Goal: Task Accomplishment & Management: Complete application form

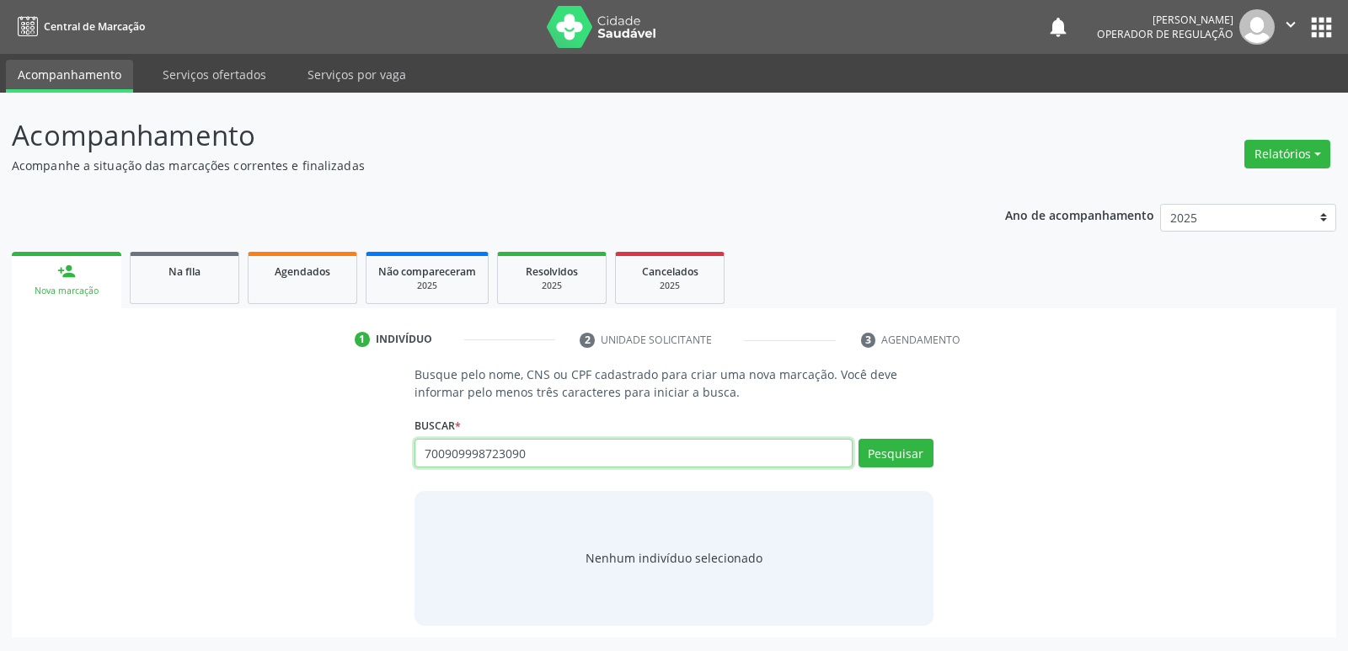
type input "700909998723090"
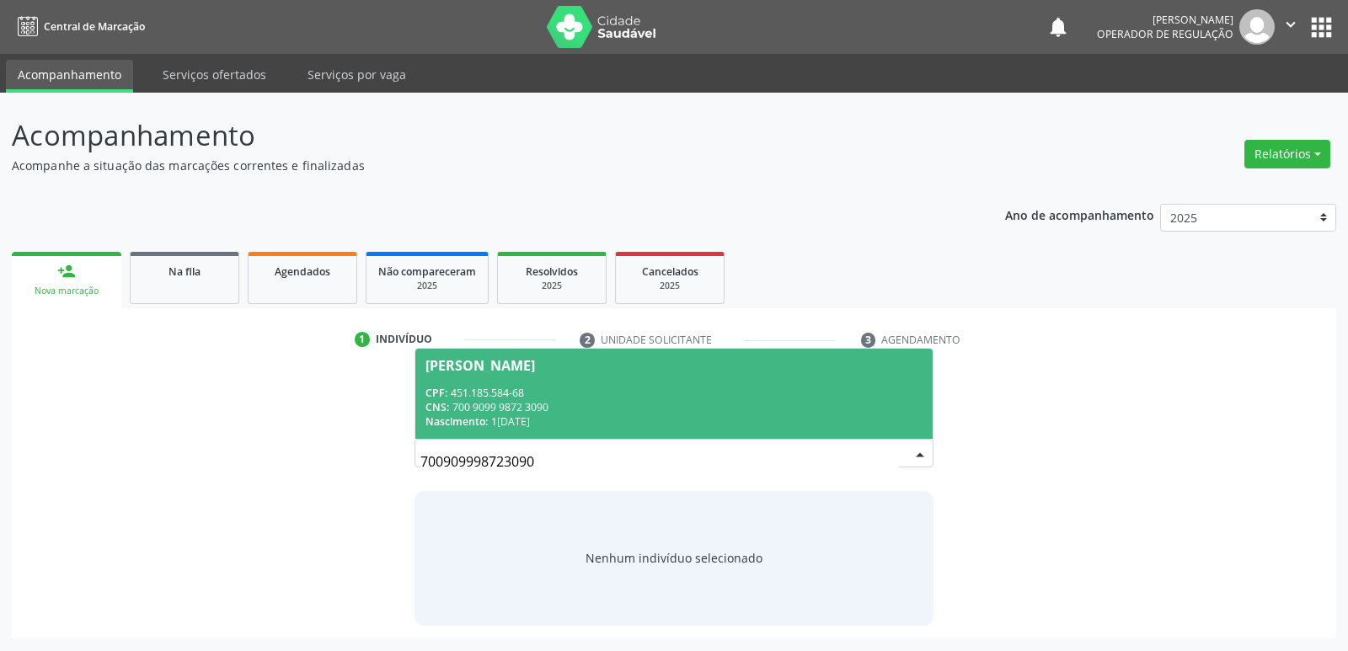
click at [501, 374] on span "Paulo Barbosa da Silva CPF: 451.185.584-68 CNS: 700 9099 9872 3090 Nascimento: …" at bounding box center [673, 394] width 517 height 90
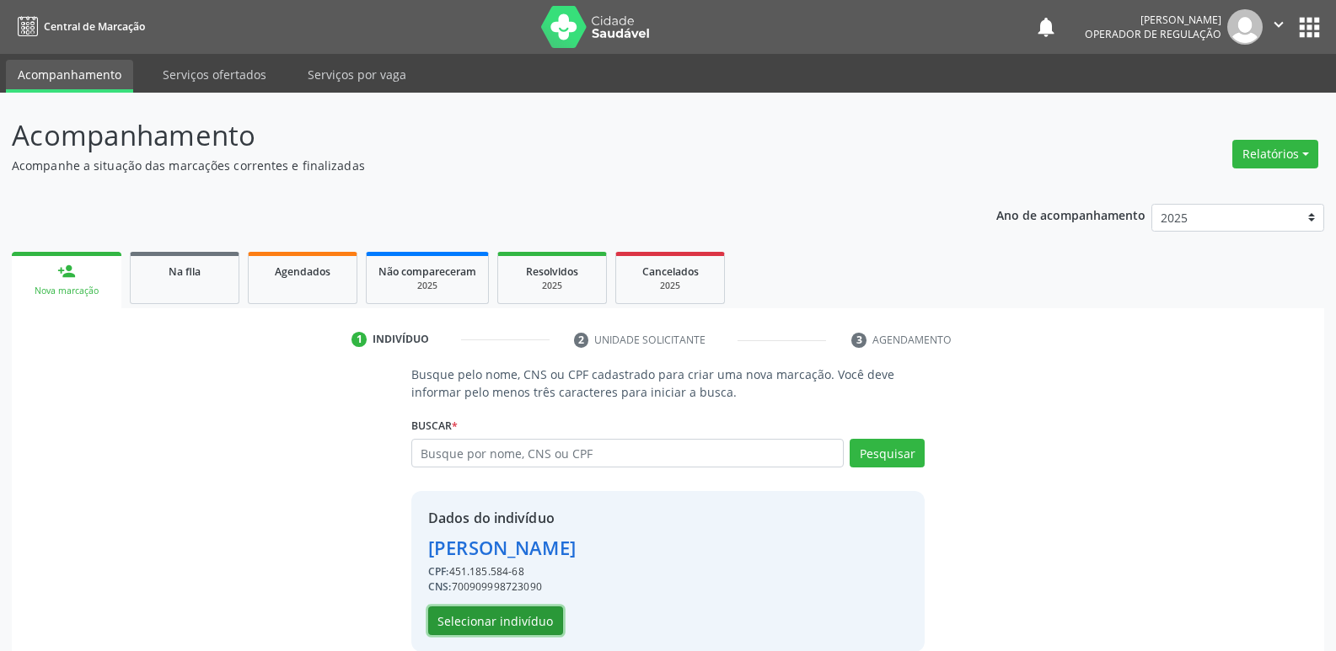
click at [479, 625] on button "Selecionar indivíduo" at bounding box center [495, 621] width 135 height 29
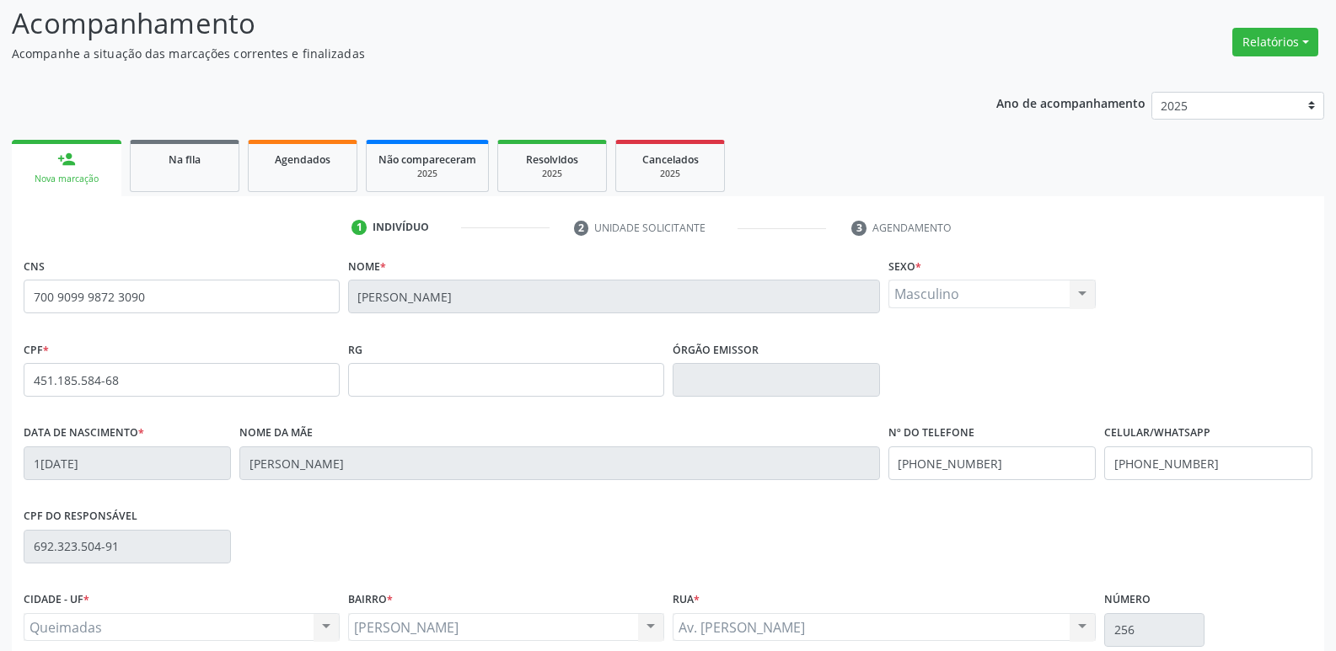
scroll to position [262, 0]
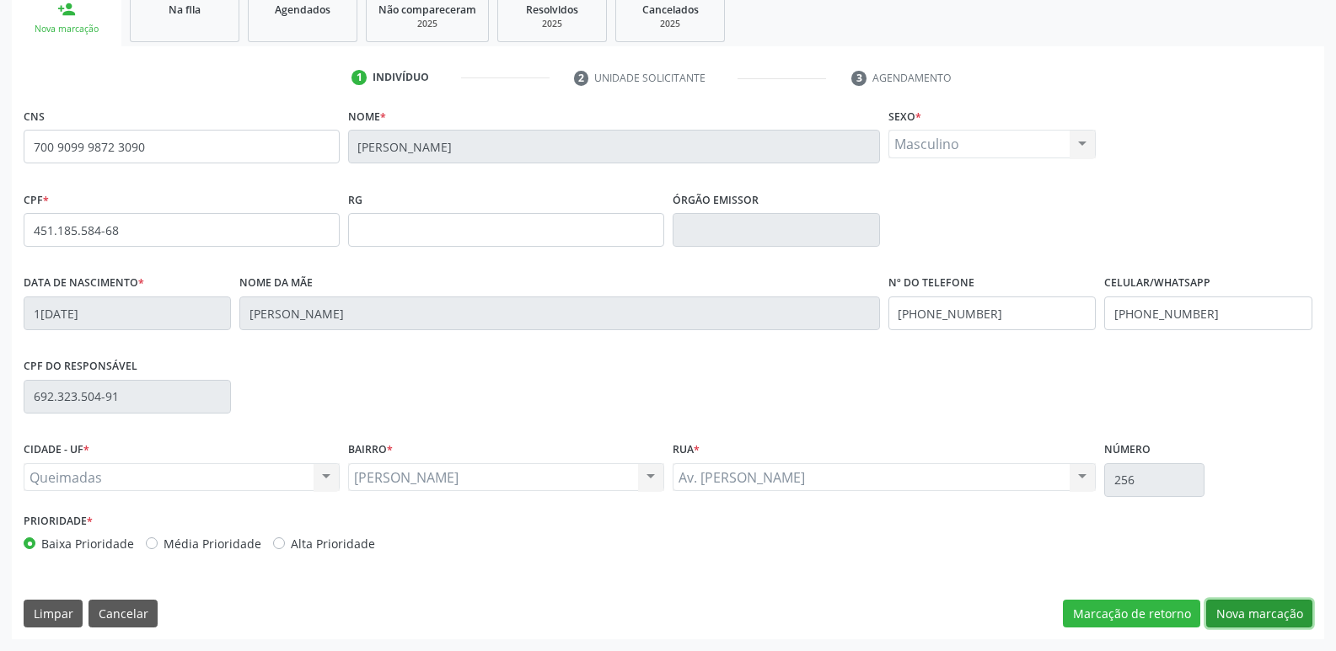
click at [1235, 622] on button "Nova marcação" at bounding box center [1259, 614] width 106 height 29
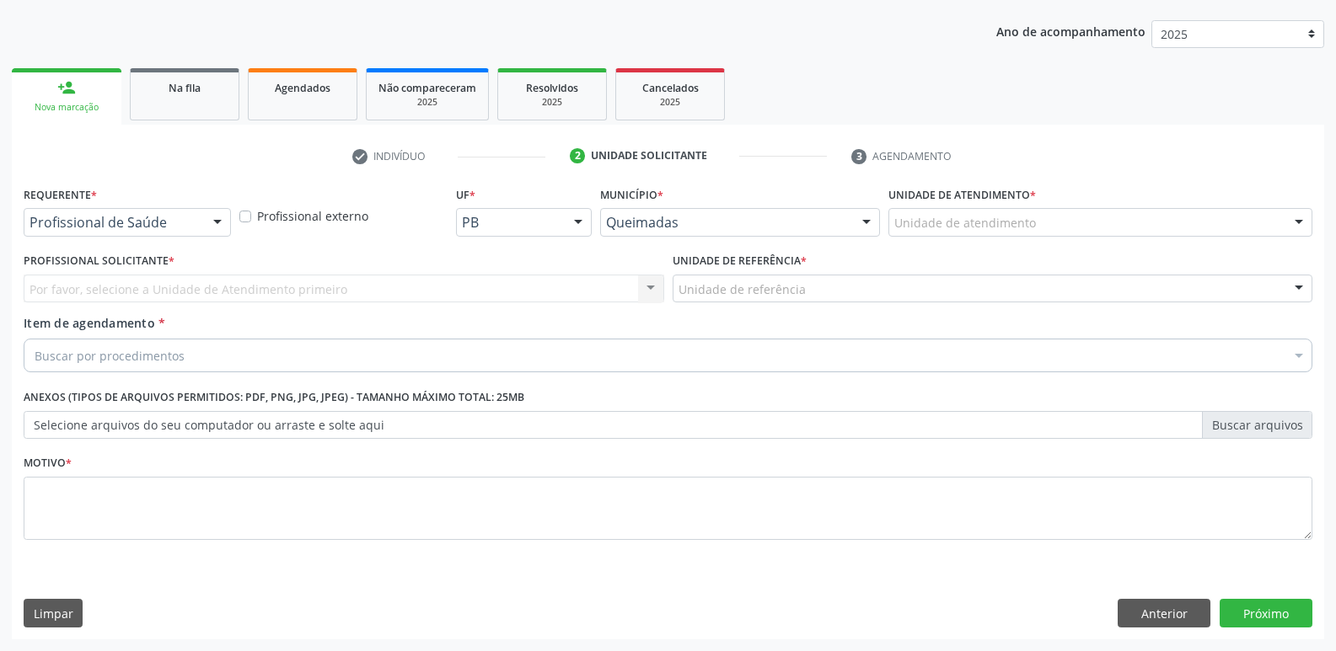
click at [193, 211] on div "Profissional de Saúde" at bounding box center [127, 222] width 207 height 29
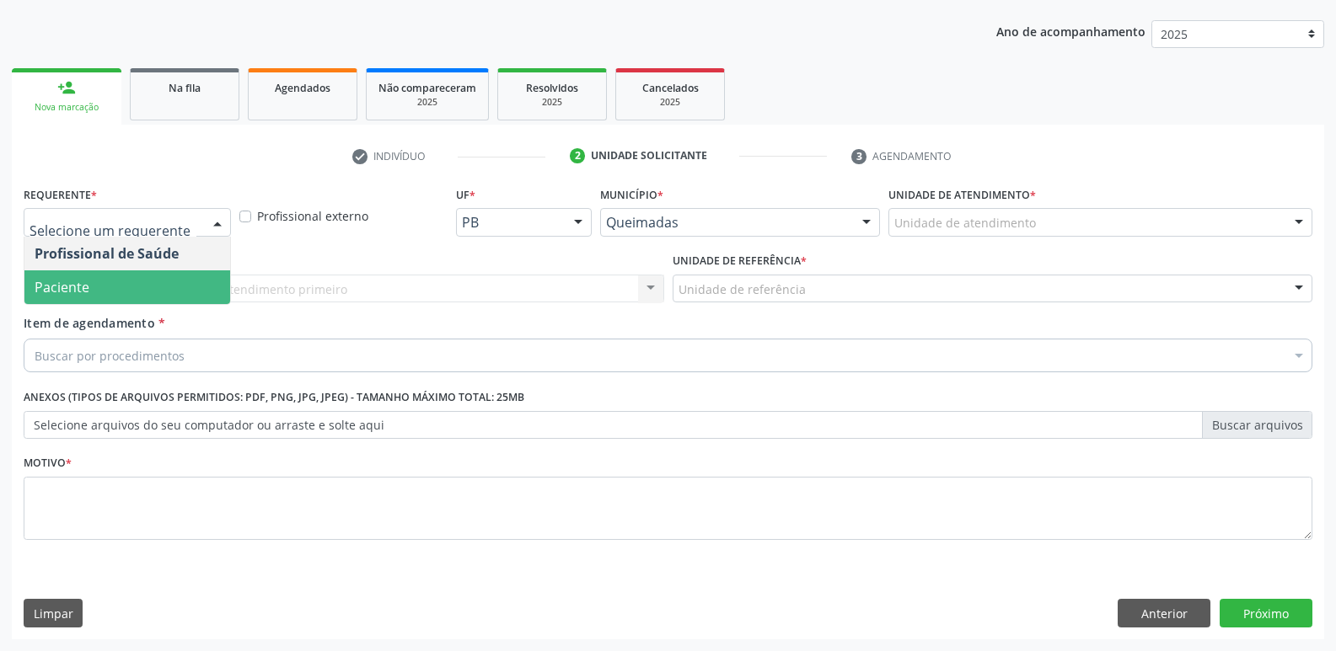
drag, startPoint x: 143, startPoint y: 277, endPoint x: 196, endPoint y: 281, distance: 52.4
click at [147, 276] on span "Paciente" at bounding box center [127, 288] width 206 height 34
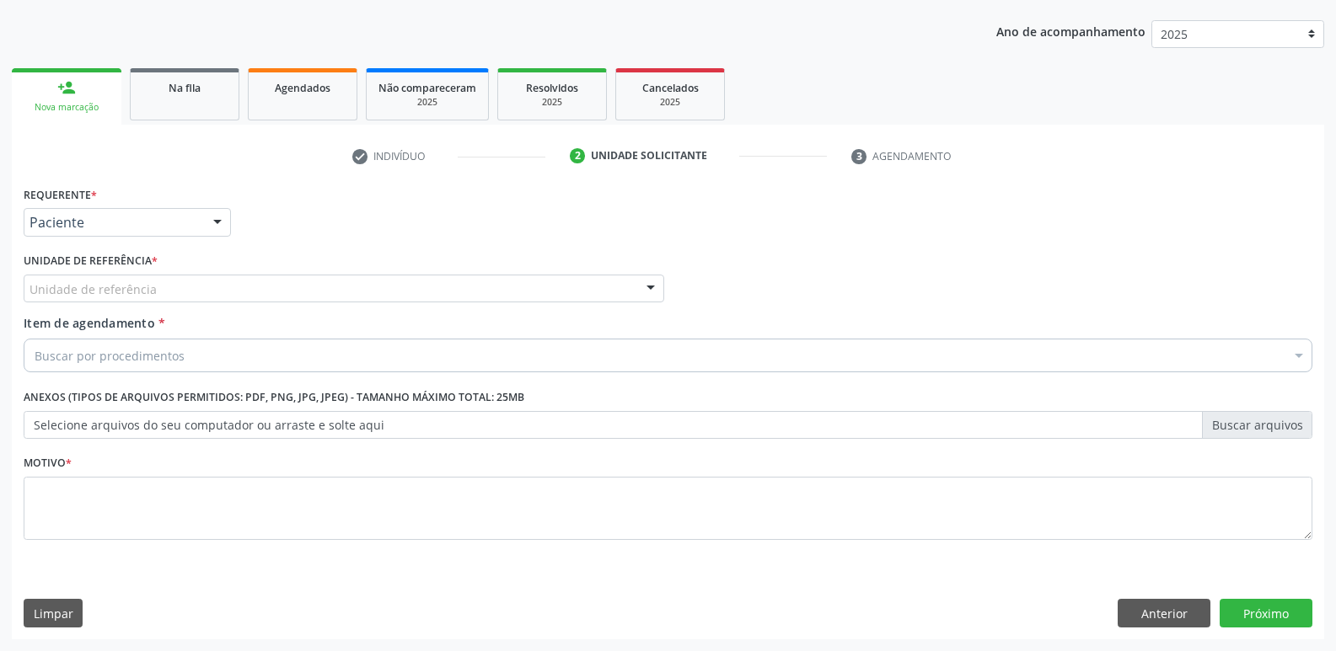
click at [243, 288] on div "Unidade de referência" at bounding box center [344, 289] width 640 height 29
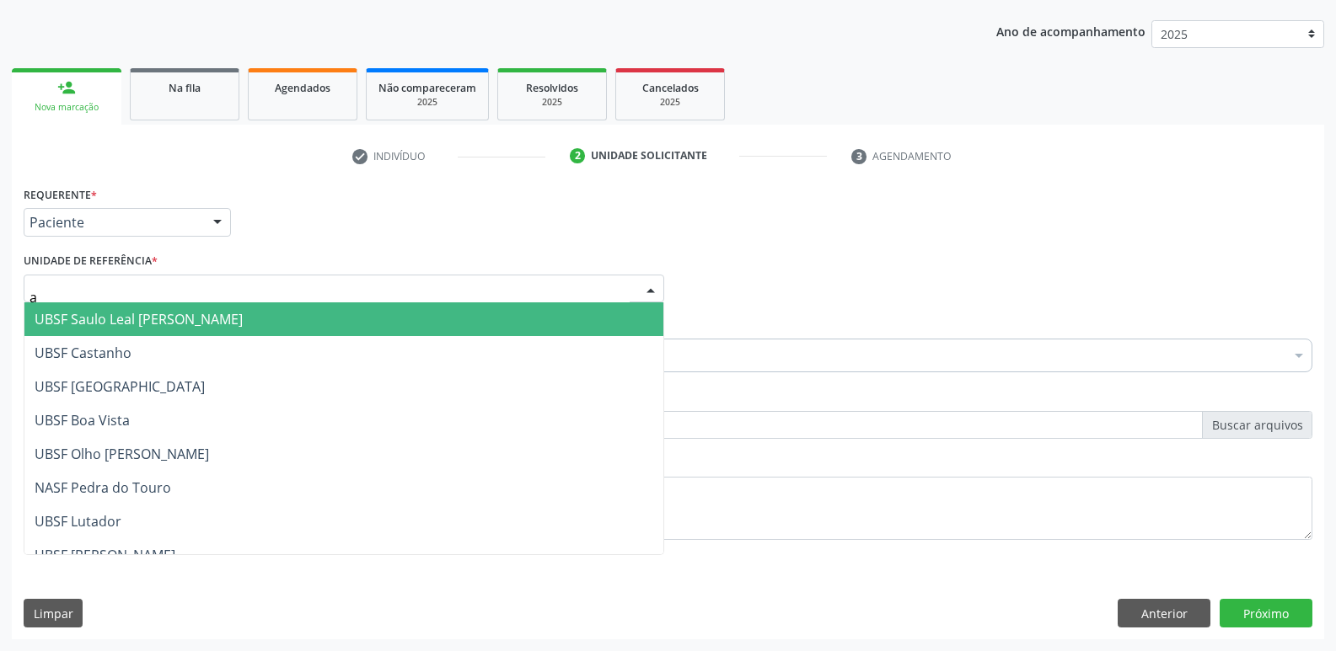
type input "an"
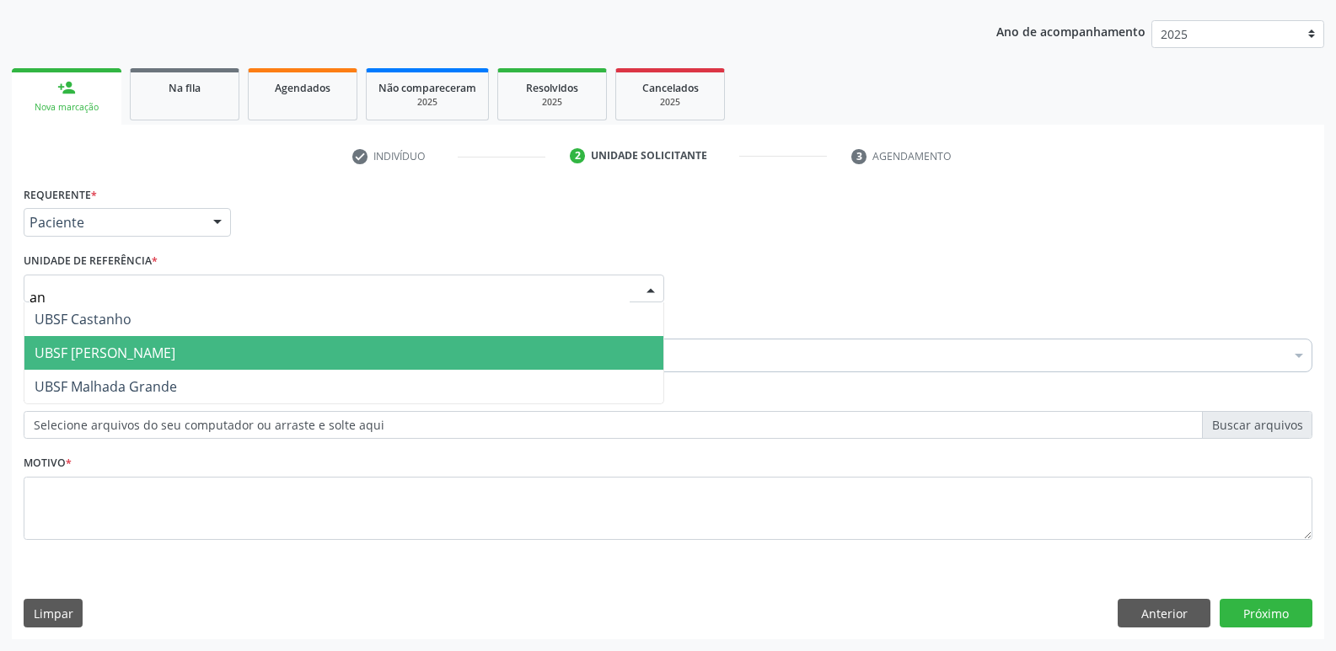
click at [178, 341] on span "UBSF [PERSON_NAME]" at bounding box center [343, 353] width 639 height 34
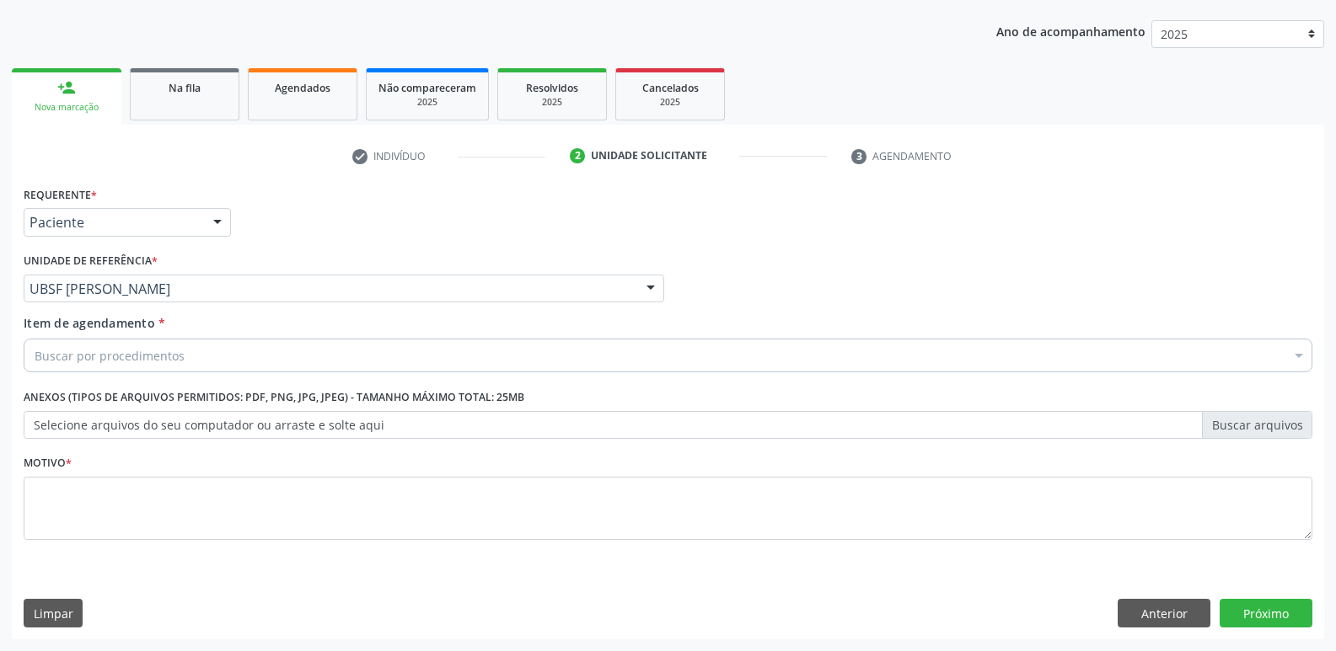
click at [189, 358] on div "Buscar por procedimentos" at bounding box center [668, 356] width 1289 height 34
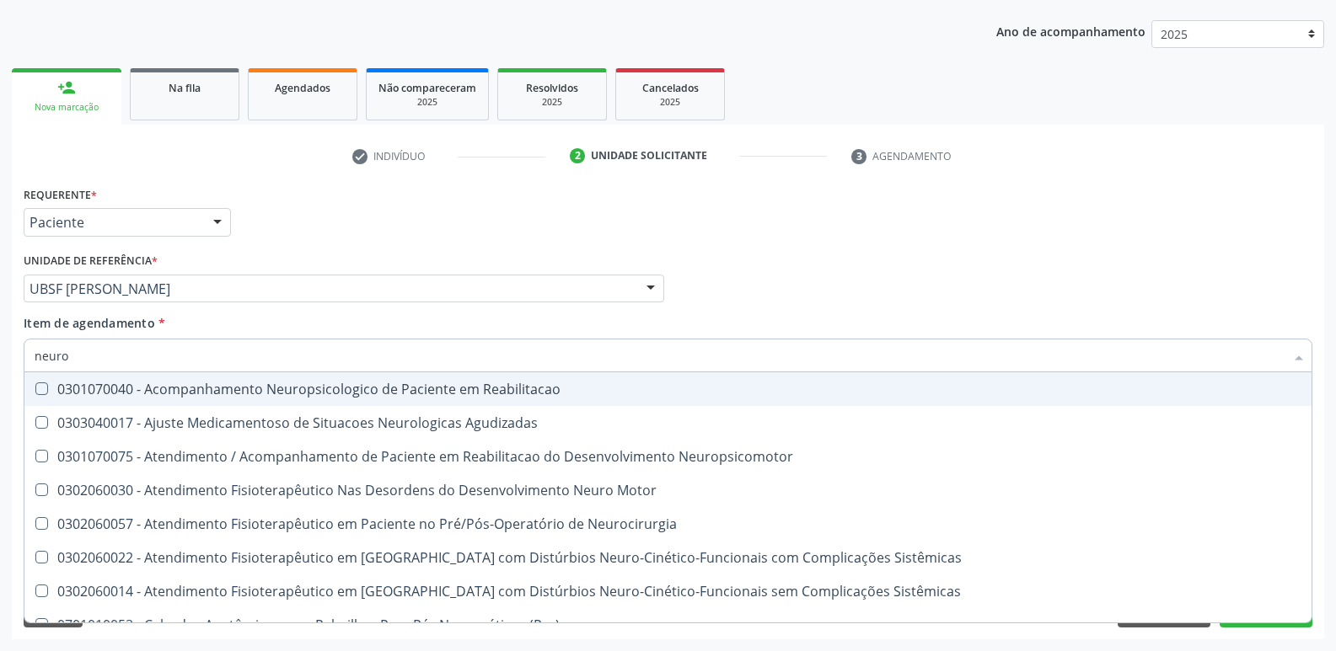
type input "neuroc"
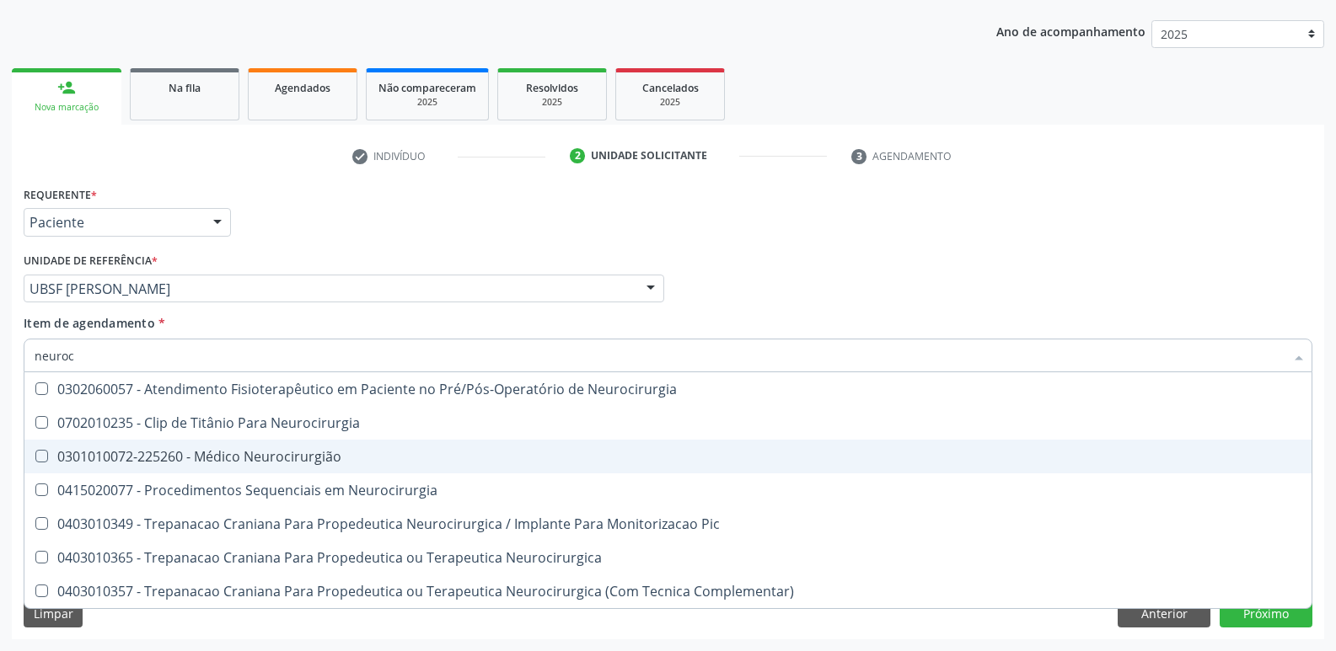
click at [259, 462] on div "0301010072-225260 - Médico Neurocirurgião" at bounding box center [668, 456] width 1267 height 13
checkbox Neurocirurgião "true"
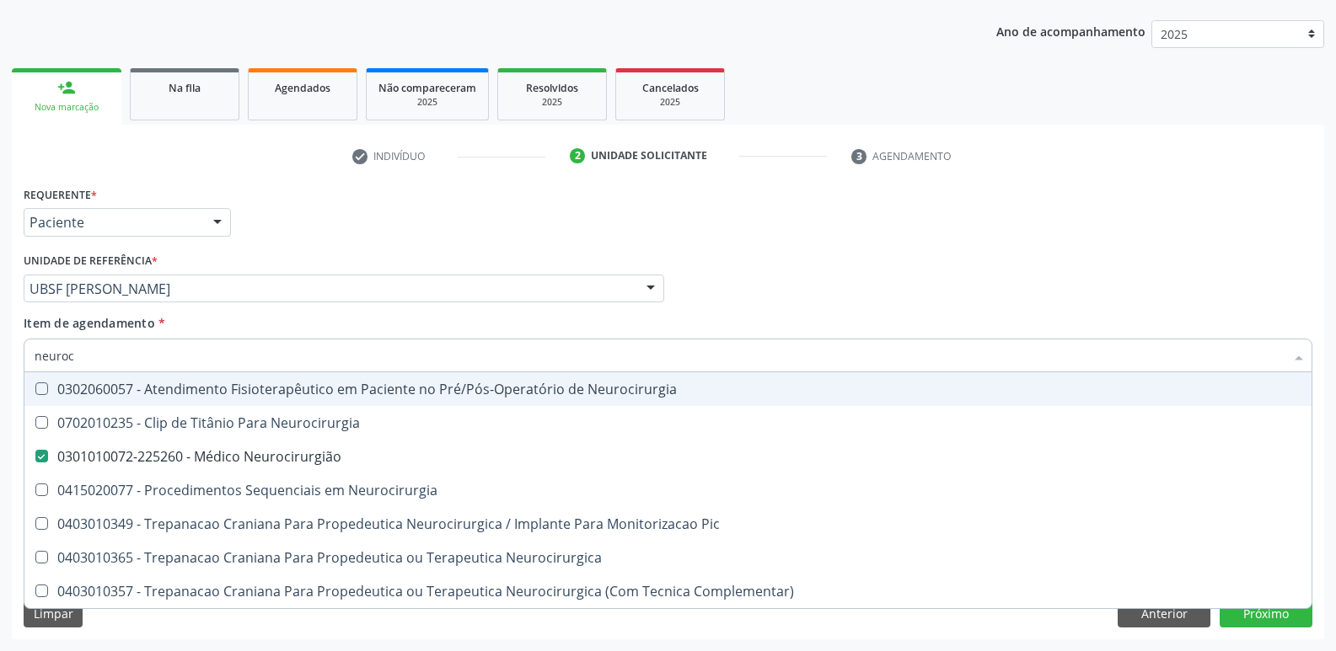
drag, startPoint x: 351, startPoint y: 248, endPoint x: 217, endPoint y: 491, distance: 278.0
click at [351, 249] on div "Unidade de referência * UBSF Anibal Teixeira UBSF Ligeiro II UBSF Saulo Leal Er…" at bounding box center [344, 276] width 640 height 54
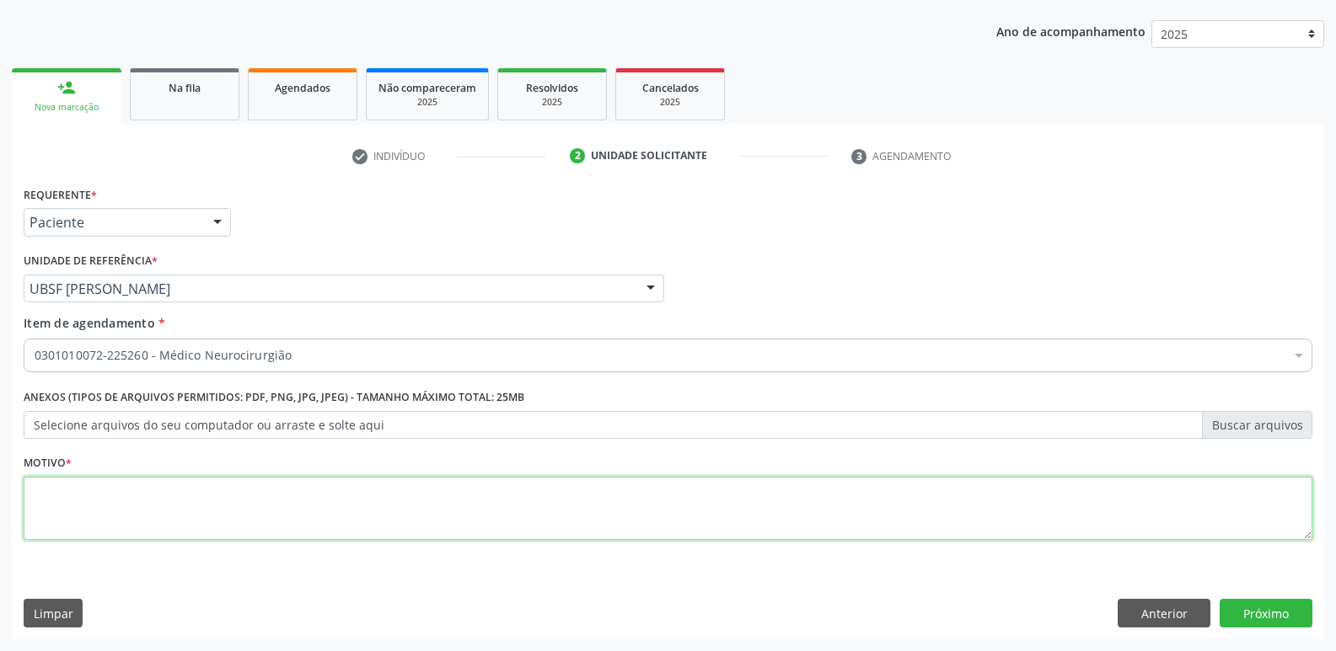
click at [186, 495] on textarea at bounding box center [668, 509] width 1289 height 64
drag, startPoint x: 121, startPoint y: 501, endPoint x: 0, endPoint y: 411, distance: 150.0
click at [0, 411] on div "Acompanhamento Acompanhe a situação das marcações correntes e finalizadas Relat…" at bounding box center [668, 280] width 1336 height 742
type textarea "avaliação"
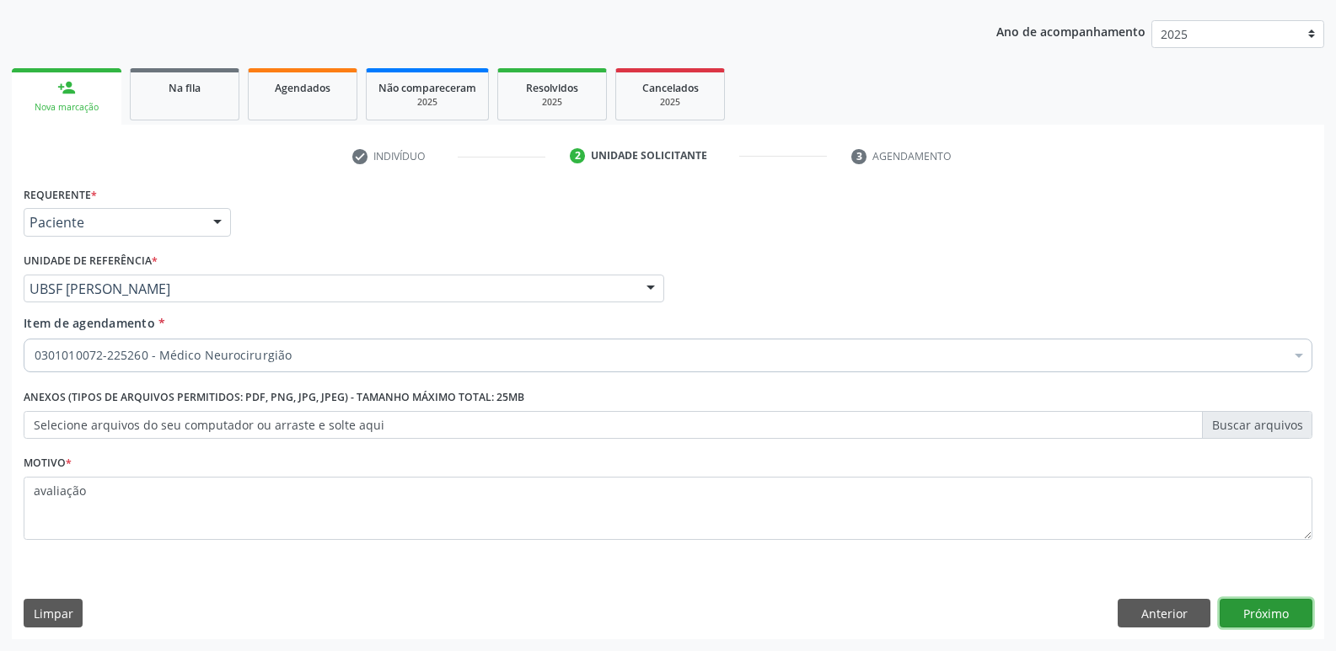
click at [1231, 615] on button "Próximo" at bounding box center [1265, 613] width 93 height 29
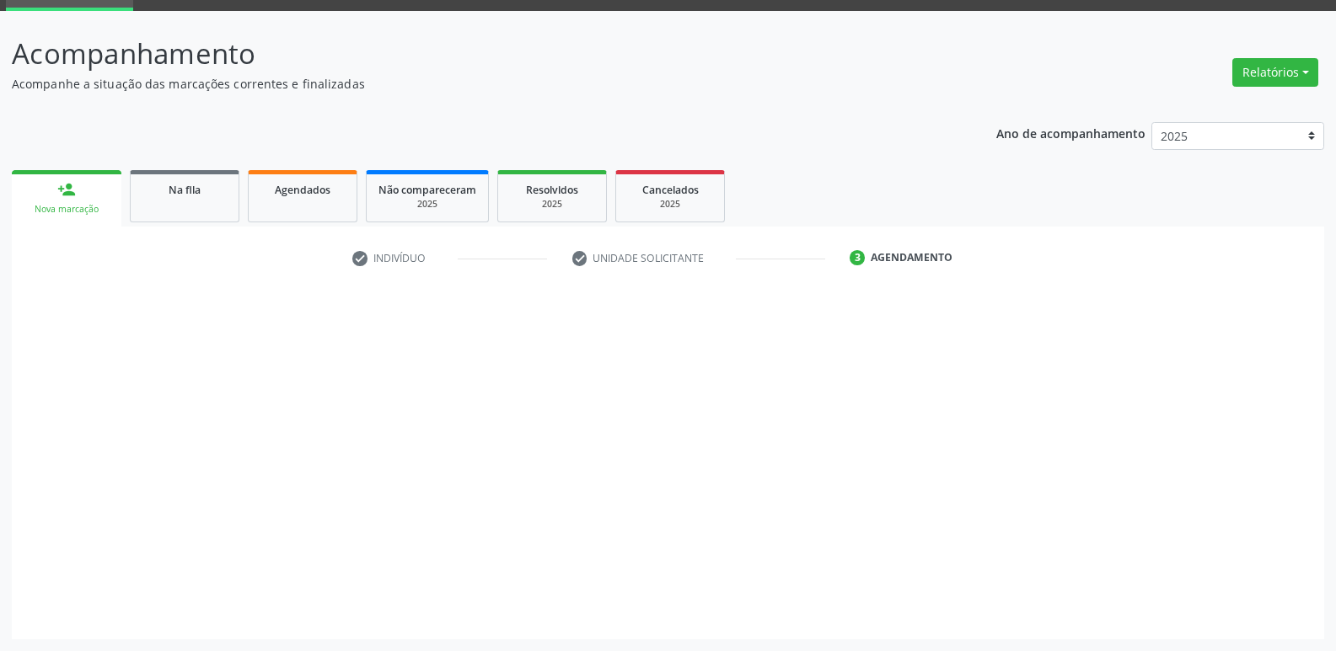
scroll to position [82, 0]
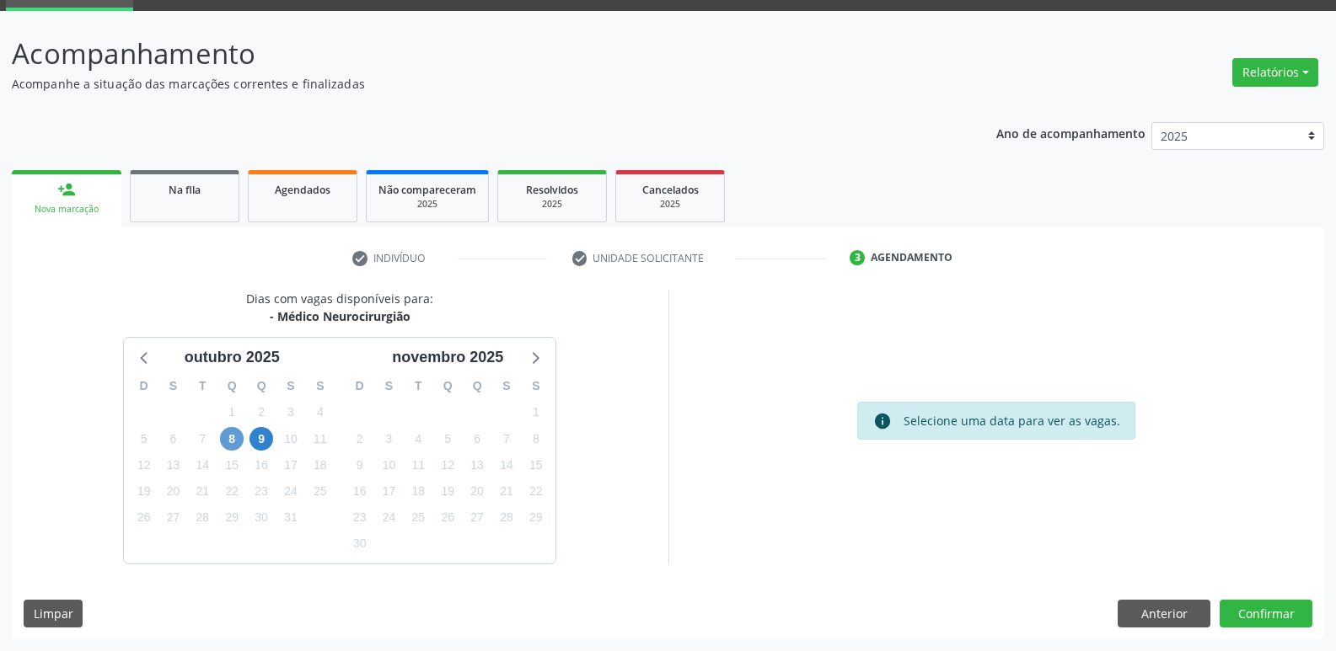
drag, startPoint x: 235, startPoint y: 425, endPoint x: 231, endPoint y: 443, distance: 19.0
click at [231, 442] on div "D S T Q Q S S 28 29 30 1 2 3 4 5 6 7 8 9 10 11 12 13 14 15 16 17 18 19 20 21 22…" at bounding box center [232, 466] width 216 height 194
click at [231, 443] on span "8" at bounding box center [232, 439] width 24 height 24
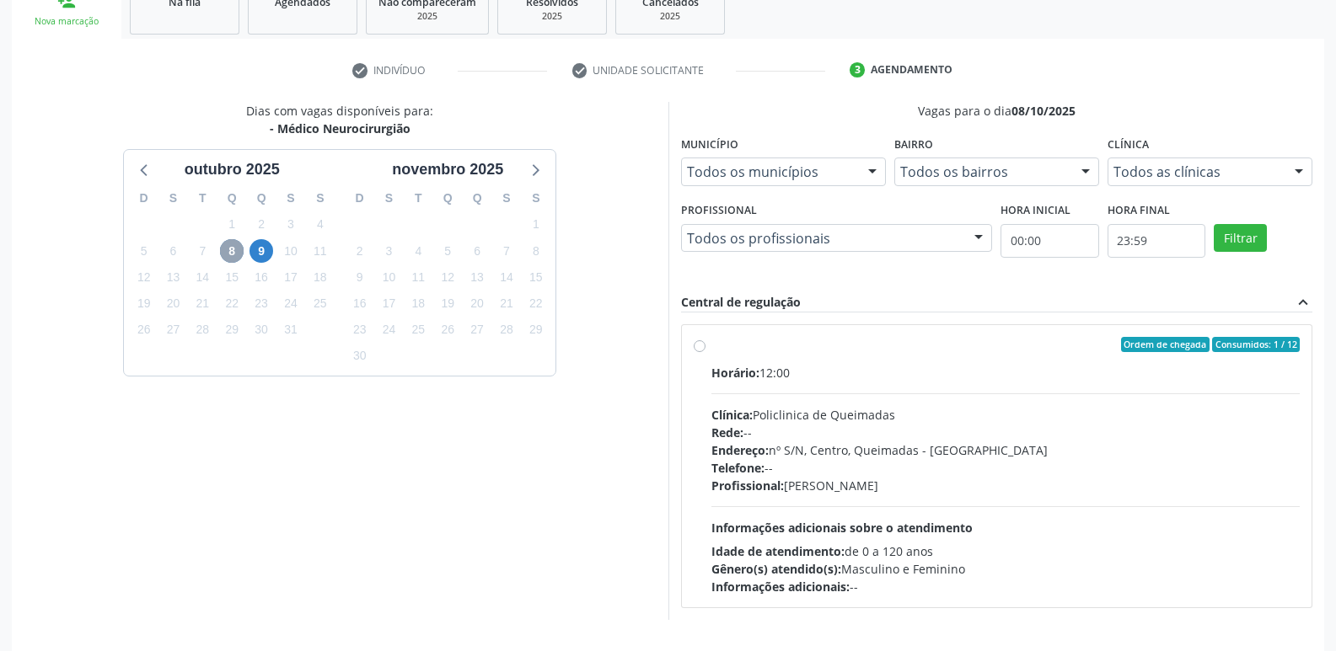
scroll to position [325, 0]
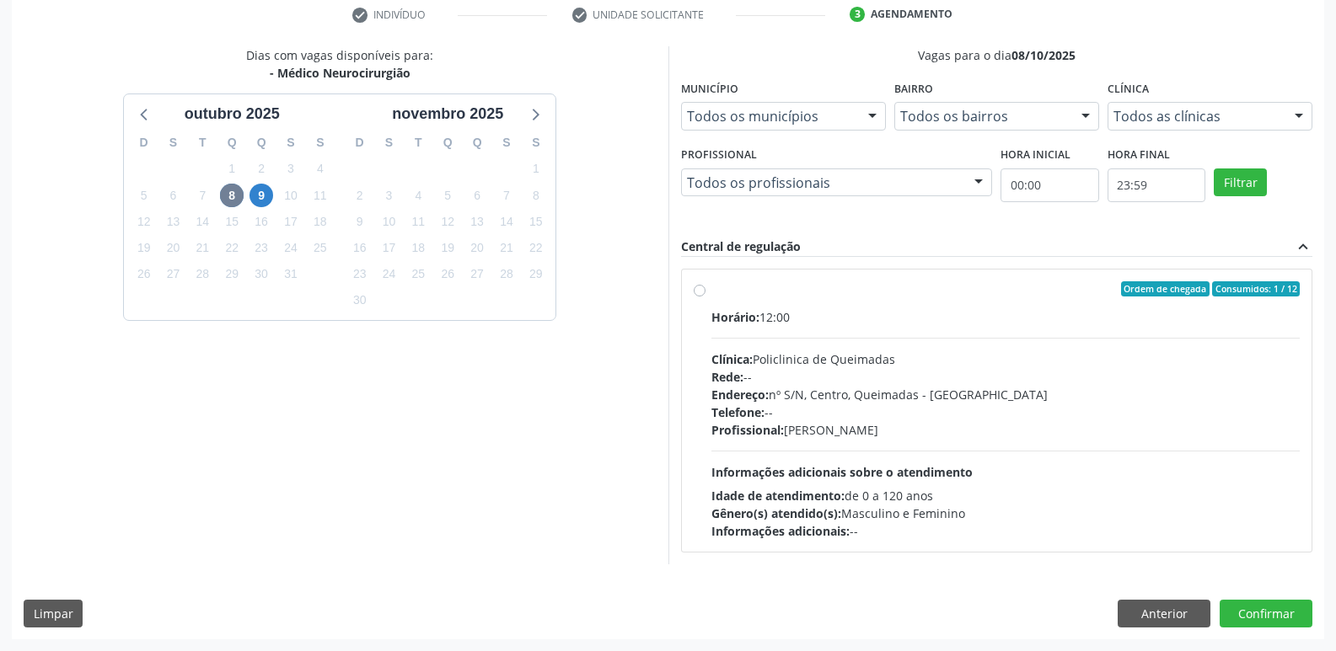
click at [971, 387] on div "Endereço: nº S/N, Centro, Queimadas - PB" at bounding box center [1005, 395] width 589 height 18
click at [705, 297] on input "Ordem de chegada Consumidos: 1 / 12 Horário: 12:00 Clínica: Policlinica de Quei…" at bounding box center [700, 288] width 12 height 15
radio input "true"
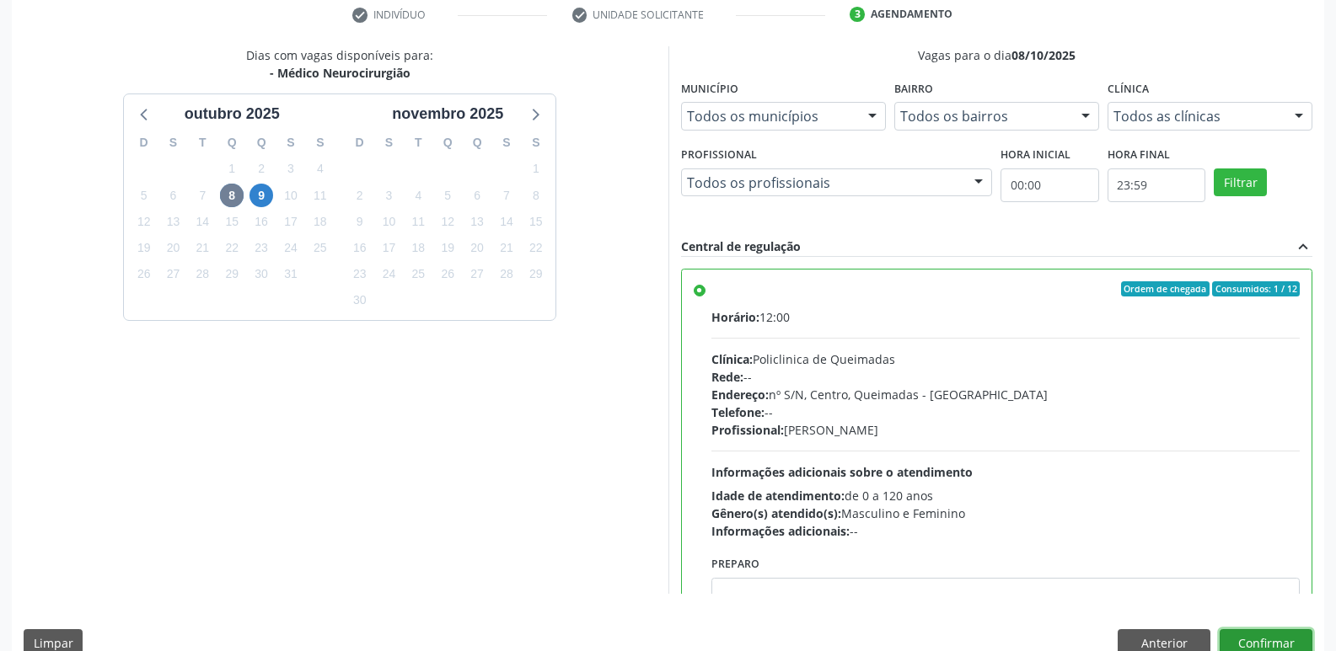
click at [1247, 644] on button "Confirmar" at bounding box center [1265, 644] width 93 height 29
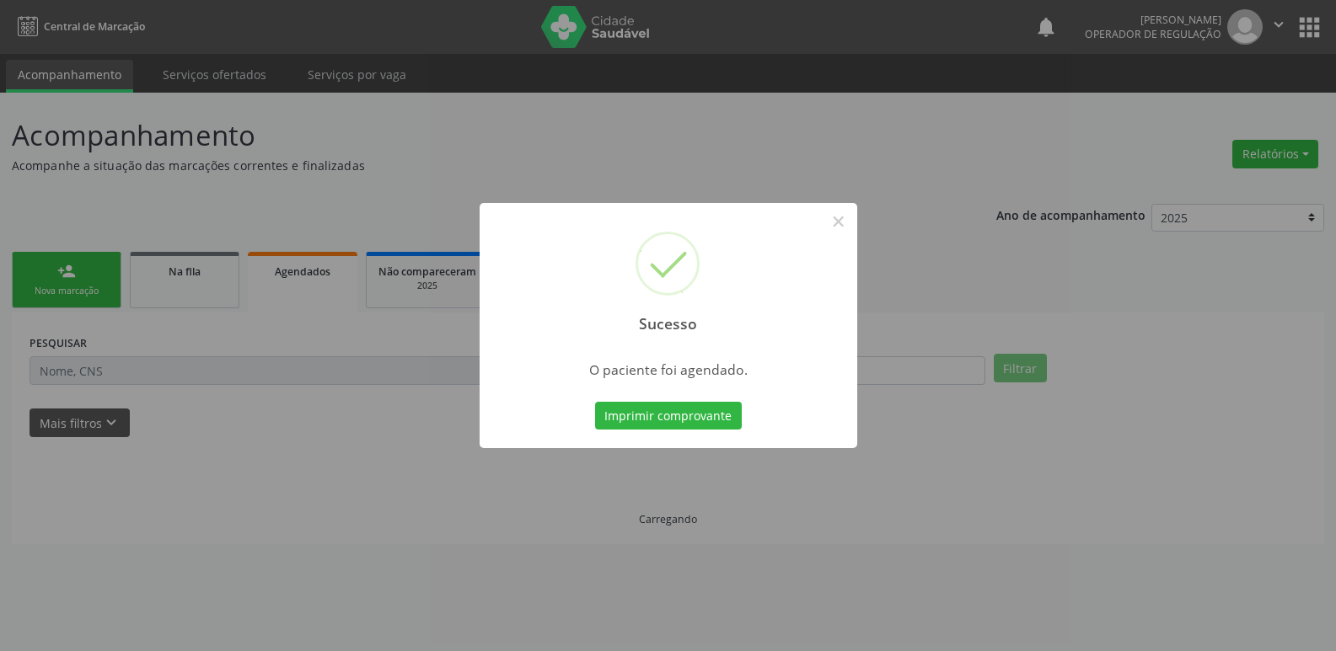
scroll to position [0, 0]
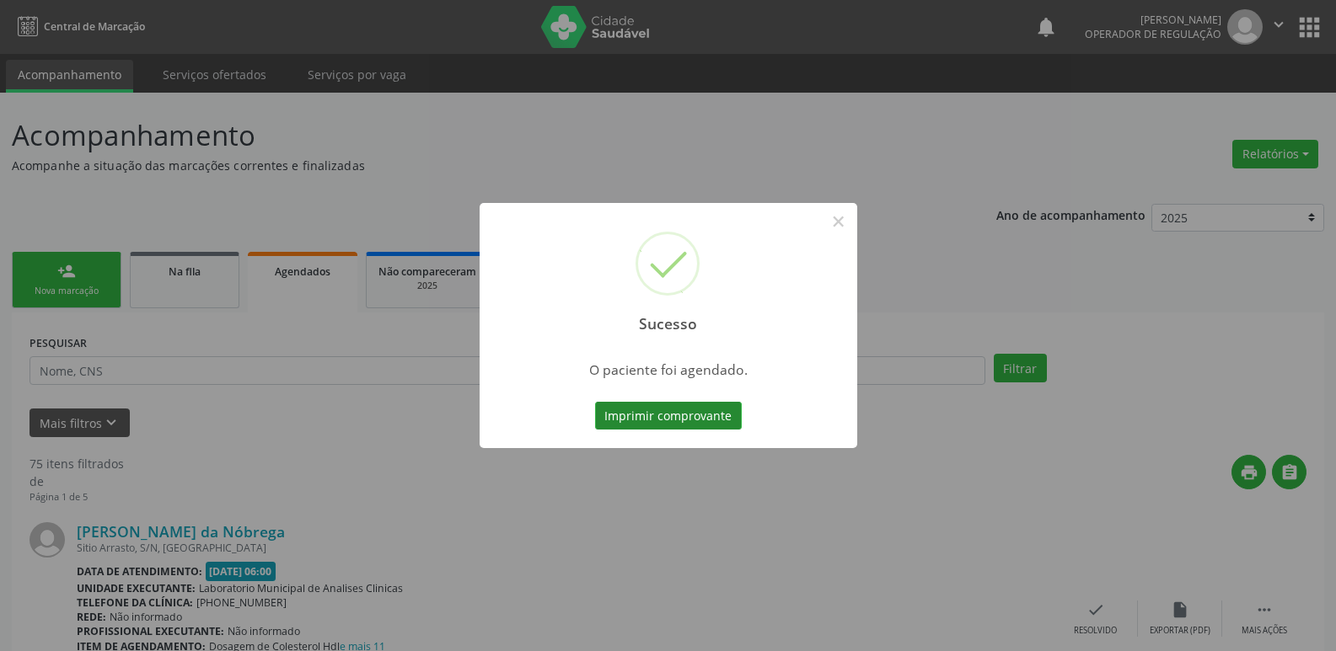
click at [669, 415] on button "Imprimir comprovante" at bounding box center [668, 416] width 147 height 29
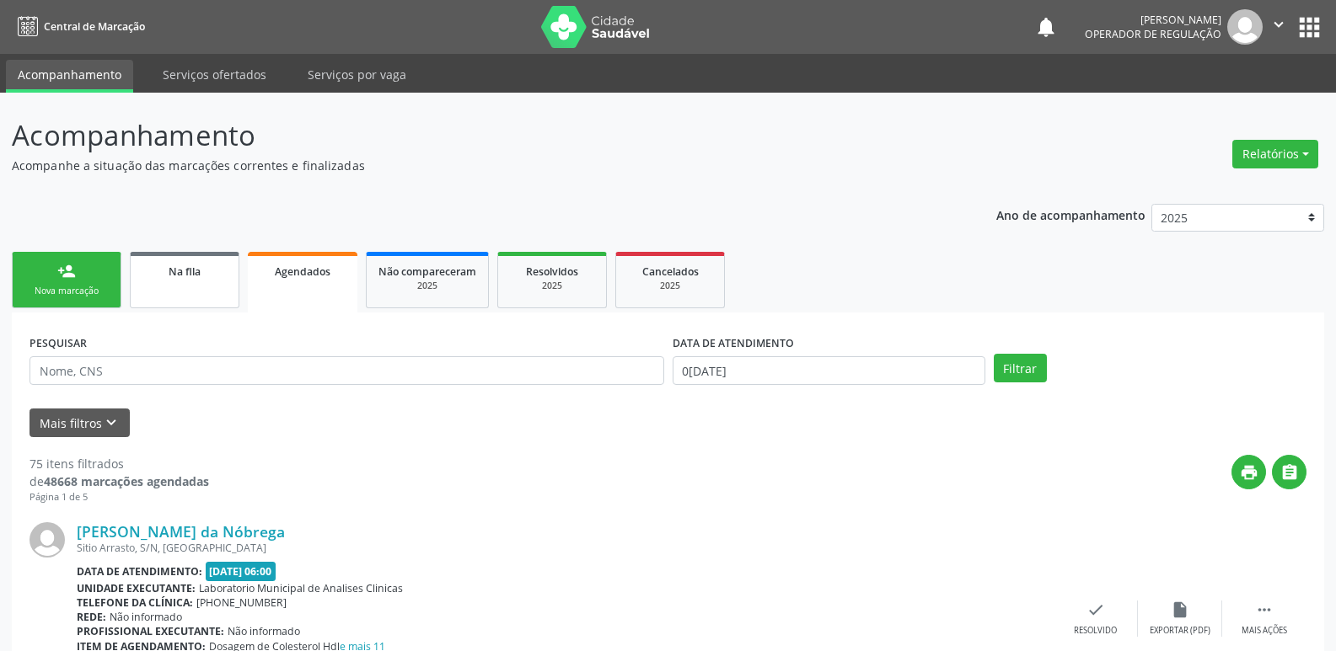
drag, startPoint x: 169, startPoint y: 276, endPoint x: 163, endPoint y: 271, distance: 9.0
click at [169, 274] on span "Na fila" at bounding box center [185, 272] width 32 height 14
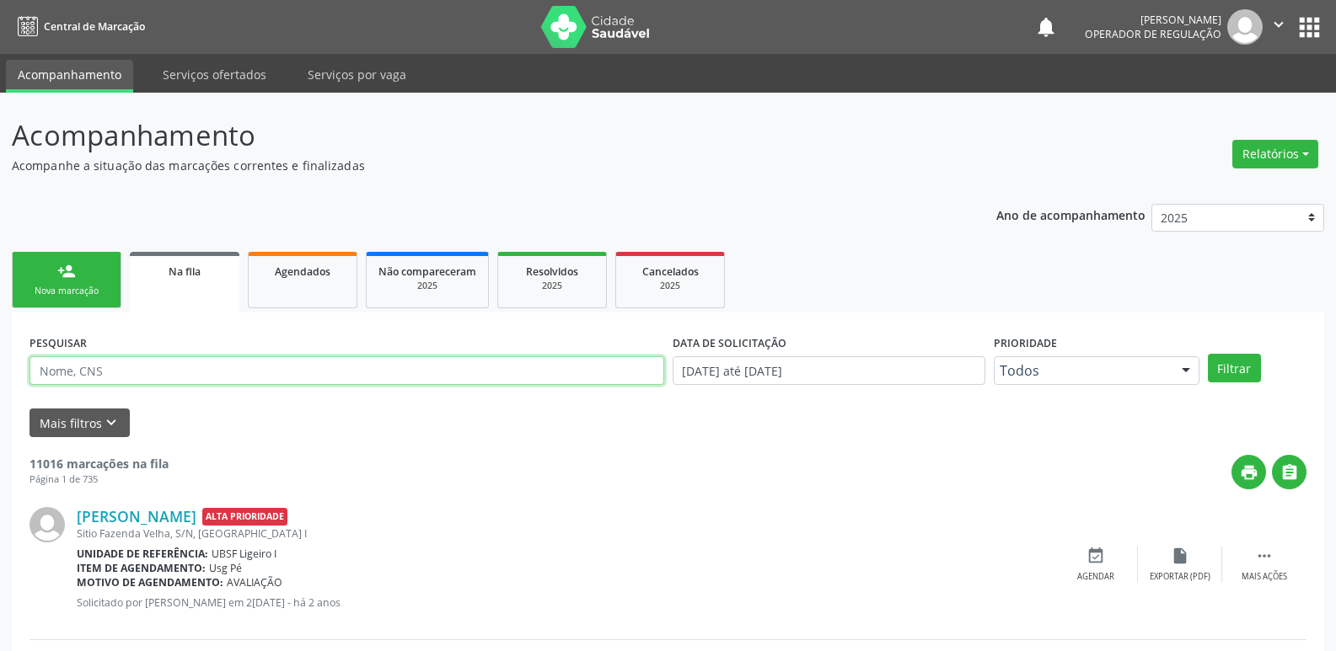
click at [148, 378] on input "text" at bounding box center [346, 370] width 635 height 29
type input "703405949626600"
click at [1208, 354] on button "Filtrar" at bounding box center [1234, 368] width 53 height 29
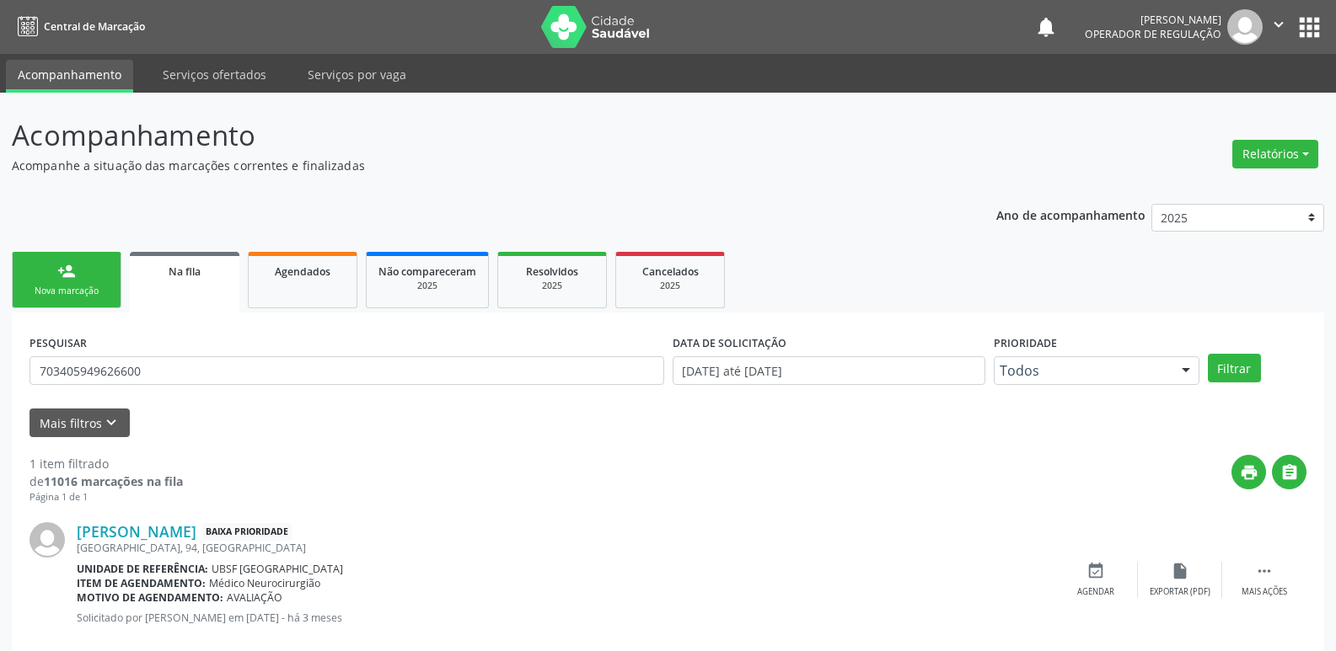
scroll to position [33, 0]
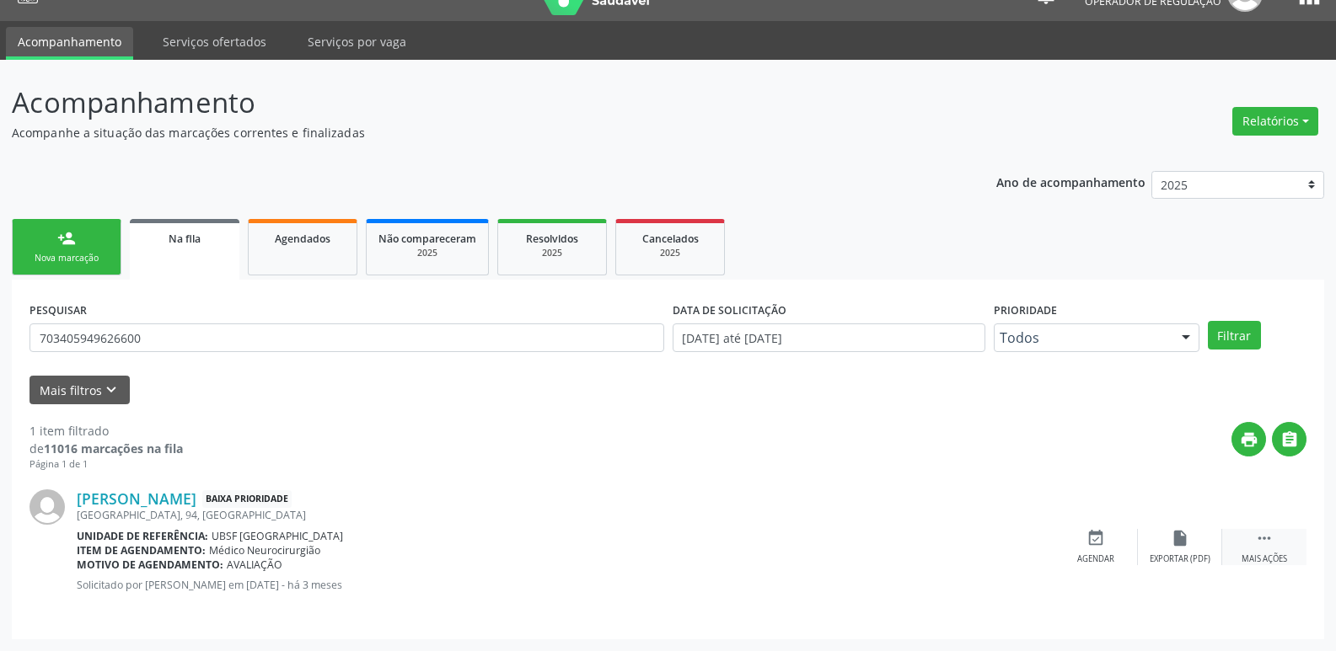
click at [1272, 540] on icon "" at bounding box center [1264, 538] width 19 height 19
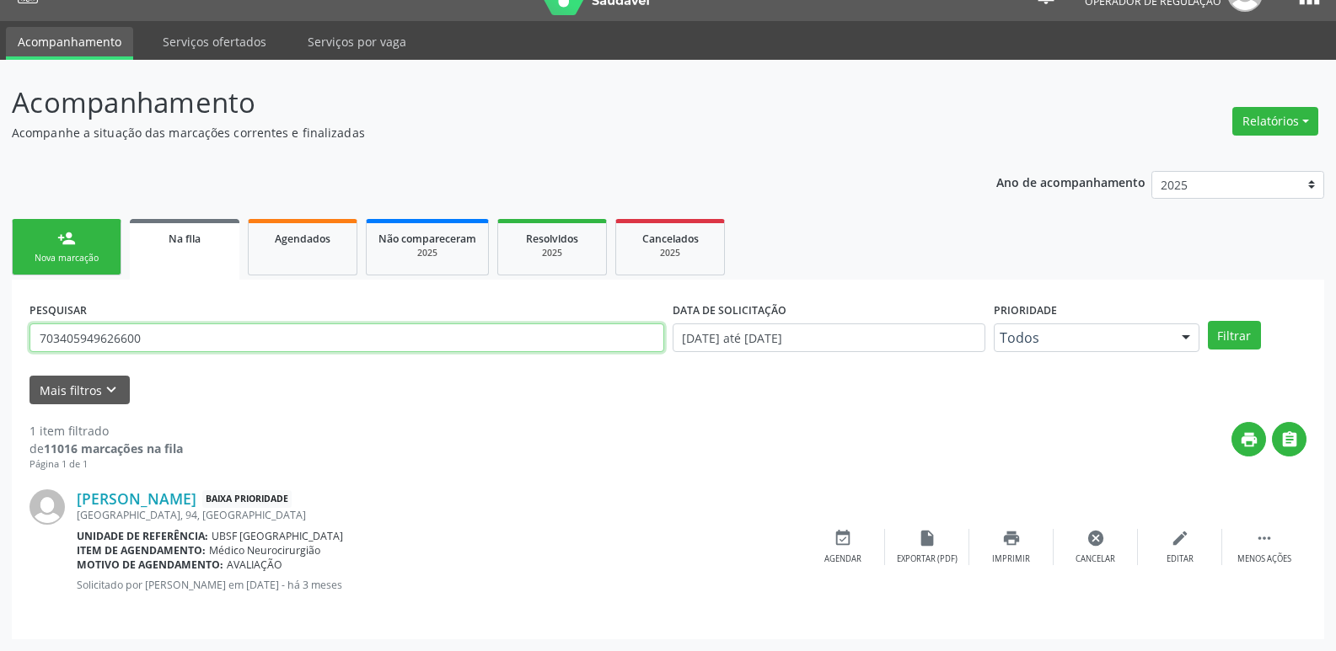
drag, startPoint x: 174, startPoint y: 343, endPoint x: 3, endPoint y: 224, distance: 208.3
click at [0, 249] on div "Acompanhamento Acompanhe a situação das marcações correntes e finalizadas Relat…" at bounding box center [668, 356] width 1336 height 592
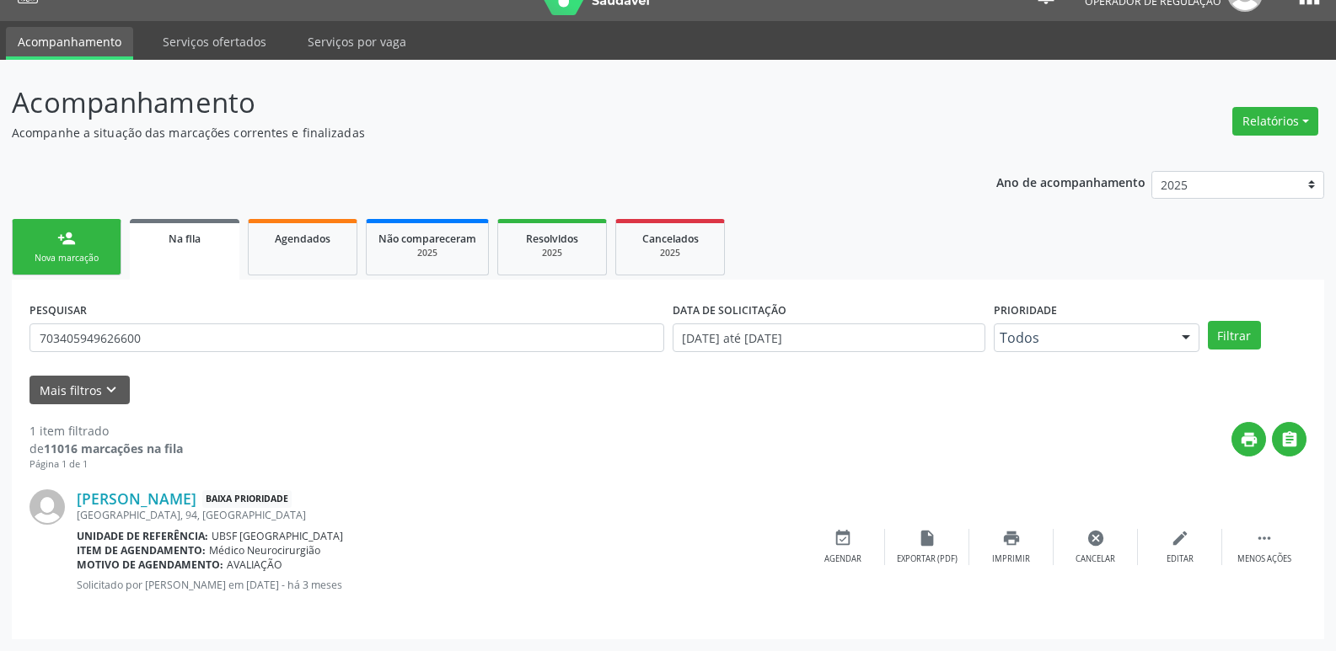
click at [104, 252] on div "Nova marcação" at bounding box center [66, 258] width 84 height 13
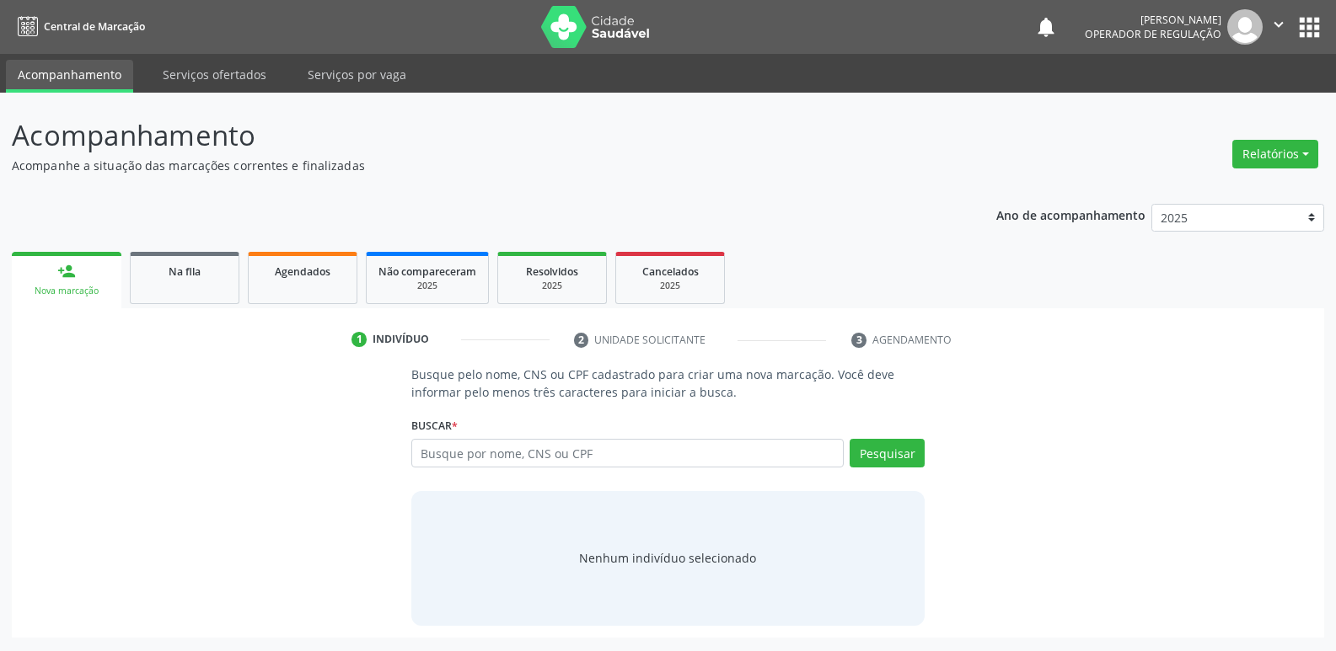
scroll to position [0, 0]
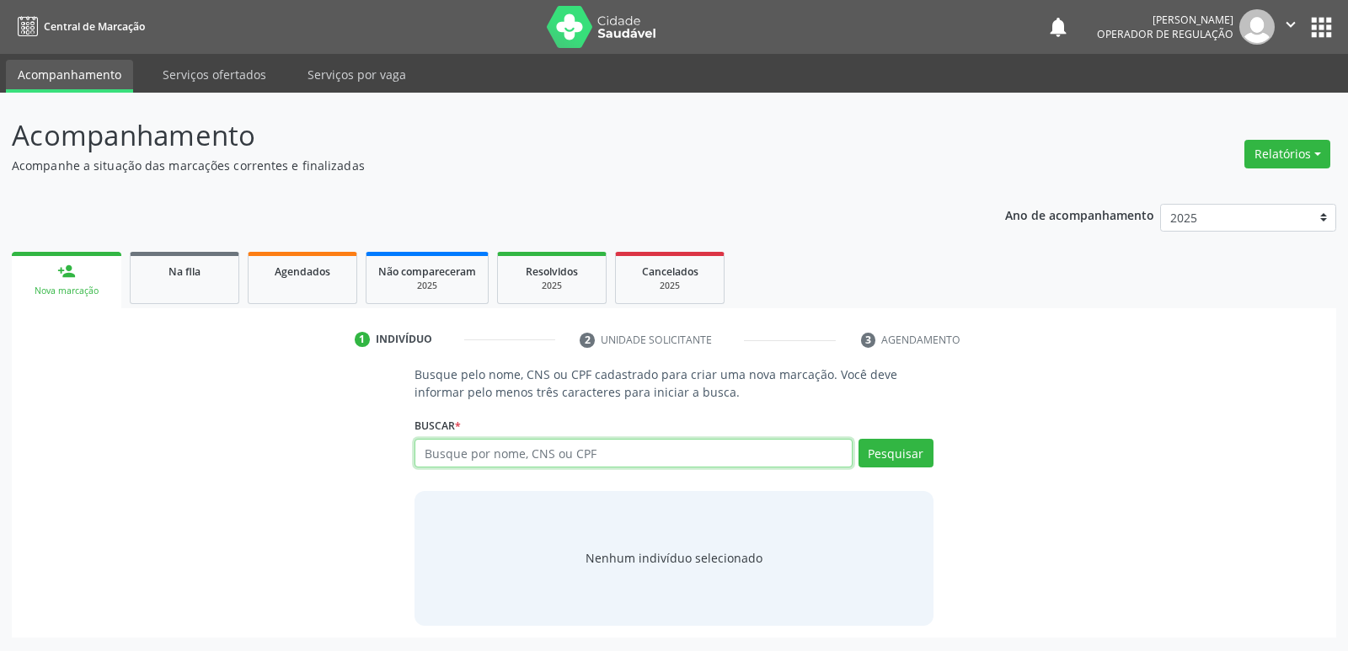
click at [583, 453] on input "text" at bounding box center [633, 453] width 437 height 29
type input "700201918241328"
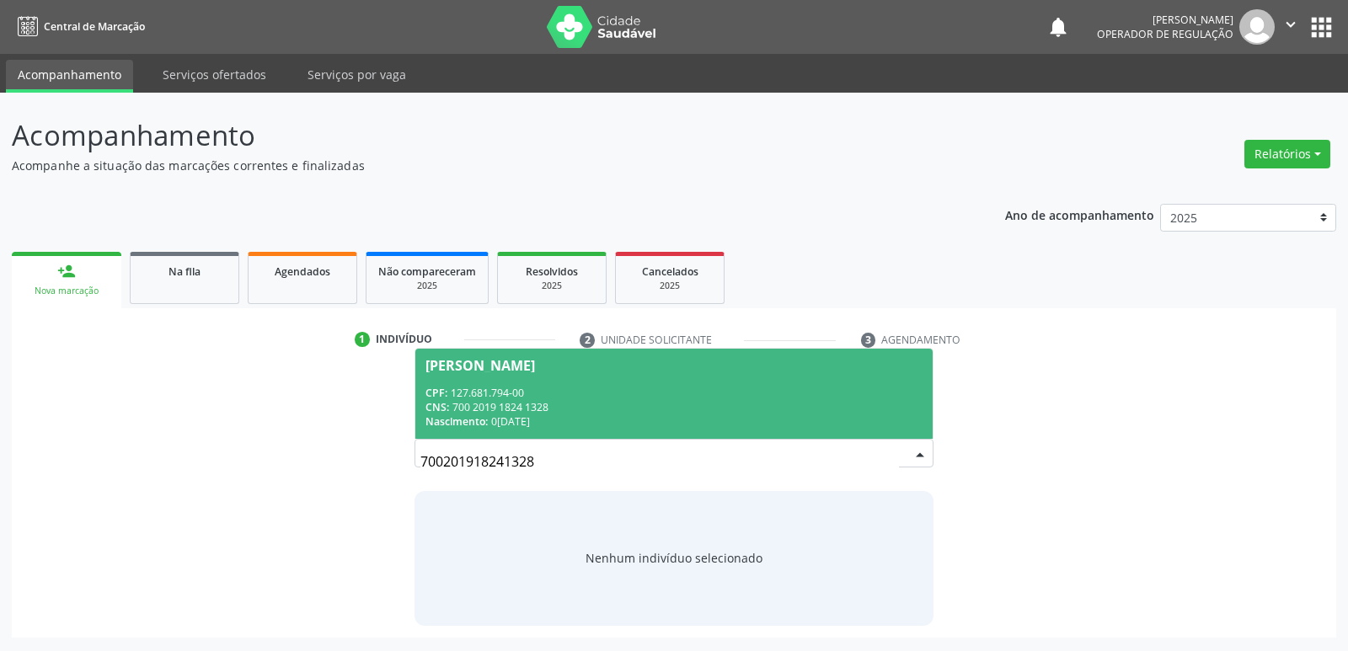
click at [546, 387] on div "CPF: 127.681.794-00" at bounding box center [674, 393] width 496 height 14
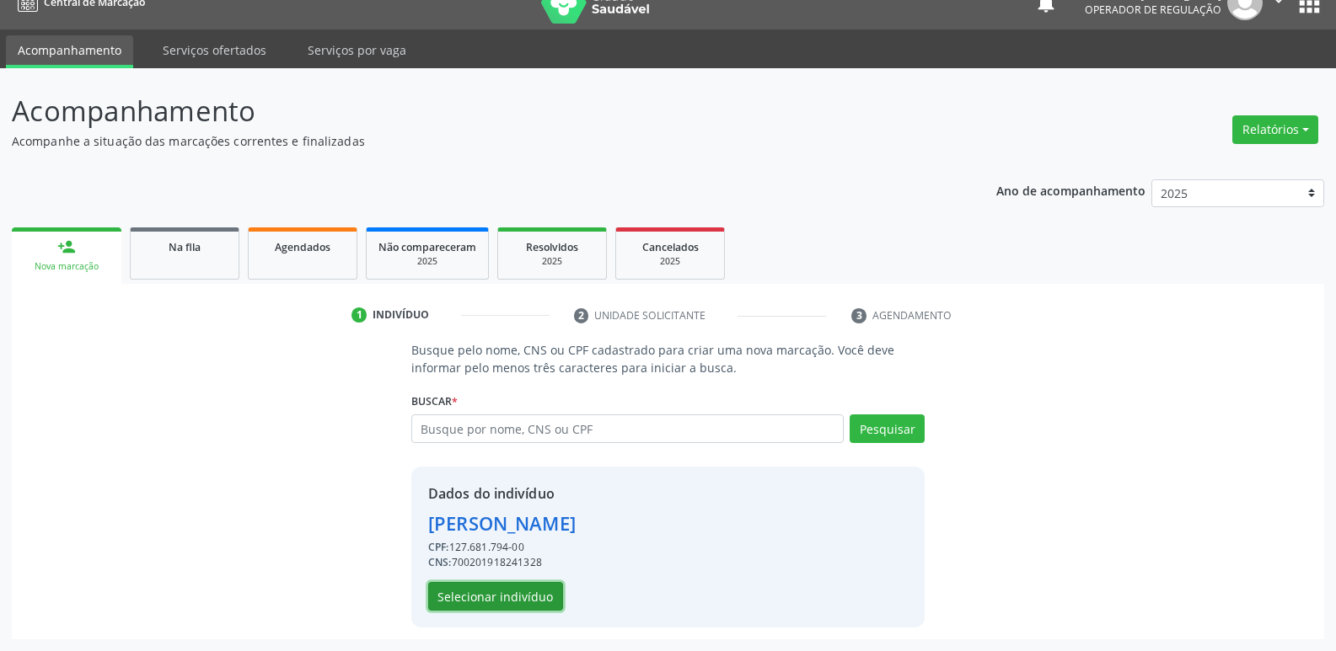
click at [525, 597] on button "Selecionar indivíduo" at bounding box center [495, 596] width 135 height 29
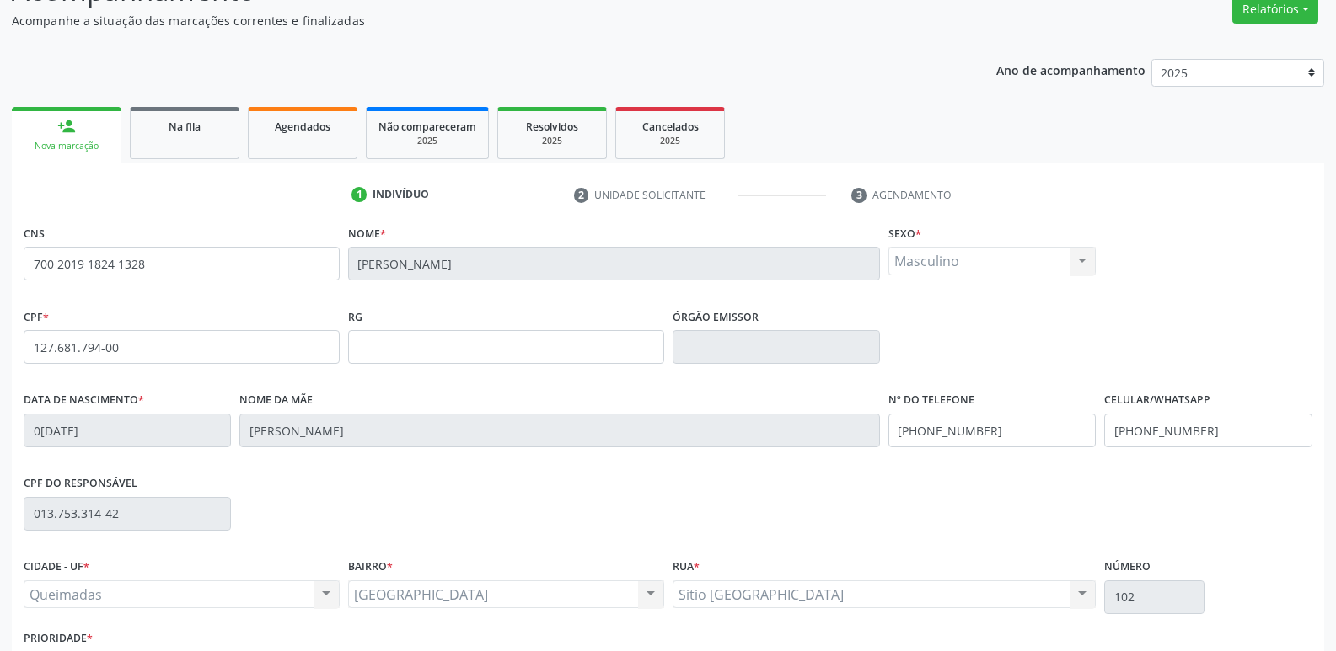
scroll to position [262, 0]
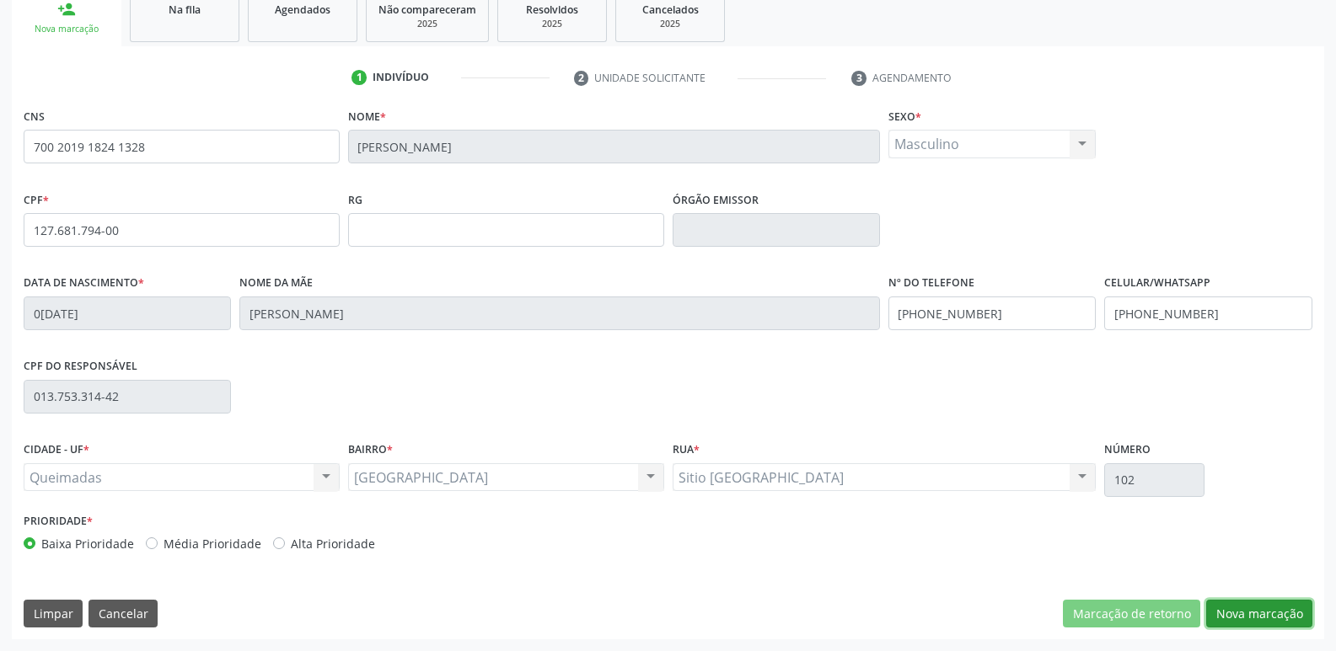
click at [1278, 621] on button "Nova marcação" at bounding box center [1259, 614] width 106 height 29
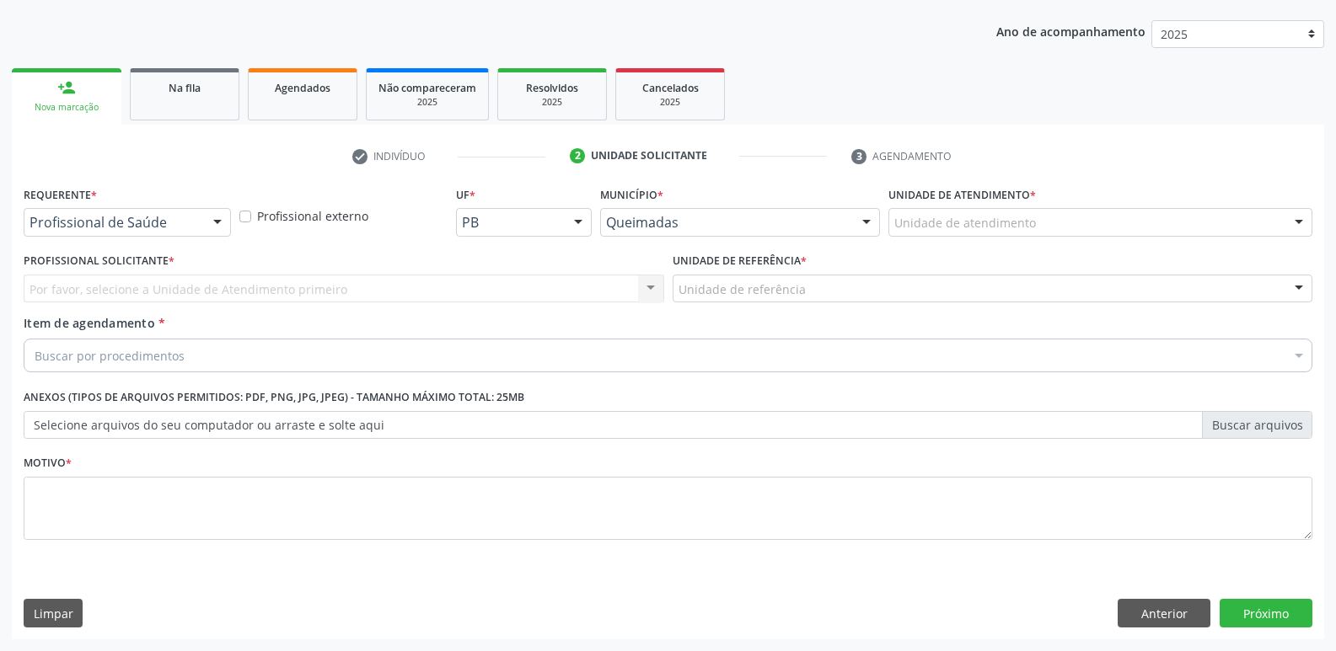
scroll to position [184, 0]
drag, startPoint x: 121, startPoint y: 224, endPoint x: 121, endPoint y: 236, distance: 11.8
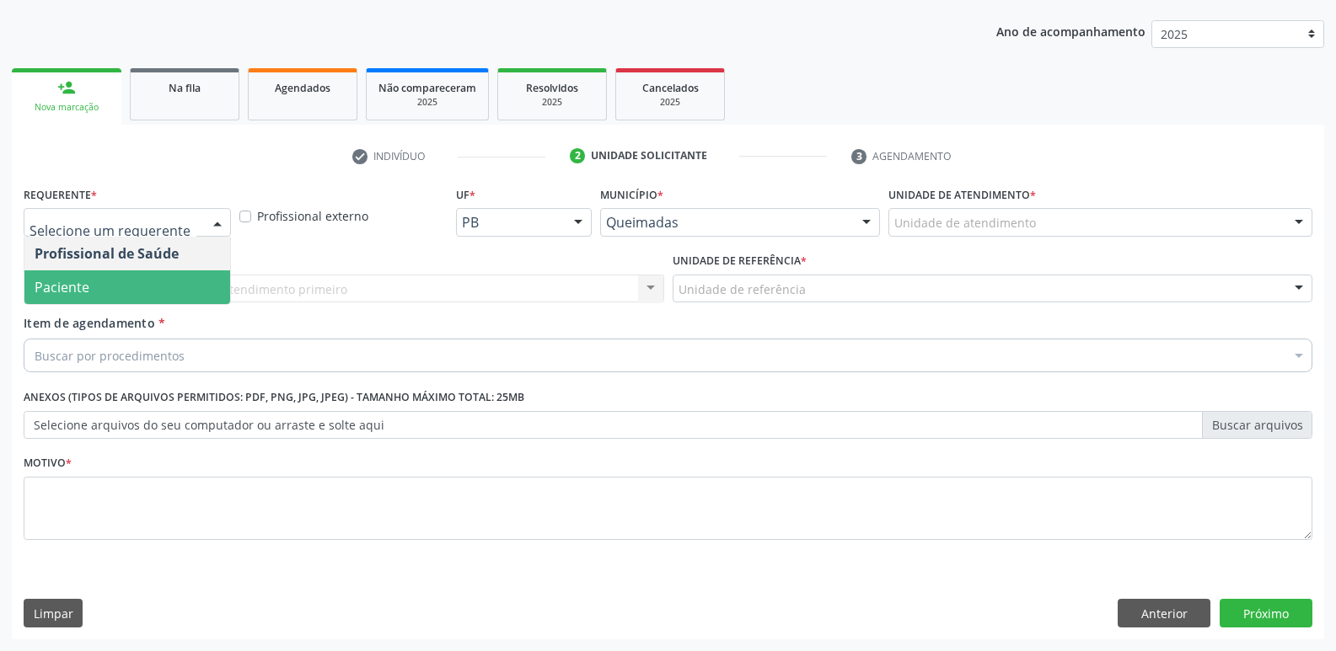
click at [121, 300] on span "Paciente" at bounding box center [127, 288] width 206 height 34
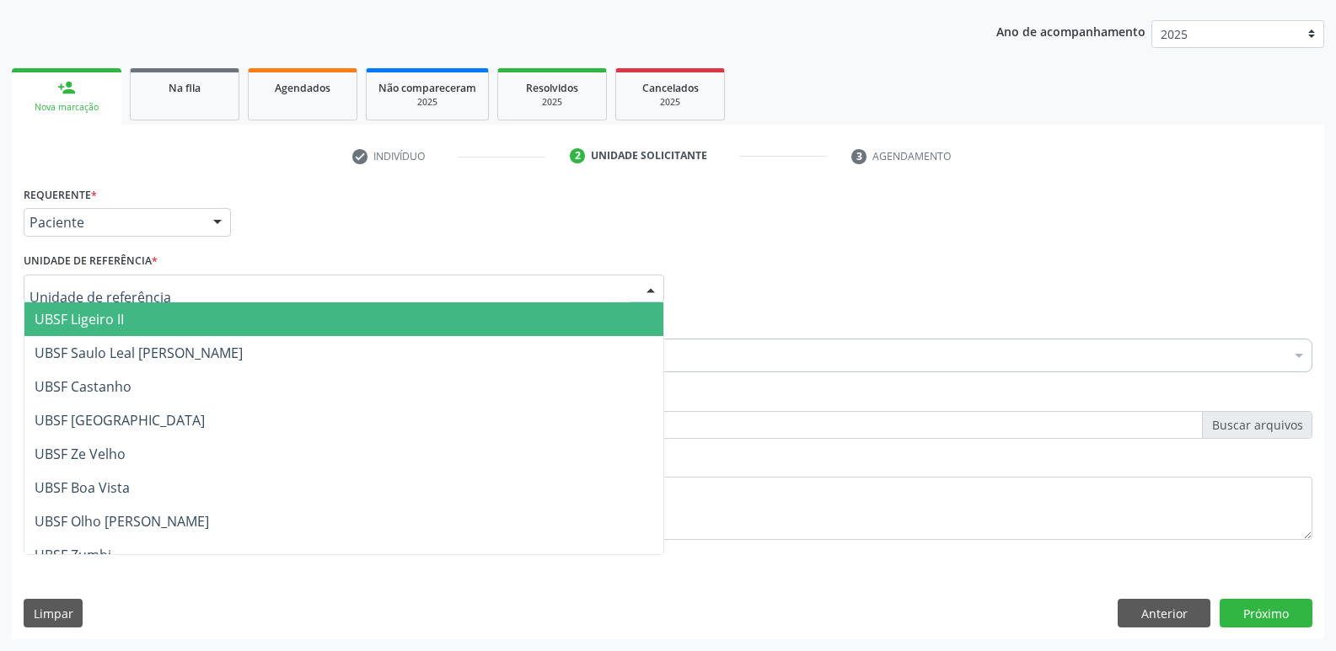
click at [221, 291] on div at bounding box center [344, 289] width 640 height 29
type input "ba"
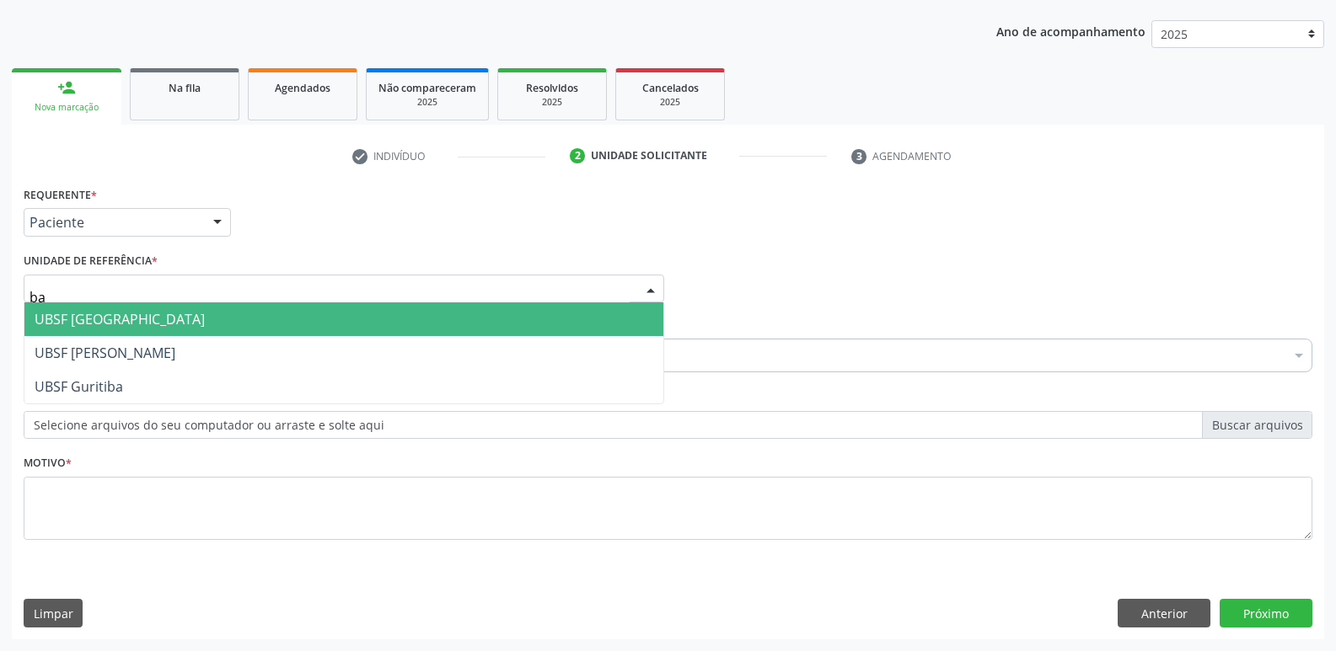
click at [214, 296] on input "ba" at bounding box center [329, 298] width 600 height 34
click at [207, 312] on span "UBSF [GEOGRAPHIC_DATA]" at bounding box center [343, 320] width 639 height 34
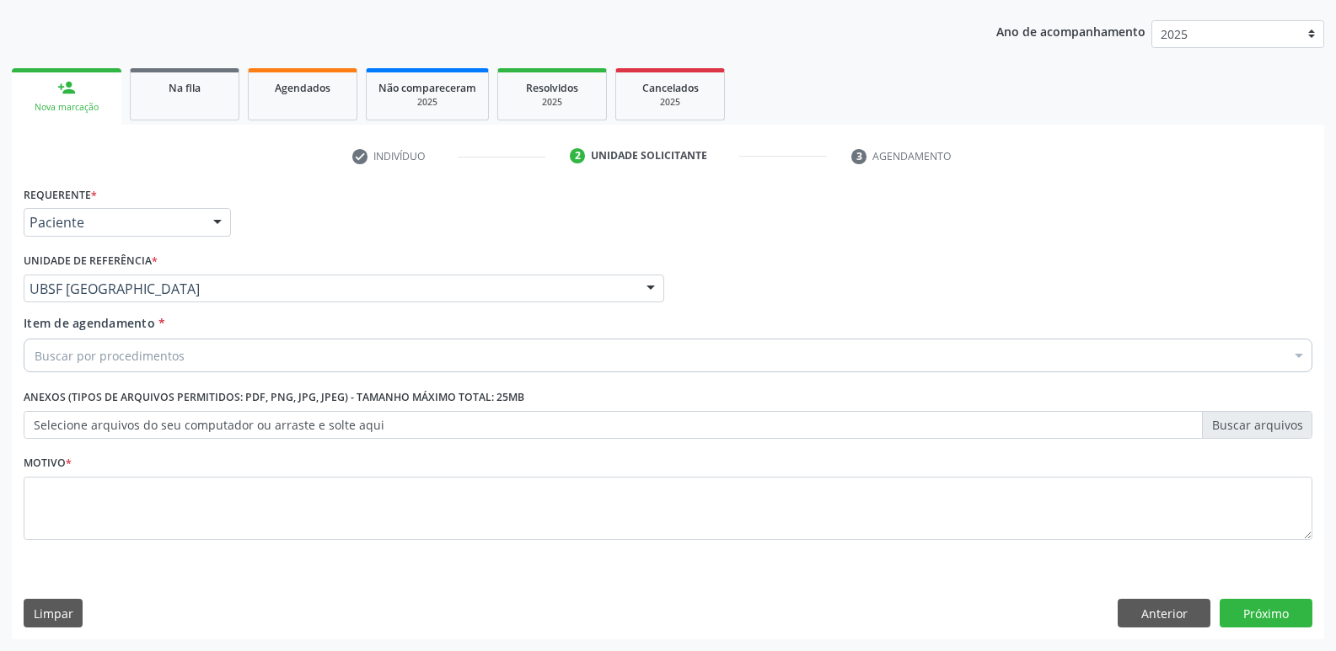
click at [190, 362] on div "Buscar por procedimentos" at bounding box center [668, 356] width 1289 height 34
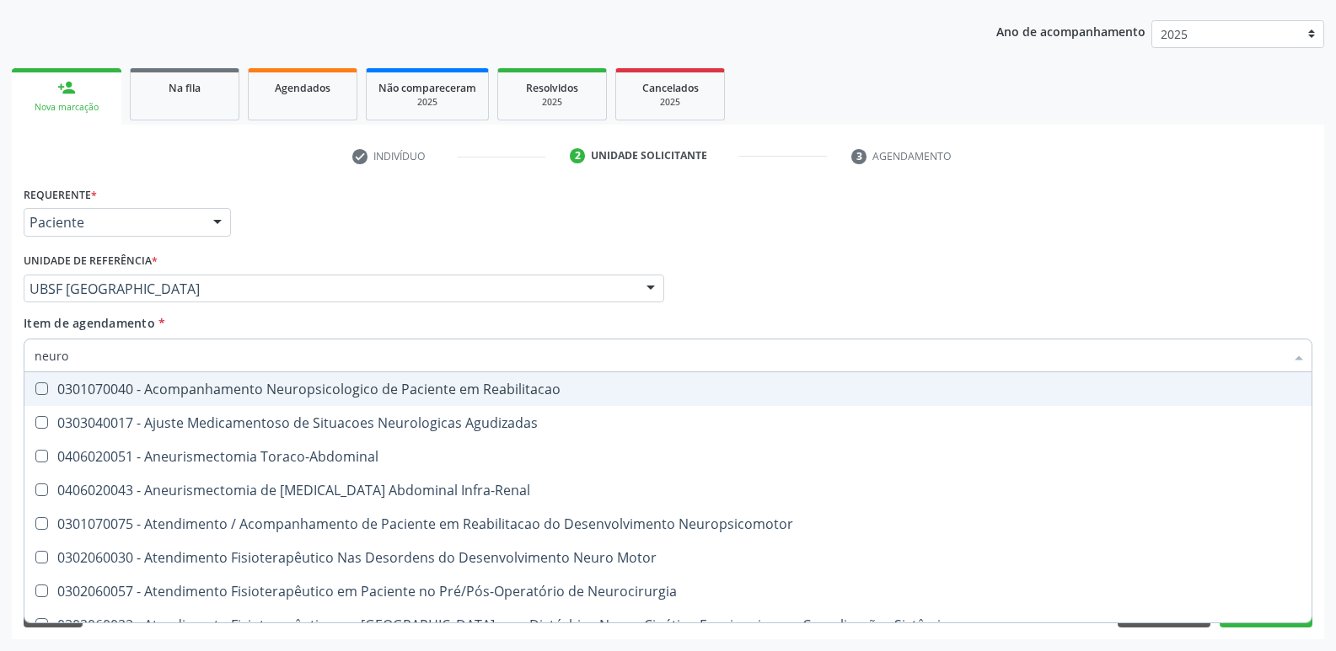
type input "neurop"
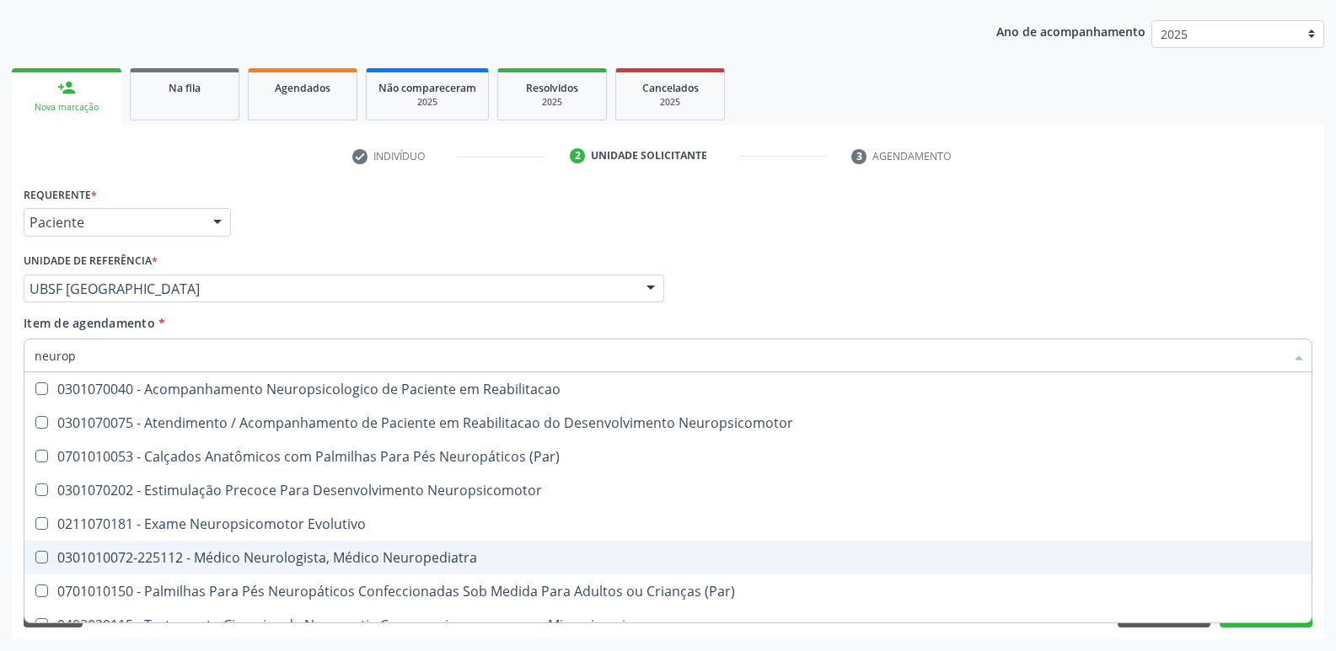
click at [332, 558] on div "0301010072-225112 - Médico Neurologista, Médico Neuropediatra" at bounding box center [668, 557] width 1267 height 13
checkbox Neuropediatra "true"
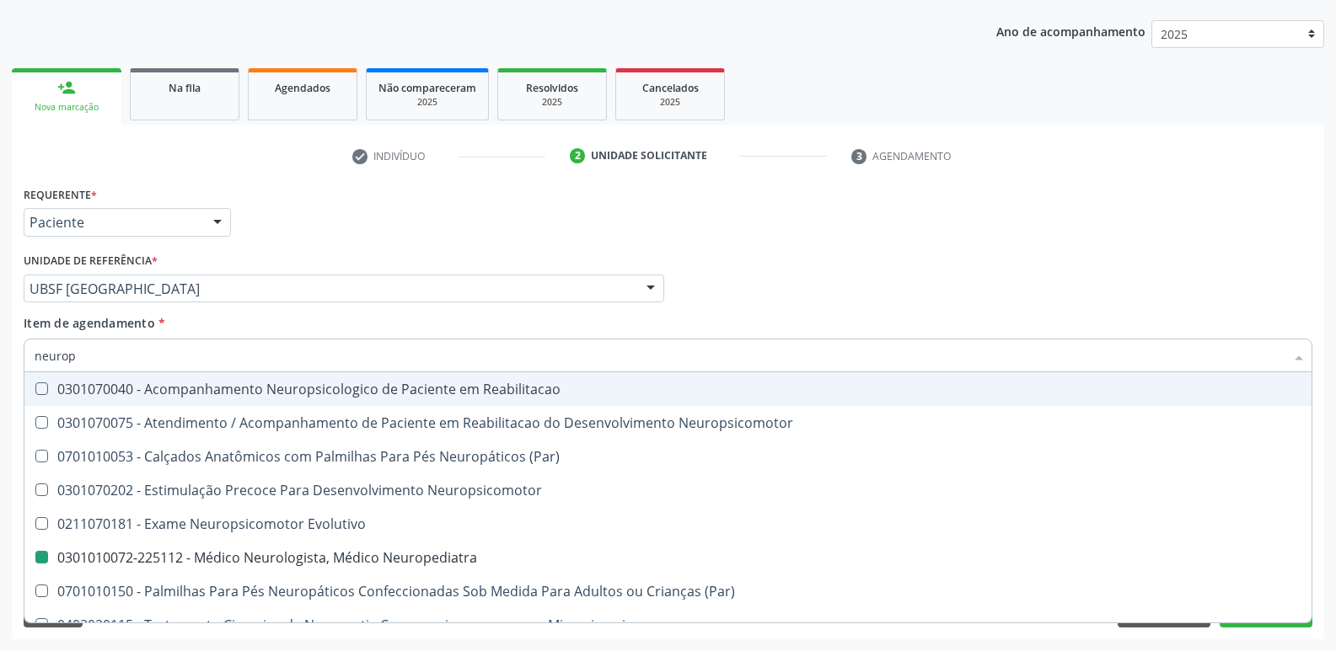
click at [590, 212] on div "Requerente * Paciente Profissional de Saúde Paciente Nenhum resultado encontrad…" at bounding box center [667, 215] width 1297 height 66
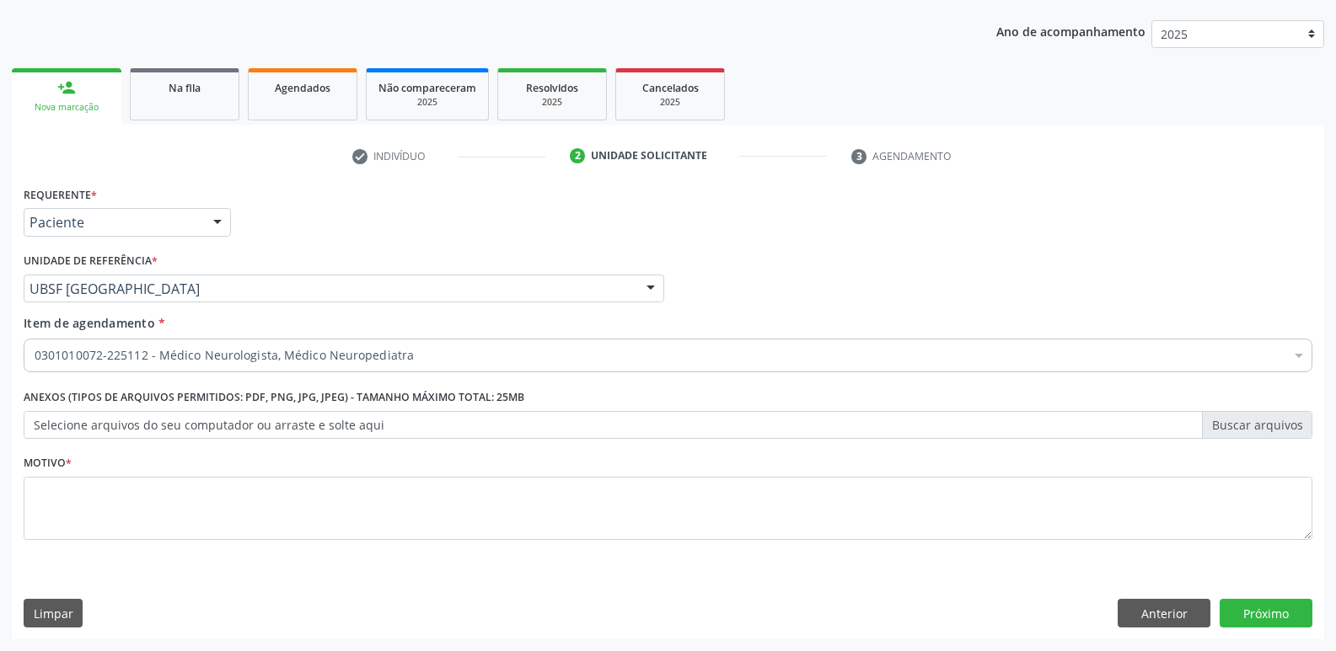
checkbox Neuropediatra "true"
checkbox Abciximabe "false"
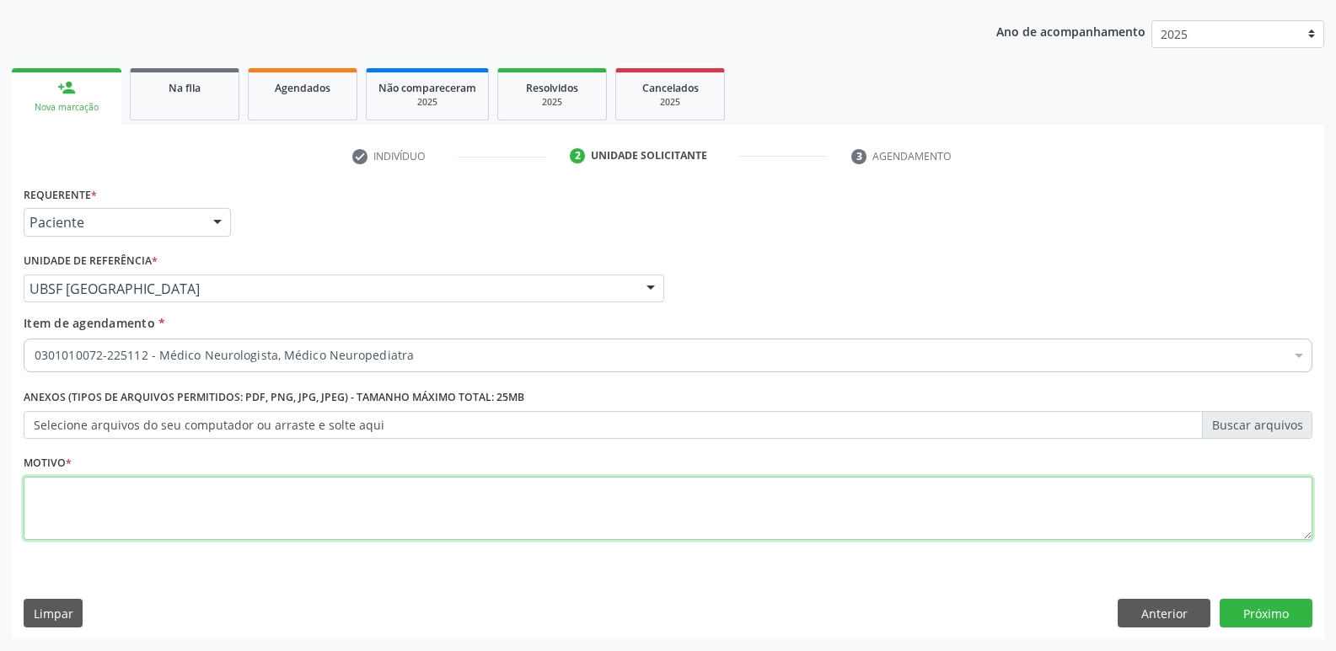
click at [151, 501] on textarea at bounding box center [668, 509] width 1289 height 64
paste textarea "avaliação"
type textarea "avaliação"
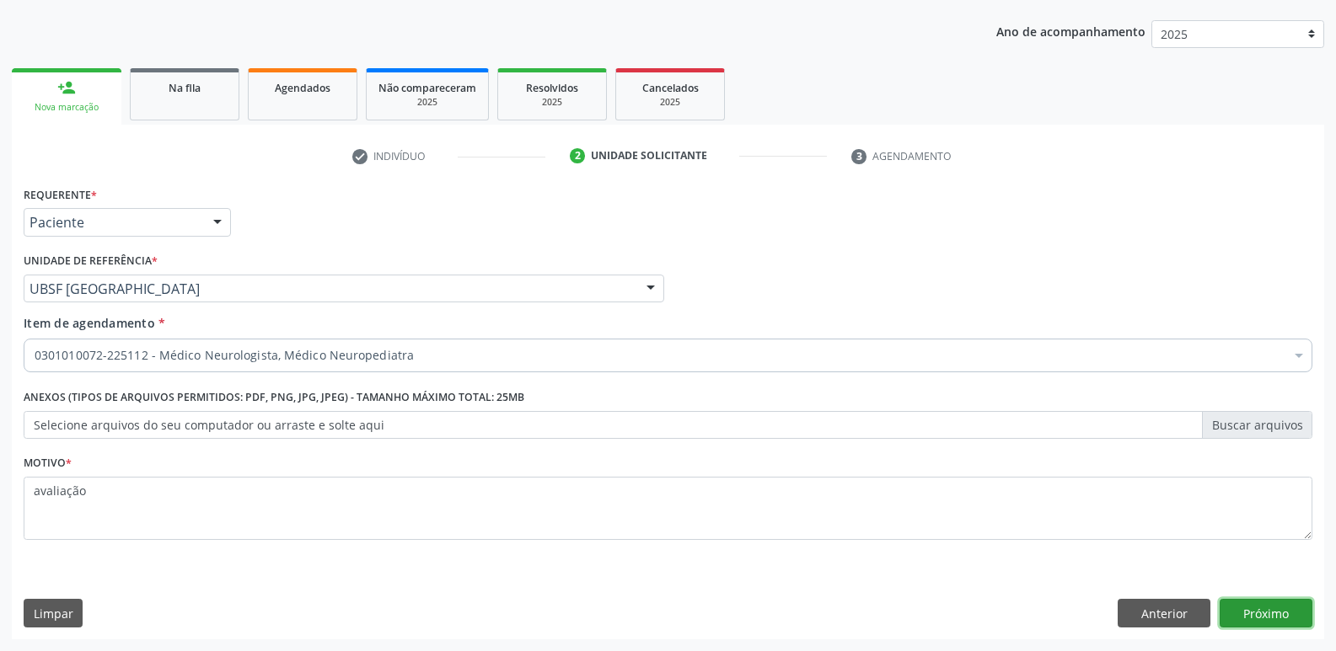
click at [1291, 608] on button "Próximo" at bounding box center [1265, 613] width 93 height 29
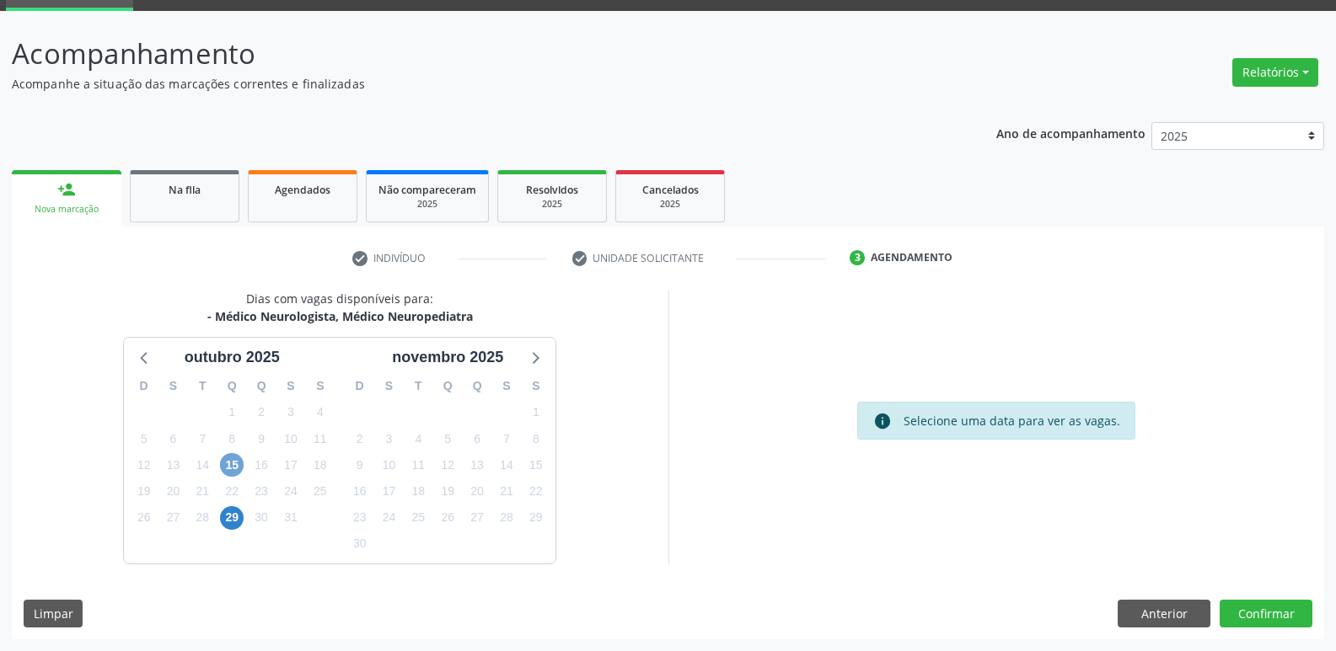
click at [235, 466] on span "15" at bounding box center [232, 465] width 24 height 24
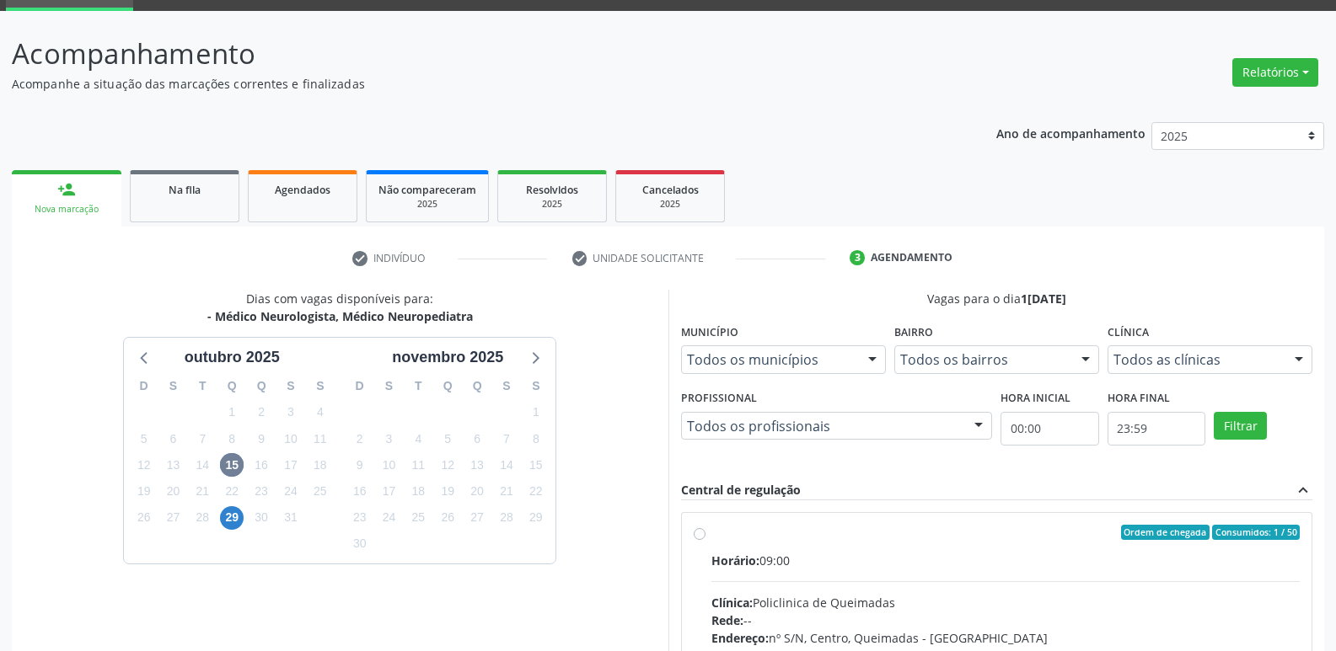
drag, startPoint x: 1126, startPoint y: 561, endPoint x: 1228, endPoint y: 467, distance: 138.9
click at [1136, 557] on div "Horário: 09:00" at bounding box center [1005, 561] width 589 height 18
click at [705, 540] on input "Ordem de chegada Consumidos: 1 / 50 Horário: 09:00 Clínica: Policlinica de Quei…" at bounding box center [700, 532] width 12 height 15
radio input "true"
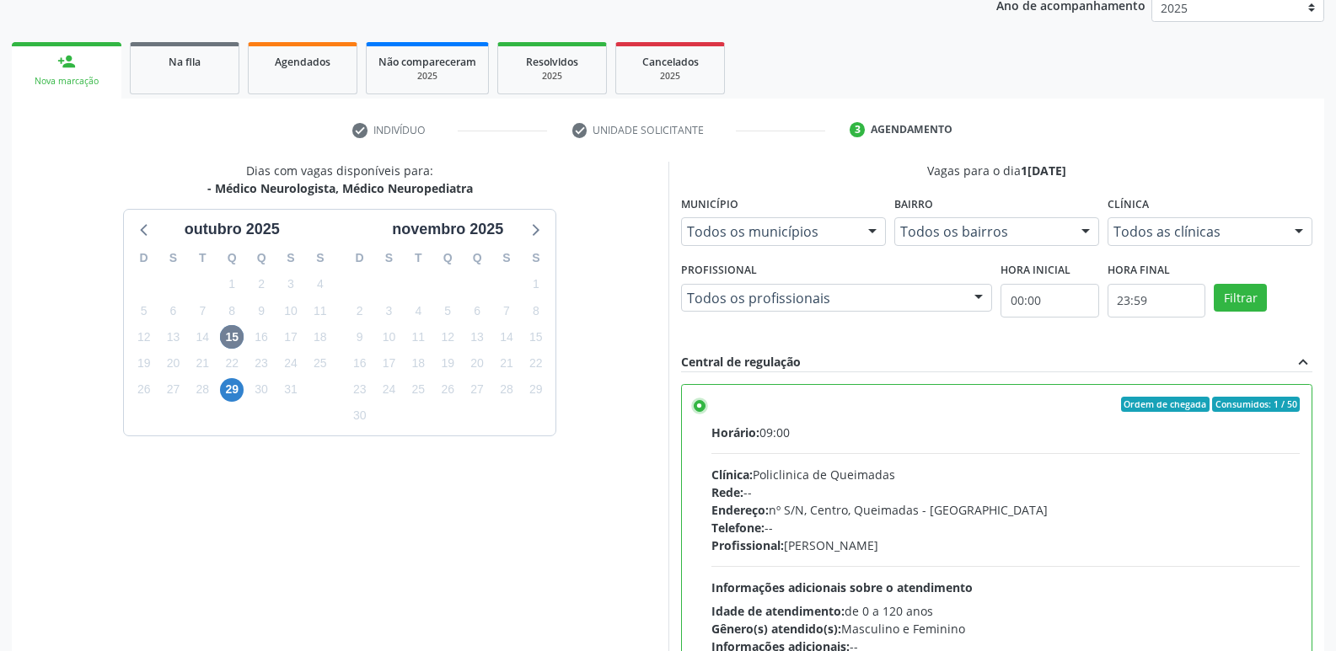
scroll to position [356, 0]
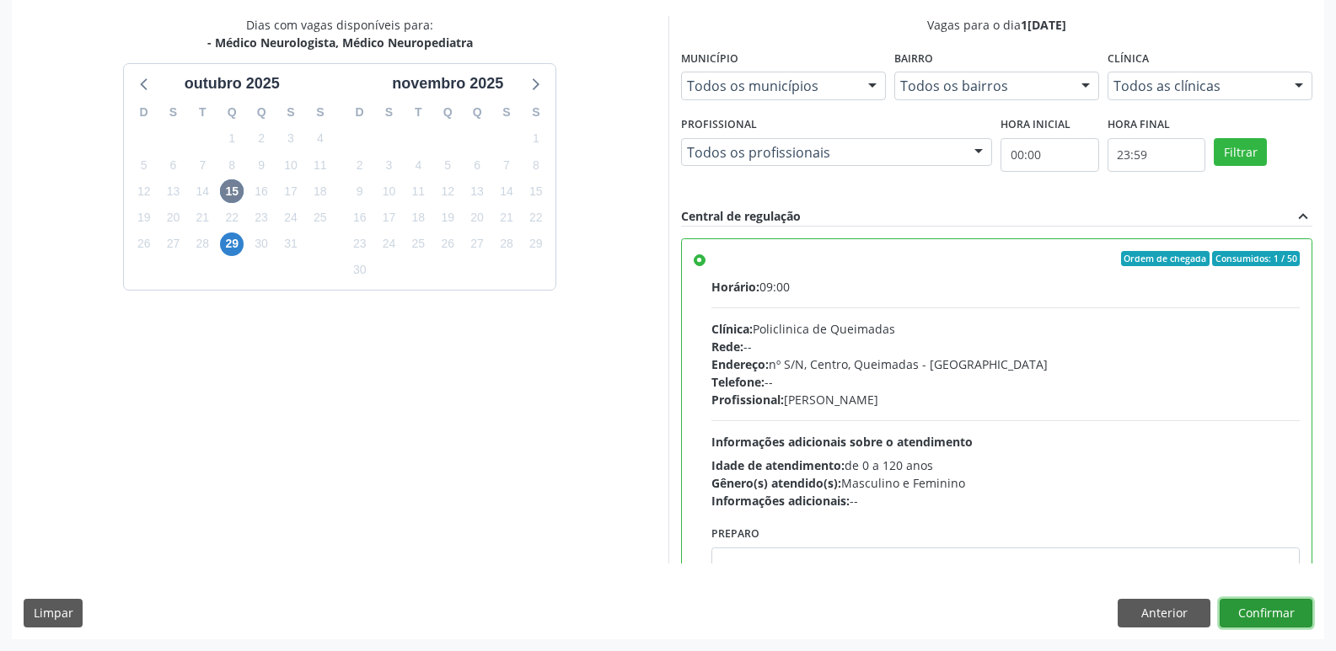
click at [1249, 600] on button "Confirmar" at bounding box center [1265, 613] width 93 height 29
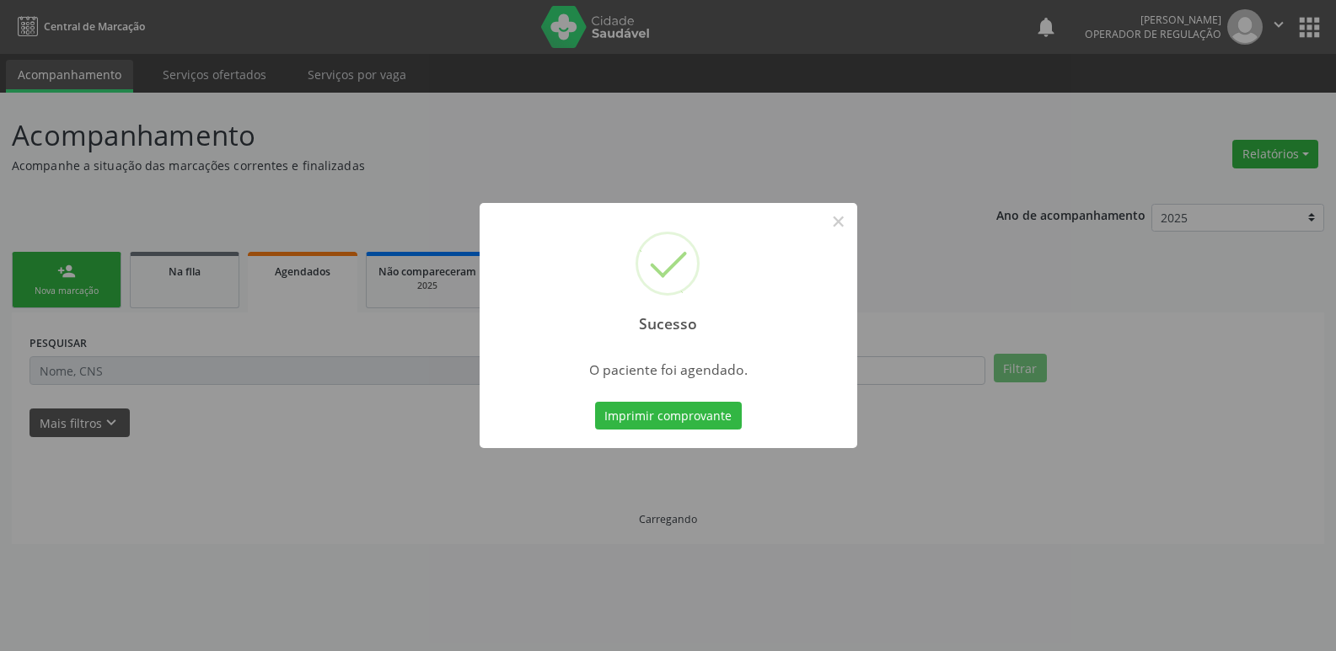
scroll to position [0, 0]
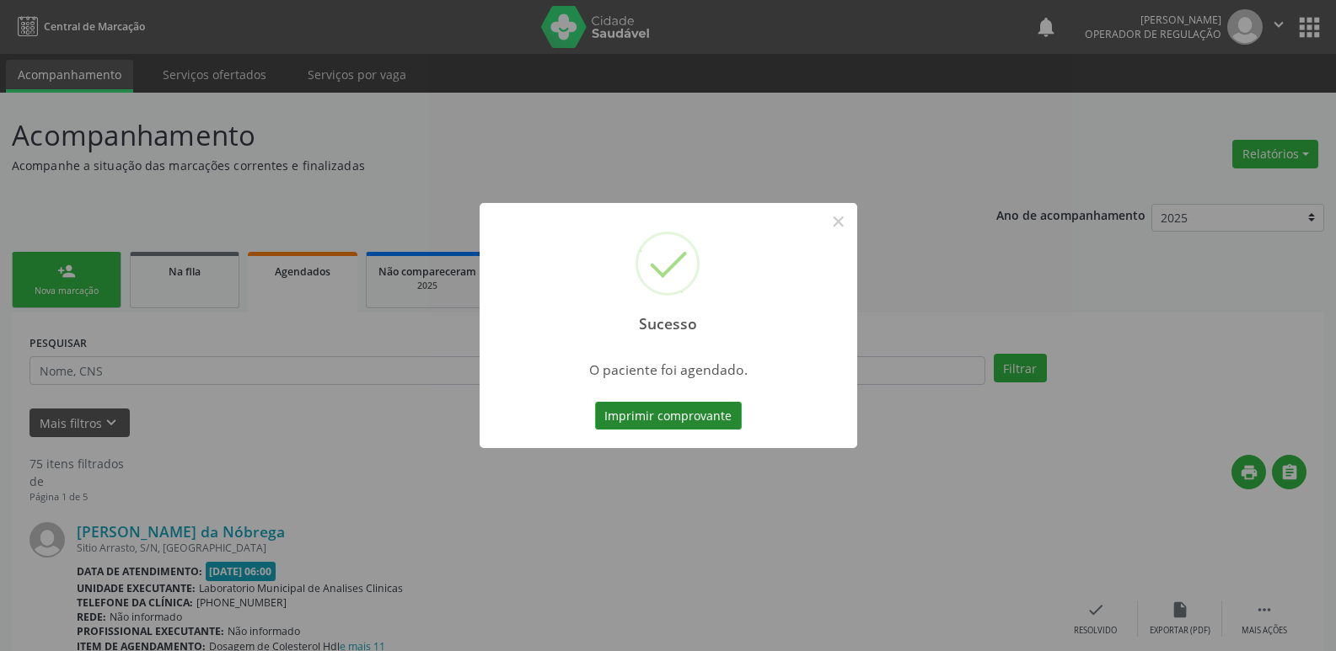
click at [632, 417] on button "Imprimir comprovante" at bounding box center [668, 416] width 147 height 29
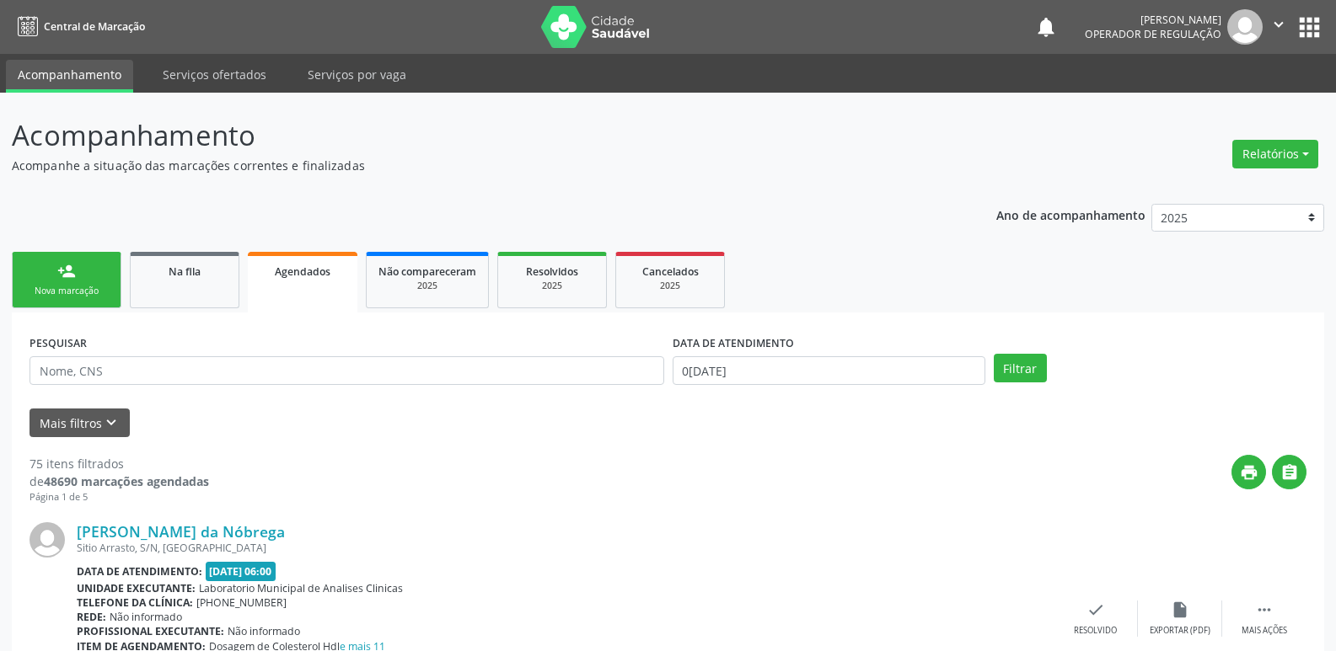
click at [43, 267] on link "person_add Nova marcação" at bounding box center [67, 280] width 110 height 56
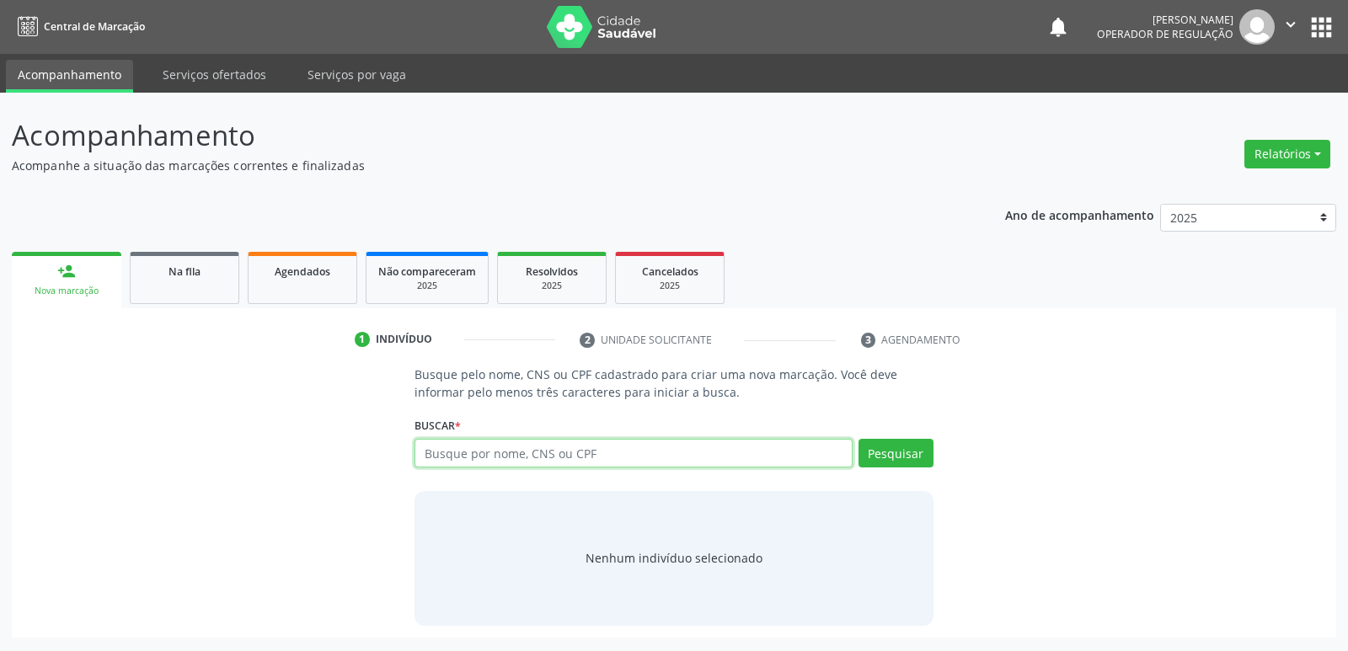
click at [455, 460] on input "text" at bounding box center [633, 453] width 437 height 29
type input "alaide fernades"
click at [916, 461] on button "Pesquisar" at bounding box center [896, 453] width 75 height 29
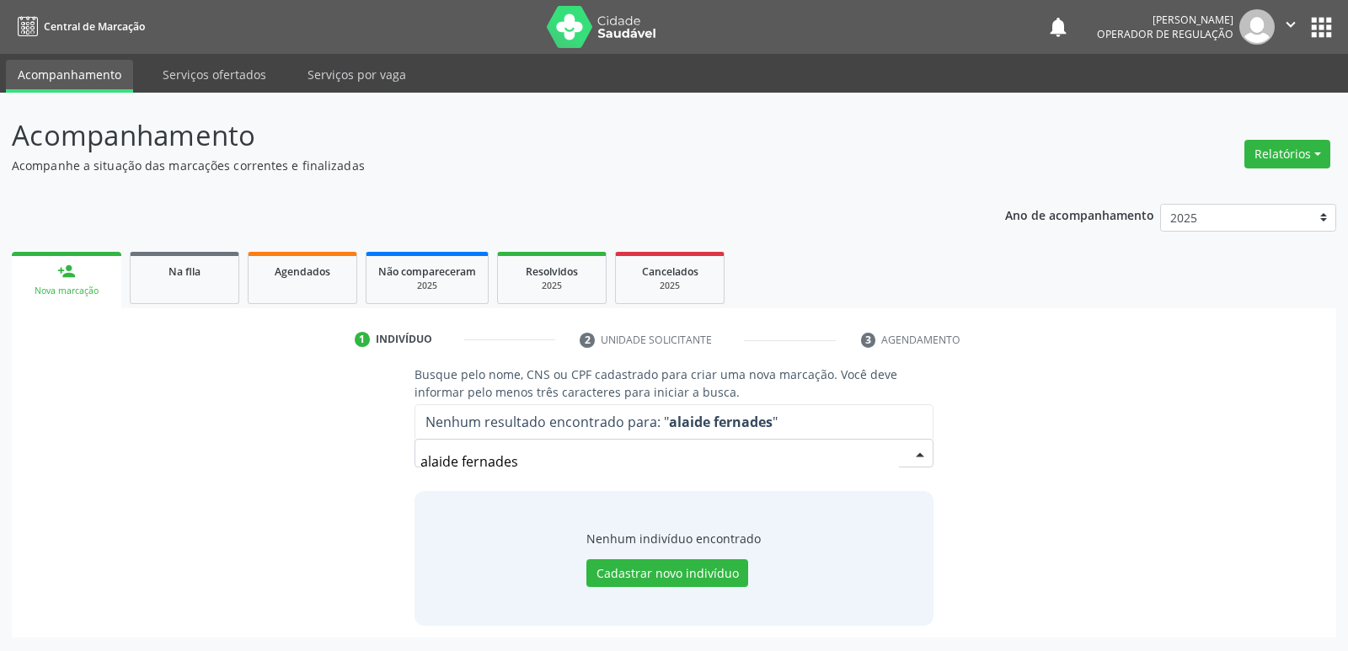
click at [495, 469] on input "alaide fernades" at bounding box center [660, 462] width 478 height 34
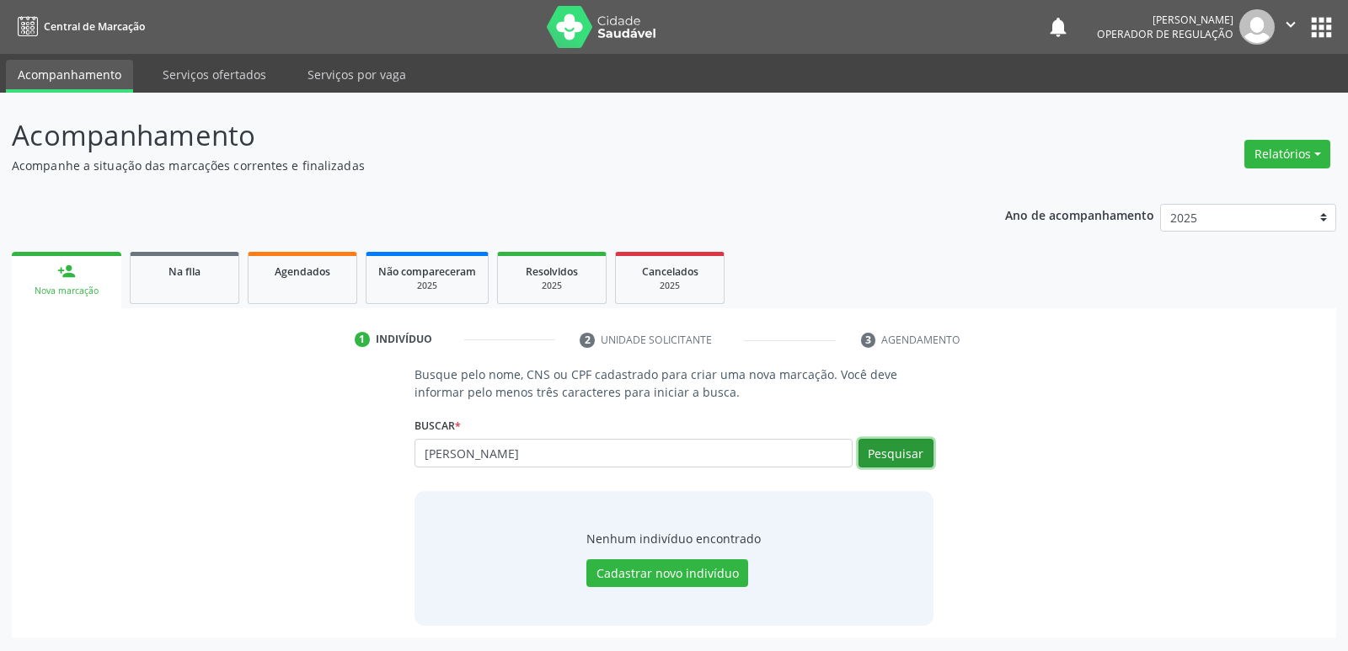
click at [899, 444] on button "Pesquisar" at bounding box center [896, 453] width 75 height 29
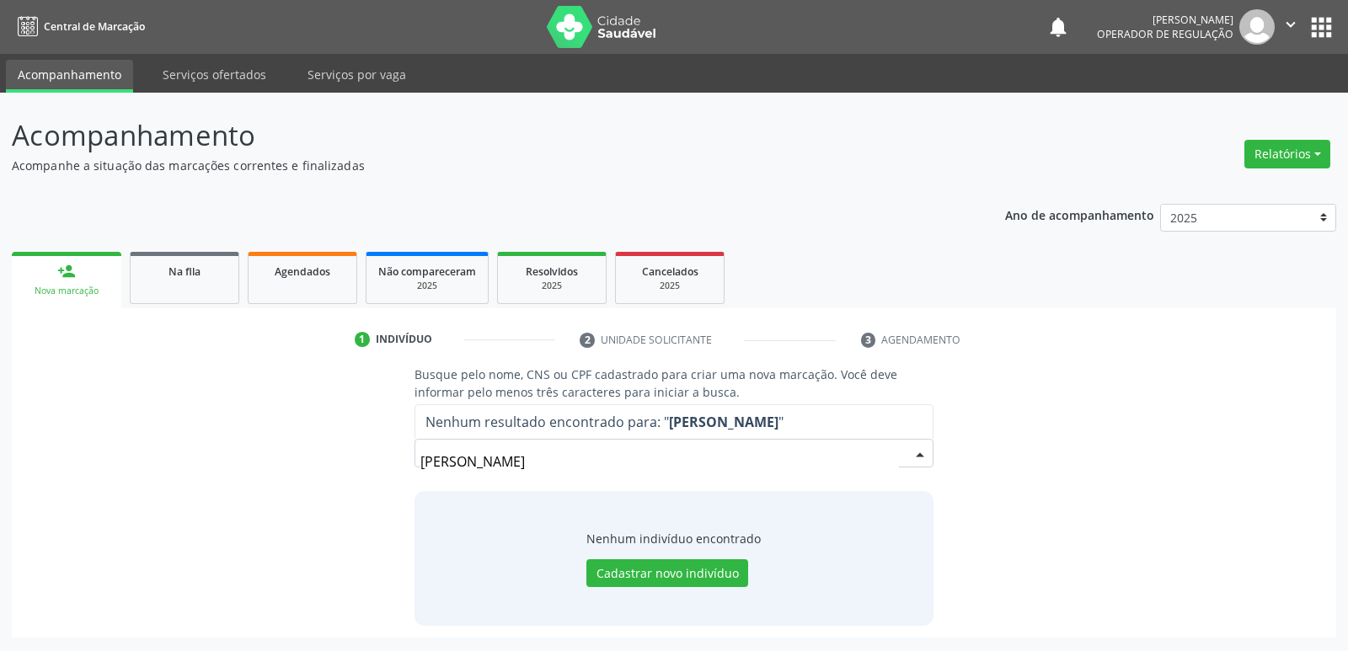
drag, startPoint x: 576, startPoint y: 473, endPoint x: 0, endPoint y: 464, distance: 576.5
click at [0, 464] on div "Acompanhamento Acompanhe a situação das marcações correntes e finalizadas Relat…" at bounding box center [674, 372] width 1348 height 559
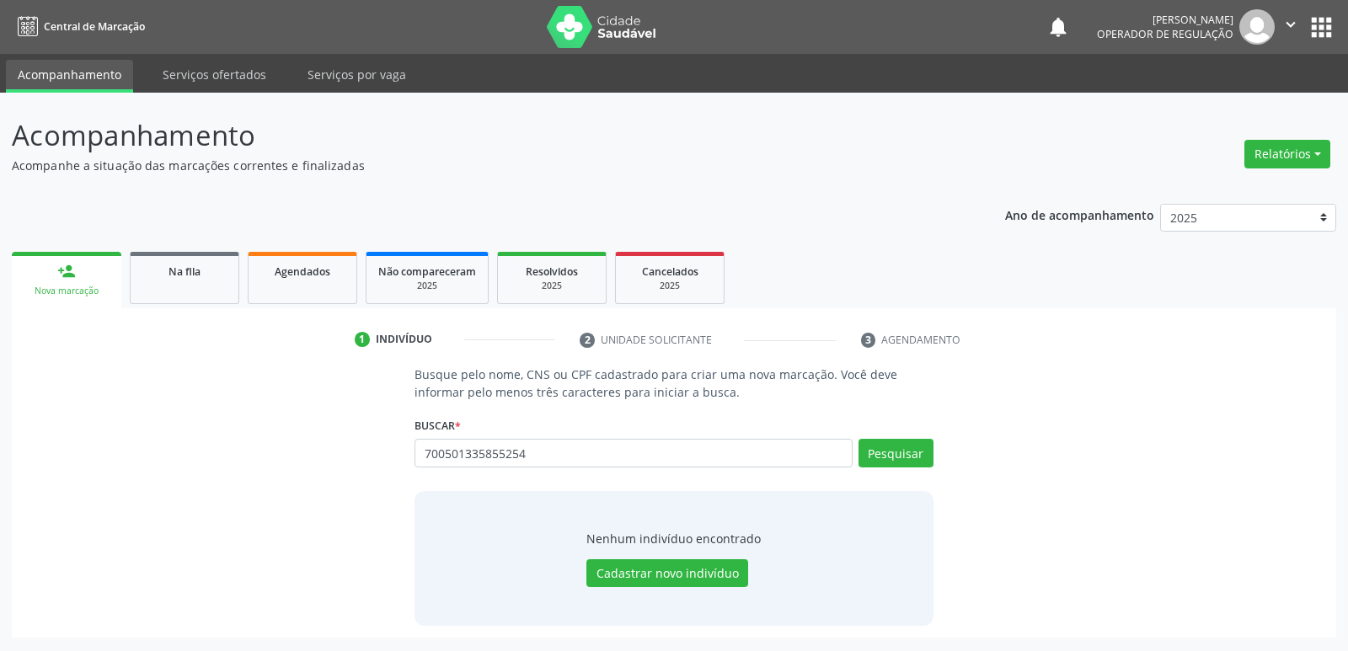
type input "700501335855254"
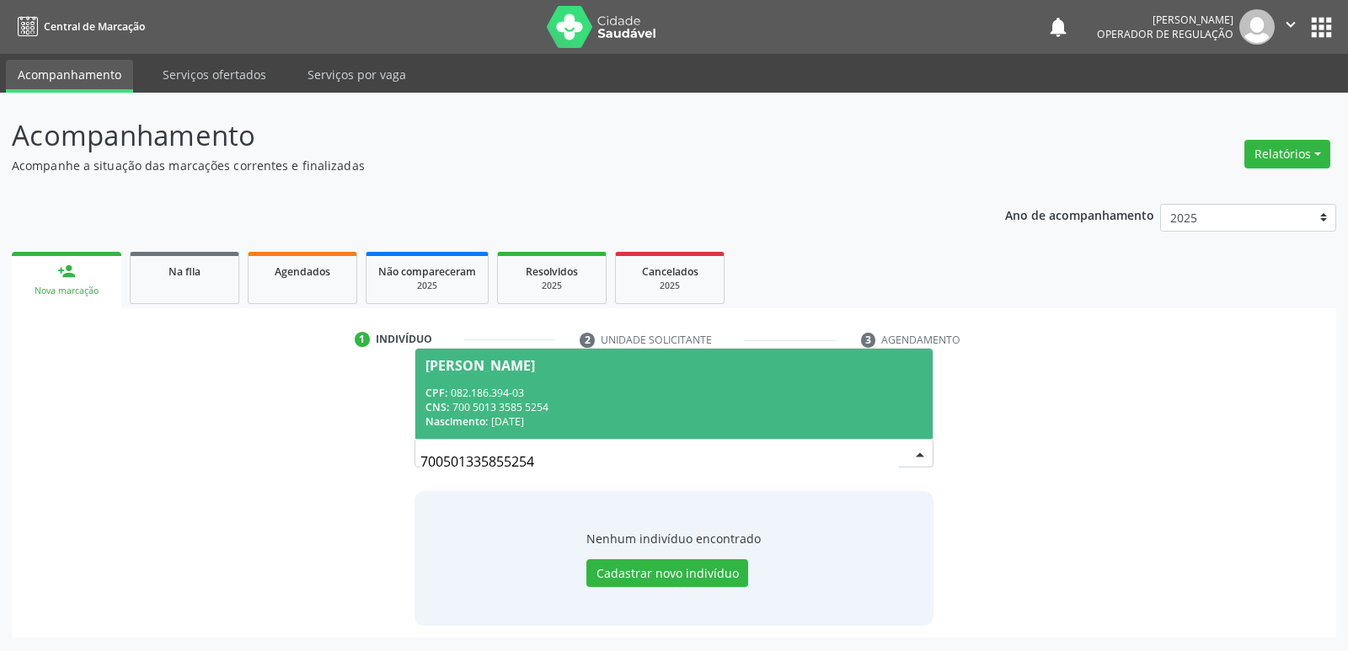
click at [623, 371] on div "Alaíde Fernandes de Freitas" at bounding box center [674, 365] width 496 height 13
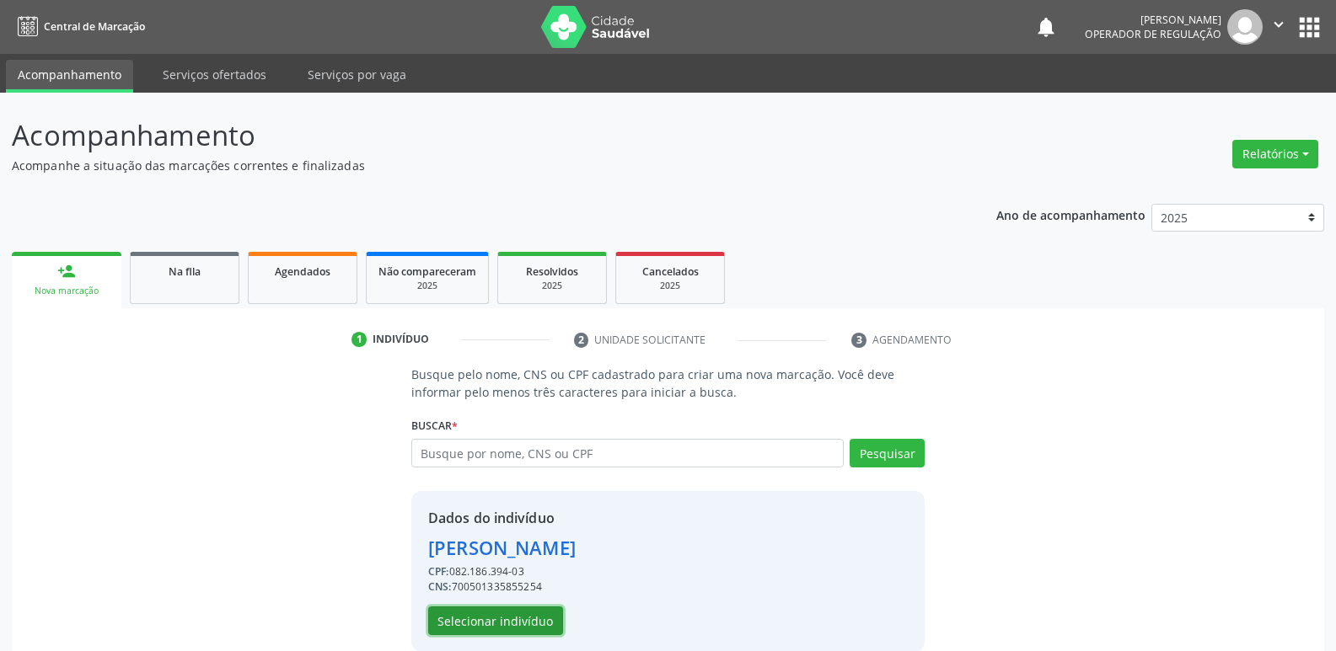
click at [513, 619] on button "Selecionar indivíduo" at bounding box center [495, 621] width 135 height 29
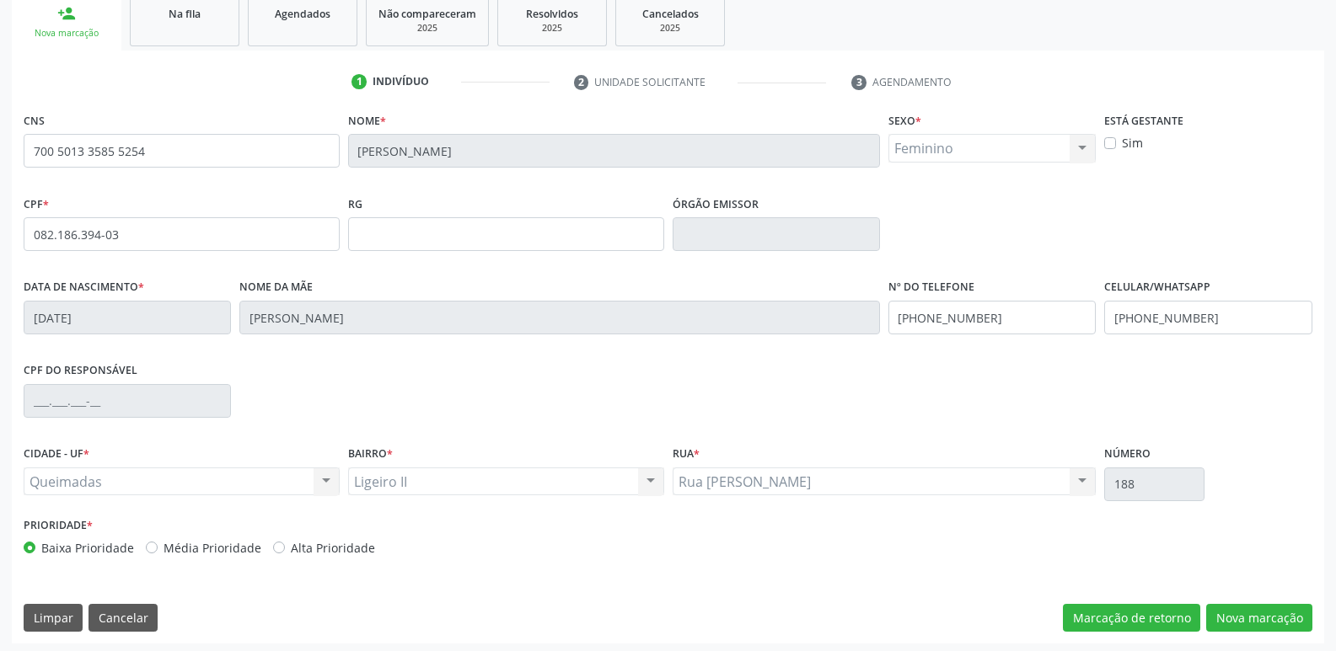
scroll to position [262, 0]
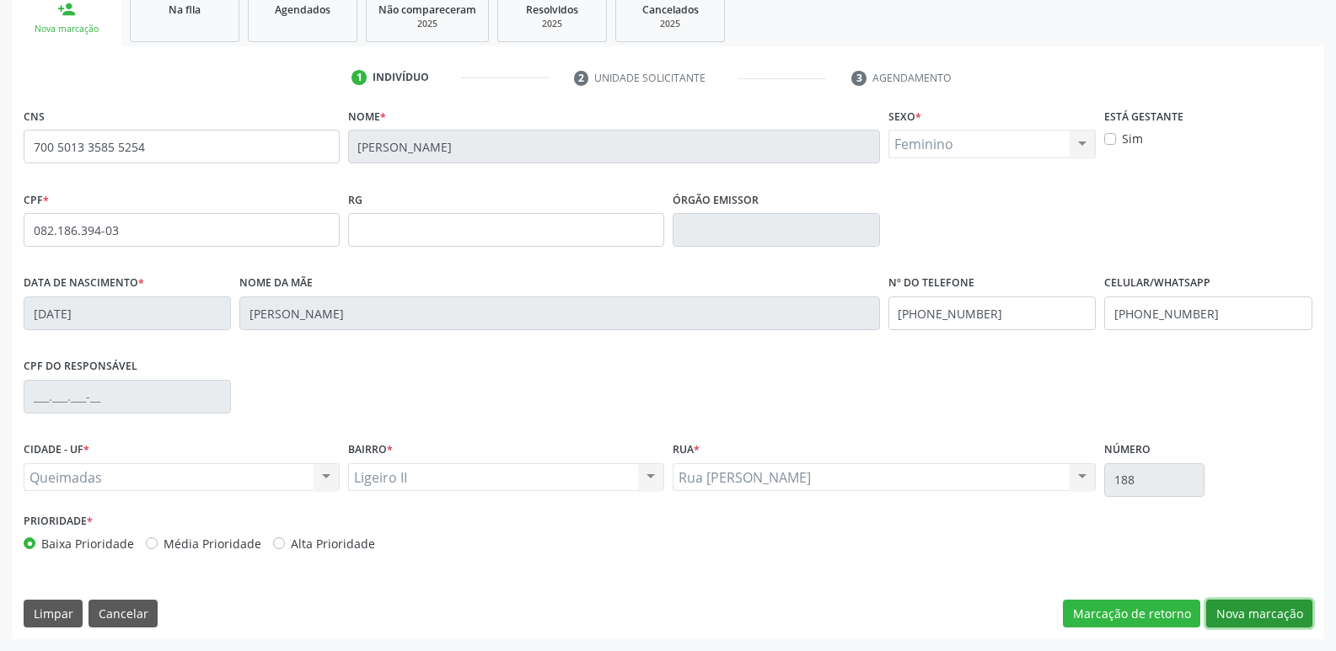
click at [1235, 611] on button "Nova marcação" at bounding box center [1259, 614] width 106 height 29
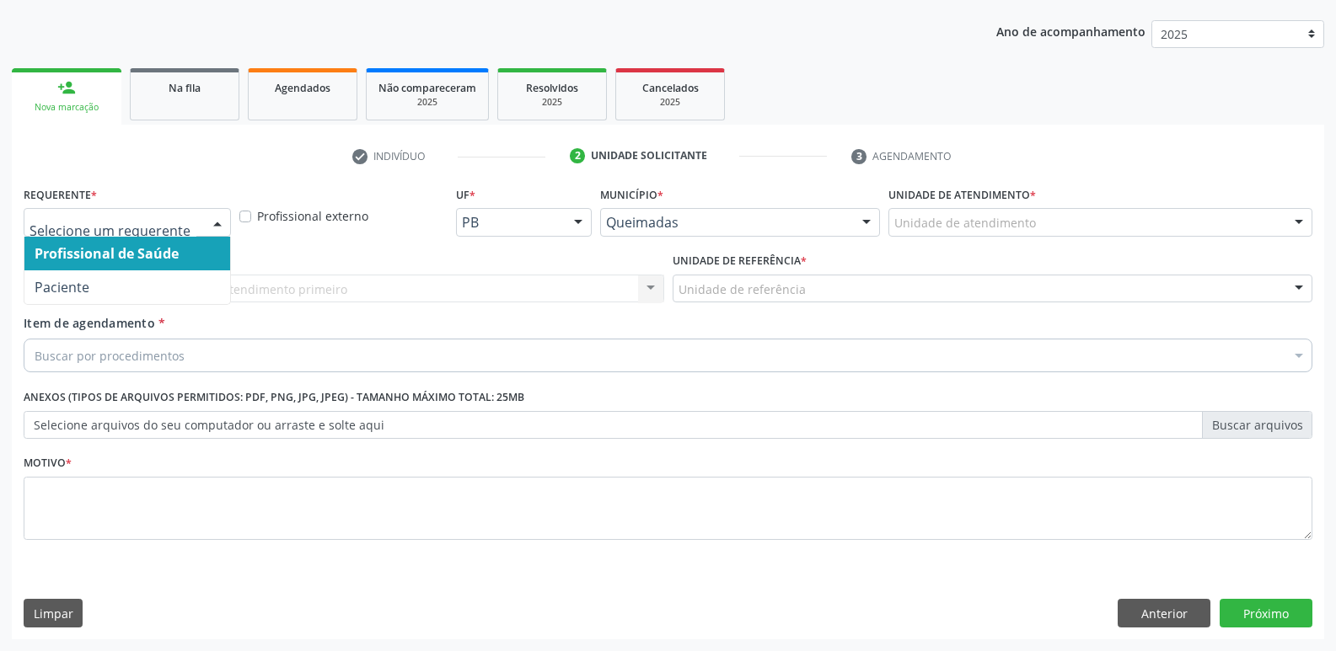
click at [202, 228] on div at bounding box center [127, 222] width 207 height 29
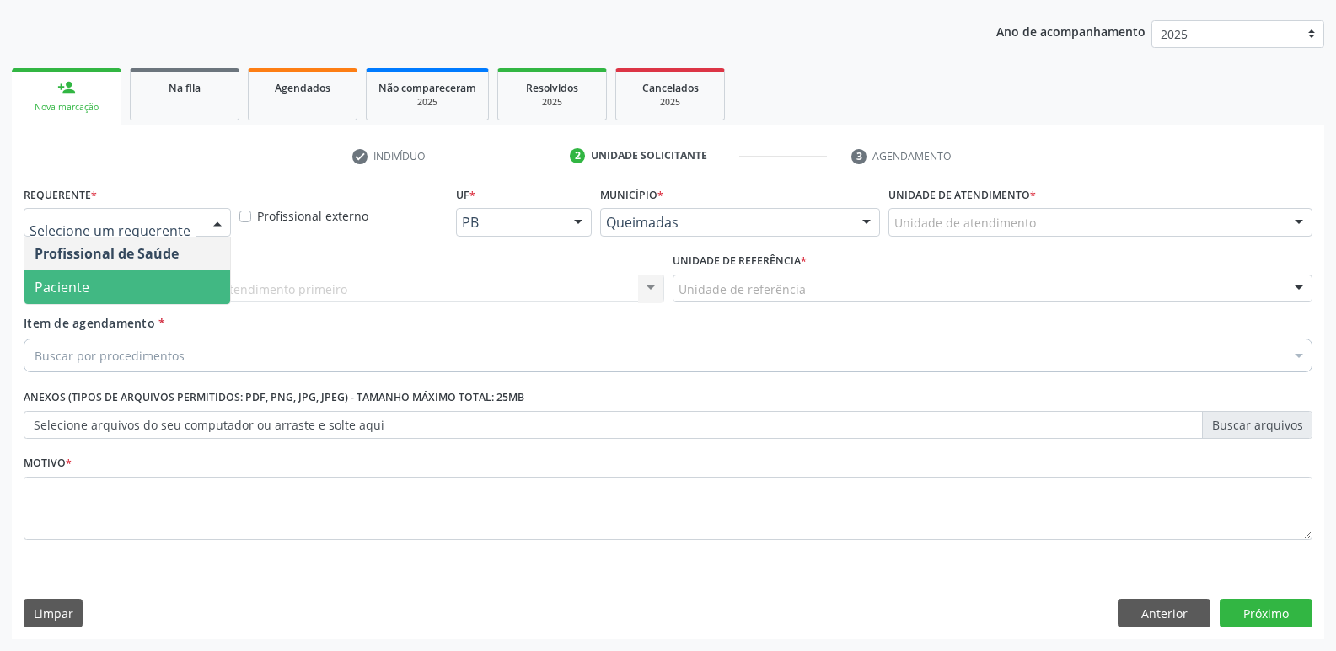
click at [173, 294] on span "Paciente" at bounding box center [127, 288] width 206 height 34
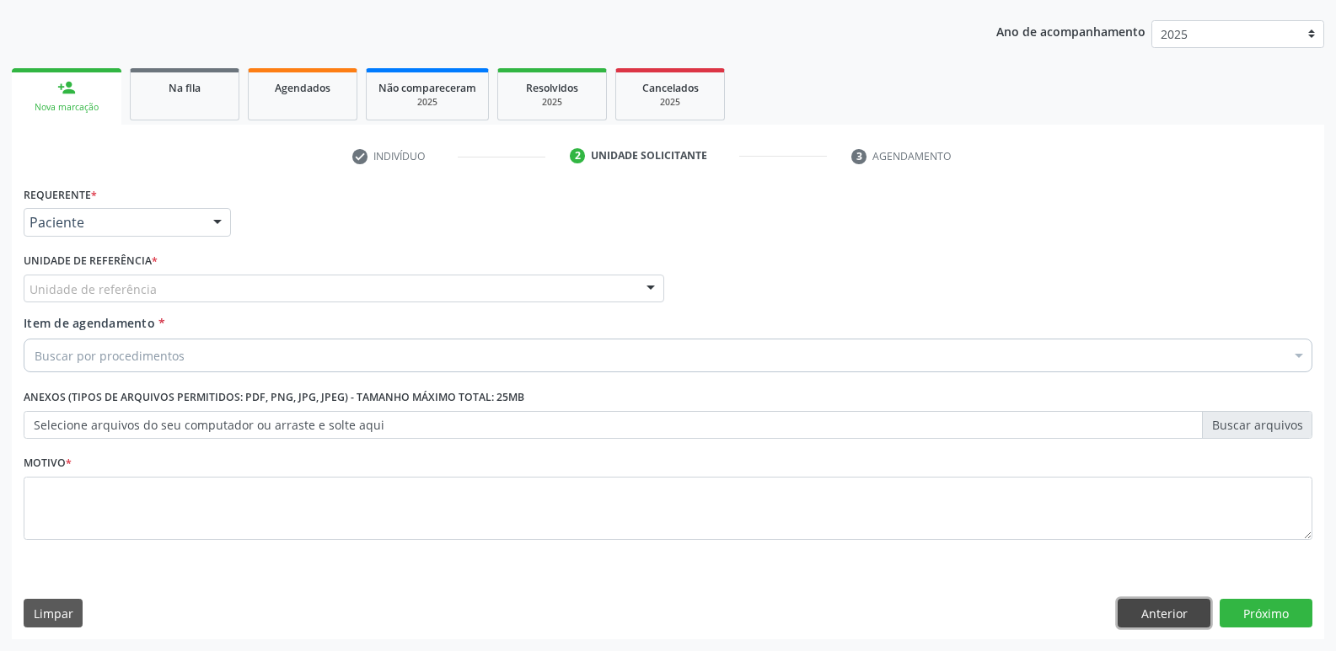
click at [1193, 609] on button "Anterior" at bounding box center [1163, 613] width 93 height 29
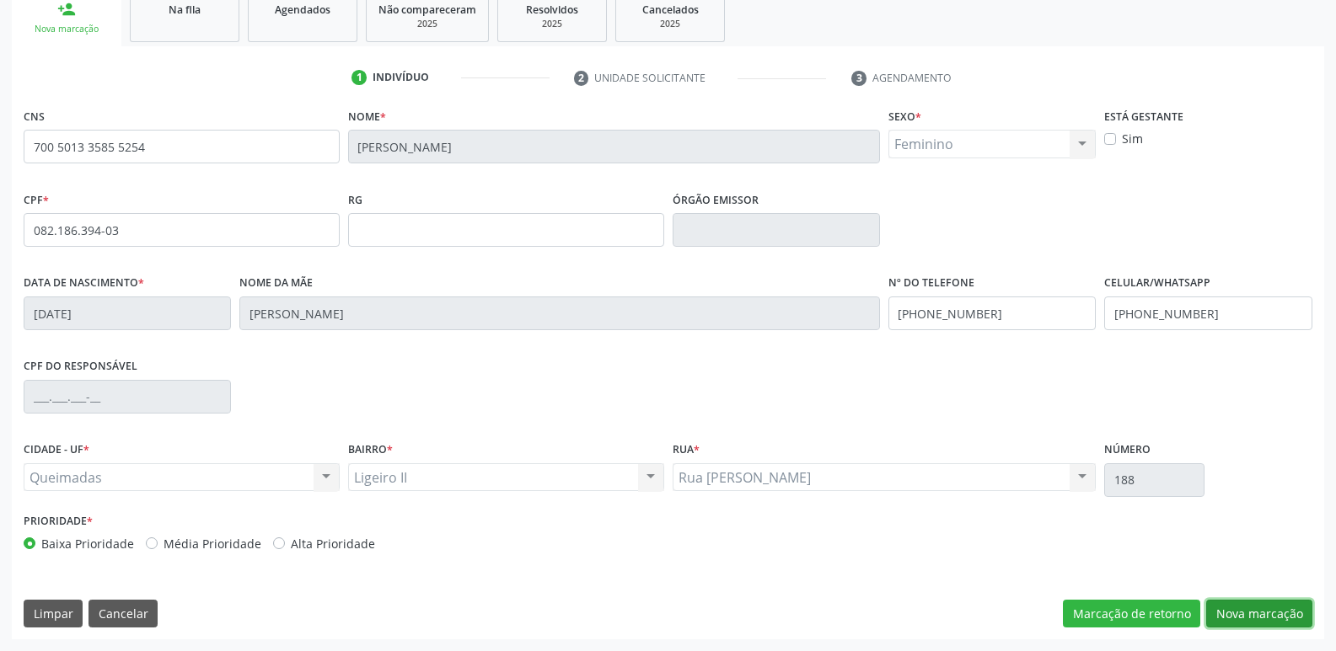
click at [1238, 626] on button "Nova marcação" at bounding box center [1259, 614] width 106 height 29
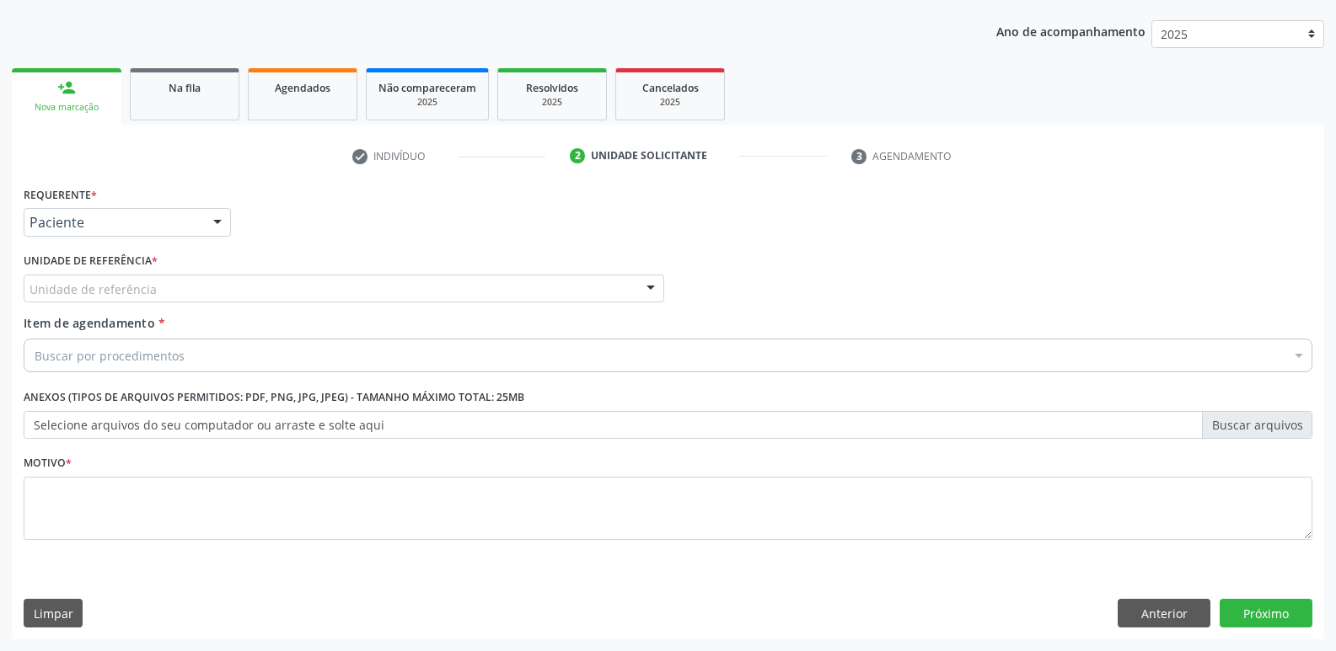
click at [281, 285] on div "Unidade de referência" at bounding box center [344, 289] width 640 height 29
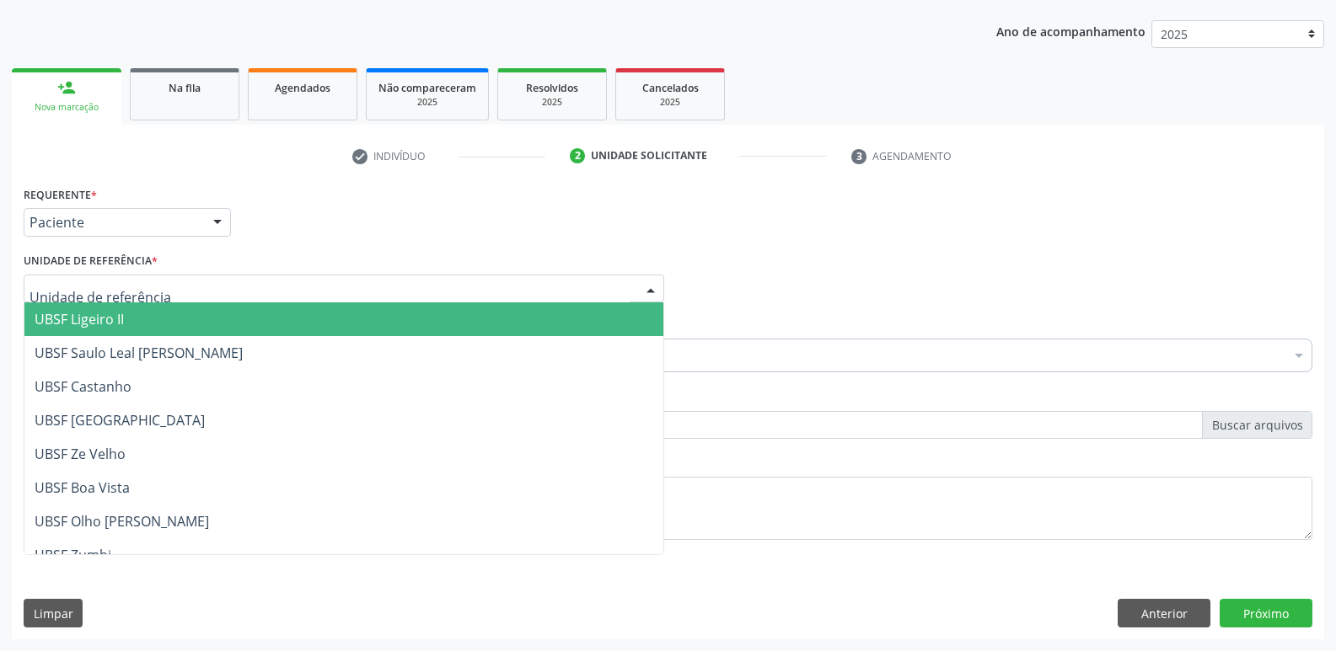
click at [188, 307] on span "UBSF Ligeiro II" at bounding box center [343, 320] width 639 height 34
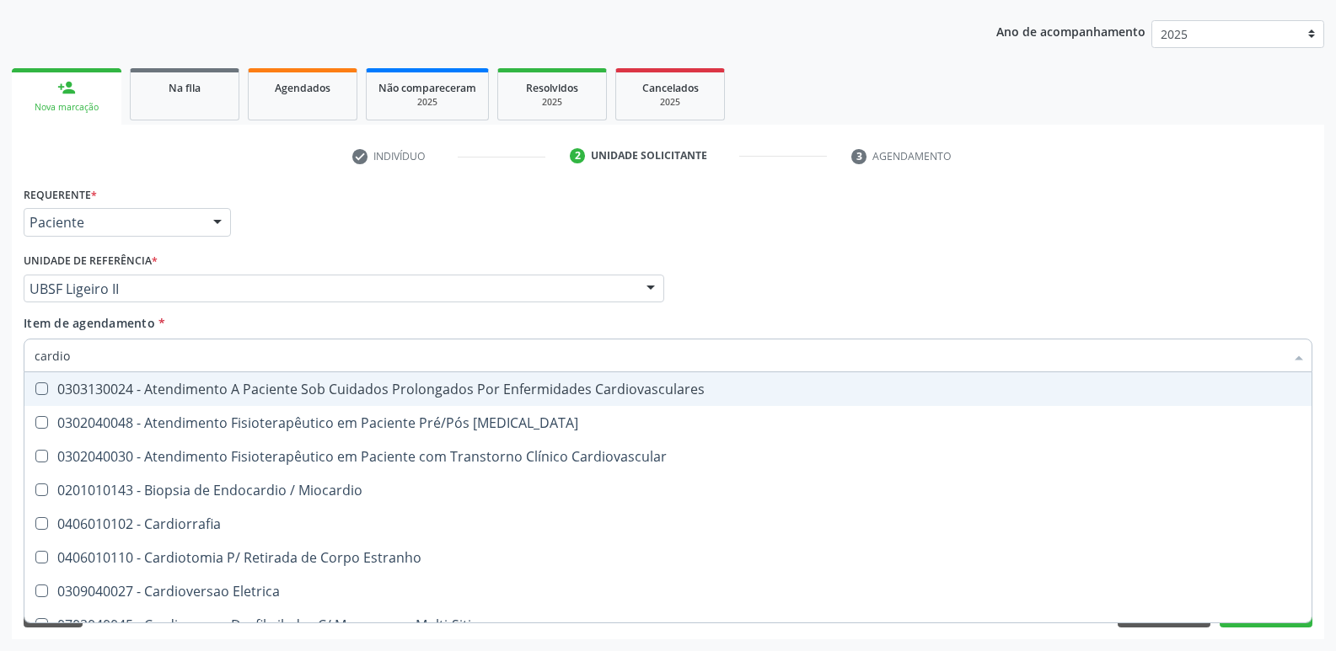
type input "cardiol"
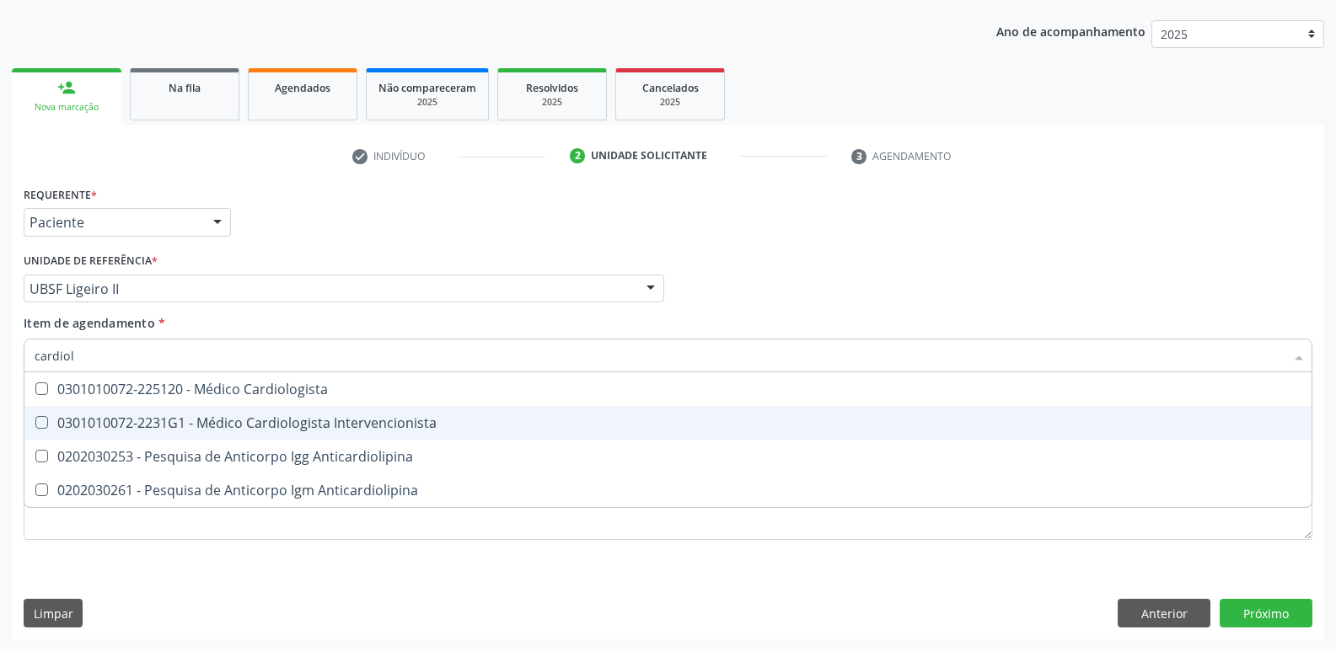
click at [404, 421] on div "0301010072-2231G1 - Médico Cardiologista Intervencionista" at bounding box center [668, 422] width 1267 height 13
checkbox Intervencionista "true"
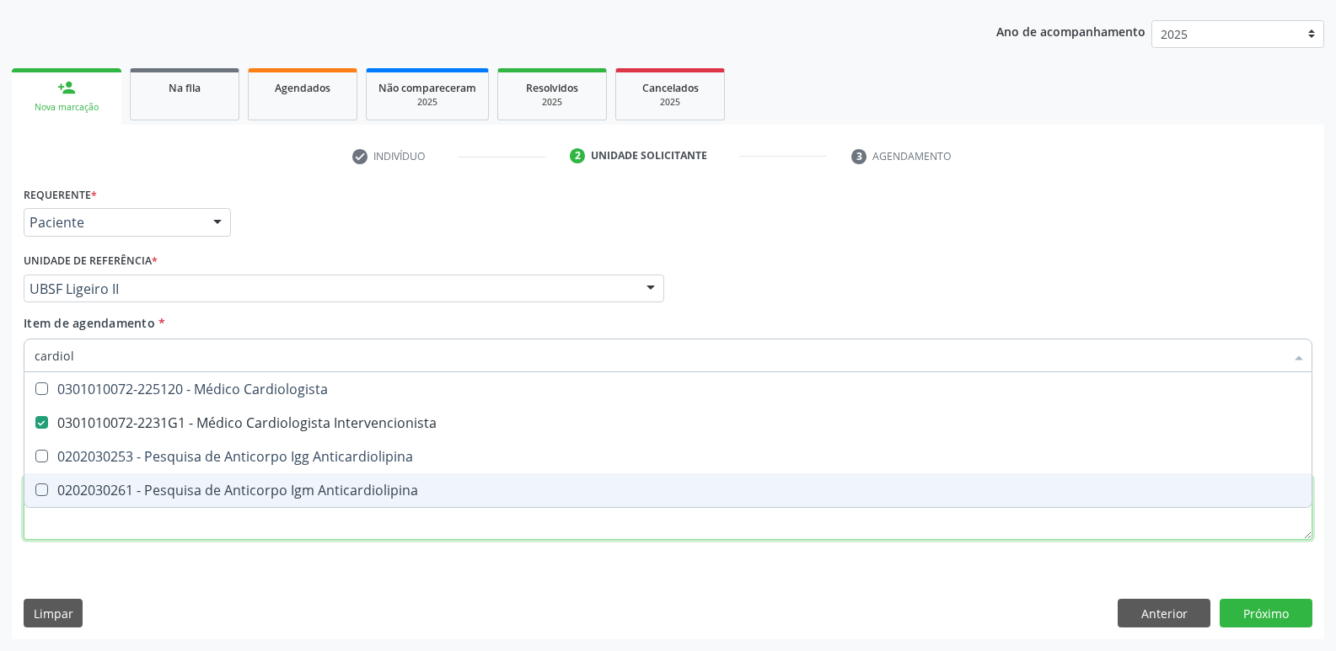
click at [284, 522] on div "Requerente * Paciente Profissional de Saúde Paciente Nenhum resultado encontrad…" at bounding box center [668, 373] width 1289 height 382
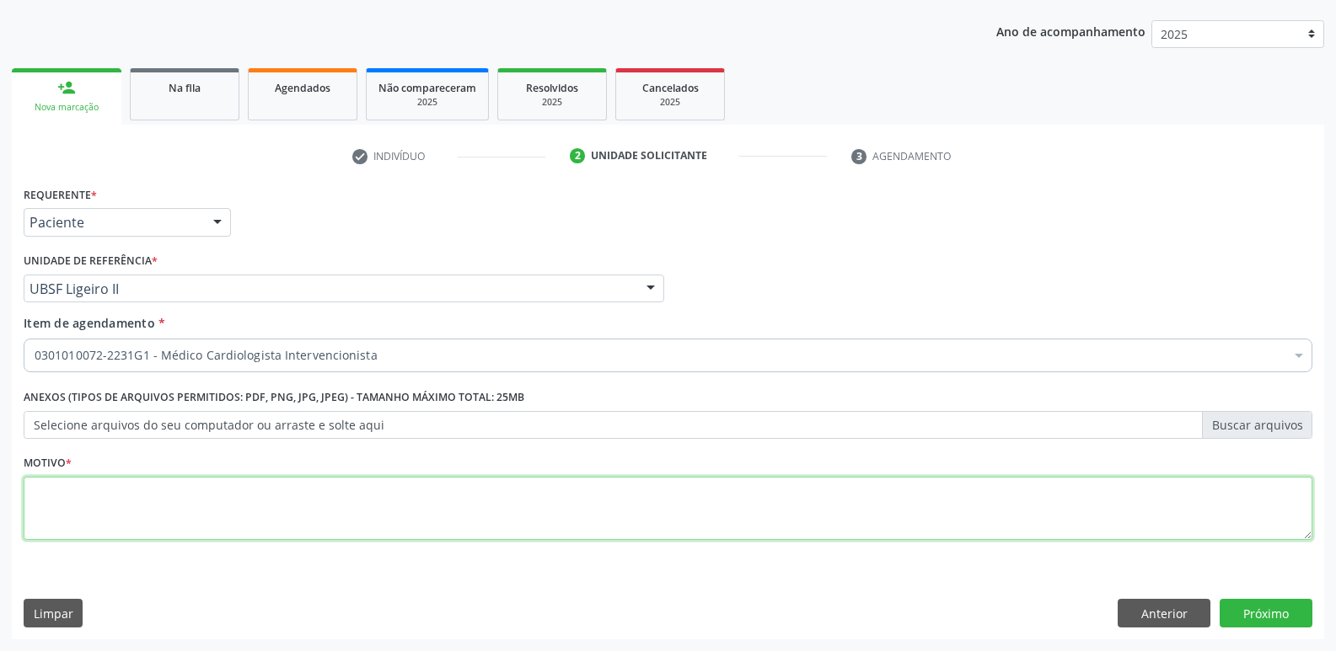
paste textarea "avaliação"
type textarea "avaliação"
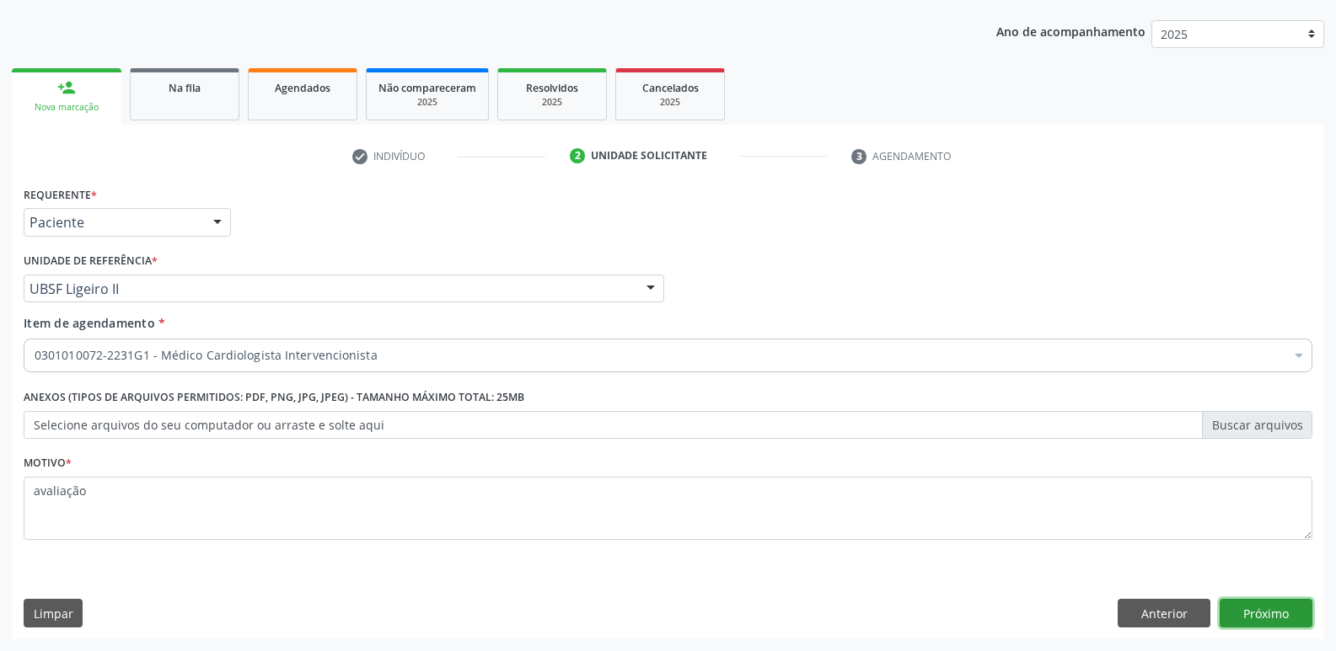
click at [1262, 600] on button "Próximo" at bounding box center [1265, 613] width 93 height 29
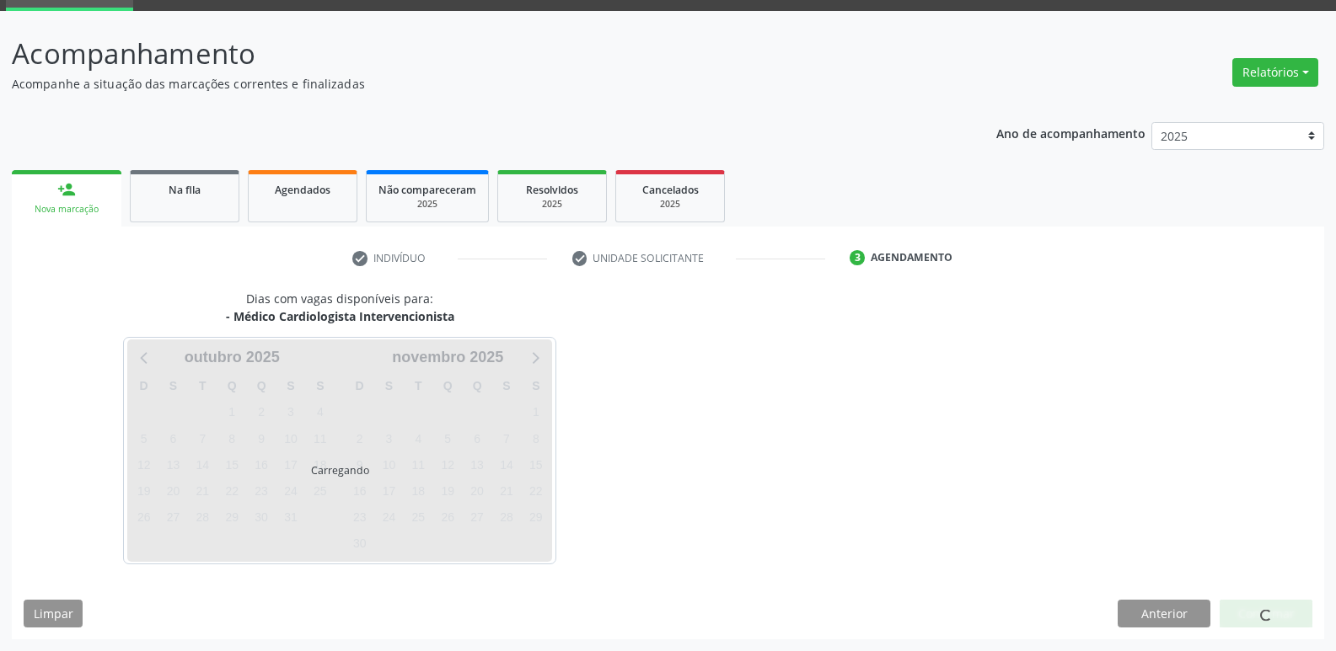
scroll to position [82, 0]
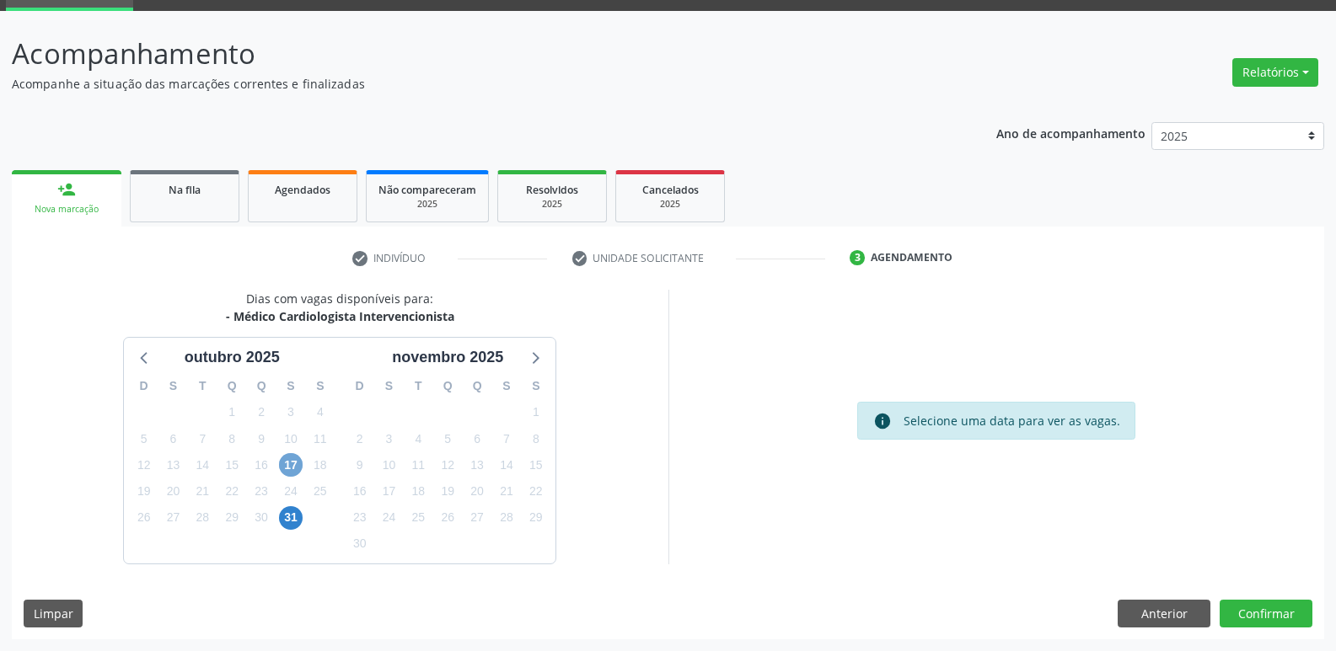
click at [297, 462] on span "17" at bounding box center [291, 465] width 24 height 24
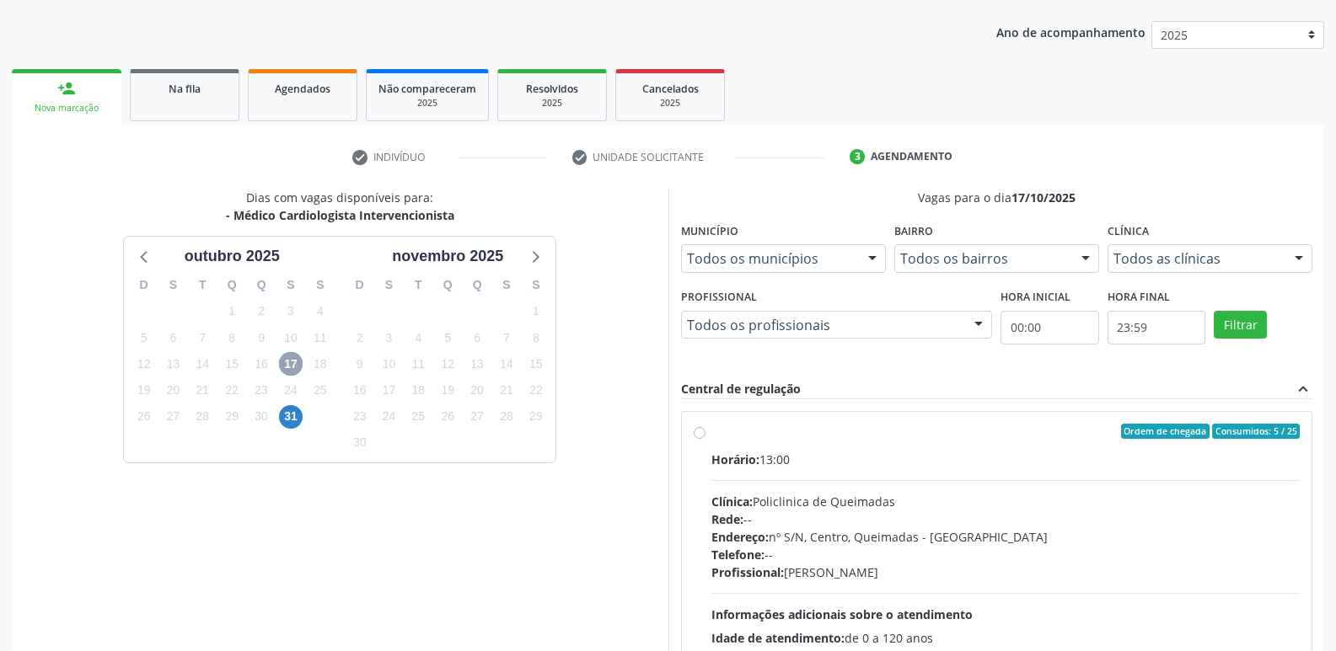
scroll to position [325, 0]
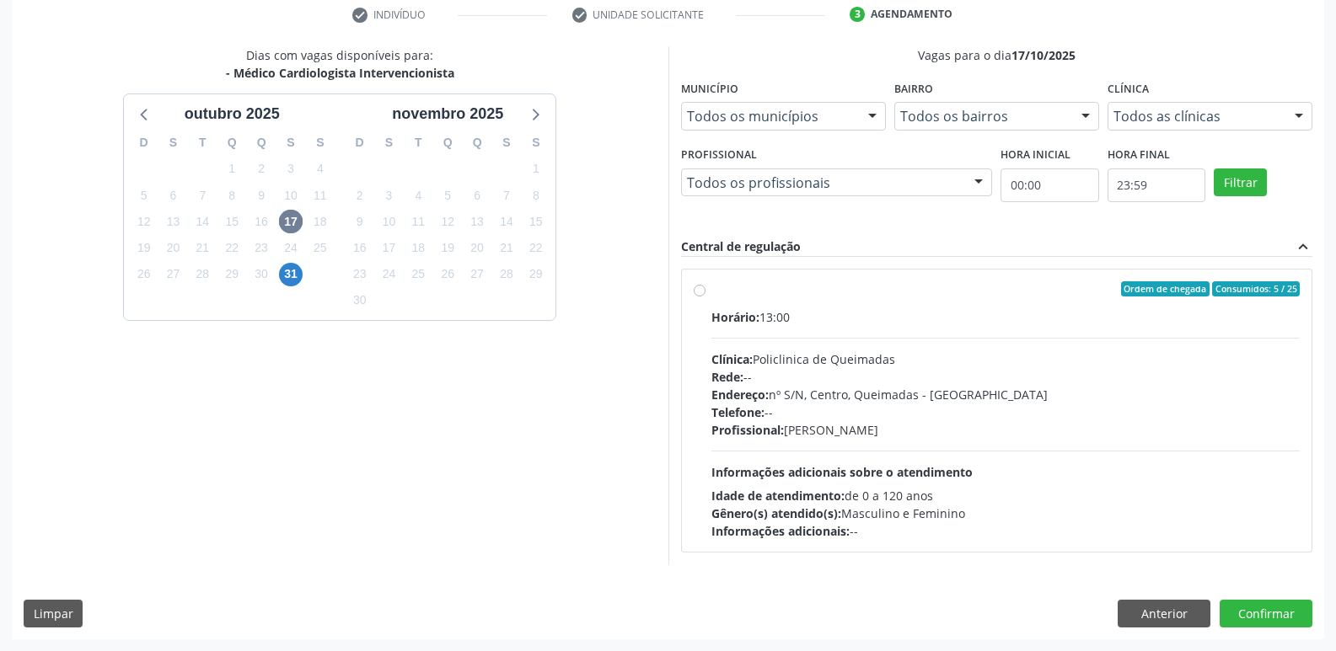
click at [1141, 463] on div "Horário: 13:00 Clínica: Policlinica de Queimadas Rede: -- Endereço: nº S/N, Cen…" at bounding box center [1005, 424] width 589 height 232
click at [705, 297] on input "Ordem de chegada Consumidos: 5 / 25 Horário: 13:00 Clínica: Policlinica de Quei…" at bounding box center [700, 288] width 12 height 15
radio input "true"
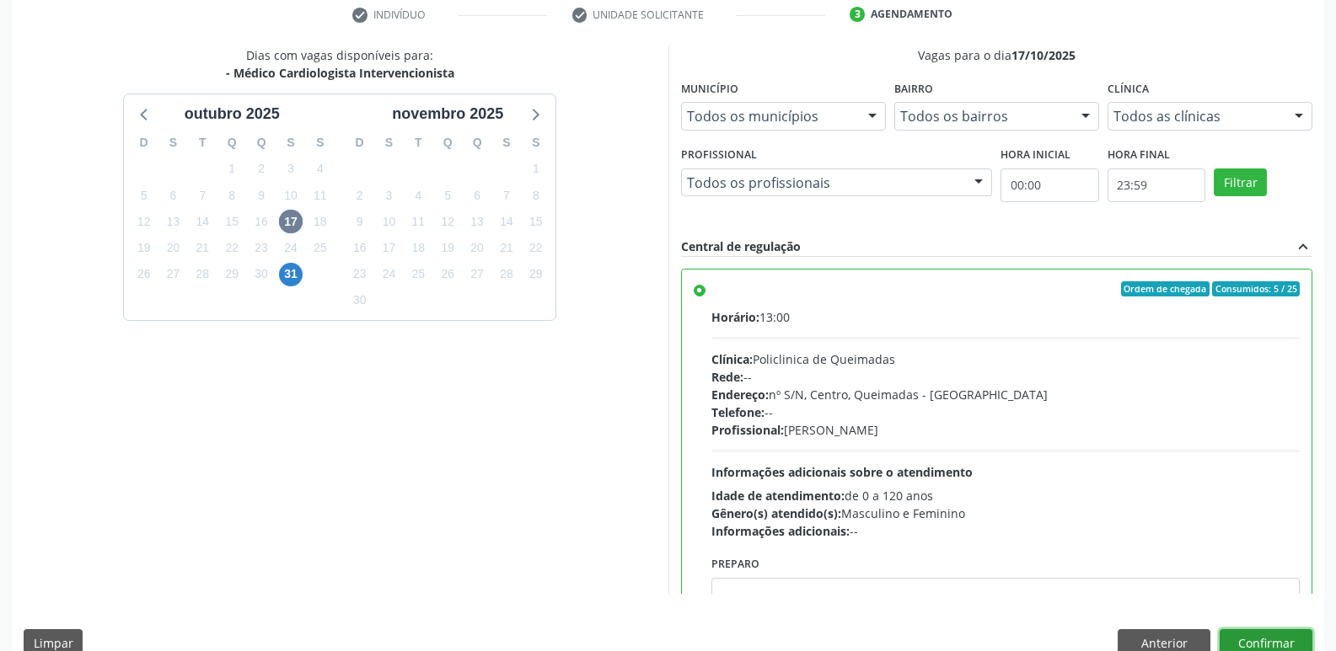
click at [1245, 635] on button "Confirmar" at bounding box center [1265, 644] width 93 height 29
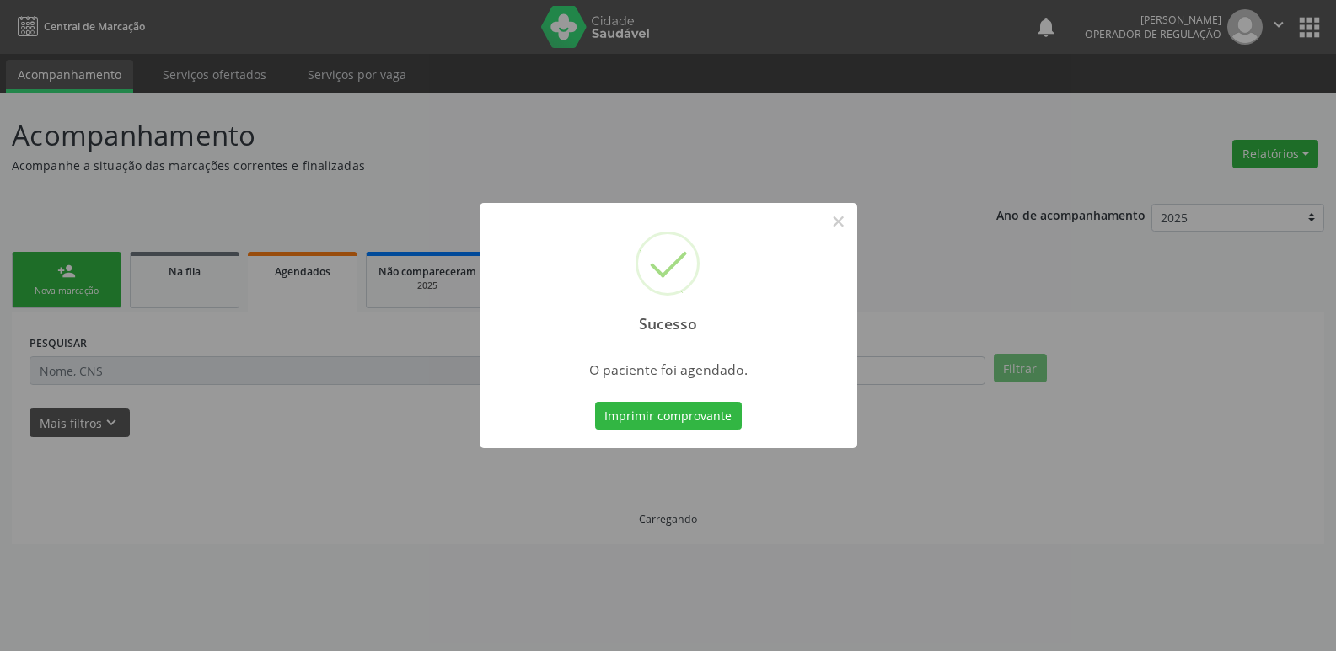
scroll to position [0, 0]
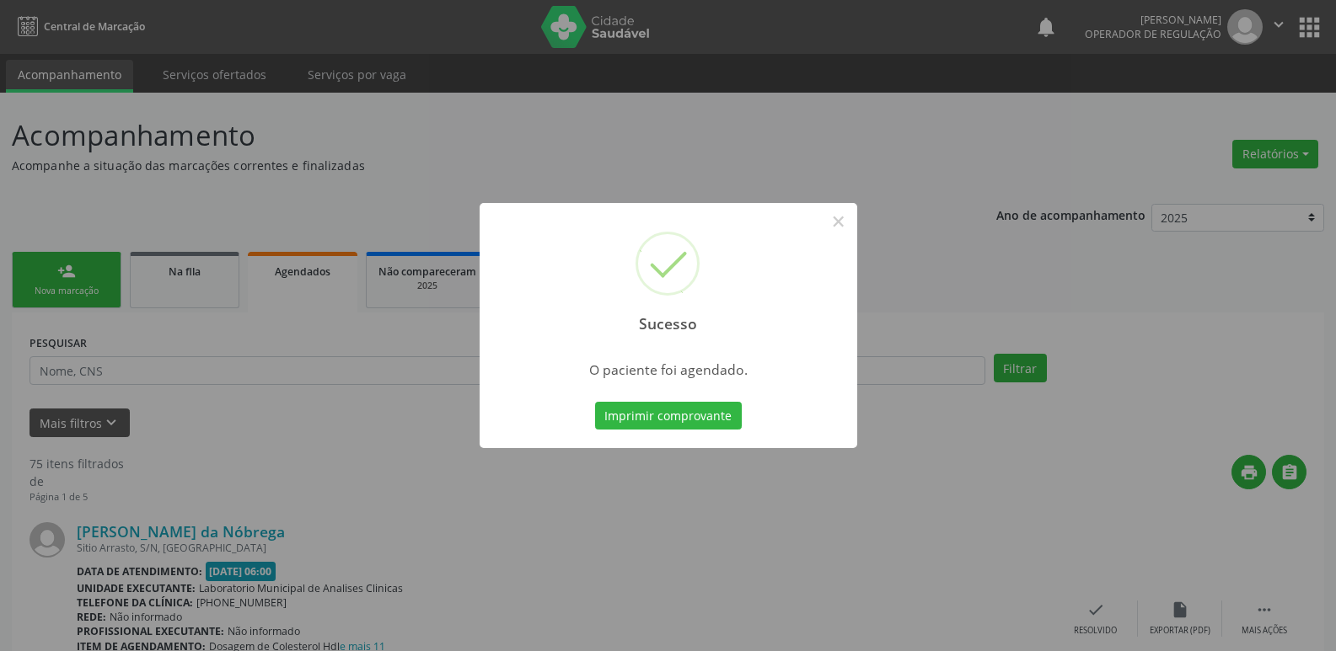
click at [595, 402] on button "Imprimir comprovante" at bounding box center [668, 416] width 147 height 29
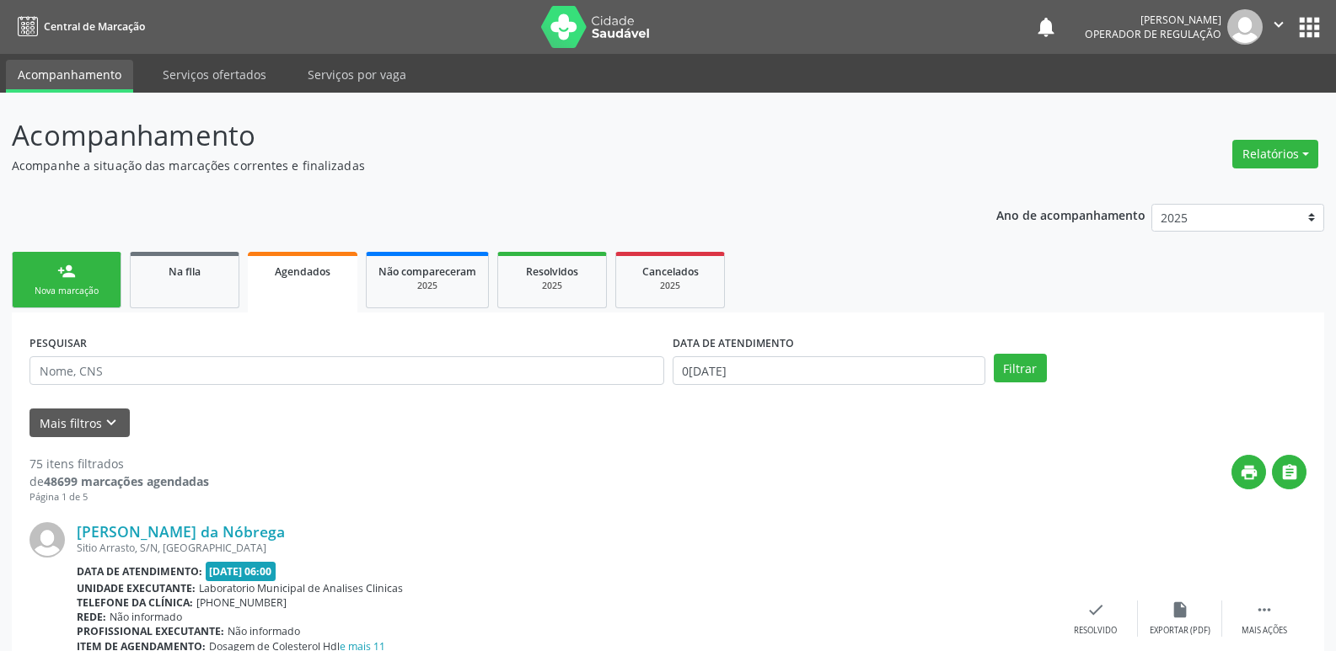
click at [91, 284] on link "person_add Nova marcação" at bounding box center [67, 280] width 110 height 56
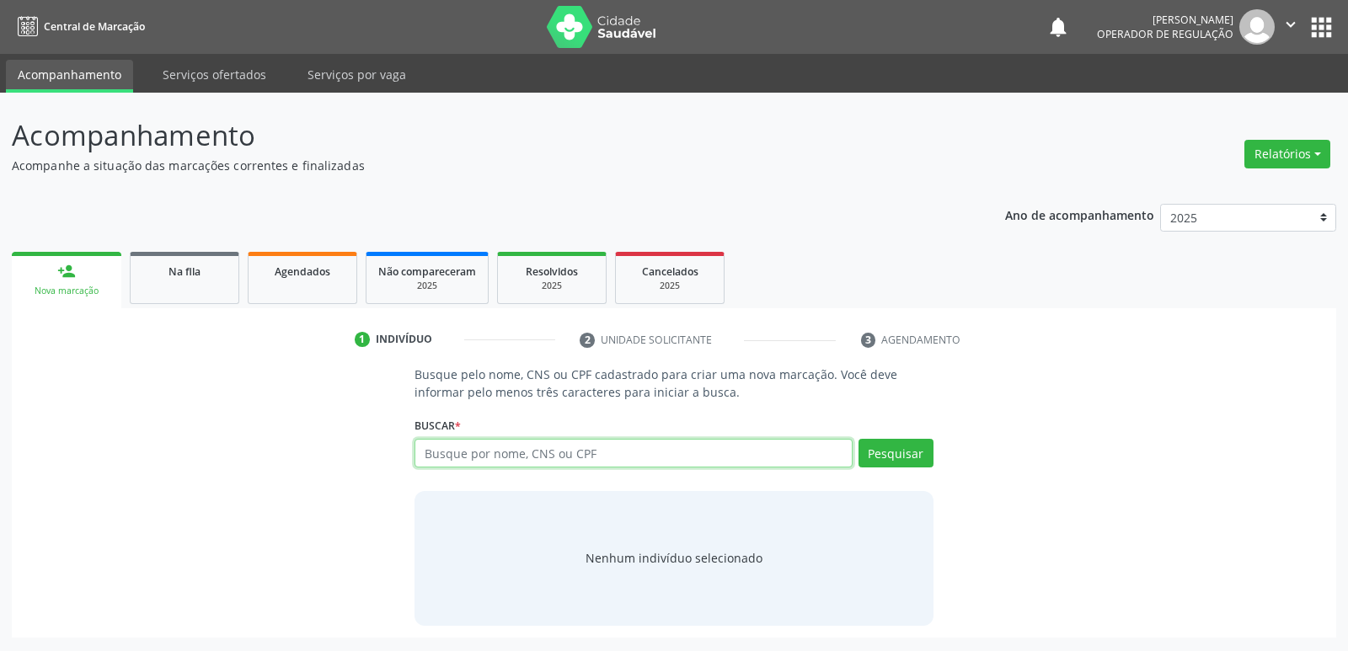
click at [673, 453] on input "text" at bounding box center [633, 453] width 437 height 29
type input "706908183424738"
click at [897, 440] on button "Pesquisar" at bounding box center [896, 453] width 75 height 29
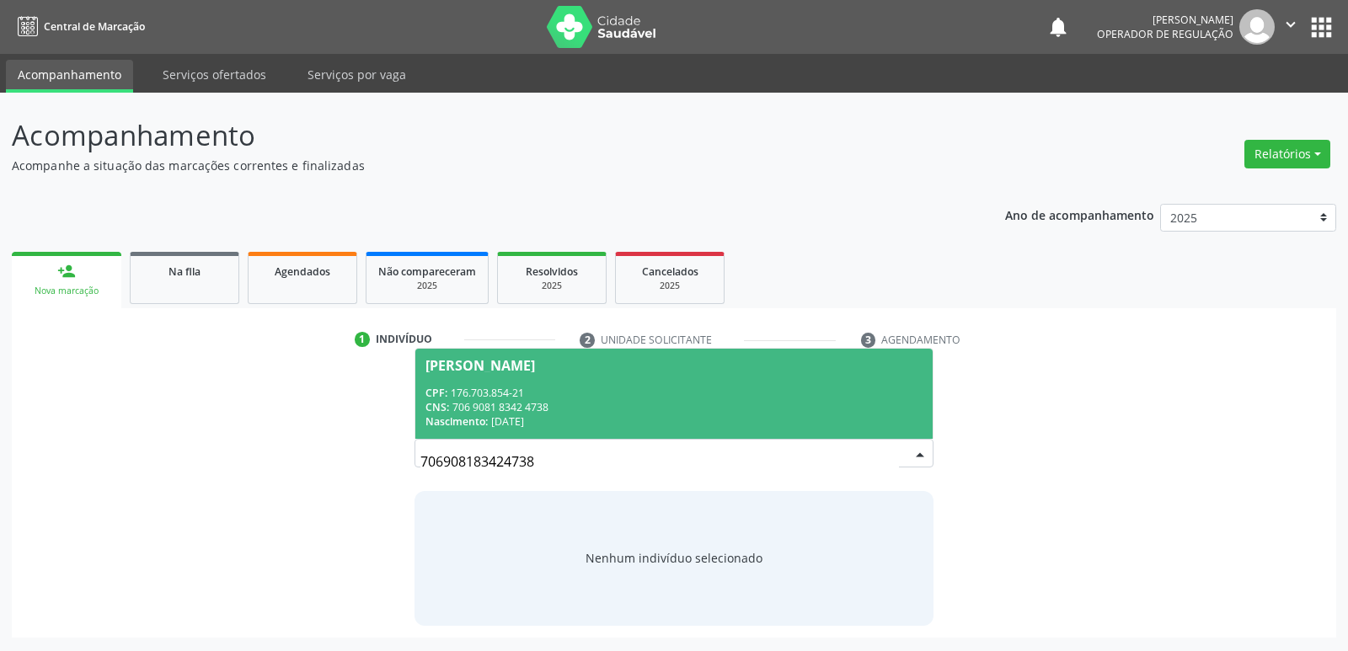
click at [497, 378] on span "Ana Beatriz Saldanha Serafim CPF: 176.703.854-21 CNS: 706 9081 8342 4738 Nascim…" at bounding box center [673, 394] width 517 height 90
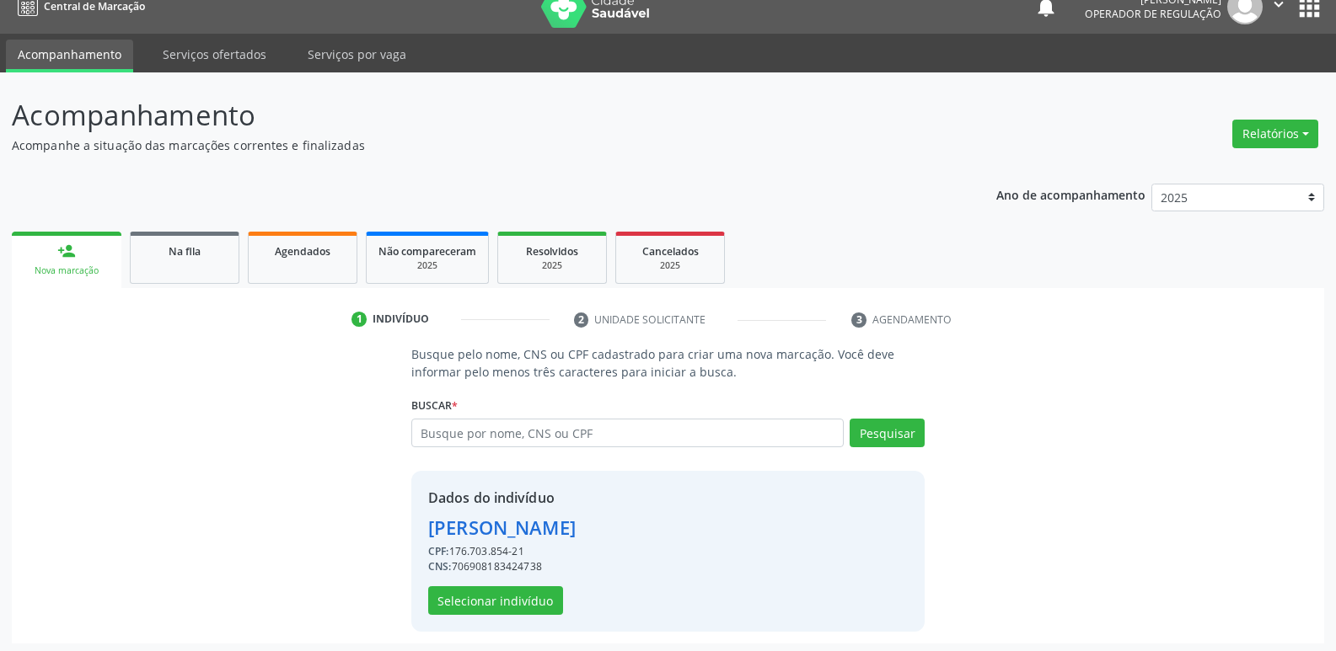
scroll to position [24, 0]
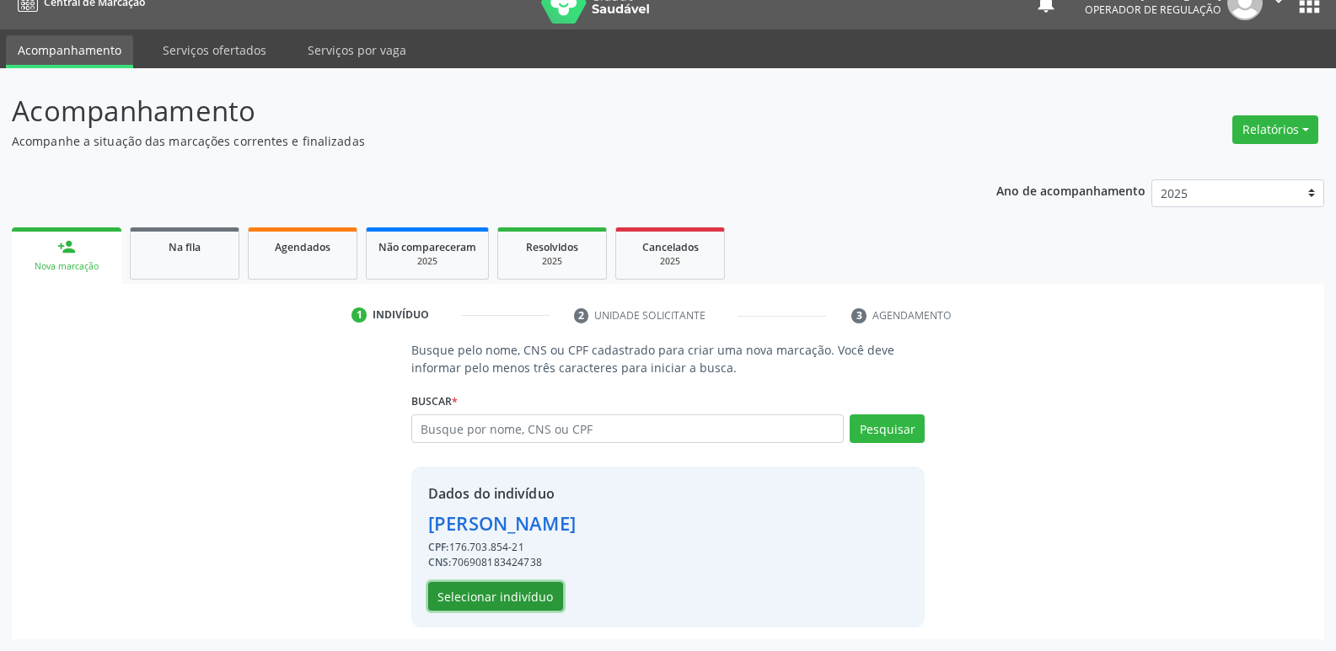
click at [506, 601] on button "Selecionar indivíduo" at bounding box center [495, 596] width 135 height 29
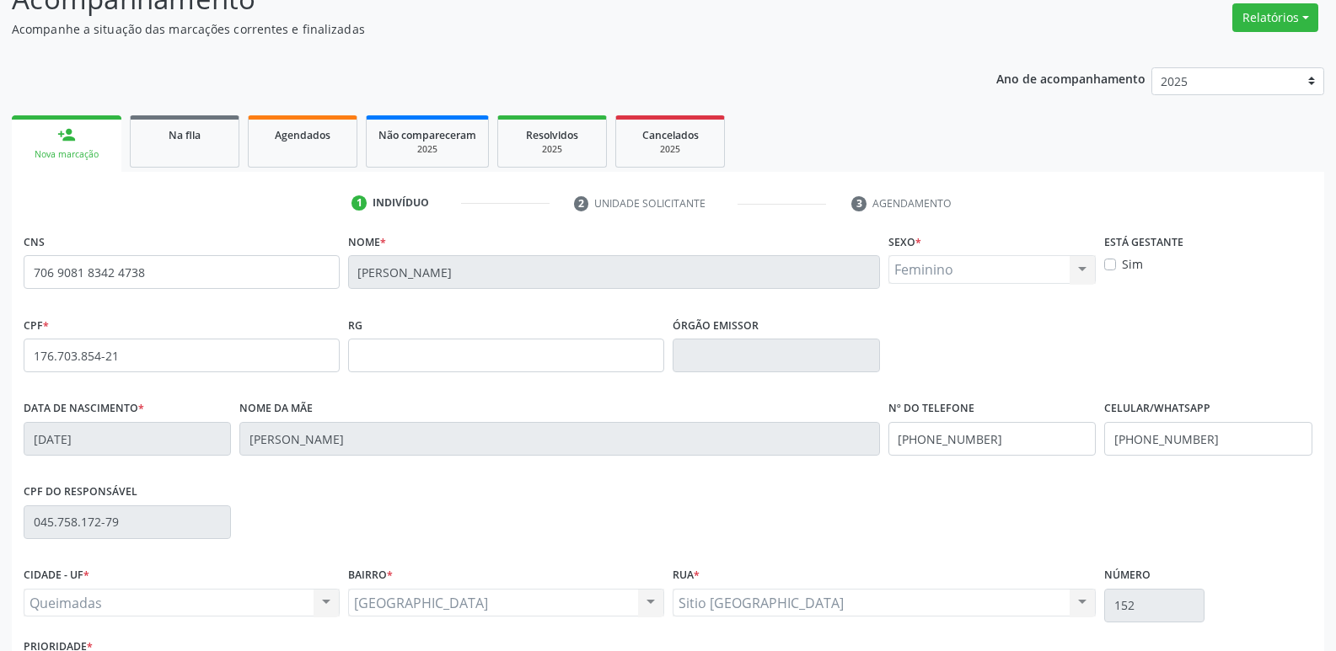
scroll to position [262, 0]
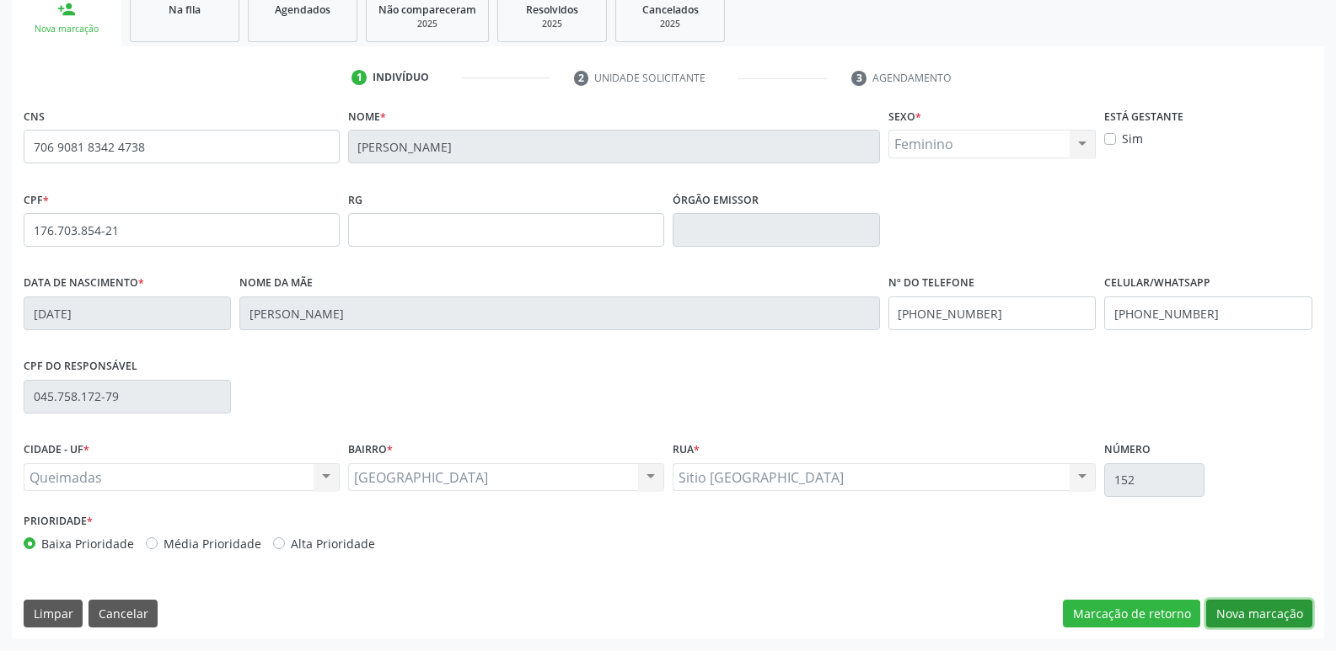
drag, startPoint x: 1237, startPoint y: 614, endPoint x: 216, endPoint y: 398, distance: 1043.9
click at [919, 557] on div "CNS 706 9081 8342 4738 Nome * Ana Beatriz Saldanha Serafim Sexo * Feminino Masc…" at bounding box center [668, 372] width 1312 height 536
click at [1284, 619] on button "Nova marcação" at bounding box center [1259, 614] width 106 height 29
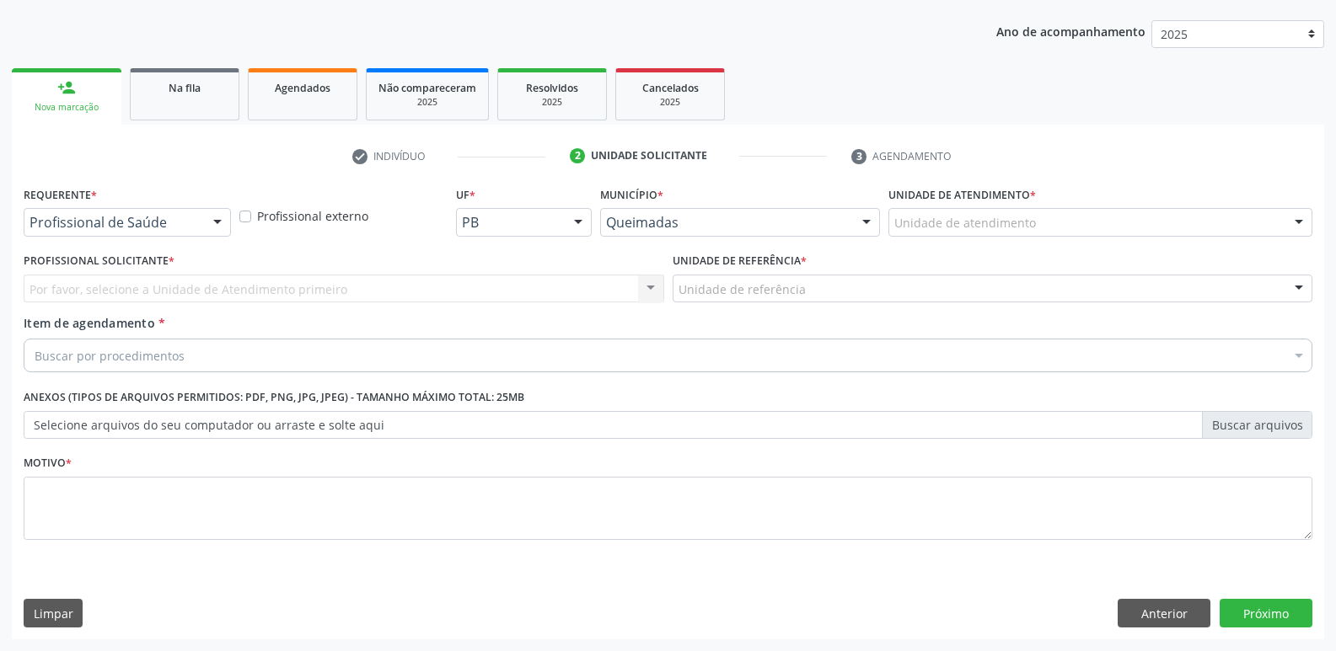
scroll to position [184, 0]
click at [169, 209] on div "Profissional de Saúde" at bounding box center [127, 222] width 207 height 29
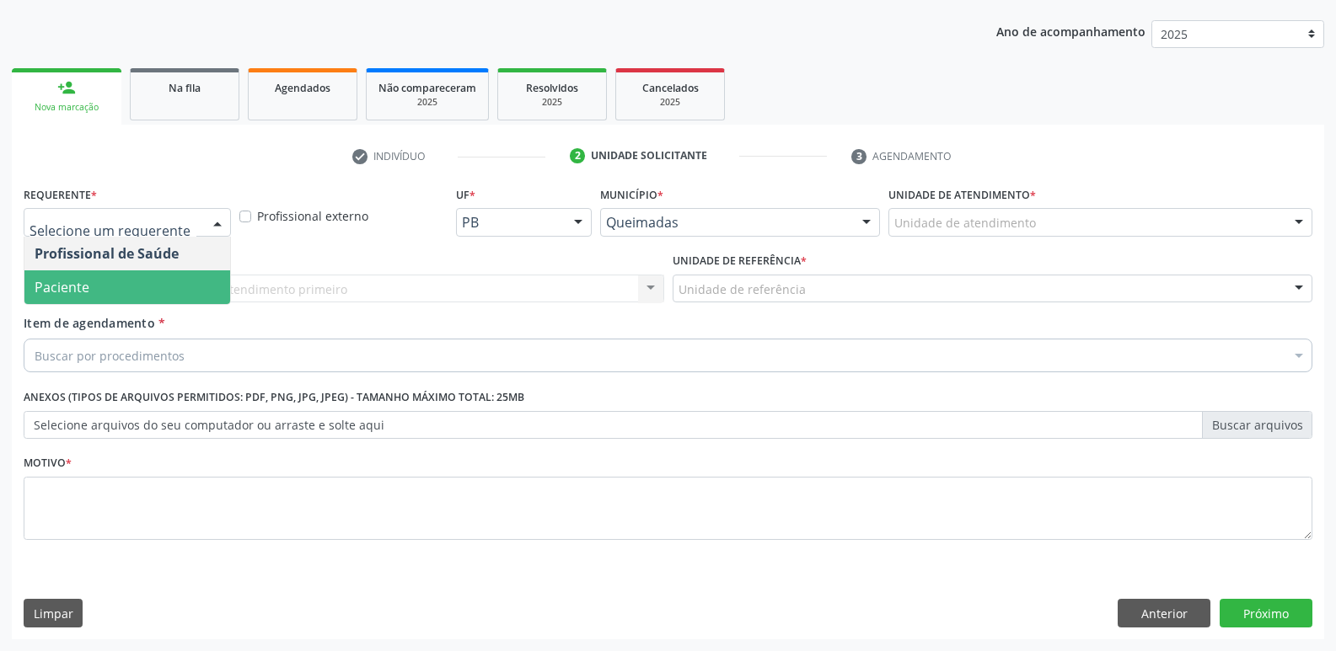
click at [126, 279] on span "Paciente" at bounding box center [127, 288] width 206 height 34
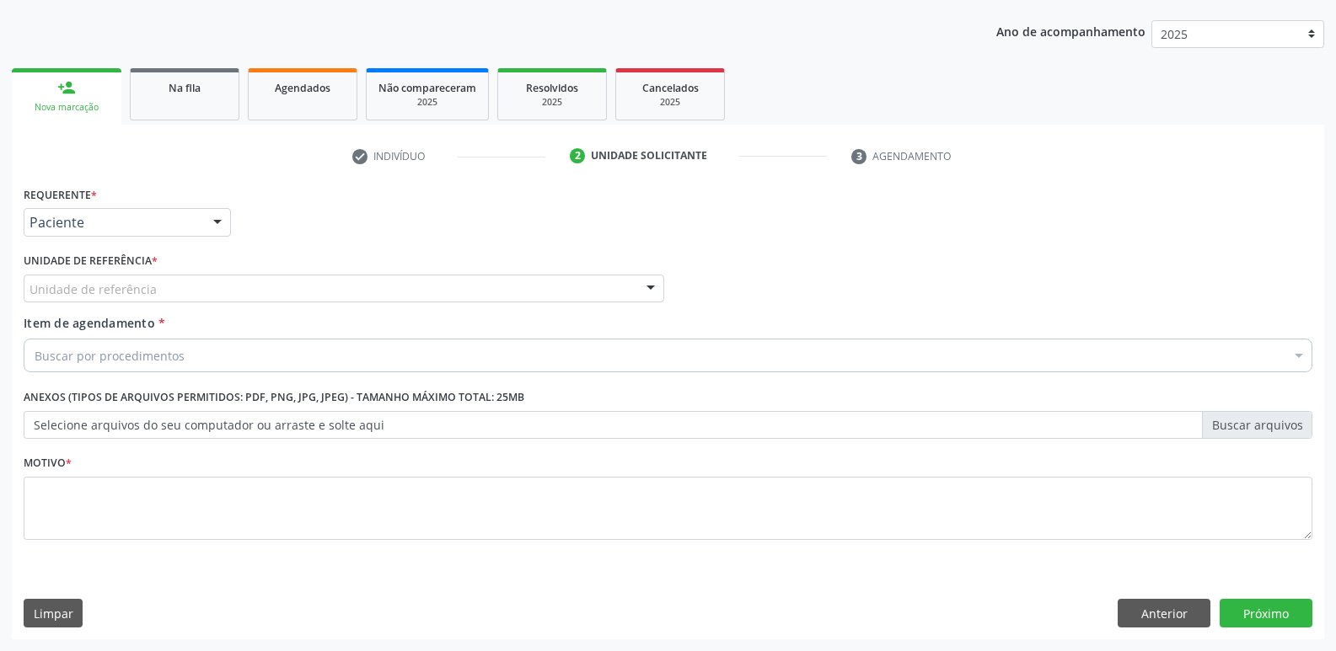
click at [165, 284] on div "Unidade de referência" at bounding box center [344, 289] width 640 height 29
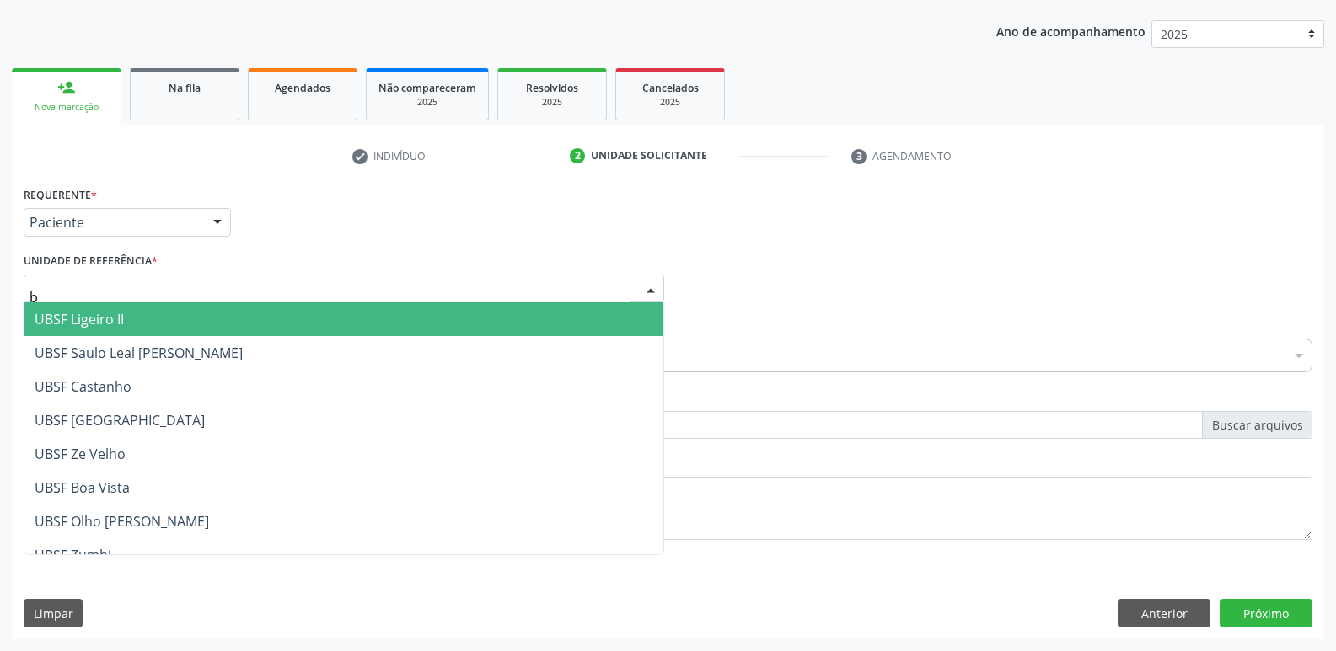
type input "ba"
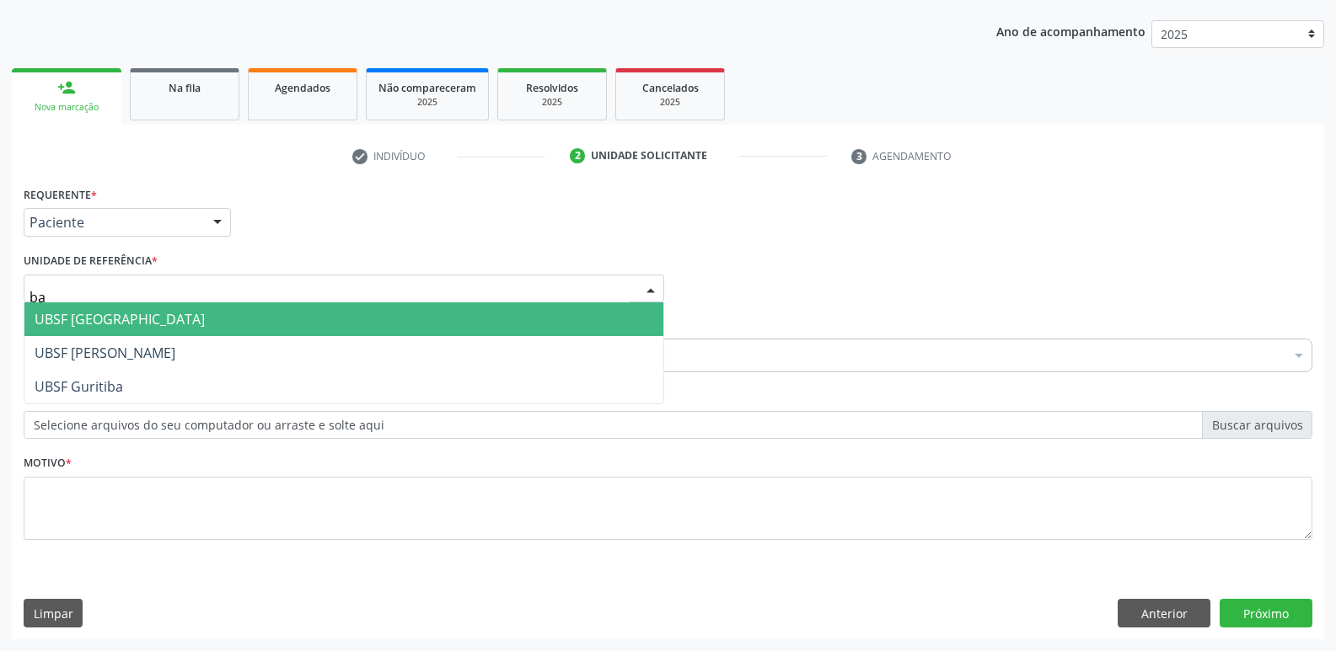
drag, startPoint x: 108, startPoint y: 312, endPoint x: 126, endPoint y: 322, distance: 20.4
click at [110, 311] on span "UBSF [GEOGRAPHIC_DATA]" at bounding box center [120, 319] width 170 height 19
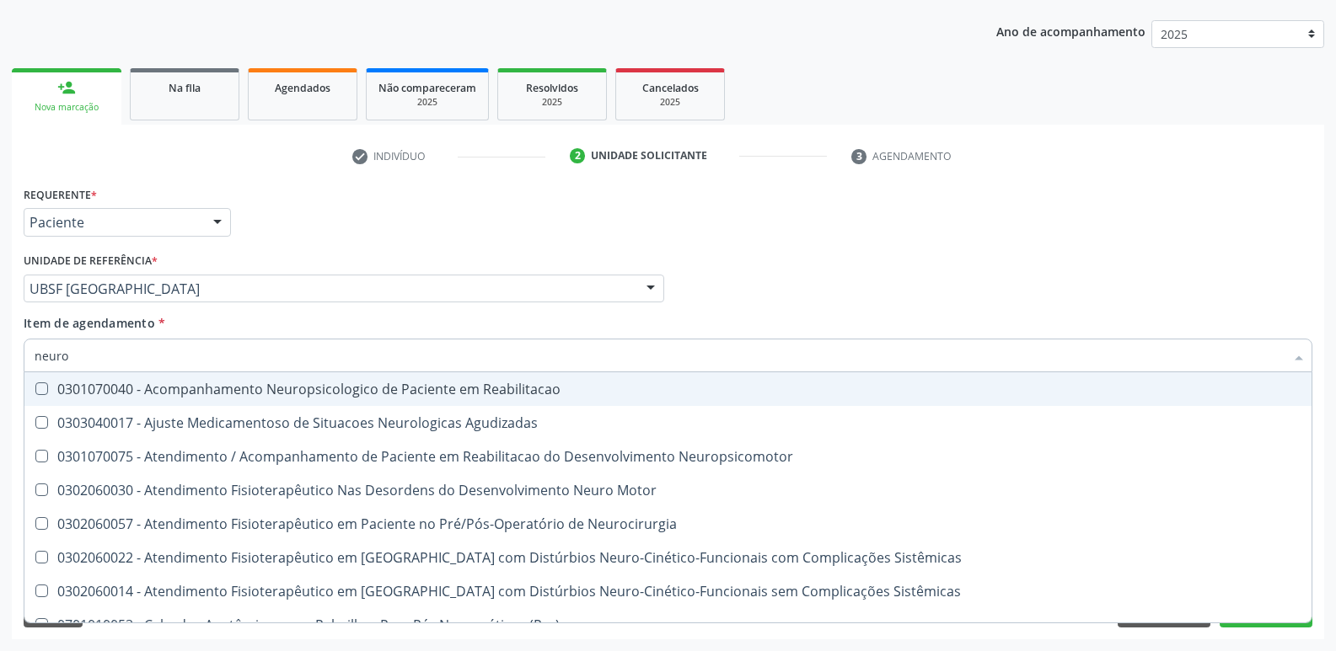
type input "neurop"
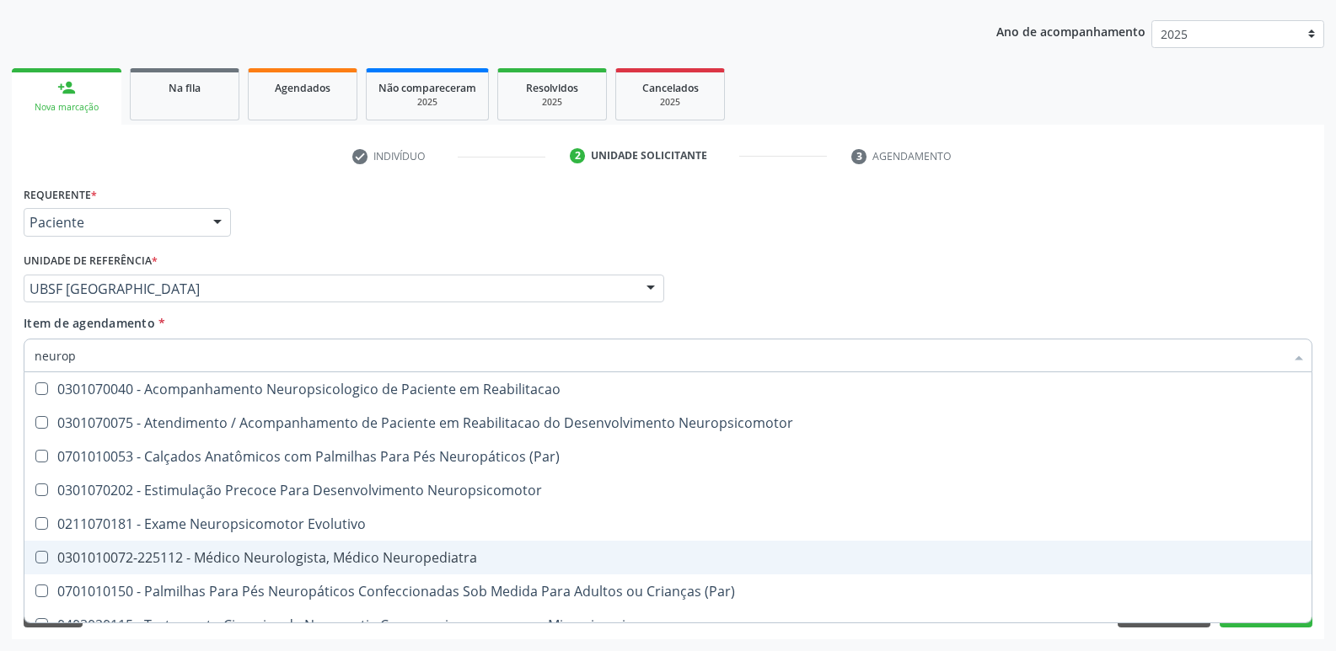
click at [405, 565] on div "0301010072-225112 - Médico Neurologista, Médico Neuropediatra" at bounding box center [668, 557] width 1267 height 13
checkbox Neuropediatra "true"
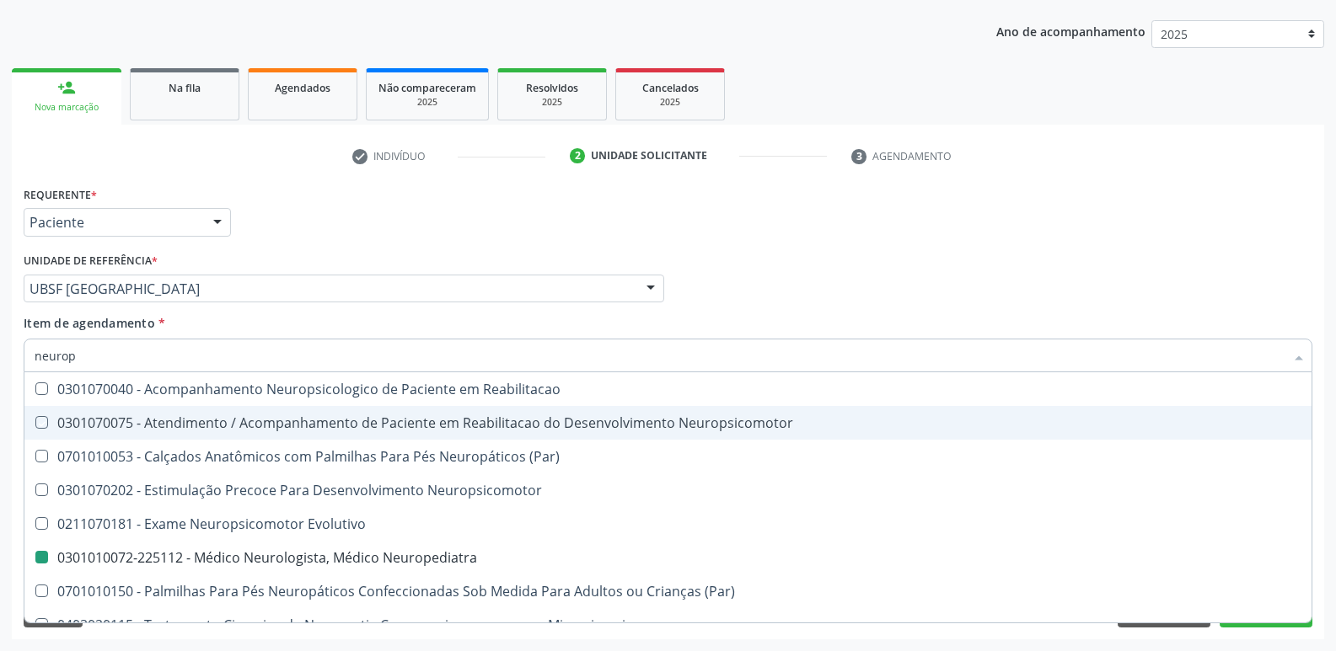
click at [547, 241] on div "Requerente * Paciente Profissional de Saúde Paciente Nenhum resultado encontrad…" at bounding box center [667, 215] width 1297 height 66
checkbox Neuropsicomotor "true"
checkbox Neuropediatra "false"
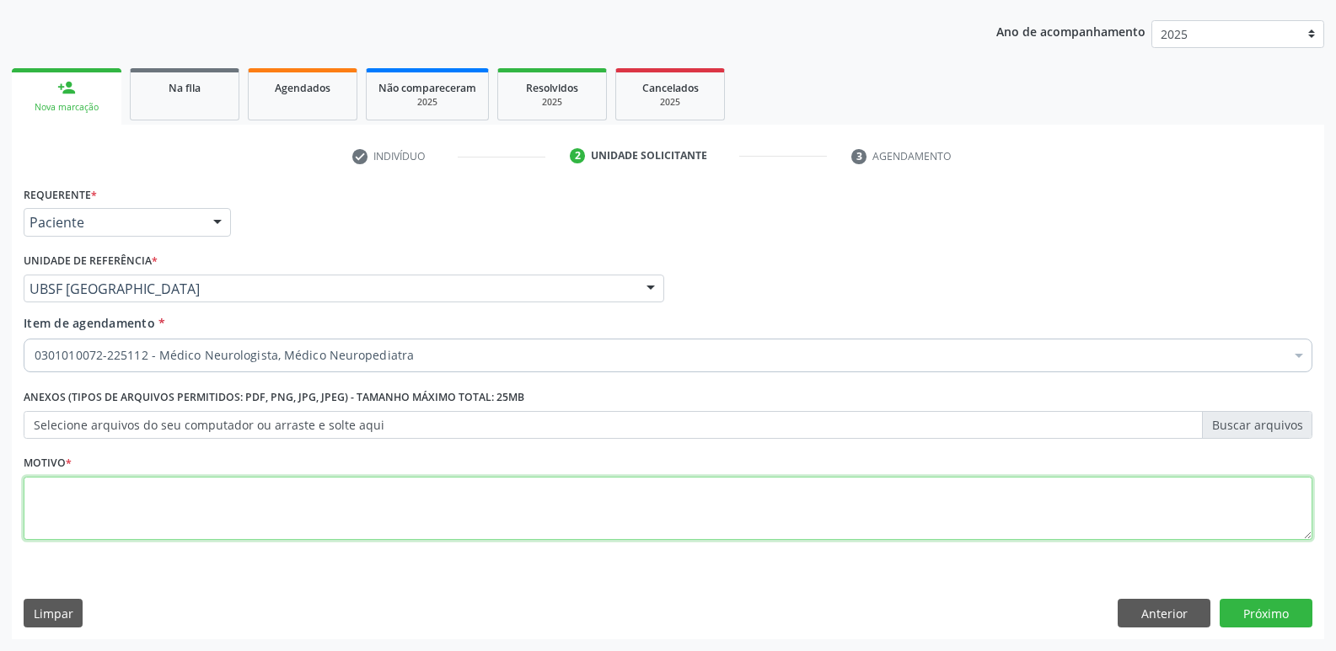
click at [298, 505] on textarea at bounding box center [668, 509] width 1289 height 64
type textarea "retorno"
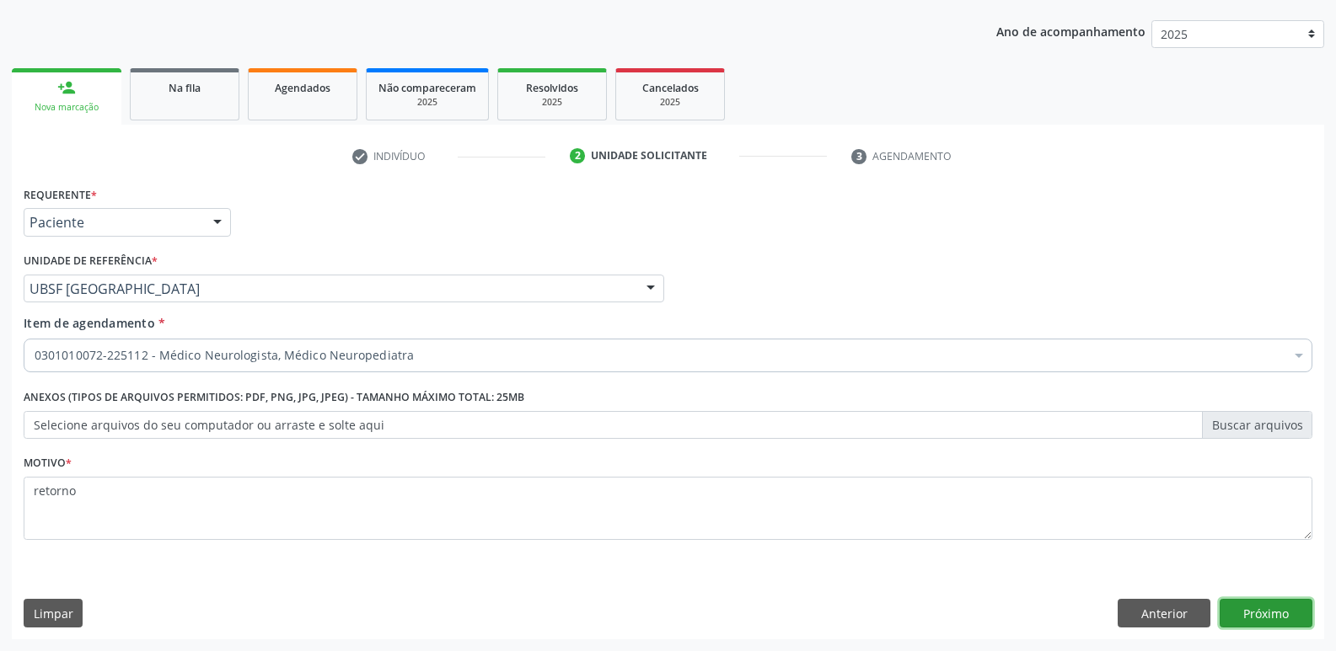
click at [1237, 618] on button "Próximo" at bounding box center [1265, 613] width 93 height 29
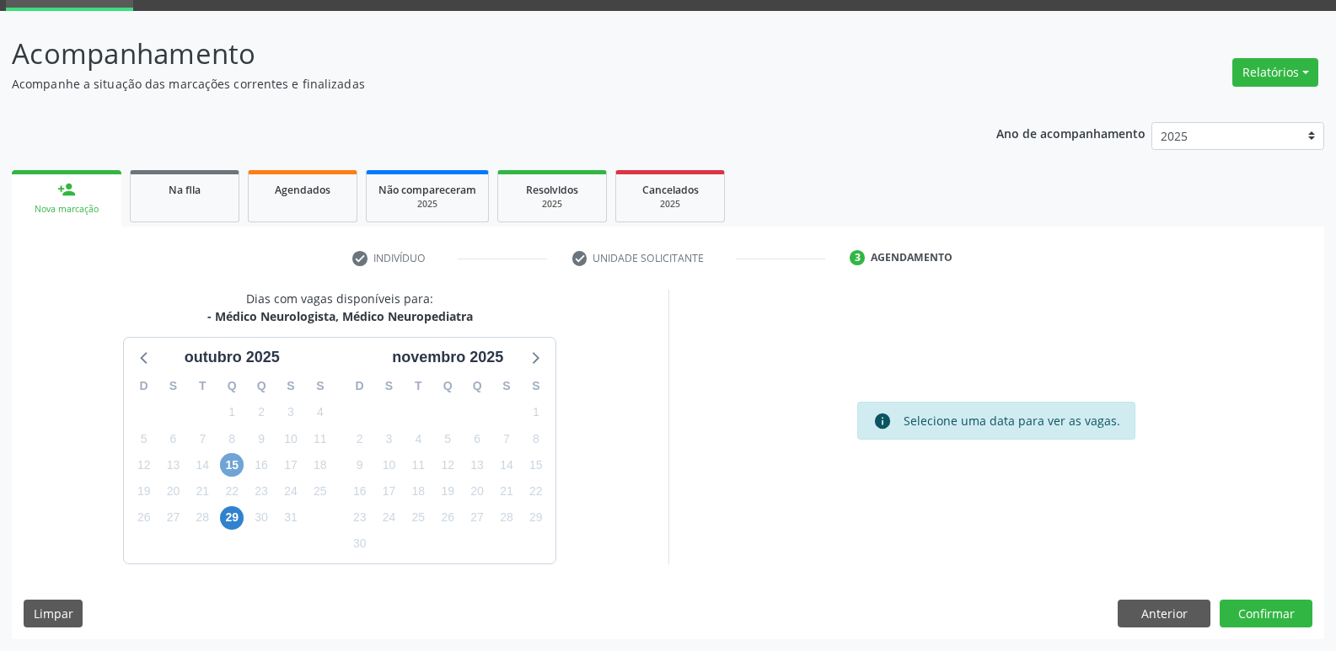
click at [236, 468] on span "15" at bounding box center [232, 465] width 24 height 24
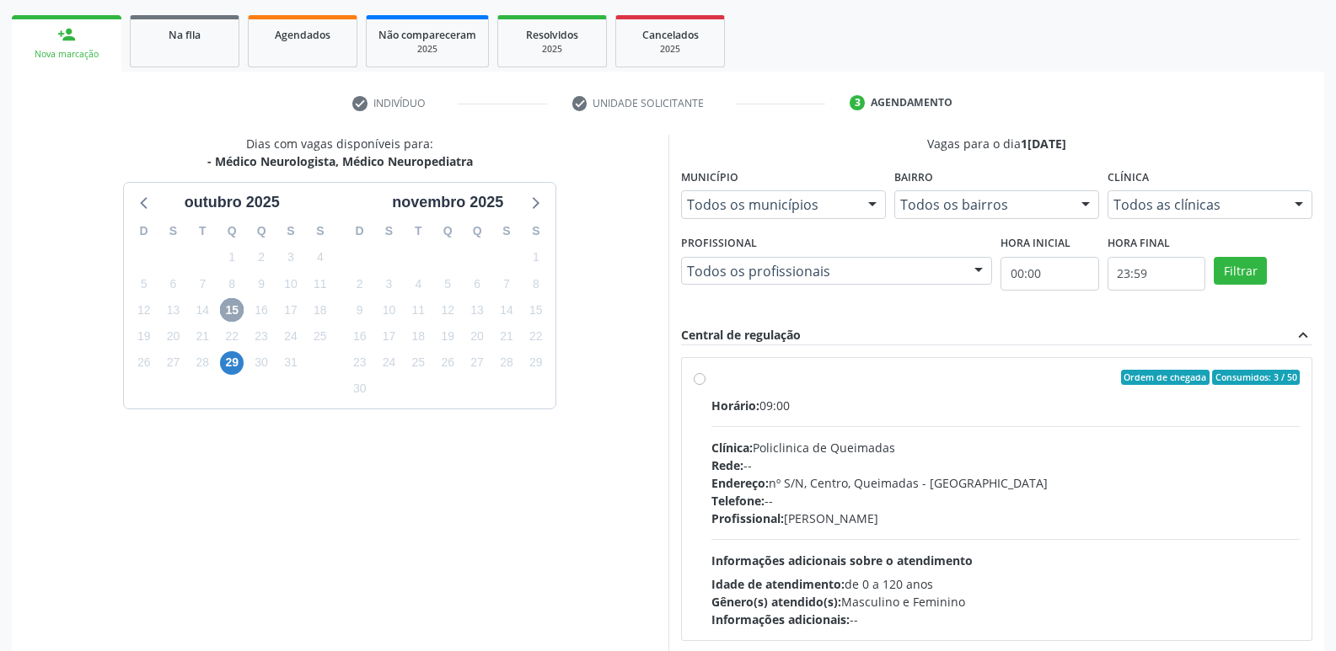
scroll to position [325, 0]
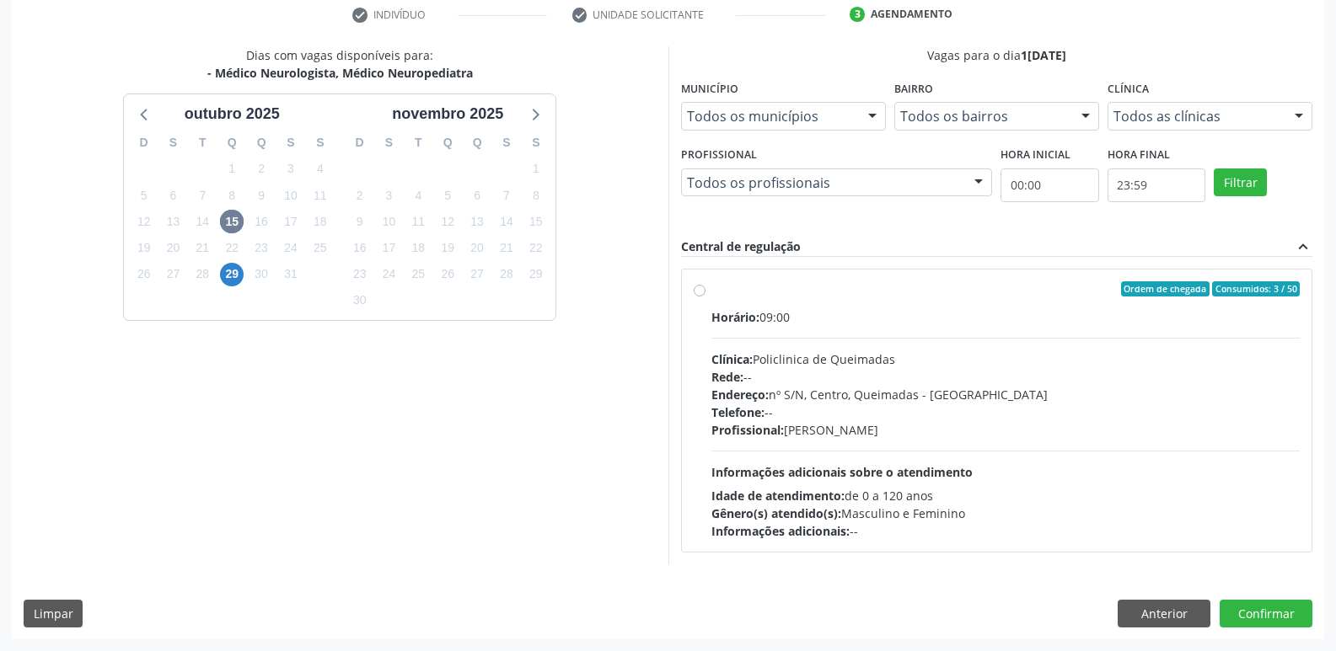
click at [1156, 437] on div "Profissional: Amauri Pereira da Silva Filho" at bounding box center [1005, 430] width 589 height 18
click at [705, 297] on input "Ordem de chegada Consumidos: 3 / 50 Horário: 09:00 Clínica: Policlinica de Quei…" at bounding box center [700, 288] width 12 height 15
radio input "true"
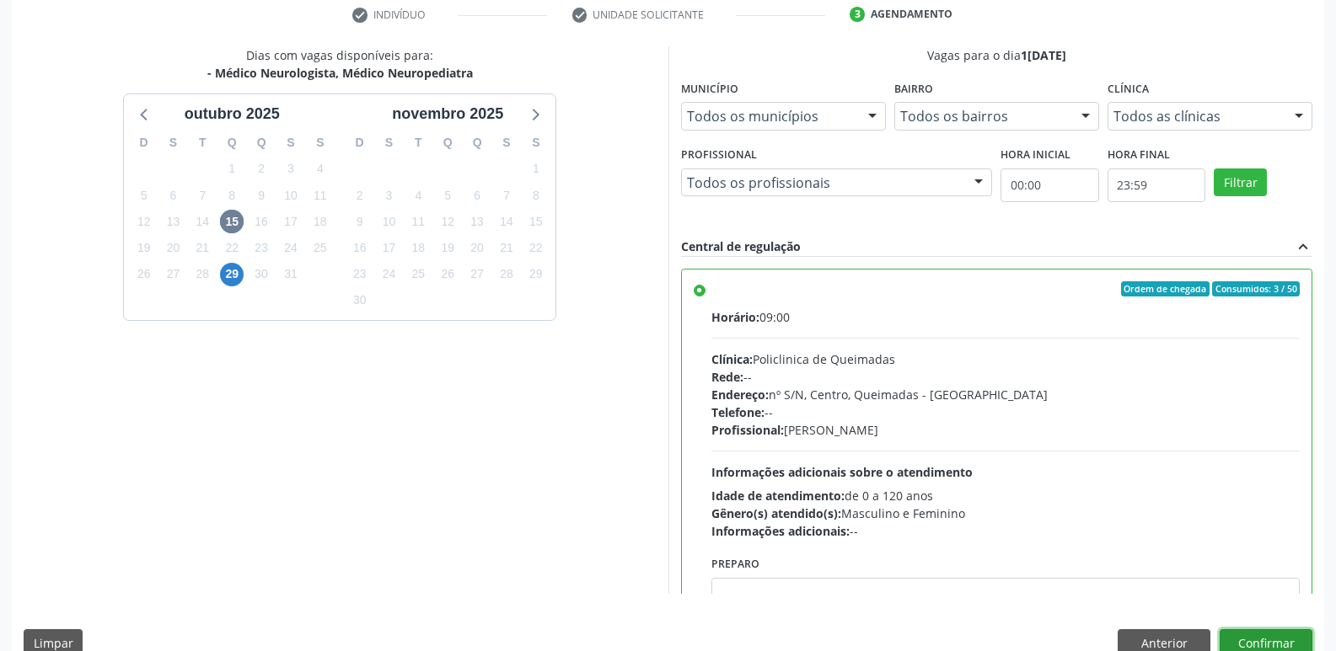
click at [1240, 630] on button "Confirmar" at bounding box center [1265, 644] width 93 height 29
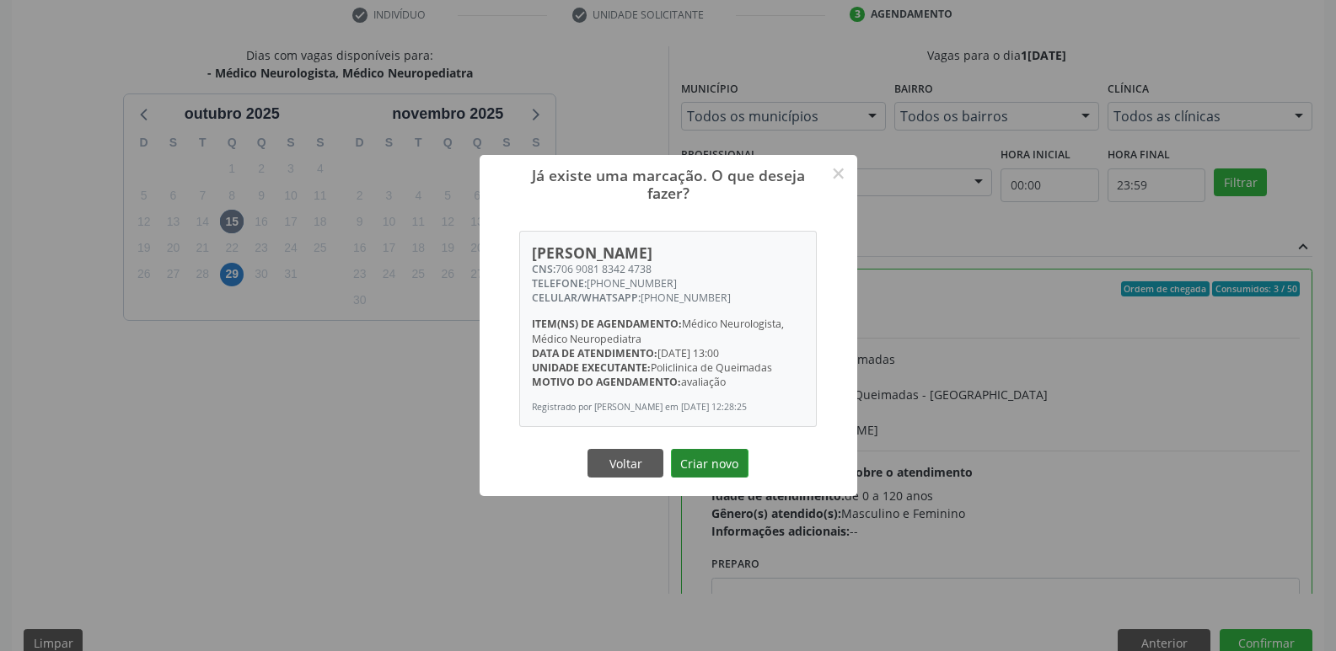
click at [705, 458] on button "Criar novo" at bounding box center [710, 463] width 78 height 29
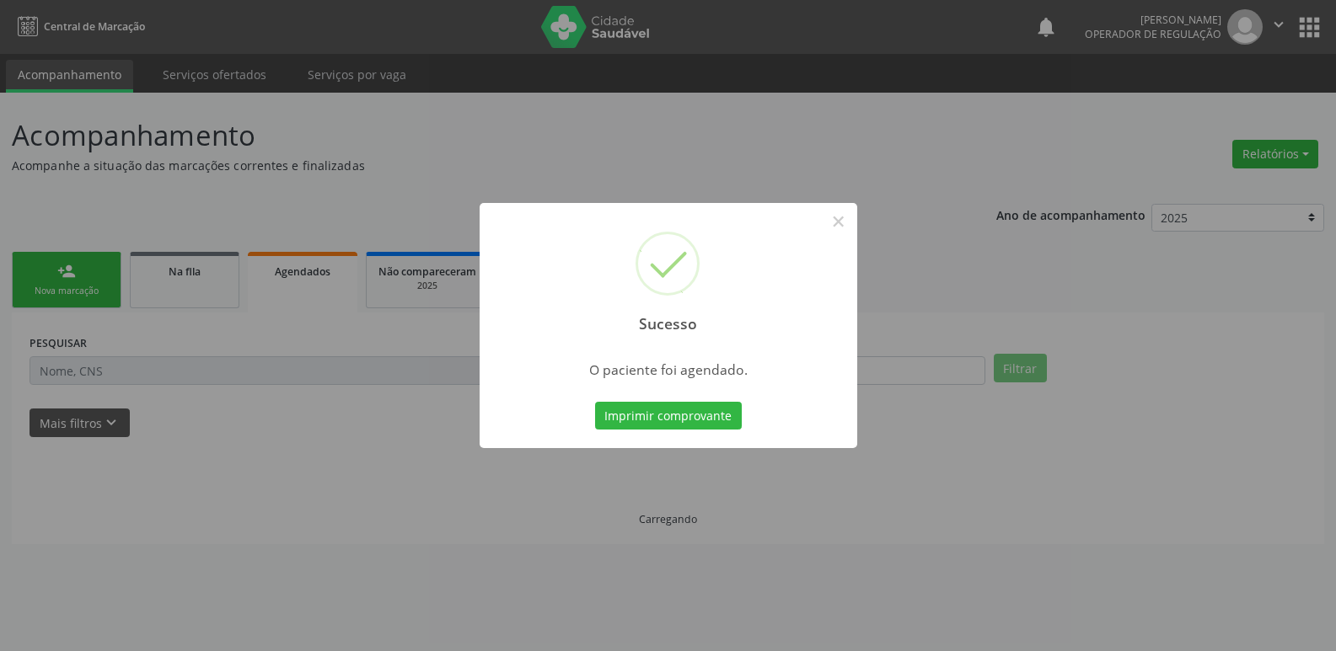
scroll to position [0, 0]
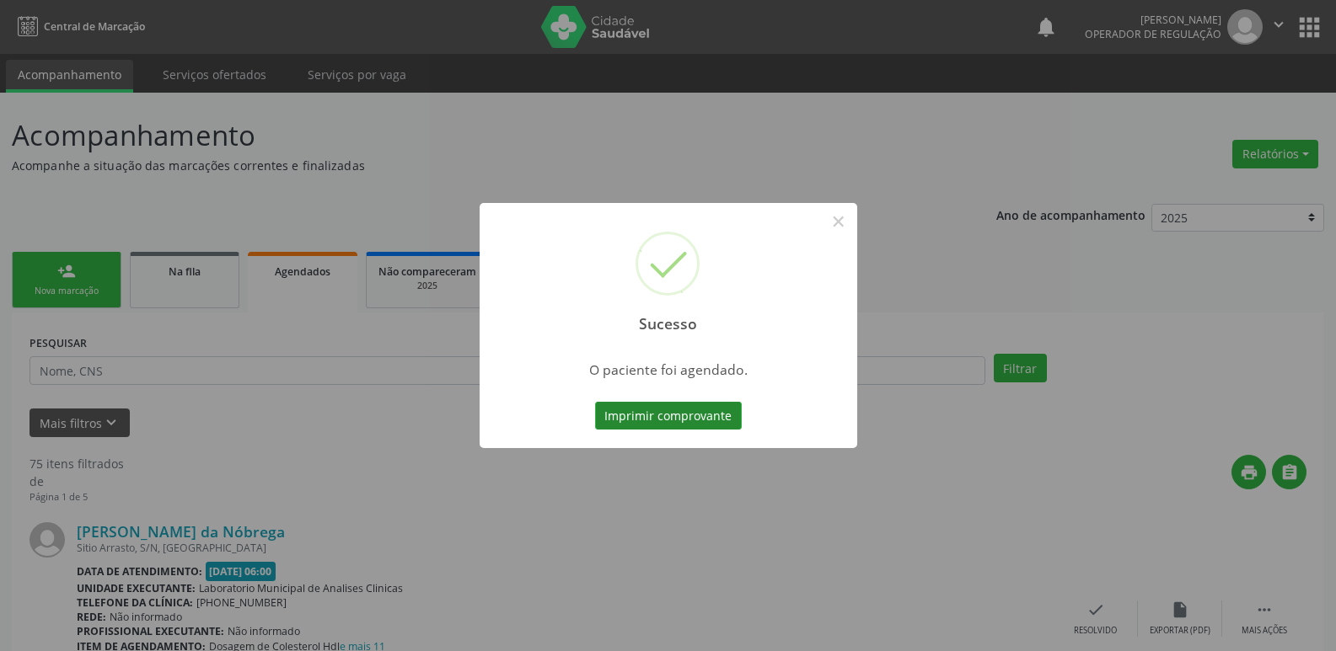
click at [715, 420] on button "Imprimir comprovante" at bounding box center [668, 416] width 147 height 29
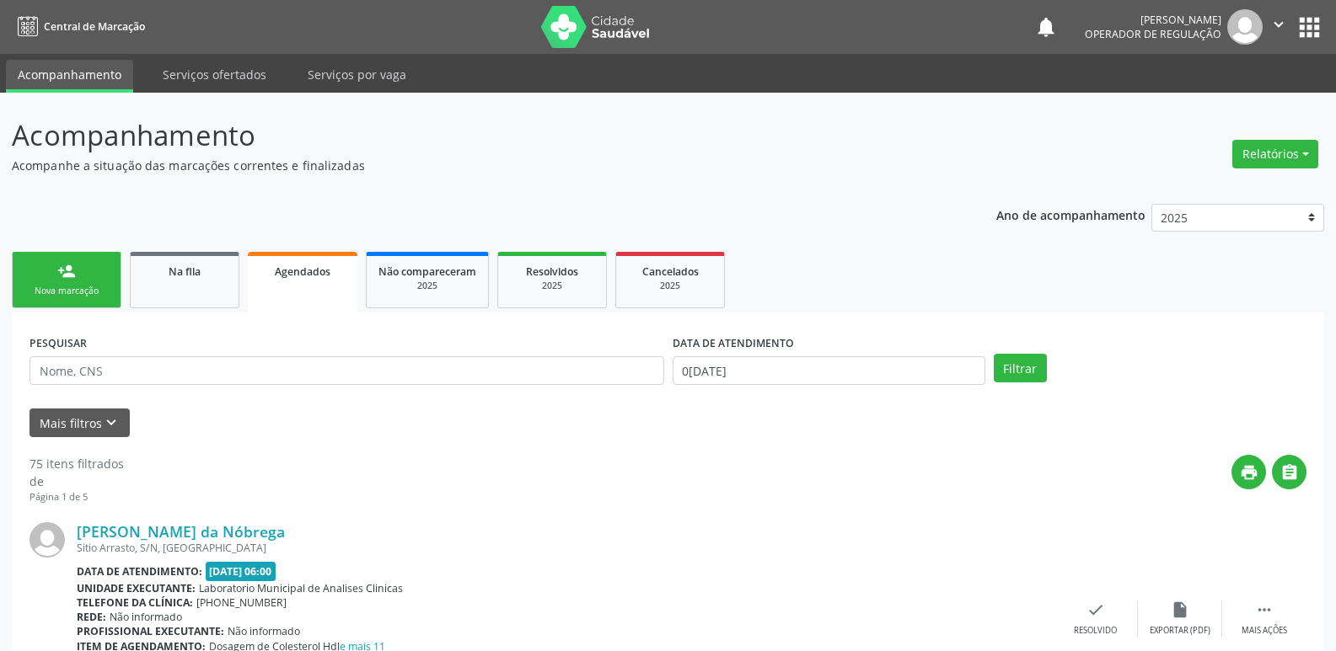
click at [93, 292] on div "Nova marcação" at bounding box center [66, 291] width 84 height 13
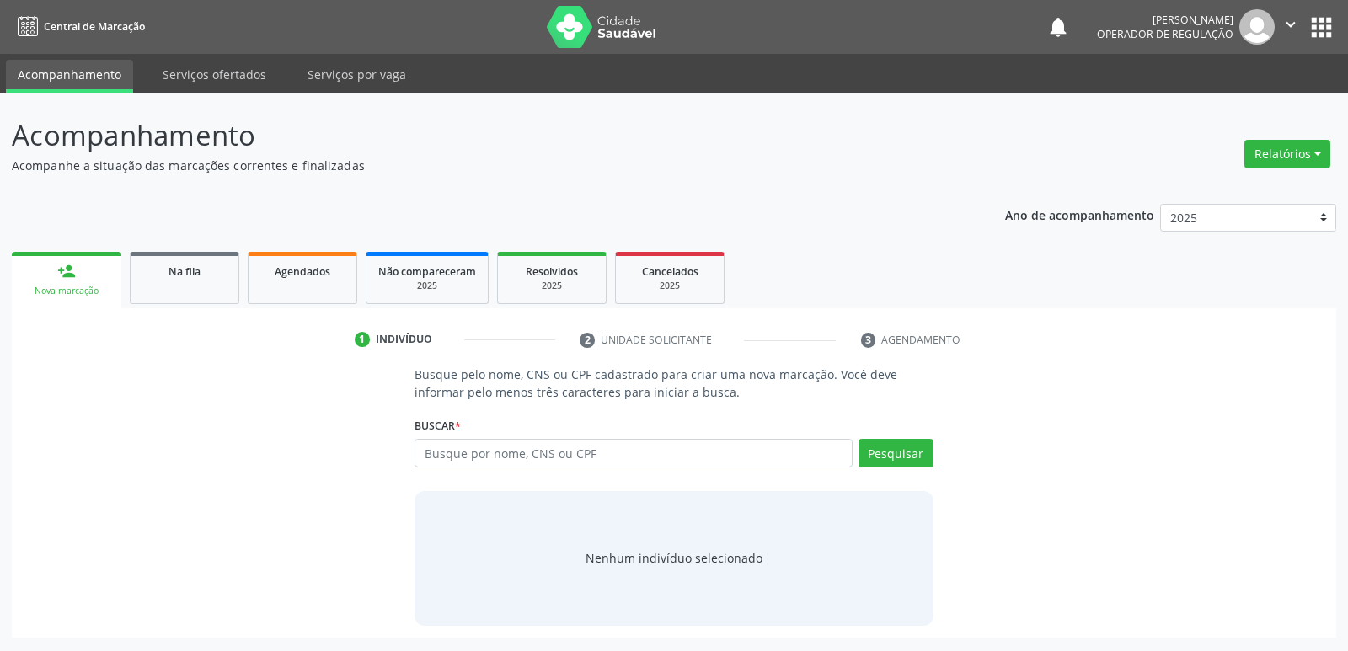
click at [548, 467] on div "Busque por nome, CNS ou CPF Nenhum resultado encontrado para: " " Digite nome, …" at bounding box center [674, 459] width 518 height 40
click at [555, 452] on input "text" at bounding box center [633, 453] width 437 height 29
click at [611, 447] on input "text" at bounding box center [633, 453] width 437 height 29
type input "700007963972708"
click at [919, 461] on button "Pesquisar" at bounding box center [896, 453] width 75 height 29
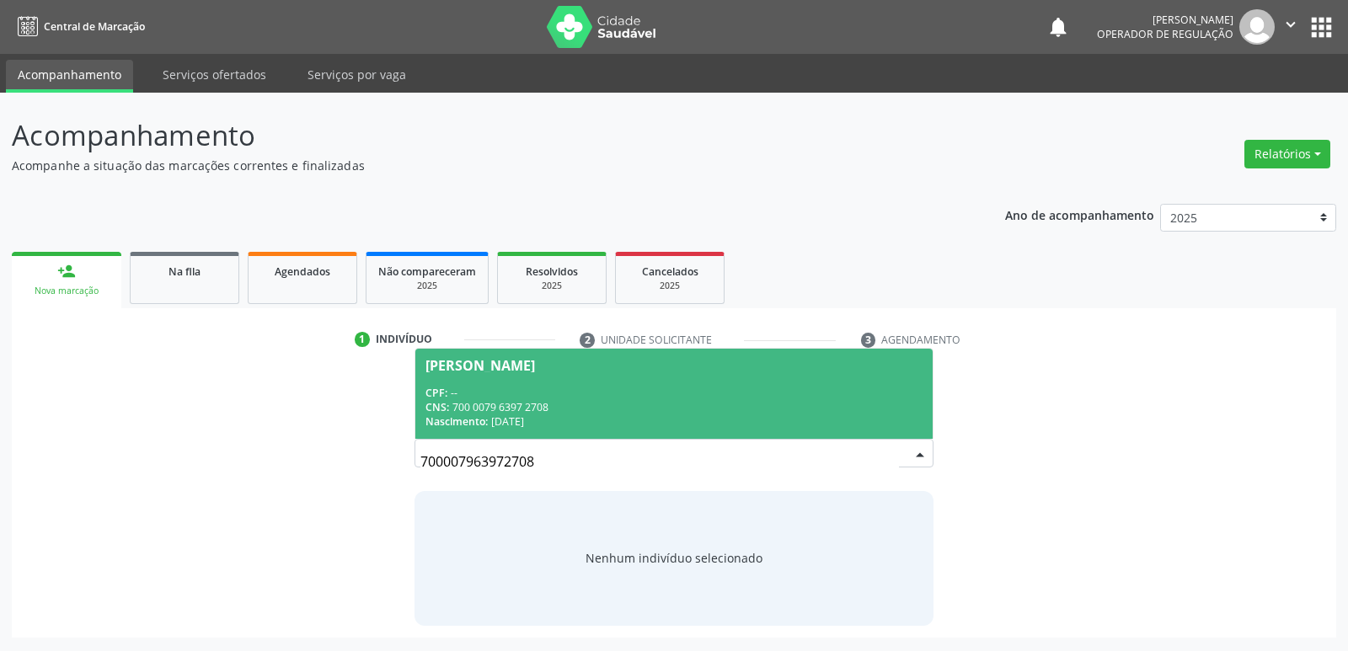
click at [547, 408] on div "CNS: 700 0079 6397 2708" at bounding box center [674, 407] width 496 height 14
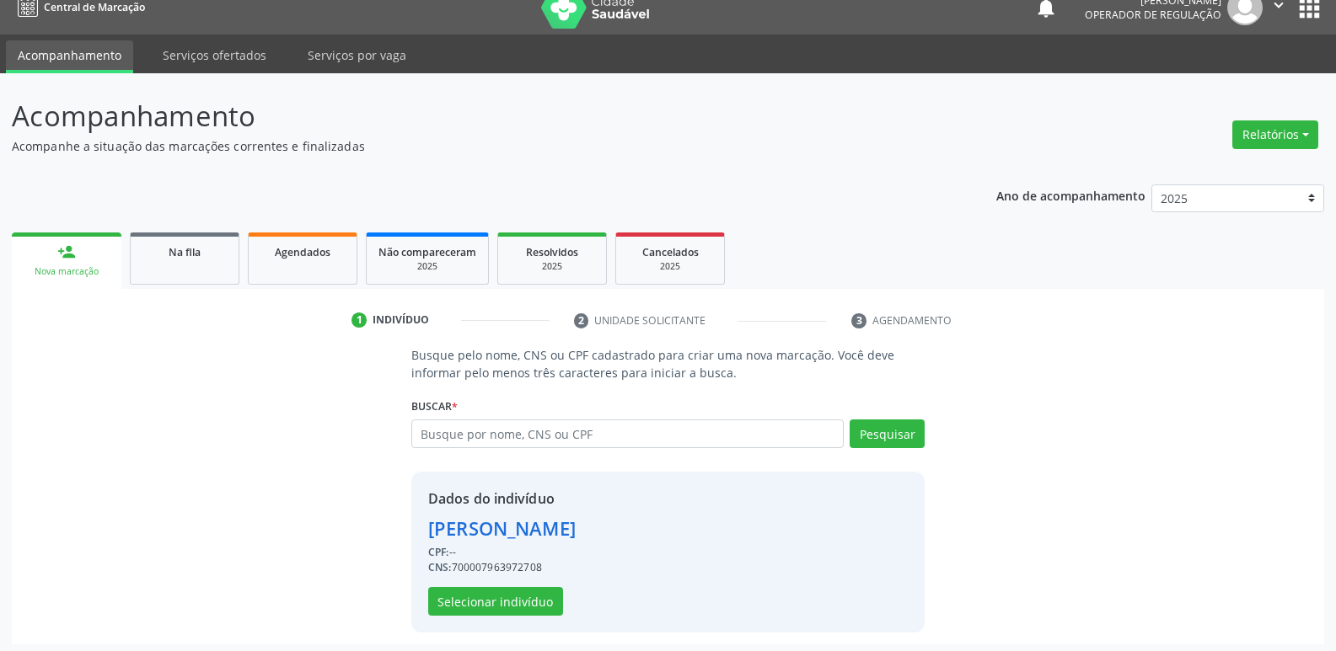
scroll to position [24, 0]
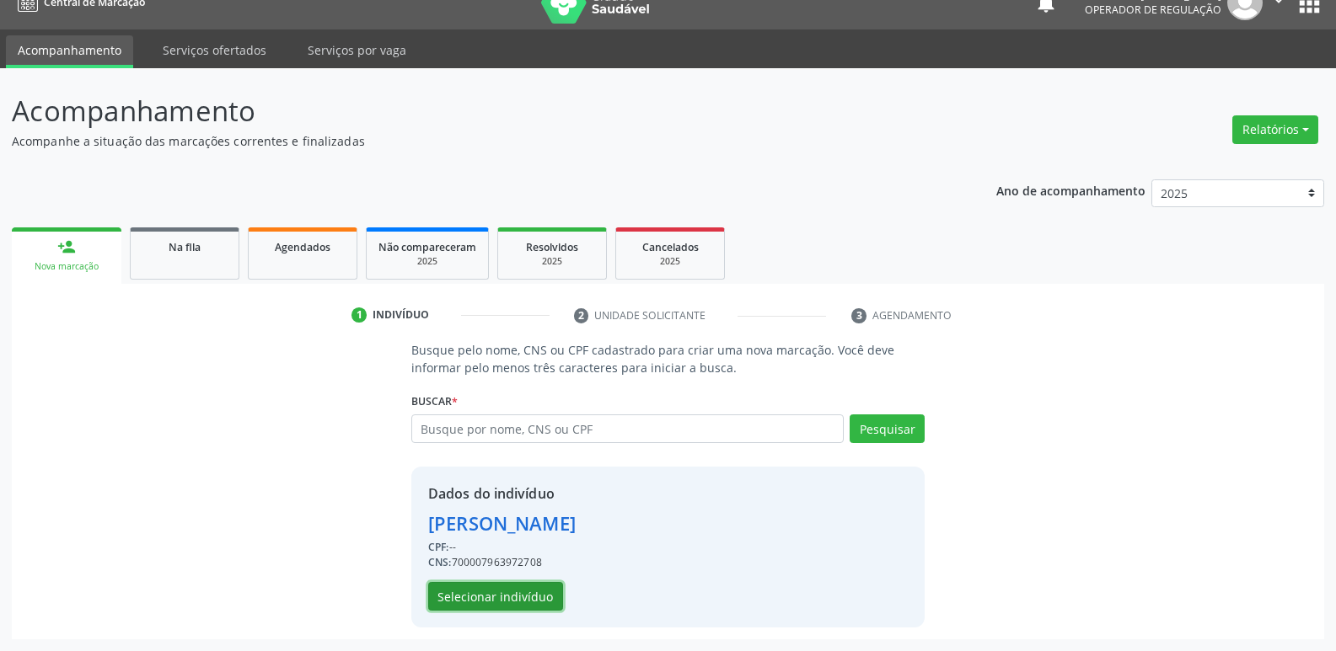
click at [485, 596] on button "Selecionar indivíduo" at bounding box center [495, 596] width 135 height 29
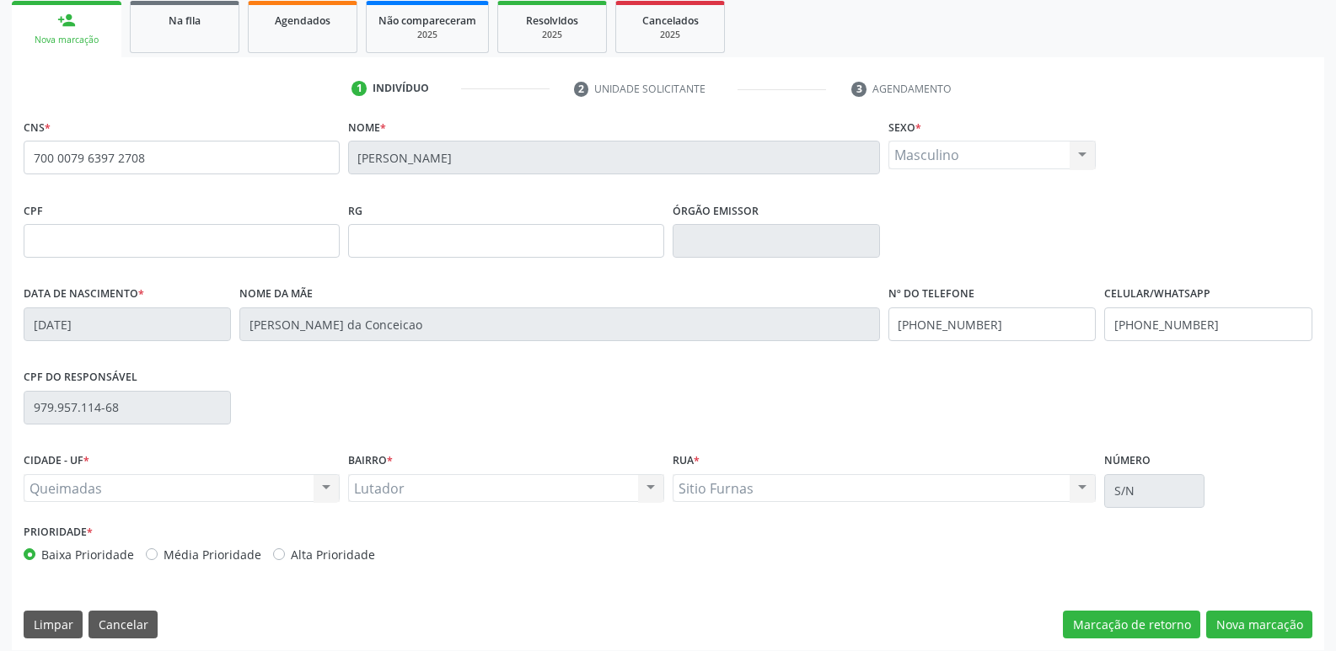
scroll to position [262, 0]
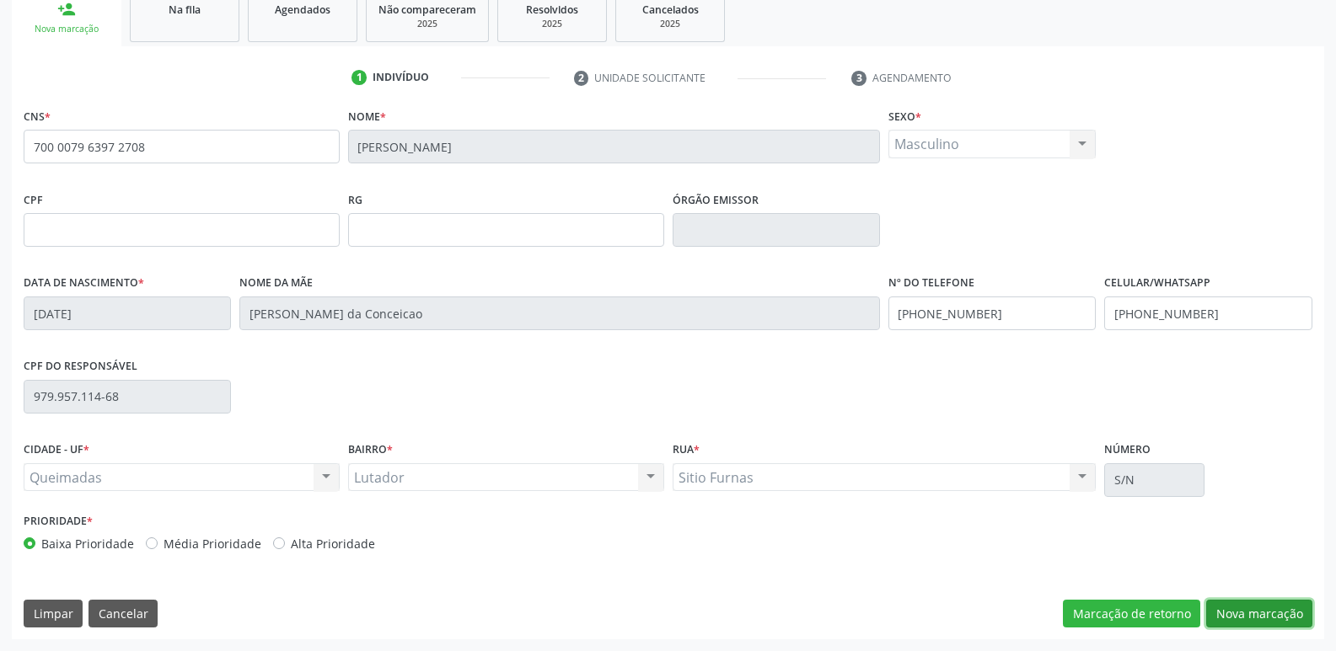
click at [1239, 602] on button "Nova marcação" at bounding box center [1259, 614] width 106 height 29
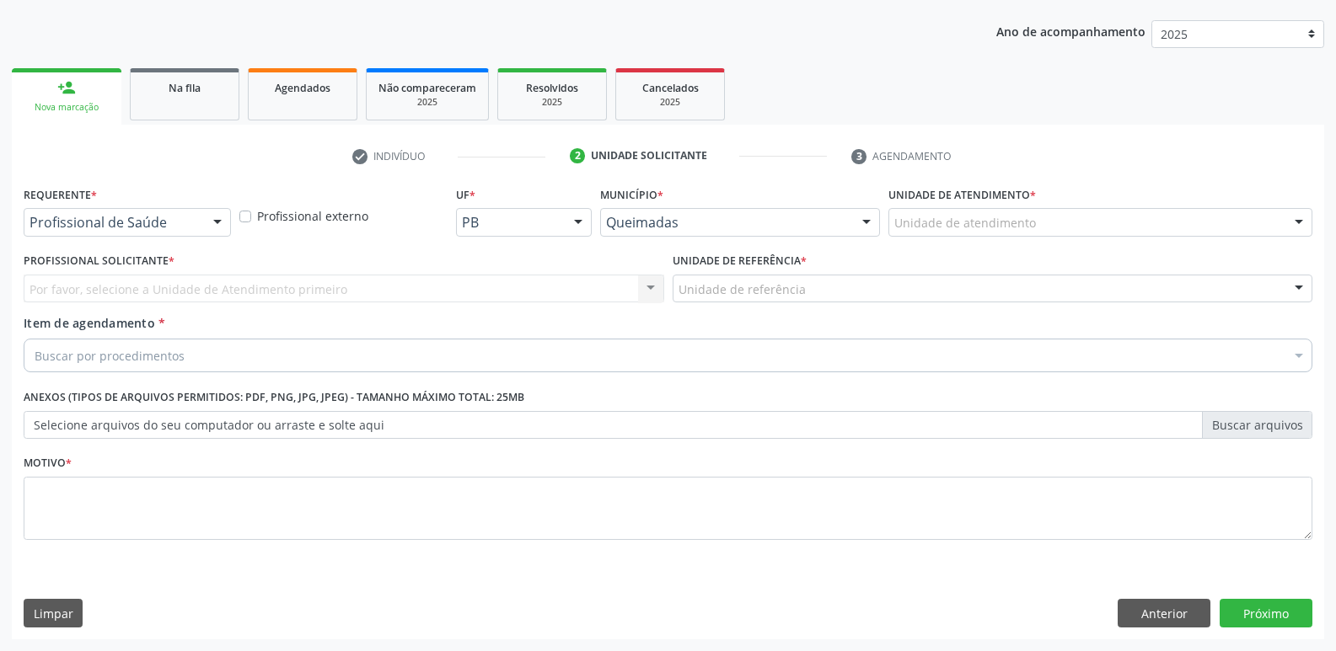
scroll to position [184, 0]
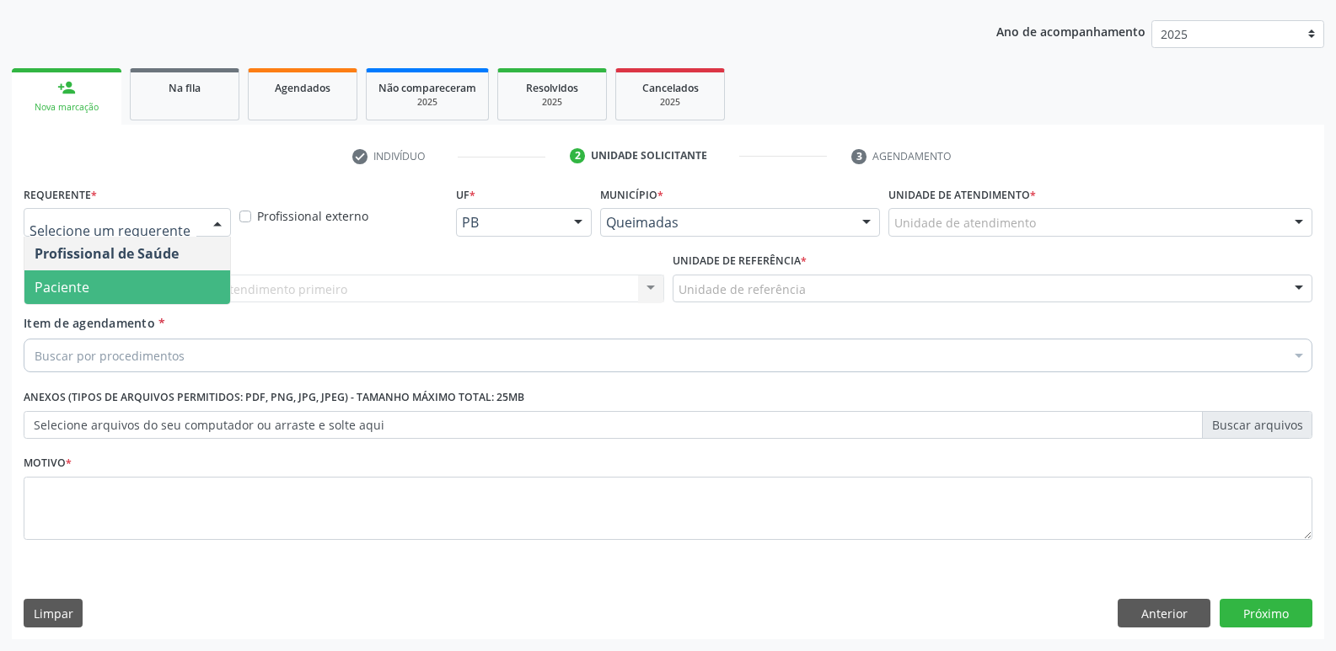
click at [137, 292] on span "Paciente" at bounding box center [127, 288] width 206 height 34
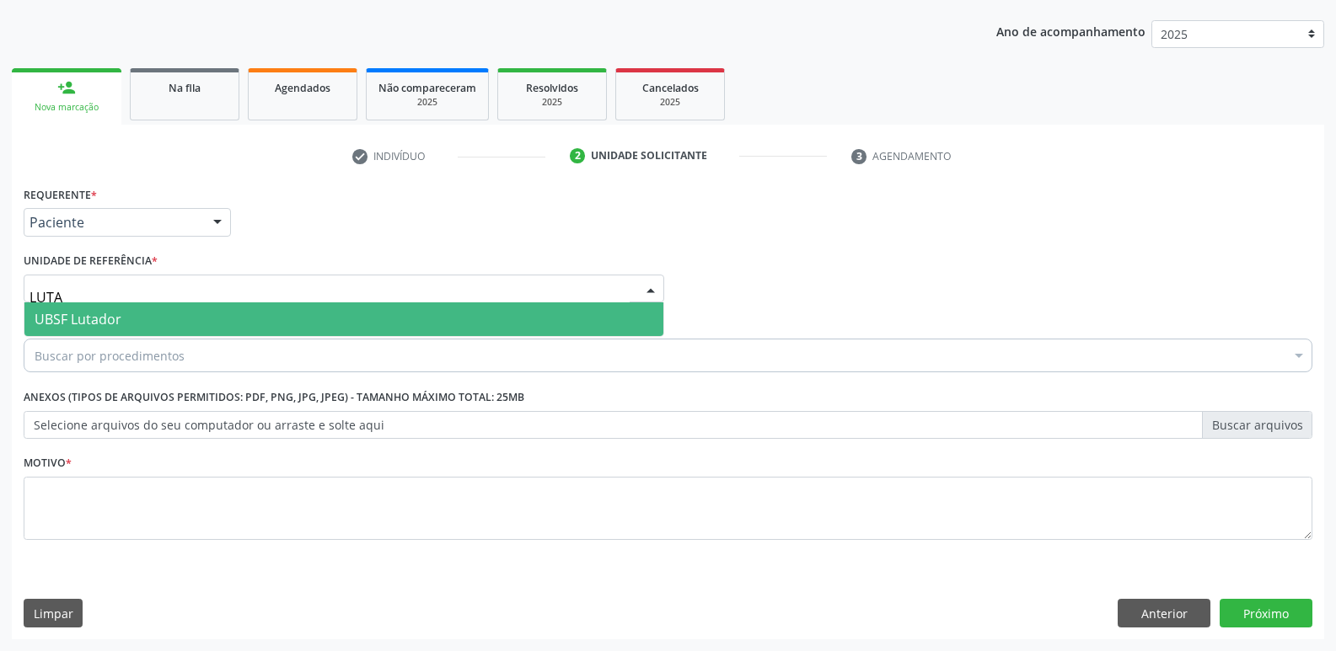
type input "LUTAD"
click at [137, 319] on span "UBSF Lutador" at bounding box center [343, 320] width 639 height 34
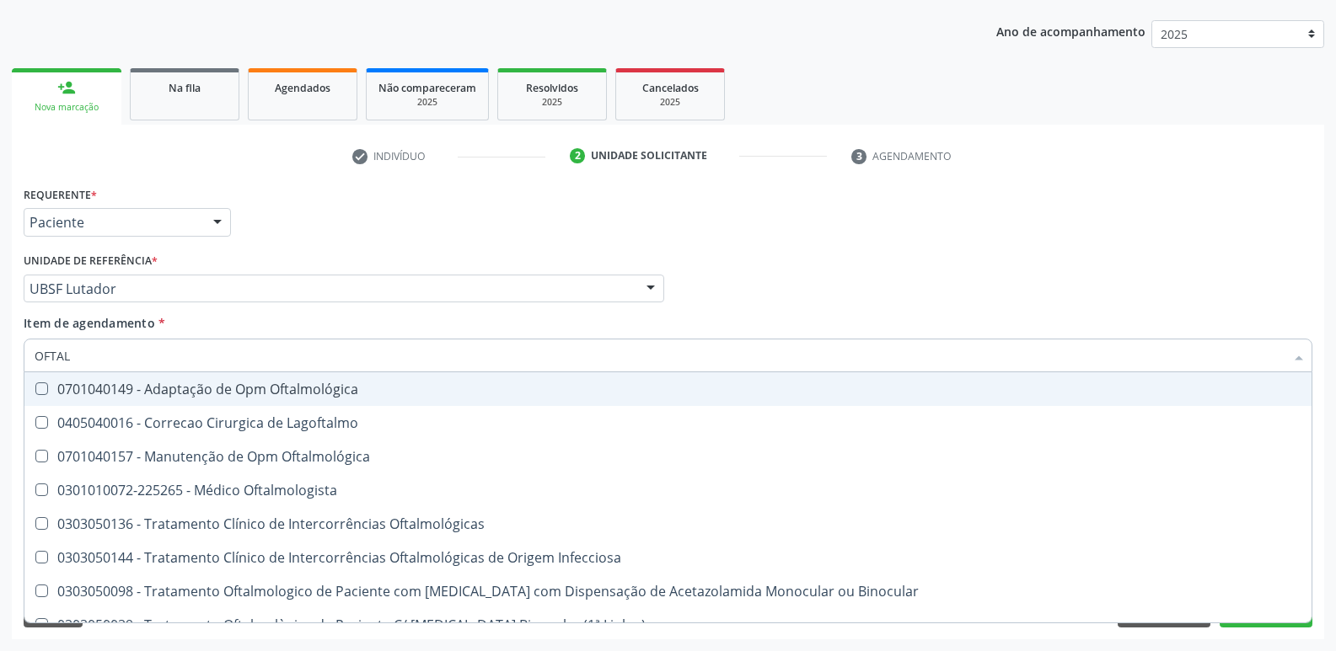
type input "OFTALM"
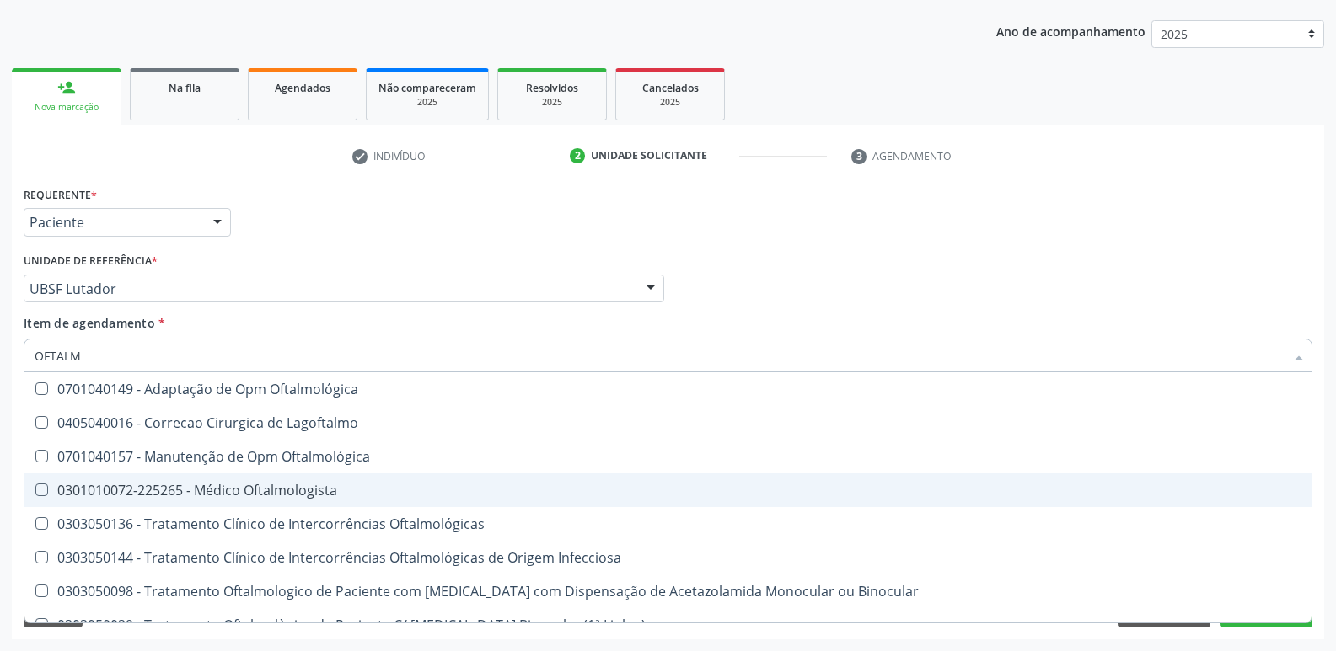
click at [318, 490] on div "0301010072-225265 - Médico Oftalmologista" at bounding box center [668, 490] width 1267 height 13
checkbox Oftalmologista "true"
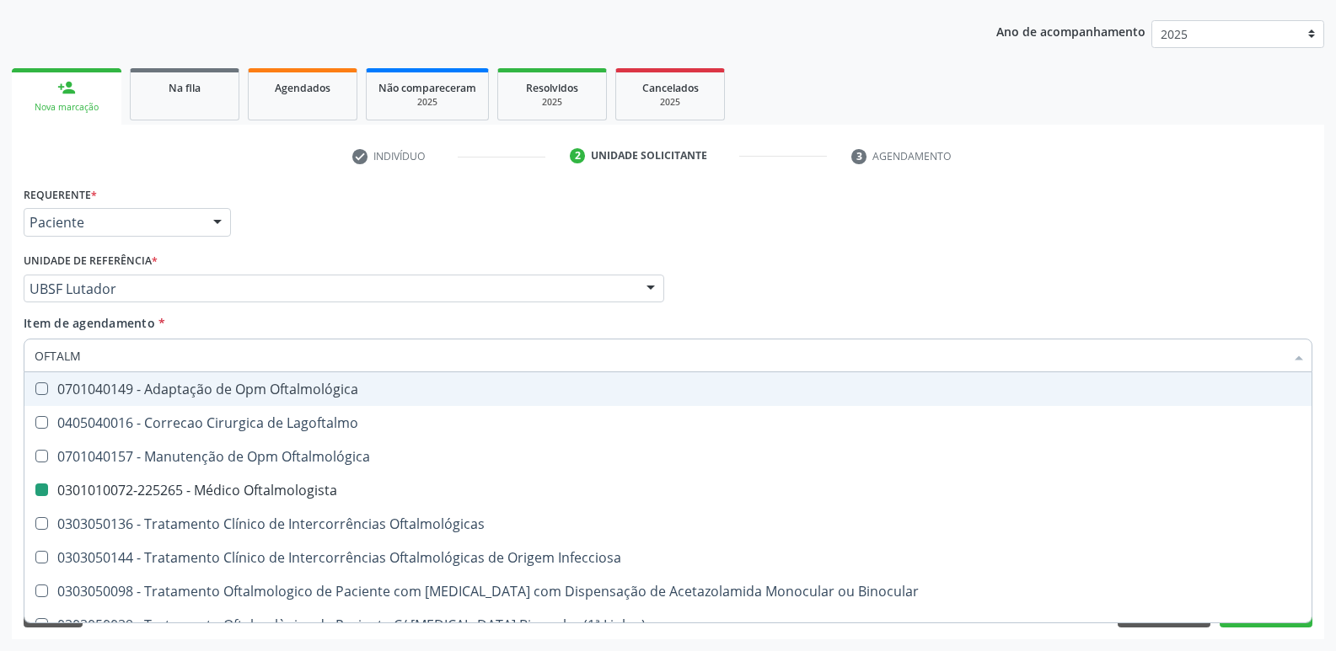
drag, startPoint x: 381, startPoint y: 232, endPoint x: 315, endPoint y: 396, distance: 177.0
click at [380, 231] on div "Requerente * Paciente Profissional de Saúde Paciente Nenhum resultado encontrad…" at bounding box center [667, 215] width 1297 height 66
checkbox Lagoftalmo "true"
checkbox Oftalmologista "false"
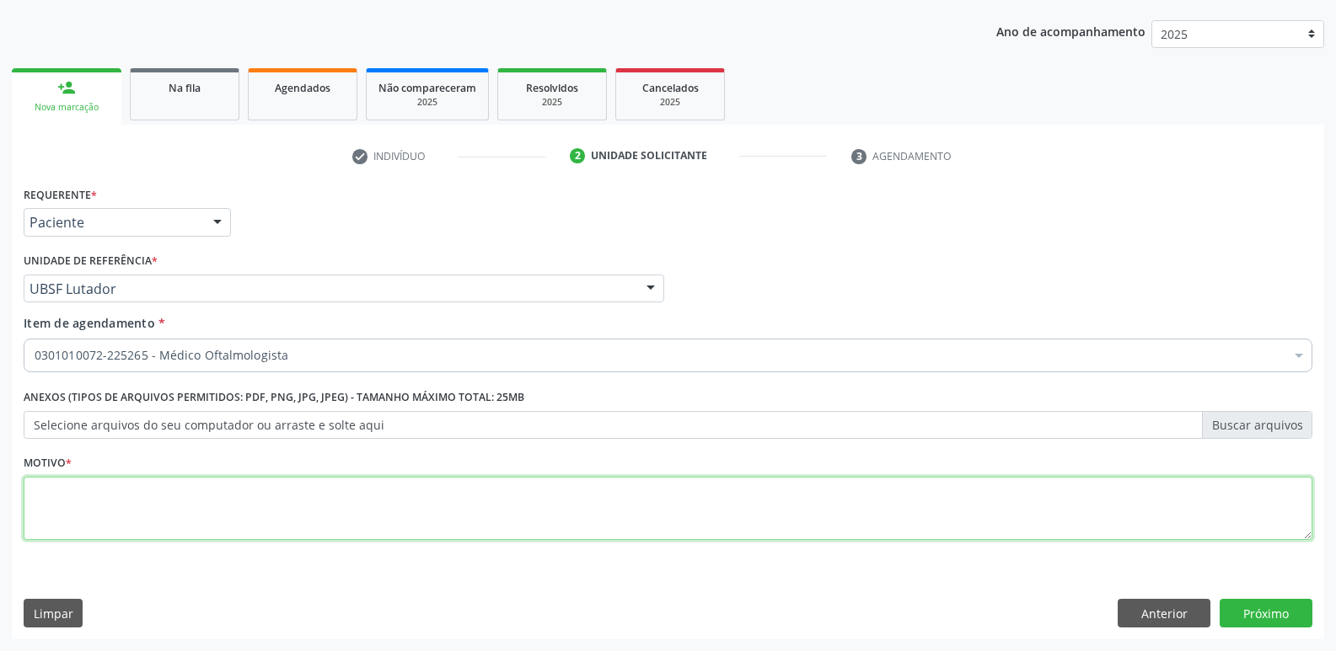
drag, startPoint x: 129, startPoint y: 504, endPoint x: 131, endPoint y: 486, distance: 17.8
click at [127, 499] on textarea at bounding box center [668, 509] width 1289 height 64
paste textarea "avaliação"
type textarea "avaliação"
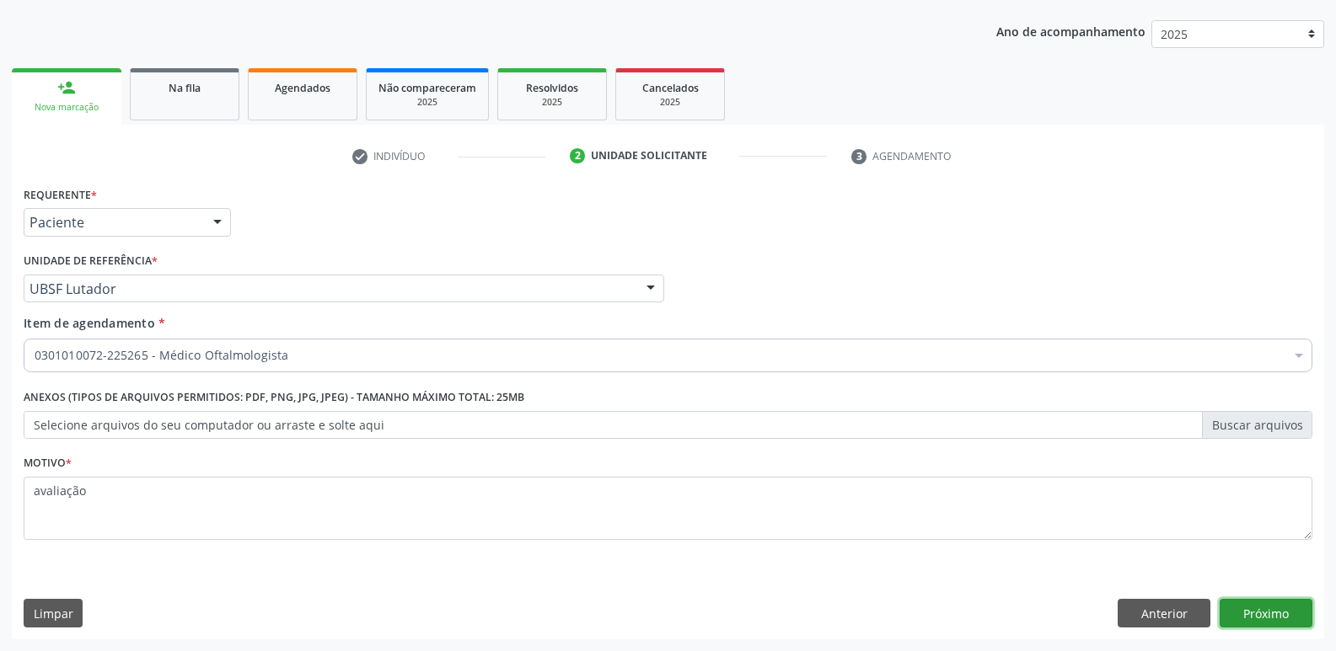
click at [1257, 619] on button "Próximo" at bounding box center [1265, 613] width 93 height 29
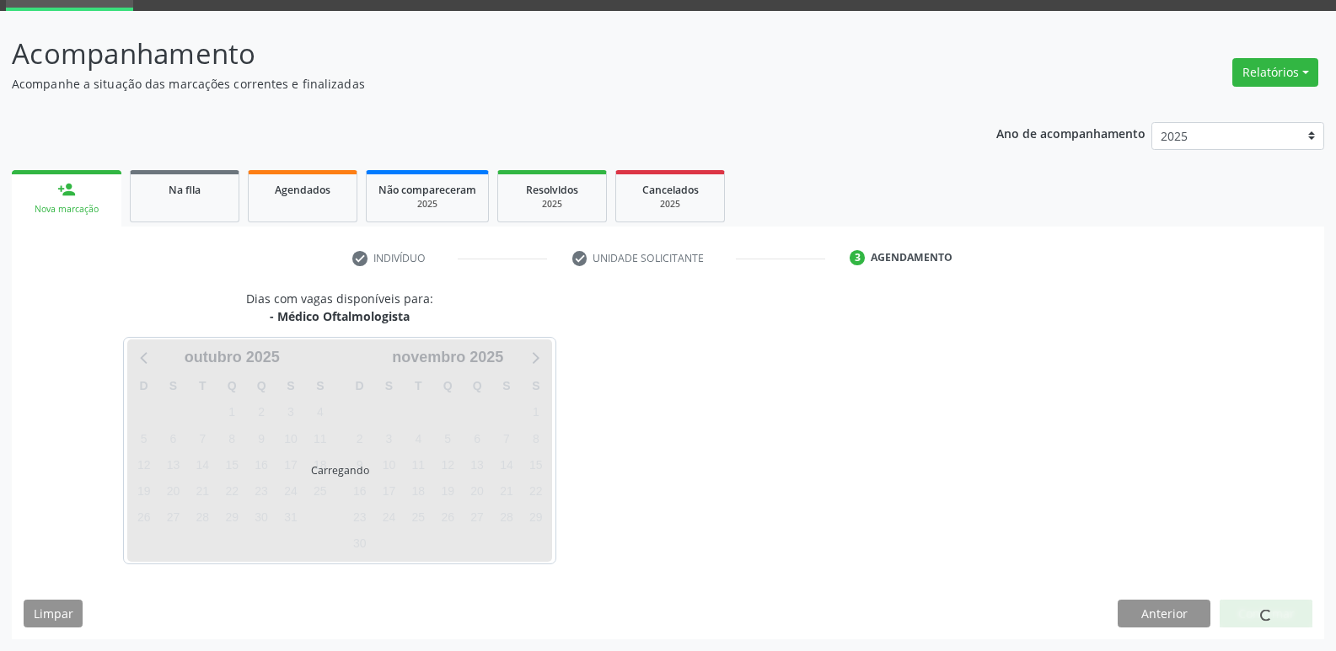
scroll to position [82, 0]
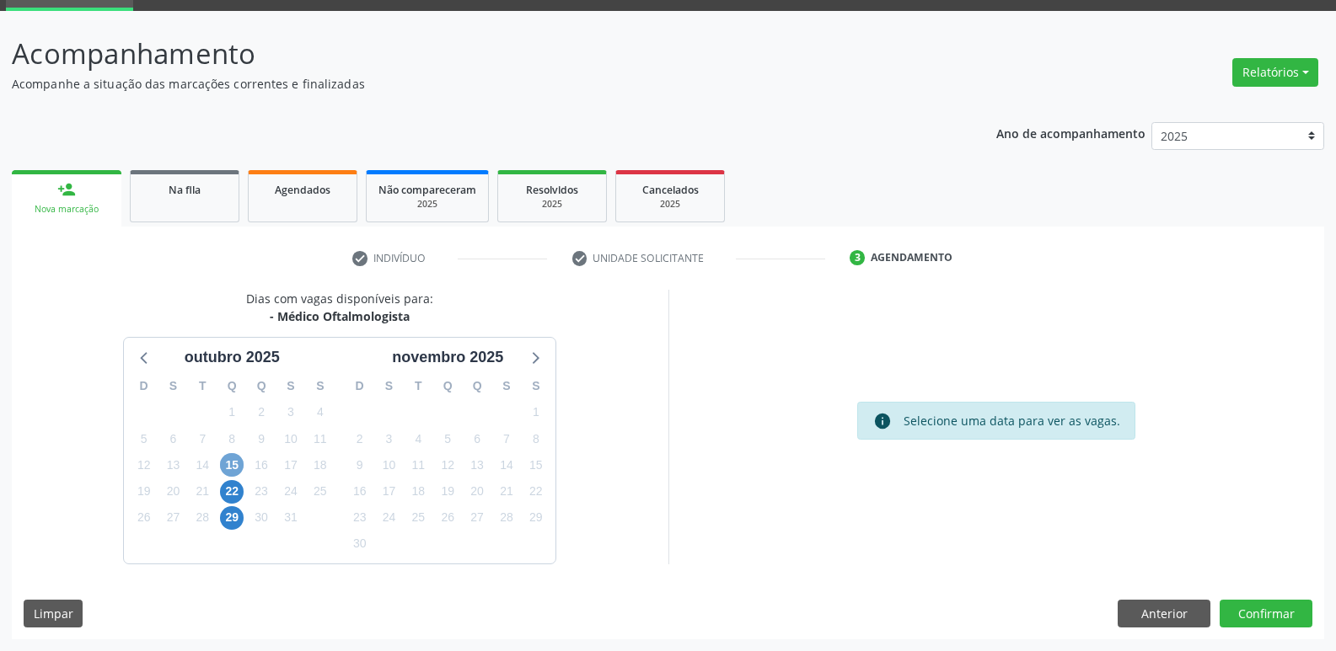
click at [233, 464] on span "15" at bounding box center [232, 465] width 24 height 24
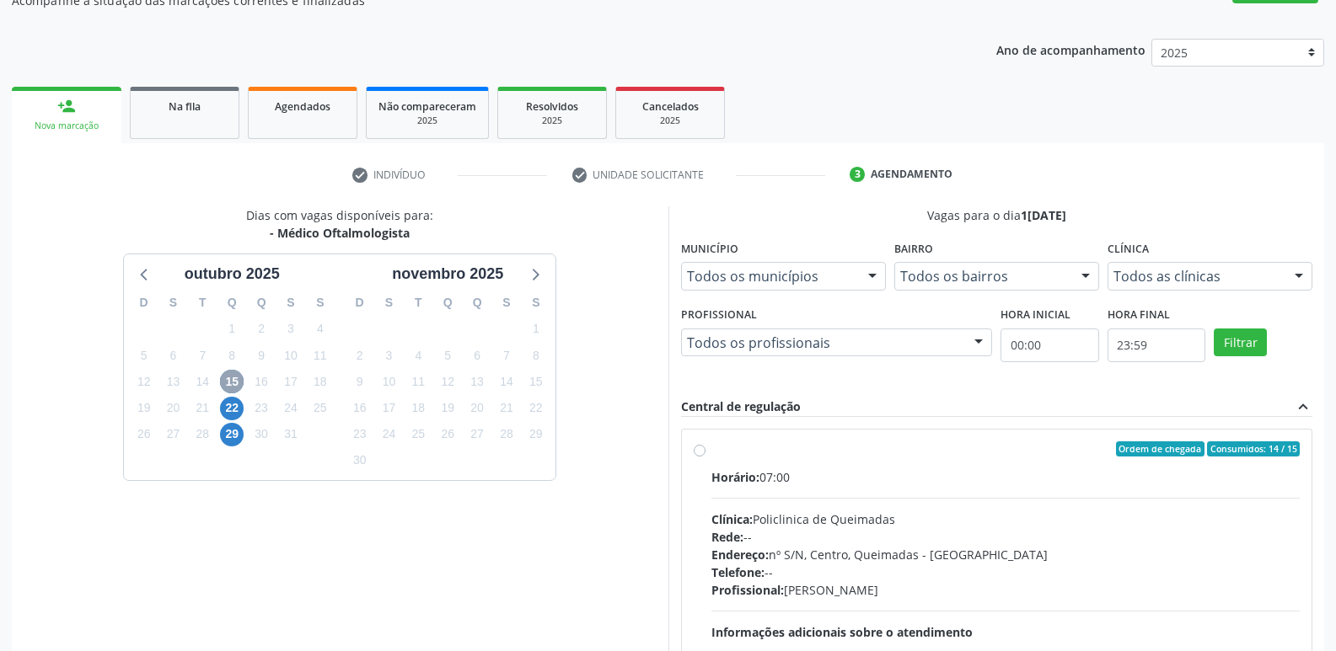
scroll to position [325, 0]
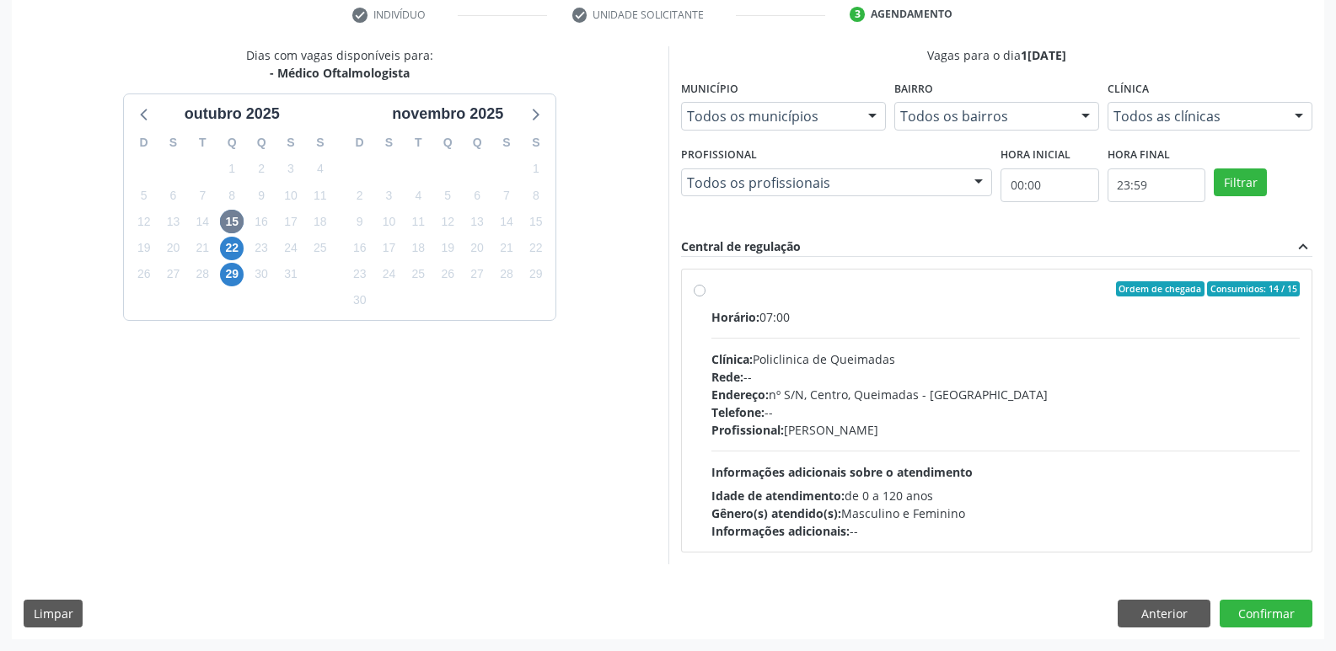
click at [940, 421] on div "Profissional: Dominique Silveira Calou Pachu" at bounding box center [1005, 430] width 589 height 18
click at [705, 297] on input "Ordem de chegada Consumidos: 14 / 15 Horário: 07:00 Clínica: Policlinica de Que…" at bounding box center [700, 288] width 12 height 15
radio input "true"
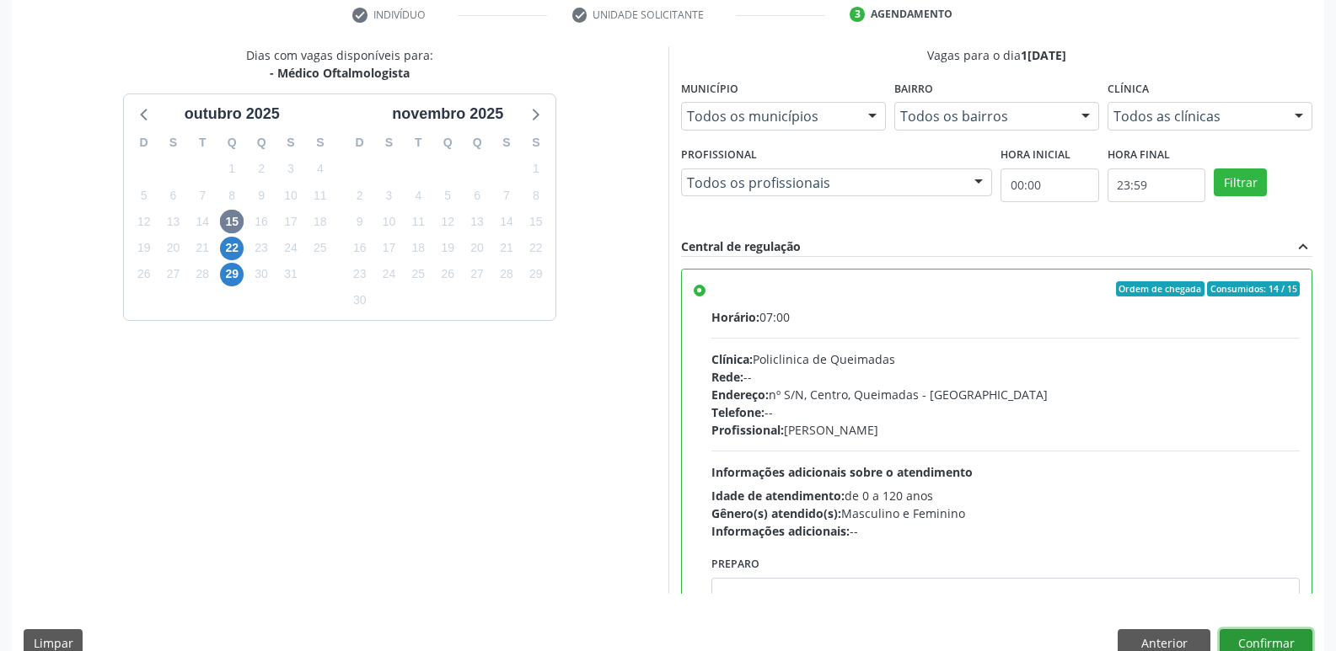
click at [1233, 634] on button "Confirmar" at bounding box center [1265, 644] width 93 height 29
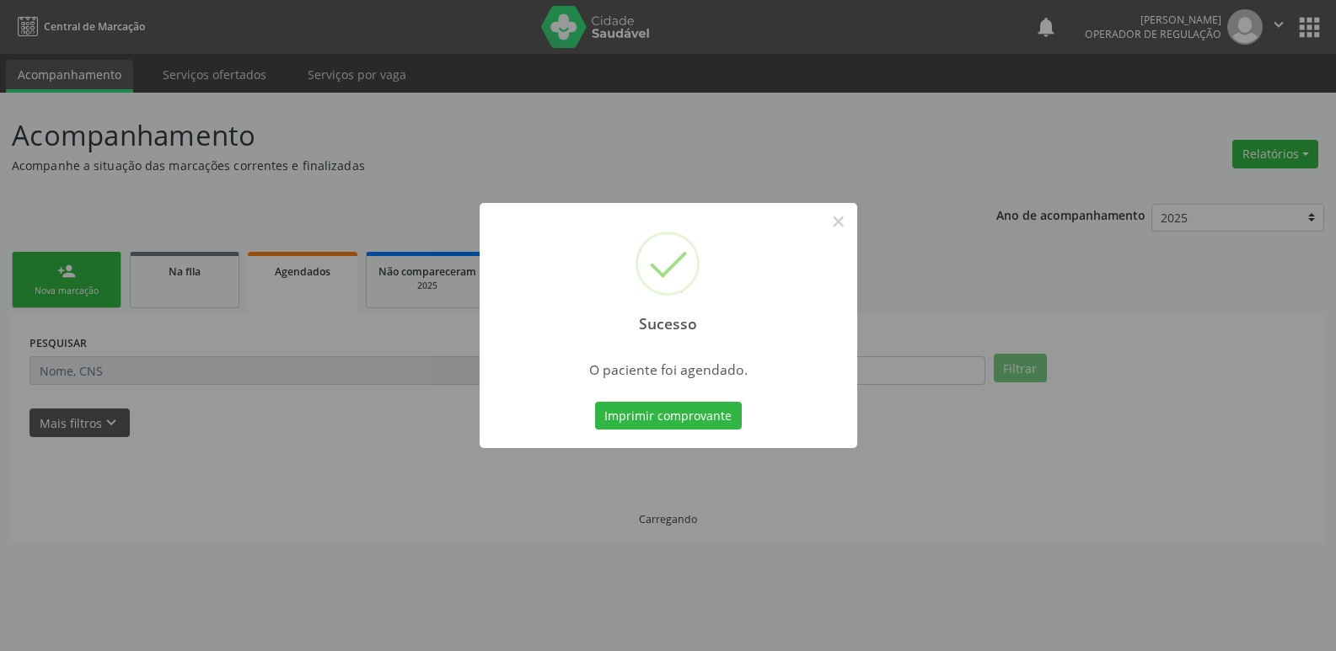
scroll to position [0, 0]
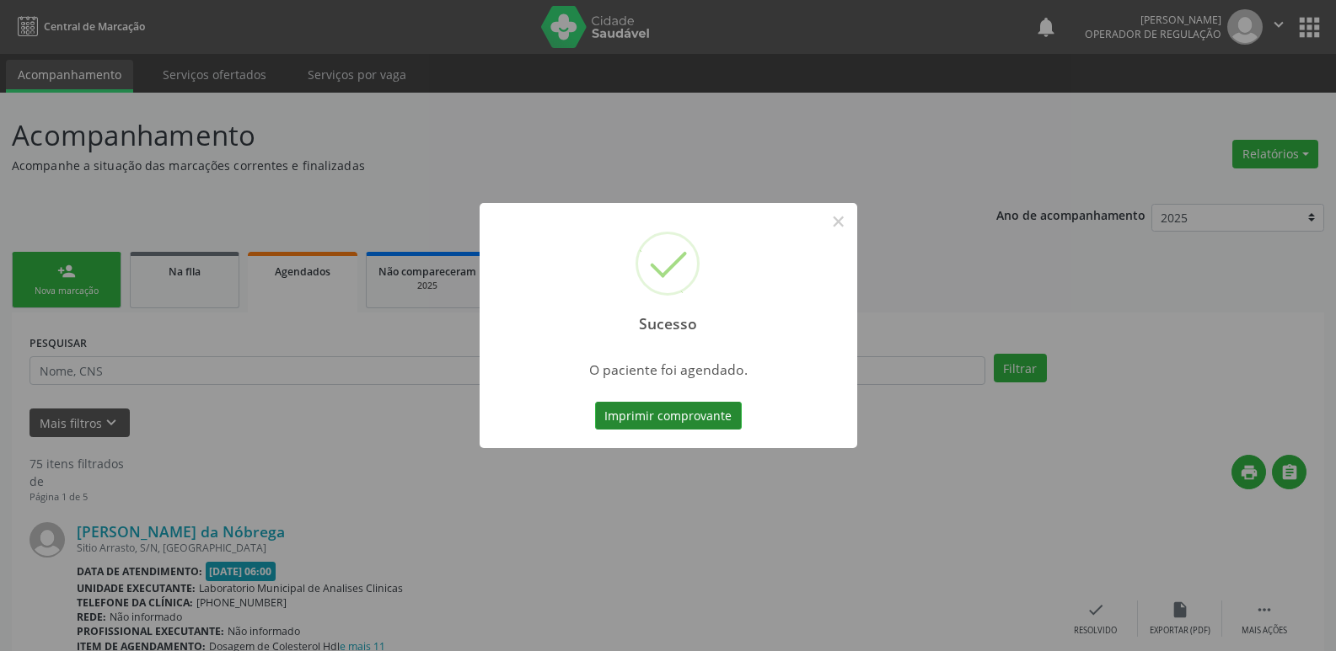
click at [668, 417] on button "Imprimir comprovante" at bounding box center [668, 416] width 147 height 29
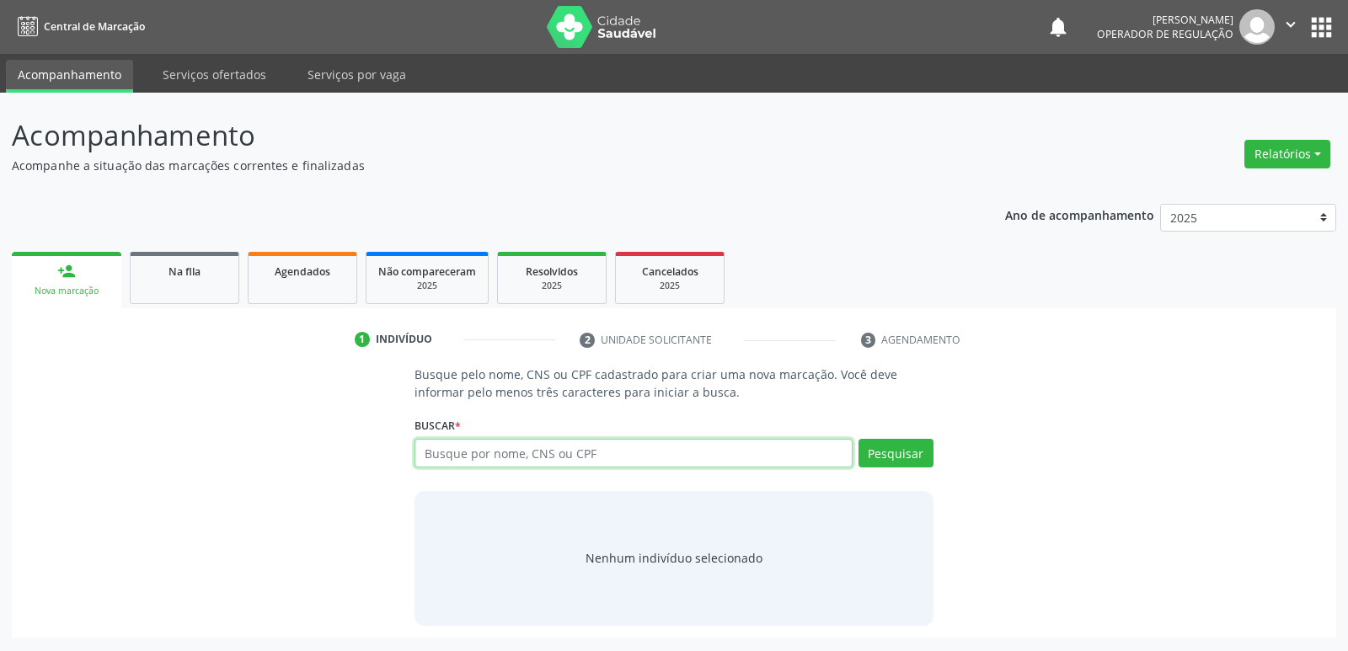
click at [526, 461] on input "text" at bounding box center [633, 453] width 437 height 29
type input "700907907959698"
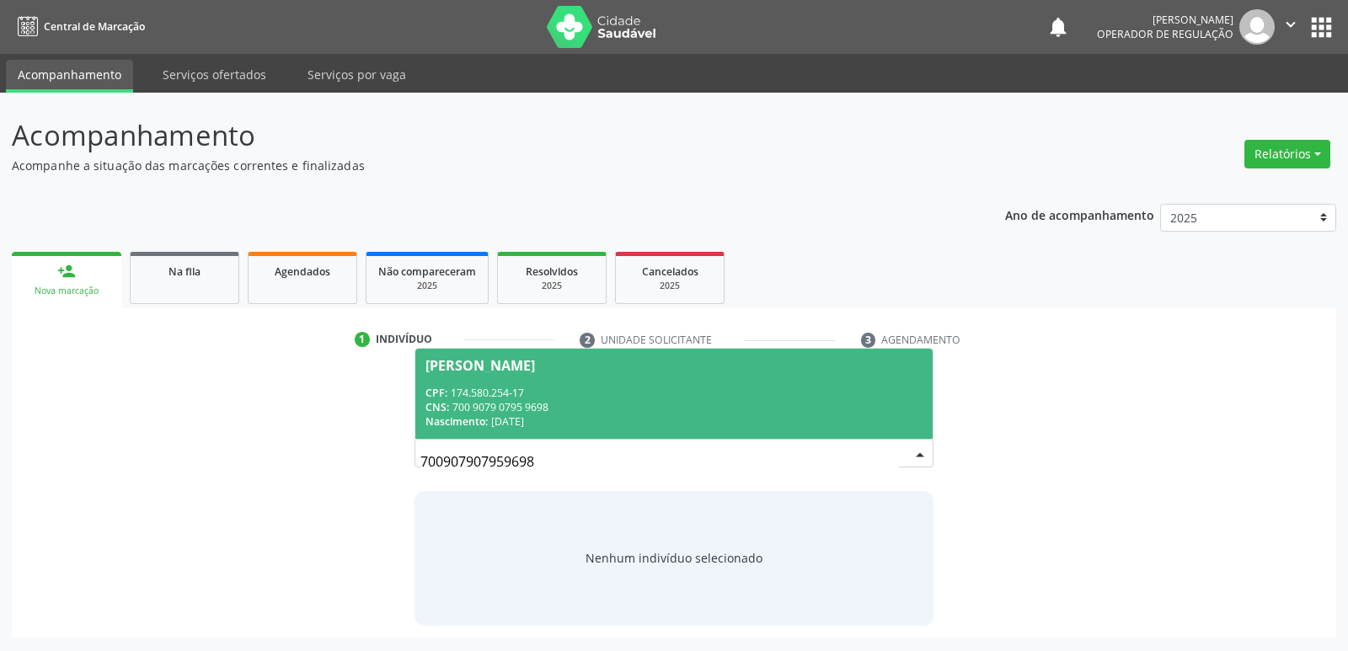
click at [485, 367] on div "[PERSON_NAME]" at bounding box center [481, 365] width 110 height 13
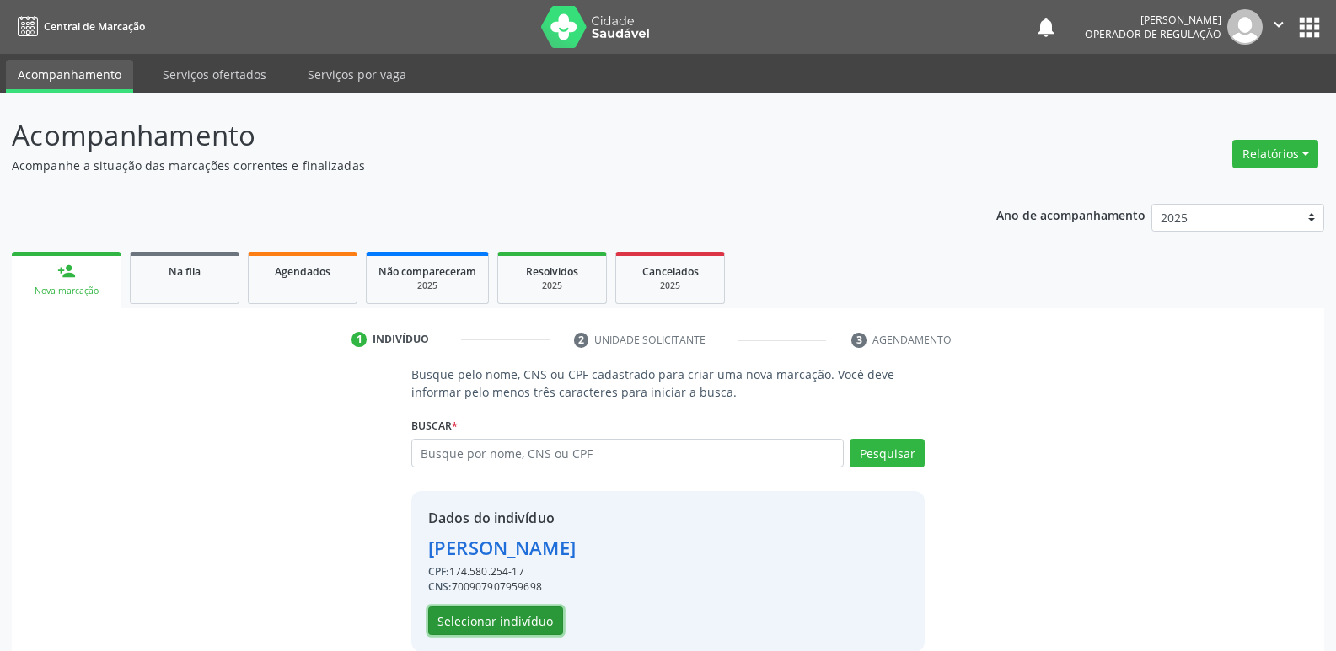
click at [522, 629] on button "Selecionar indivíduo" at bounding box center [495, 621] width 135 height 29
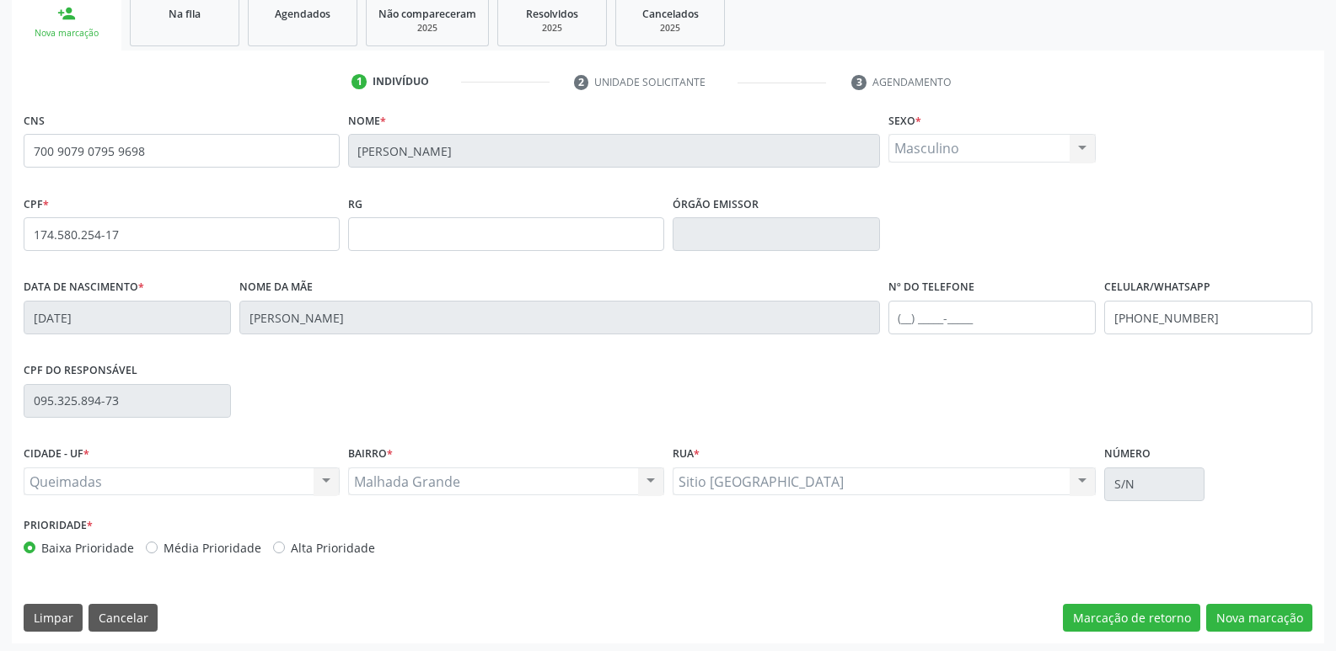
scroll to position [262, 0]
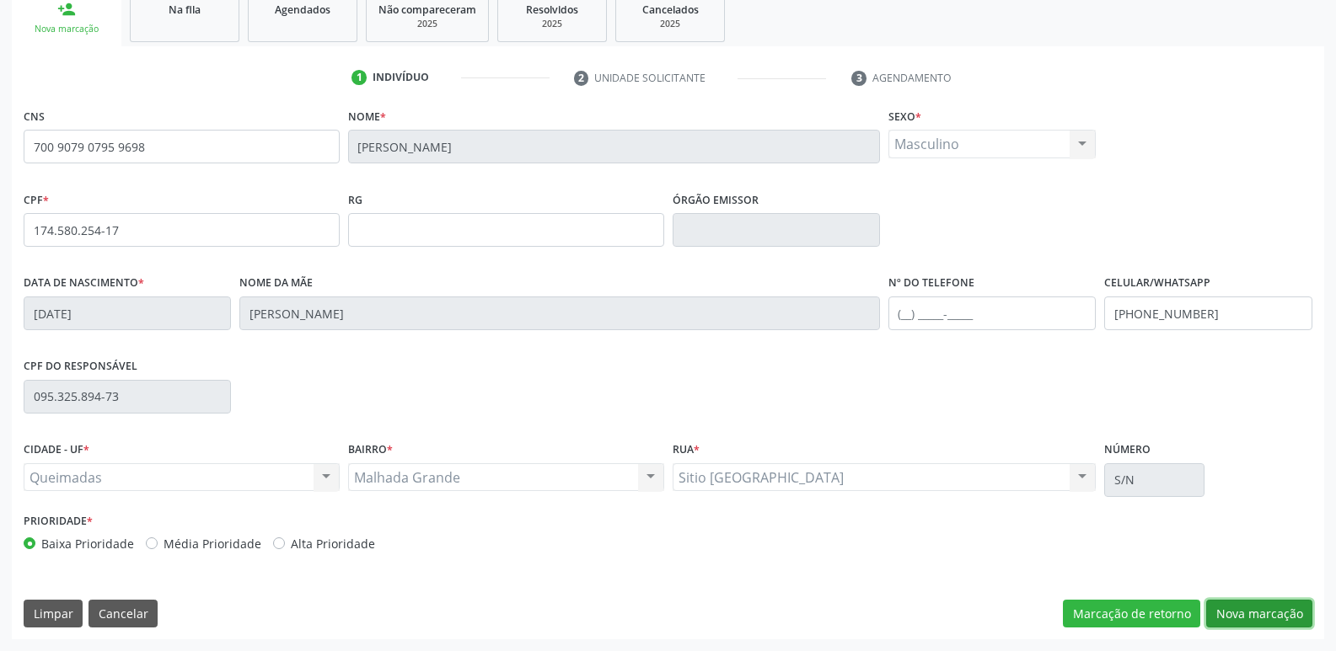
click at [1273, 615] on button "Nova marcação" at bounding box center [1259, 614] width 106 height 29
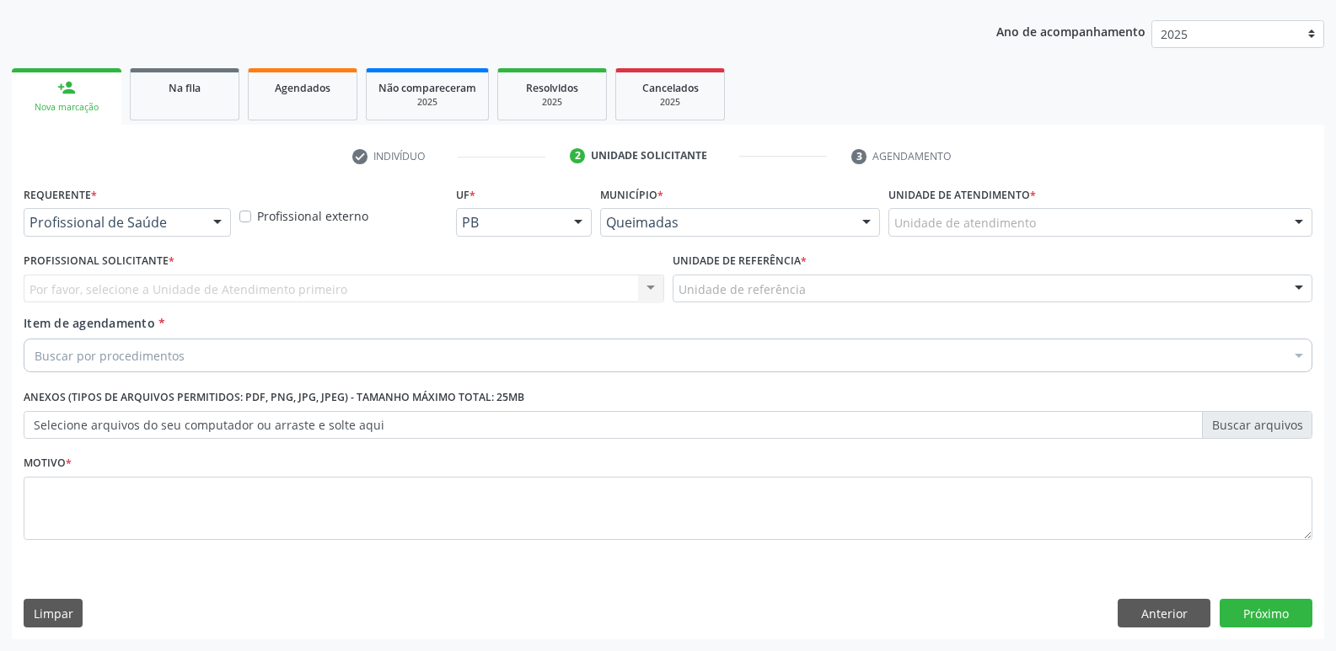
scroll to position [184, 0]
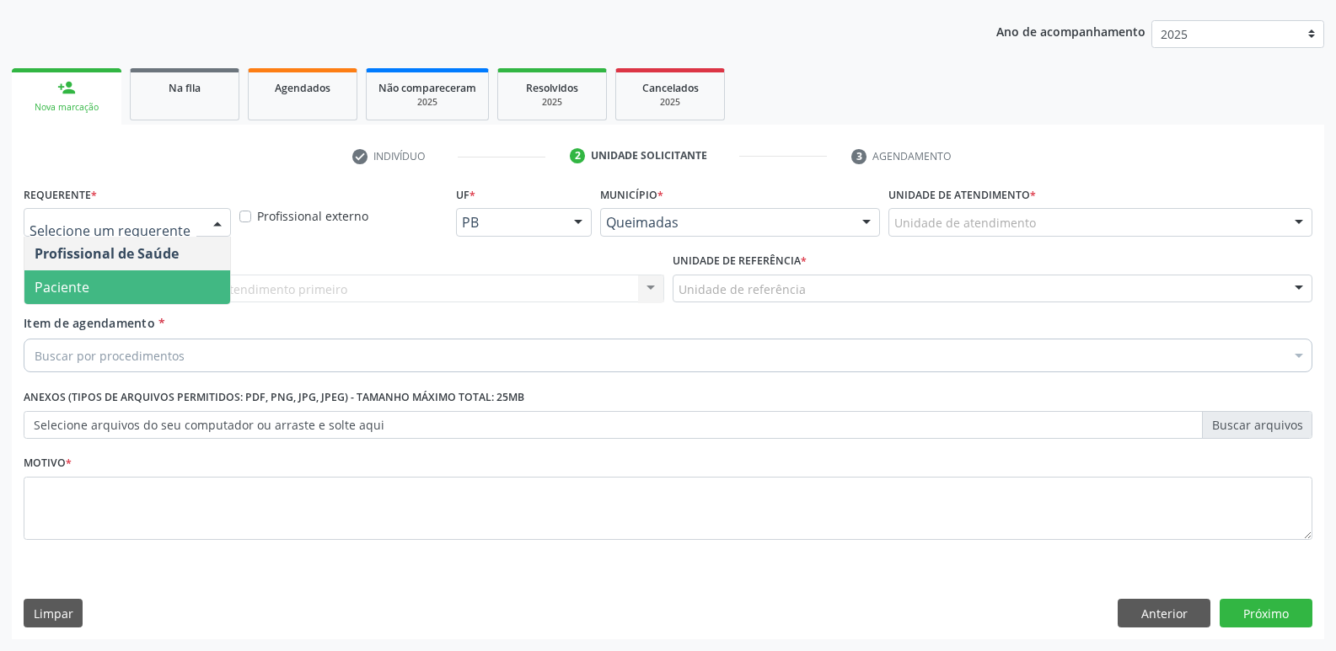
click at [114, 278] on span "Paciente" at bounding box center [127, 288] width 206 height 34
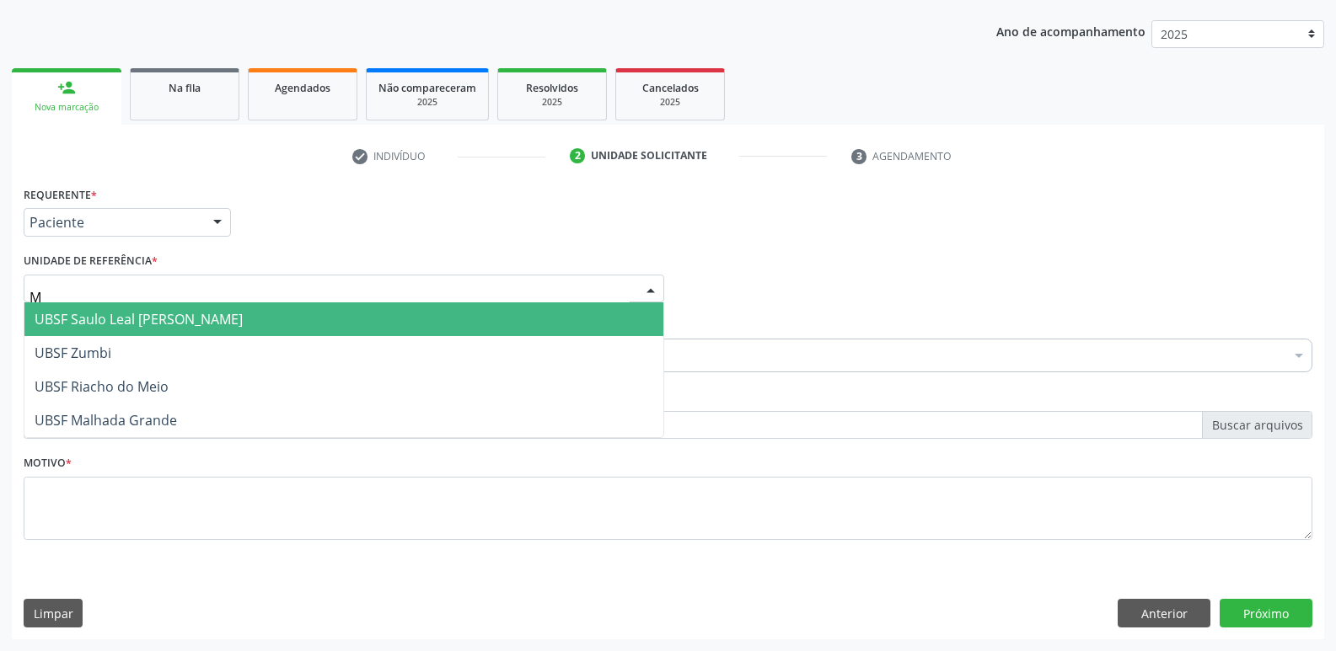
type input "MA"
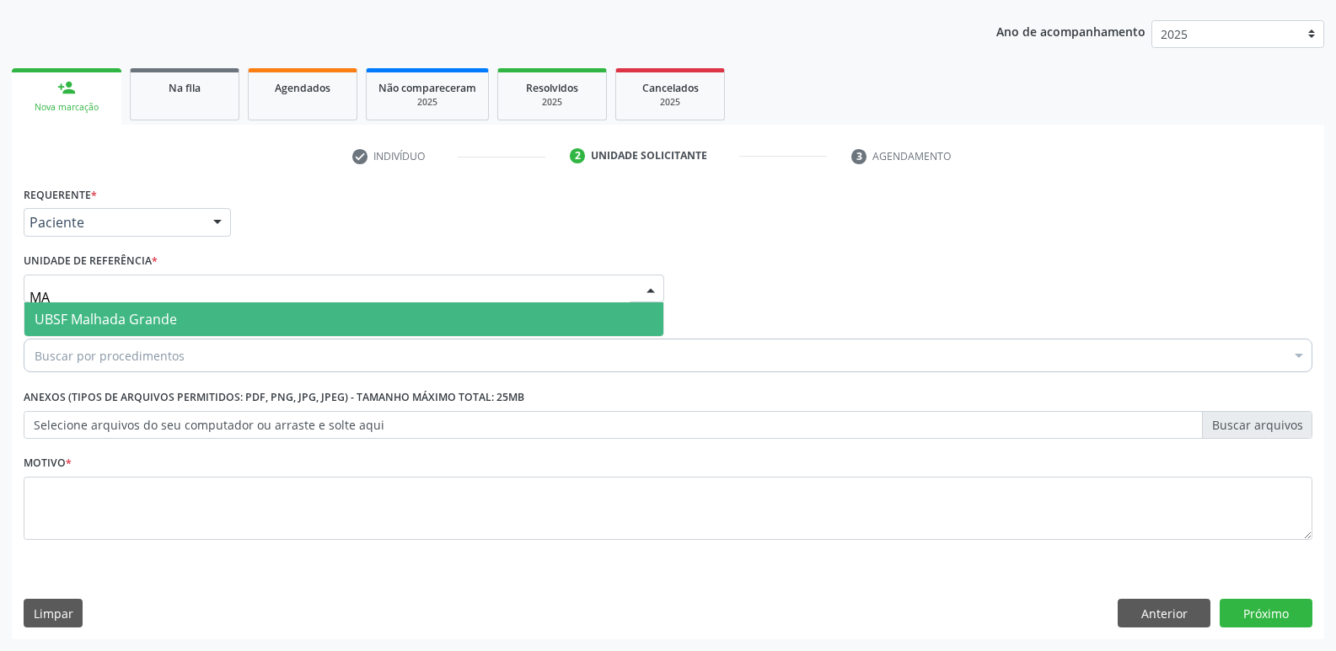
click at [163, 313] on span "UBSF Malhada Grande" at bounding box center [106, 319] width 142 height 19
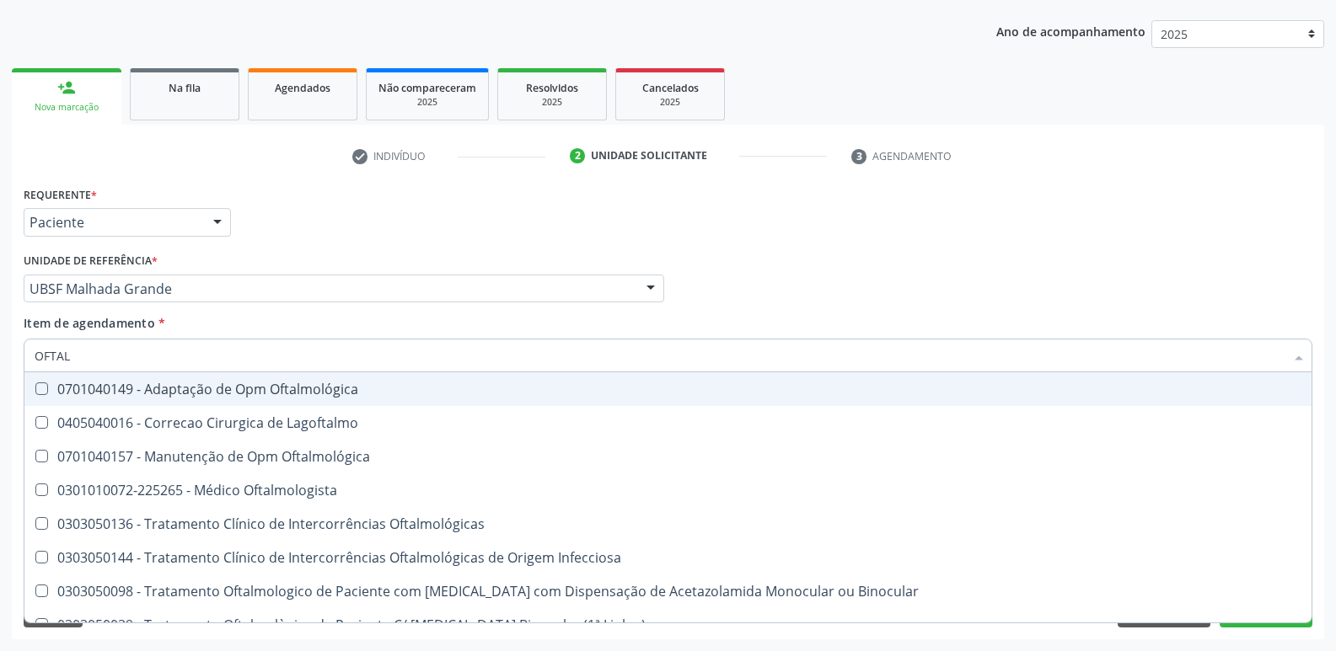
type input "OFTALM"
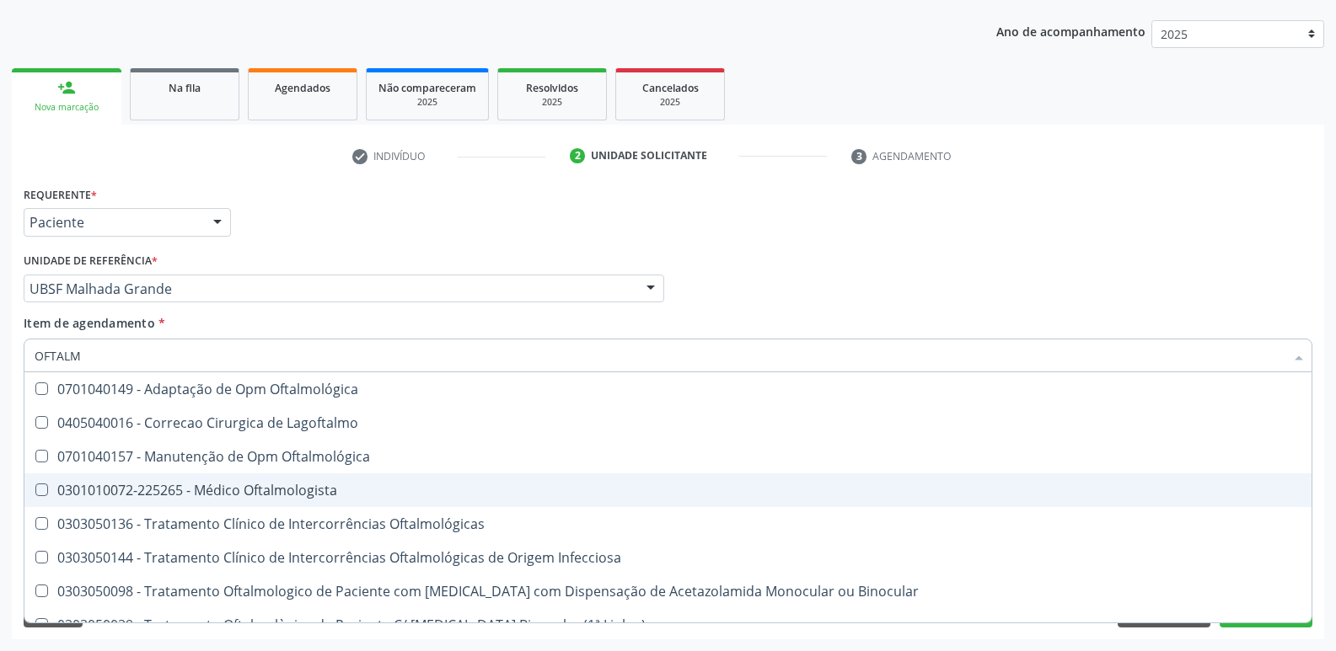
click at [256, 487] on div "0301010072-225265 - Médico Oftalmologista" at bounding box center [668, 490] width 1267 height 13
checkbox Oftalmologista "true"
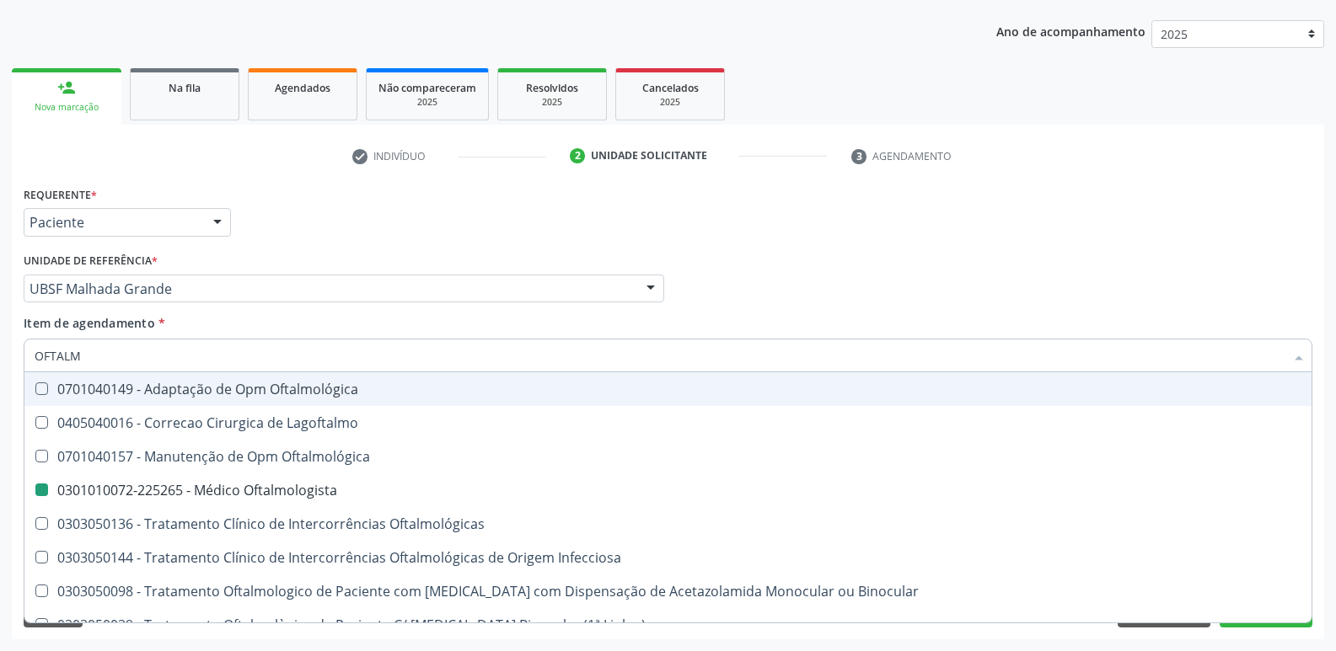
click at [326, 247] on div "Requerente * Paciente Profissional de Saúde Paciente Nenhum resultado encontrad…" at bounding box center [667, 215] width 1297 height 66
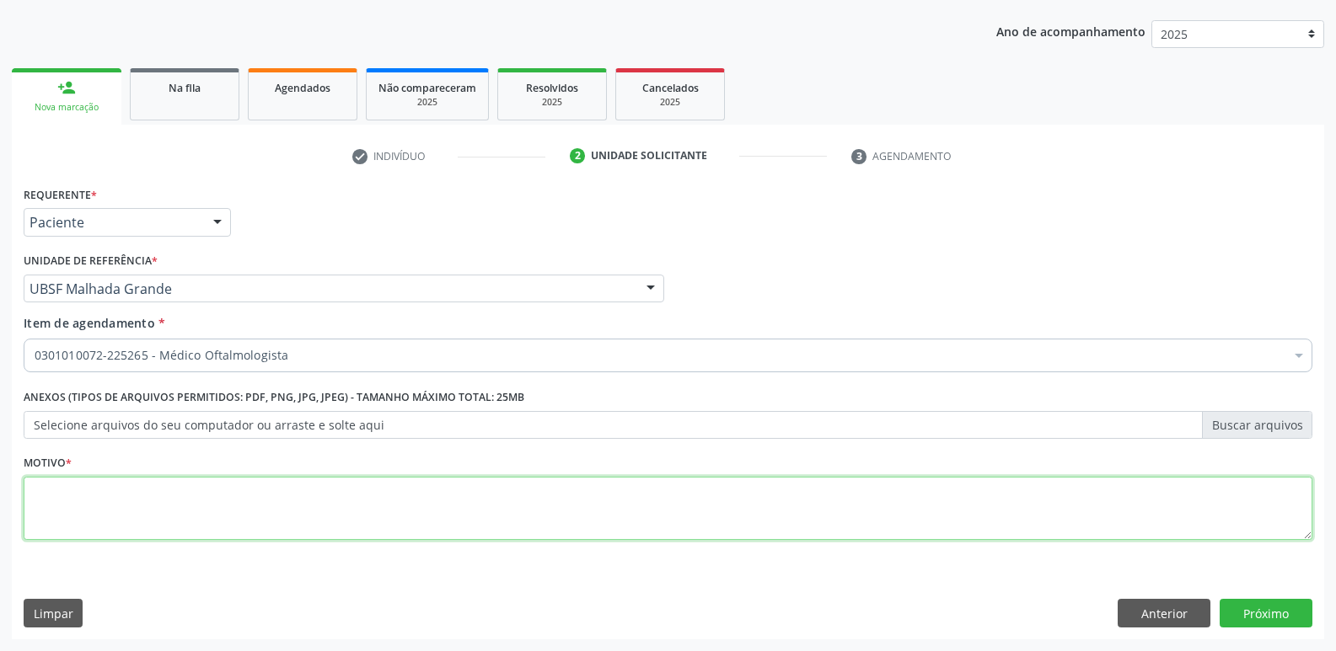
click at [178, 514] on textarea at bounding box center [668, 509] width 1289 height 64
paste textarea "avaliação"
type textarea "avaliação"
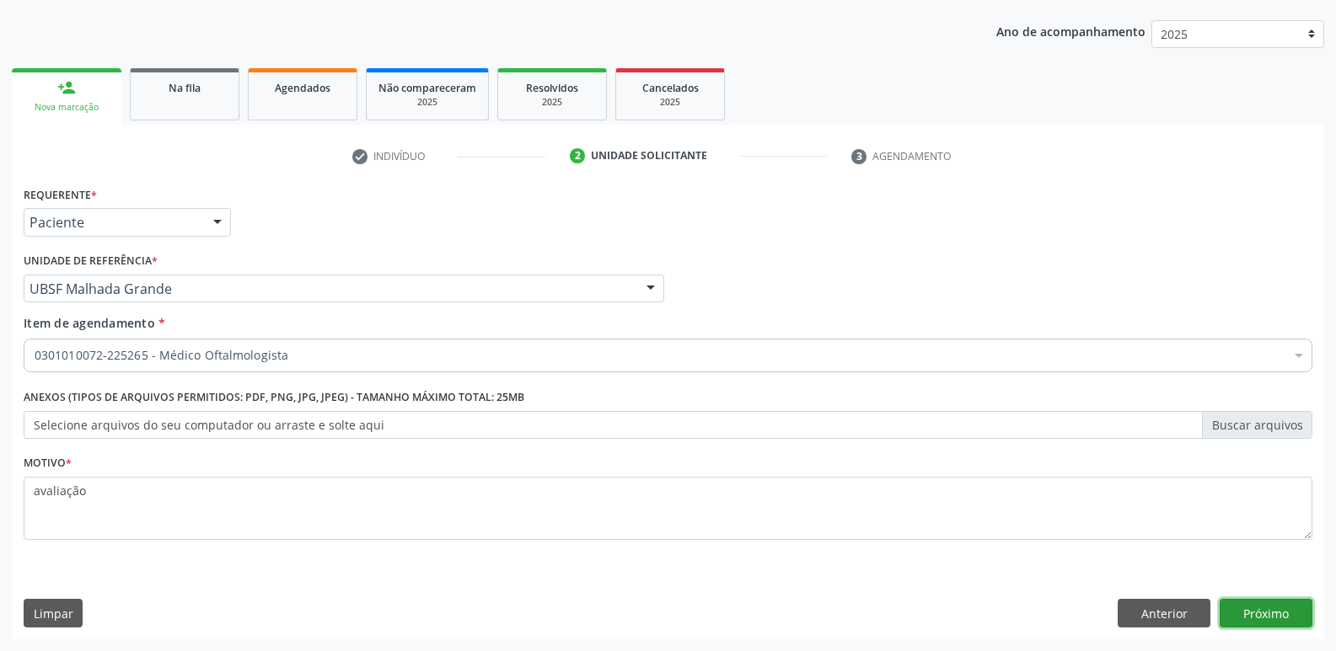
click at [1260, 605] on button "Próximo" at bounding box center [1265, 613] width 93 height 29
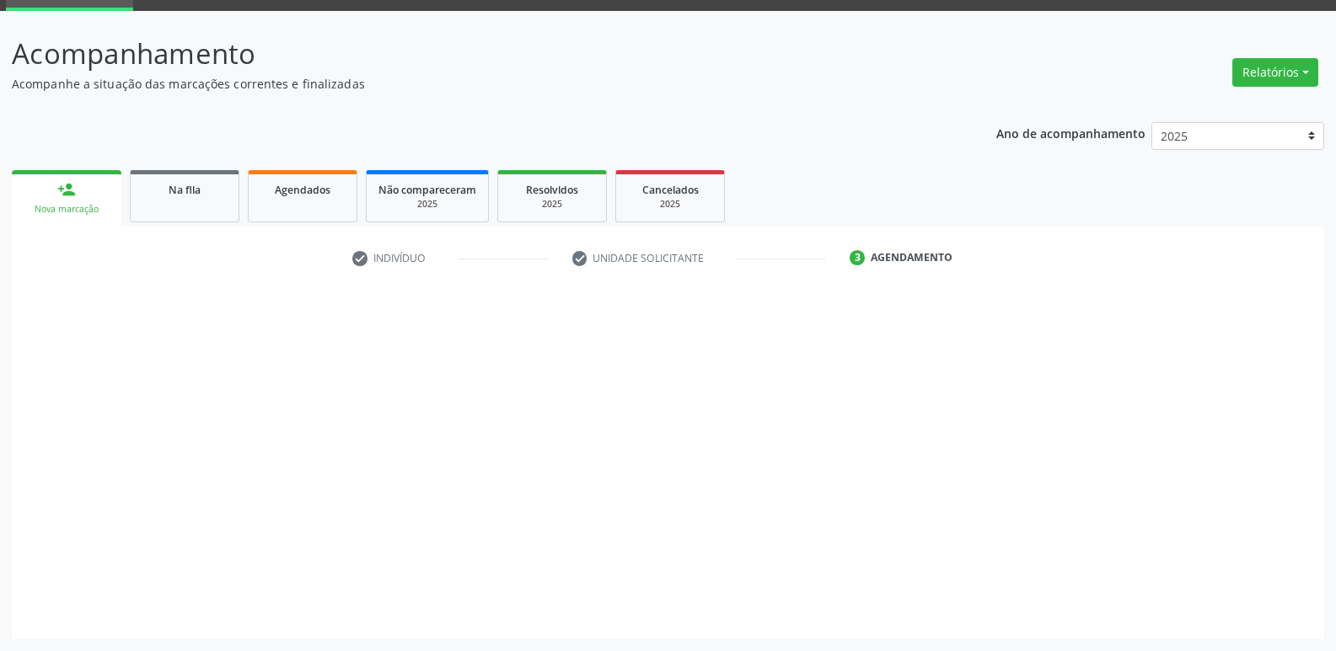
scroll to position [82, 0]
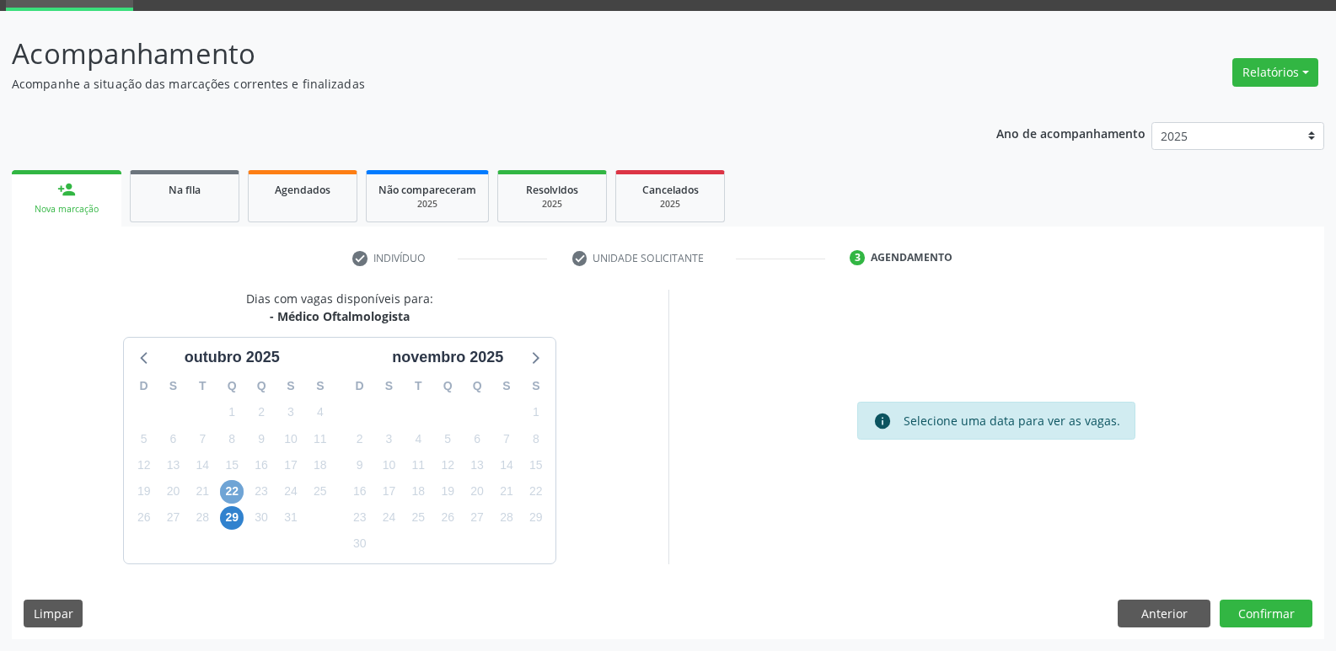
click at [238, 492] on span "22" at bounding box center [232, 492] width 24 height 24
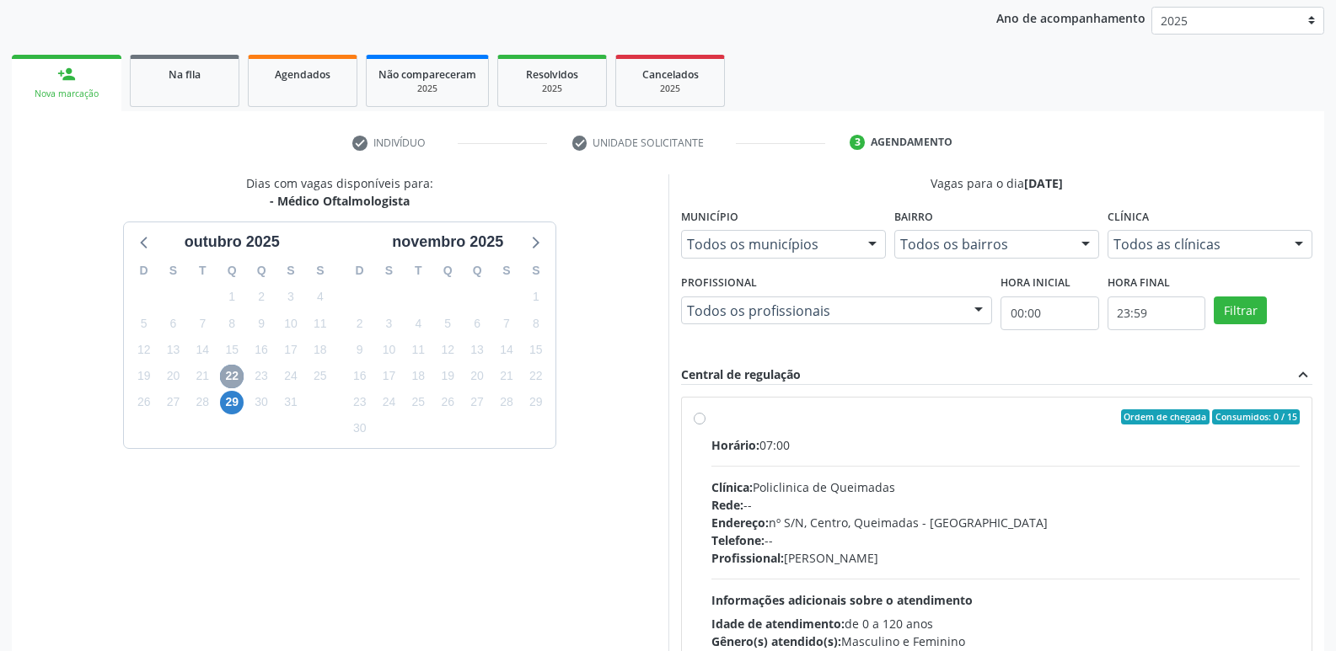
scroll to position [325, 0]
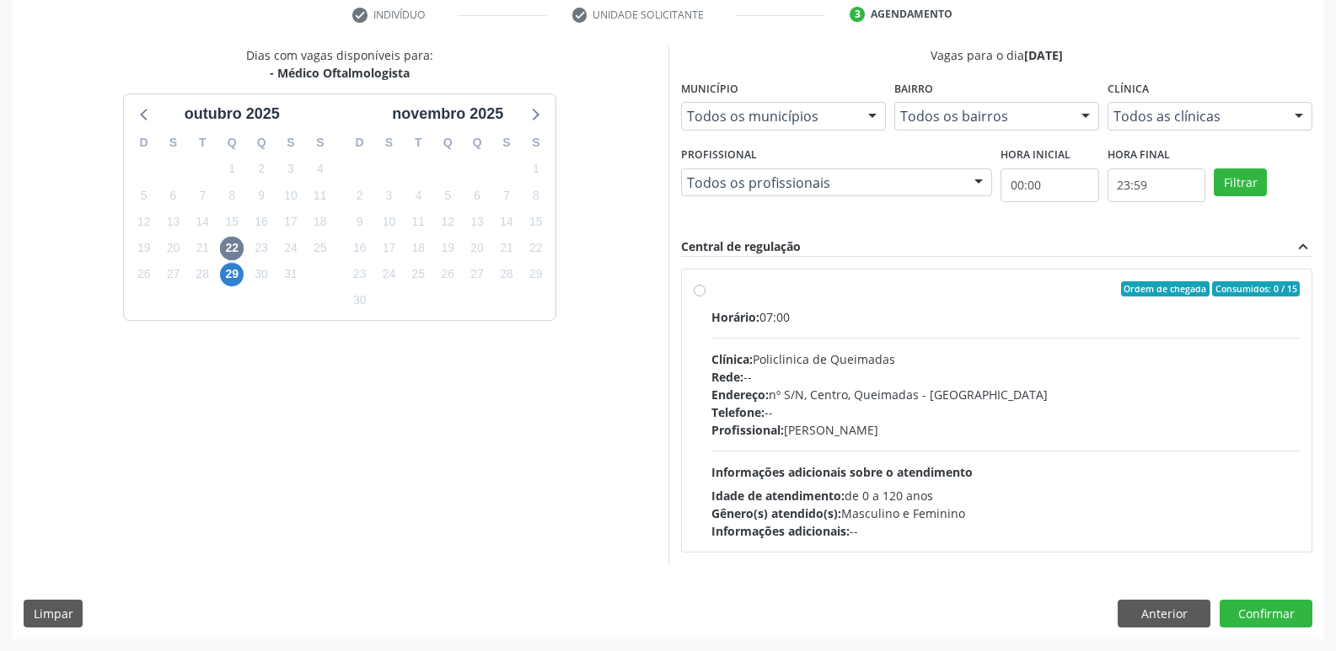
drag, startPoint x: 1037, startPoint y: 459, endPoint x: 1050, endPoint y: 463, distance: 13.1
click at [1044, 460] on div "Horário: 07:00 Clínica: Policlinica de Queimadas Rede: -- Endereço: nº S/N, Cen…" at bounding box center [1005, 424] width 589 height 232
click at [705, 297] on input "Ordem de chegada Consumidos: 0 / 15 Horário: 07:00 Clínica: Policlinica de Quei…" at bounding box center [700, 288] width 12 height 15
radio input "true"
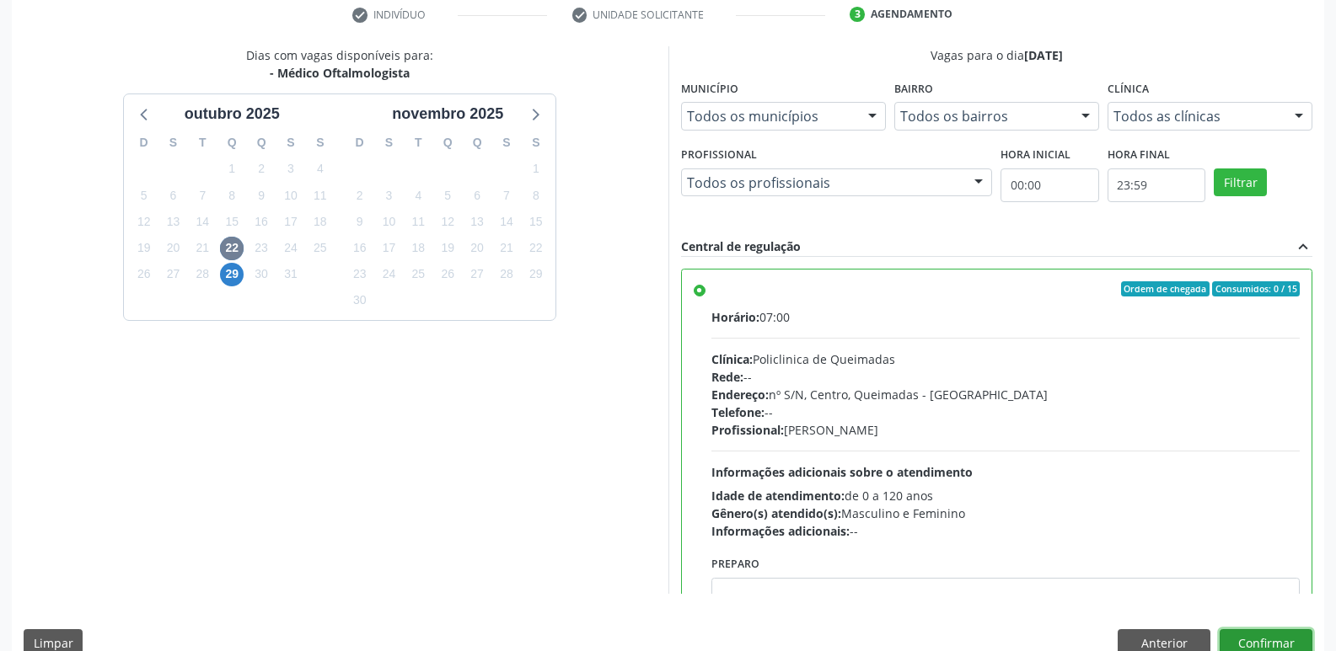
click at [1254, 641] on button "Confirmar" at bounding box center [1265, 644] width 93 height 29
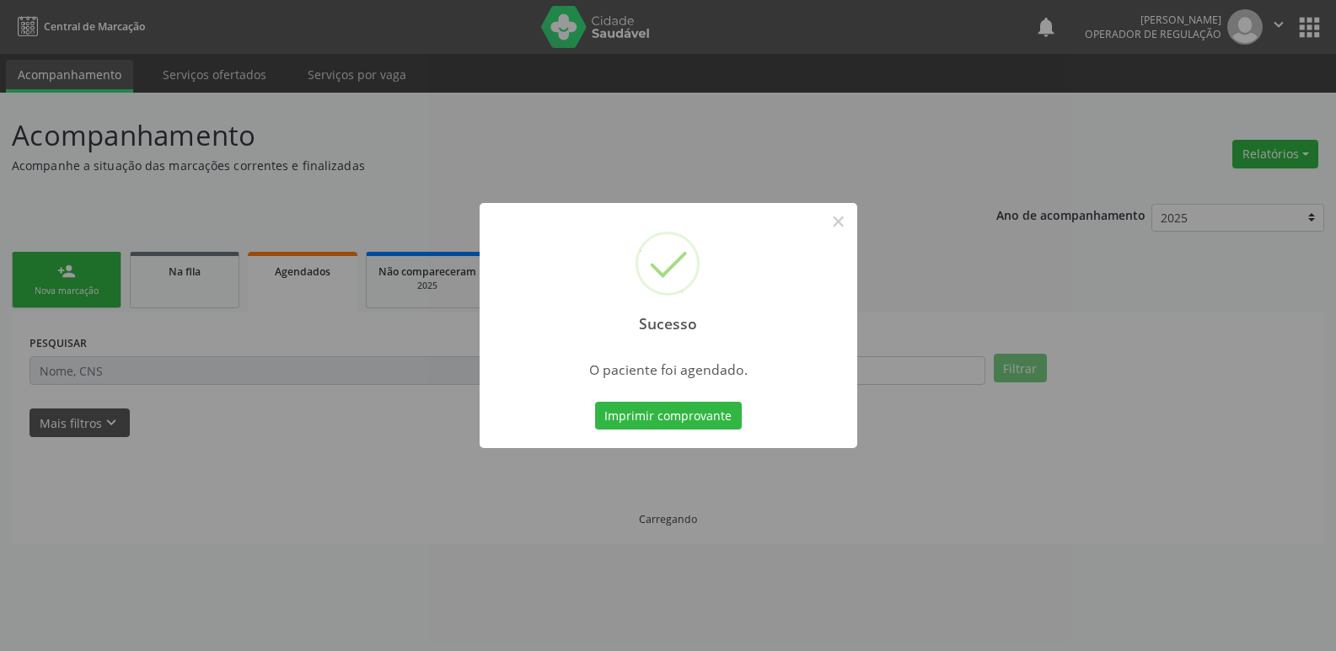
scroll to position [0, 0]
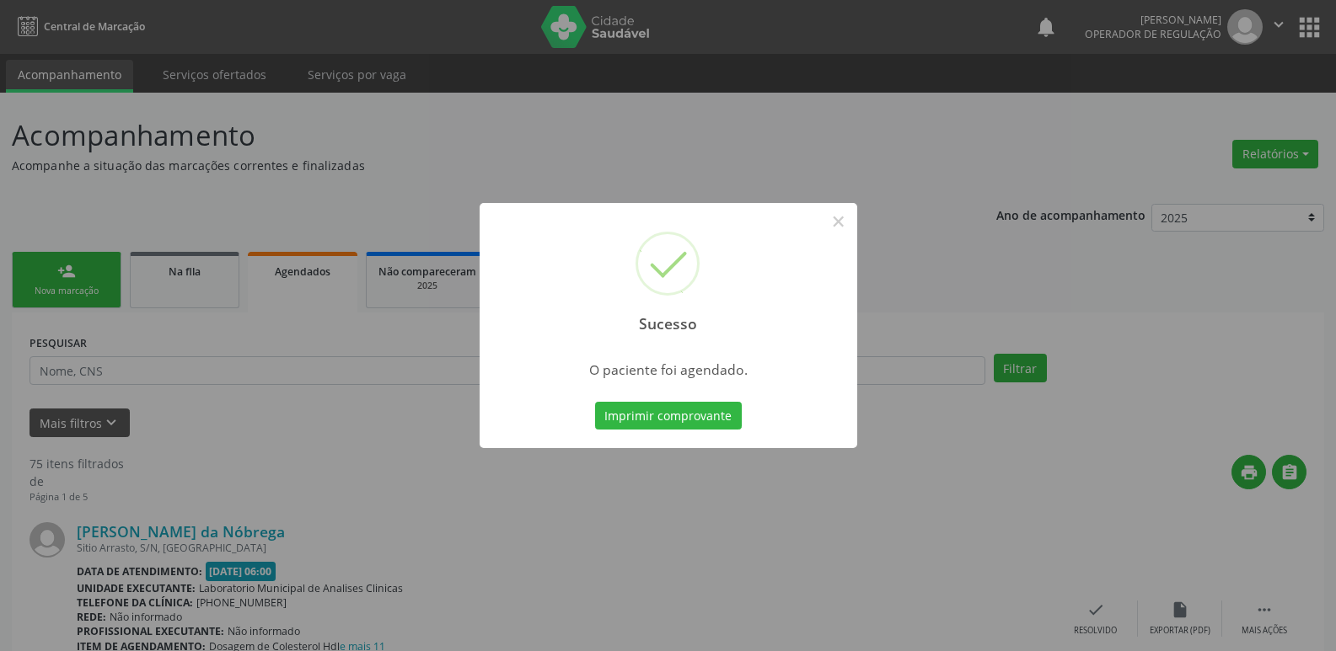
click at [595, 402] on button "Imprimir comprovante" at bounding box center [668, 416] width 147 height 29
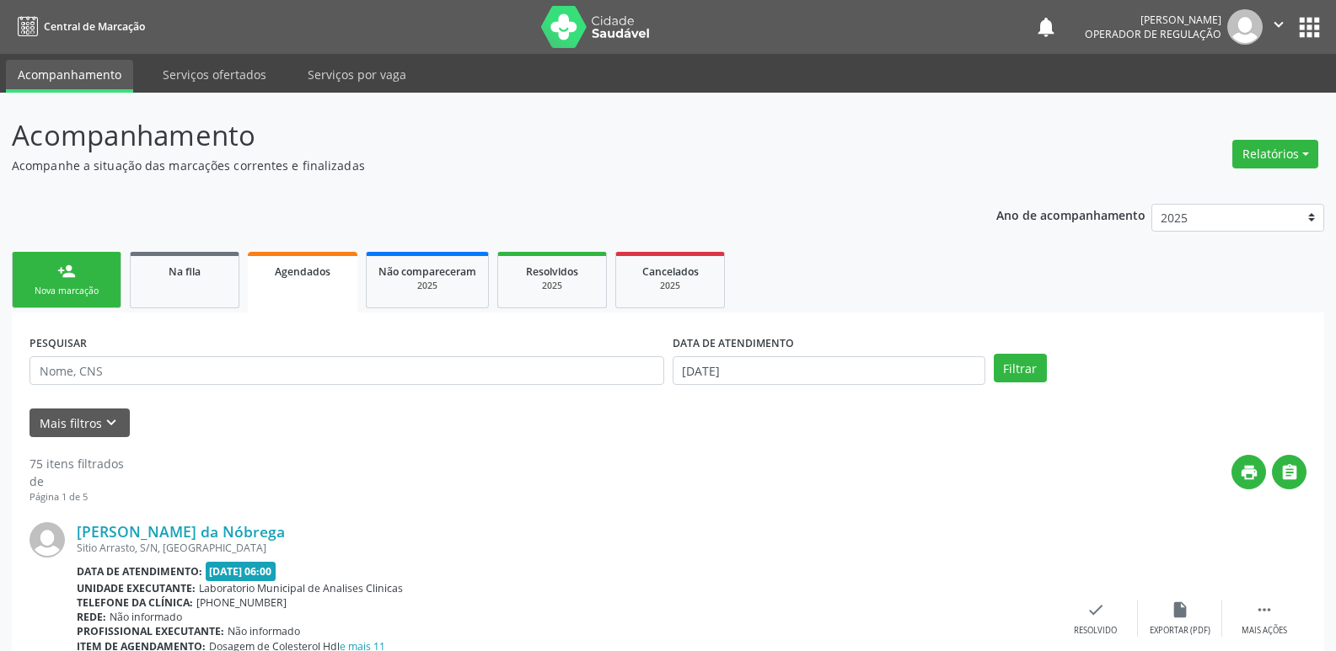
click at [57, 284] on link "person_add Nova marcação" at bounding box center [67, 280] width 110 height 56
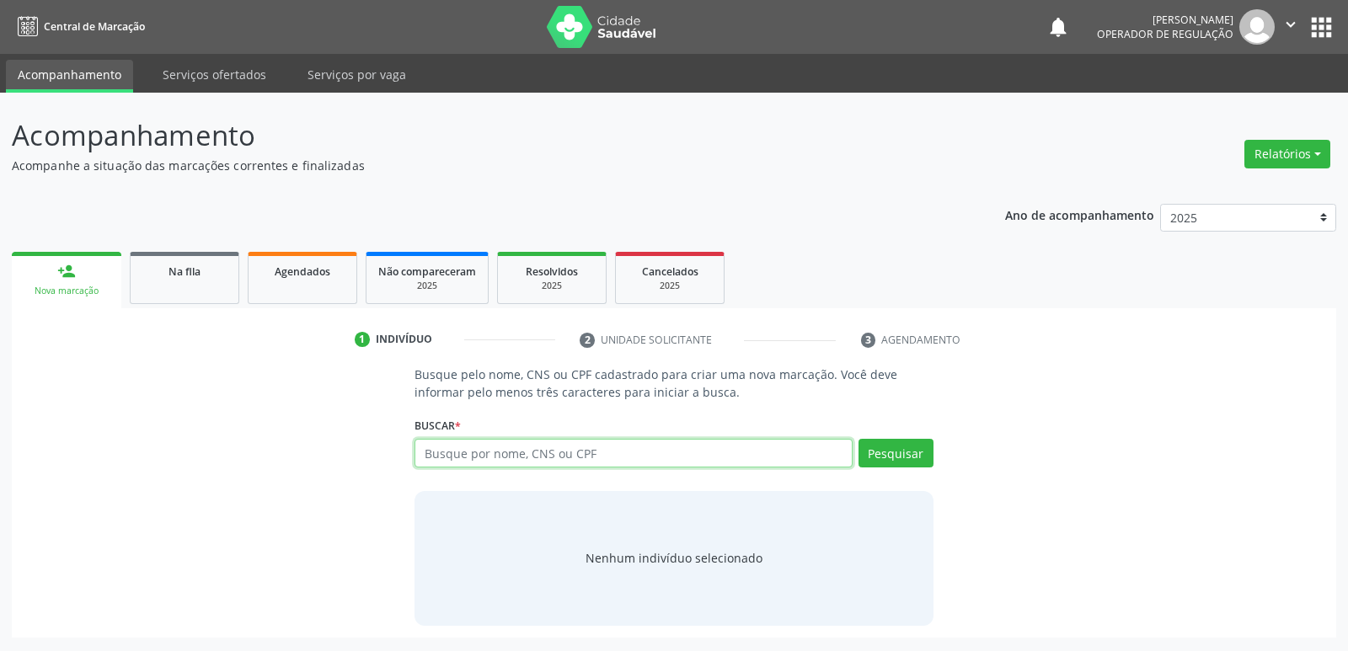
click at [428, 458] on input "text" at bounding box center [633, 453] width 437 height 29
type input "707404083077517"
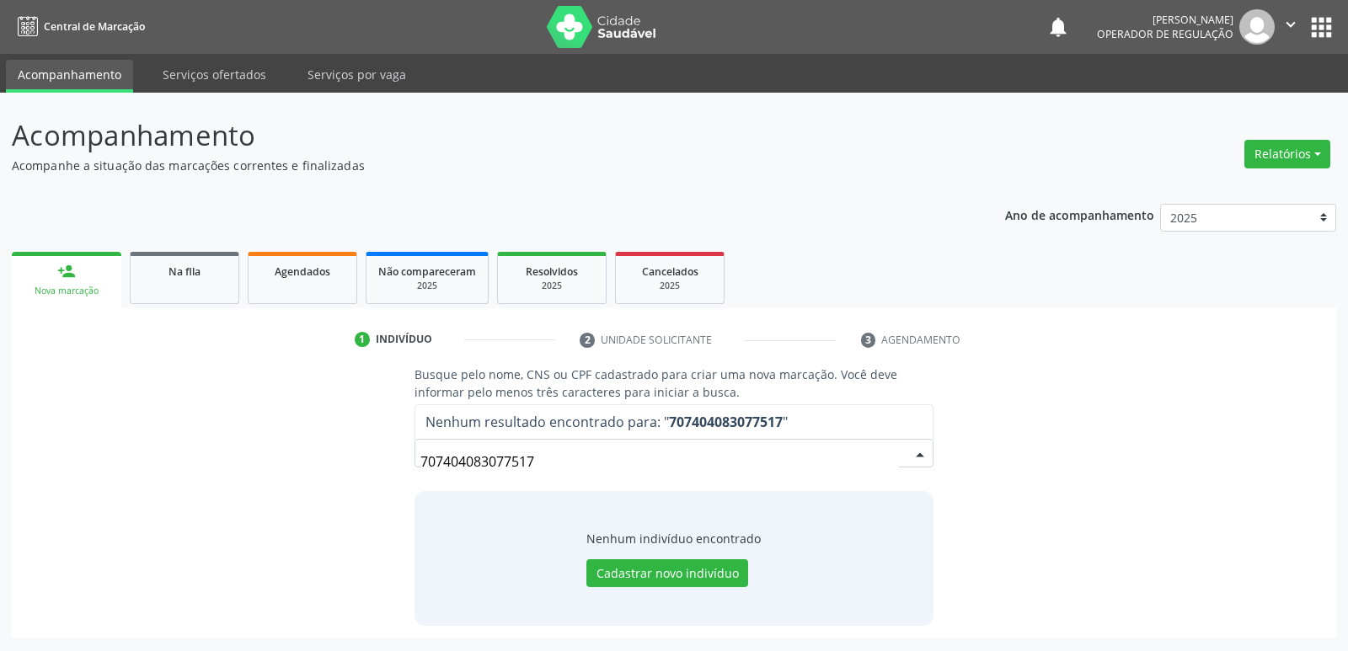
type input "7074040830775171"
click at [526, 469] on input "7074040830775171" at bounding box center [660, 462] width 478 height 34
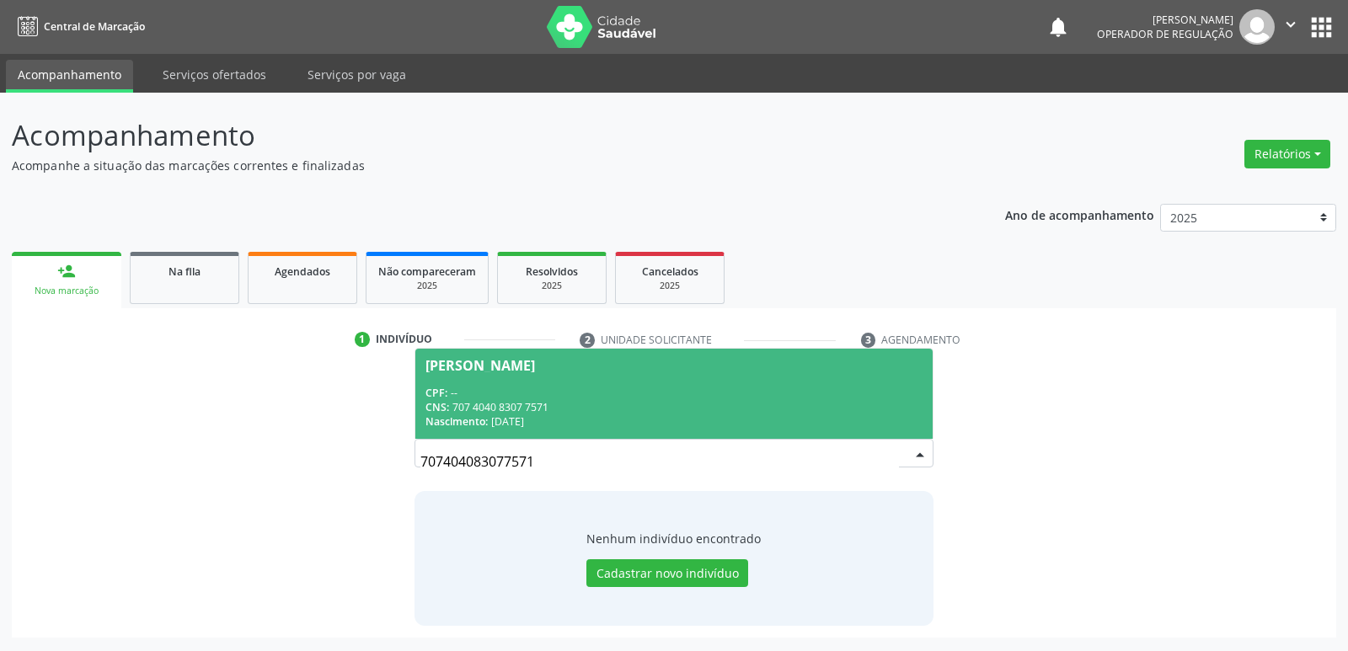
click at [511, 398] on div "CPF: --" at bounding box center [674, 393] width 496 height 14
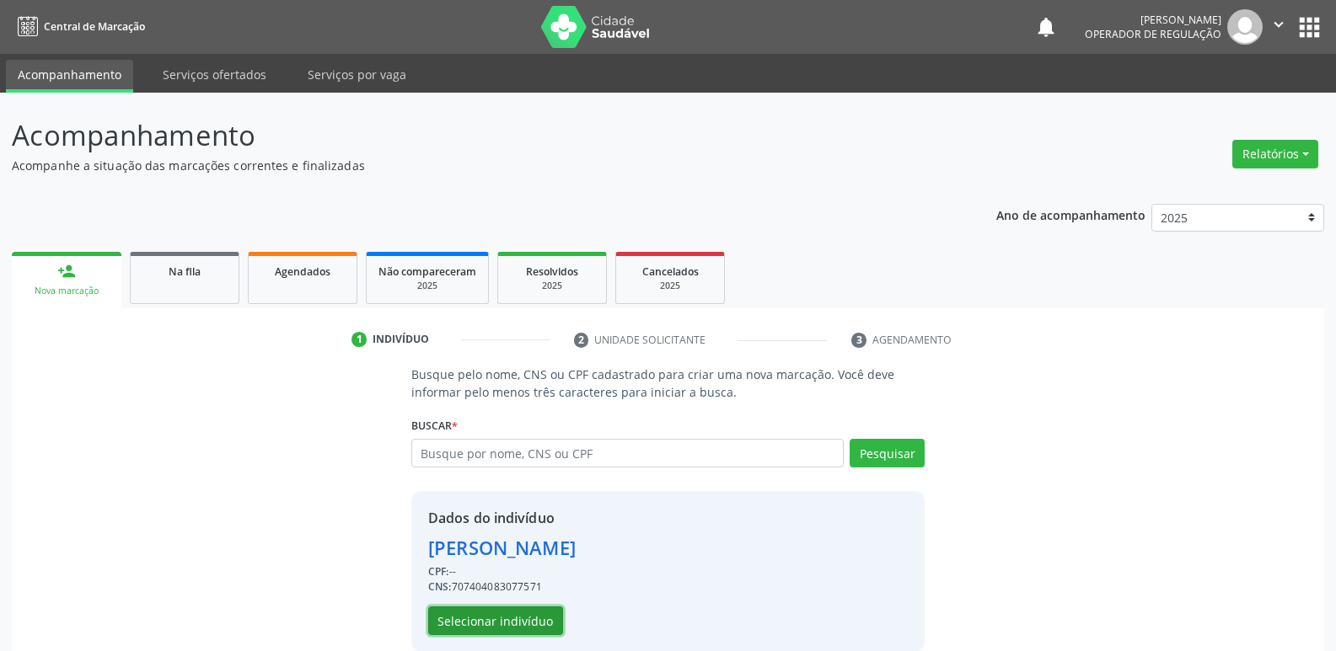
click at [488, 614] on button "Selecionar indivíduo" at bounding box center [495, 621] width 135 height 29
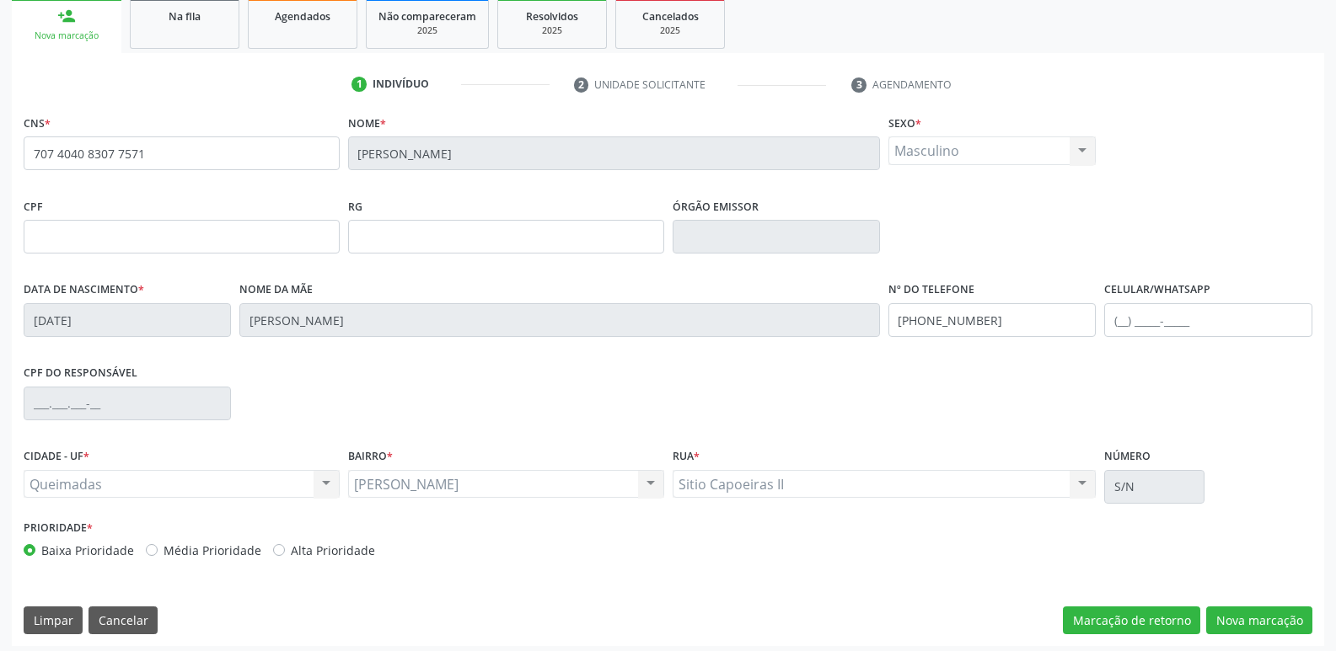
scroll to position [262, 0]
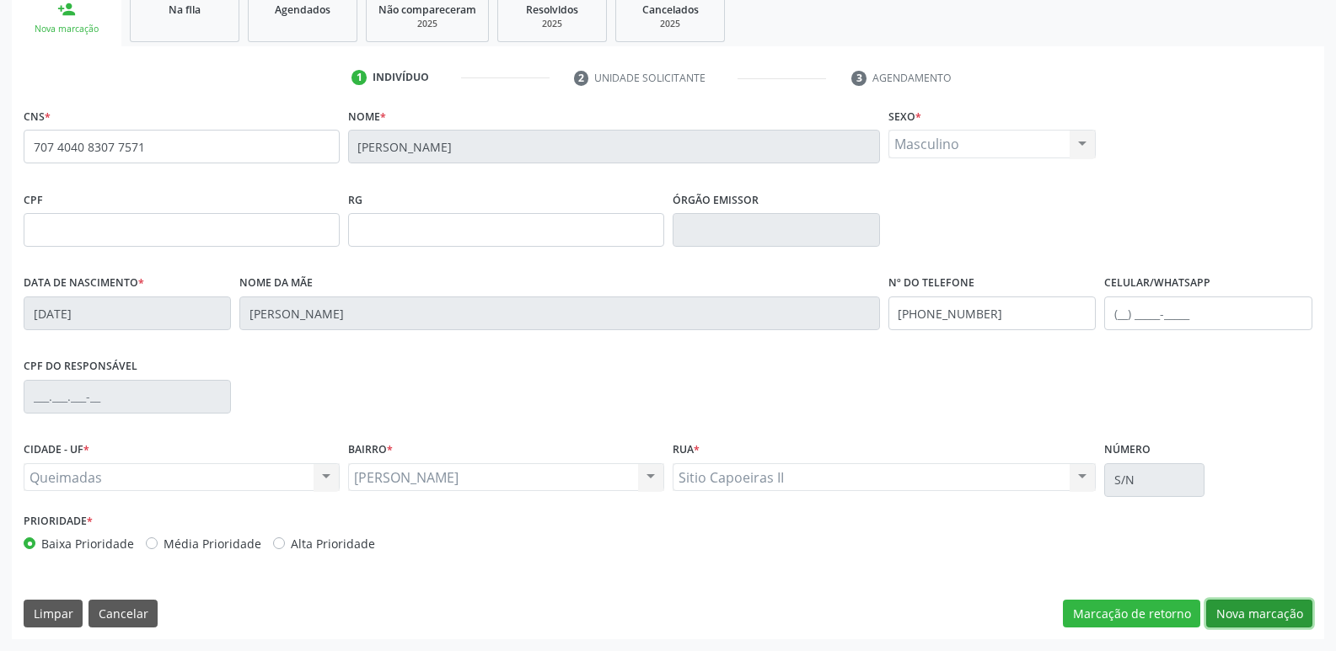
drag, startPoint x: 1230, startPoint y: 609, endPoint x: 1110, endPoint y: 552, distance: 132.7
click at [1225, 608] on button "Nova marcação" at bounding box center [1259, 614] width 106 height 29
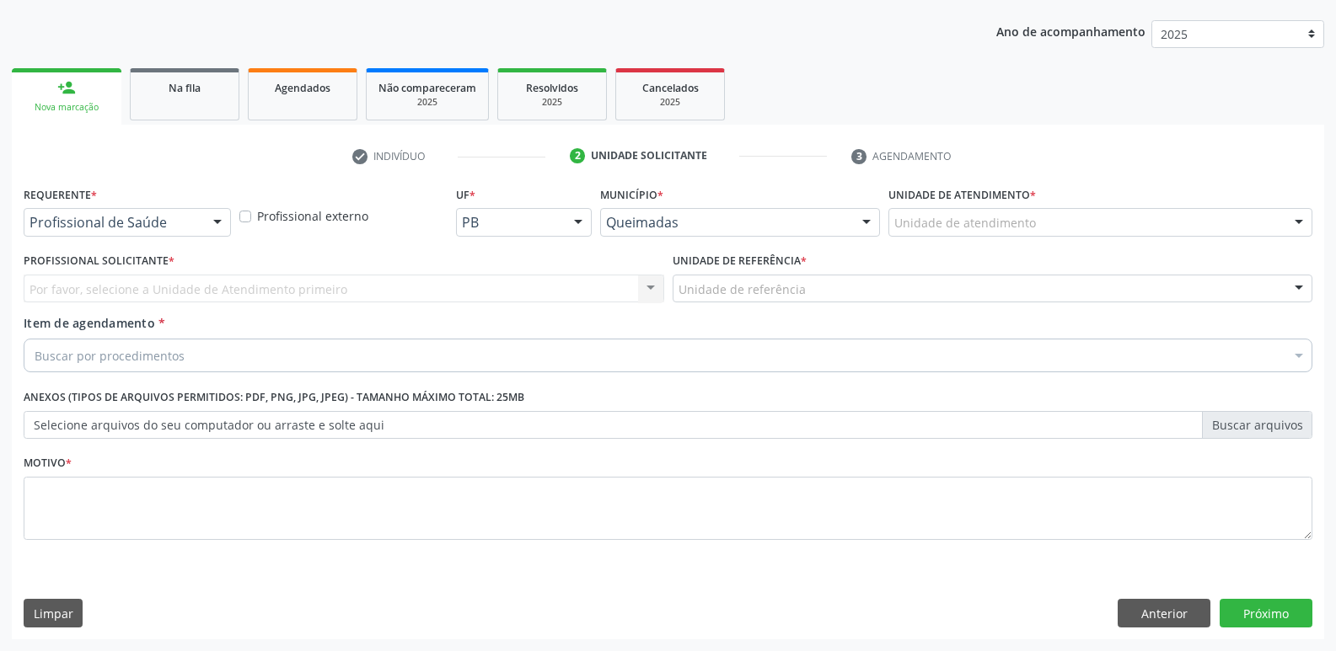
scroll to position [184, 0]
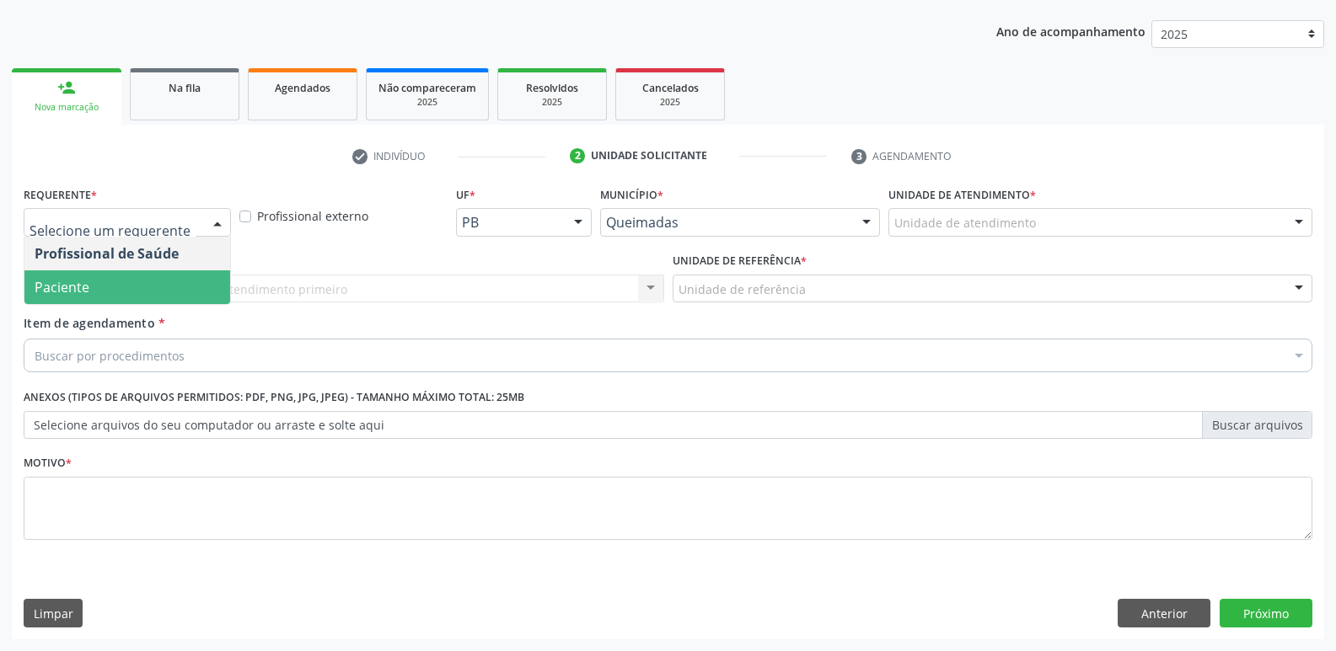
drag, startPoint x: 119, startPoint y: 287, endPoint x: 202, endPoint y: 290, distance: 83.5
click at [117, 287] on span "Paciente" at bounding box center [127, 288] width 206 height 34
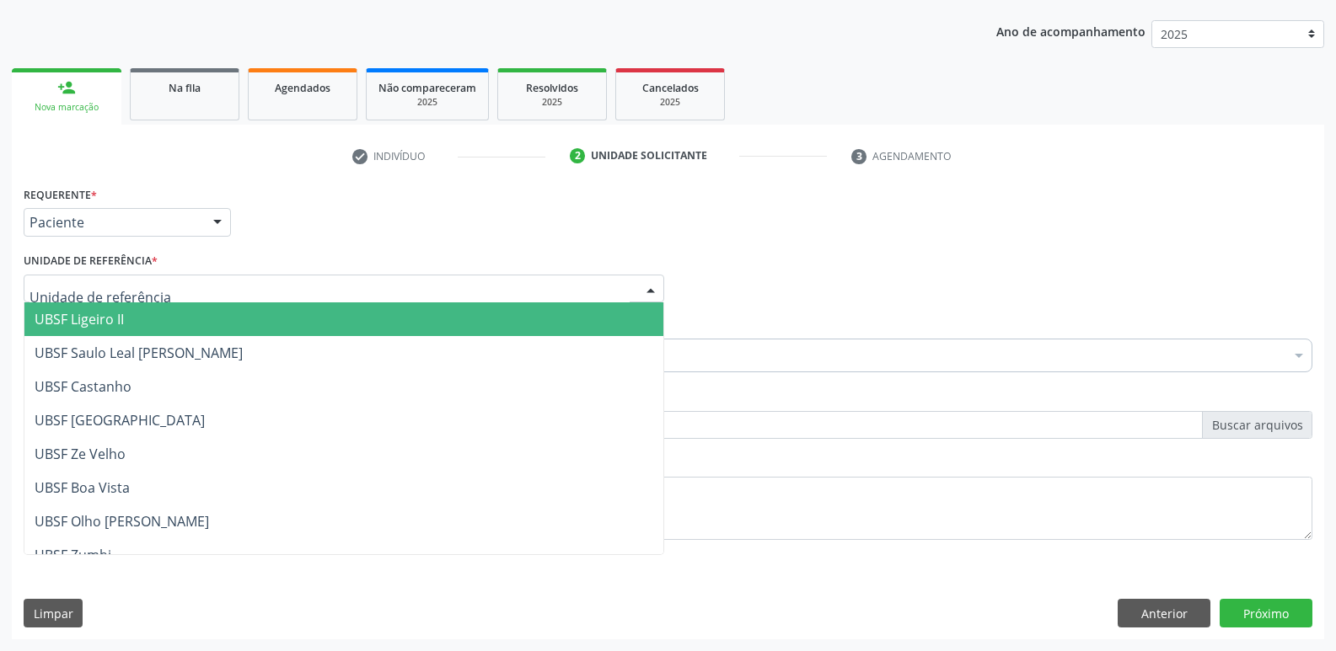
click at [229, 287] on div at bounding box center [344, 289] width 640 height 29
type input "OL"
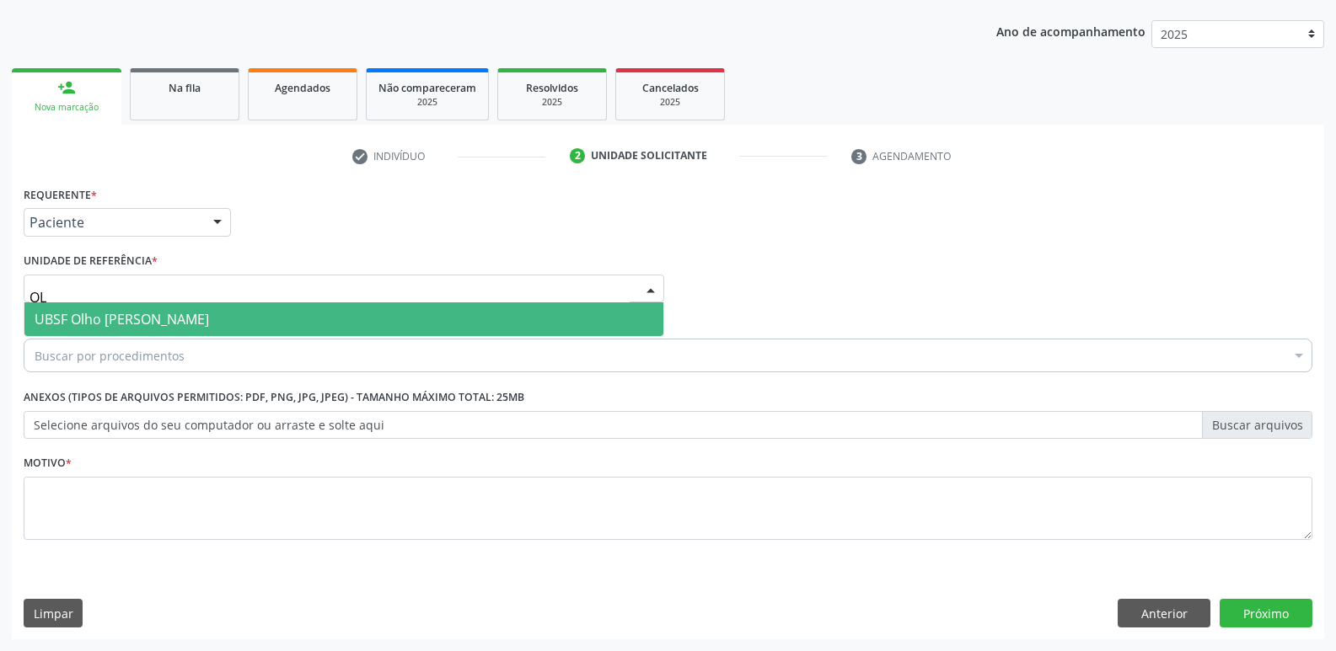
click at [194, 319] on span "UBSF Olho [PERSON_NAME]" at bounding box center [122, 319] width 174 height 19
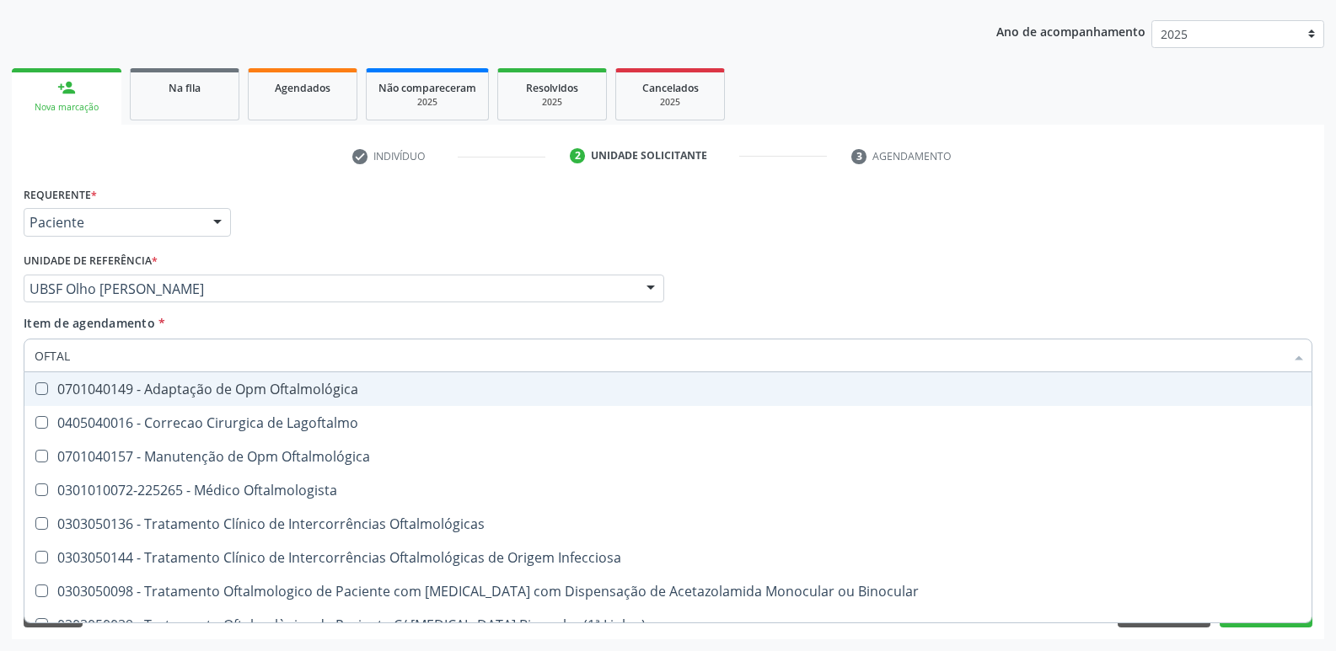
type input "OFTALM"
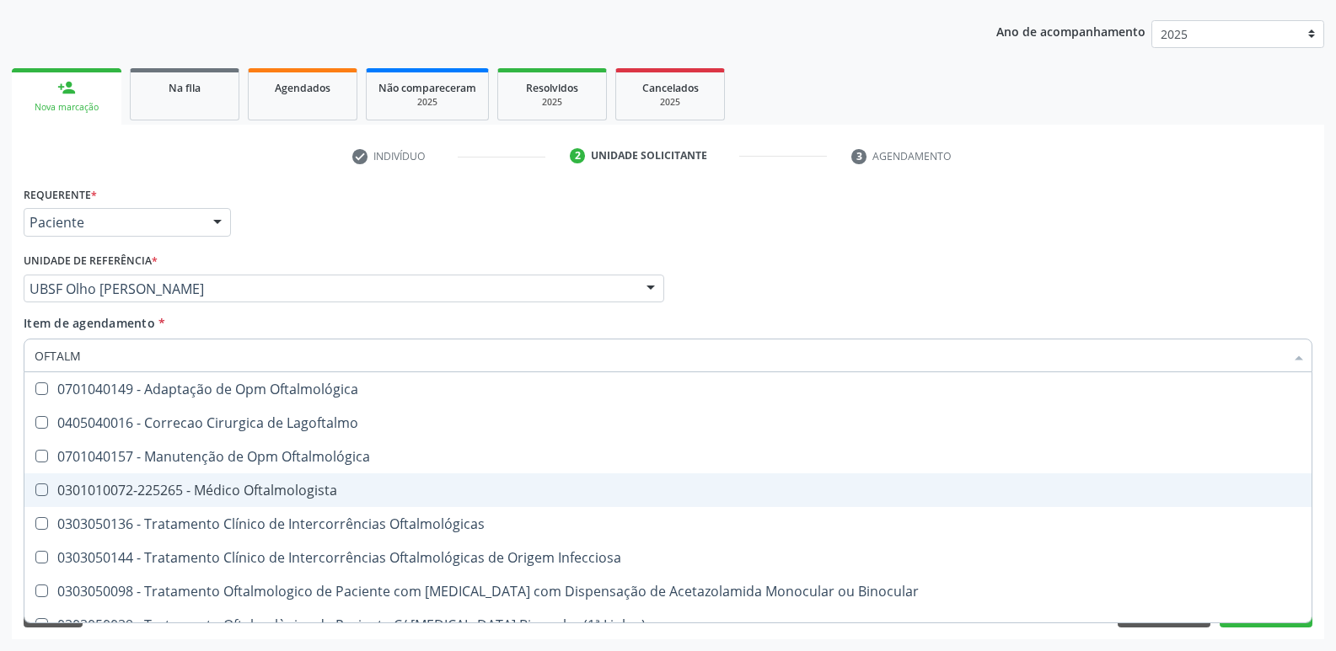
click at [122, 493] on div "0301010072-225265 - Médico Oftalmologista" at bounding box center [668, 490] width 1267 height 13
checkbox Oftalmologista "true"
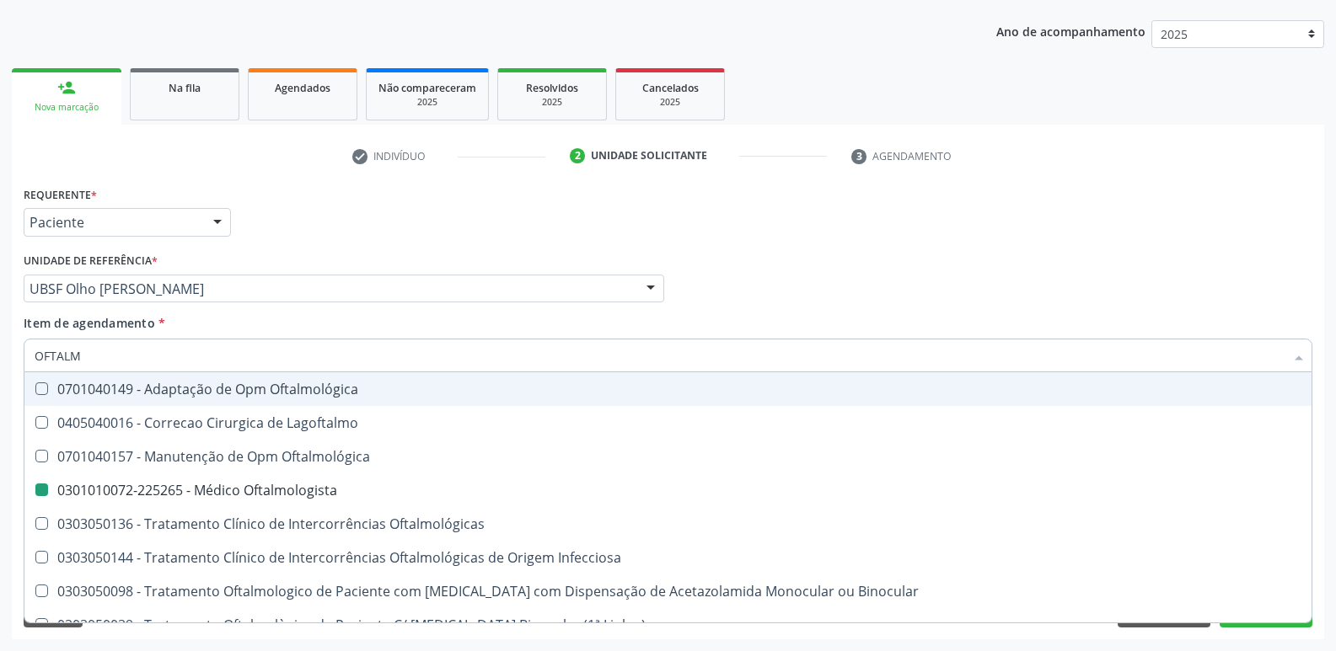
drag, startPoint x: 399, startPoint y: 234, endPoint x: 276, endPoint y: 442, distance: 241.5
click at [398, 236] on div "Requerente * Paciente Profissional de Saúde Paciente Nenhum resultado encontrad…" at bounding box center [667, 215] width 1297 height 66
checkbox Lagoftalmo "true"
checkbox Oftalmologista "false"
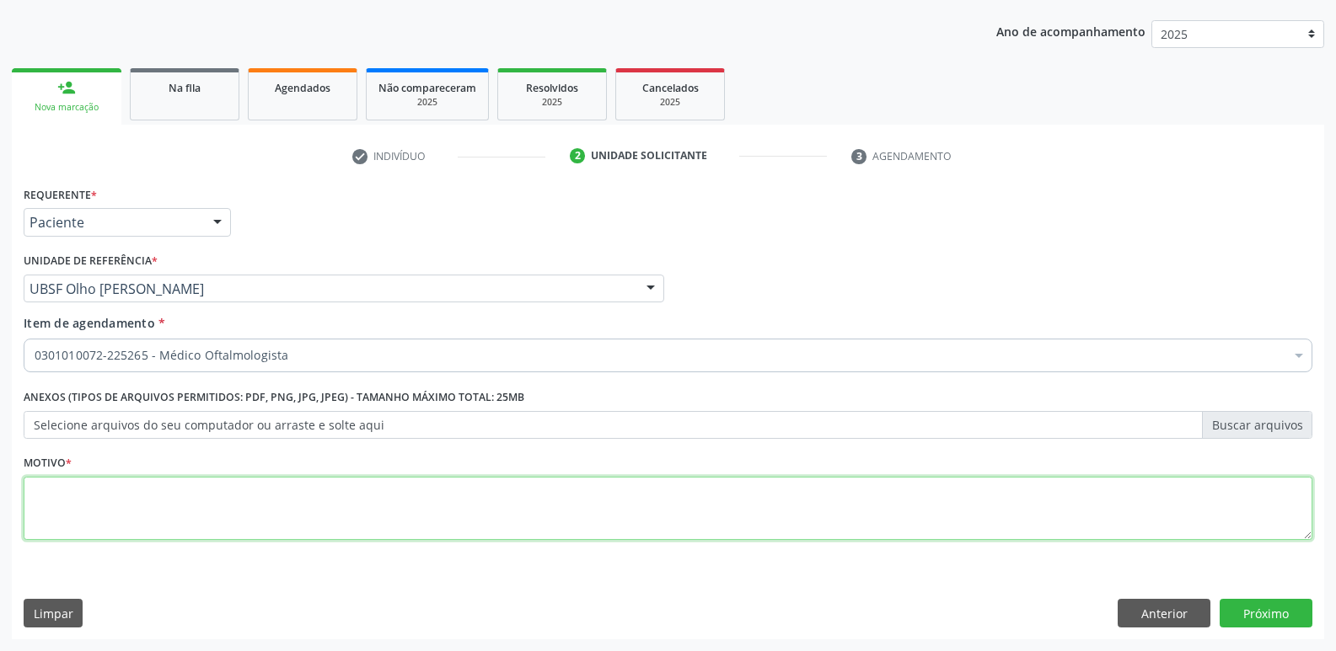
click at [185, 496] on textarea at bounding box center [668, 509] width 1289 height 64
paste textarea "avaliação"
type textarea "avaliação"
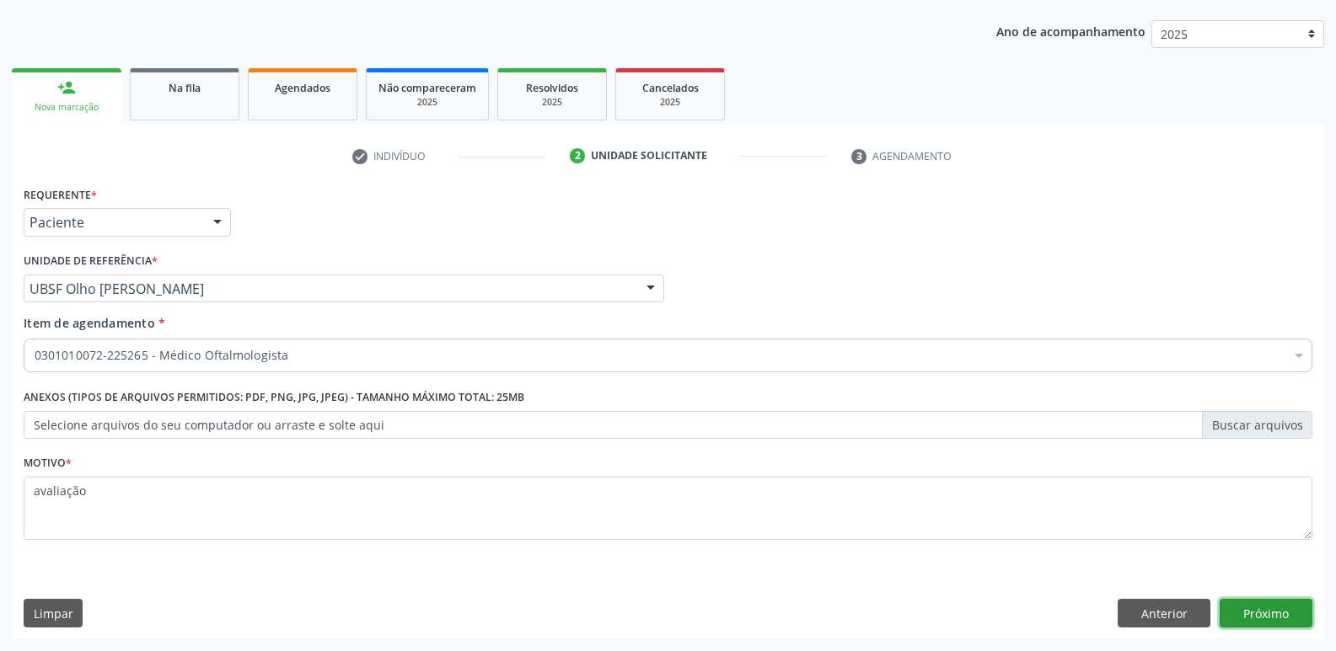
click at [1271, 607] on button "Próximo" at bounding box center [1265, 613] width 93 height 29
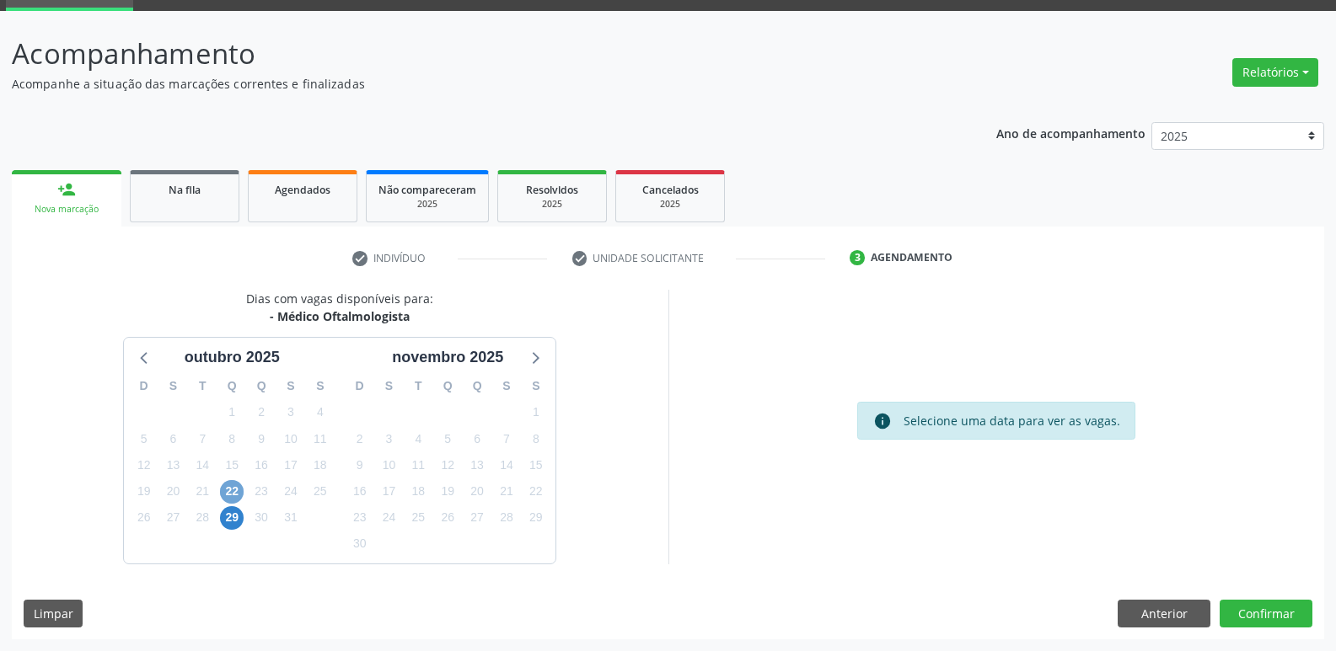
click at [236, 494] on span "22" at bounding box center [232, 492] width 24 height 24
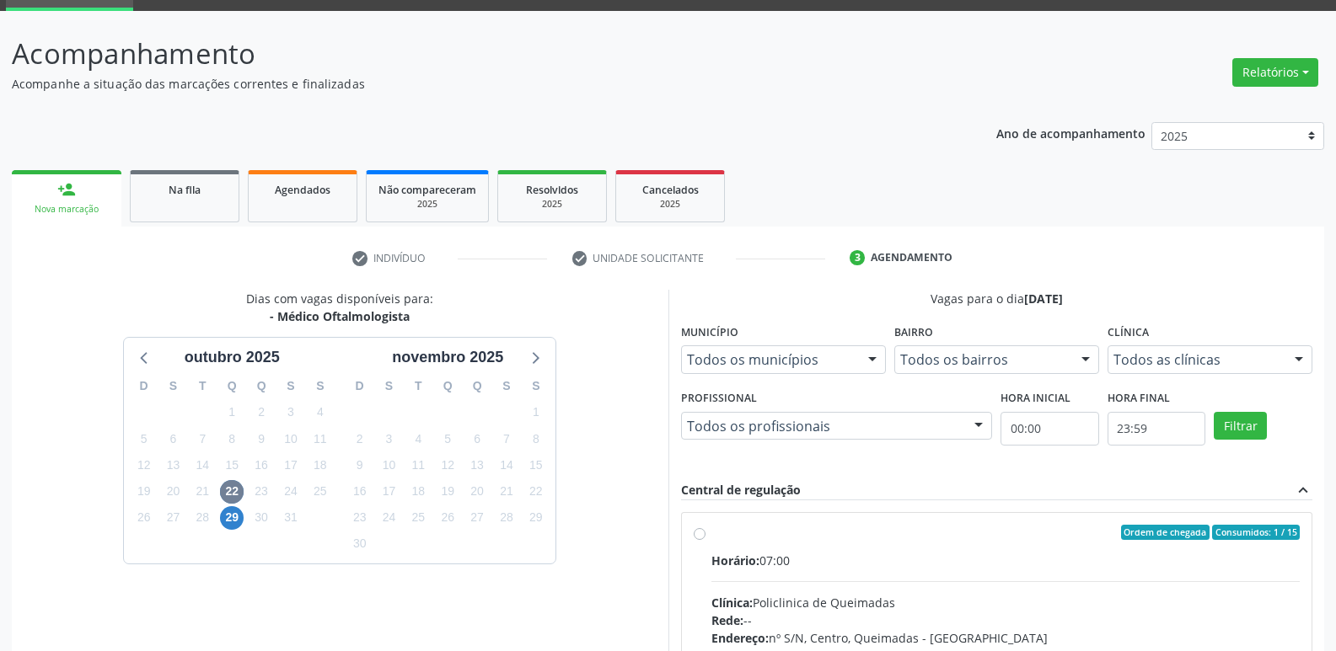
click at [1190, 559] on div "Horário: 07:00" at bounding box center [1005, 561] width 589 height 18
click at [705, 540] on input "Ordem de chegada Consumidos: 1 / 15 Horário: 07:00 Clínica: Policlinica de Quei…" at bounding box center [700, 532] width 12 height 15
radio input "true"
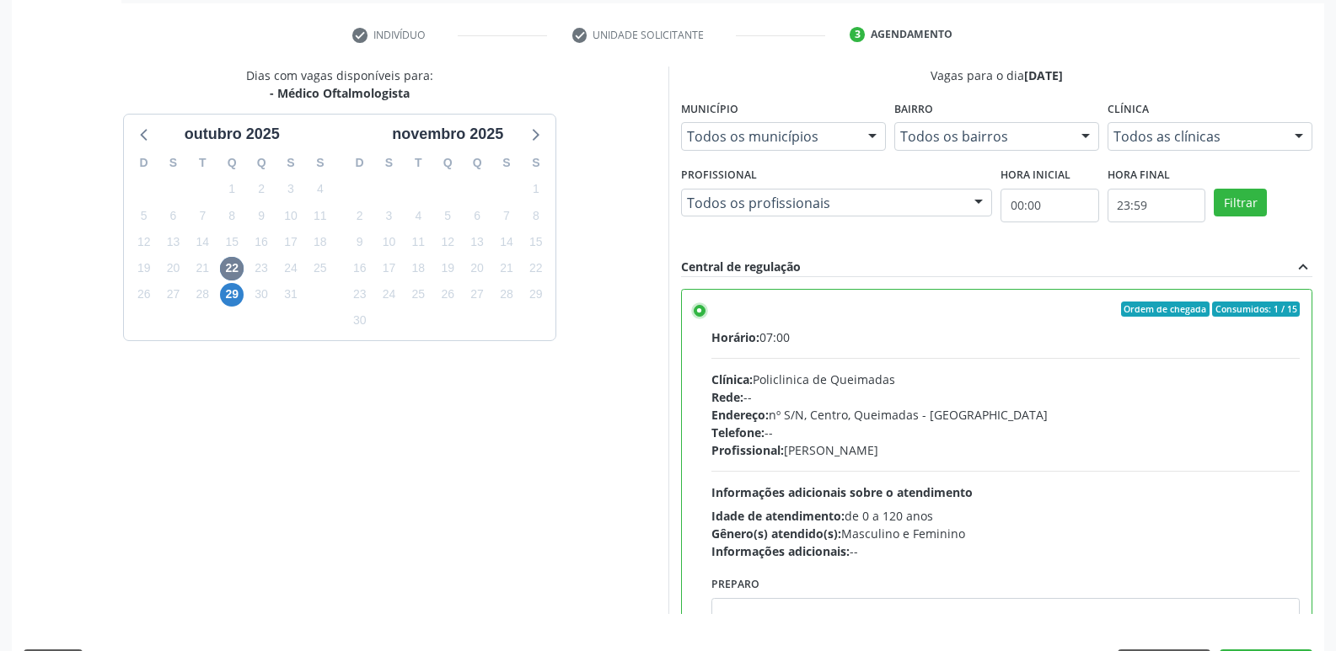
scroll to position [356, 0]
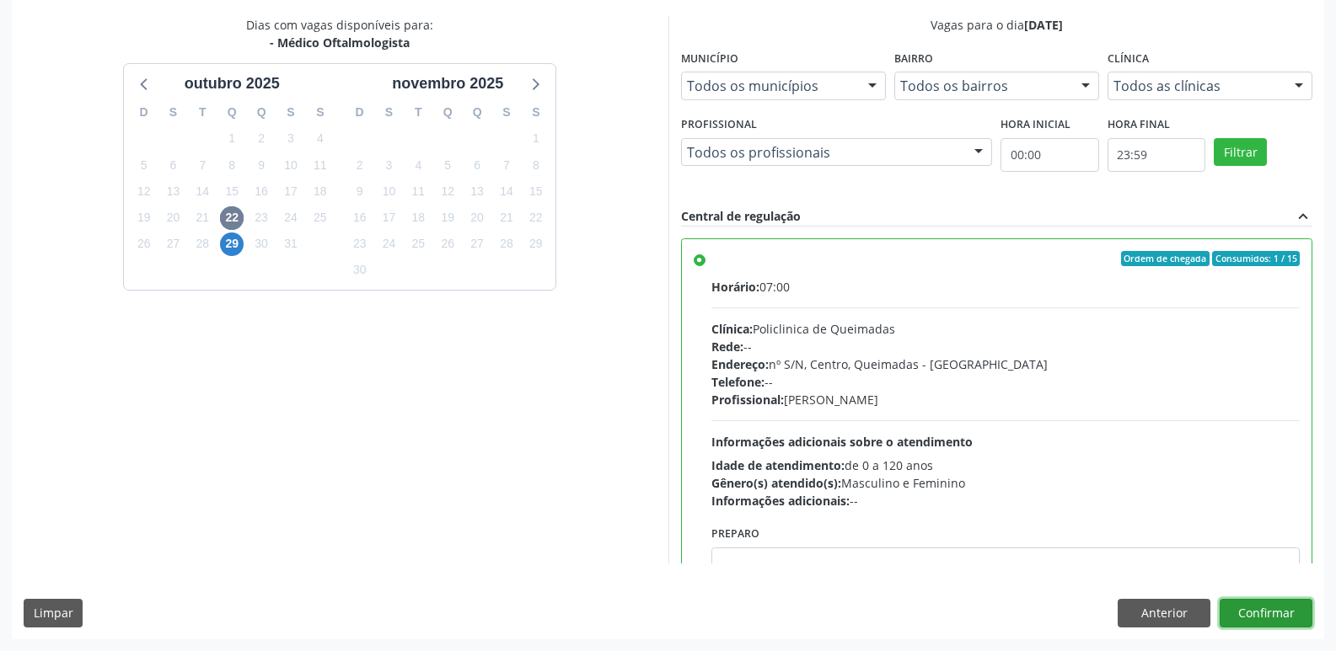
click at [1238, 613] on button "Confirmar" at bounding box center [1265, 613] width 93 height 29
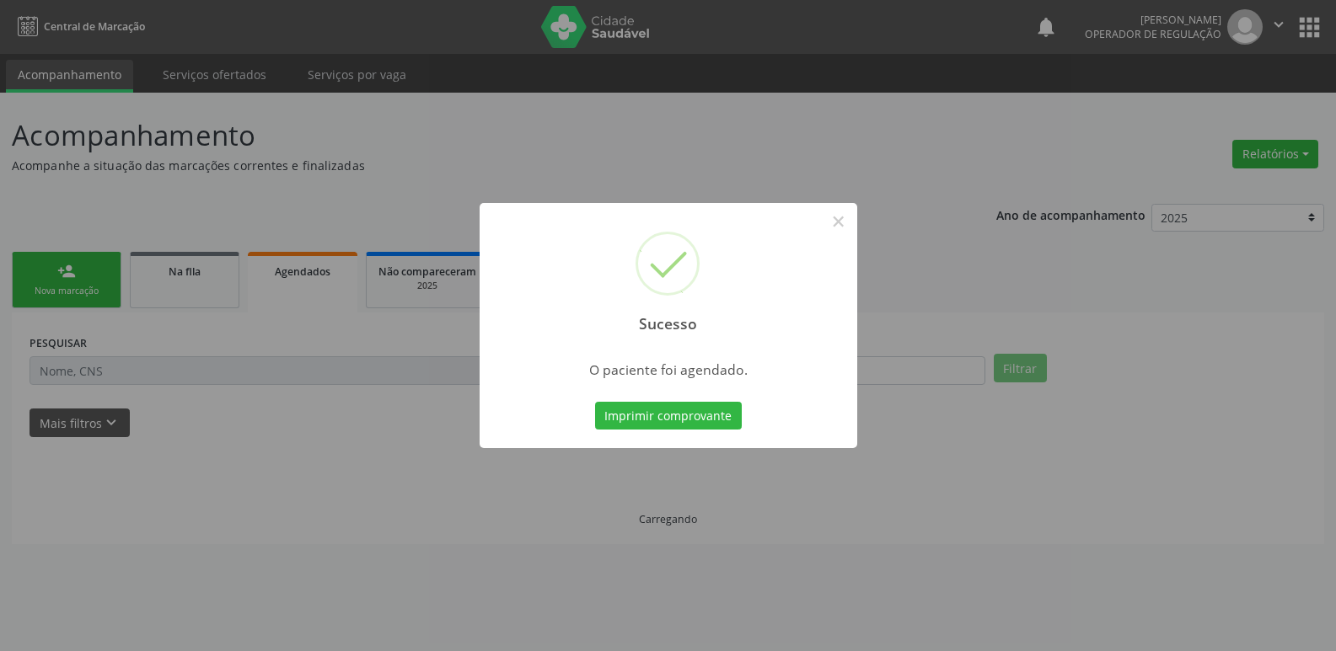
scroll to position [0, 0]
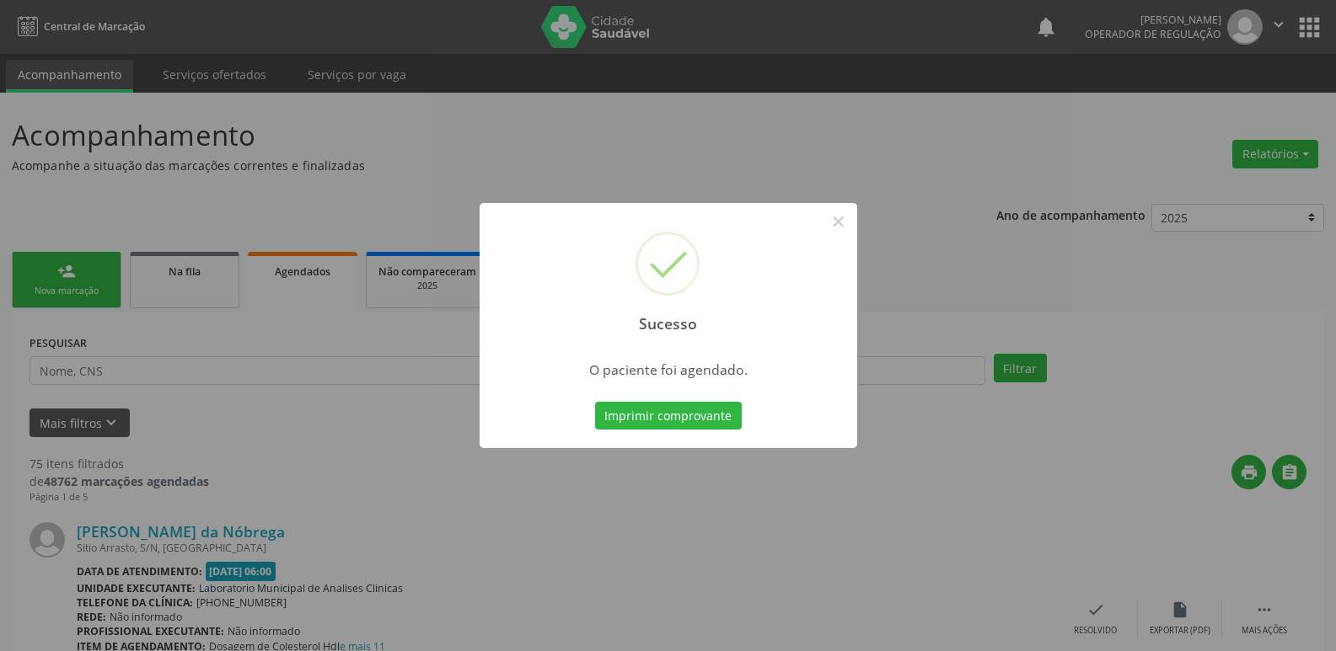
click at [595, 402] on button "Imprimir comprovante" at bounding box center [668, 416] width 147 height 29
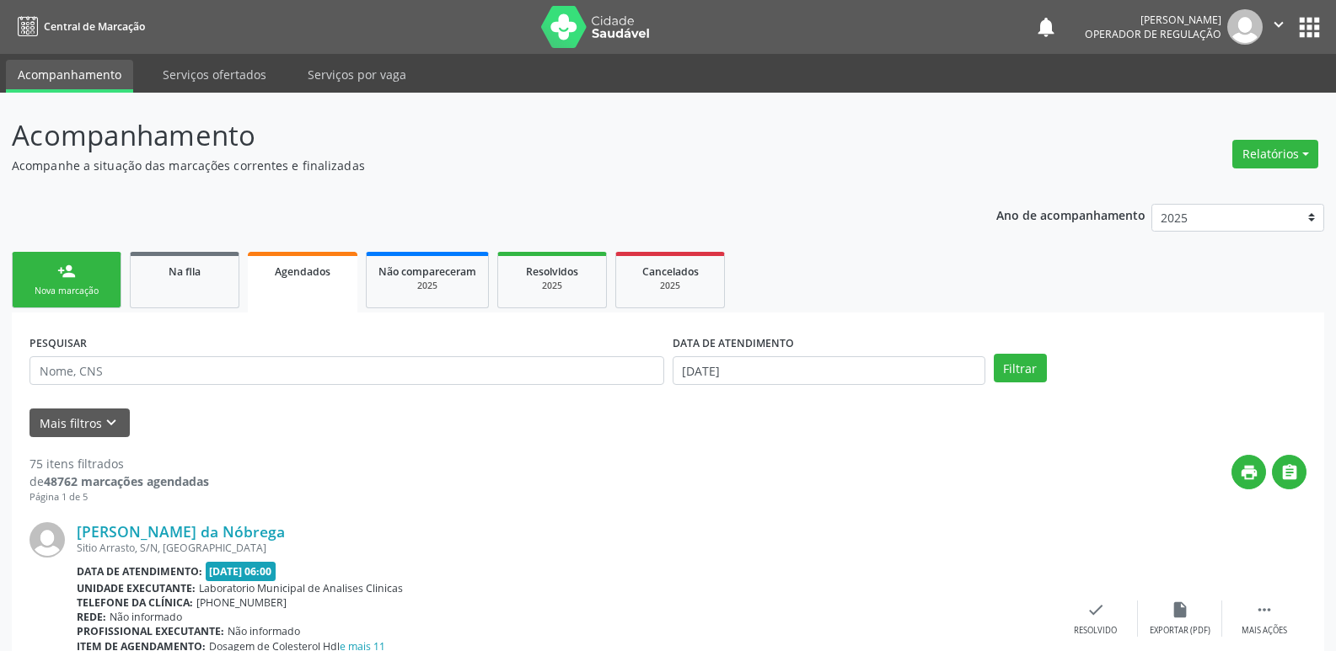
click at [81, 276] on link "person_add Nova marcação" at bounding box center [67, 280] width 110 height 56
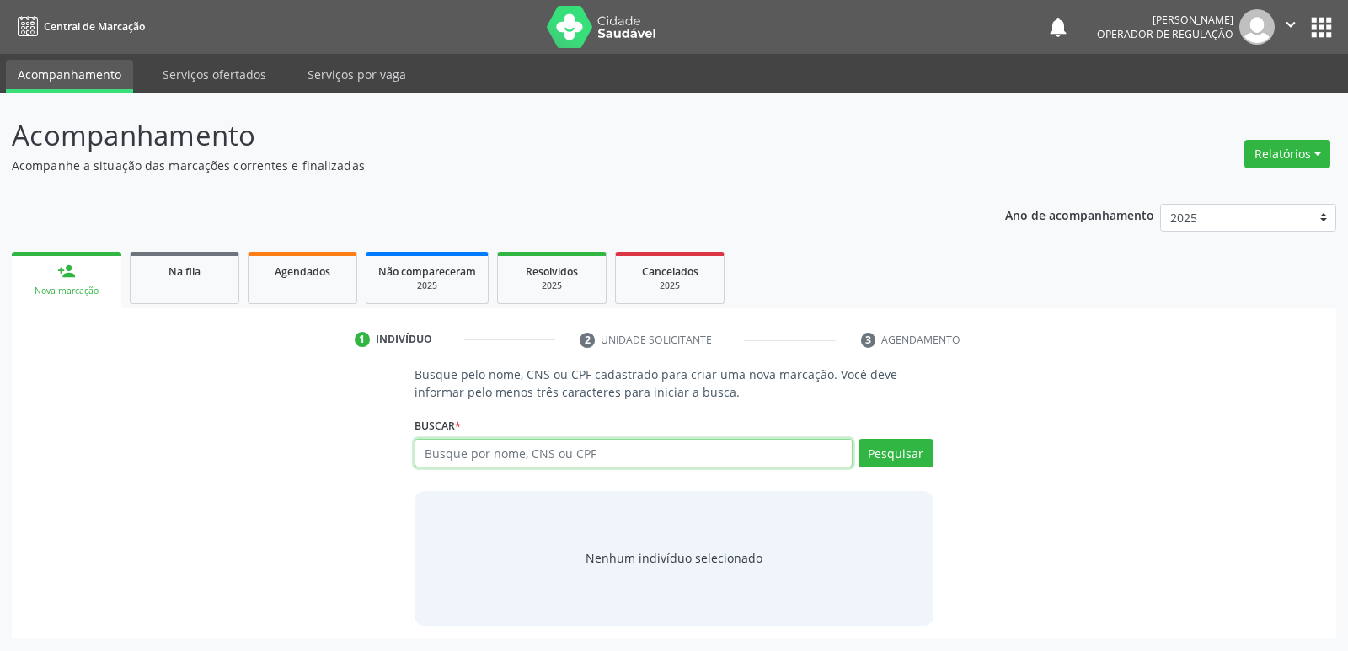
click at [443, 454] on input "text" at bounding box center [633, 453] width 437 height 29
type input "706209525004467"
click at [920, 453] on button "Pesquisar" at bounding box center [896, 453] width 75 height 29
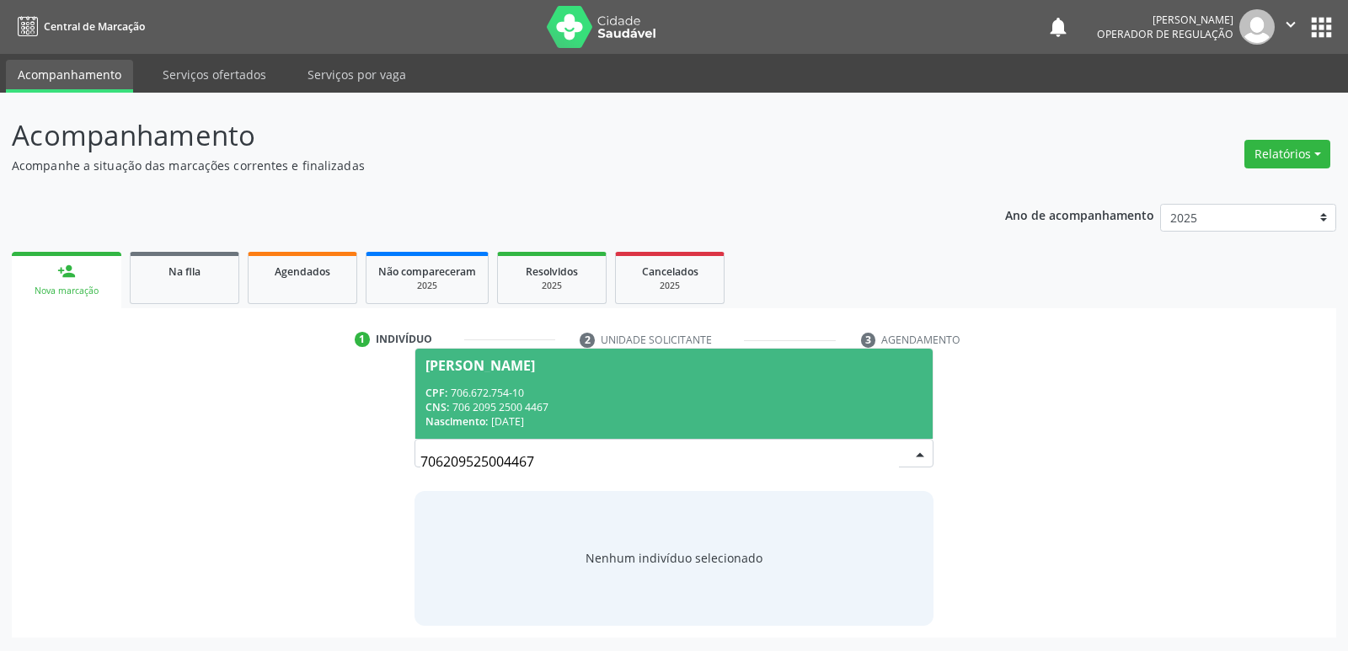
click at [497, 398] on div "CPF: 706.672.754-10" at bounding box center [674, 393] width 496 height 14
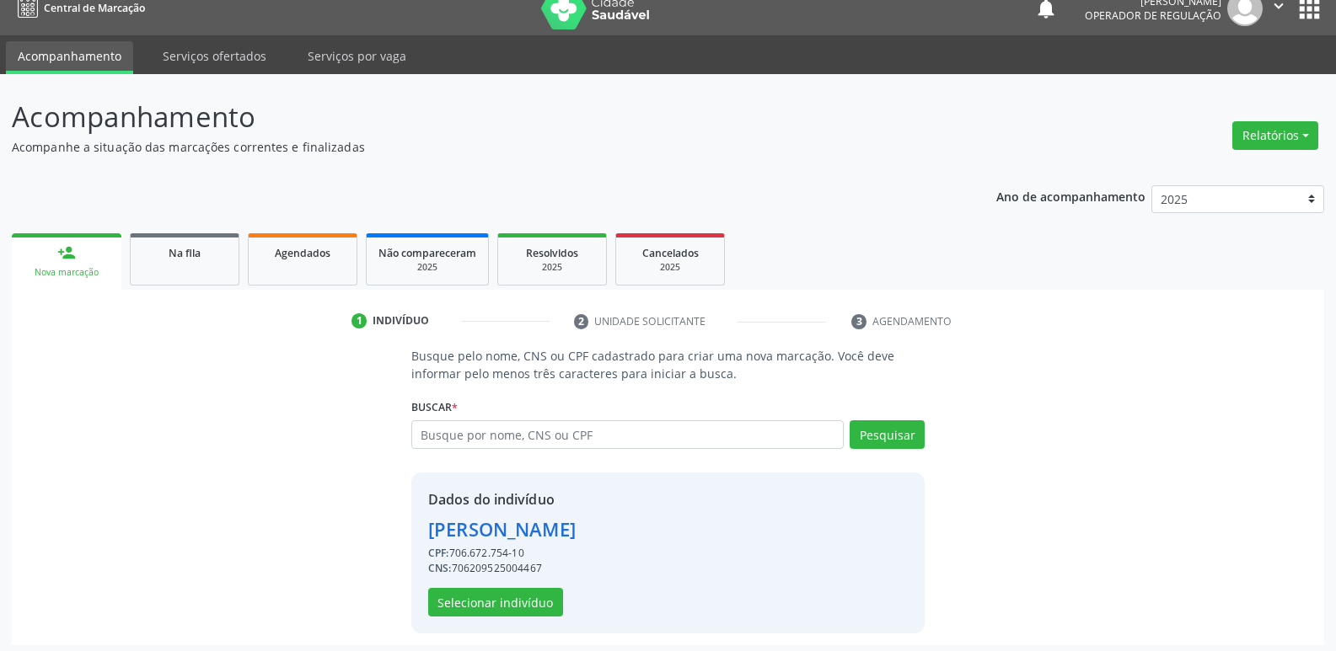
scroll to position [24, 0]
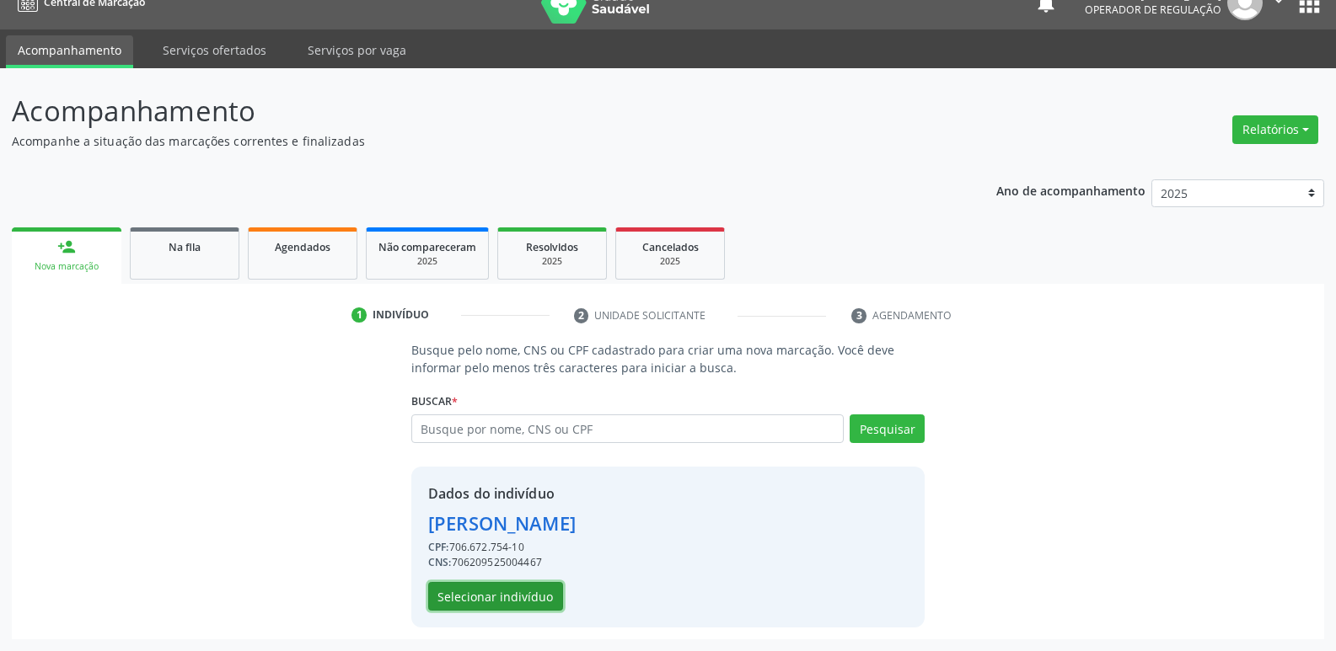
click at [538, 592] on button "Selecionar indivíduo" at bounding box center [495, 596] width 135 height 29
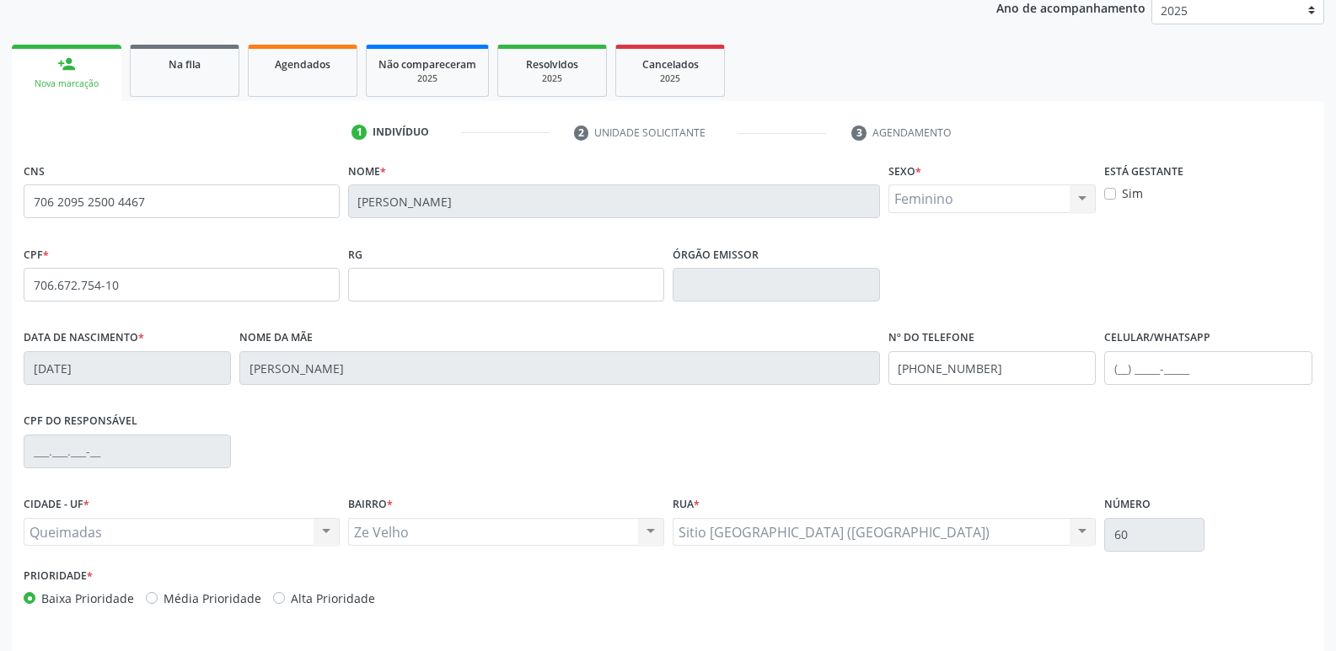
scroll to position [262, 0]
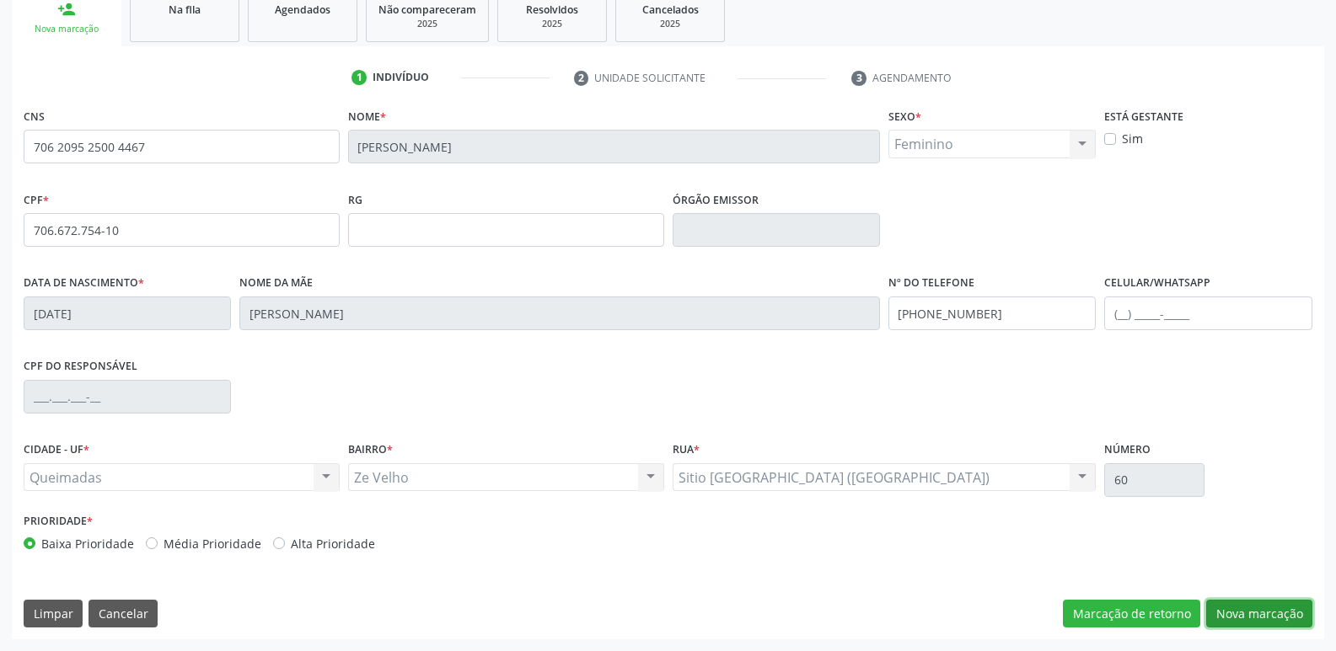
click at [1271, 613] on button "Nova marcação" at bounding box center [1259, 614] width 106 height 29
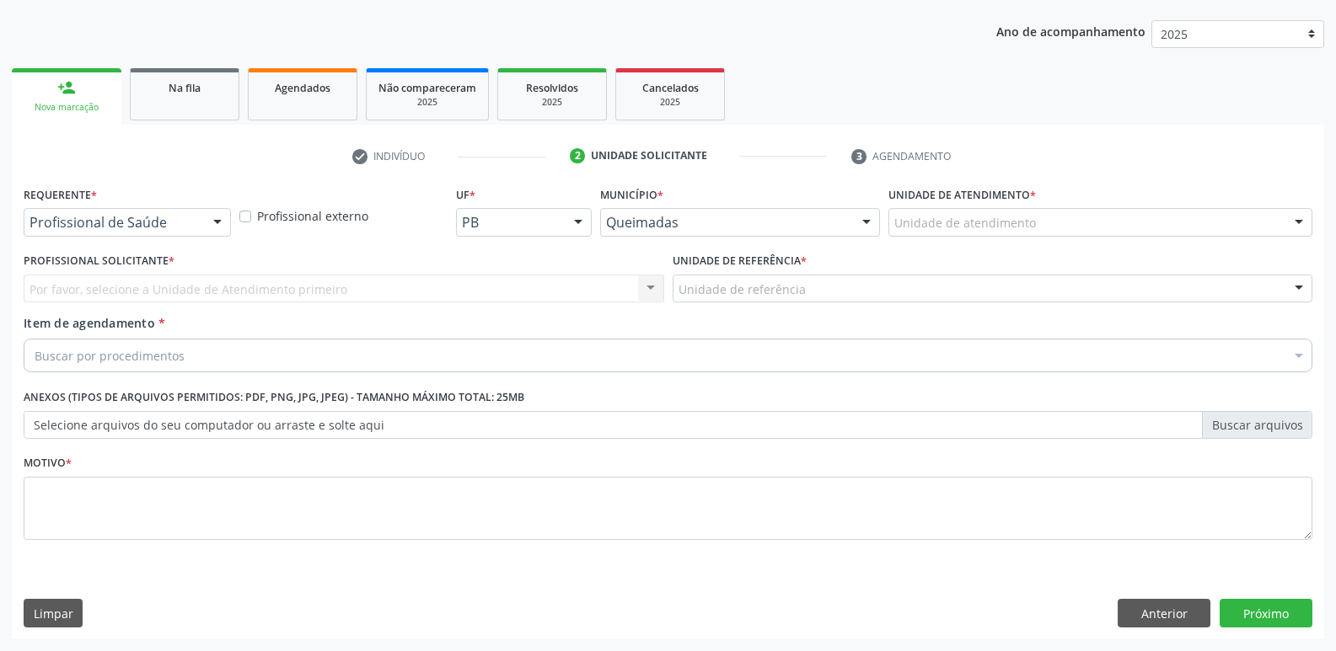
scroll to position [184, 0]
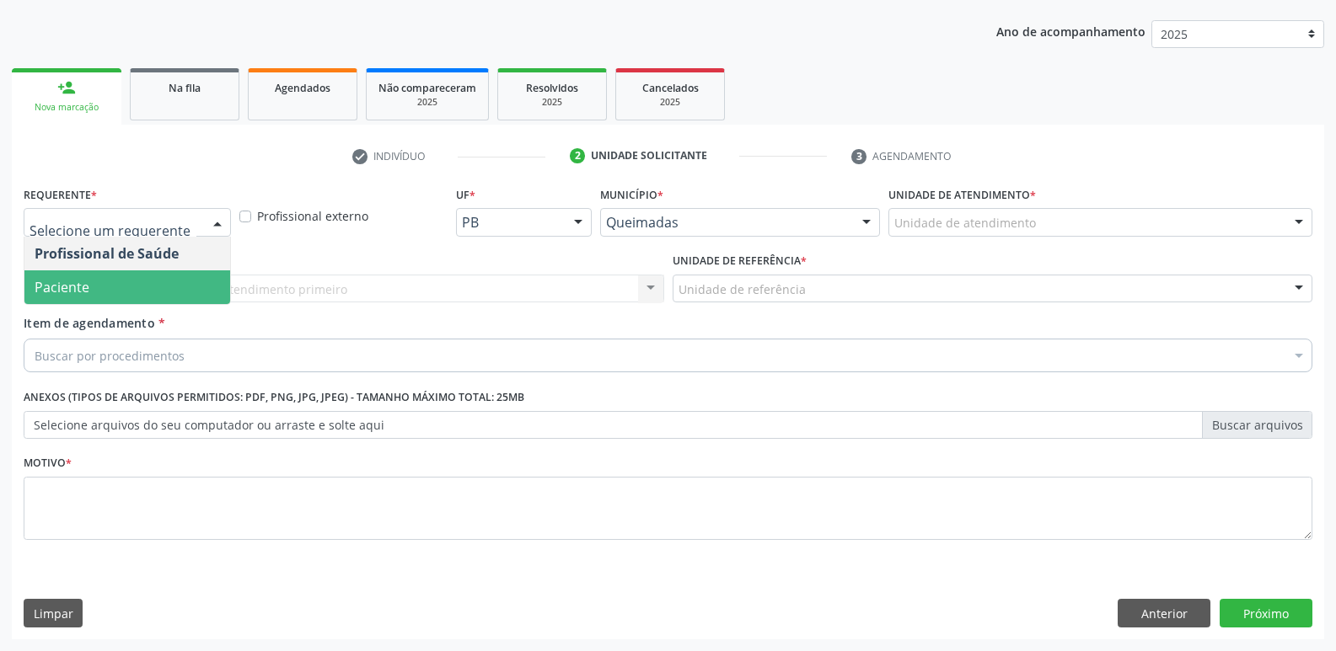
click at [116, 281] on span "Paciente" at bounding box center [127, 288] width 206 height 34
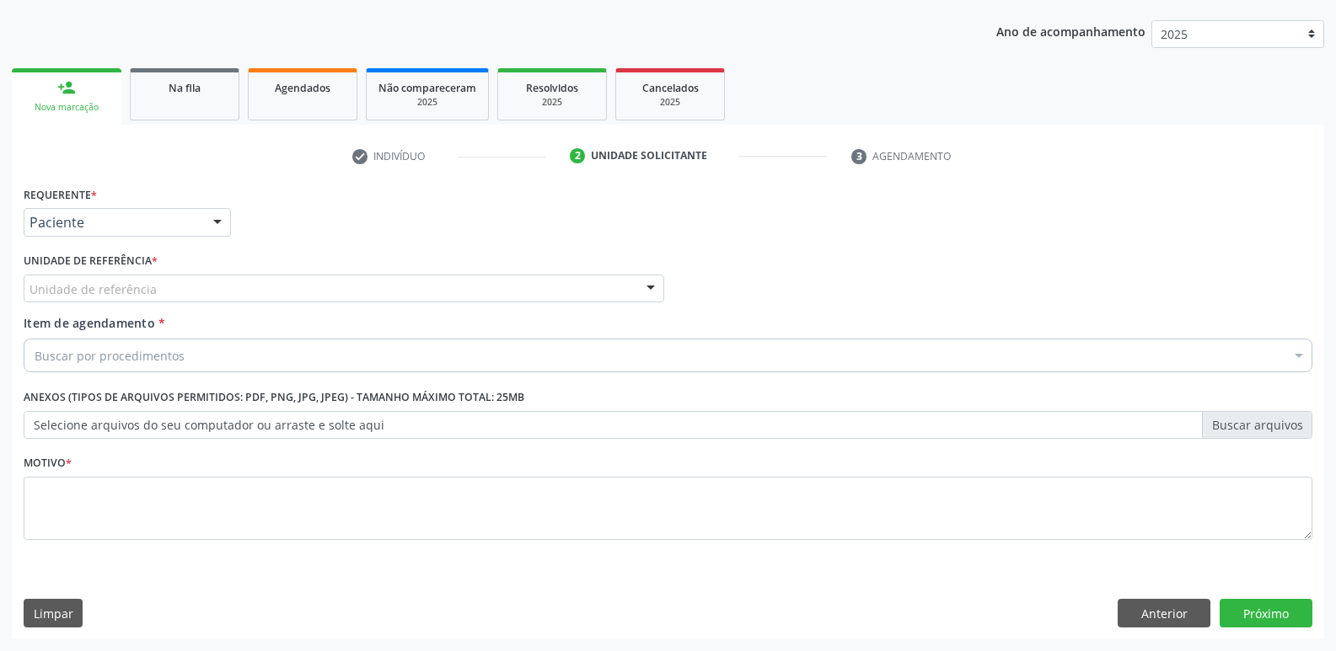
click at [244, 279] on div "Unidade de referência" at bounding box center [344, 289] width 640 height 29
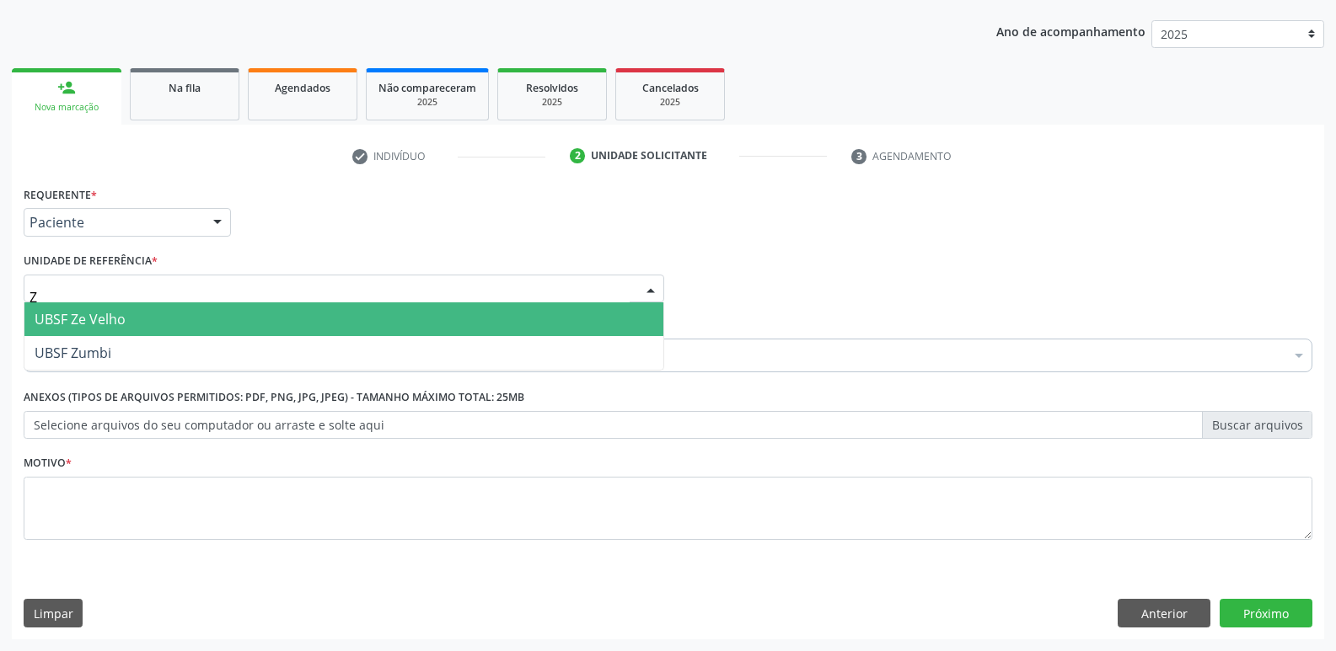
type input "ZE"
click at [154, 321] on span "UBSF Ze Velho" at bounding box center [343, 320] width 639 height 34
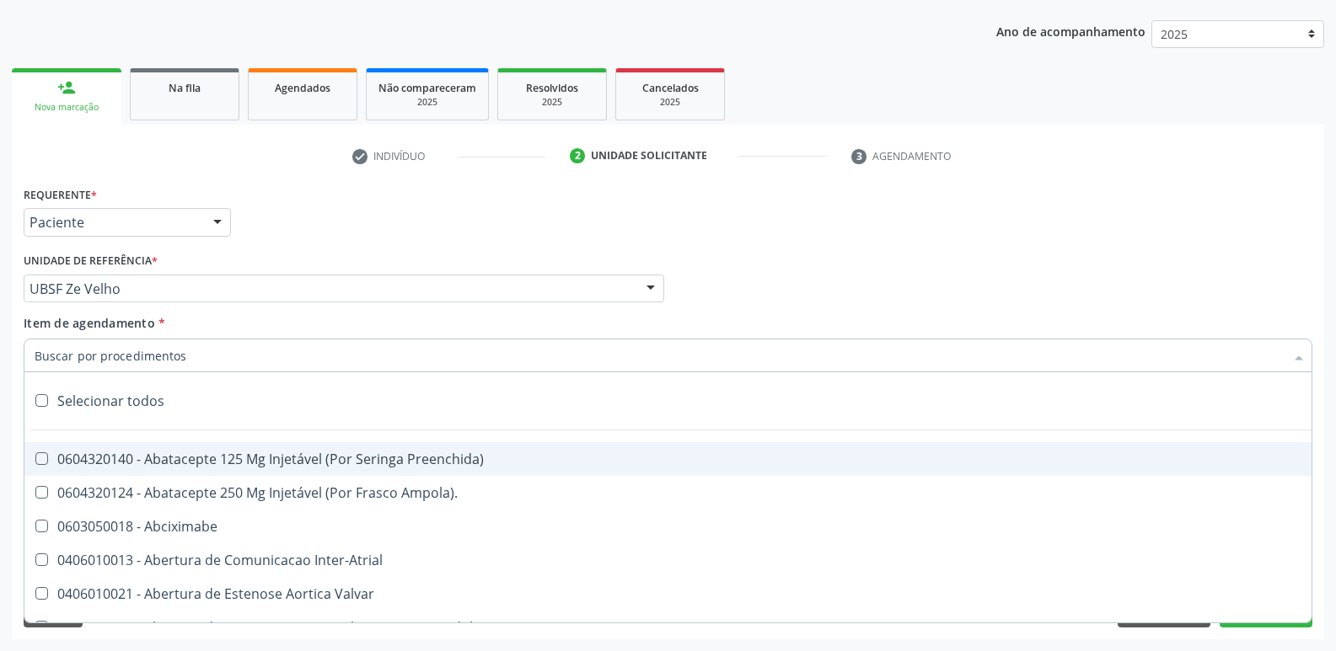
type input "P"
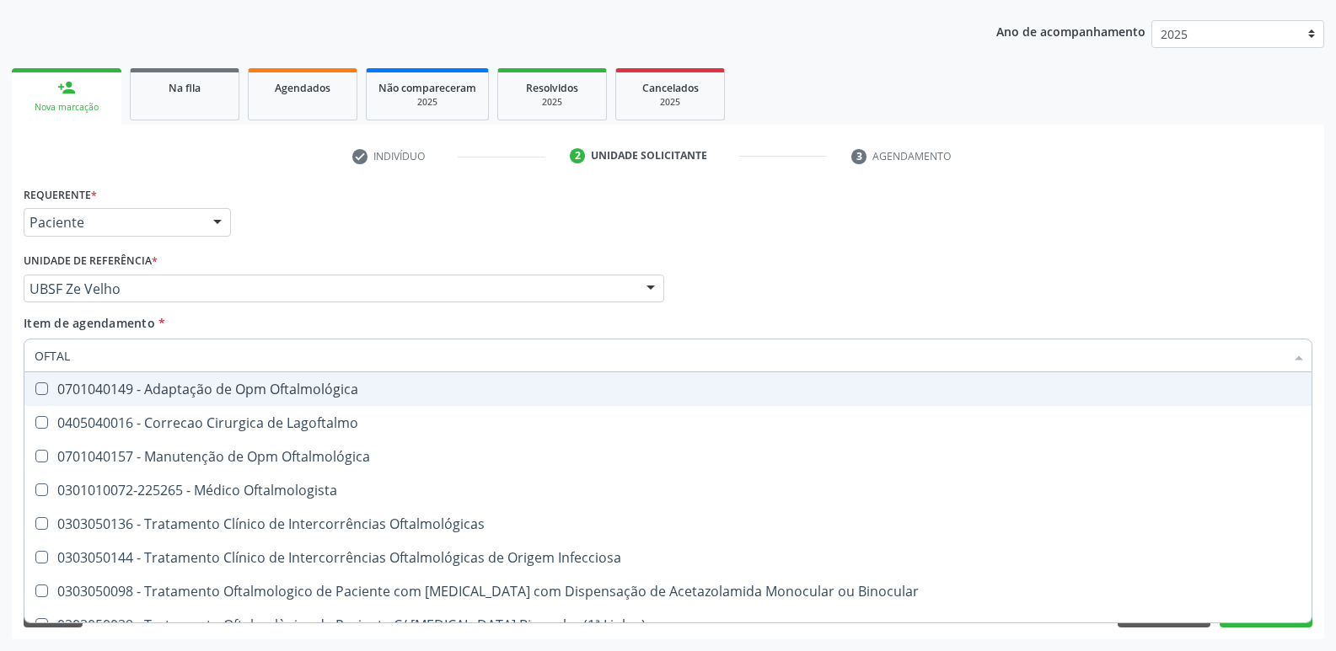
type input "OFTALM"
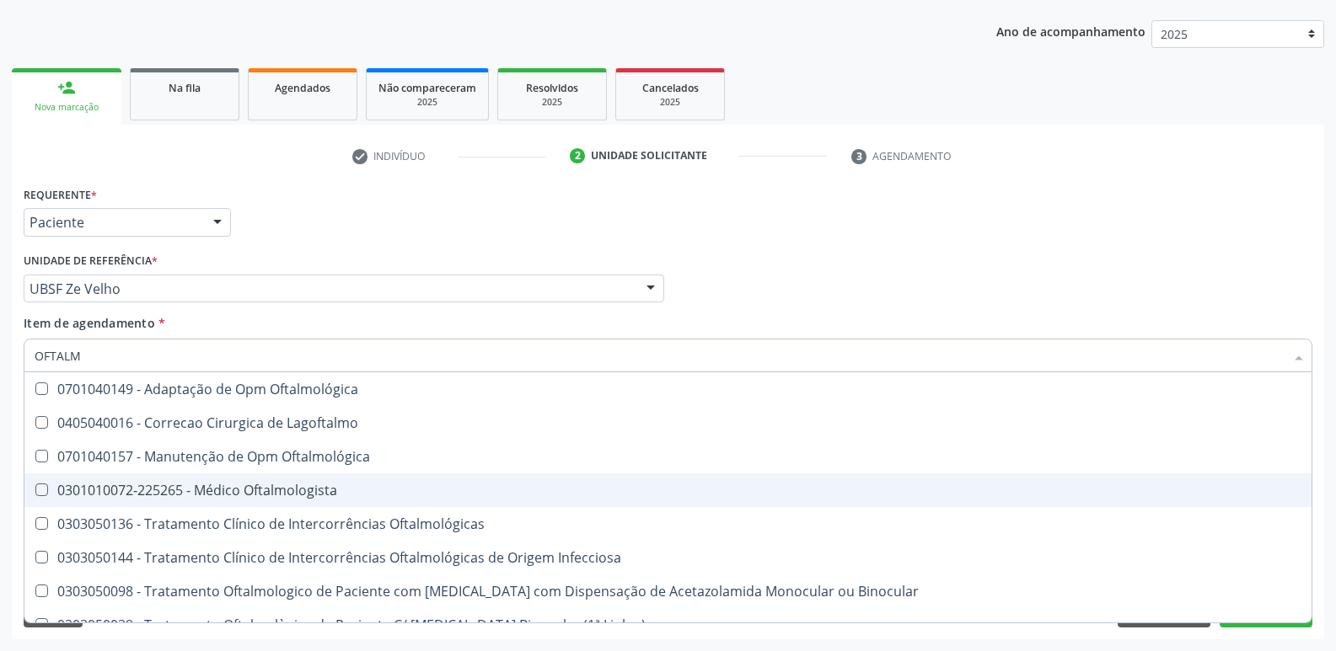
click at [196, 485] on div "0301010072-225265 - Médico Oftalmologista" at bounding box center [668, 490] width 1267 height 13
checkbox Oftalmologista "true"
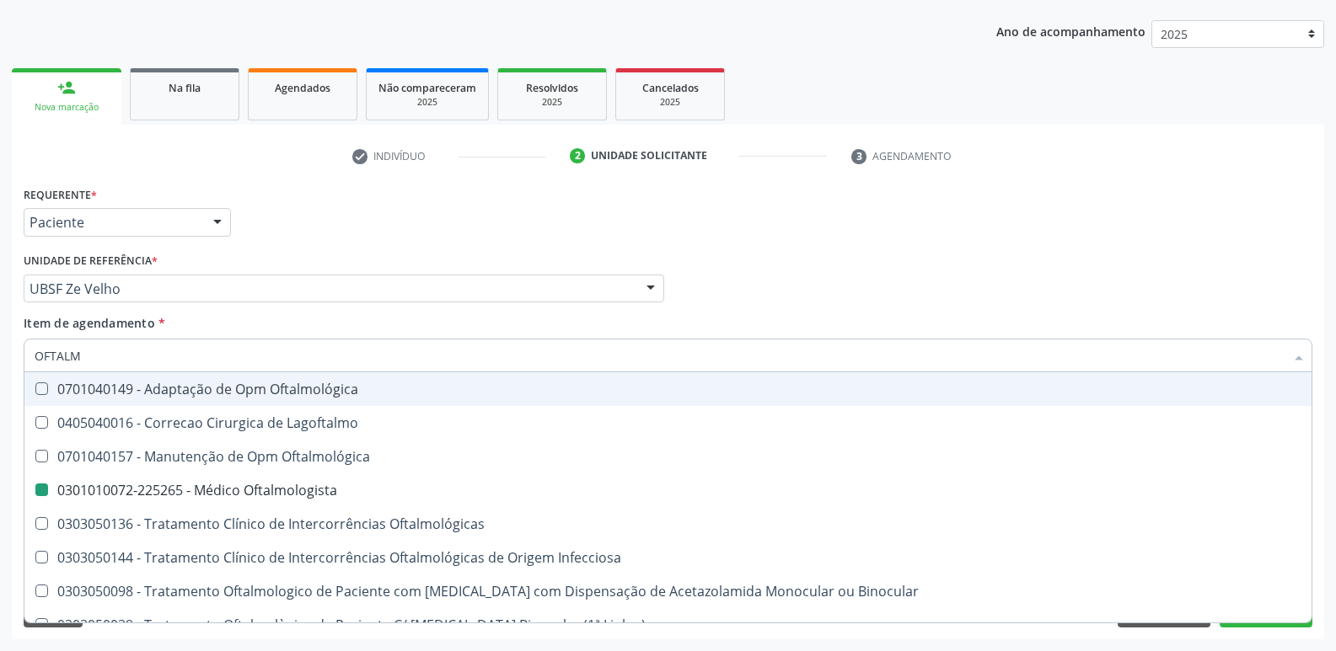
click at [479, 224] on div "Requerente * Paciente Profissional de Saúde Paciente Nenhum resultado encontrad…" at bounding box center [667, 215] width 1297 height 66
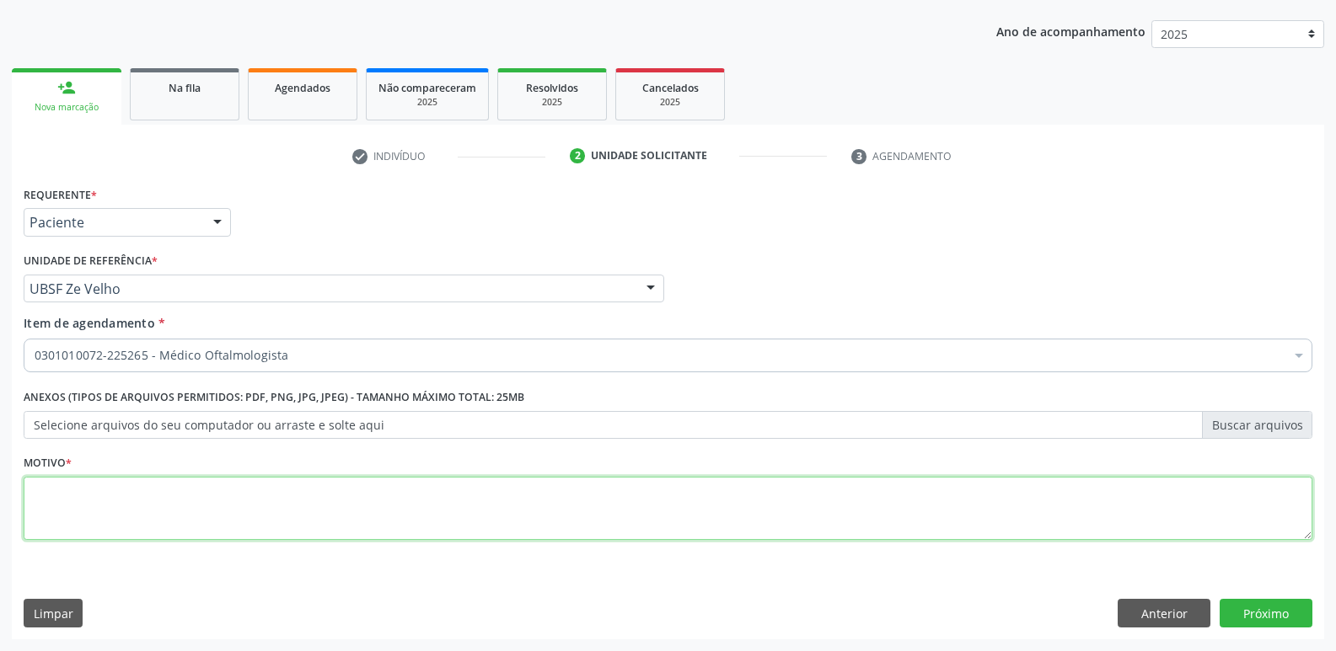
click at [200, 495] on textarea at bounding box center [668, 509] width 1289 height 64
paste textarea "avaliação"
type textarea "avaliação"
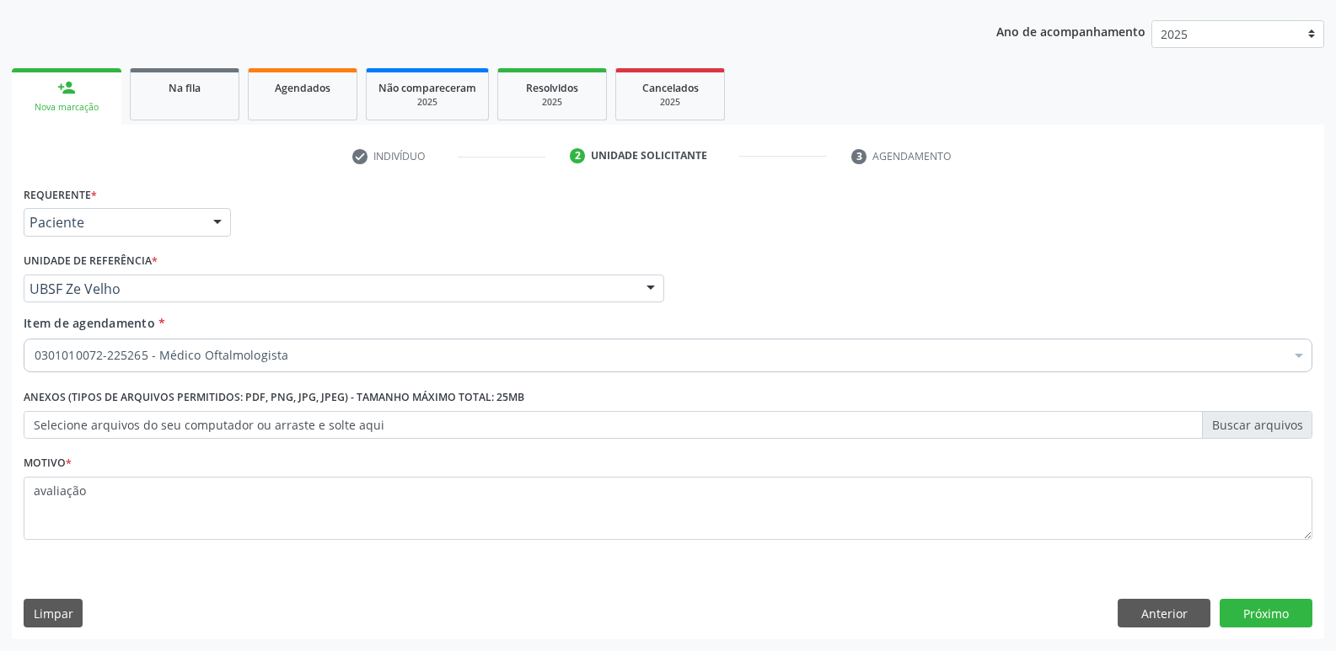
click at [1287, 595] on div "Requerente * Paciente Profissional de Saúde Paciente Nenhum resultado encontrad…" at bounding box center [668, 411] width 1312 height 458
click at [1271, 624] on button "Próximo" at bounding box center [1265, 613] width 93 height 29
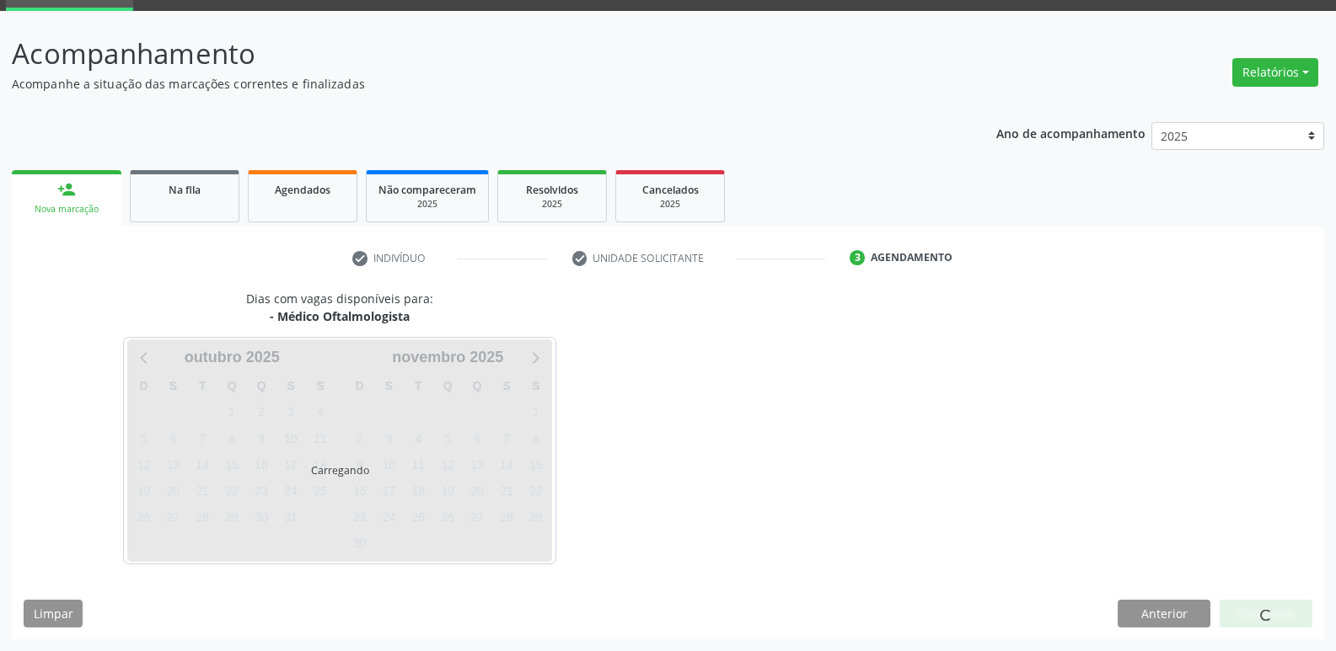
scroll to position [82, 0]
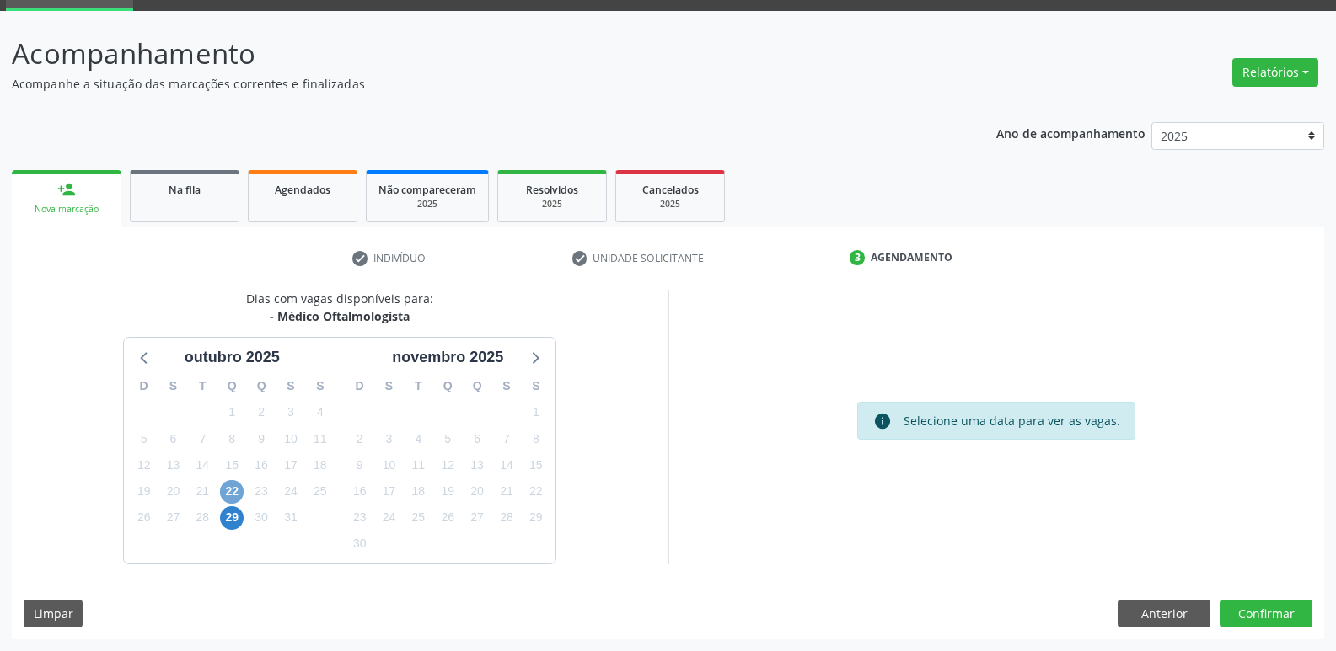
click at [241, 490] on span "22" at bounding box center [232, 492] width 24 height 24
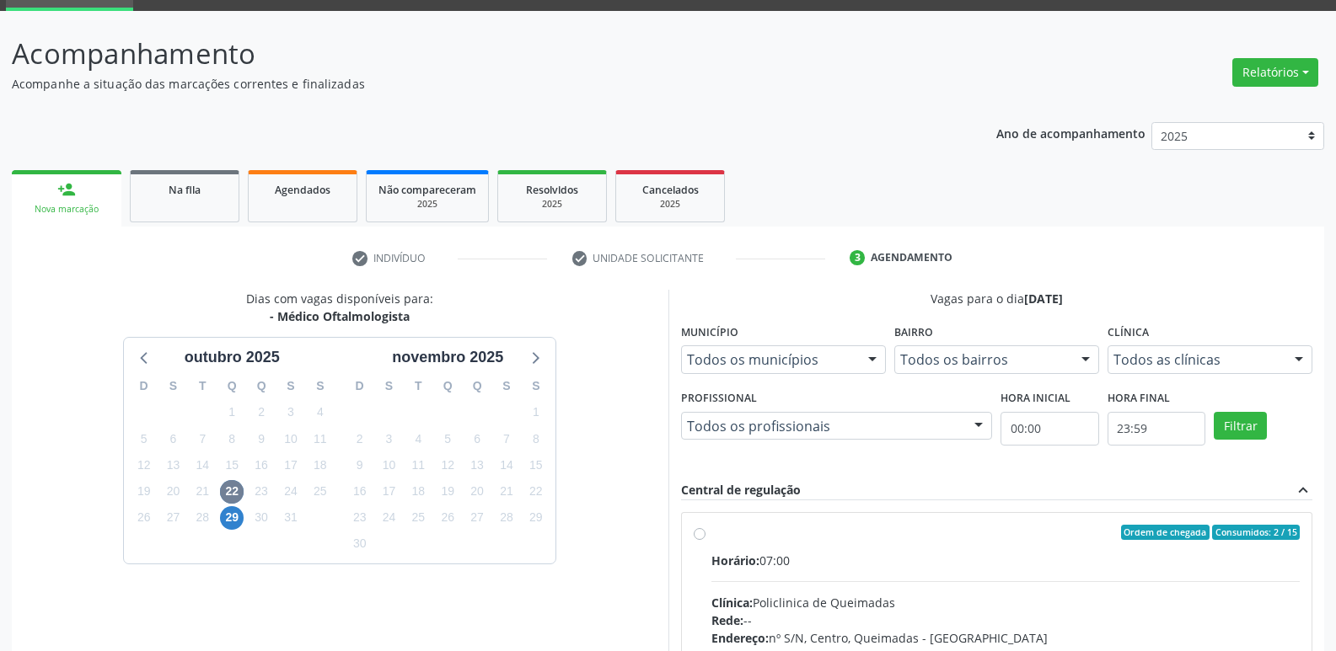
drag, startPoint x: 1061, startPoint y: 588, endPoint x: 1104, endPoint y: 553, distance: 55.7
radio input "true"
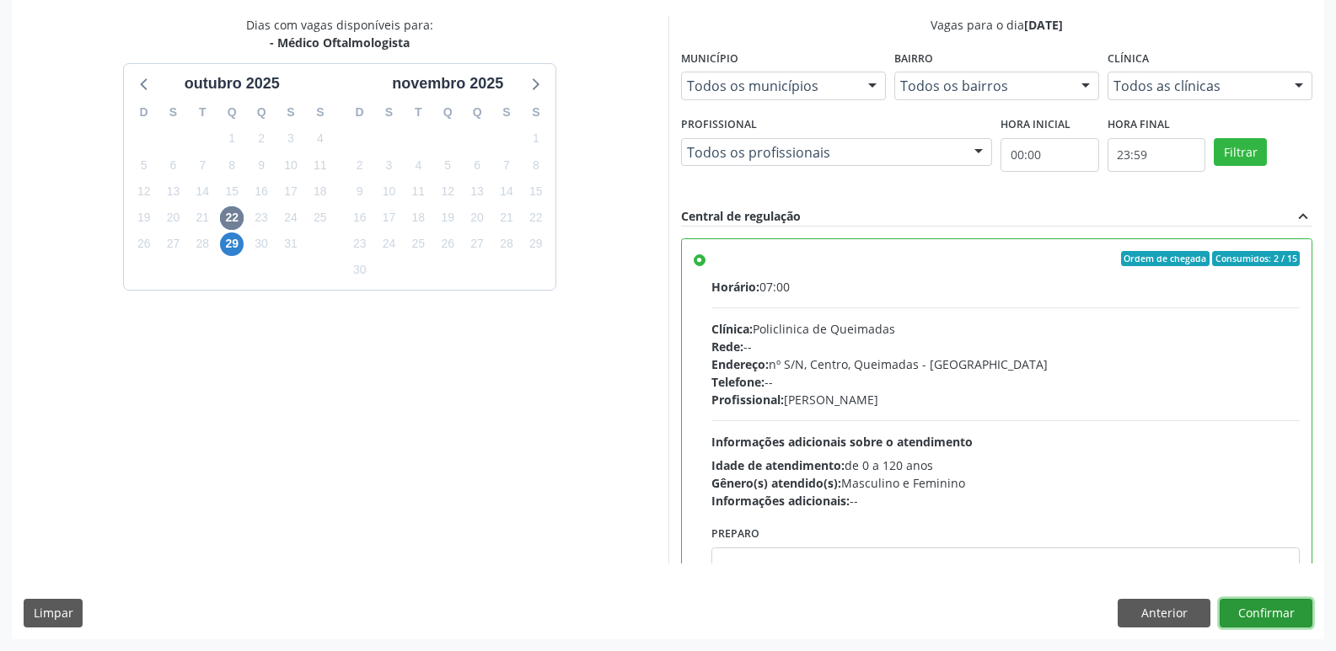
click at [1240, 615] on button "Confirmar" at bounding box center [1265, 613] width 93 height 29
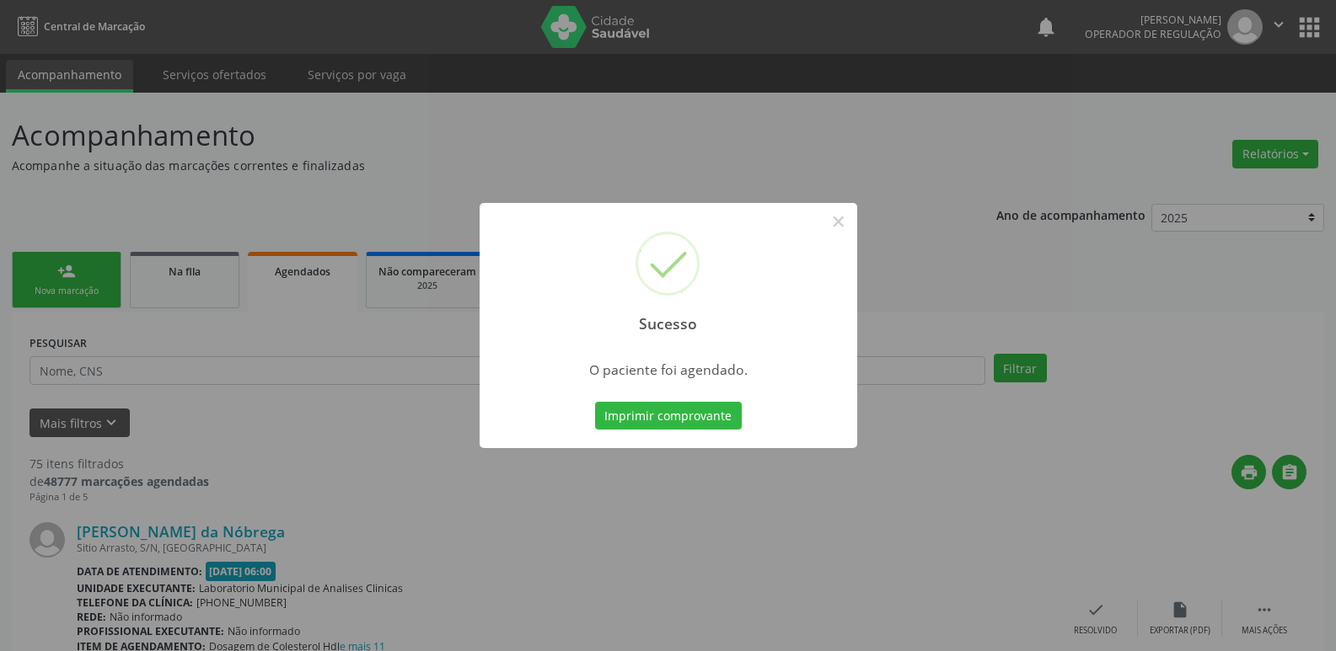
click at [595, 402] on button "Imprimir comprovante" at bounding box center [668, 416] width 147 height 29
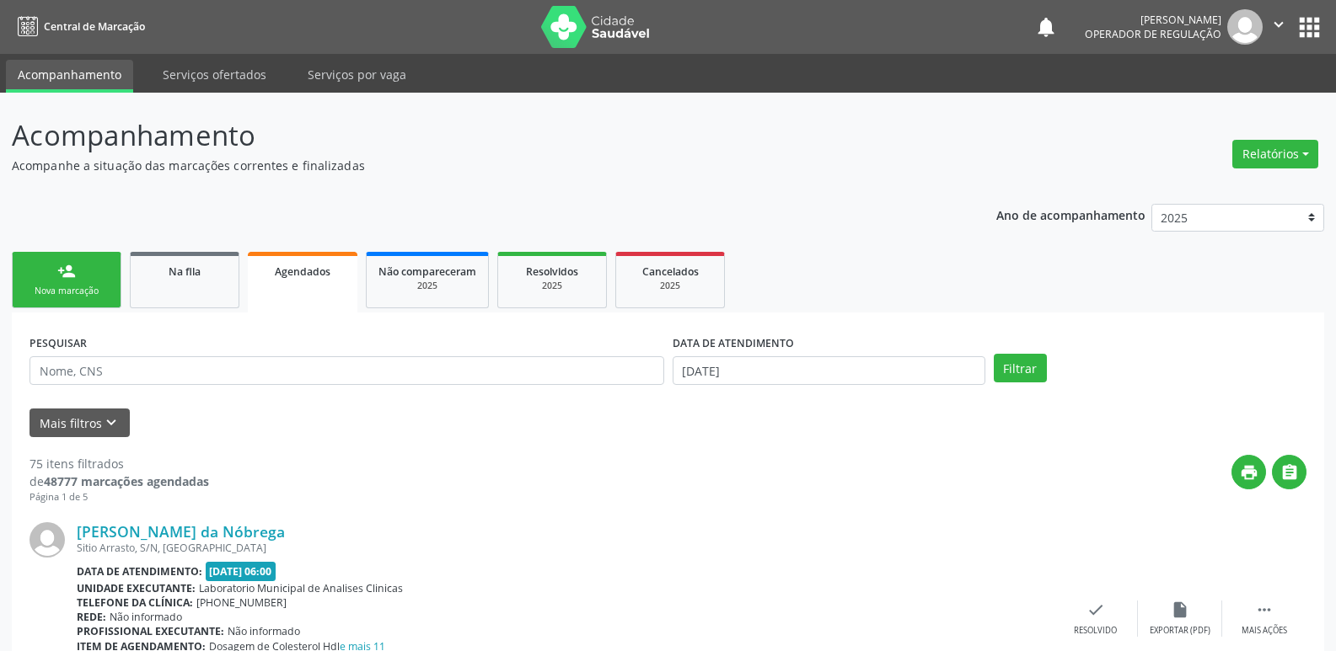
click at [83, 305] on link "person_add Nova marcação" at bounding box center [67, 280] width 110 height 56
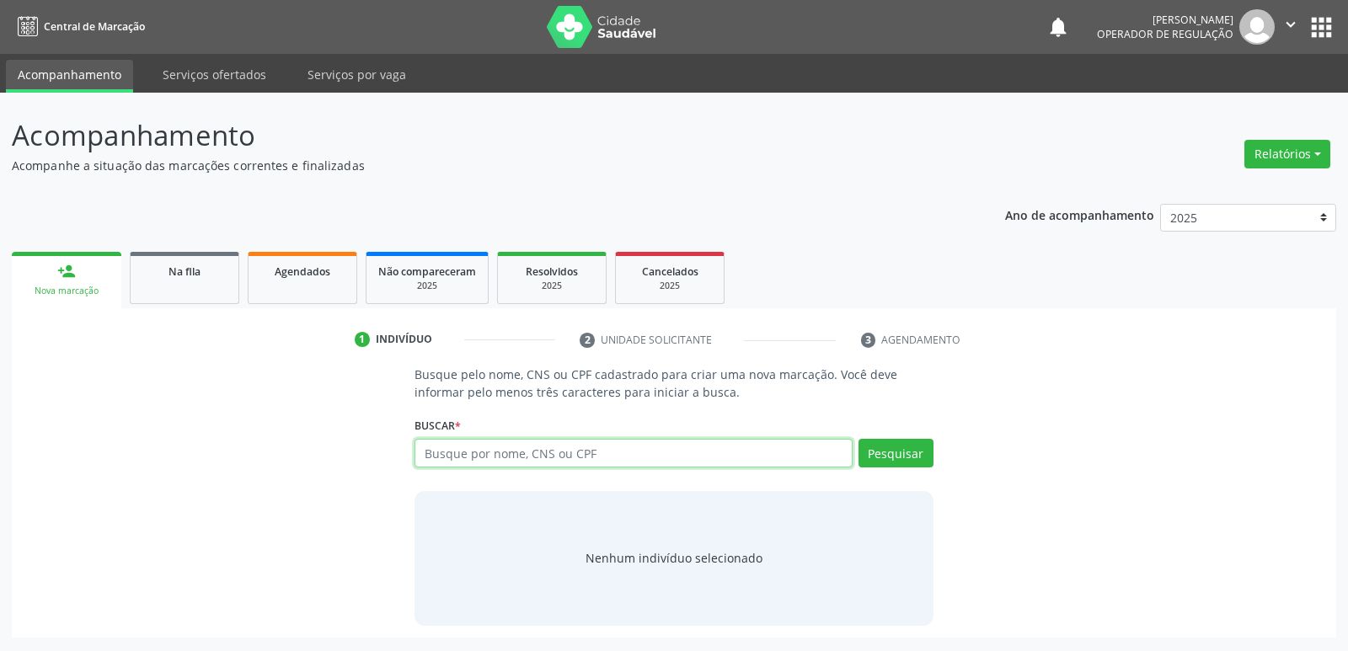
click at [450, 459] on input "text" at bounding box center [633, 453] width 437 height 29
type input "898004191135041"
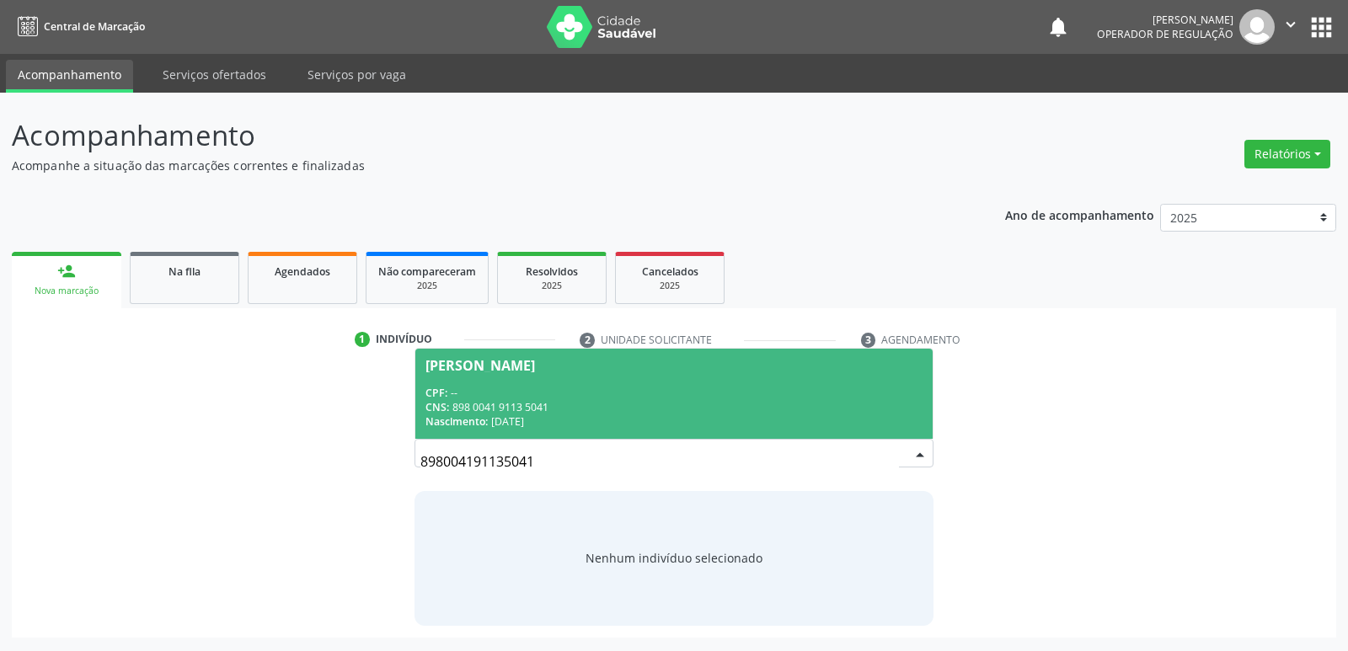
click at [473, 377] on span "Wellington Tavares da Silva CPF: -- CNS: 898 0041 9113 5041 Nascimento: 13/03/2…" at bounding box center [673, 394] width 517 height 90
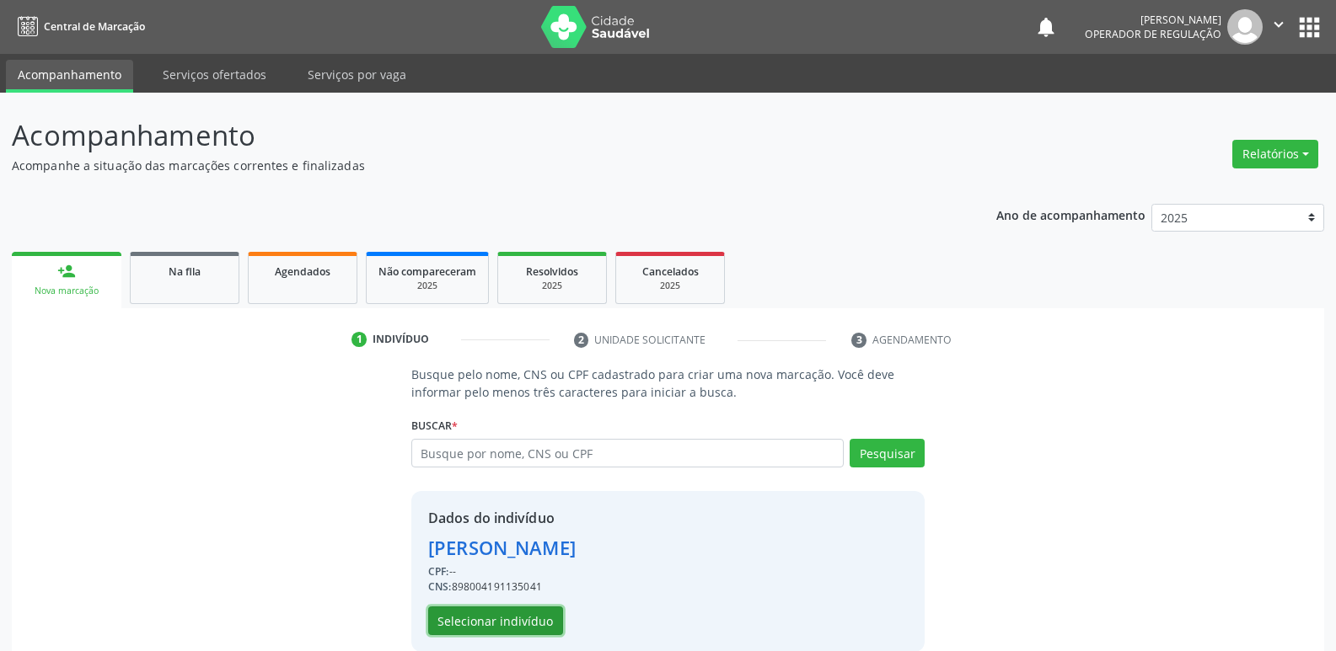
click at [518, 615] on button "Selecionar indivíduo" at bounding box center [495, 621] width 135 height 29
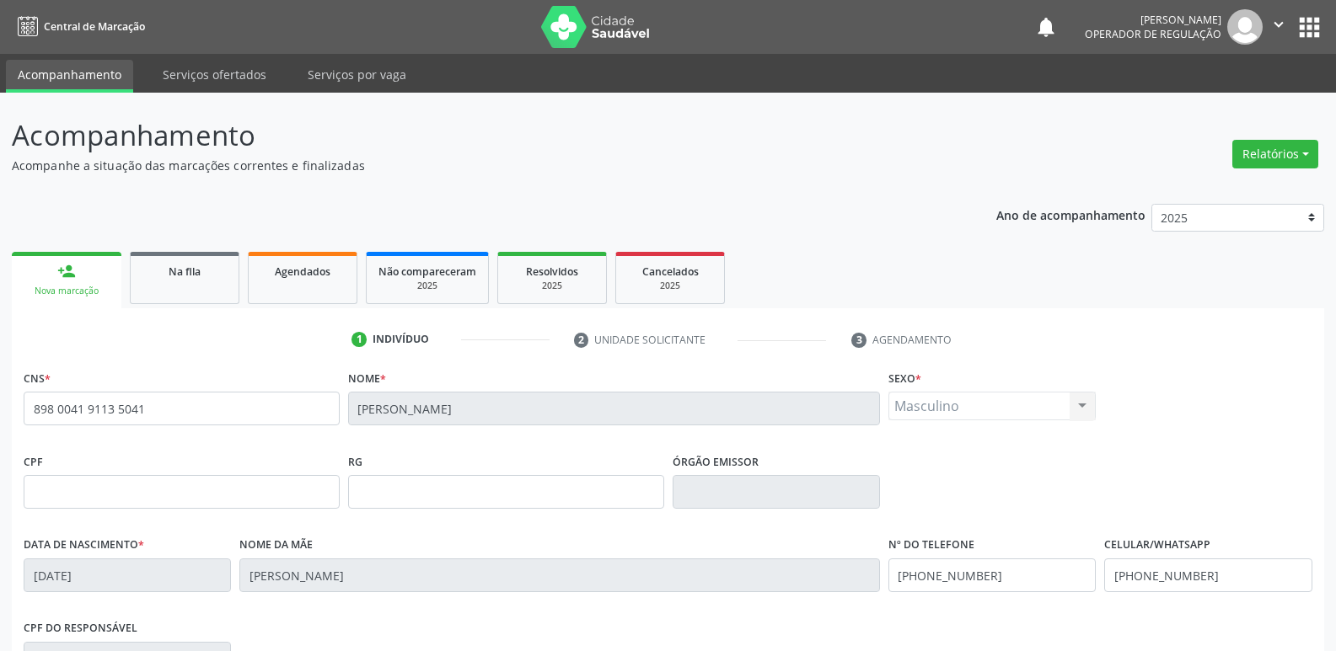
scroll to position [262, 0]
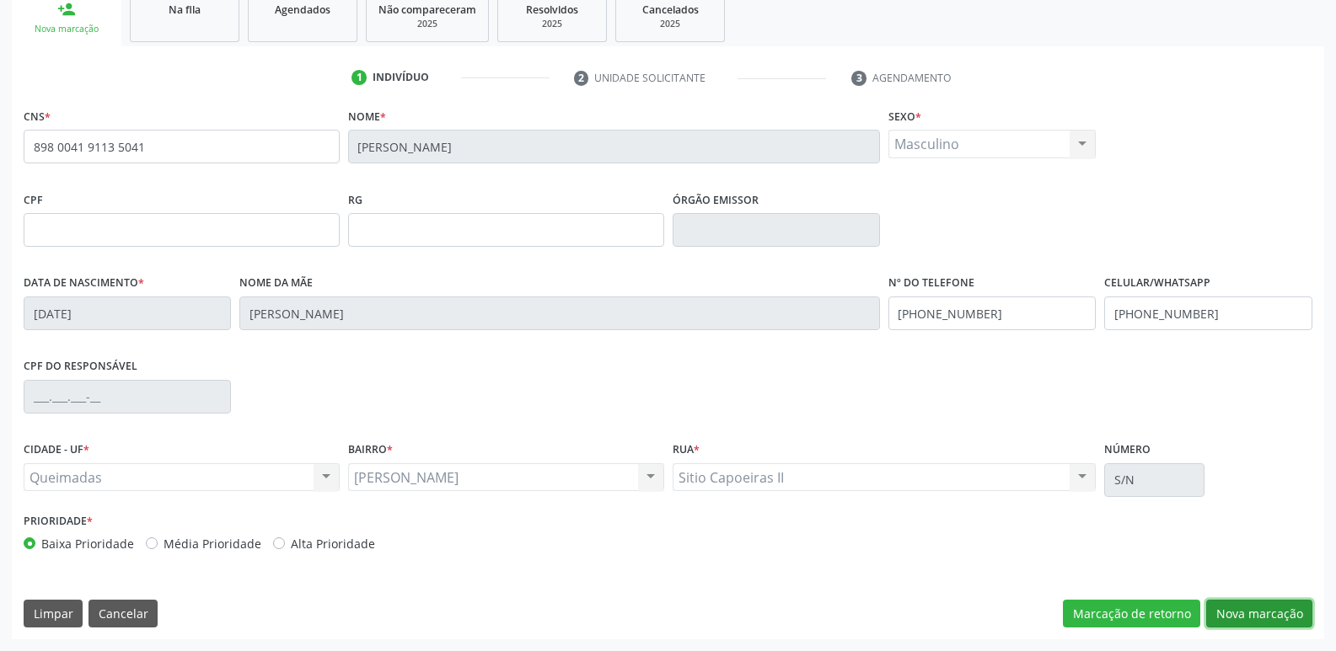
click at [1208, 606] on button "Nova marcação" at bounding box center [1259, 614] width 106 height 29
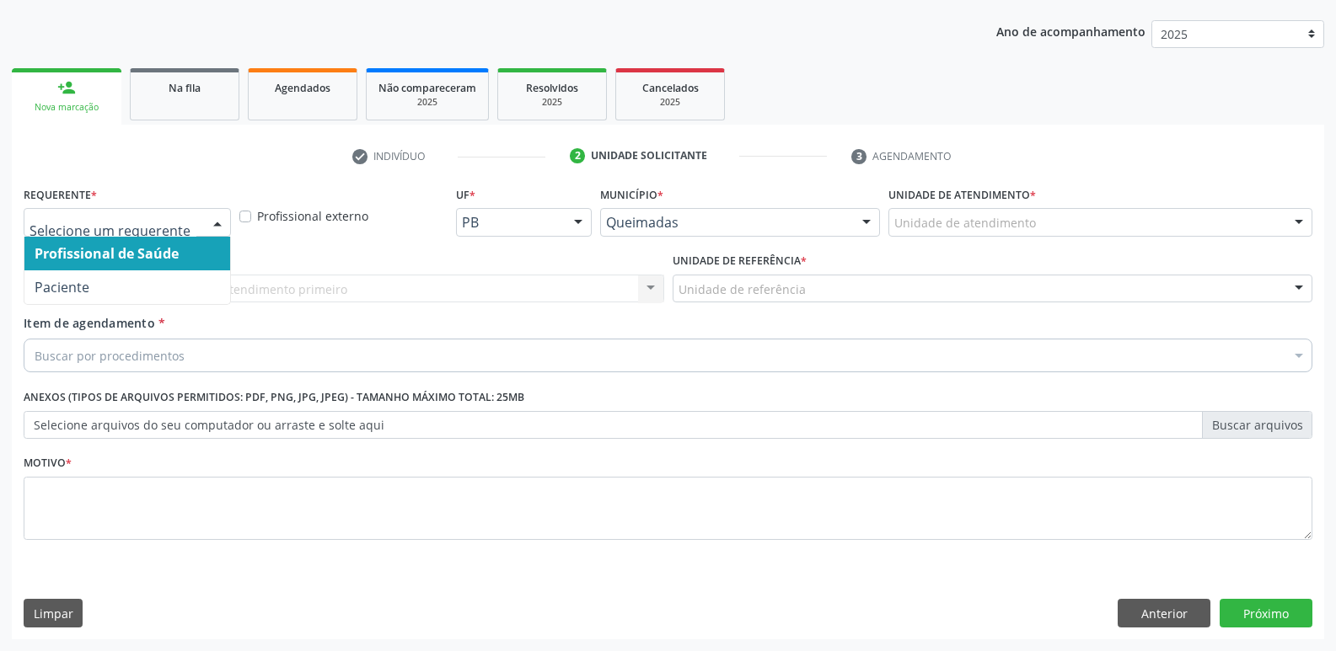
click at [206, 226] on div at bounding box center [217, 223] width 25 height 29
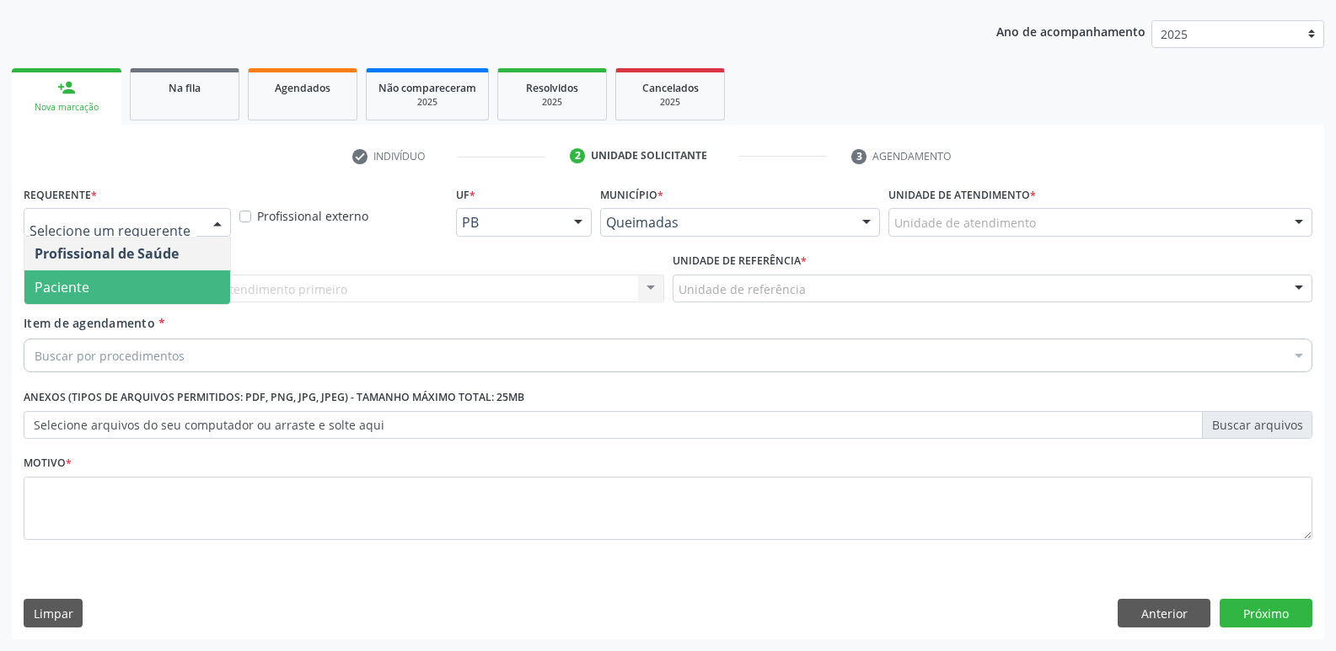
click at [170, 286] on span "Paciente" at bounding box center [127, 288] width 206 height 34
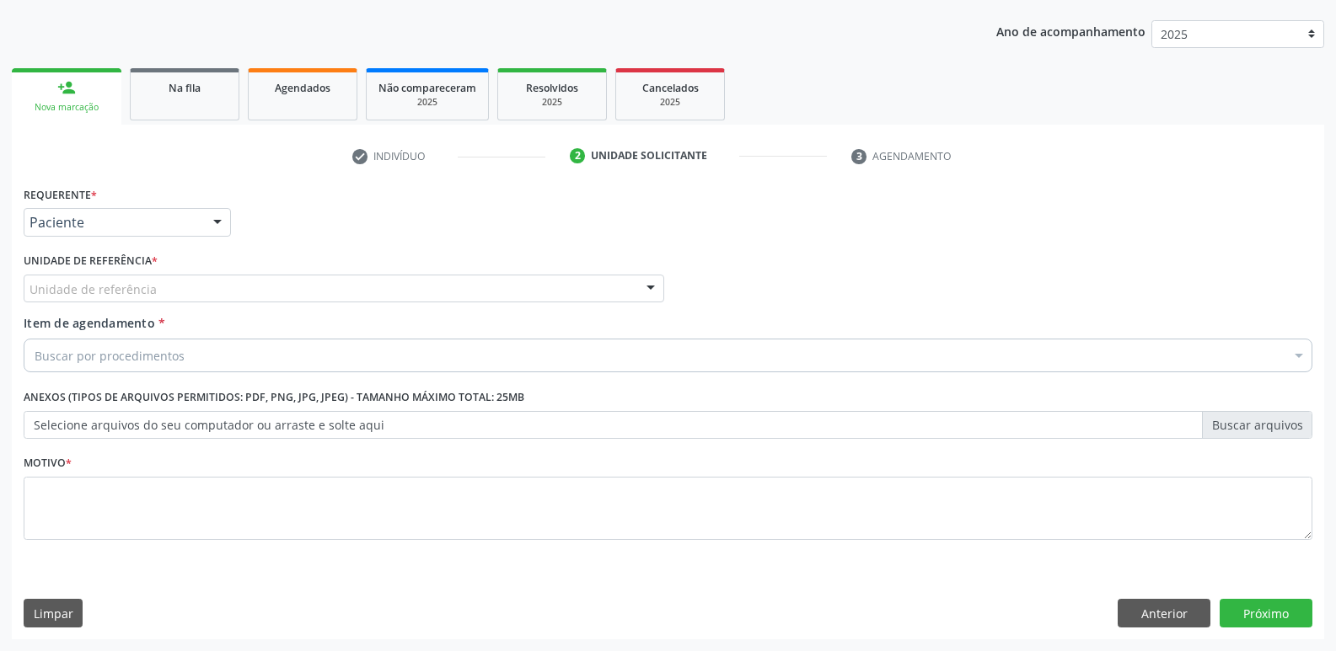
click at [206, 296] on div "Unidade de referência" at bounding box center [344, 289] width 640 height 29
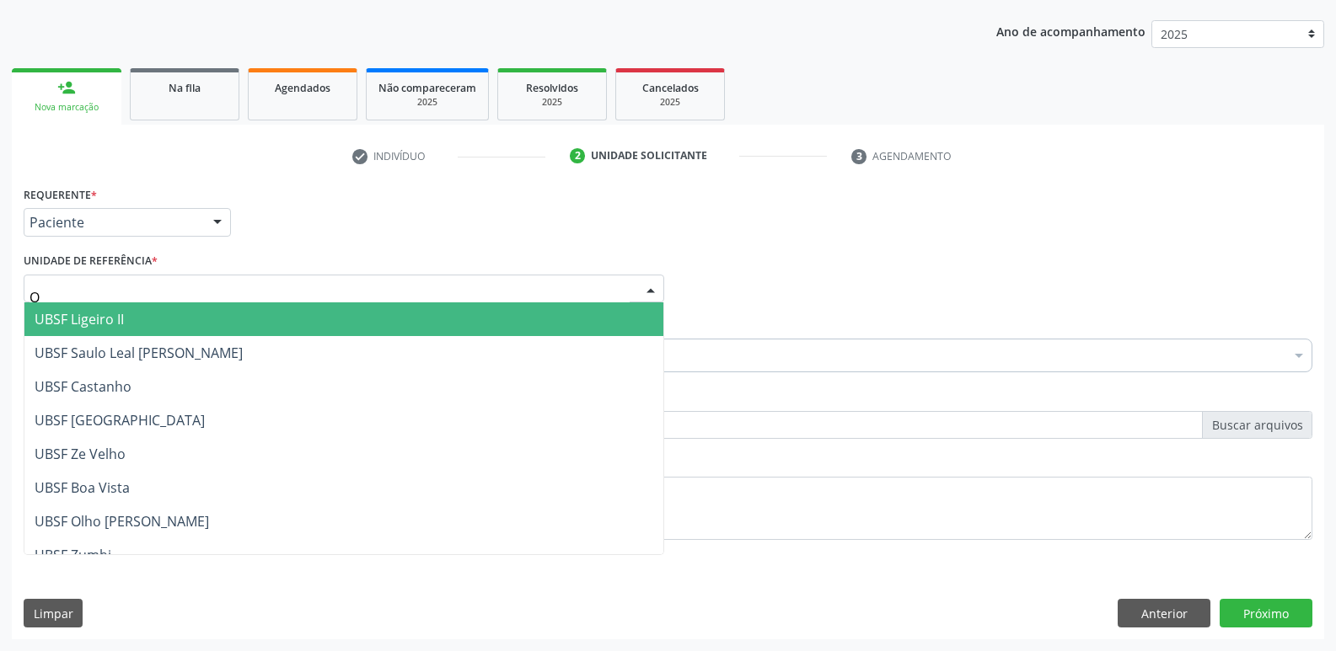
type input "OL"
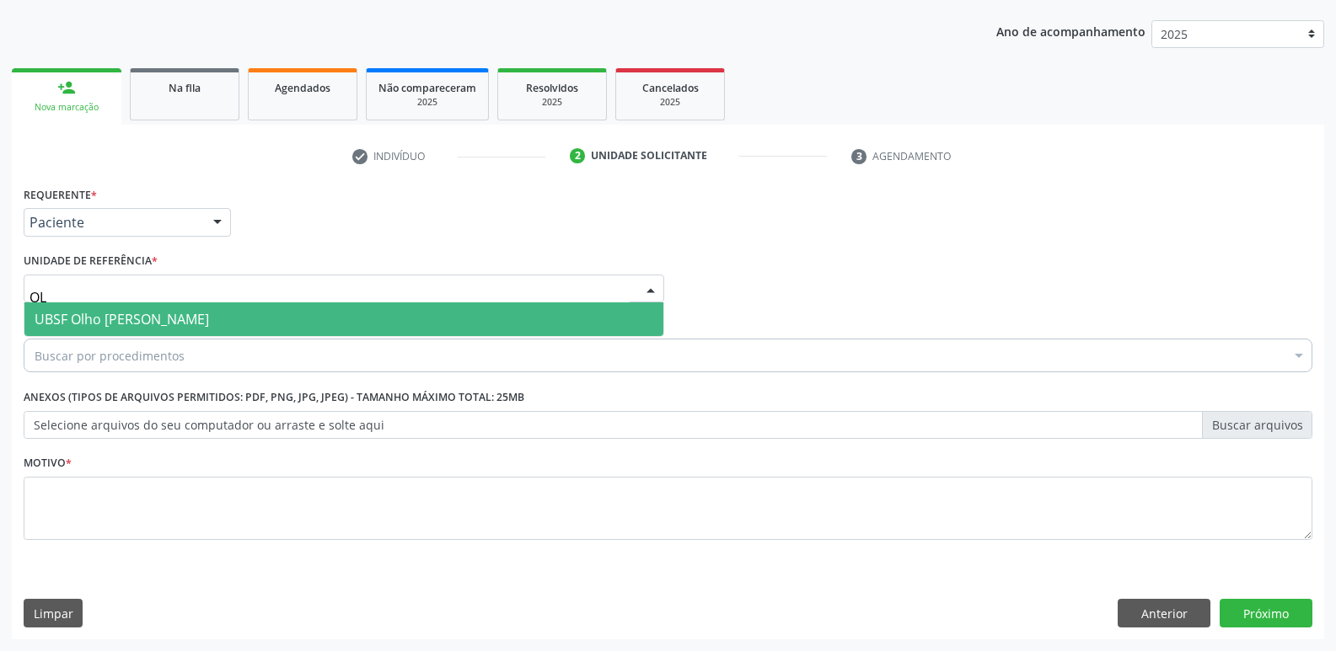
click at [122, 296] on input "OL" at bounding box center [329, 298] width 600 height 34
click at [135, 309] on span "UBSF Olho [PERSON_NAME]" at bounding box center [343, 320] width 639 height 34
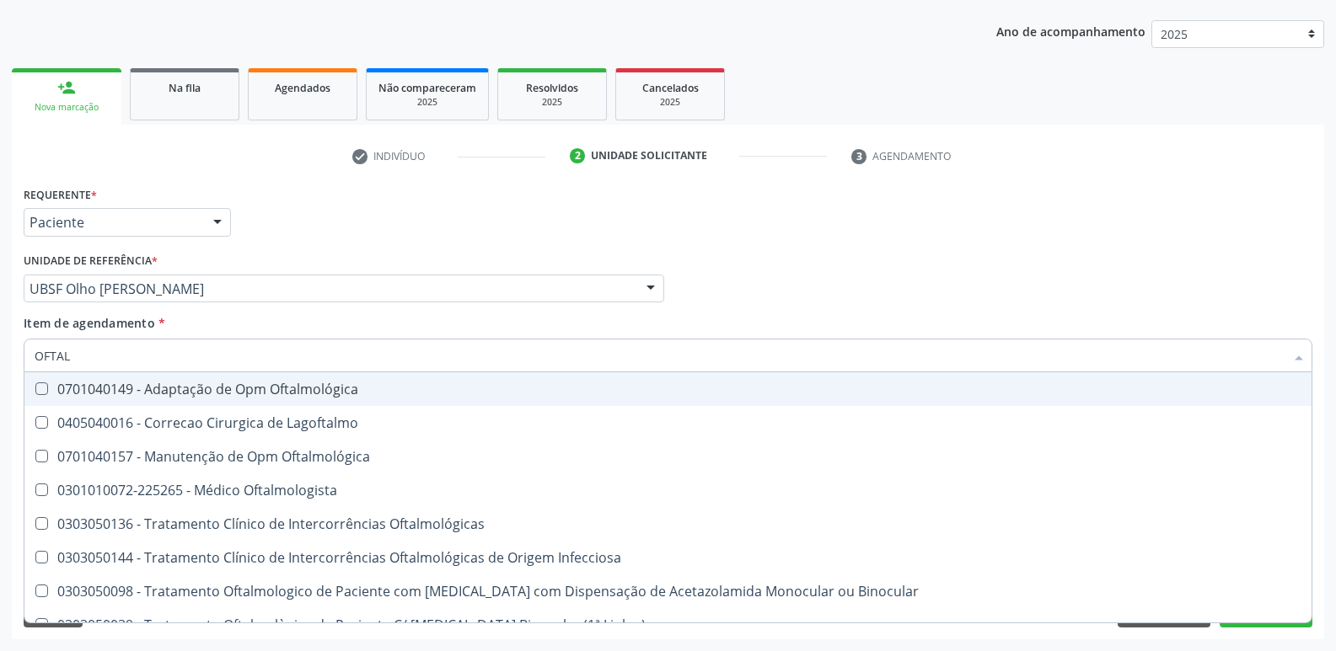
type input "OFTALM"
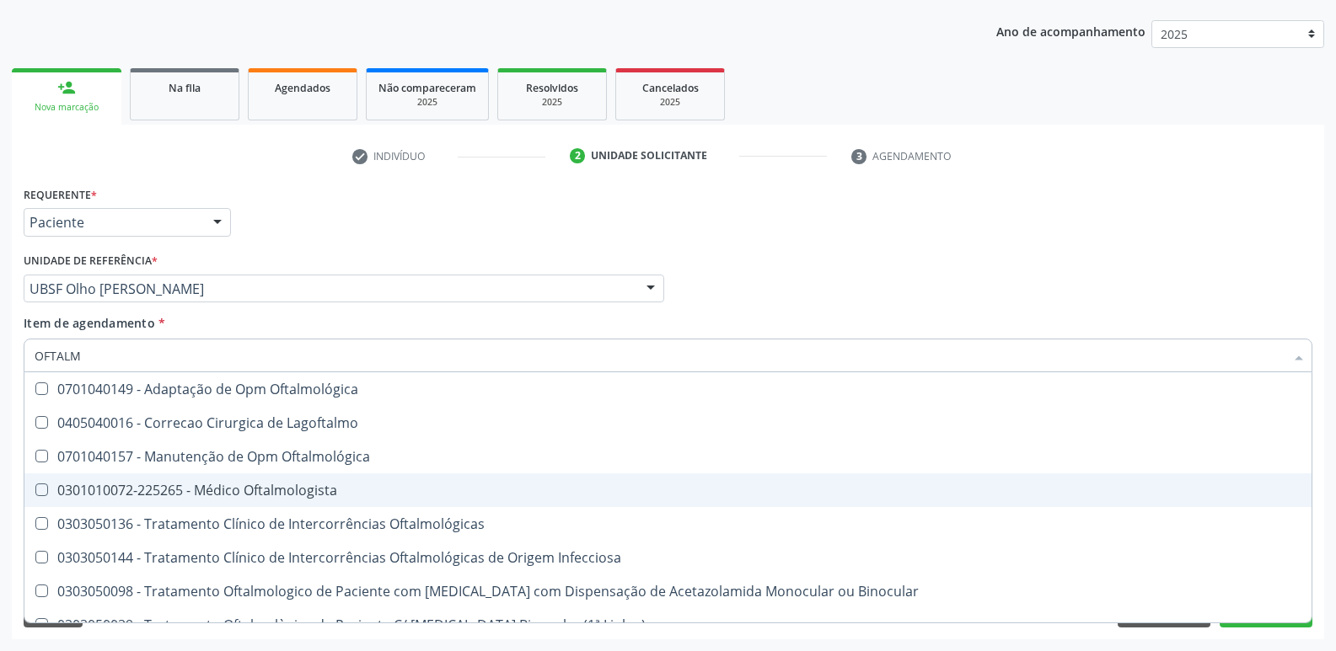
click at [234, 479] on span "0301010072-225265 - Médico Oftalmologista" at bounding box center [667, 491] width 1287 height 34
checkbox Oftalmologista "true"
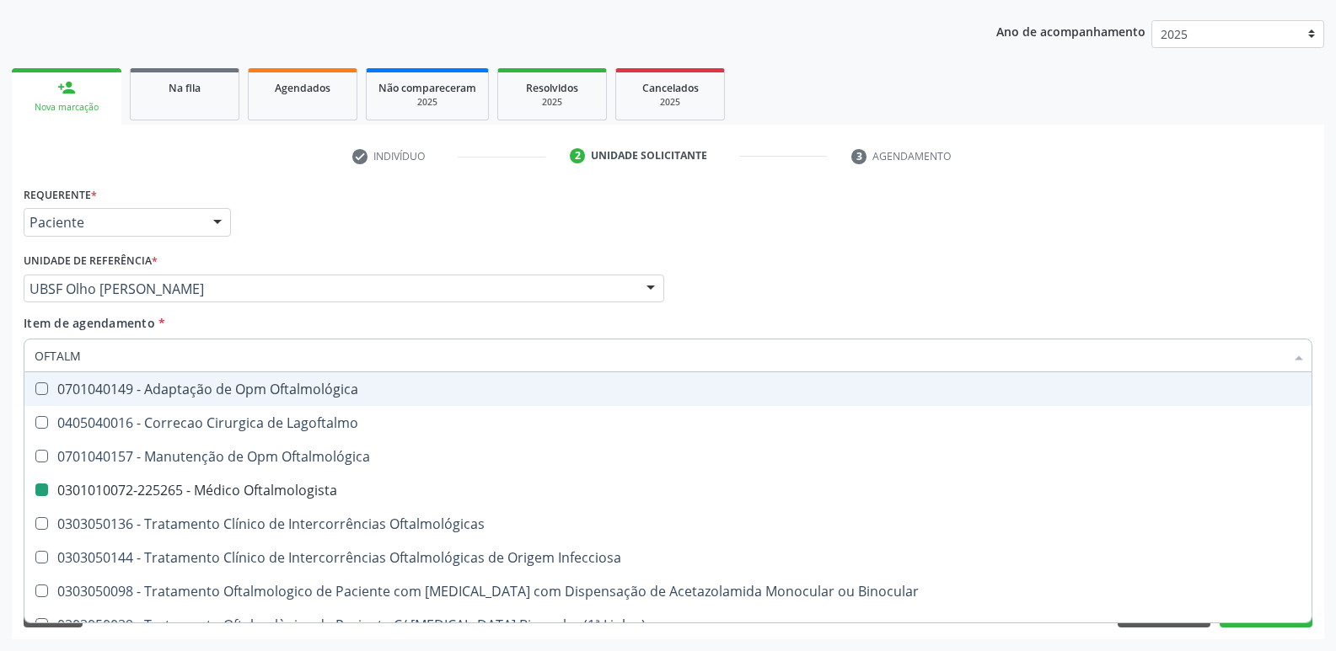
drag, startPoint x: 363, startPoint y: 255, endPoint x: 249, endPoint y: 340, distance: 142.8
click at [363, 255] on div "Unidade de referência * UBSF Olho Dagua Salgado UBSF Ligeiro II UBSF Saulo Leal…" at bounding box center [344, 276] width 640 height 54
checkbox Lagoftalmo "true"
checkbox Oftalmologista "false"
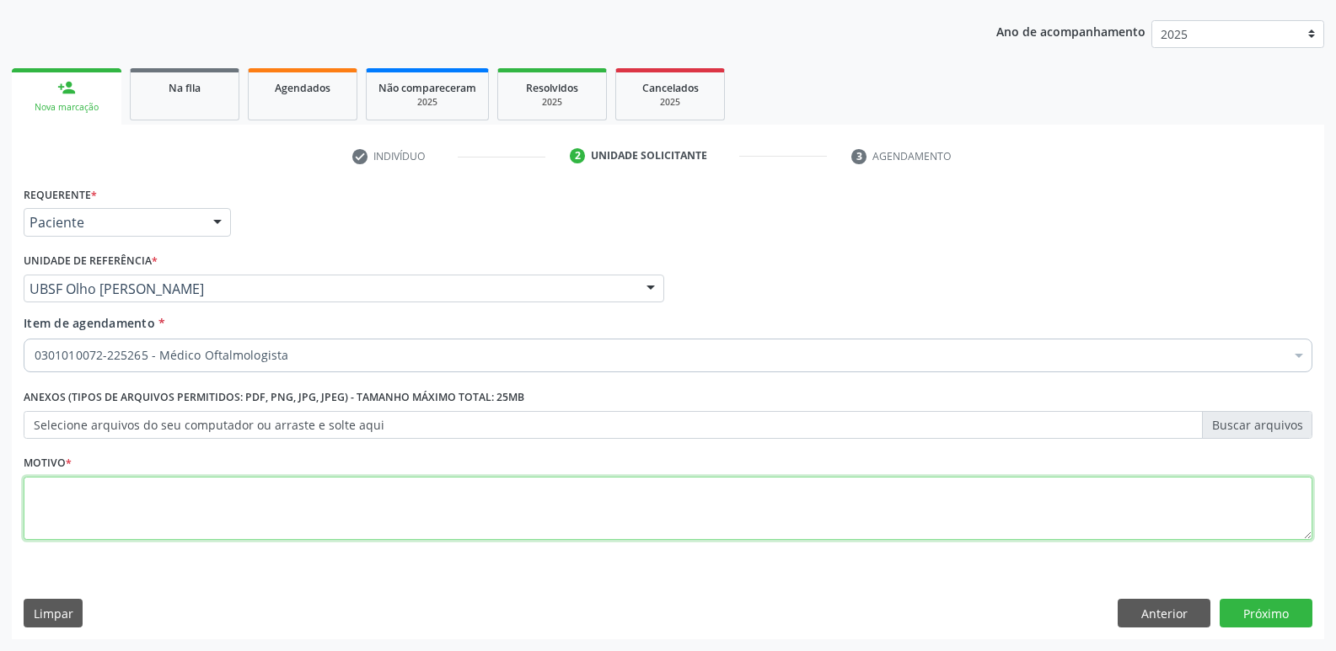
drag, startPoint x: 202, startPoint y: 536, endPoint x: 210, endPoint y: 508, distance: 28.8
click at [200, 533] on textarea at bounding box center [668, 509] width 1289 height 64
paste textarea "avaliação"
type textarea "avaliação"
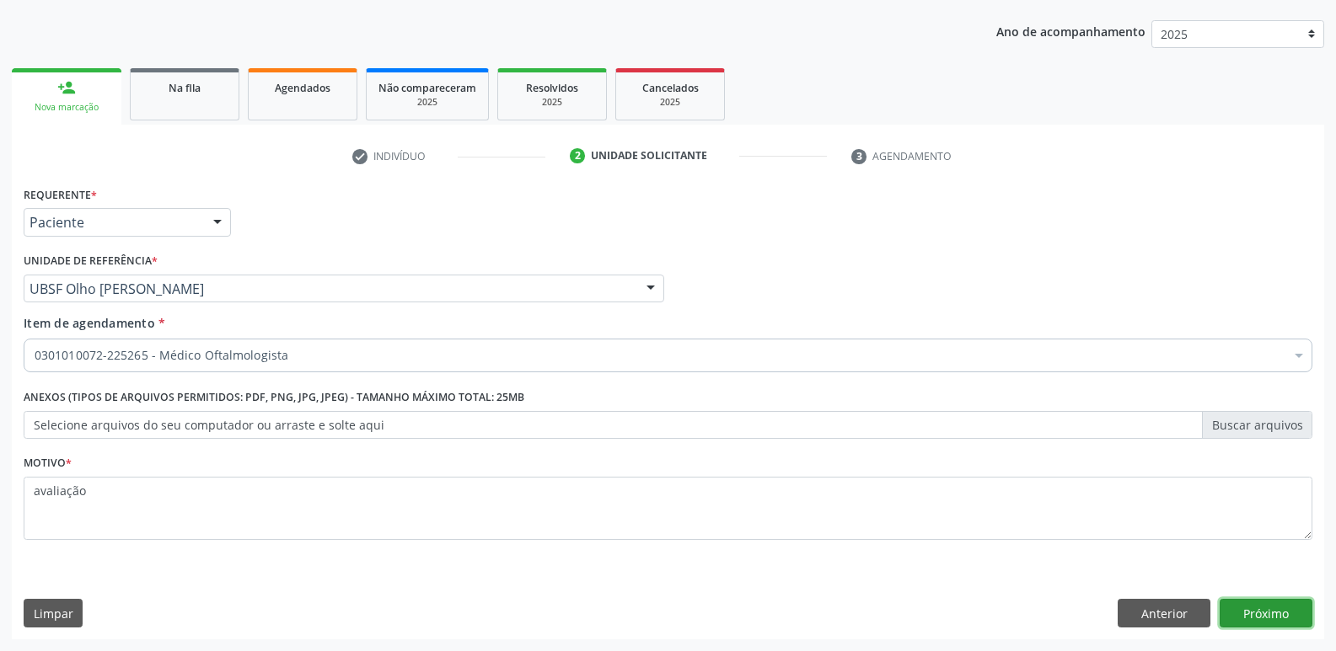
click at [1302, 603] on button "Próximo" at bounding box center [1265, 613] width 93 height 29
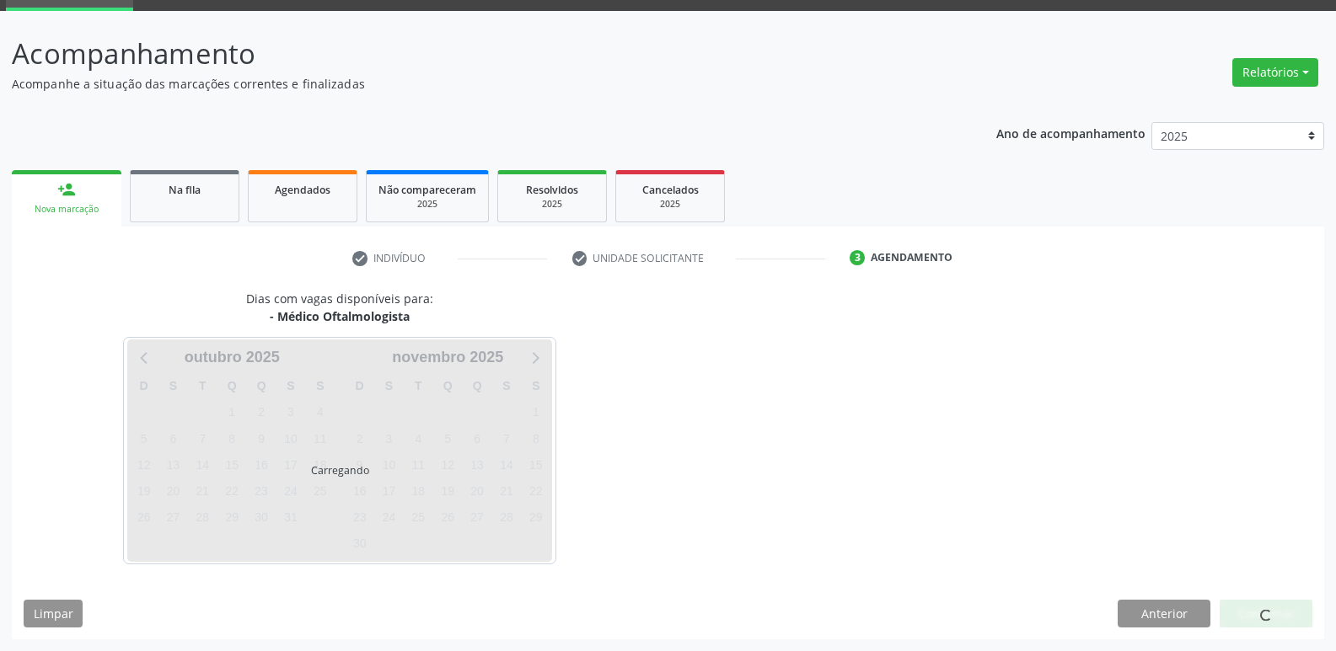
scroll to position [82, 0]
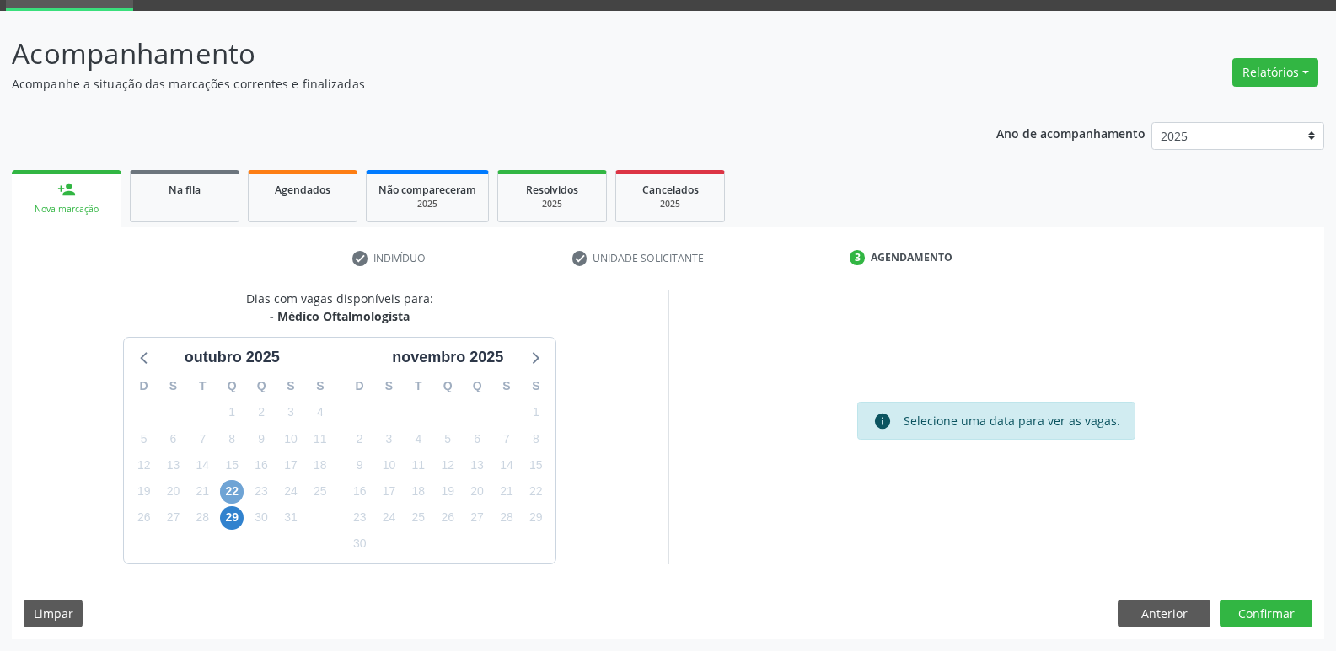
click at [231, 490] on span "22" at bounding box center [232, 492] width 24 height 24
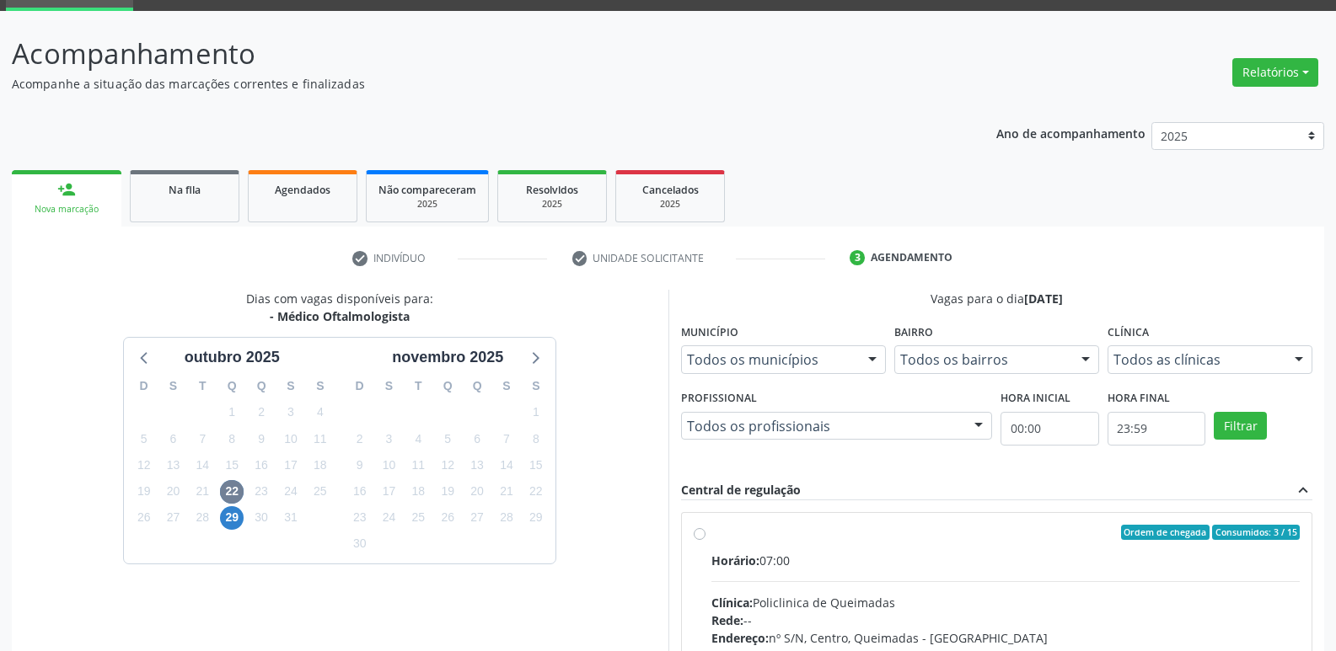
drag, startPoint x: 1207, startPoint y: 569, endPoint x: 1205, endPoint y: 396, distance: 172.8
click at [1207, 562] on div "Horário: 07:00" at bounding box center [1005, 561] width 589 height 18
click at [705, 540] on input "Ordem de chegada Consumidos: 3 / 15 Horário: 07:00 Clínica: Policlinica de Quei…" at bounding box center [700, 532] width 12 height 15
radio input "true"
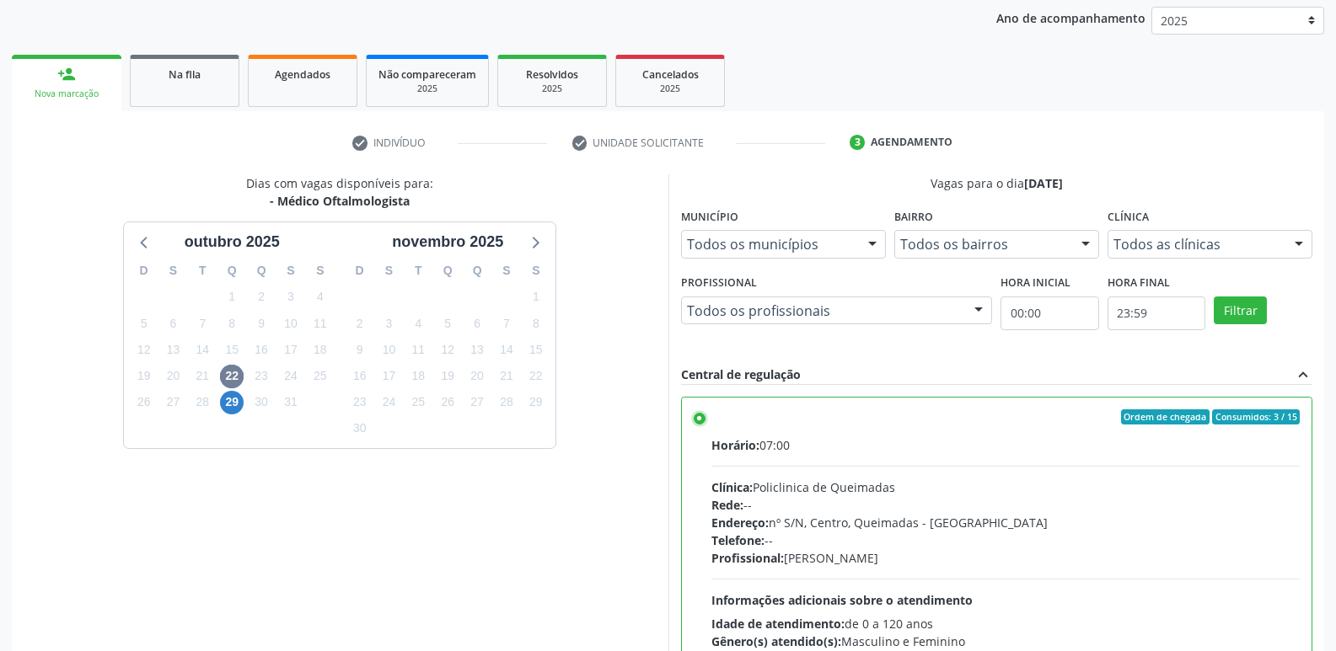
scroll to position [356, 0]
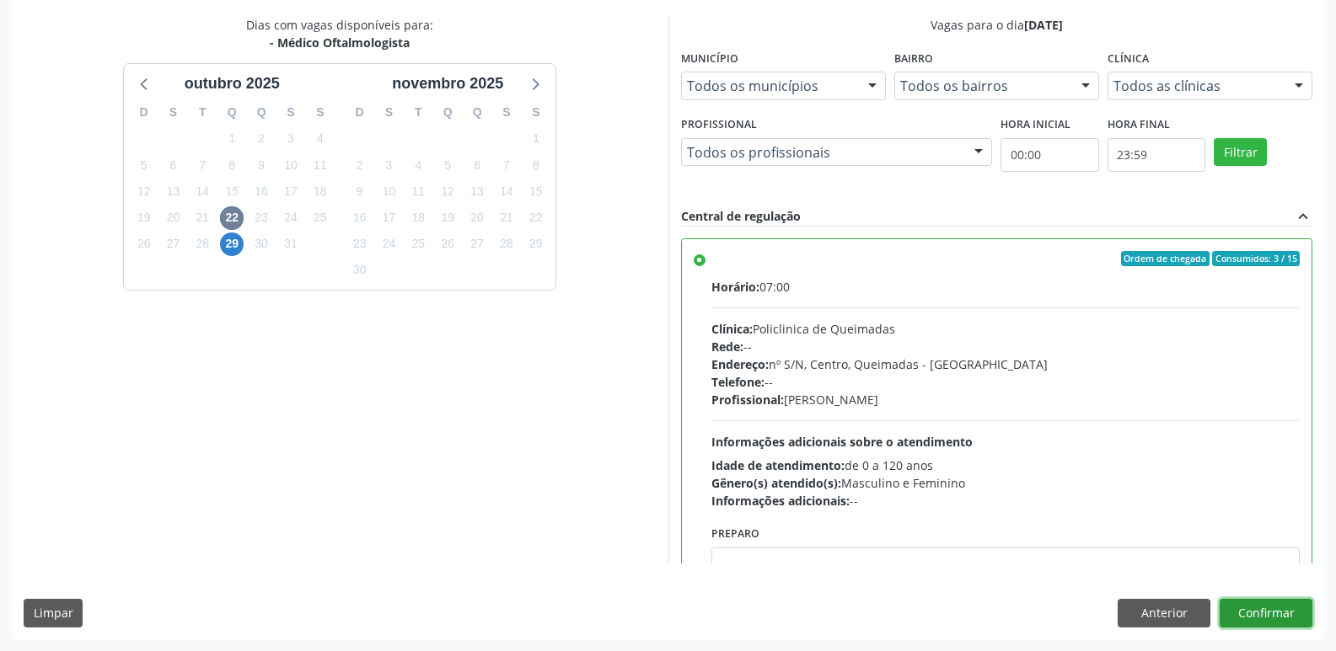
click at [1249, 606] on button "Confirmar" at bounding box center [1265, 613] width 93 height 29
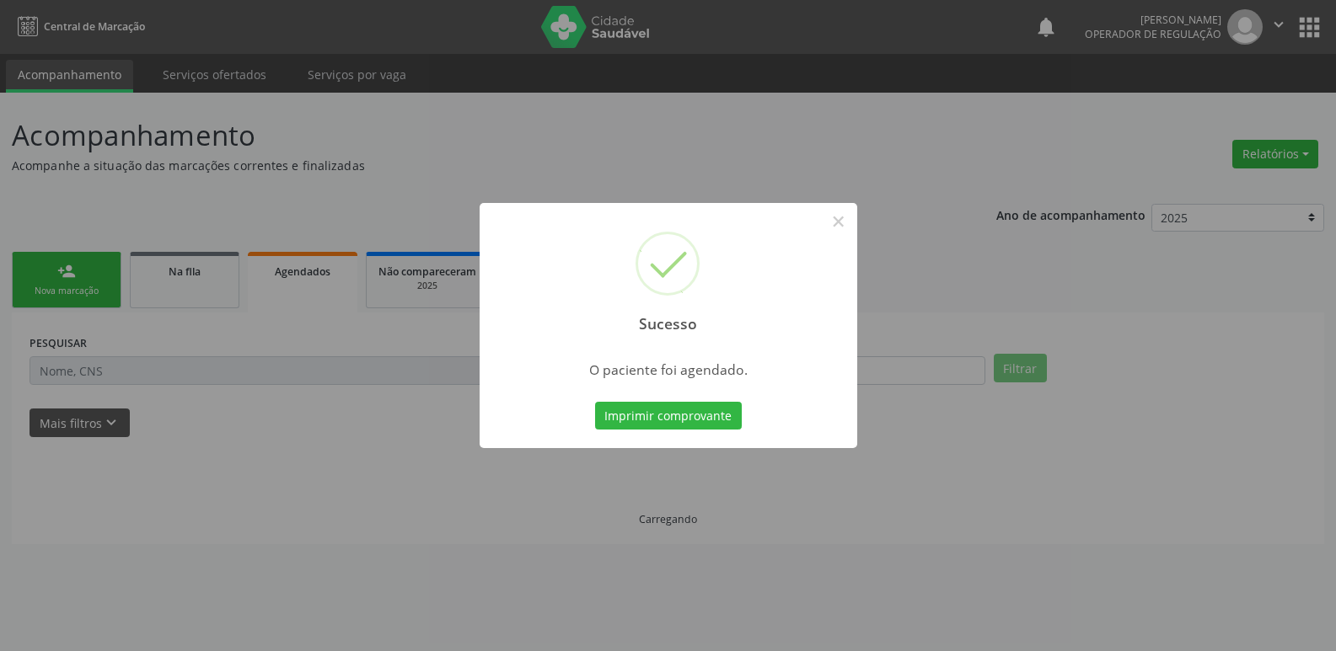
scroll to position [0, 0]
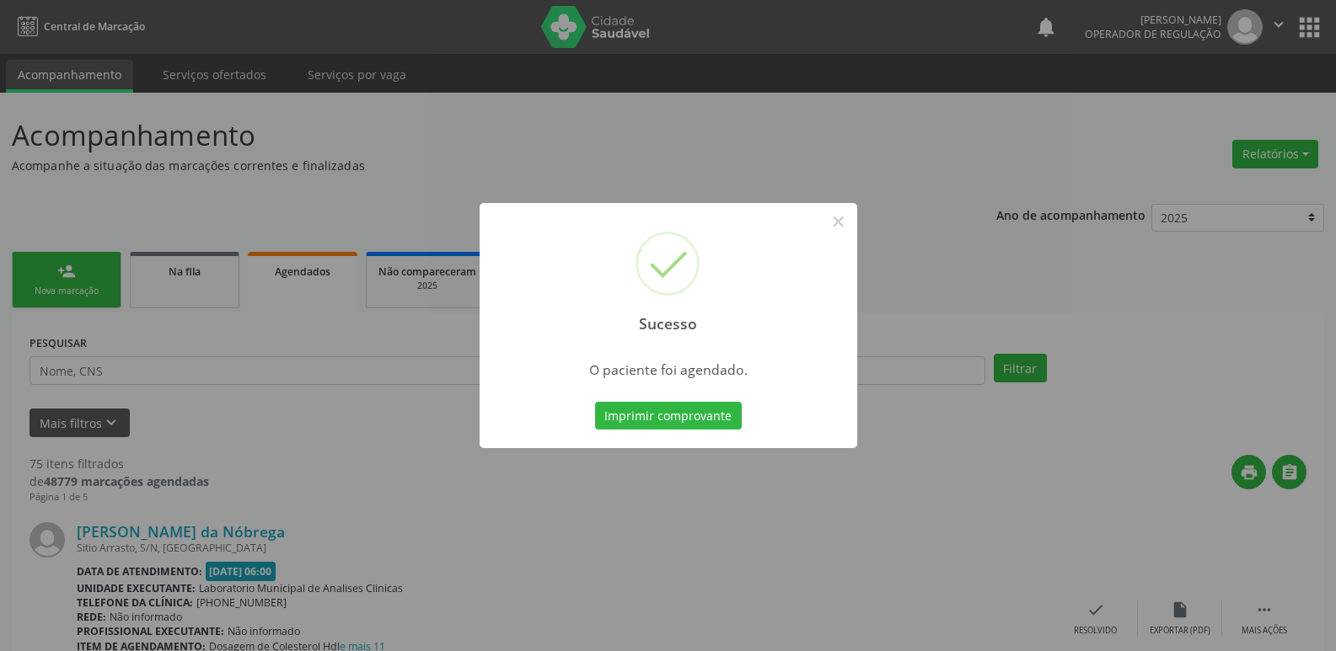
click at [595, 402] on button "Imprimir comprovante" at bounding box center [668, 416] width 147 height 29
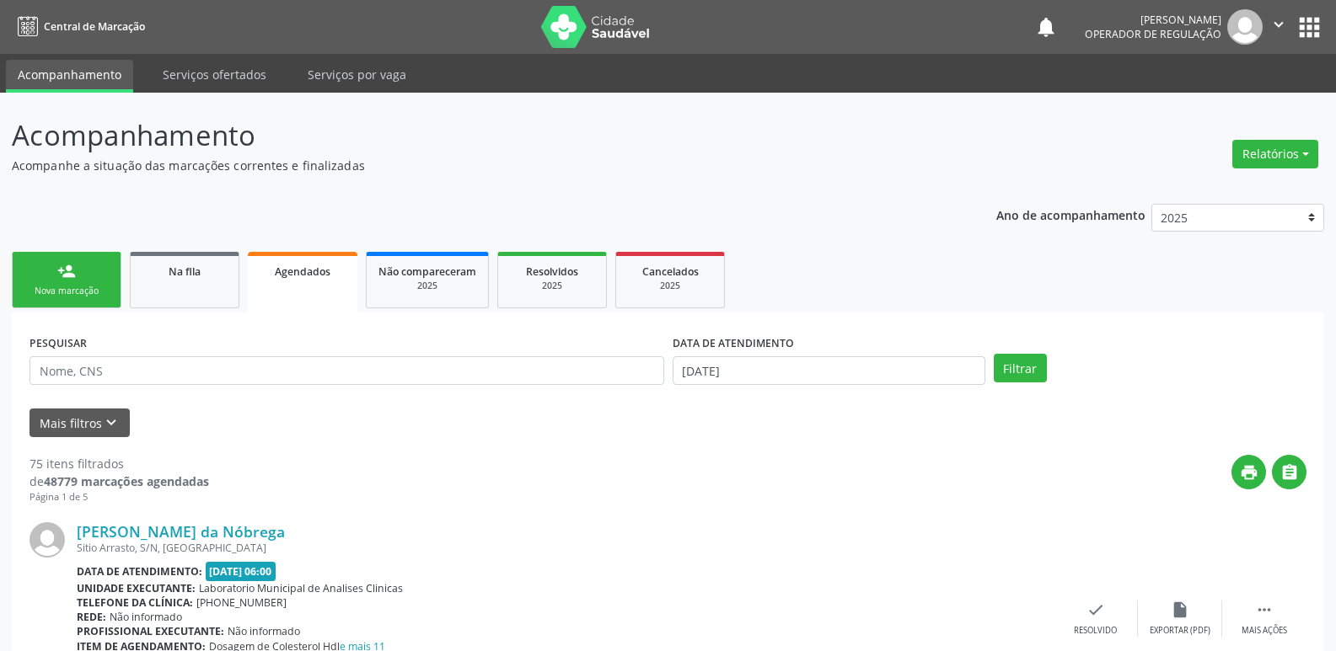
click at [78, 284] on link "person_add Nova marcação" at bounding box center [67, 280] width 110 height 56
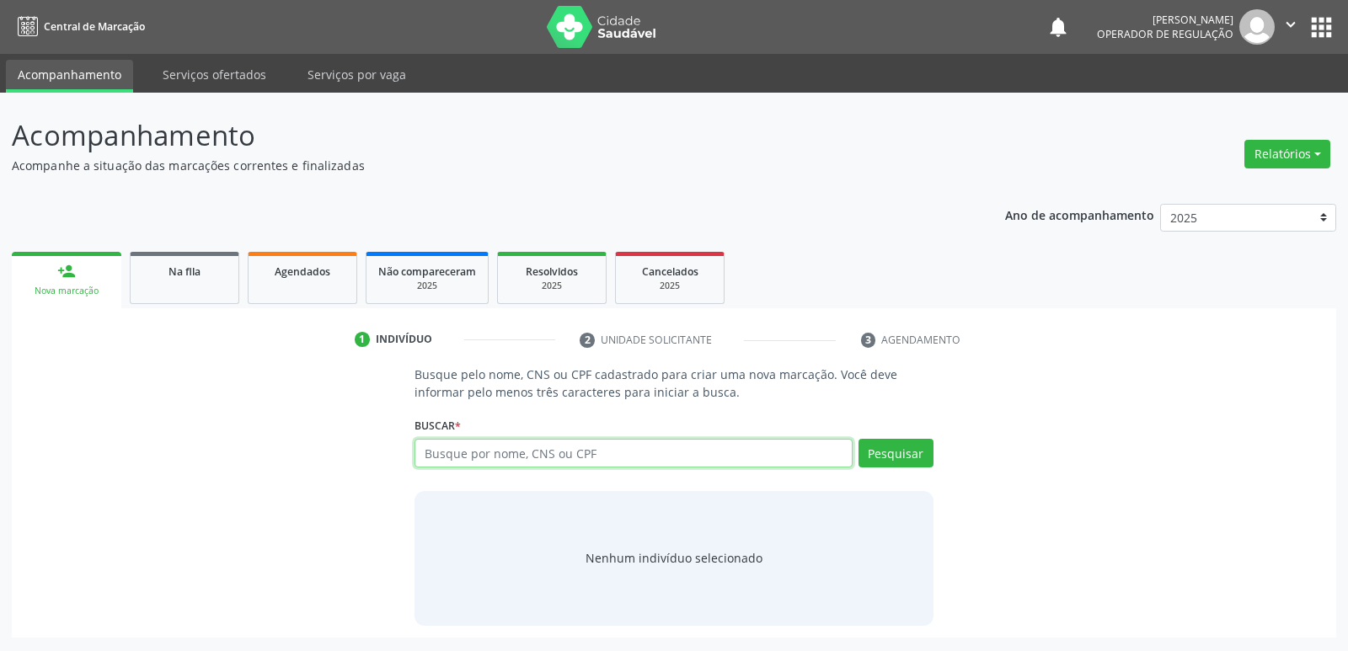
click at [573, 443] on input "text" at bounding box center [633, 453] width 437 height 29
type input "898003989329296"
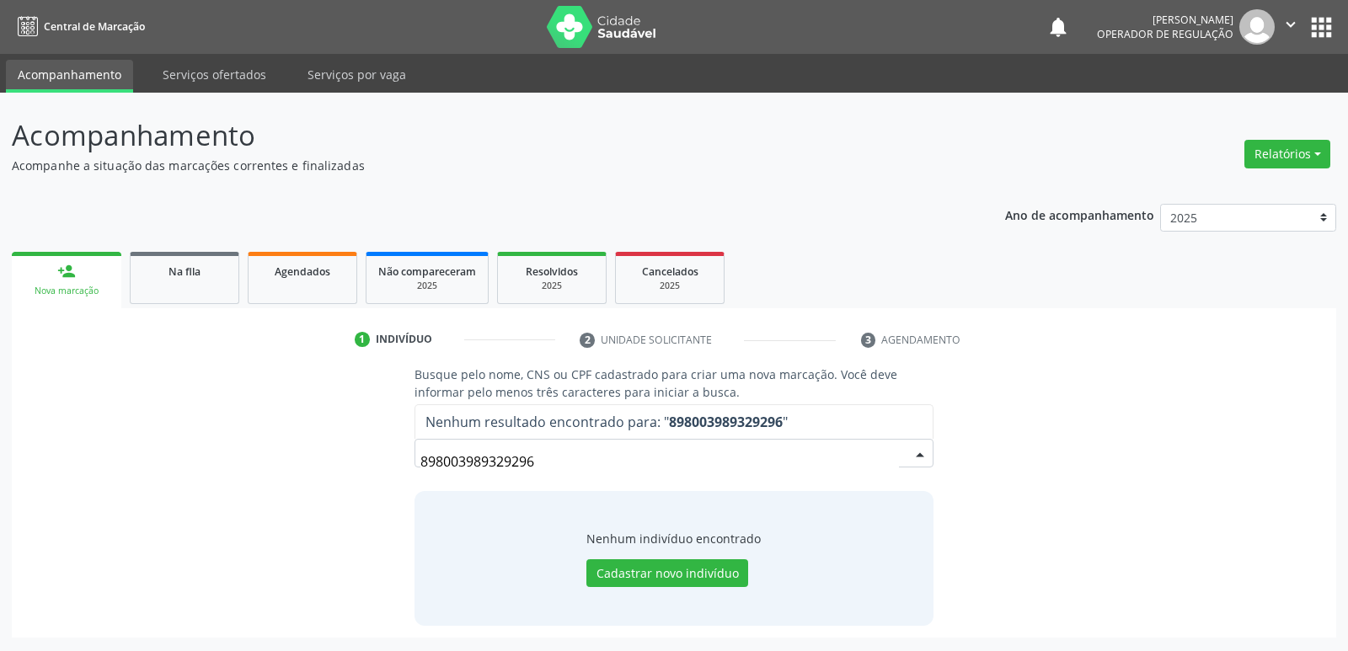
drag, startPoint x: 563, startPoint y: 467, endPoint x: 230, endPoint y: 468, distance: 332.9
click at [230, 468] on div "Busque pelo nome, CNS ou CPF cadastrado para criar uma nova marcação. Você deve…" at bounding box center [674, 496] width 1301 height 260
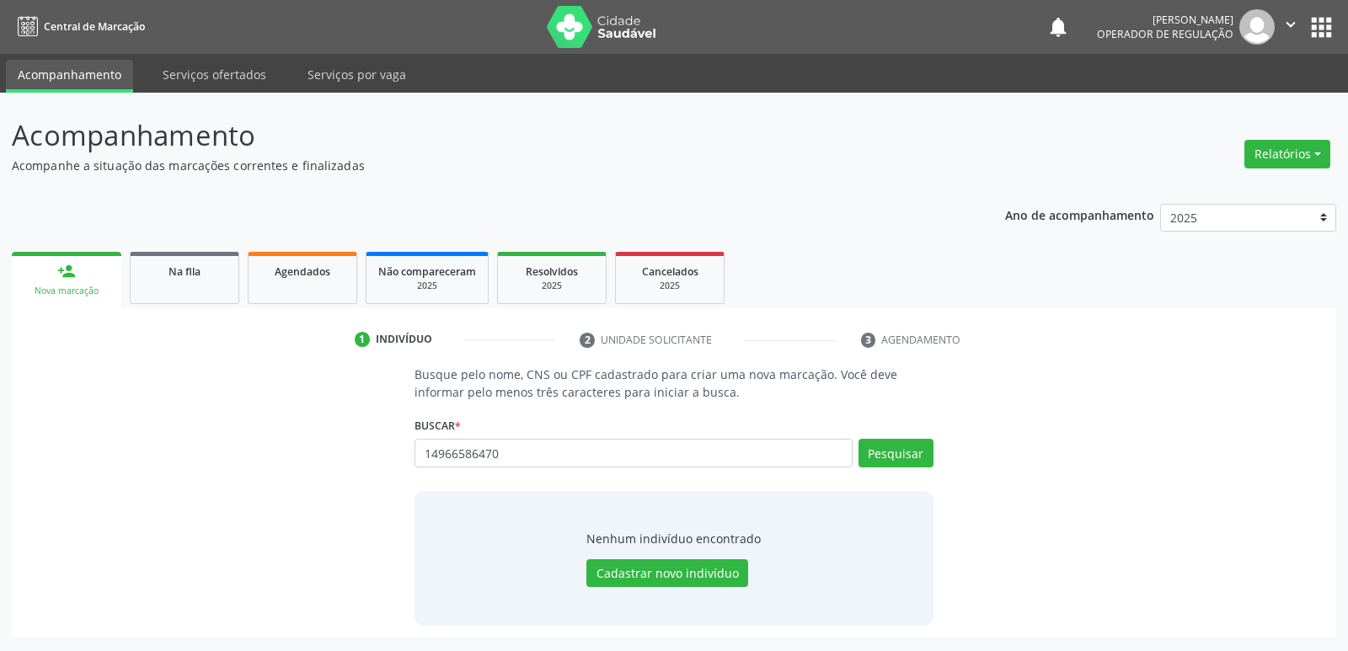
type input "14966586470"
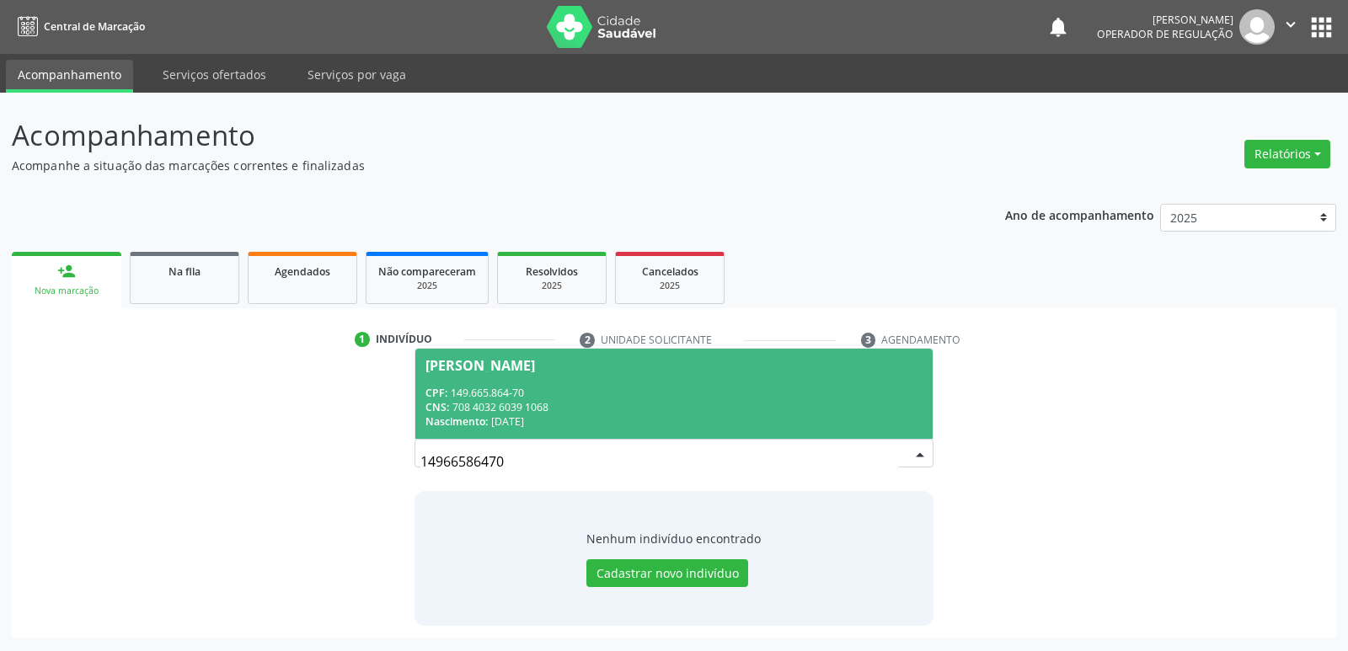
click at [483, 398] on div "CPF: 149.665.864-70" at bounding box center [674, 393] width 496 height 14
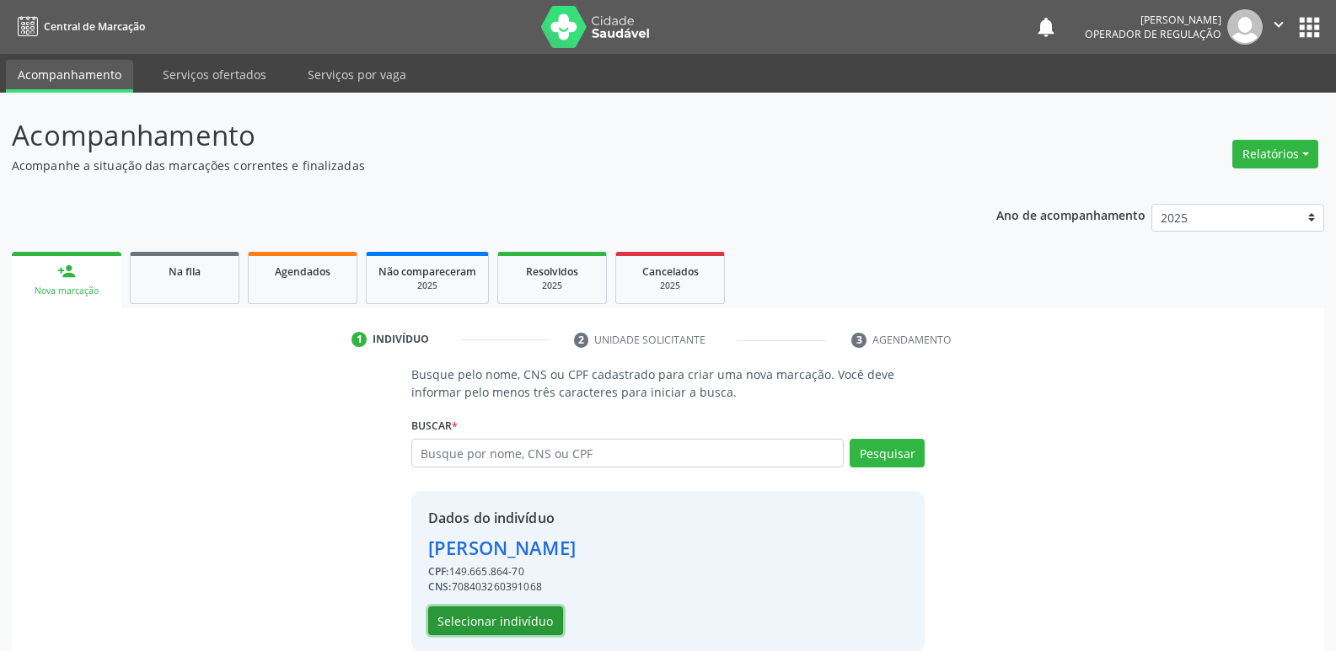
click at [494, 611] on button "Selecionar indivíduo" at bounding box center [495, 621] width 135 height 29
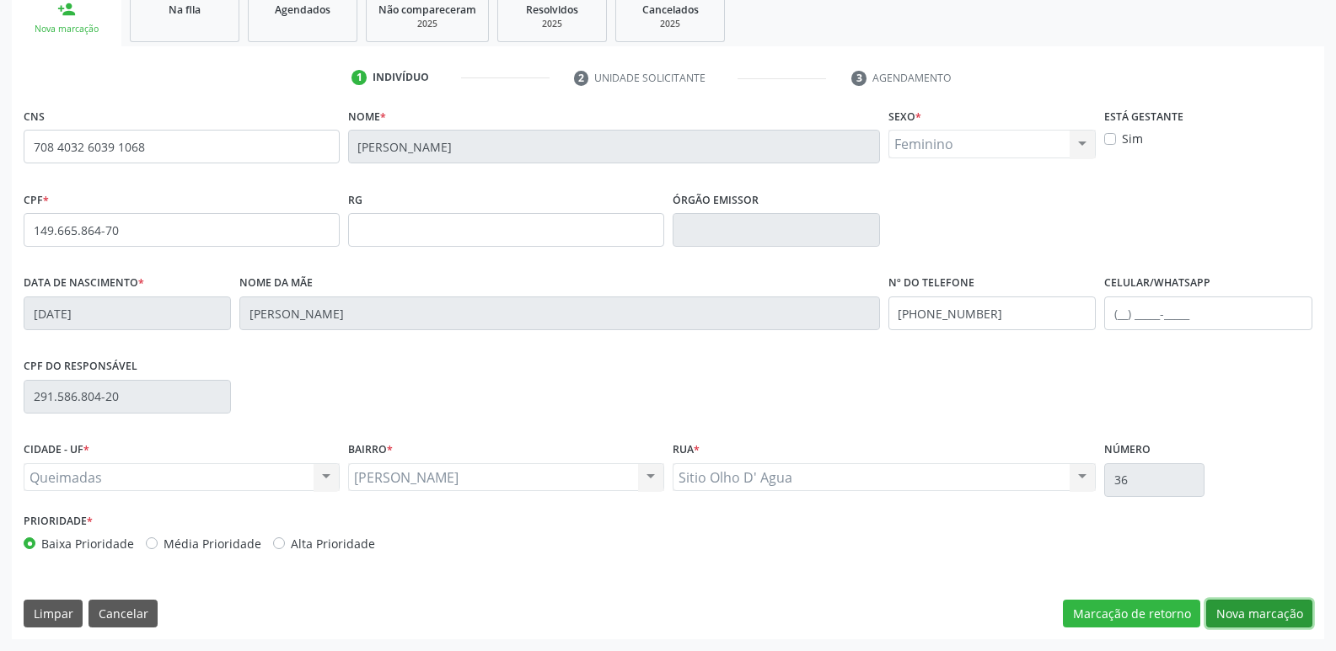
click at [1246, 608] on button "Nova marcação" at bounding box center [1259, 614] width 106 height 29
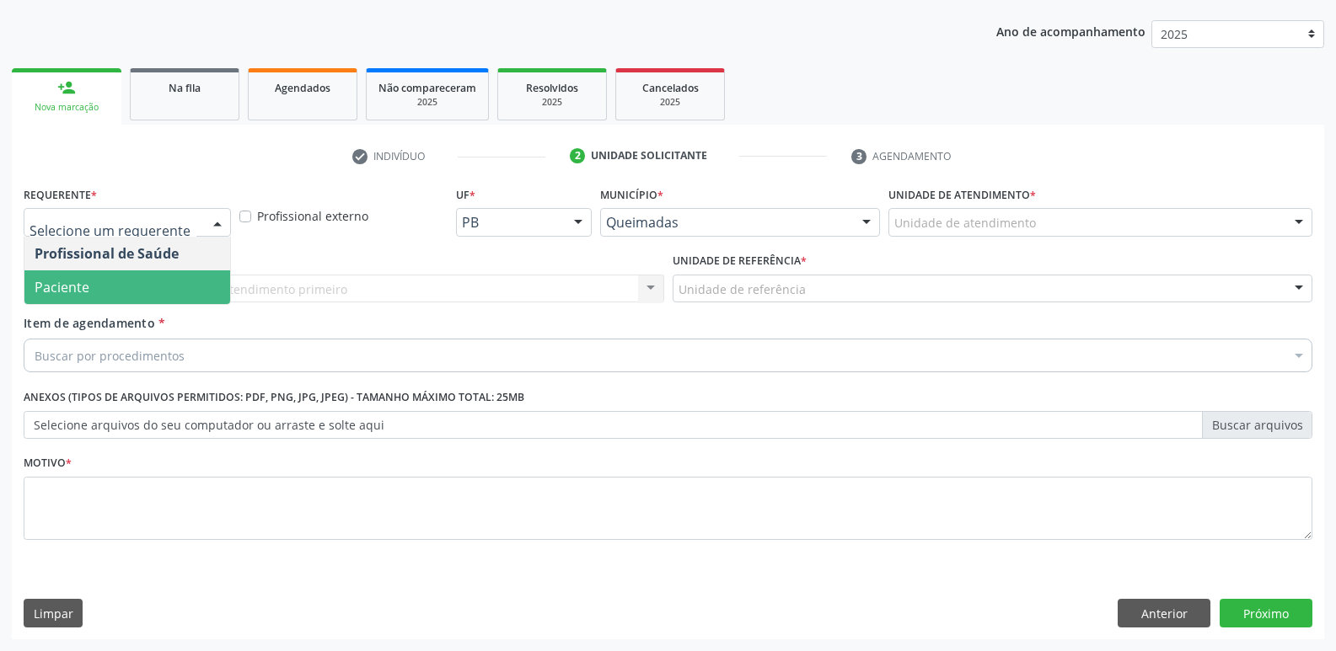
drag, startPoint x: 89, startPoint y: 288, endPoint x: 99, endPoint y: 289, distance: 10.1
click at [89, 289] on span "Paciente" at bounding box center [127, 288] width 206 height 34
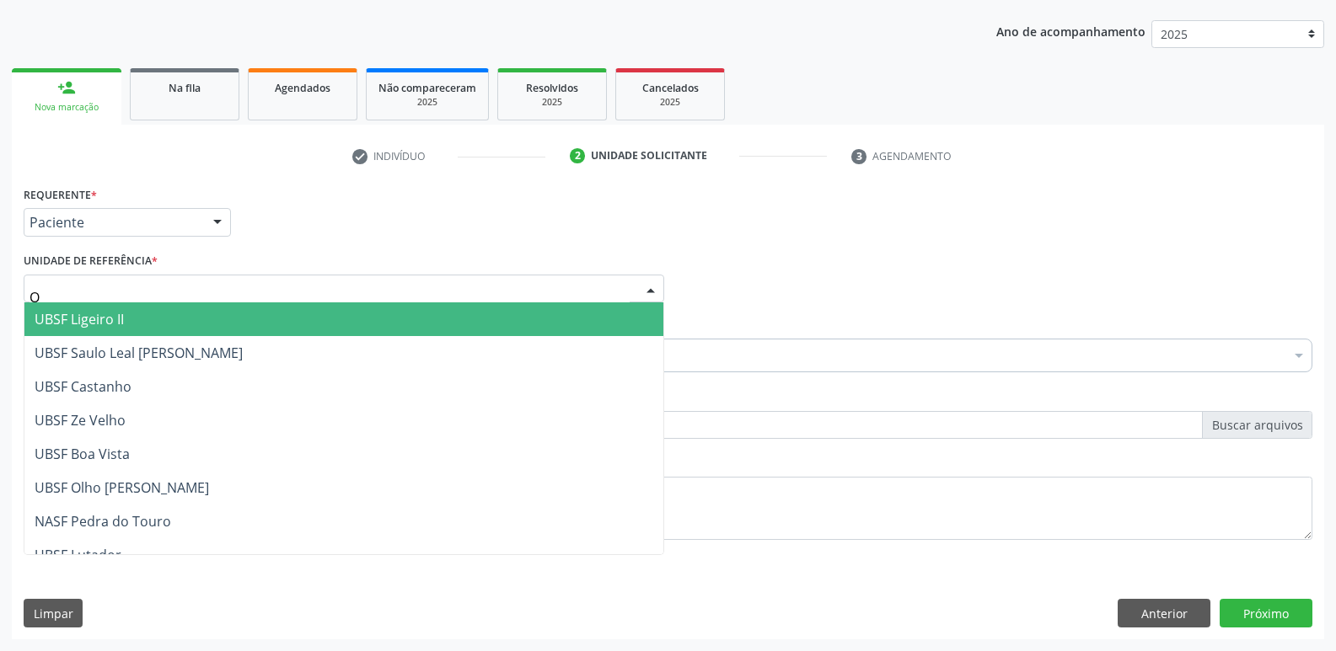
type input "OL"
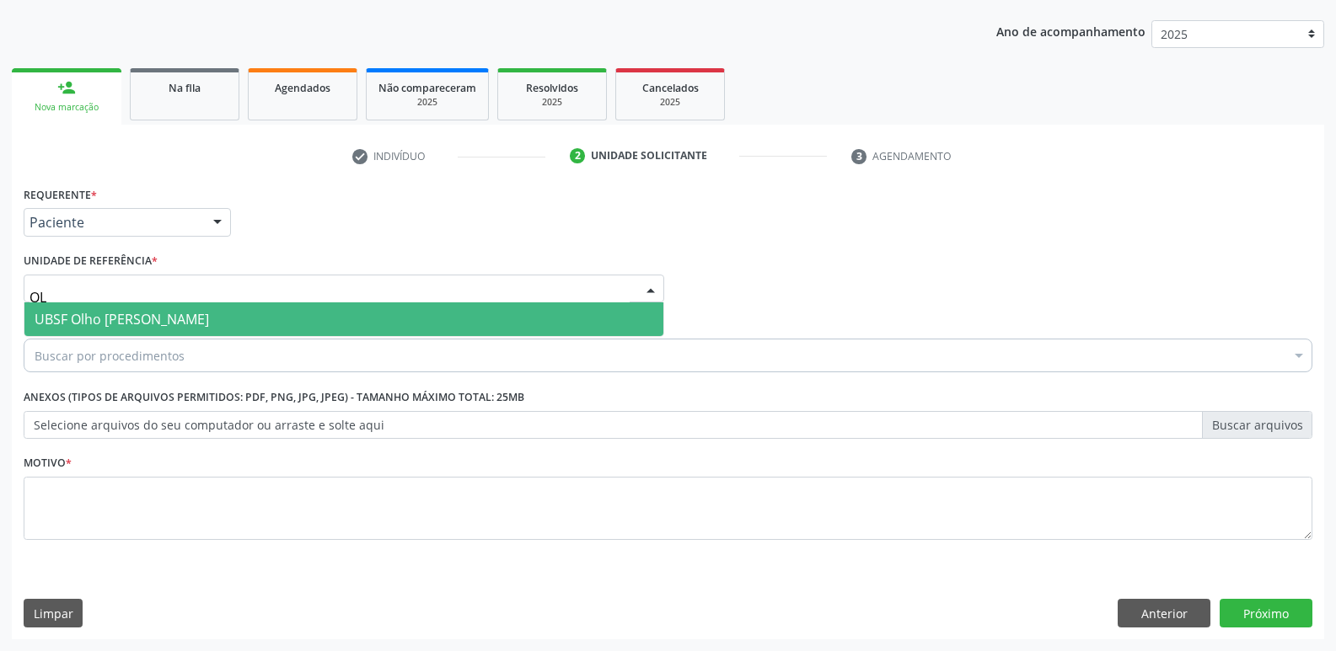
click at [110, 327] on span "UBSF Olho [PERSON_NAME]" at bounding box center [122, 319] width 174 height 19
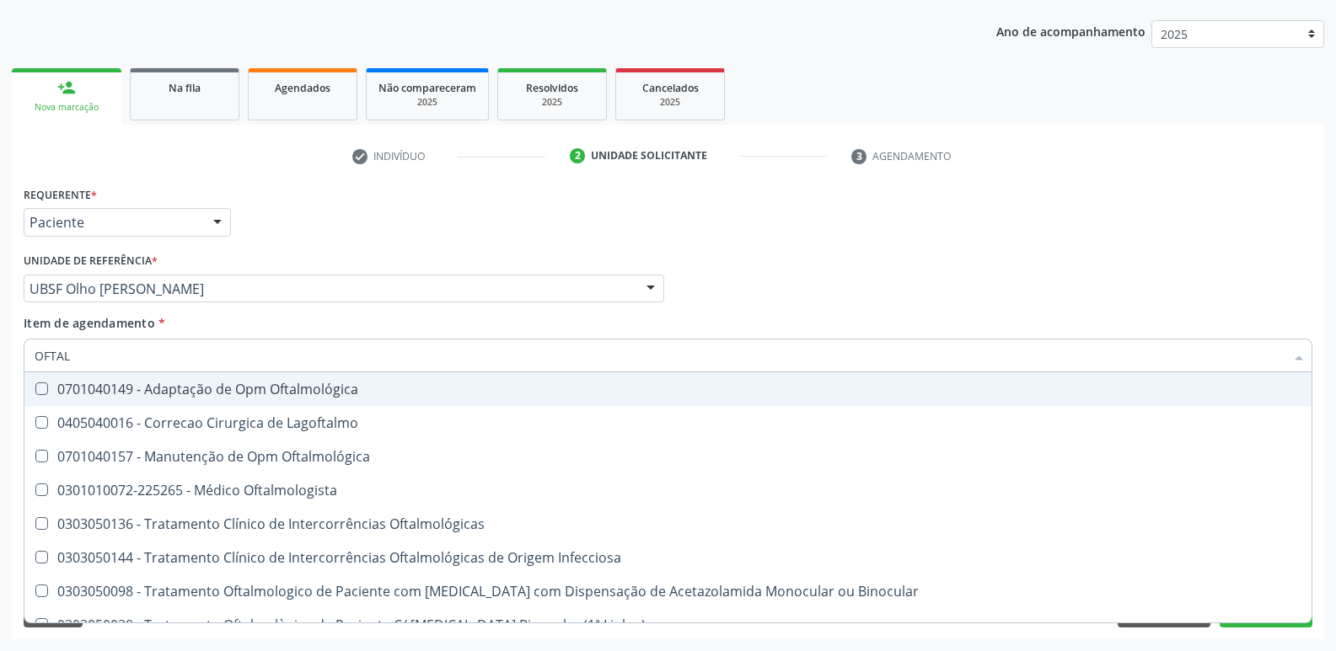
type input "OFTALM"
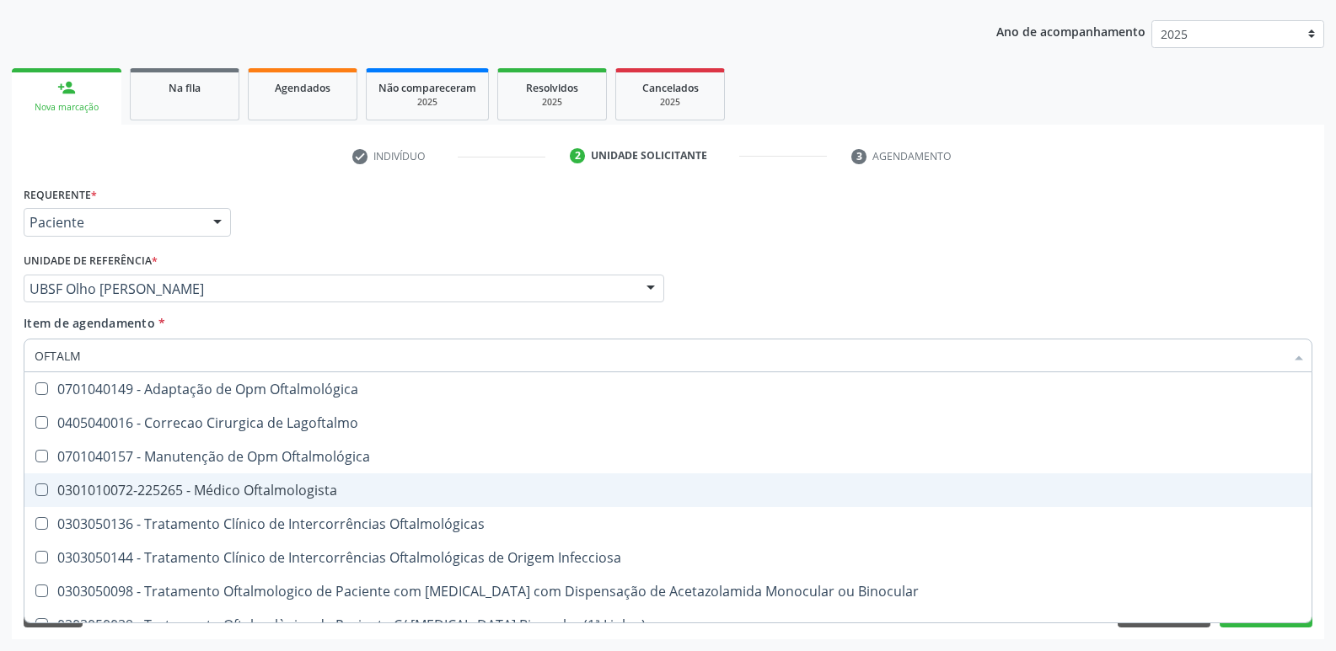
click at [242, 486] on div "0301010072-225265 - Médico Oftalmologista" at bounding box center [668, 490] width 1267 height 13
checkbox Oftalmologista "true"
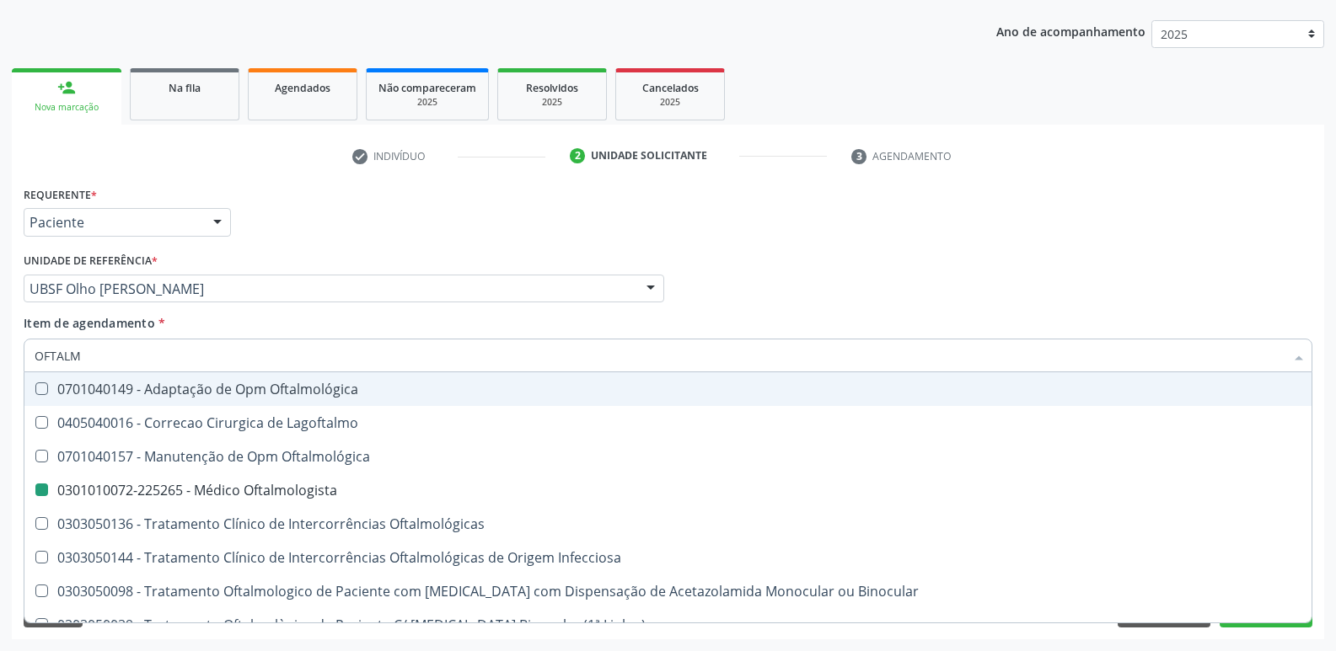
click at [455, 232] on div "Requerente * Paciente Profissional de Saúde Paciente Nenhum resultado encontrad…" at bounding box center [667, 215] width 1297 height 66
checkbox Lagoftalmo "true"
checkbox Oftalmologista "false"
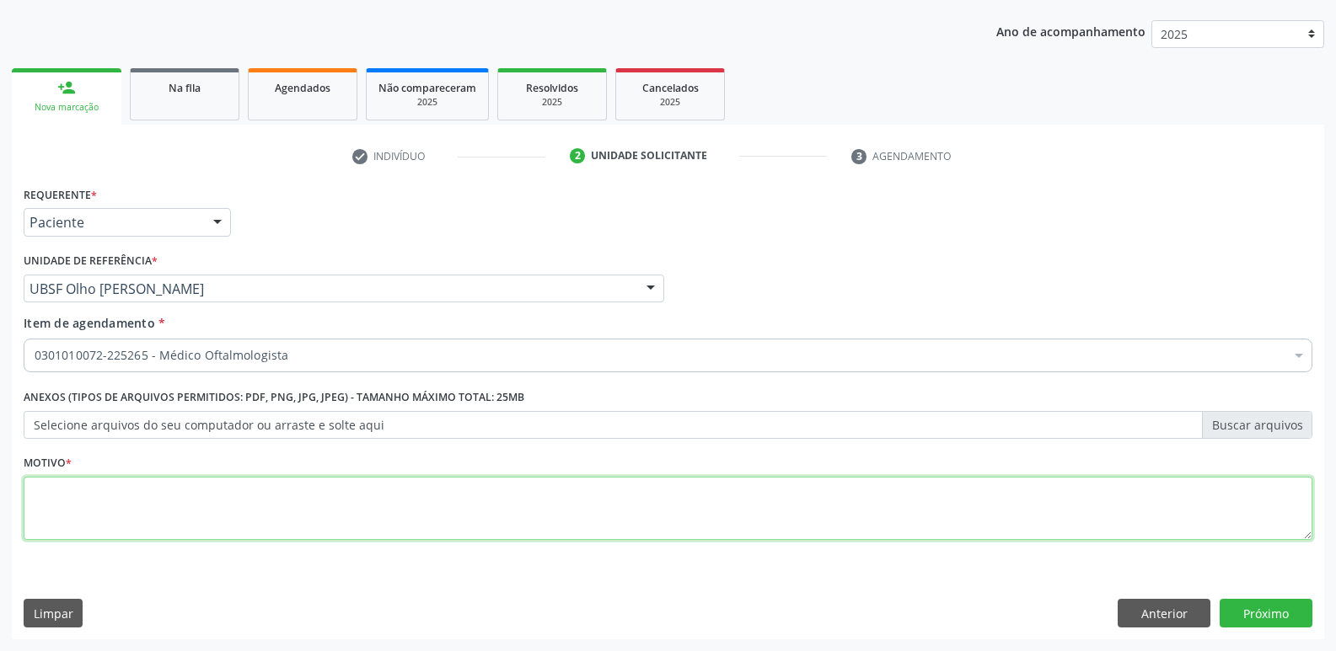
click at [373, 520] on textarea at bounding box center [668, 509] width 1289 height 64
paste textarea "avaliação"
type textarea "avaliação"
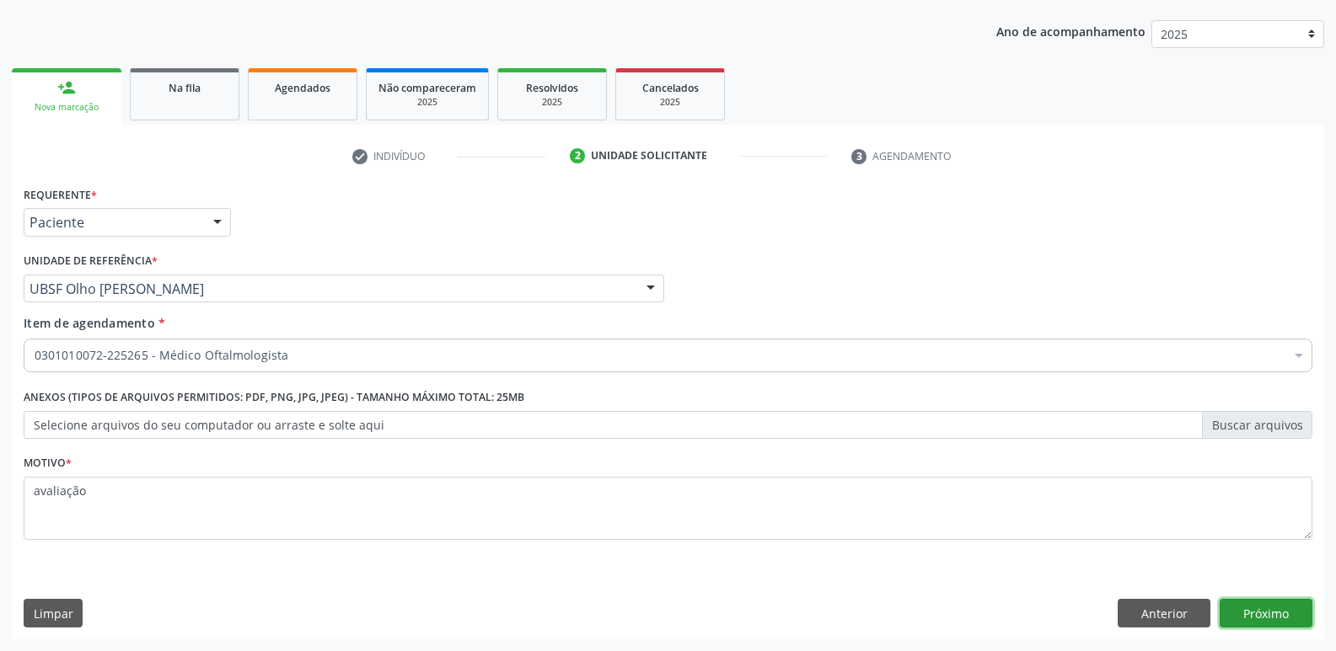
click at [1286, 611] on button "Próximo" at bounding box center [1265, 613] width 93 height 29
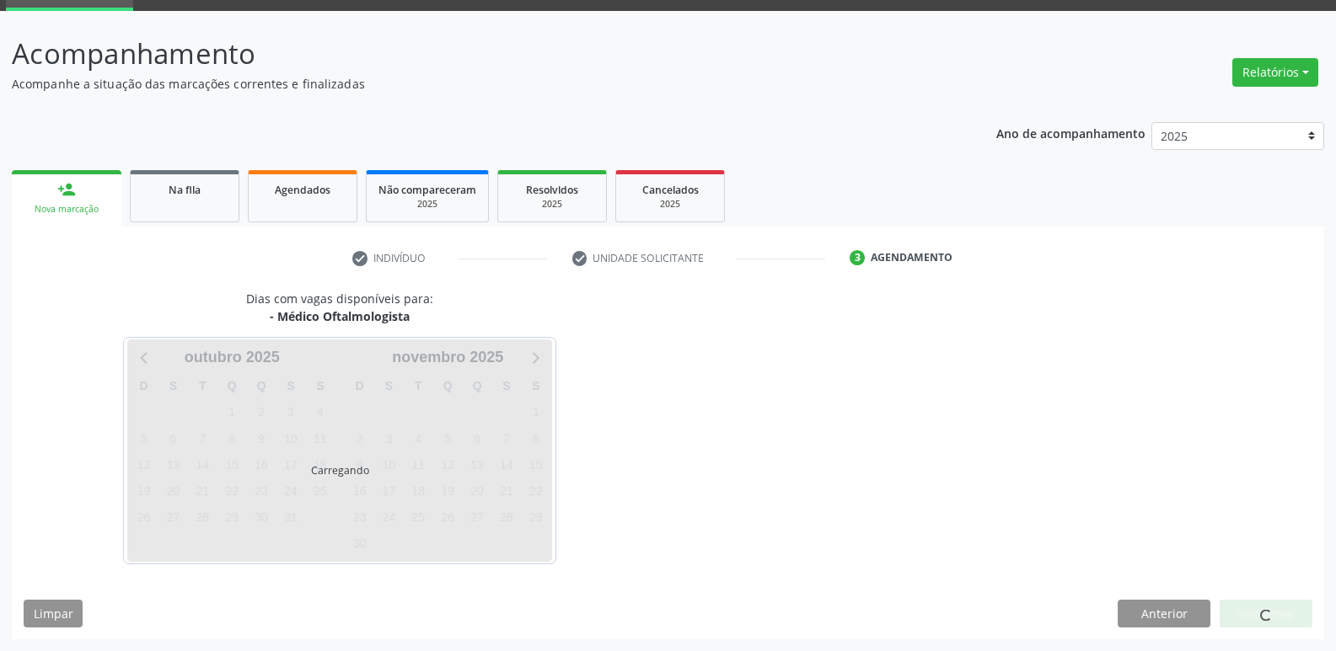
scroll to position [82, 0]
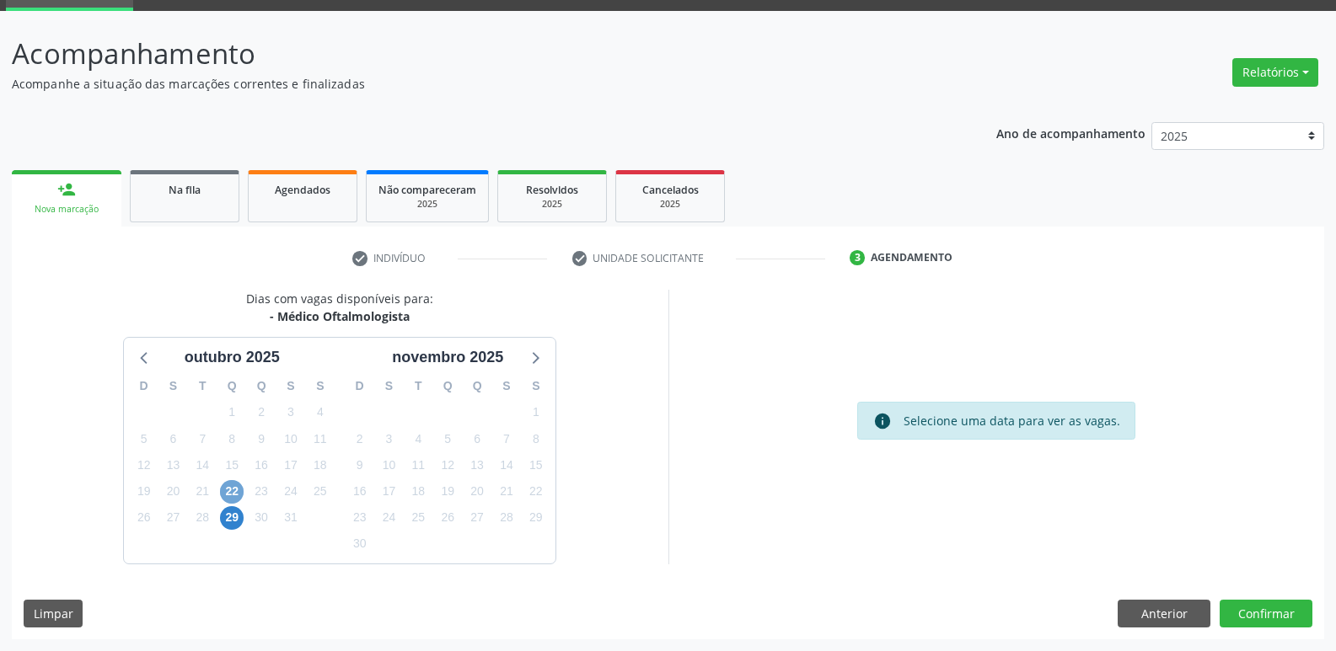
click at [230, 495] on span "22" at bounding box center [232, 492] width 24 height 24
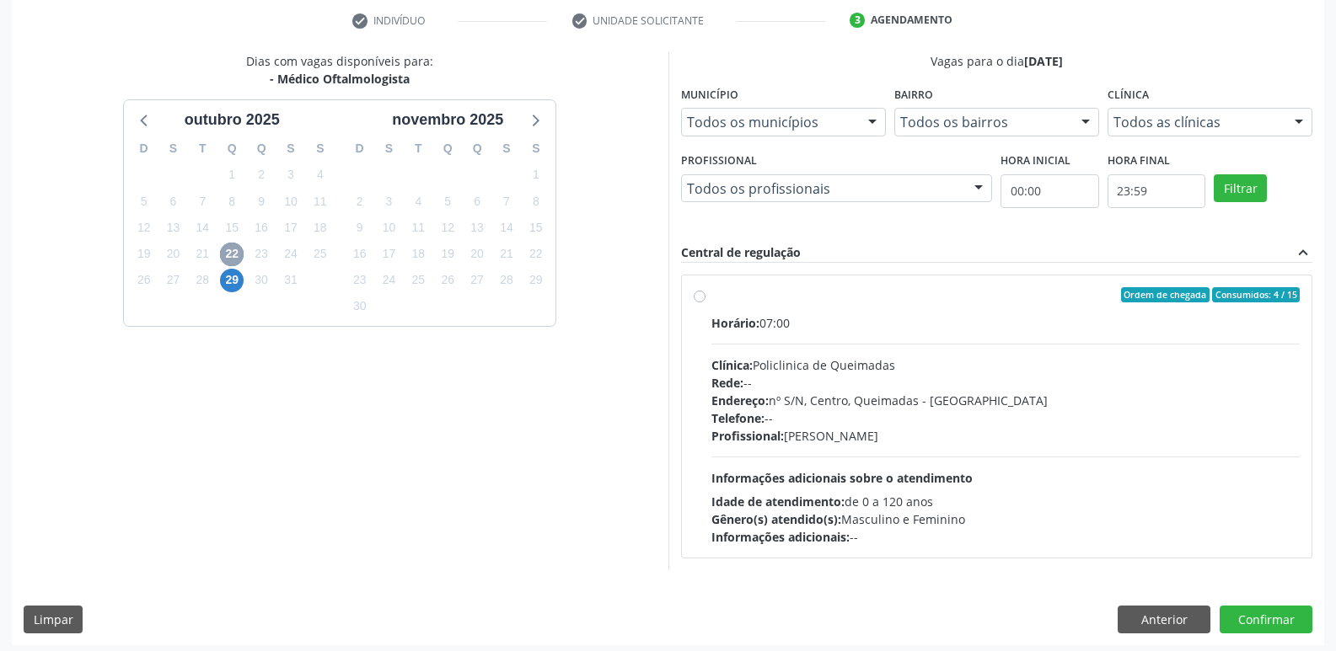
scroll to position [325, 0]
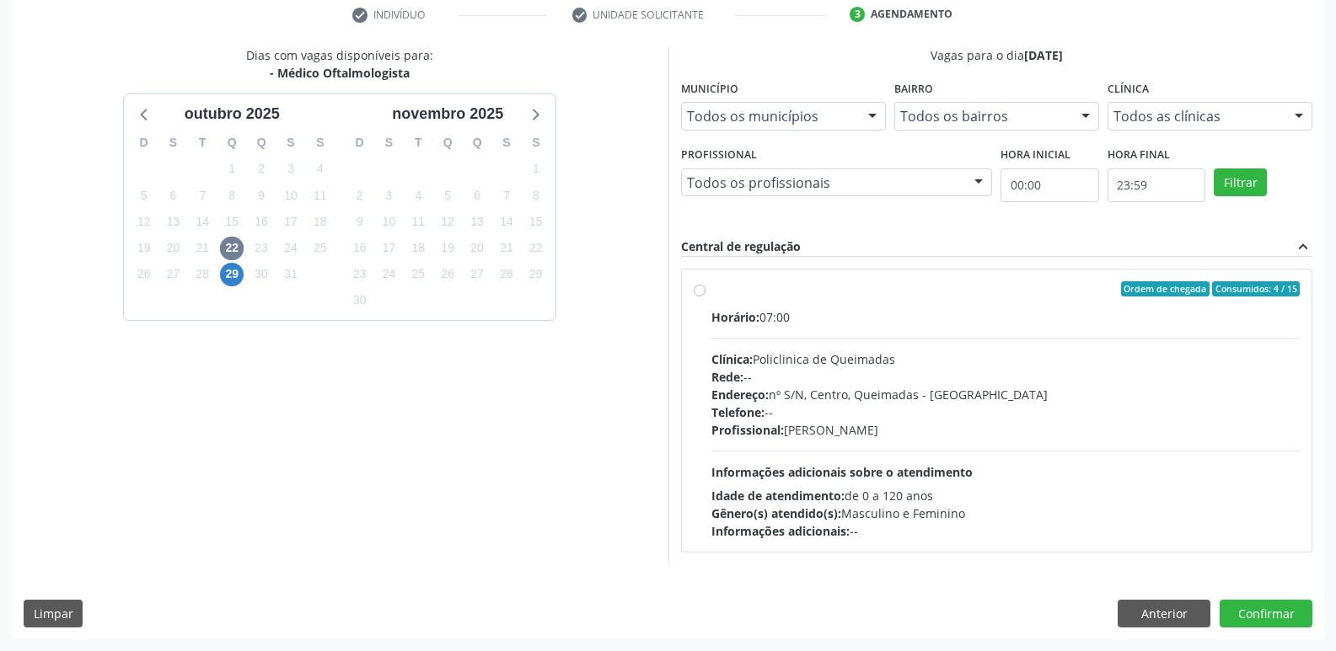
click at [1097, 421] on div "Profissional: Dominique Silveira Calou Pachu" at bounding box center [1005, 430] width 589 height 18
click at [705, 297] on input "Ordem de chegada Consumidos: 4 / 15 Horário: 07:00 Clínica: Policlinica de Quei…" at bounding box center [700, 288] width 12 height 15
radio input "true"
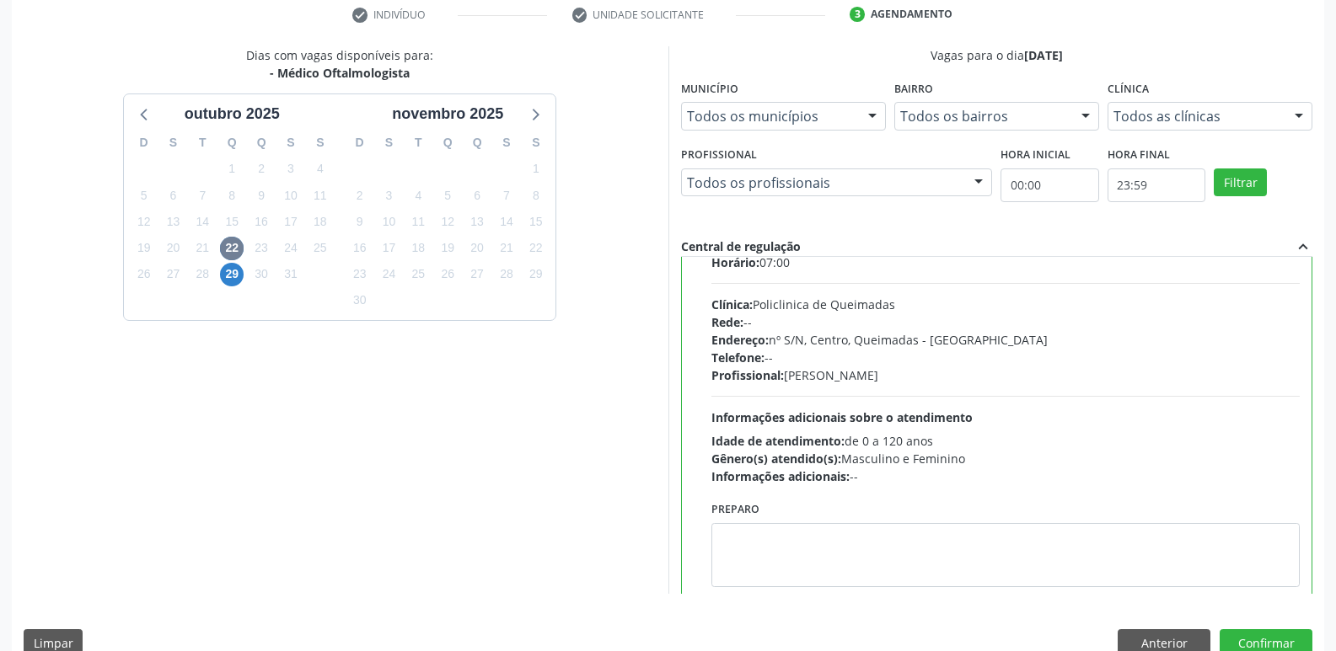
scroll to position [83, 0]
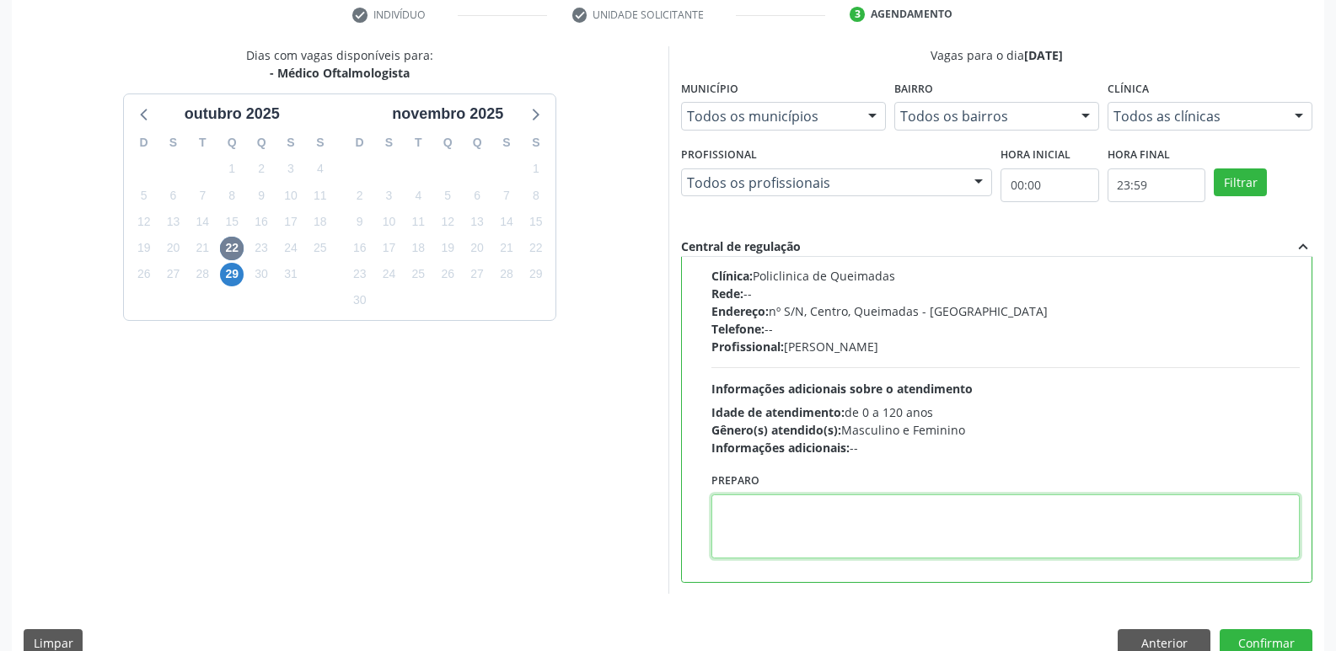
click at [798, 523] on textarea at bounding box center [1005, 527] width 589 height 64
paste textarea "avaliação"
type textarea "avaliação"
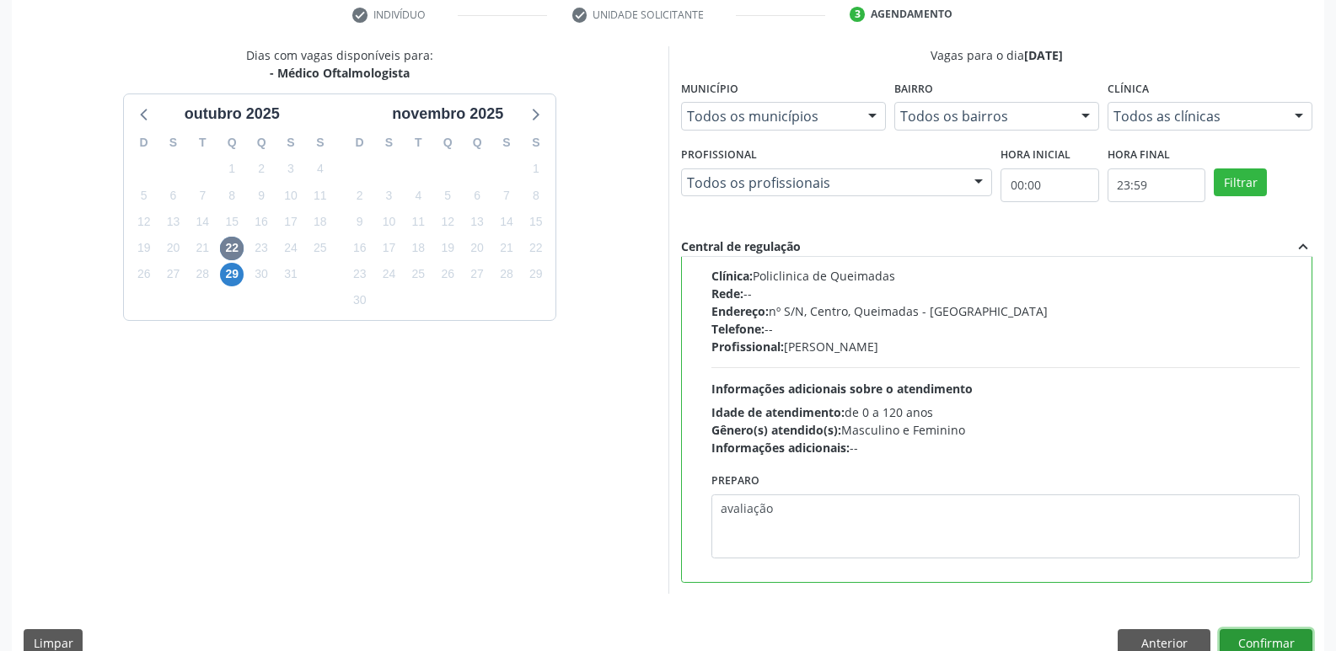
click at [1229, 632] on button "Confirmar" at bounding box center [1265, 644] width 93 height 29
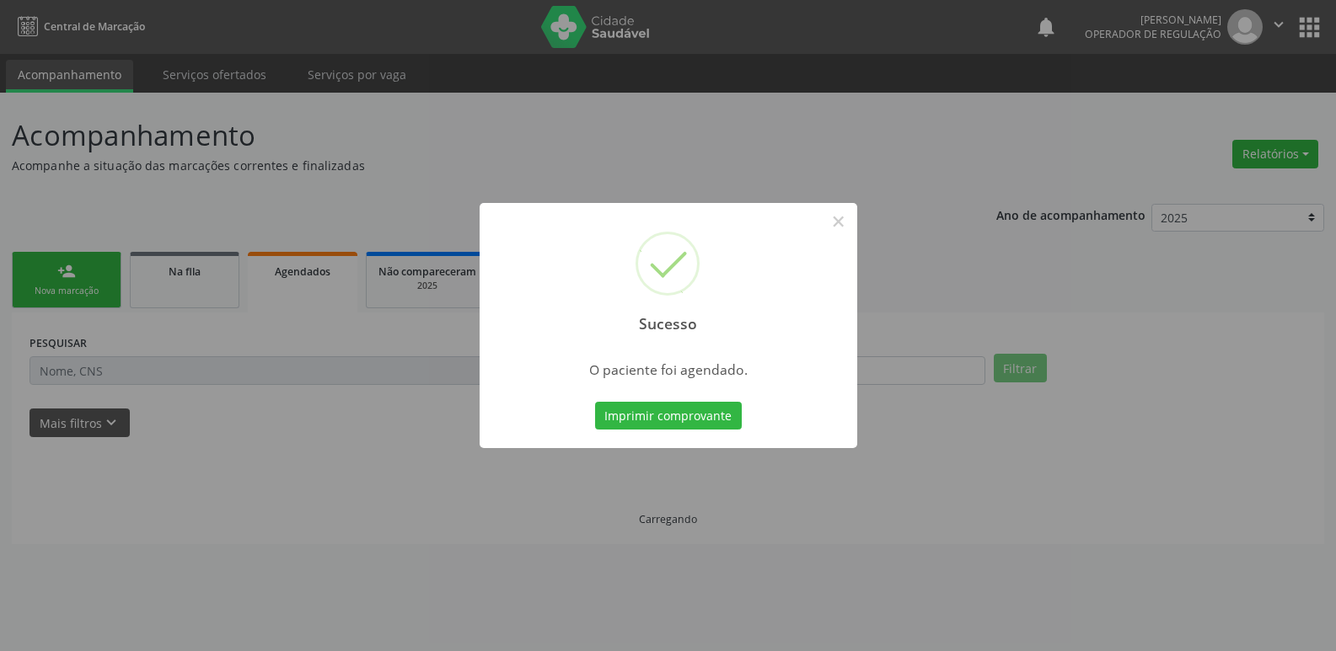
scroll to position [0, 0]
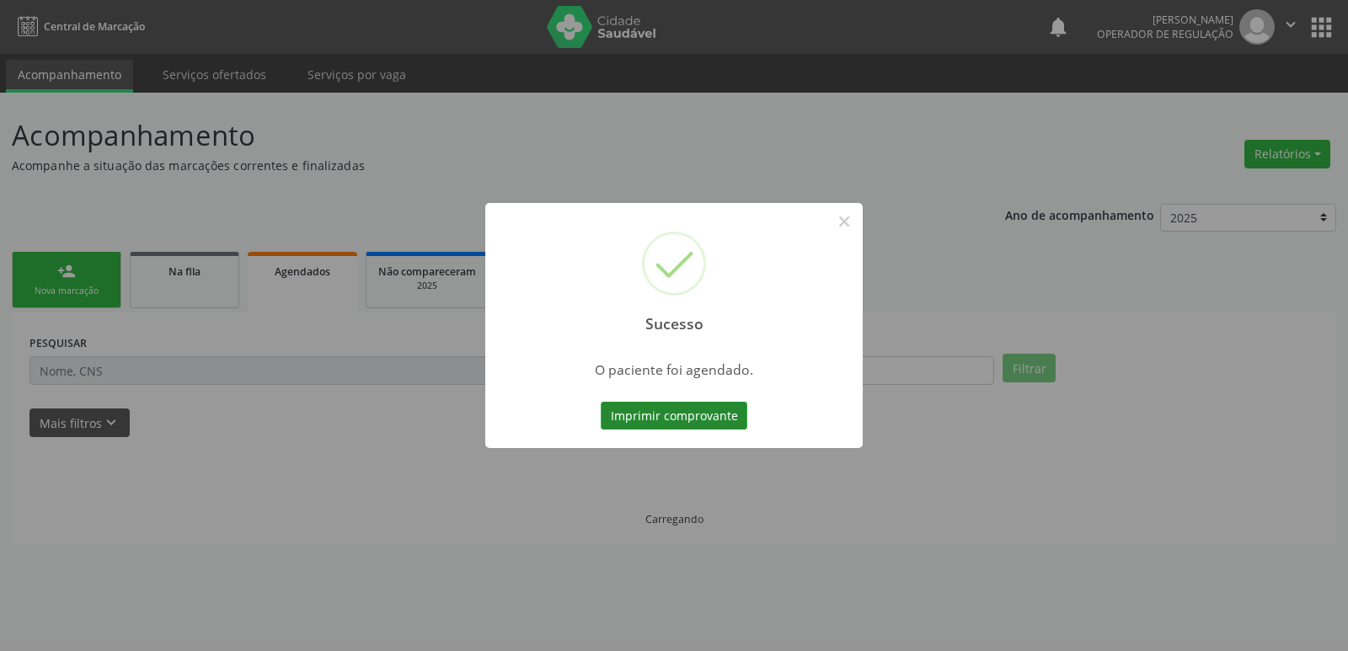
click at [656, 425] on button "Imprimir comprovante" at bounding box center [674, 416] width 147 height 29
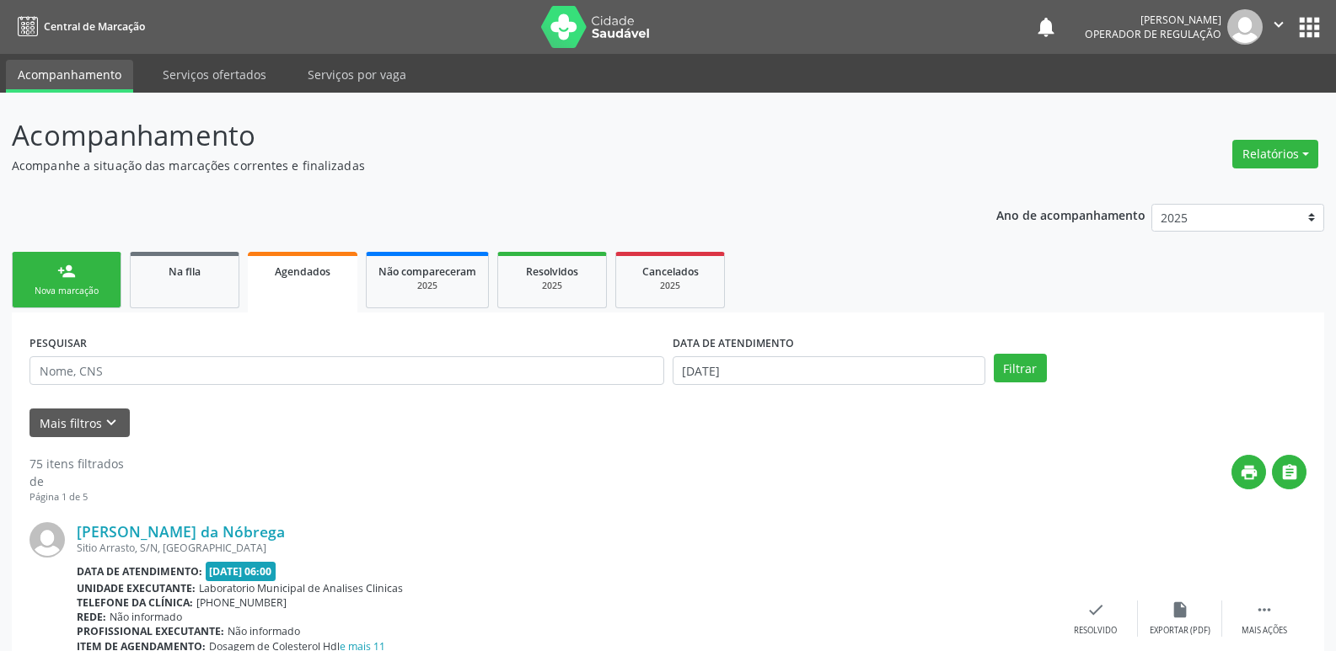
click at [89, 271] on link "person_add Nova marcação" at bounding box center [67, 280] width 110 height 56
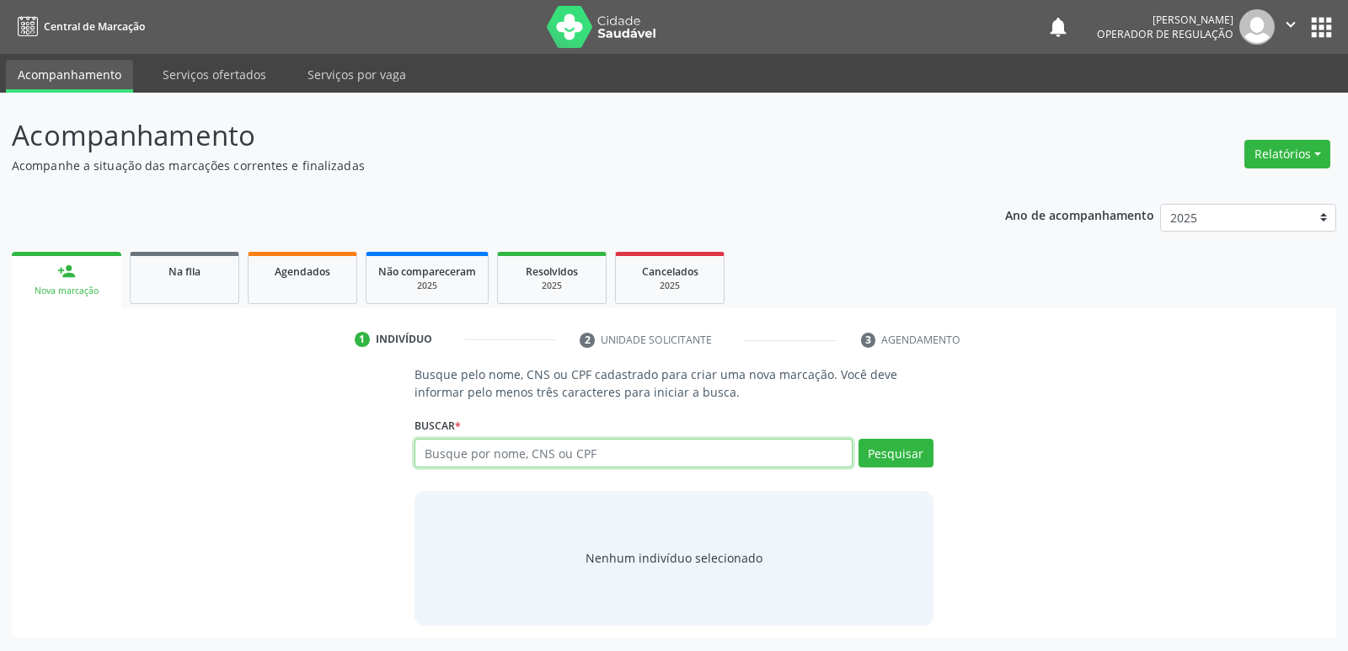
click at [453, 458] on input "text" at bounding box center [633, 453] width 437 height 29
drag, startPoint x: 450, startPoint y: 453, endPoint x: 289, endPoint y: 274, distance: 241.1
click at [289, 274] on span "Agendados" at bounding box center [303, 272] width 56 height 14
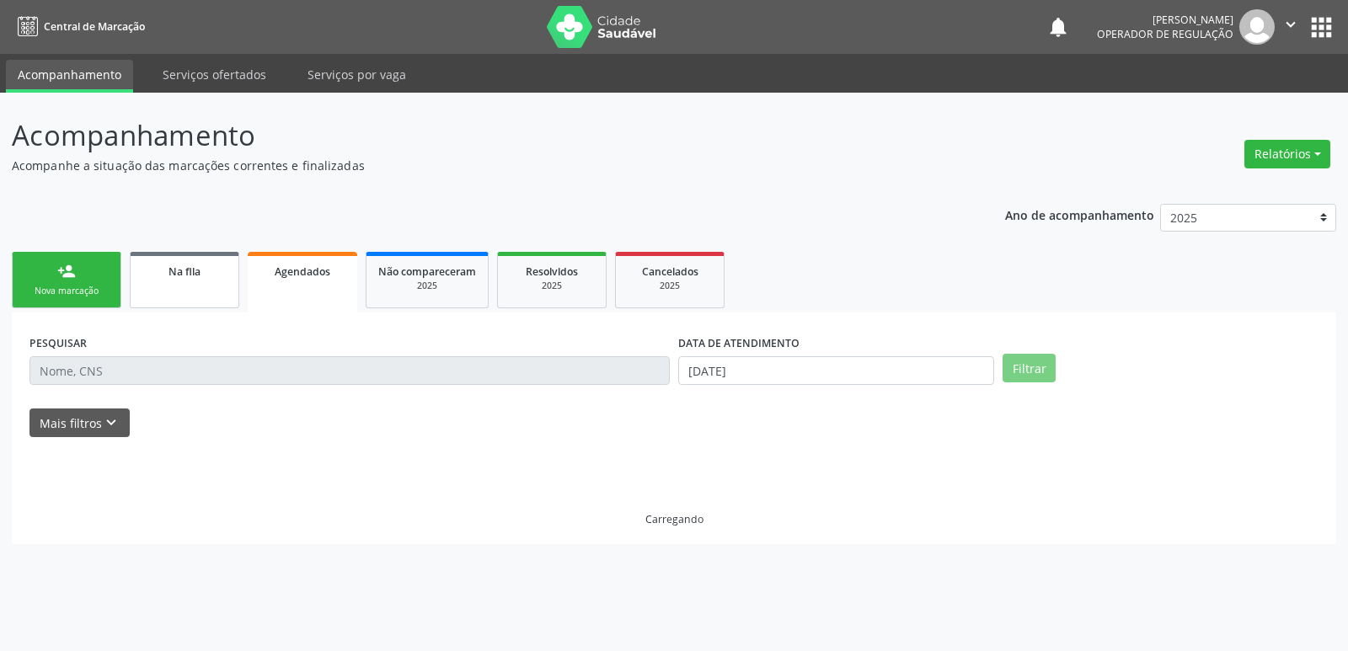
click at [206, 280] on link "Na fila" at bounding box center [185, 280] width 110 height 56
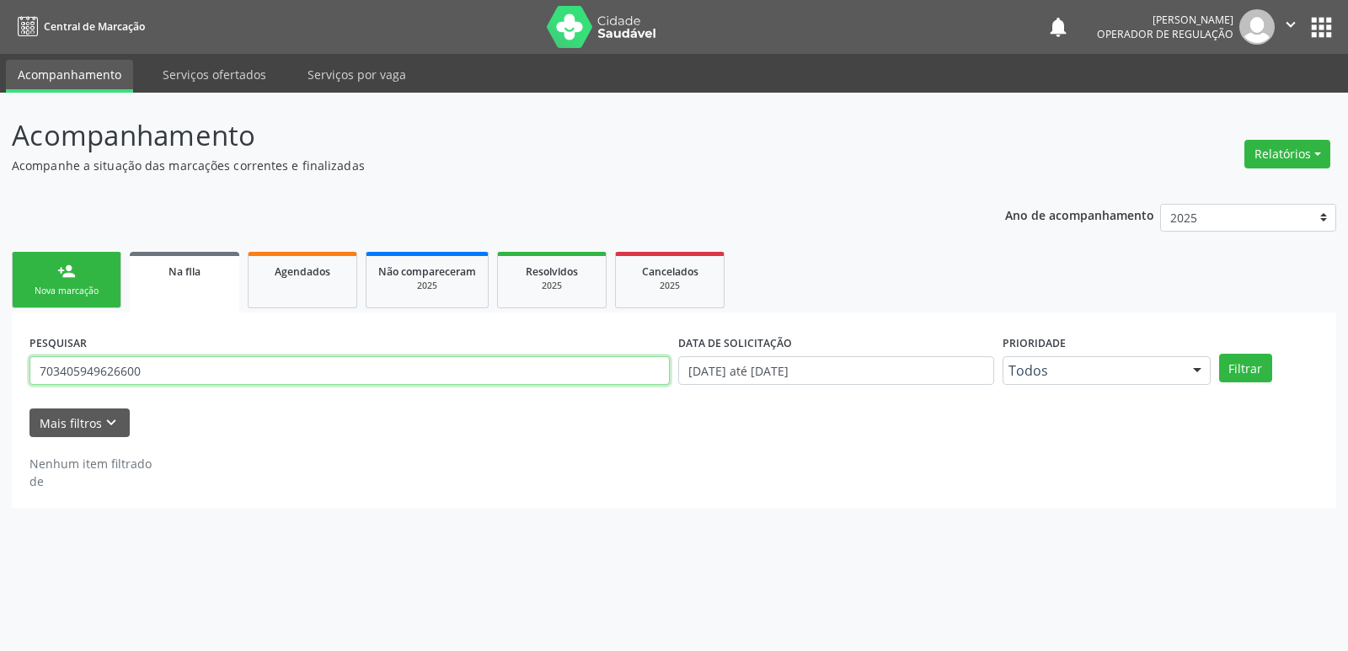
click at [145, 367] on input "703405949626600" at bounding box center [349, 370] width 640 height 29
drag, startPoint x: 150, startPoint y: 370, endPoint x: 0, endPoint y: 335, distance: 153.9
click at [0, 335] on div "Acompanhamento Acompanhe a situação das marcações correntes e finalizadas Relat…" at bounding box center [674, 372] width 1348 height 559
type input "LORENA VI"
click at [1219, 354] on button "Filtrar" at bounding box center [1245, 368] width 53 height 29
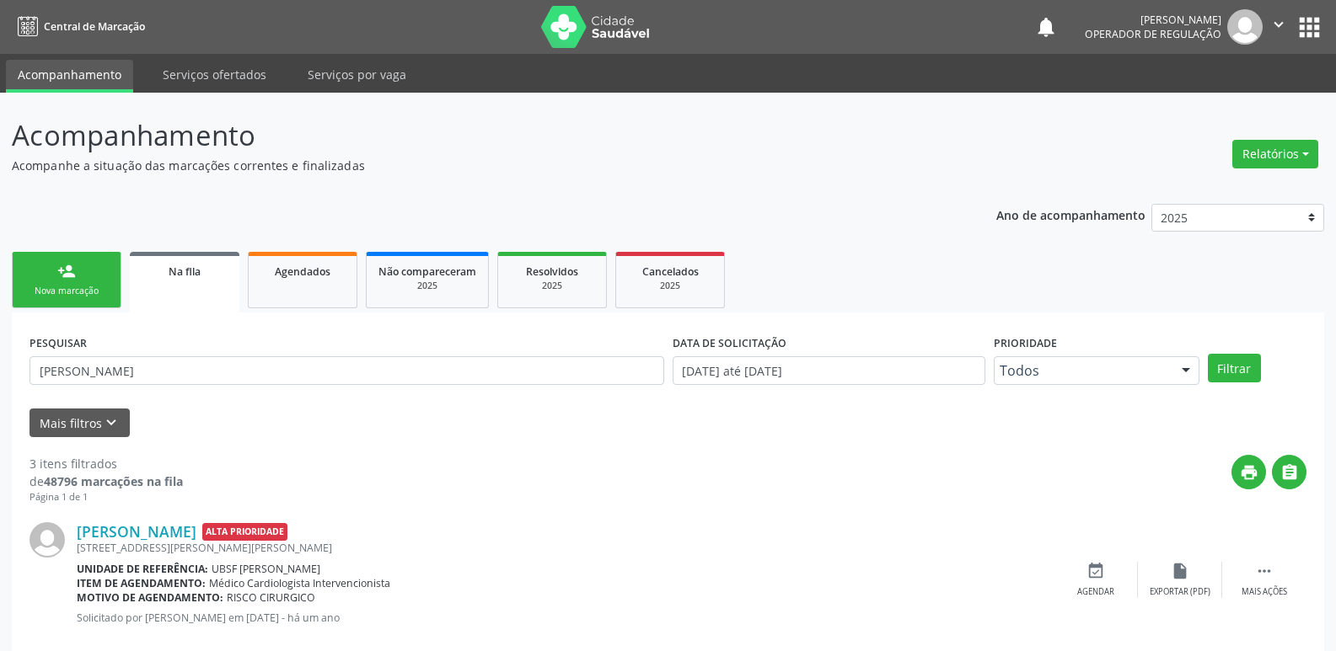
click at [61, 277] on div "person_add" at bounding box center [66, 271] width 19 height 19
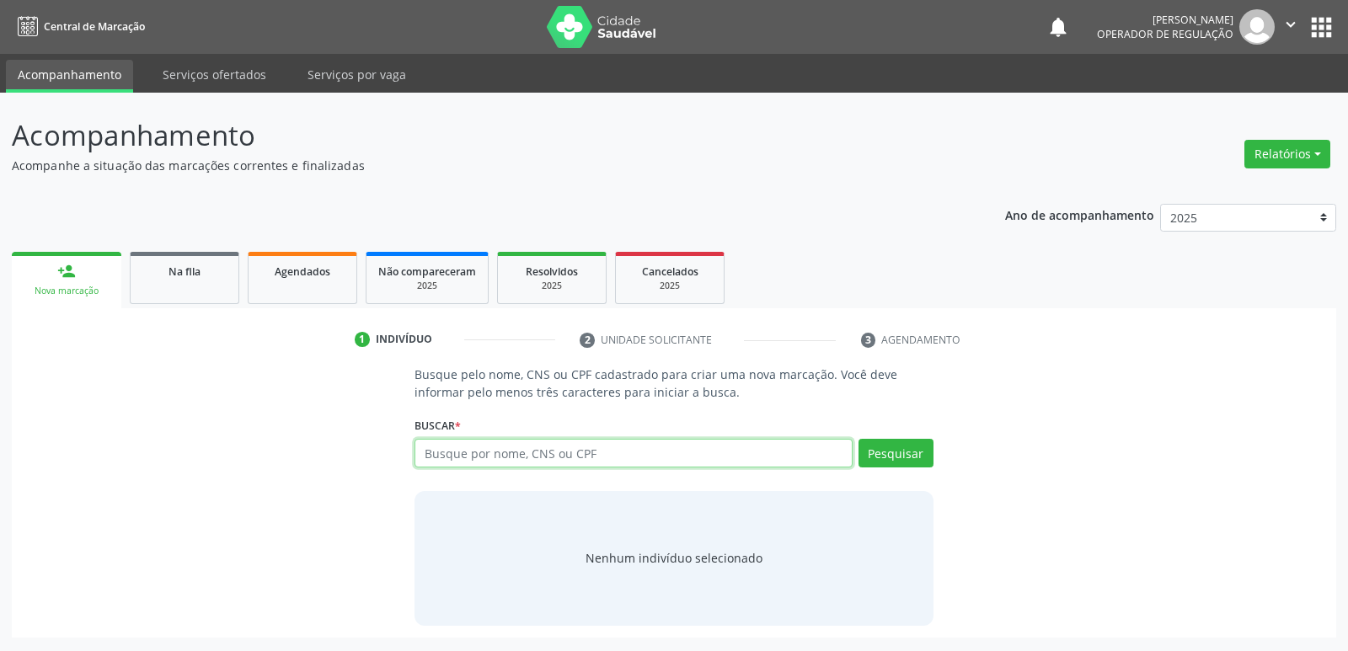
click at [480, 456] on input "text" at bounding box center [633, 453] width 437 height 29
type input "703208631162490"
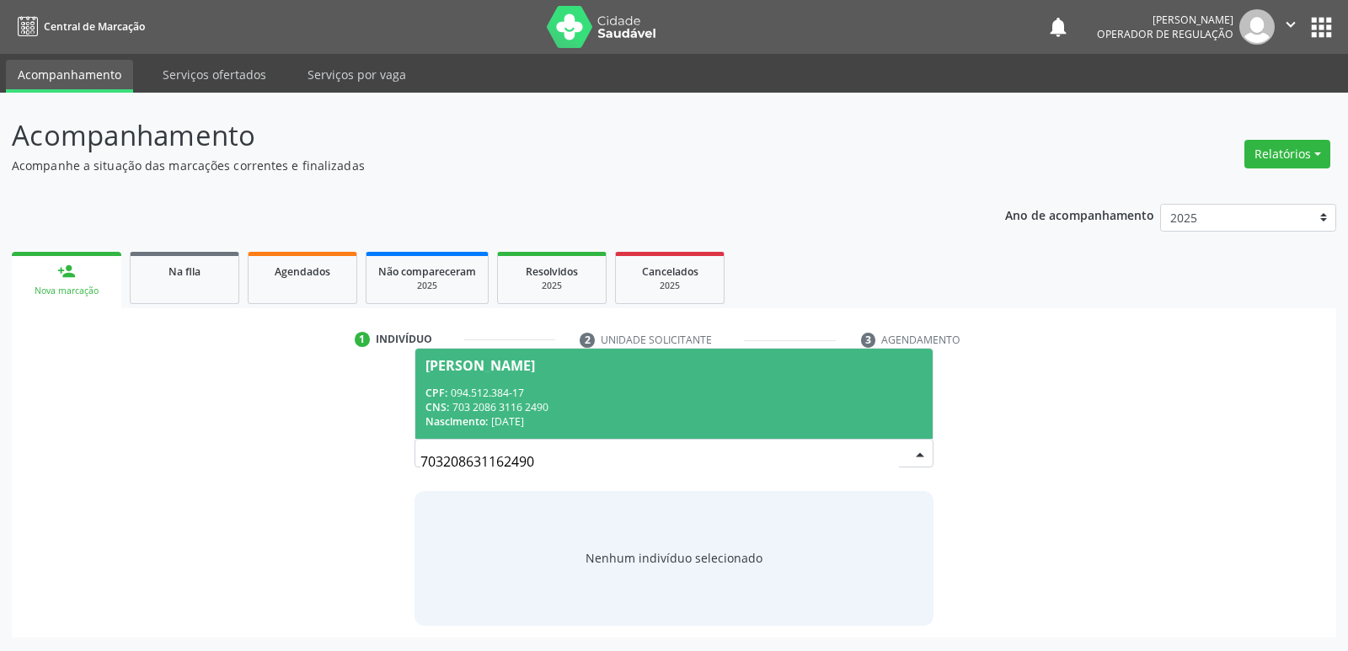
click at [483, 399] on div "CPF: 094.512.384-17" at bounding box center [674, 393] width 496 height 14
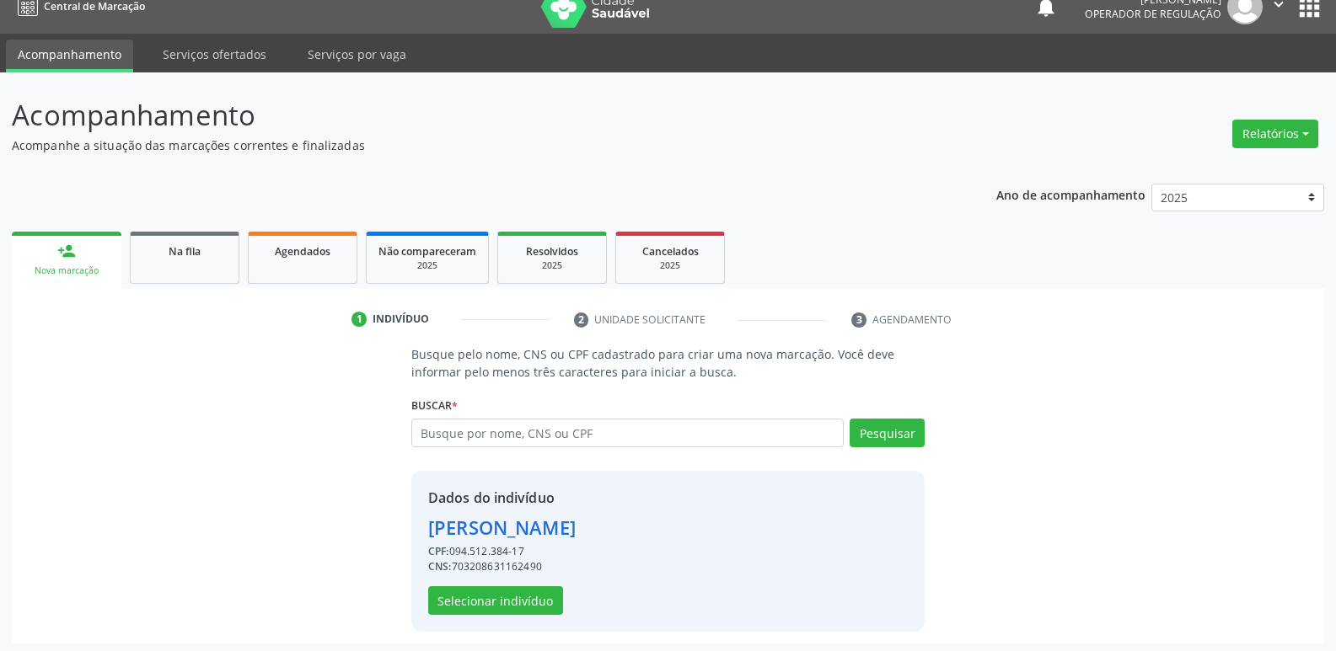
scroll to position [24, 0]
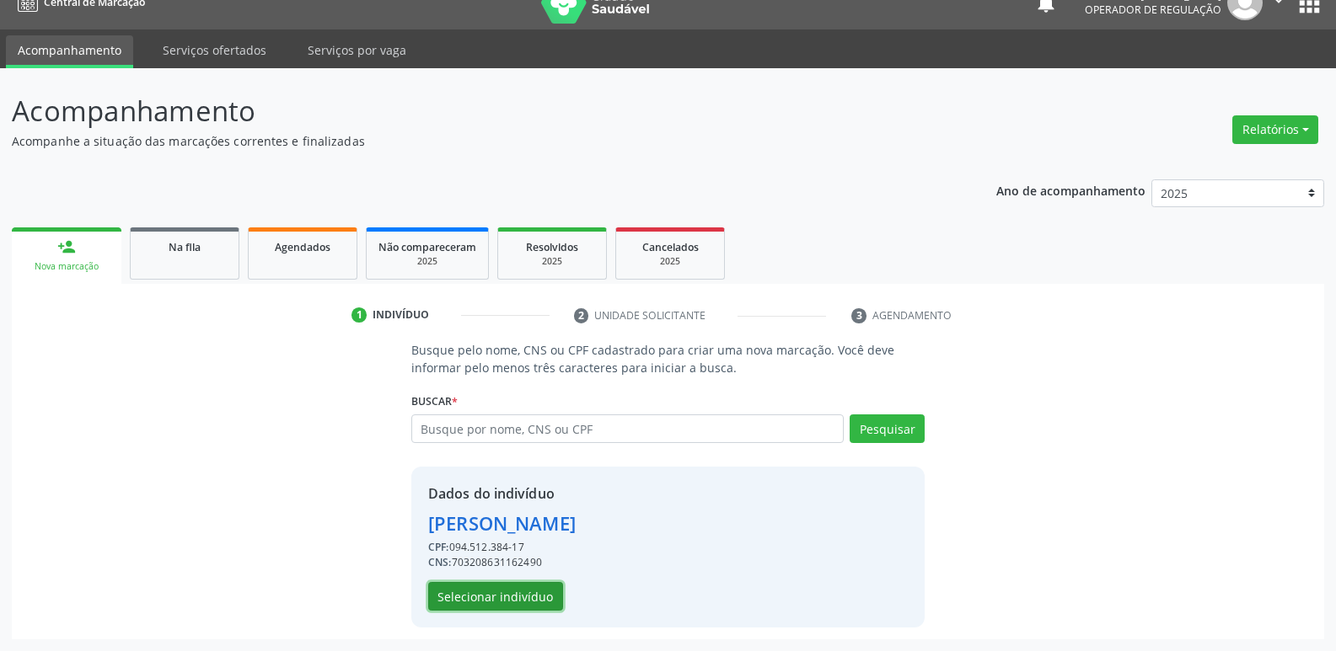
click at [494, 607] on button "Selecionar indivíduo" at bounding box center [495, 596] width 135 height 29
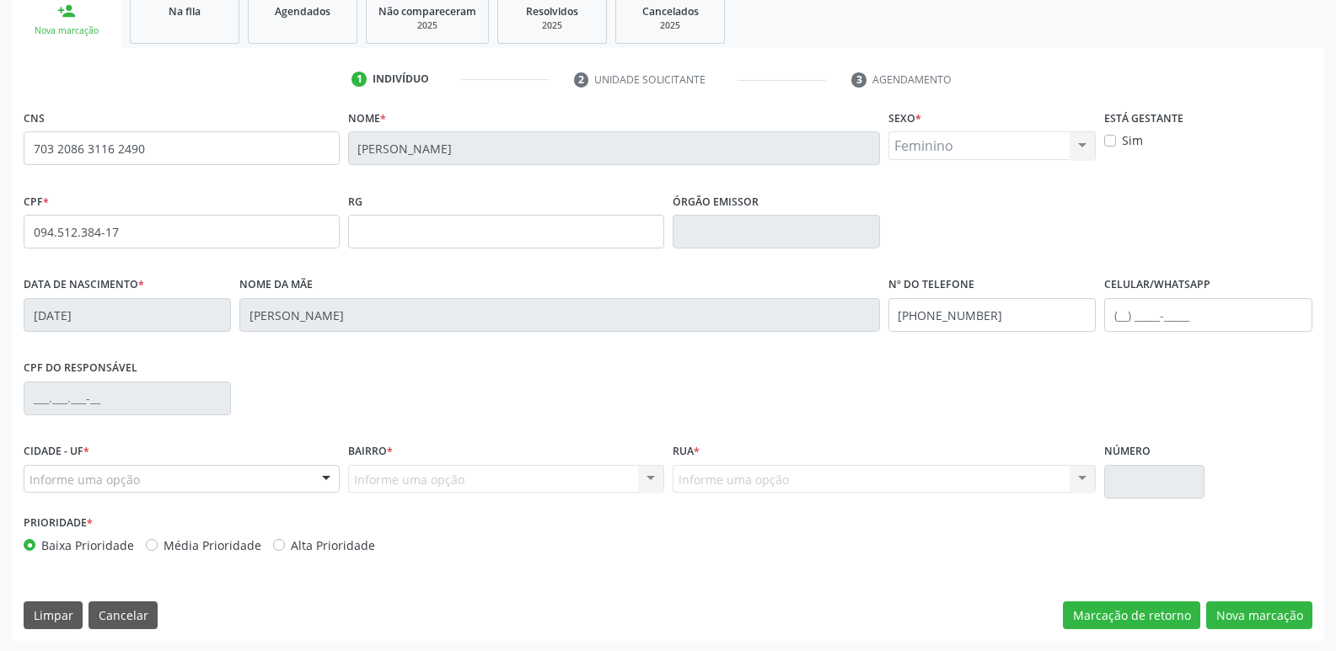
scroll to position [262, 0]
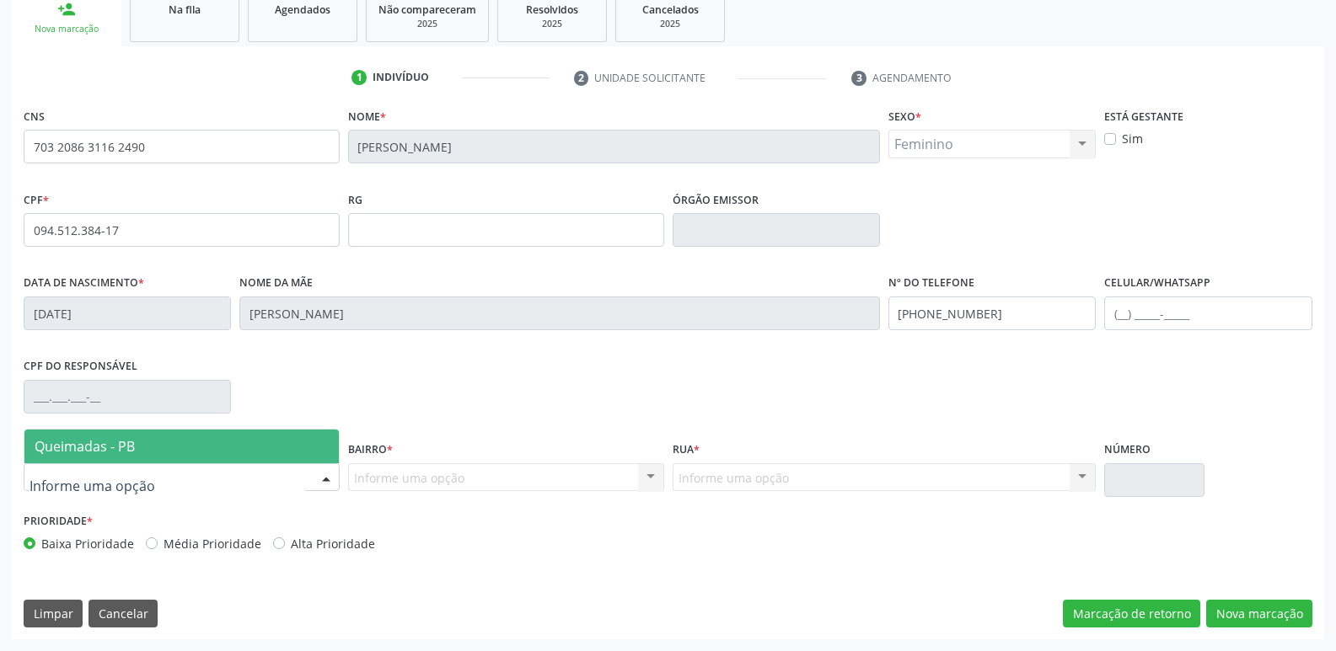
click at [171, 443] on span "Queimadas - PB" at bounding box center [181, 447] width 314 height 34
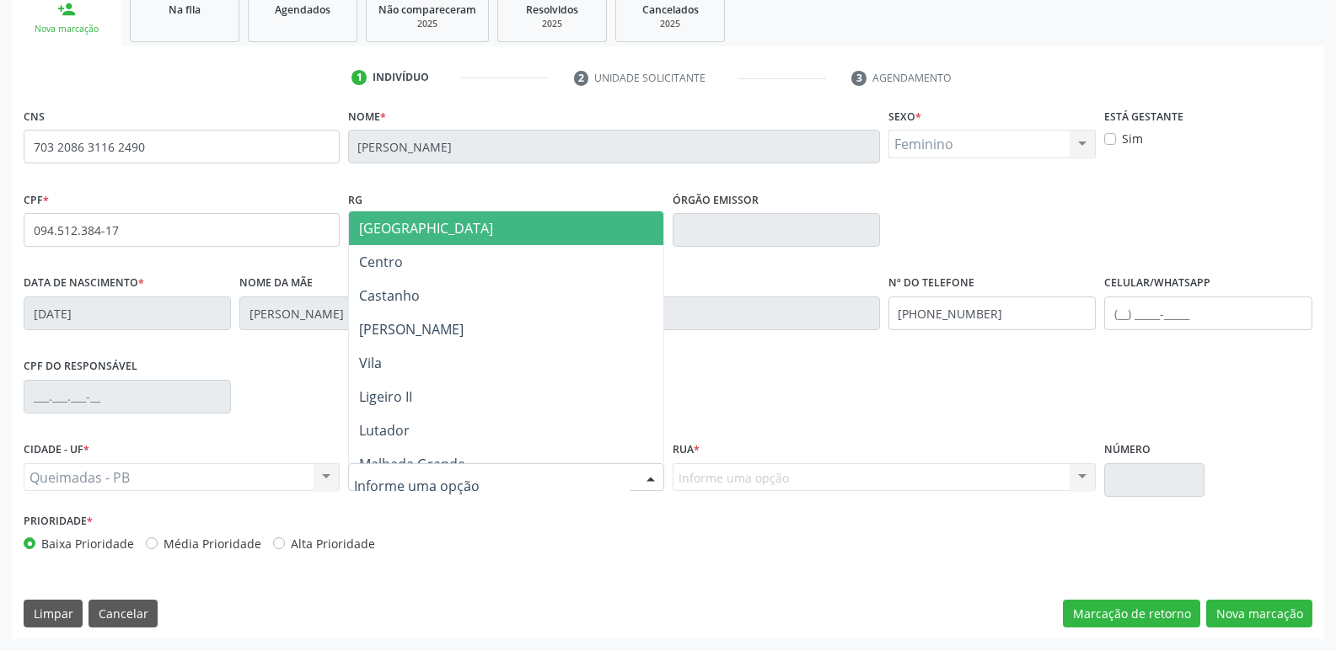
click at [578, 478] on div at bounding box center [506, 478] width 316 height 29
type input "LI"
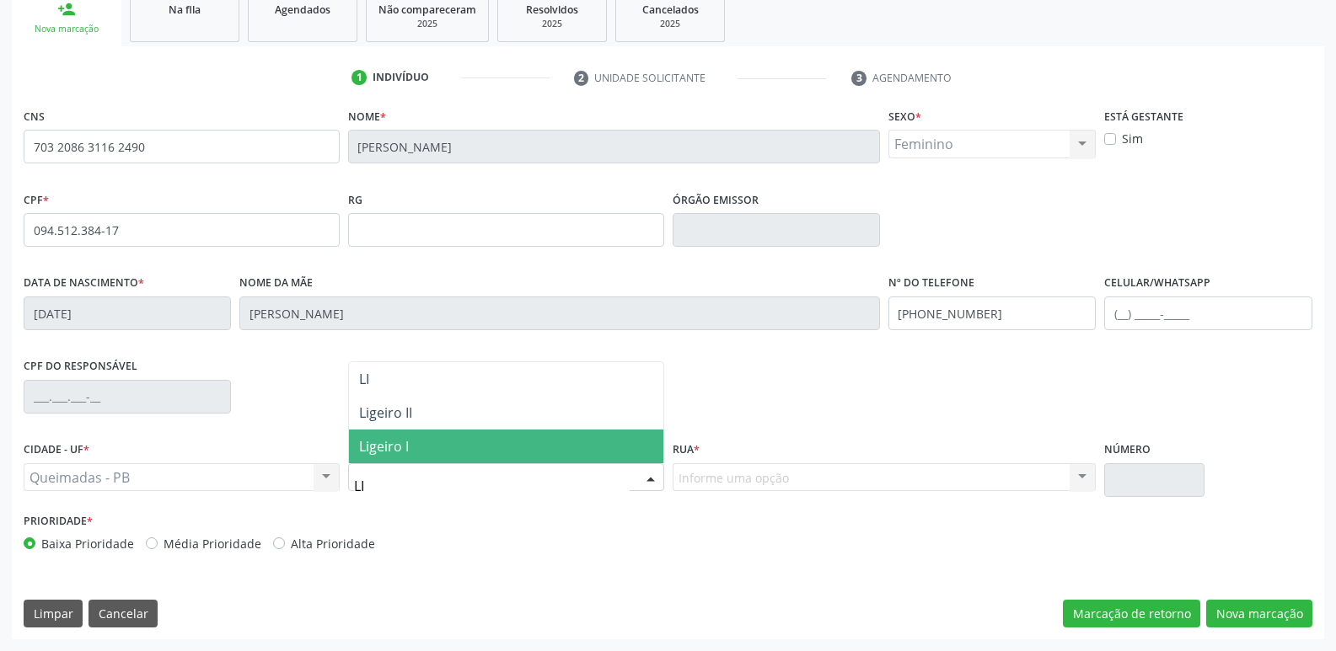
click at [459, 444] on span "Ligeiro I" at bounding box center [506, 447] width 314 height 34
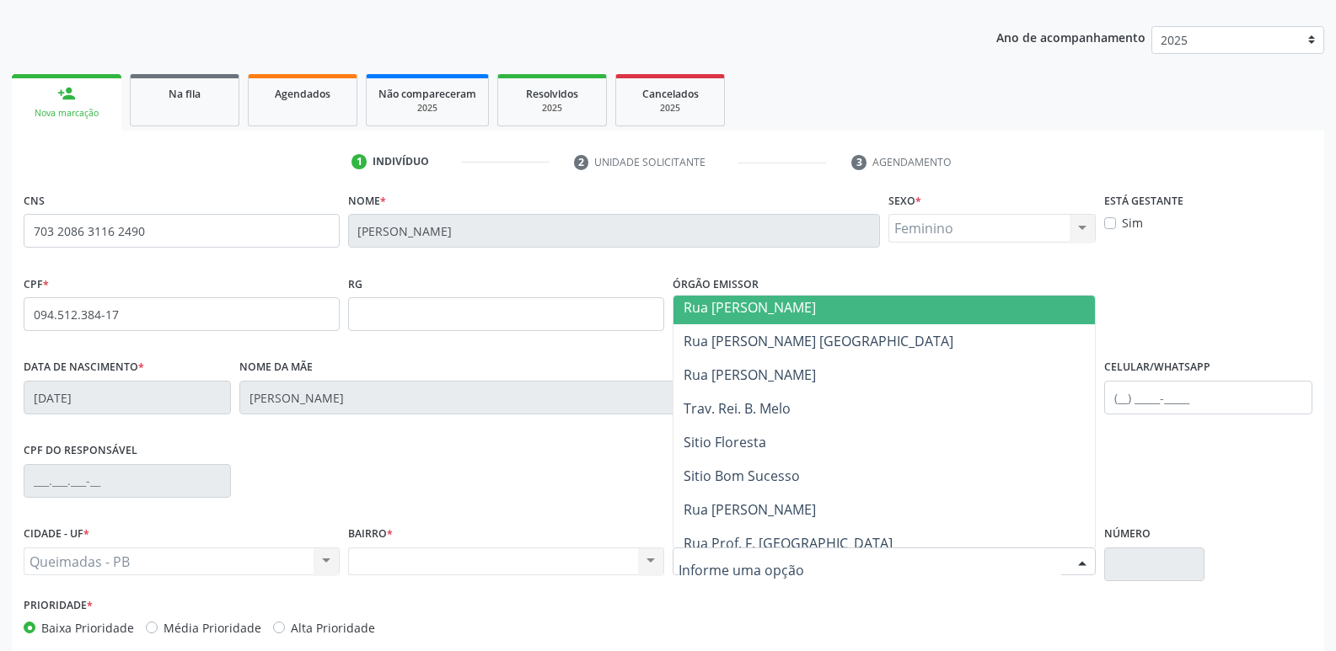
scroll to position [253, 0]
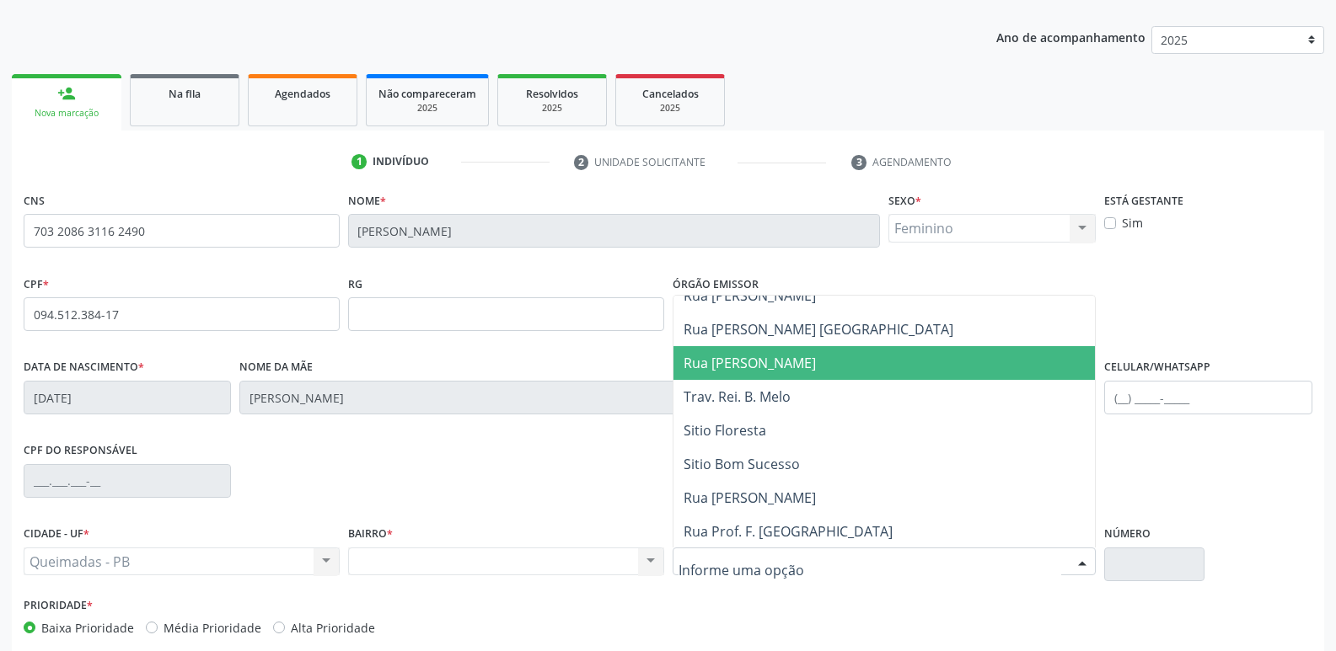
click at [795, 364] on span "Rua Josefina Souza Montenegro" at bounding box center [749, 363] width 132 height 19
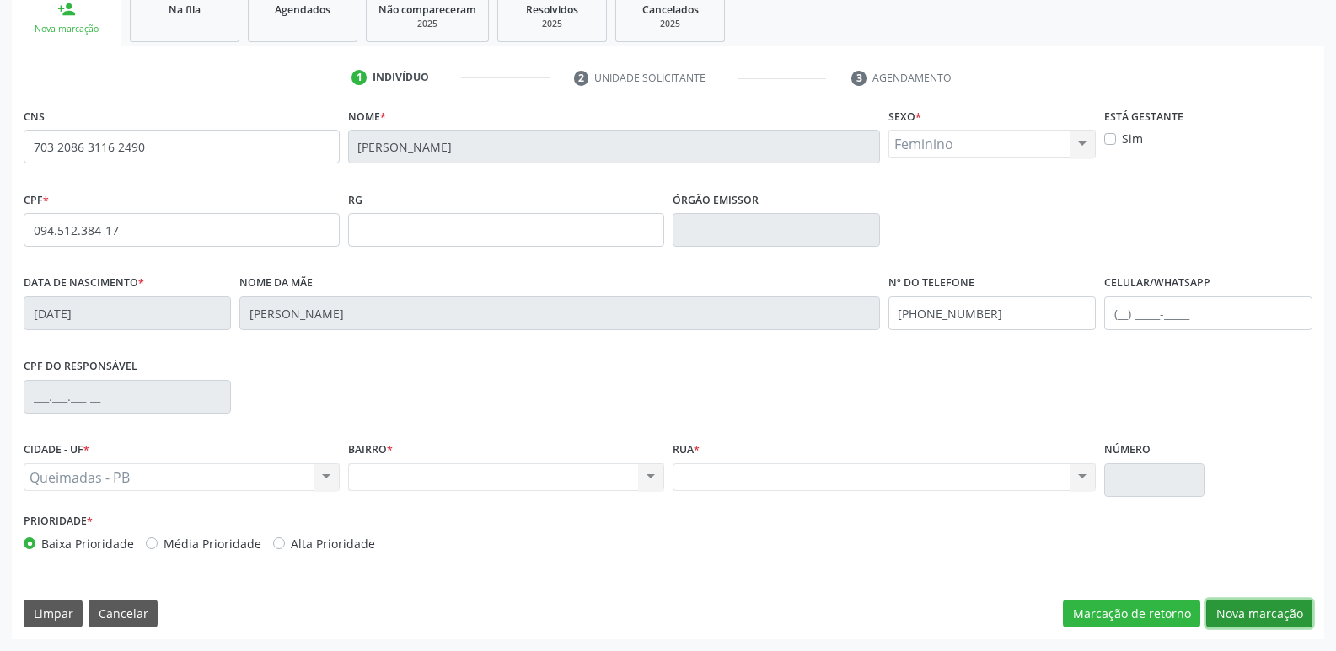
click at [1269, 614] on button "Nova marcação" at bounding box center [1259, 614] width 106 height 29
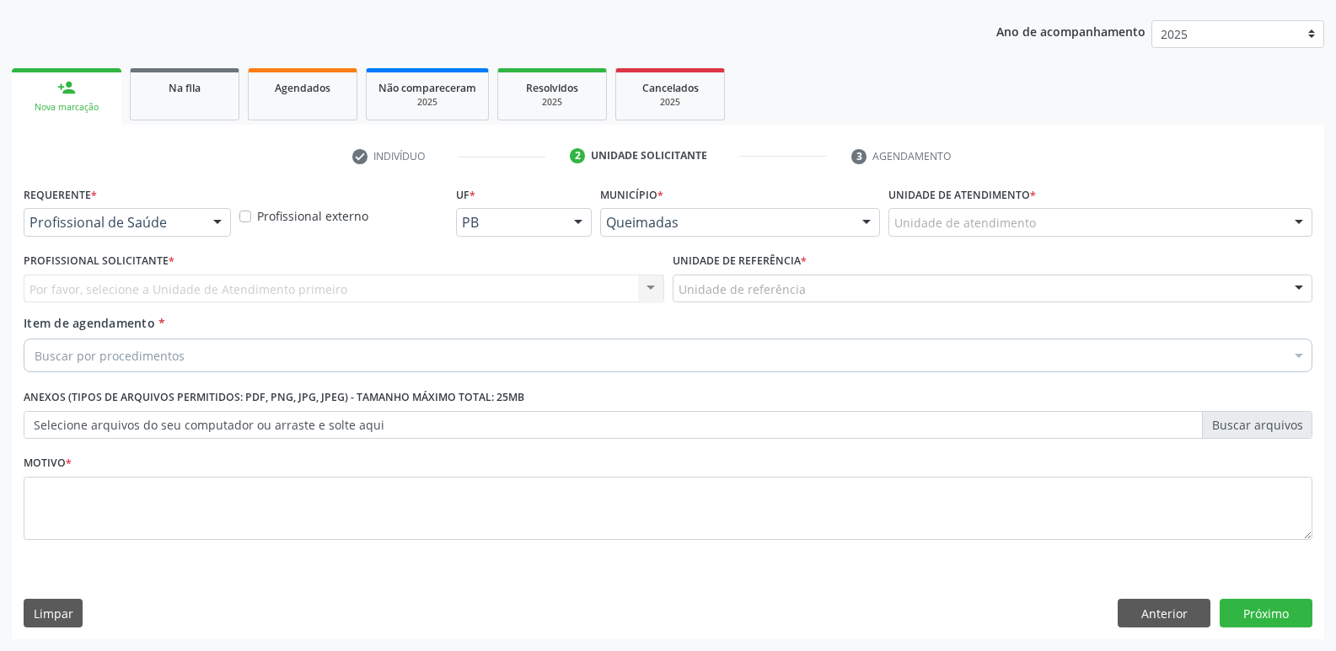
click at [161, 233] on div "Profissional de Saúde" at bounding box center [127, 222] width 207 height 29
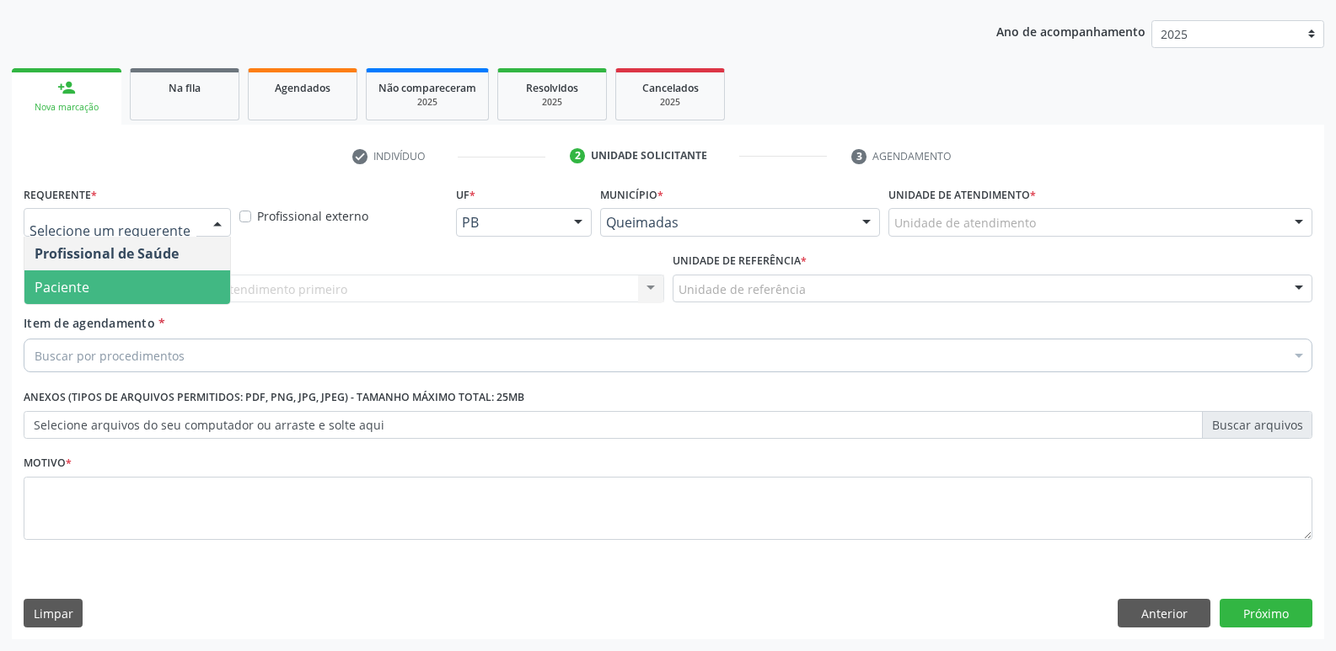
drag, startPoint x: 147, startPoint y: 283, endPoint x: 167, endPoint y: 281, distance: 20.3
click at [149, 283] on span "Paciente" at bounding box center [127, 288] width 206 height 34
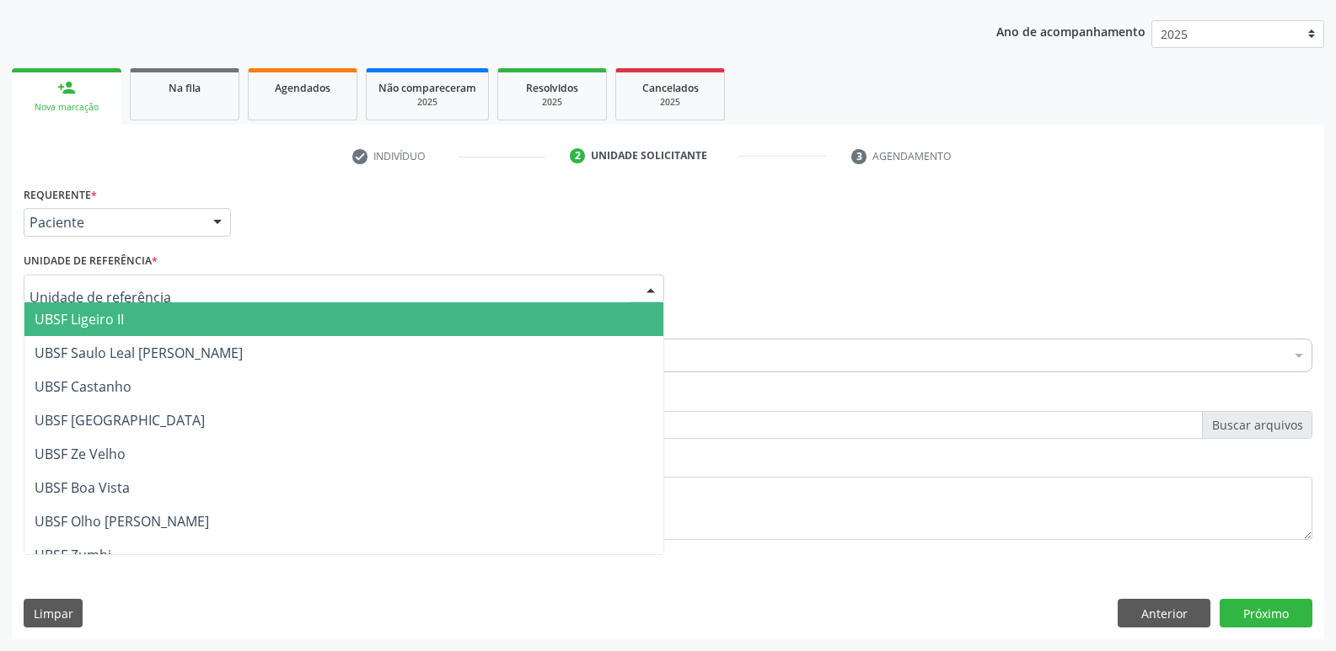
click at [194, 287] on div at bounding box center [344, 289] width 640 height 29
type input "LI"
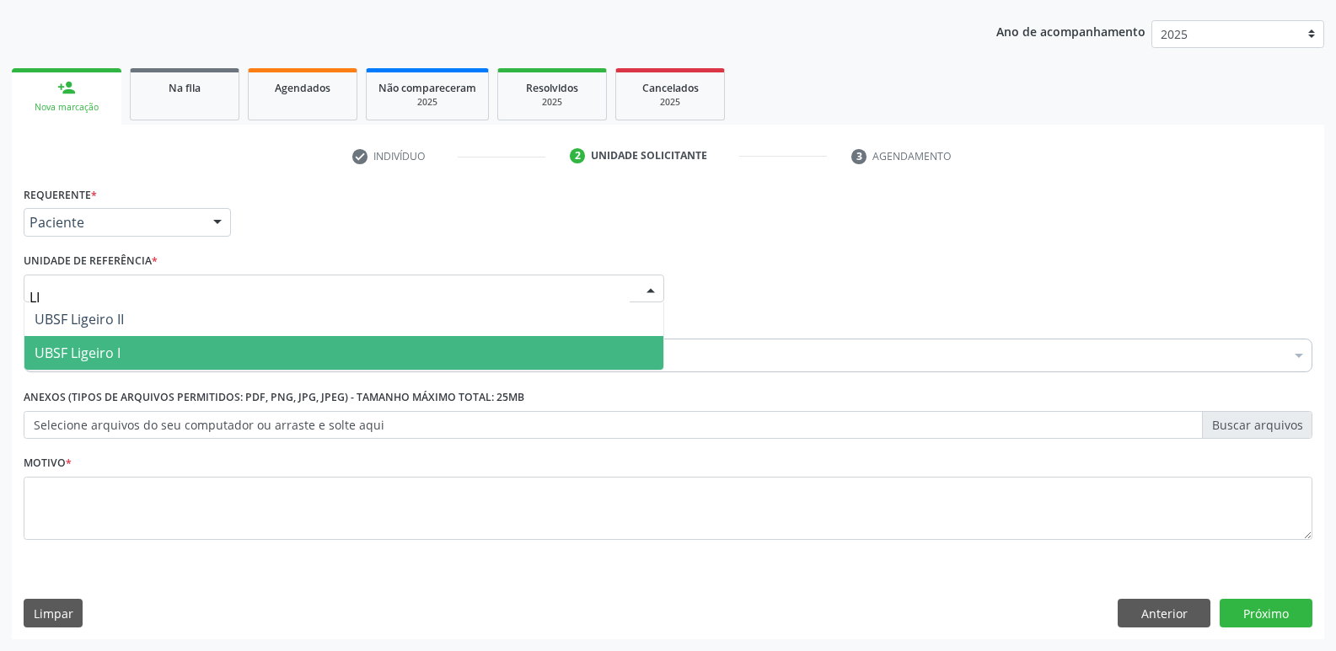
click at [147, 344] on span "UBSF Ligeiro I" at bounding box center [343, 353] width 639 height 34
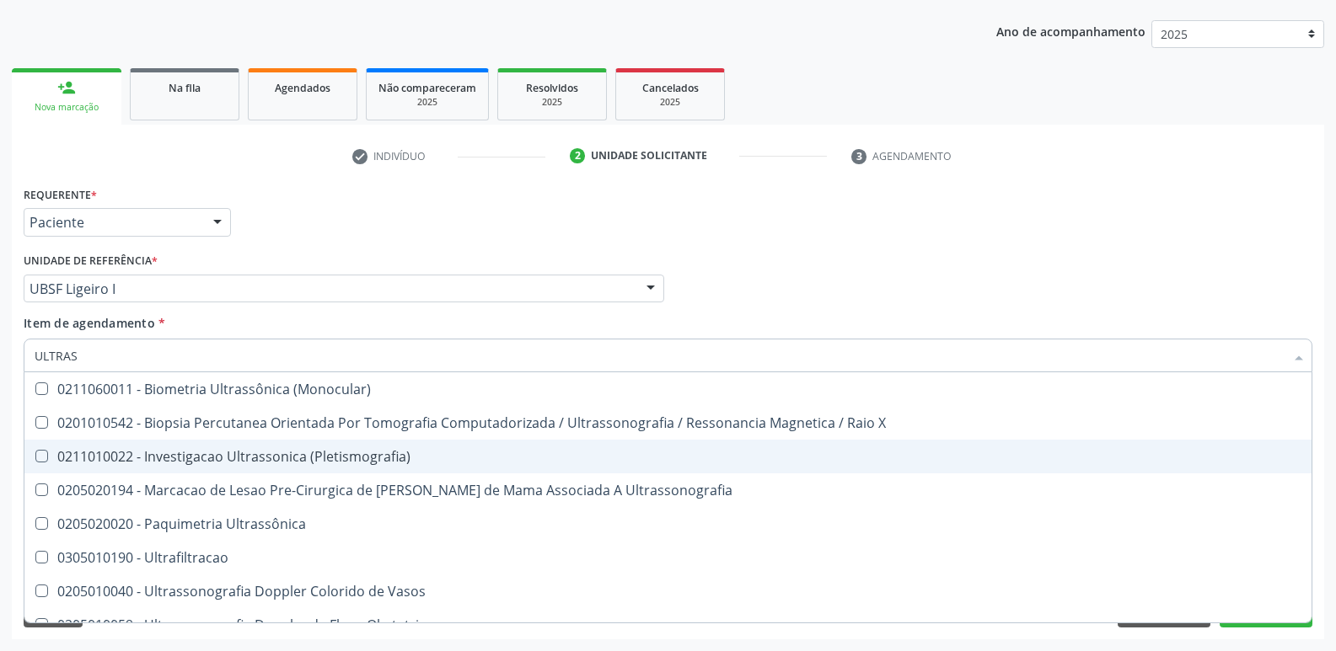
type input "ULTRASS"
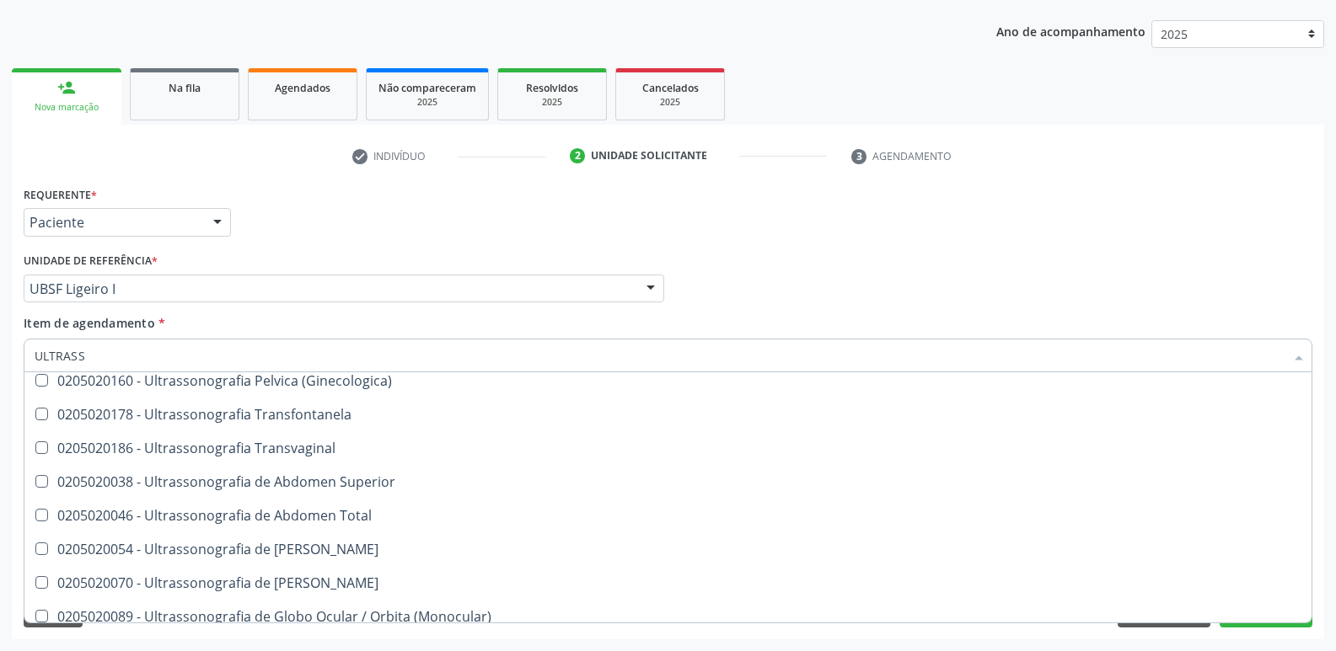
scroll to position [525, 0]
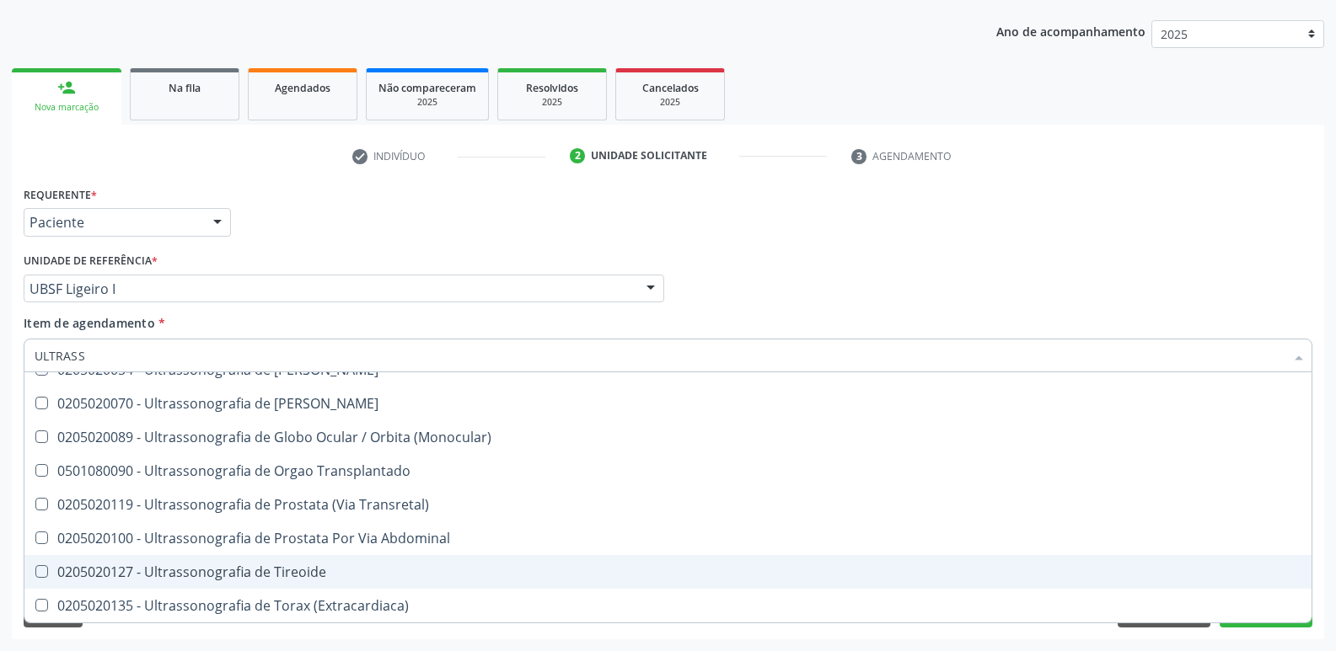
click at [289, 565] on div "0205020127 - Ultrassonografia de Tireoide" at bounding box center [668, 571] width 1267 height 13
checkbox Tireoide "true"
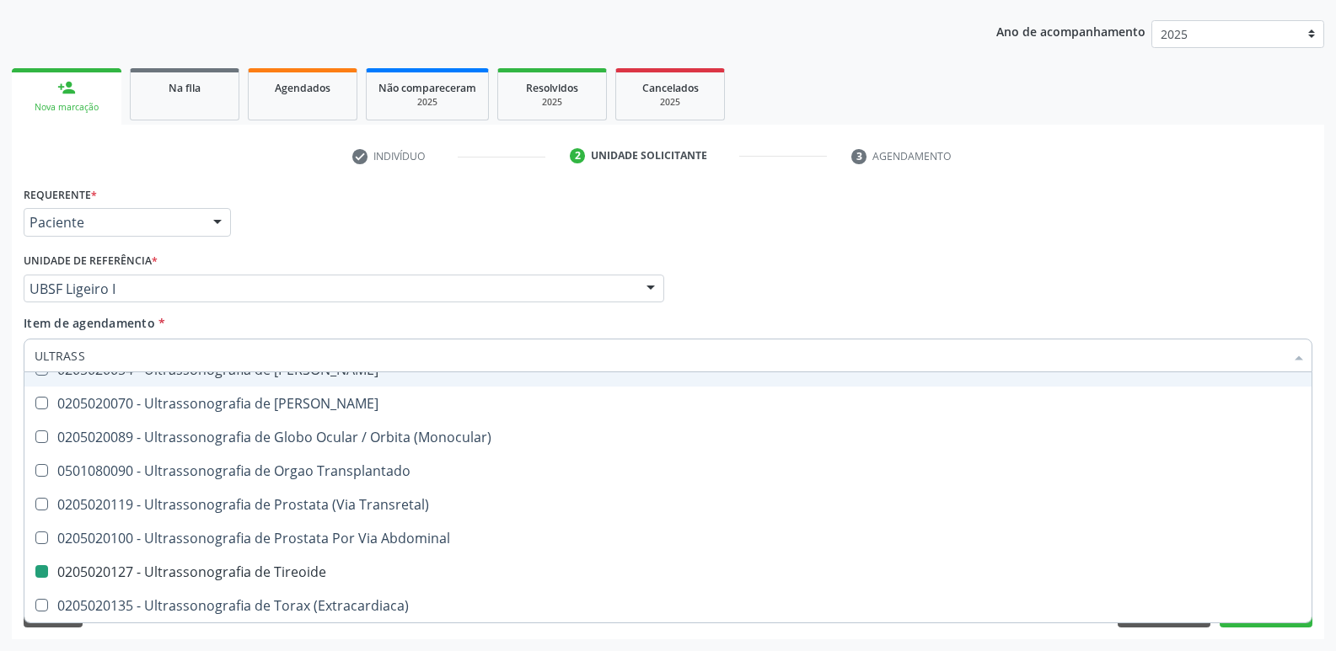
click at [411, 213] on div "Requerente * Paciente Profissional de Saúde Paciente Nenhum resultado encontrad…" at bounding box center [667, 215] width 1297 height 66
checkbox X "true"
checkbox Tireoide "false"
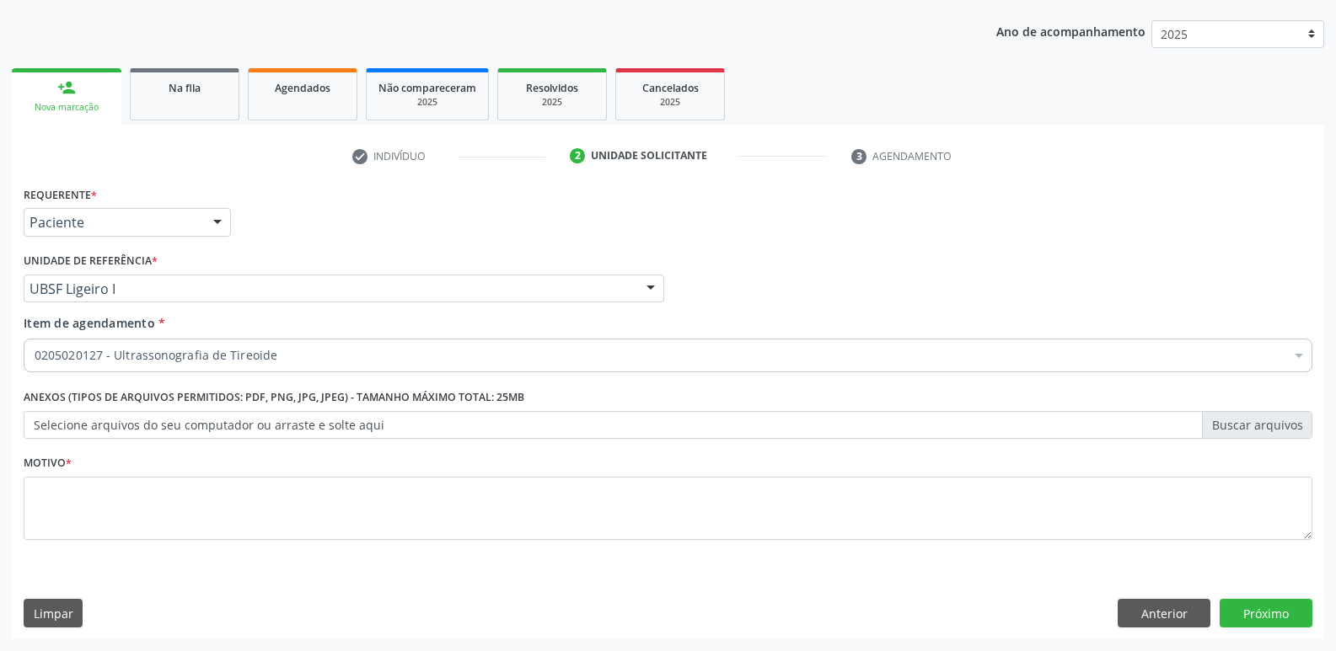
scroll to position [0, 0]
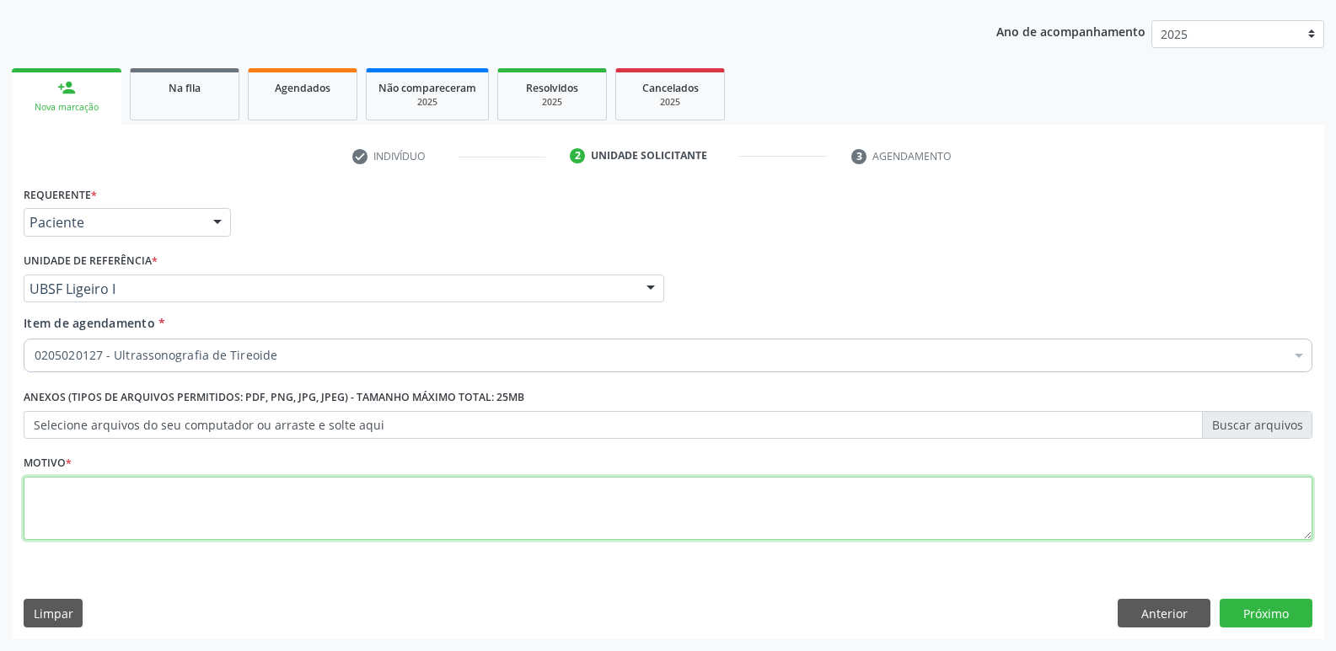
click at [166, 513] on textarea at bounding box center [668, 509] width 1289 height 64
paste textarea "avaliação"
type textarea "avaliação"
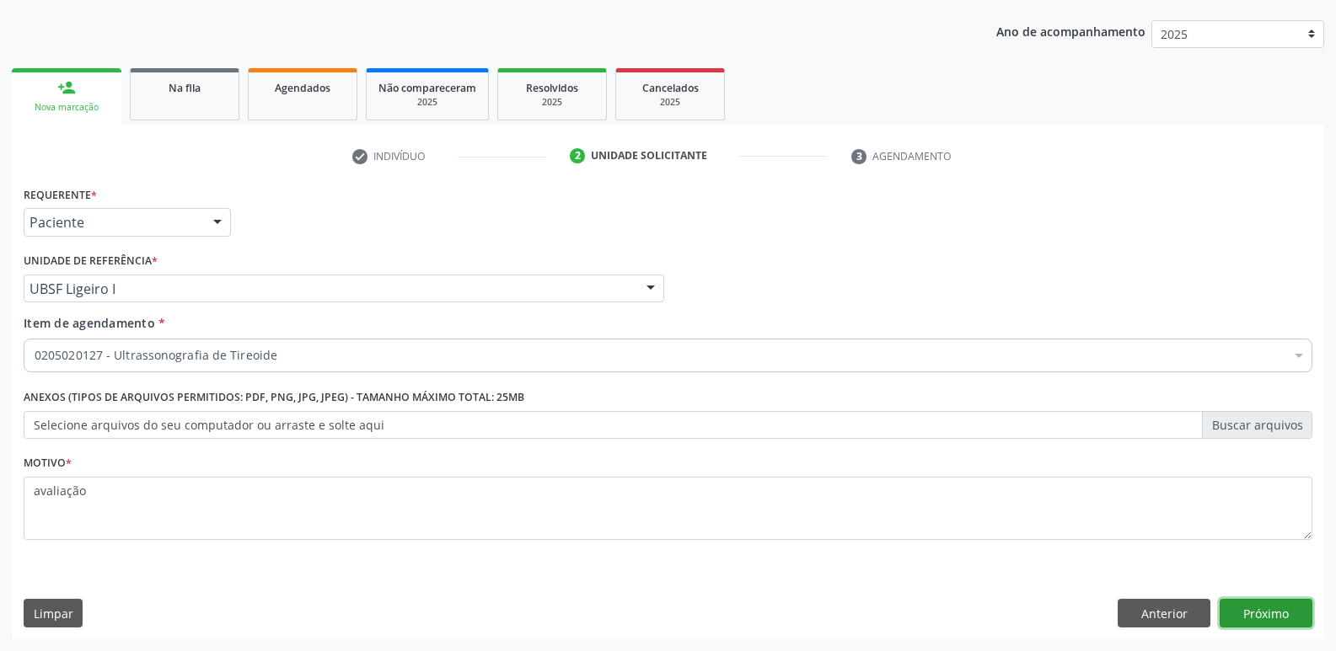
click at [1271, 604] on button "Próximo" at bounding box center [1265, 613] width 93 height 29
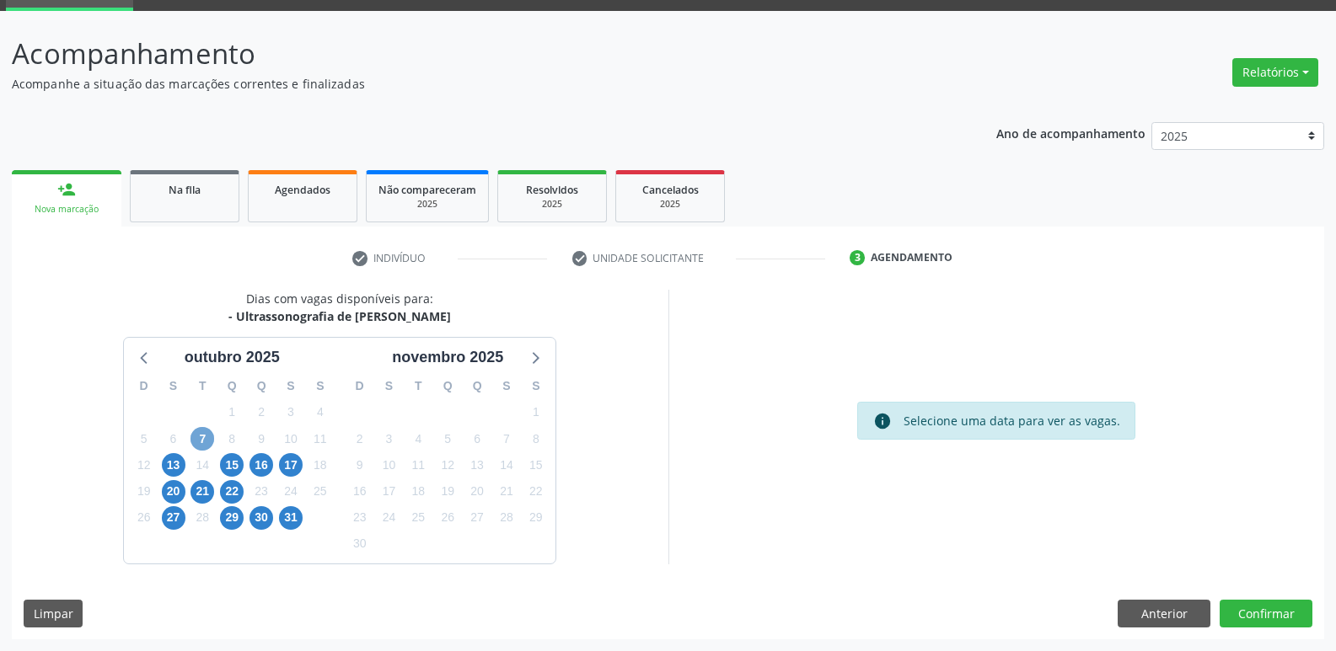
click at [202, 436] on span "7" at bounding box center [202, 439] width 24 height 24
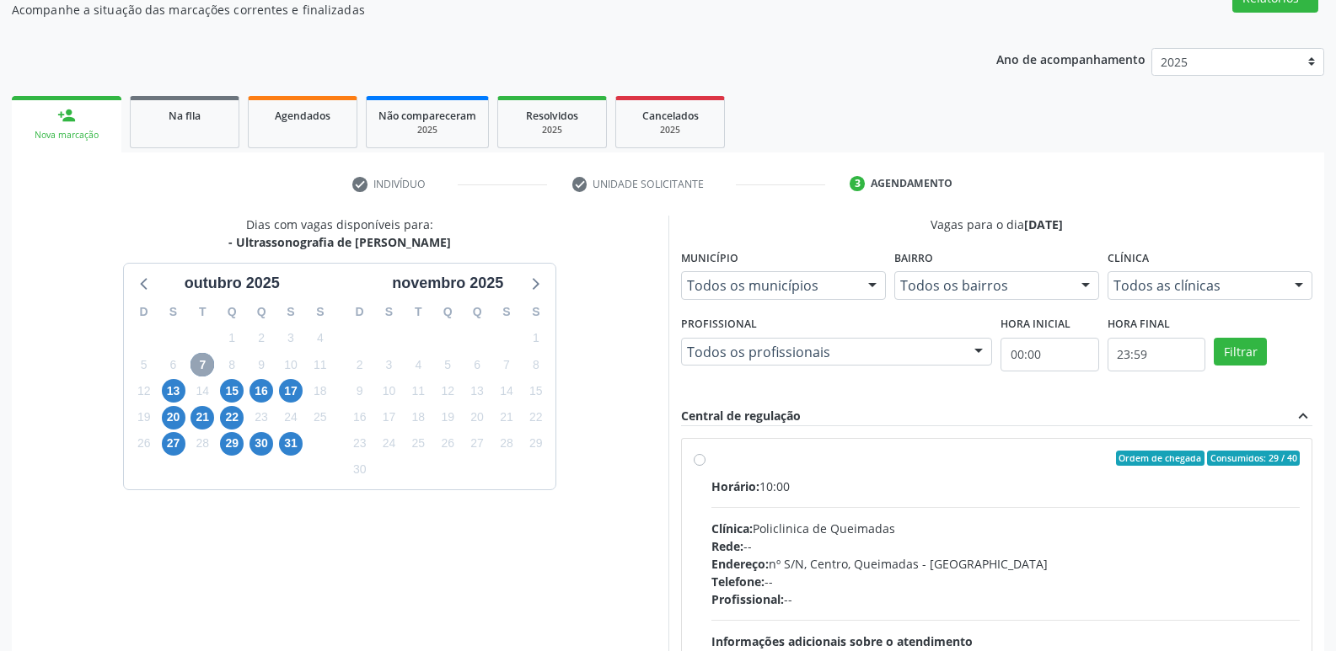
scroll to position [325, 0]
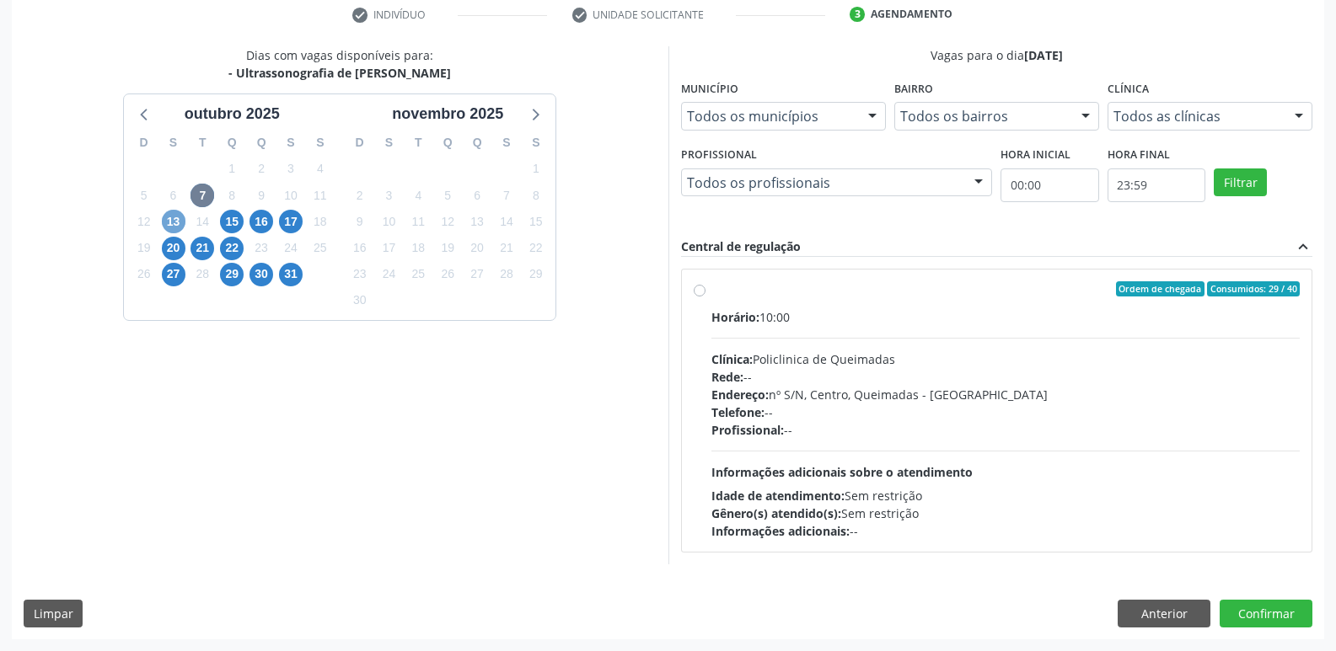
click at [169, 219] on span "13" at bounding box center [174, 222] width 24 height 24
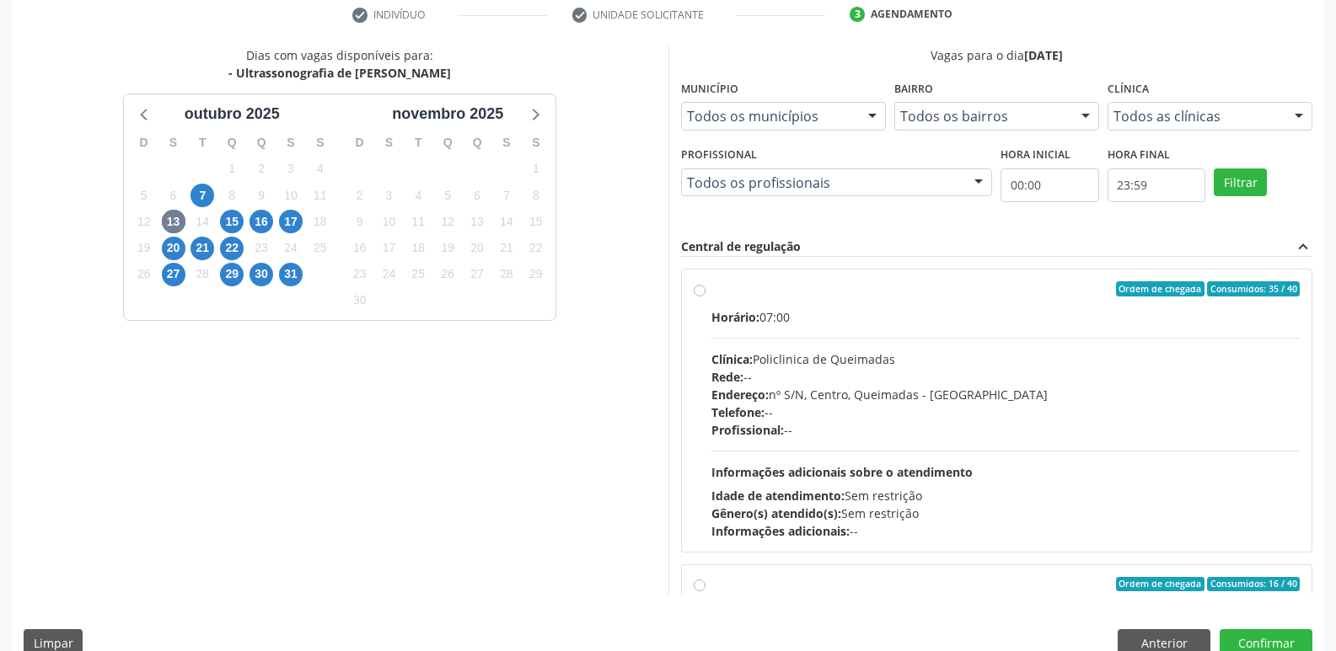
click at [1230, 363] on div "Clínica: Policlinica de Queimadas" at bounding box center [1005, 360] width 589 height 18
click at [705, 297] on input "Ordem de chegada Consumidos: 35 / 40 Horário: 07:00 Clínica: Policlinica de Que…" at bounding box center [700, 288] width 12 height 15
radio input "true"
click at [1278, 635] on button "Confirmar" at bounding box center [1265, 644] width 93 height 29
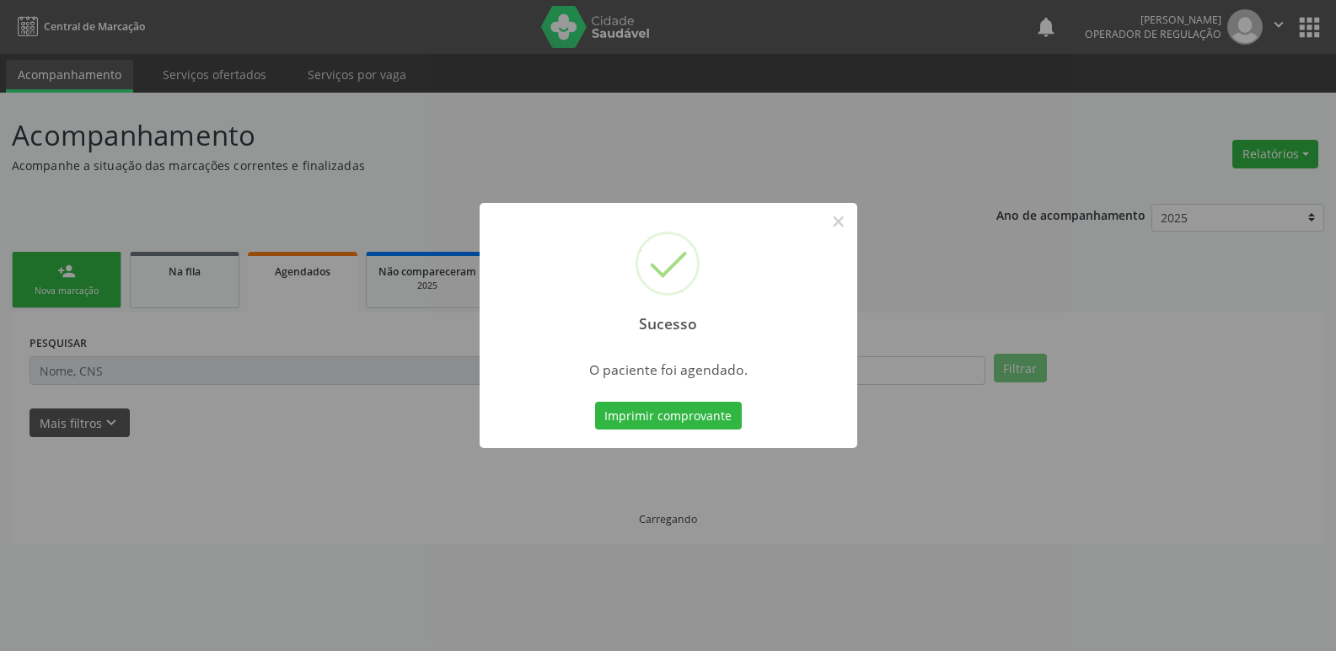
scroll to position [0, 0]
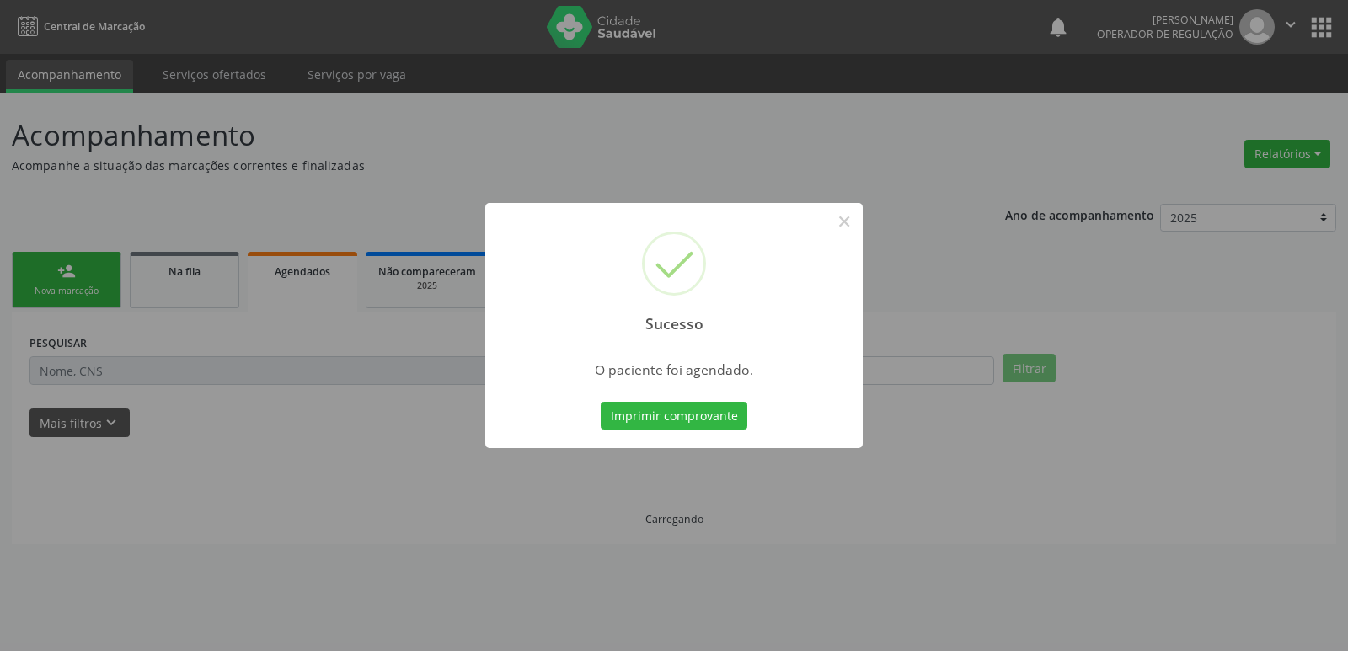
click at [601, 402] on button "Imprimir comprovante" at bounding box center [674, 416] width 147 height 29
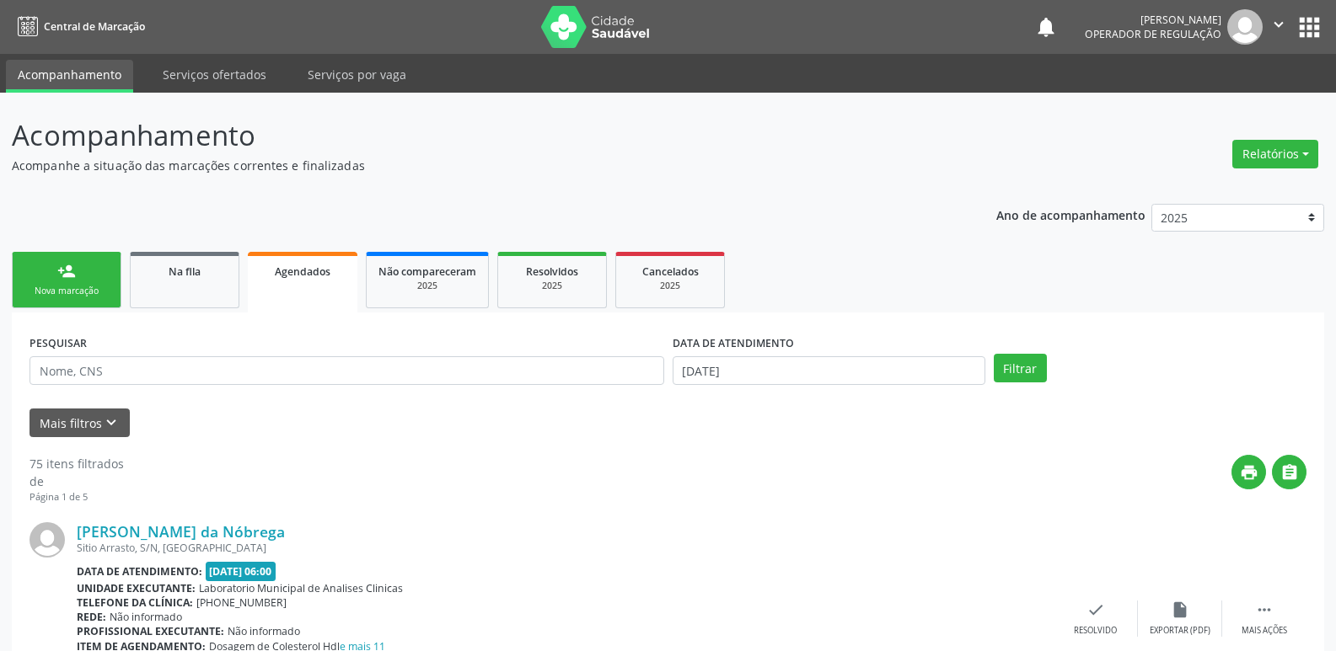
click at [82, 282] on link "person_add Nova marcação" at bounding box center [67, 280] width 110 height 56
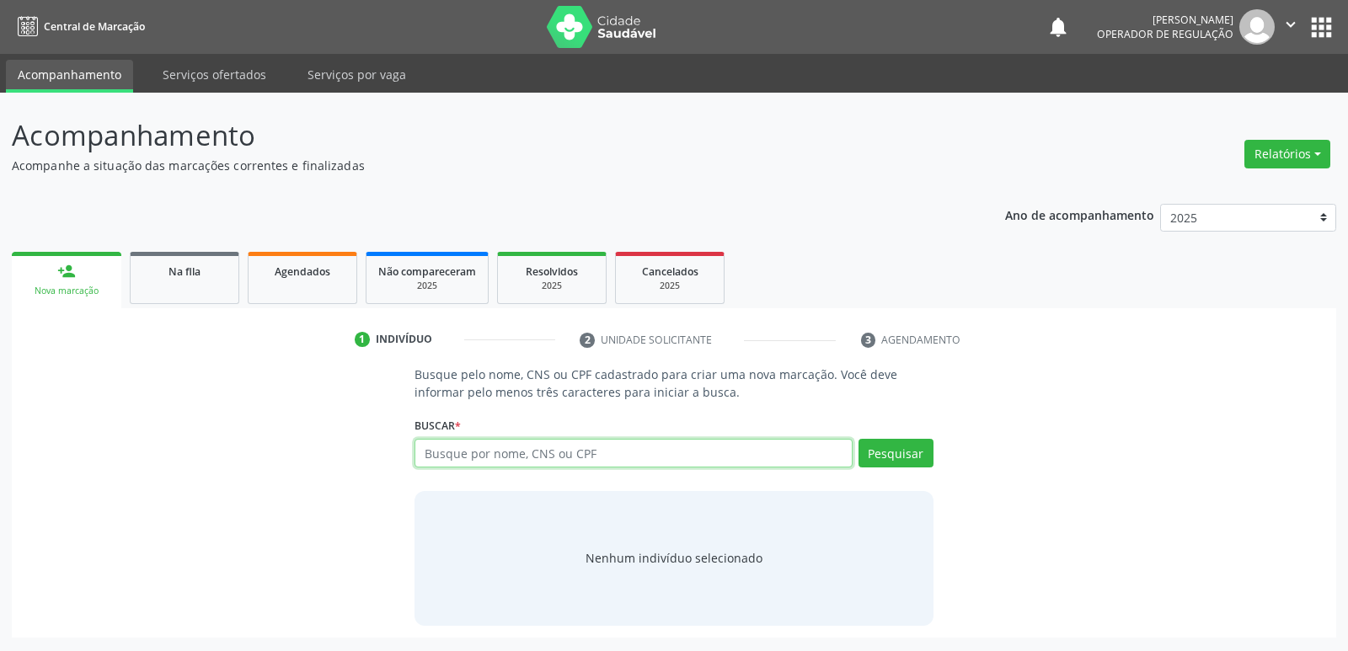
click at [512, 450] on input "text" at bounding box center [633, 453] width 437 height 29
type input "70760225574"
type input "70760225574309"
type input "707602255740"
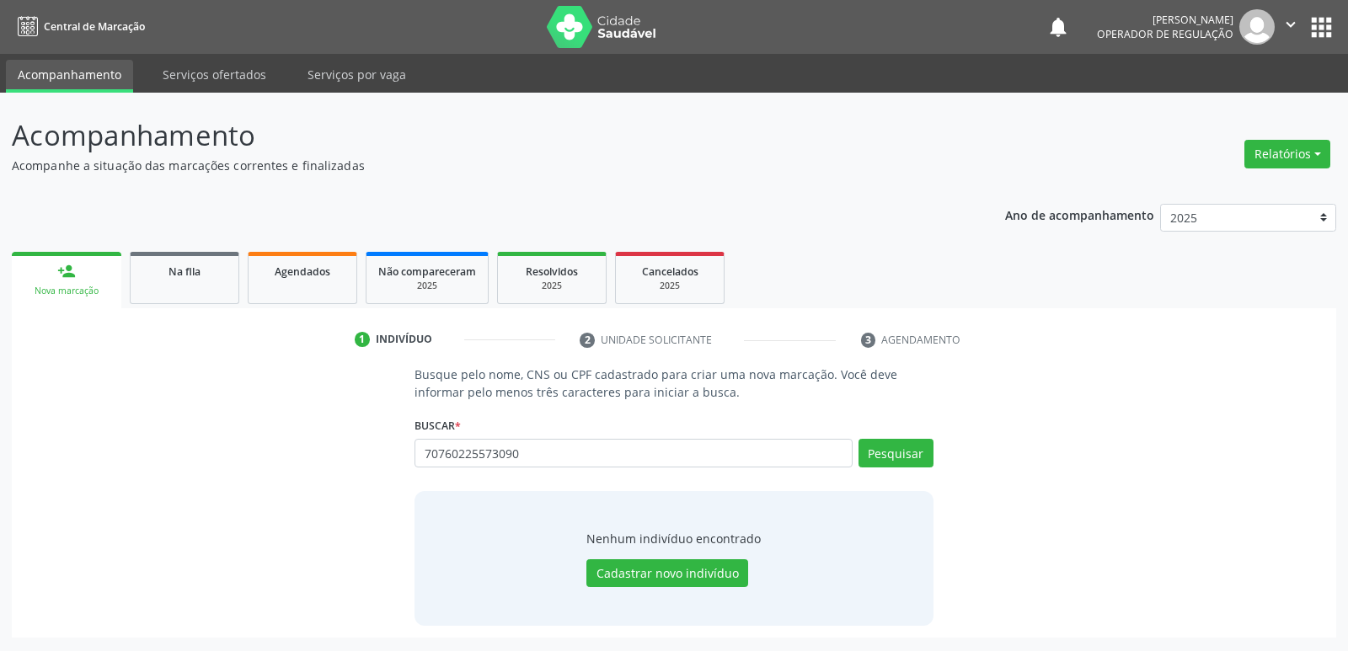
type input "70760225573090"
click at [889, 447] on button "Pesquisar" at bounding box center [896, 453] width 75 height 29
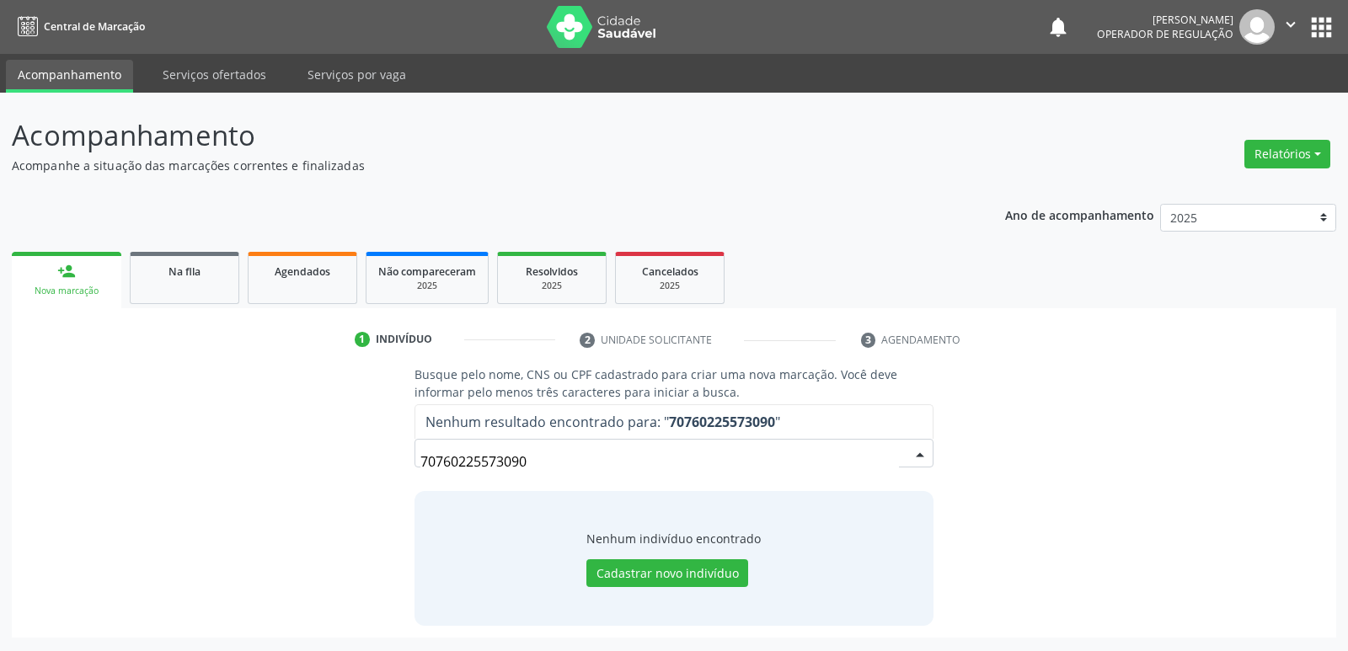
click at [499, 458] on input "70760225573090" at bounding box center [660, 462] width 478 height 34
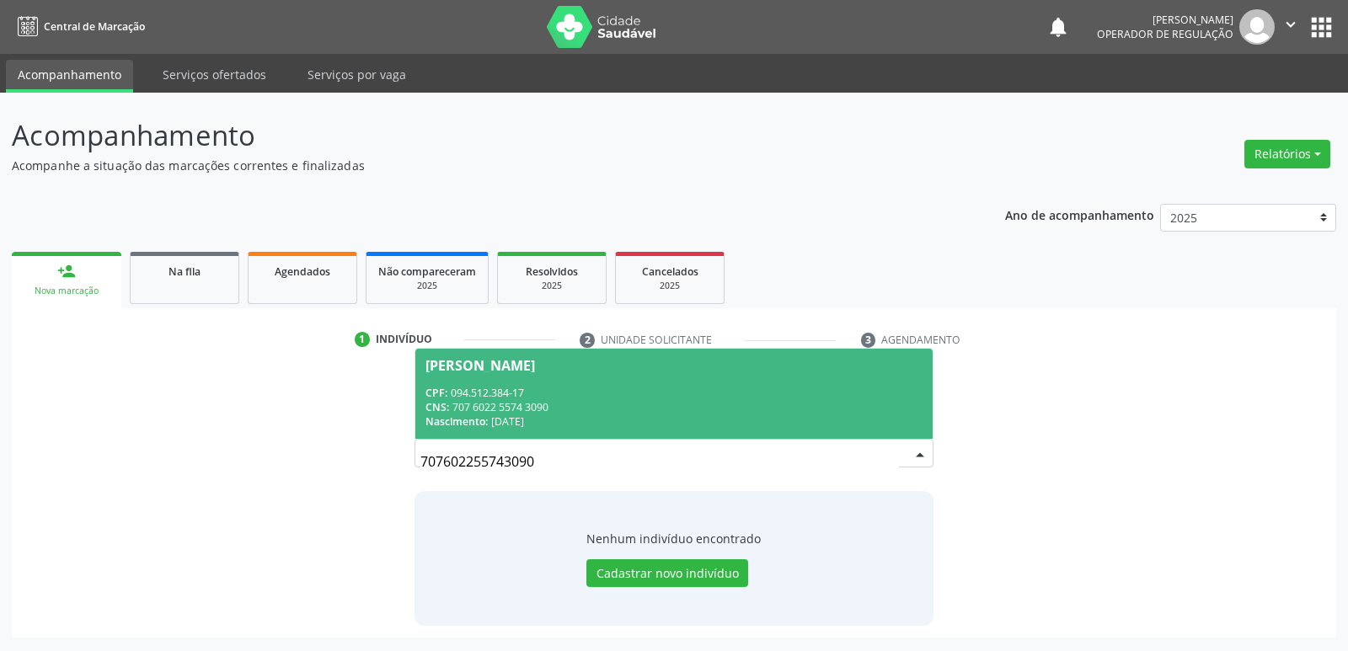
click at [562, 410] on div "CNS: 707 6022 5574 3090" at bounding box center [674, 407] width 496 height 14
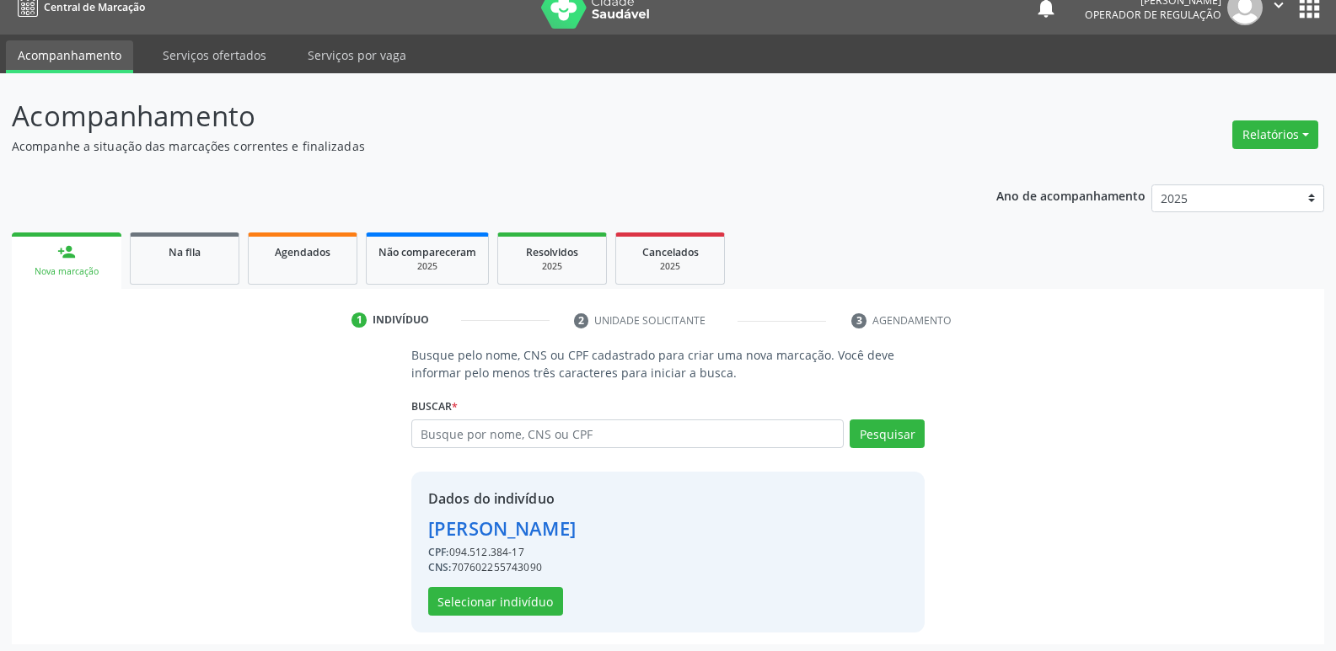
scroll to position [24, 0]
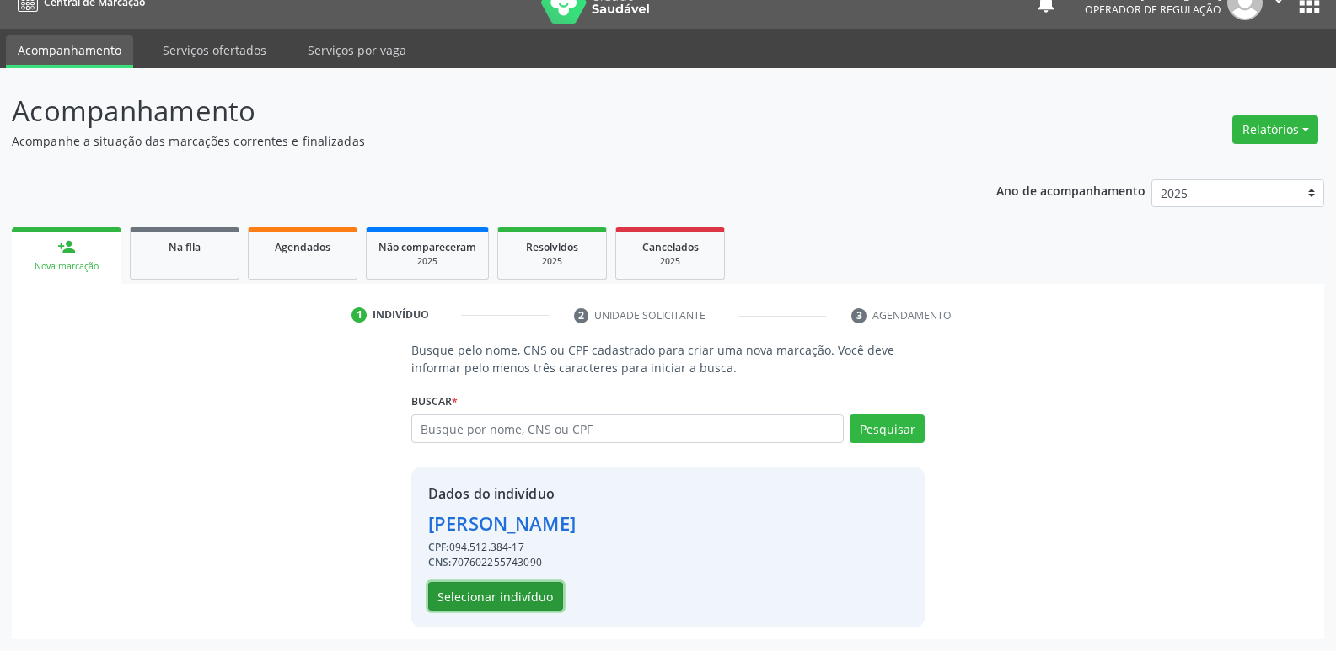
click at [511, 582] on button "Selecionar indivíduo" at bounding box center [495, 596] width 135 height 29
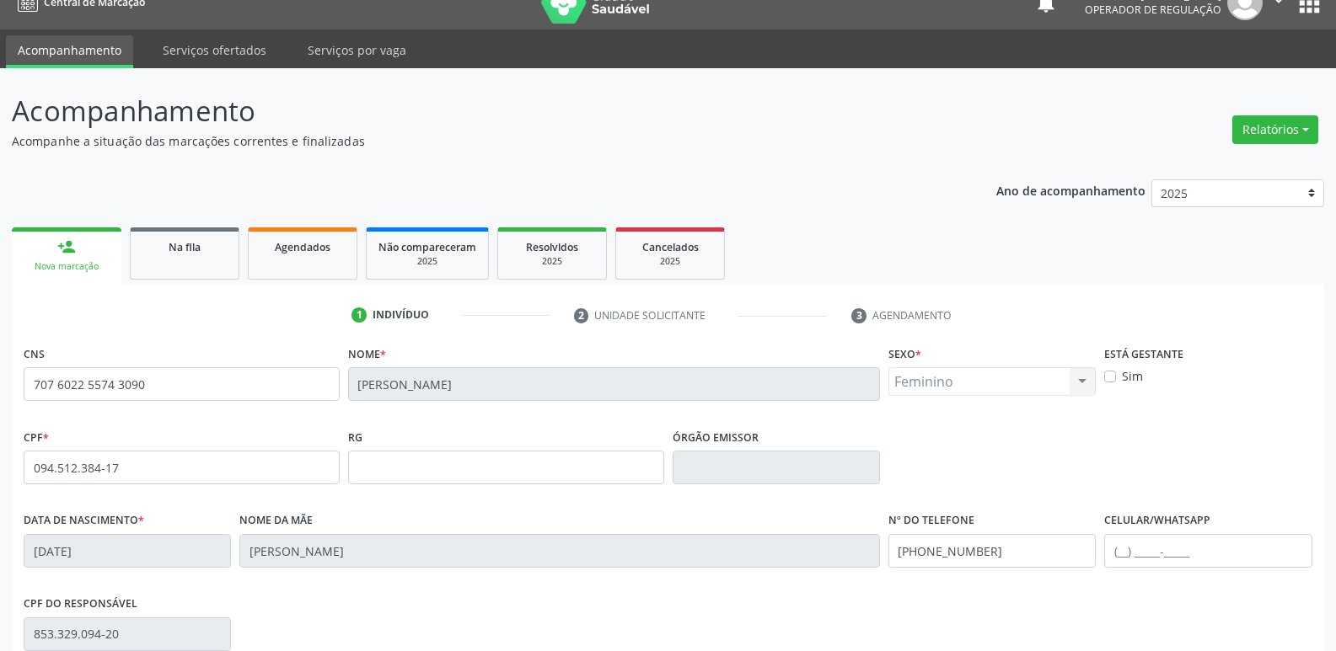
scroll to position [262, 0]
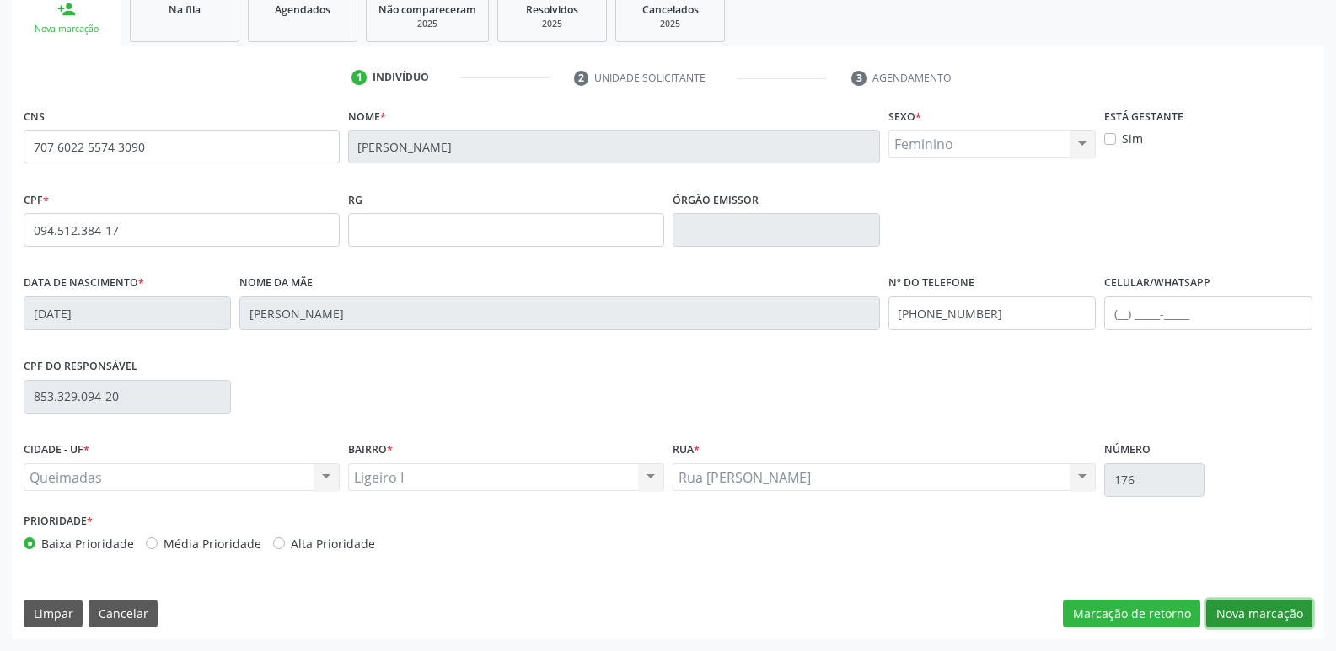
click at [1230, 613] on button "Nova marcação" at bounding box center [1259, 614] width 106 height 29
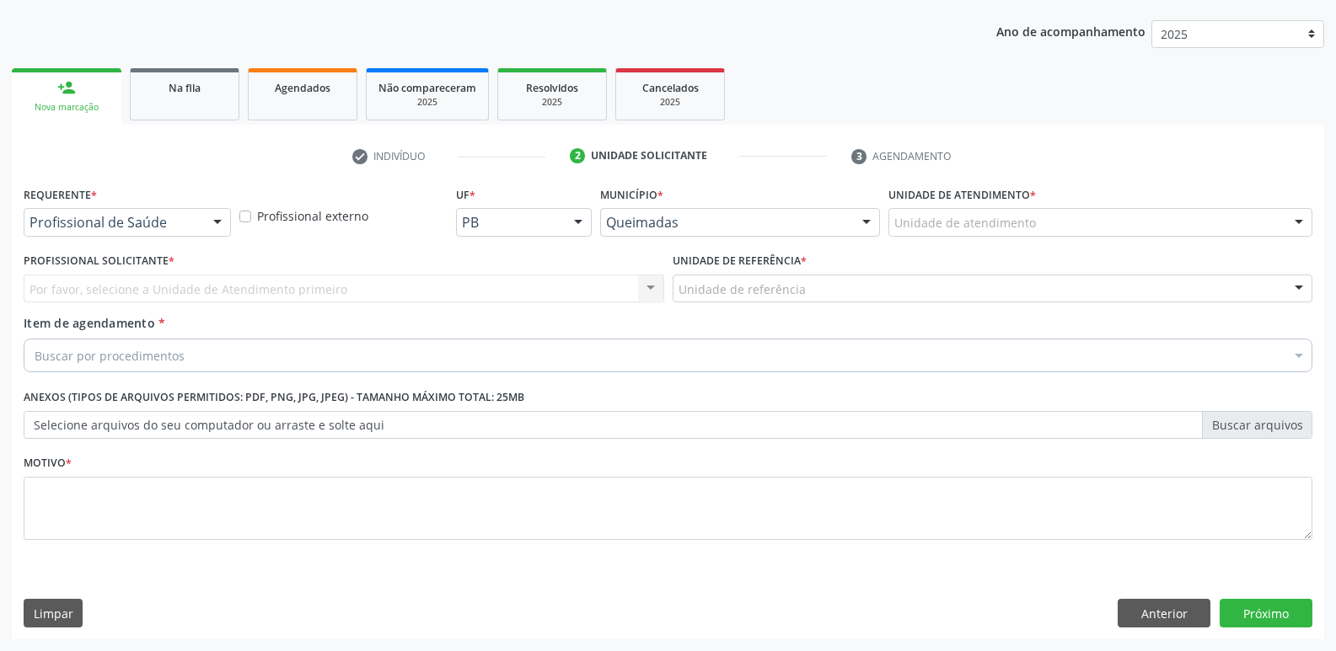
scroll to position [184, 0]
drag, startPoint x: 86, startPoint y: 219, endPoint x: 88, endPoint y: 263, distance: 43.9
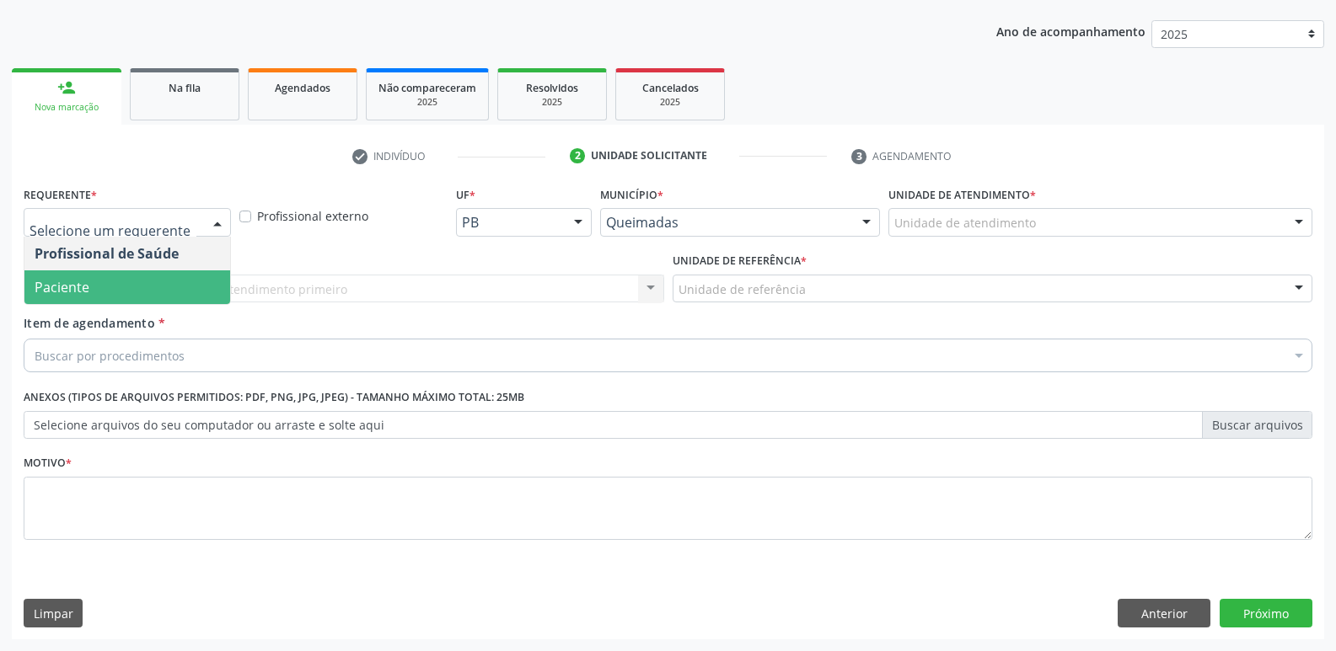
click at [84, 281] on span "Paciente" at bounding box center [62, 287] width 55 height 19
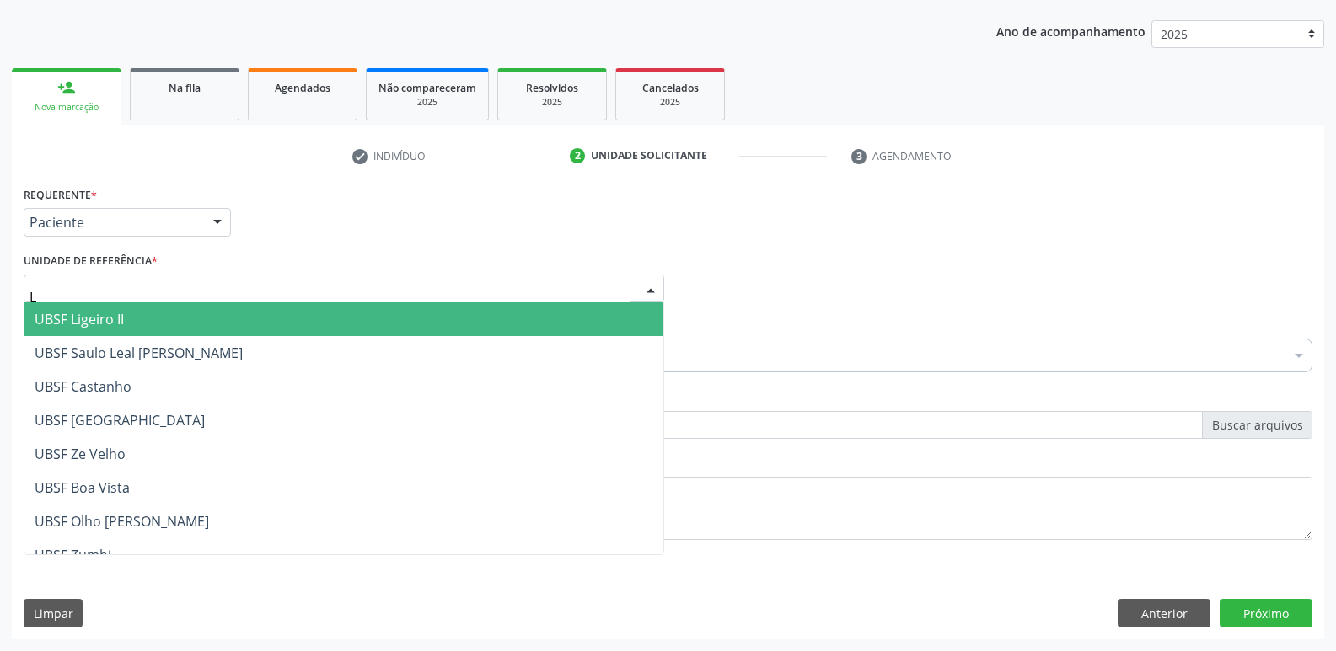
type input "LI"
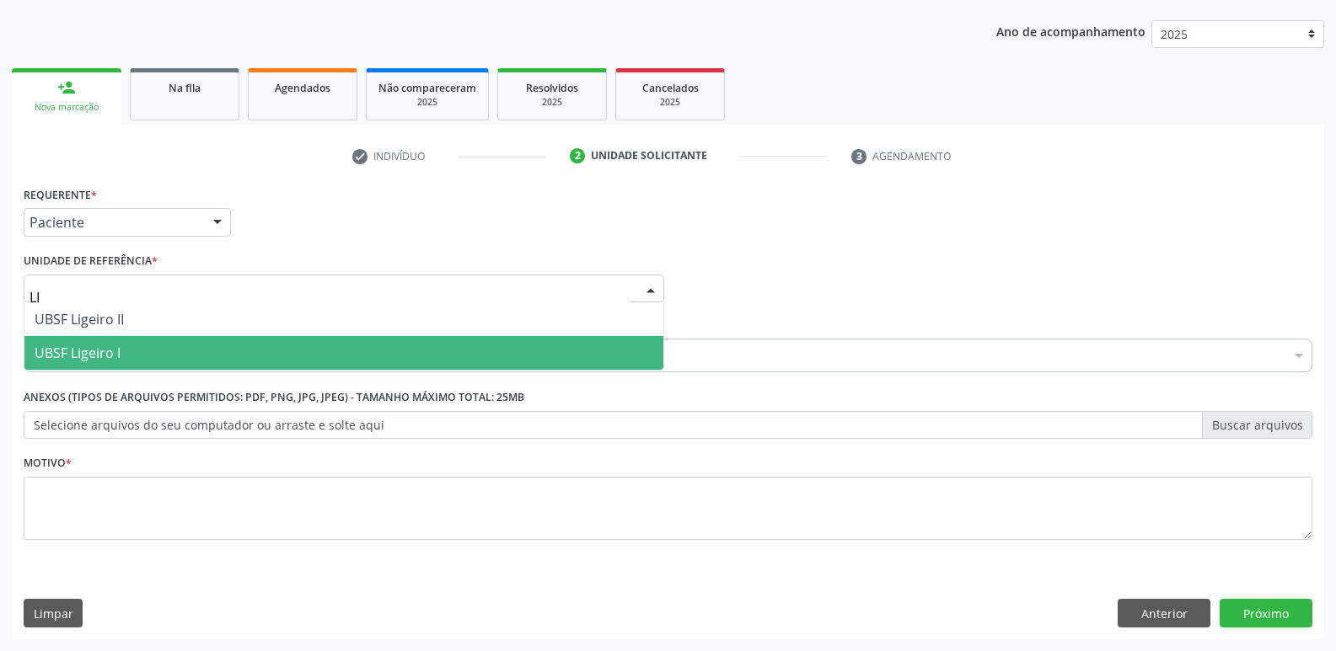
drag, startPoint x: 35, startPoint y: 356, endPoint x: 85, endPoint y: 369, distance: 51.3
click at [35, 356] on span "UBSF Ligeiro I" at bounding box center [78, 353] width 86 height 19
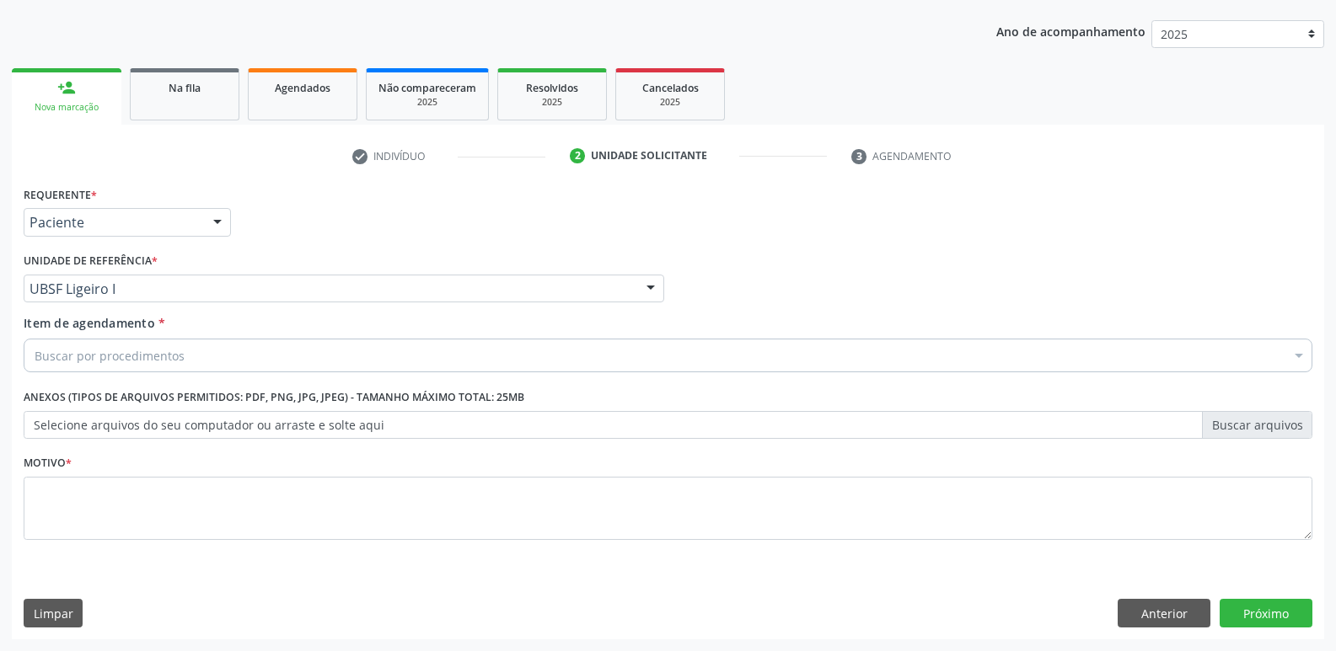
click at [110, 377] on div "Item de agendamento * Buscar por procedimentos Selecionar todos 0604320140 - Ab…" at bounding box center [667, 346] width 1297 height 65
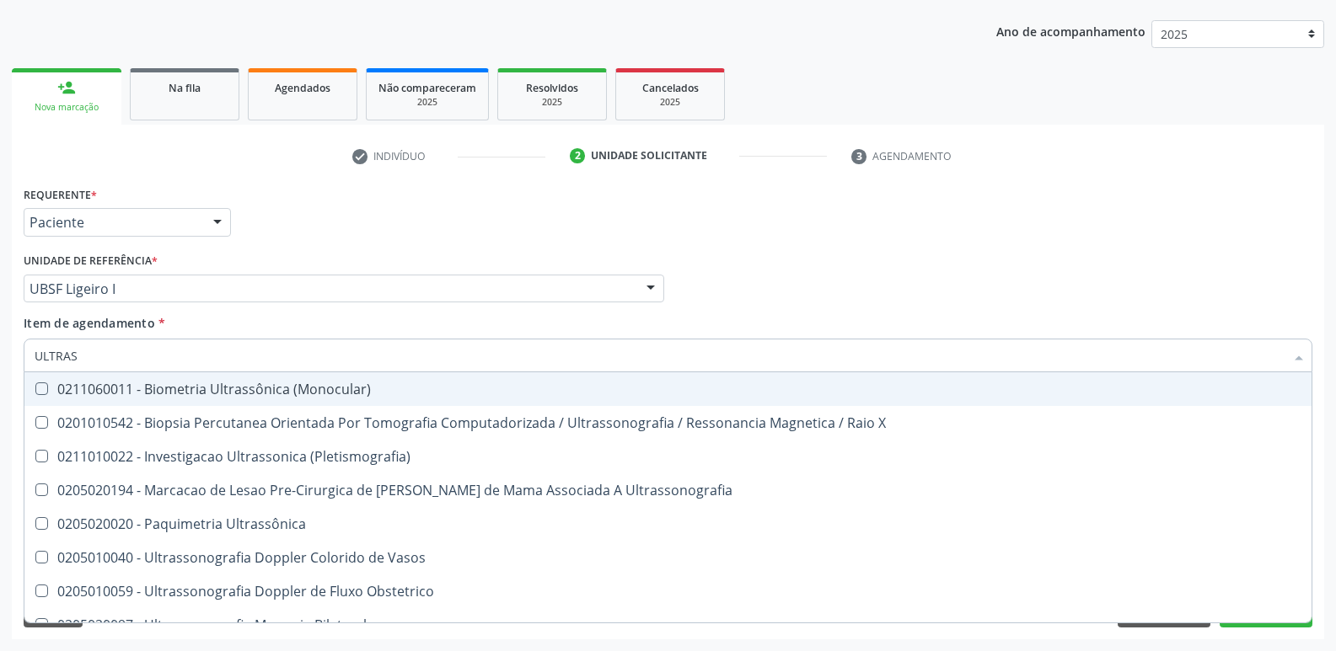
type input "ULTRASS"
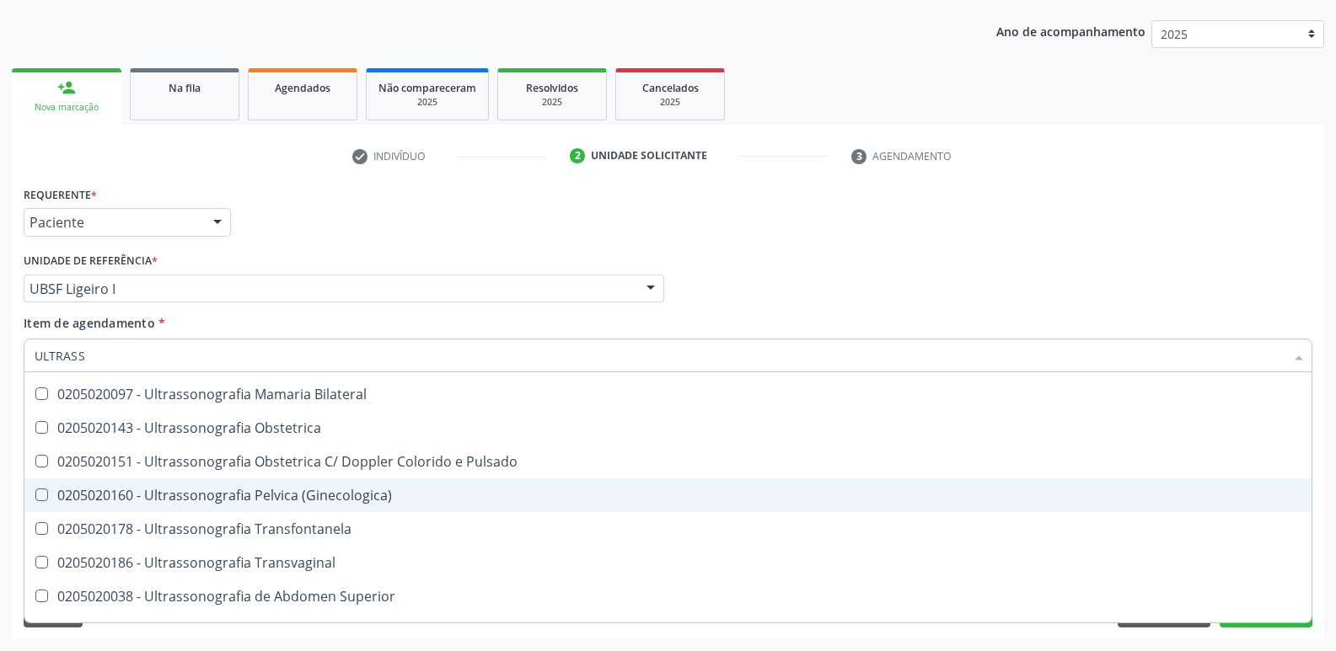
scroll to position [253, 0]
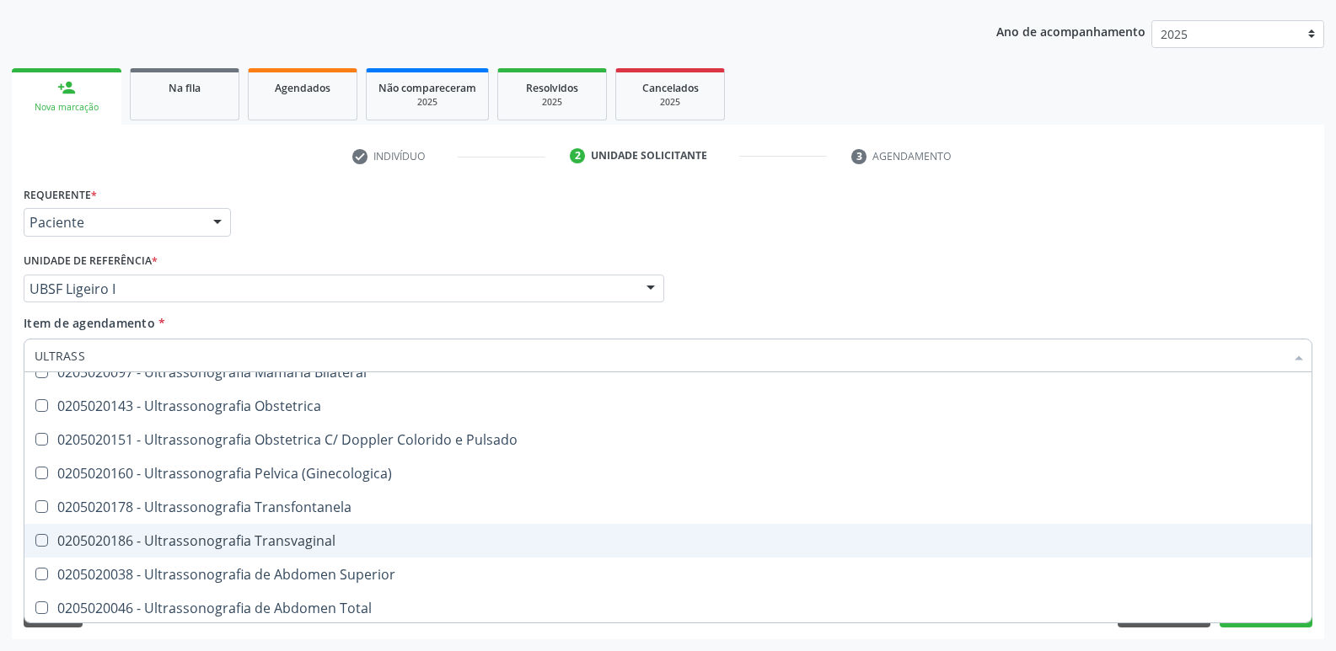
drag, startPoint x: 326, startPoint y: 552, endPoint x: 333, endPoint y: 442, distance: 109.8
click at [326, 551] on span "0205020186 - Ultrassonografia Transvaginal" at bounding box center [667, 541] width 1287 height 34
checkbox Transvaginal "true"
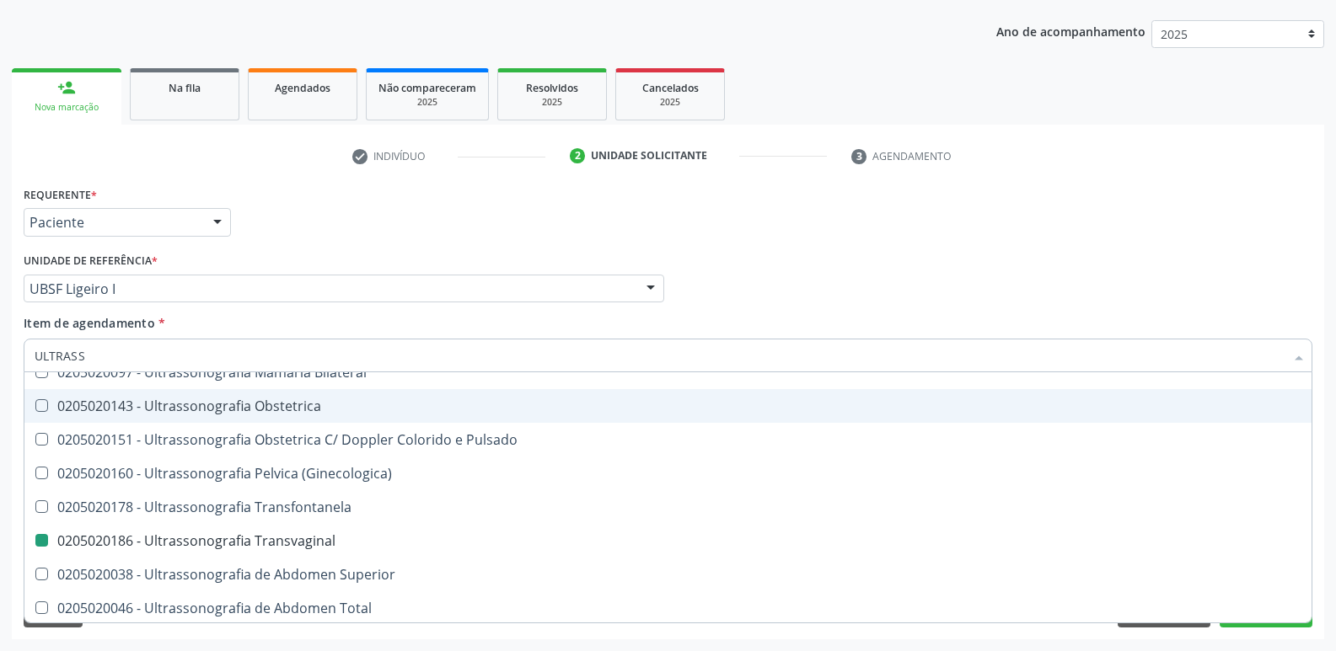
drag, startPoint x: 405, startPoint y: 216, endPoint x: 345, endPoint y: 510, distance: 300.3
click at [405, 217] on div "Requerente * Paciente Profissional de Saúde Paciente Nenhum resultado encontrad…" at bounding box center [667, 215] width 1297 height 66
checkbox X "true"
checkbox Transvaginal "false"
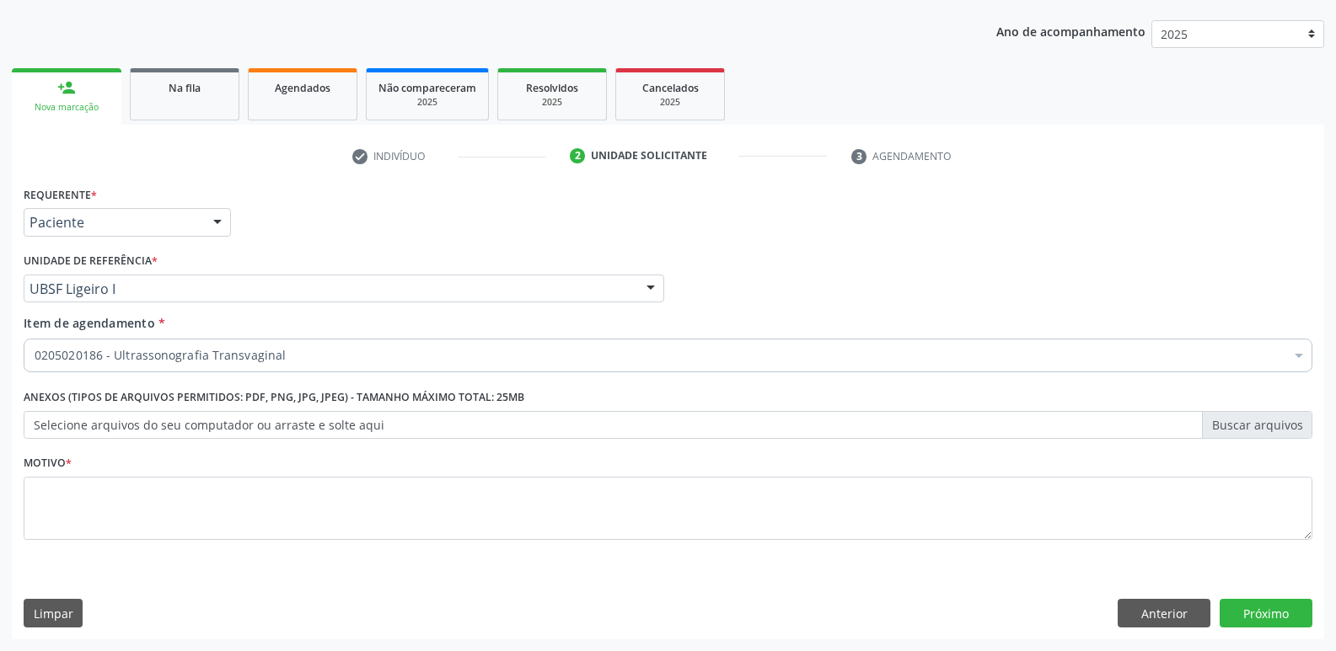
scroll to position [0, 0]
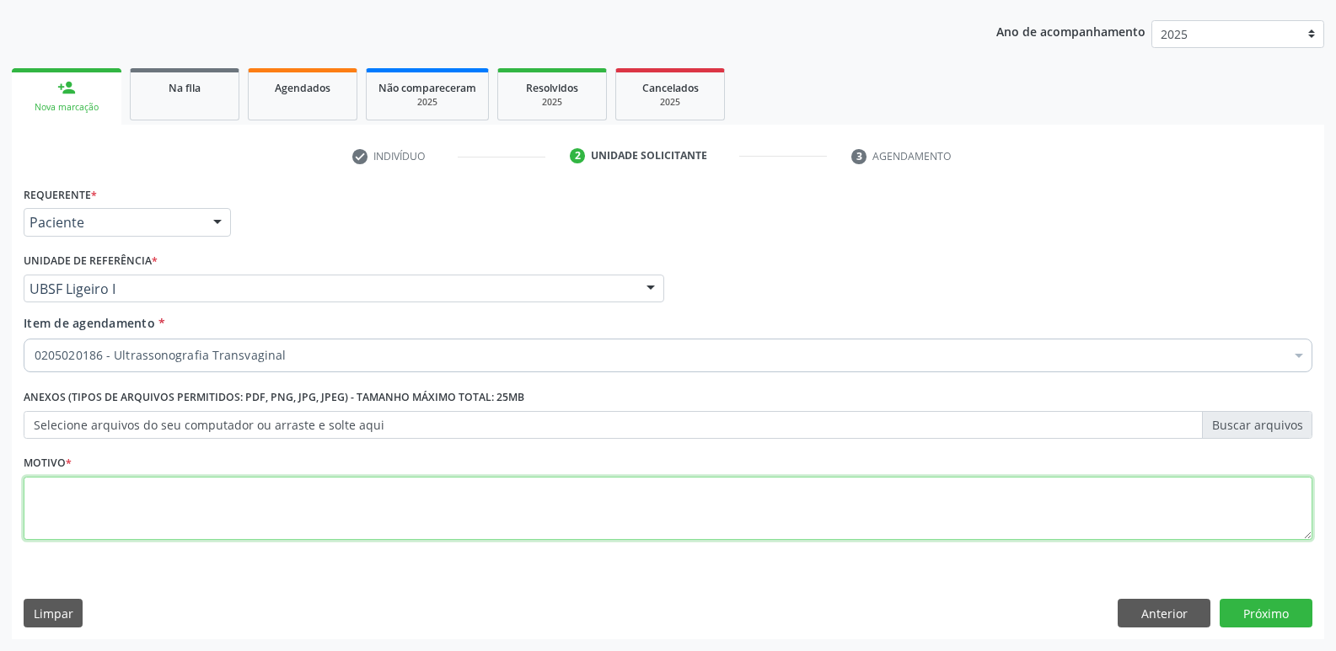
click at [327, 501] on textarea at bounding box center [668, 509] width 1289 height 64
paste textarea "avaliação"
type textarea "avaliação"
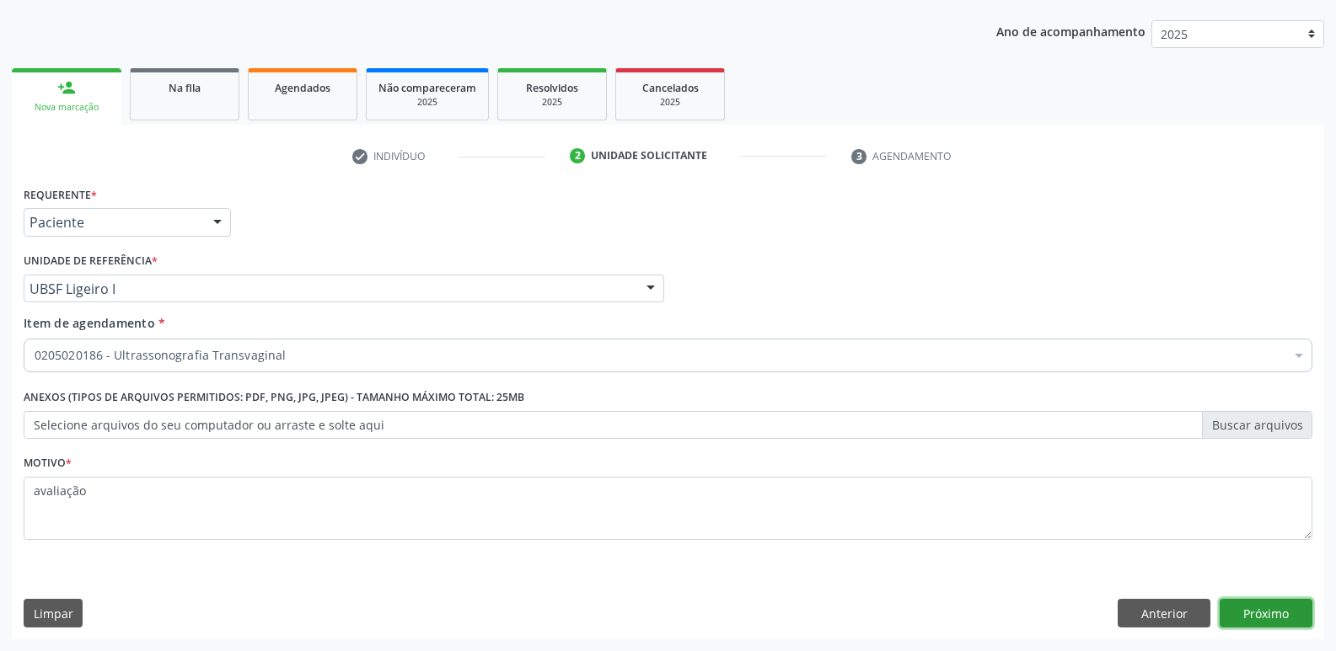
click at [1251, 611] on button "Próximo" at bounding box center [1265, 613] width 93 height 29
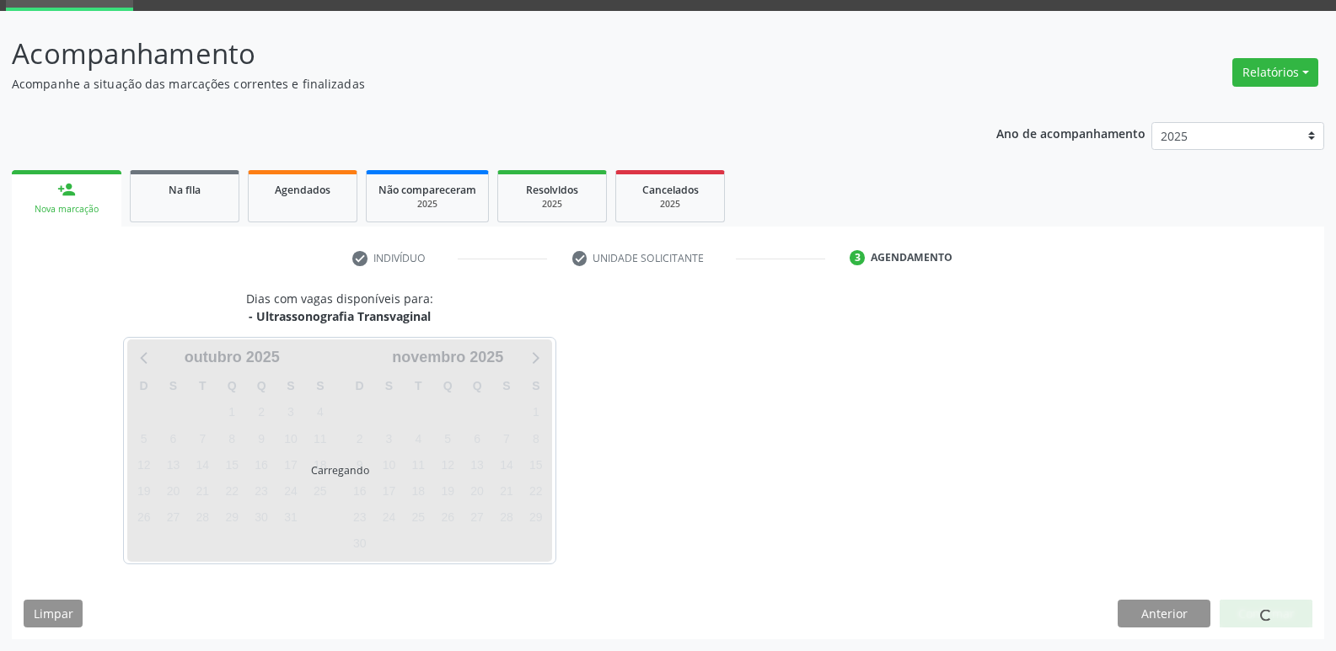
scroll to position [82, 0]
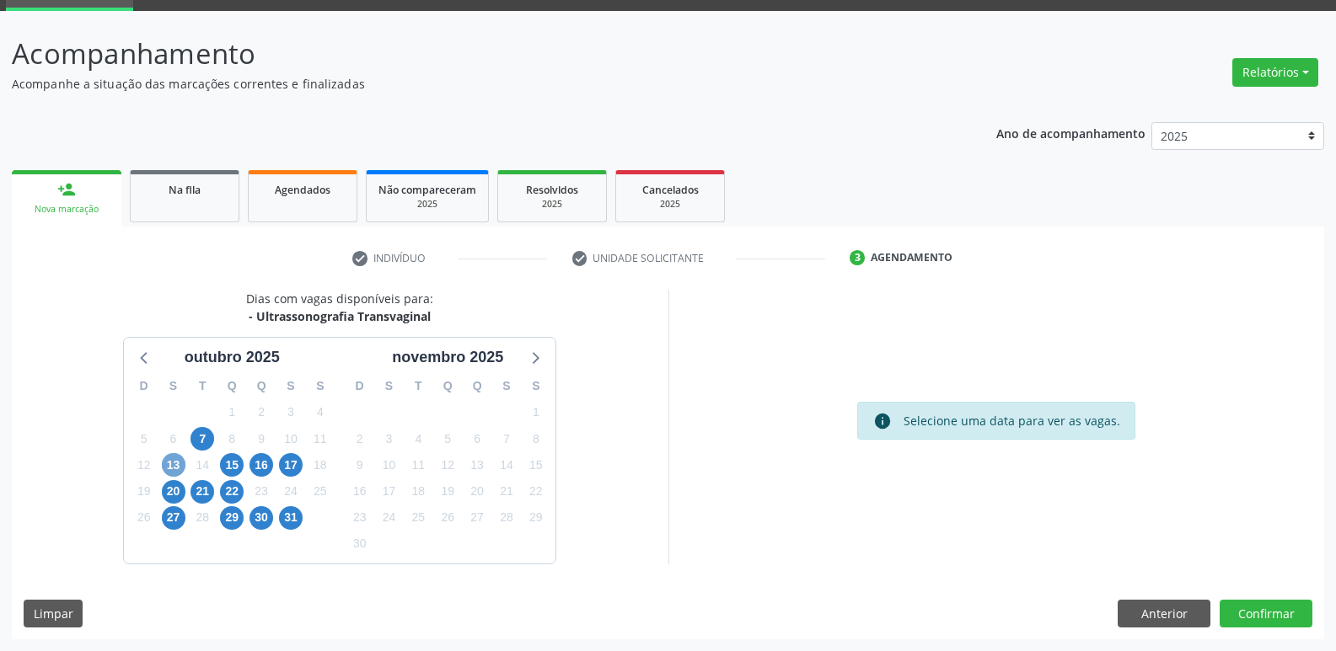
click at [175, 454] on span "13" at bounding box center [174, 465] width 24 height 24
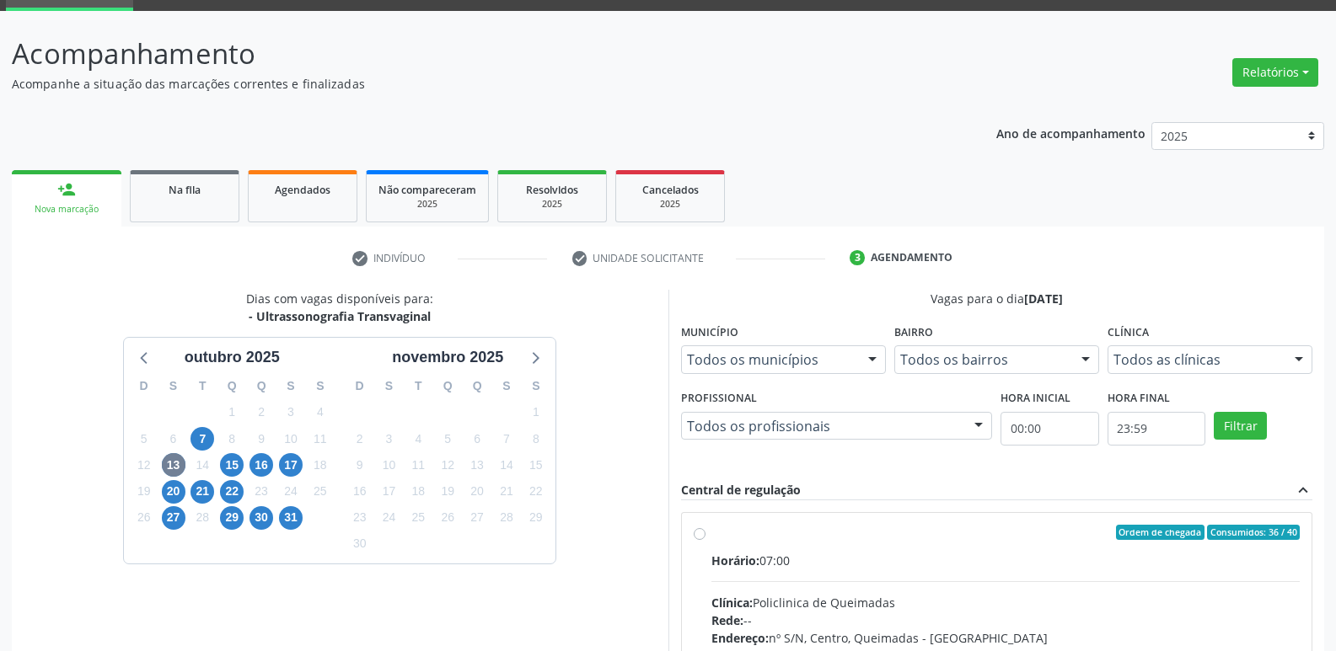
click at [1160, 533] on span "Ordem de chegada" at bounding box center [1160, 532] width 88 height 15
click at [705, 533] on input "Ordem de chegada Consumidos: 36 / 40 Horário: 07:00 Clínica: Policlinica de Que…" at bounding box center [700, 532] width 12 height 15
radio input "true"
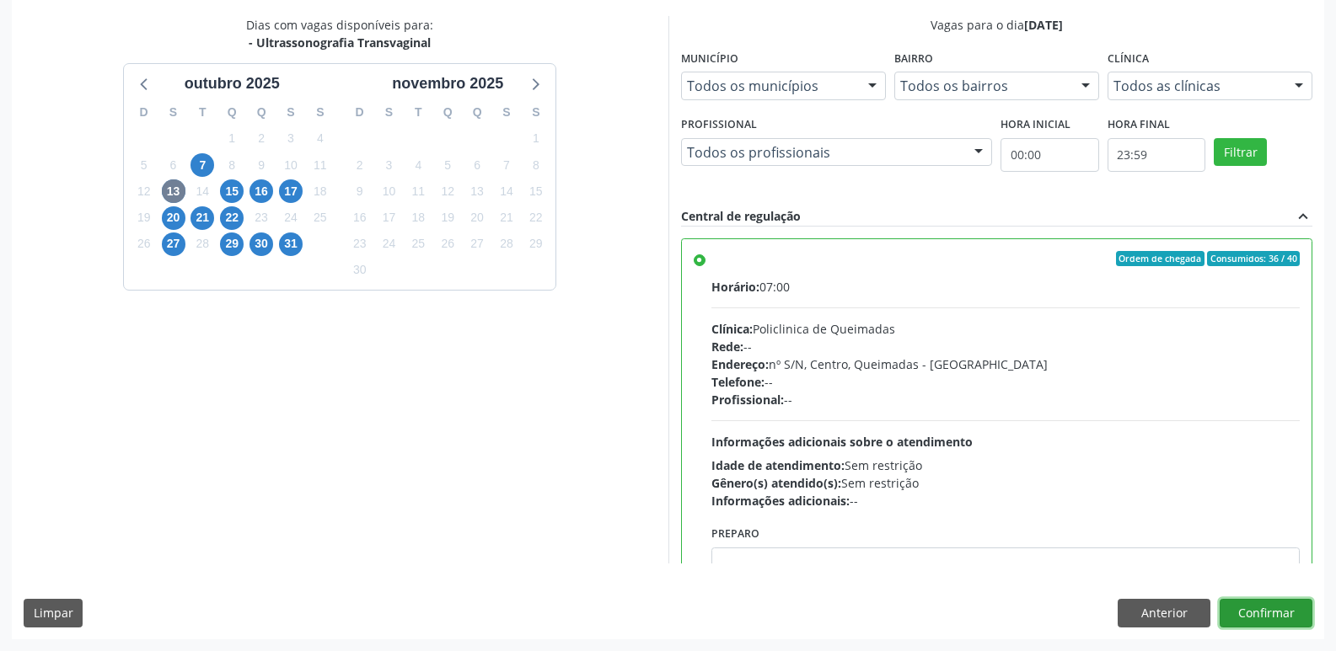
click at [1265, 607] on button "Confirmar" at bounding box center [1265, 613] width 93 height 29
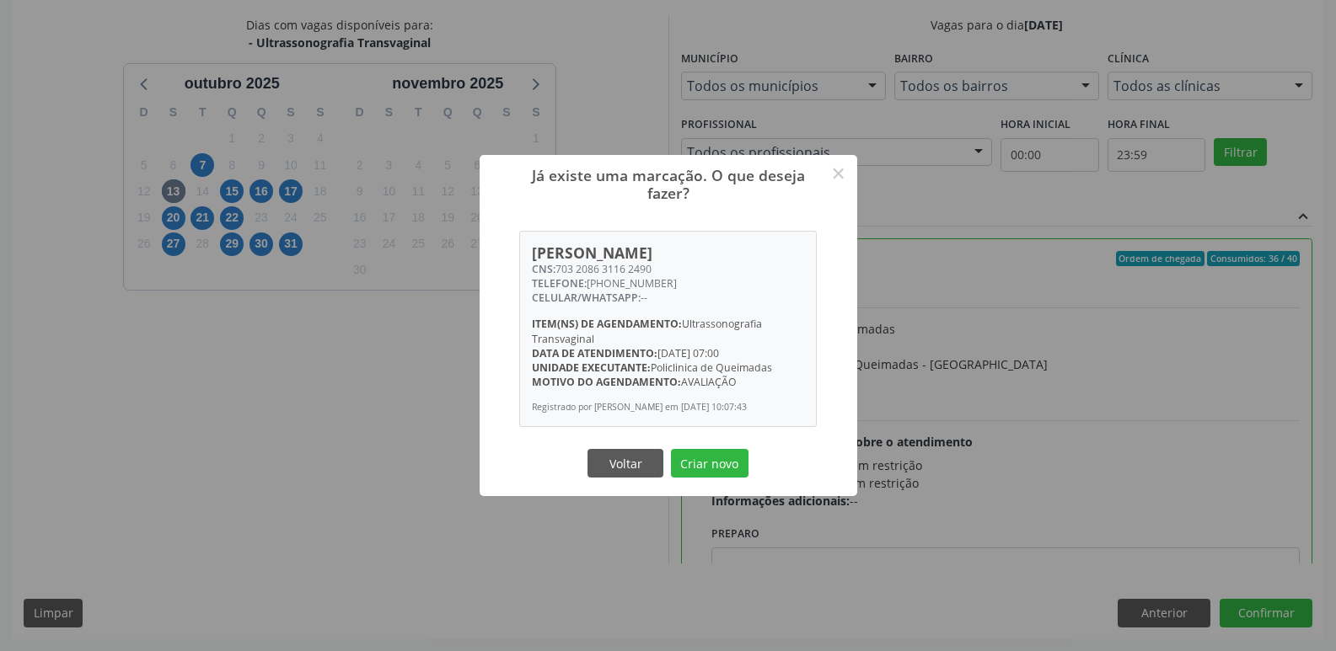
click at [671, 449] on button "Criar novo" at bounding box center [710, 463] width 78 height 29
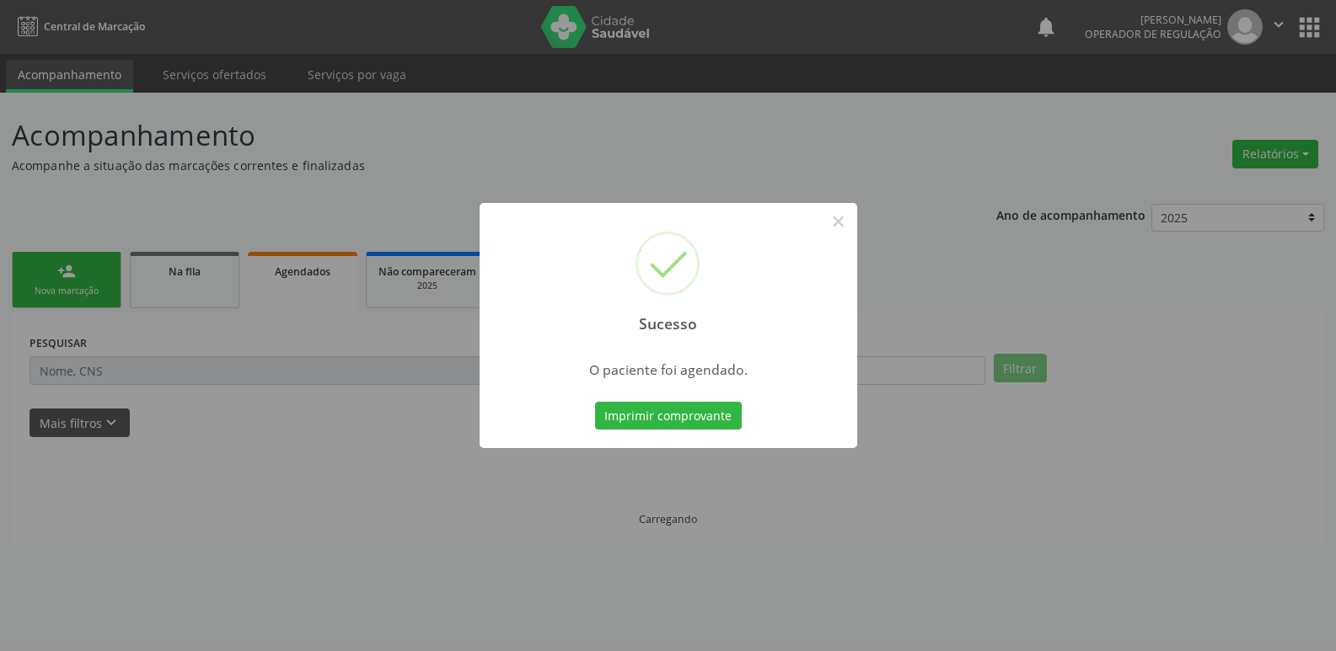
scroll to position [0, 0]
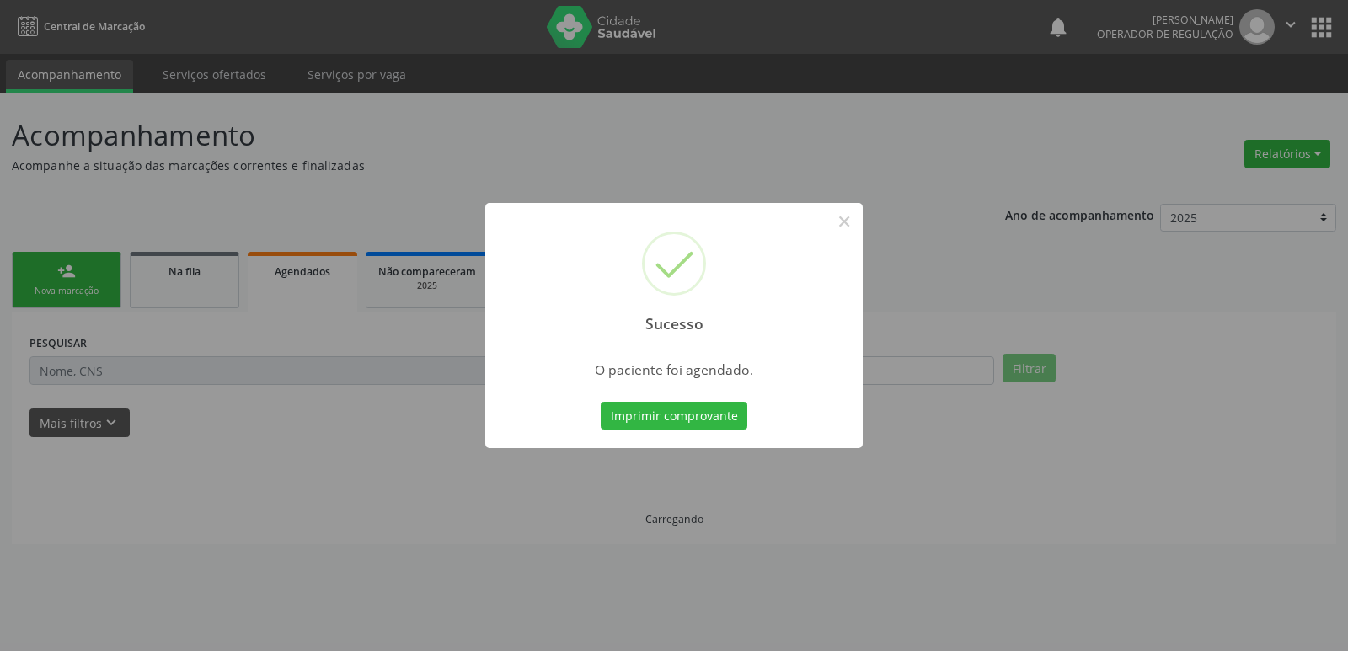
click at [601, 402] on button "Imprimir comprovante" at bounding box center [674, 416] width 147 height 29
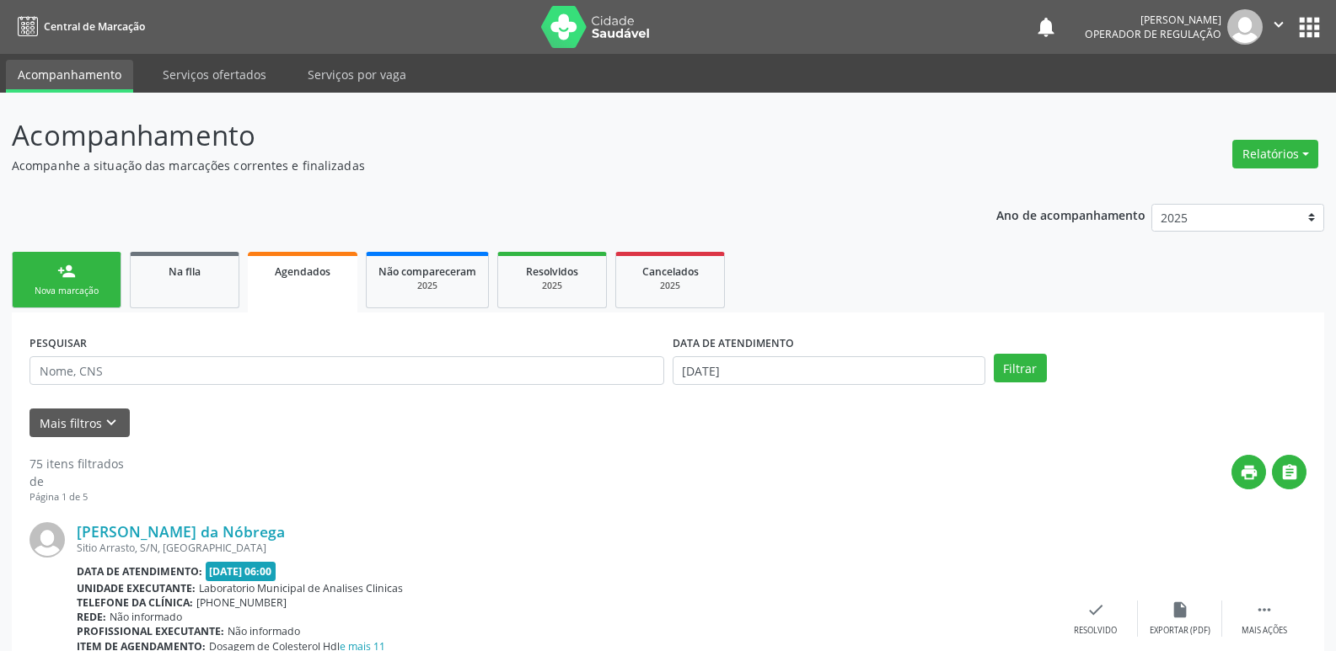
drag, startPoint x: 93, startPoint y: 235, endPoint x: 75, endPoint y: 280, distance: 48.0
click at [75, 280] on div "person_add" at bounding box center [66, 271] width 19 height 19
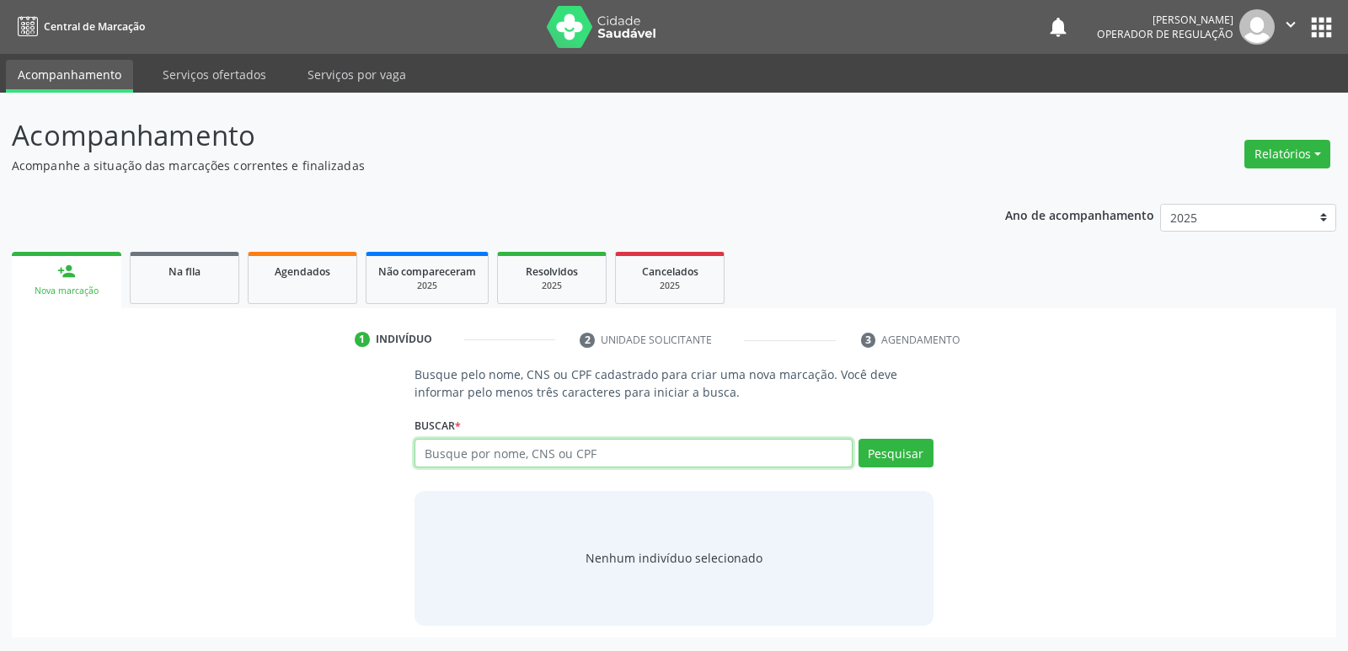
click at [573, 457] on input "text" at bounding box center [633, 453] width 437 height 29
type input "700807417480087"
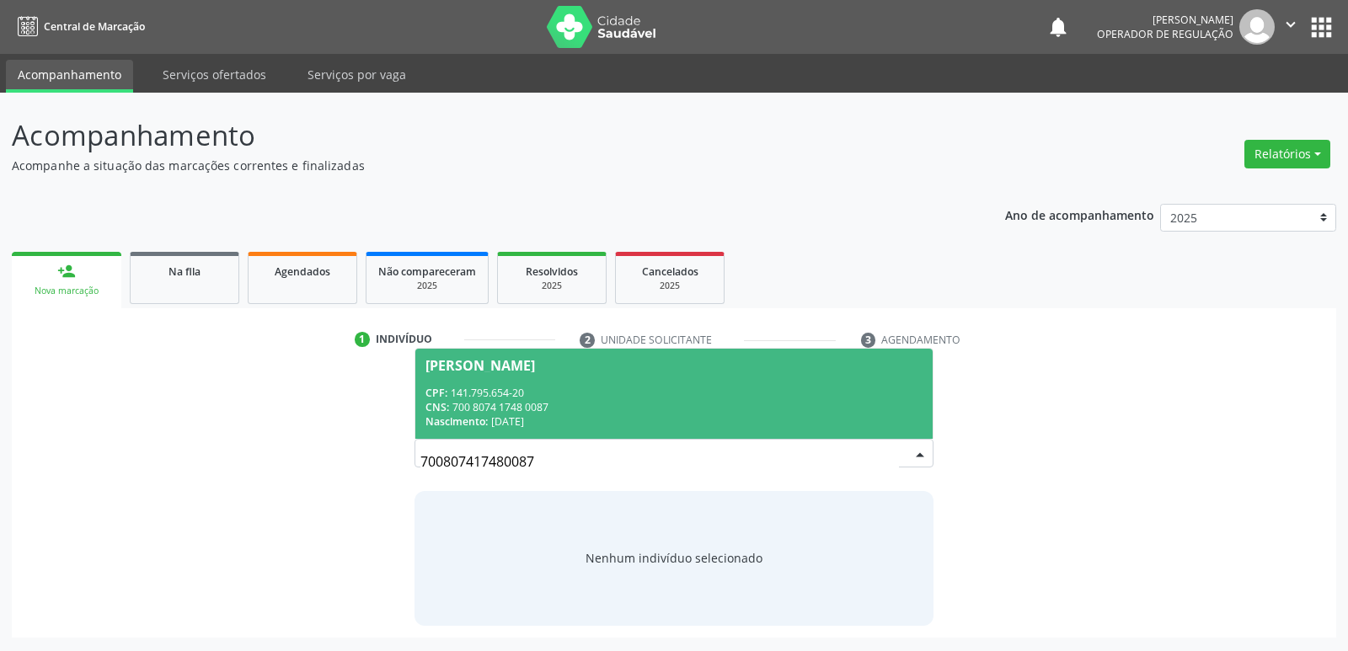
click at [481, 361] on div "Clara Cecília Gomes Amaro Alves" at bounding box center [481, 365] width 110 height 13
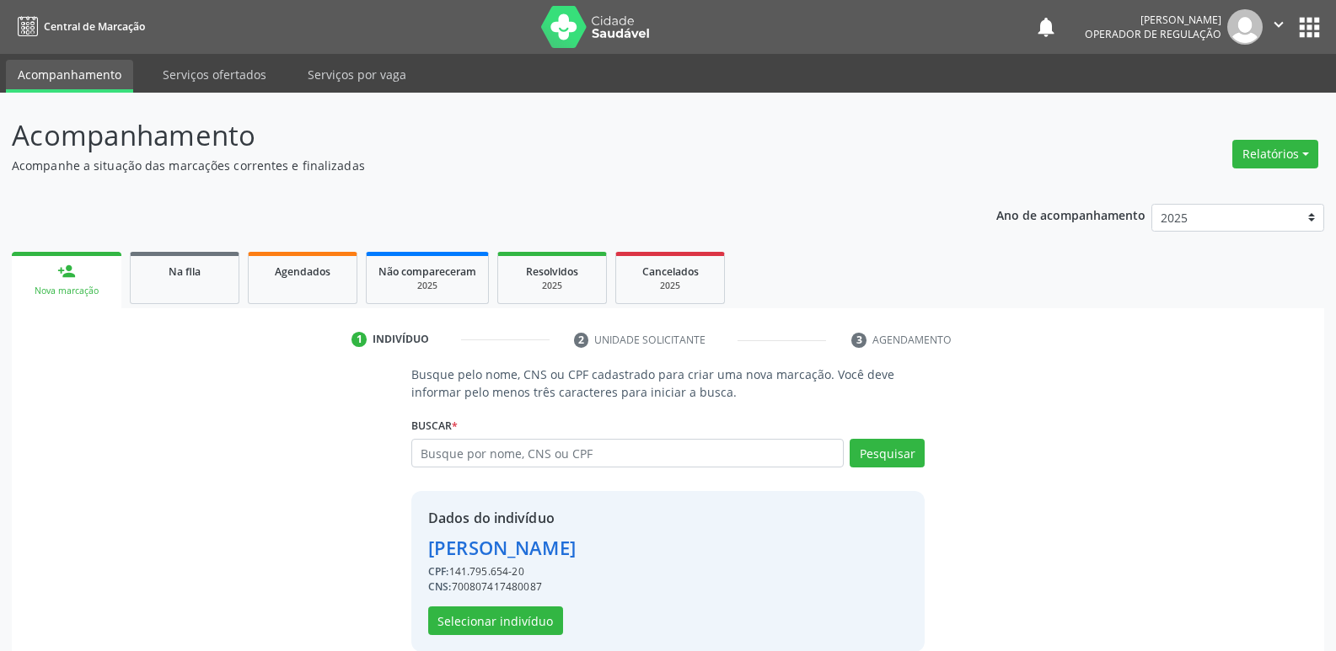
scroll to position [24, 0]
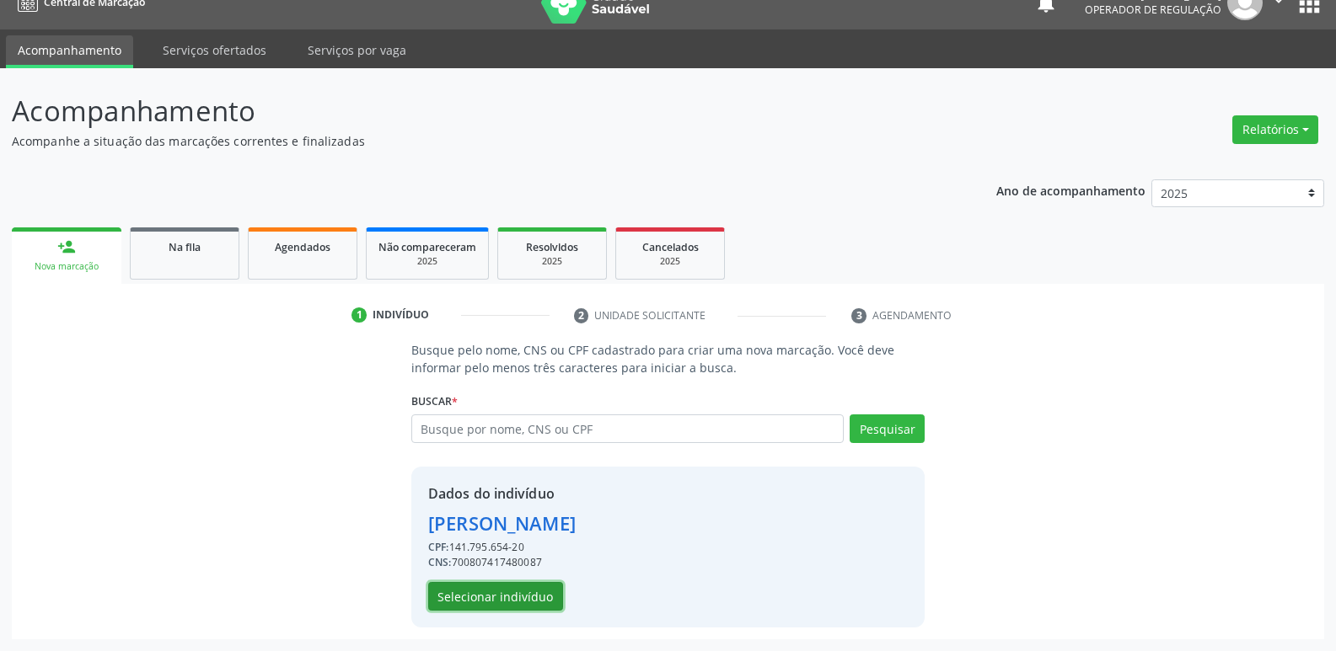
click at [518, 591] on button "Selecionar indivíduo" at bounding box center [495, 596] width 135 height 29
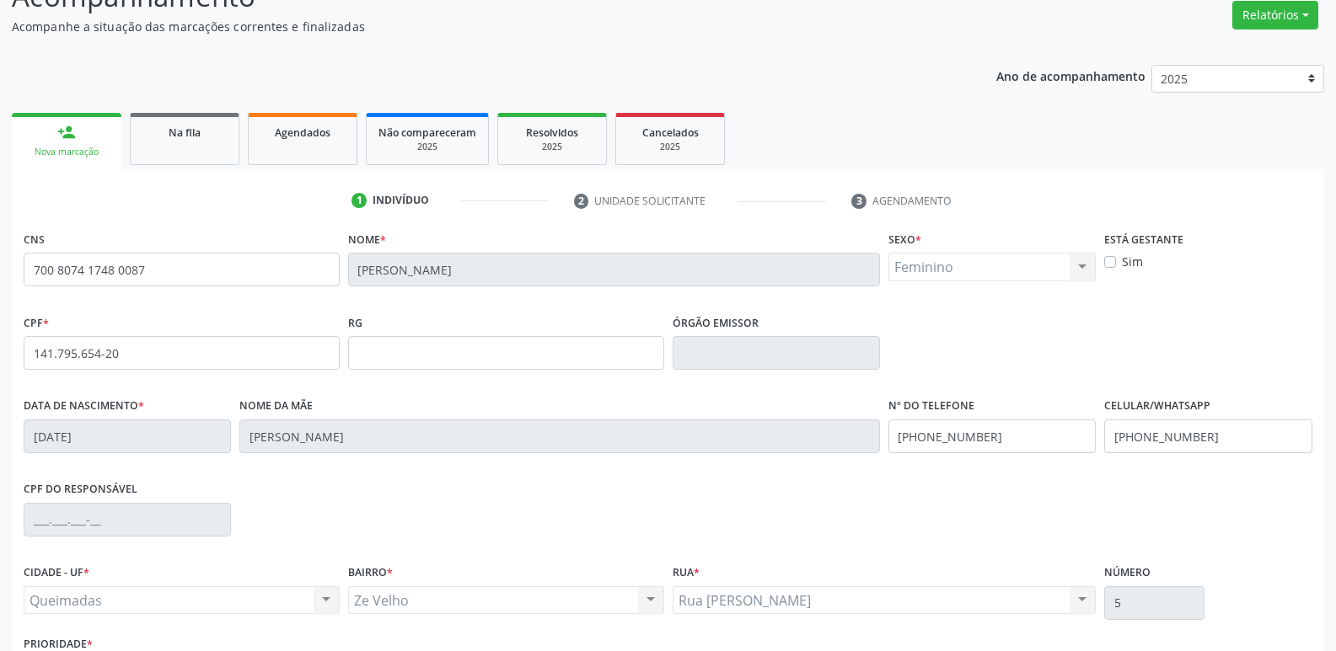
scroll to position [262, 0]
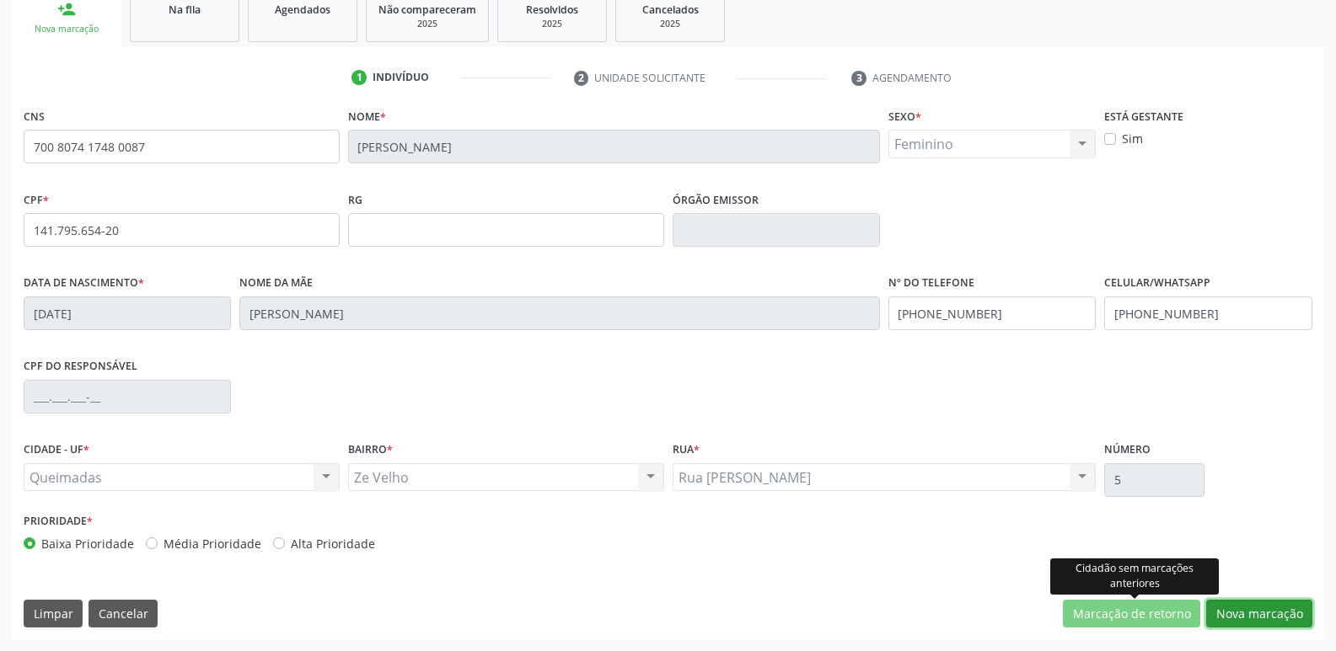
click at [1236, 615] on button "Nova marcação" at bounding box center [1259, 614] width 106 height 29
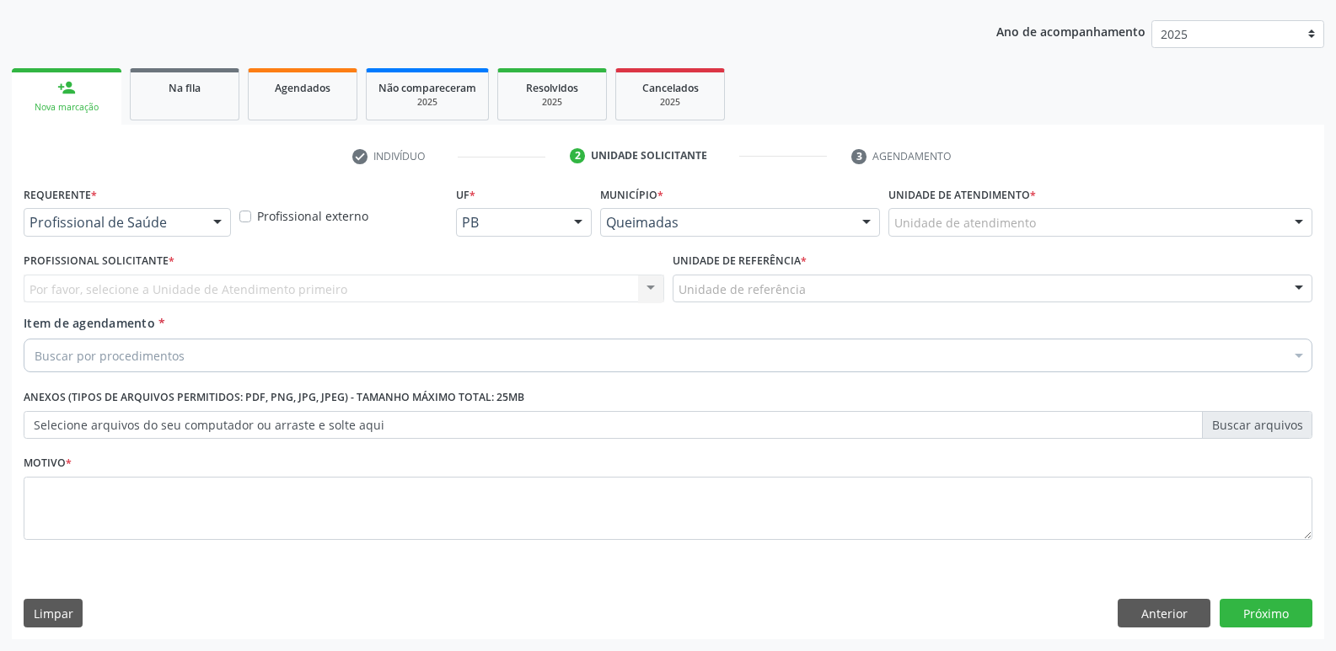
scroll to position [184, 0]
drag, startPoint x: 60, startPoint y: 220, endPoint x: 52, endPoint y: 263, distance: 43.6
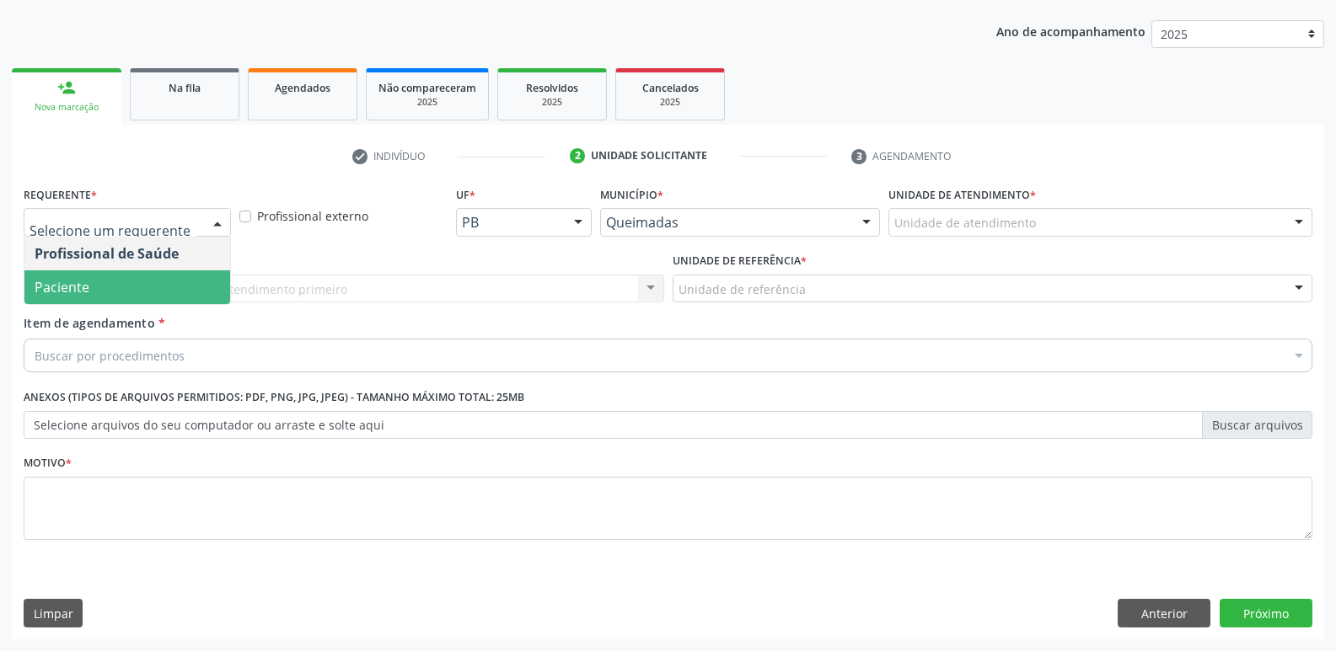
click at [58, 281] on span "Paciente" at bounding box center [62, 287] width 55 height 19
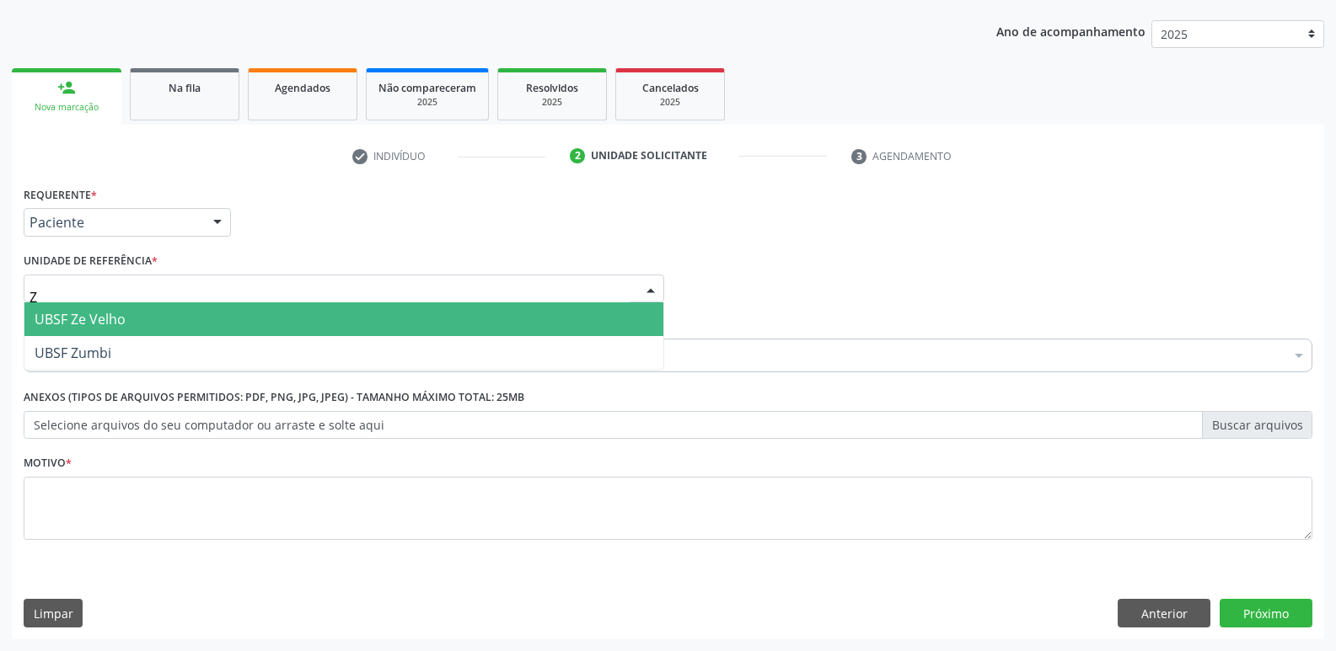
type input "ZE"
click at [135, 318] on span "UBSF Ze Velho" at bounding box center [343, 320] width 639 height 34
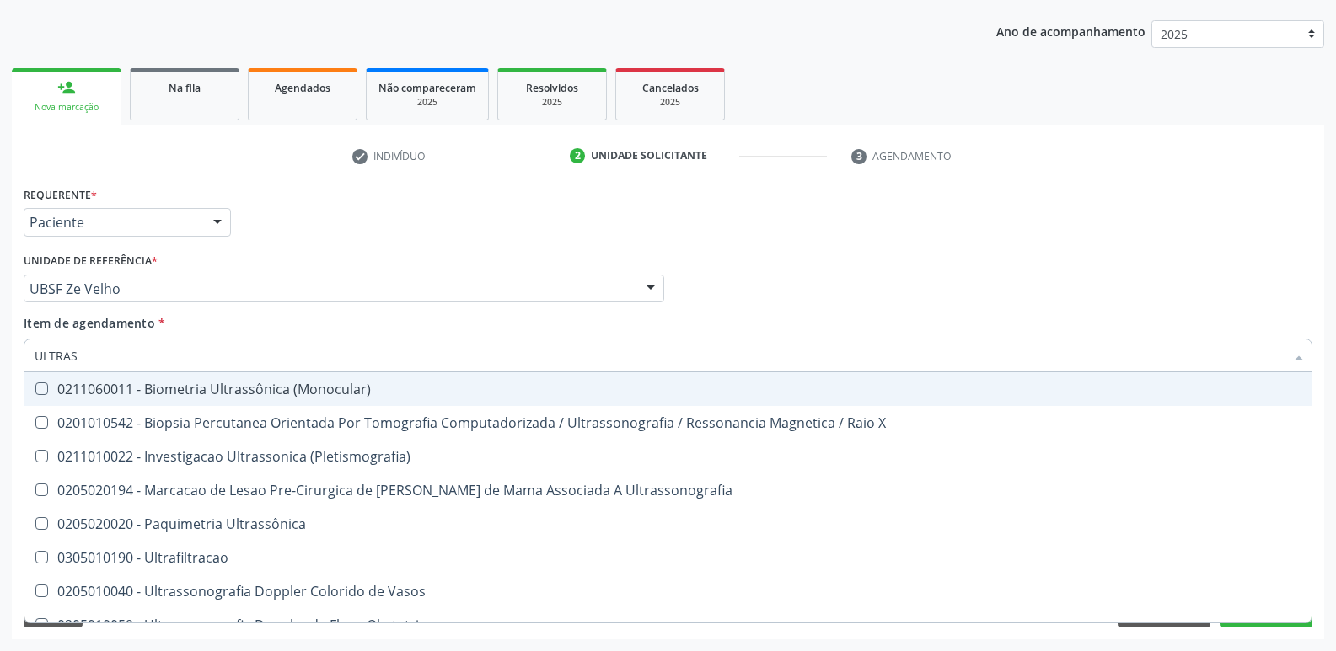
type input "ULTRASS"
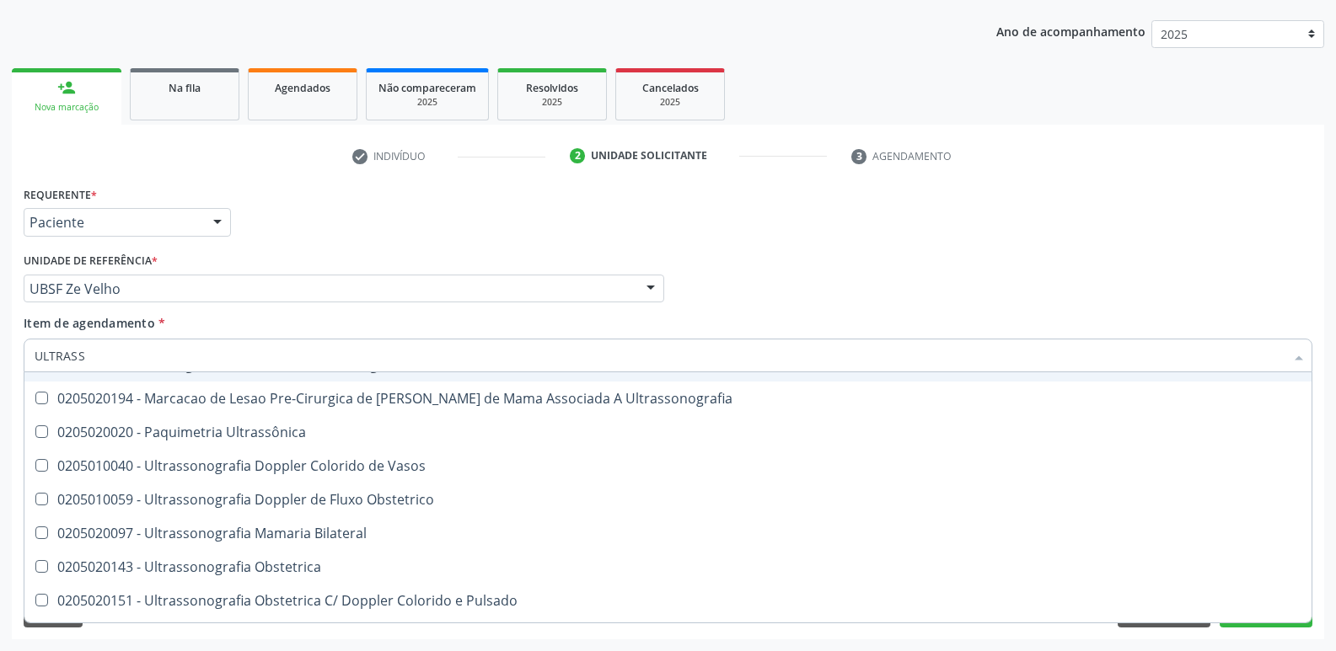
scroll to position [253, 0]
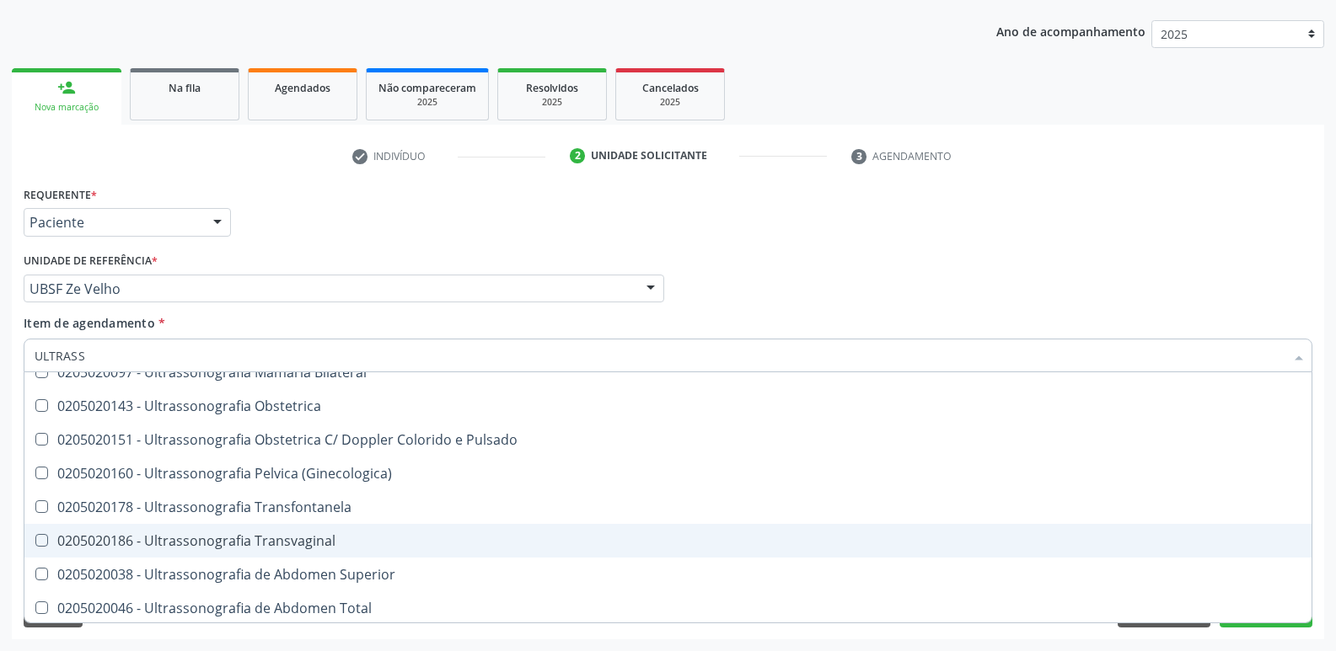
click at [301, 534] on div "0205020186 - Ultrassonografia Transvaginal" at bounding box center [668, 540] width 1267 height 13
checkbox Transvaginal "true"
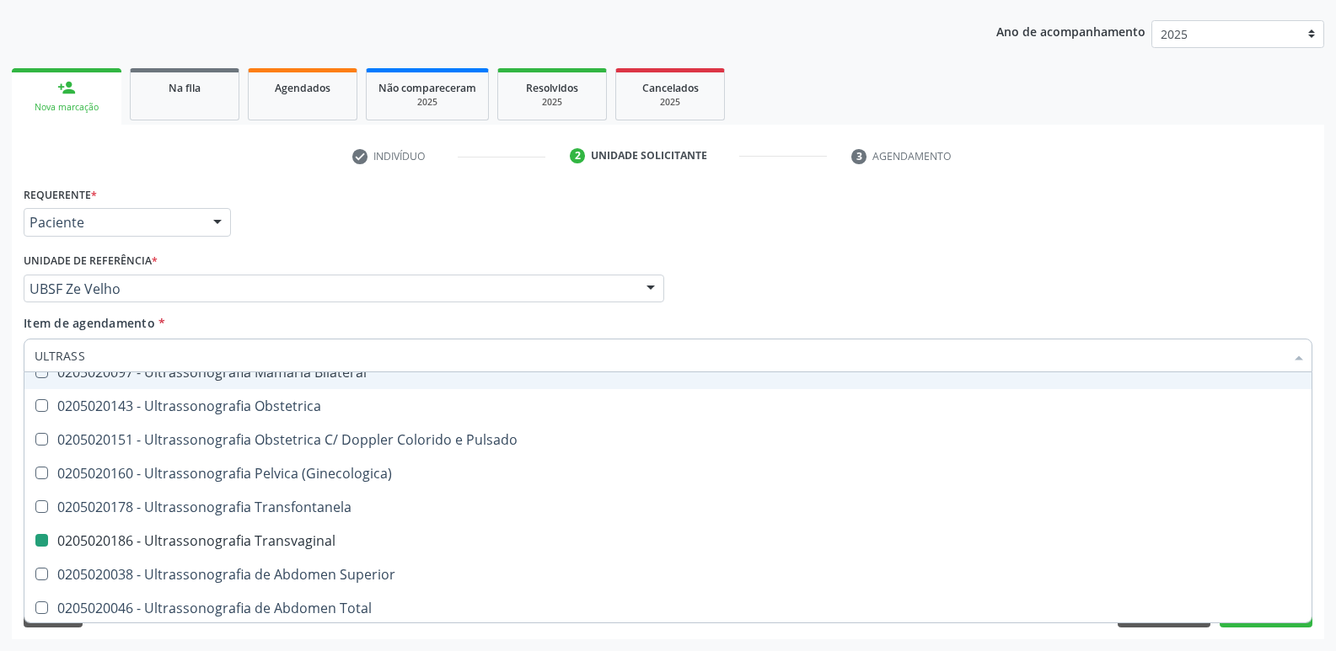
click at [405, 233] on div "Requerente * Paciente Profissional de Saúde Paciente Nenhum resultado encontrad…" at bounding box center [667, 215] width 1297 height 66
checkbox X "true"
checkbox Transvaginal "false"
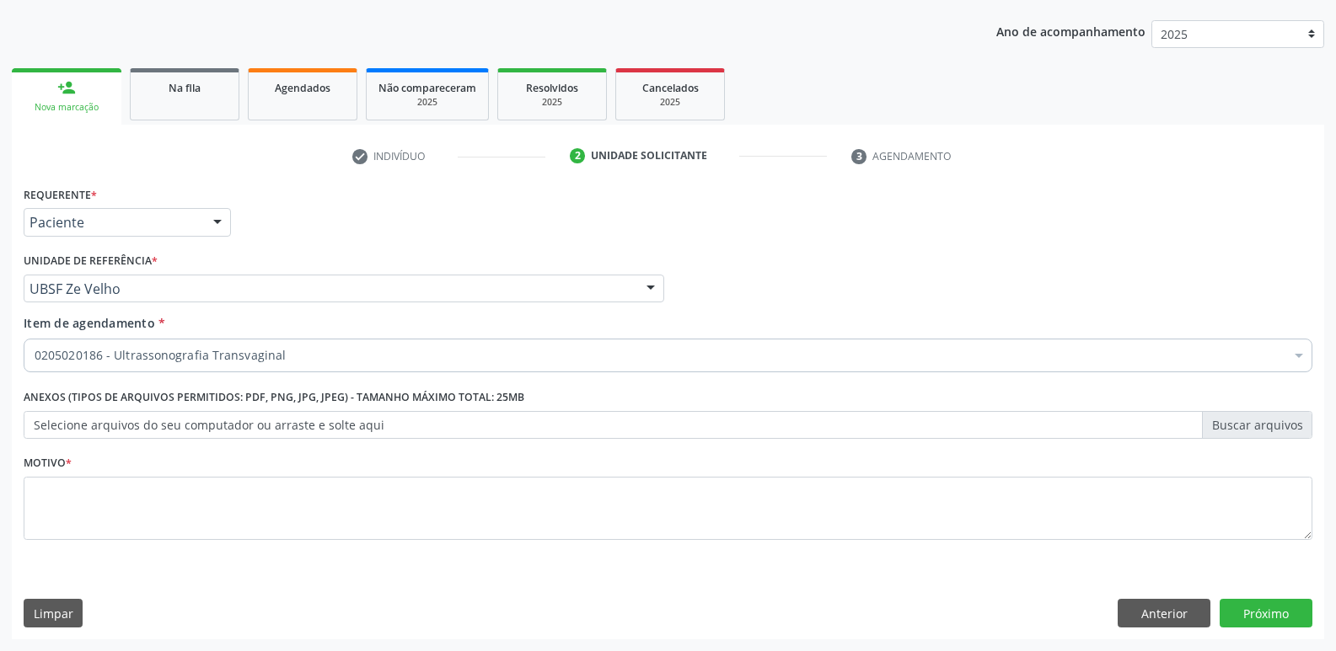
scroll to position [0, 0]
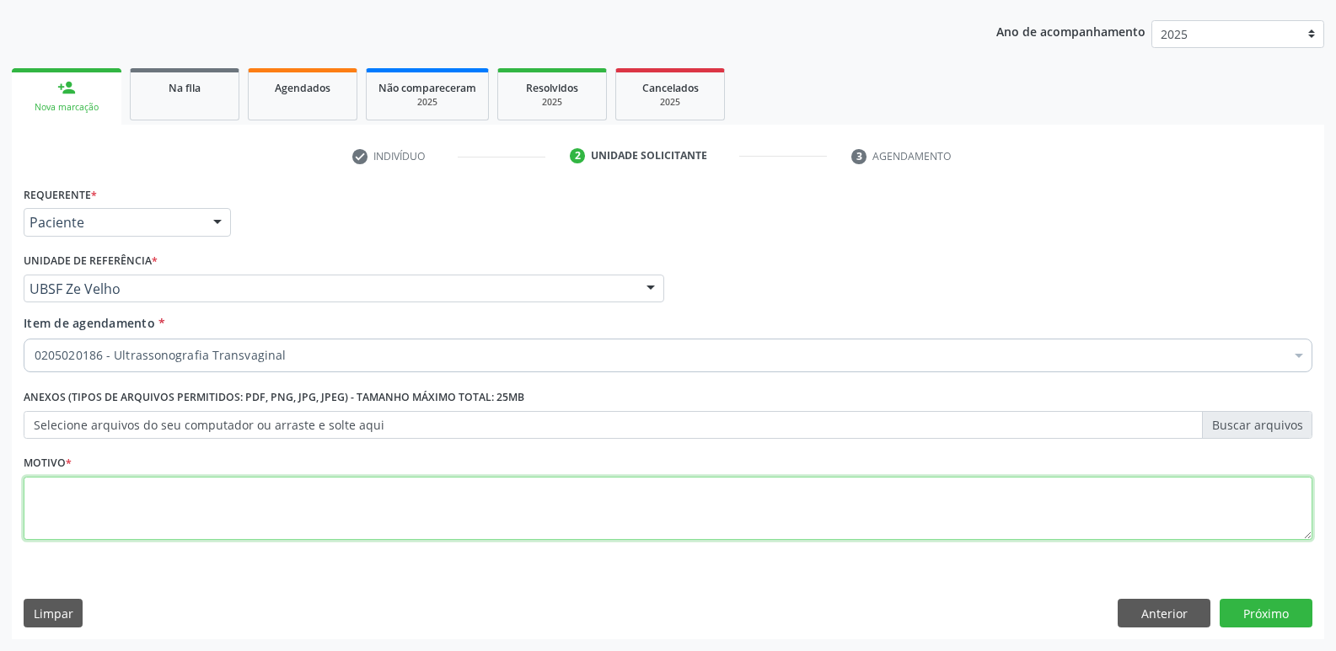
click at [260, 485] on textarea at bounding box center [668, 509] width 1289 height 64
paste textarea "avaliação"
type textarea "avaliação"
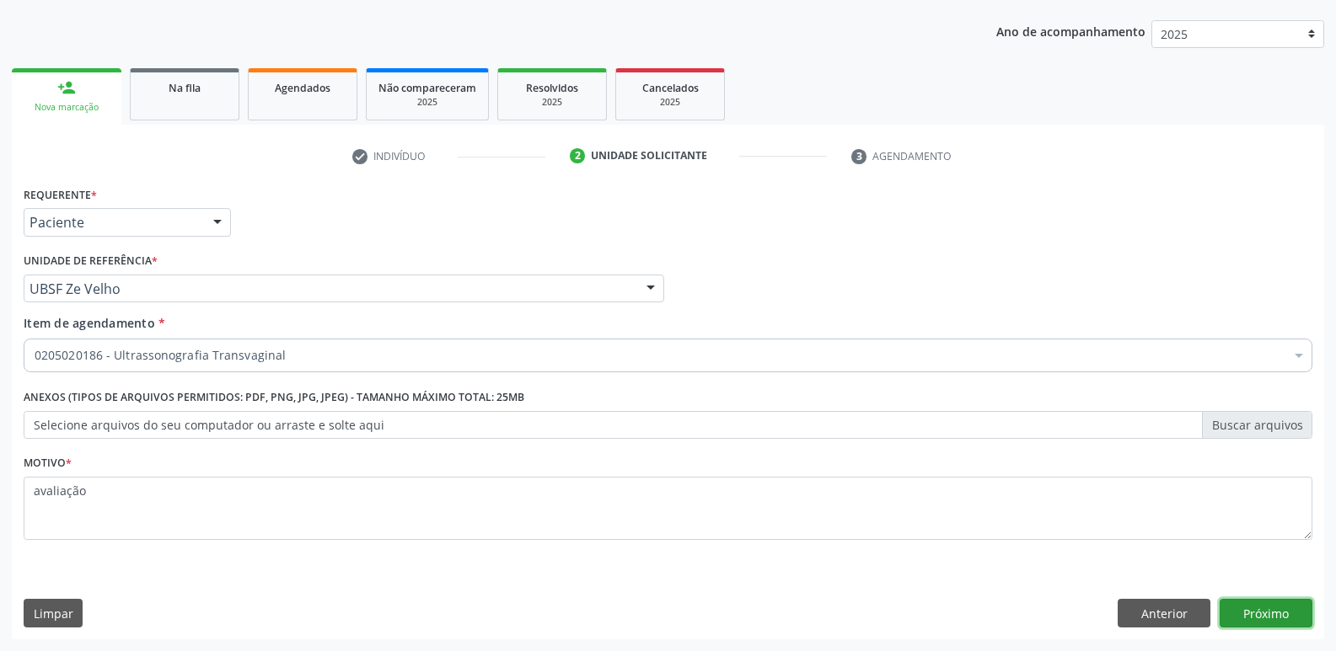
click at [1260, 602] on button "Próximo" at bounding box center [1265, 613] width 93 height 29
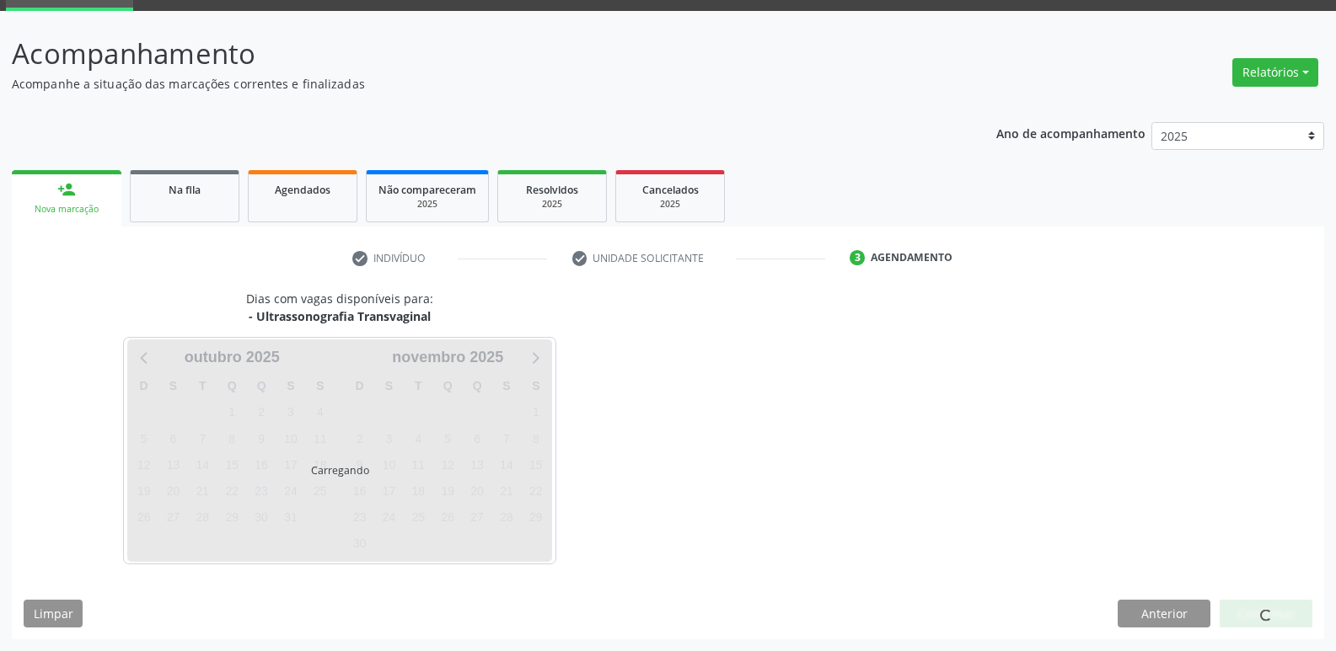
scroll to position [82, 0]
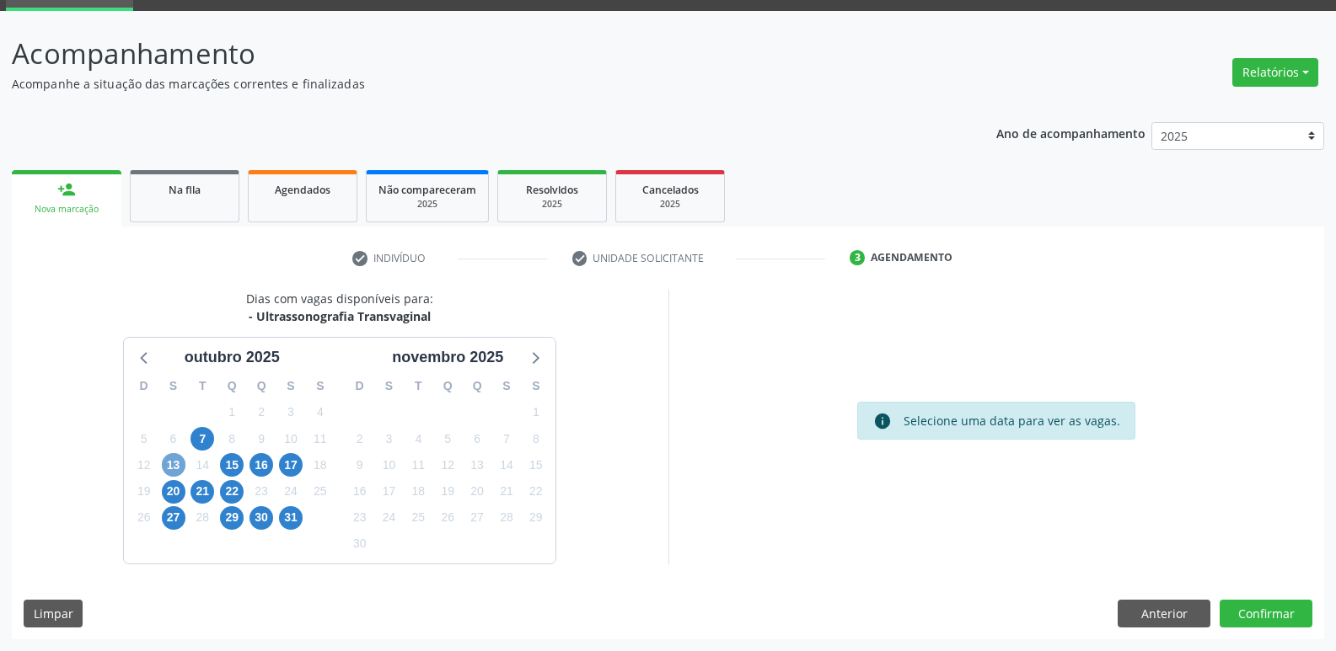
click at [174, 465] on span "13" at bounding box center [174, 465] width 24 height 24
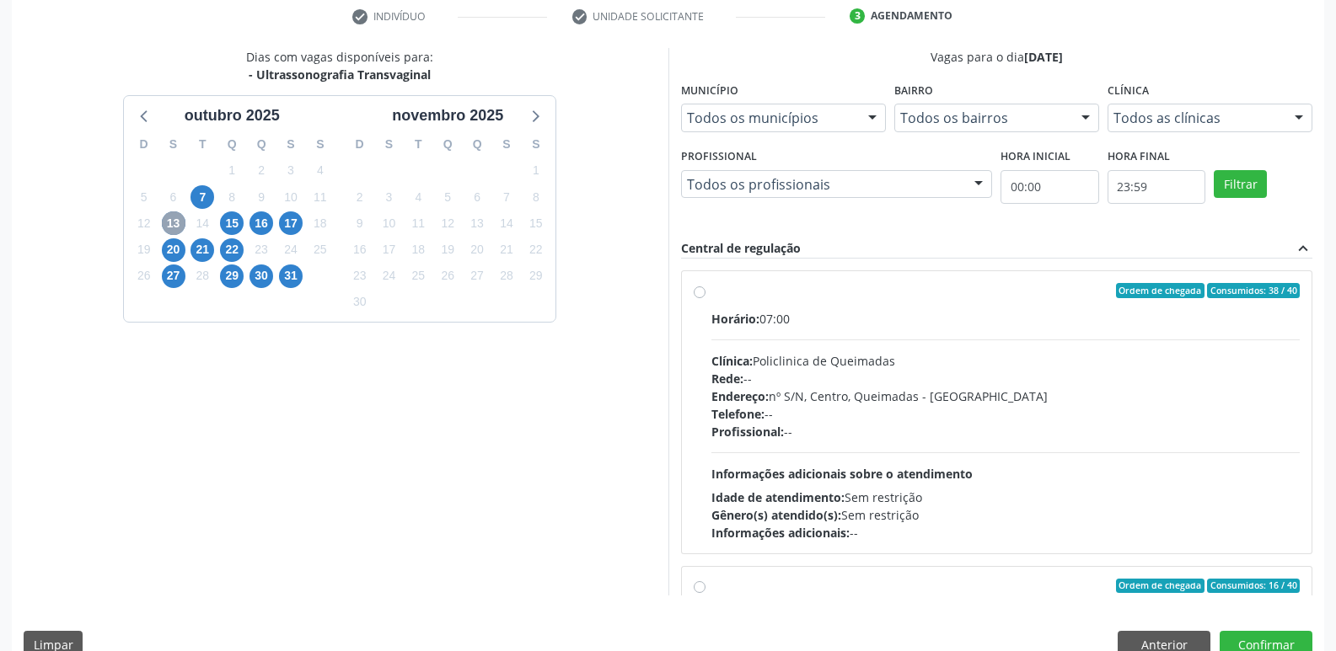
scroll to position [356, 0]
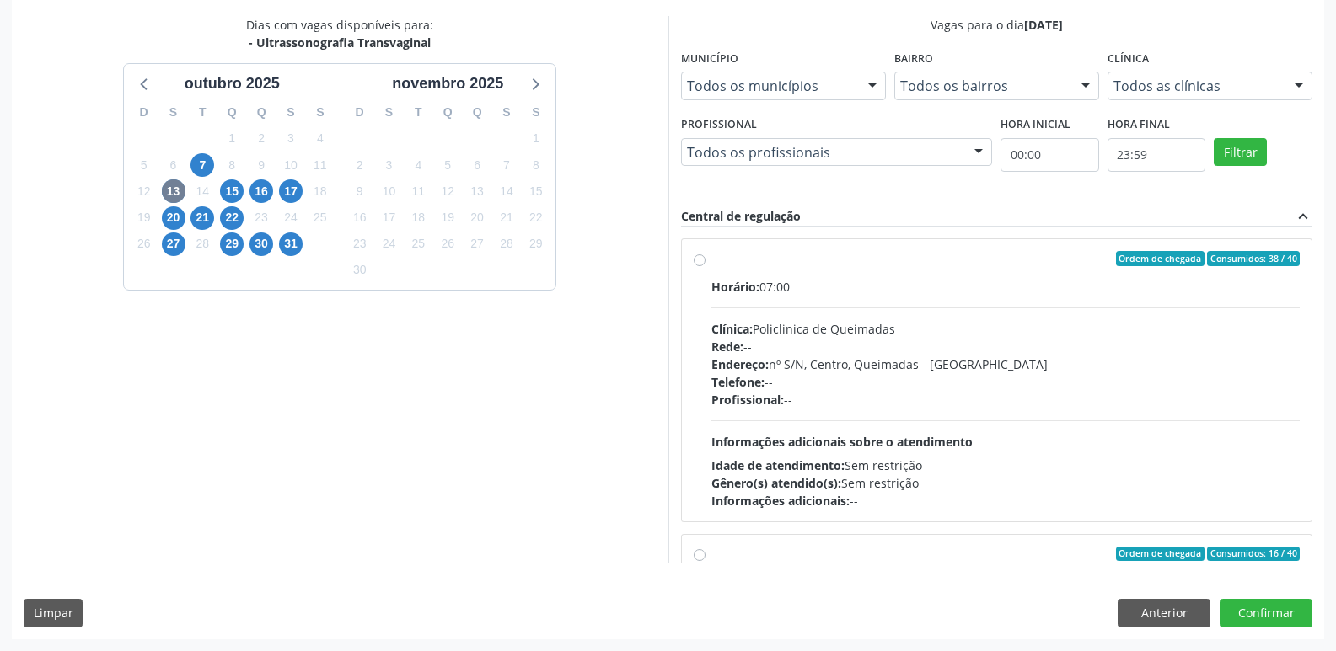
drag, startPoint x: 1157, startPoint y: 463, endPoint x: 1227, endPoint y: 508, distance: 83.4
click at [1171, 476] on div "Horário: 07:00 Clínica: Policlinica de Queimadas Rede: -- Endereço: nº S/N, Cen…" at bounding box center [1005, 394] width 589 height 232
radio input "true"
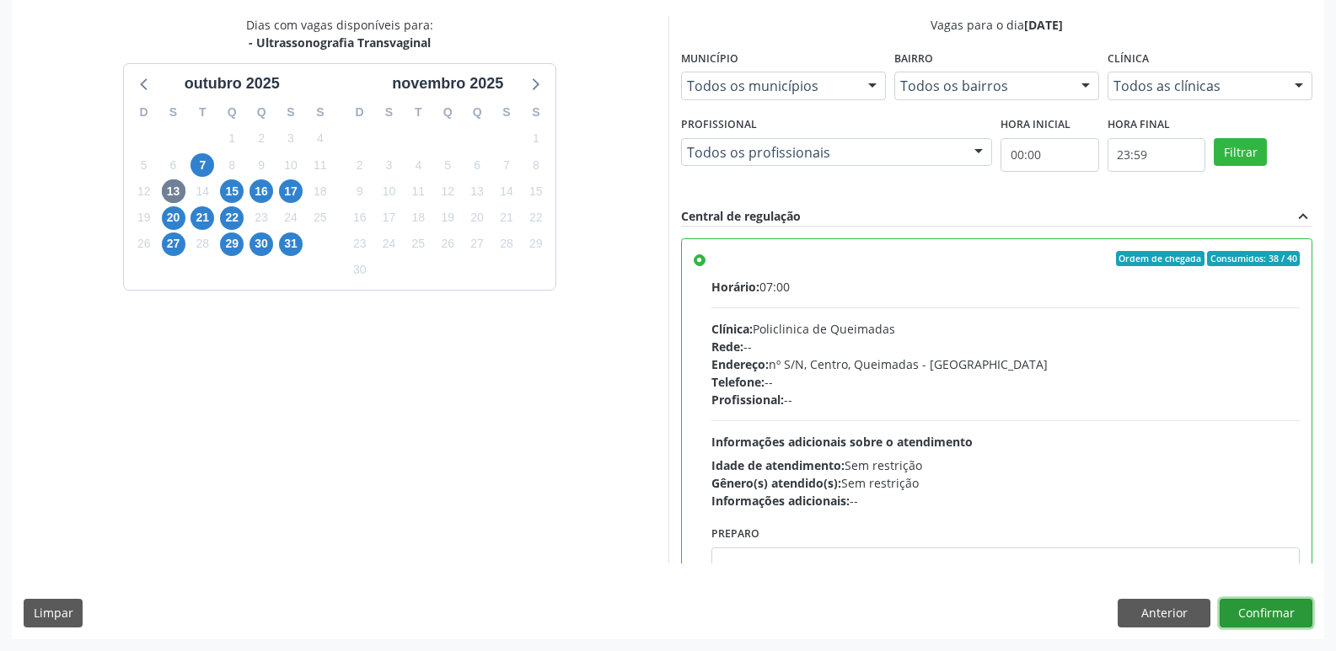
click at [1291, 619] on button "Confirmar" at bounding box center [1265, 613] width 93 height 29
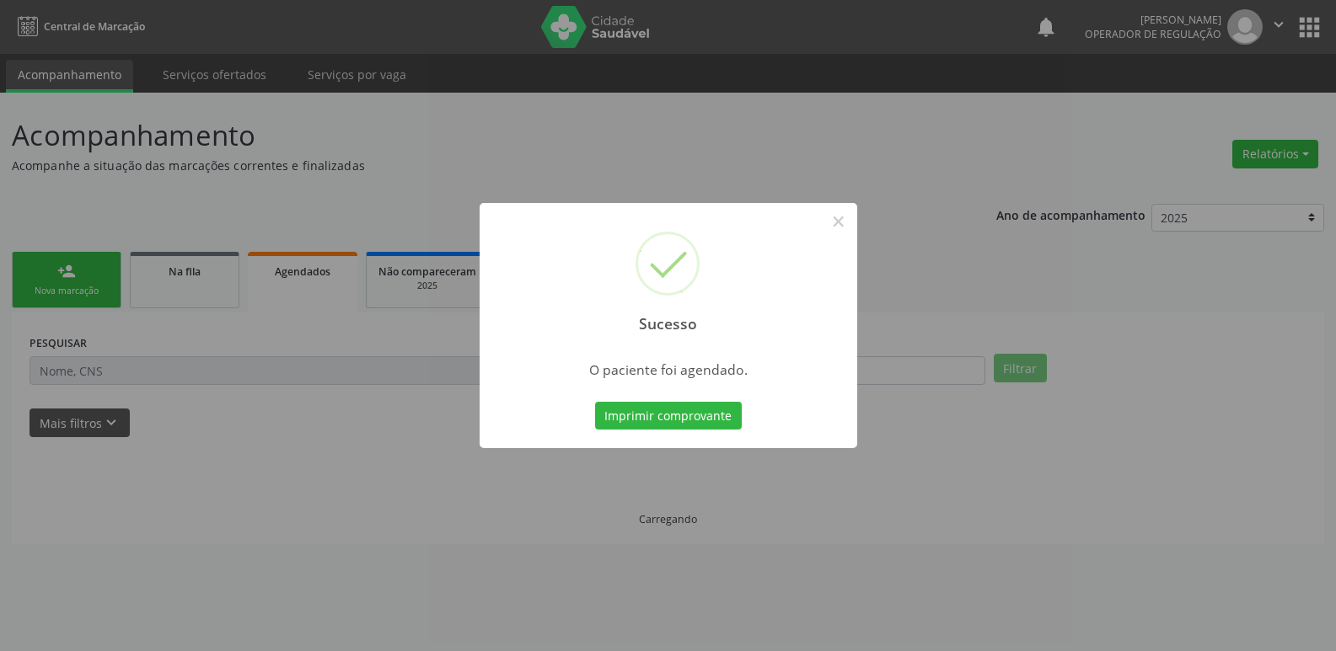
scroll to position [0, 0]
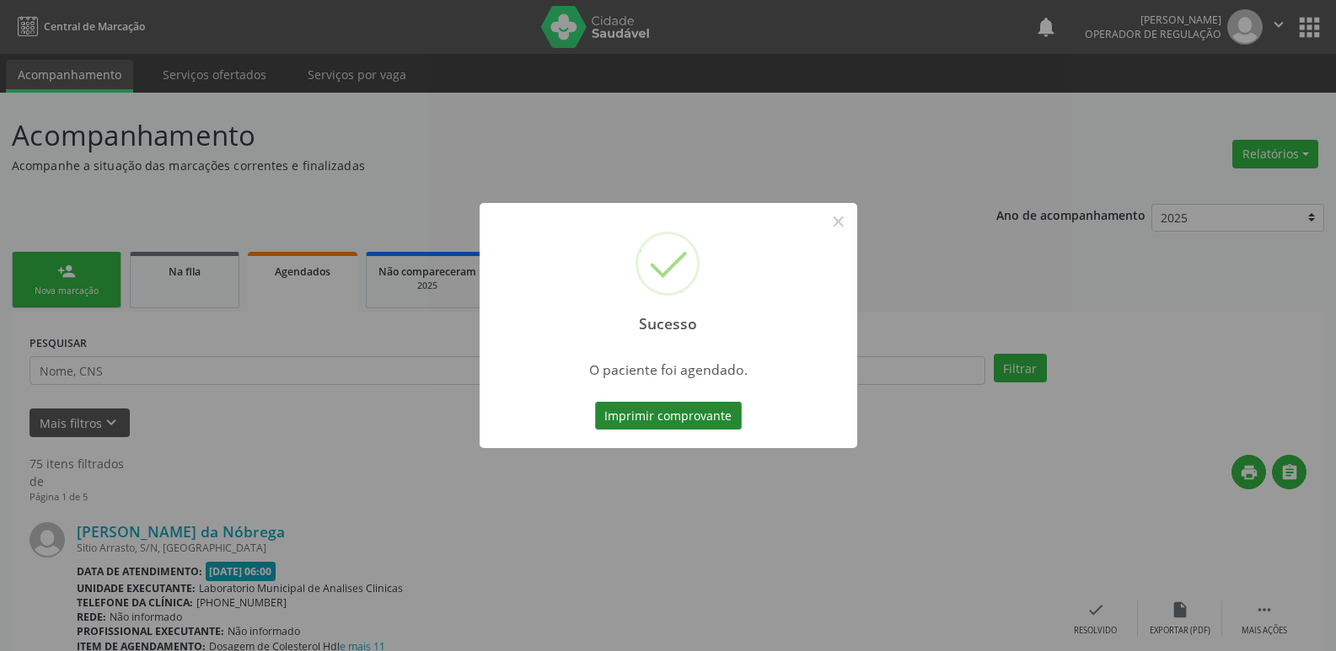
click at [713, 415] on button "Imprimir comprovante" at bounding box center [668, 416] width 147 height 29
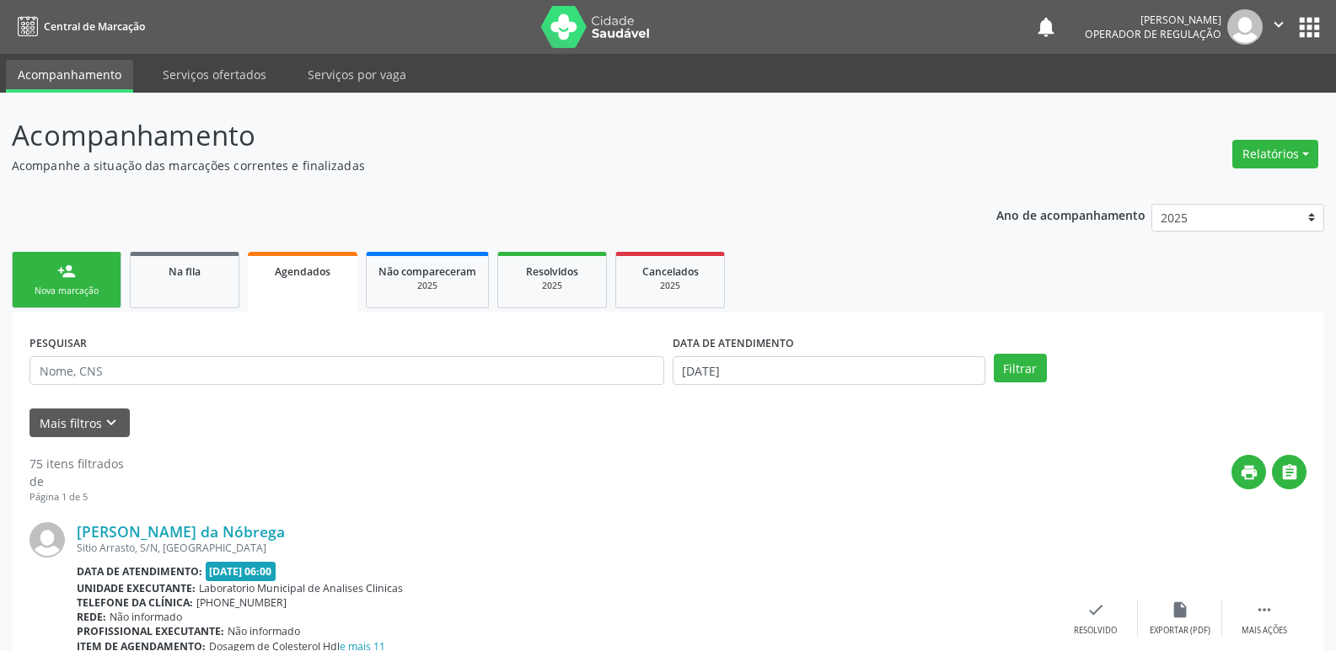
click at [98, 288] on div "Nova marcação" at bounding box center [66, 291] width 84 height 13
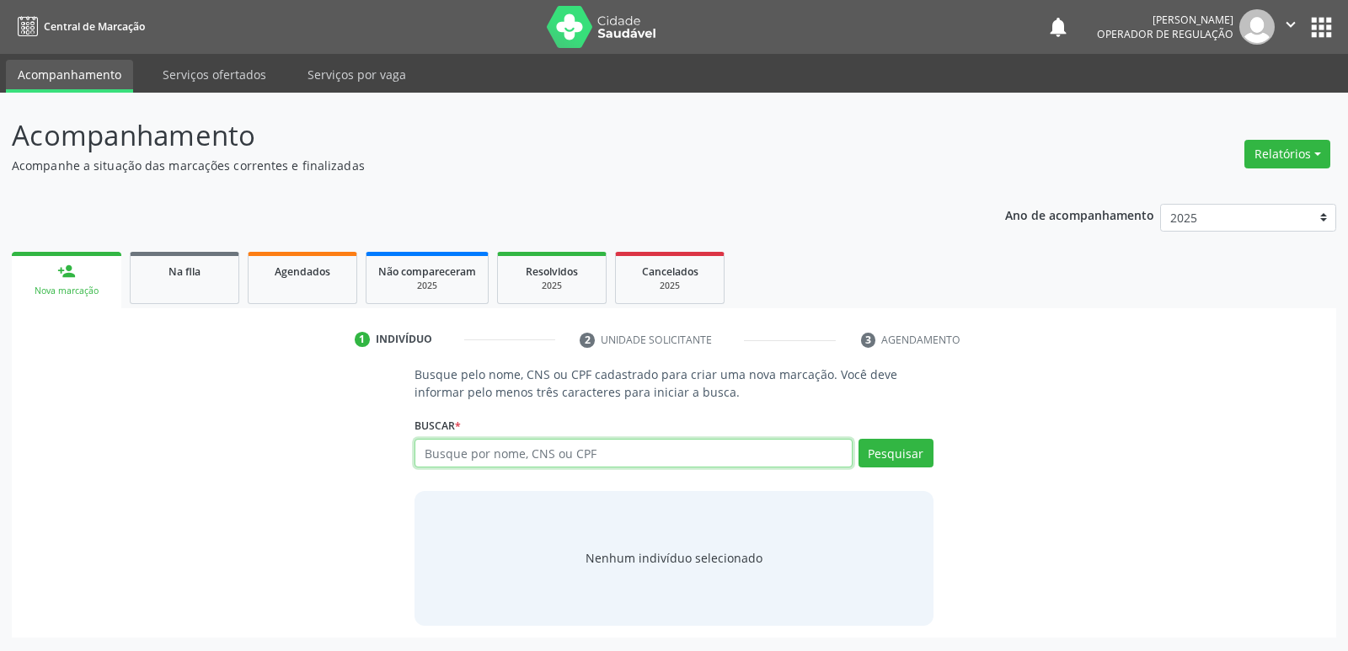
click at [488, 453] on input "text" at bounding box center [633, 453] width 437 height 29
type input "704502362748513"
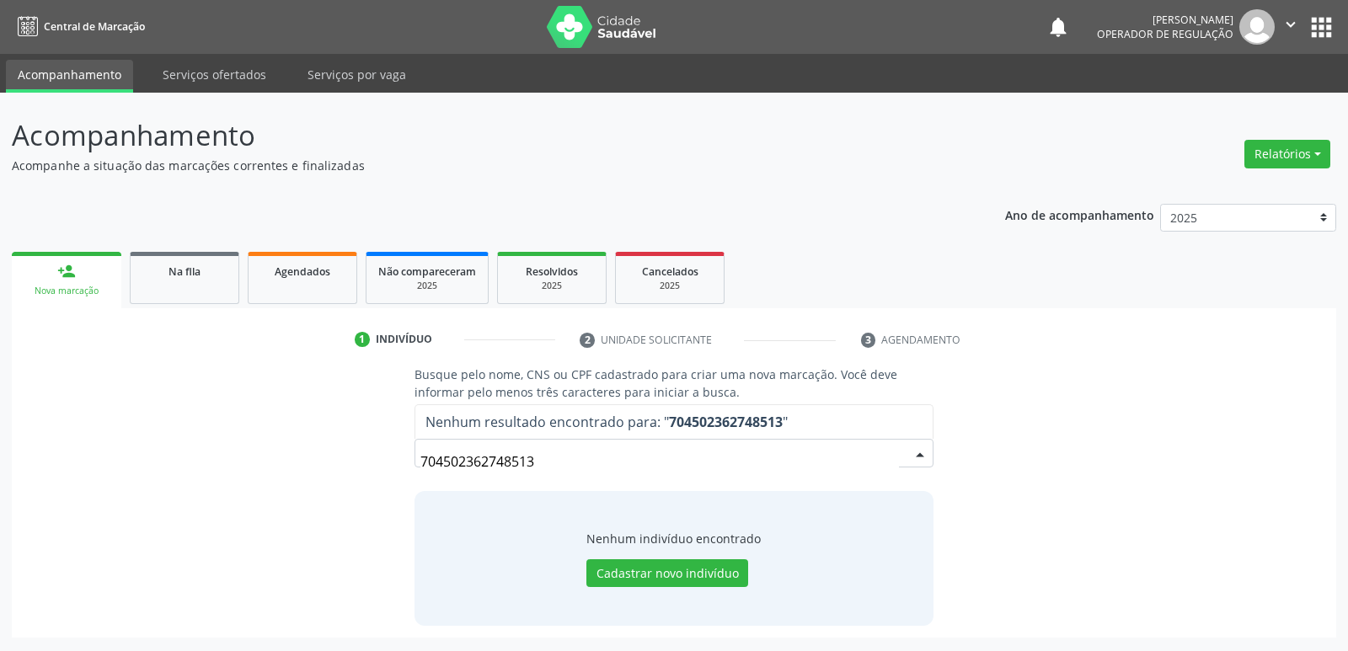
click at [476, 462] on input "704502362748513" at bounding box center [660, 462] width 478 height 34
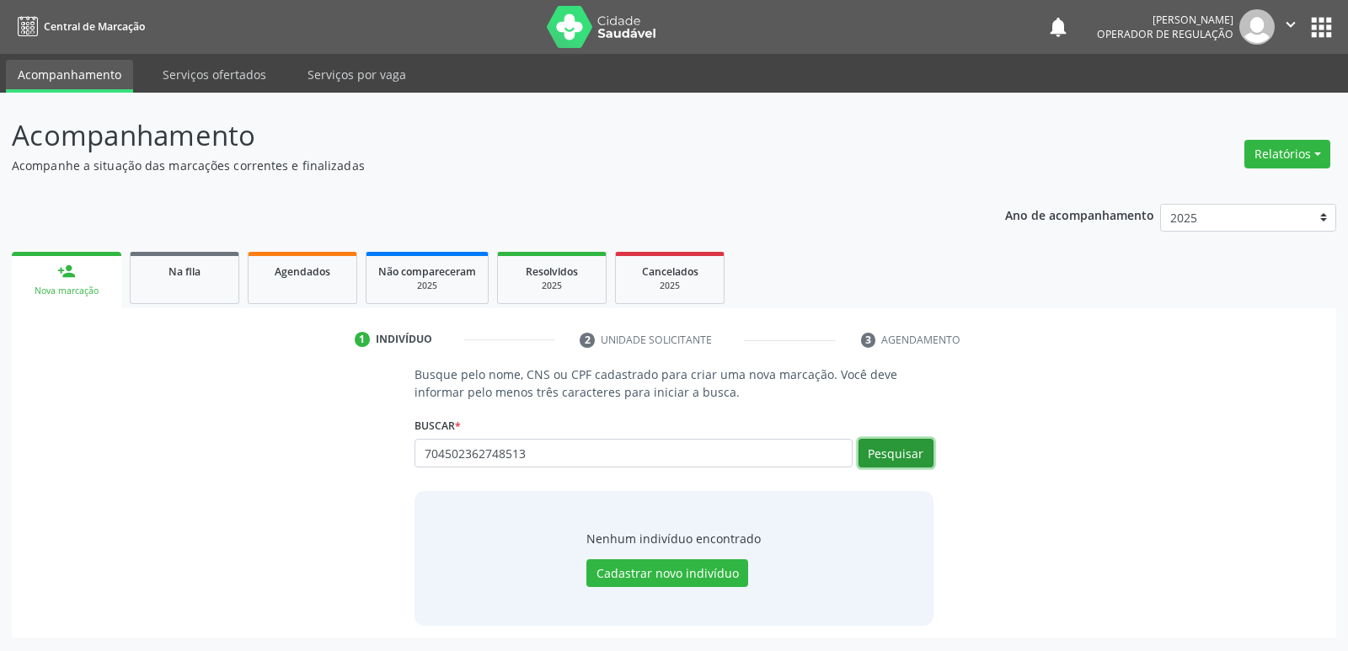
click at [890, 450] on button "Pesquisar" at bounding box center [896, 453] width 75 height 29
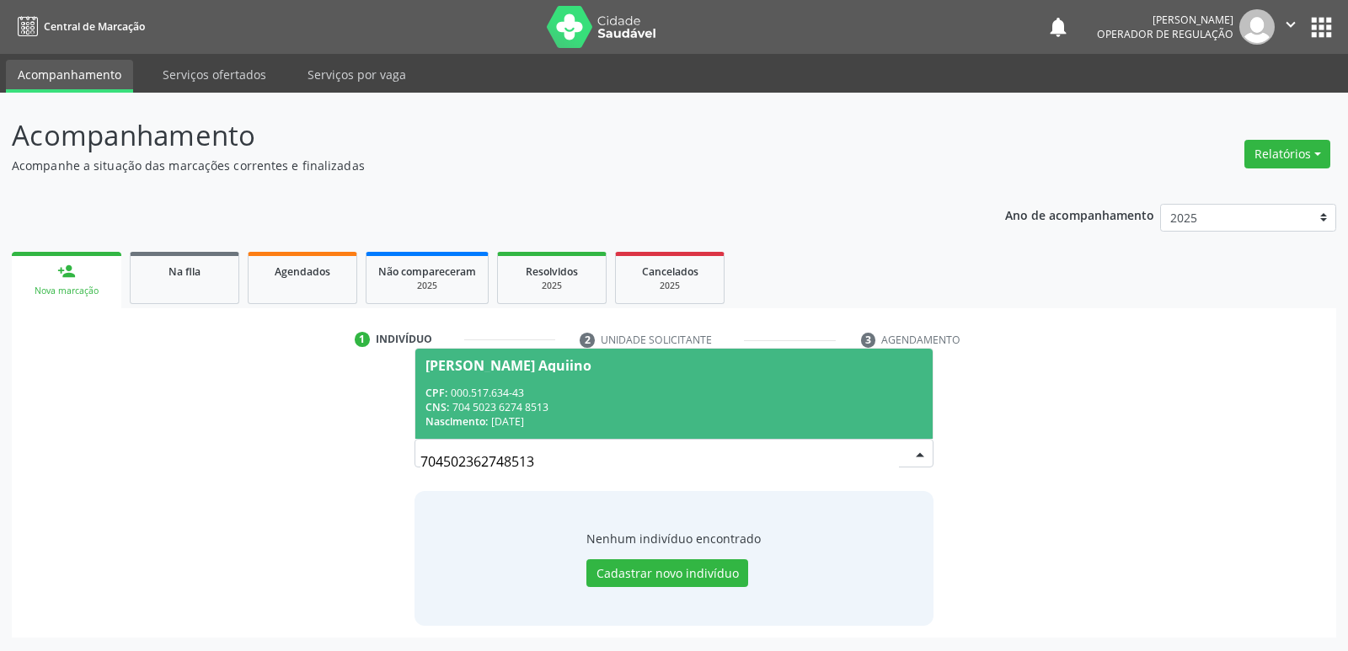
click at [464, 411] on div "CNS: 704 5023 6274 8513" at bounding box center [674, 407] width 496 height 14
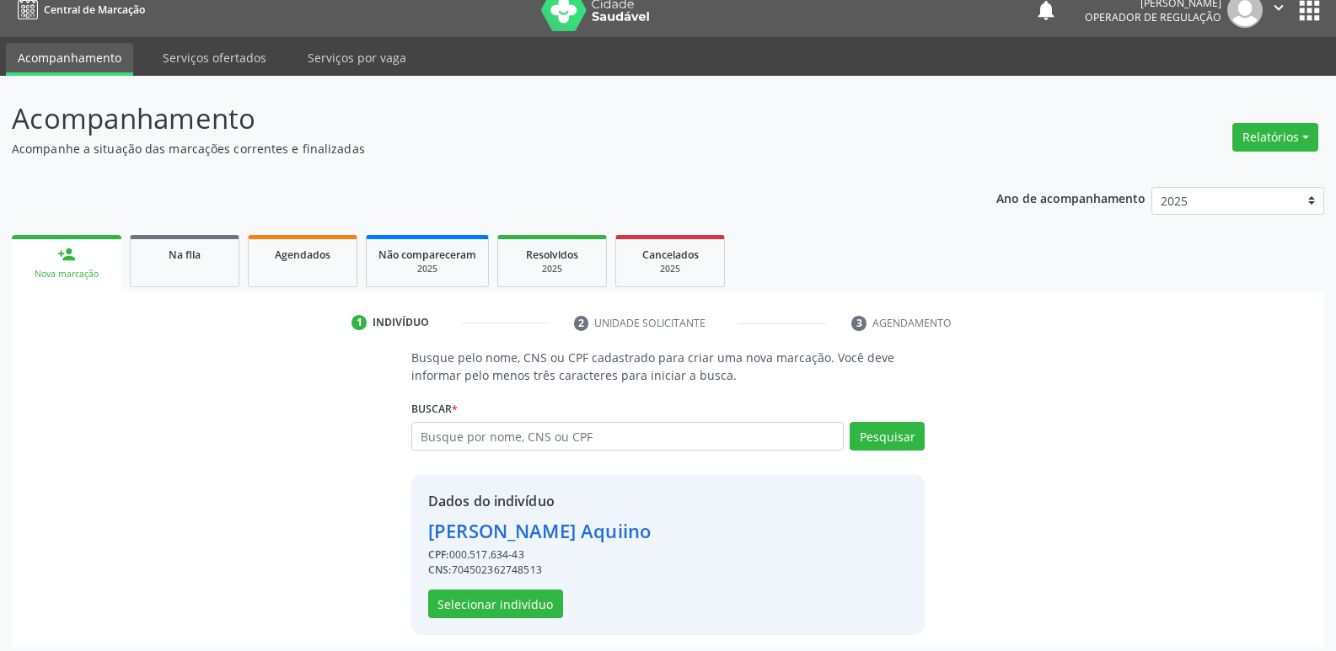
scroll to position [24, 0]
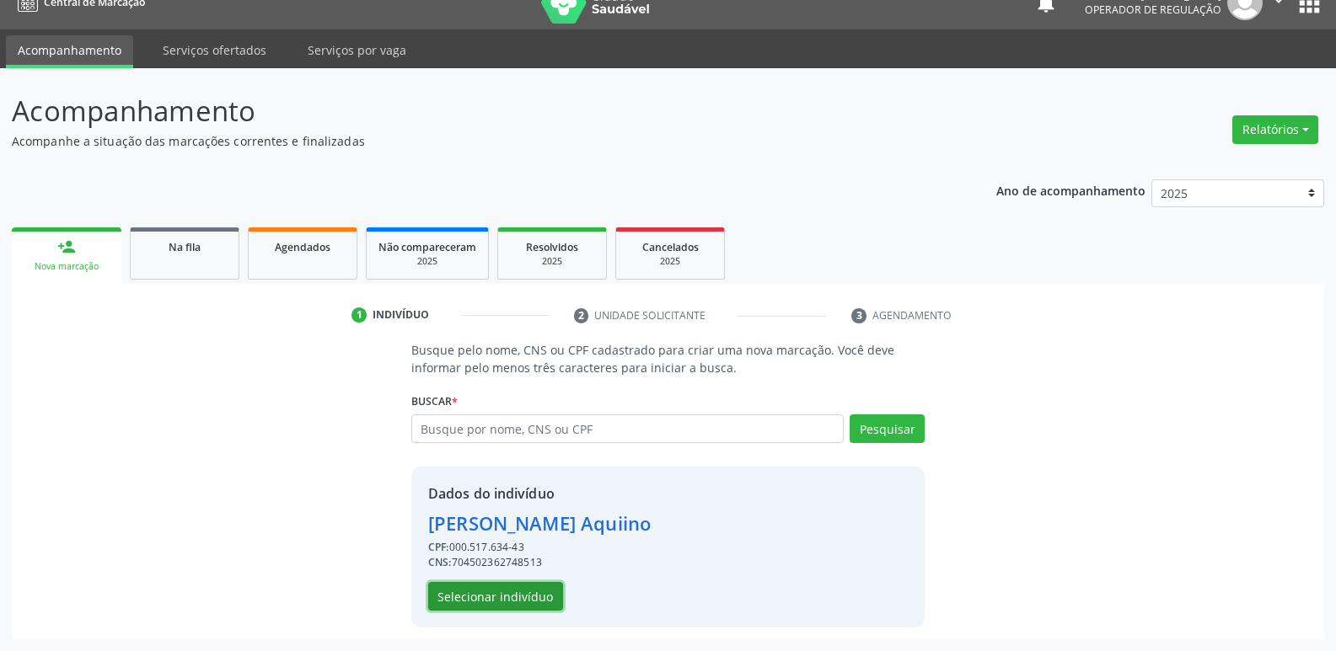
click at [513, 595] on button "Selecionar indivíduo" at bounding box center [495, 596] width 135 height 29
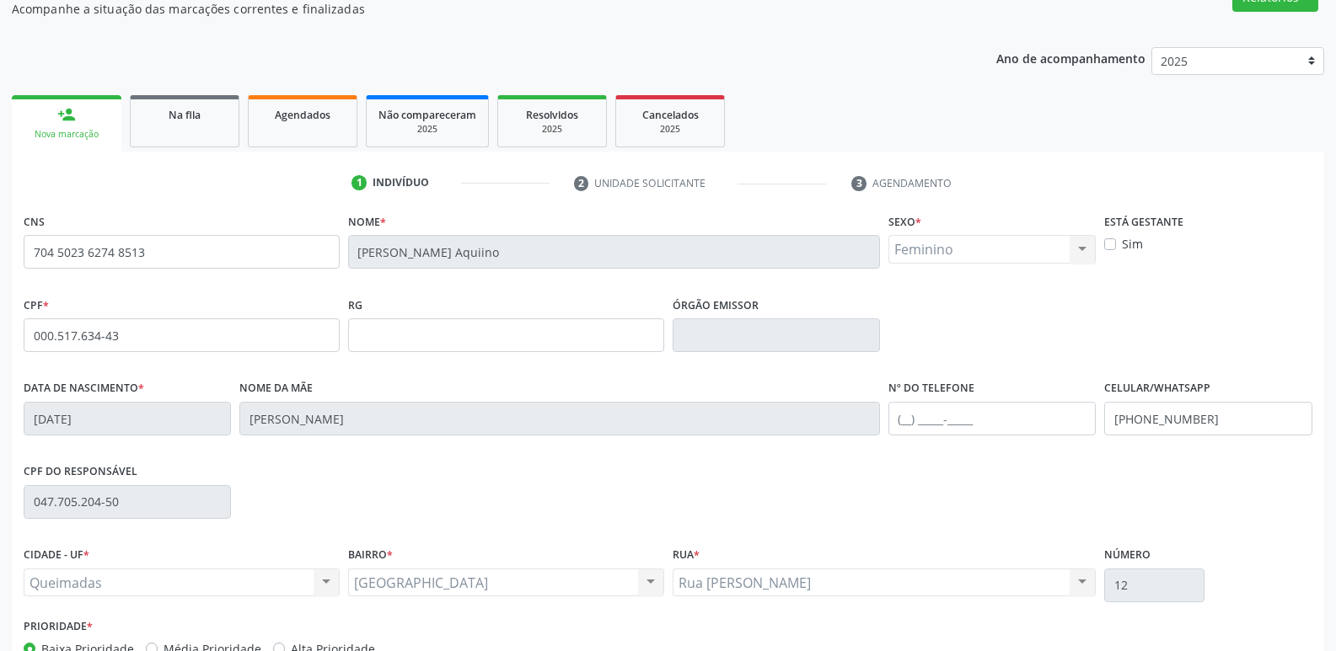
scroll to position [262, 0]
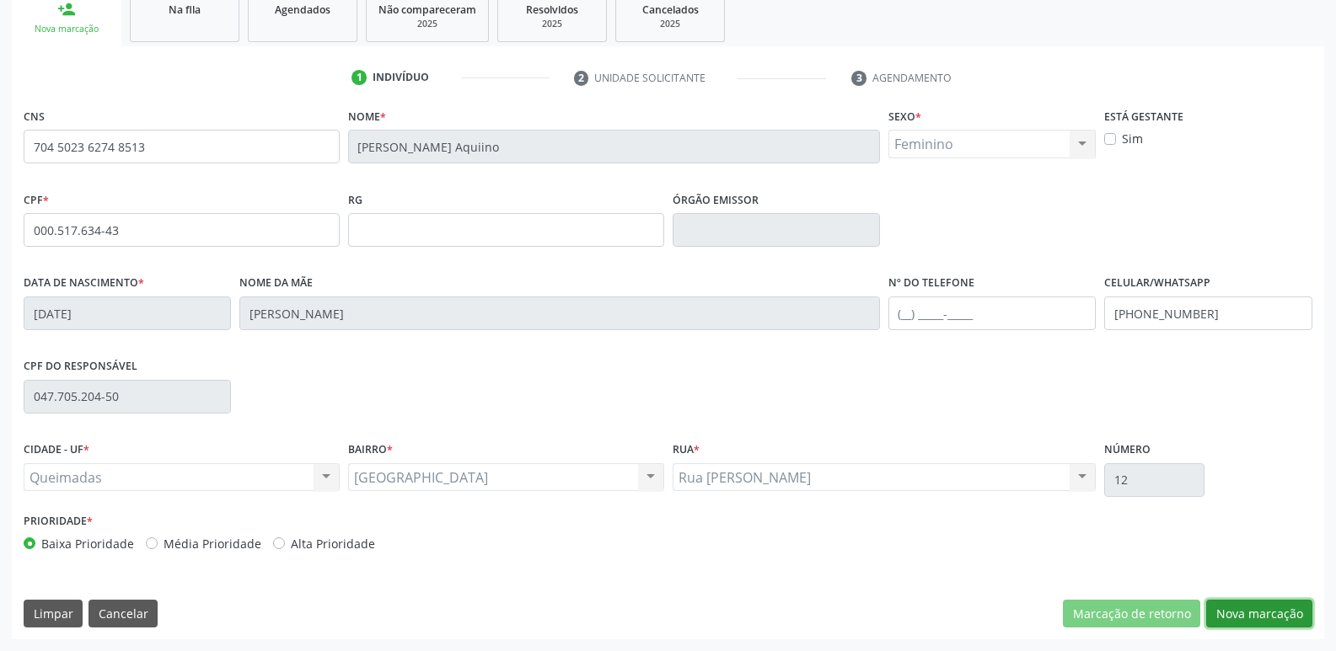
click at [1241, 614] on button "Nova marcação" at bounding box center [1259, 614] width 106 height 29
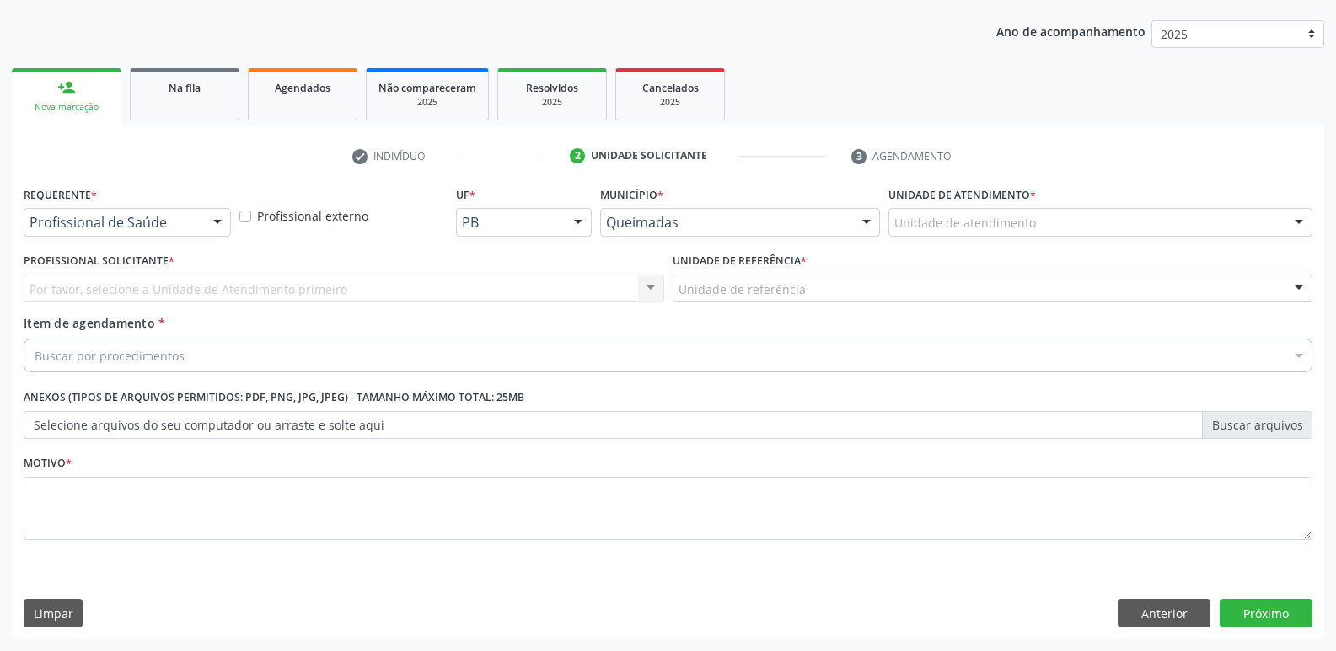
scroll to position [184, 0]
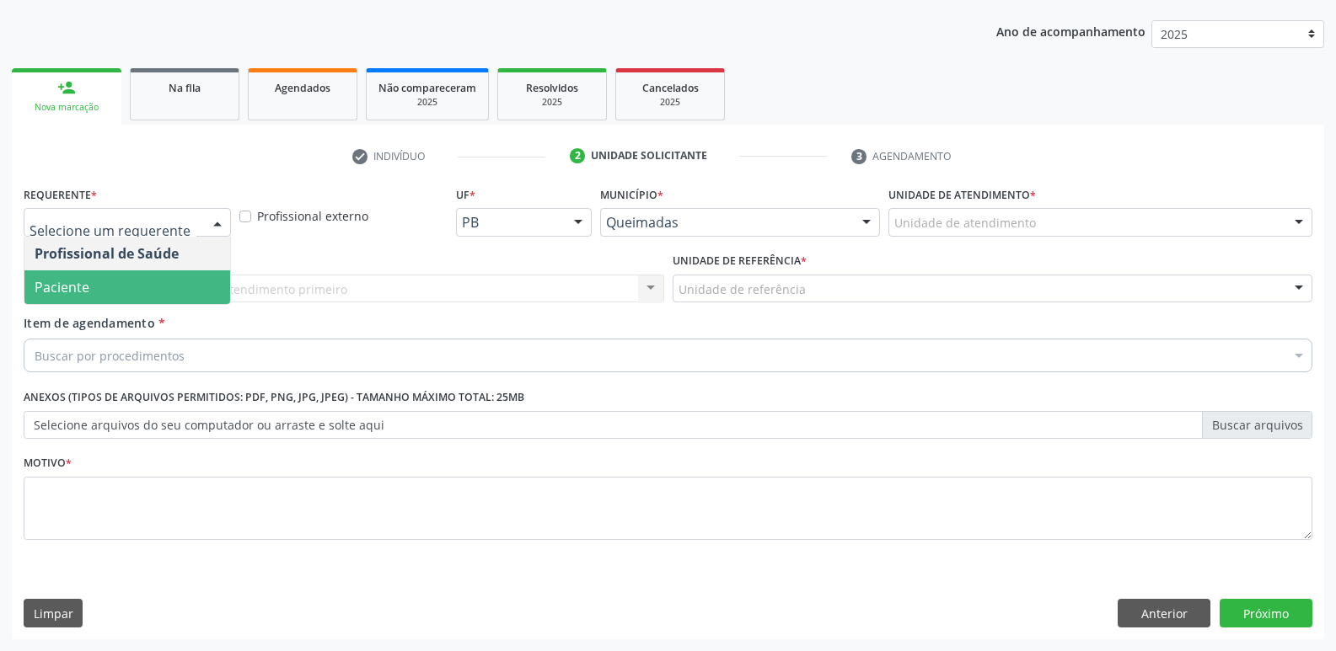
click at [137, 276] on span "Paciente" at bounding box center [127, 288] width 206 height 34
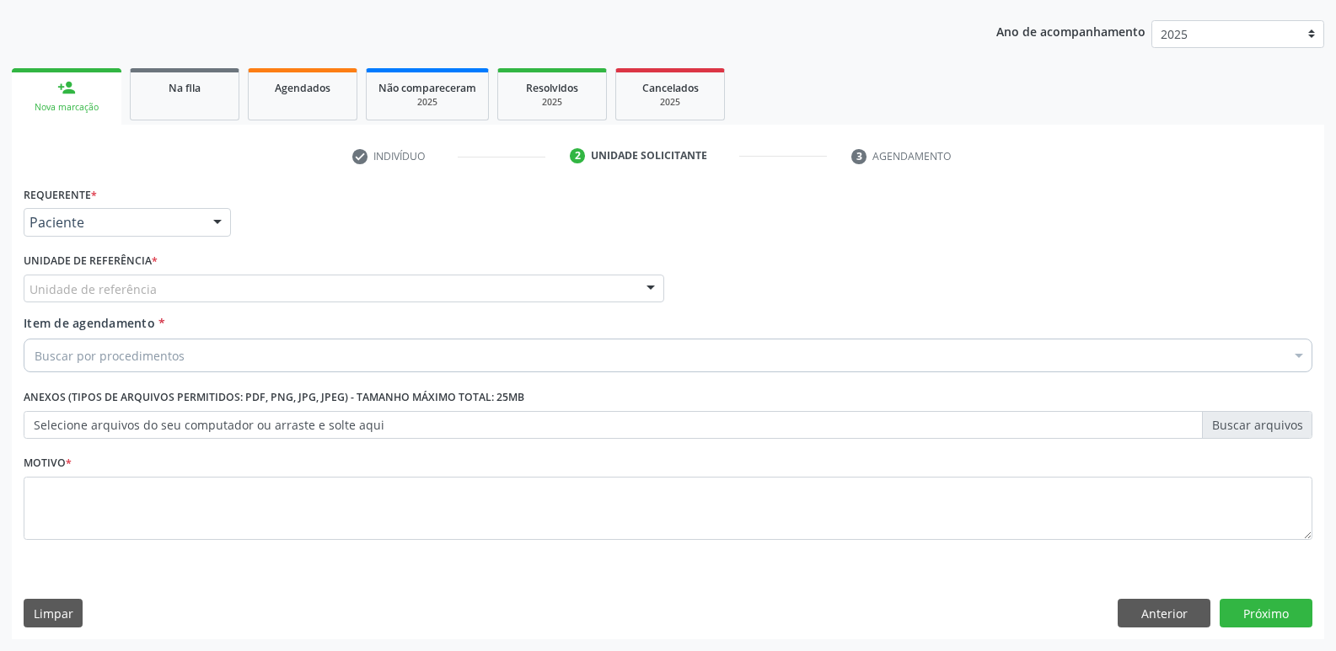
click at [217, 275] on div "Unidade de referência" at bounding box center [344, 289] width 640 height 29
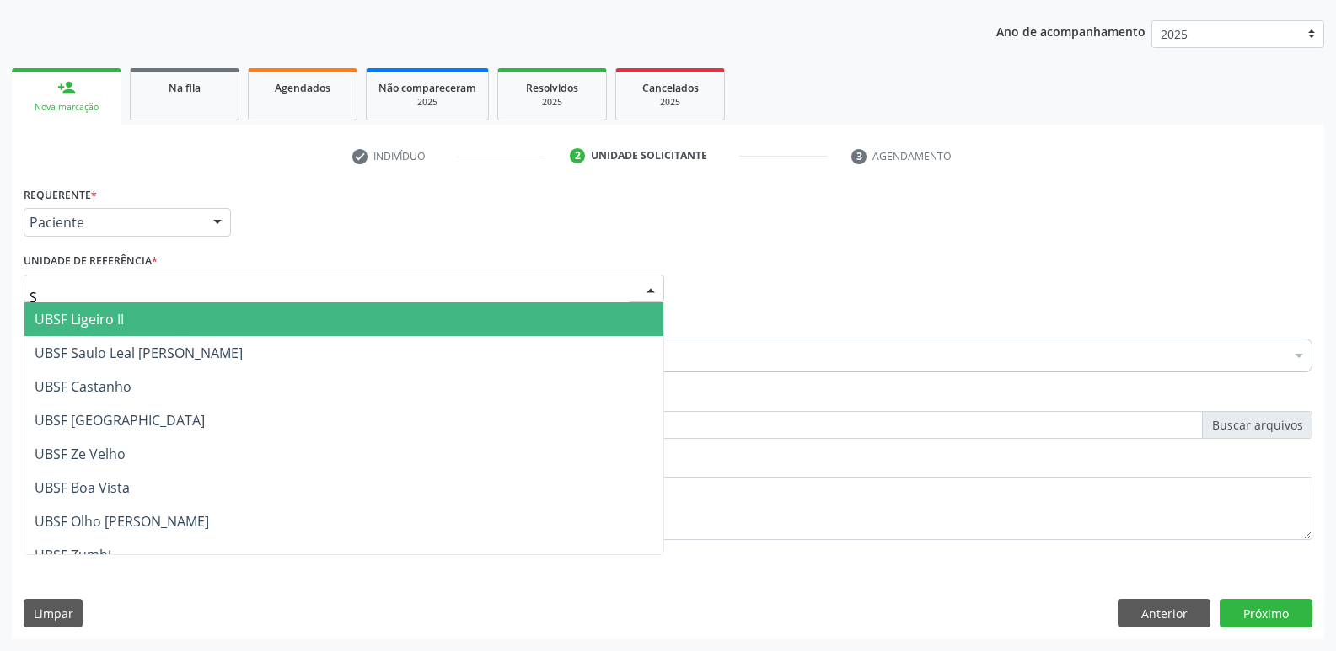
type input "SA"
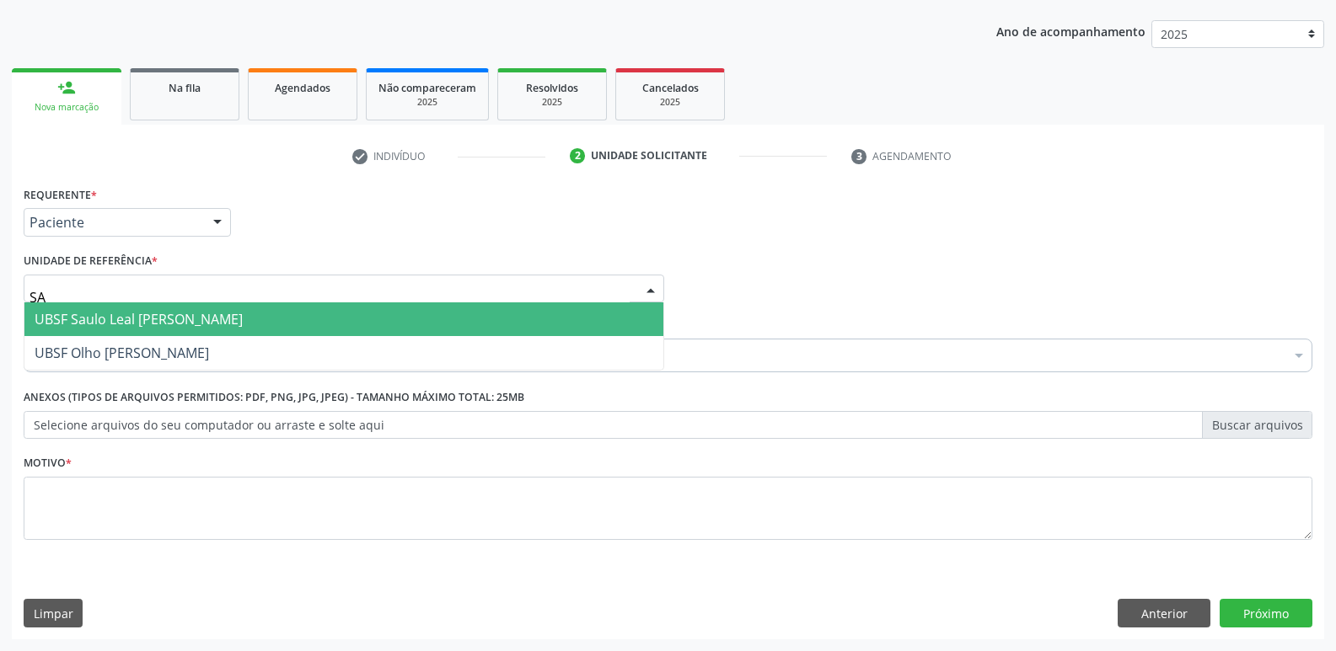
click at [148, 322] on span "UBSF Saulo Leal [PERSON_NAME]" at bounding box center [139, 319] width 208 height 19
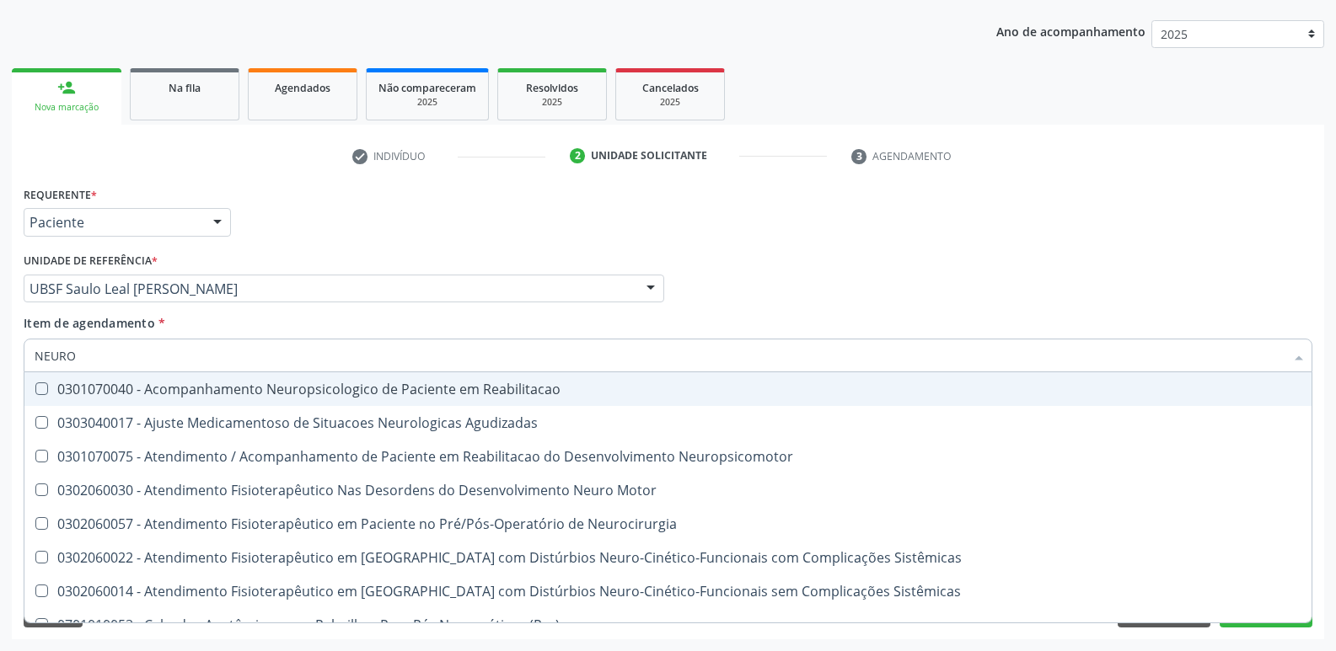
type input "NEUROP"
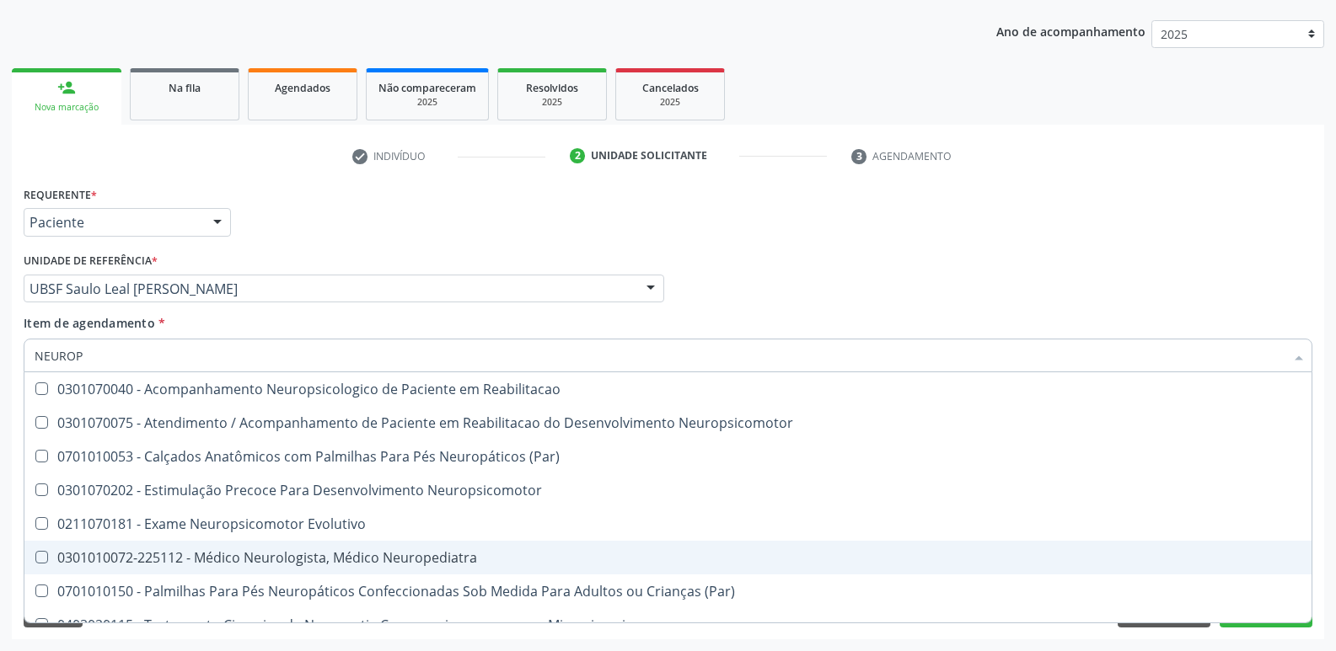
click at [485, 556] on div "0301010072-225112 - Médico Neurologista, Médico Neuropediatra" at bounding box center [668, 557] width 1267 height 13
checkbox Neuropediatra "true"
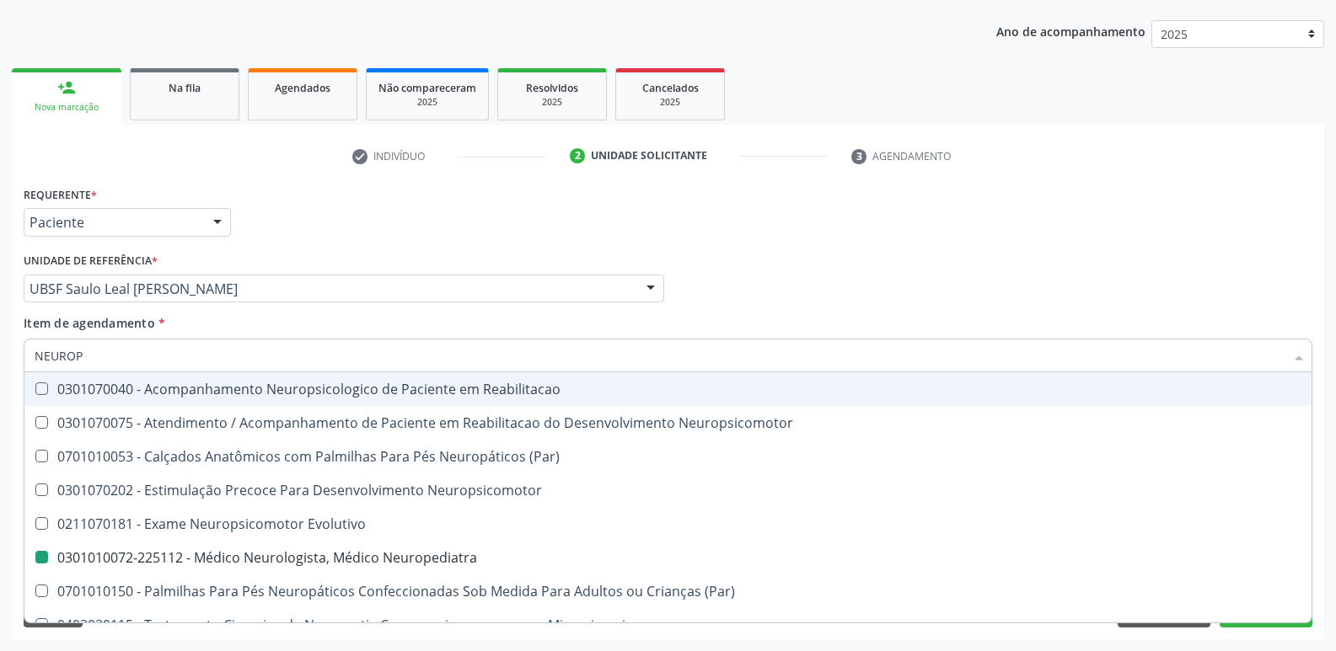
click at [641, 217] on div "Requerente * Paciente Profissional de Saúde Paciente Nenhum resultado encontrad…" at bounding box center [667, 215] width 1297 height 66
checkbox Neuropsicomotor "true"
checkbox Neuropediatra "false"
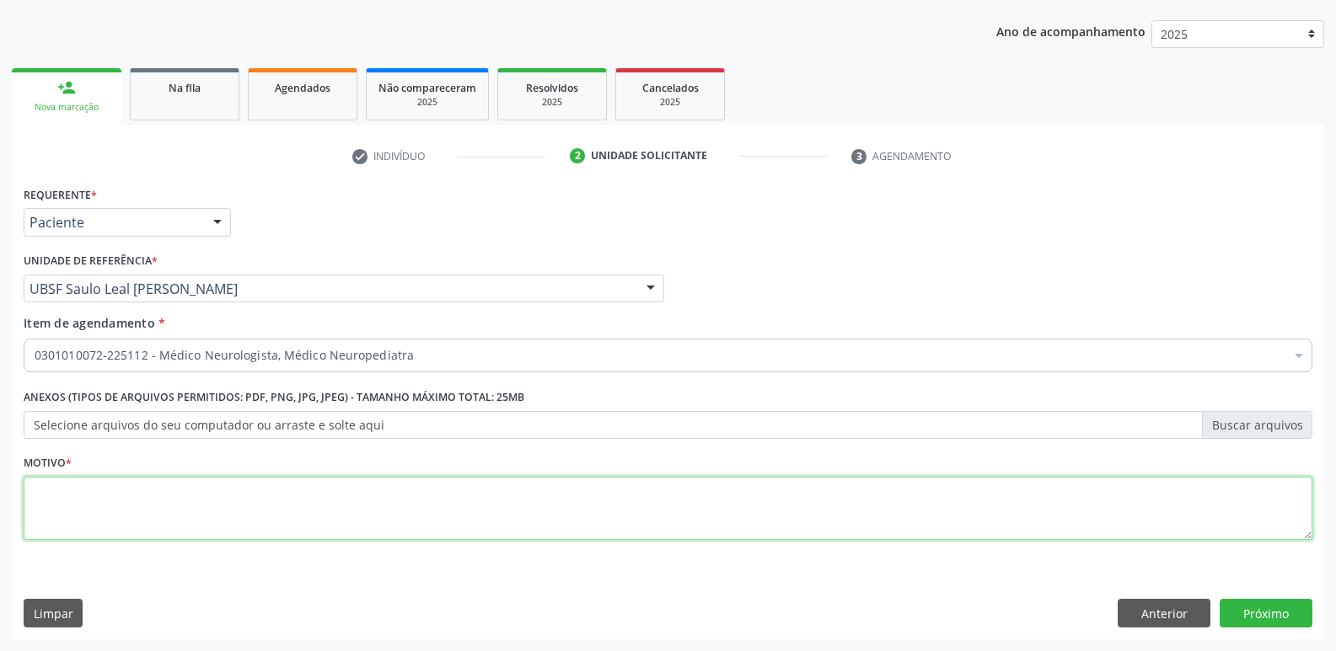
click at [436, 506] on textarea at bounding box center [668, 509] width 1289 height 64
paste textarea "avaliação"
type textarea "avaliação"
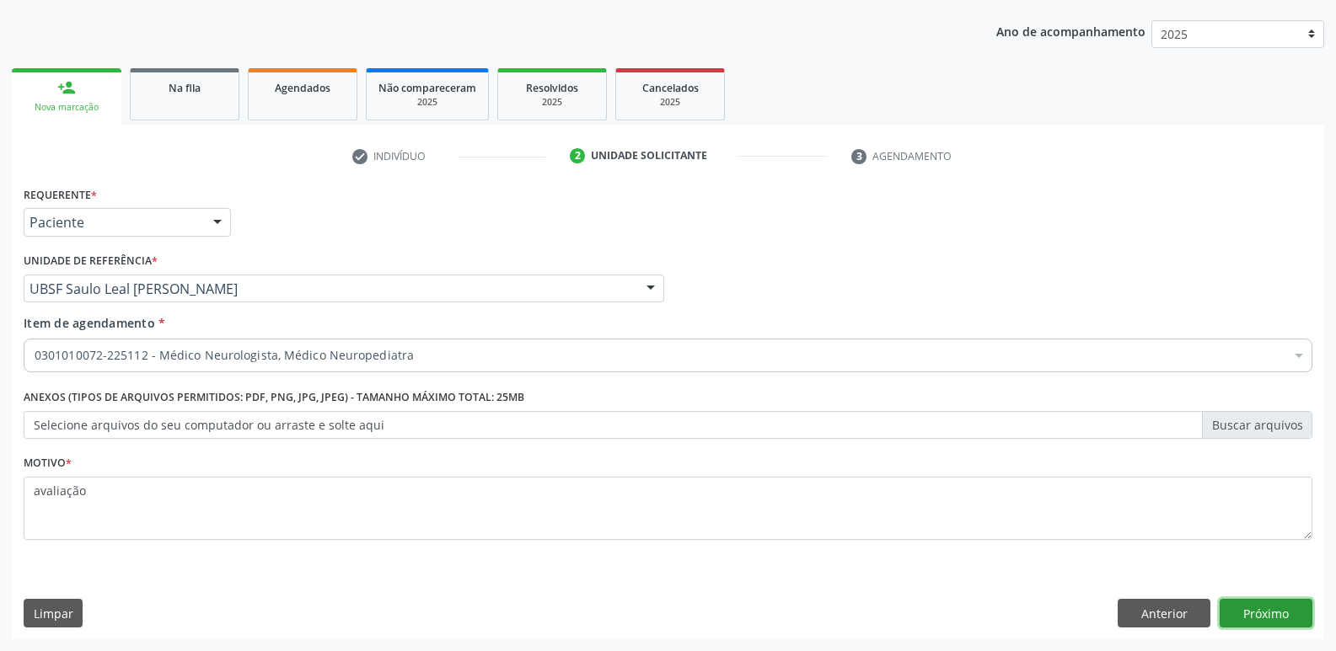
click at [1267, 599] on button "Próximo" at bounding box center [1265, 613] width 93 height 29
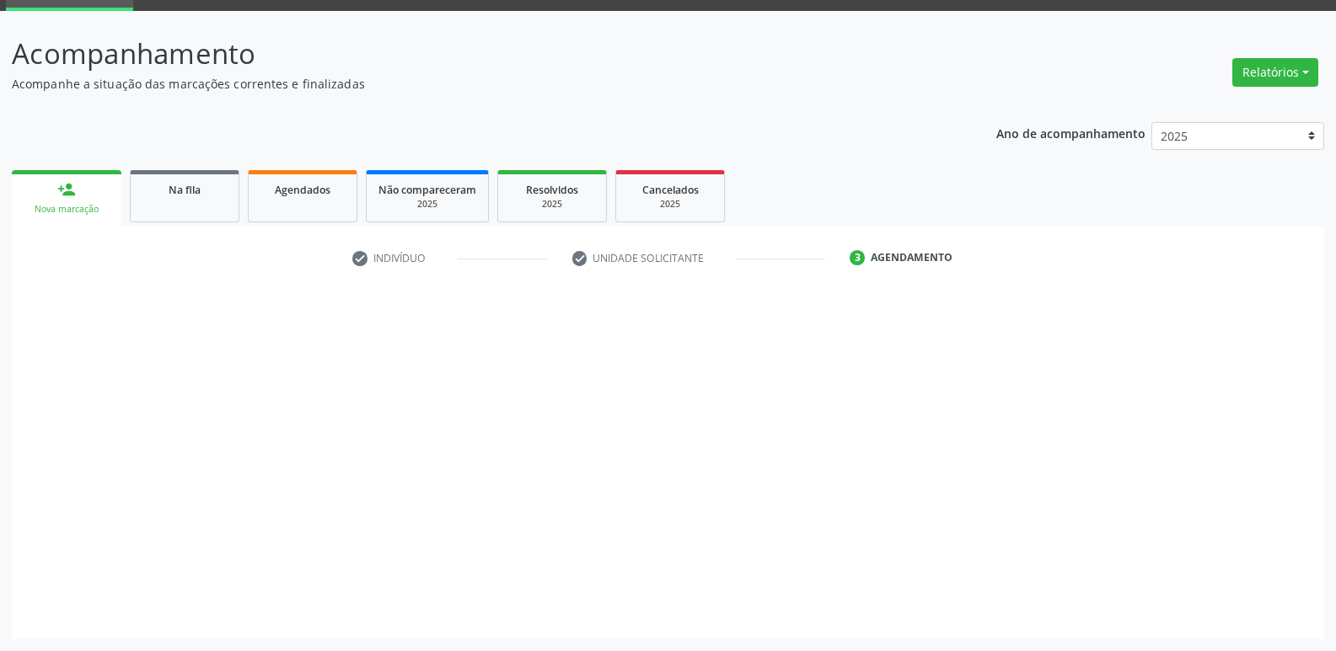
scroll to position [82, 0]
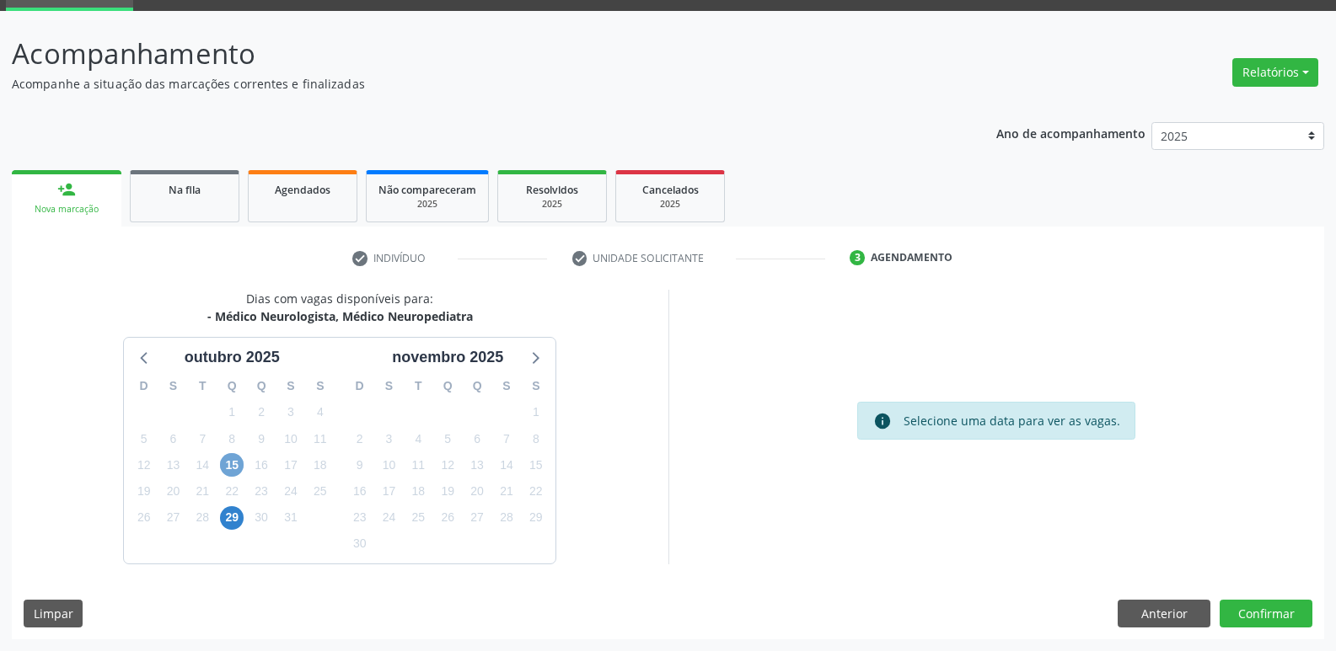
click at [230, 461] on span "15" at bounding box center [232, 465] width 24 height 24
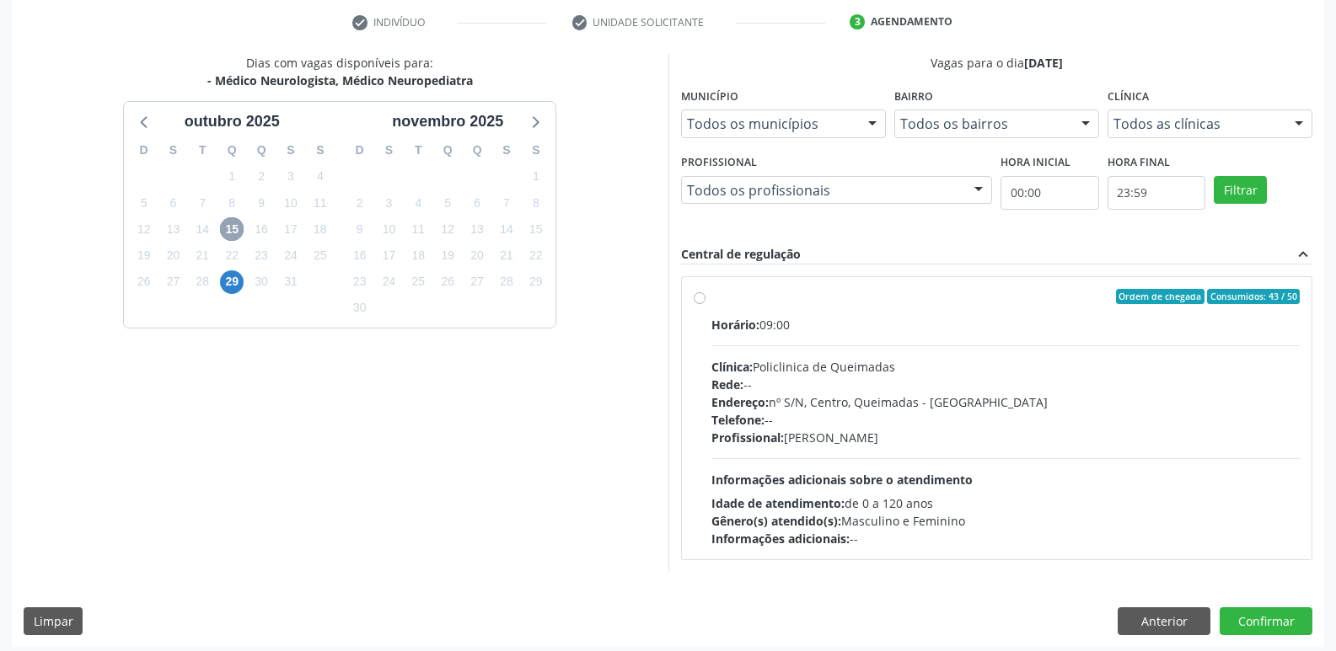
scroll to position [325, 0]
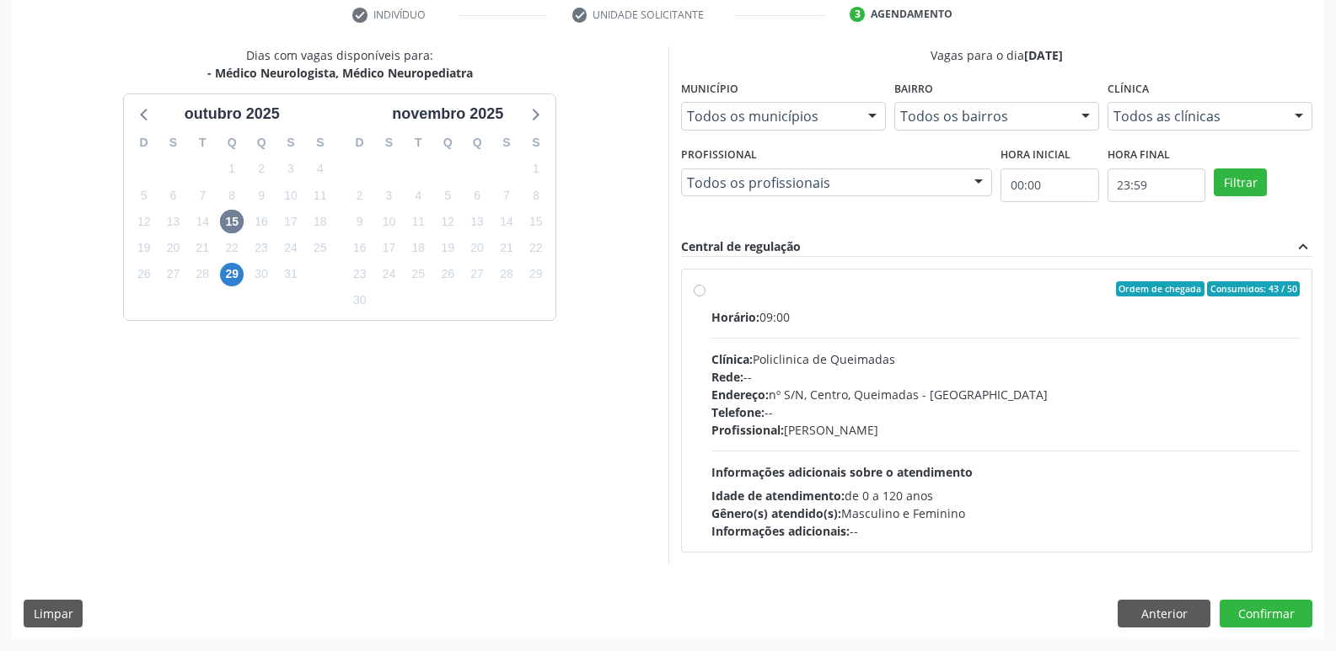
drag, startPoint x: 1184, startPoint y: 489, endPoint x: 1198, endPoint y: 498, distance: 17.1
click at [1185, 489] on div "Idade de atendimento: de 0 a 120 anos" at bounding box center [1005, 496] width 589 height 18
click at [705, 297] on input "Ordem de chegada Consumidos: 43 / 50 Horário: 09:00 Clínica: Policlinica de Que…" at bounding box center [700, 288] width 12 height 15
radio input "true"
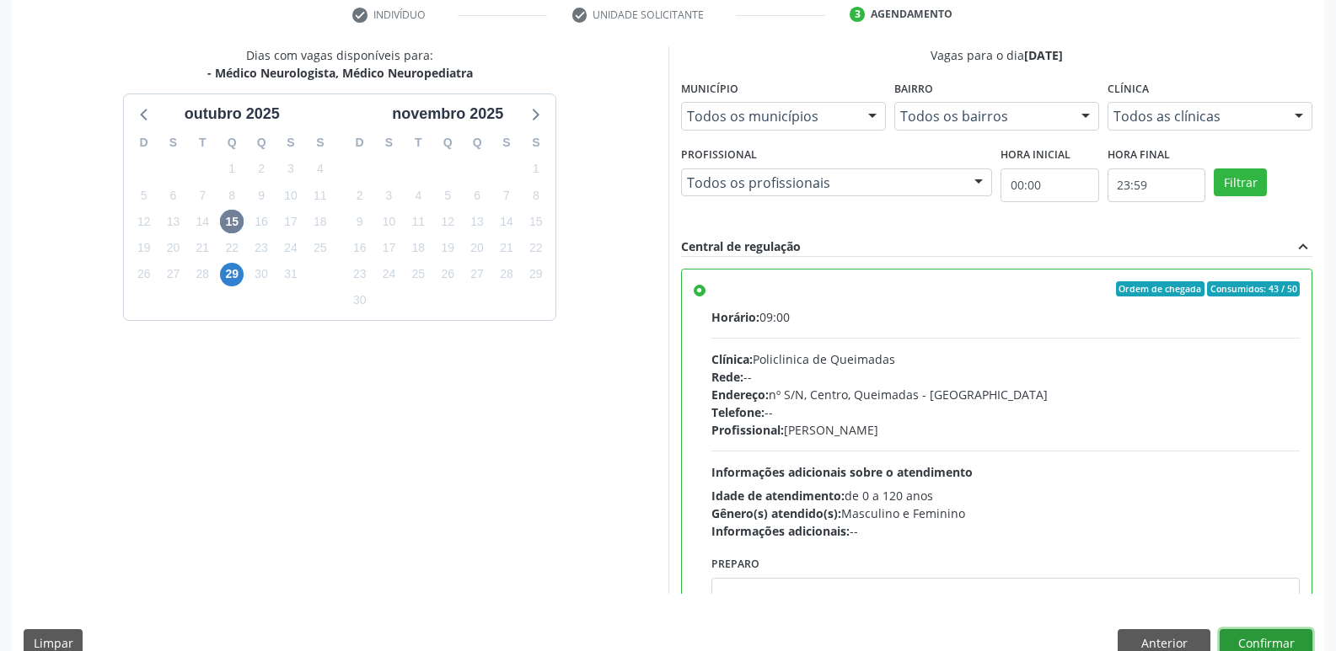
click at [1243, 630] on button "Confirmar" at bounding box center [1265, 644] width 93 height 29
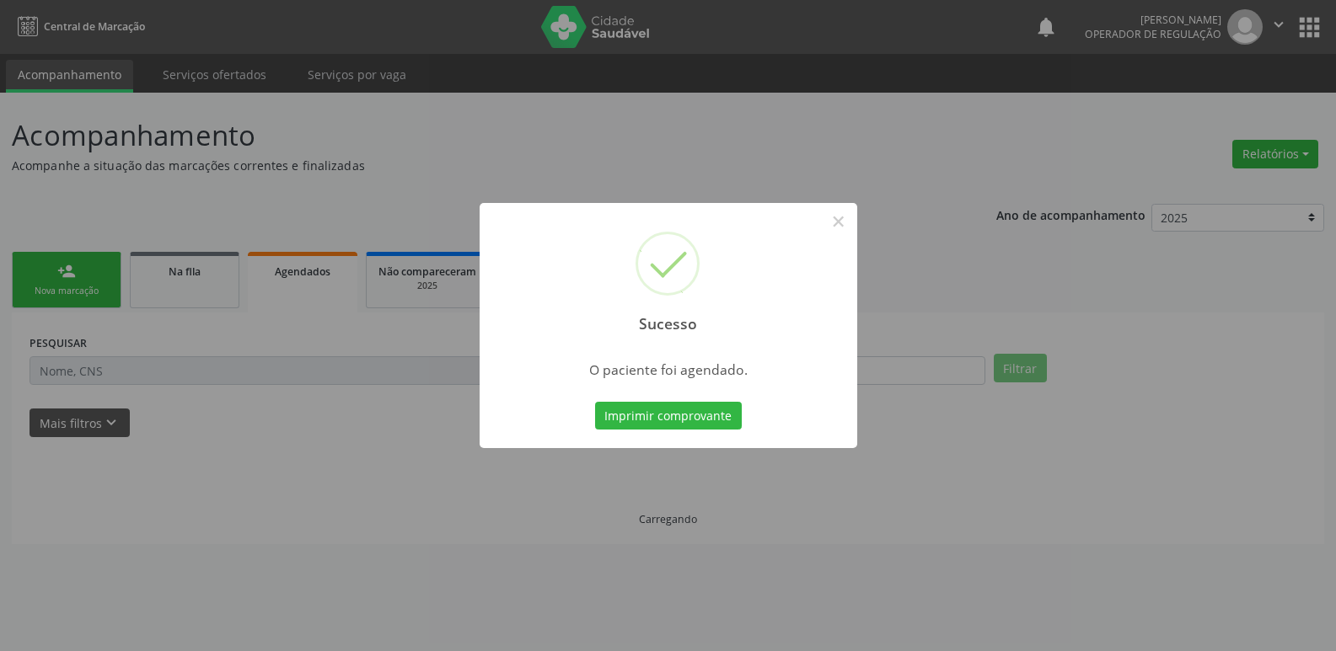
scroll to position [0, 0]
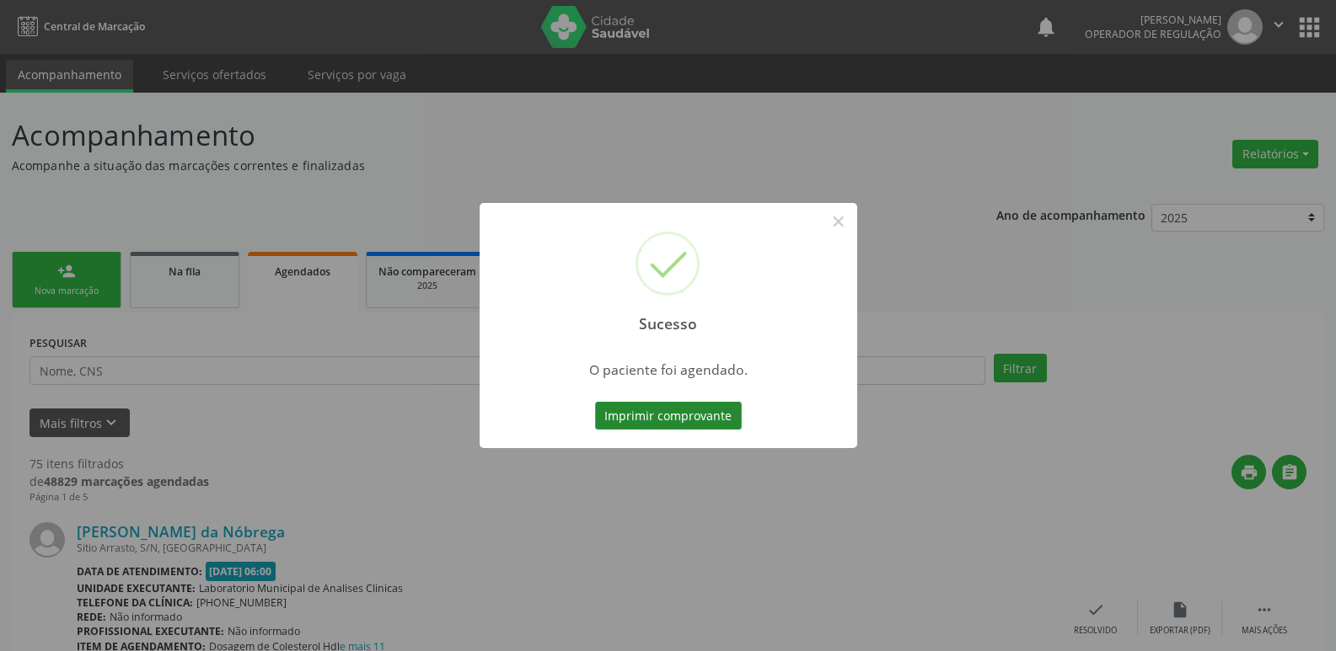
click at [713, 410] on button "Imprimir comprovante" at bounding box center [668, 416] width 147 height 29
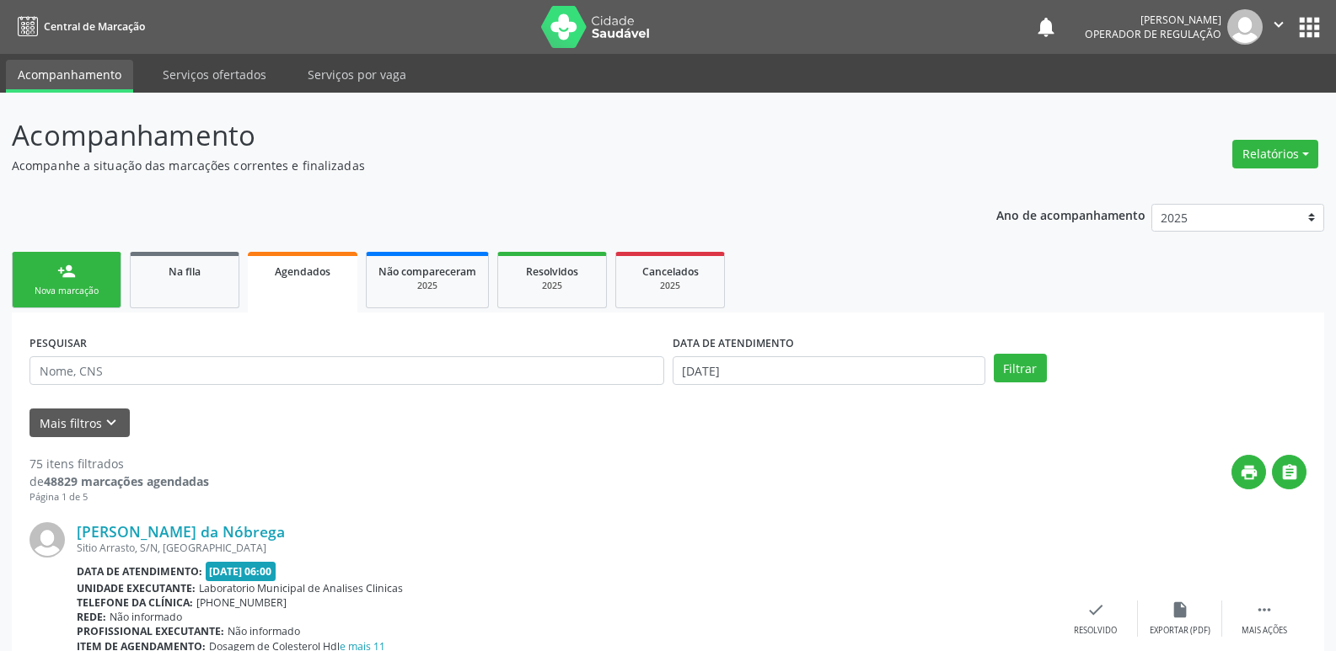
click at [50, 303] on link "person_add Nova marcação" at bounding box center [67, 280] width 110 height 56
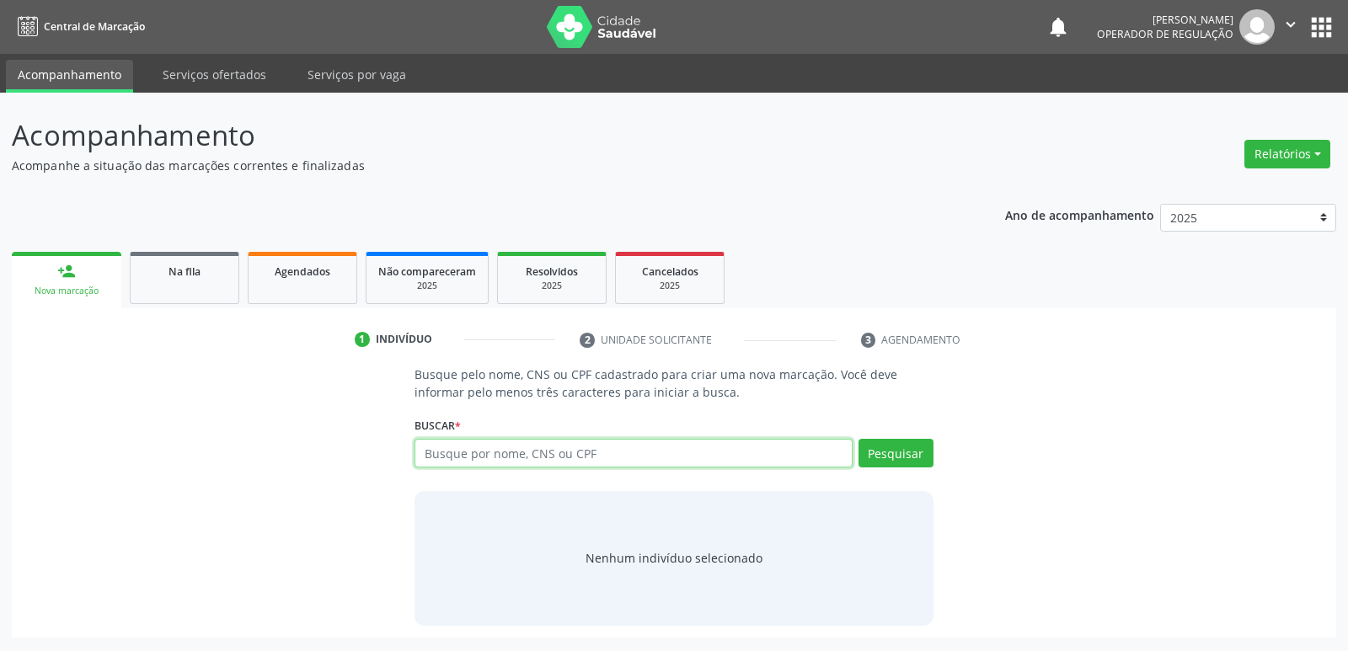
click at [646, 454] on input "text" at bounding box center [633, 453] width 437 height 29
click at [501, 459] on input "text" at bounding box center [633, 453] width 437 height 29
type input "700706997109673"
click at [917, 459] on button "Pesquisar" at bounding box center [896, 453] width 75 height 29
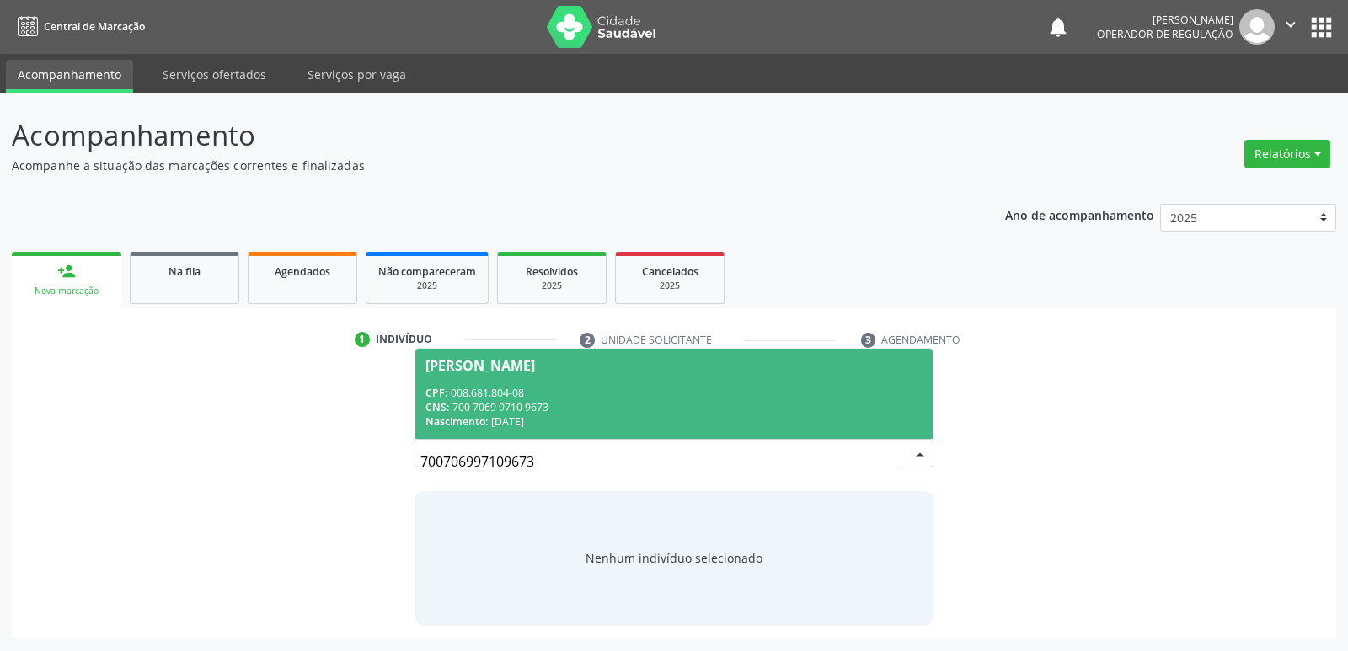
click at [432, 390] on span "CPF:" at bounding box center [437, 393] width 22 height 14
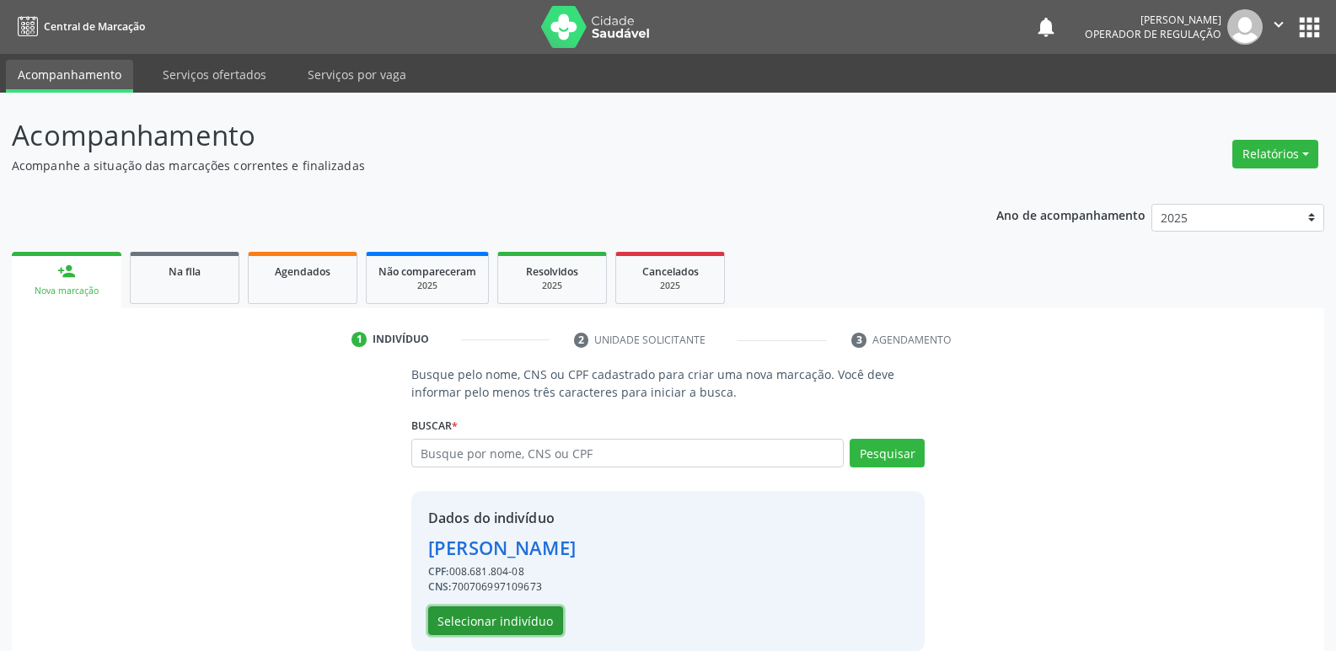
click at [469, 624] on button "Selecionar indivíduo" at bounding box center [495, 621] width 135 height 29
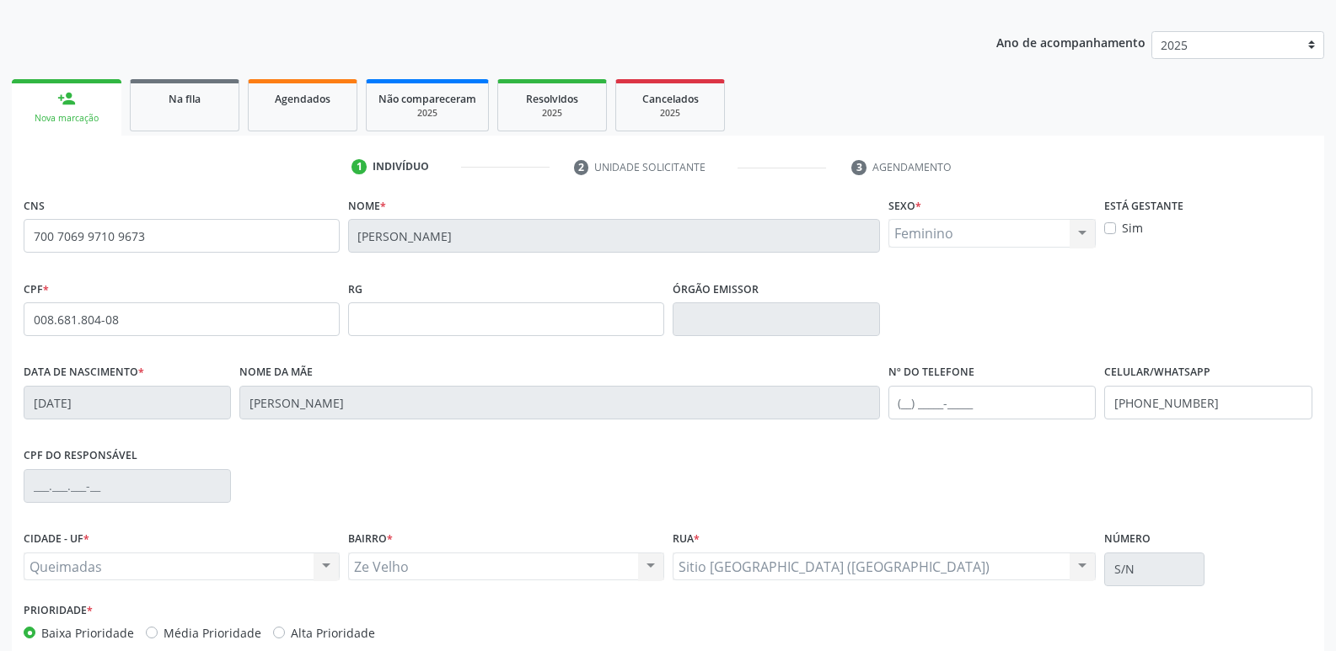
scroll to position [262, 0]
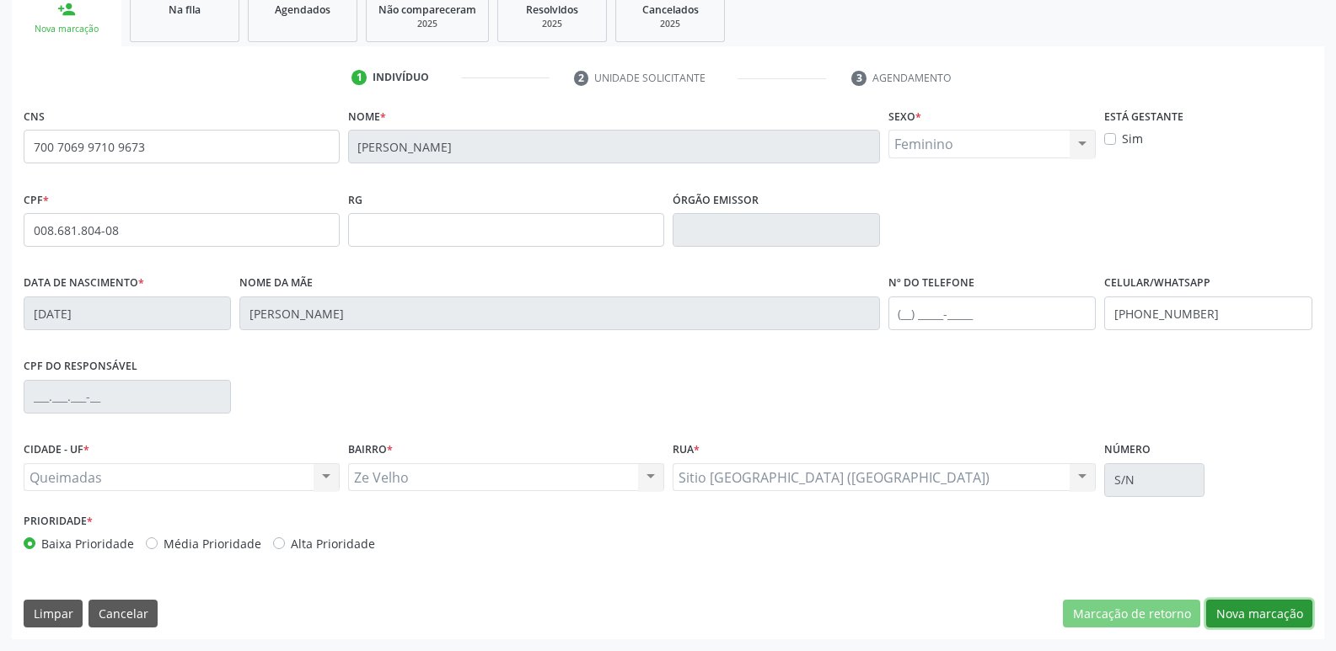
click at [1275, 620] on button "Nova marcação" at bounding box center [1259, 614] width 106 height 29
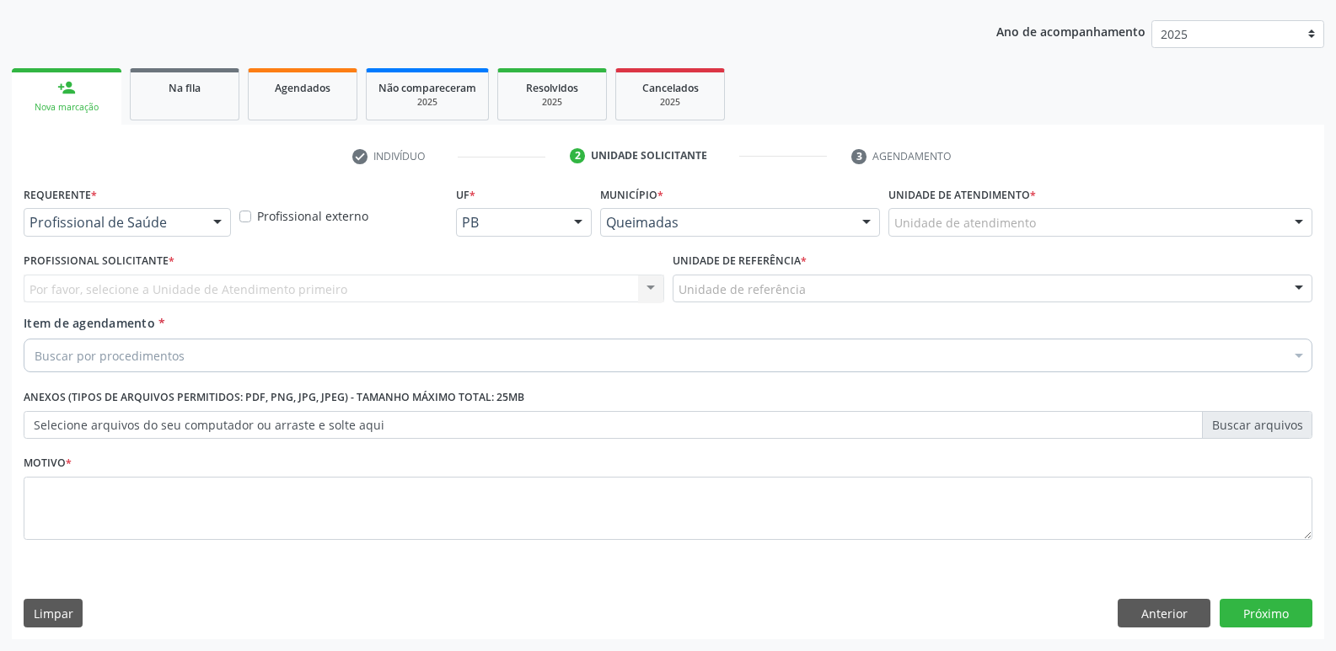
scroll to position [184, 0]
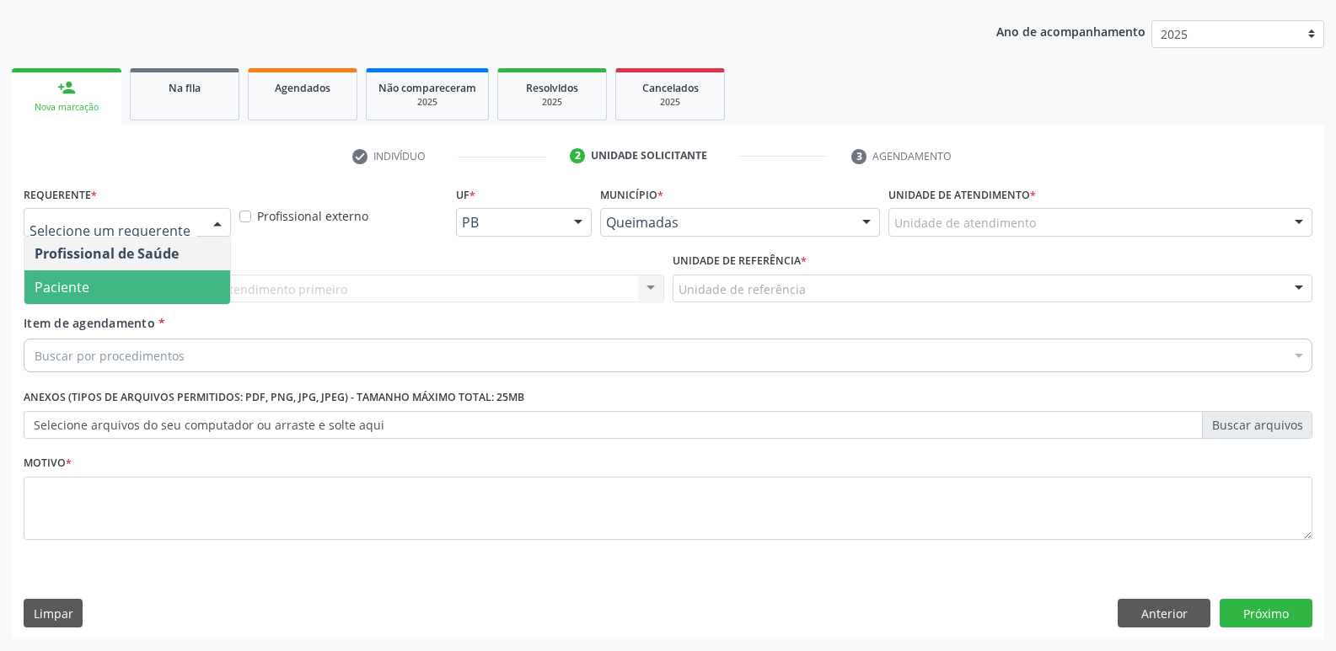
click at [55, 280] on span "Paciente" at bounding box center [62, 287] width 55 height 19
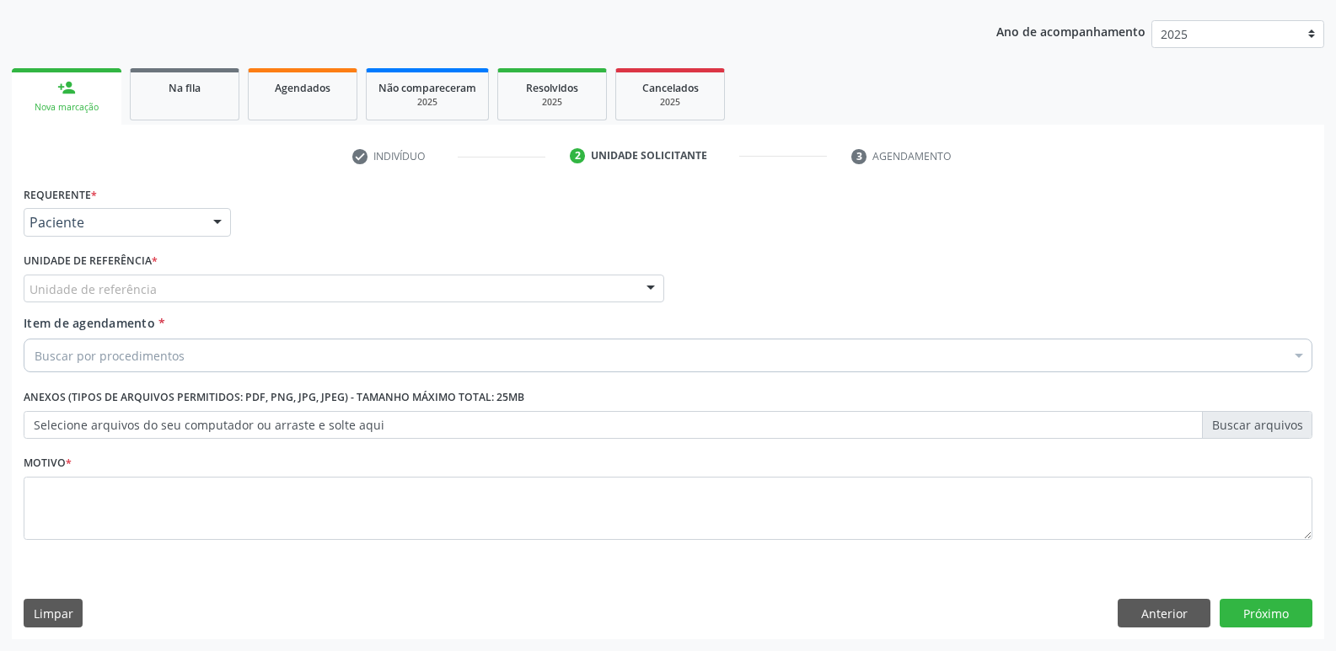
click at [91, 279] on div "Unidade de referência" at bounding box center [344, 289] width 640 height 29
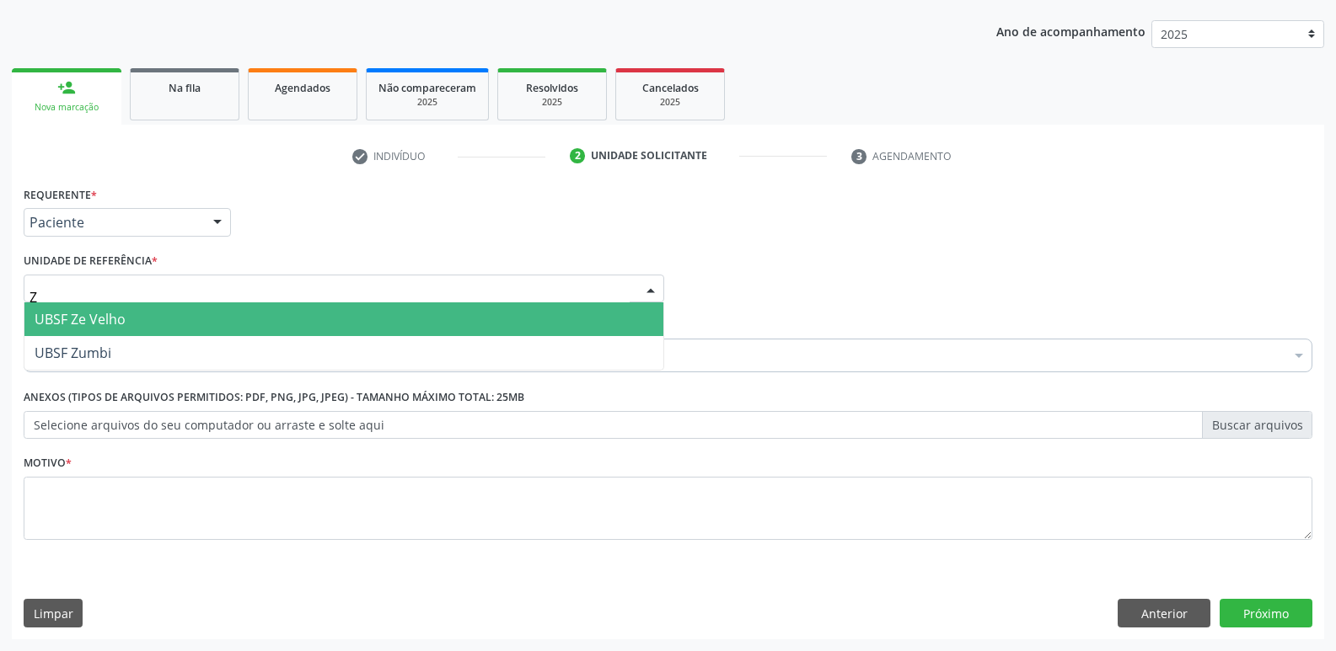
type input "ZE"
click at [89, 319] on span "UBSF Ze Velho" at bounding box center [80, 319] width 91 height 19
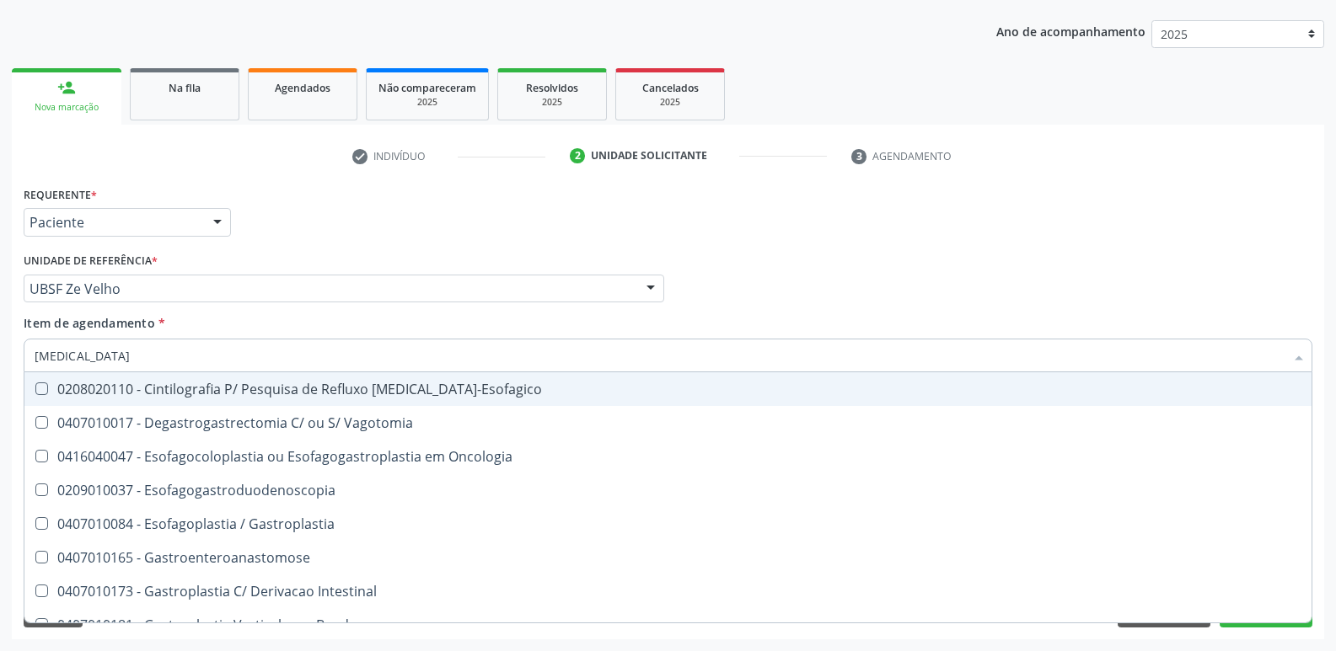
type input "GASTROD"
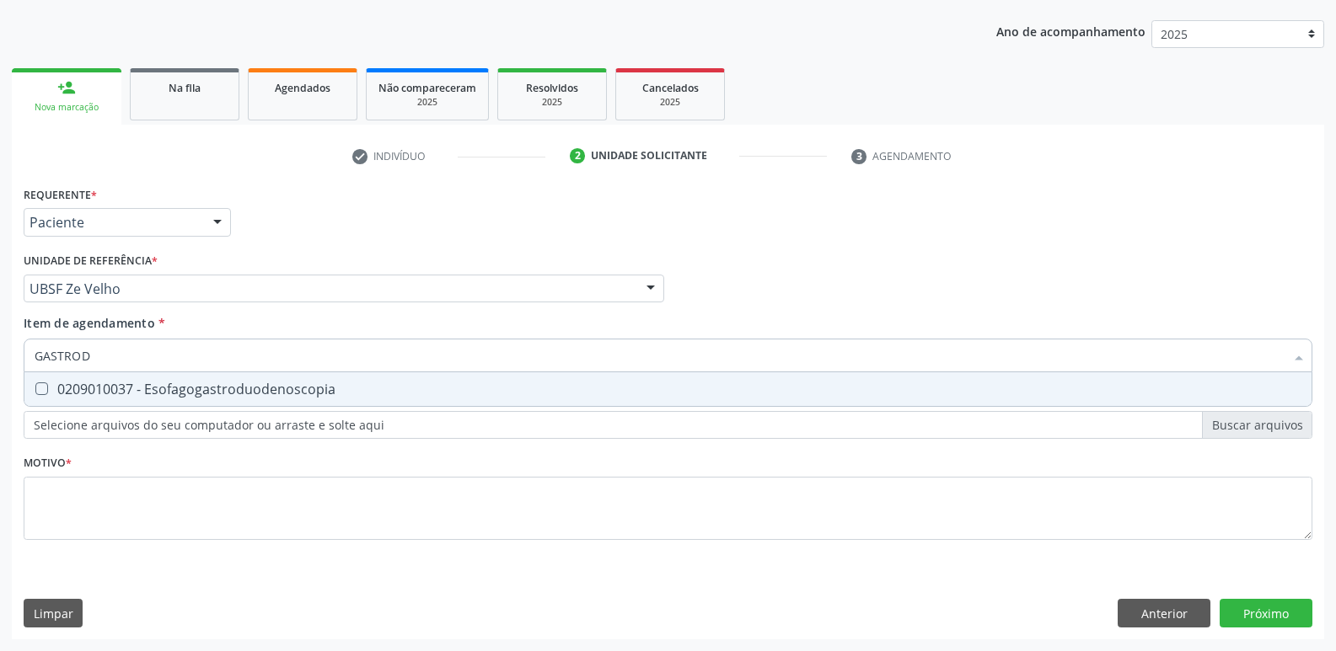
click at [104, 384] on div "0209010037 - Esofagogastroduodenoscopia" at bounding box center [668, 389] width 1267 height 13
checkbox Esofagogastroduodenoscopia "true"
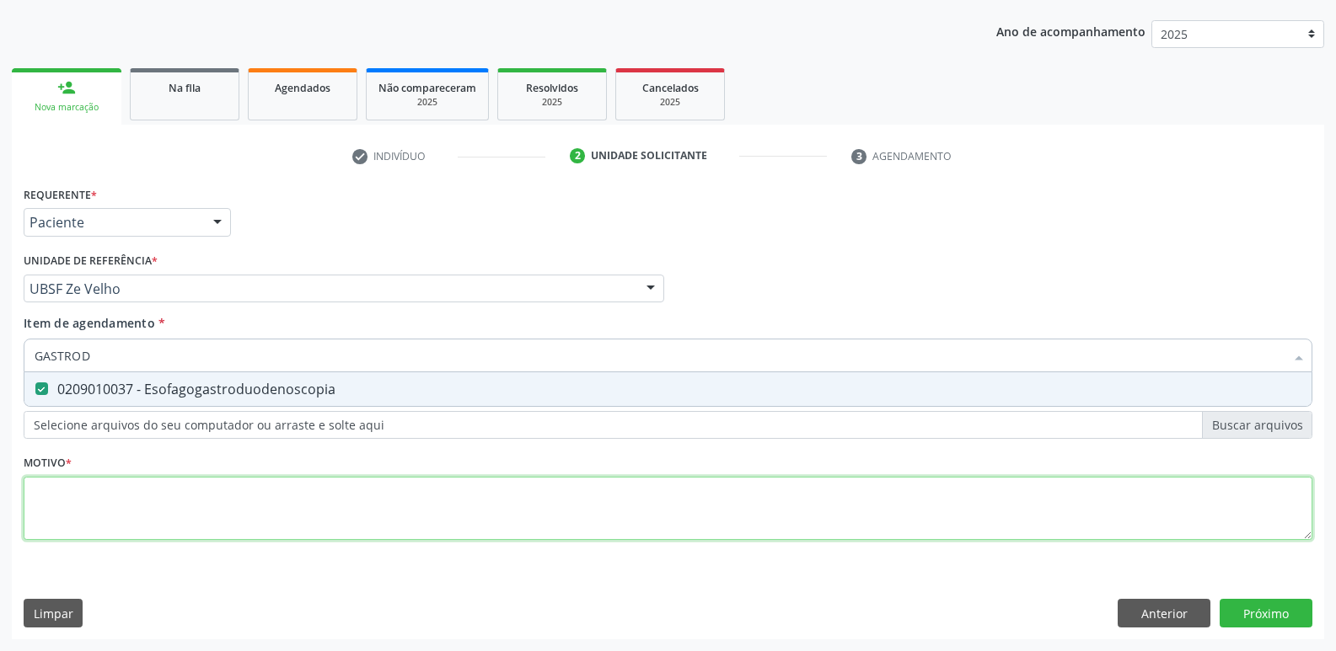
click at [84, 511] on div "Requerente * Paciente Profissional de Saúde Paciente Nenhum resultado encontrad…" at bounding box center [668, 373] width 1289 height 382
paste textarea "avaliação"
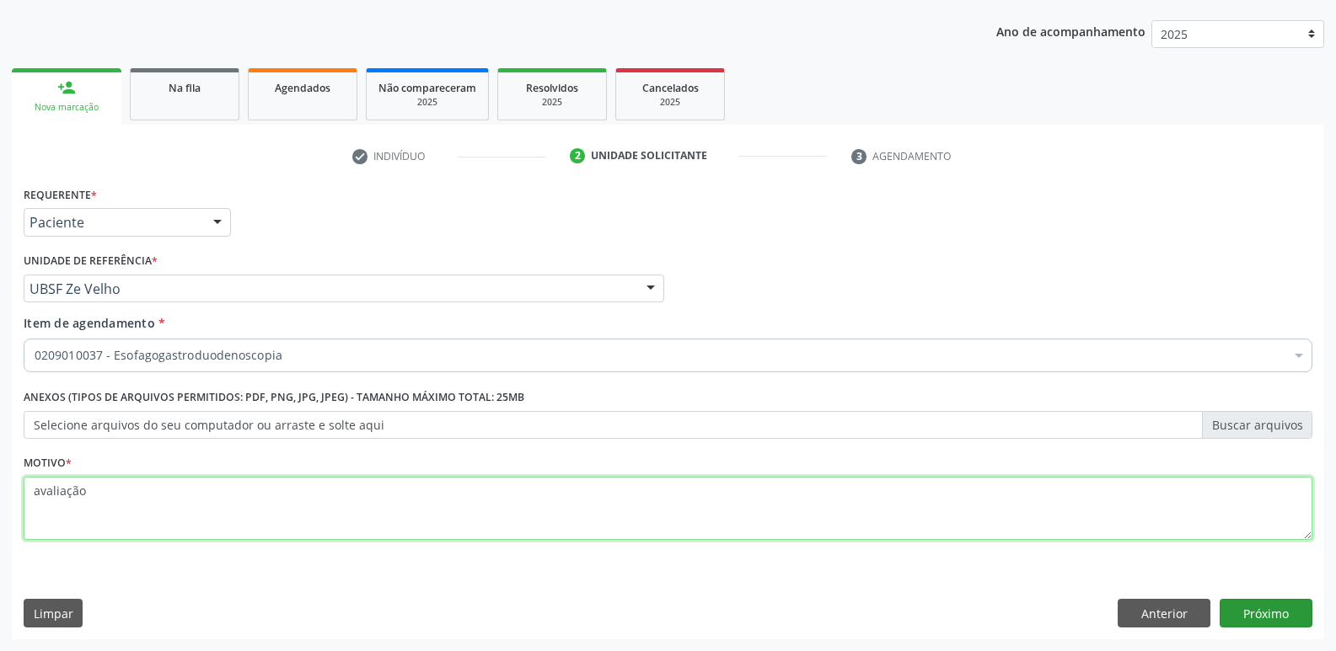
type textarea "avaliação"
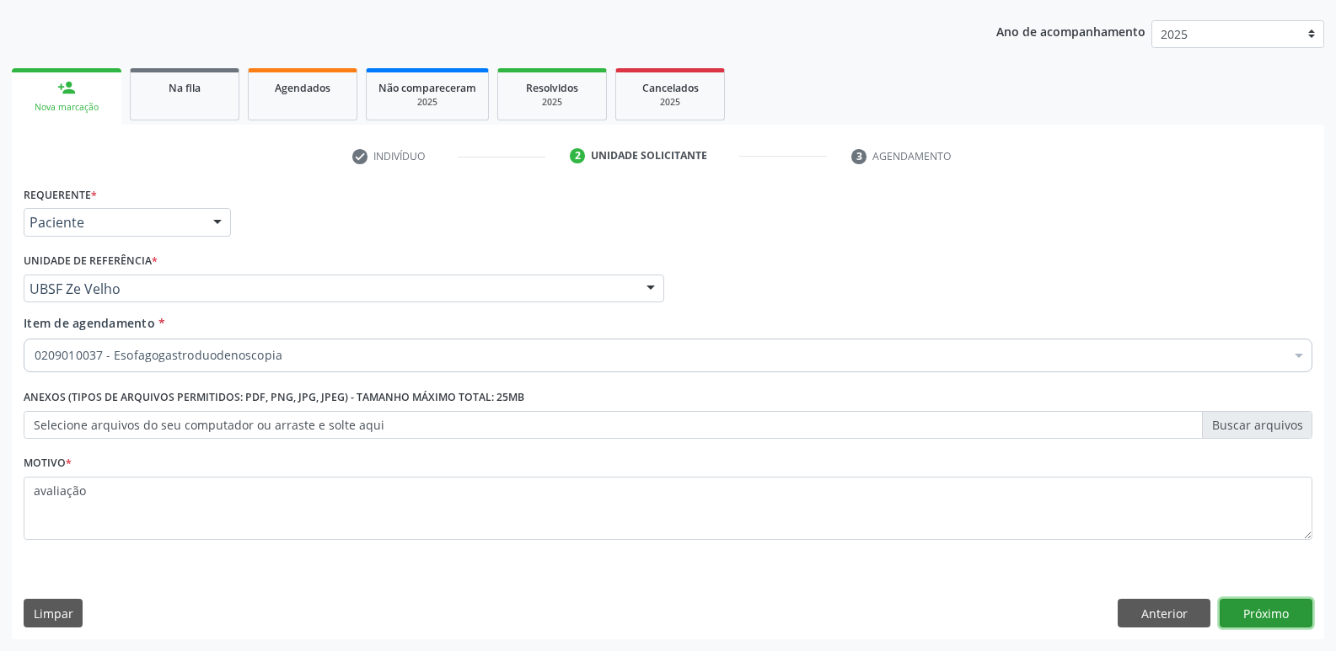
click at [1247, 609] on button "Próximo" at bounding box center [1265, 613] width 93 height 29
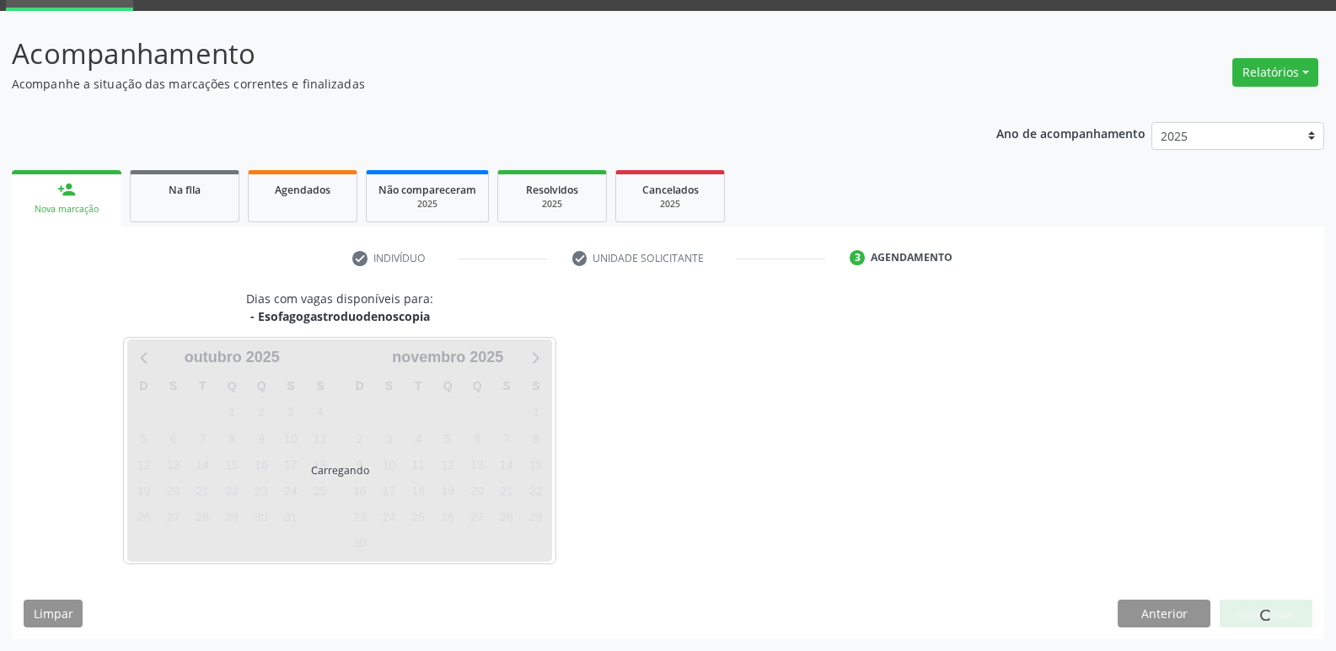
scroll to position [82, 0]
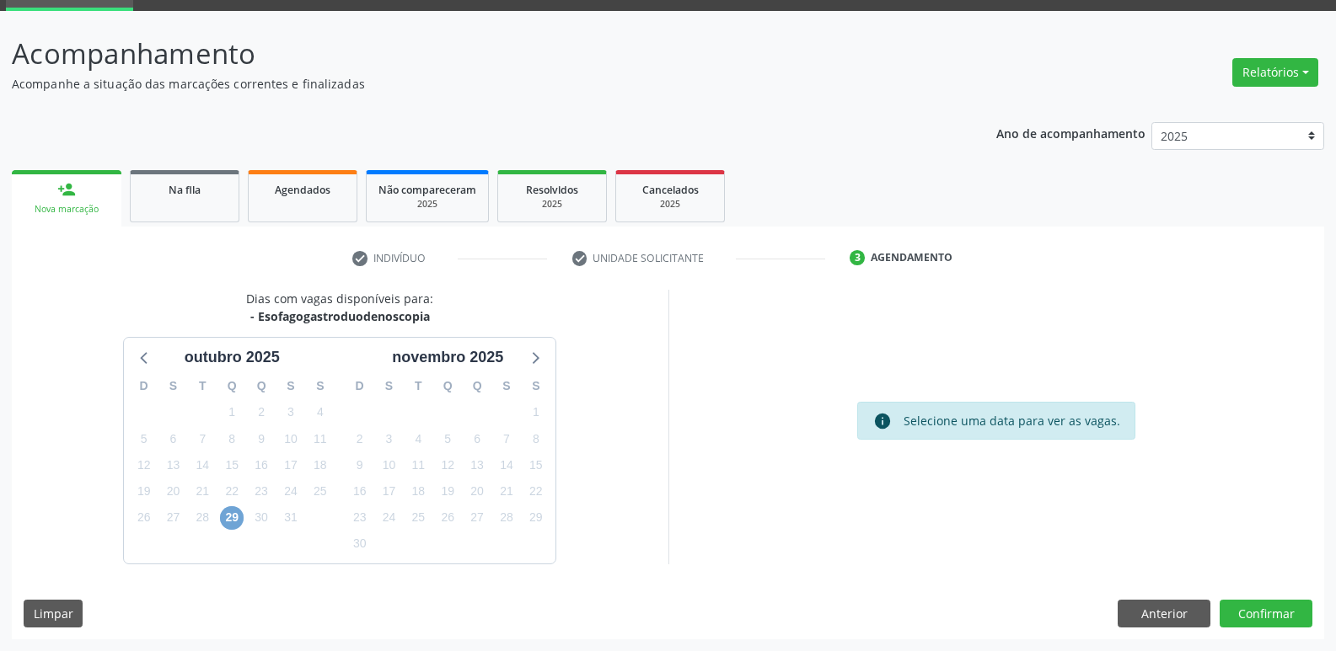
drag, startPoint x: 228, startPoint y: 524, endPoint x: 218, endPoint y: 489, distance: 36.8
click at [229, 519] on span "29" at bounding box center [232, 518] width 24 height 24
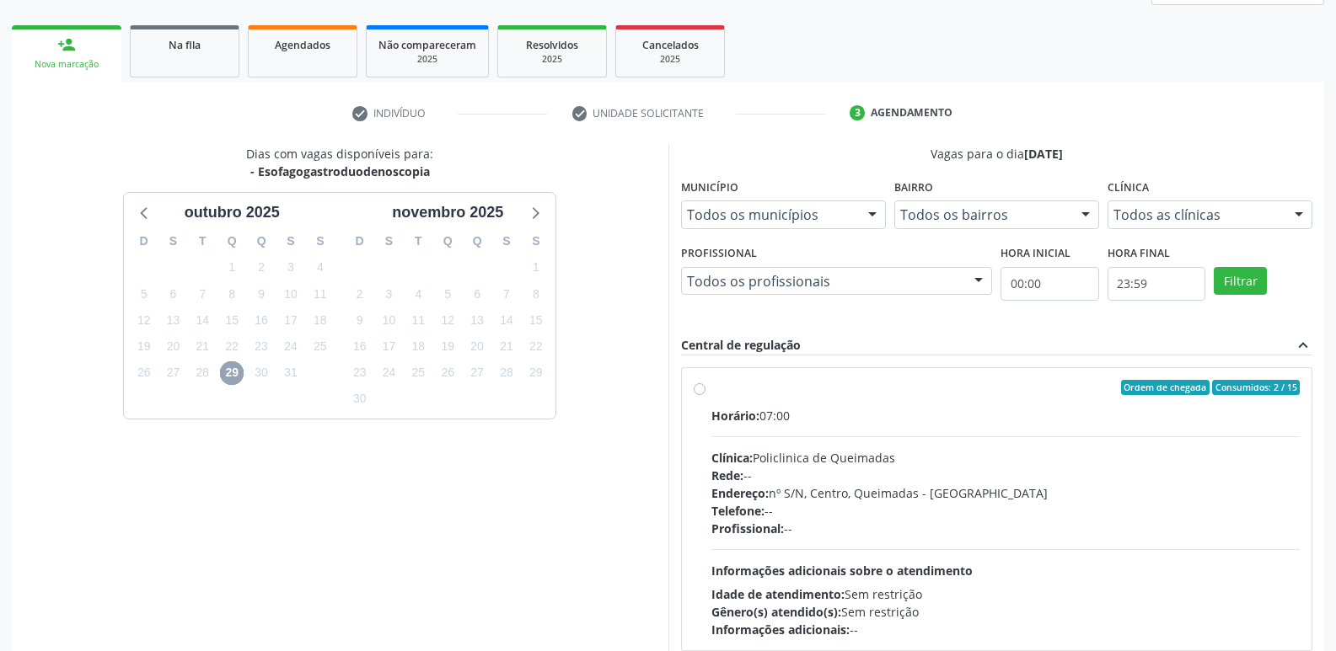
scroll to position [325, 0]
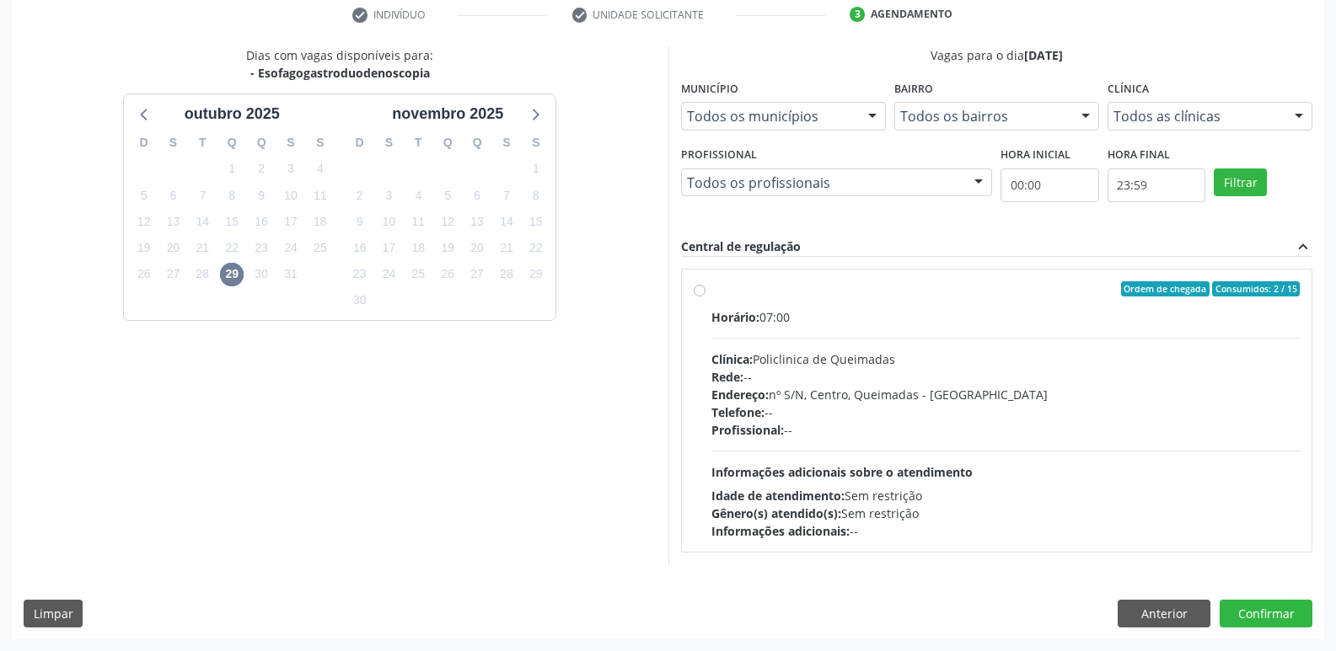
click at [1198, 456] on div "Horário: 07:00 Clínica: Policlinica de Queimadas Rede: -- Endereço: nº S/N, Cen…" at bounding box center [1005, 424] width 589 height 232
click at [705, 297] on input "Ordem de chegada Consumidos: 2 / 15 Horário: 07:00 Clínica: Policlinica de Quei…" at bounding box center [700, 288] width 12 height 15
radio input "true"
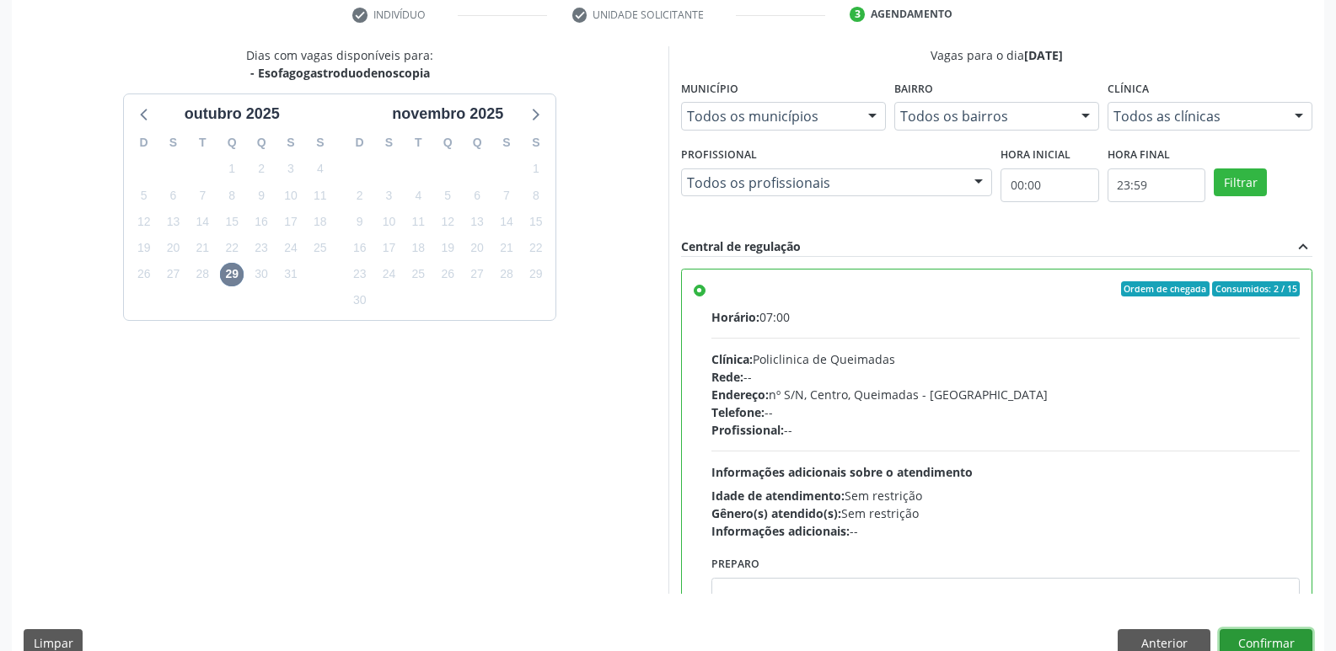
click at [1268, 641] on button "Confirmar" at bounding box center [1265, 644] width 93 height 29
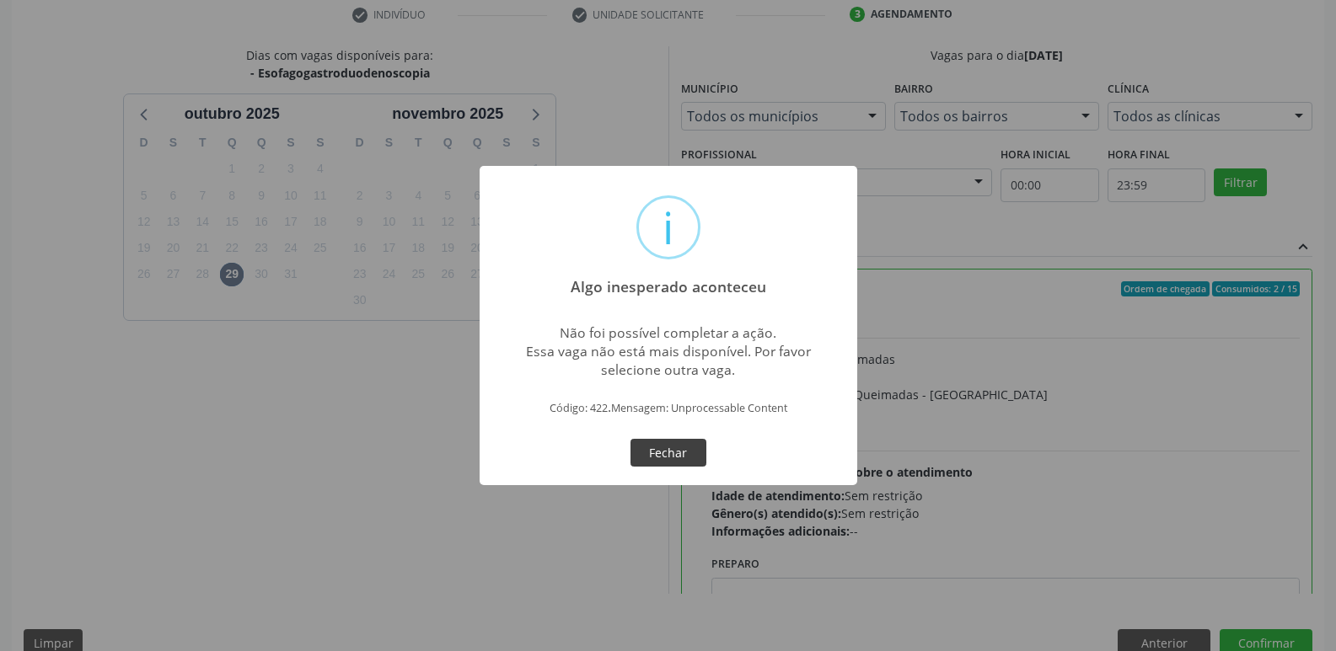
click at [671, 455] on button "Fechar" at bounding box center [668, 453] width 76 height 29
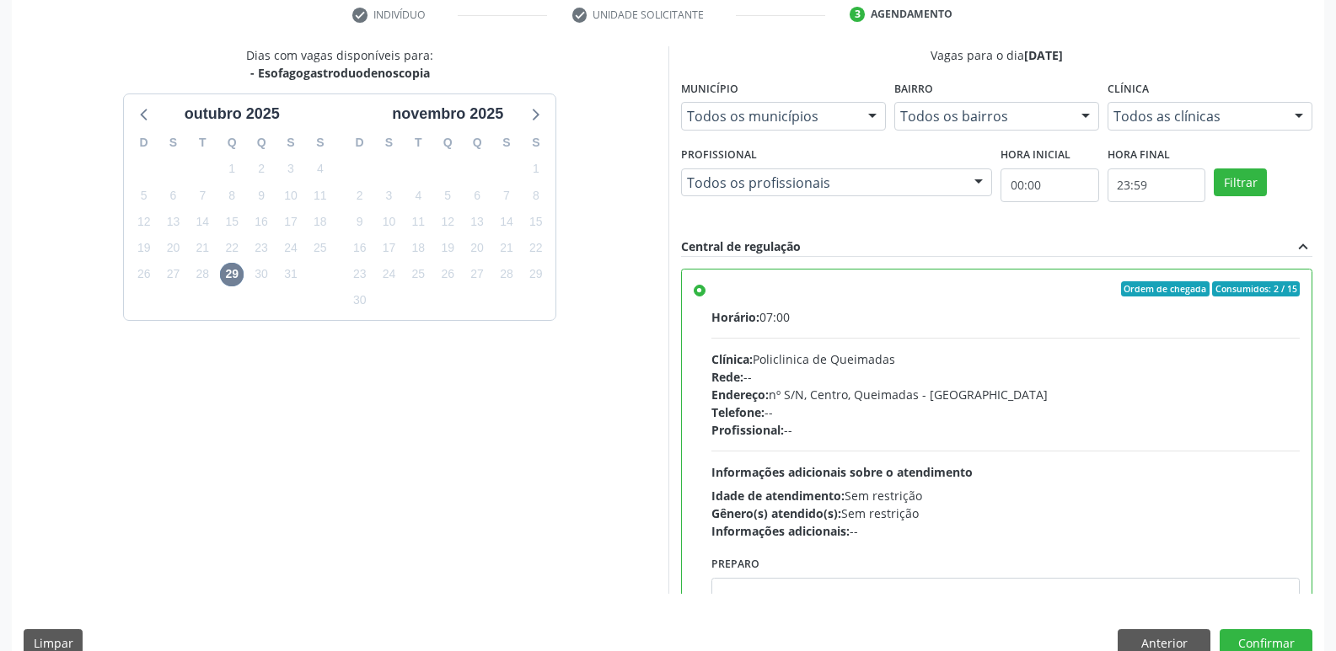
scroll to position [0, 0]
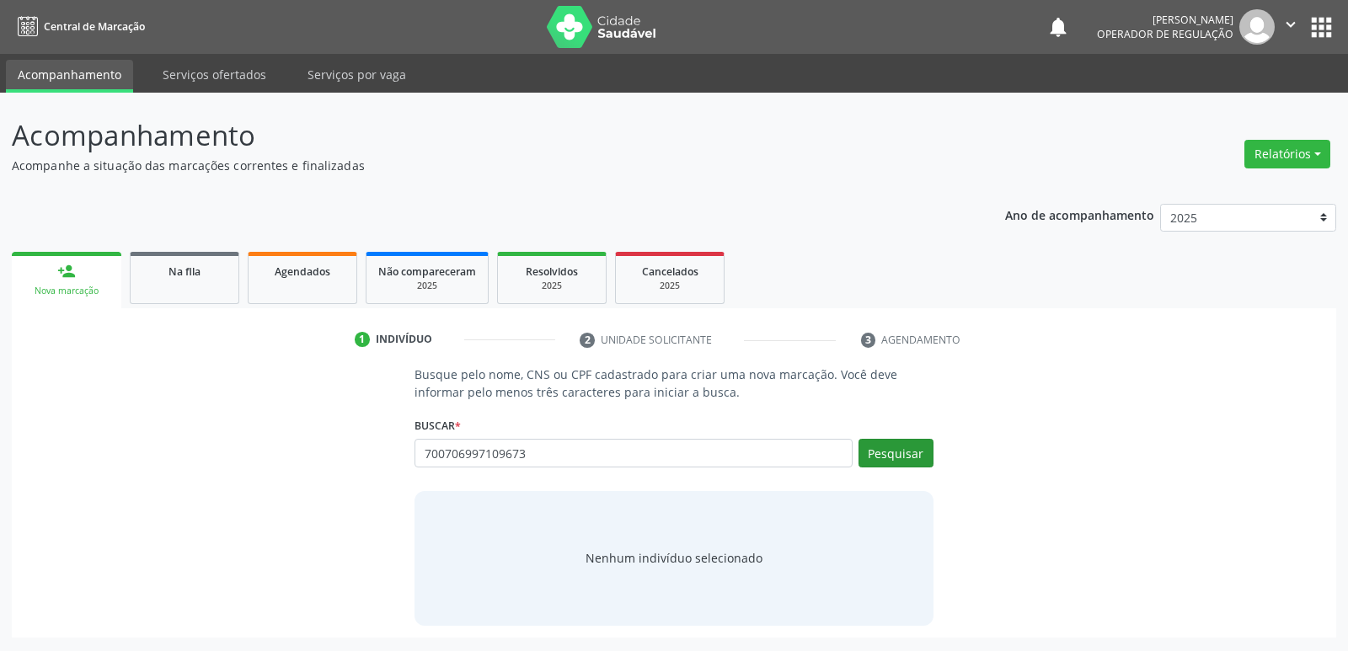
type input "700706997109673"
drag, startPoint x: 903, startPoint y: 458, endPoint x: 887, endPoint y: 463, distance: 16.0
click at [887, 463] on button "Pesquisar" at bounding box center [896, 453] width 75 height 29
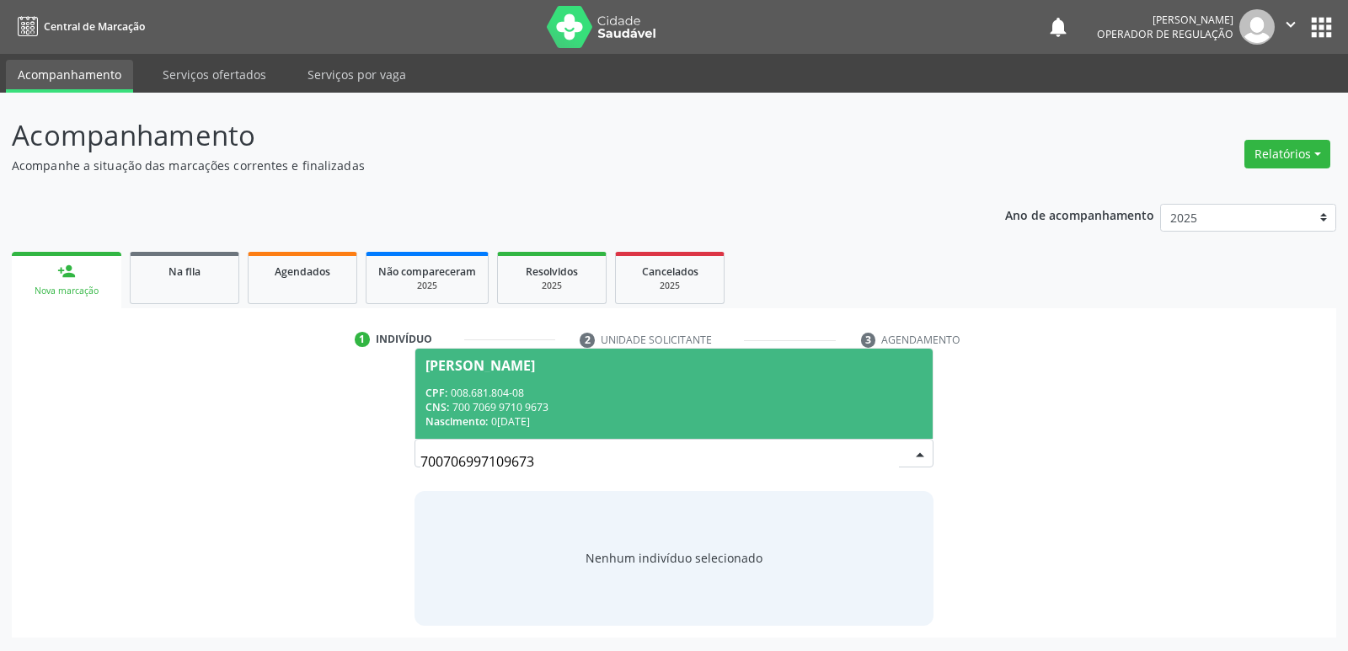
click at [497, 410] on div "CNS: 700 7069 9710 9673" at bounding box center [674, 407] width 496 height 14
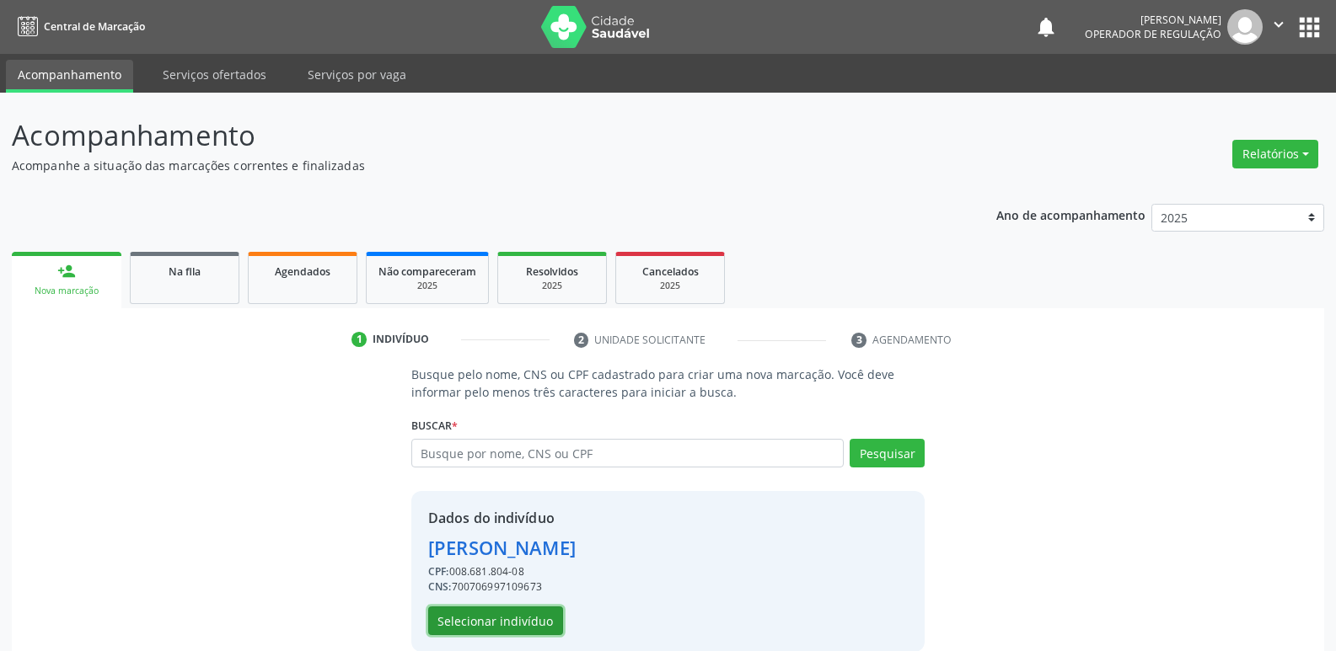
click at [505, 616] on button "Selecionar indivíduo" at bounding box center [495, 621] width 135 height 29
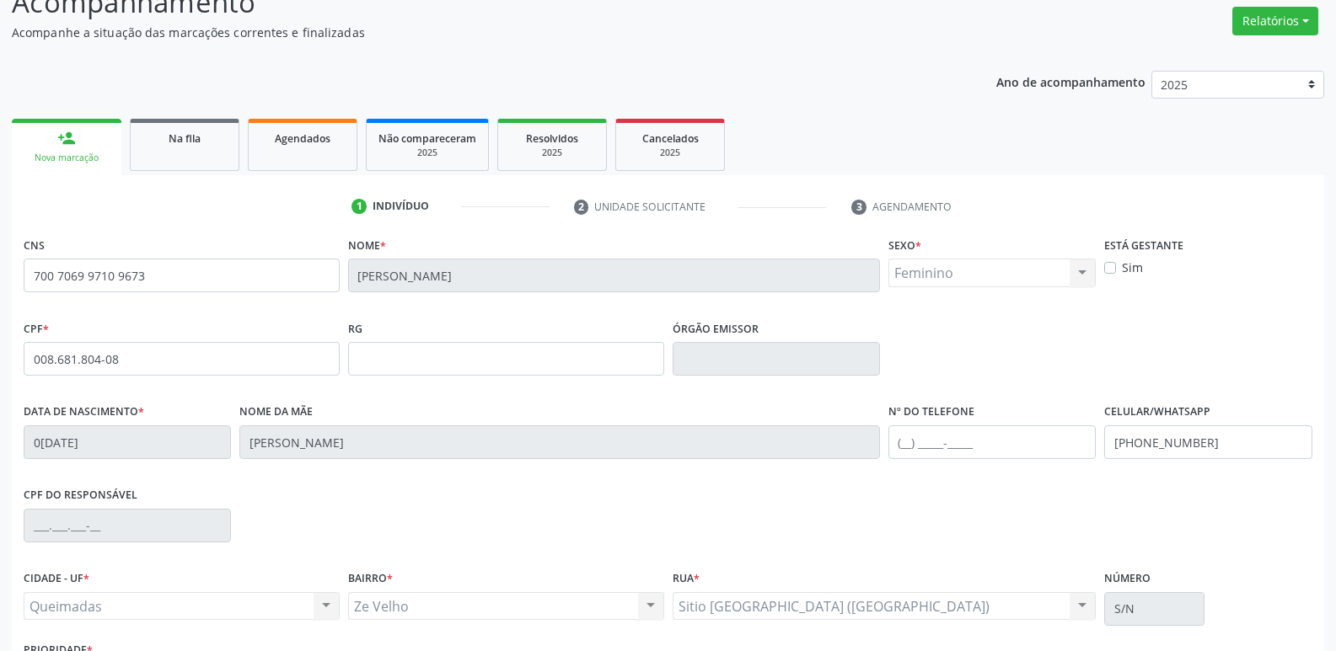
scroll to position [262, 0]
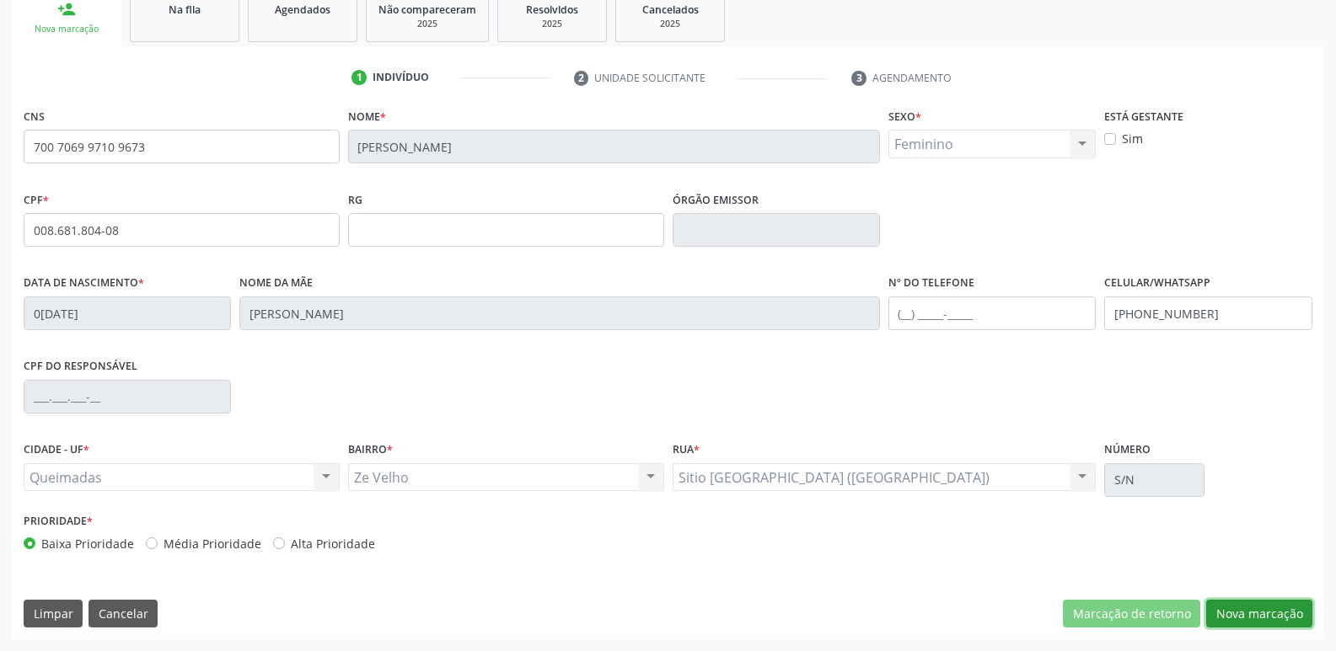
drag, startPoint x: 1267, startPoint y: 611, endPoint x: 1122, endPoint y: 573, distance: 149.8
click at [1265, 611] on button "Nova marcação" at bounding box center [1259, 614] width 106 height 29
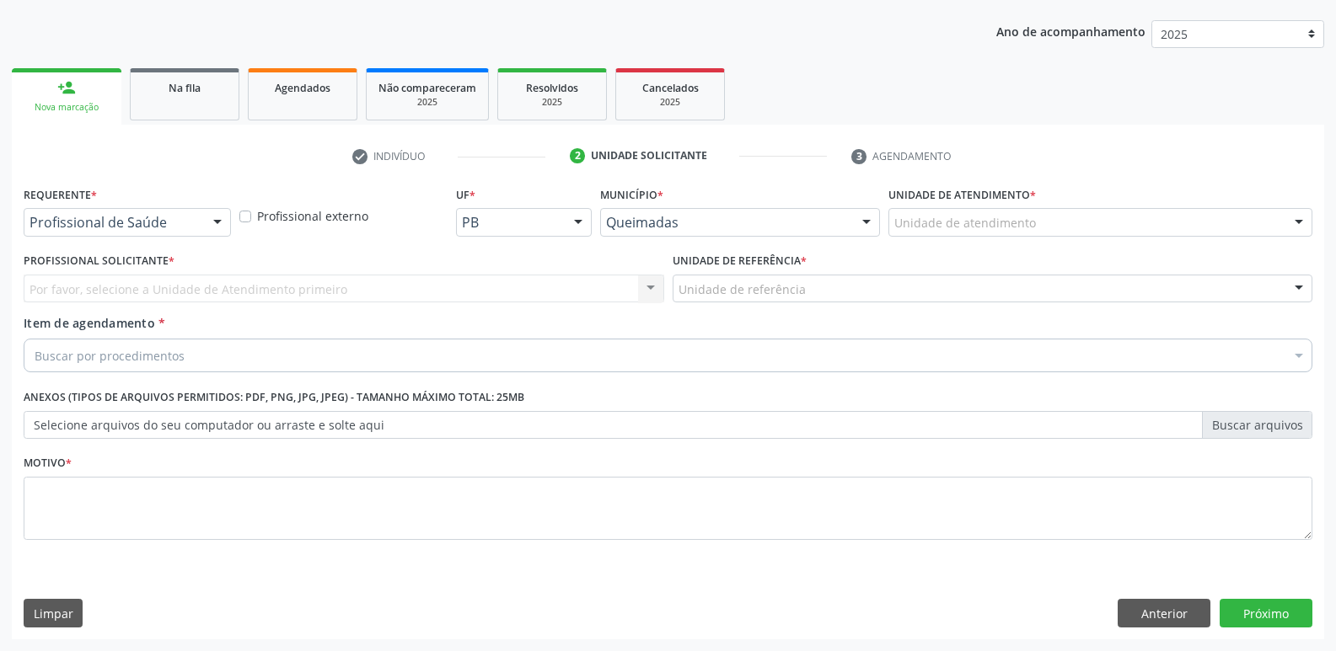
drag, startPoint x: 108, startPoint y: 220, endPoint x: 100, endPoint y: 248, distance: 28.8
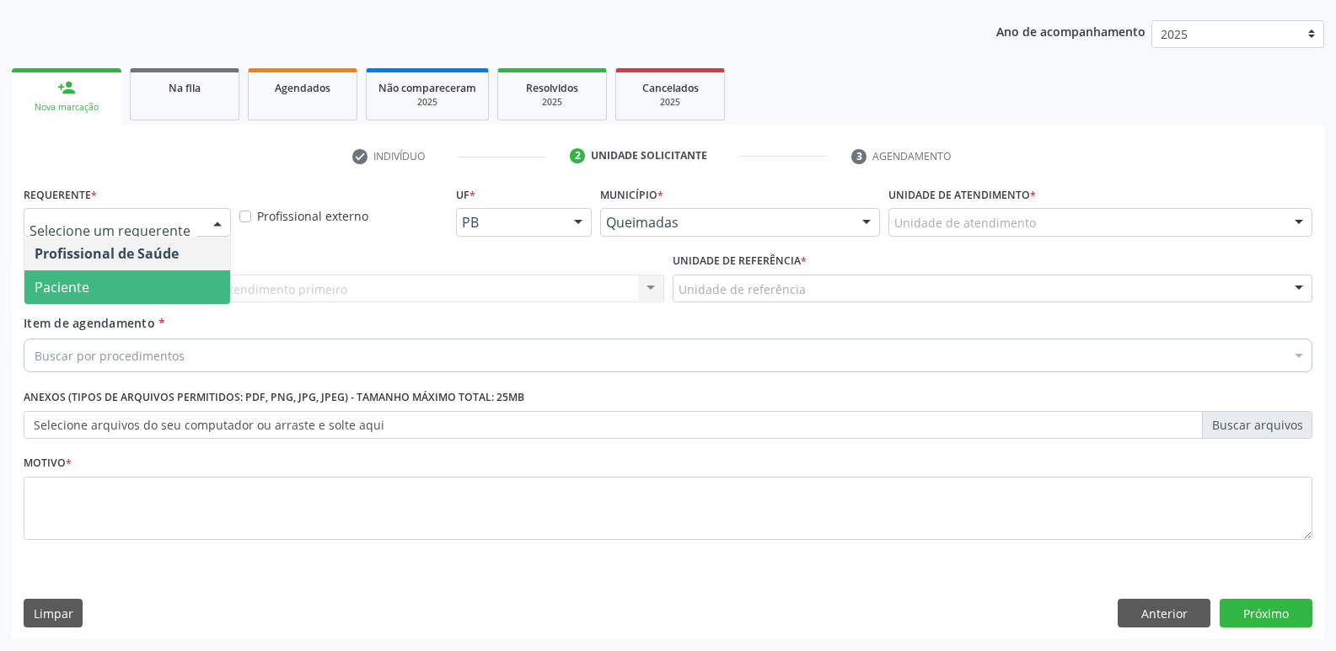
click at [88, 281] on span "Paciente" at bounding box center [62, 287] width 55 height 19
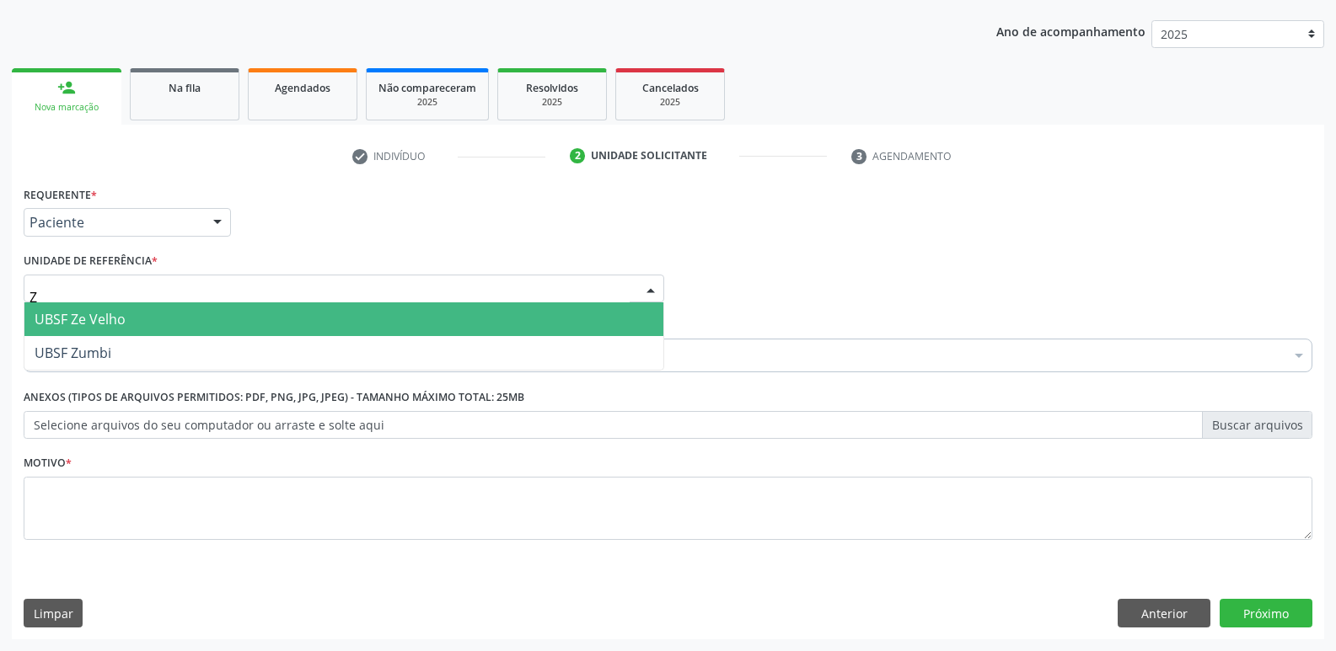
type input "ZE"
click at [122, 313] on span "UBSF Ze Velho" at bounding box center [80, 319] width 91 height 19
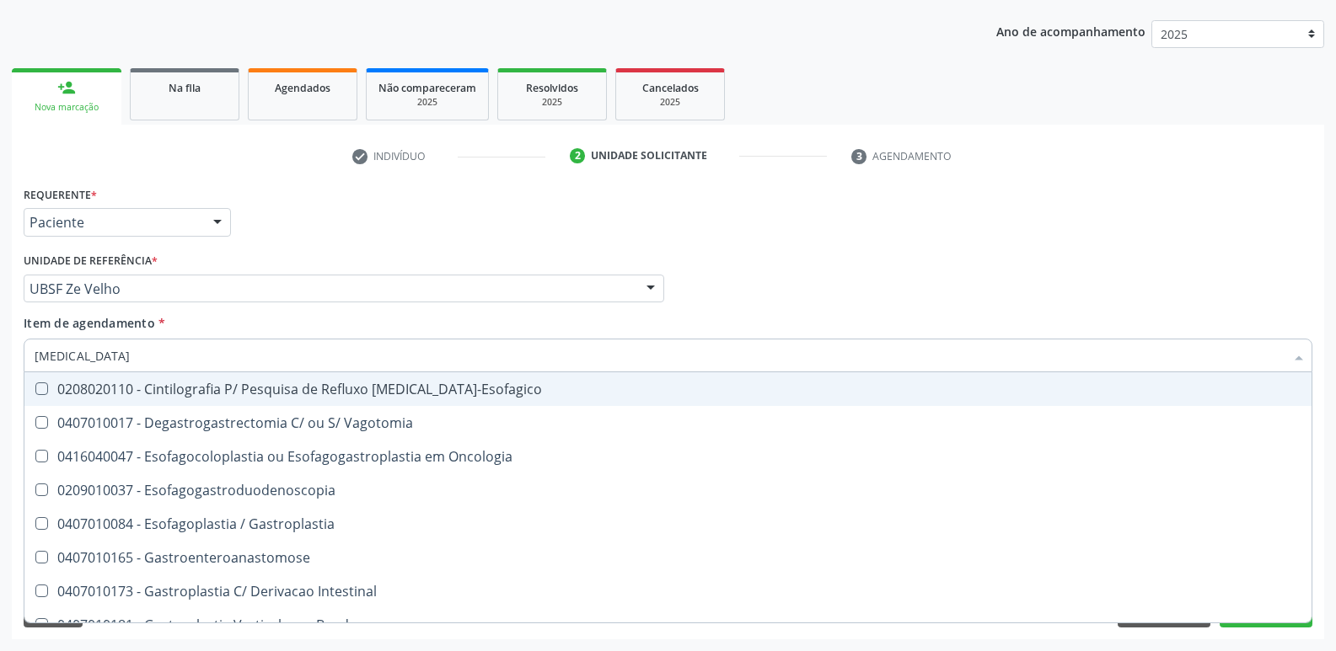
type input "GASTROD"
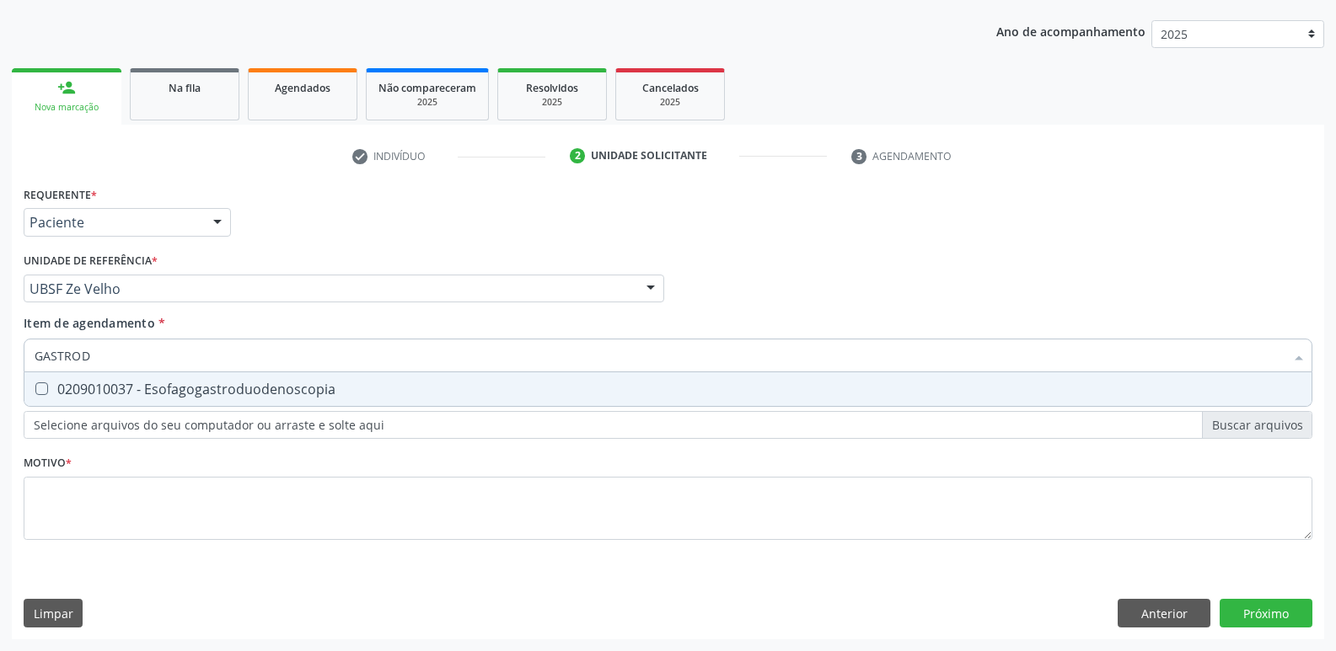
drag, startPoint x: 209, startPoint y: 386, endPoint x: 185, endPoint y: 506, distance: 122.1
click at [209, 389] on div "0209010037 - Esofagogastroduodenoscopia" at bounding box center [668, 389] width 1267 height 13
checkbox Esofagogastroduodenoscopia "true"
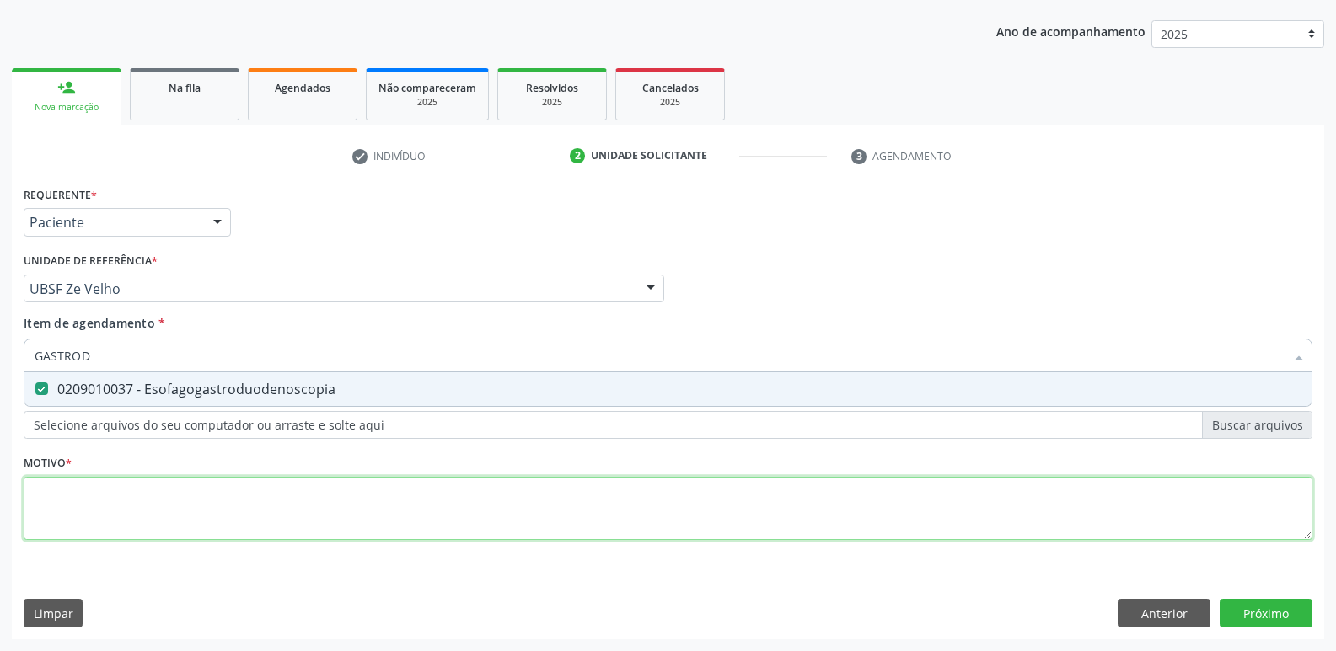
click at [169, 529] on div "Requerente * Paciente Profissional de Saúde Paciente Nenhum resultado encontrad…" at bounding box center [668, 373] width 1289 height 382
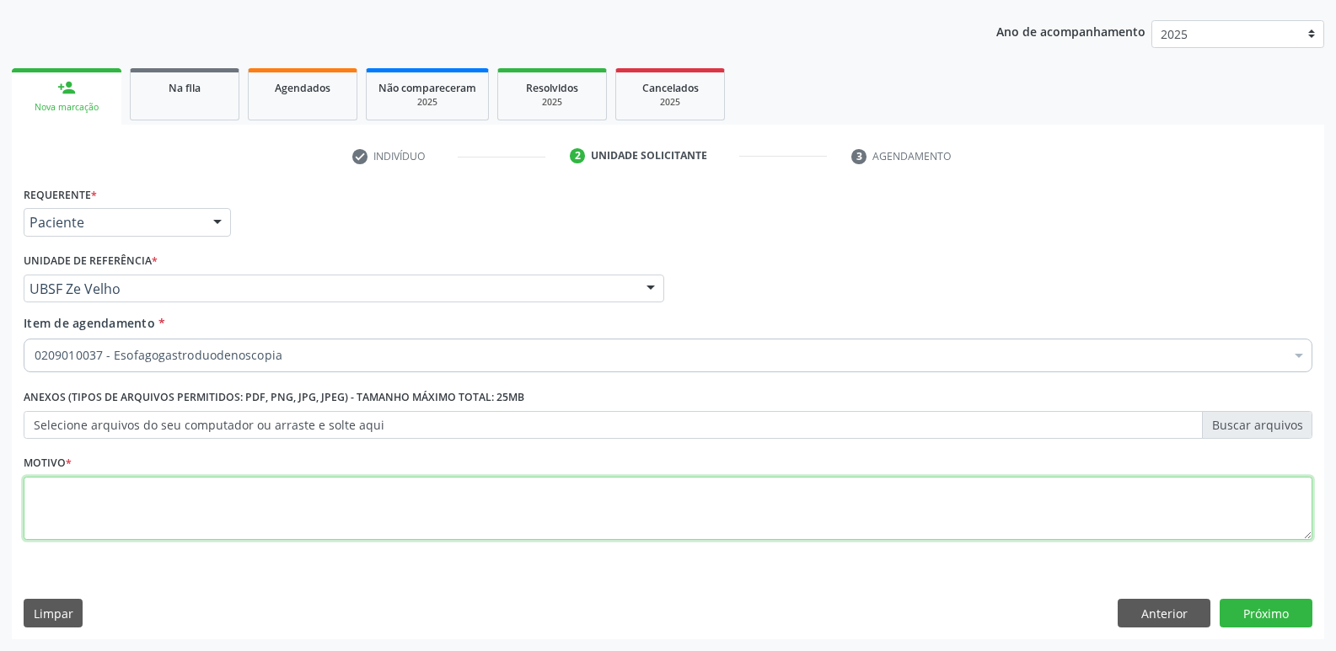
paste textarea "avaliação"
type textarea "avaliação"
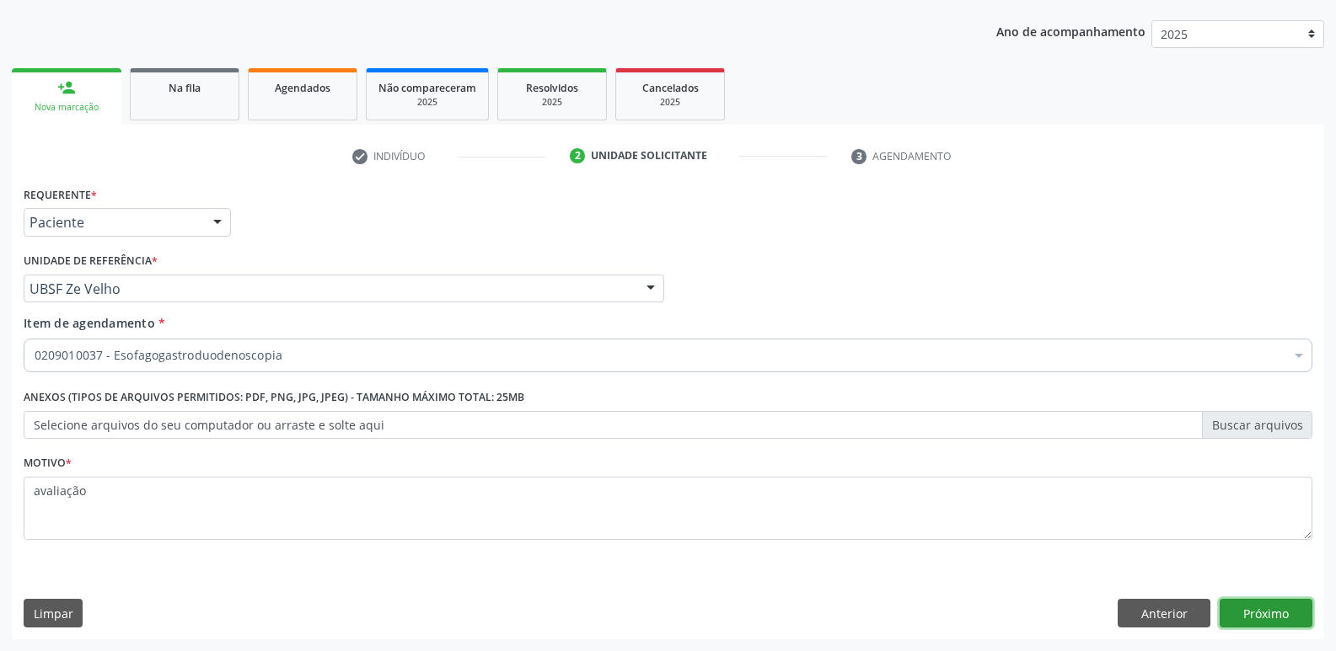
click at [1273, 617] on button "Próximo" at bounding box center [1265, 613] width 93 height 29
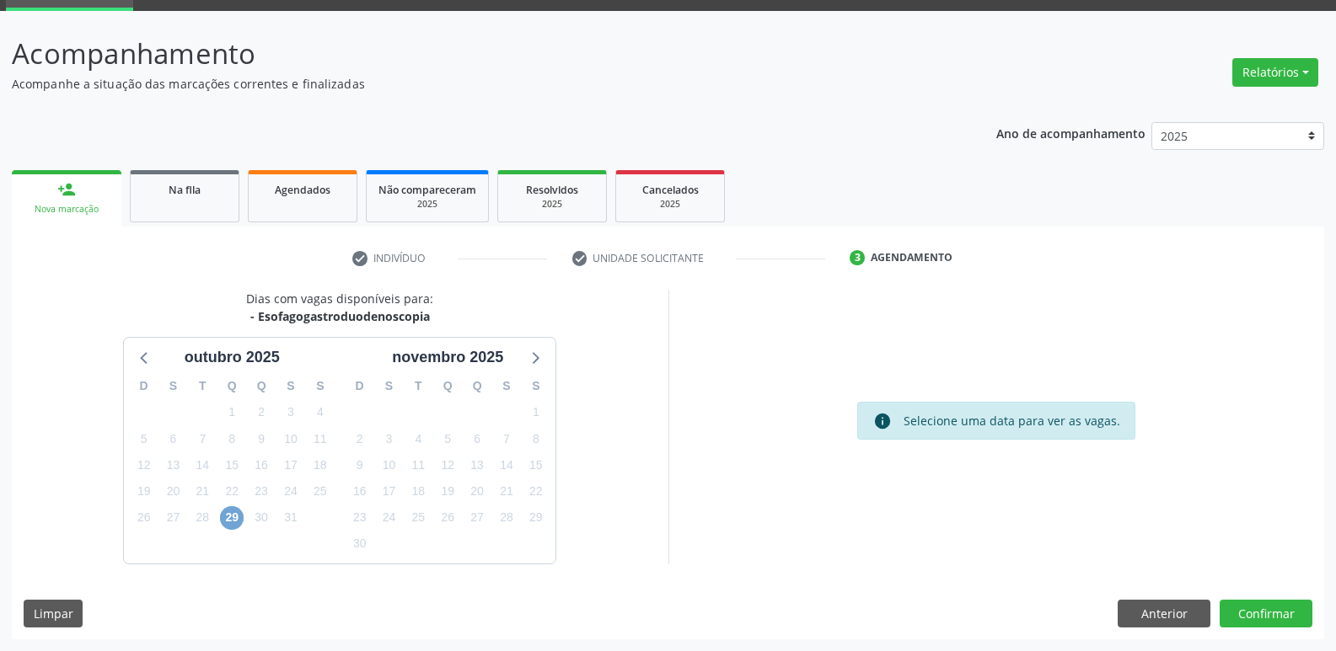
click at [228, 517] on span "29" at bounding box center [232, 518] width 24 height 24
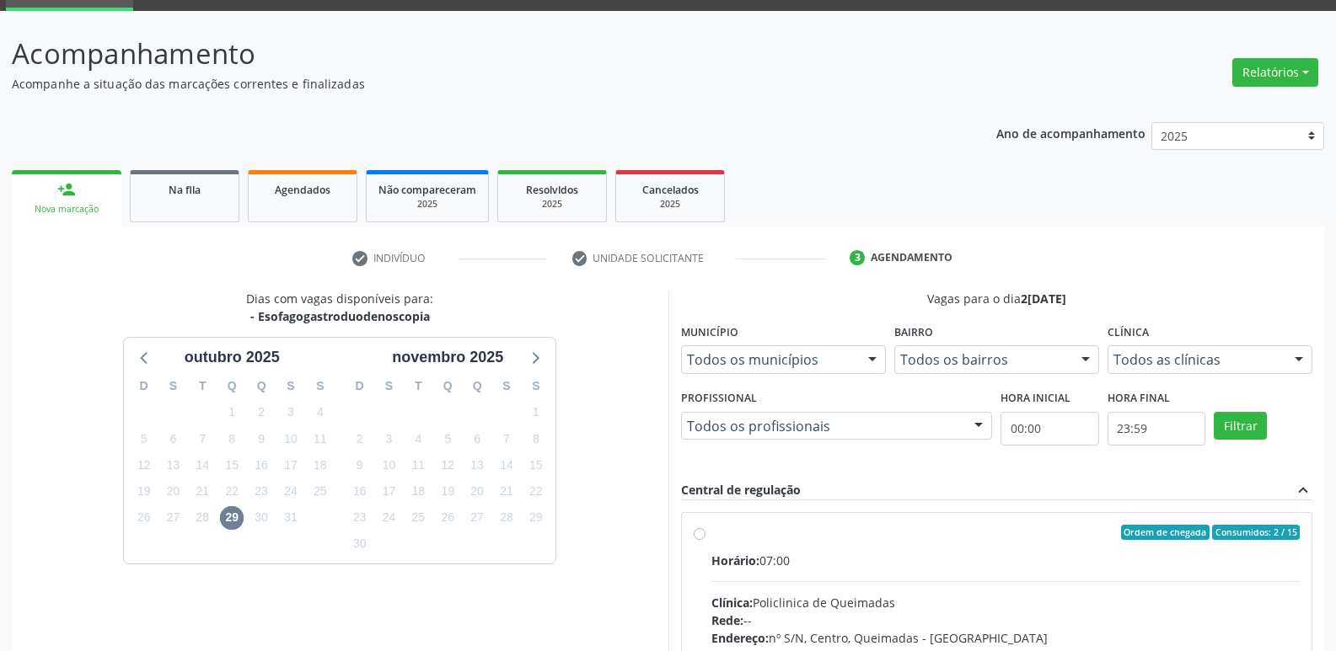
click at [705, 540] on input "Ordem de chegada Consumidos: 2 / 15 Horário: 07:00 Clínica: Policlinica de Quei…" at bounding box center [700, 532] width 12 height 15
radio input "true"
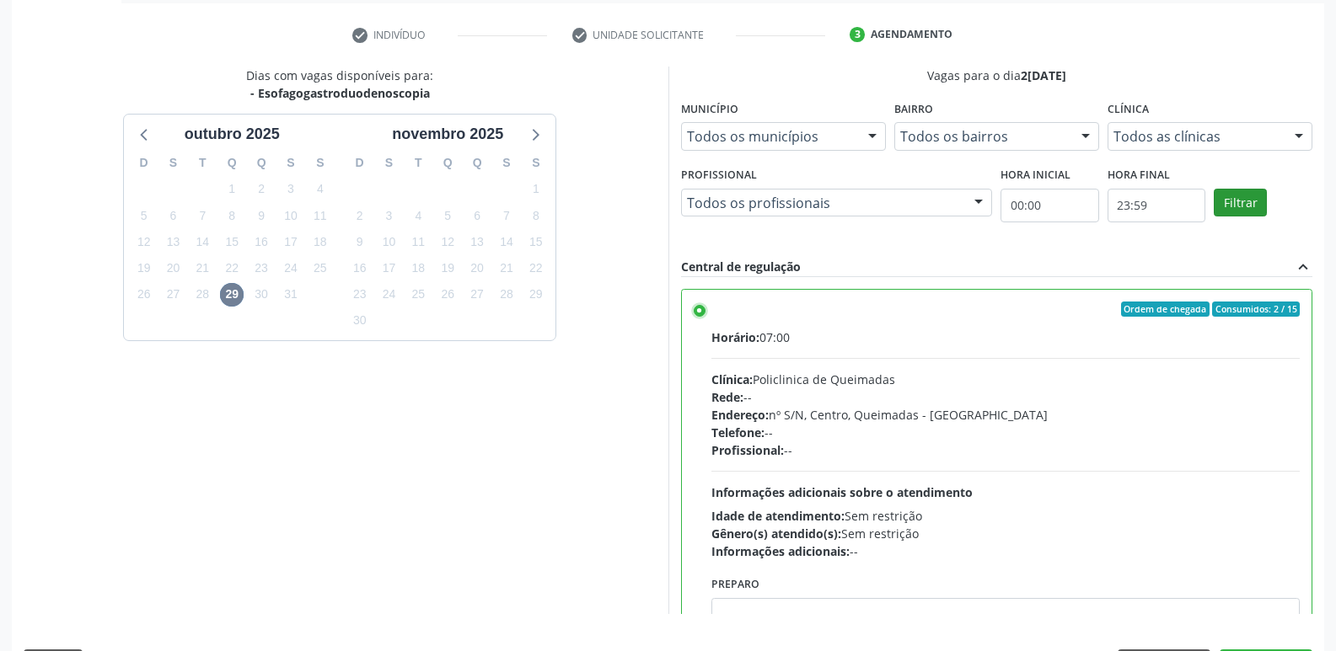
scroll to position [356, 0]
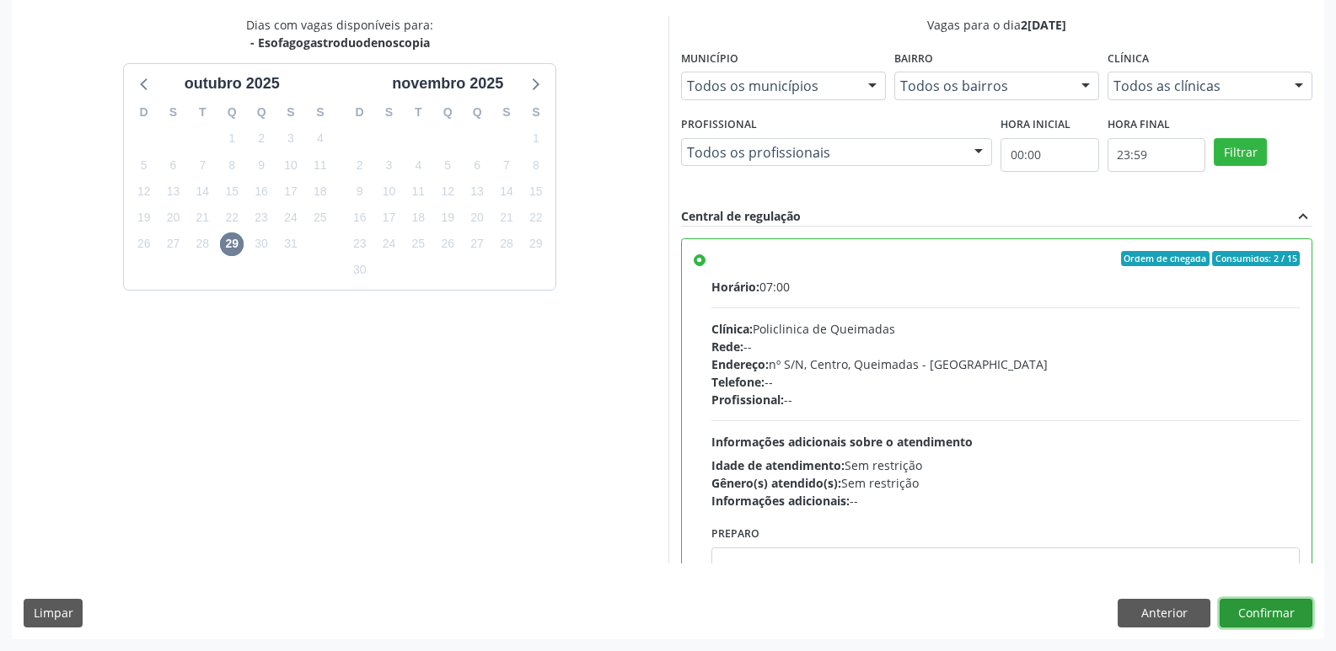
click at [1275, 599] on button "Confirmar" at bounding box center [1265, 613] width 93 height 29
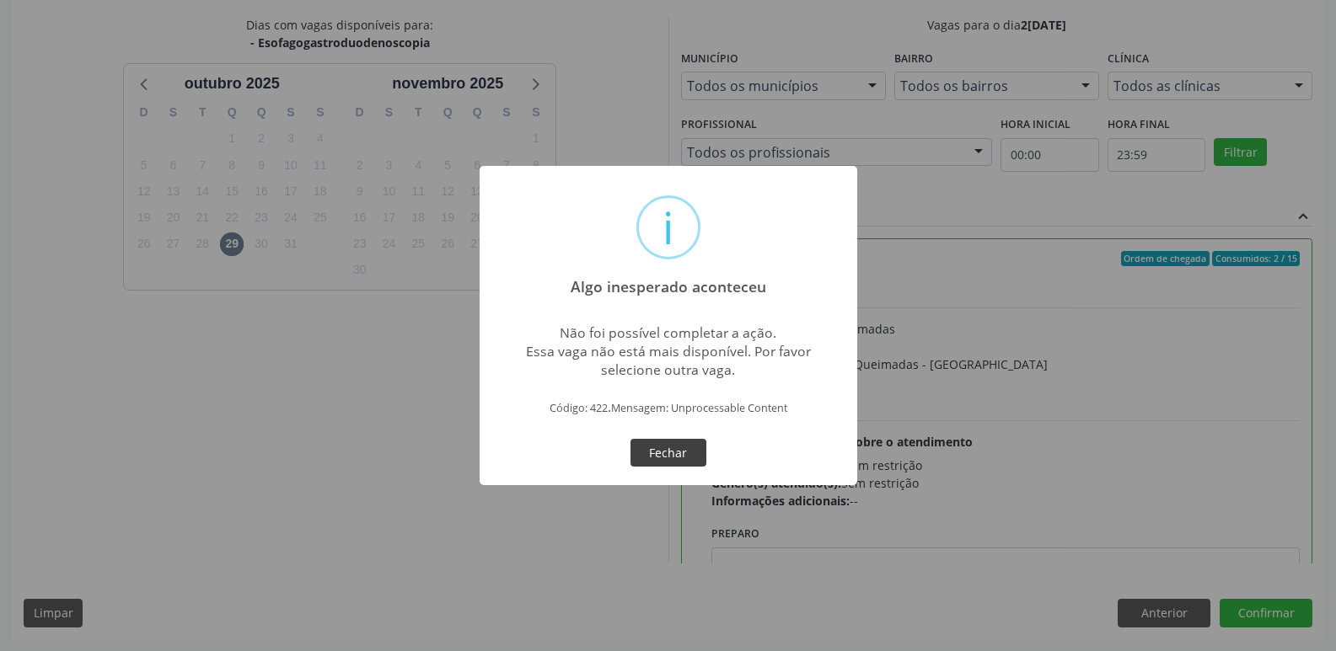
click at [690, 449] on button "Fechar" at bounding box center [668, 453] width 76 height 29
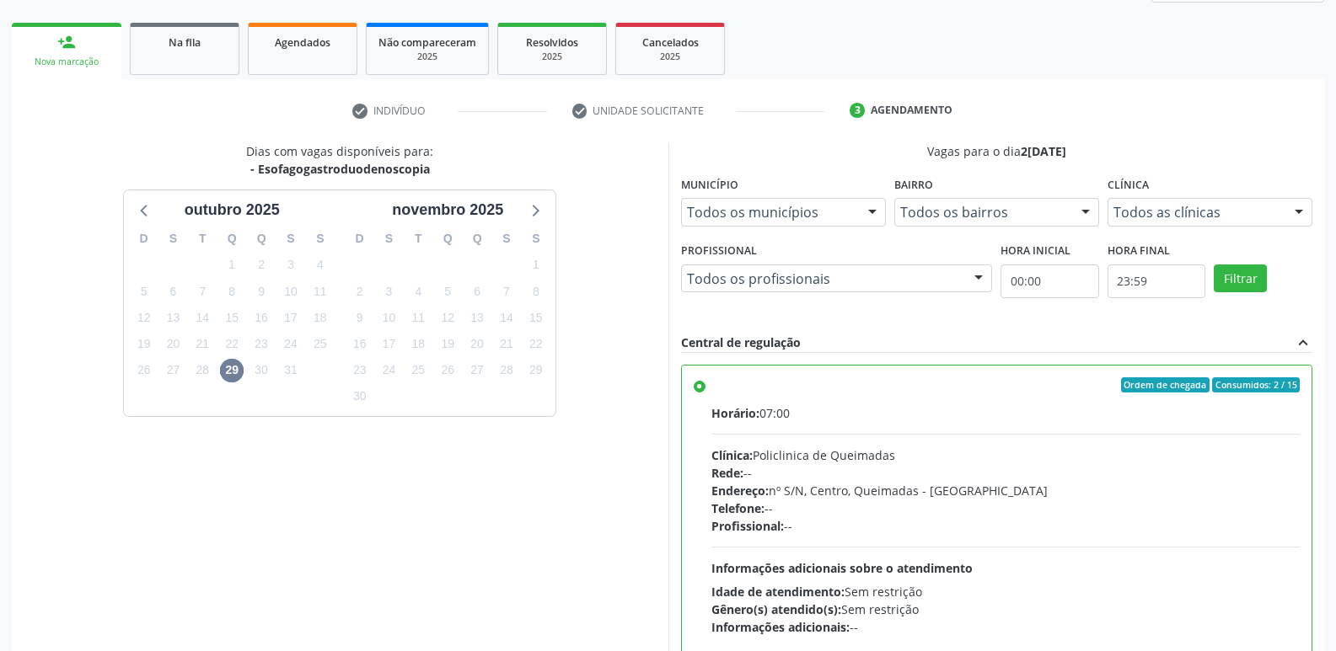
scroll to position [0, 0]
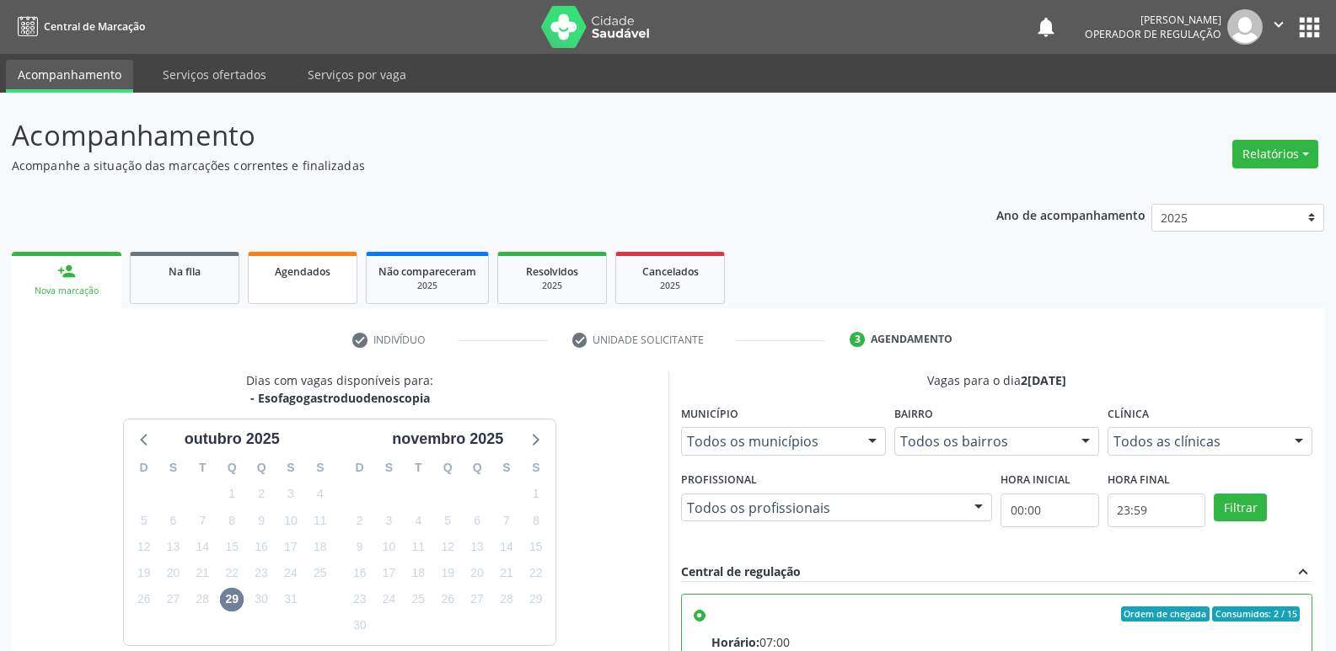
click at [293, 281] on link "Agendados" at bounding box center [303, 278] width 110 height 52
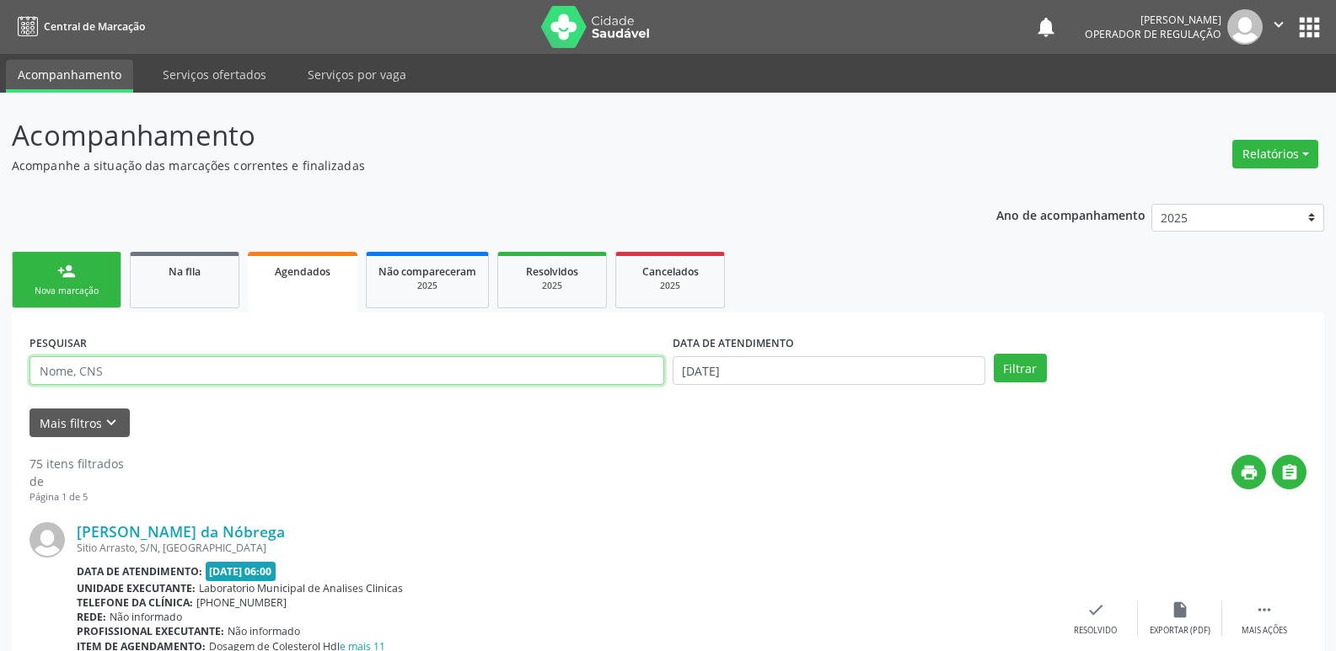
click at [140, 367] on input "text" at bounding box center [346, 370] width 635 height 29
type input "704108224638150"
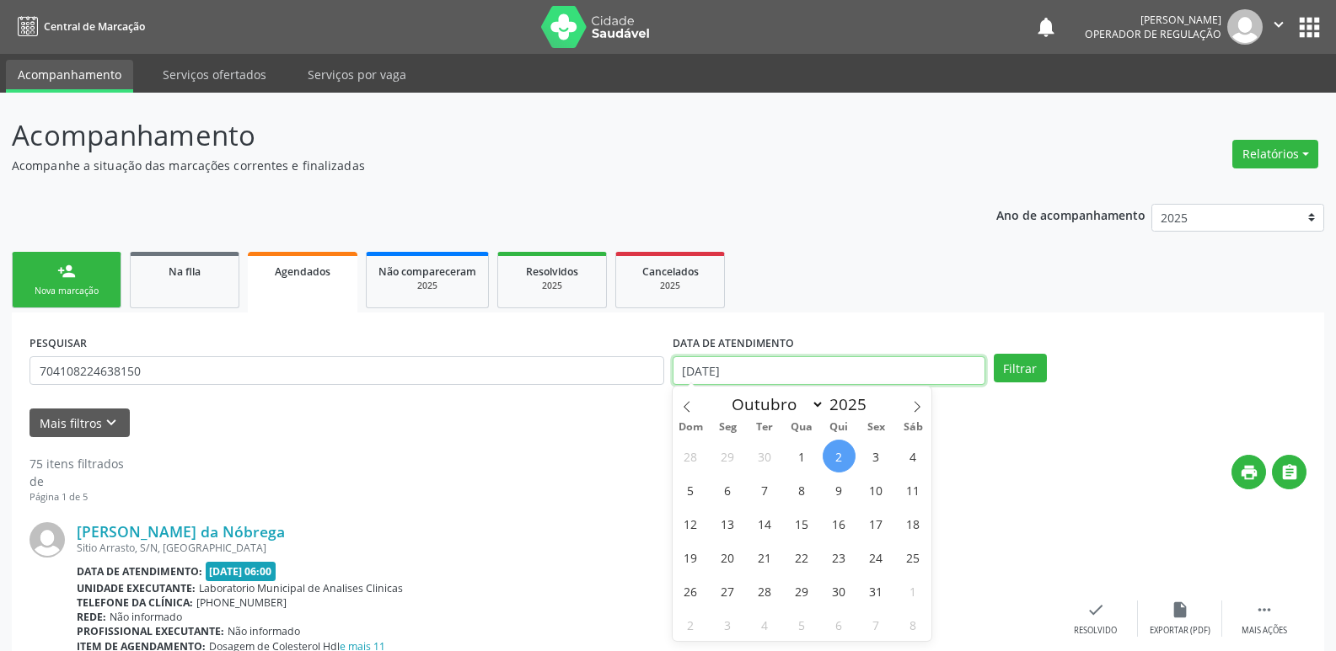
drag, startPoint x: 835, startPoint y: 381, endPoint x: 817, endPoint y: 287, distance: 95.4
click at [833, 367] on input "[DATE]" at bounding box center [829, 370] width 313 height 29
click at [994, 354] on button "Filtrar" at bounding box center [1020, 368] width 53 height 29
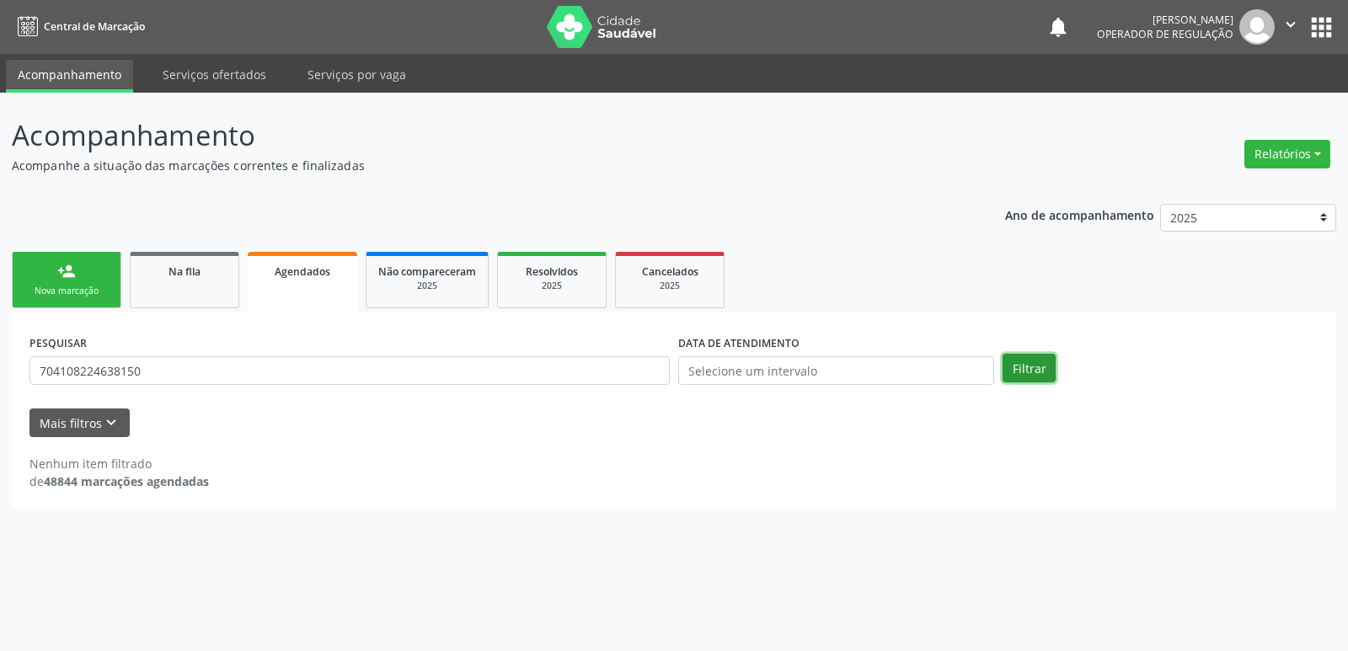
click at [1027, 361] on button "Filtrar" at bounding box center [1029, 368] width 53 height 29
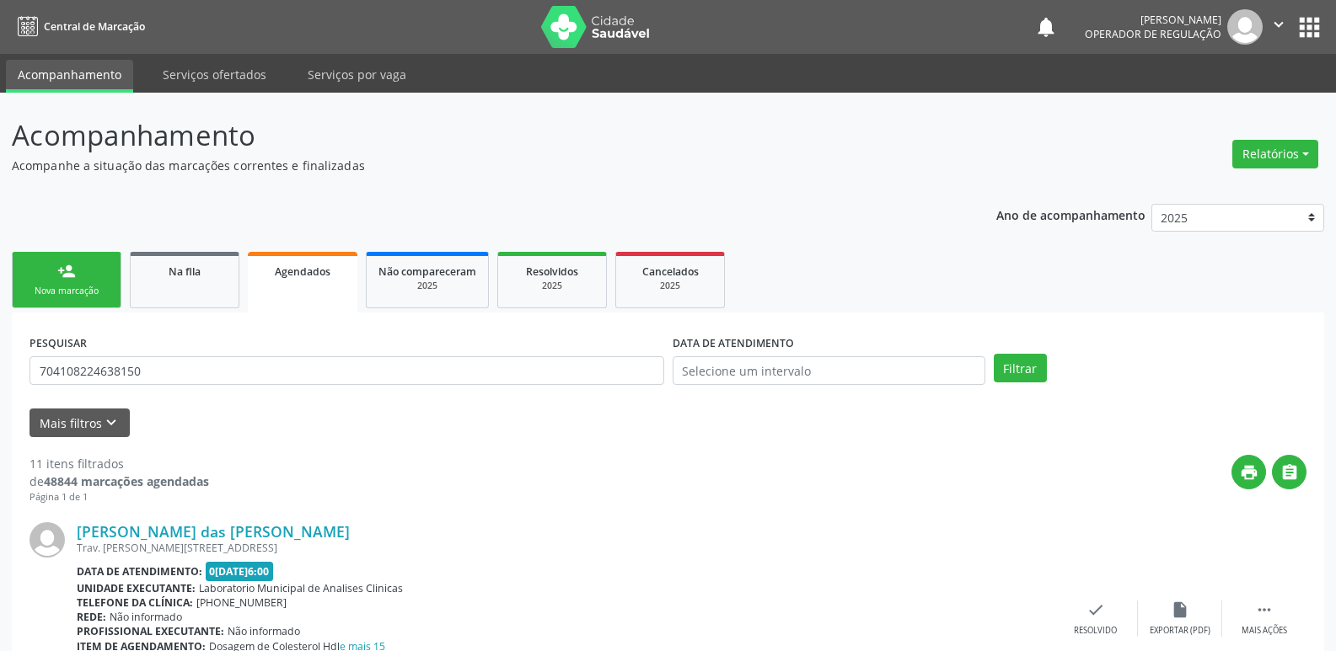
click at [94, 291] on div "Nova marcação" at bounding box center [66, 291] width 84 height 13
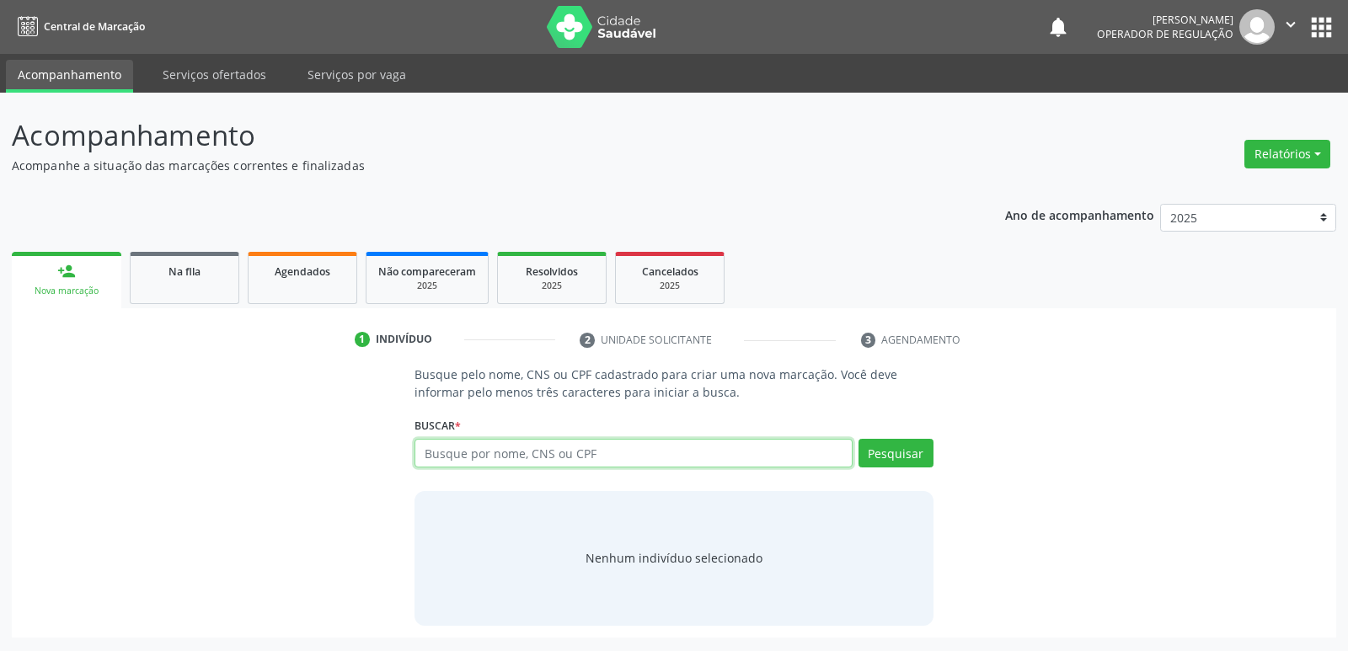
click at [440, 451] on input "text" at bounding box center [633, 453] width 437 height 29
type input "702007845614182"
drag, startPoint x: 890, startPoint y: 461, endPoint x: 783, endPoint y: 450, distance: 107.6
click at [889, 460] on button "Pesquisar" at bounding box center [896, 453] width 75 height 29
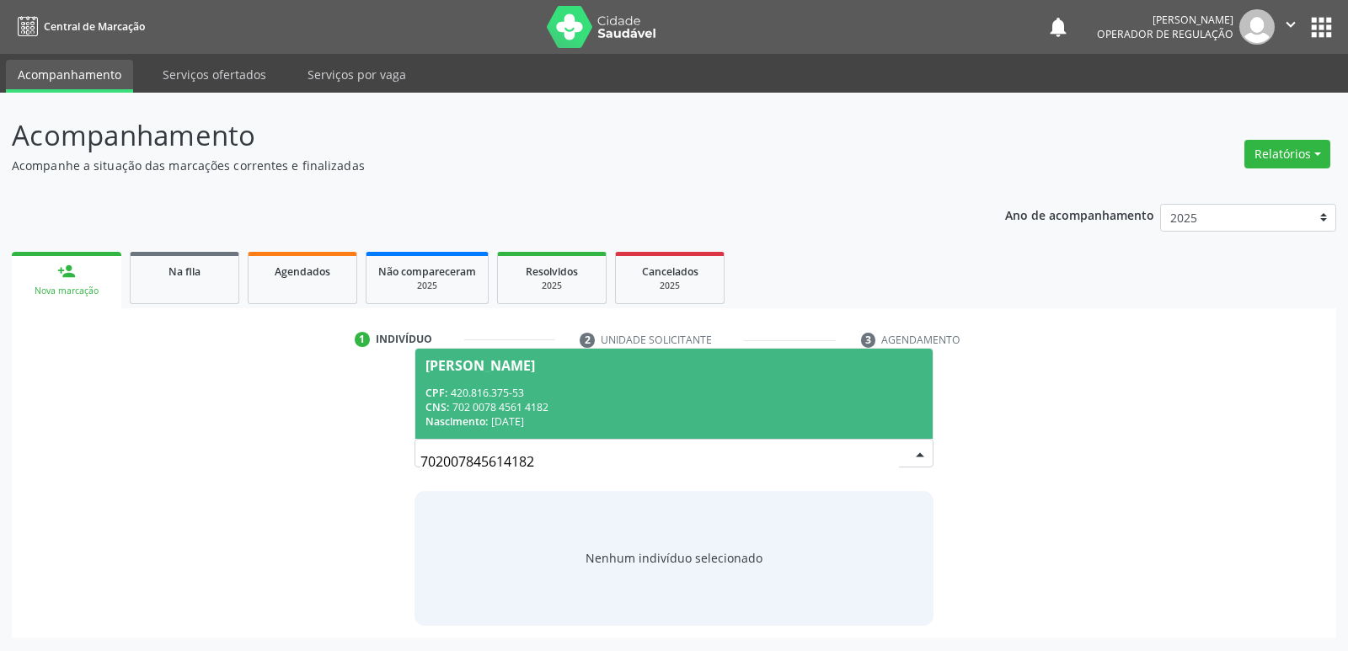
click at [474, 384] on span "Marcos Antonio Ramos Pereira CPF: 420.816.375-53 CNS: 702 0078 4561 4182 Nascim…" at bounding box center [673, 394] width 517 height 90
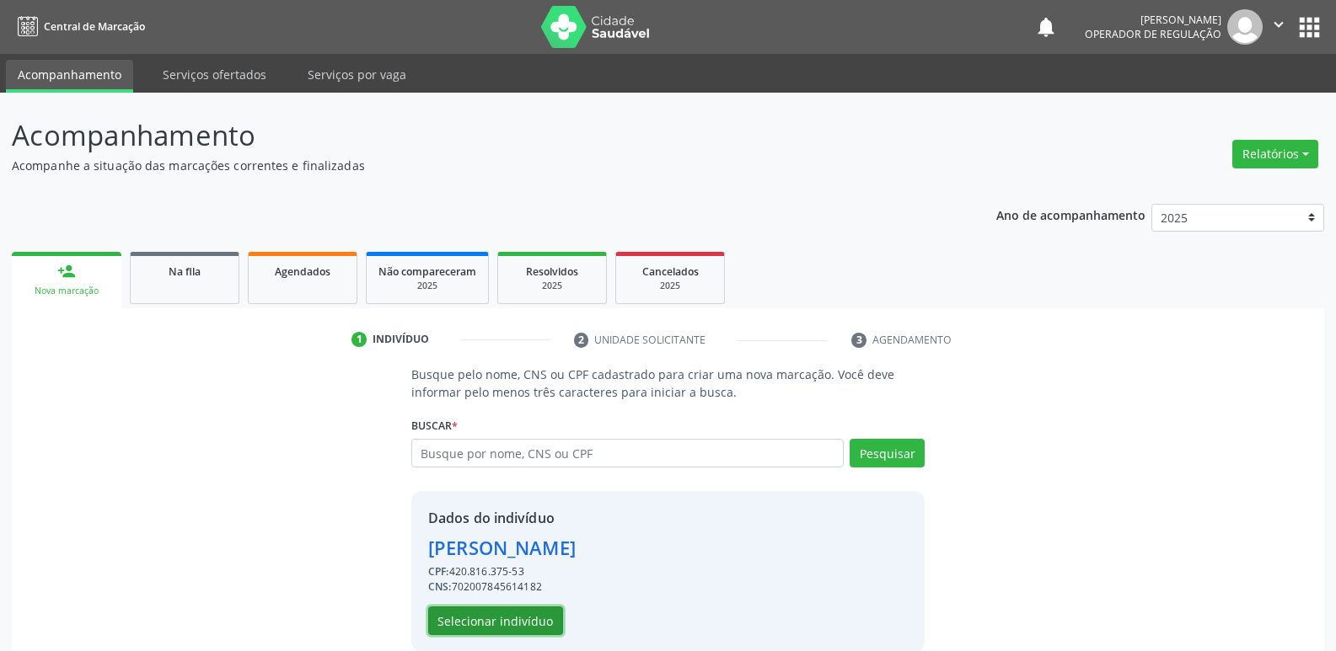
click at [490, 614] on button "Selecionar indivíduo" at bounding box center [495, 621] width 135 height 29
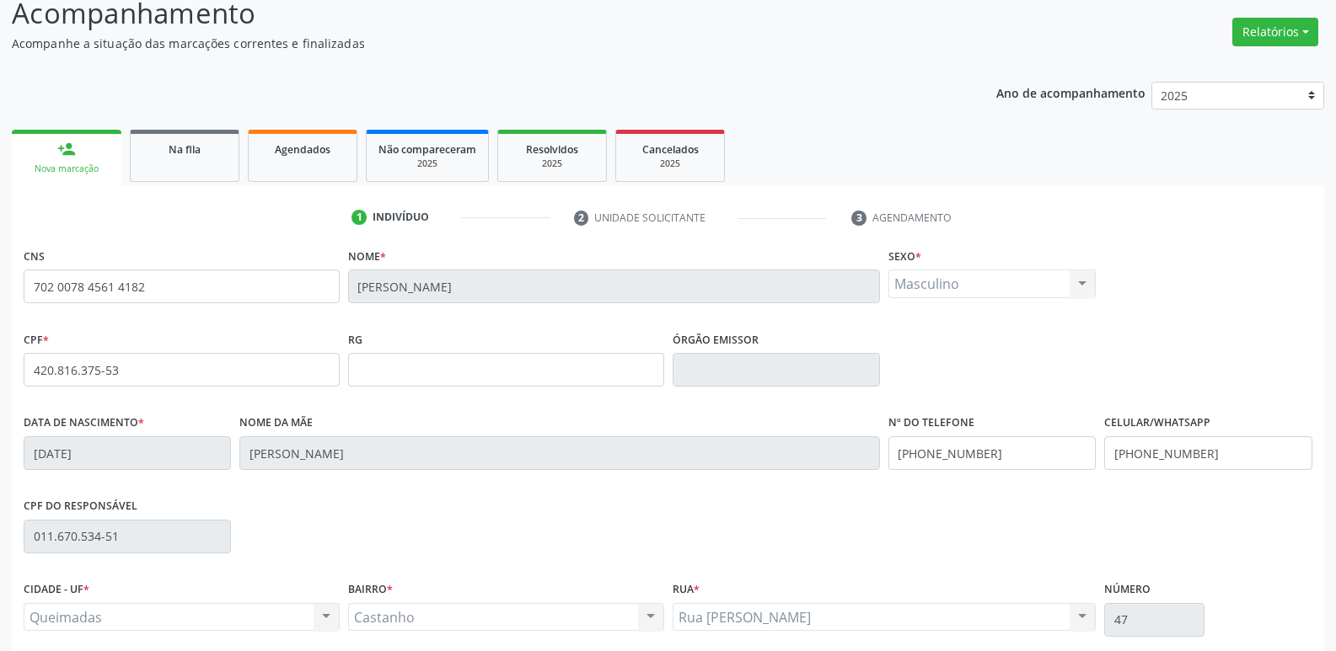
scroll to position [262, 0]
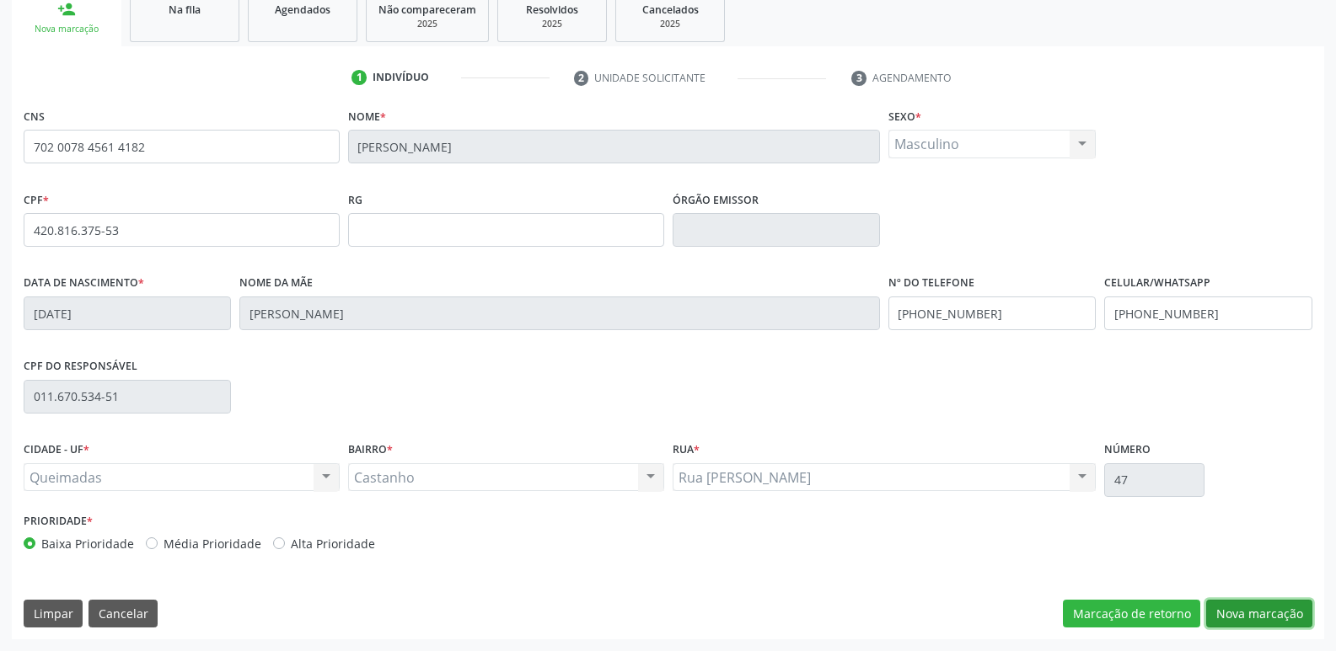
click at [1292, 605] on button "Nova marcação" at bounding box center [1259, 614] width 106 height 29
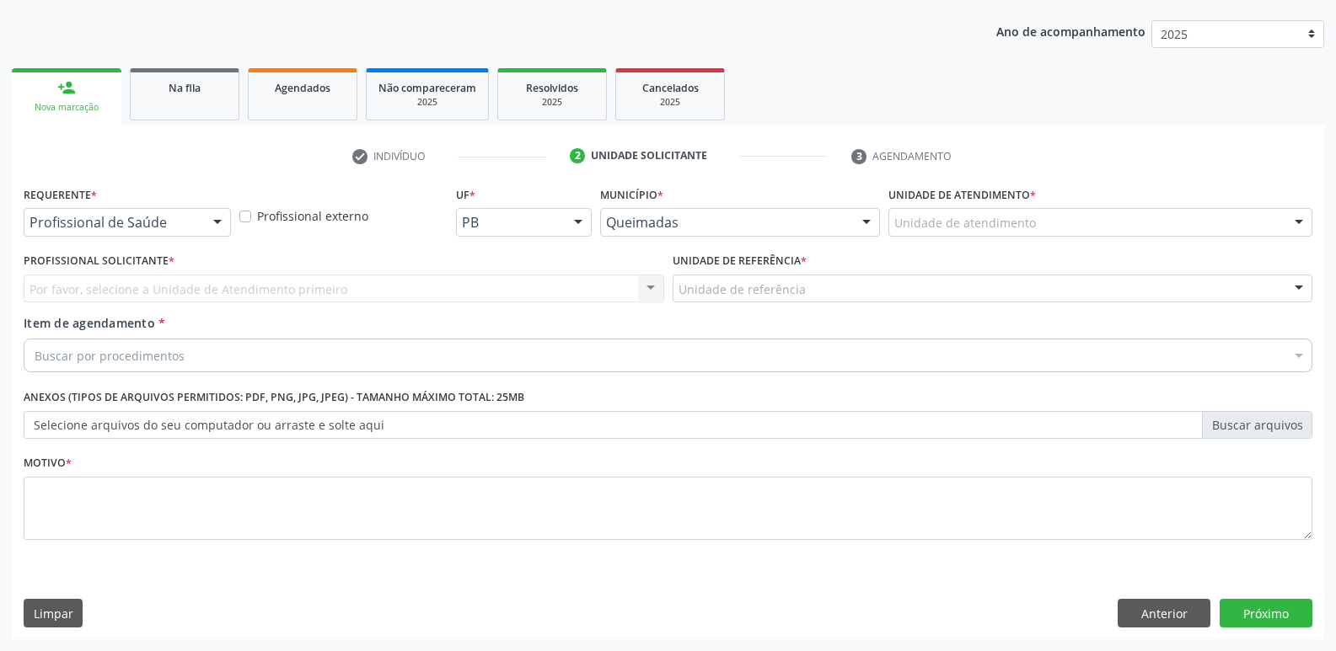
scroll to position [184, 0]
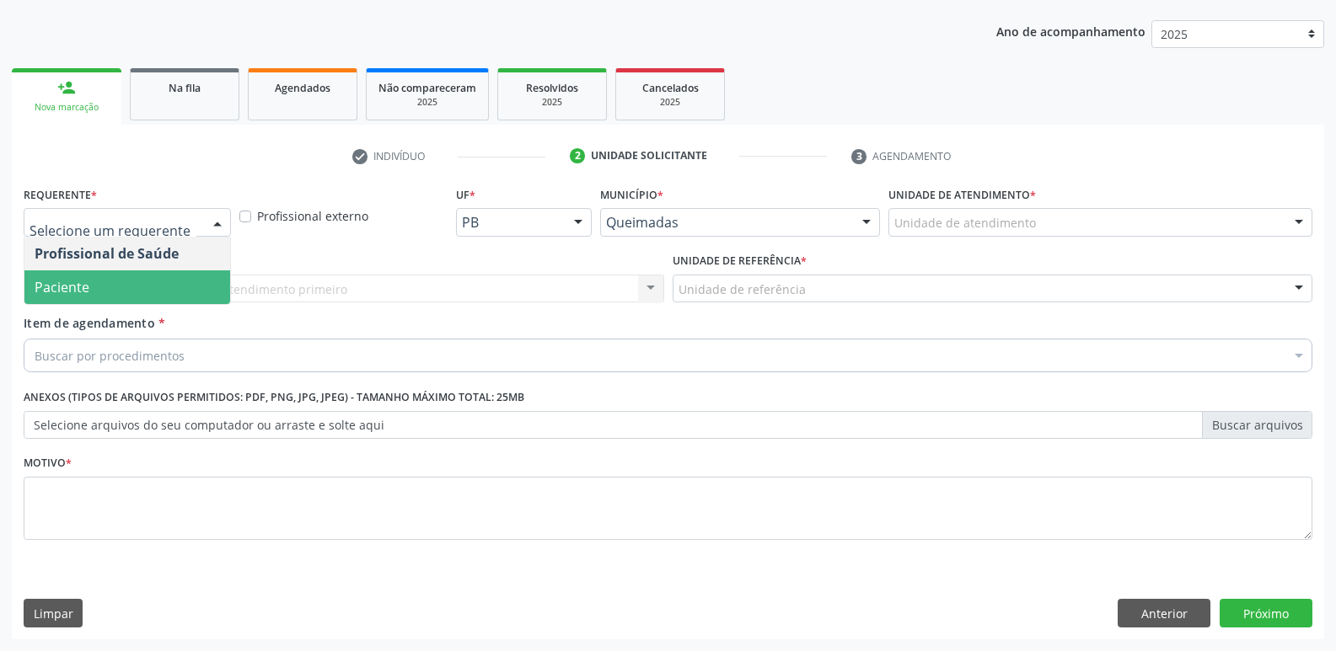
click at [148, 289] on span "Paciente" at bounding box center [127, 288] width 206 height 34
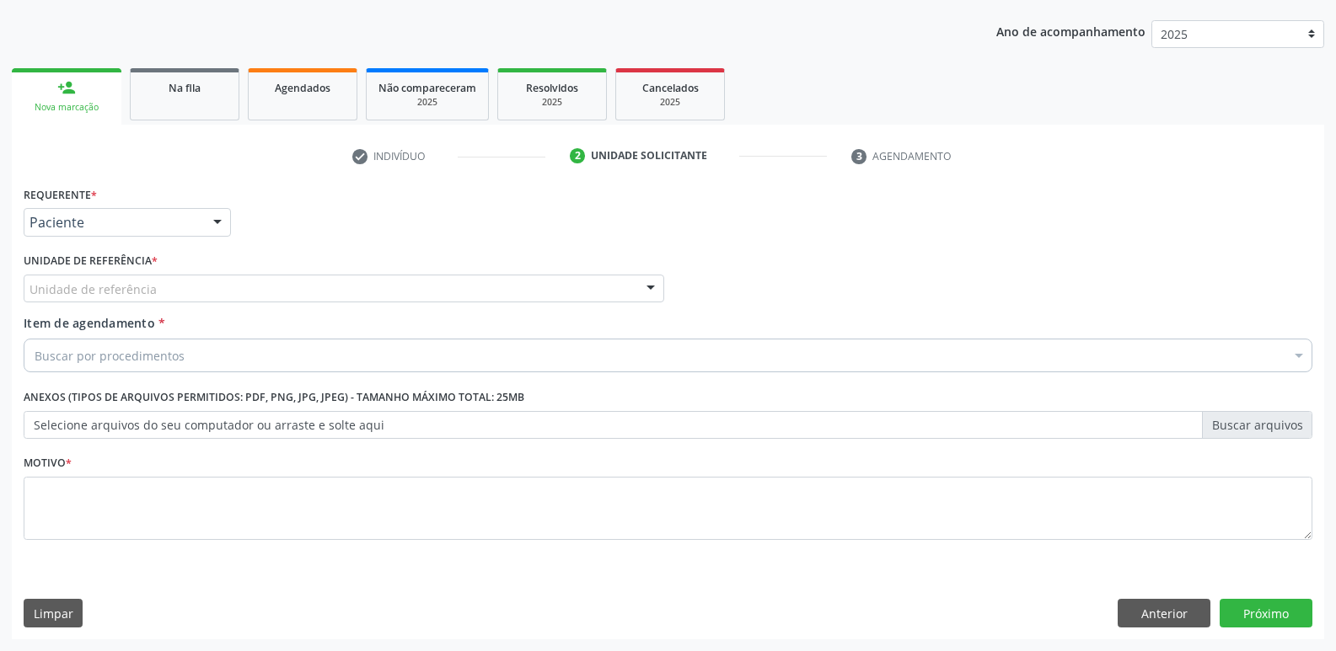
click at [180, 286] on div "Unidade de referência" at bounding box center [344, 289] width 640 height 29
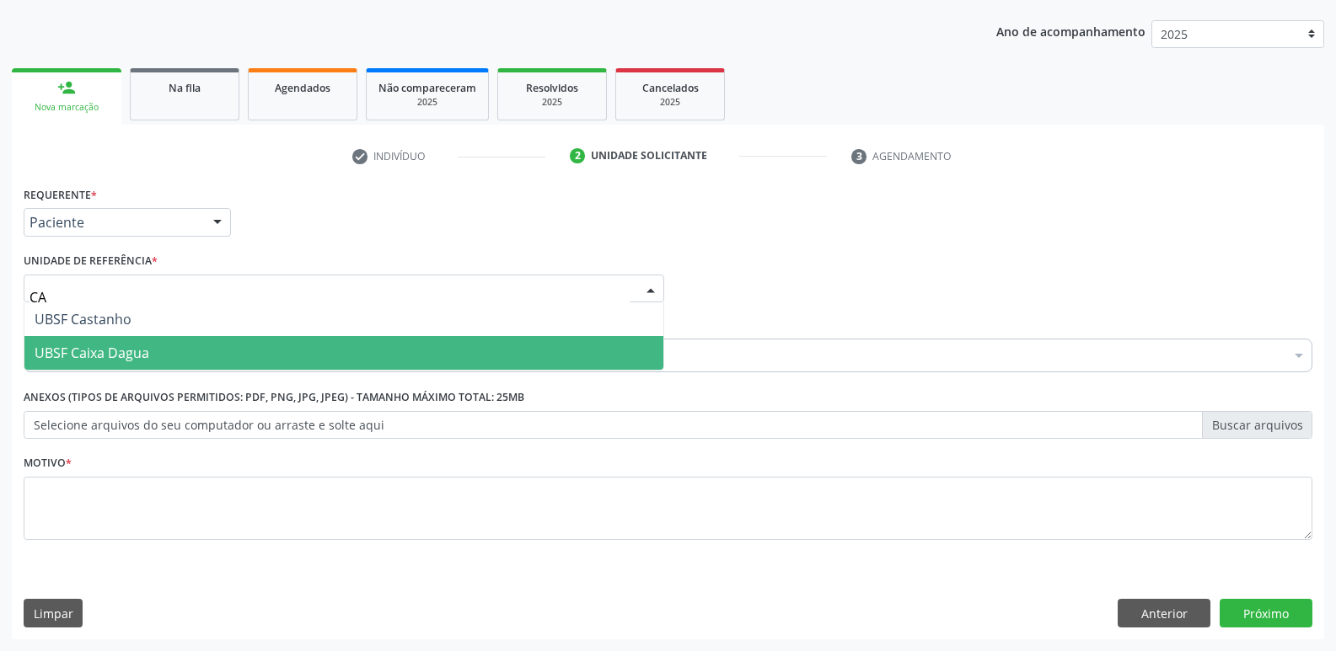
type input "CAS"
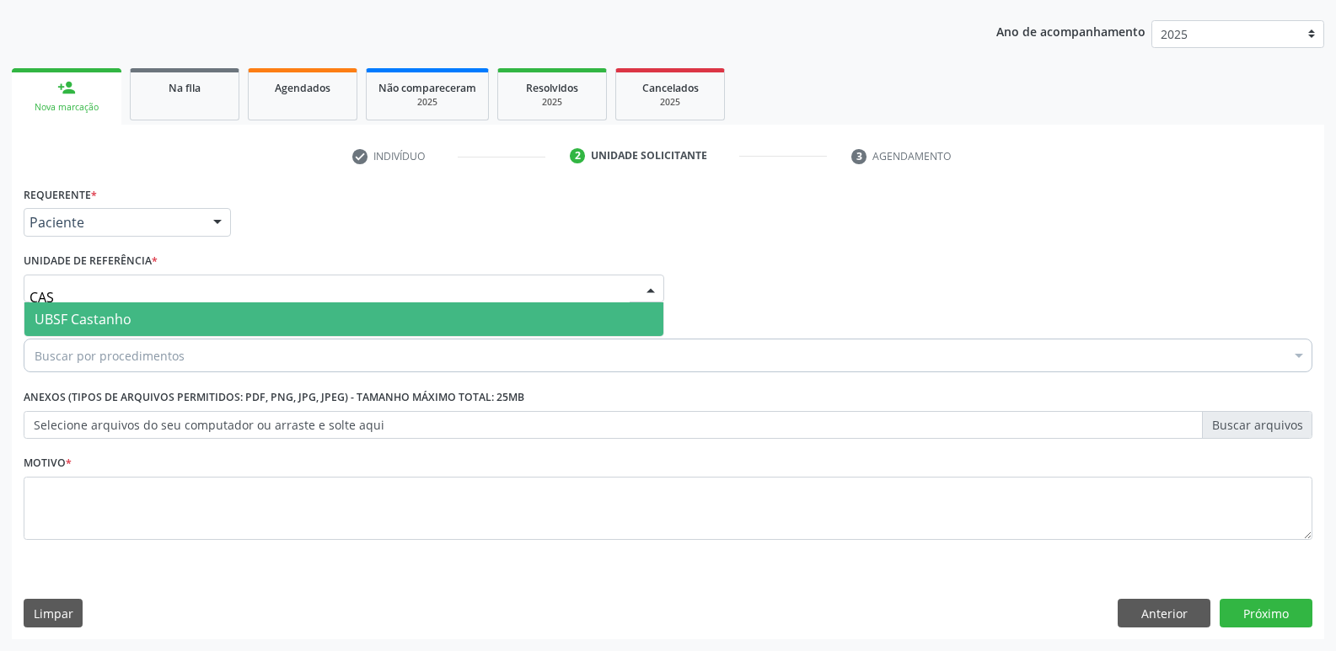
click at [232, 310] on span "UBSF Castanho" at bounding box center [343, 320] width 639 height 34
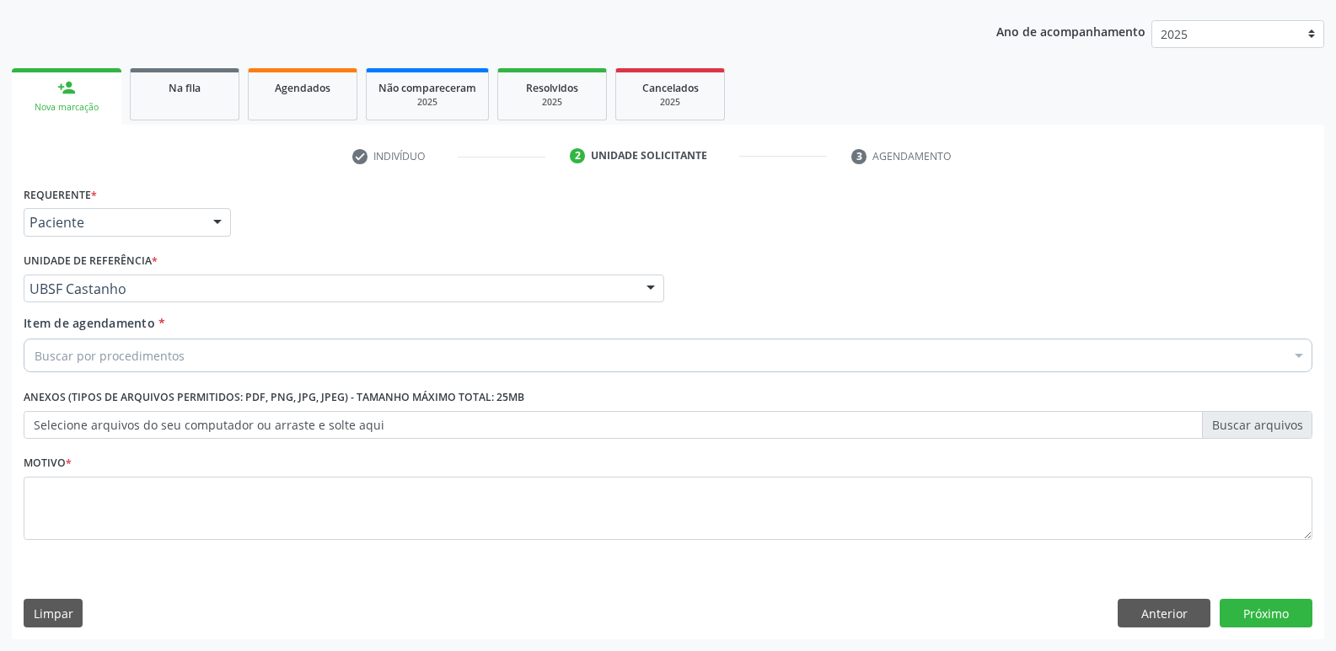
click at [1175, 633] on div "Requerente * Paciente Profissional de Saúde Paciente Nenhum resultado encontrad…" at bounding box center [668, 411] width 1312 height 458
click at [1173, 630] on div "Requerente * Paciente Profissional de Saúde Paciente Nenhum resultado encontrad…" at bounding box center [668, 411] width 1312 height 458
click at [1178, 613] on button "Anterior" at bounding box center [1163, 613] width 93 height 29
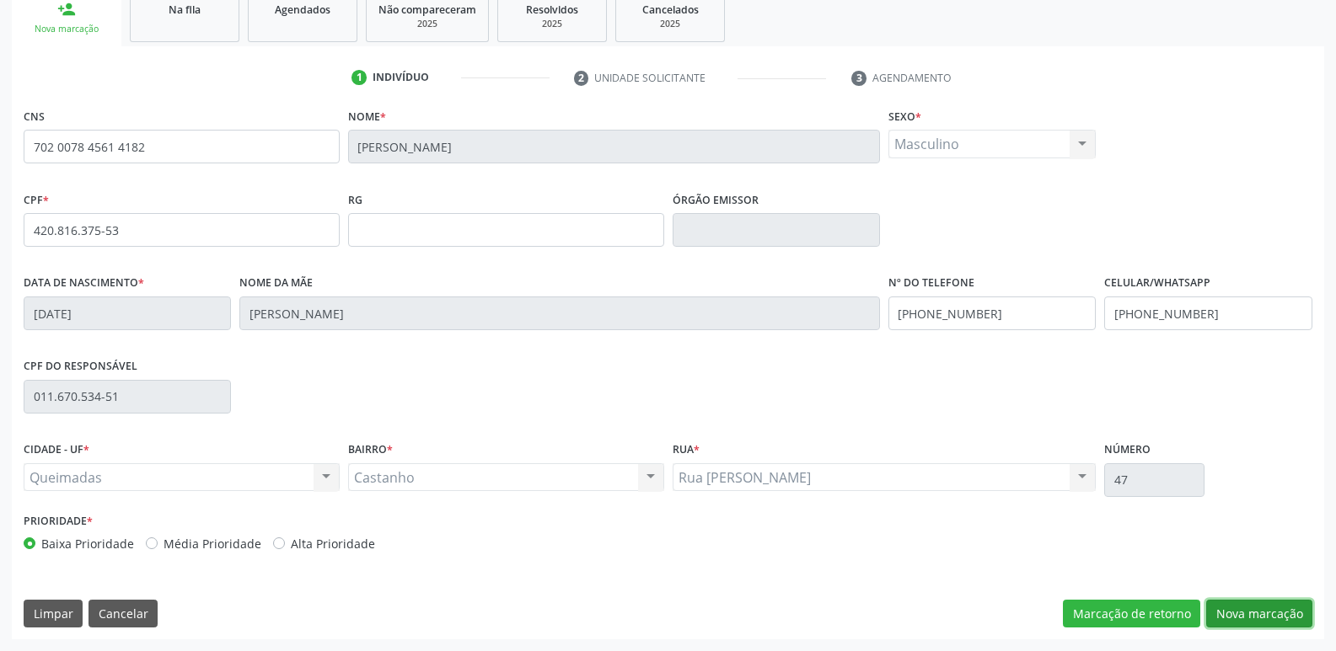
drag, startPoint x: 1286, startPoint y: 613, endPoint x: 839, endPoint y: 546, distance: 451.6
click at [1284, 612] on button "Nova marcação" at bounding box center [1259, 614] width 106 height 29
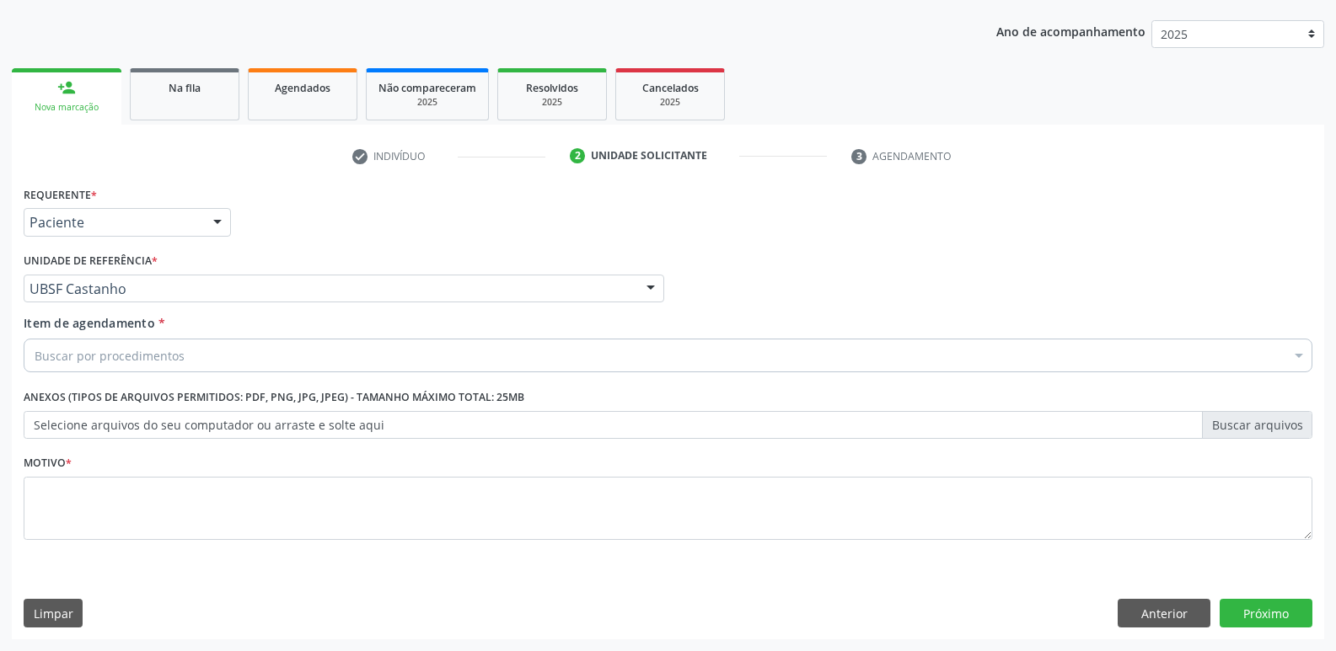
click at [222, 356] on div "Buscar por procedimentos" at bounding box center [668, 356] width 1289 height 34
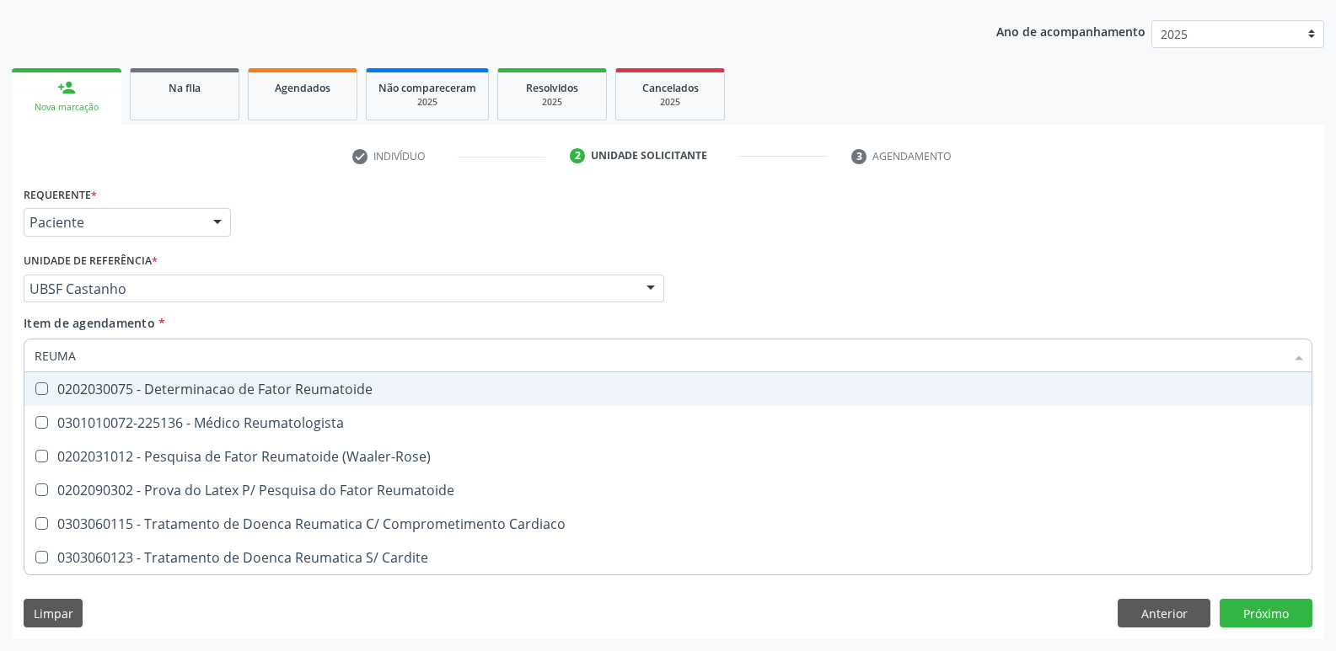
type input "REUMAT"
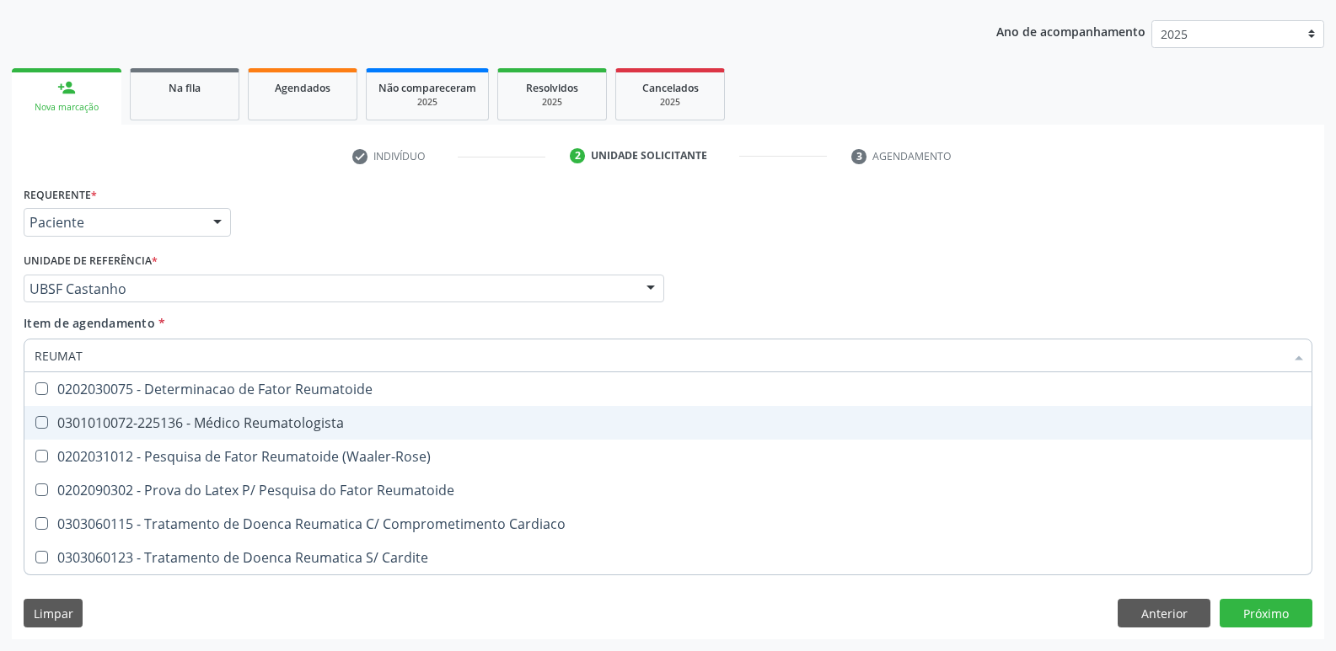
click at [250, 416] on div "0301010072-225136 - Médico Reumatologista" at bounding box center [668, 422] width 1267 height 13
checkbox Reumatologista "true"
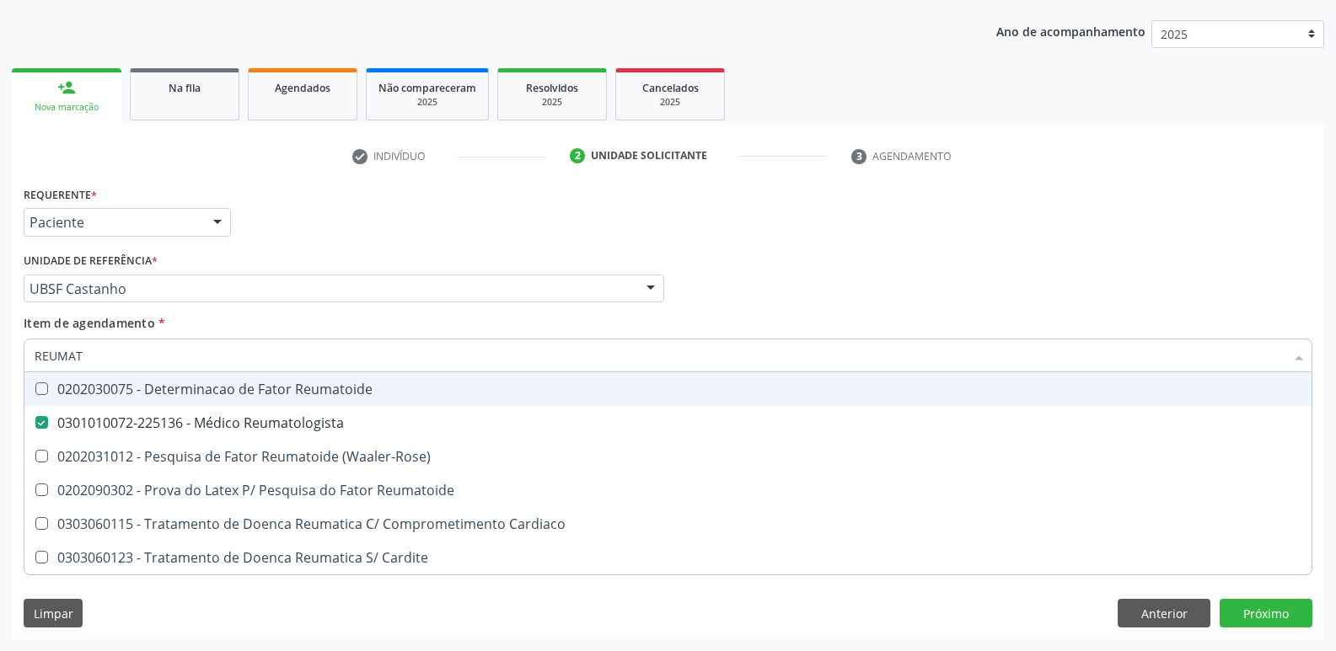
click at [421, 246] on div "Requerente * Paciente Profissional de Saúde Paciente Nenhum resultado encontrad…" at bounding box center [667, 215] width 1297 height 66
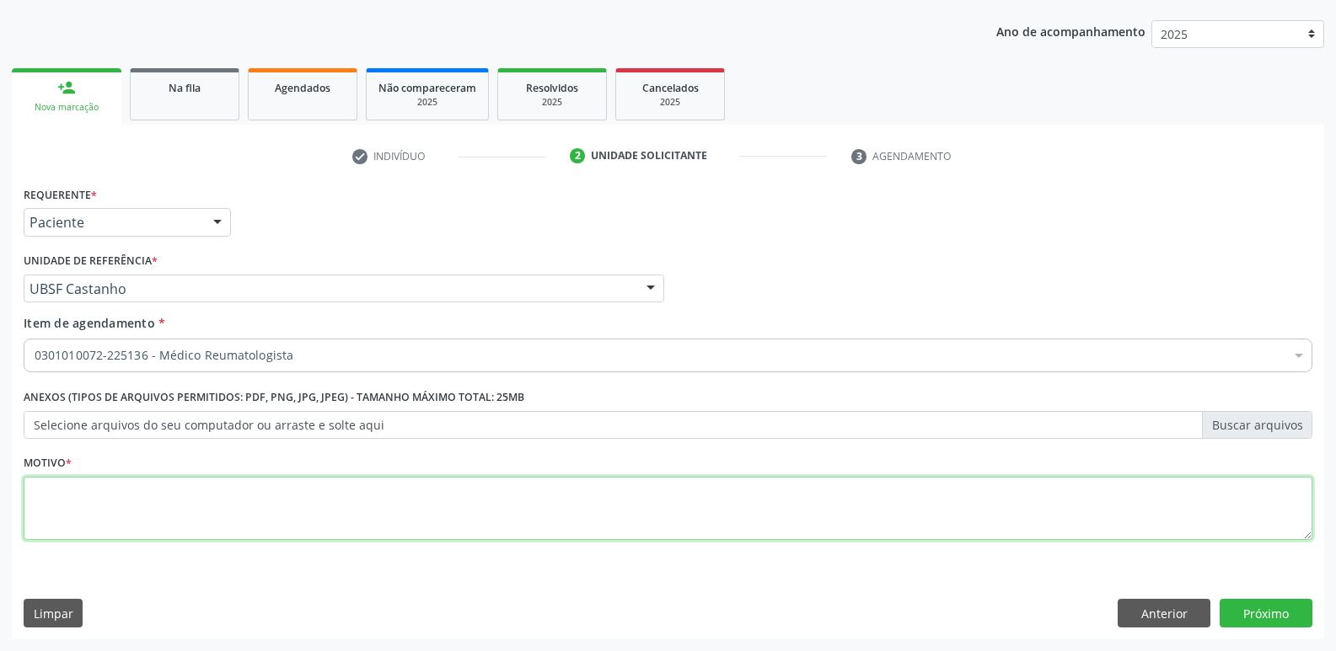
click at [184, 497] on textarea at bounding box center [668, 509] width 1289 height 64
paste textarea "avaliação"
type textarea "avaliação"
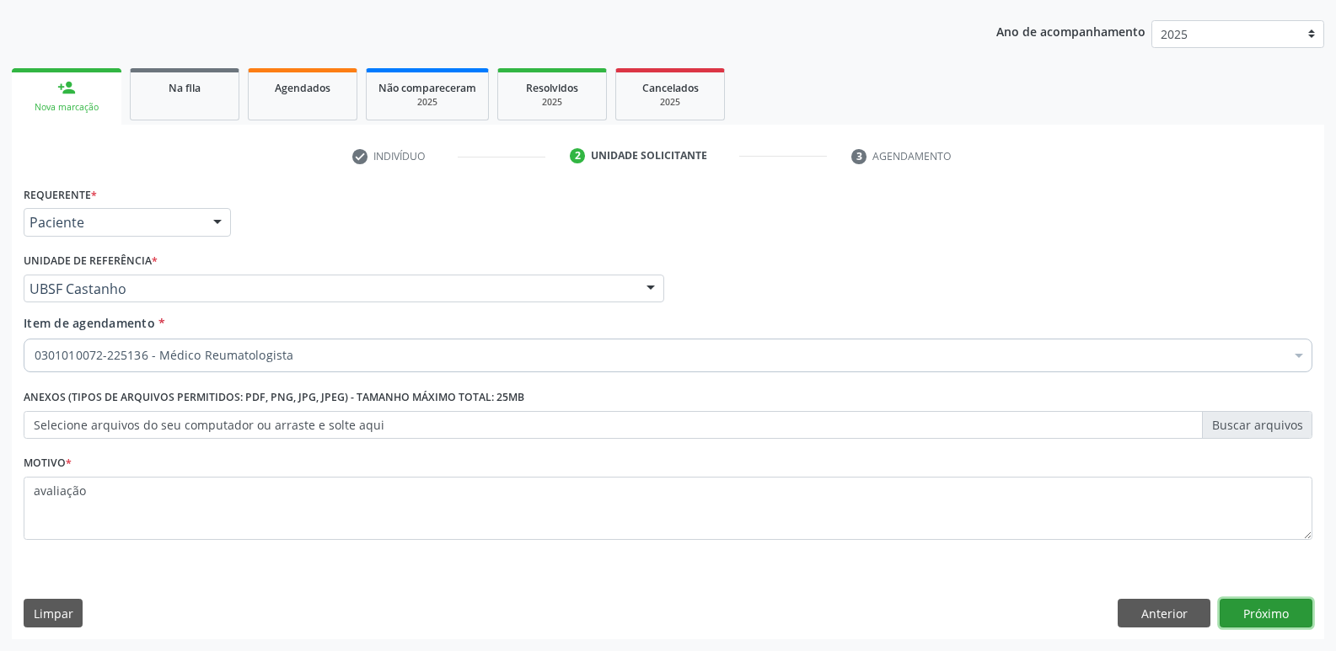
click at [1269, 608] on button "Próximo" at bounding box center [1265, 613] width 93 height 29
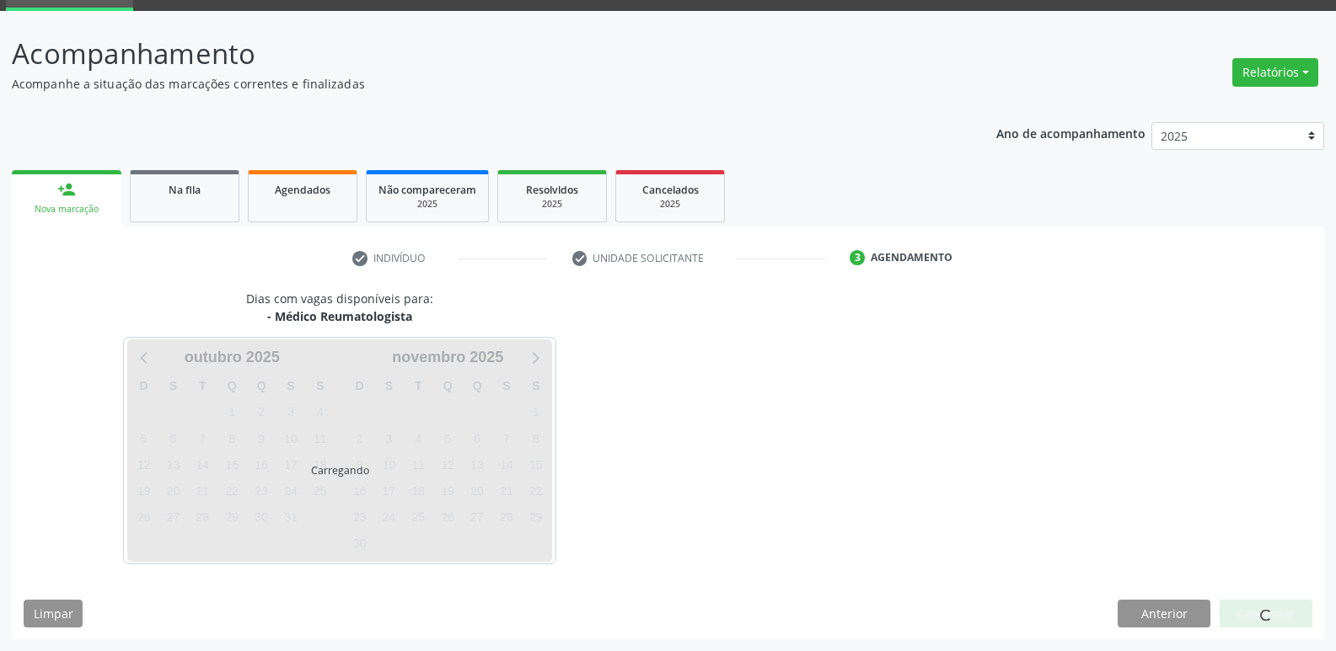
scroll to position [82, 0]
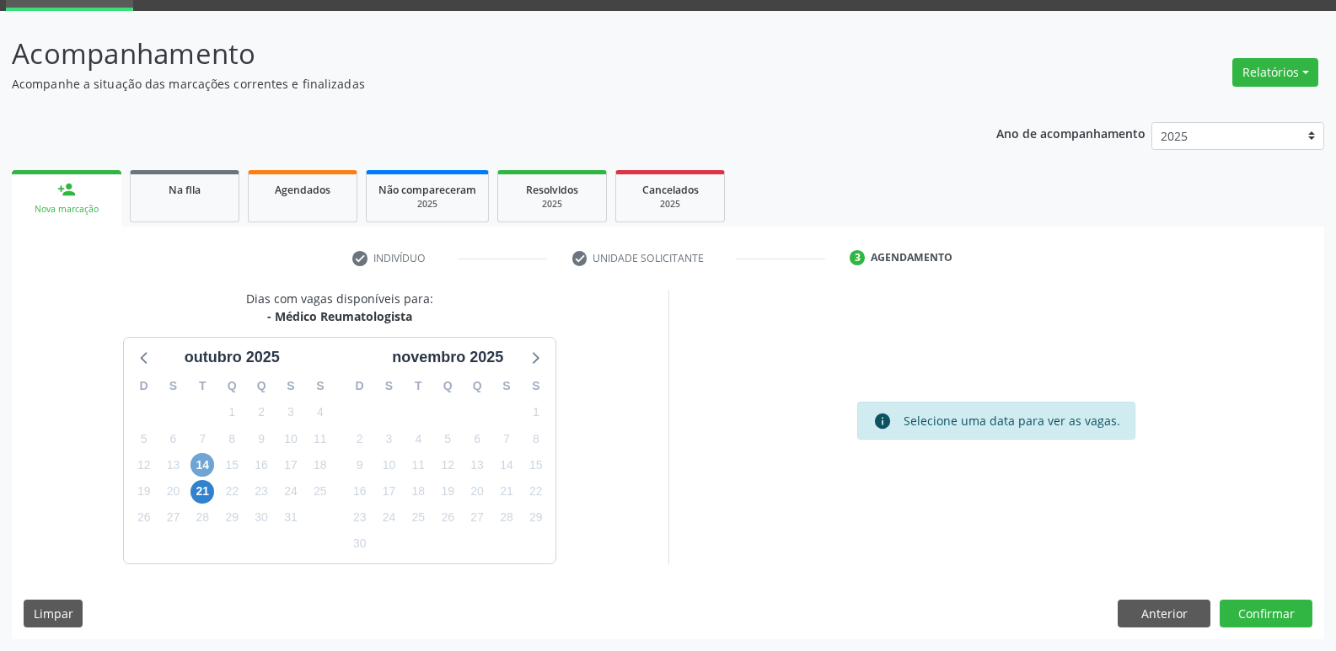
click at [203, 465] on span "14" at bounding box center [202, 465] width 24 height 24
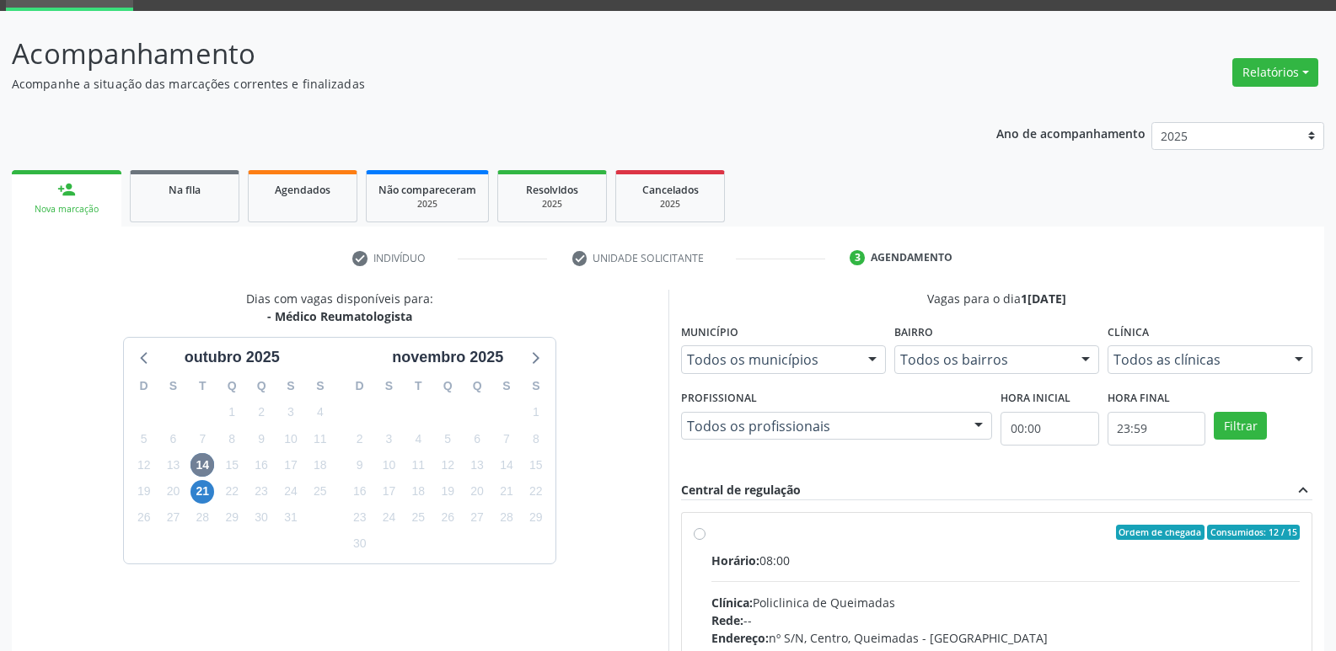
drag, startPoint x: 1156, startPoint y: 560, endPoint x: 1197, endPoint y: 483, distance: 87.4
click at [1158, 544] on label "Ordem de chegada Consumidos: 12 / 15 Horário: 08:00 Clínica: Policlinica de Que…" at bounding box center [1005, 654] width 589 height 259
click at [705, 540] on input "Ordem de chegada Consumidos: 12 / 15 Horário: 08:00 Clínica: Policlinica de Que…" at bounding box center [700, 532] width 12 height 15
radio input "true"
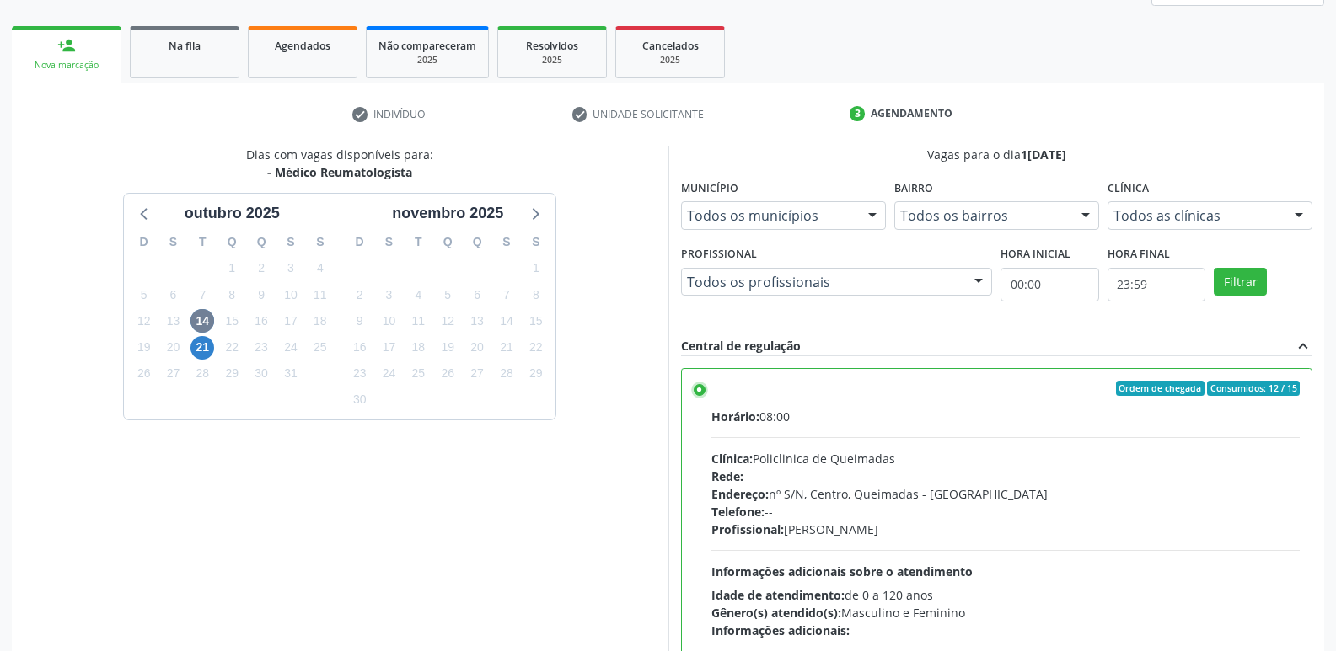
scroll to position [356, 0]
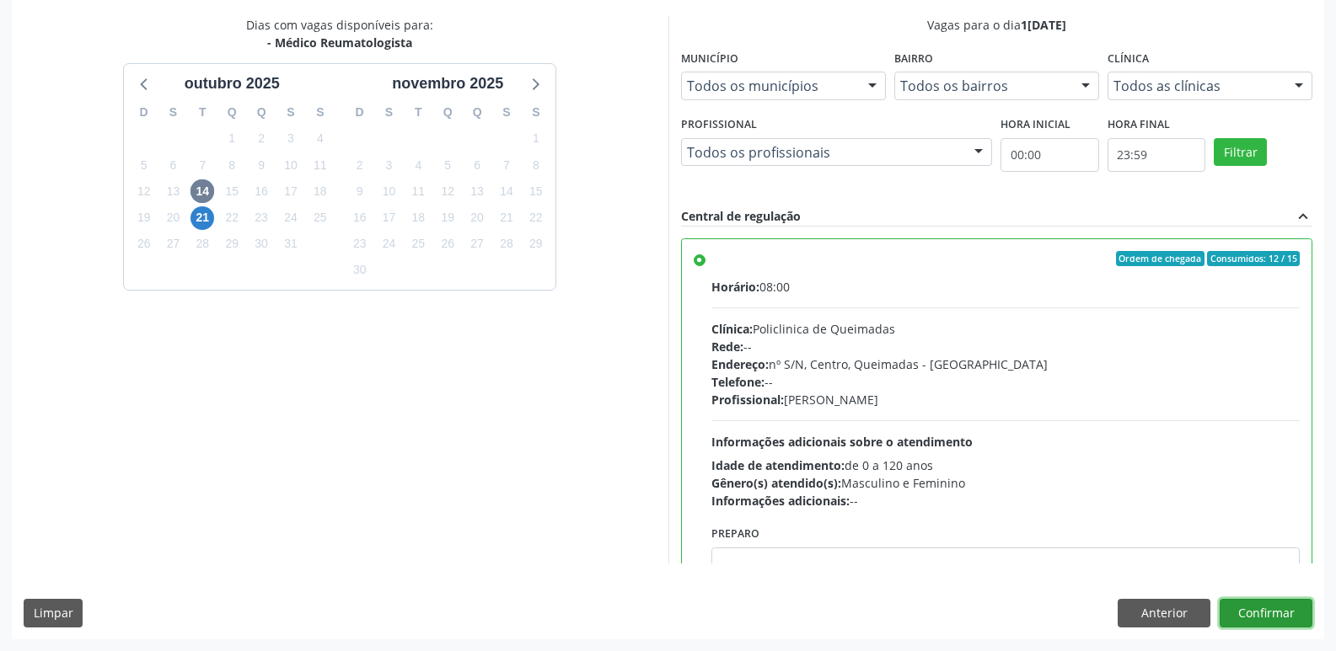
click at [1263, 606] on button "Confirmar" at bounding box center [1265, 613] width 93 height 29
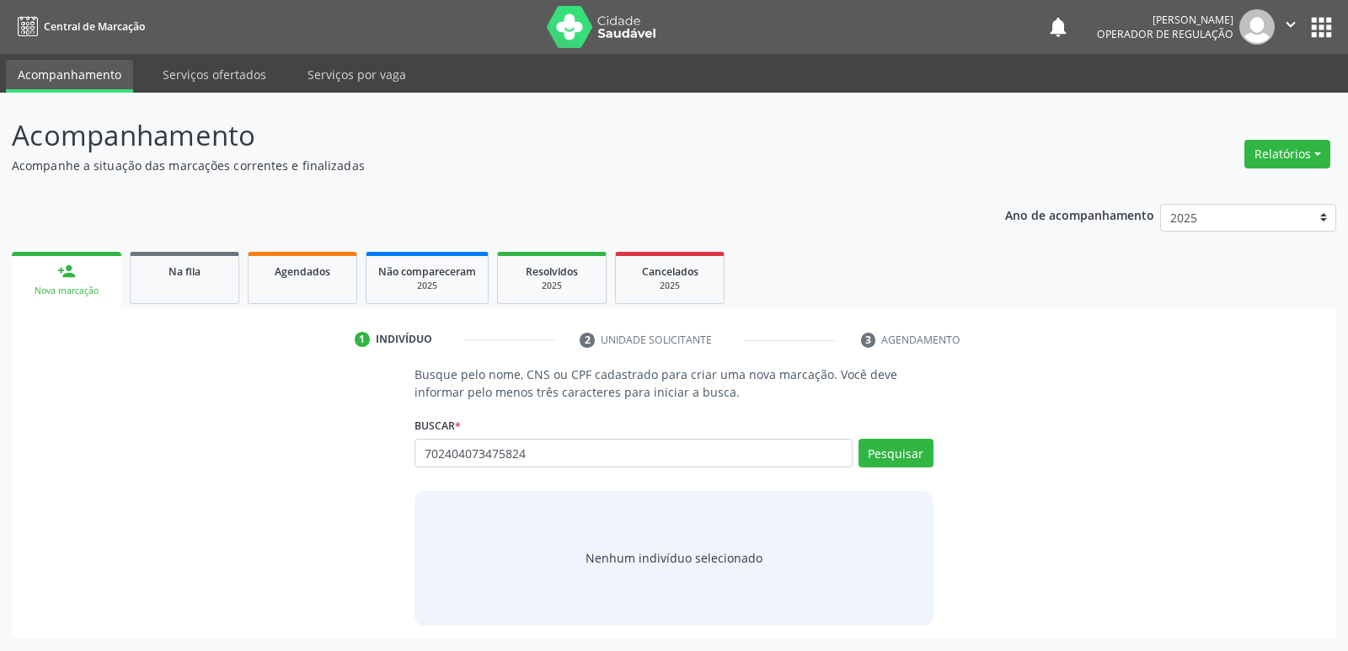
type input "702404073475824"
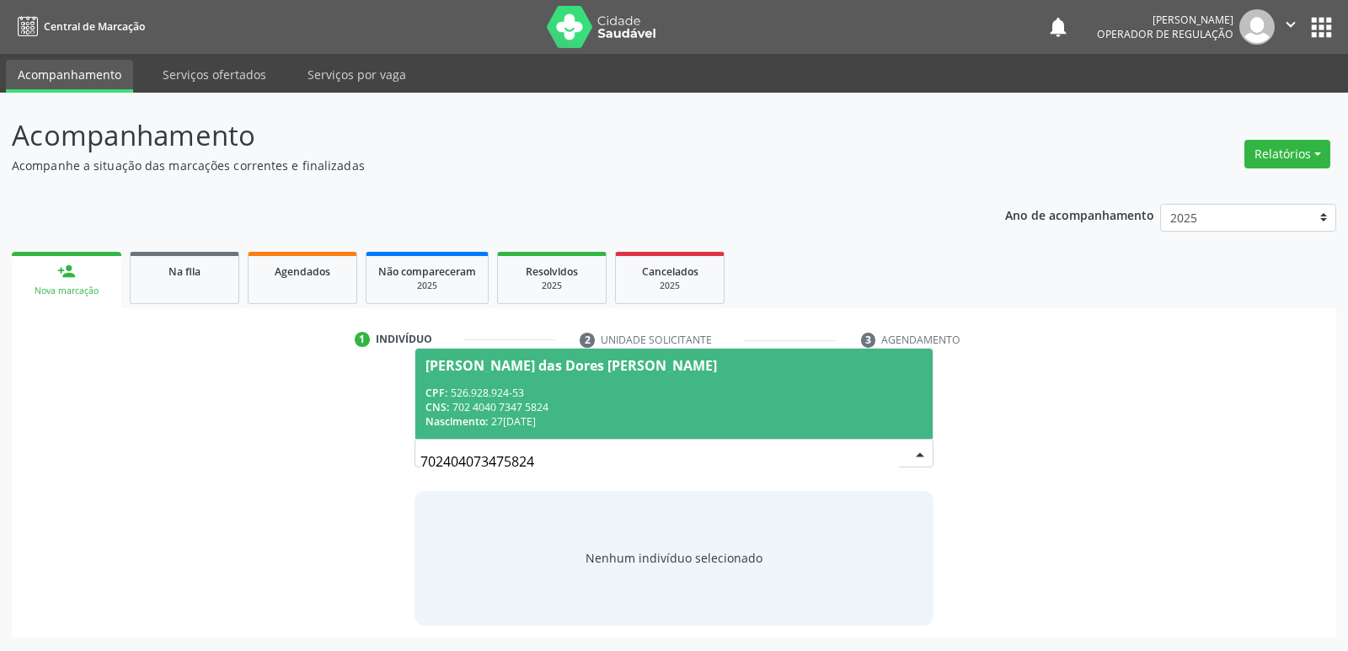
click at [522, 383] on span "[PERSON_NAME] das Dores [PERSON_NAME] CPF: 526.928.924-53 CNS: 702 4040 7347 58…" at bounding box center [673, 394] width 517 height 90
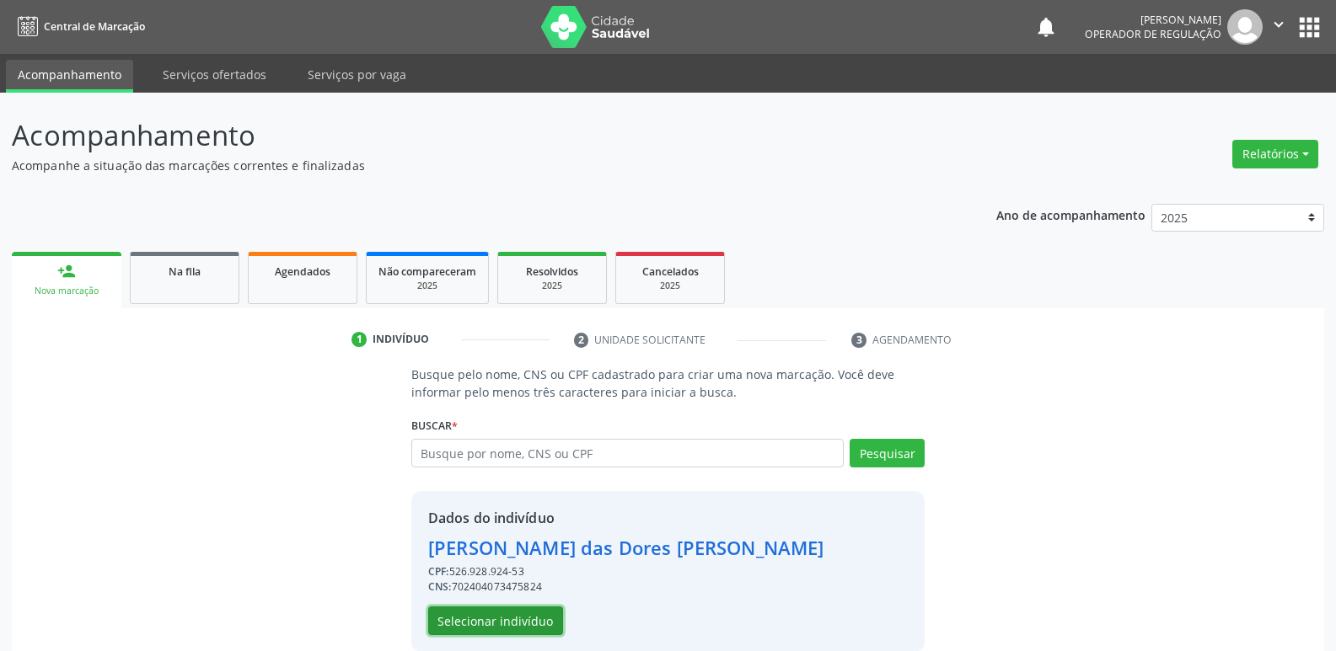
click at [536, 619] on button "Selecionar indivíduo" at bounding box center [495, 621] width 135 height 29
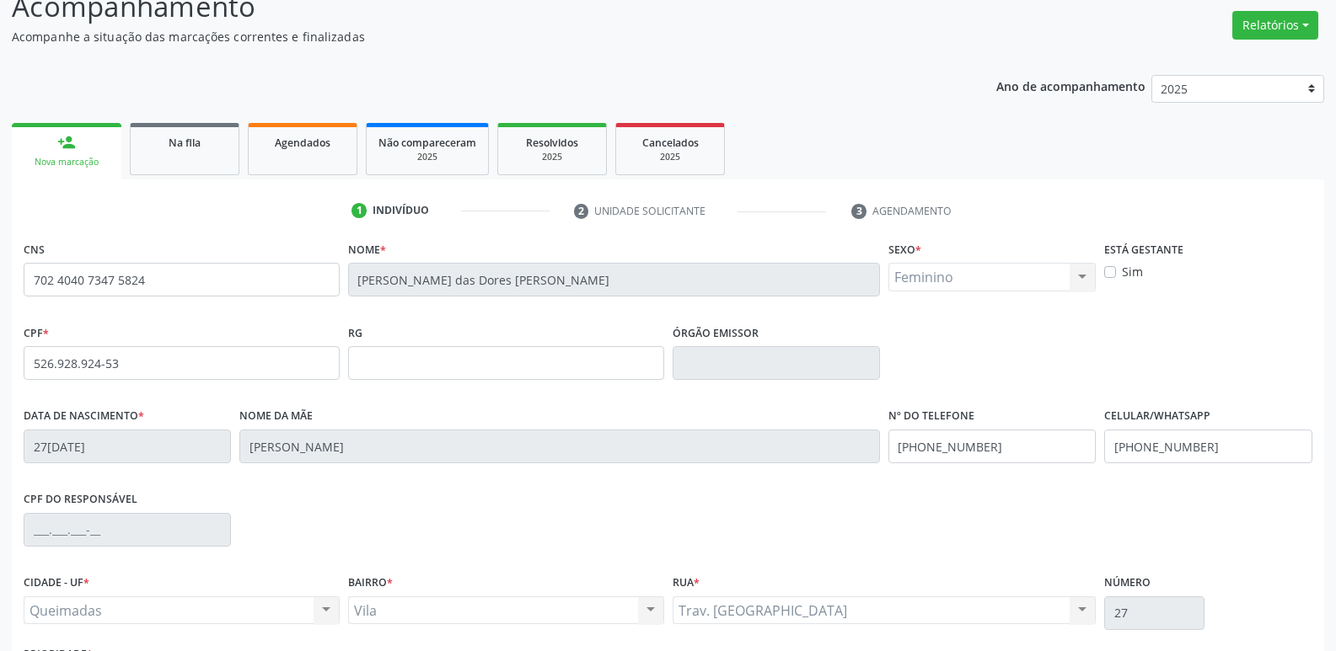
scroll to position [262, 0]
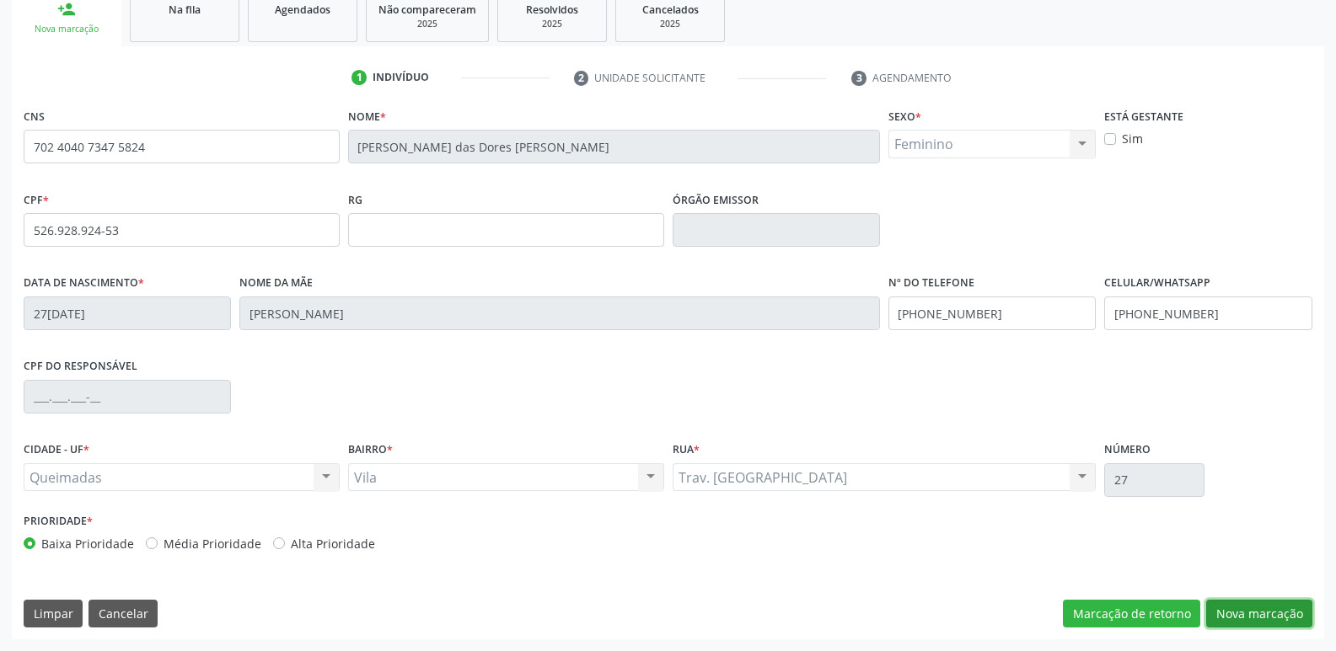
click at [1256, 603] on button "Nova marcação" at bounding box center [1259, 614] width 106 height 29
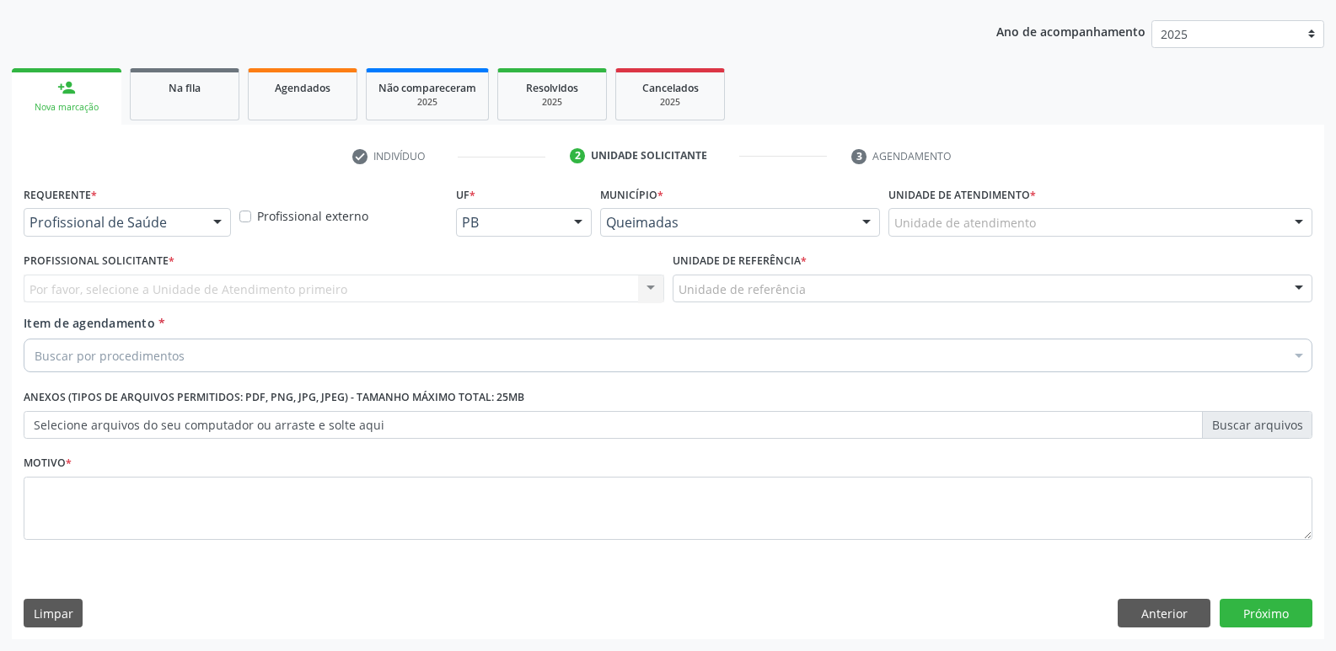
click at [210, 238] on div "Requerente * Profissional de Saúde Profissional de Saúde Paciente Nenhum result…" at bounding box center [127, 215] width 216 height 66
drag, startPoint x: 204, startPoint y: 216, endPoint x: 175, endPoint y: 238, distance: 36.1
click at [197, 217] on div "Profissional de Saúde" at bounding box center [127, 222] width 207 height 29
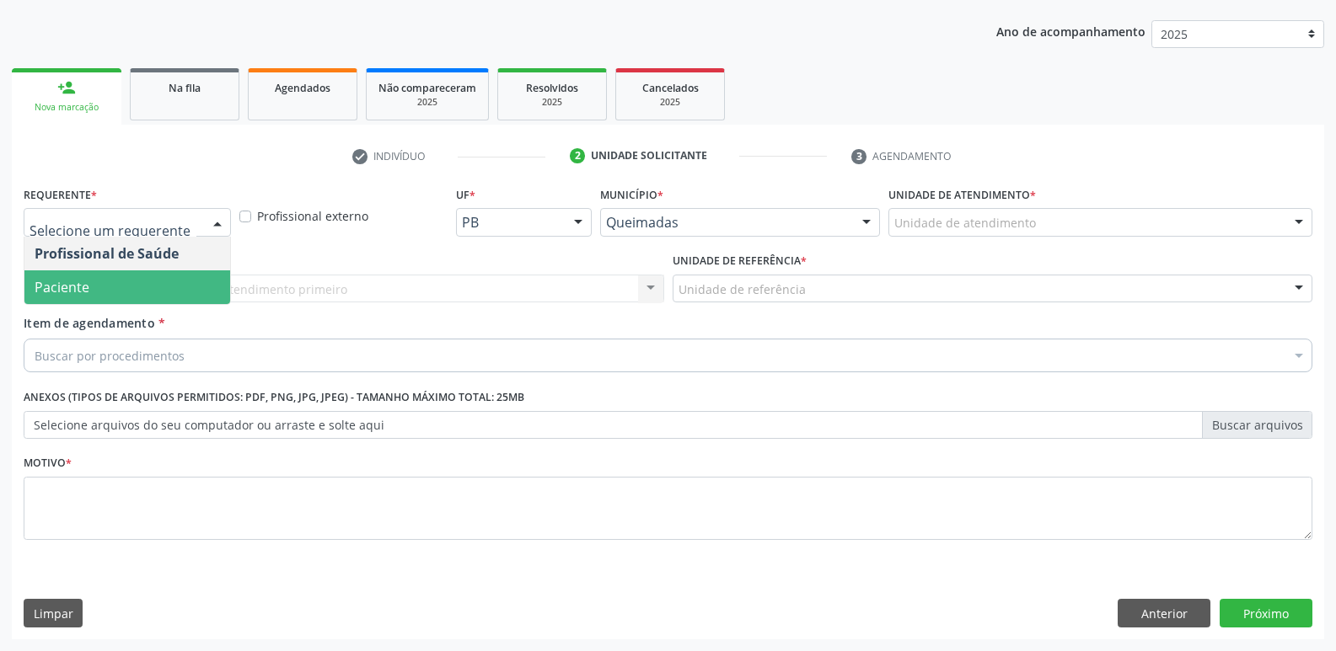
click at [103, 282] on span "Paciente" at bounding box center [127, 288] width 206 height 34
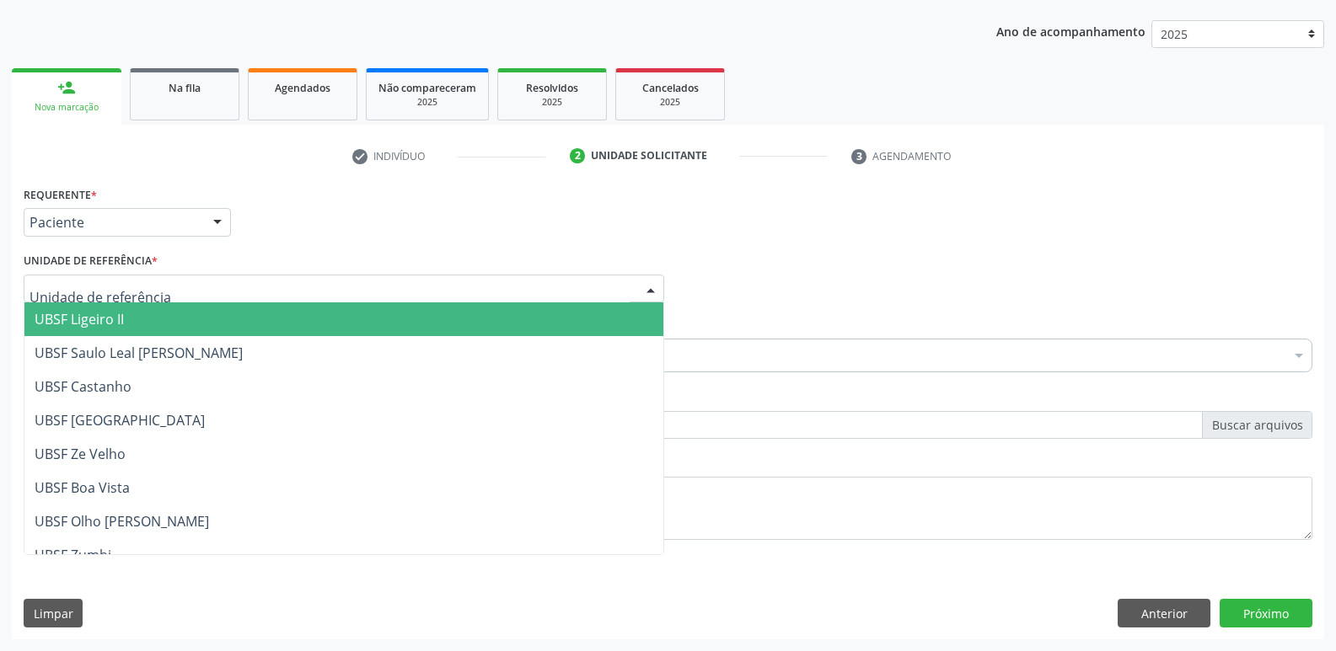
type input "V"
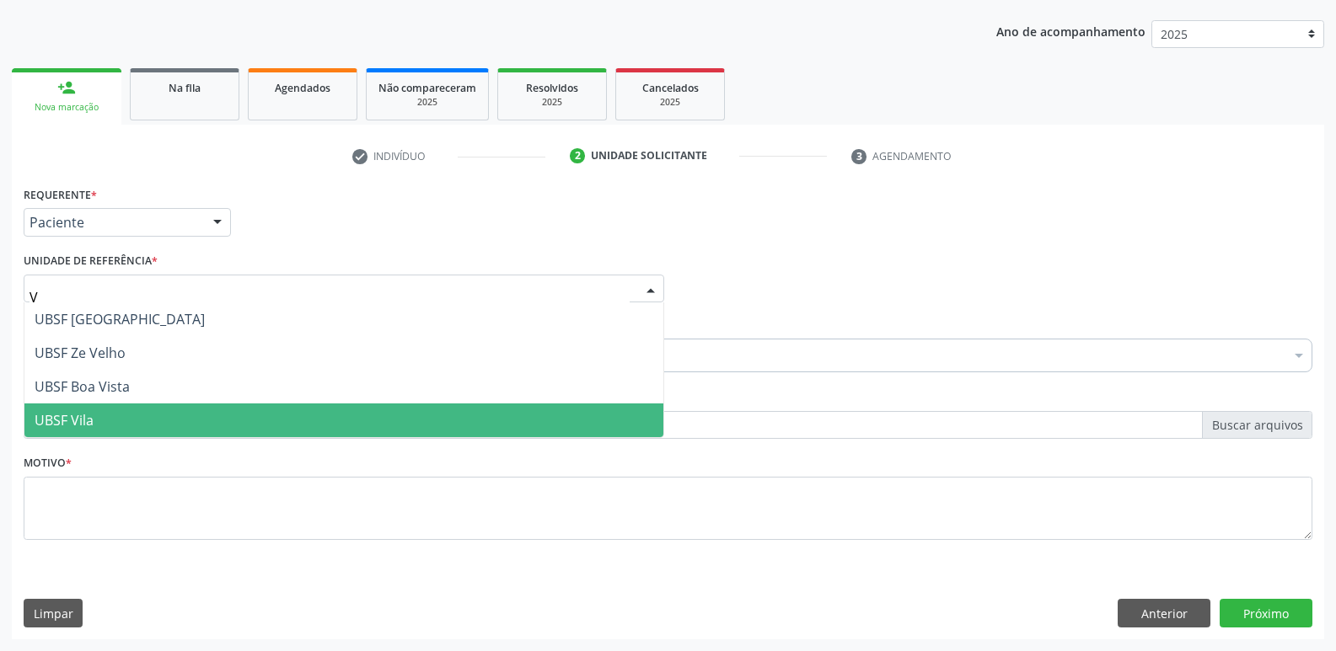
drag, startPoint x: 133, startPoint y: 423, endPoint x: 175, endPoint y: 390, distance: 53.4
click at [136, 419] on span "UBSF Vila" at bounding box center [343, 421] width 639 height 34
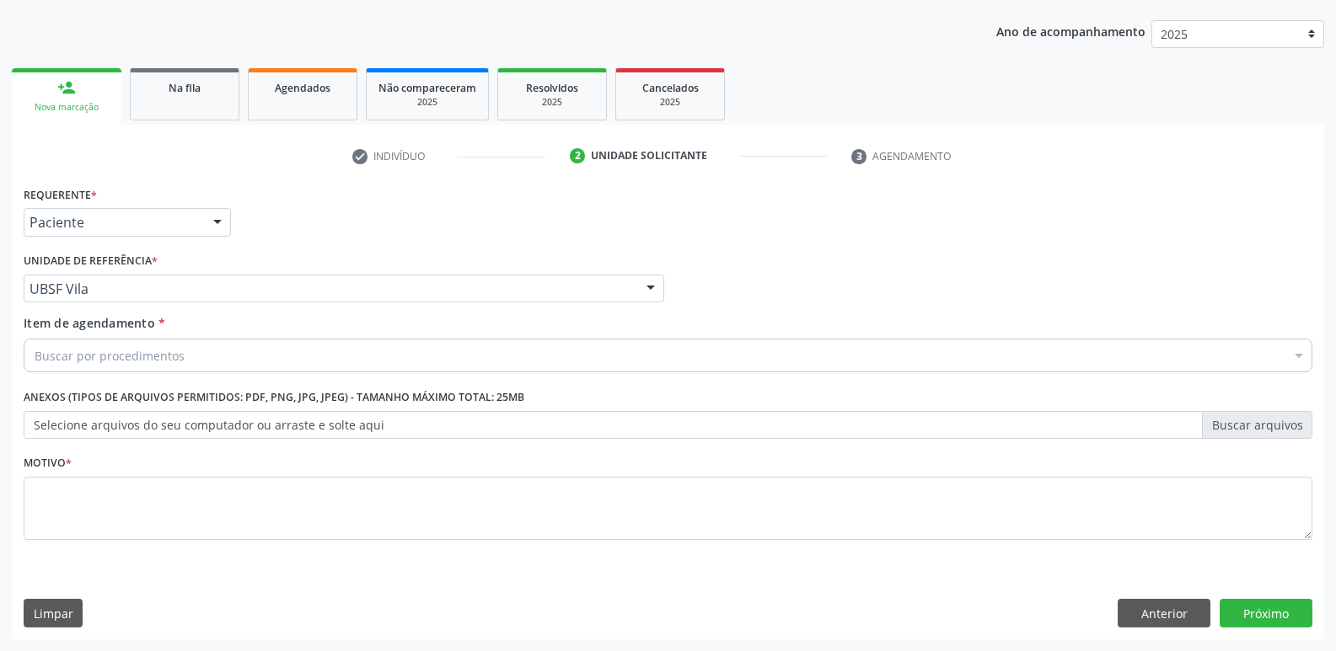
click at [203, 347] on div "Buscar por procedimentos" at bounding box center [668, 356] width 1289 height 34
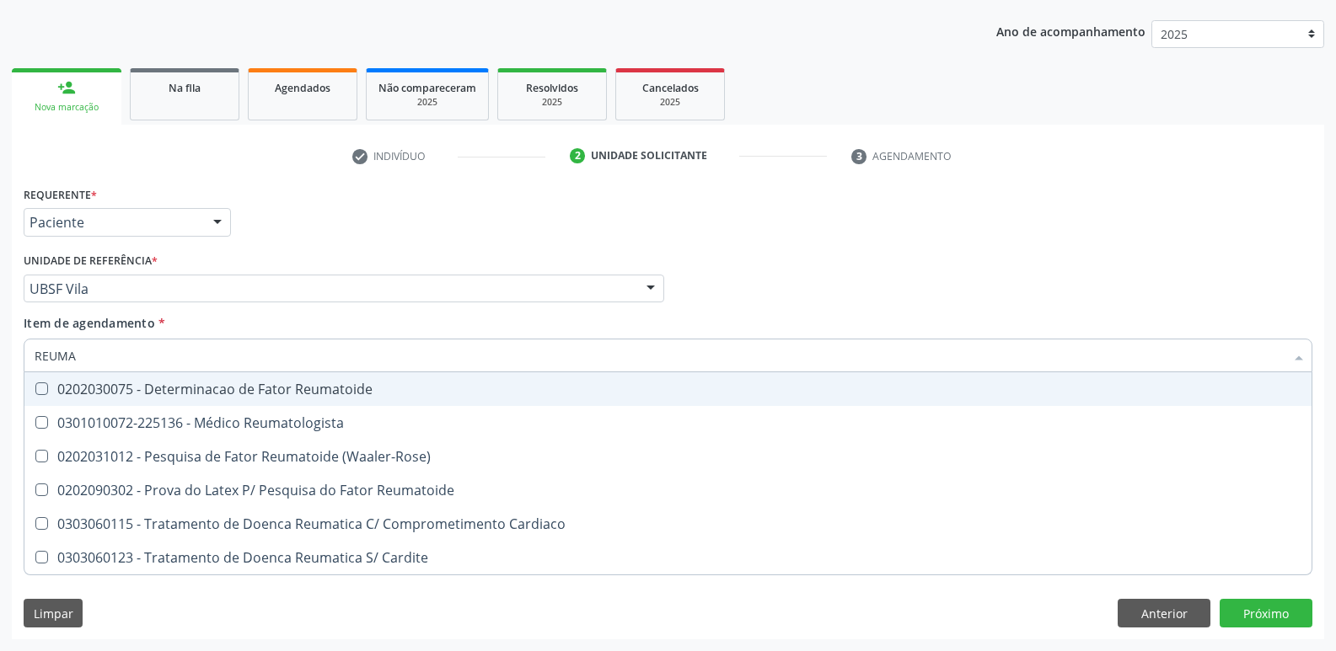
type input "REUMAT"
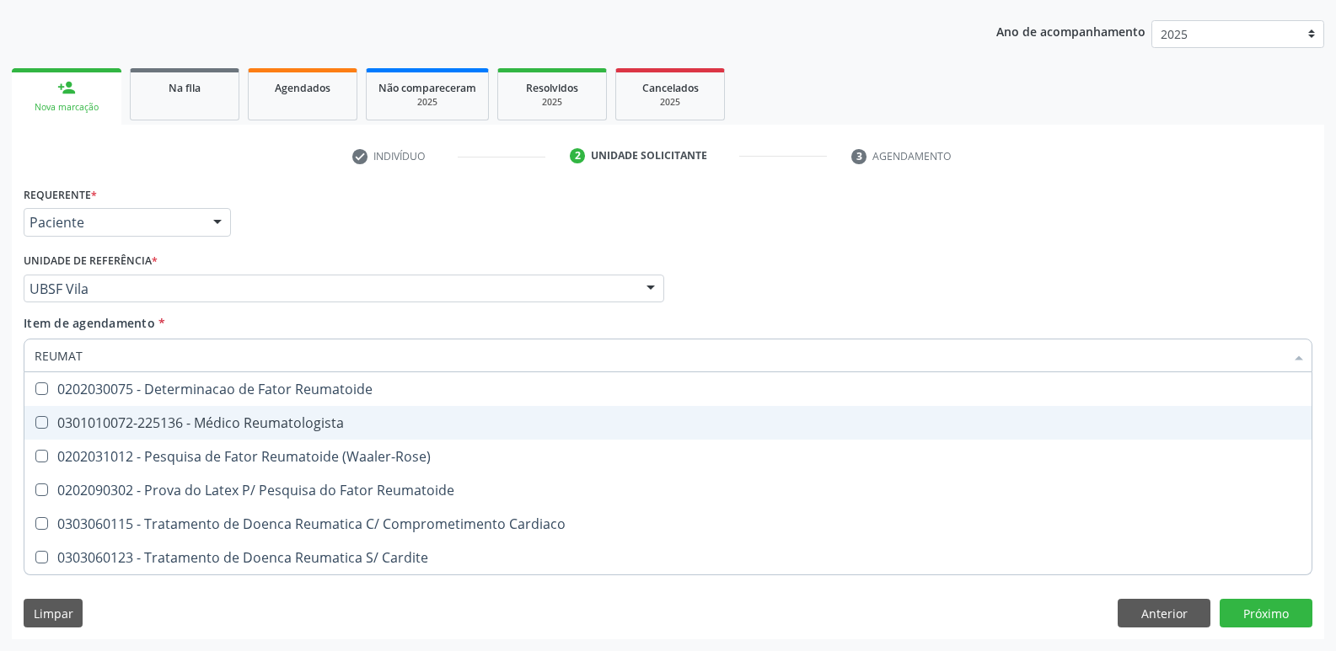
click at [198, 424] on div "0301010072-225136 - Médico Reumatologista" at bounding box center [668, 422] width 1267 height 13
checkbox Reumatologista "true"
click at [419, 252] on div "Unidade de referência * UBSF Vila UBSF Ligeiro II UBSF Saulo Leal [PERSON_NAME]…" at bounding box center [344, 276] width 640 height 54
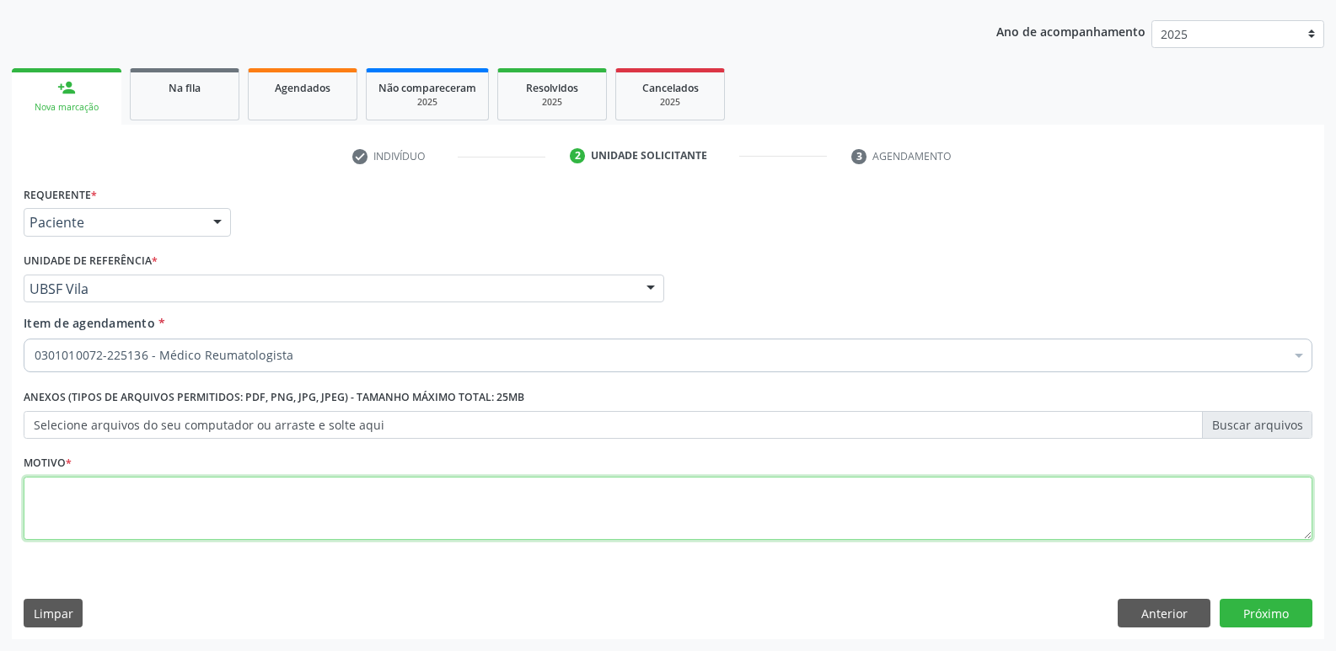
click at [282, 490] on textarea at bounding box center [668, 509] width 1289 height 64
paste textarea "avaliação"
type textarea "avaliação"
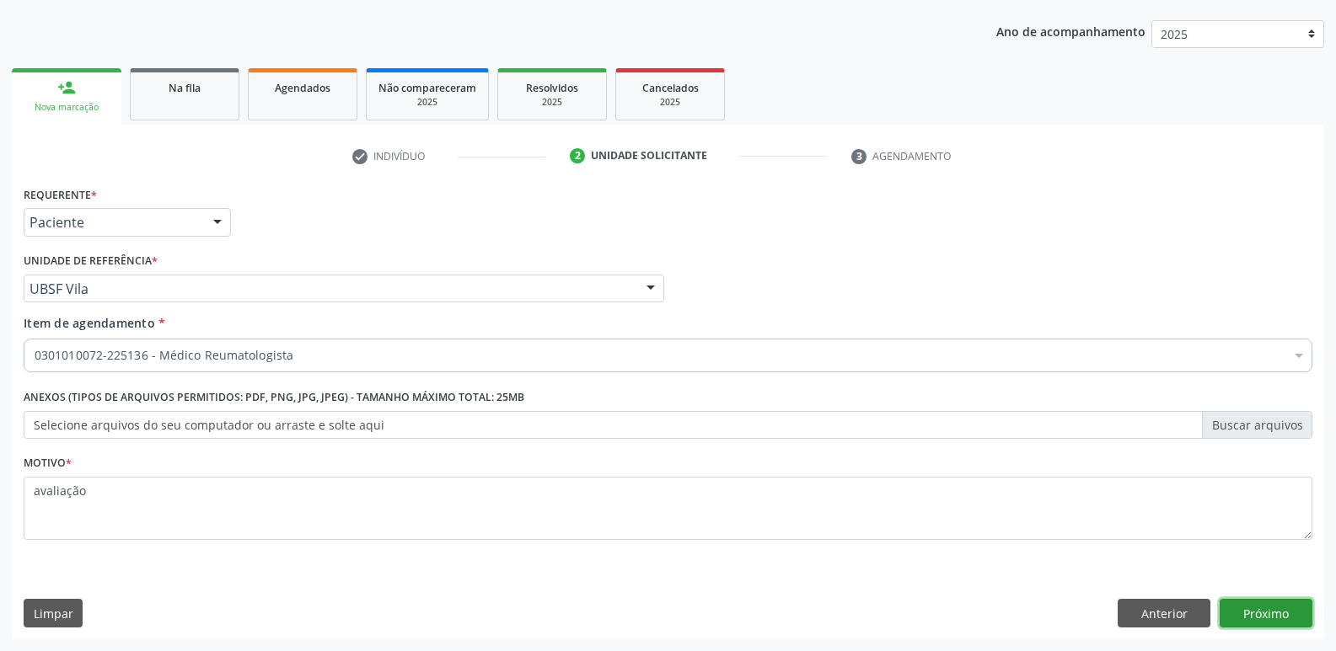
click at [1241, 603] on button "Próximo" at bounding box center [1265, 613] width 93 height 29
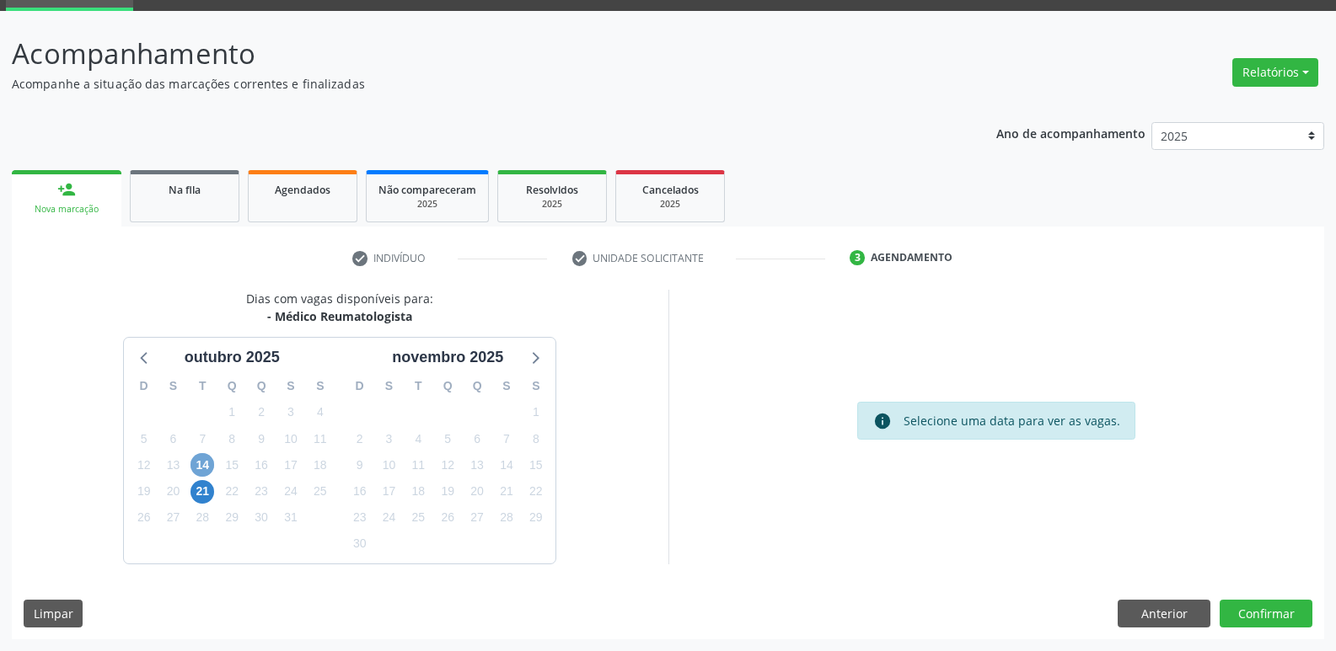
click at [206, 458] on span "14" at bounding box center [202, 465] width 24 height 24
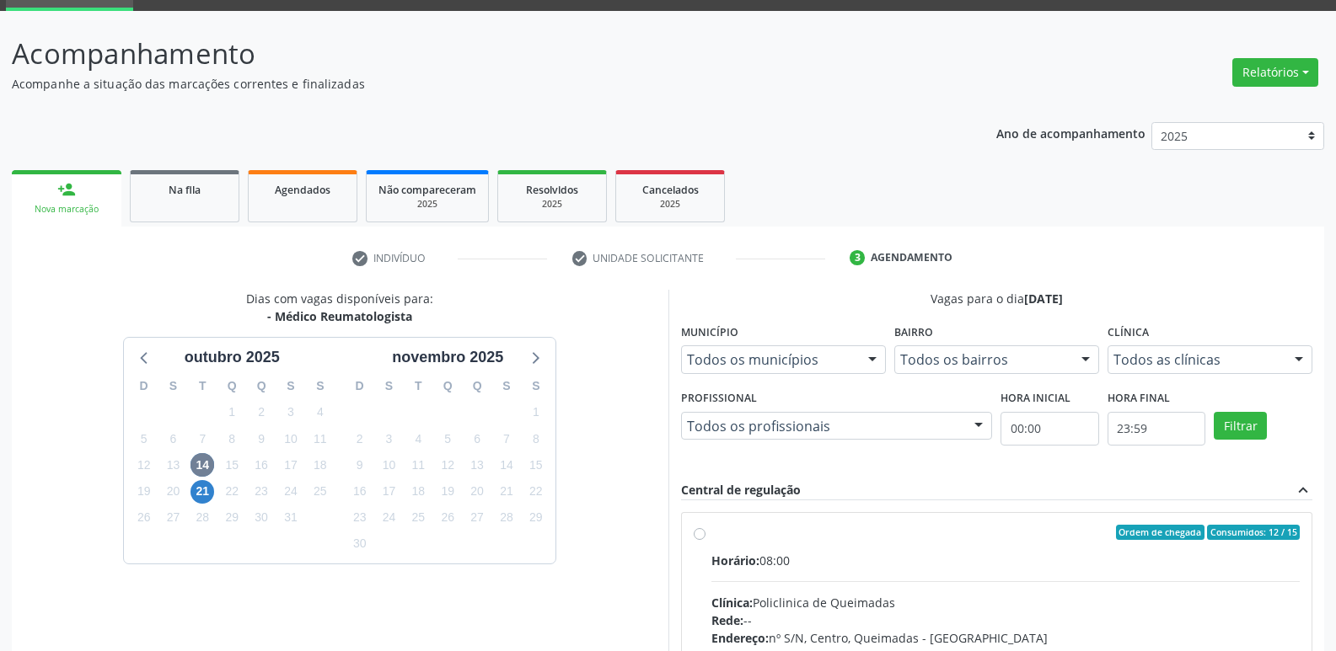
drag, startPoint x: 1194, startPoint y: 569, endPoint x: 1251, endPoint y: 366, distance: 211.0
click at [1194, 542] on label "Ordem de chegada Consumidos: 12 / 15 Horário: 08:00 Clínica: Policlinica de Que…" at bounding box center [1005, 654] width 589 height 259
click at [705, 540] on input "Ordem de chegada Consumidos: 12 / 15 Horário: 08:00 Clínica: Policlinica de Que…" at bounding box center [700, 532] width 12 height 15
radio input "true"
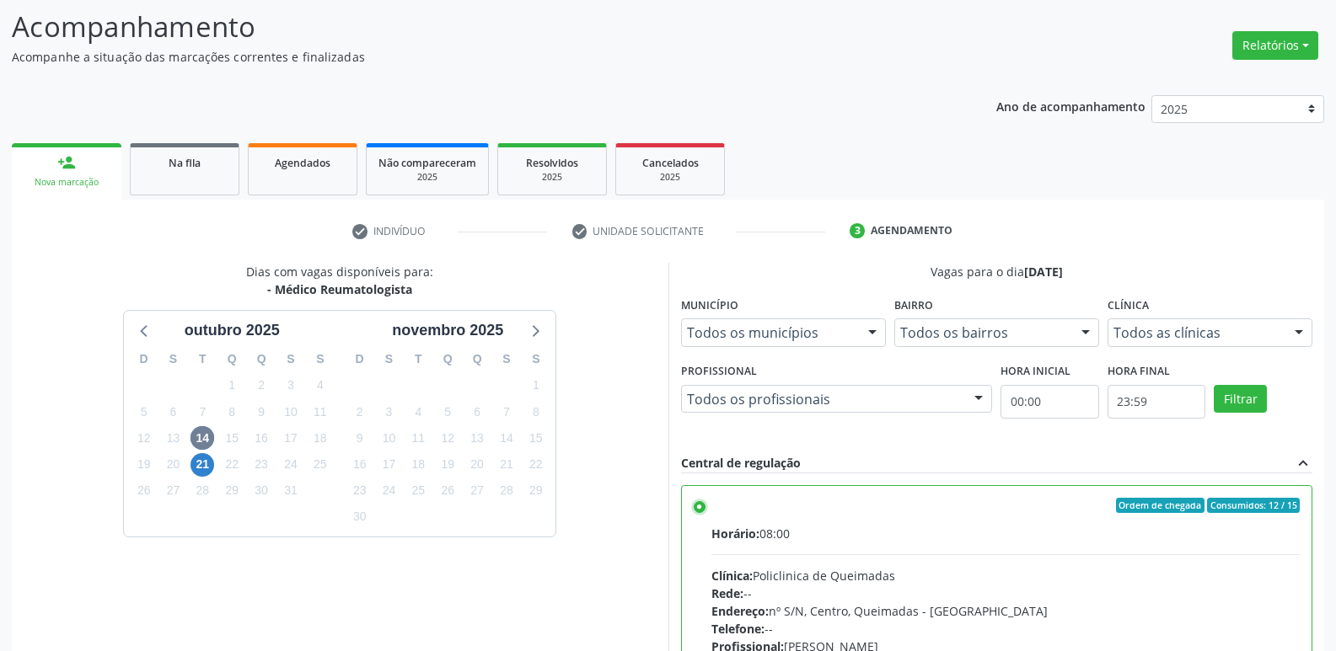
scroll to position [356, 0]
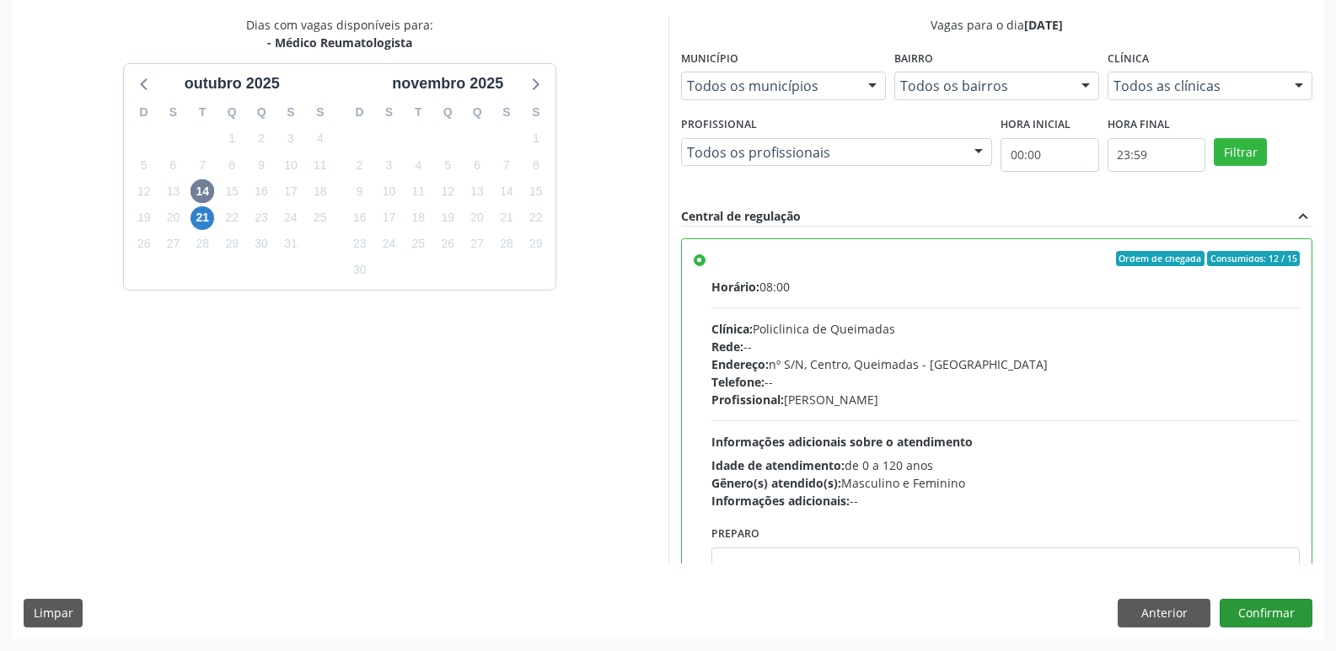
drag, startPoint x: 1284, startPoint y: 593, endPoint x: 1273, endPoint y: 612, distance: 21.5
click at [1279, 599] on div "Dias com vagas disponíveis para: - Médico Reumatologista [DATE] D S T Q Q S S 2…" at bounding box center [668, 327] width 1312 height 623
click at [1273, 612] on button "Confirmar" at bounding box center [1265, 613] width 93 height 29
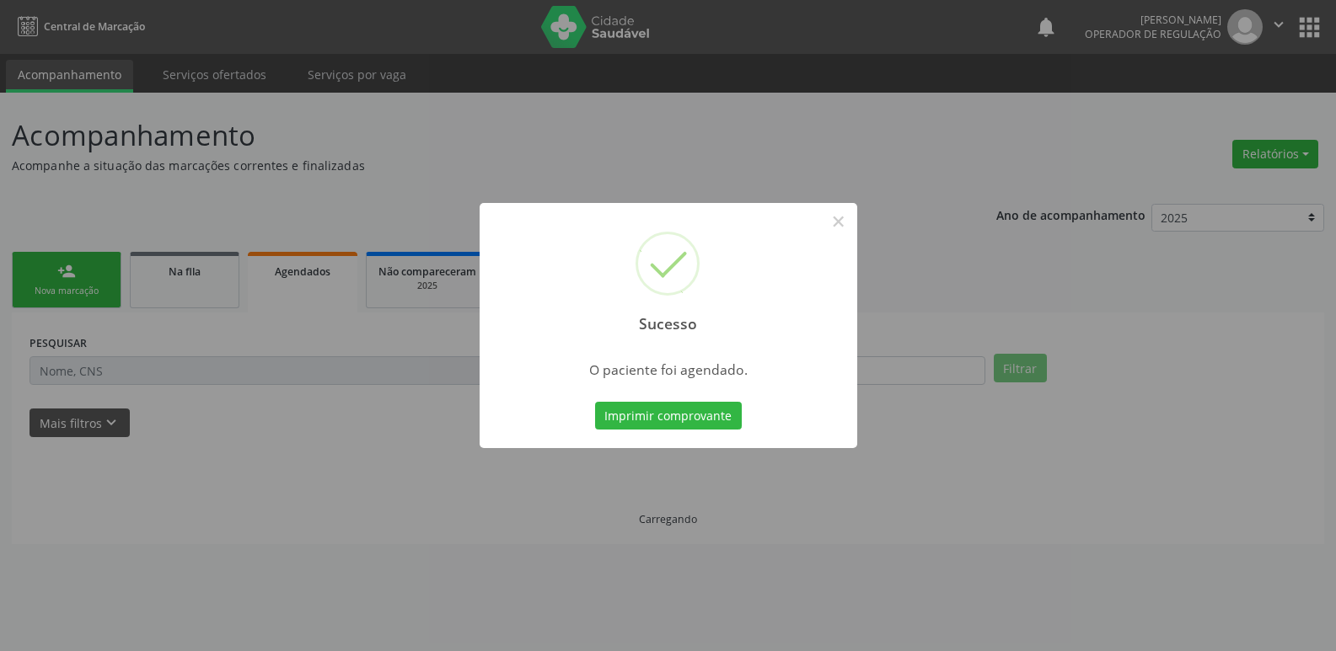
scroll to position [0, 0]
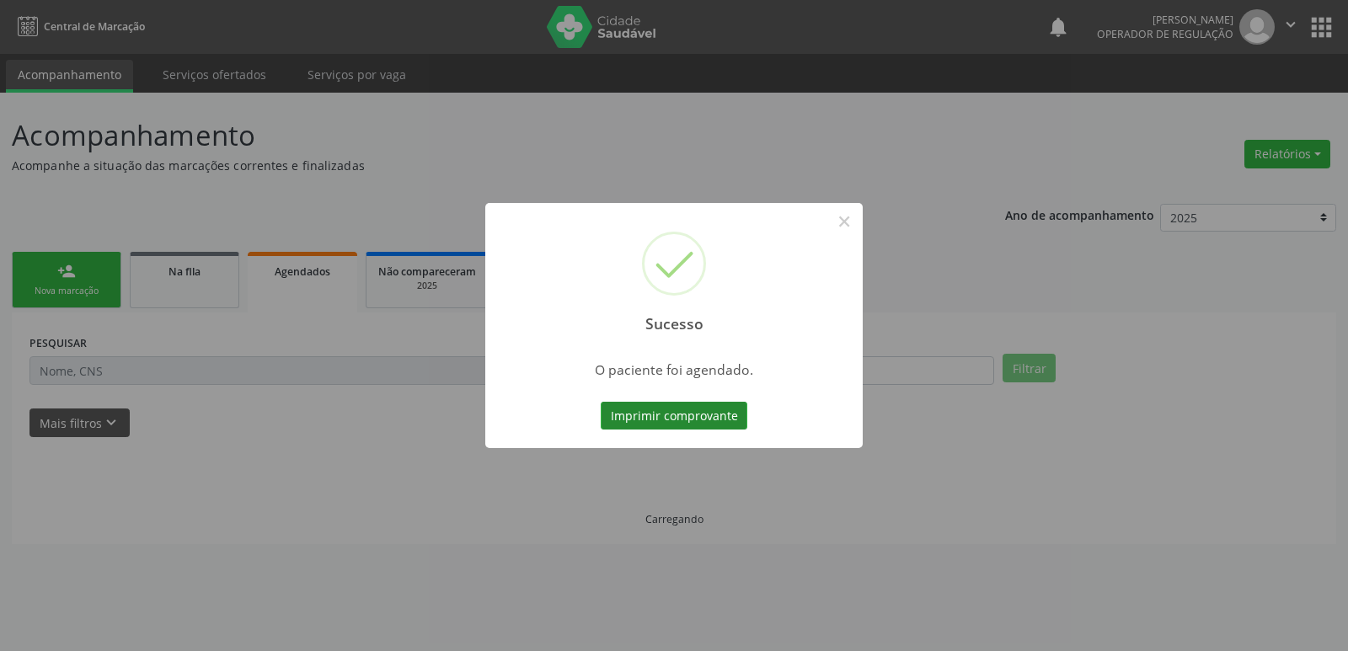
click at [737, 405] on button "Imprimir comprovante" at bounding box center [674, 416] width 147 height 29
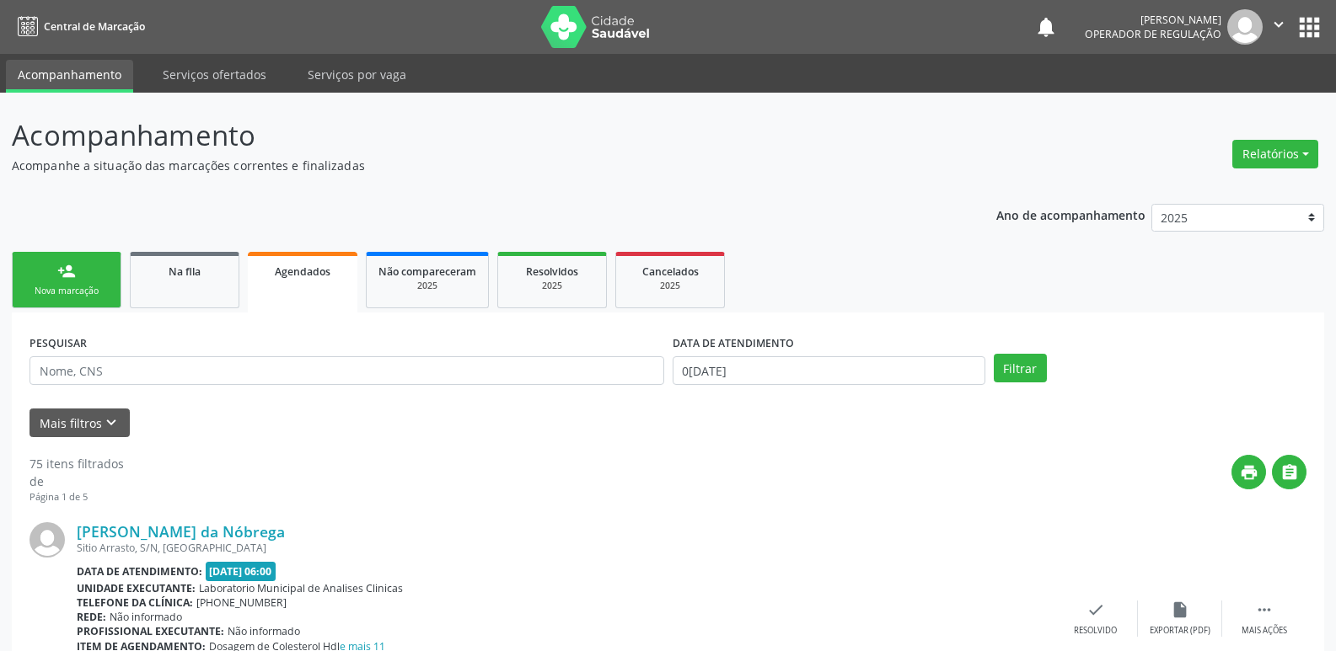
click at [83, 268] on link "person_add Nova marcação" at bounding box center [67, 280] width 110 height 56
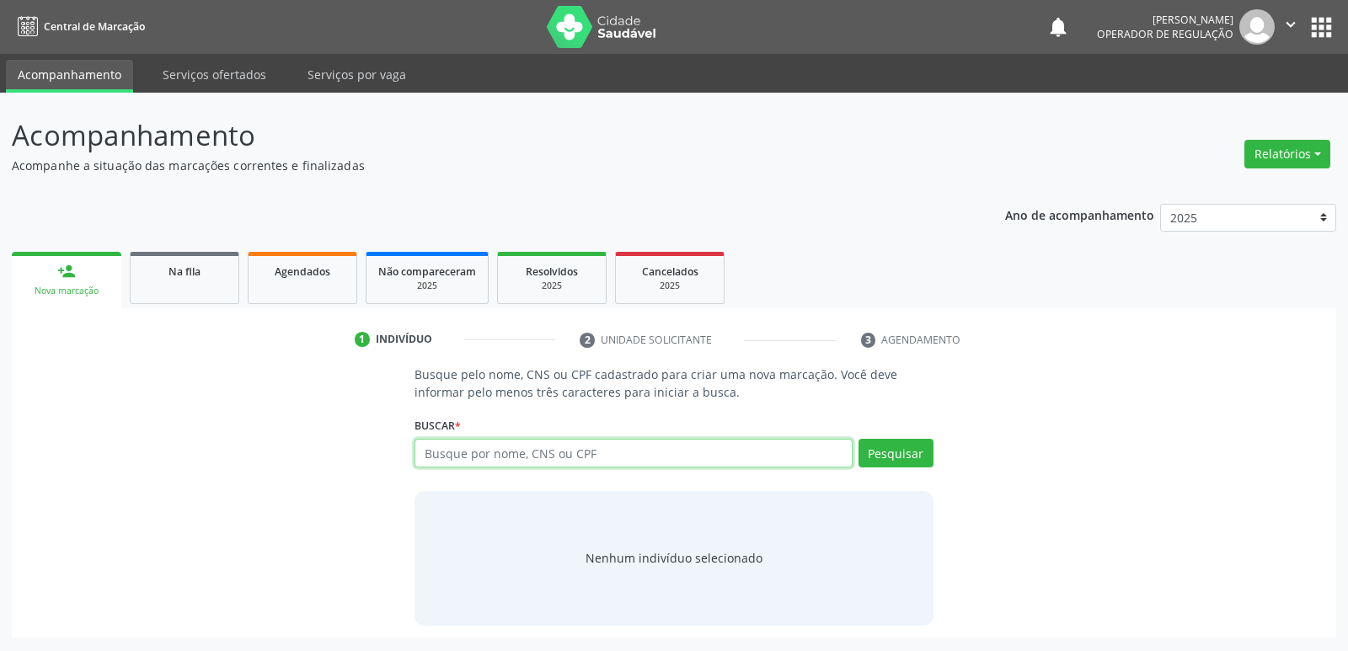
click at [483, 449] on input "text" at bounding box center [633, 453] width 437 height 29
type input "701004890357192"
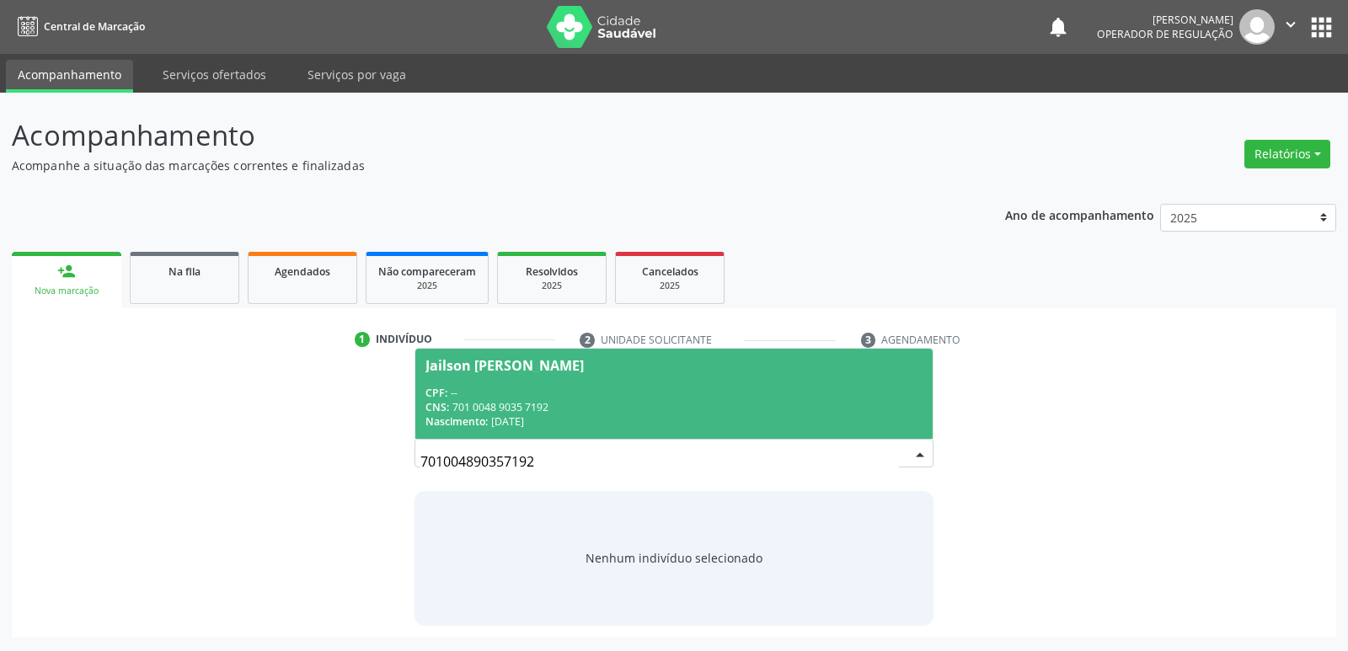
click at [480, 414] on div "CNS: 701 0048 9035 7192" at bounding box center [674, 407] width 496 height 14
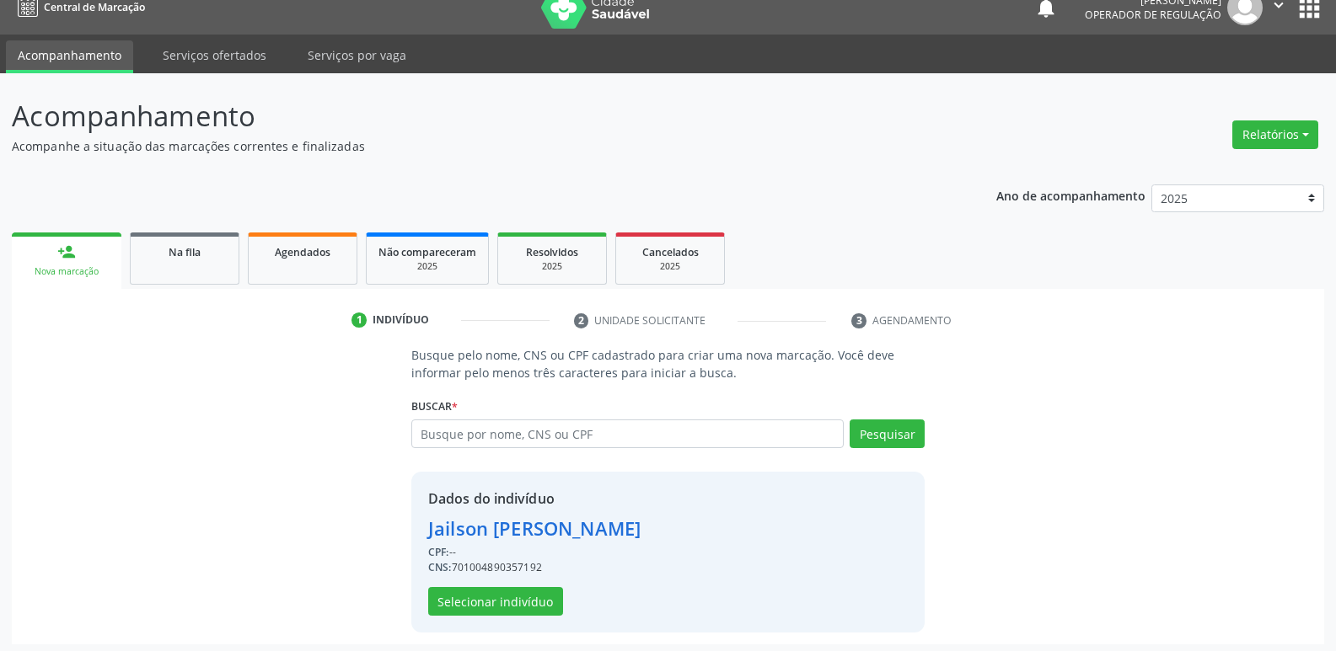
scroll to position [24, 0]
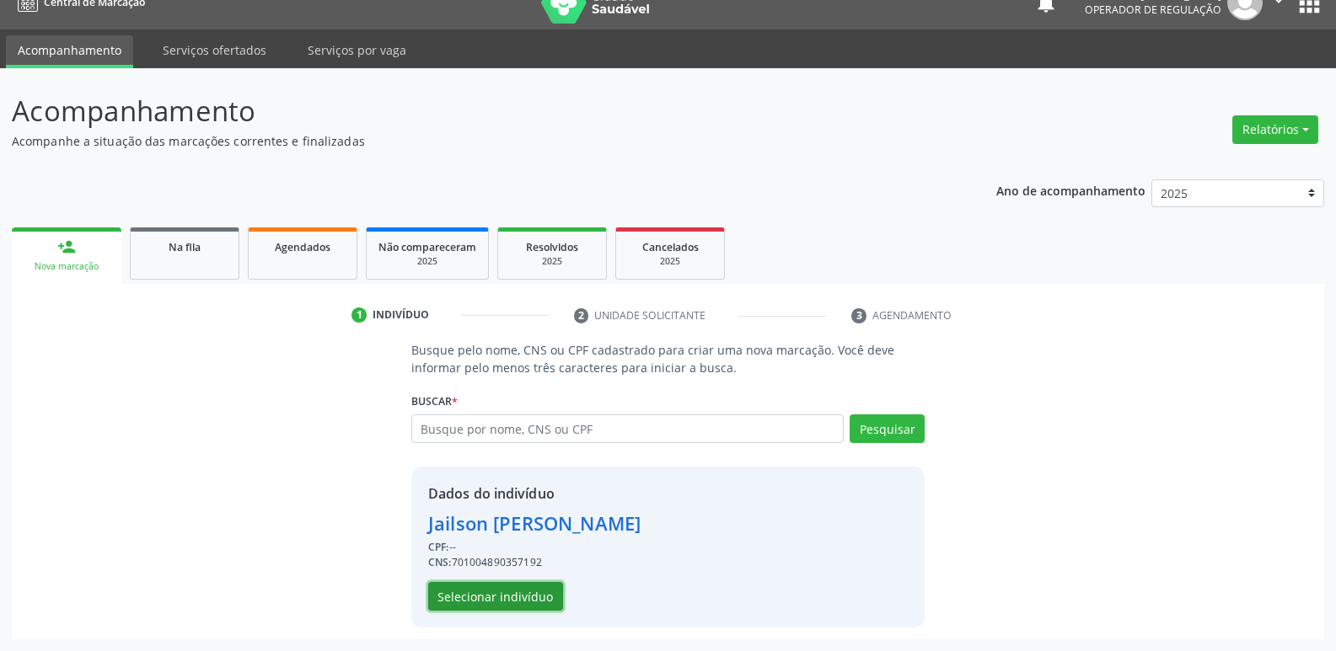
click at [503, 598] on button "Selecionar indivíduo" at bounding box center [495, 596] width 135 height 29
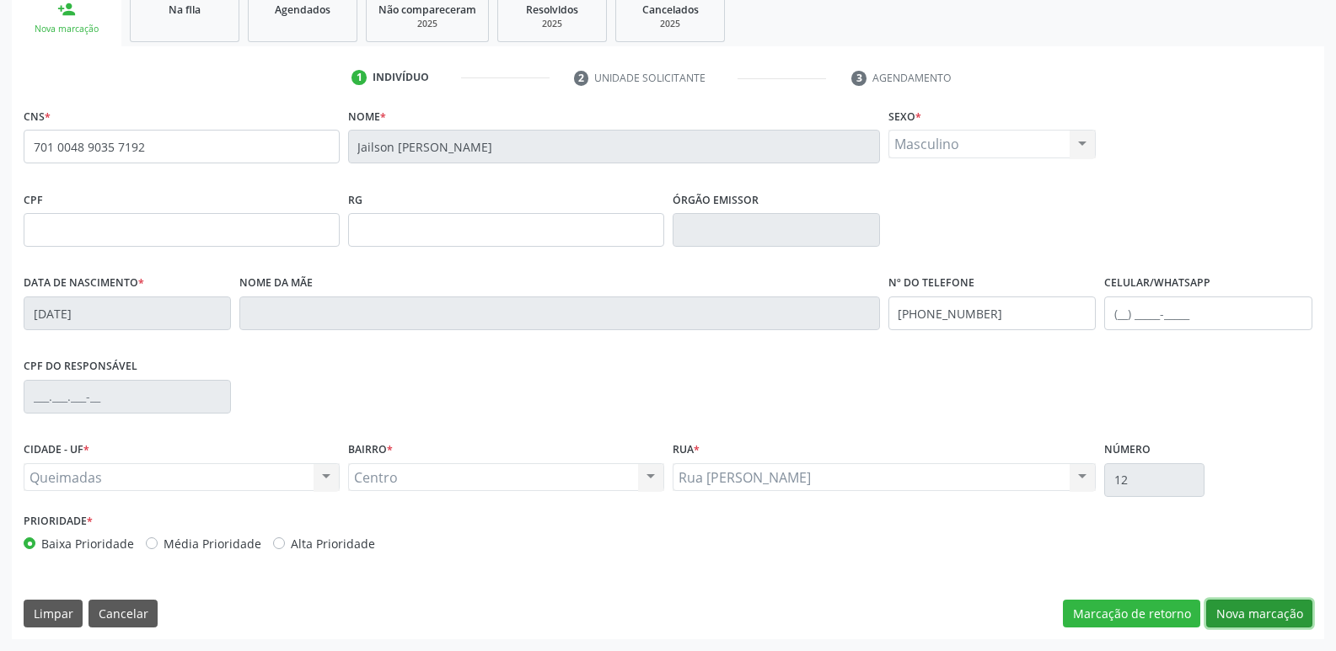
click at [1252, 611] on button "Nova marcação" at bounding box center [1259, 614] width 106 height 29
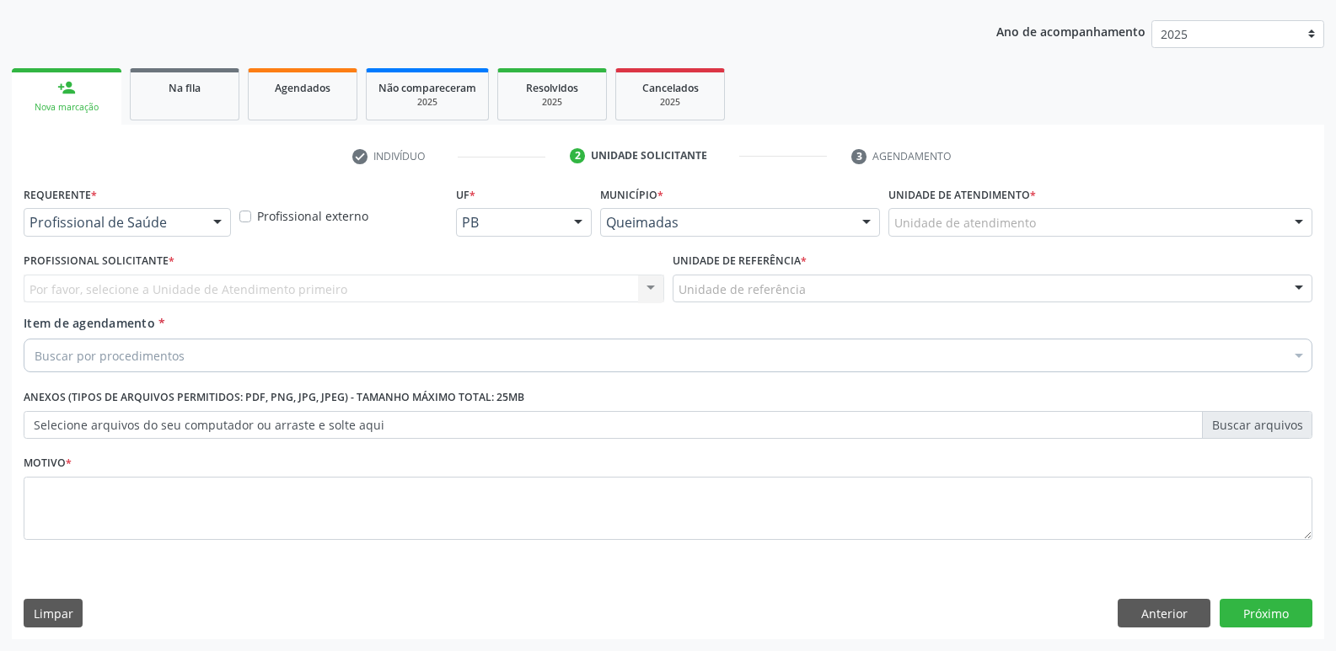
scroll to position [184, 0]
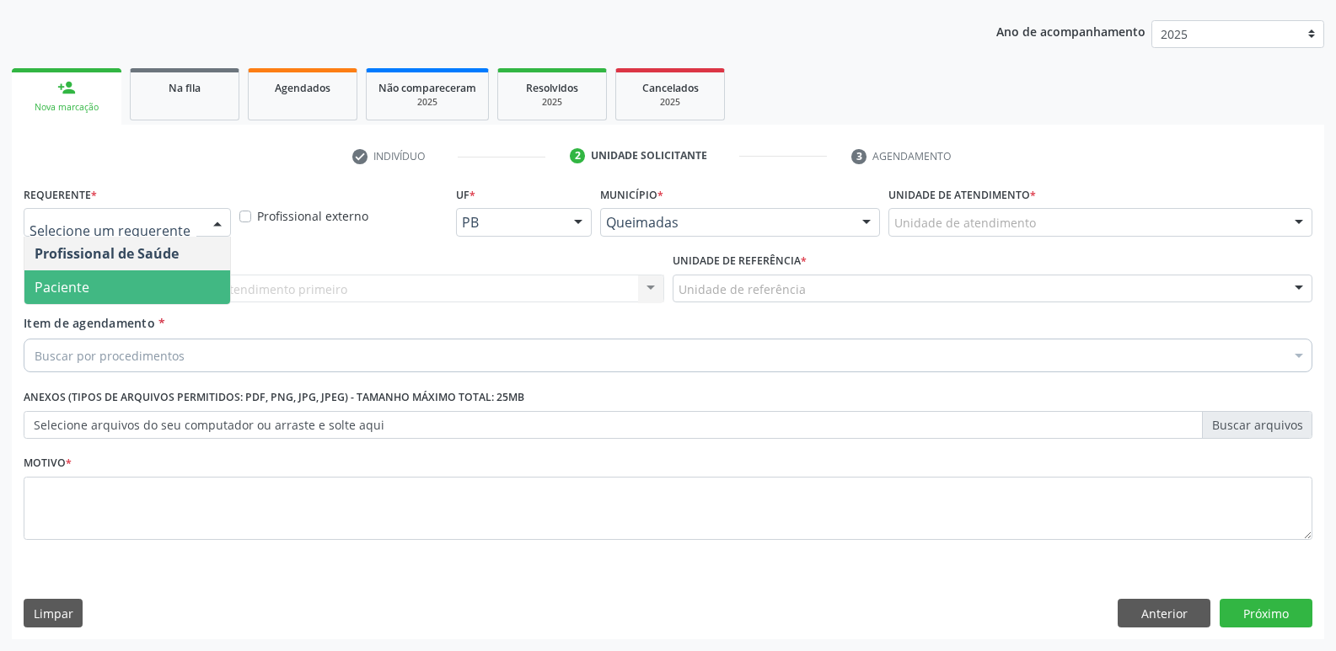
click at [90, 279] on span "Paciente" at bounding box center [127, 288] width 206 height 34
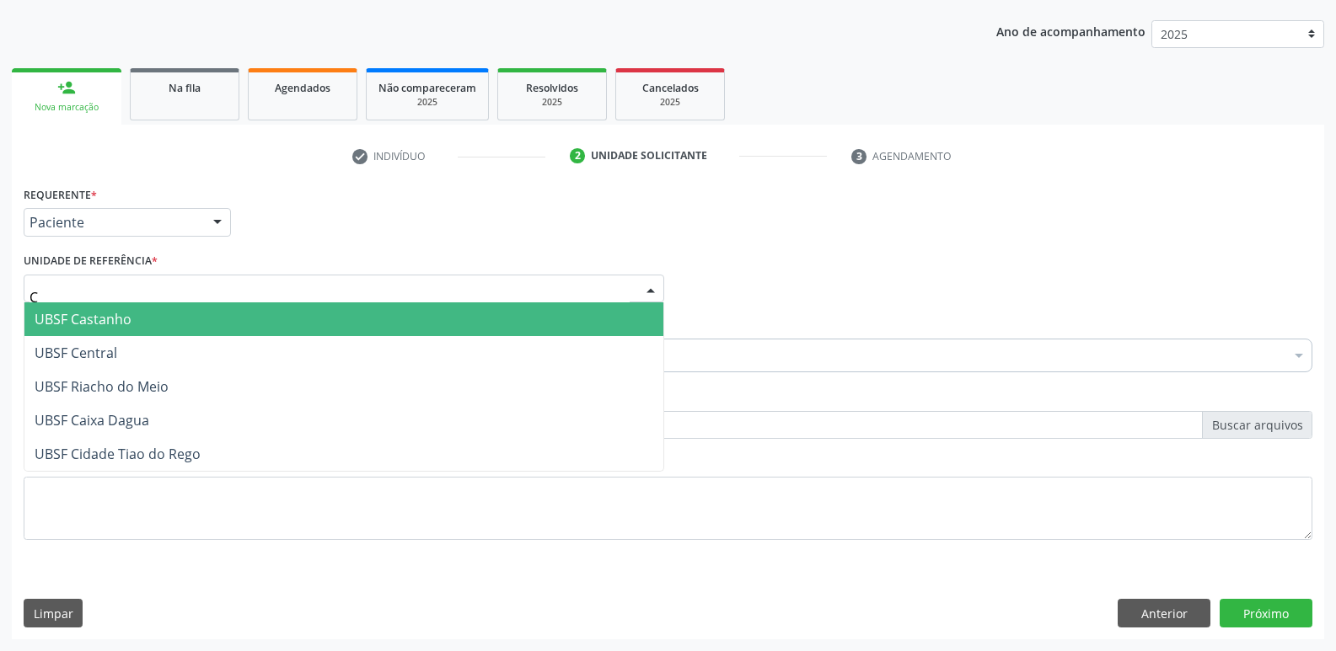
type input "CE"
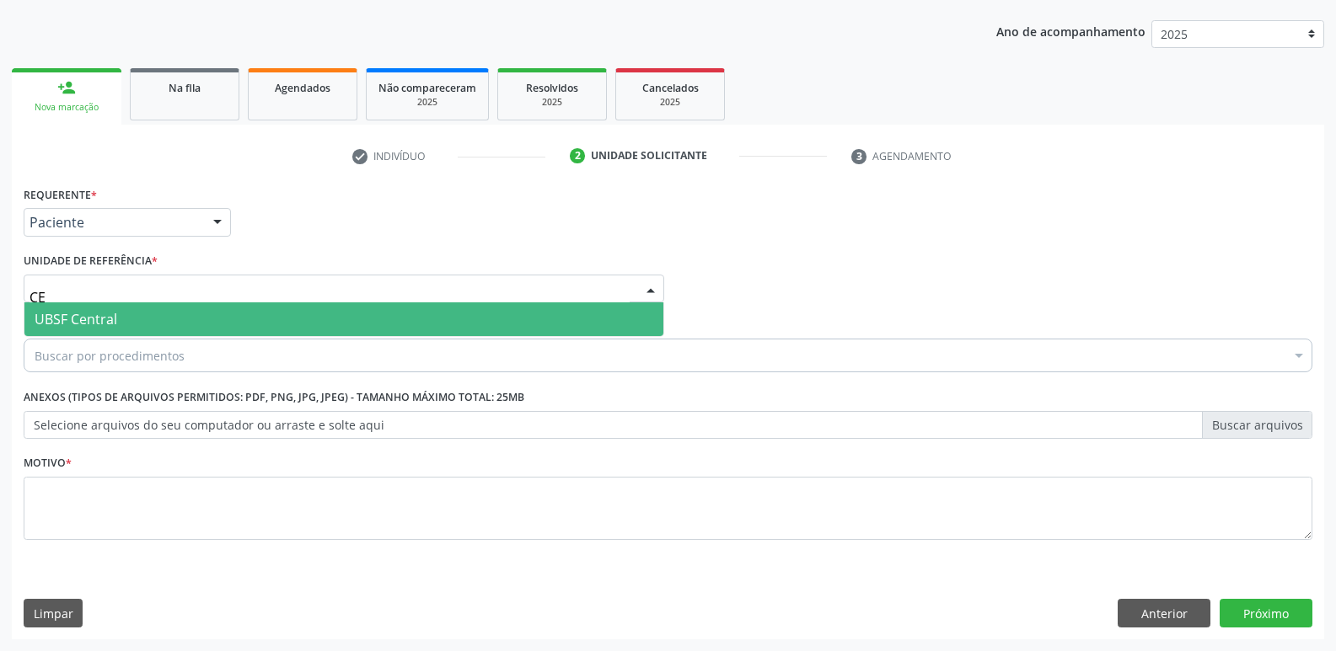
click at [85, 310] on span "UBSF Central" at bounding box center [76, 319] width 83 height 19
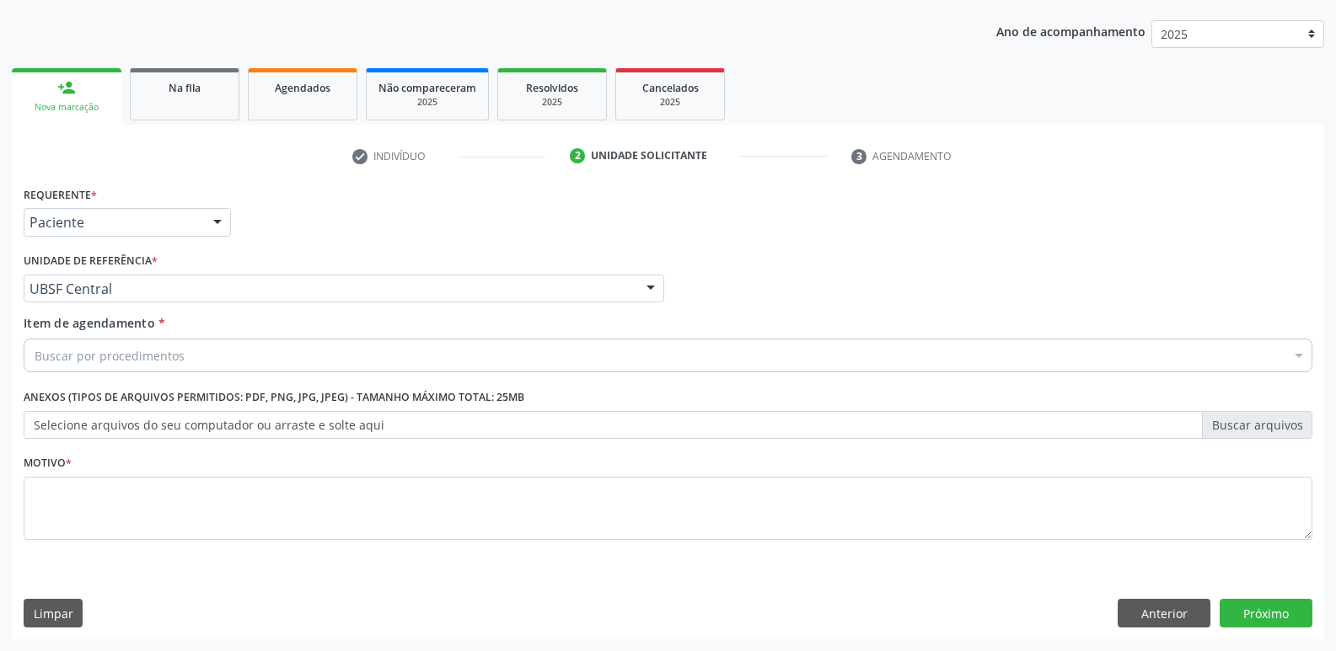
click at [82, 371] on div "Buscar por procedimentos" at bounding box center [668, 356] width 1289 height 34
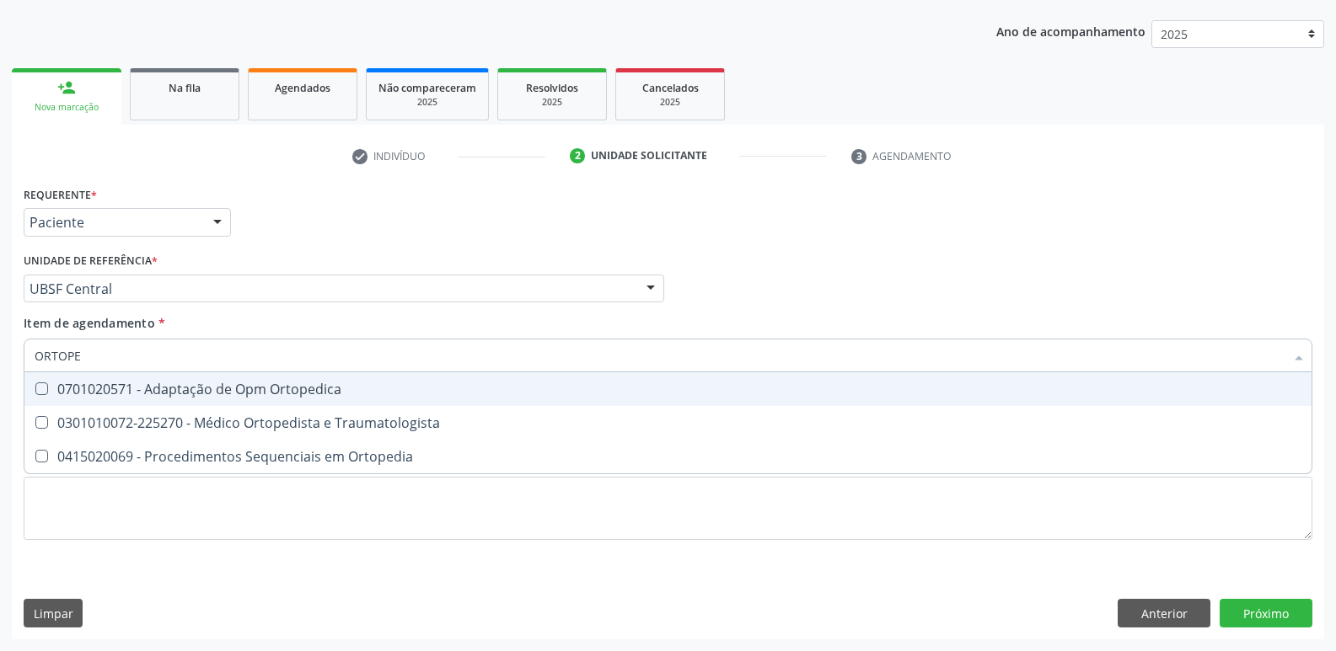
type input "ORTOPED"
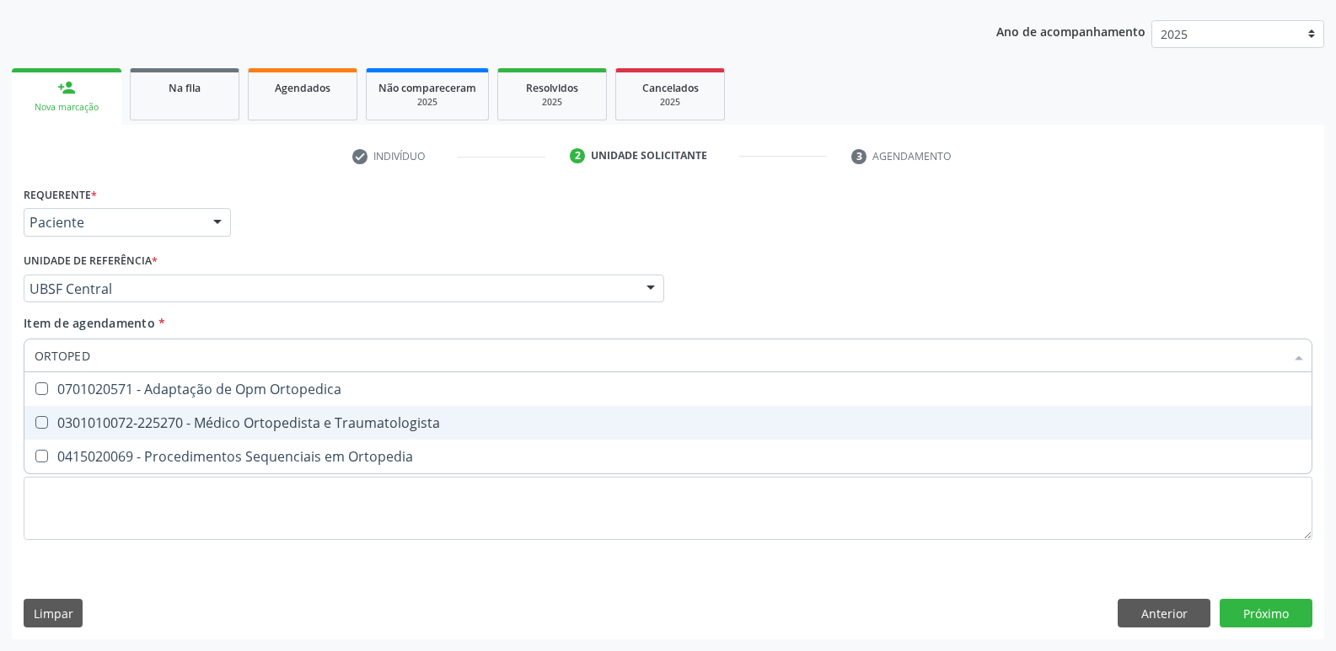
click at [156, 422] on div "0301010072-225270 - Médico Ortopedista e Traumatologista" at bounding box center [668, 422] width 1267 height 13
checkbox Traumatologista "true"
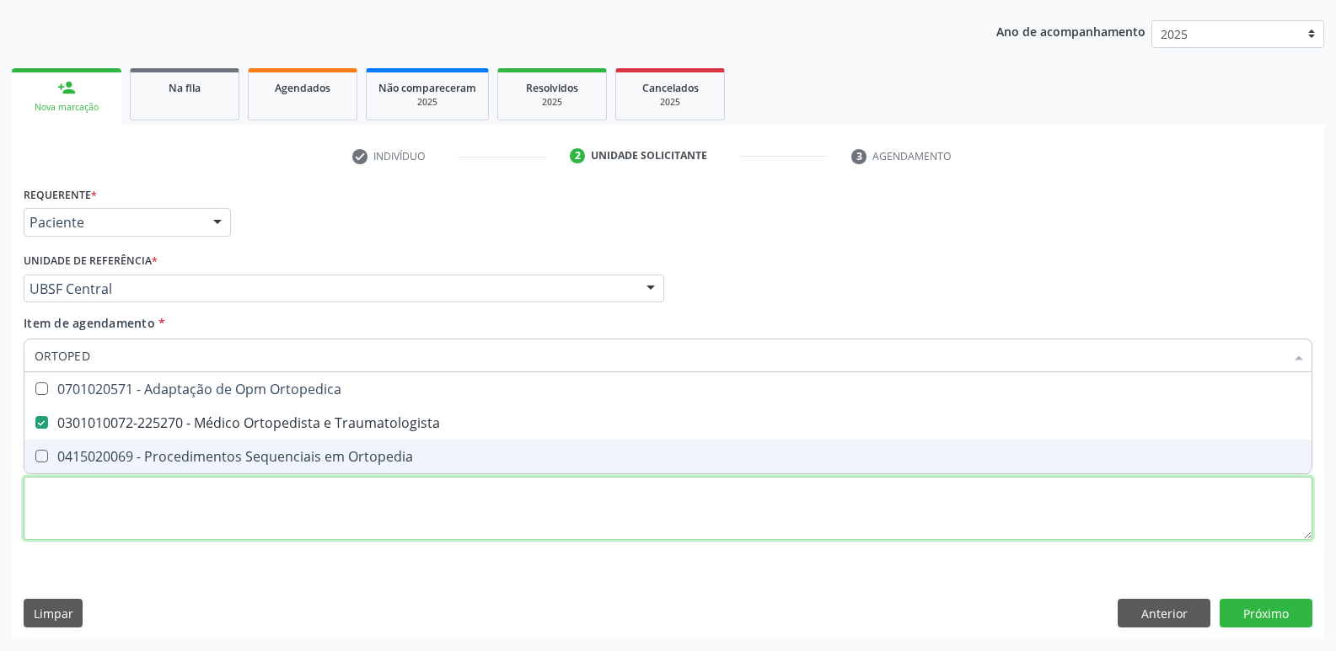
click at [118, 497] on div "Requerente * Paciente Profissional de Saúde Paciente Nenhum resultado encontrad…" at bounding box center [668, 373] width 1289 height 382
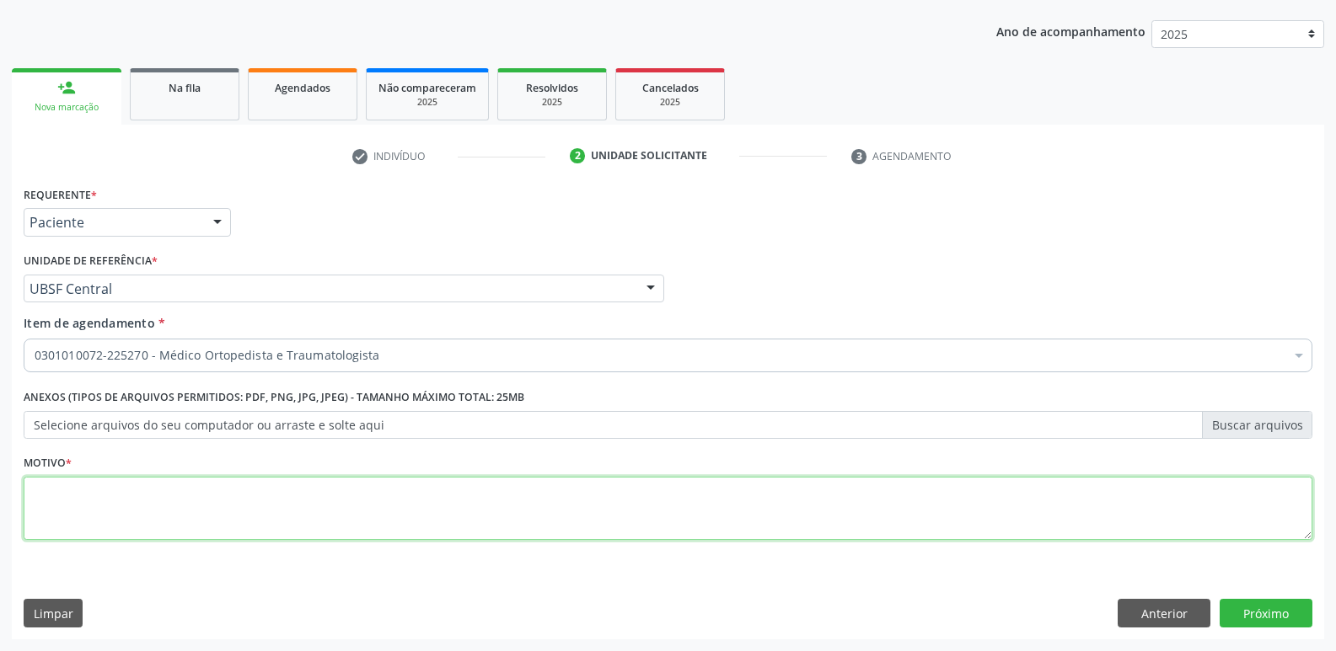
paste textarea "avaliação"
type textarea "avaliação"
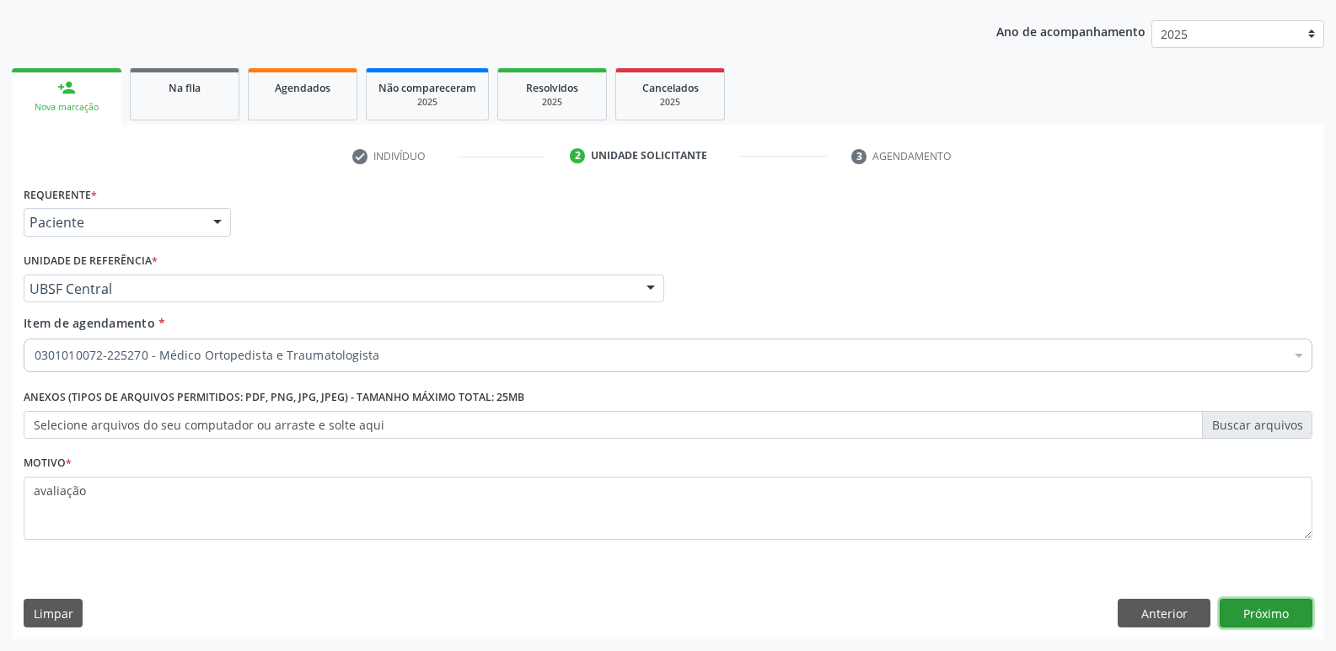
click at [1277, 601] on button "Próximo" at bounding box center [1265, 613] width 93 height 29
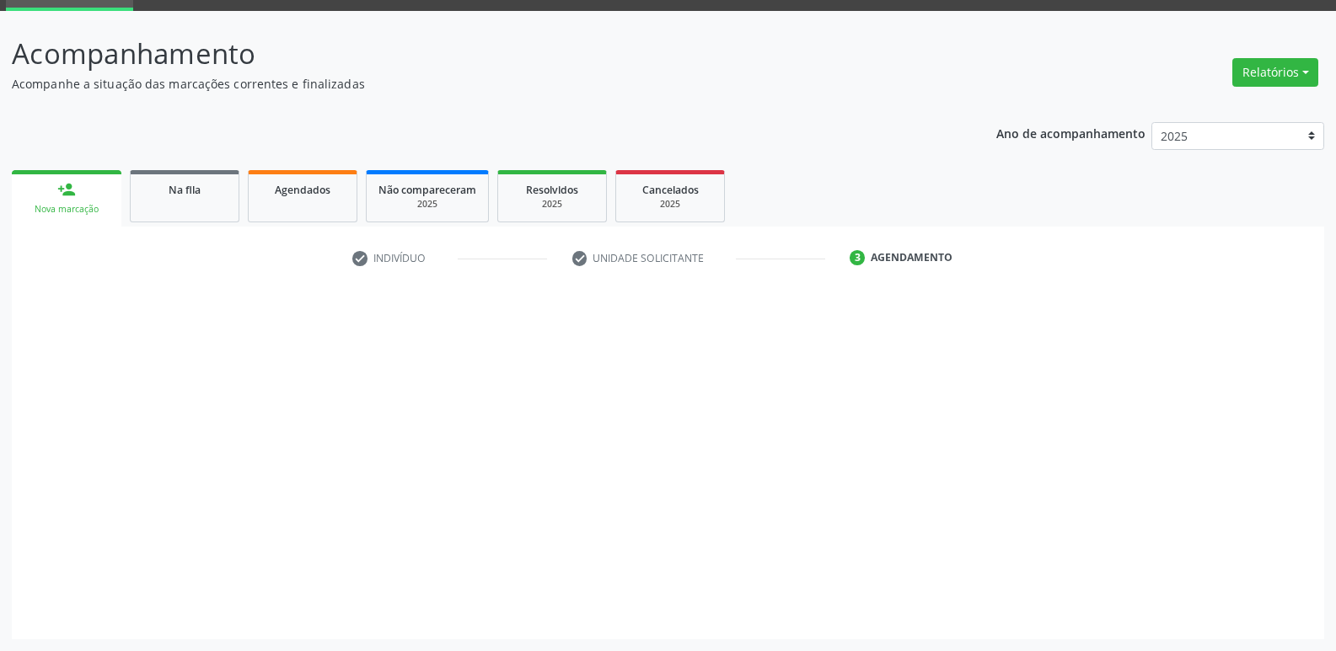
scroll to position [82, 0]
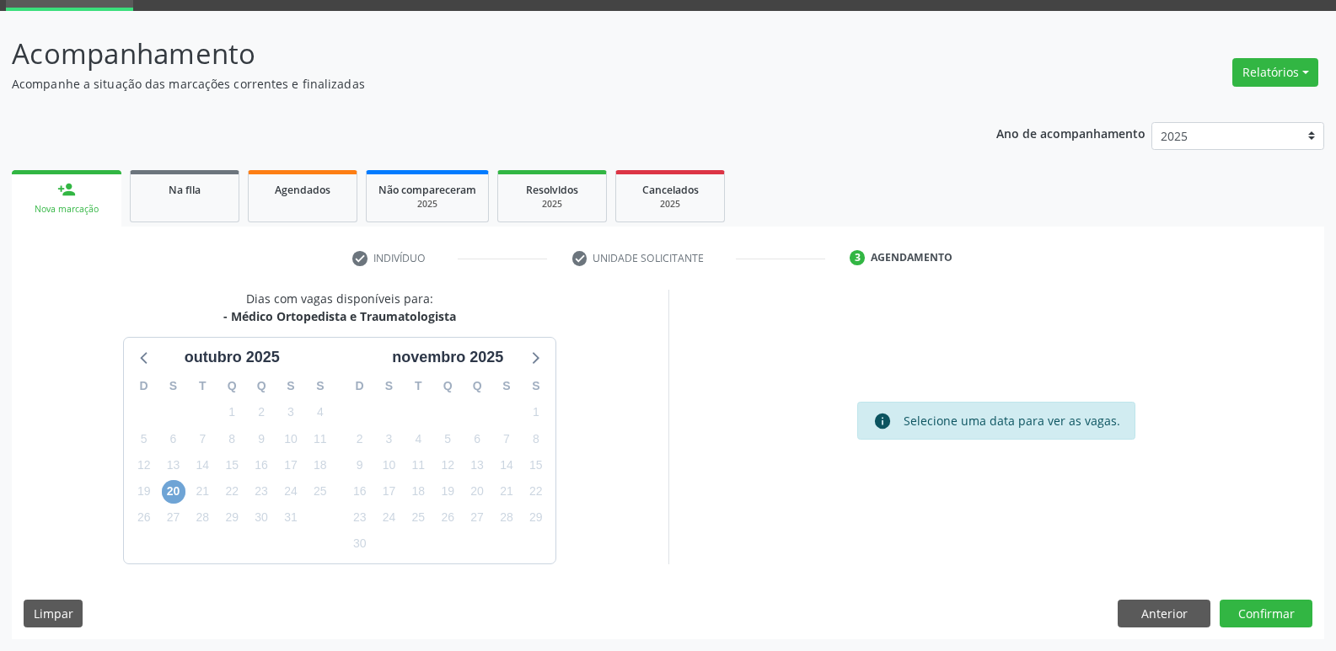
drag, startPoint x: 178, startPoint y: 485, endPoint x: 432, endPoint y: 483, distance: 254.5
click at [183, 483] on div "20" at bounding box center [174, 492] width 24 height 26
click at [180, 496] on span "20" at bounding box center [174, 492] width 24 height 24
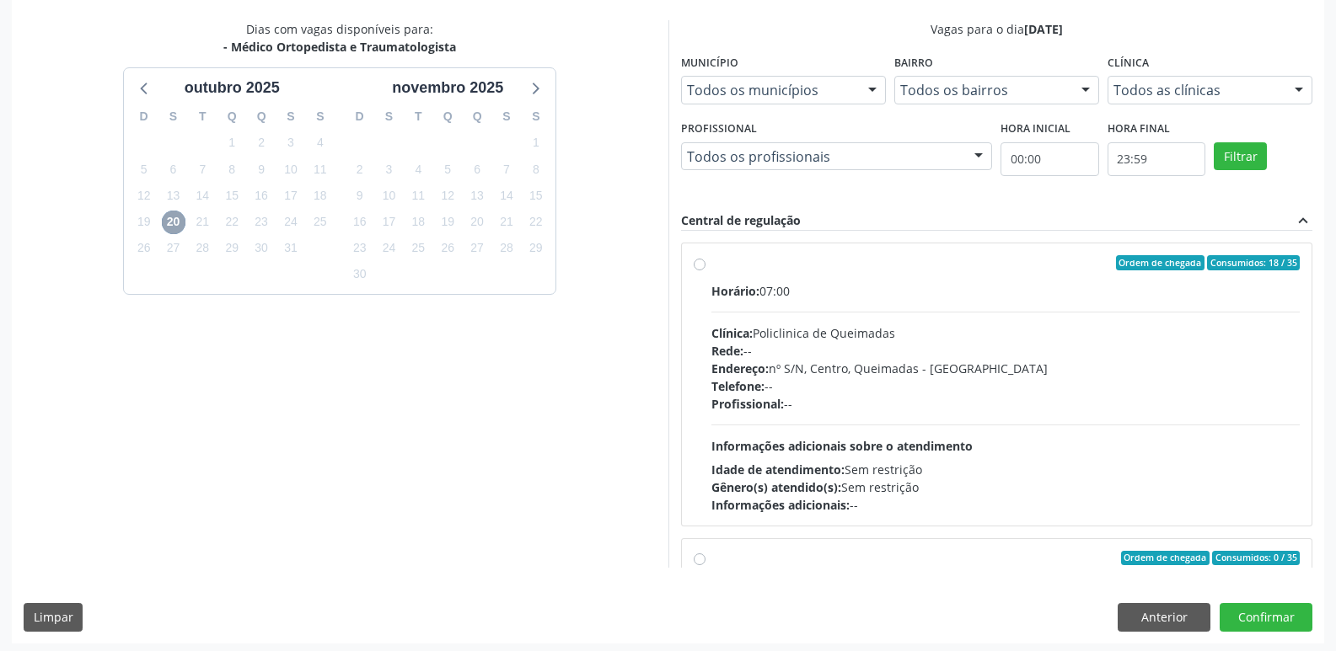
scroll to position [356, 0]
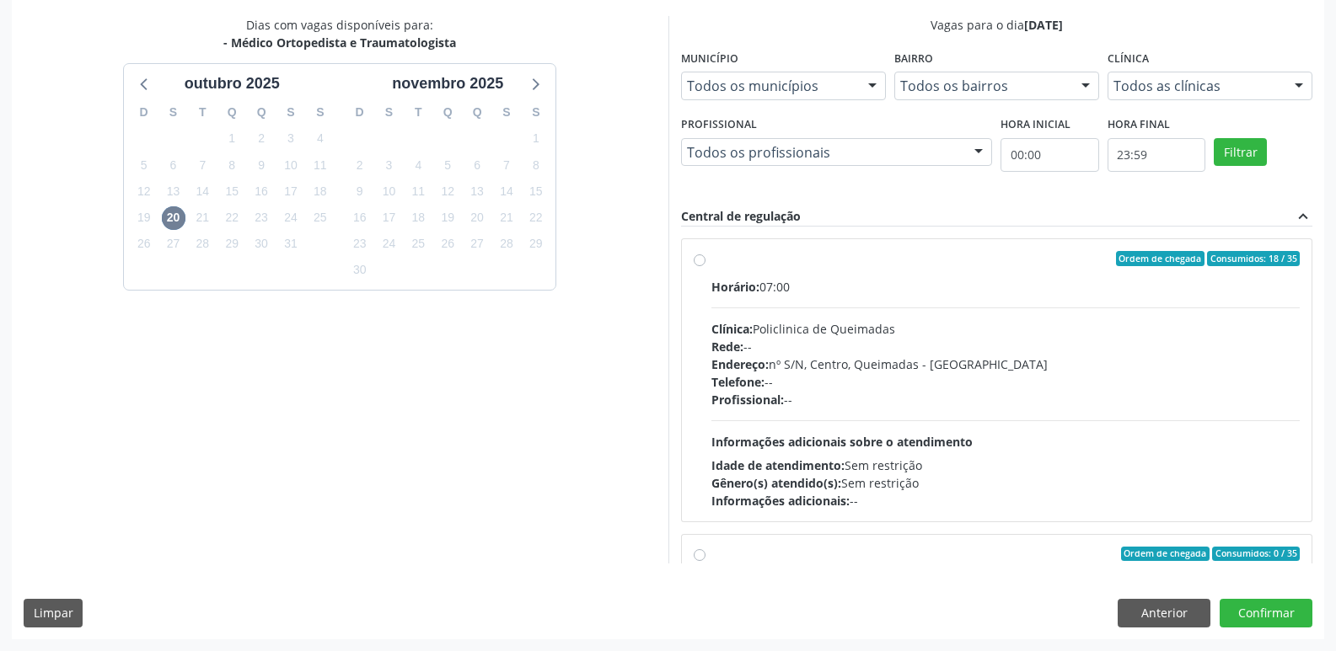
click at [1130, 437] on div "Horário: 07:00 Clínica: Policlinica de Queimadas Rede: -- Endereço: nº S/N, Cen…" at bounding box center [1005, 394] width 589 height 232
click at [705, 266] on input "Ordem de chegada Consumidos: 18 / 35 Horário: 07:00 Clínica: Policlinica de Que…" at bounding box center [700, 258] width 12 height 15
radio input "true"
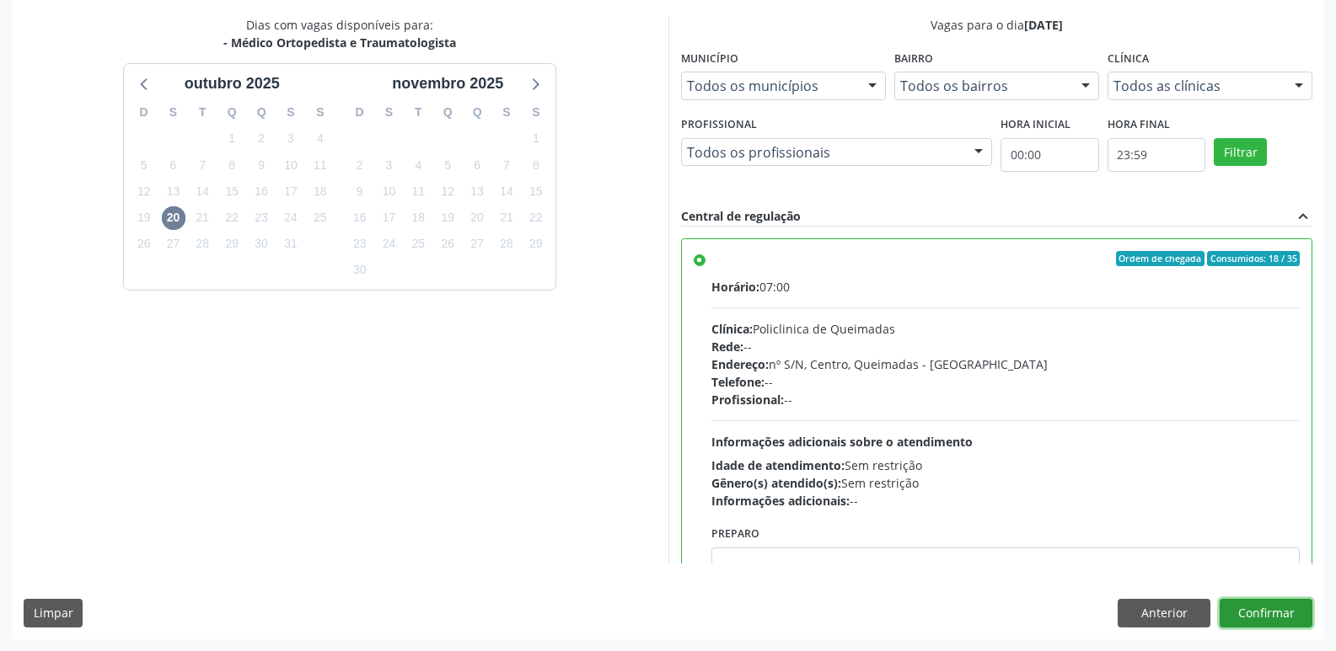
click at [1258, 611] on button "Confirmar" at bounding box center [1265, 613] width 93 height 29
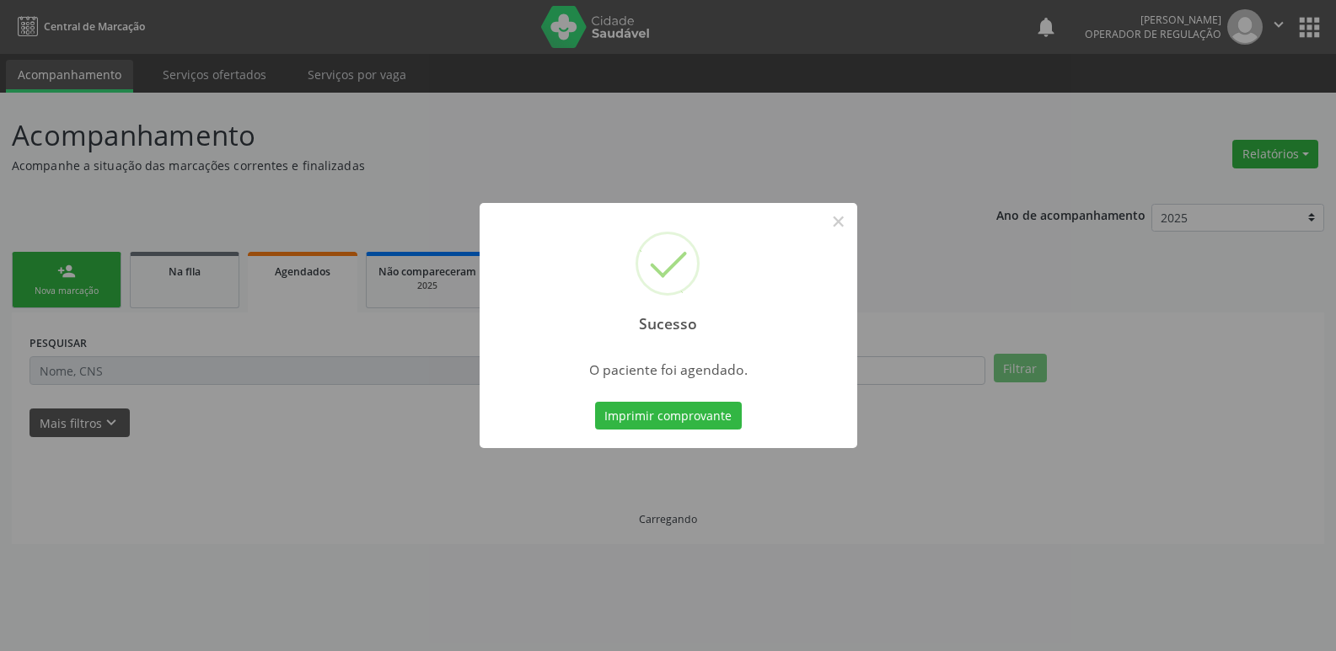
scroll to position [0, 0]
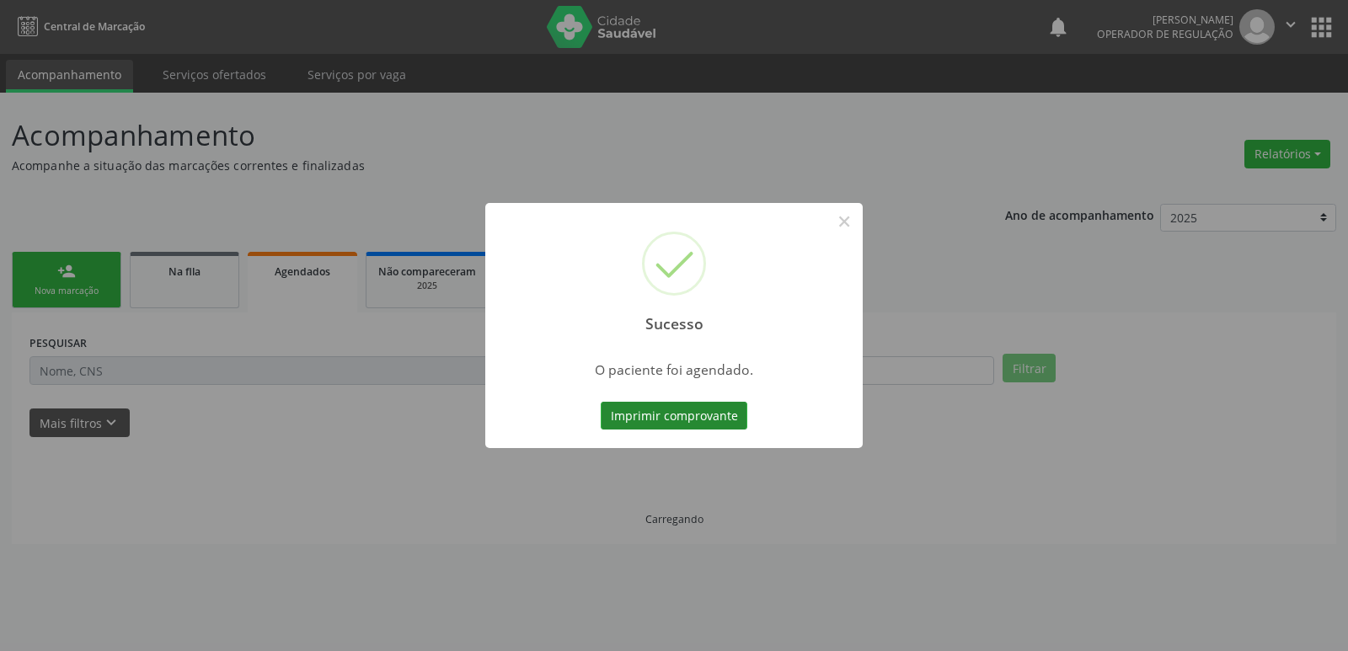
click at [650, 423] on button "Imprimir comprovante" at bounding box center [674, 416] width 147 height 29
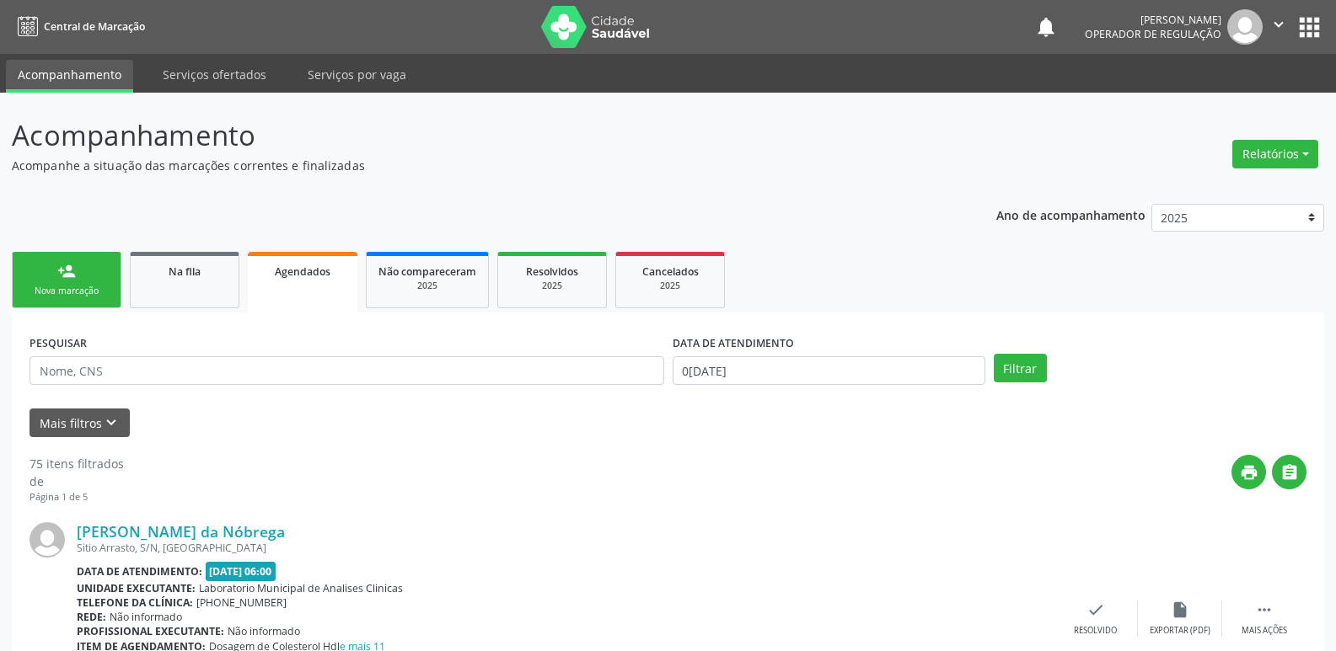
click at [85, 280] on link "person_add Nova marcação" at bounding box center [67, 280] width 110 height 56
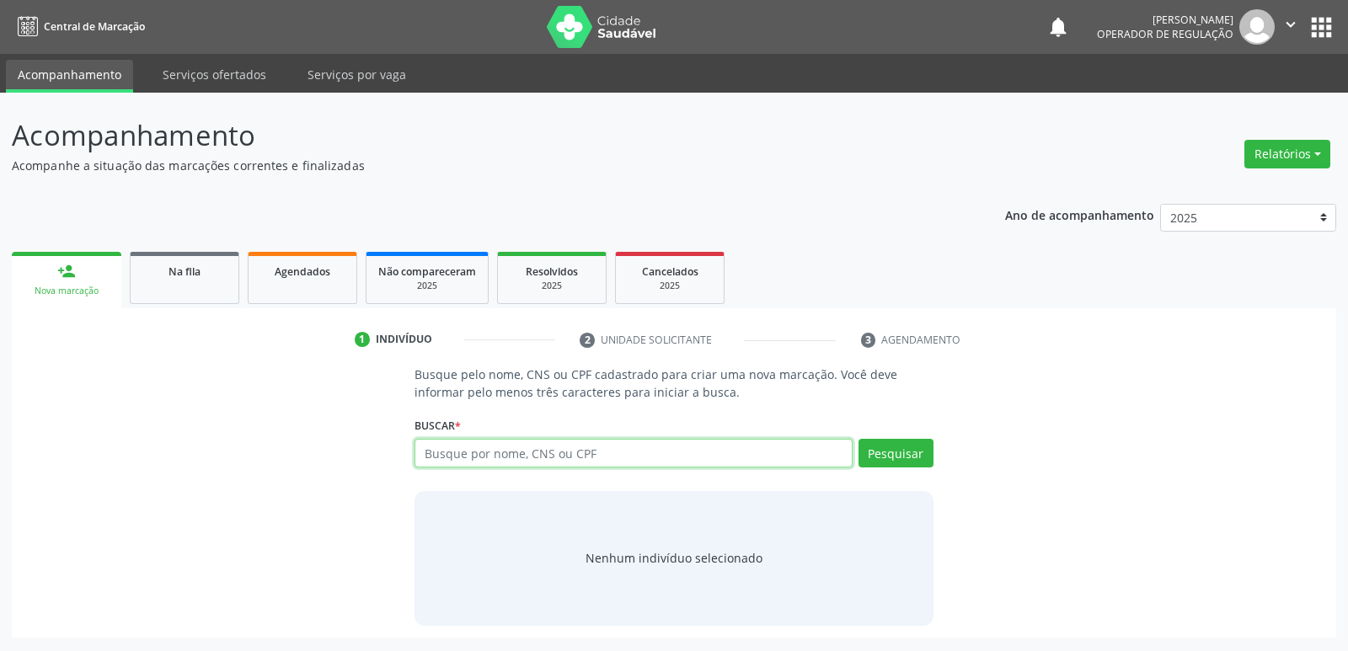
click at [528, 449] on input "text" at bounding box center [633, 453] width 437 height 29
type input "701807296810977"
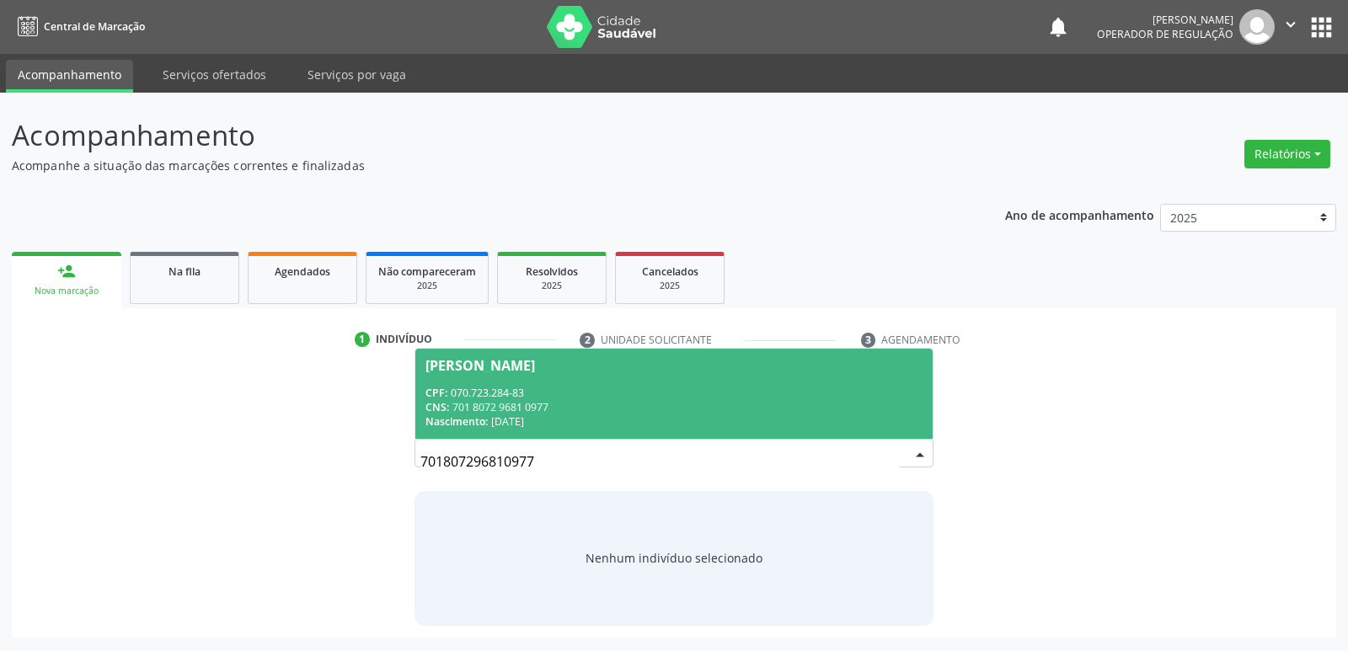
click at [497, 380] on span "[PERSON_NAME] CPF: 070.723.284-83 CNS: 701 8072 9681 0977 Nascimento: 02[DATE]" at bounding box center [673, 394] width 517 height 90
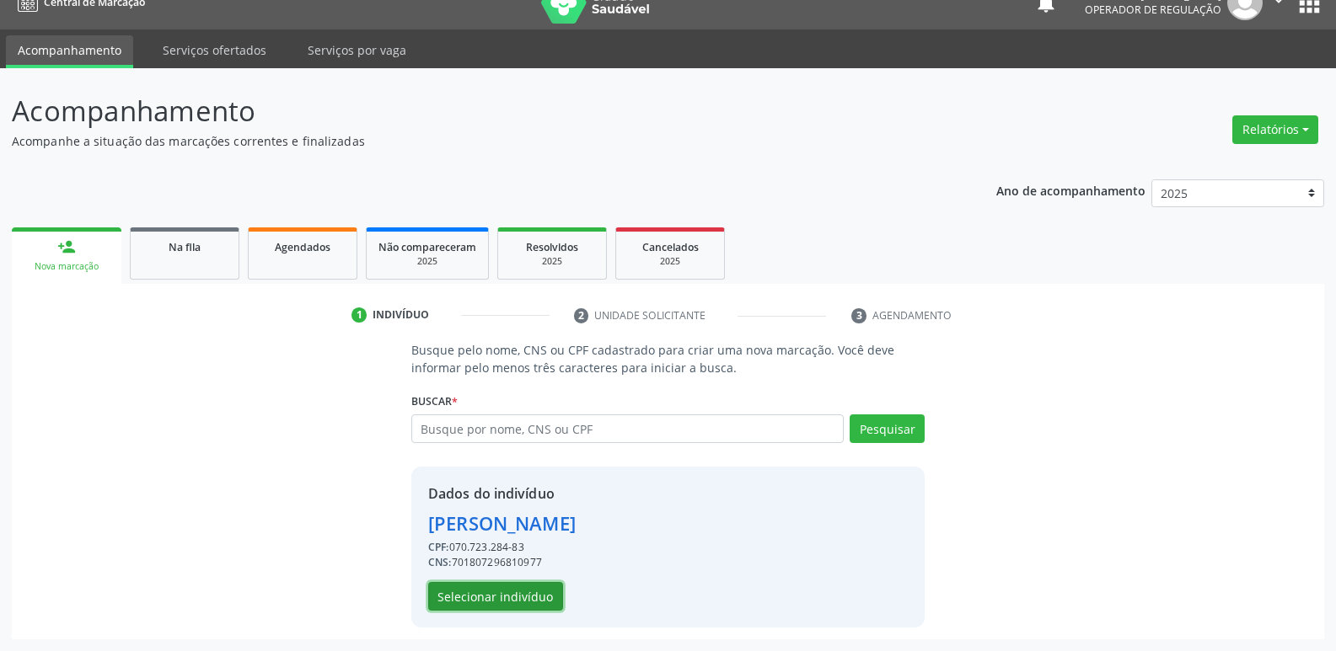
click at [521, 591] on button "Selecionar indivíduo" at bounding box center [495, 596] width 135 height 29
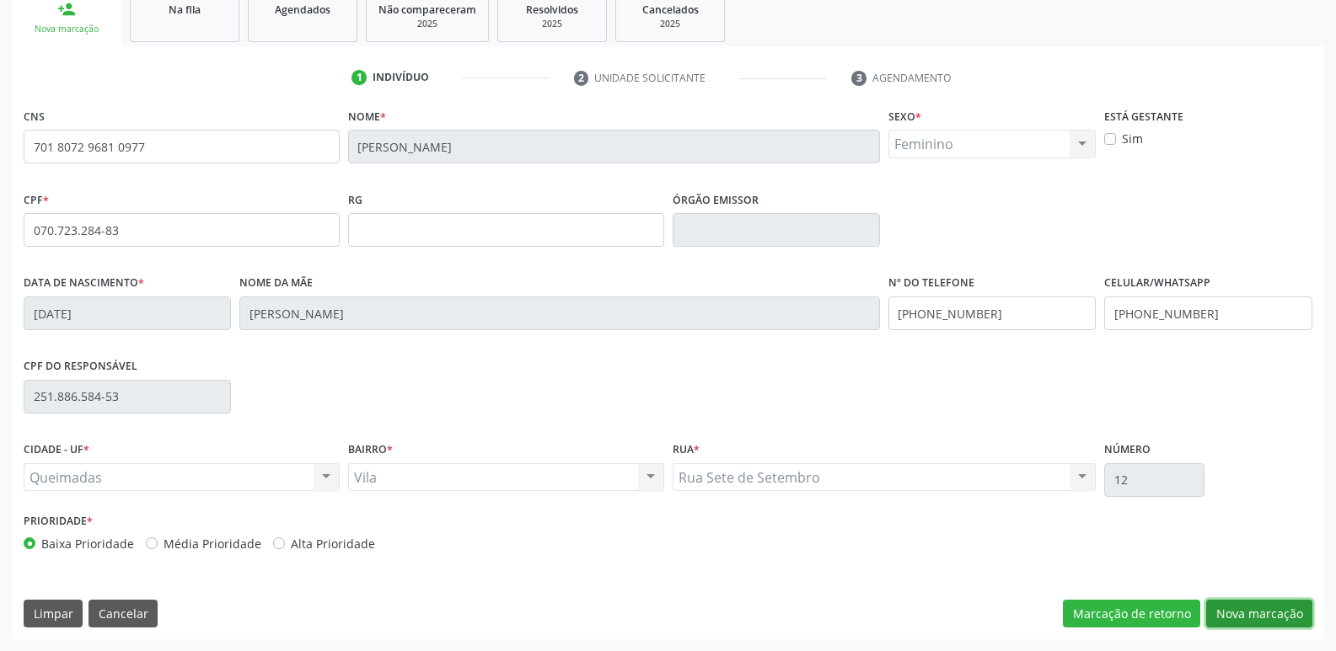
click at [1257, 614] on button "Nova marcação" at bounding box center [1259, 614] width 106 height 29
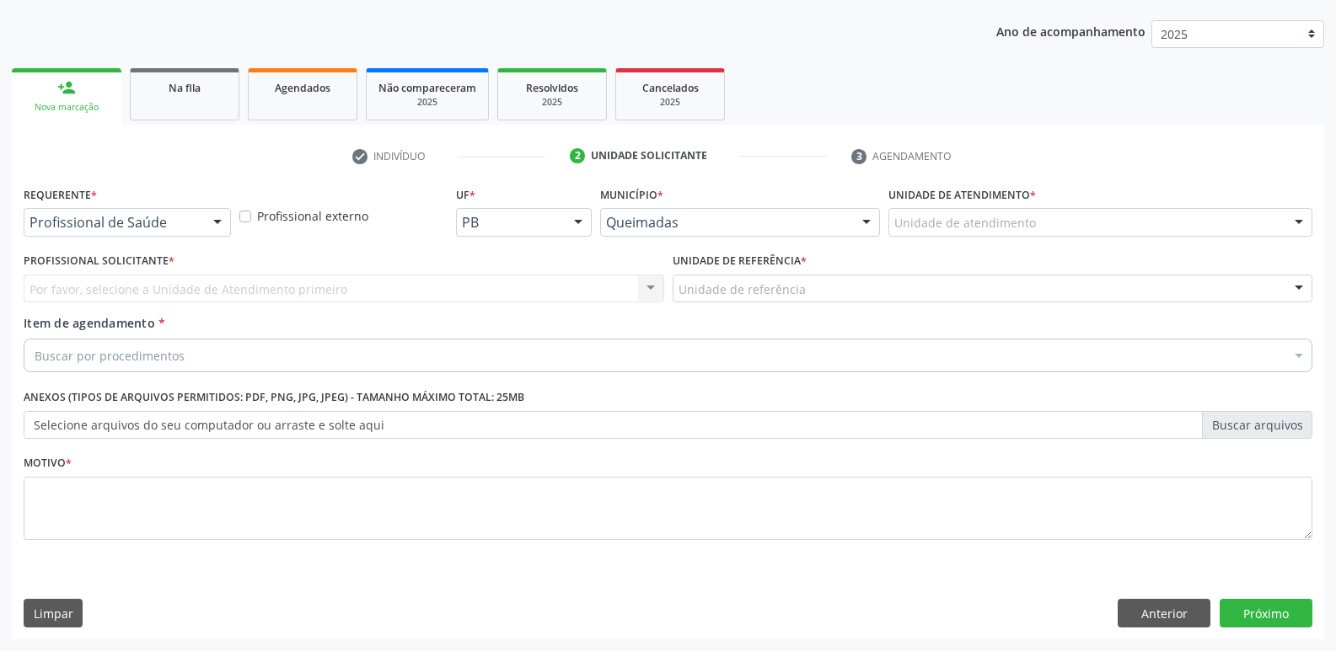
drag, startPoint x: 145, startPoint y: 214, endPoint x: 153, endPoint y: 295, distance: 81.3
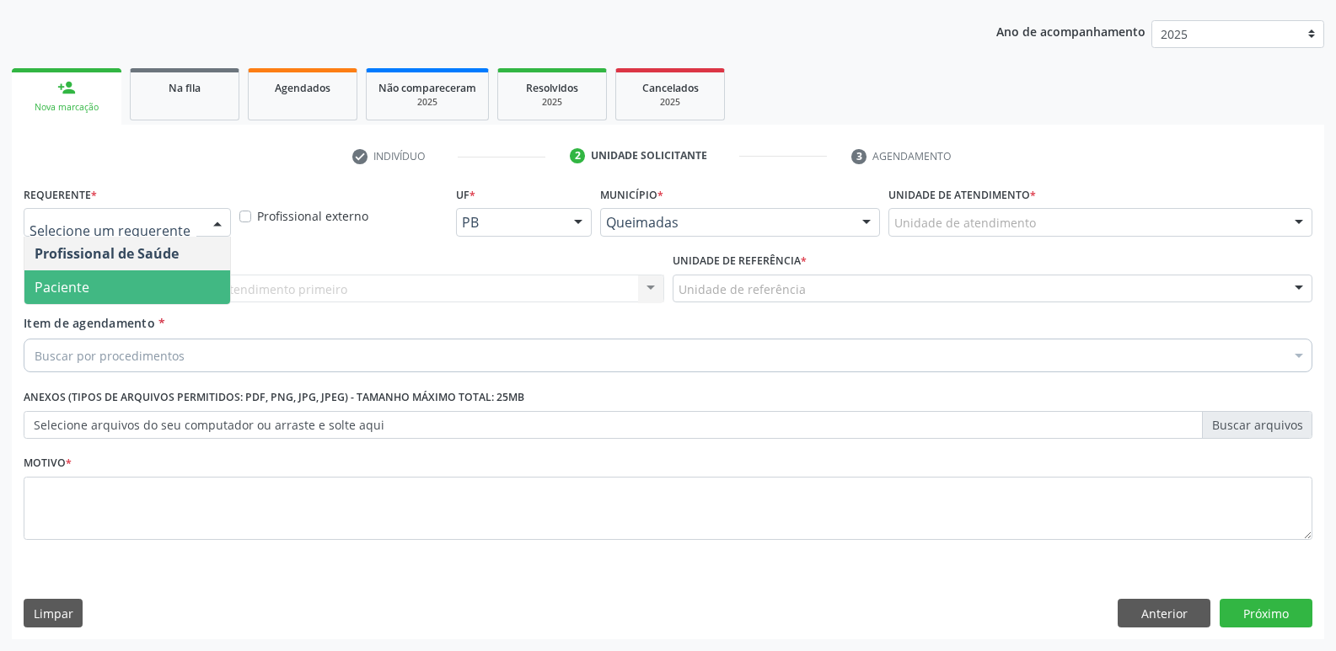
drag, startPoint x: 138, startPoint y: 291, endPoint x: 163, endPoint y: 293, distance: 24.6
click at [139, 291] on span "Paciente" at bounding box center [127, 288] width 206 height 34
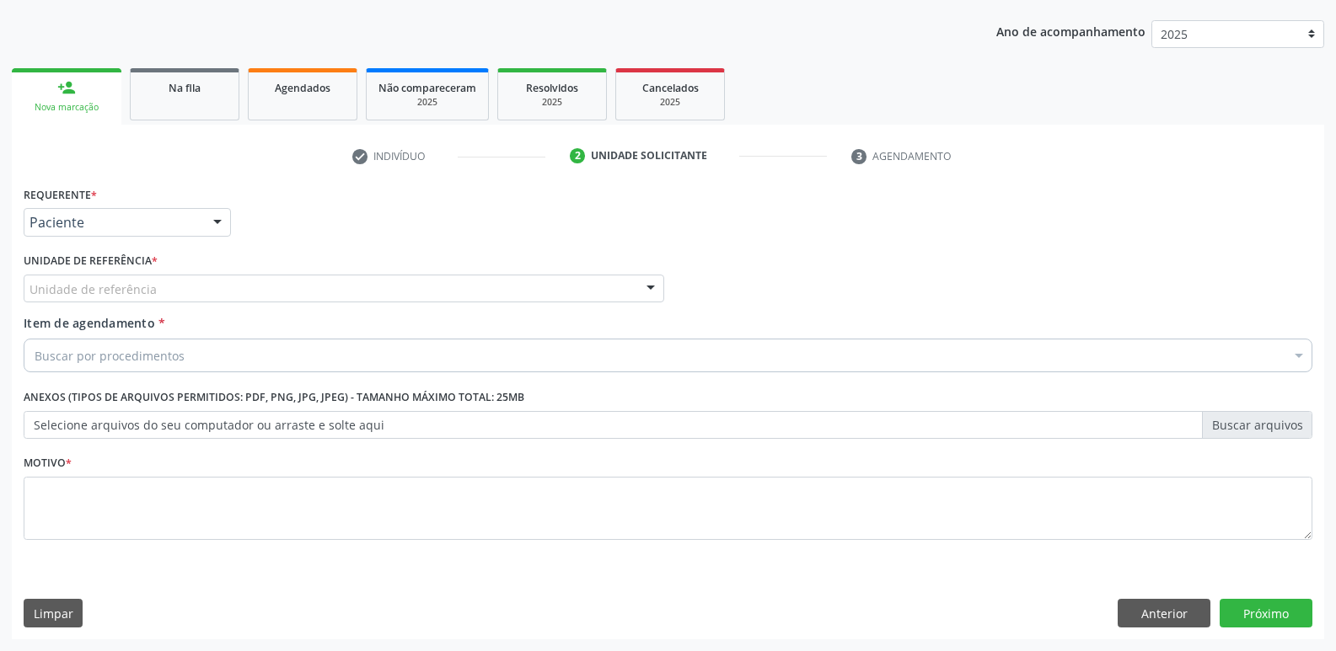
click at [243, 288] on div "Unidade de referência" at bounding box center [344, 289] width 640 height 29
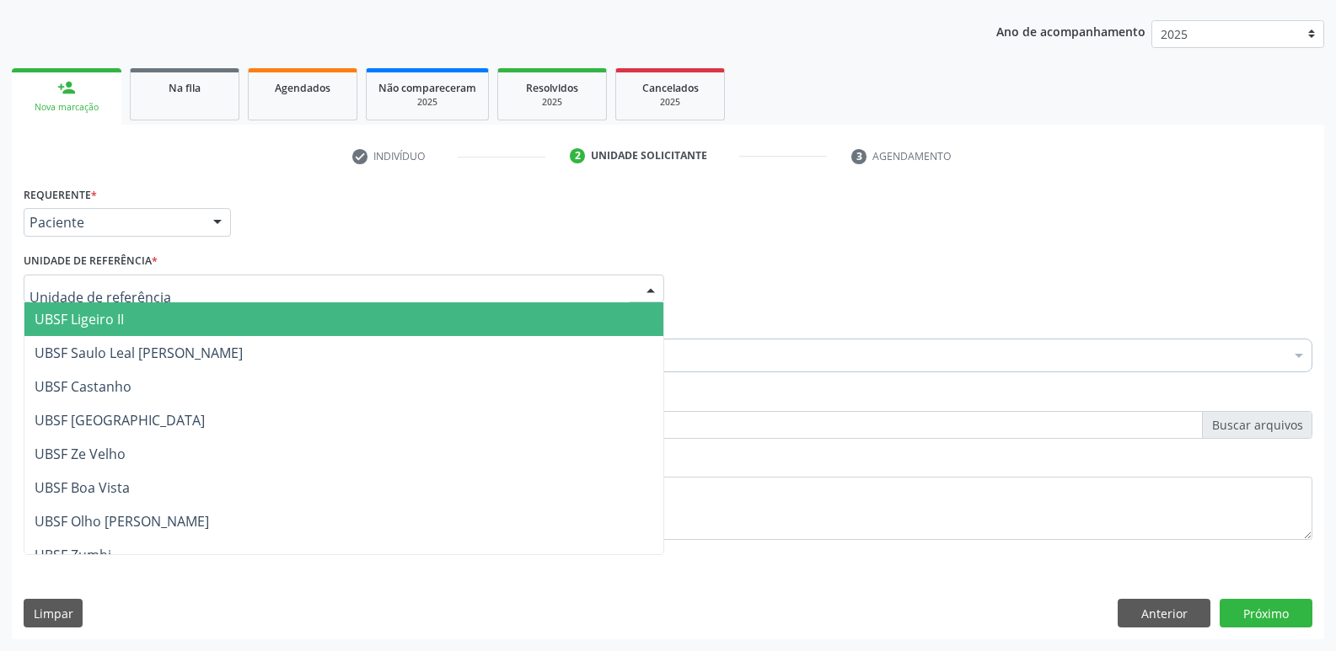
type input "V"
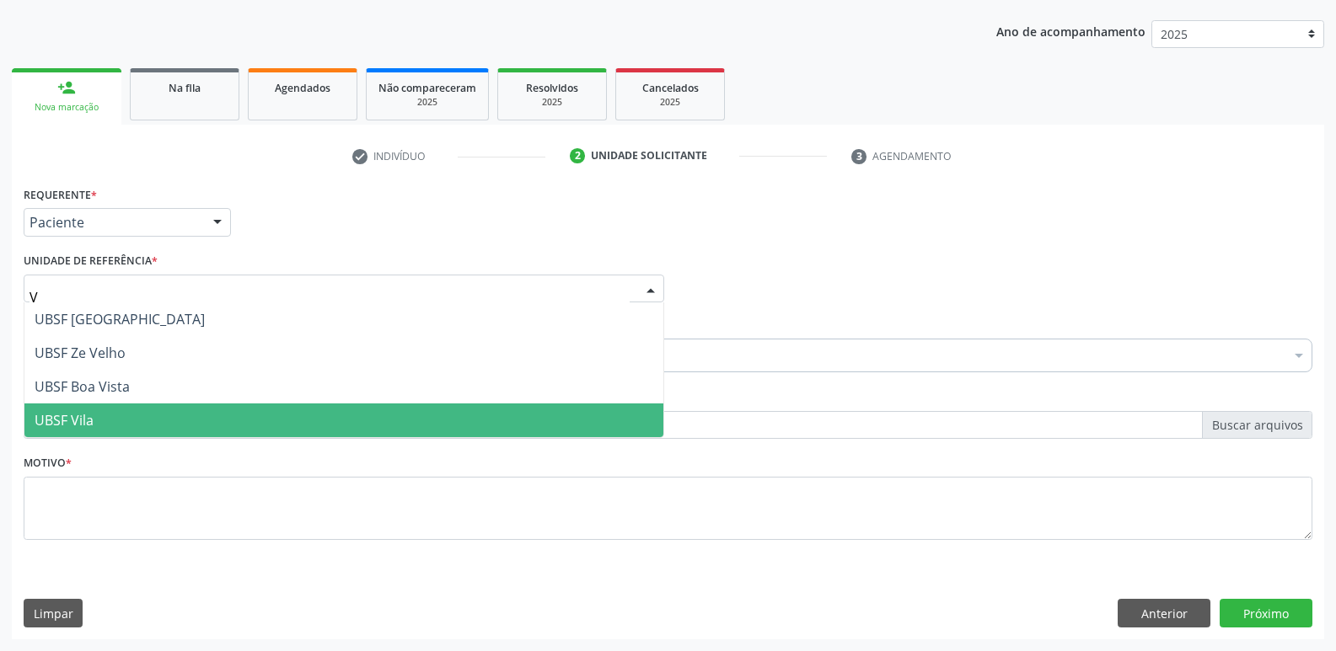
drag, startPoint x: 95, startPoint y: 414, endPoint x: 158, endPoint y: 380, distance: 71.6
click at [97, 410] on span "UBSF Vila" at bounding box center [343, 421] width 639 height 34
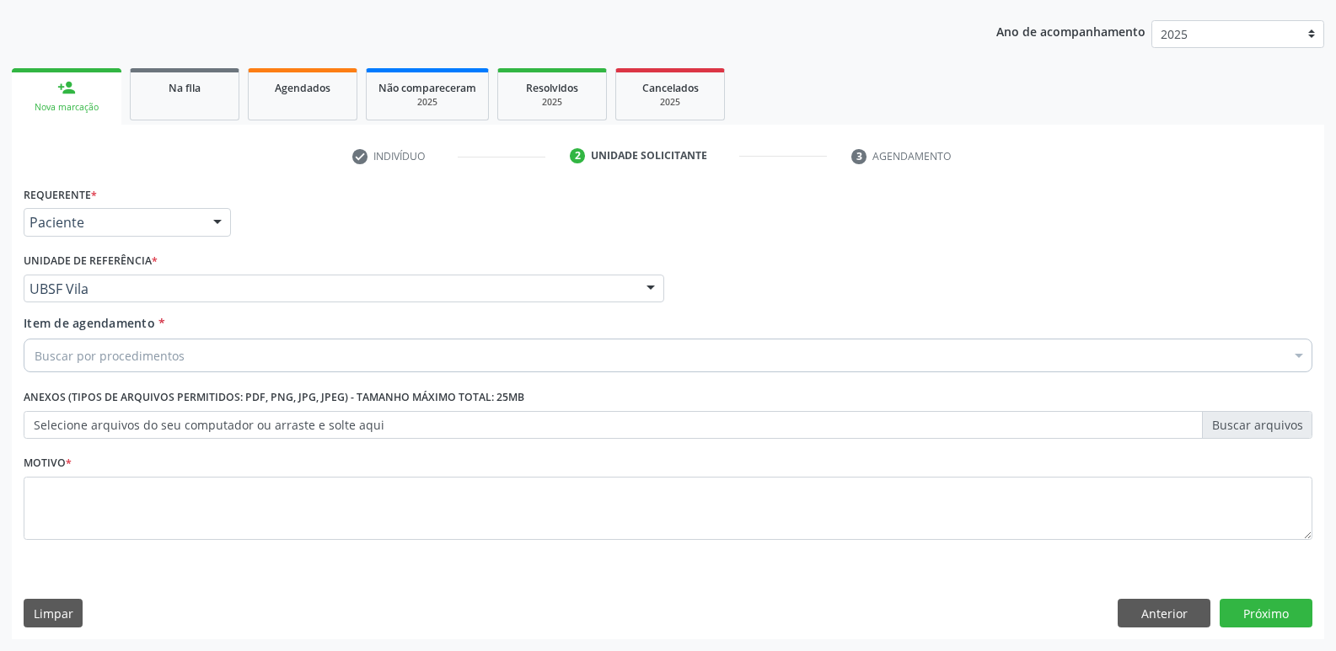
click at [182, 350] on div "Buscar por procedimentos" at bounding box center [668, 356] width 1289 height 34
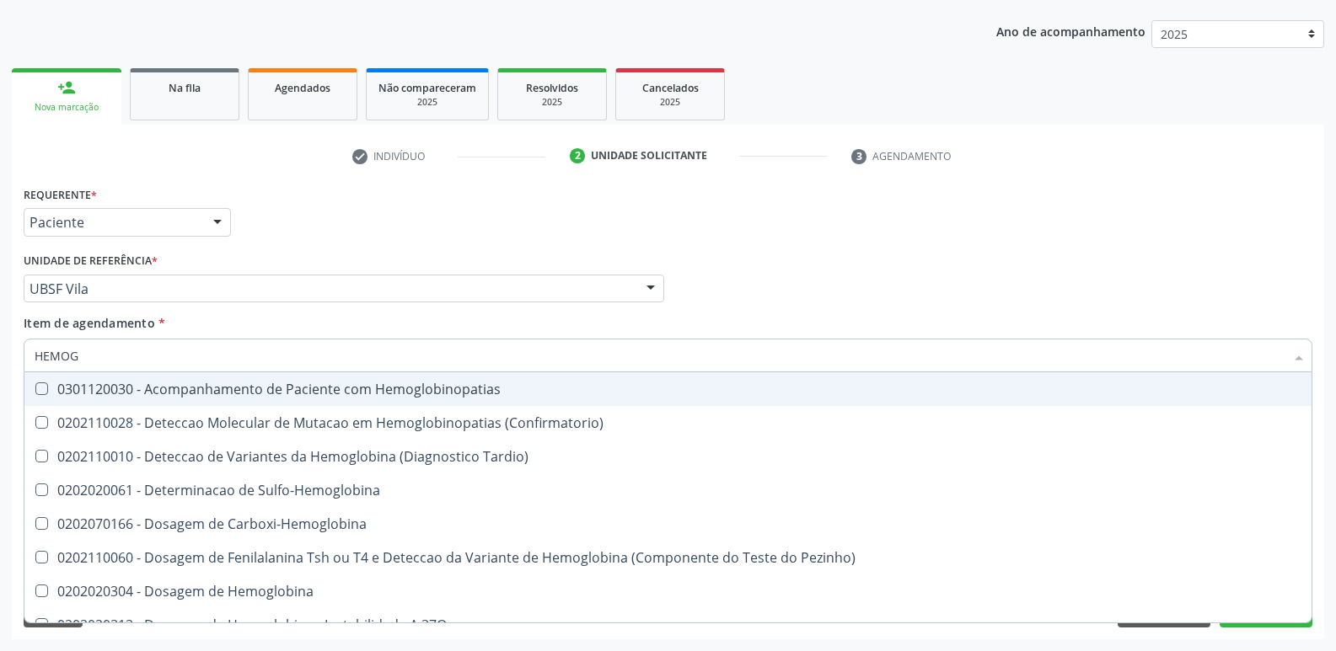
type input "HEMOGR"
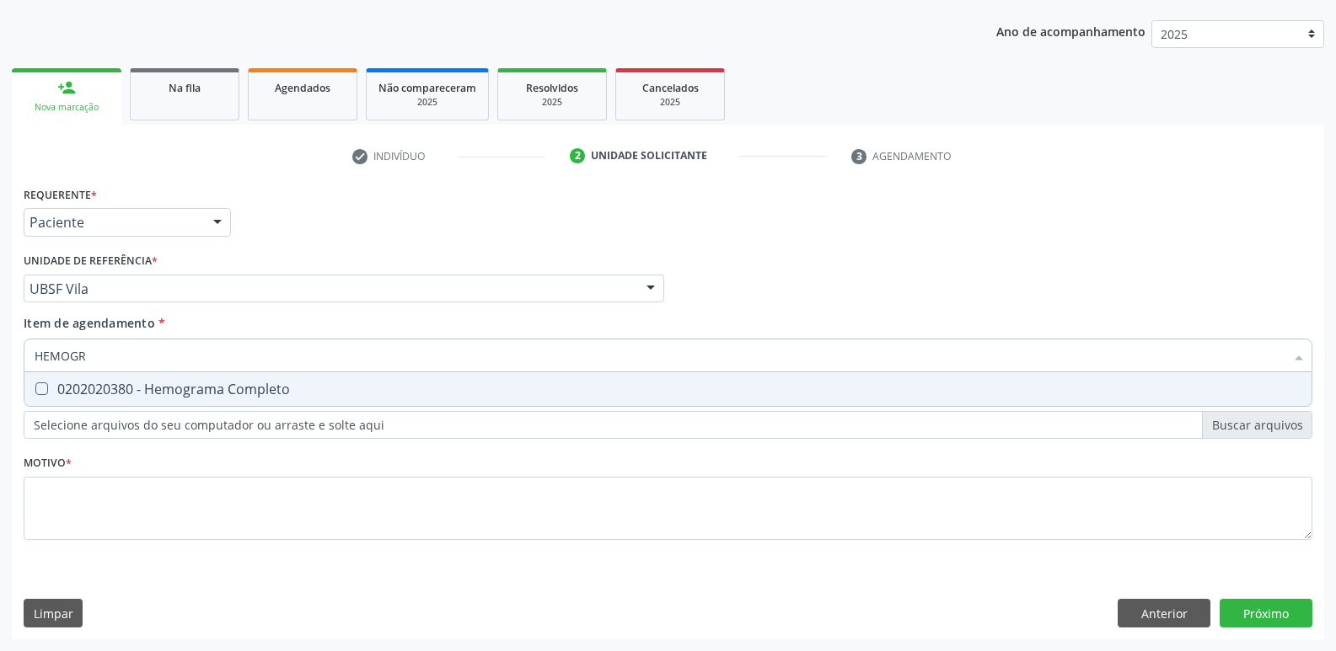
click at [204, 383] on div "0202020380 - Hemograma Completo" at bounding box center [668, 389] width 1267 height 13
checkbox Completo "true"
type input "HEMOG"
checkbox Completo "false"
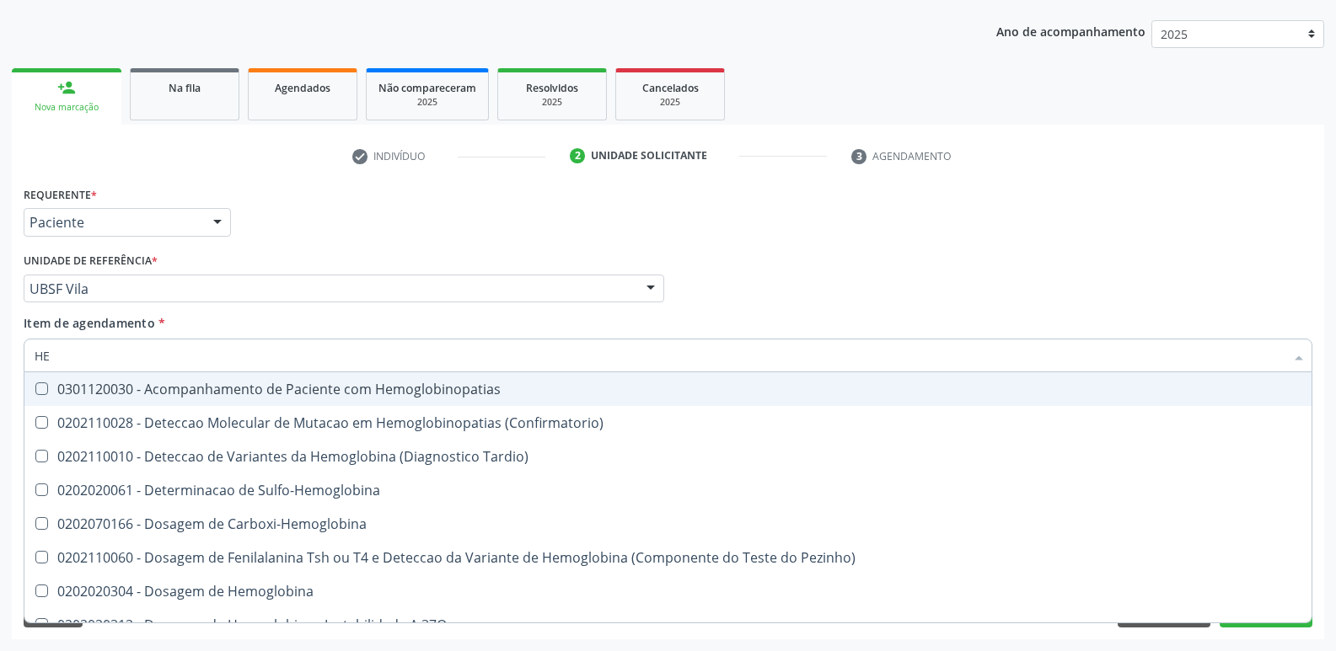
type input "H"
checkbox Completo "false"
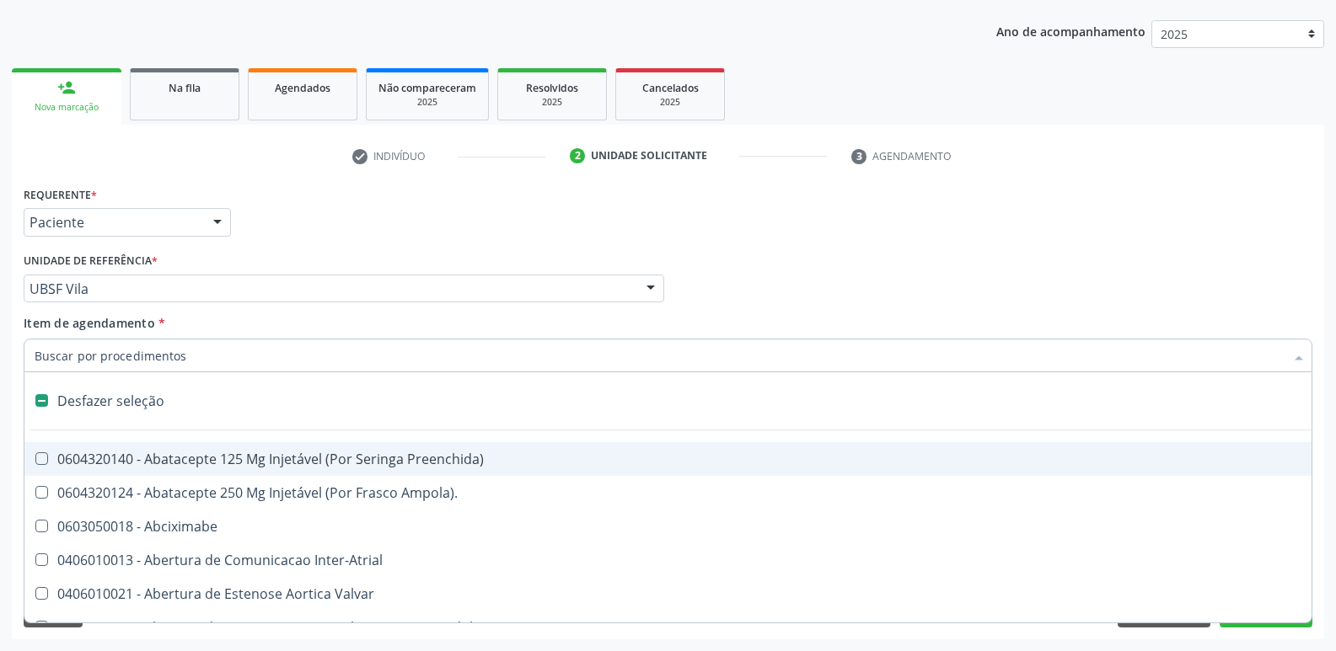
type input "G"
checkbox Persistente "true"
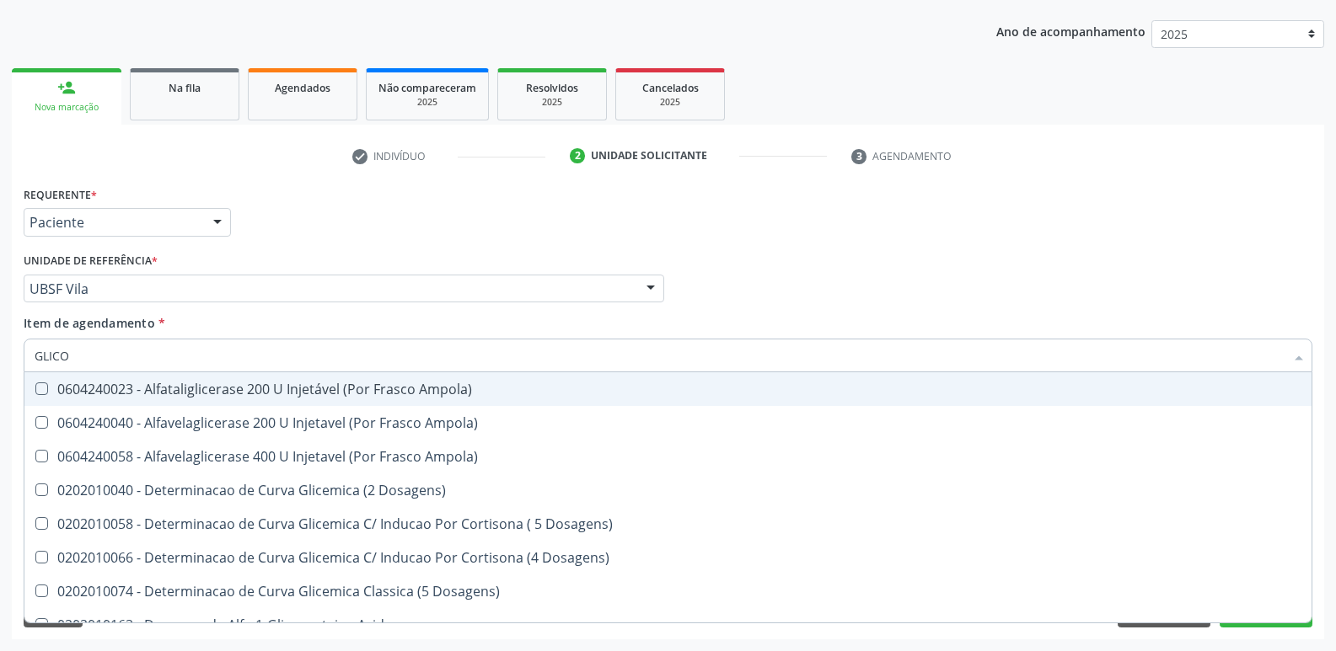
type input "GLICOS"
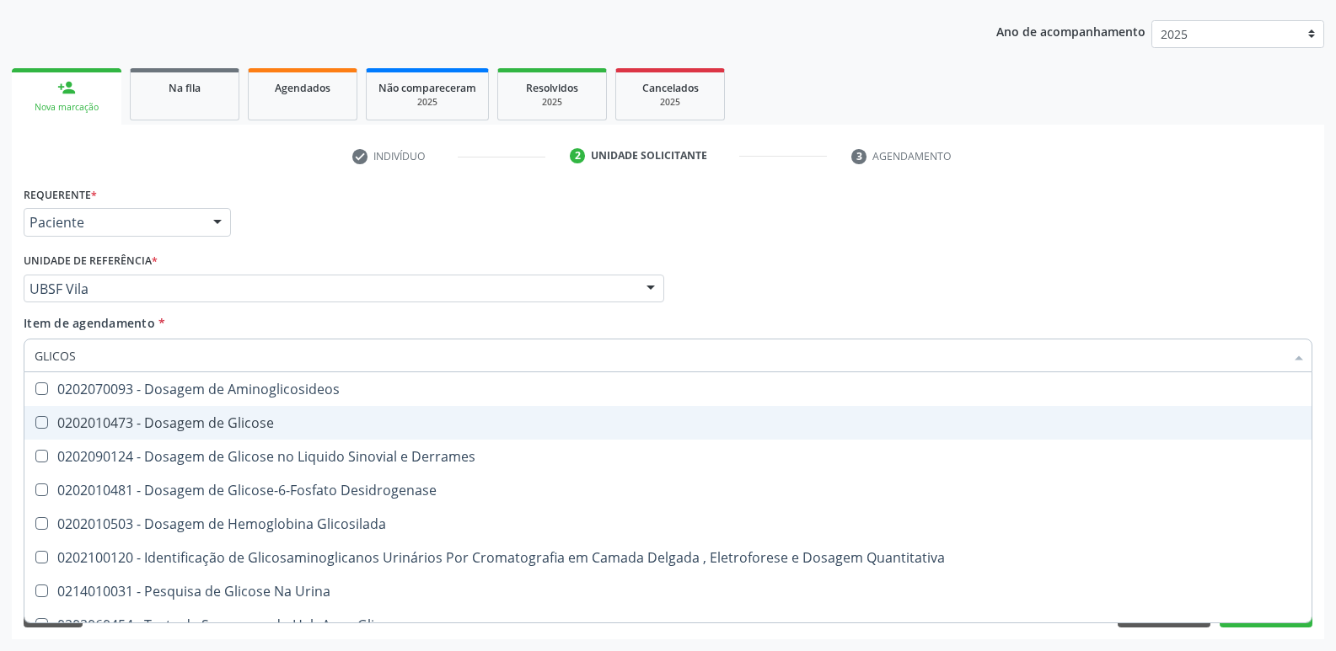
drag, startPoint x: 203, startPoint y: 421, endPoint x: 312, endPoint y: 537, distance: 158.6
click at [212, 429] on div "0202010473 - Dosagem de Glicose" at bounding box center [668, 422] width 1267 height 13
checkbox Glicose "true"
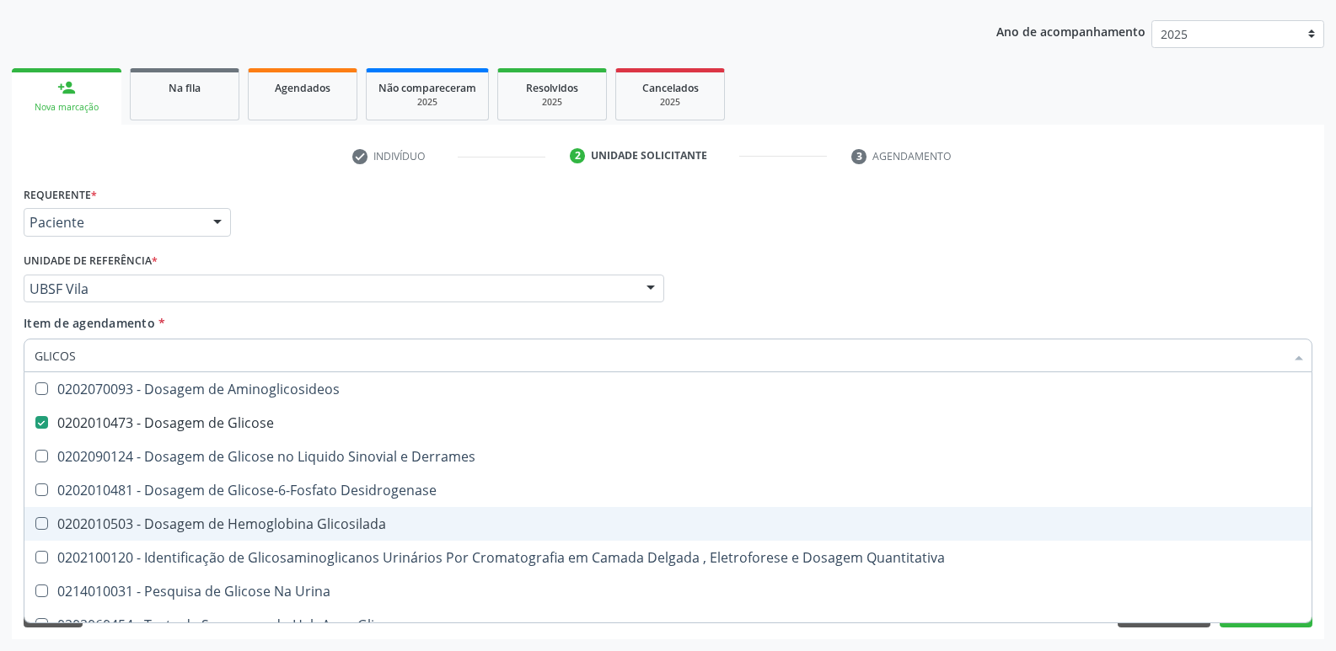
click at [330, 526] on div "0202010503 - Dosagem de Hemoglobina Glicosilada" at bounding box center [668, 523] width 1267 height 13
checkbox Glicosilada "true"
type input "GLICO"
checkbox Glicose "false"
checkbox Derrames "true"
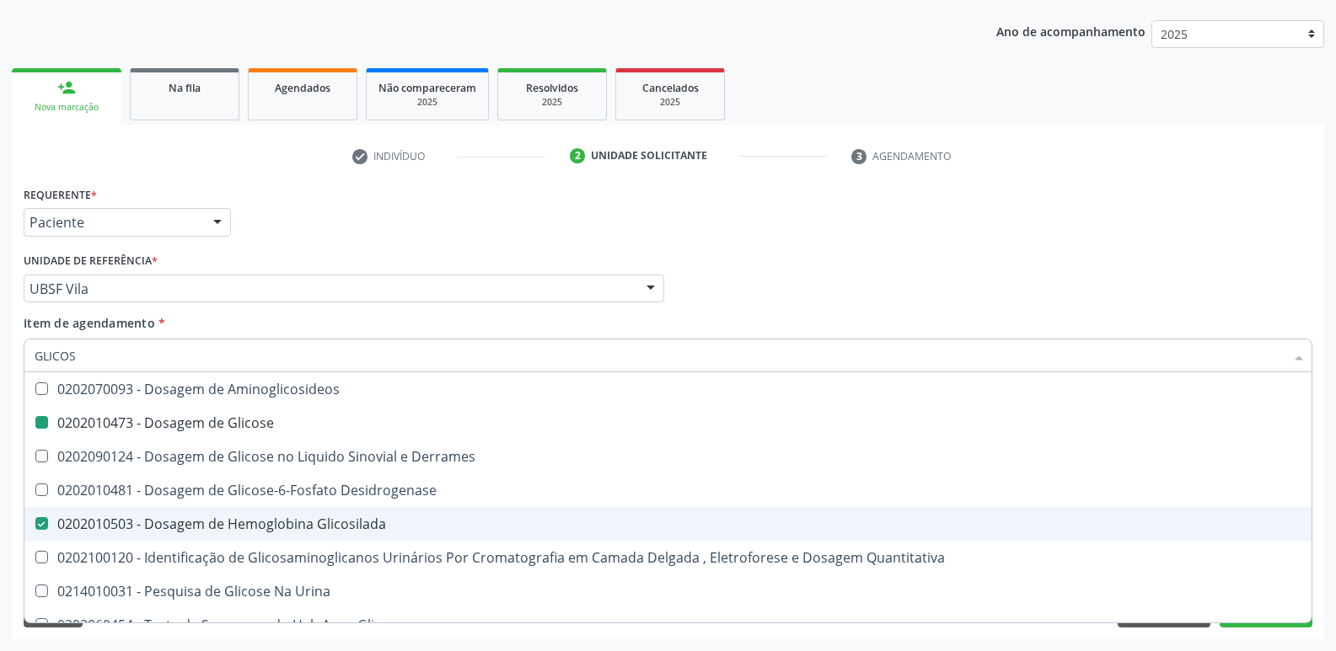
checkbox Glicosilada "false"
checkbox Quantitativa "true"
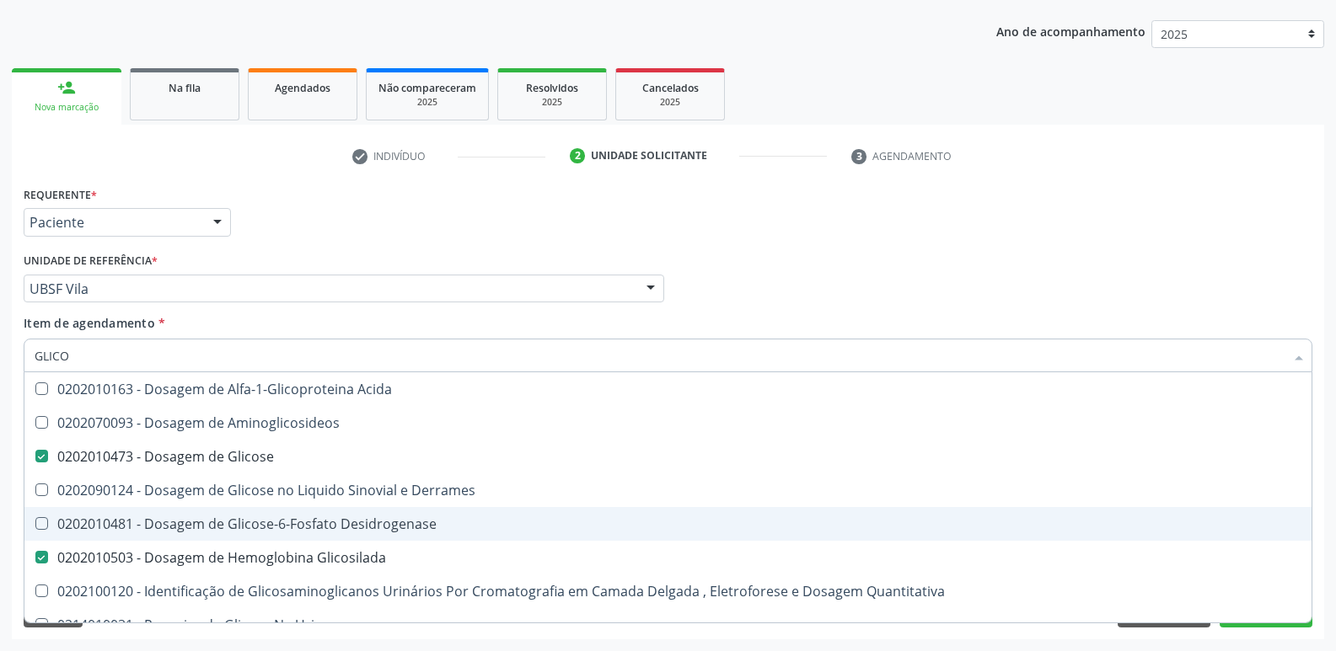
type input "GLIC"
checkbox Glicose "false"
checkbox Glicosilada "false"
type input "G"
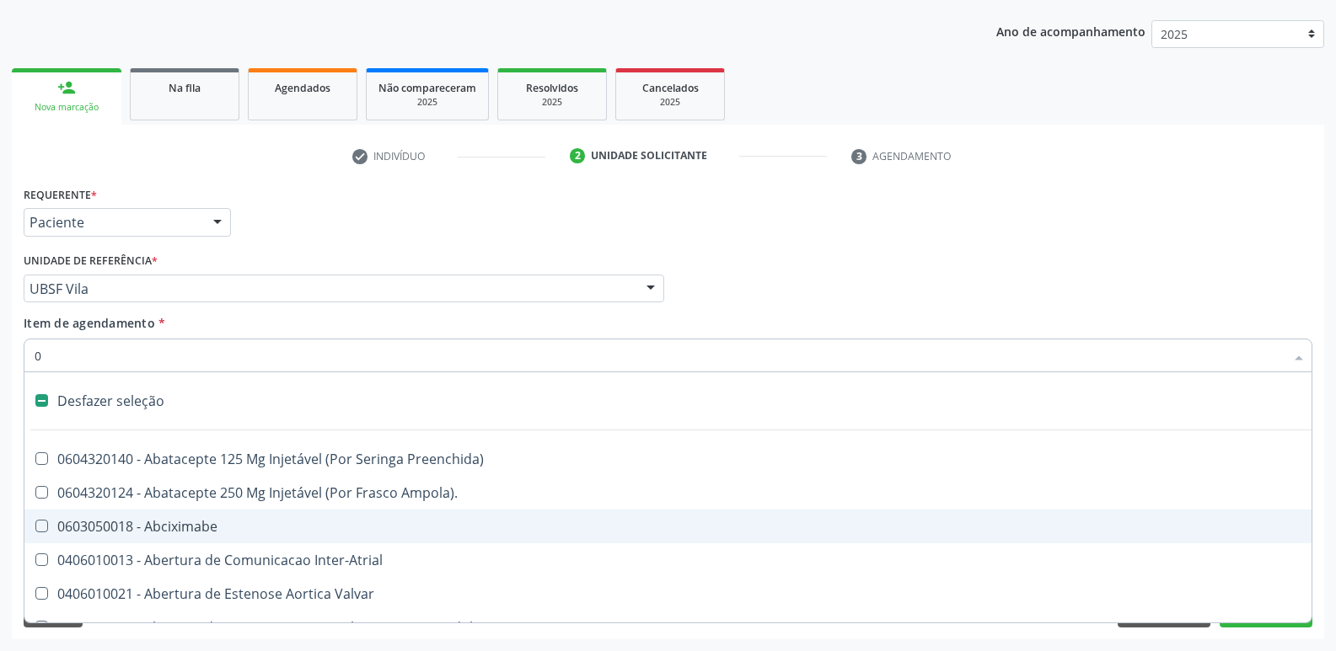
type input "02"
checkbox Comprimido\) "true"
checkbox Ml\) "true"
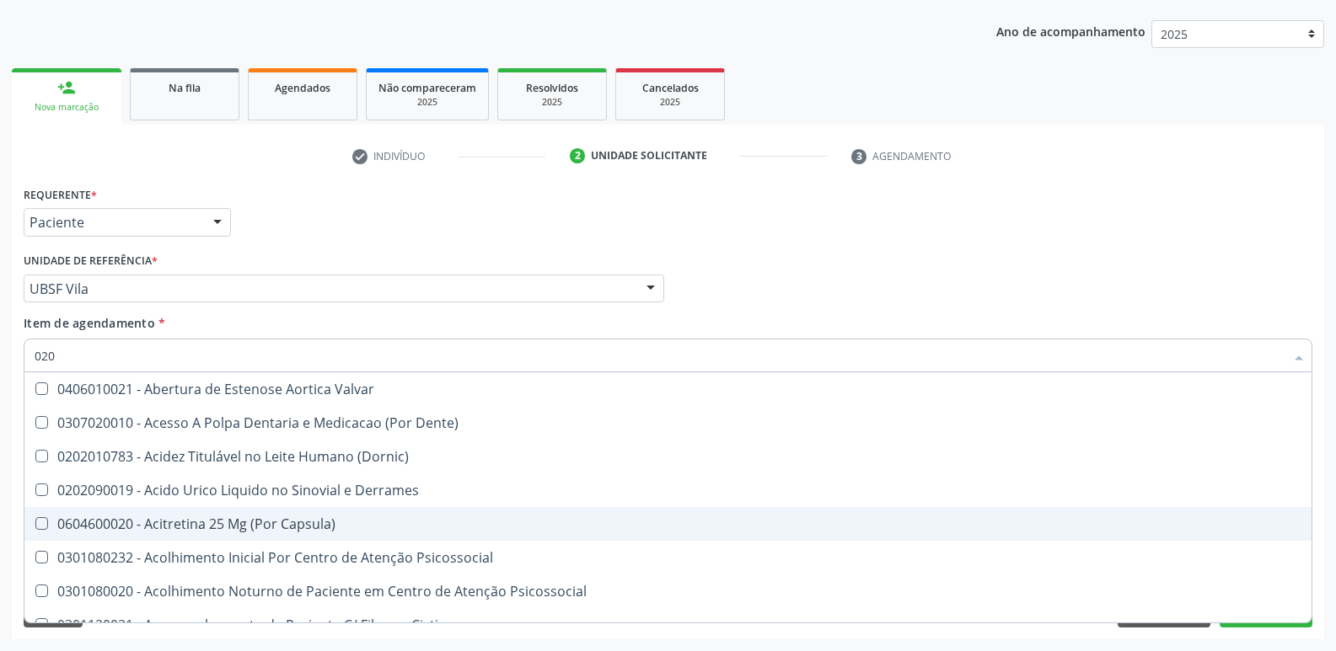
type input "0202"
checkbox Epidemiológica "true"
checkbox Pontas "true"
checkbox Septostomia "true"
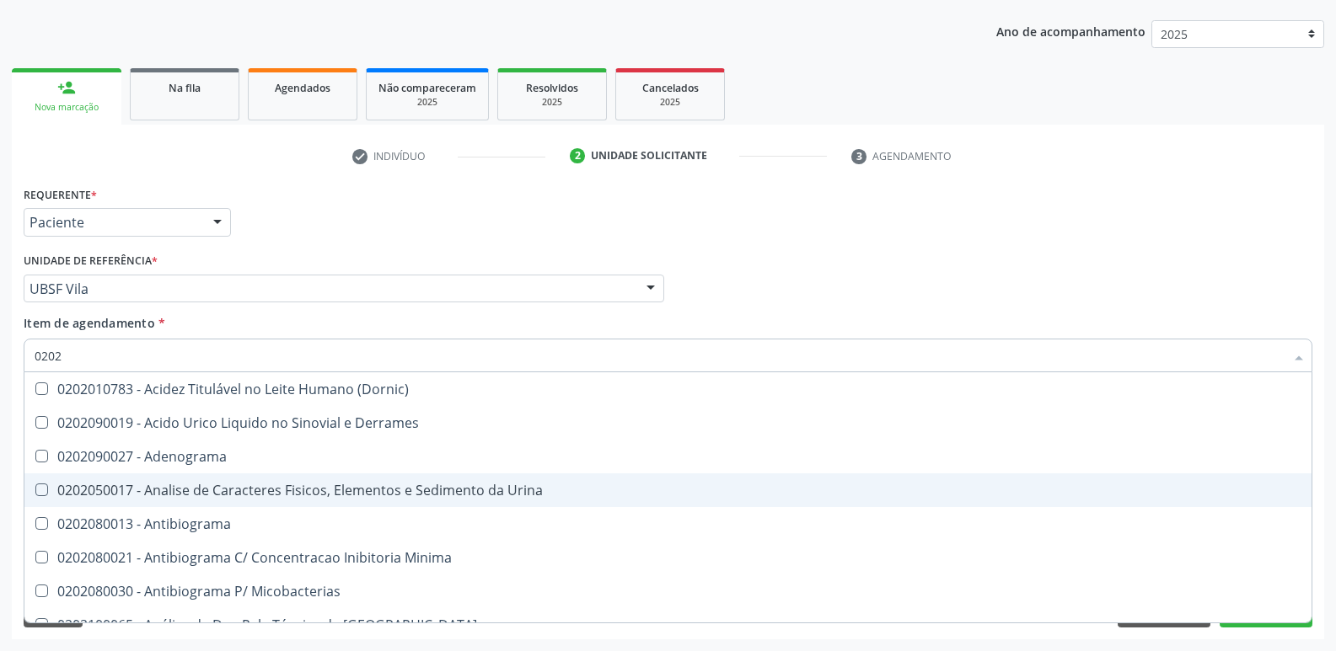
click at [343, 478] on span "0202050017 - Analise de Caracteres Fisicos, Elementos e Sedimento da Urina" at bounding box center [667, 491] width 1287 height 34
checkbox Urina "true"
type input "020"
checkbox Urina "false"
checkbox Liquor "true"
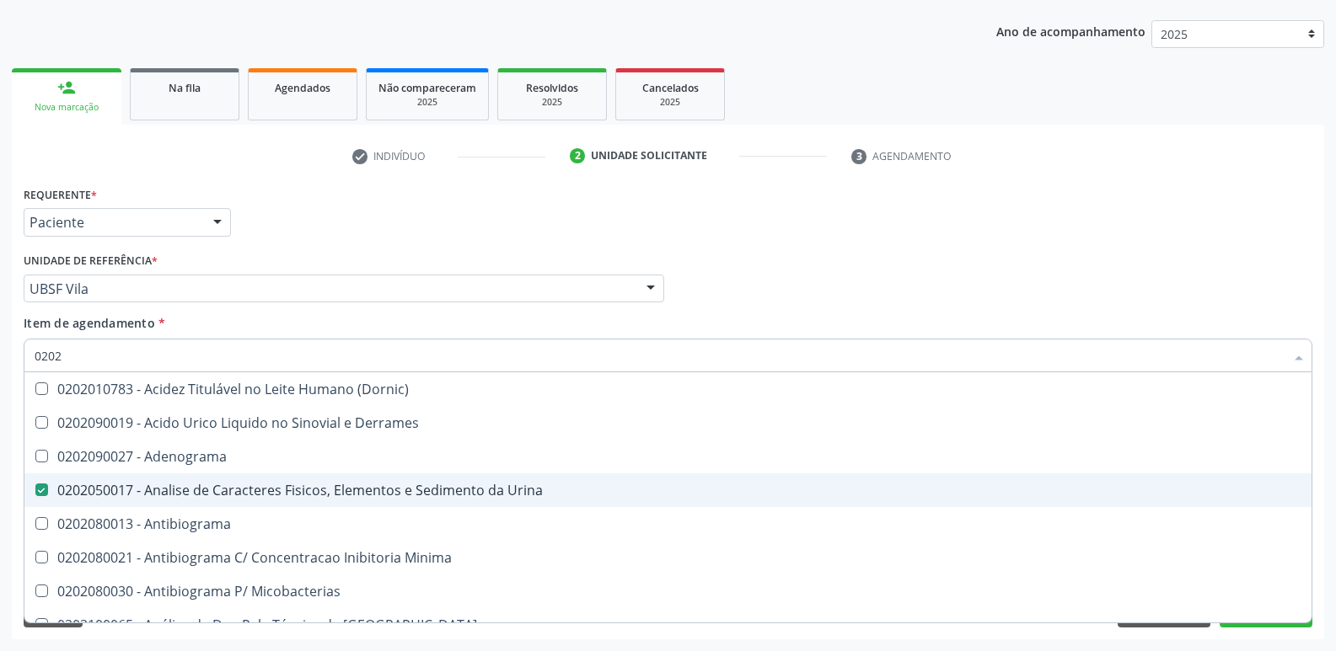
checkbox Glicose "false"
checkbox Glicosilada "false"
checkbox Completo "false"
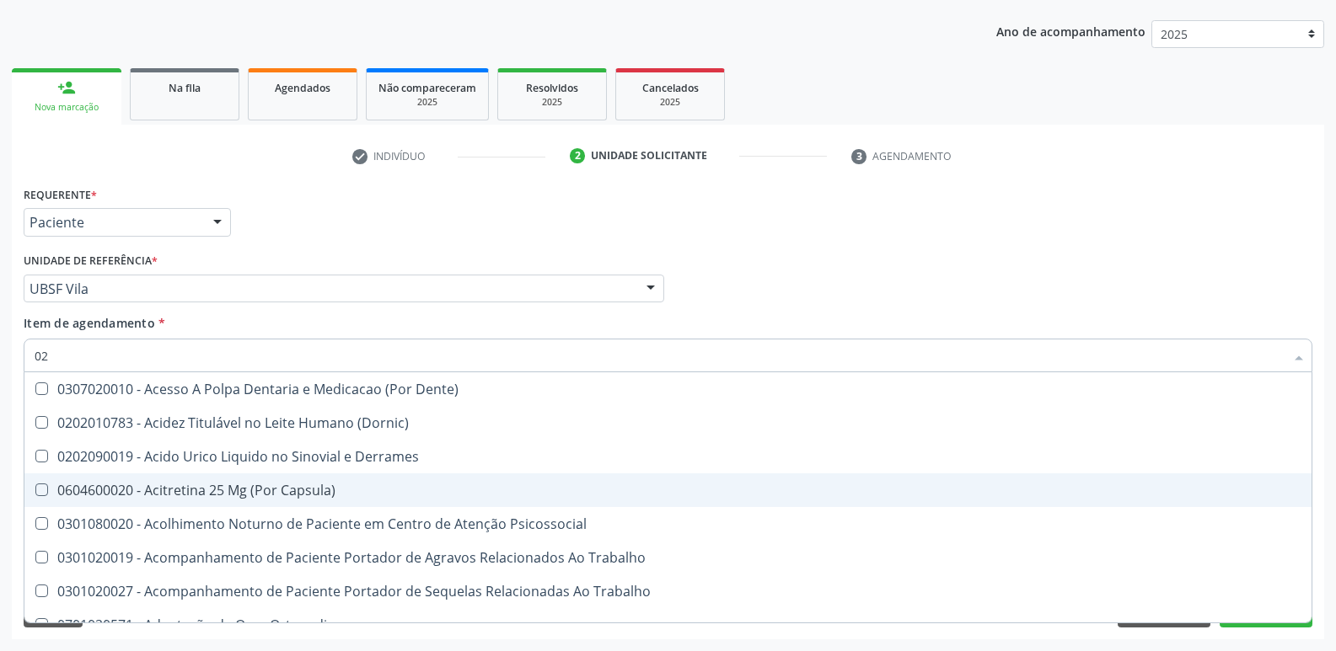
type input "0"
checkbox Urina "false"
checkbox Coagulacao "false"
checkbox Aberto\) "true"
checkbox Glicose "false"
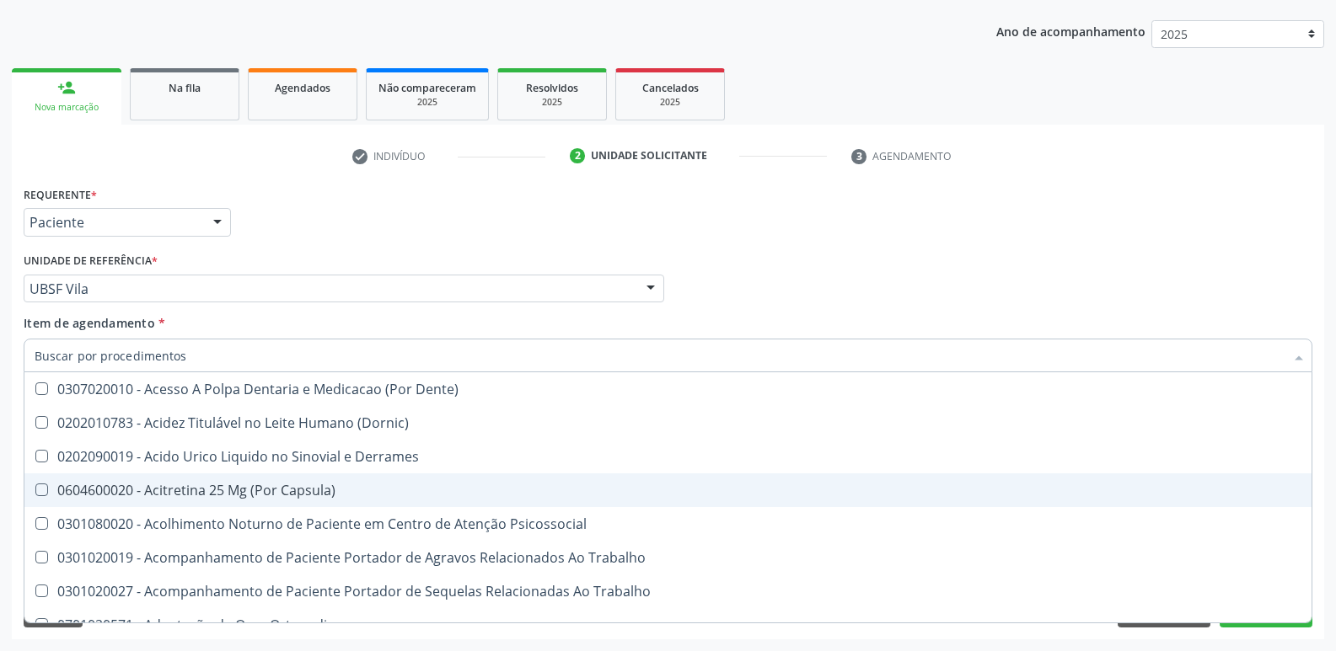
checkbox Glicosilada "false"
checkbox Salivar "false"
checkbox Sextante "false"
checkbox Completo "false"
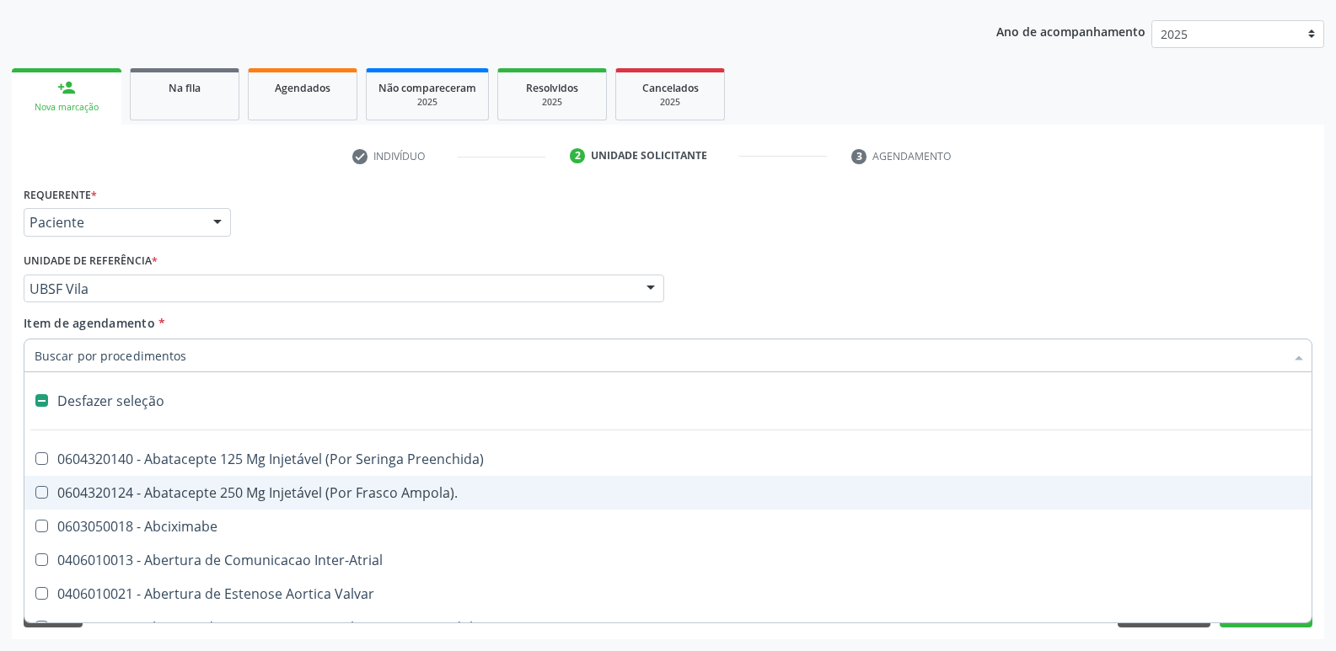
type input "U"
checkbox Frasco-Ampola\) "true"
checkbox Urina "false"
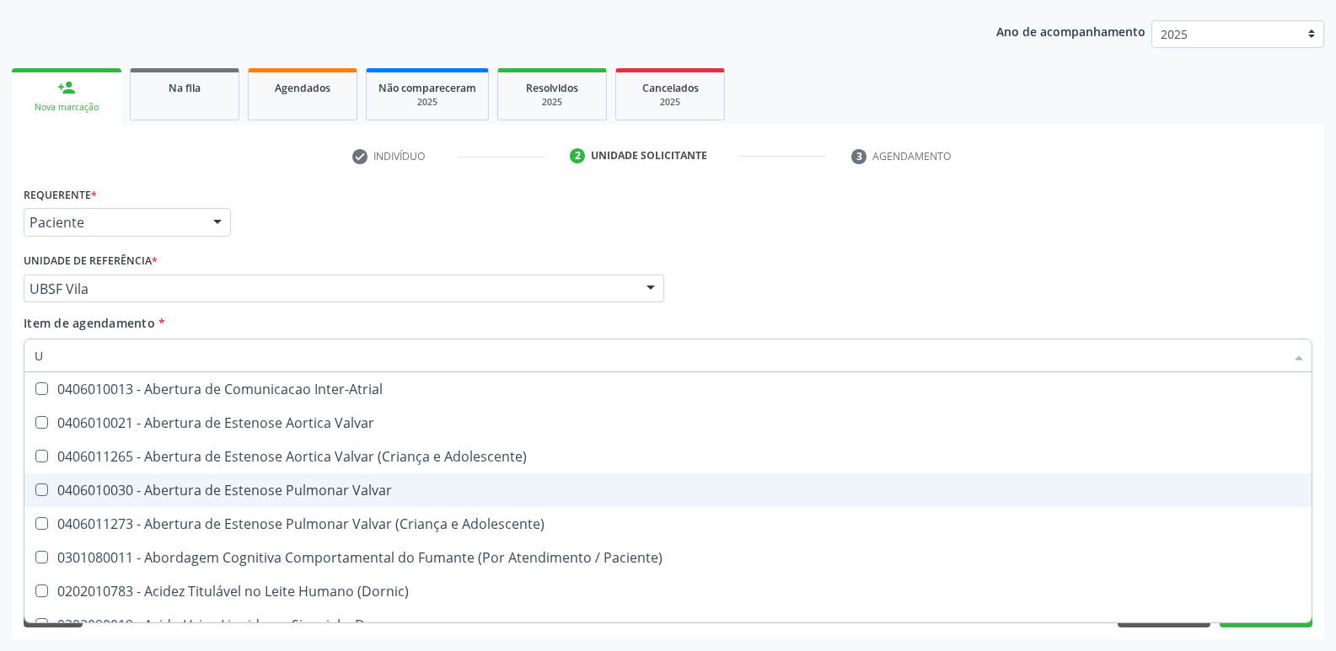
type input "UR"
checkbox Reabilitacao "true"
checkbox Urina "false"
type input "URE"
checkbox Reabilitacao "false"
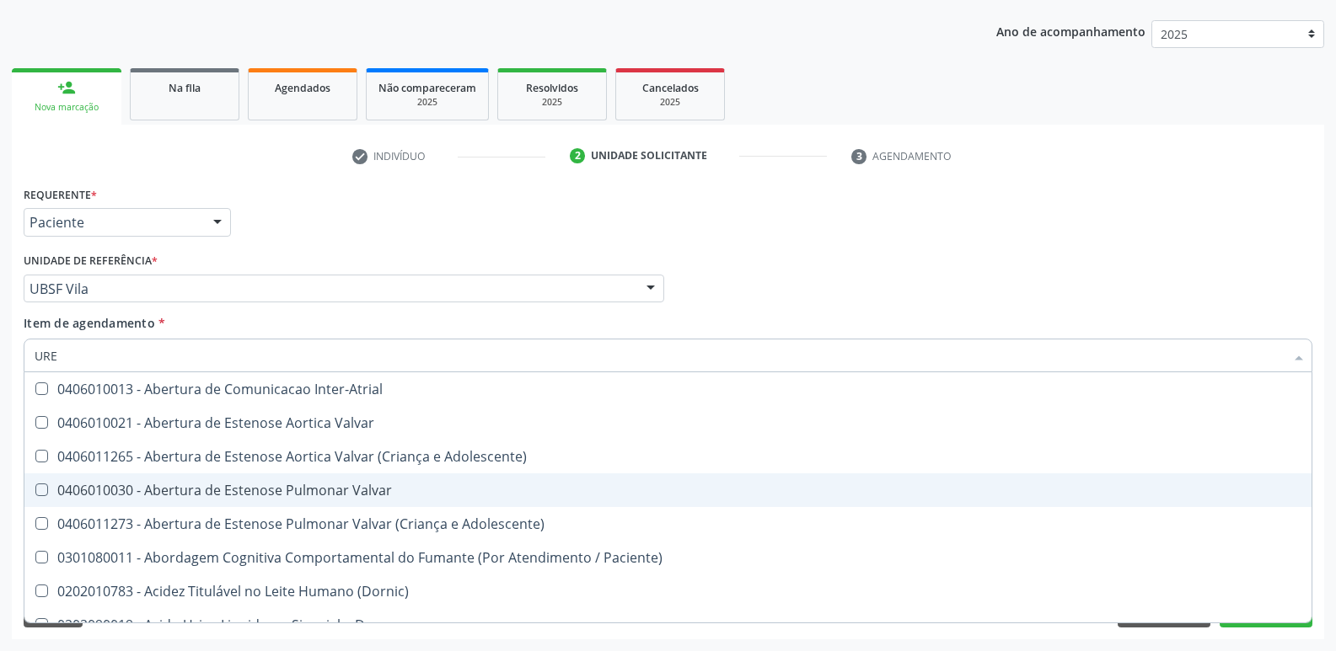
type input "UREI"
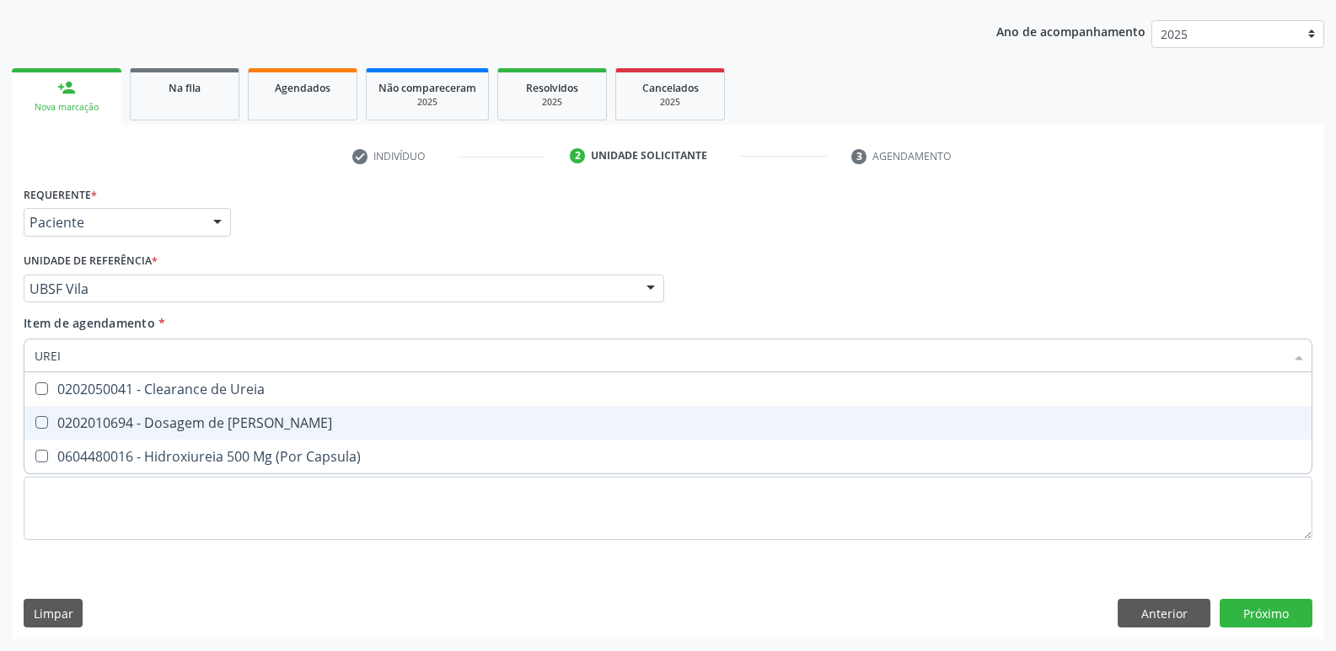
click at [319, 418] on div "0202010694 - Dosagem de [PERSON_NAME]" at bounding box center [668, 422] width 1267 height 13
checkbox Ureia "true"
type input "URE"
checkbox Ureia "false"
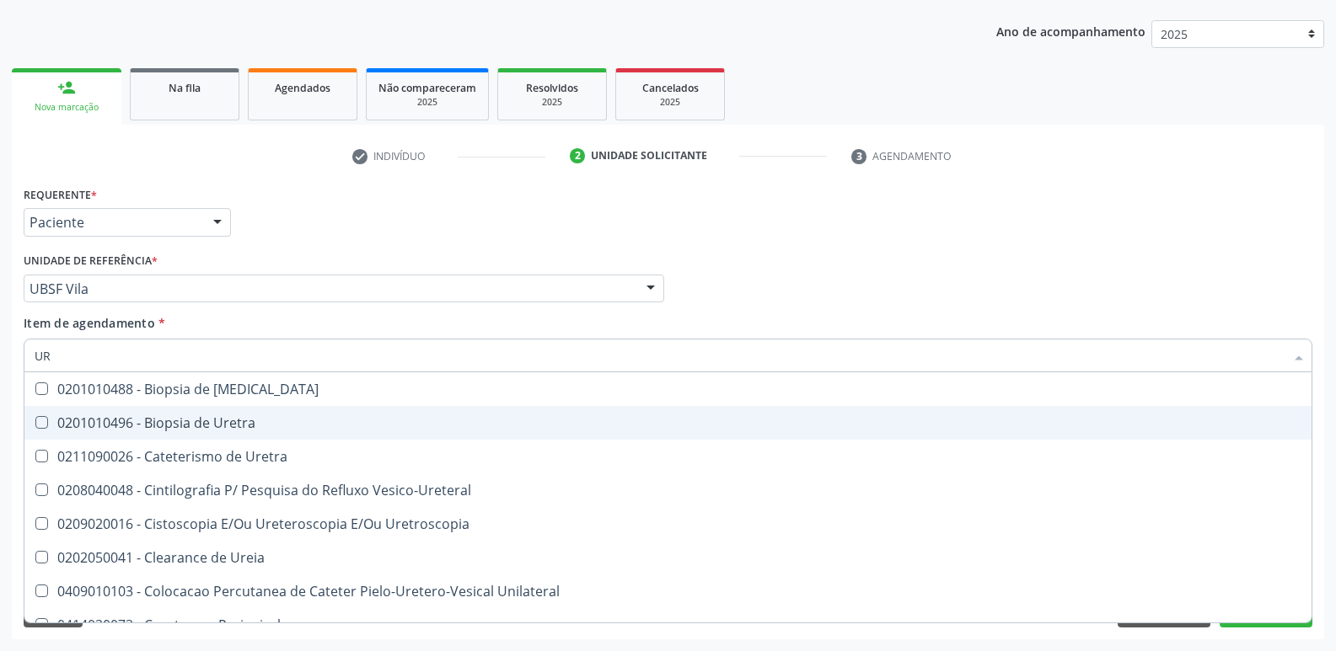
type input "U"
checkbox Ureia "false"
checkbox Bubonica\) "false"
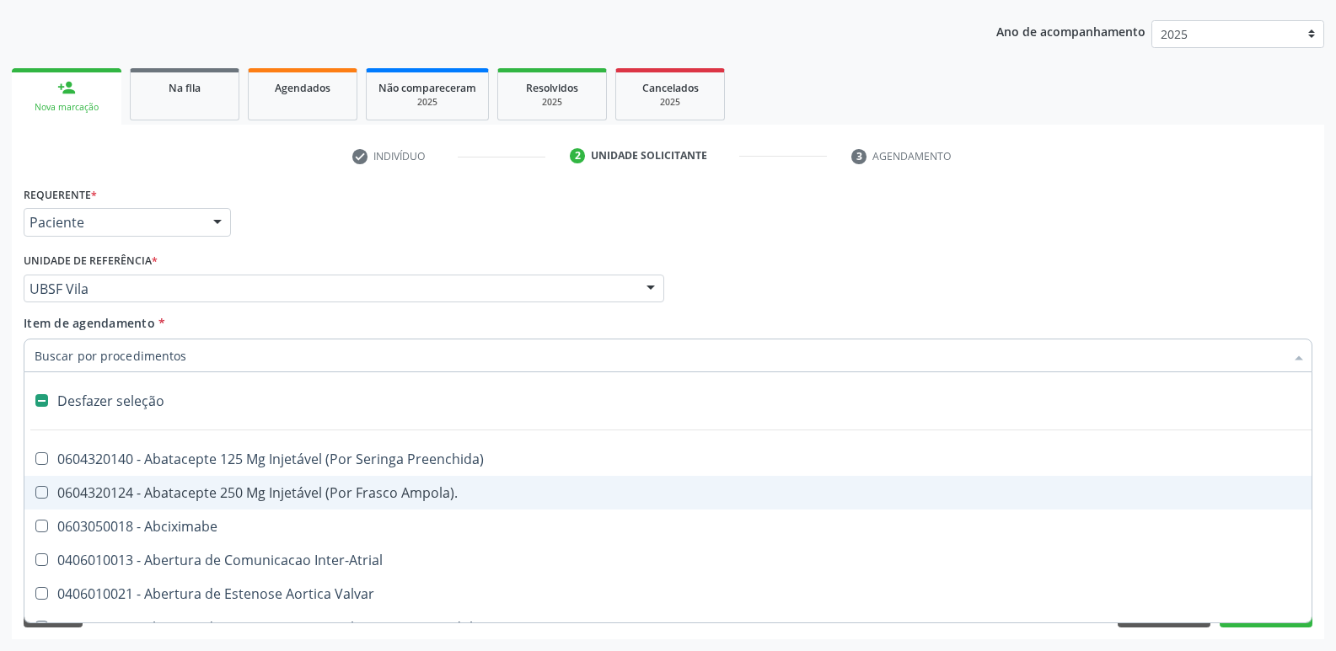
type input "C"
checkbox Dedo "true"
checkbox Urina "false"
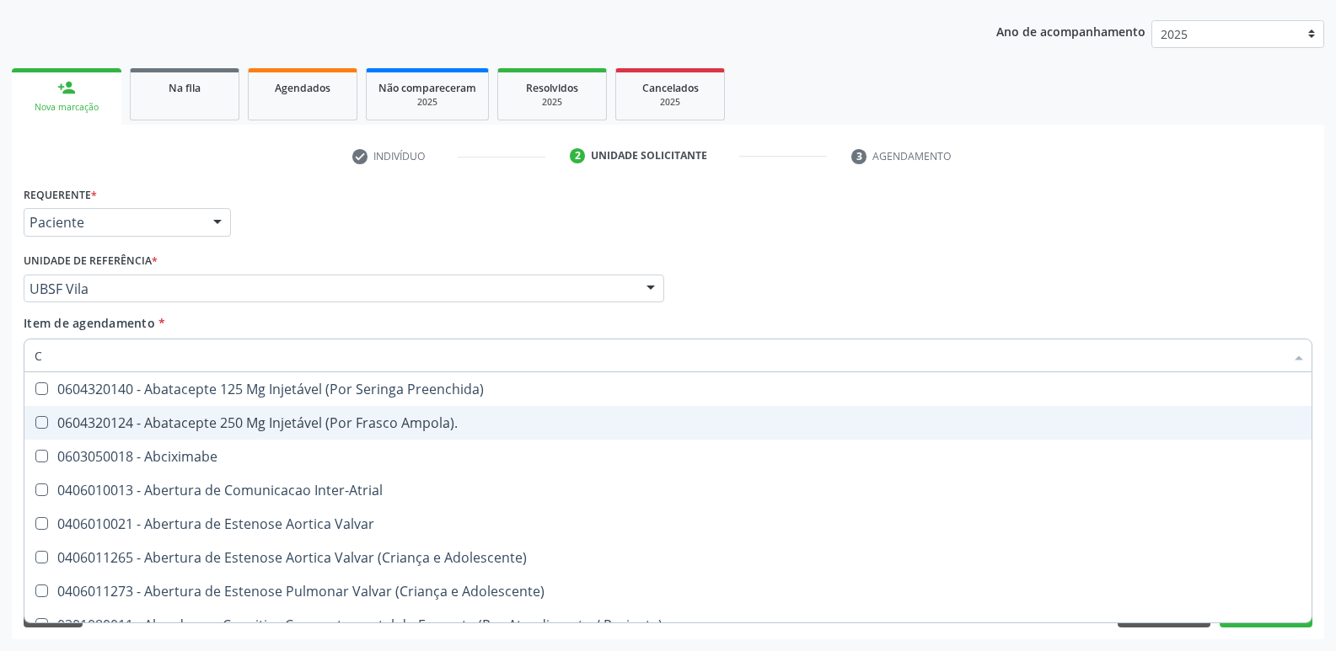
type input "CR"
checkbox Urina "false"
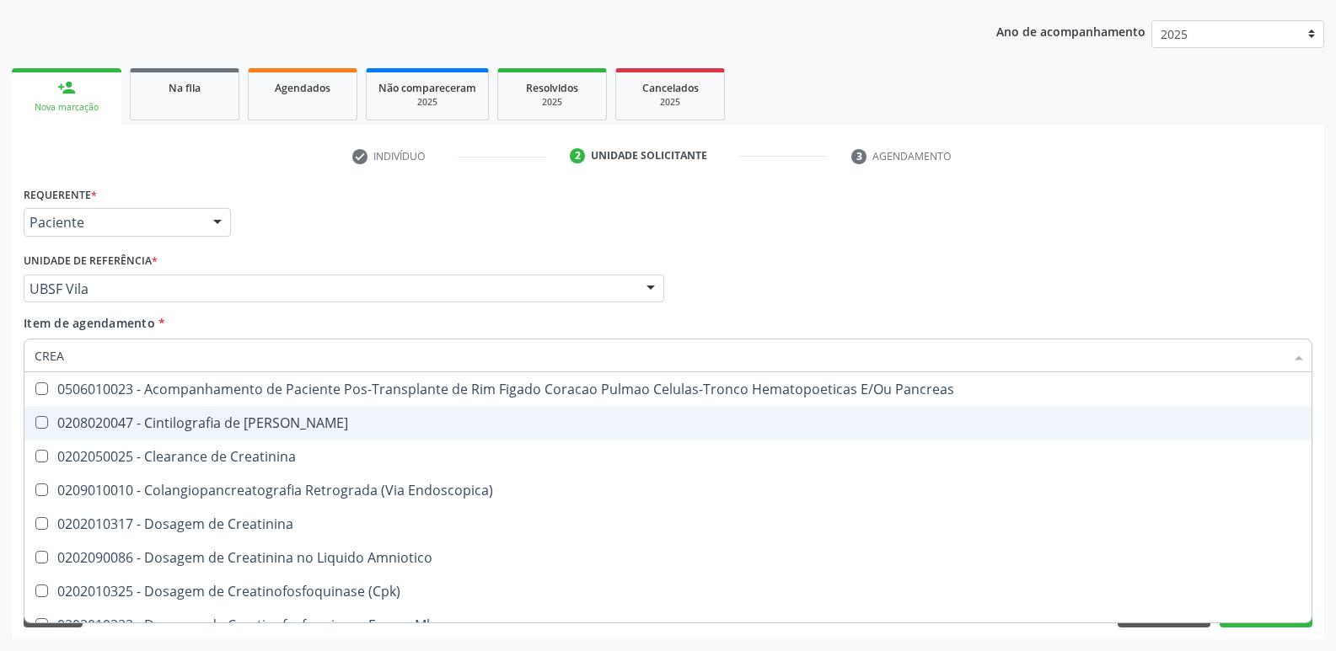
type input "CREAT"
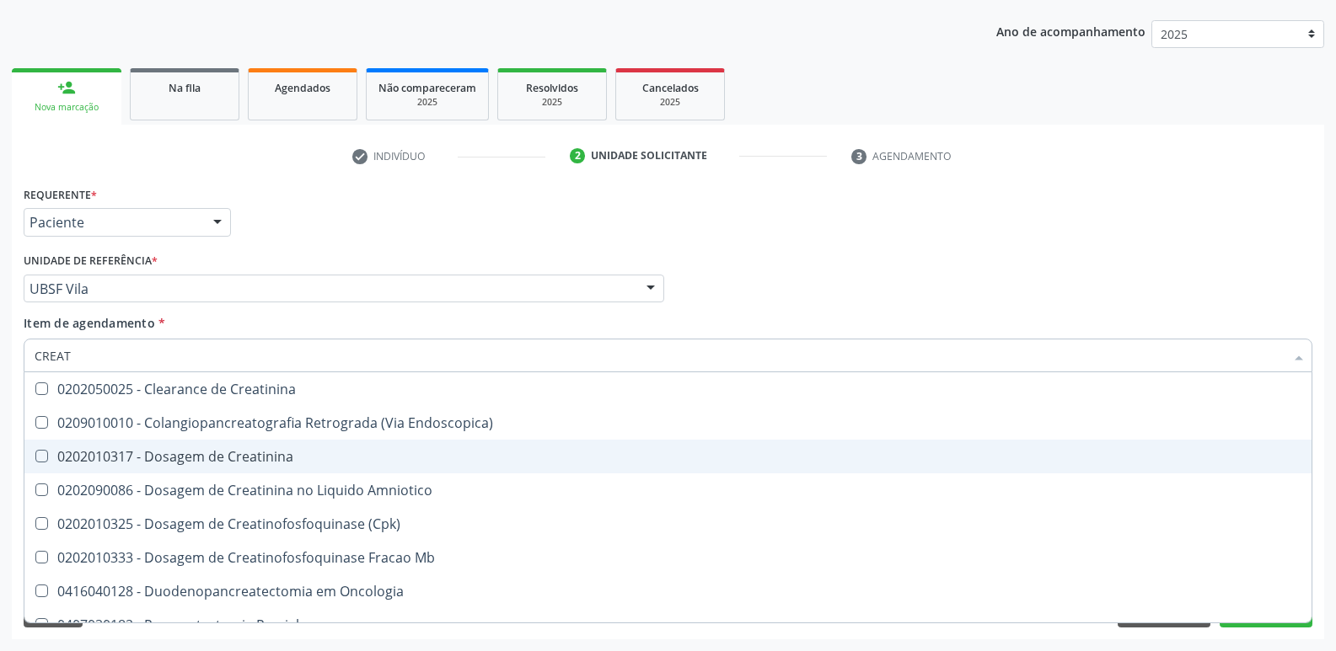
click at [292, 446] on span "0202010317 - Dosagem de Creatinina" at bounding box center [667, 457] width 1287 height 34
checkbox Creatinina "true"
type input "CREA"
checkbox Creatinina "false"
checkbox \(Cpk\) "true"
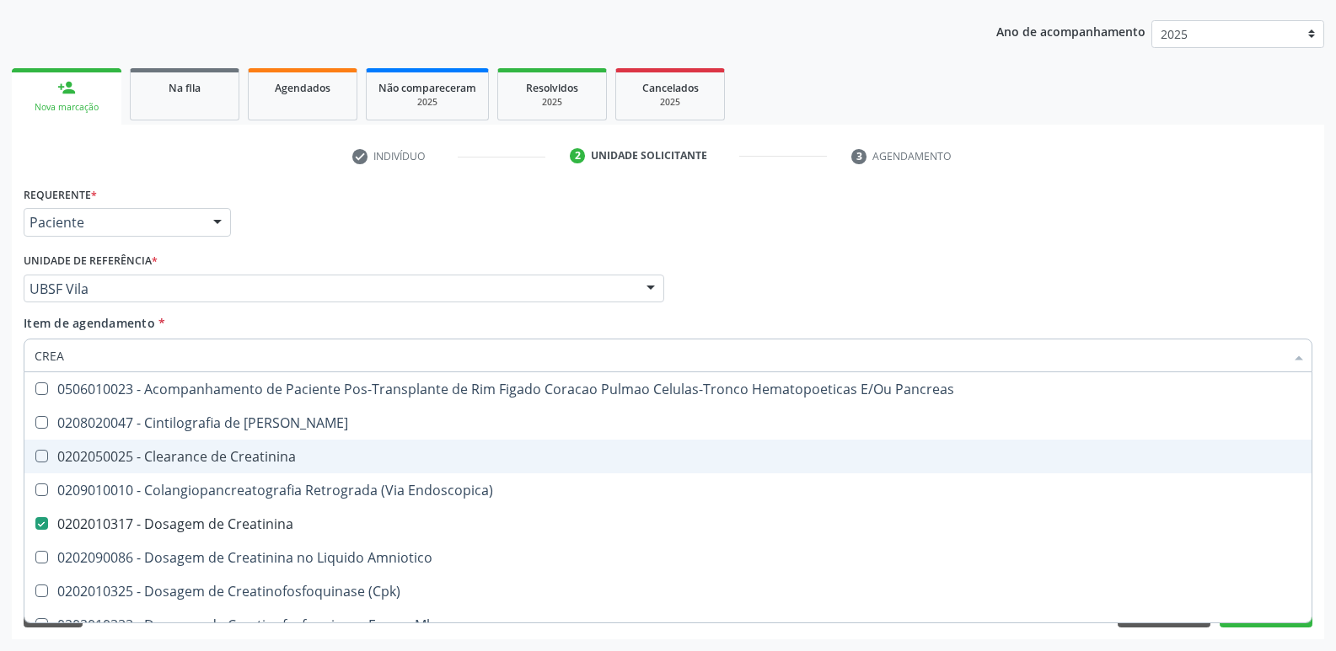
type input "CRE"
checkbox Creatinina "false"
checkbox Oncologia "true"
type input "C"
checkbox Oncologia "false"
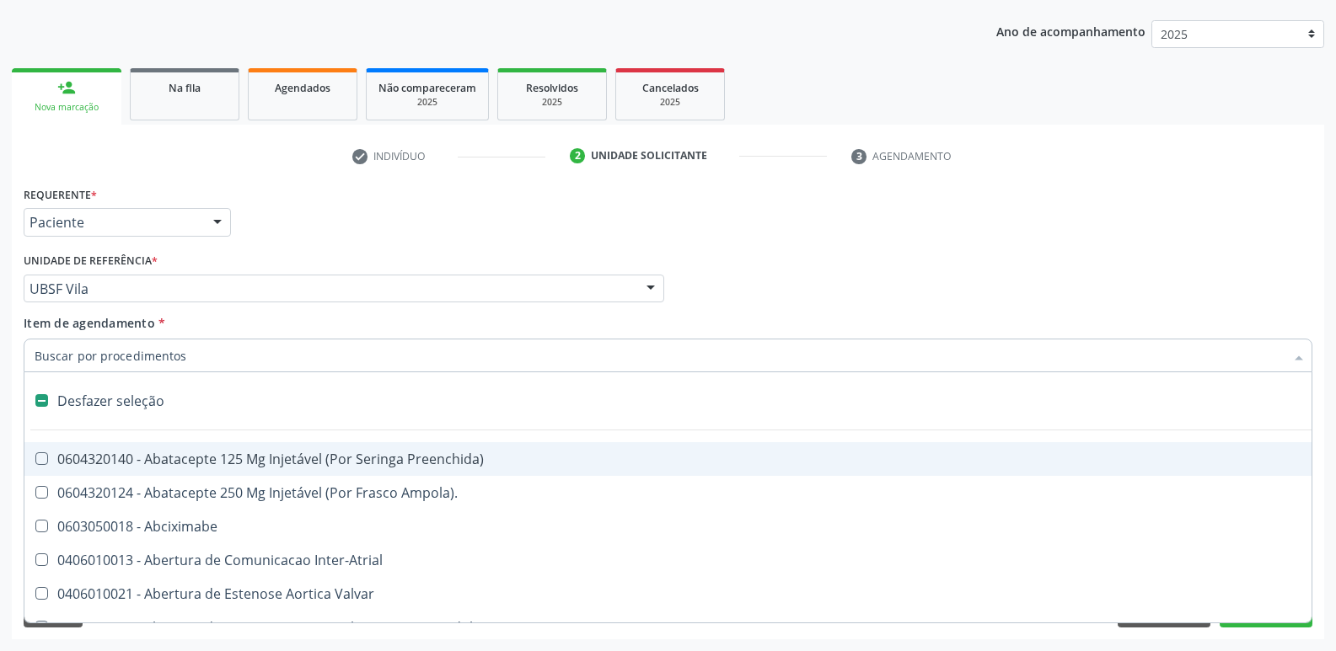
type input "T"
checkbox Dedo "true"
checkbox Urina "false"
type input "TG"
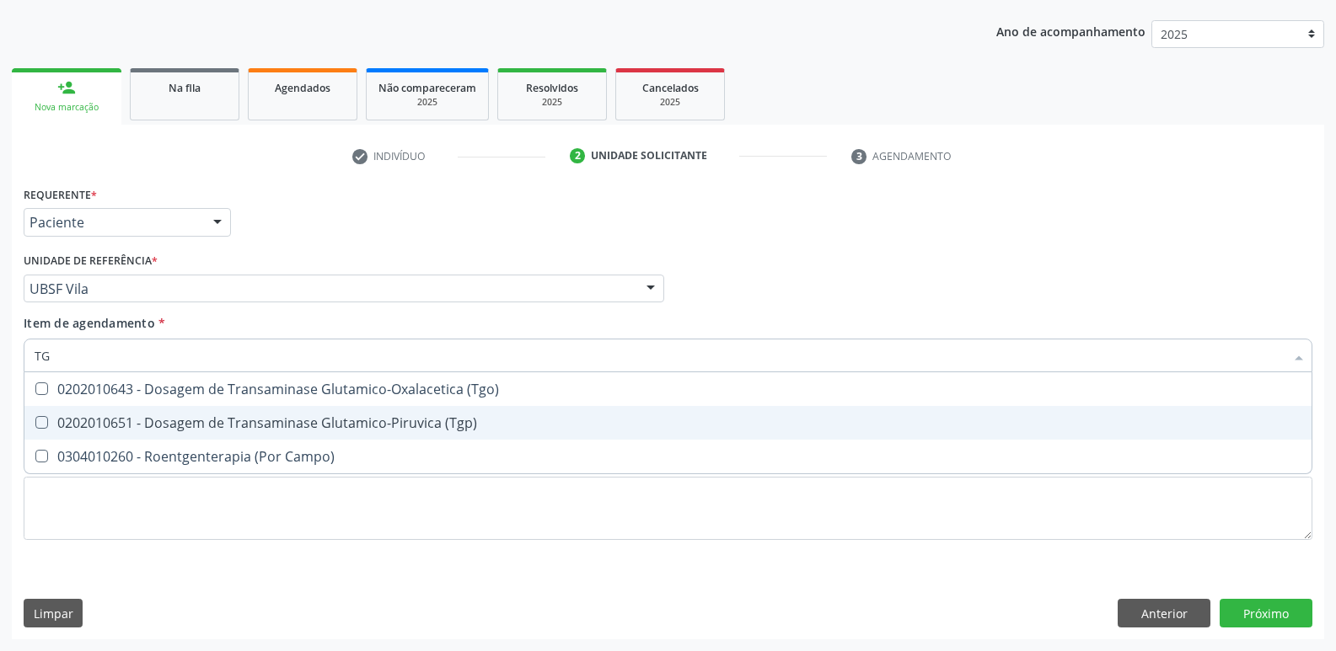
click at [291, 420] on div "0202010651 - Dosagem de Transaminase Glutamico-Piruvica (Tgp)" at bounding box center [668, 422] width 1267 height 13
checkbox \(Tgp\) "true"
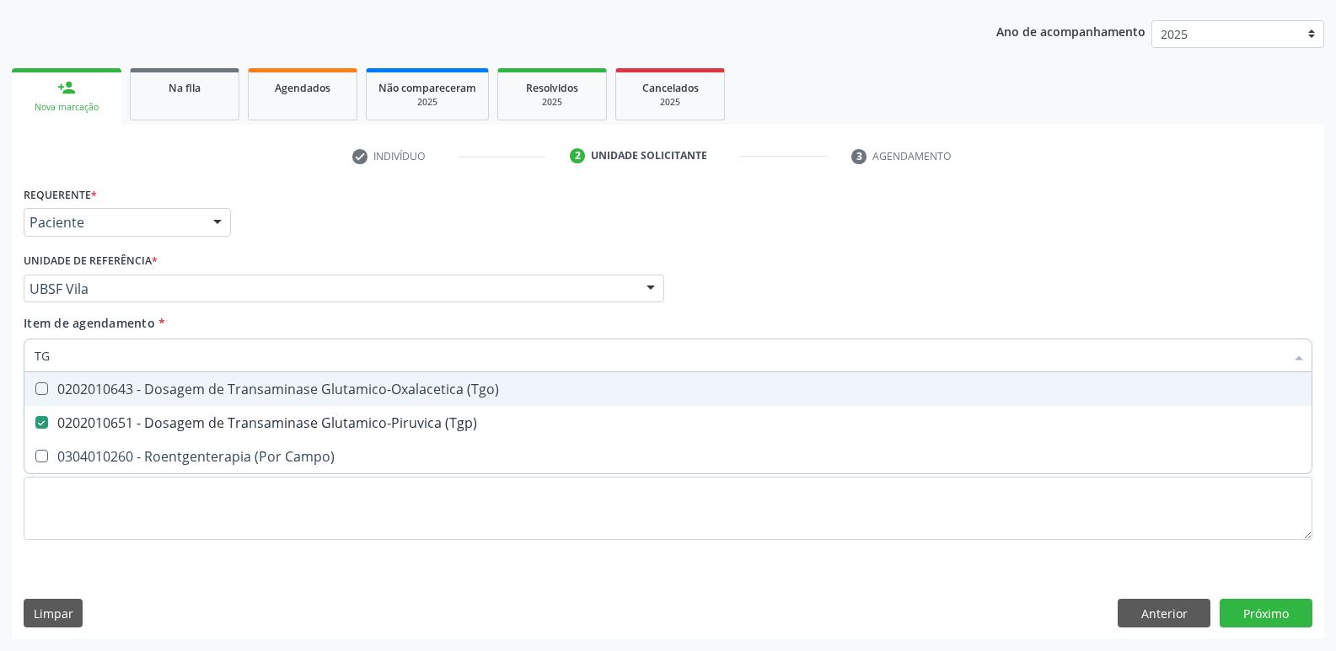
click at [297, 390] on div "0202010643 - Dosagem de Transaminase Glutamico-Oxalacetica (Tgo)" at bounding box center [668, 389] width 1267 height 13
checkbox \(Tgo\) "true"
type input "T"
checkbox \(Tgo\) "false"
checkbox \(Tgp\) "false"
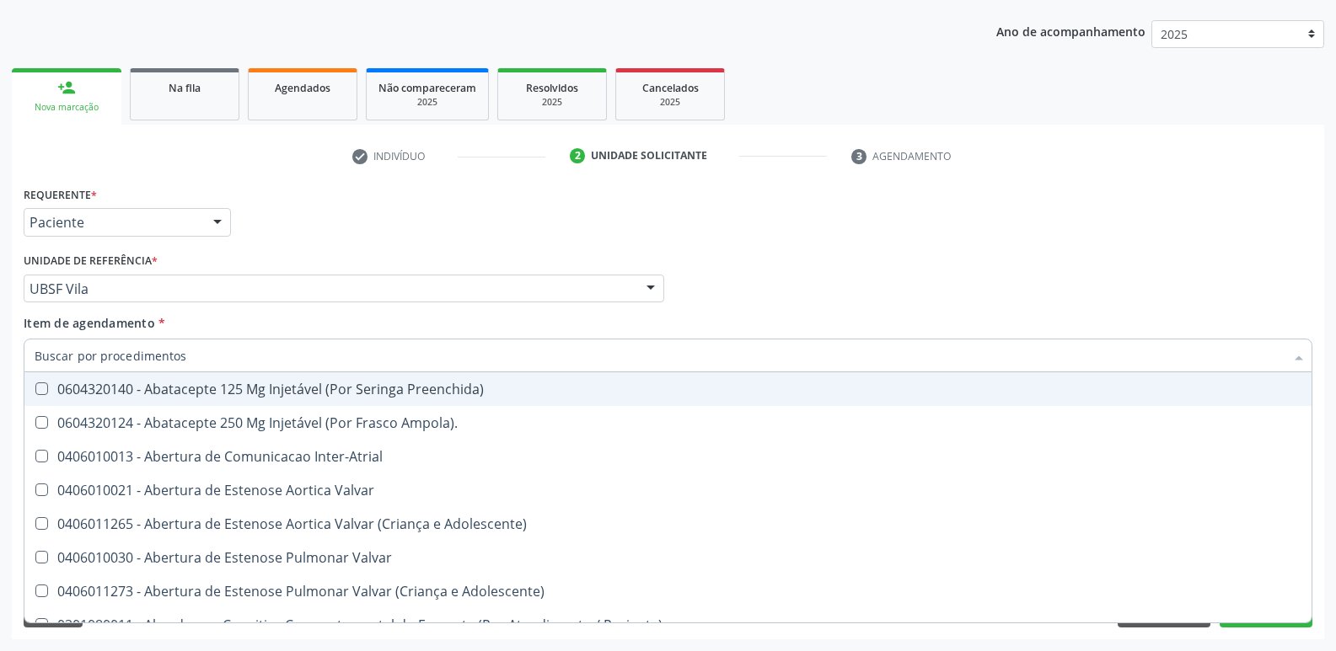
checkbox Urina "false"
checkbox Central "true"
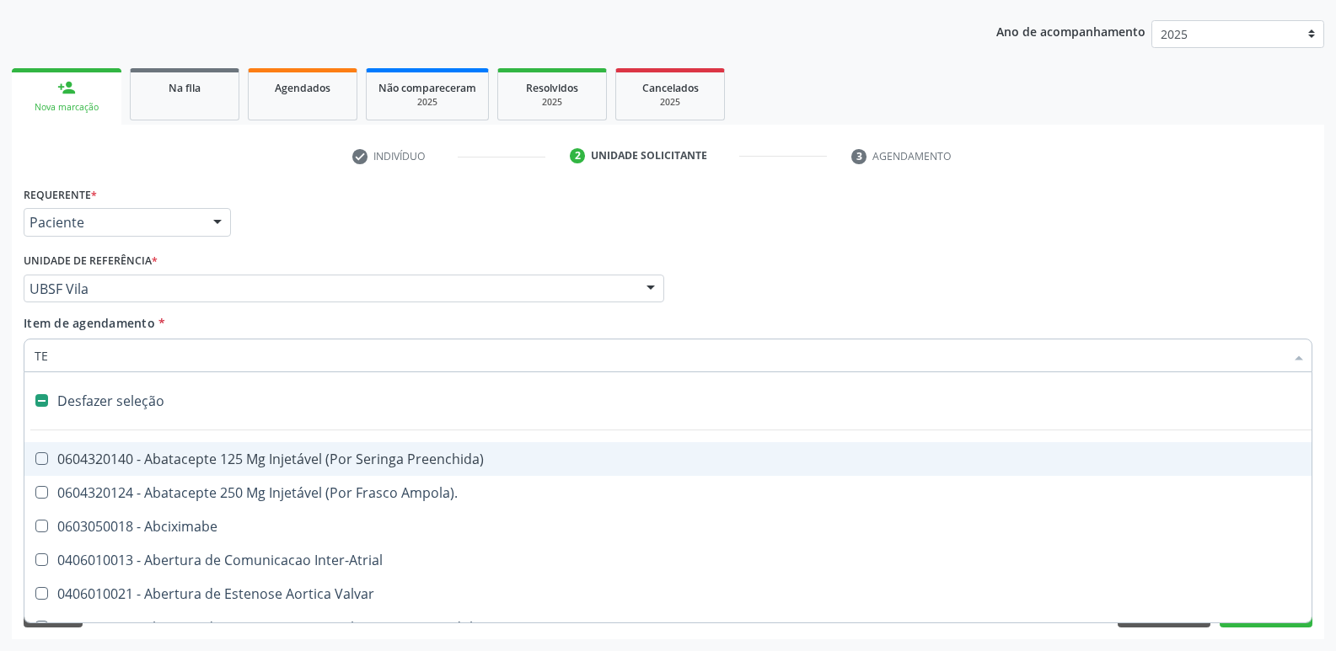
type input "TEM"
checkbox Paciente "false"
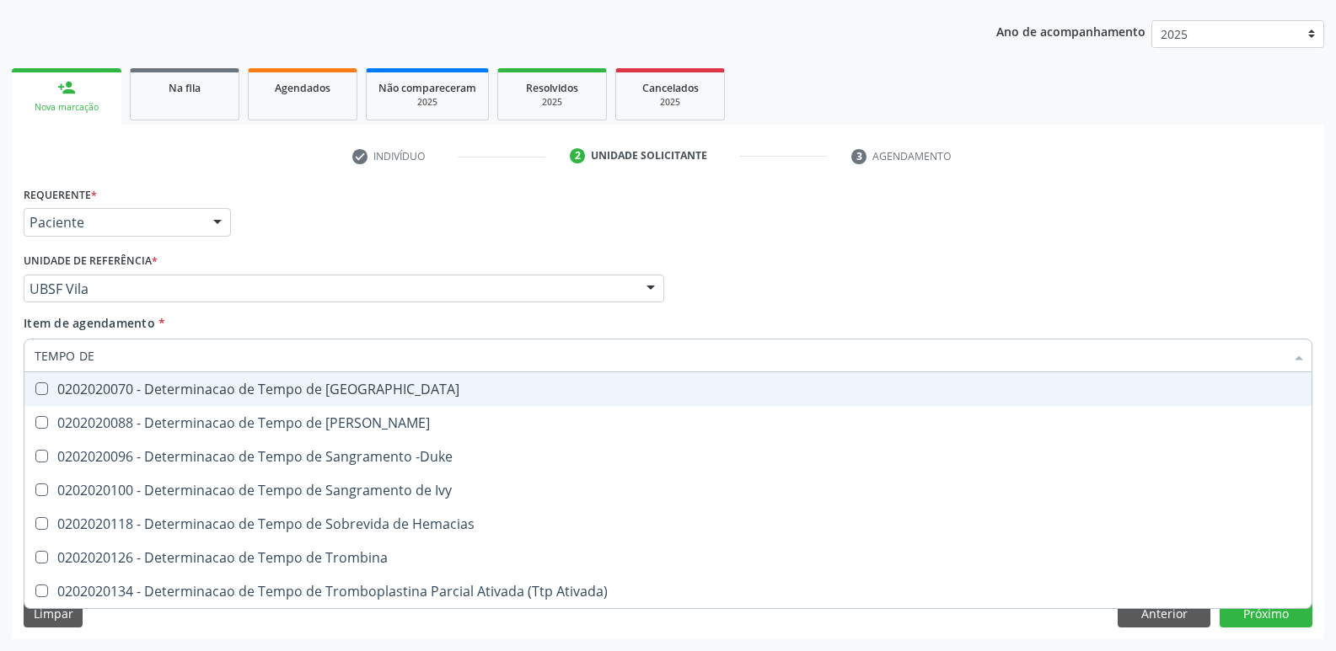
type input "TEMPO DE"
click at [314, 384] on div "0202020070 - Determinacao de Tempo de [GEOGRAPHIC_DATA]" at bounding box center [668, 389] width 1267 height 13
checkbox Coagulacao "true"
type input "TEMPO"
checkbox Coagulacao "false"
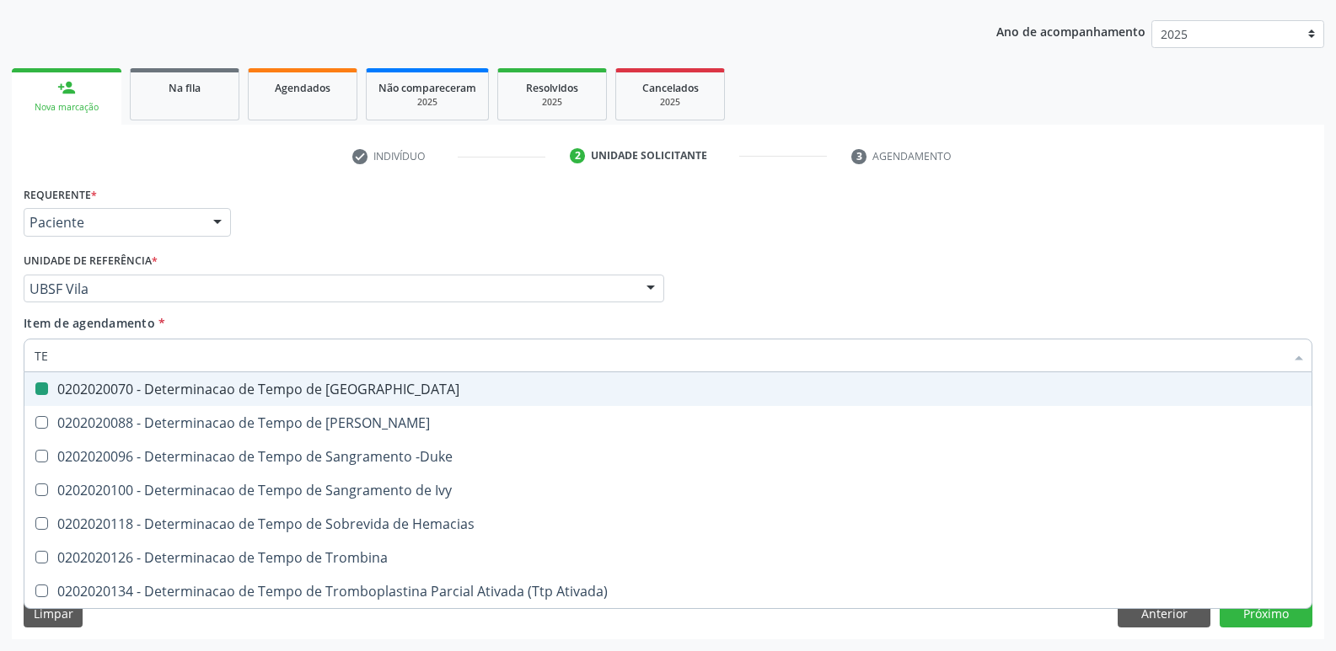
type input "T"
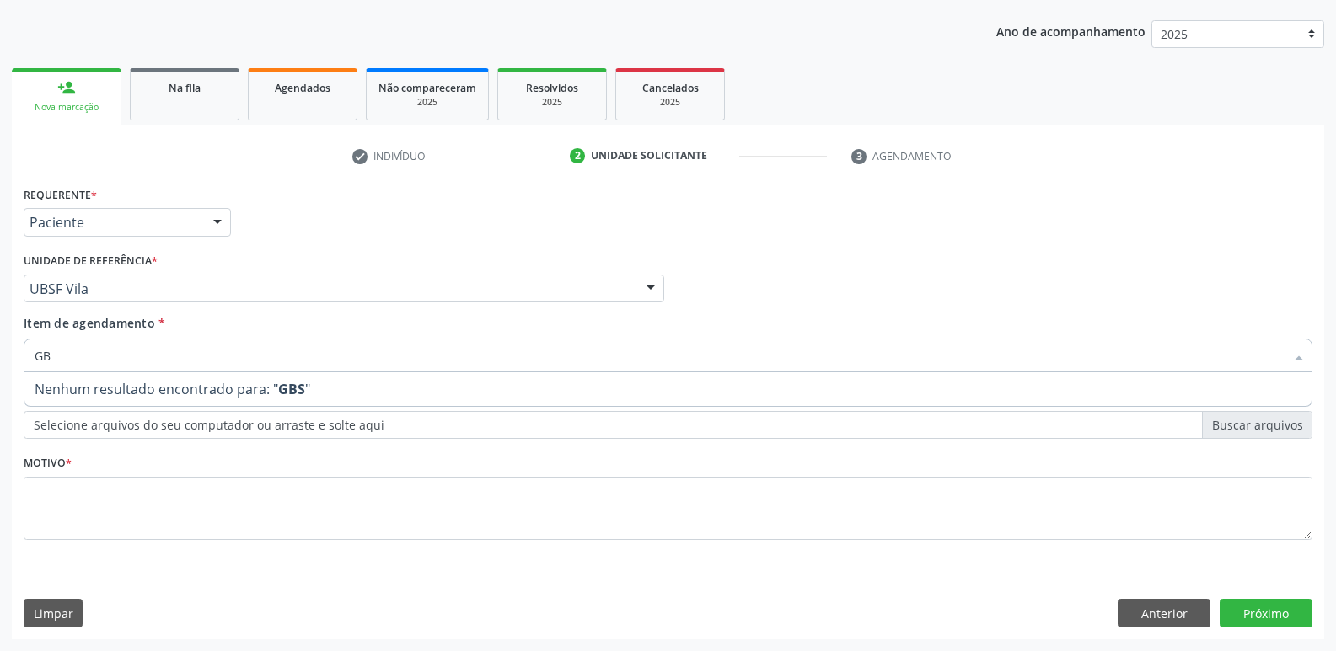
type input "G"
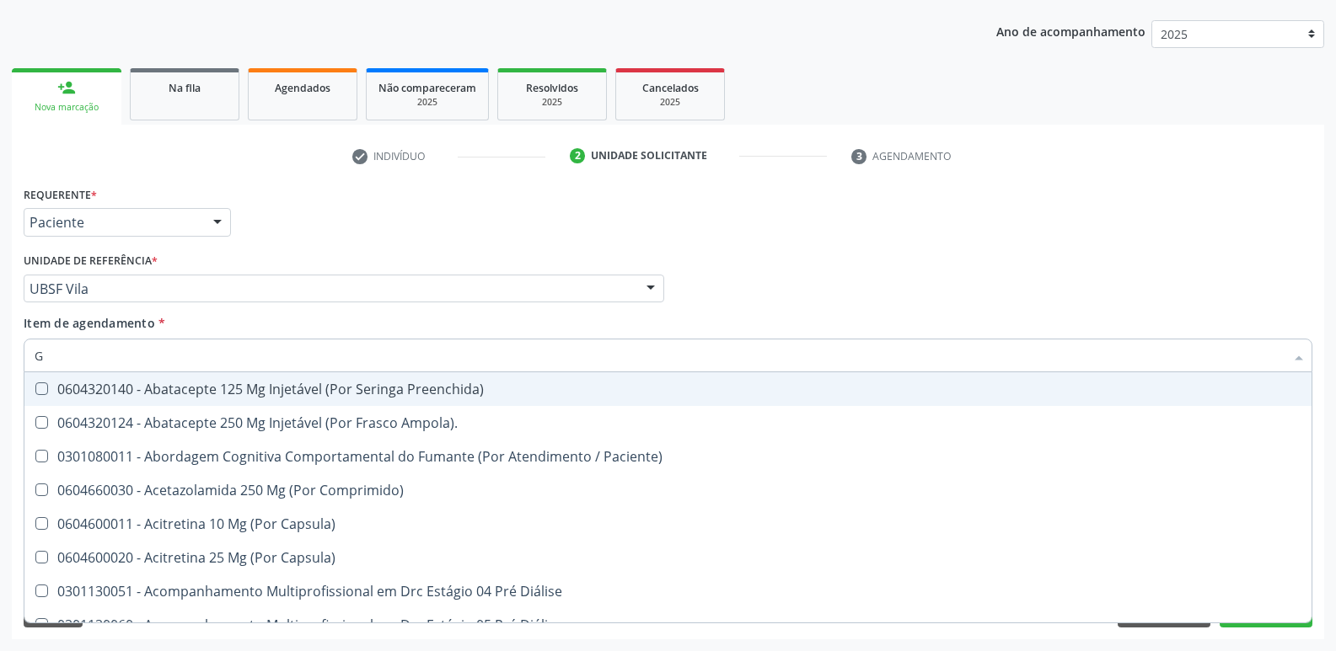
checkbox Remoção "true"
checkbox Coagulacao "false"
checkbox Creatinina "false"
checkbox Glicose "false"
checkbox Glicosilada "false"
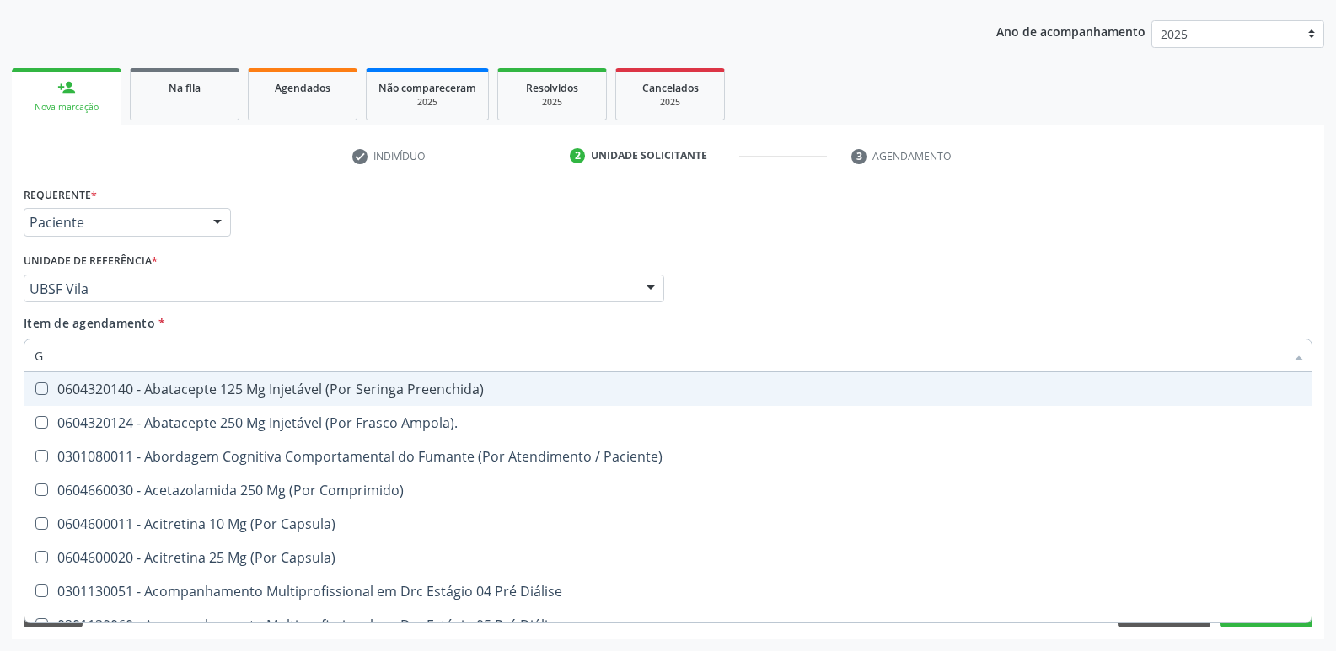
checkbox \(Tgo\) "false"
checkbox \(Tgp\) "false"
checkbox Ureia "false"
checkbox Completo "false"
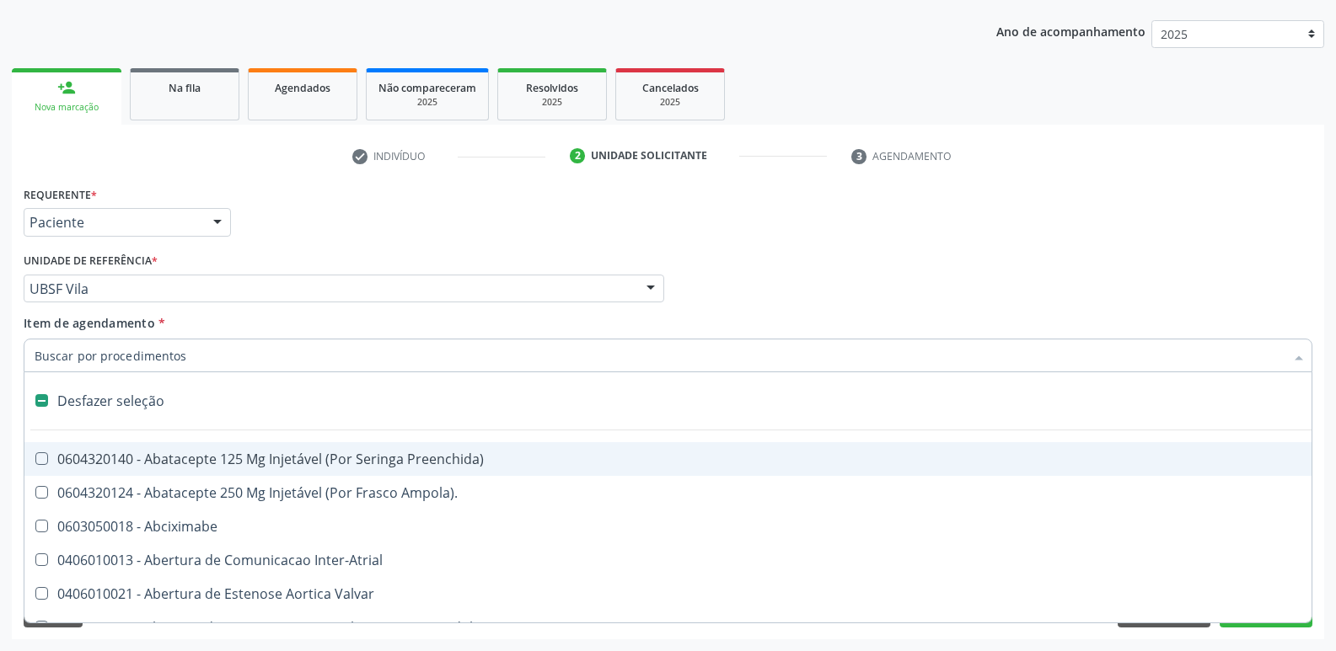
type input "H"
checkbox Urina "false"
checkbox A "true"
checkbox Convencional\) "true"
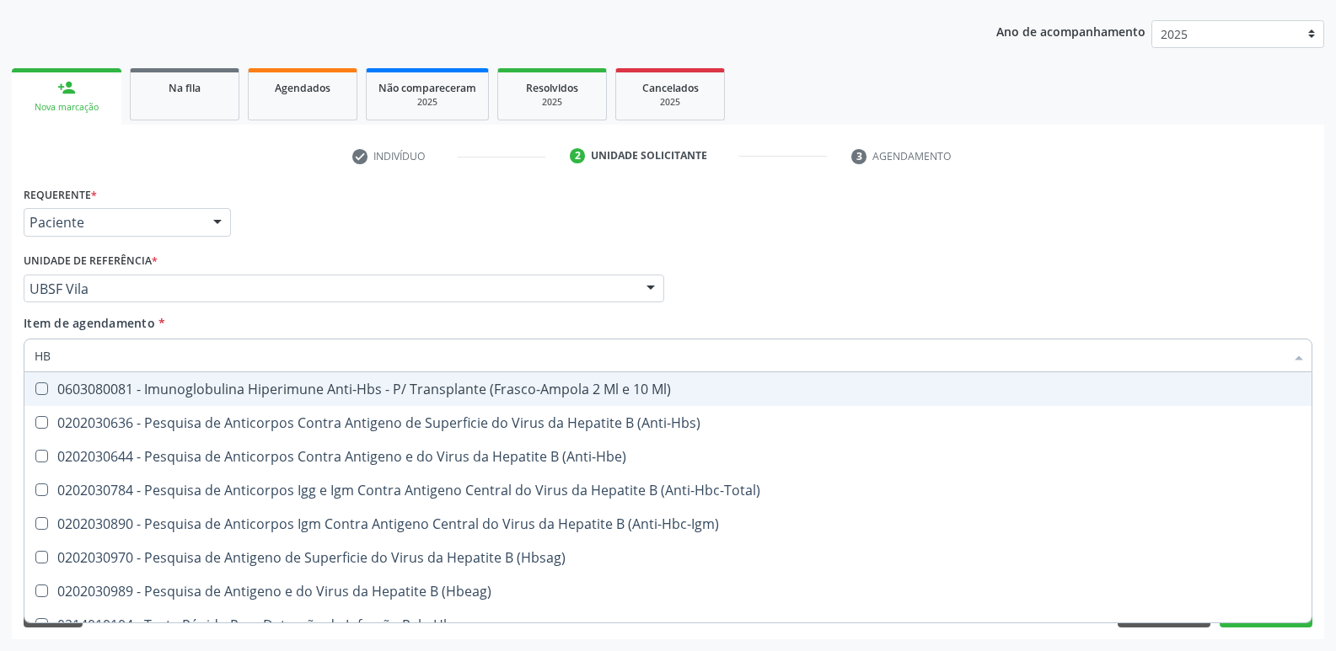
type input "HBS"
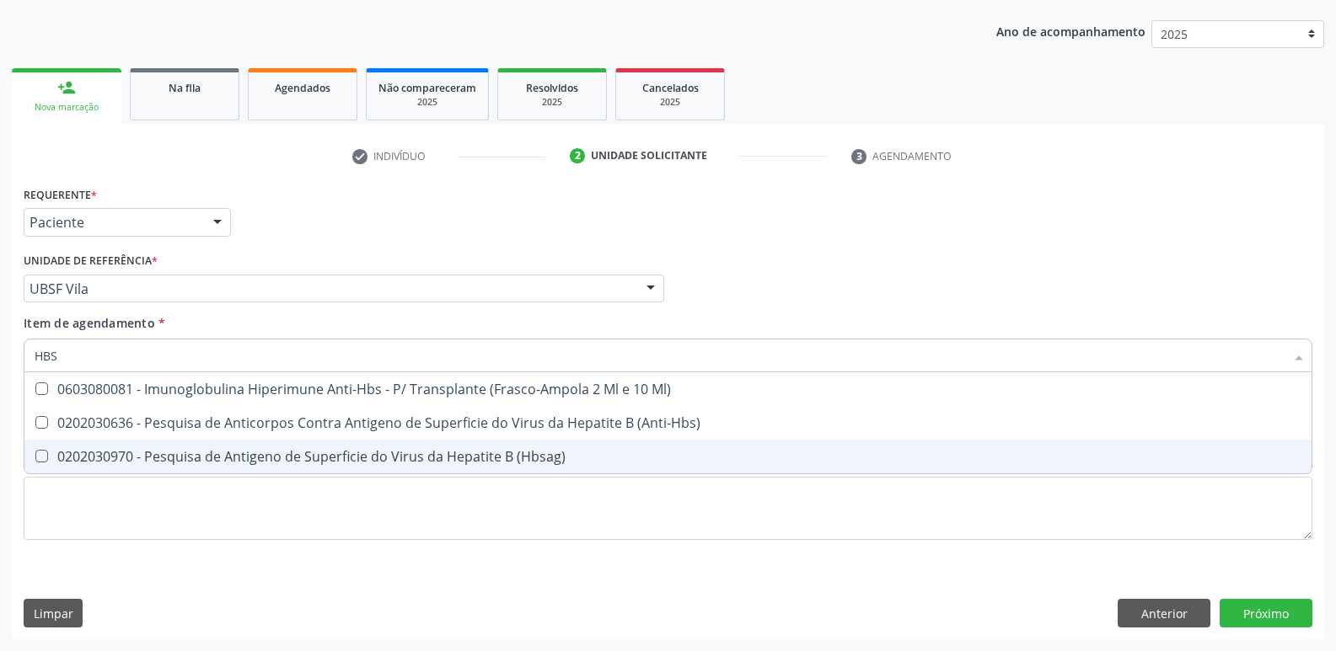
click at [355, 466] on span "0202030970 - Pesquisa de Antigeno de Superficie do Virus da Hepatite B (Hbsag)" at bounding box center [667, 457] width 1287 height 34
checkbox \(Hbsag\) "true"
type input "HB"
checkbox \(Hbsag\) "false"
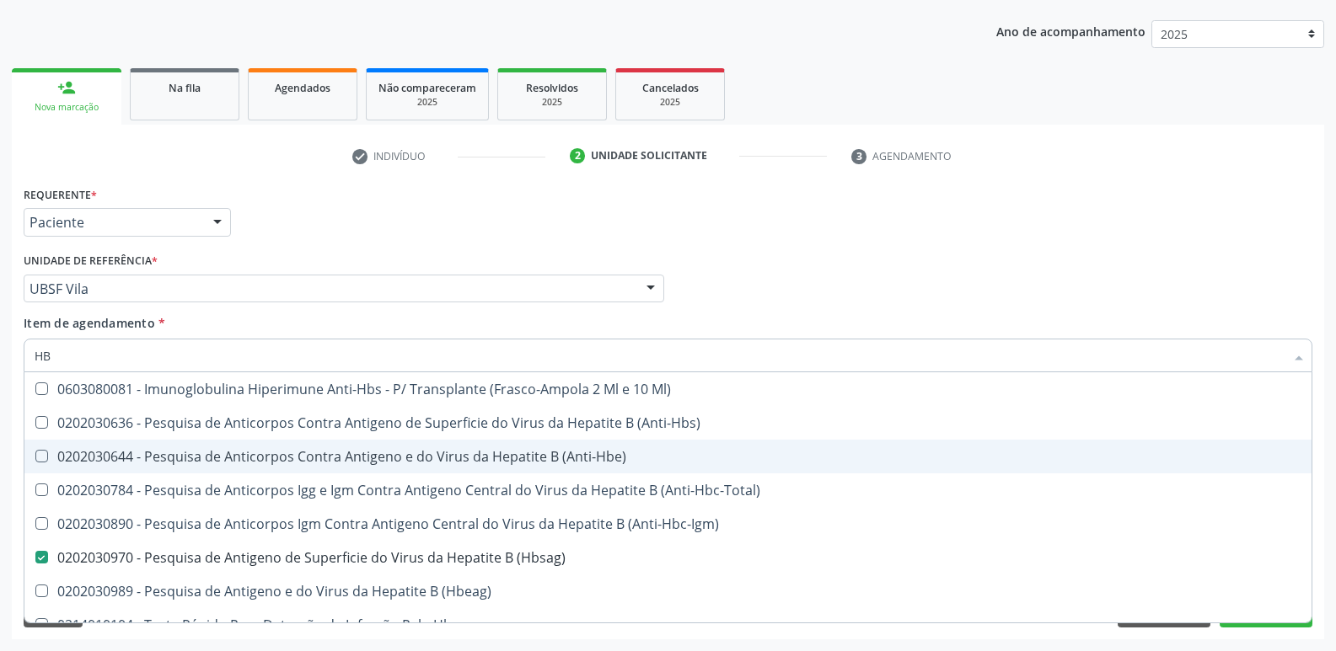
type input "H"
checkbox \(Hbsag\) "false"
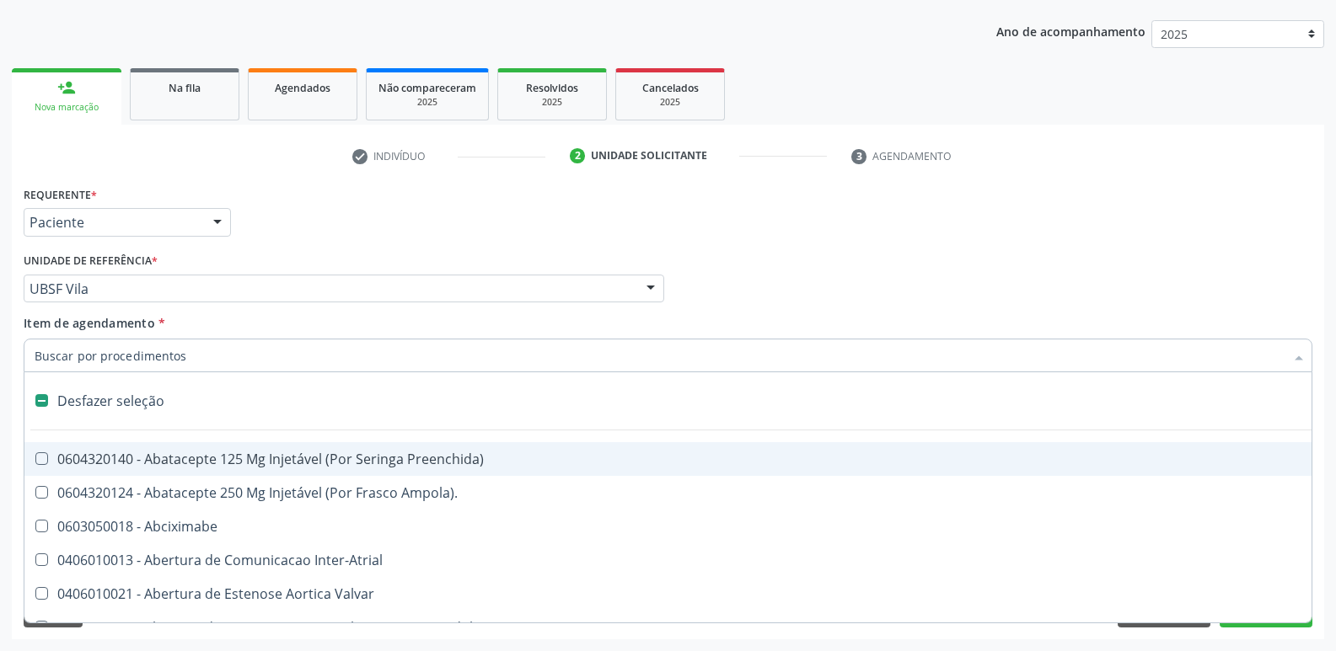
type input "H"
checkbox Urina "false"
checkbox A "true"
checkbox Convencional\) "true"
checkbox Infusao "true"
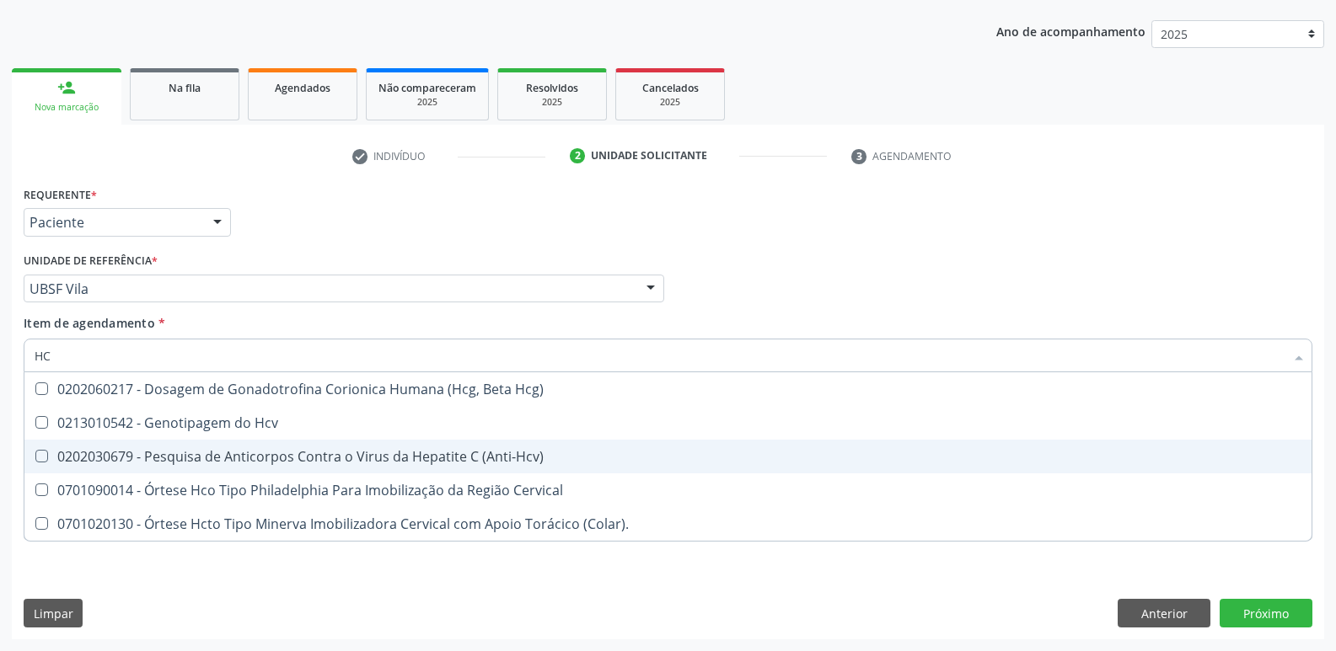
type input "HCV"
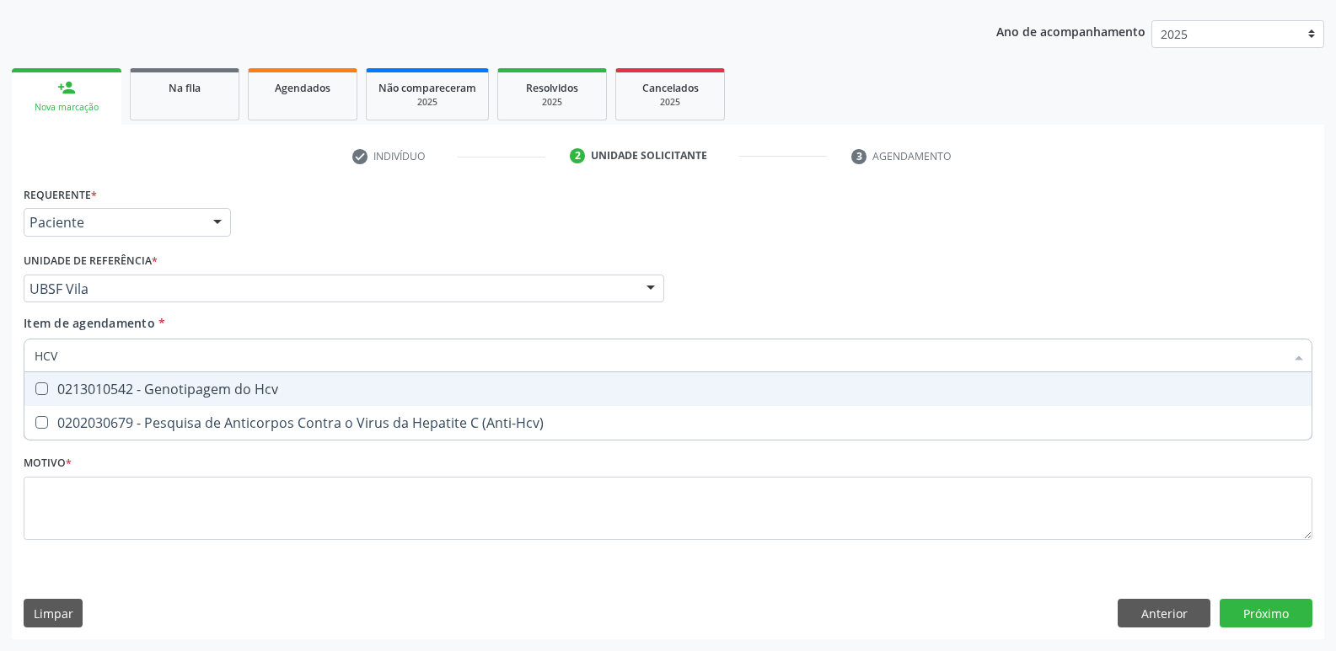
click at [331, 404] on span "0213010542 - Genotipagem do Hcv" at bounding box center [667, 389] width 1287 height 34
checkbox Hcv "true"
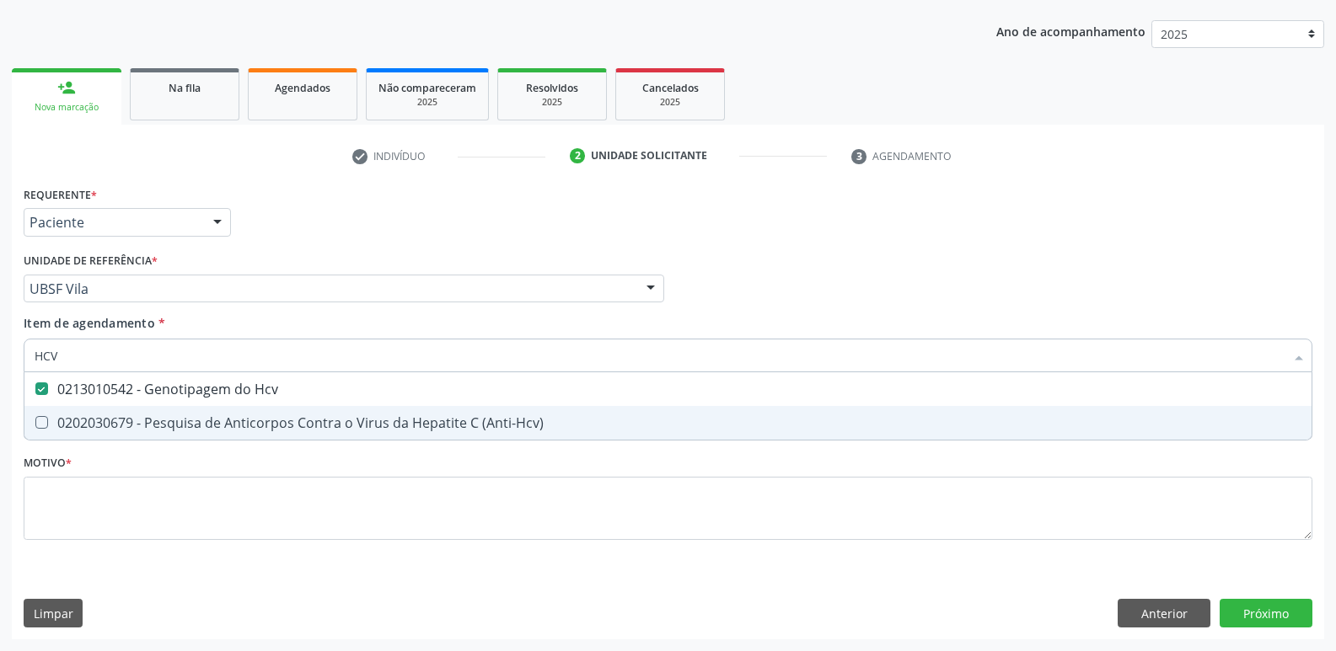
click at [340, 426] on div "0202030679 - Pesquisa de Anticorpos Contra o Virus da Hepatite C (Anti-Hcv)" at bounding box center [668, 422] width 1267 height 13
checkbox \(Anti-Hcv\) "true"
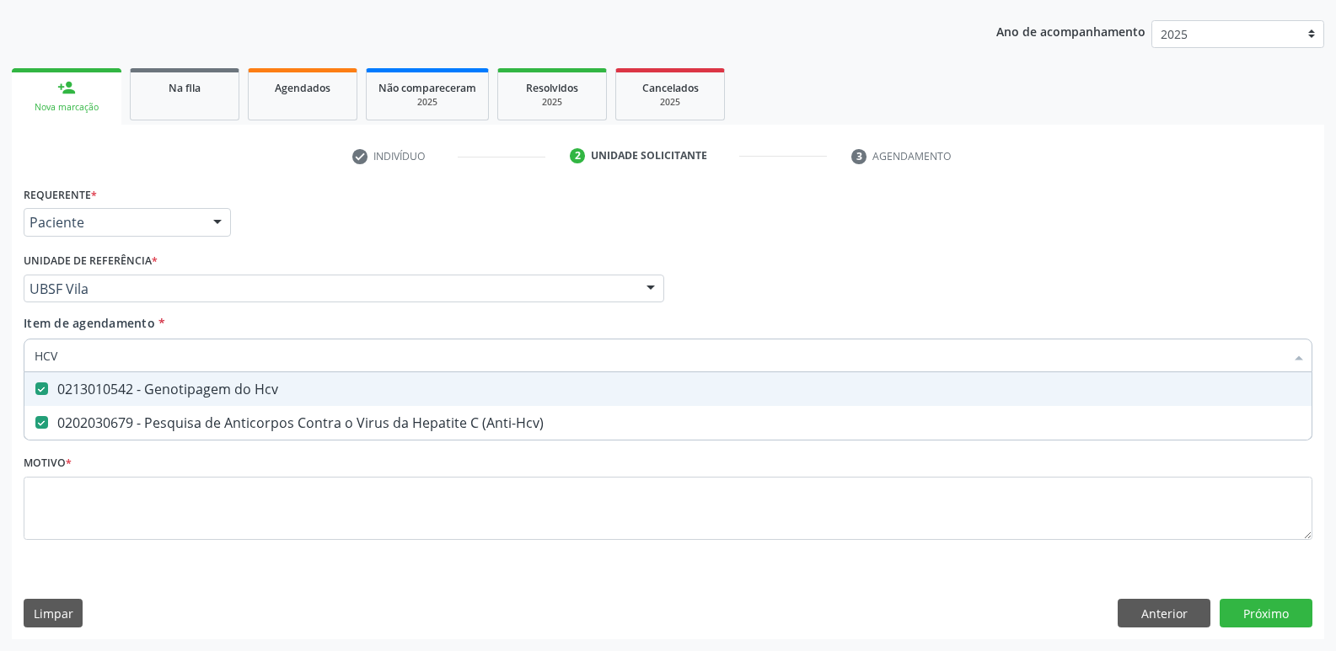
click at [334, 391] on div "0213010542 - Genotipagem do Hcv" at bounding box center [668, 389] width 1267 height 13
checkbox Hcv "false"
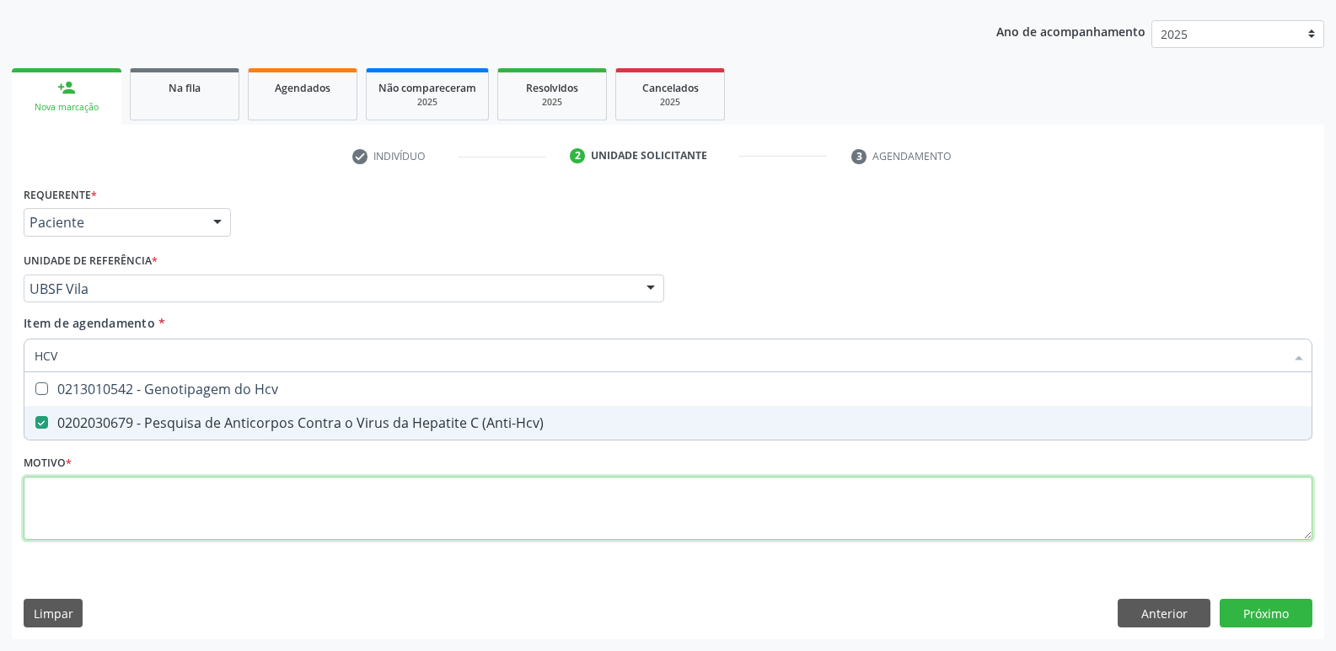
click at [250, 533] on div "Requerente * Paciente Profissional de Saúde Paciente Nenhum resultado encontrad…" at bounding box center [668, 373] width 1289 height 382
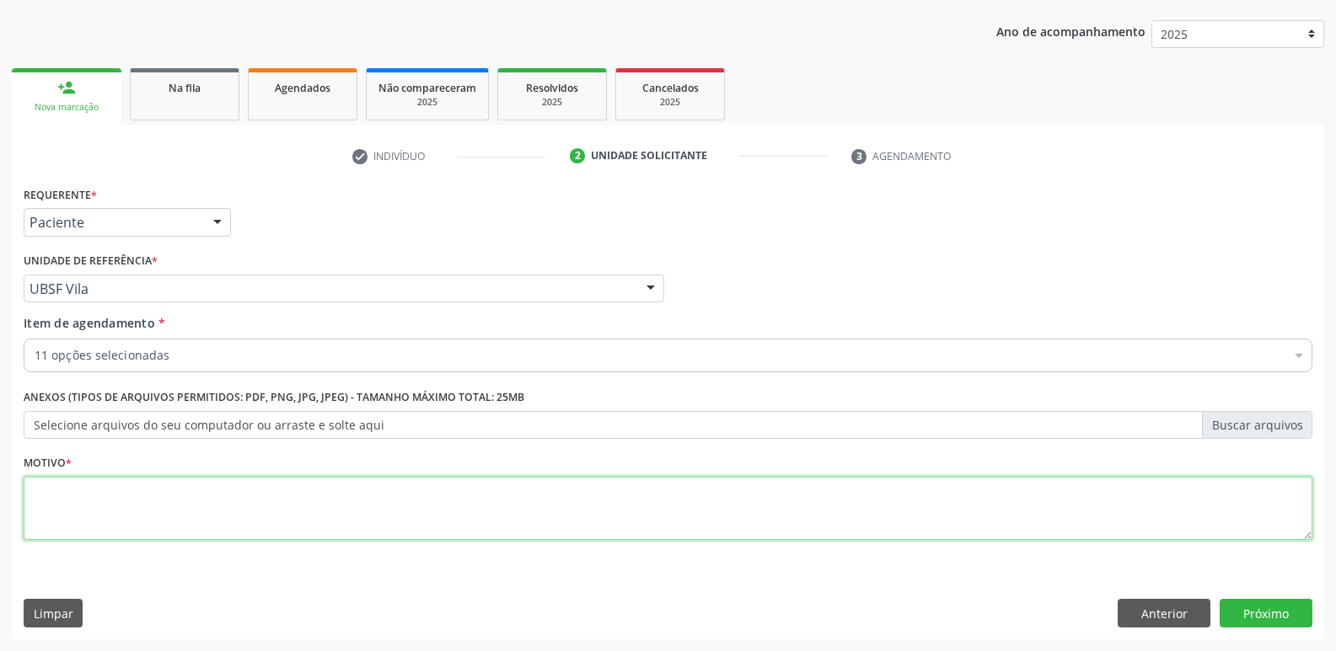
paste textarea "avaliação"
type textarea "avaliação"
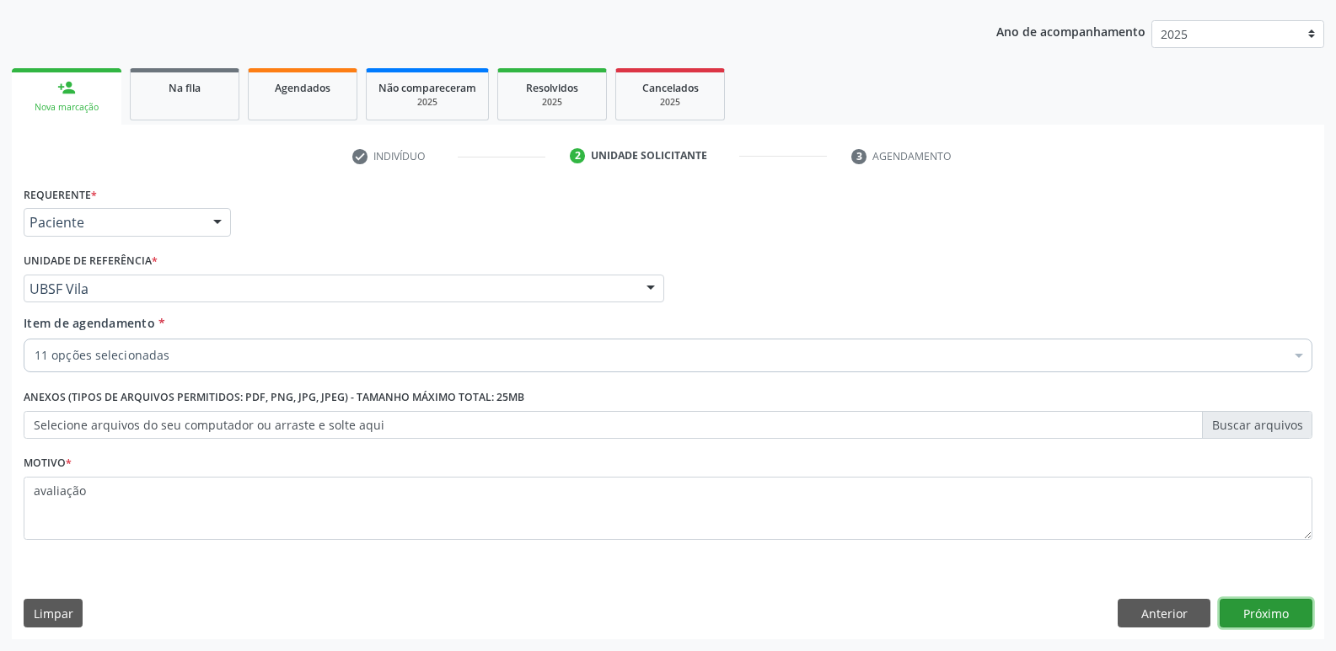
click at [1249, 608] on button "Próximo" at bounding box center [1265, 613] width 93 height 29
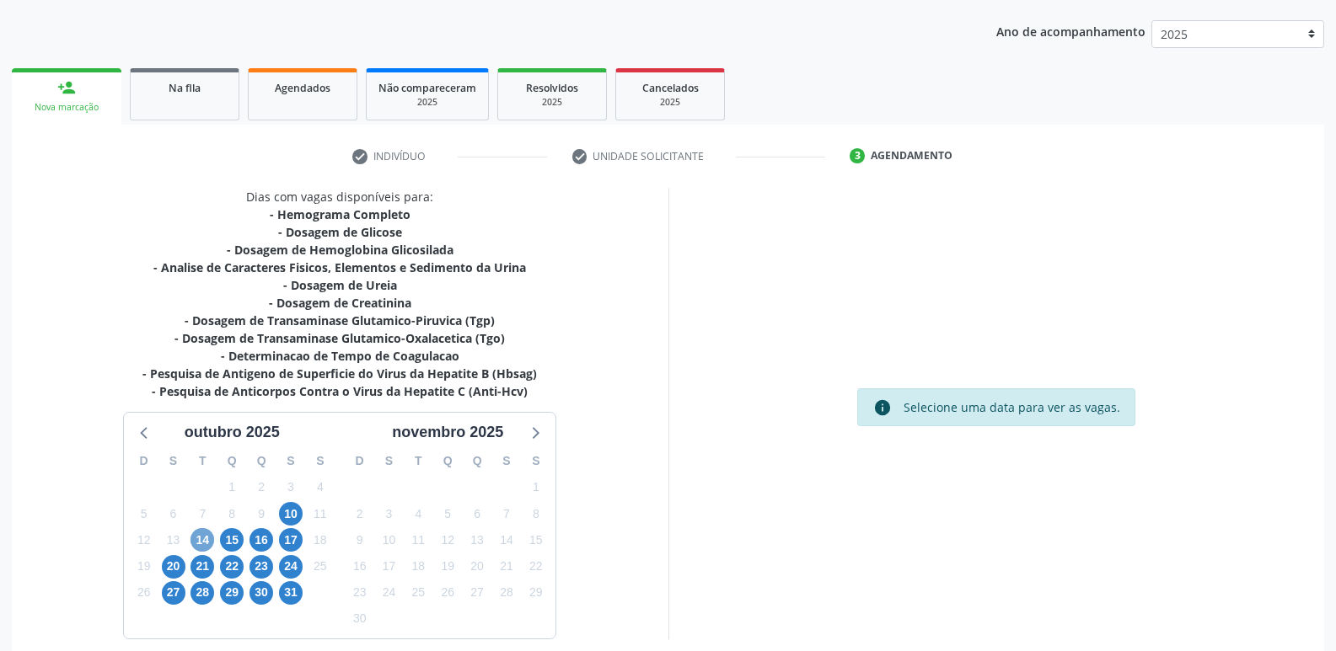
drag, startPoint x: 201, startPoint y: 538, endPoint x: 586, endPoint y: 528, distance: 385.2
click at [208, 533] on span "14" at bounding box center [202, 540] width 24 height 24
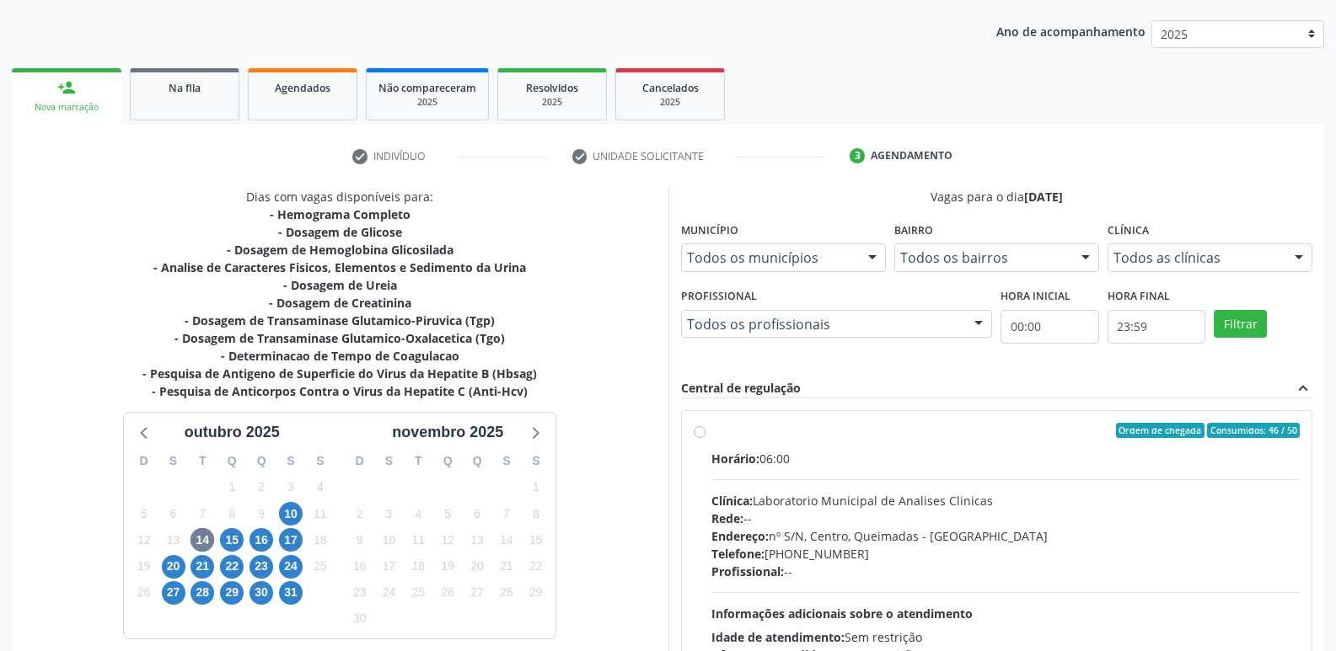
drag, startPoint x: 1063, startPoint y: 543, endPoint x: 1076, endPoint y: 366, distance: 177.5
click at [1063, 539] on div "Endereço: nº S/N, Centro, Queimadas - [GEOGRAPHIC_DATA]" at bounding box center [1005, 537] width 589 height 18
click at [705, 438] on input "Ordem de chegada Consumidos: 46 / 50 Horário: 06:00 Clínica: Laboratorio Munici…" at bounding box center [700, 430] width 12 height 15
radio input "true"
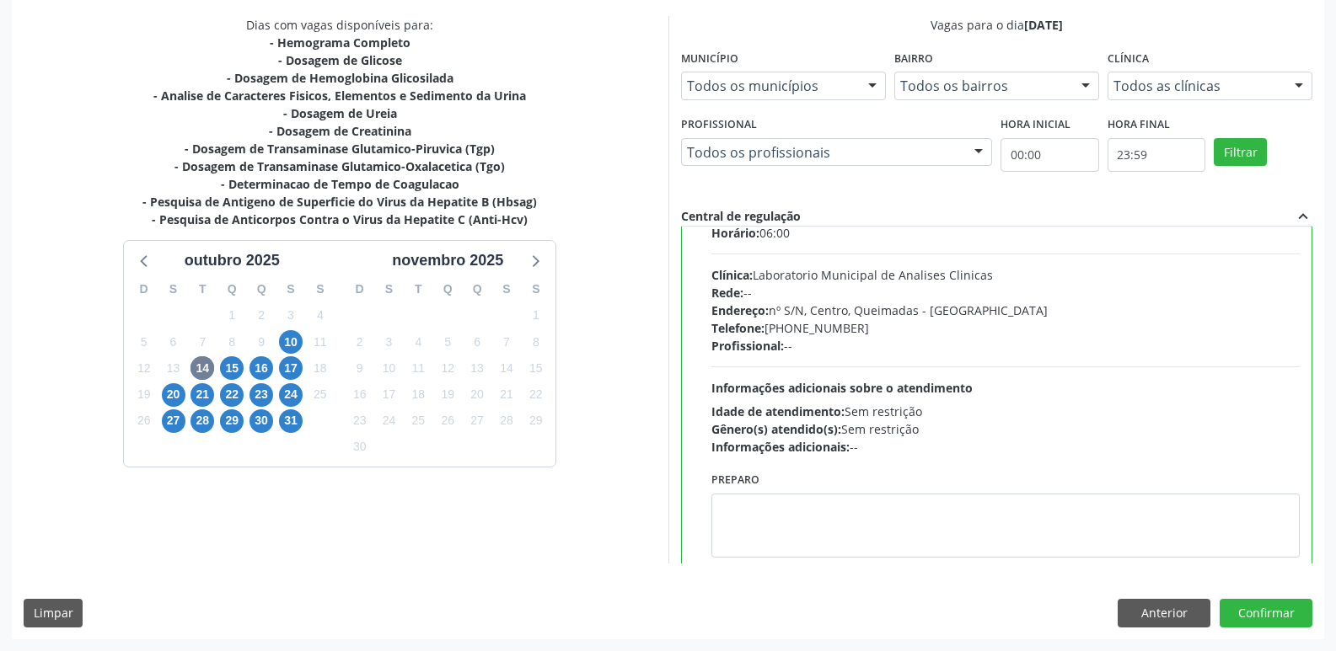
scroll to position [83, 0]
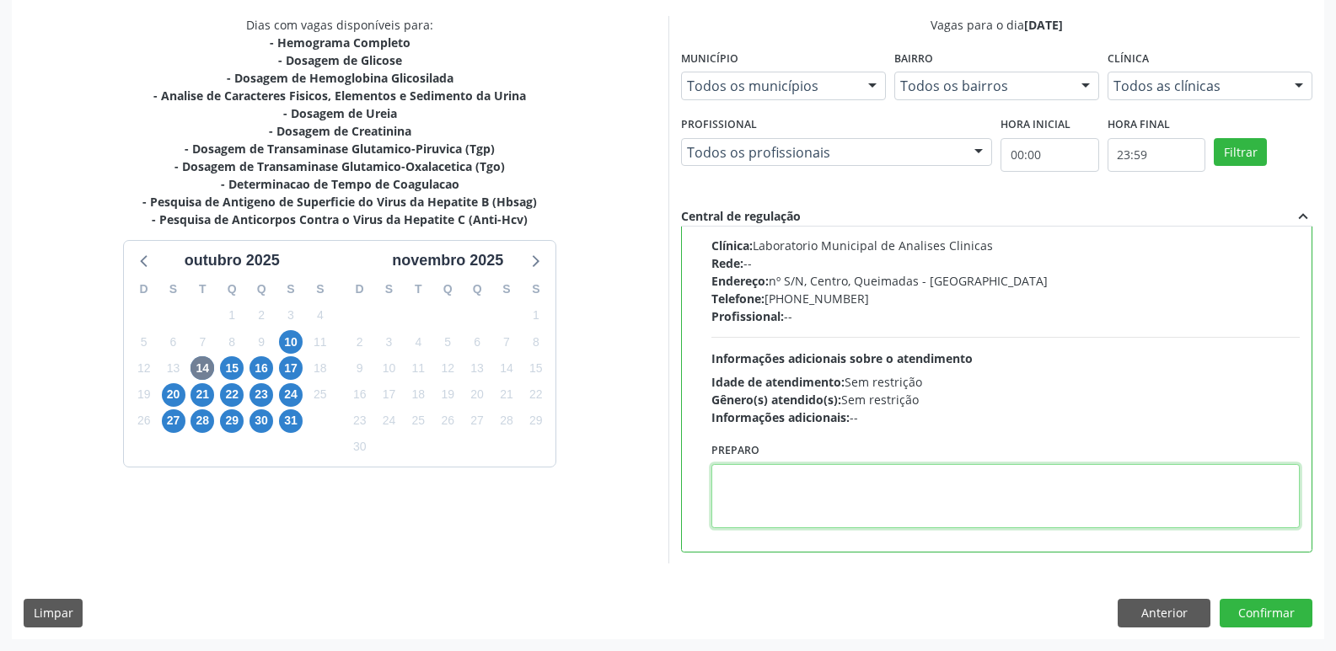
drag, startPoint x: 900, startPoint y: 488, endPoint x: 889, endPoint y: 488, distance: 11.0
click at [889, 489] on textarea at bounding box center [1005, 496] width 589 height 64
type textarea "IR ME JEJUM"
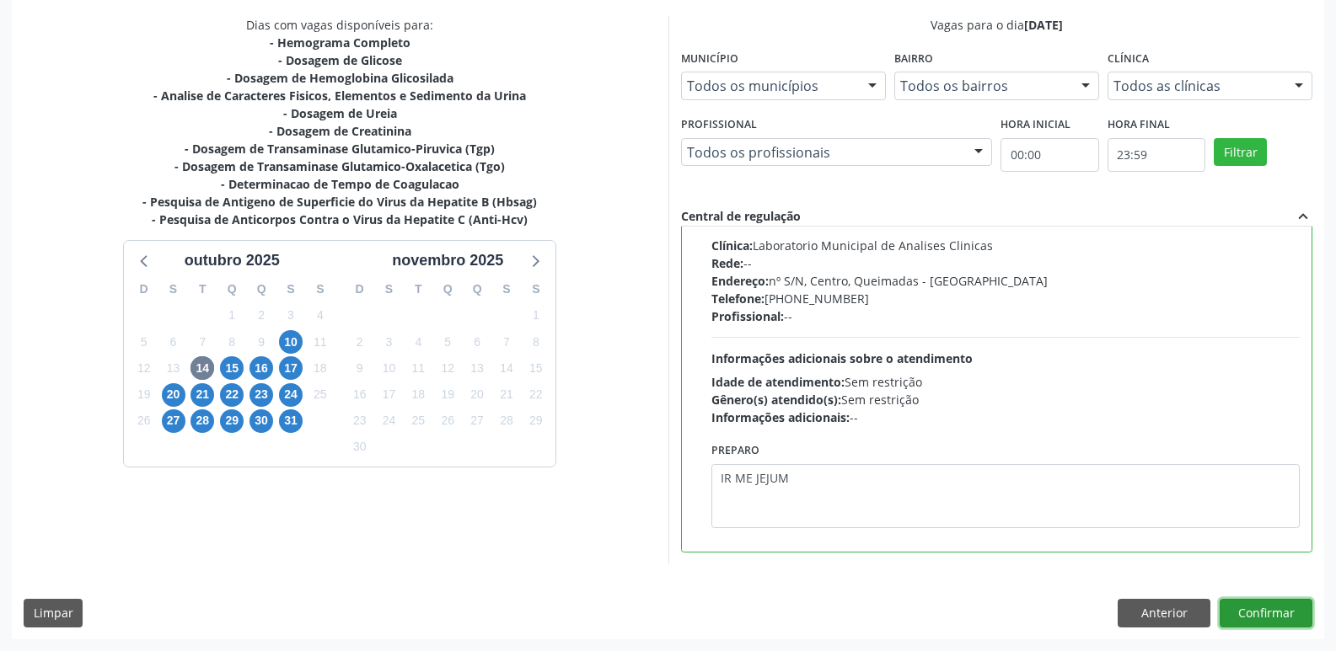
click at [1262, 612] on button "Confirmar" at bounding box center [1265, 613] width 93 height 29
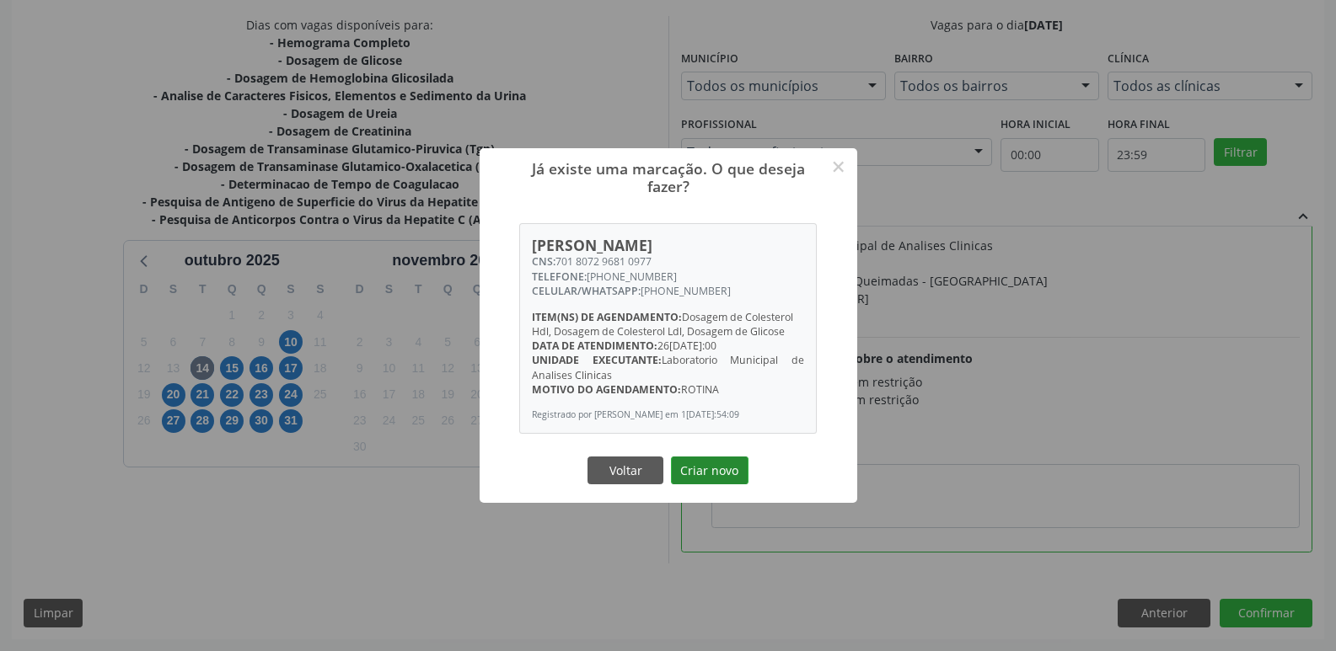
click at [715, 475] on button "Criar novo" at bounding box center [710, 471] width 78 height 29
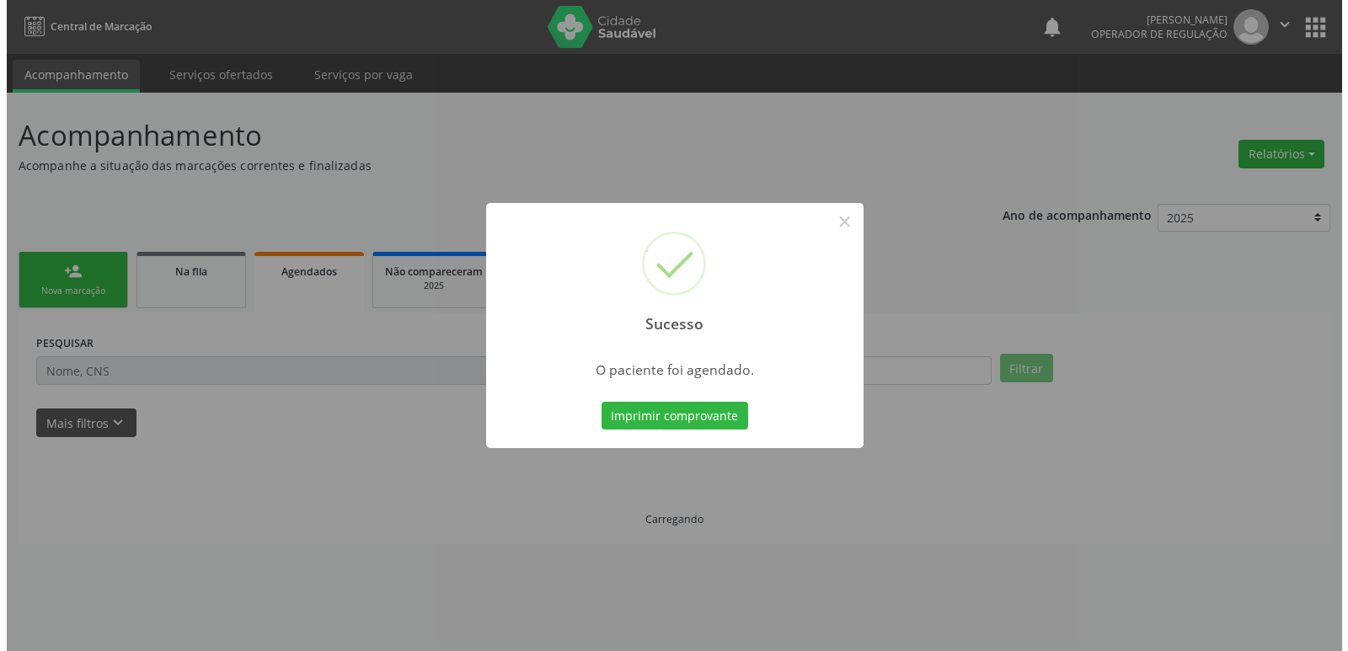
scroll to position [0, 0]
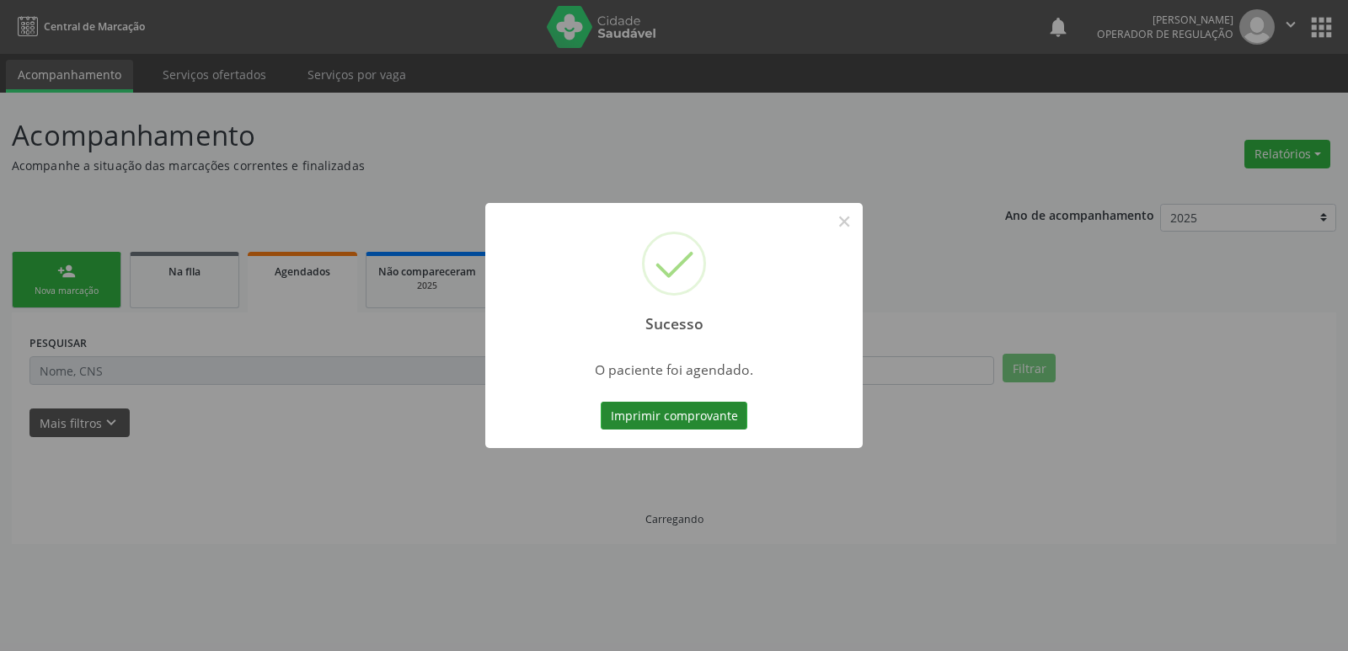
click at [672, 418] on button "Imprimir comprovante" at bounding box center [674, 416] width 147 height 29
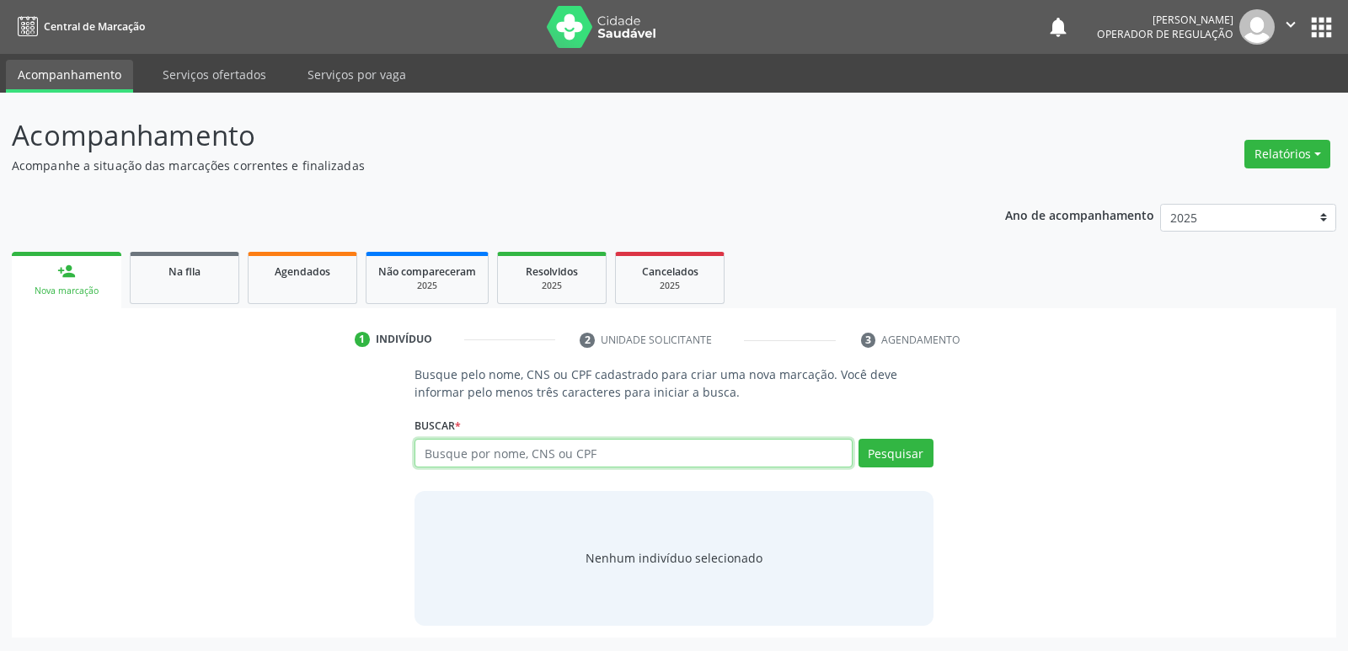
click at [517, 451] on input "text" at bounding box center [633, 453] width 437 height 29
drag, startPoint x: 624, startPoint y: 461, endPoint x: 595, endPoint y: 449, distance: 31.8
click at [604, 453] on input "text" at bounding box center [633, 453] width 437 height 29
drag, startPoint x: 517, startPoint y: 466, endPoint x: 492, endPoint y: 445, distance: 32.9
click at [518, 464] on input "text" at bounding box center [633, 453] width 437 height 29
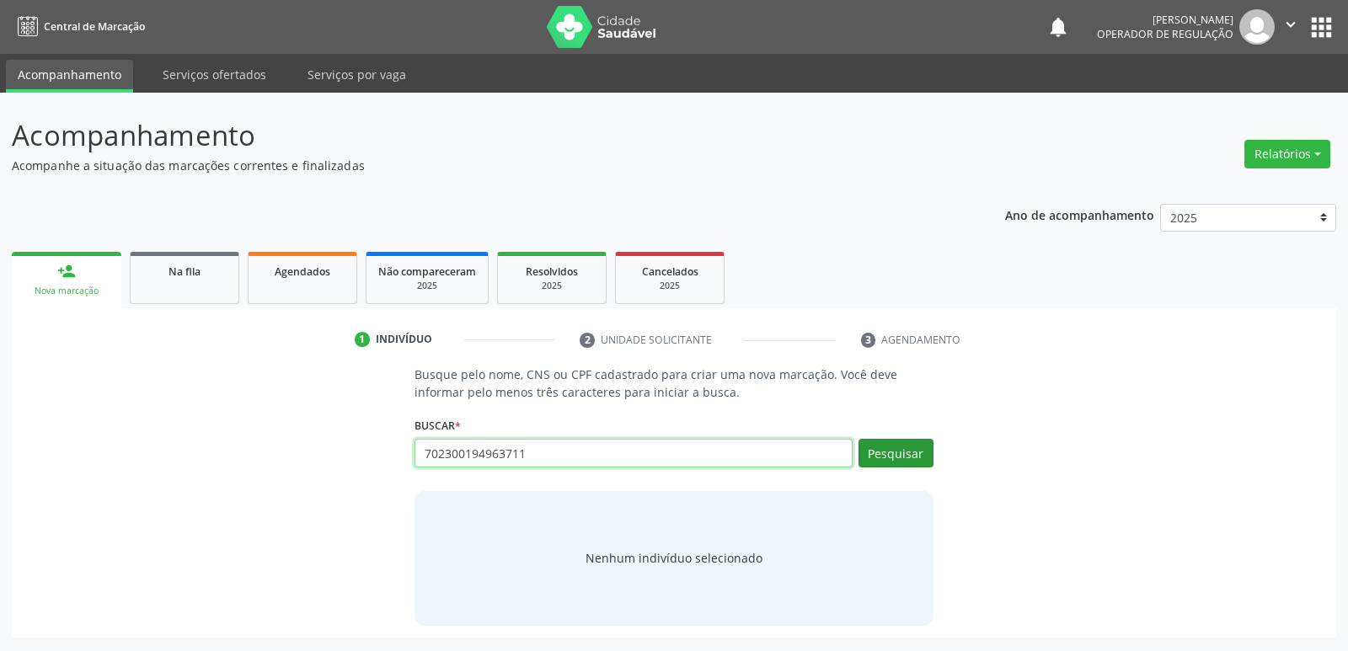
type input "702300194963711"
click at [919, 449] on button "Pesquisar" at bounding box center [896, 453] width 75 height 29
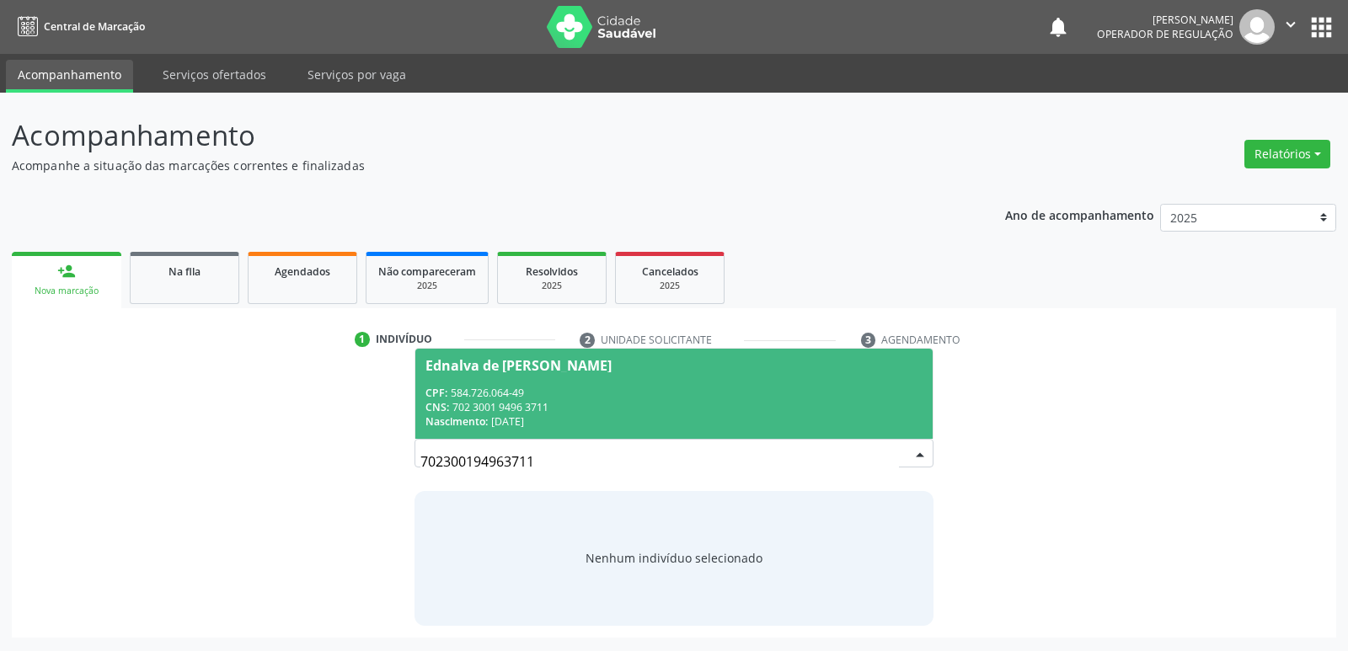
click at [526, 396] on div "CPF: 584.726.064-49" at bounding box center [674, 393] width 496 height 14
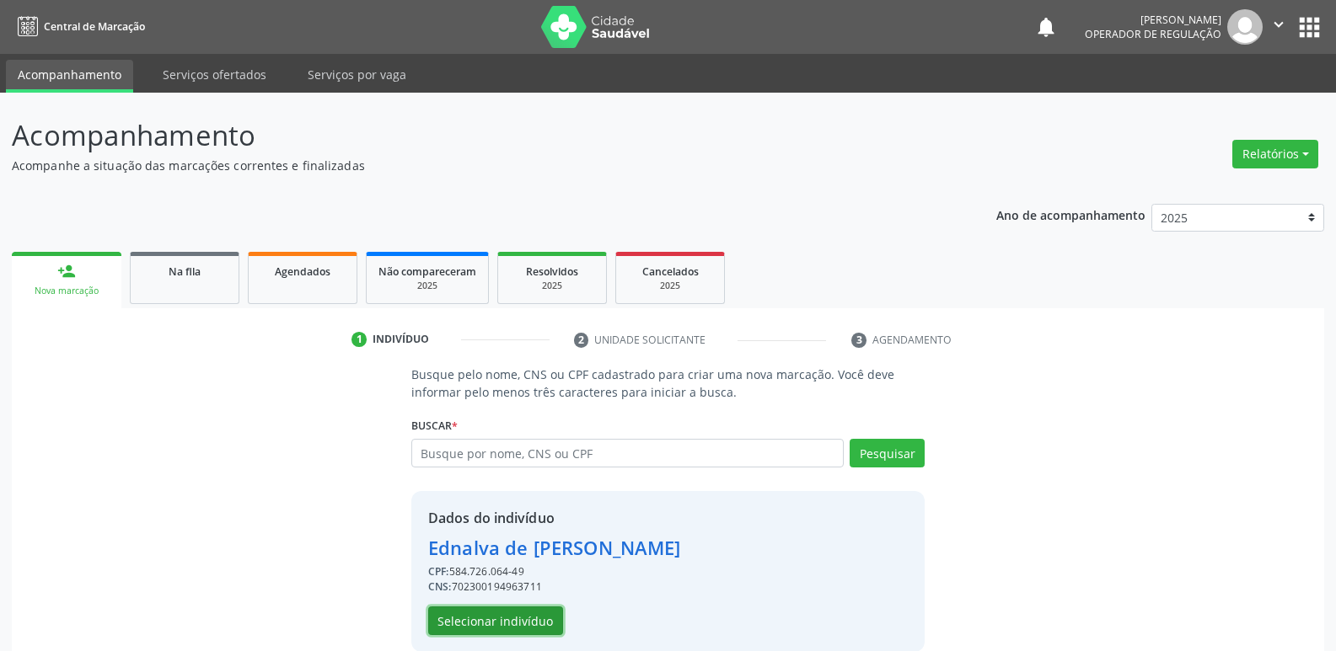
click at [512, 609] on button "Selecionar indivíduo" at bounding box center [495, 621] width 135 height 29
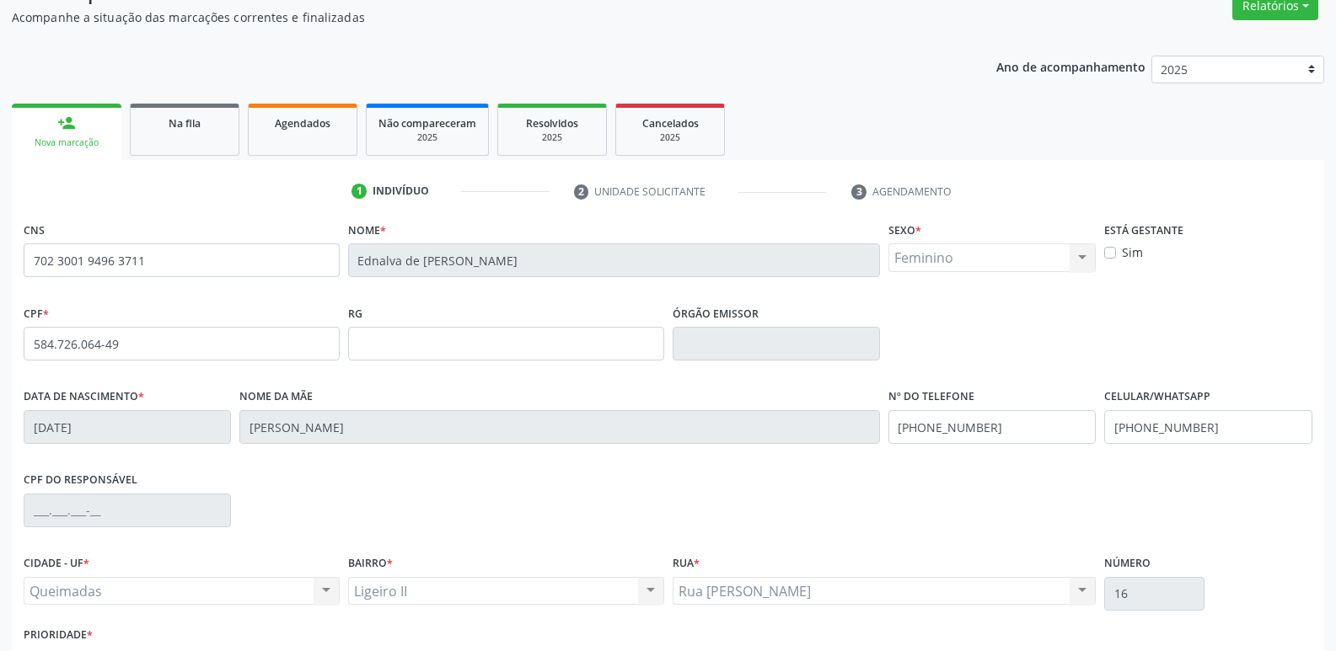
scroll to position [262, 0]
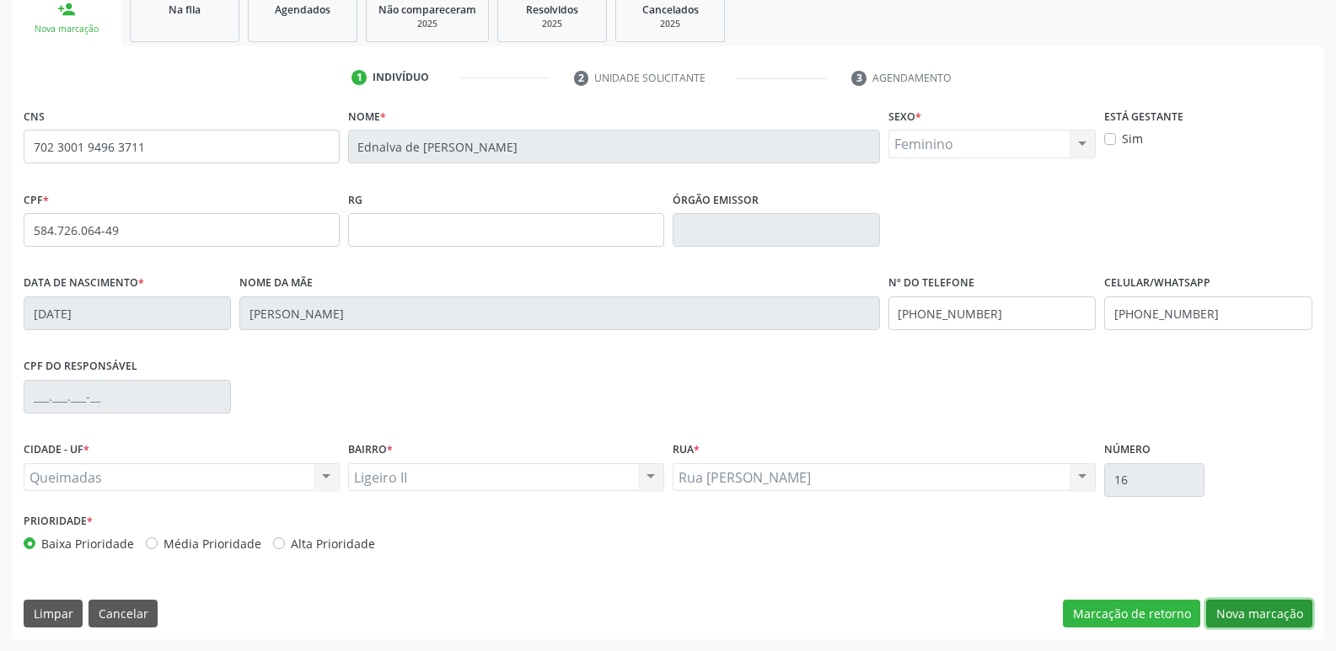
click at [1241, 601] on button "Nova marcação" at bounding box center [1259, 614] width 106 height 29
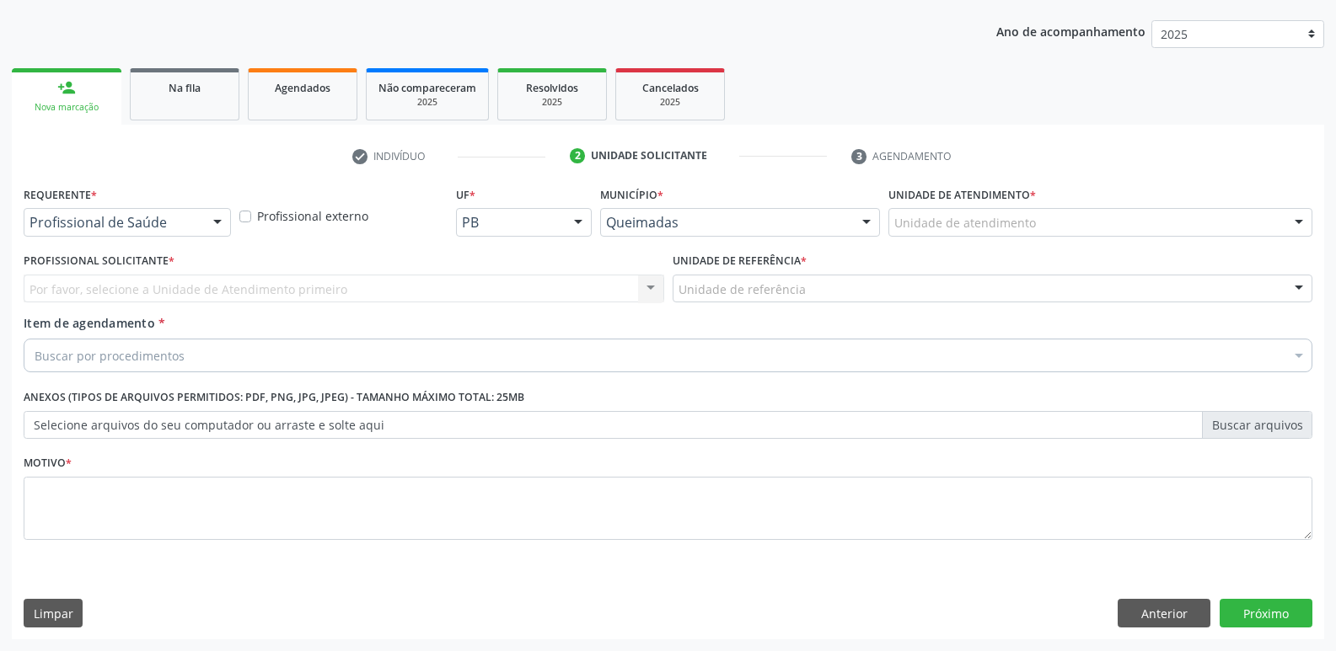
scroll to position [184, 0]
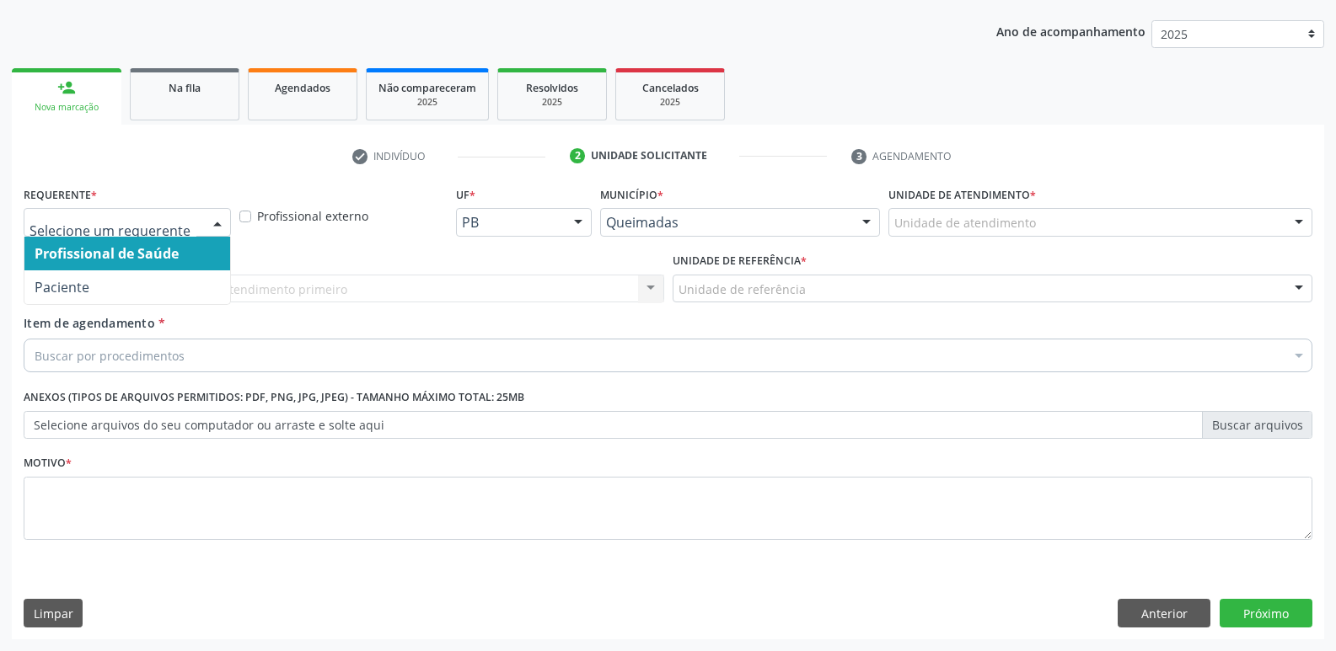
drag, startPoint x: 209, startPoint y: 227, endPoint x: 147, endPoint y: 280, distance: 81.9
click at [197, 237] on div "Profissional de Saúde Paciente Nenhum resultado encontrado para: " " Não há nen…" at bounding box center [127, 222] width 207 height 29
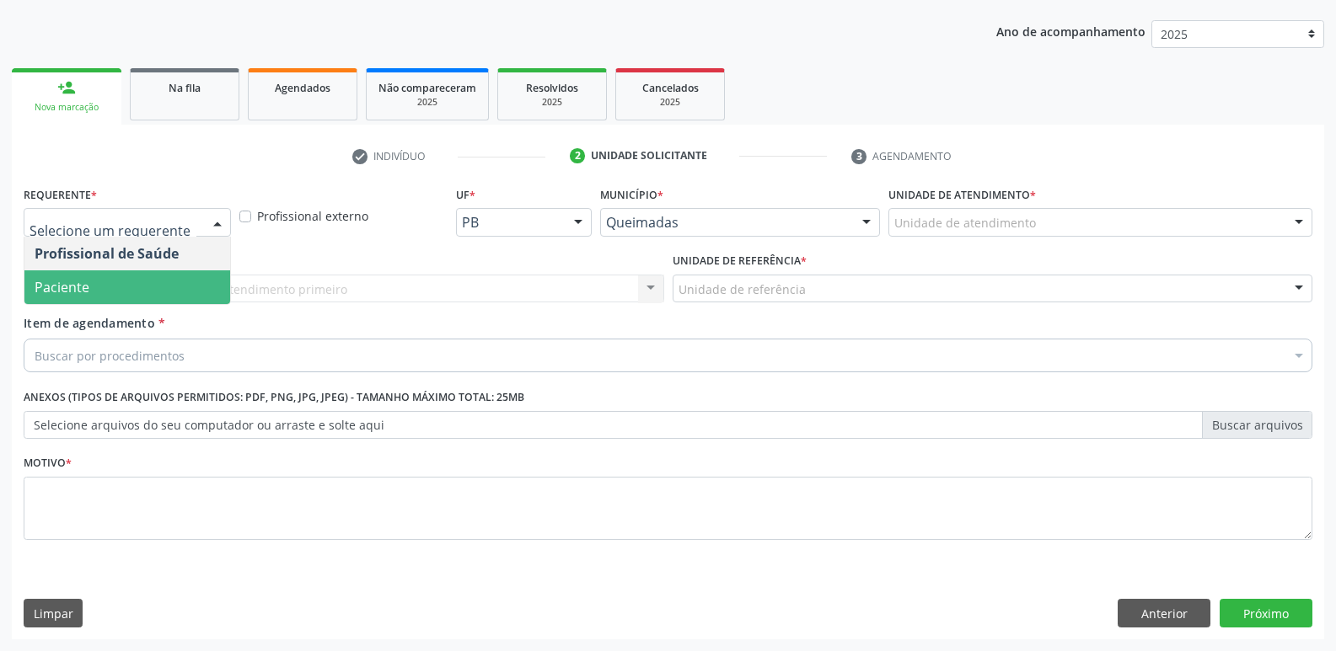
drag, startPoint x: 146, startPoint y: 281, endPoint x: 163, endPoint y: 283, distance: 17.0
click at [147, 281] on span "Paciente" at bounding box center [127, 288] width 206 height 34
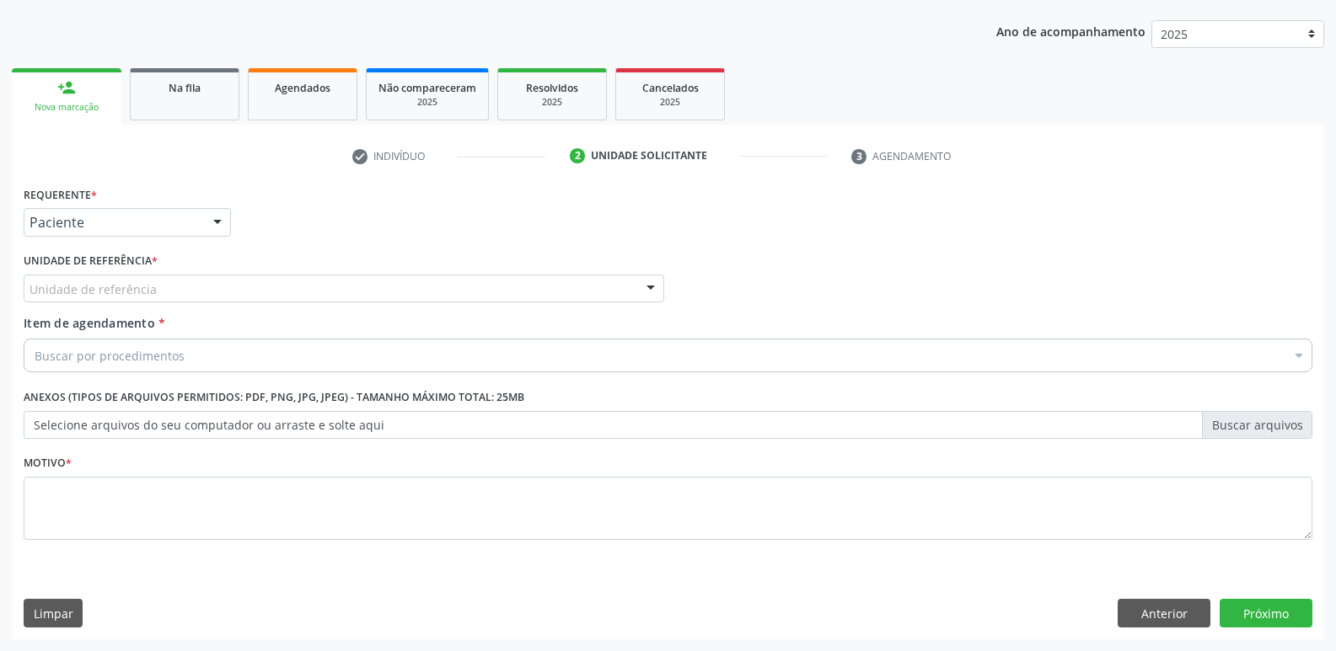
click at [175, 287] on div "Unidade de referência" at bounding box center [344, 289] width 640 height 29
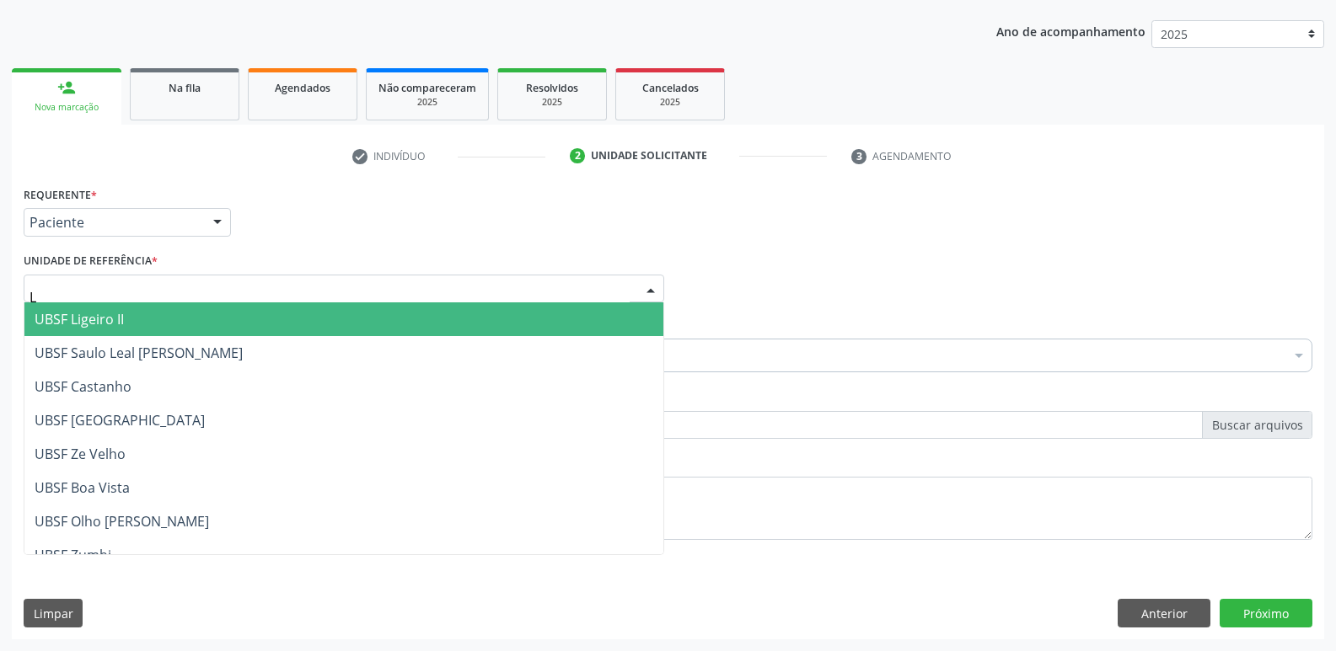
type input "LI"
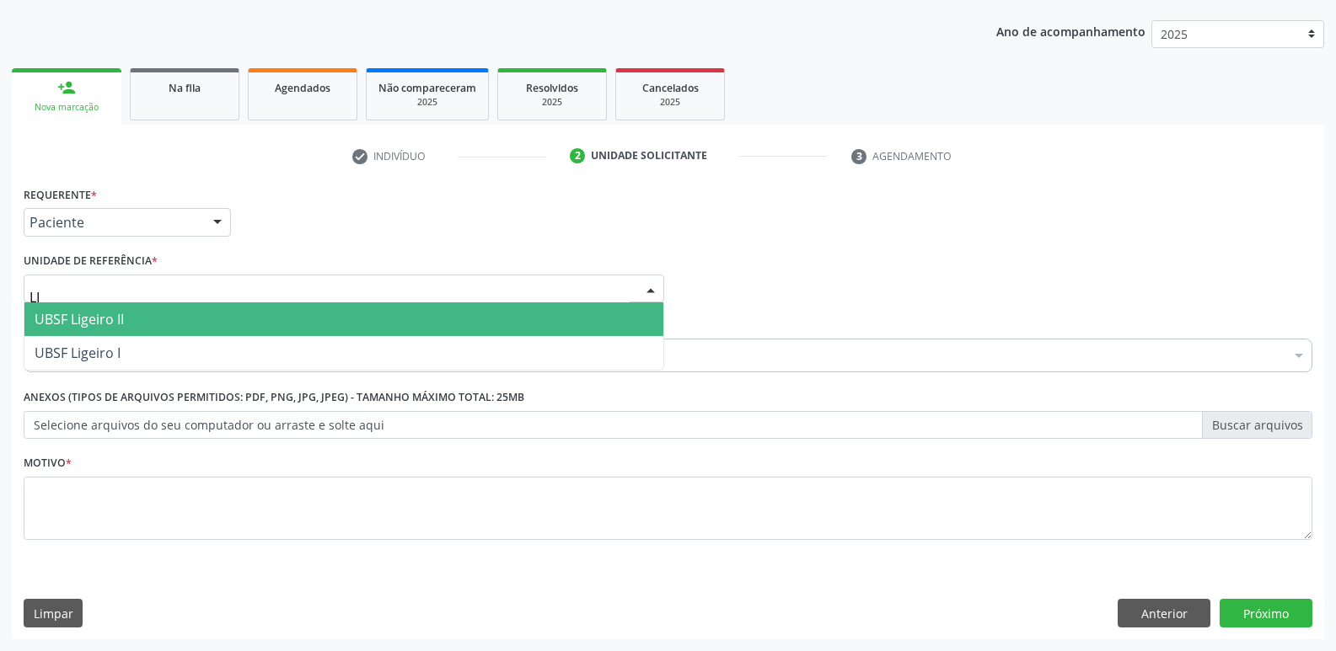
click at [148, 335] on span "UBSF Ligeiro II" at bounding box center [343, 320] width 639 height 34
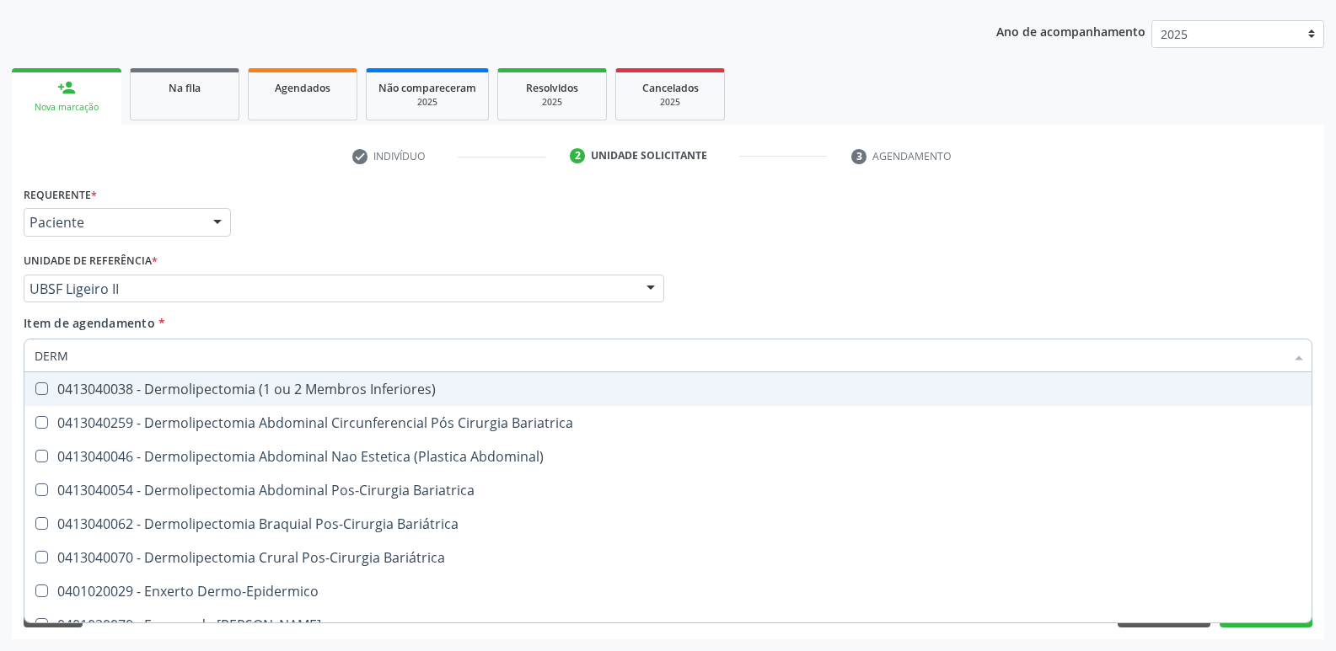
type input "DERMA"
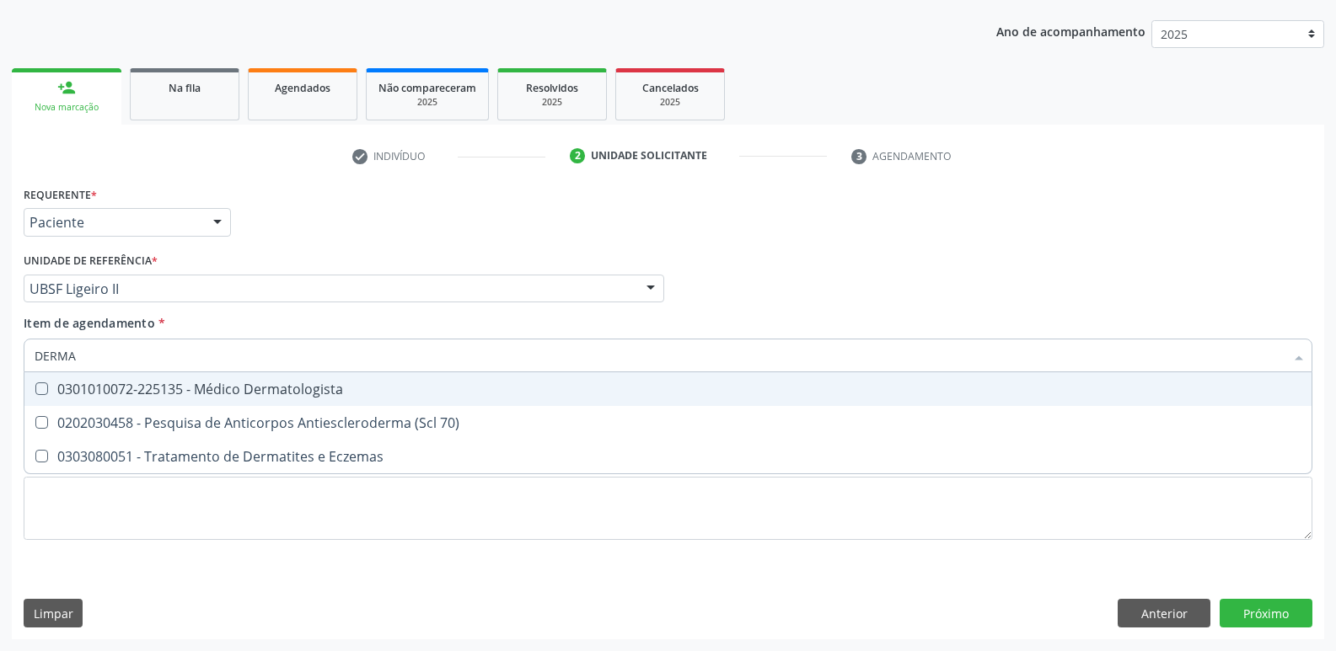
click at [188, 388] on div "0301010072-225135 - Médico Dermatologista" at bounding box center [668, 389] width 1267 height 13
checkbox Dermatologista "true"
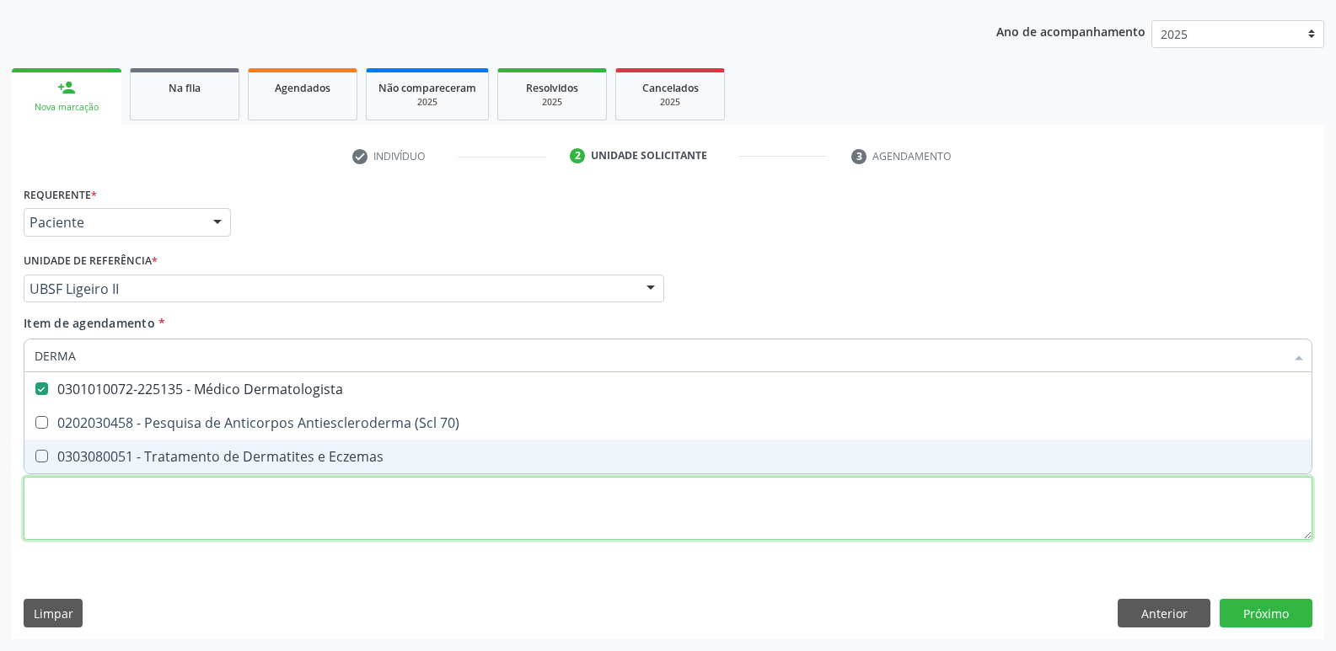
click at [129, 493] on div "Requerente * Paciente Profissional de Saúde Paciente Nenhum resultado encontrad…" at bounding box center [668, 373] width 1289 height 382
paste textarea "avaliação"
checkbox 70\) "true"
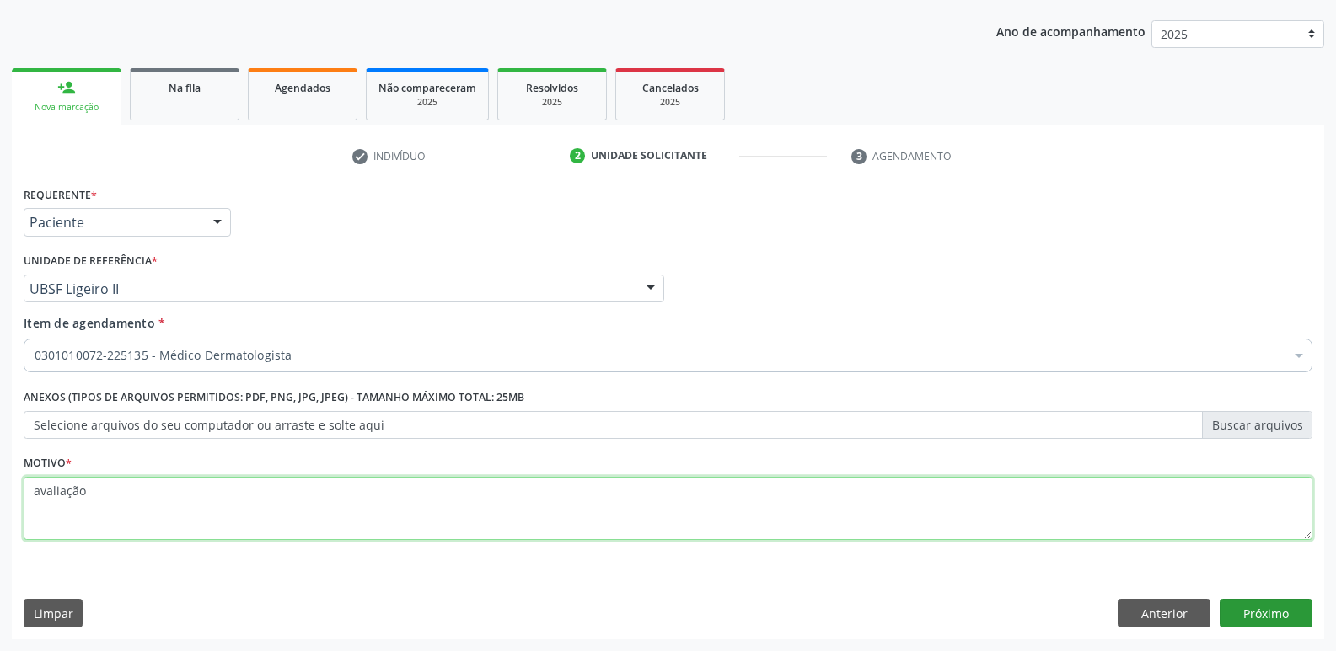
type textarea "avaliação"
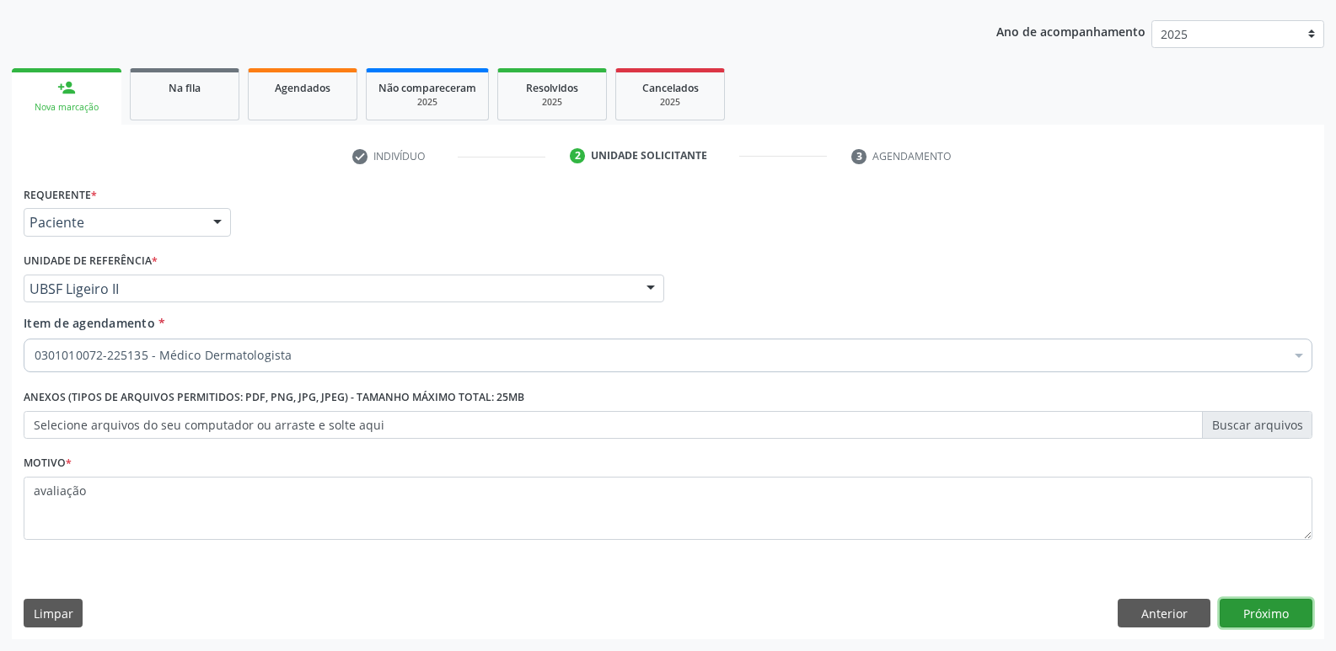
click at [1271, 612] on button "Próximo" at bounding box center [1265, 613] width 93 height 29
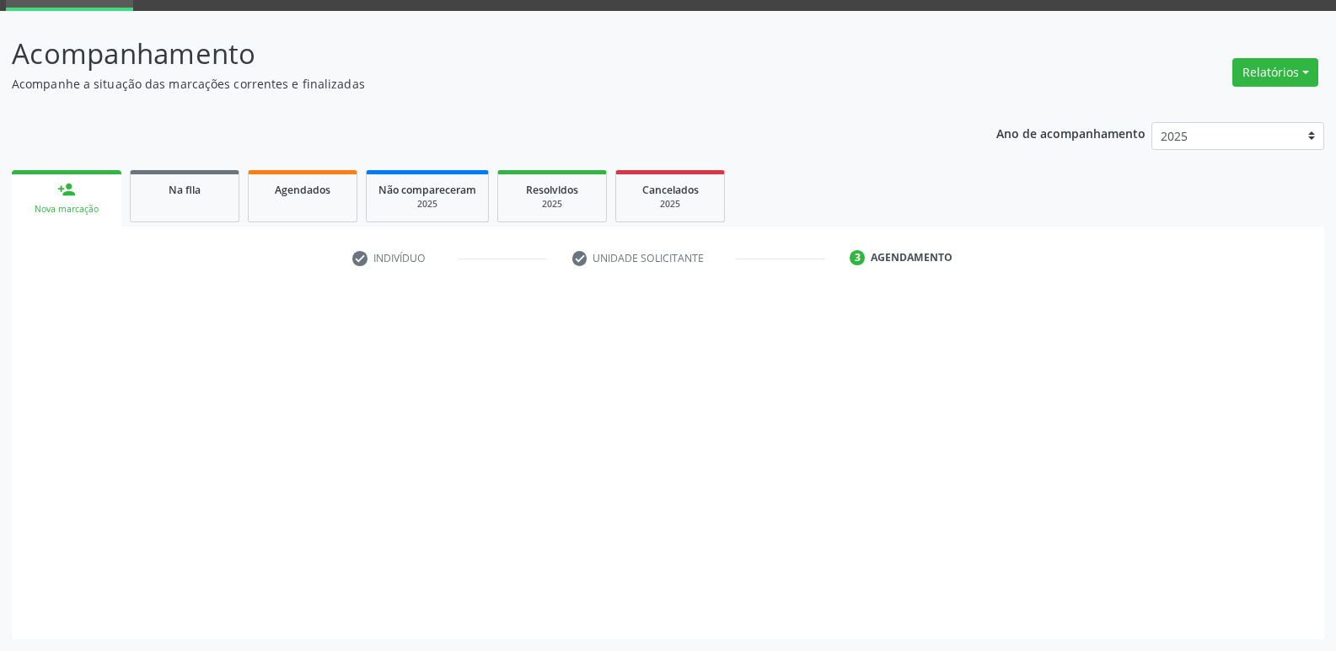
scroll to position [82, 0]
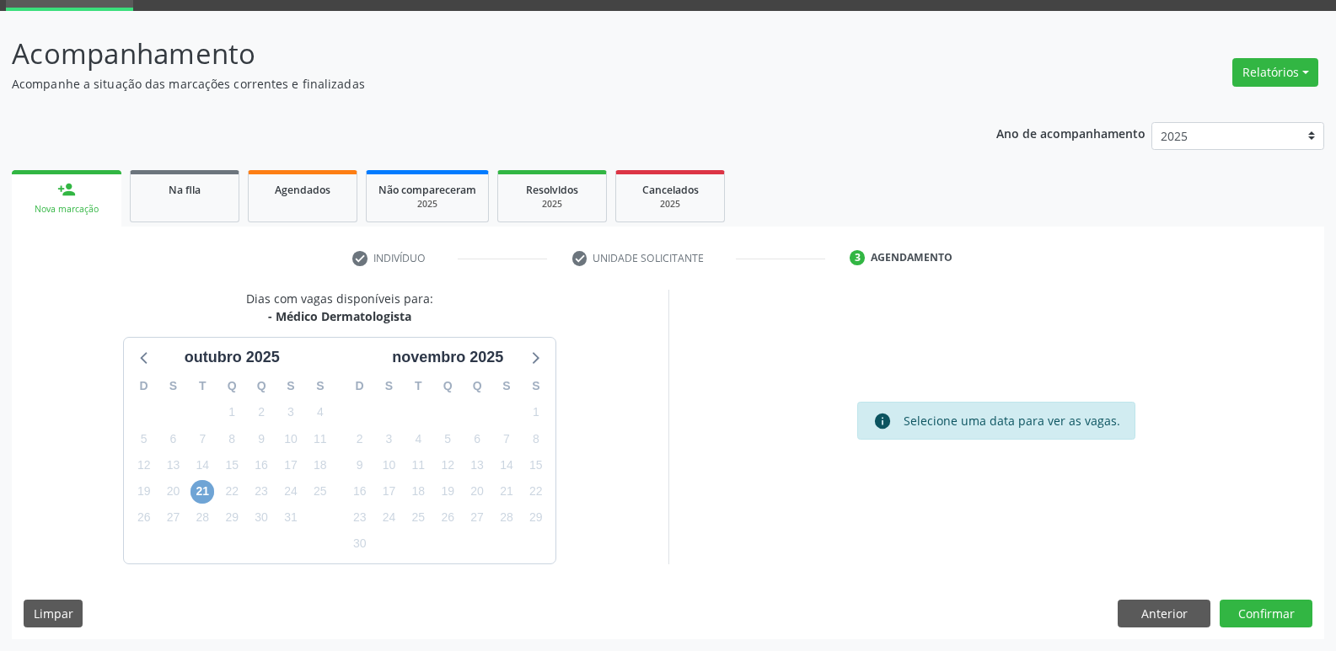
click at [208, 490] on span "21" at bounding box center [202, 492] width 24 height 24
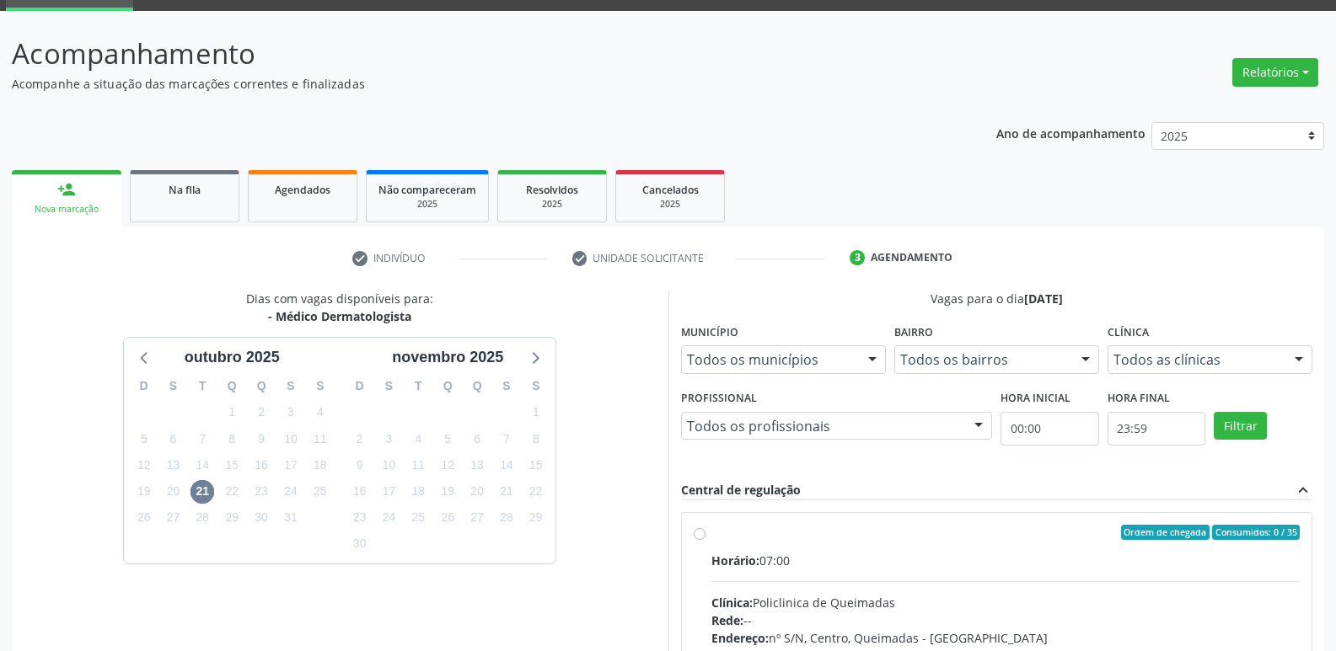
drag, startPoint x: 1027, startPoint y: 570, endPoint x: 1088, endPoint y: 509, distance: 85.8
radio input "true"
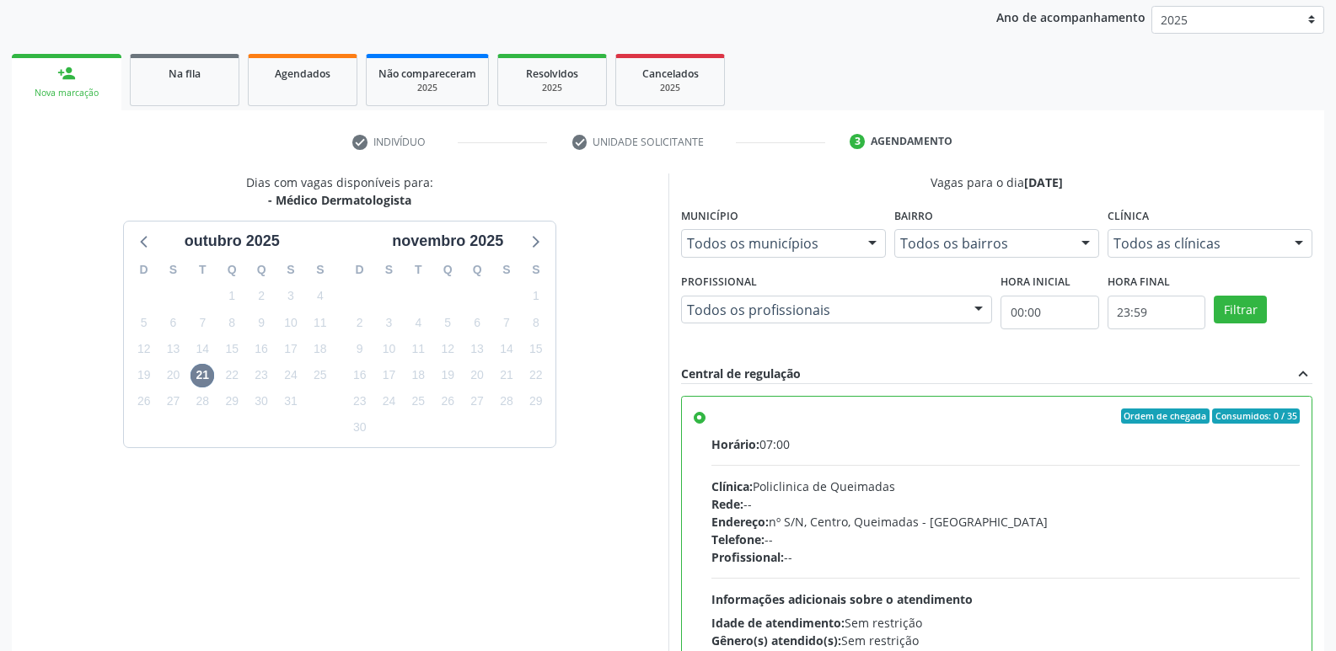
scroll to position [356, 0]
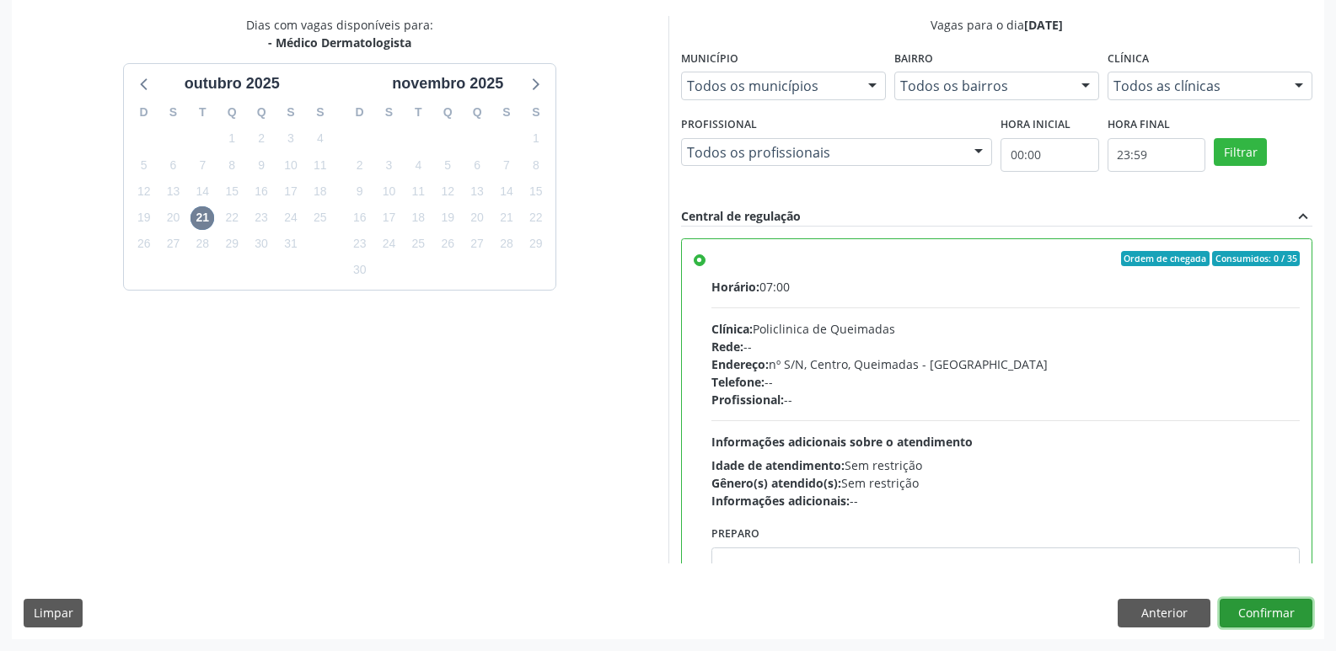
click at [1245, 623] on button "Confirmar" at bounding box center [1265, 613] width 93 height 29
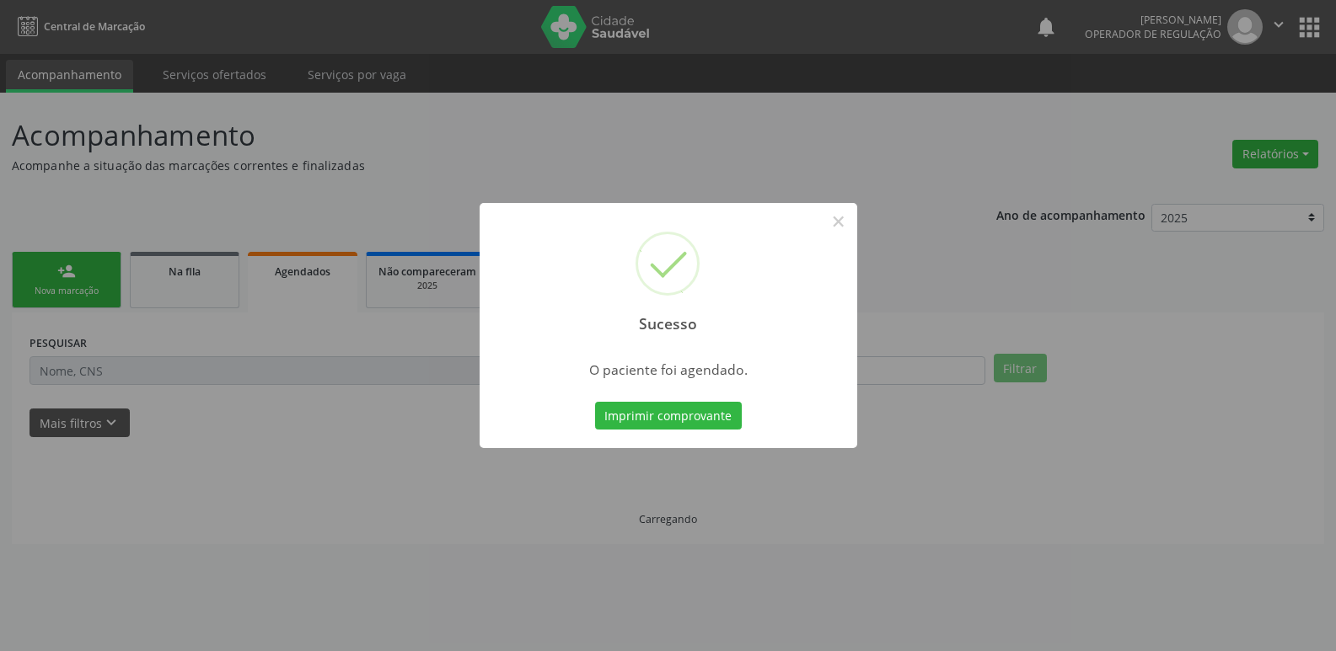
scroll to position [0, 0]
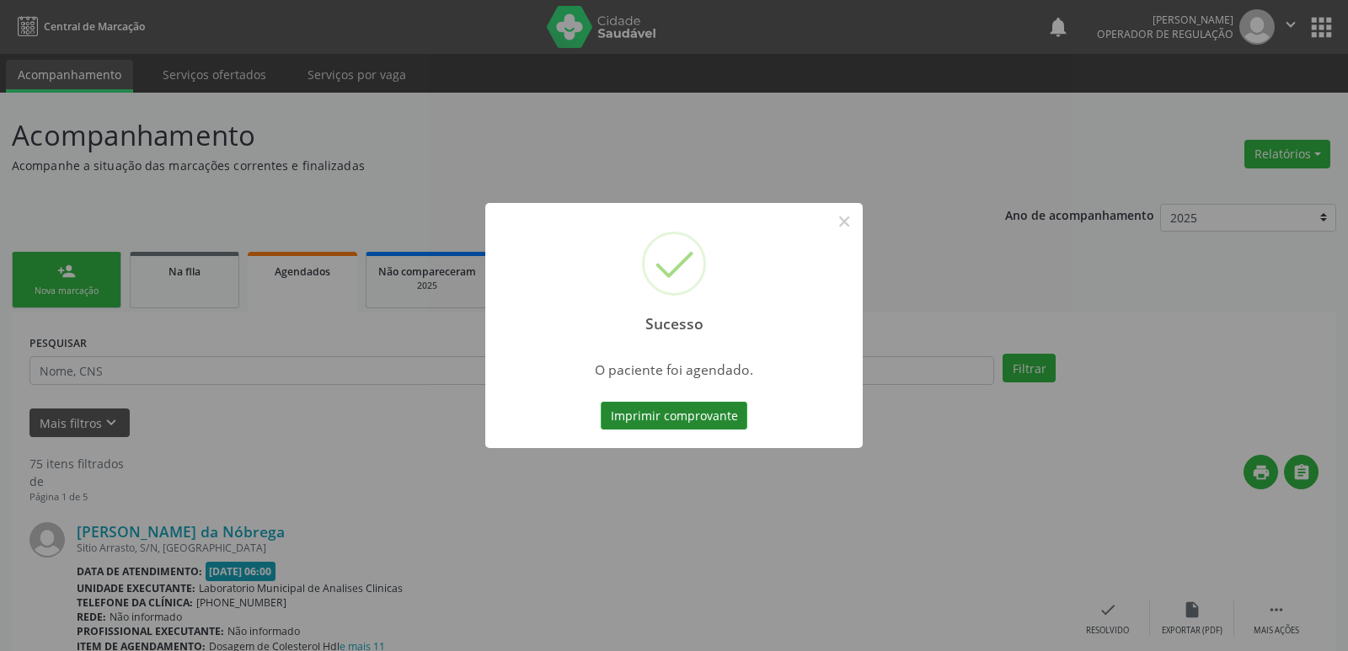
click at [696, 410] on button "Imprimir comprovante" at bounding box center [674, 416] width 147 height 29
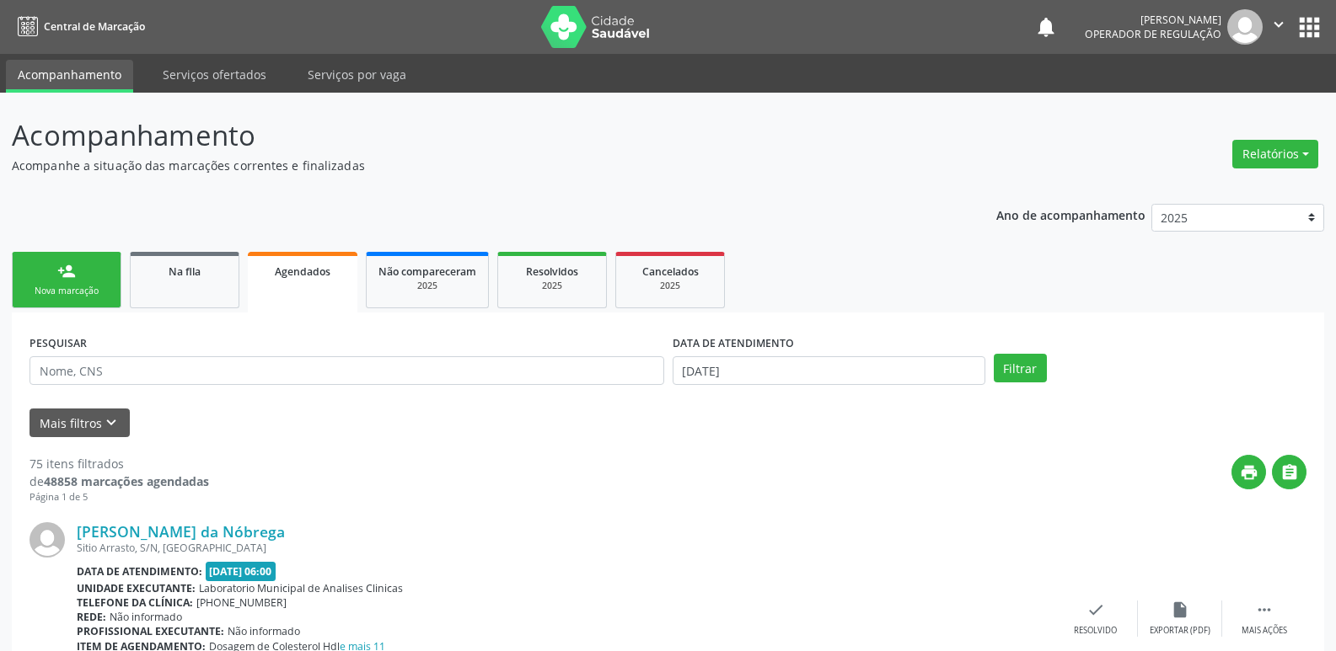
click at [78, 264] on link "person_add Nova marcação" at bounding box center [67, 280] width 110 height 56
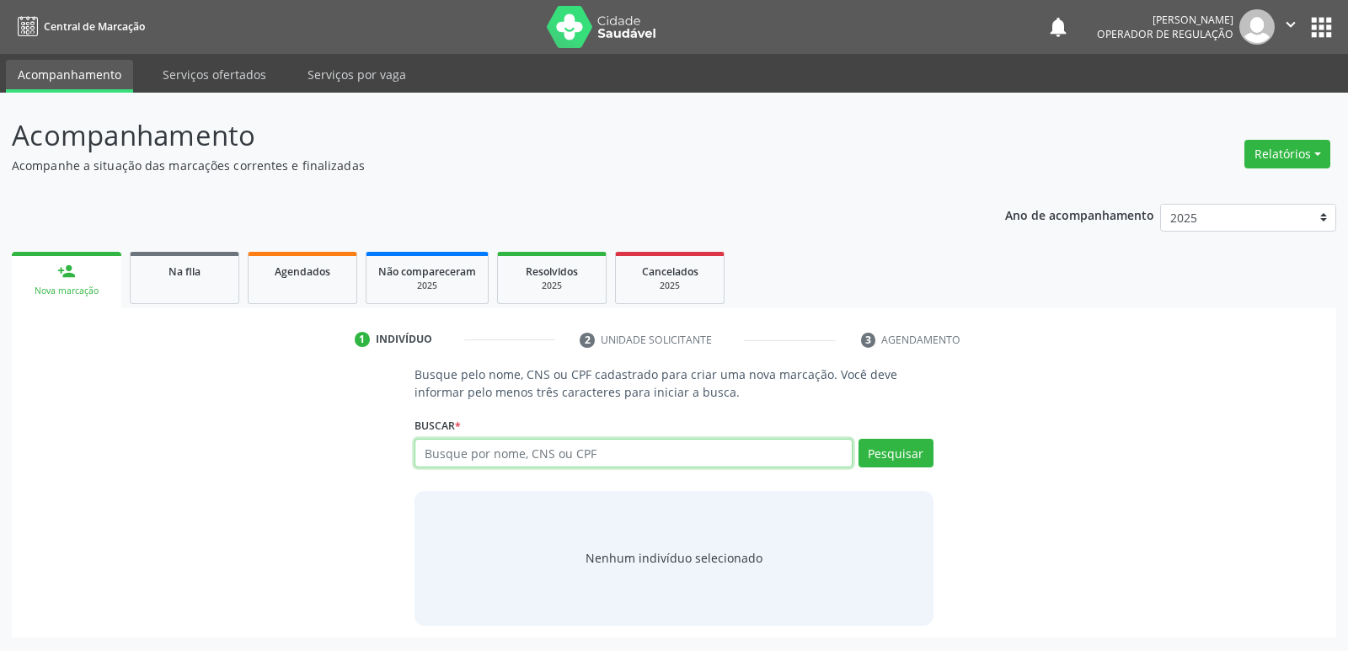
click at [442, 451] on input "text" at bounding box center [633, 453] width 437 height 29
type input "708506305951379"
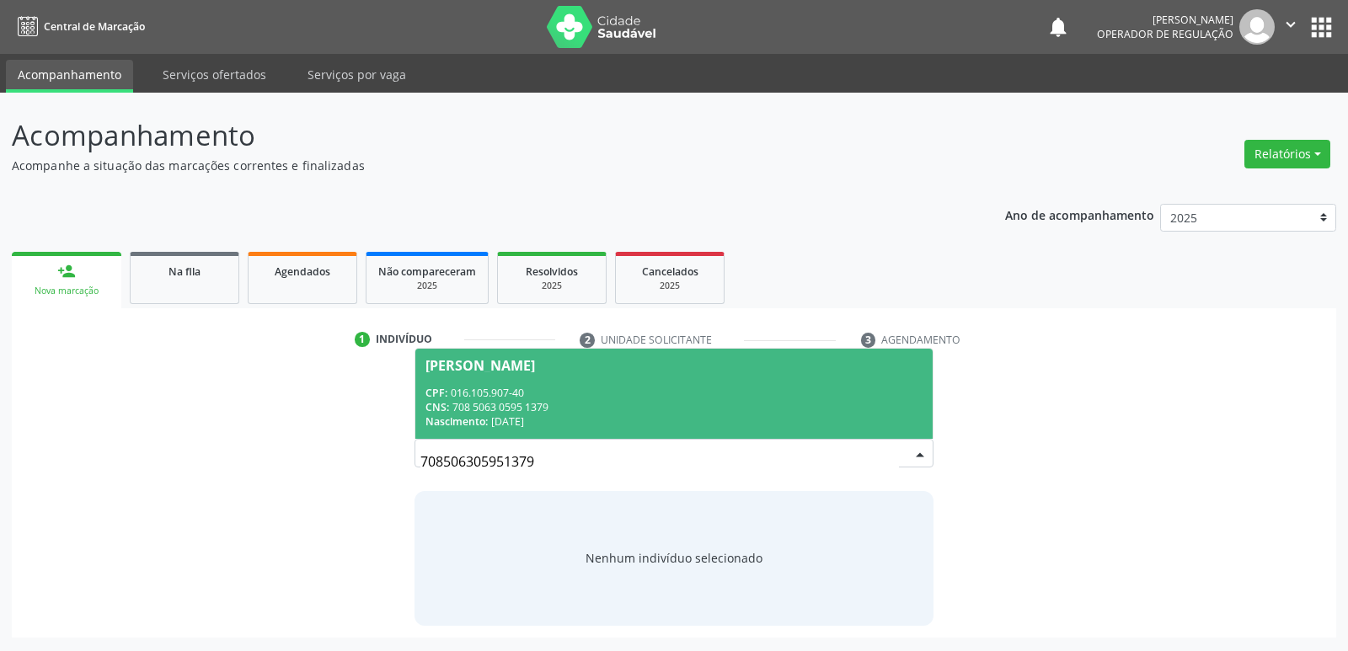
click at [470, 394] on div "CPF: 016.105.907-40" at bounding box center [674, 393] width 496 height 14
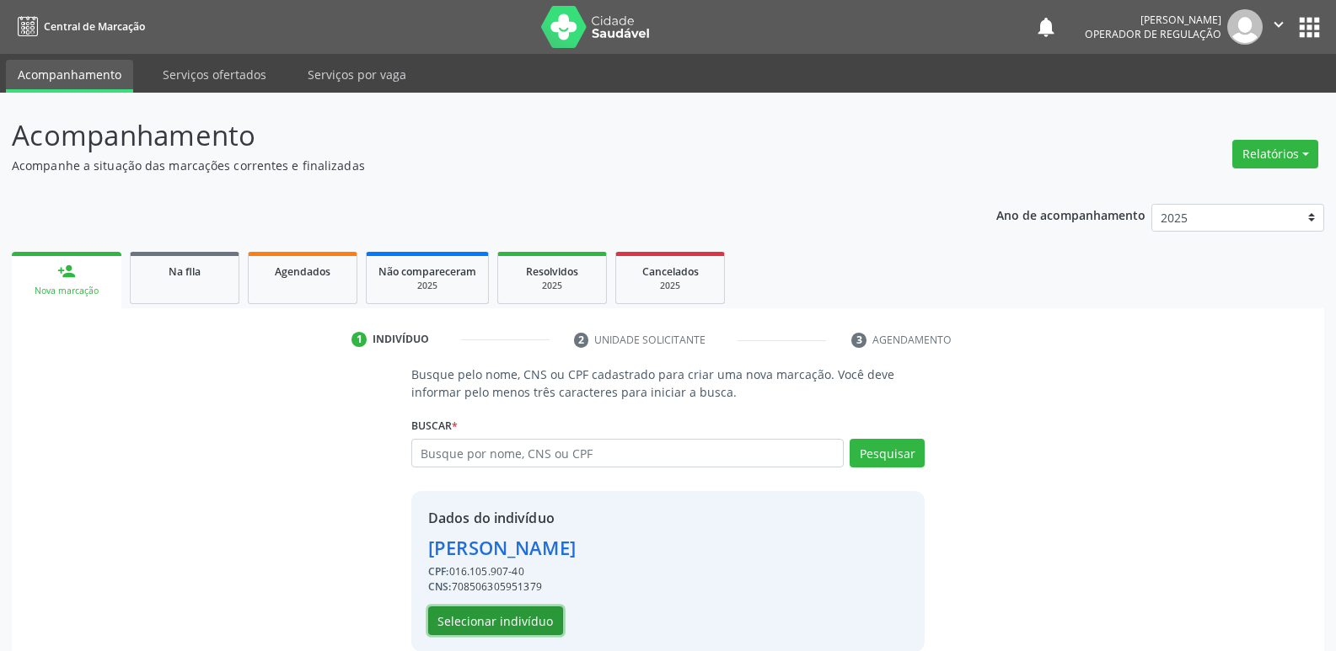
click at [507, 624] on button "Selecionar indivíduo" at bounding box center [495, 621] width 135 height 29
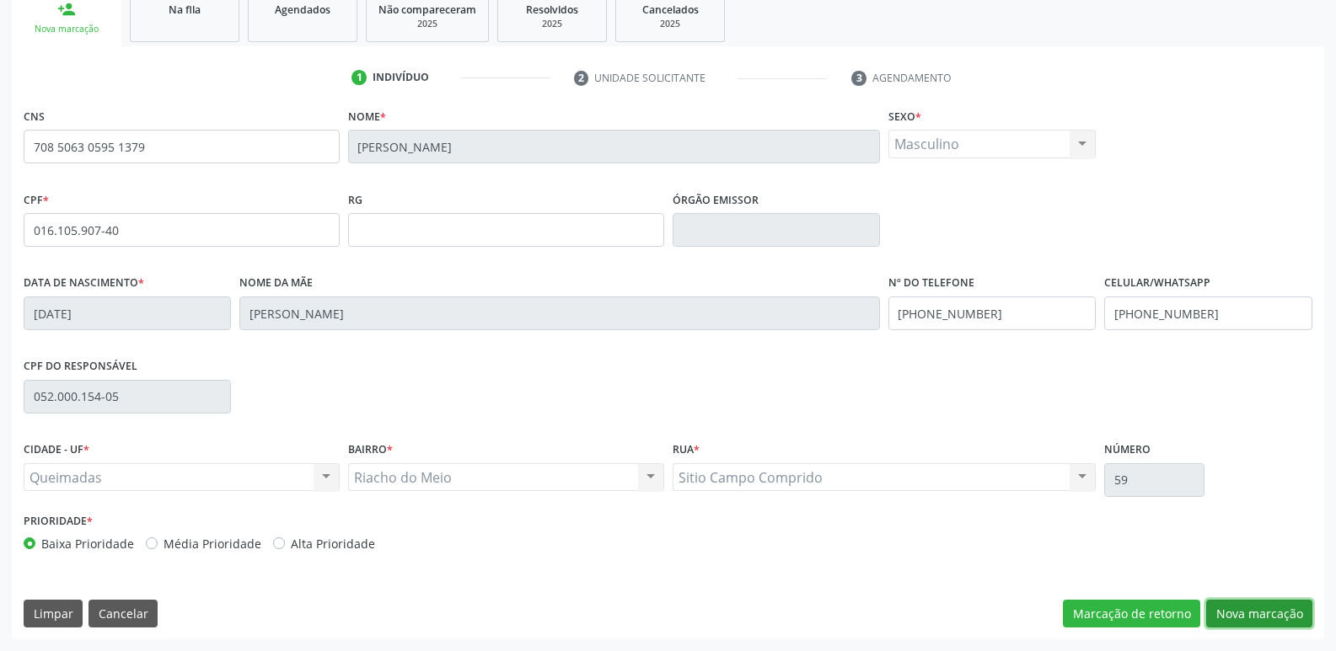
click at [1272, 604] on button "Nova marcação" at bounding box center [1259, 614] width 106 height 29
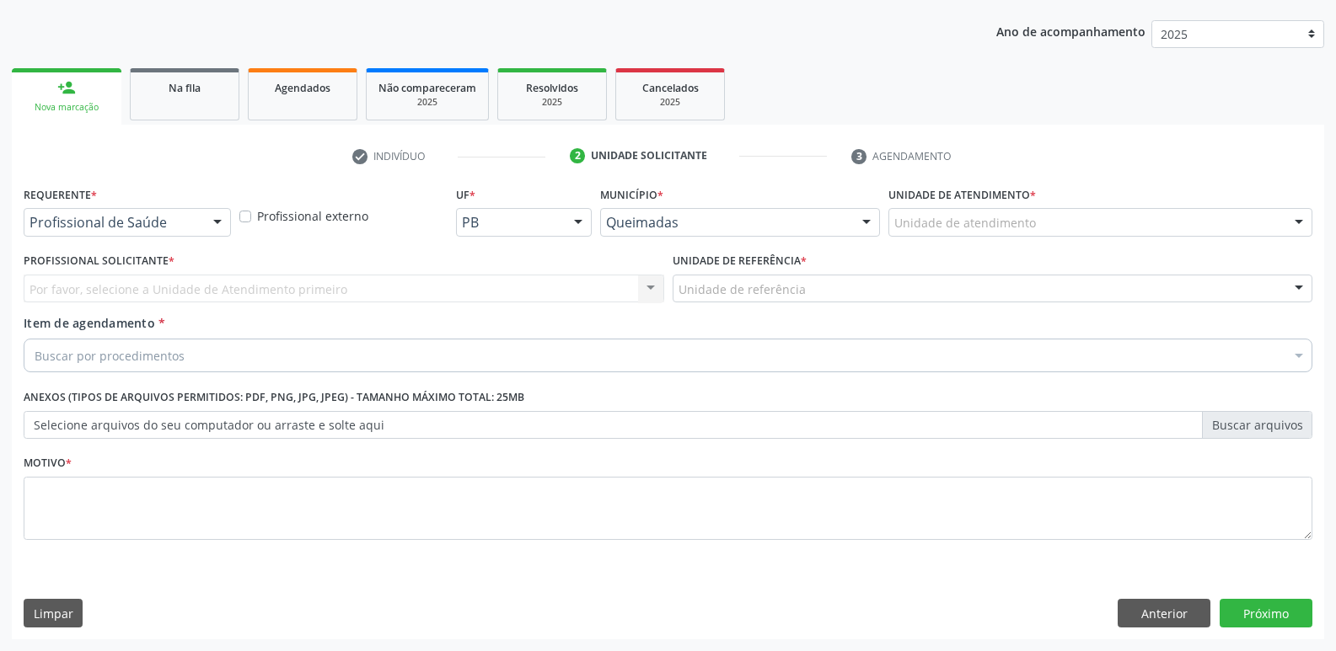
scroll to position [184, 0]
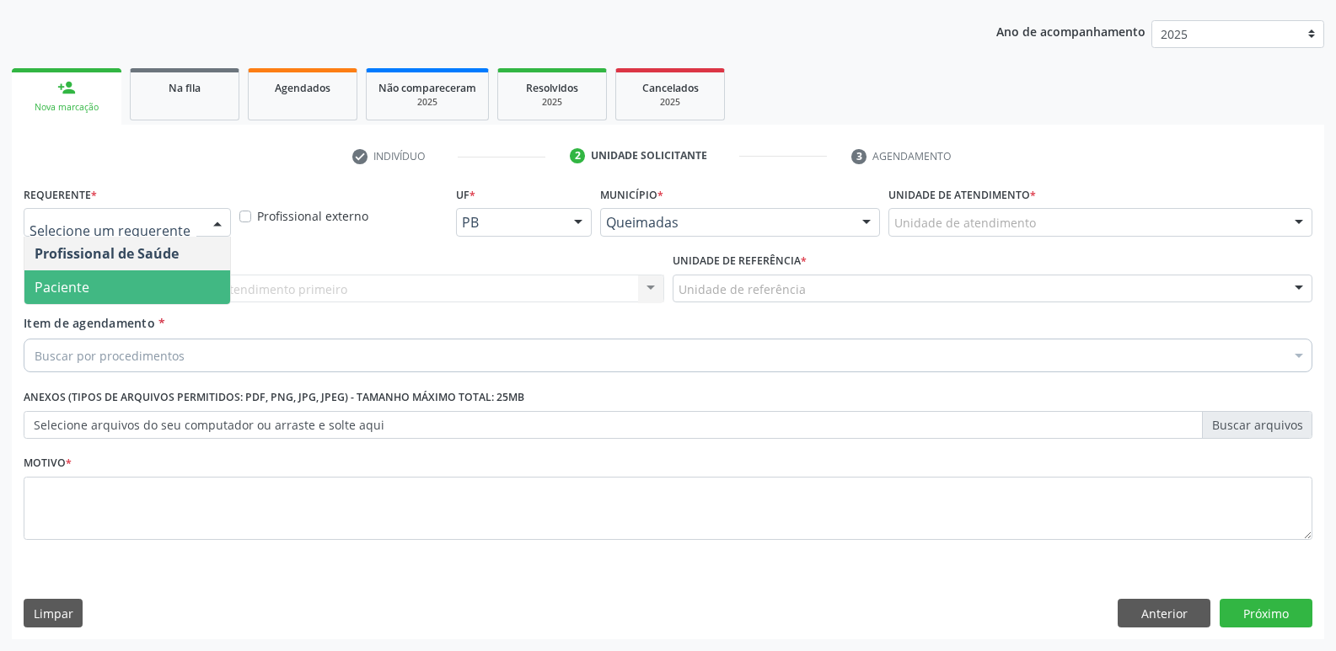
click at [85, 279] on span "Paciente" at bounding box center [62, 287] width 55 height 19
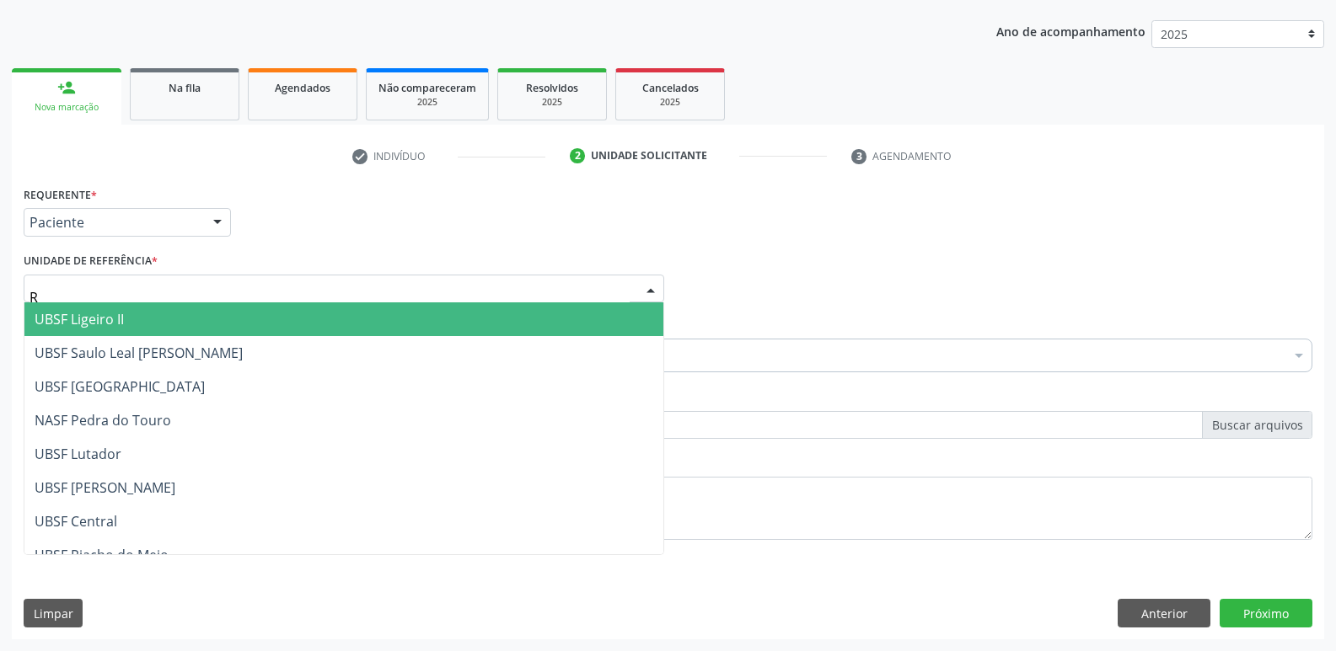
type input "RI"
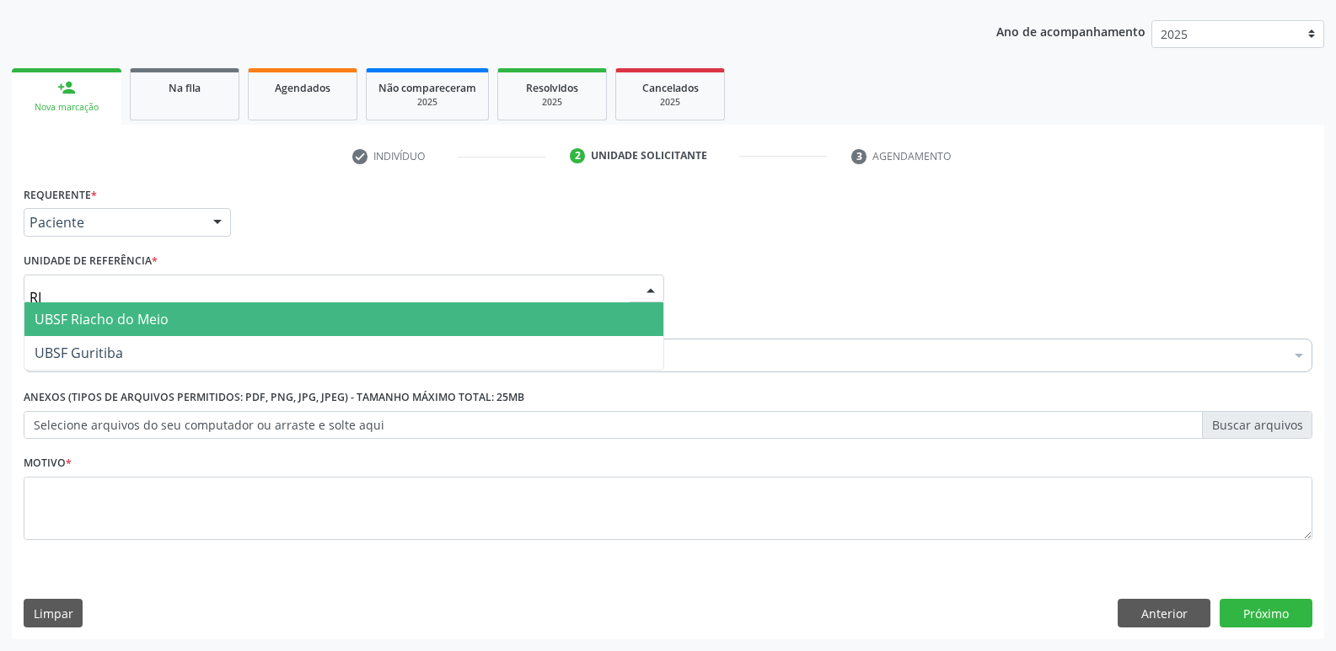
click at [59, 320] on span "UBSF Riacho do Meio" at bounding box center [102, 319] width 134 height 19
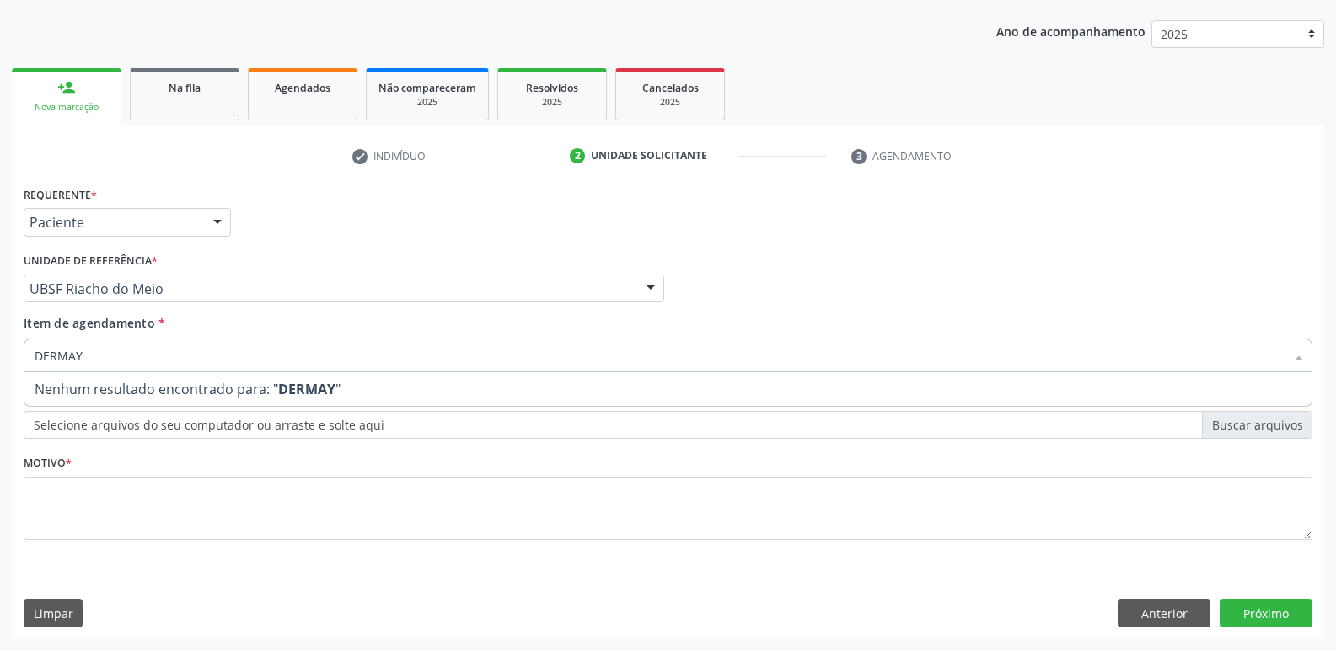
type input "DERMA"
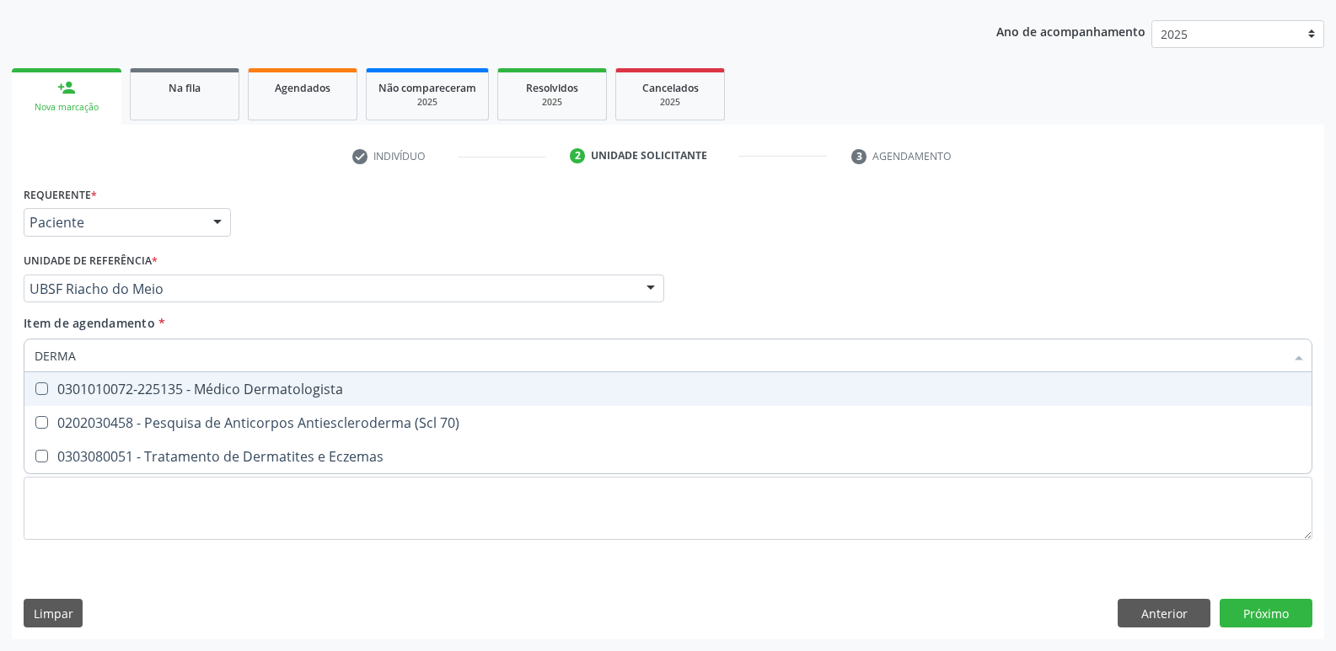
click at [160, 389] on div "0301010072-225135 - Médico Dermatologista" at bounding box center [668, 389] width 1267 height 13
checkbox Dermatologista "true"
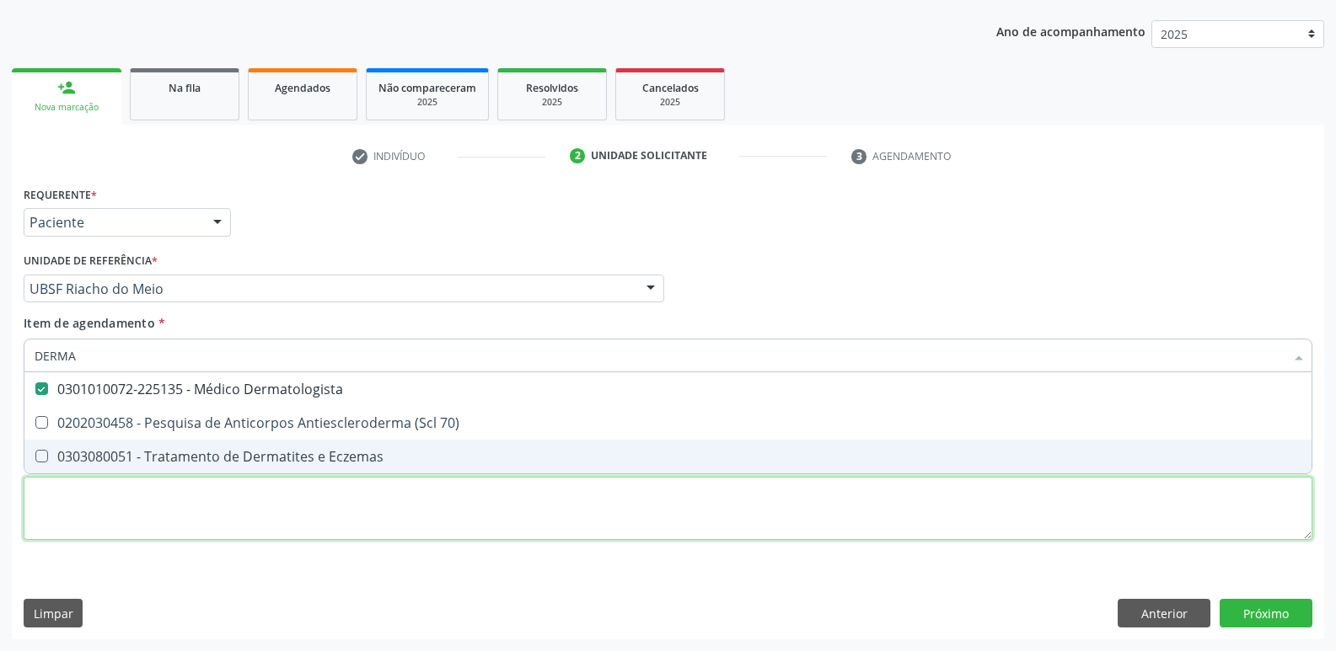
click at [161, 501] on div "Requerente * Paciente Profissional de Saúde Paciente Nenhum resultado encontrad…" at bounding box center [668, 373] width 1289 height 382
checkbox 70\) "true"
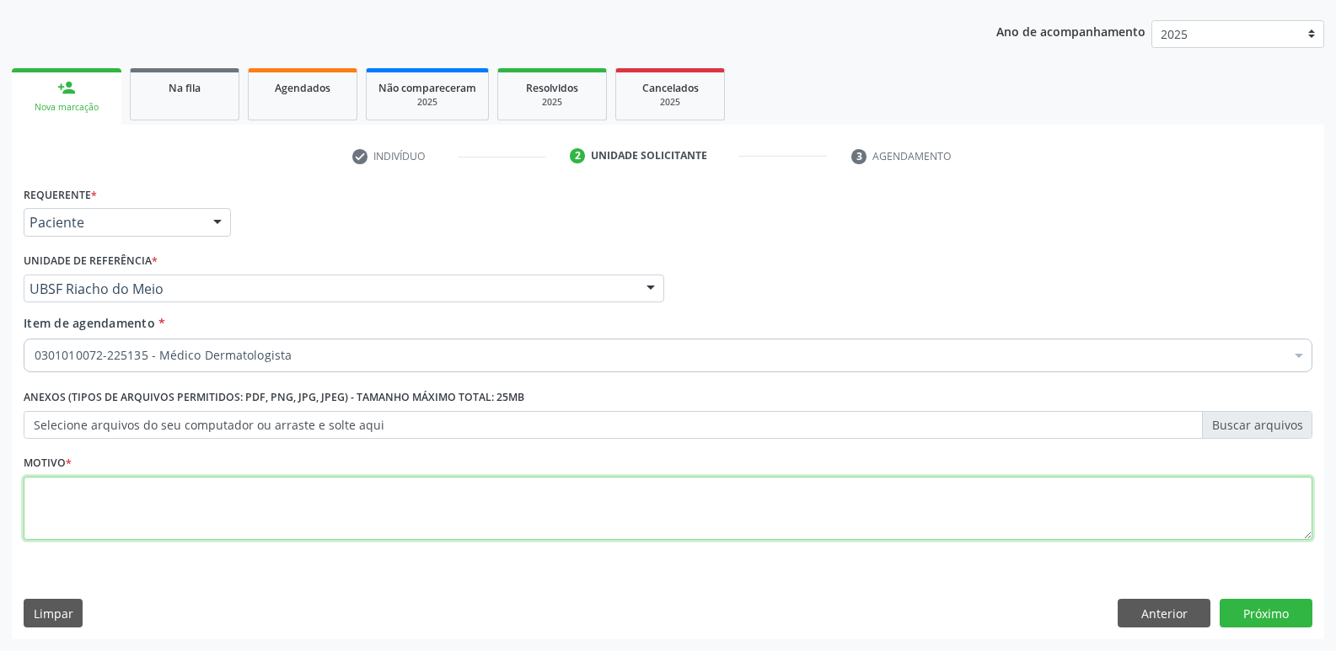
paste textarea "avaliação"
type textarea "avaliação"
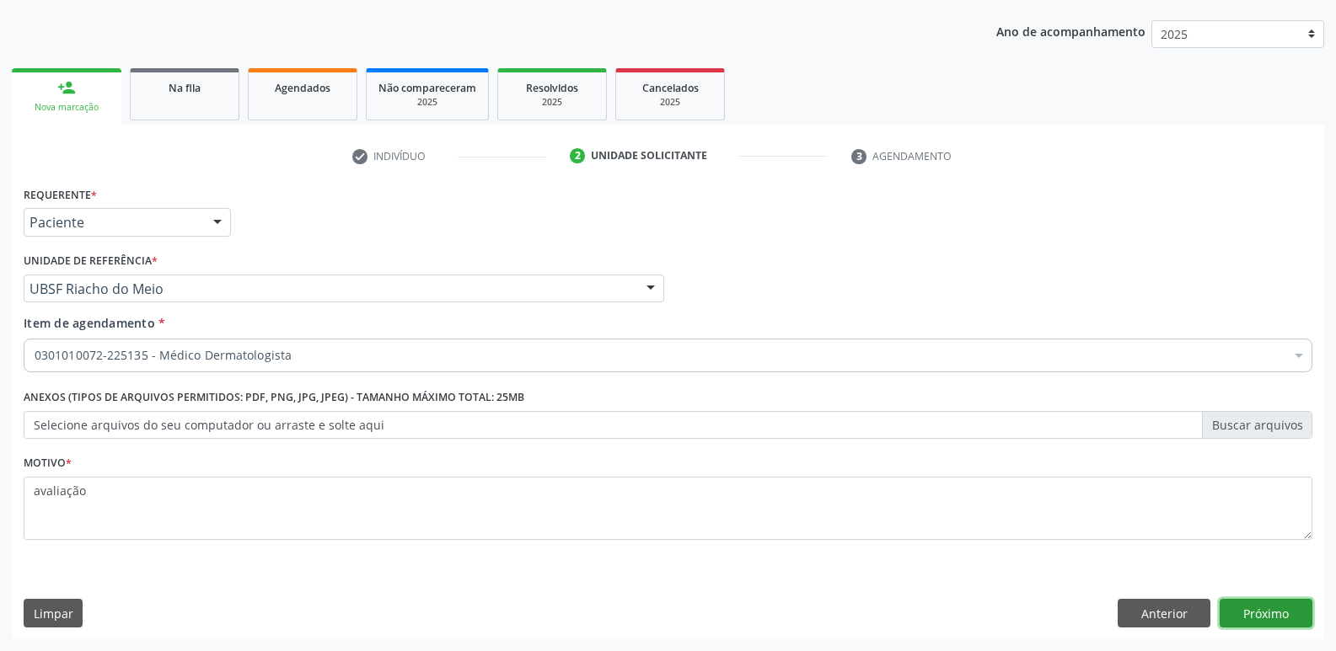
click at [1264, 623] on button "Próximo" at bounding box center [1265, 613] width 93 height 29
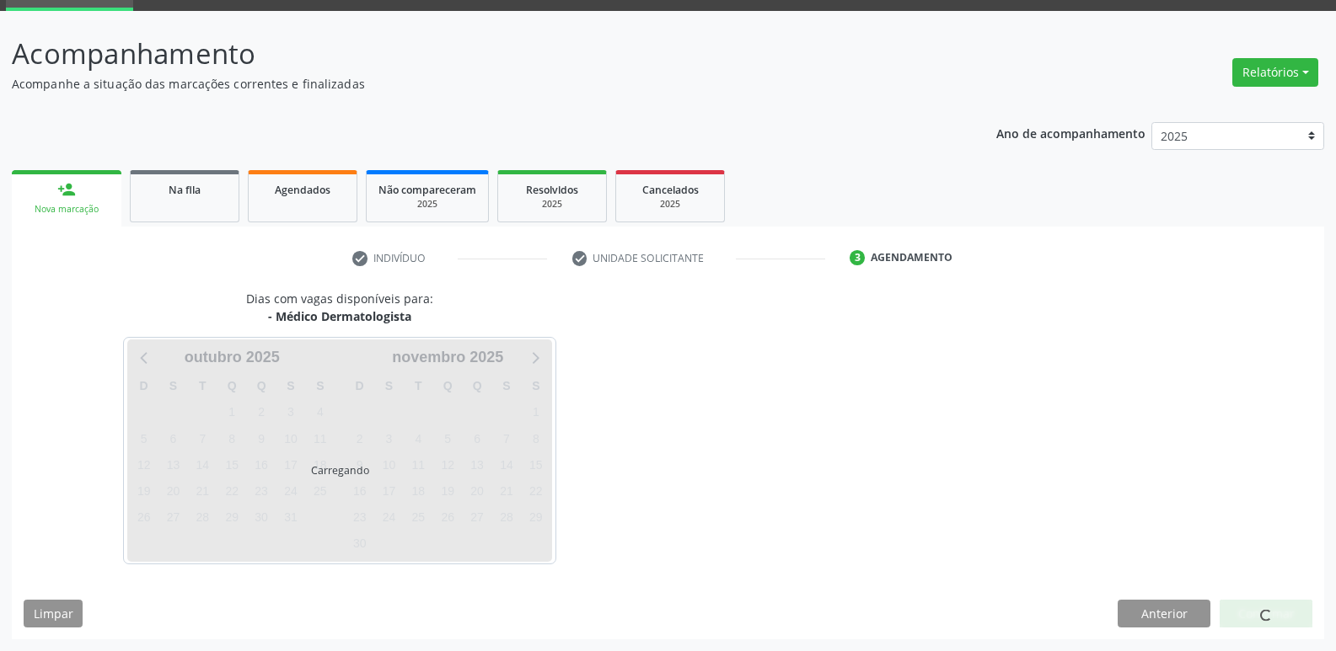
scroll to position [82, 0]
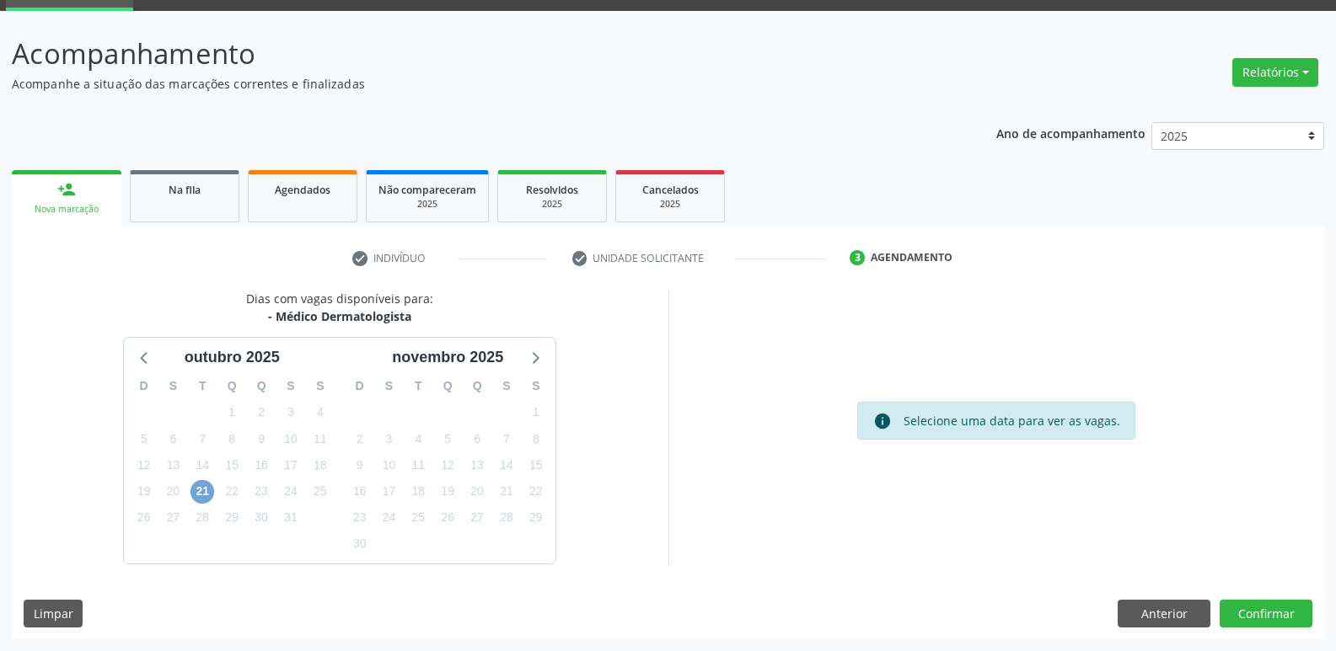
click at [202, 482] on span "21" at bounding box center [202, 492] width 24 height 24
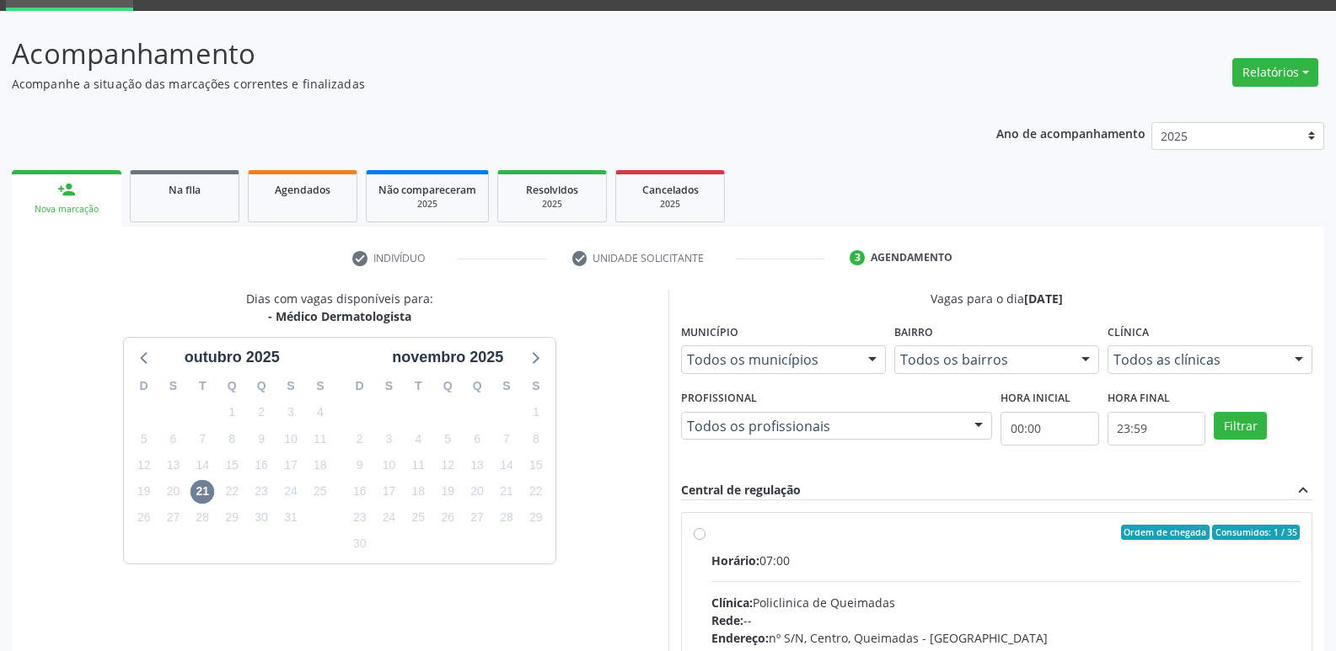
drag, startPoint x: 1004, startPoint y: 558, endPoint x: 1083, endPoint y: 513, distance: 90.9
click at [1005, 558] on div "Horário: 07:00" at bounding box center [1005, 561] width 589 height 18
click at [705, 540] on input "Ordem de chegada Consumidos: 1 / 35 Horário: 07:00 Clínica: Policlinica de Quei…" at bounding box center [700, 532] width 12 height 15
radio input "true"
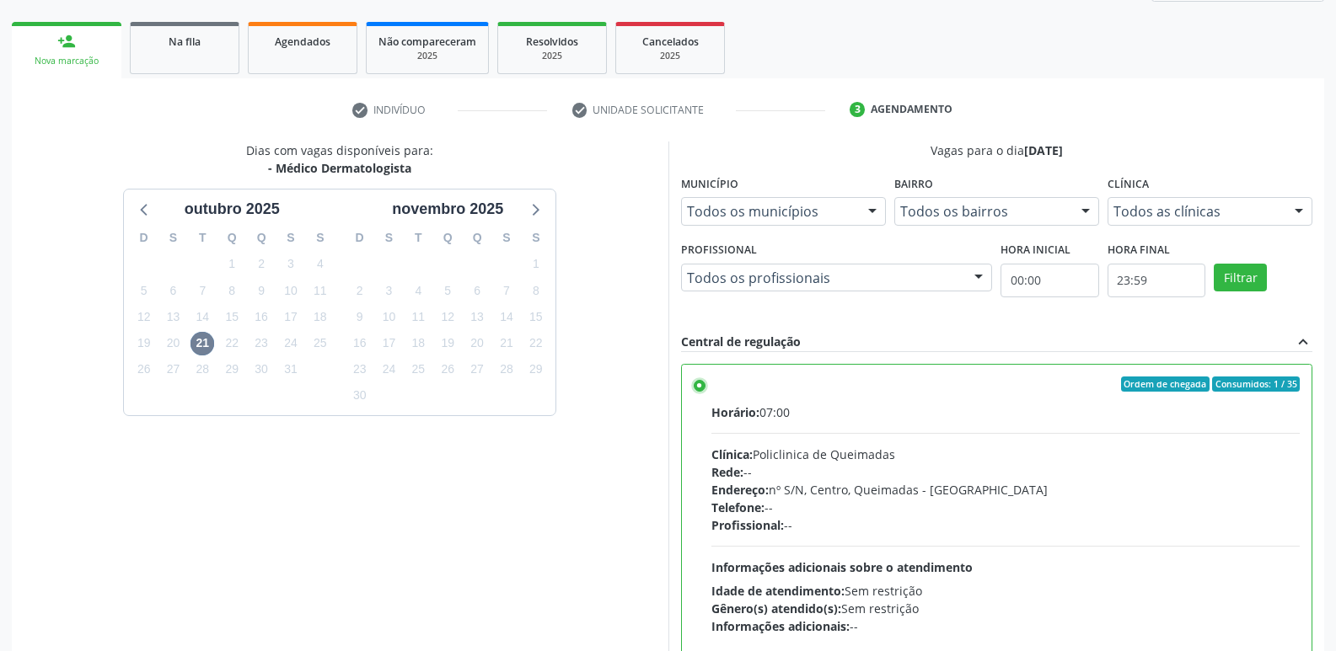
scroll to position [356, 0]
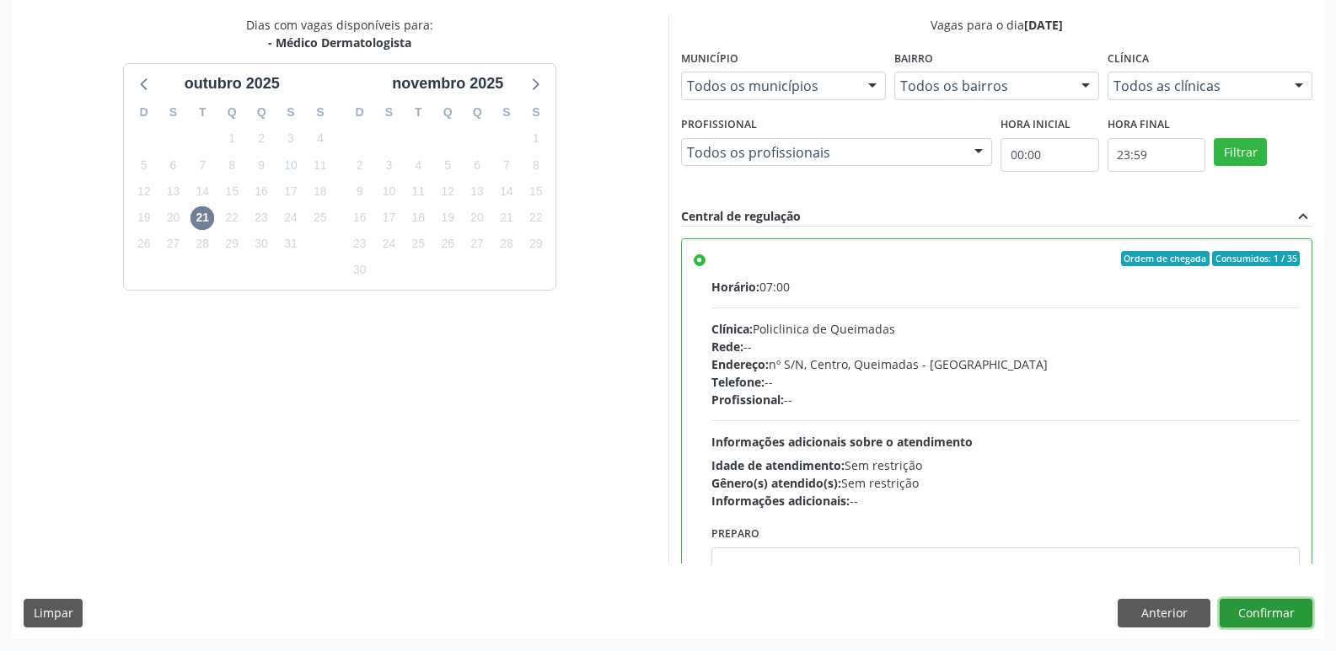
click at [1241, 608] on button "Confirmar" at bounding box center [1265, 613] width 93 height 29
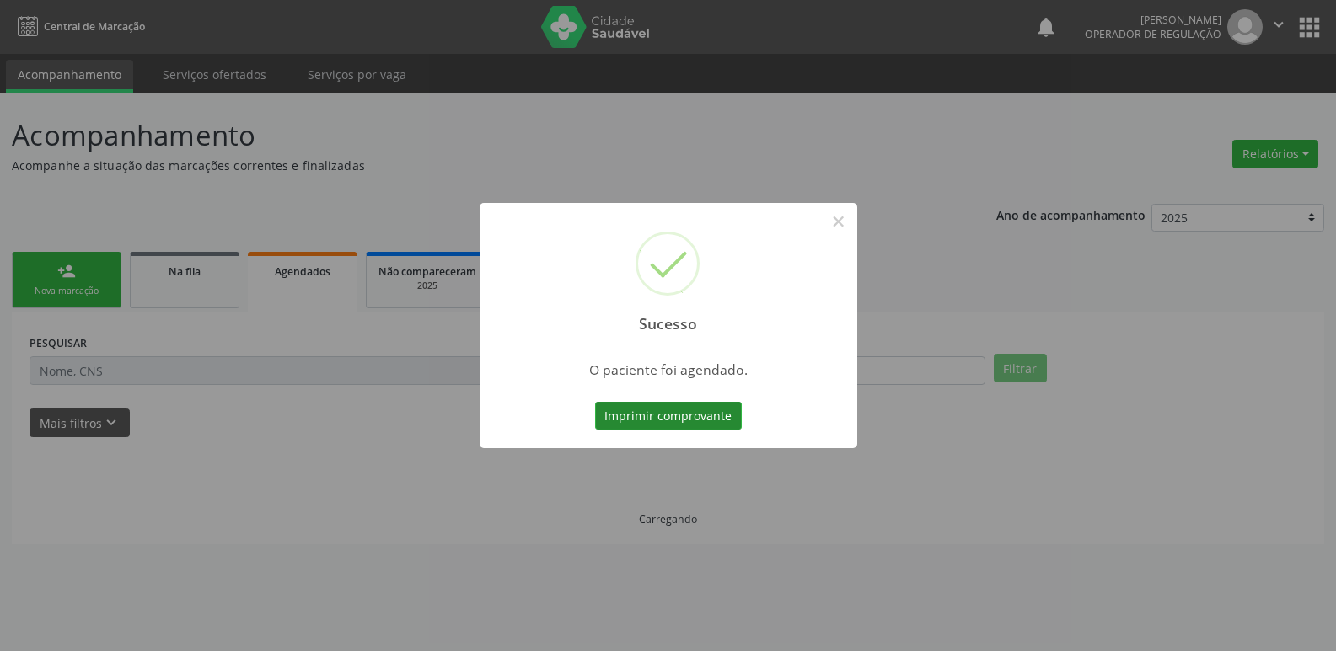
scroll to position [0, 0]
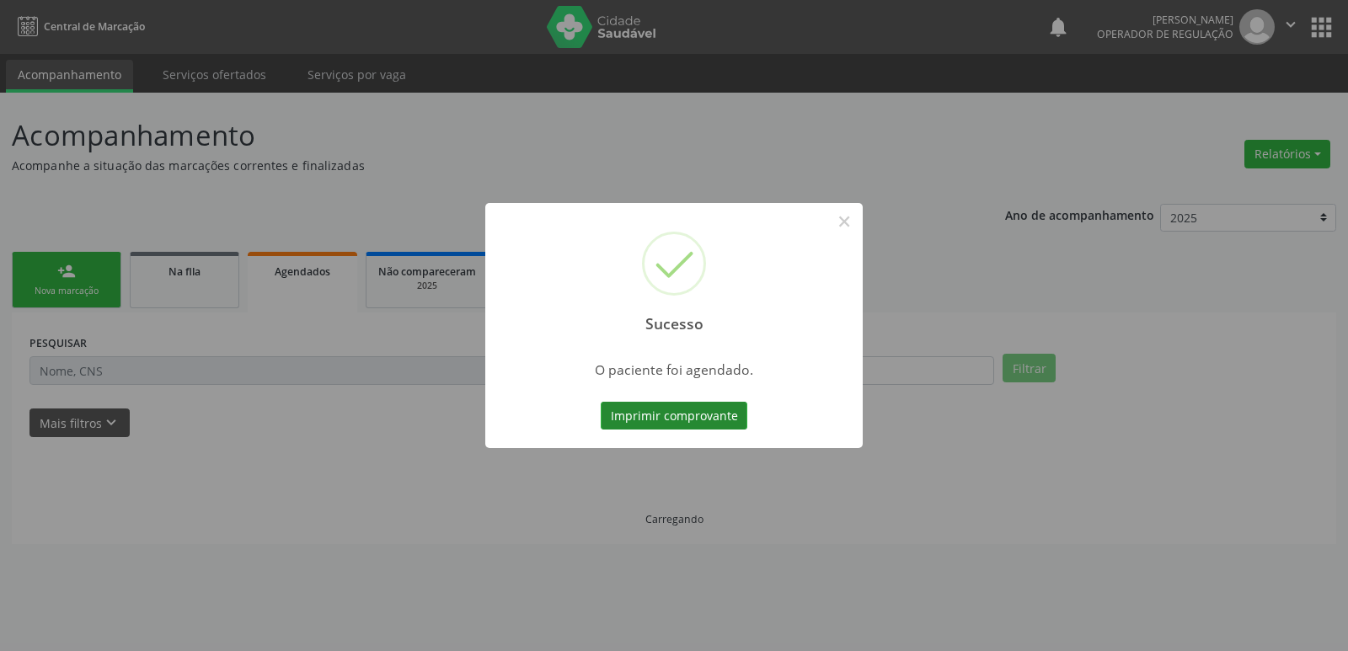
click at [705, 409] on button "Imprimir comprovante" at bounding box center [674, 416] width 147 height 29
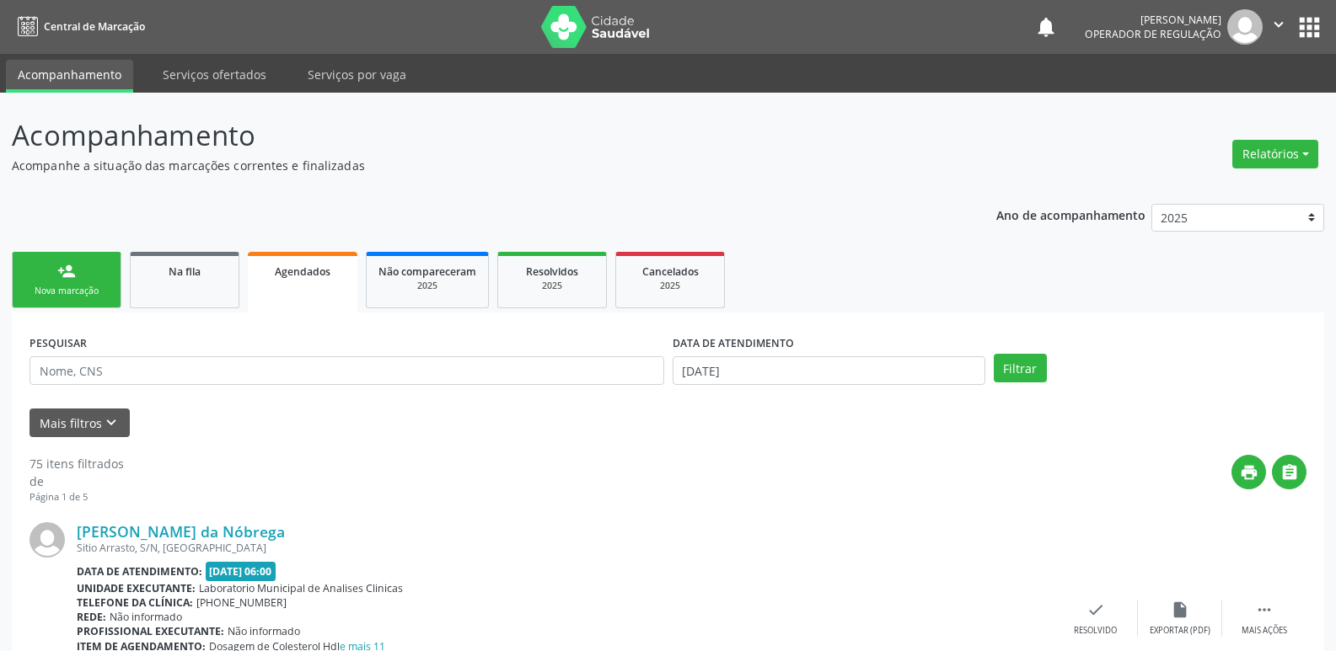
click at [88, 288] on div "Nova marcação" at bounding box center [66, 291] width 84 height 13
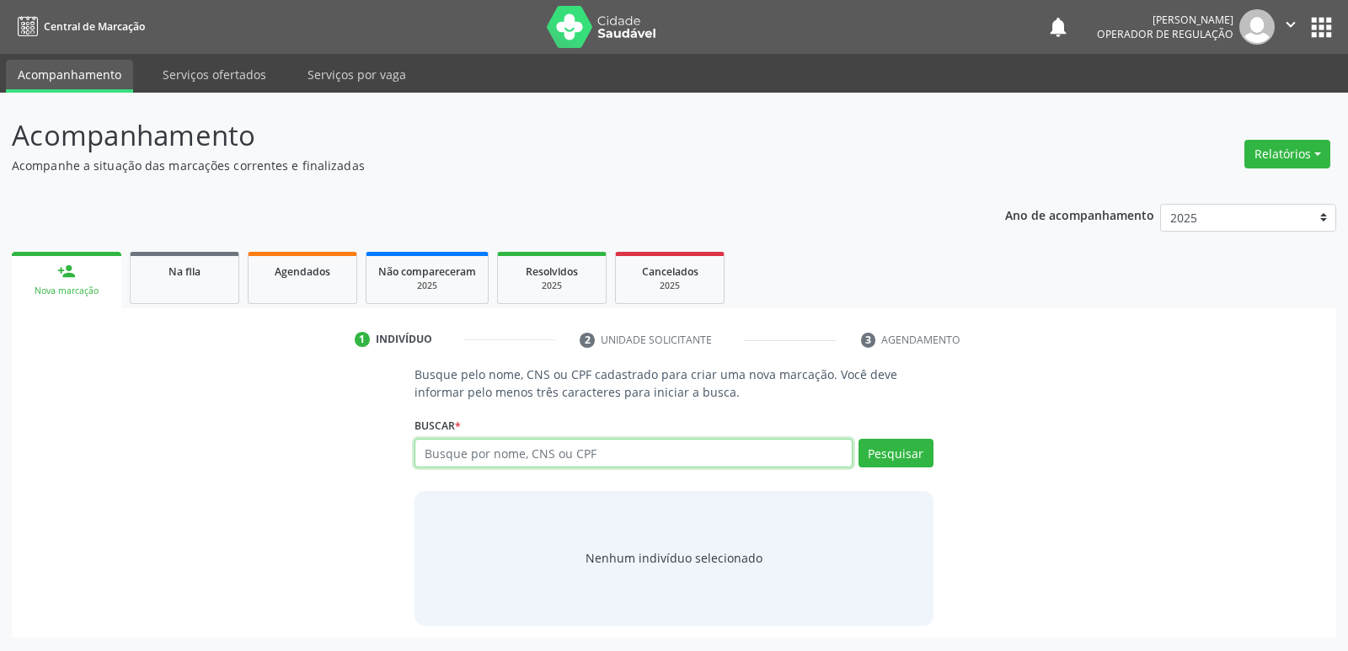
click at [495, 466] on input "text" at bounding box center [633, 453] width 437 height 29
type input "708400216154460"
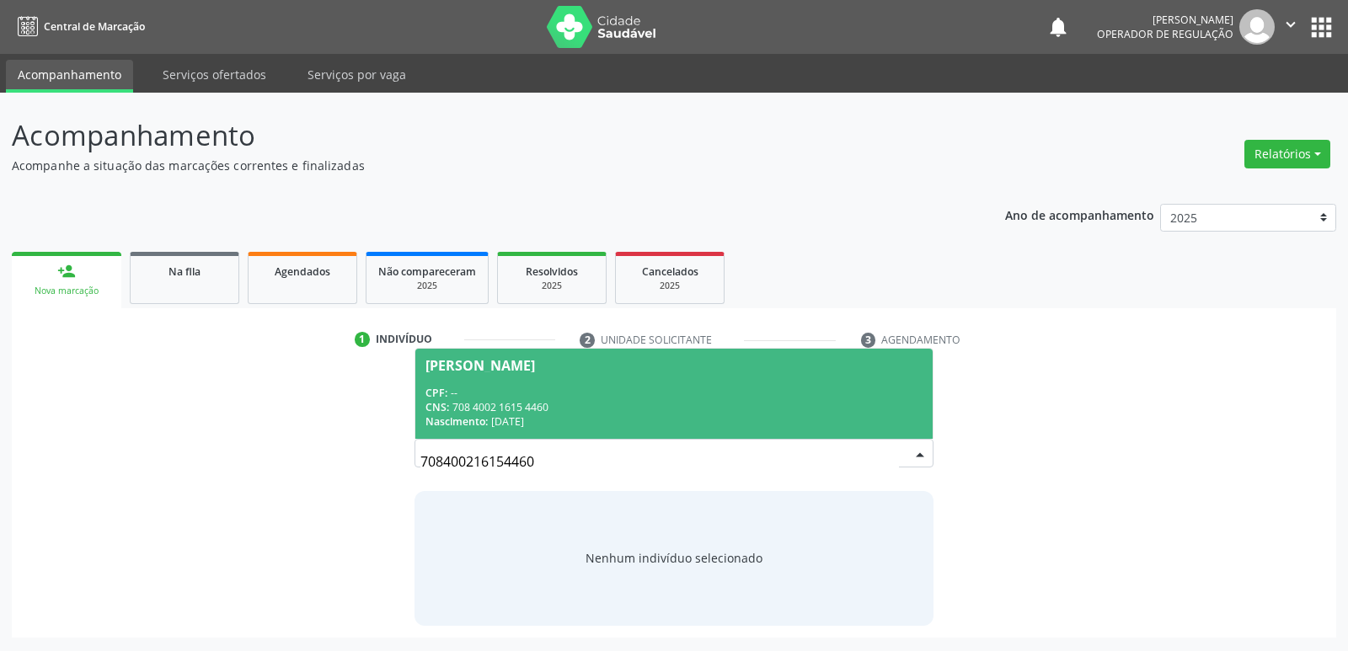
click at [597, 390] on div "CPF: --" at bounding box center [674, 393] width 496 height 14
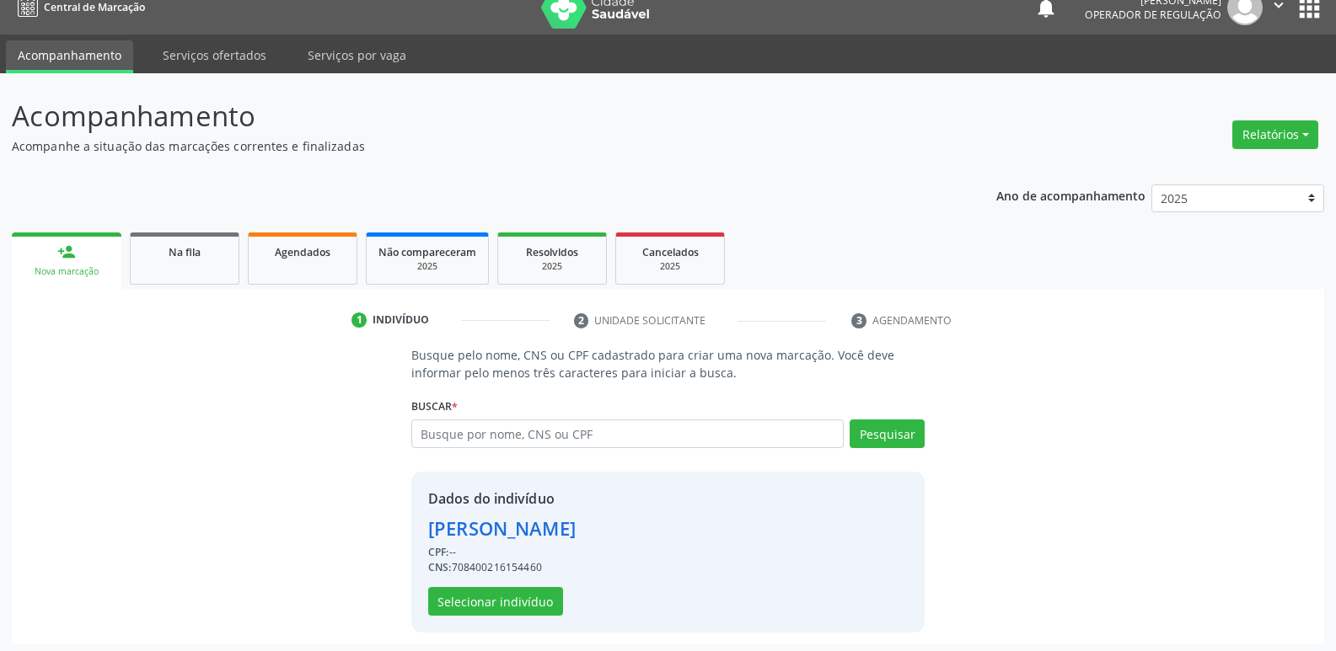
scroll to position [24, 0]
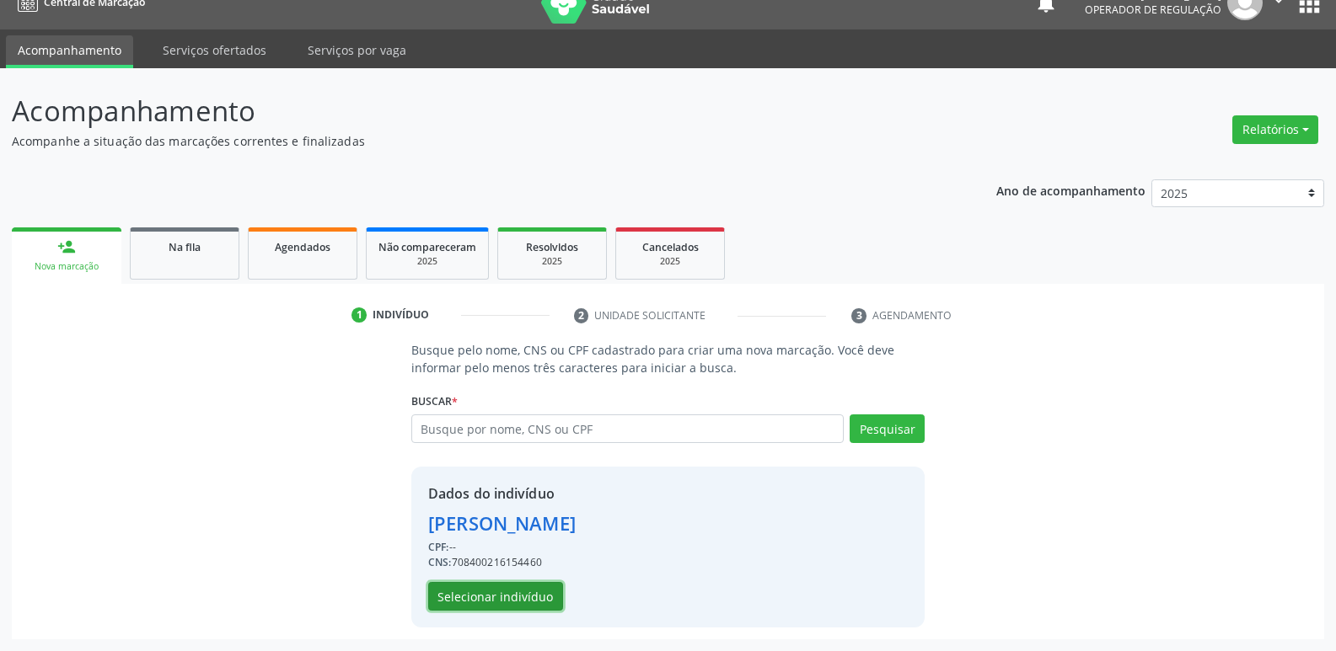
click at [528, 590] on button "Selecionar indivíduo" at bounding box center [495, 596] width 135 height 29
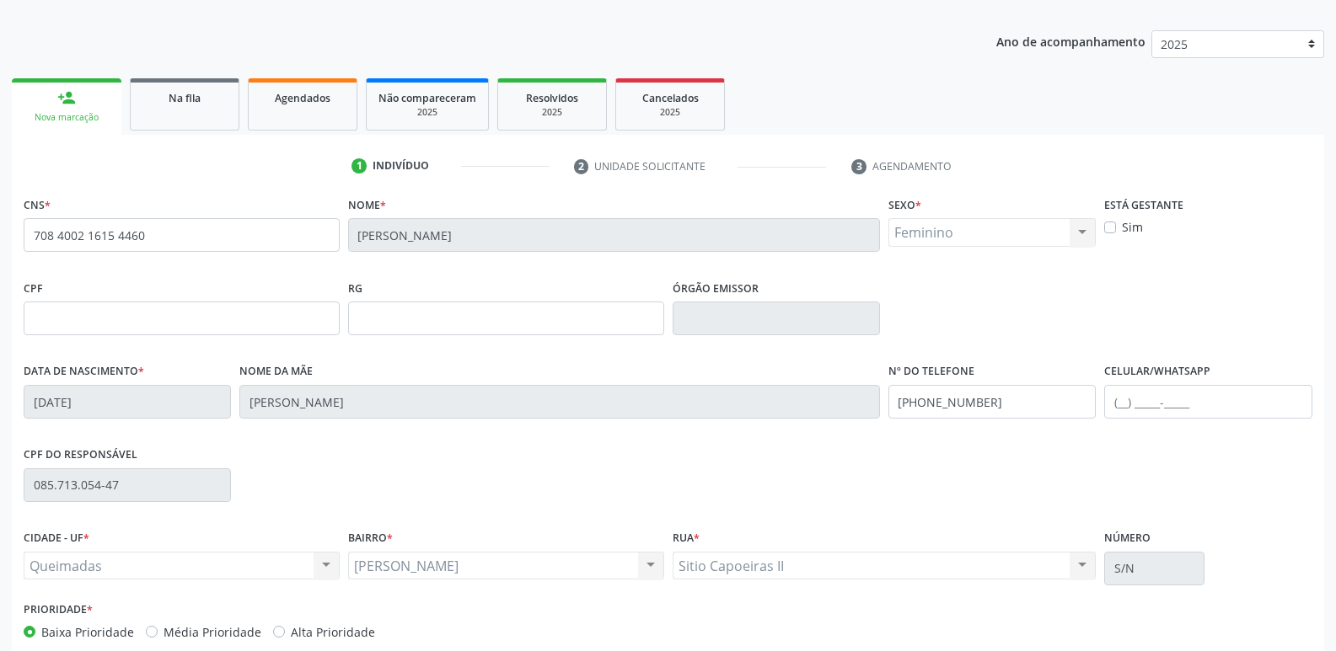
scroll to position [262, 0]
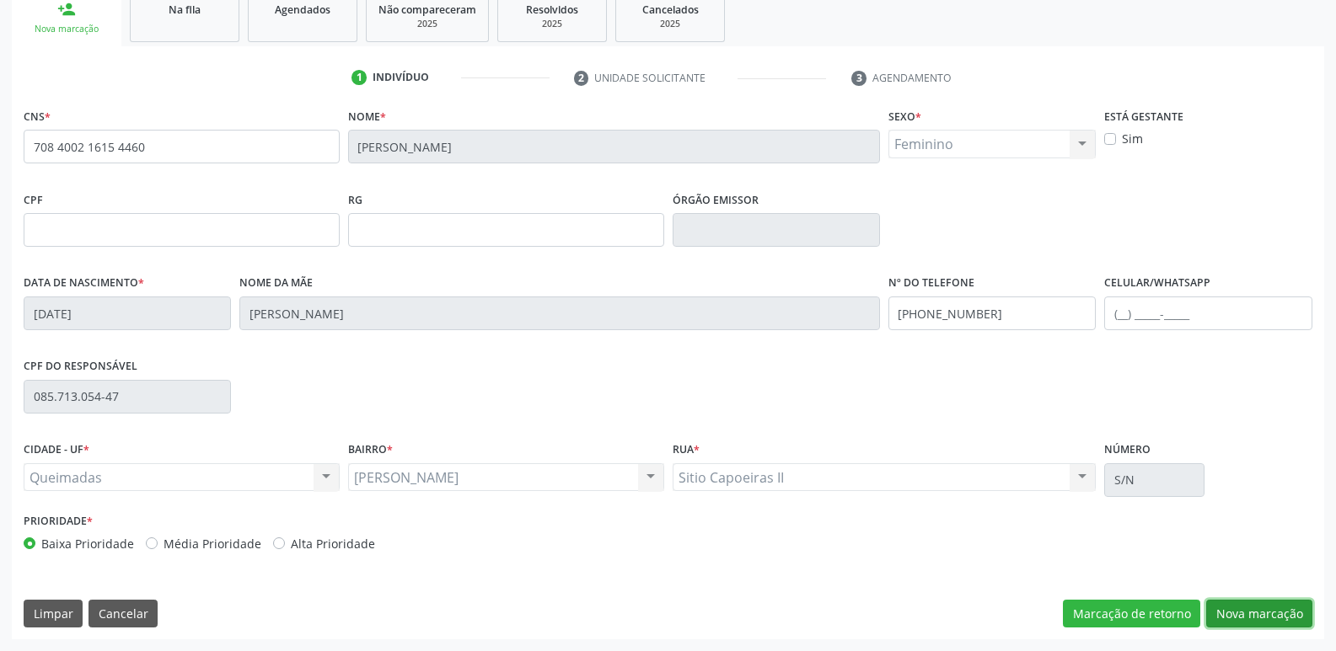
click at [1231, 604] on button "Nova marcação" at bounding box center [1259, 614] width 106 height 29
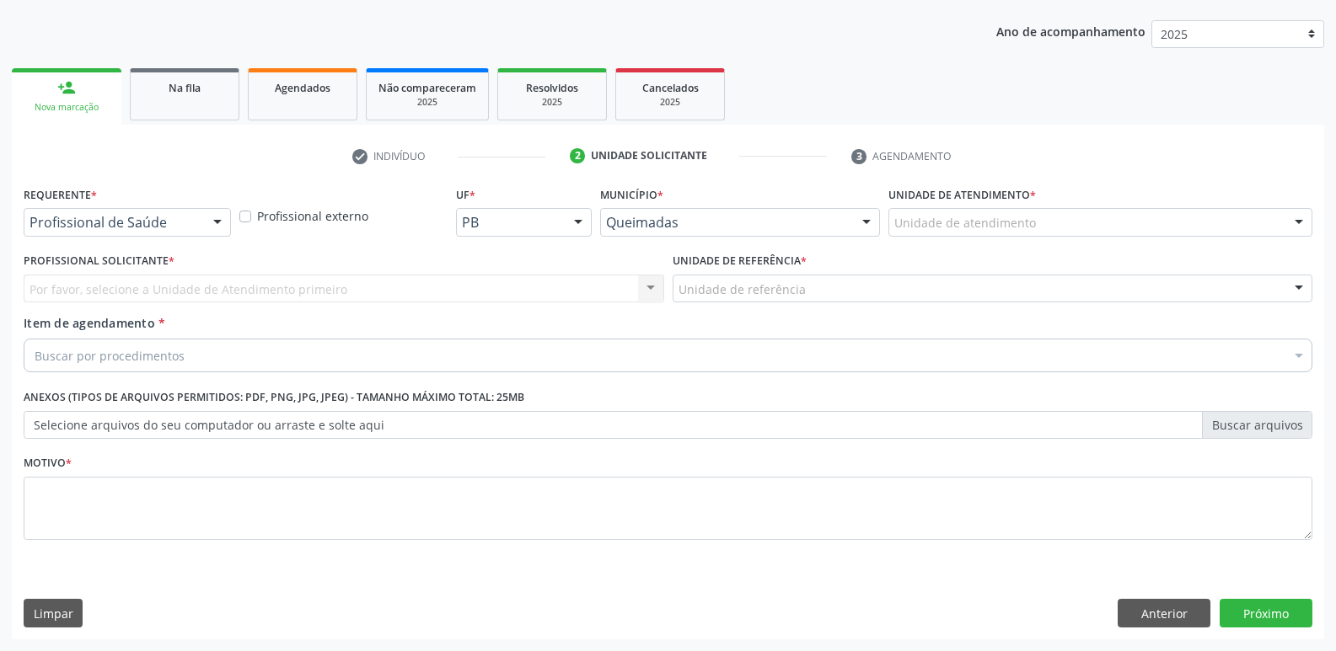
scroll to position [184, 0]
drag, startPoint x: 46, startPoint y: 206, endPoint x: 64, endPoint y: 270, distance: 66.4
click at [48, 217] on div "Requerente * Profissional de Saúde Profissional de Saúde Paciente Nenhum result…" at bounding box center [127, 209] width 207 height 54
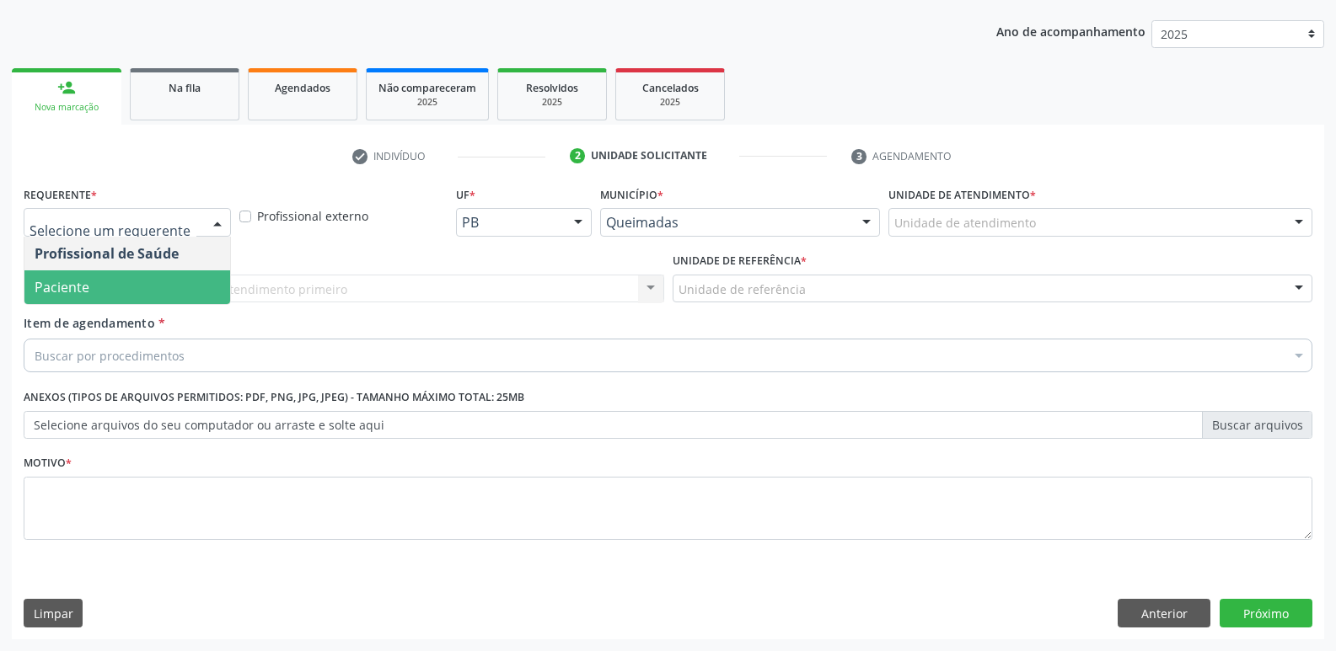
click at [73, 281] on span "Paciente" at bounding box center [62, 287] width 55 height 19
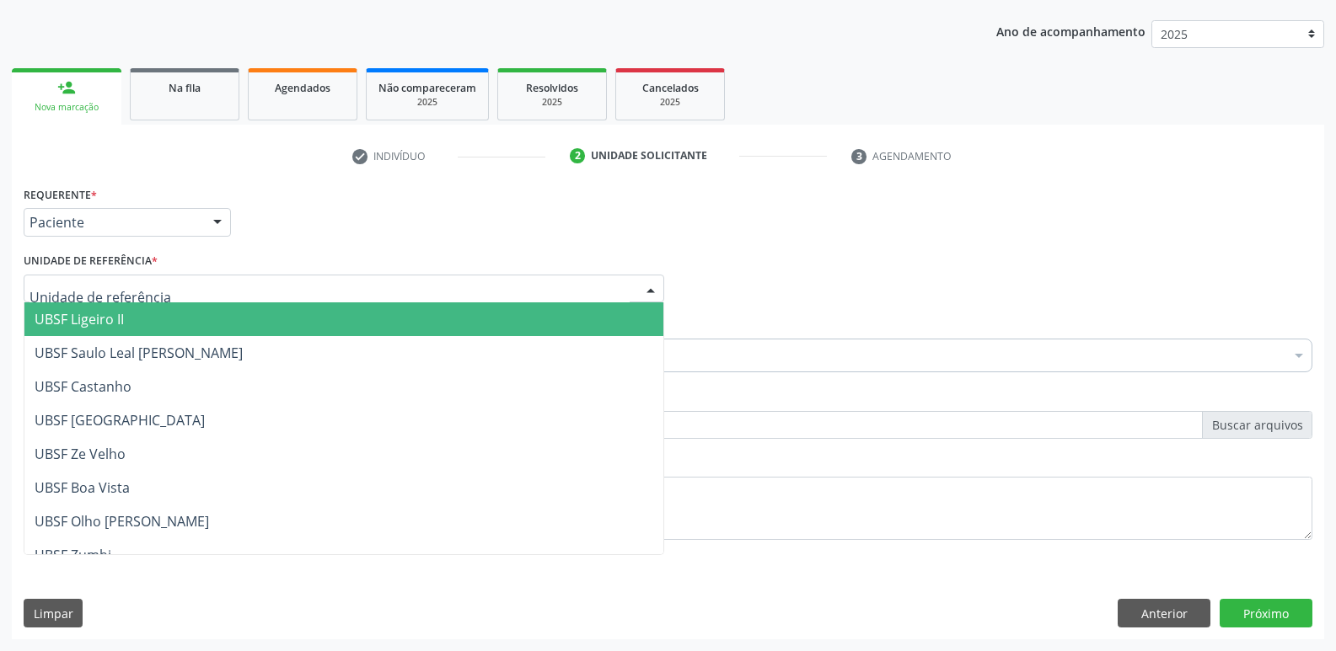
click at [74, 301] on div at bounding box center [344, 289] width 640 height 29
type input "OL"
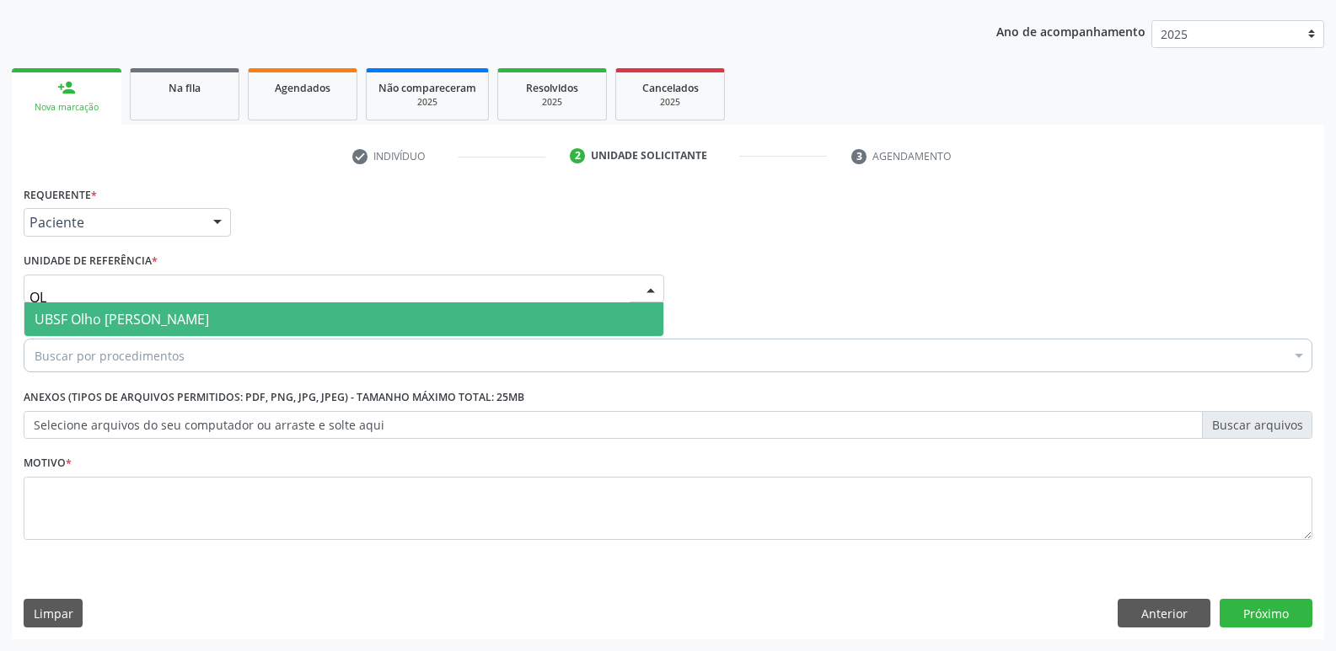
click at [72, 310] on span "UBSF Olho [PERSON_NAME]" at bounding box center [122, 319] width 174 height 19
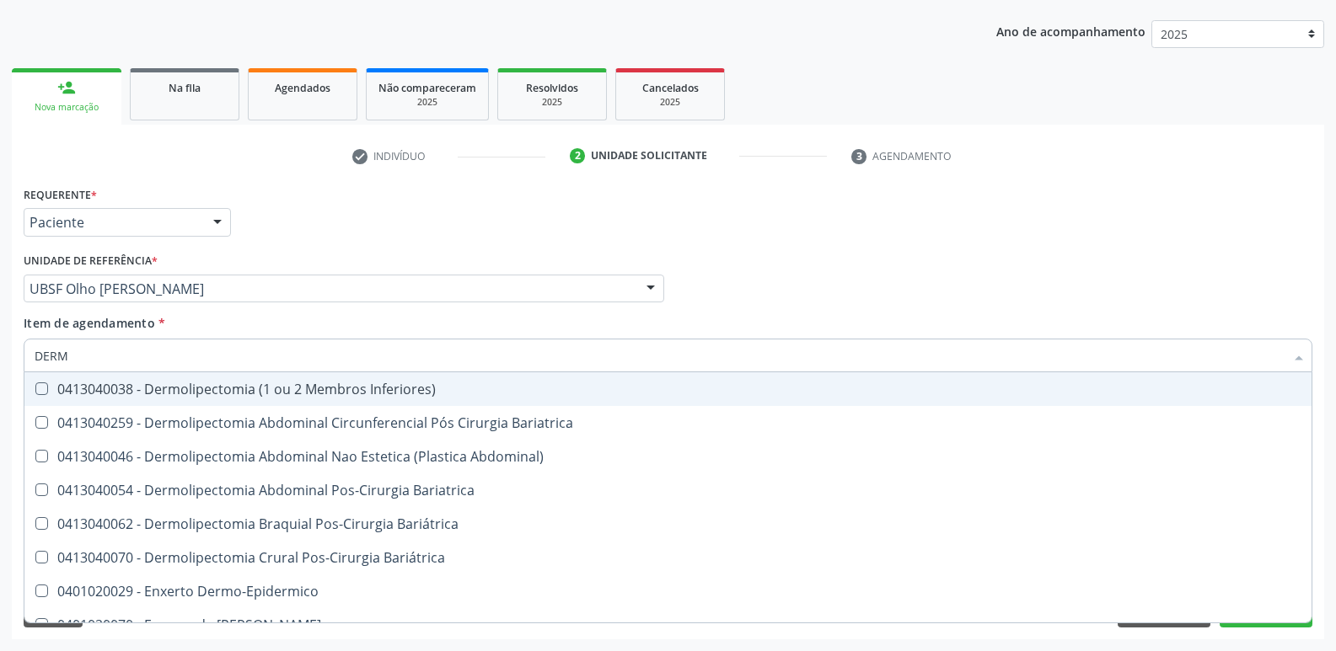
type input "DERMA"
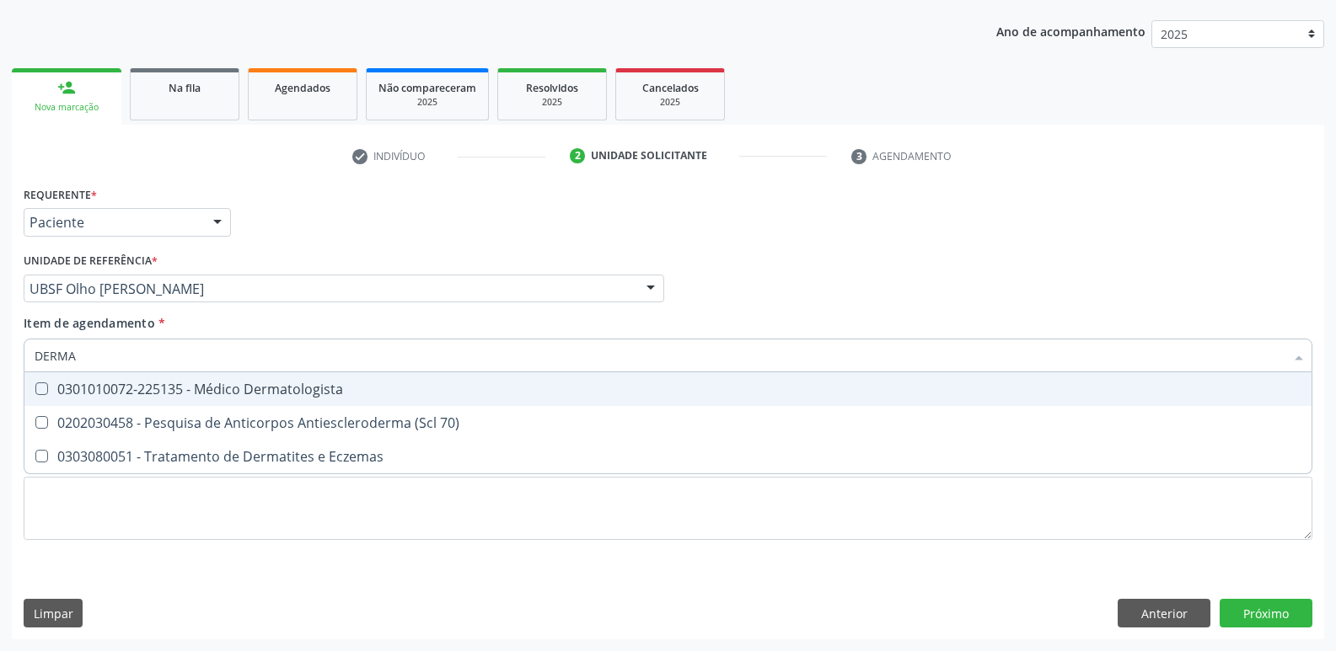
click at [246, 386] on div "0301010072-225135 - Médico Dermatologista" at bounding box center [668, 389] width 1267 height 13
checkbox Dermatologista "true"
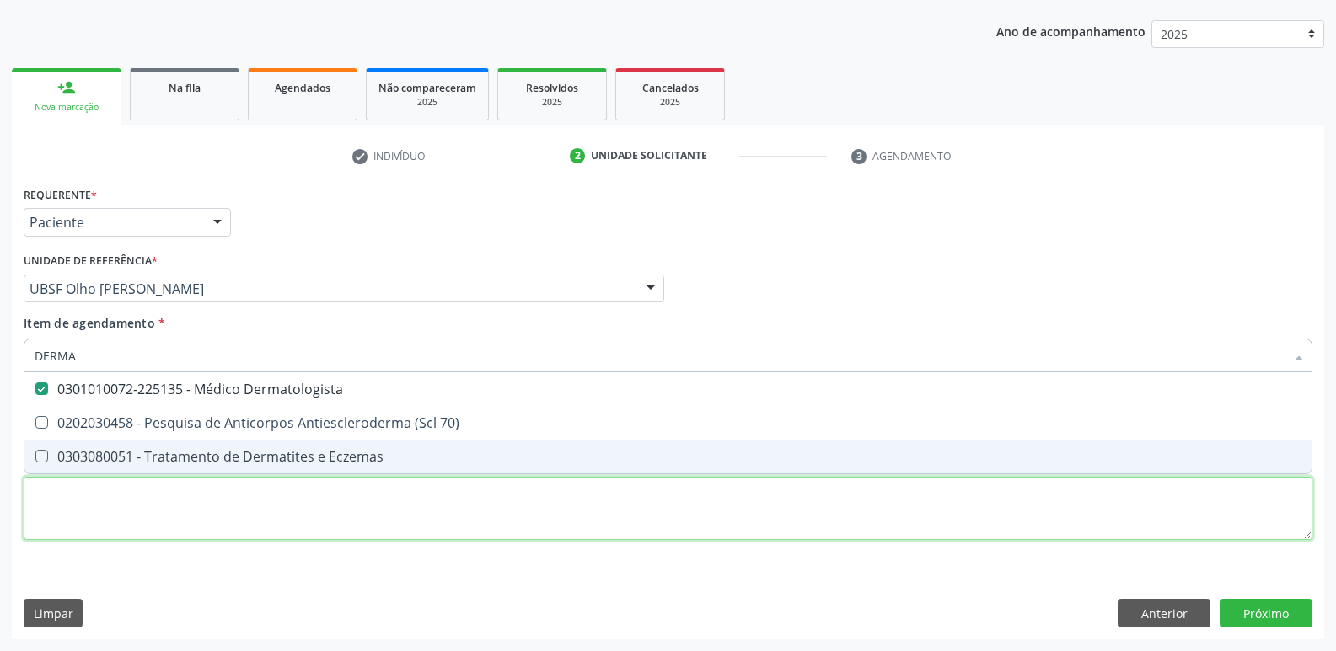
drag, startPoint x: 191, startPoint y: 502, endPoint x: 148, endPoint y: 450, distance: 67.7
click at [185, 501] on div "Requerente * Paciente Profissional de Saúde Paciente Nenhum resultado encontrad…" at bounding box center [668, 373] width 1289 height 382
paste textarea "avaliação"
checkbox 70\) "true"
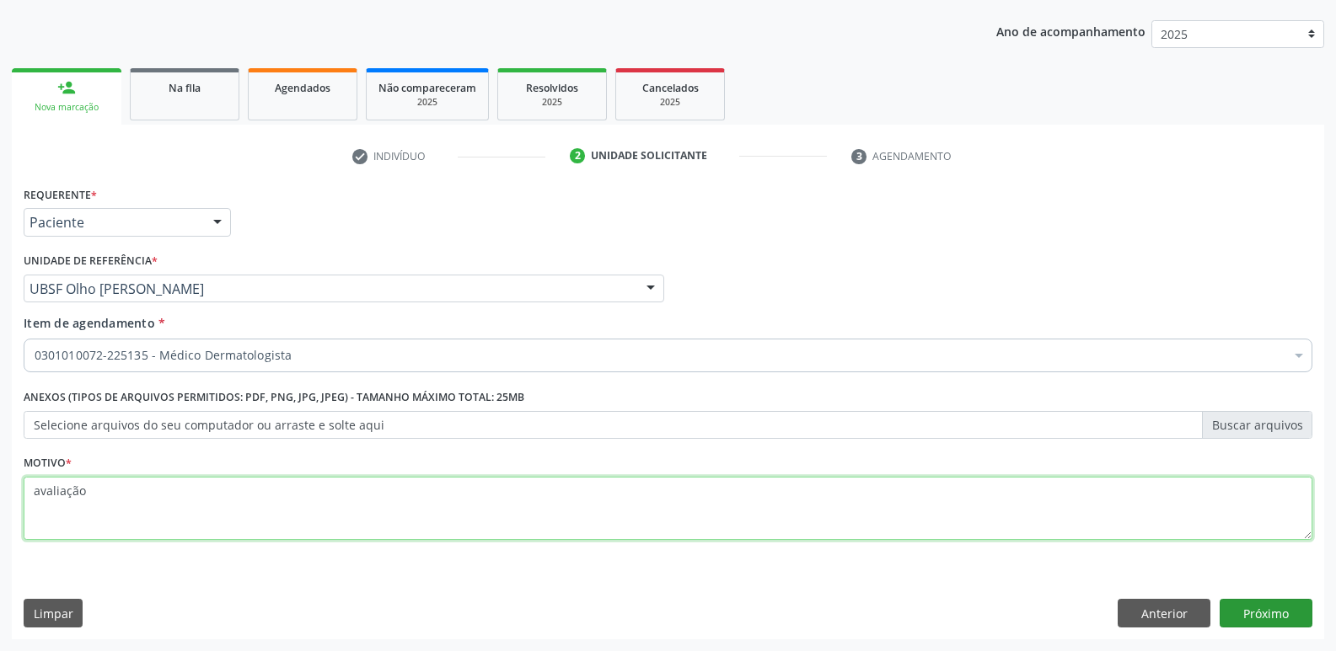
type textarea "avaliação"
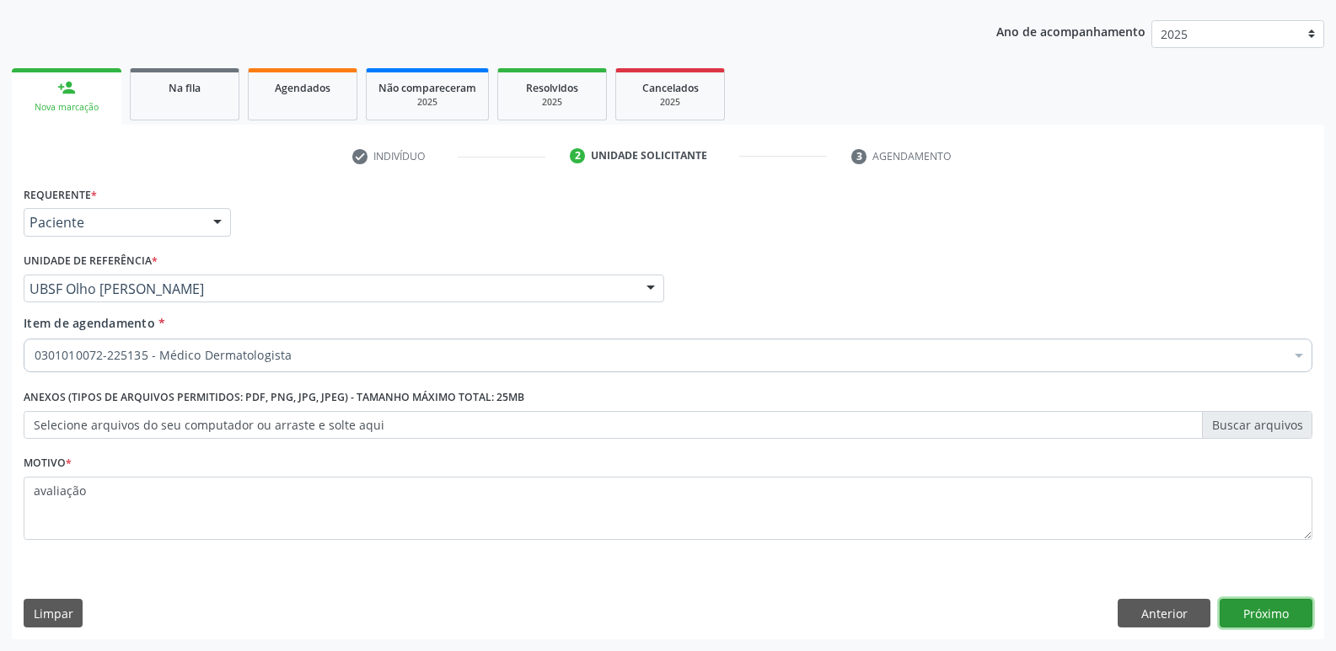
click at [1283, 621] on button "Próximo" at bounding box center [1265, 613] width 93 height 29
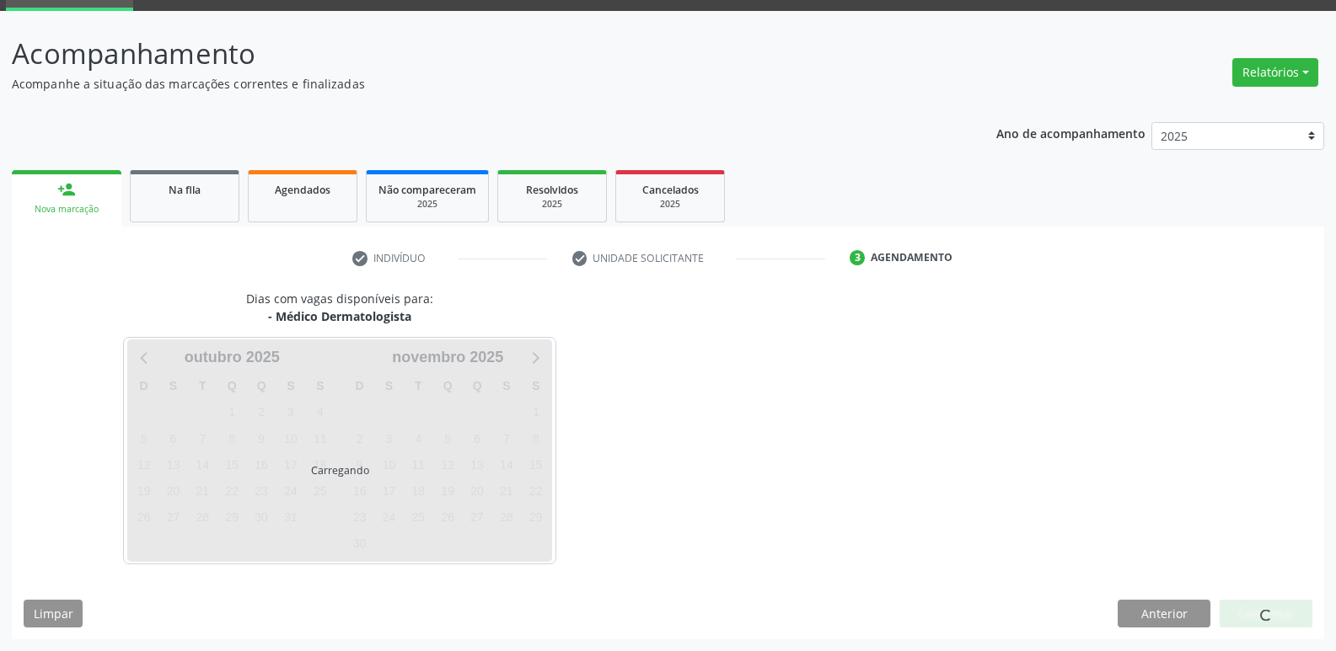
scroll to position [82, 0]
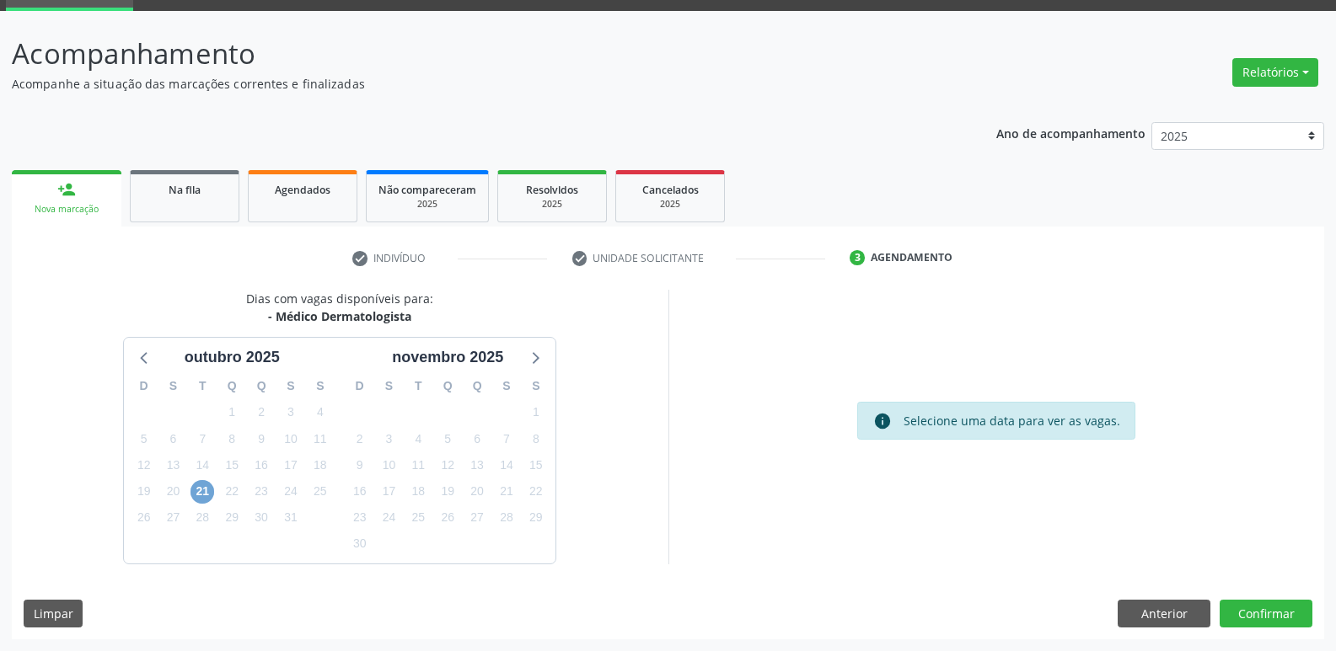
click at [202, 490] on span "21" at bounding box center [202, 492] width 24 height 24
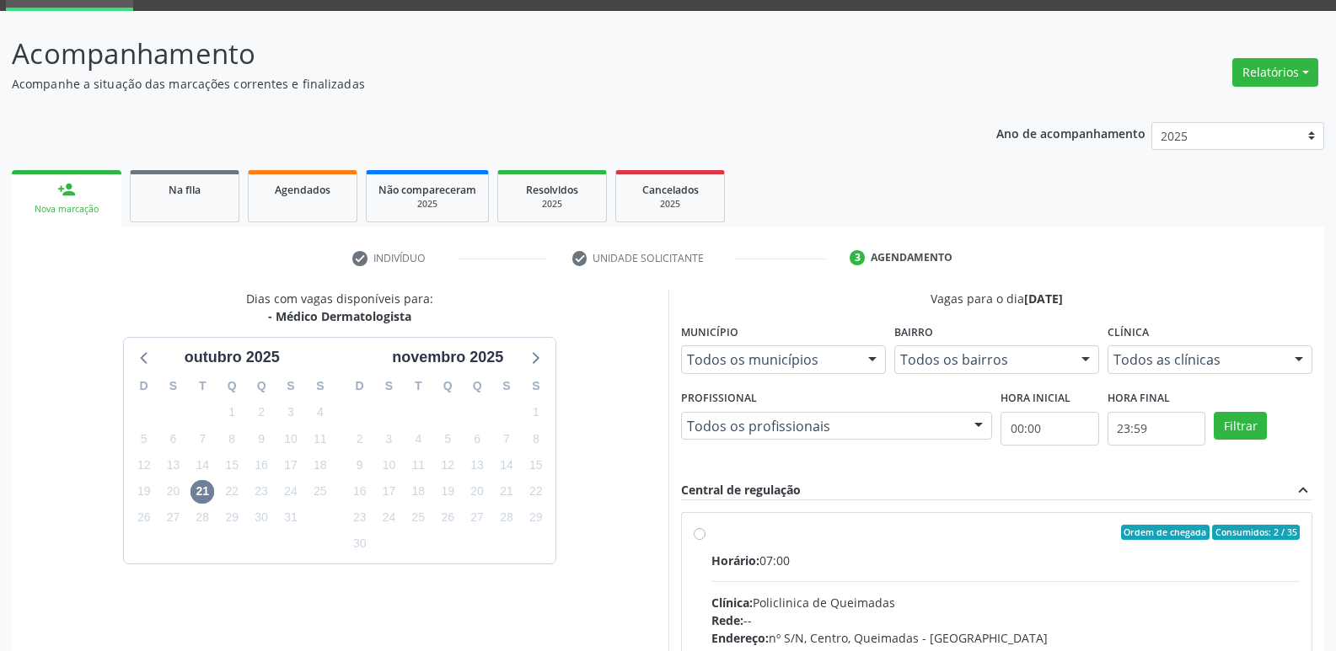
drag, startPoint x: 1069, startPoint y: 567, endPoint x: 1133, endPoint y: 541, distance: 69.2
click at [1089, 560] on div "Horário: 07:00" at bounding box center [1005, 561] width 589 height 18
click at [705, 540] on input "Ordem de chegada Consumidos: 2 / 35 Horário: 07:00 Clínica: Policlinica de Quei…" at bounding box center [700, 532] width 12 height 15
radio input "true"
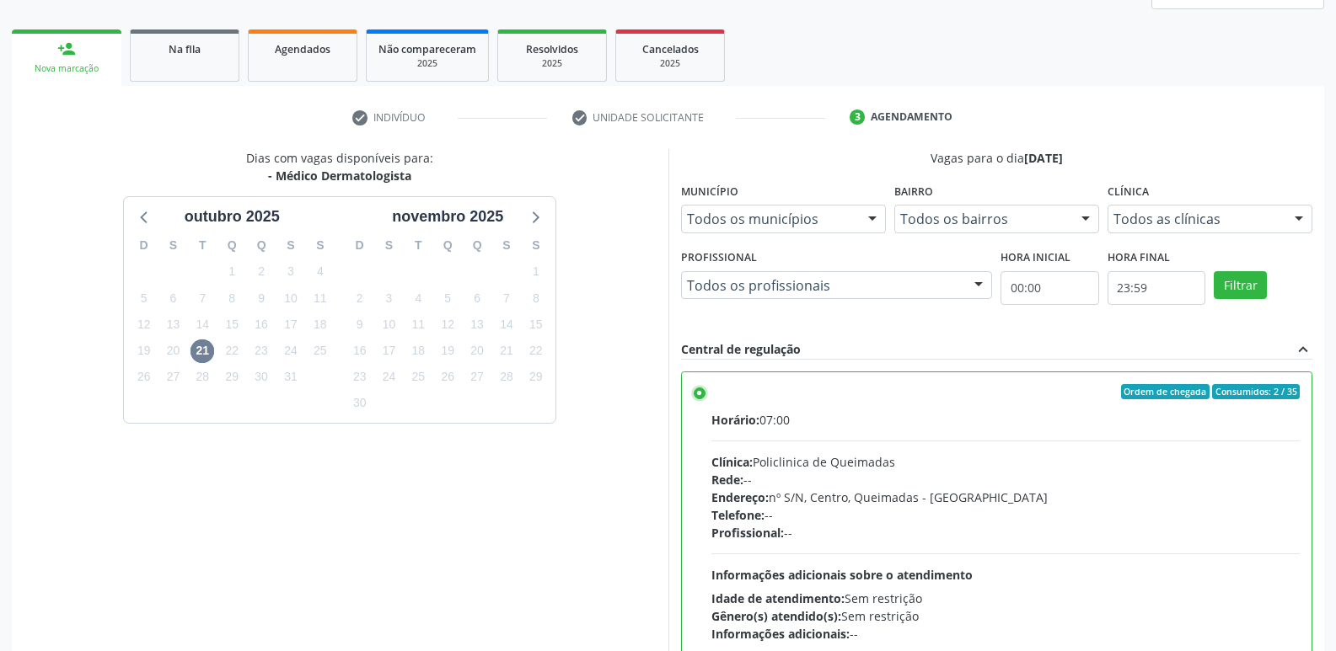
scroll to position [356, 0]
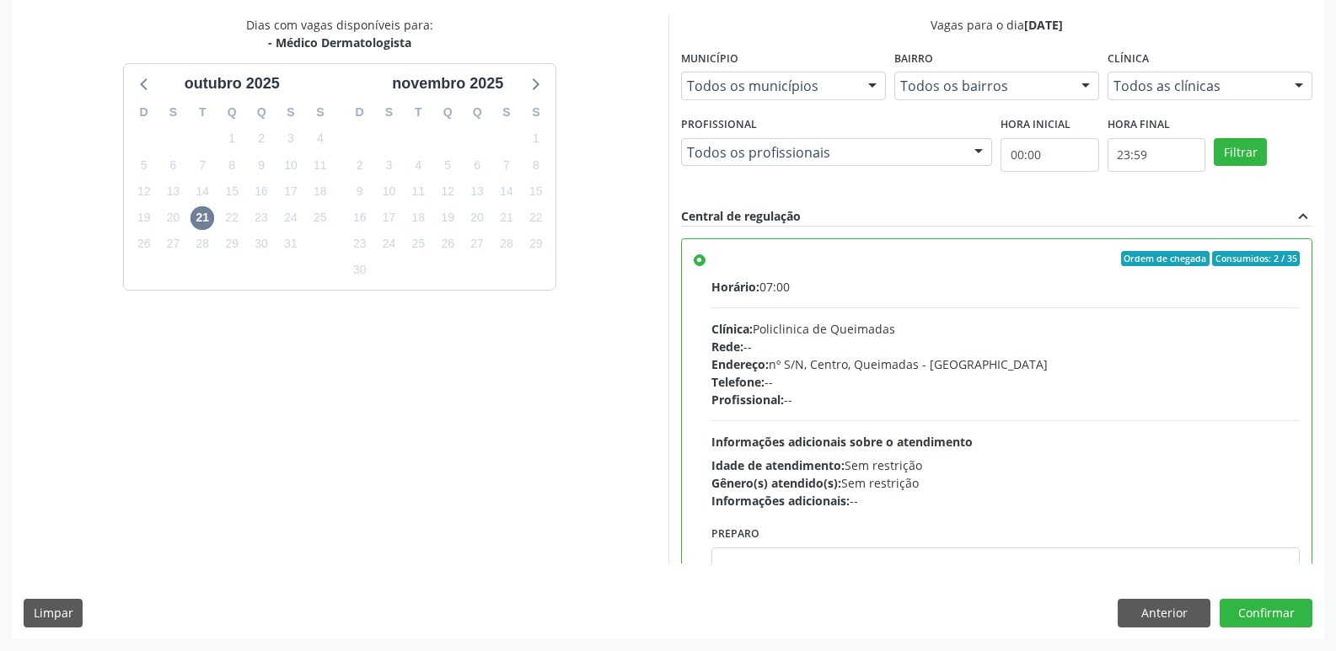
click at [1258, 598] on div "Dias com vagas disponíveis para: - Médico Dermatologista outubro 2025 D S T Q Q…" at bounding box center [668, 327] width 1312 height 623
click at [1257, 608] on button "Confirmar" at bounding box center [1265, 613] width 93 height 29
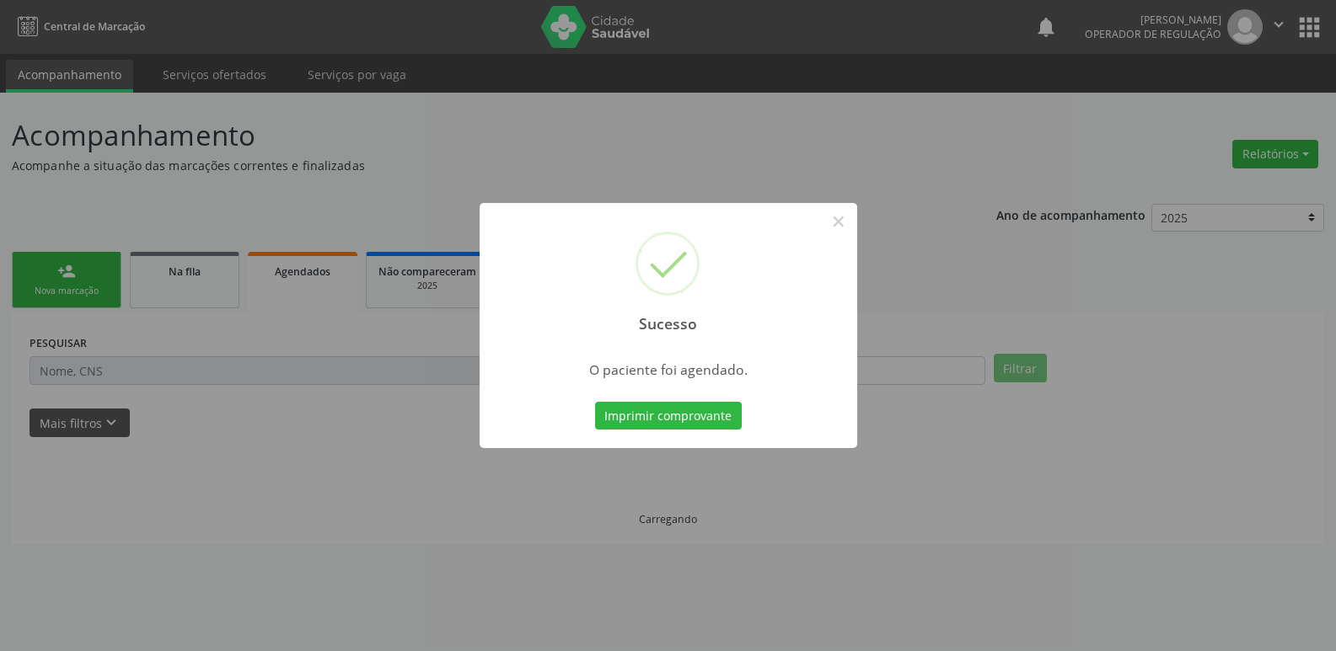
scroll to position [0, 0]
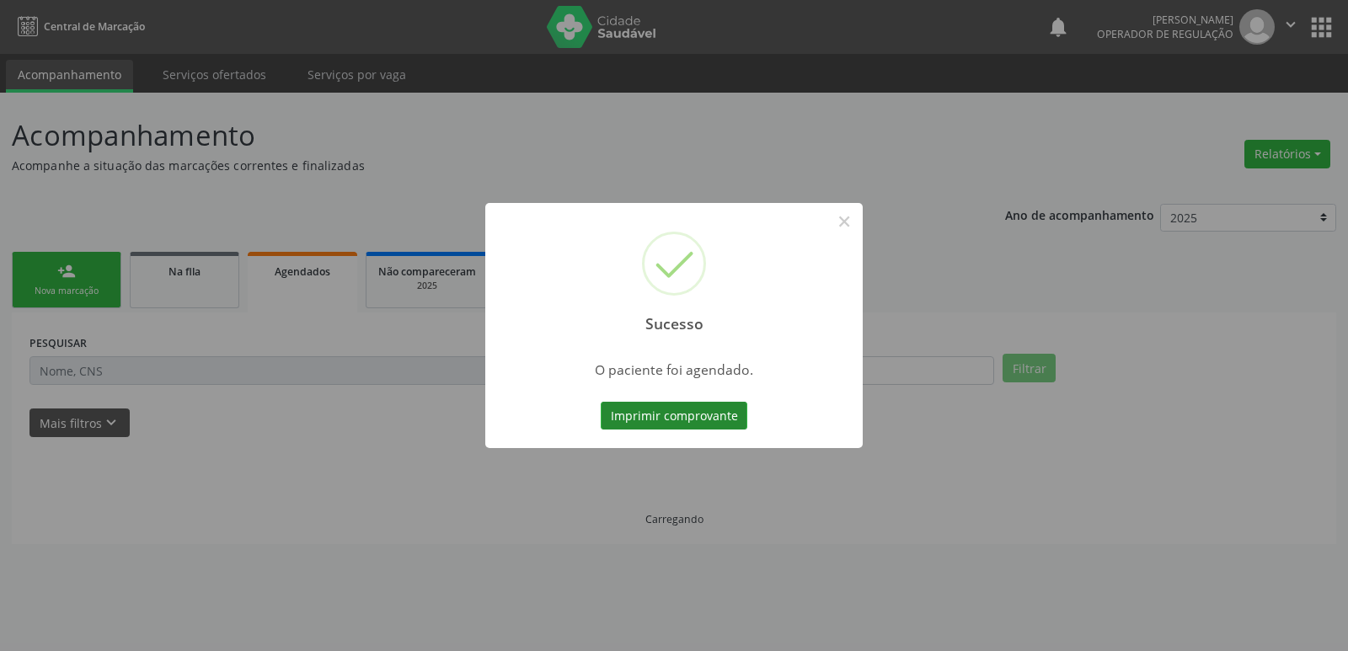
click at [725, 418] on button "Imprimir comprovante" at bounding box center [674, 416] width 147 height 29
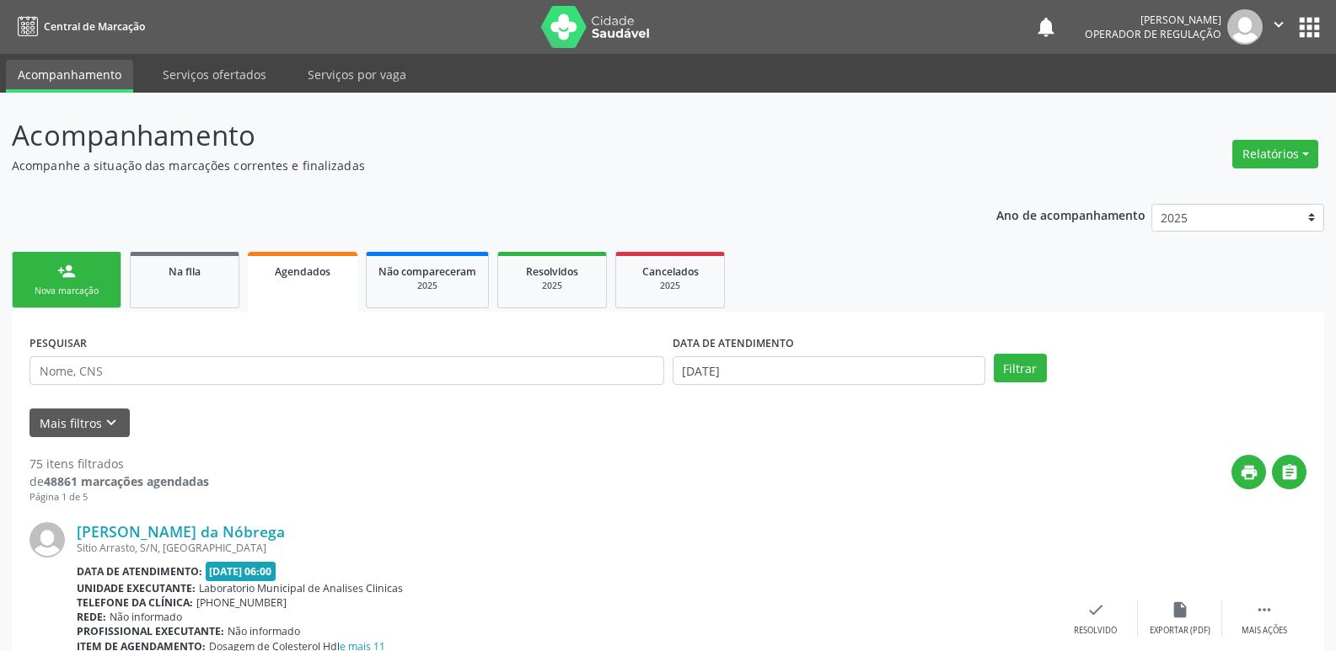
click at [83, 265] on link "person_add Nova marcação" at bounding box center [67, 280] width 110 height 56
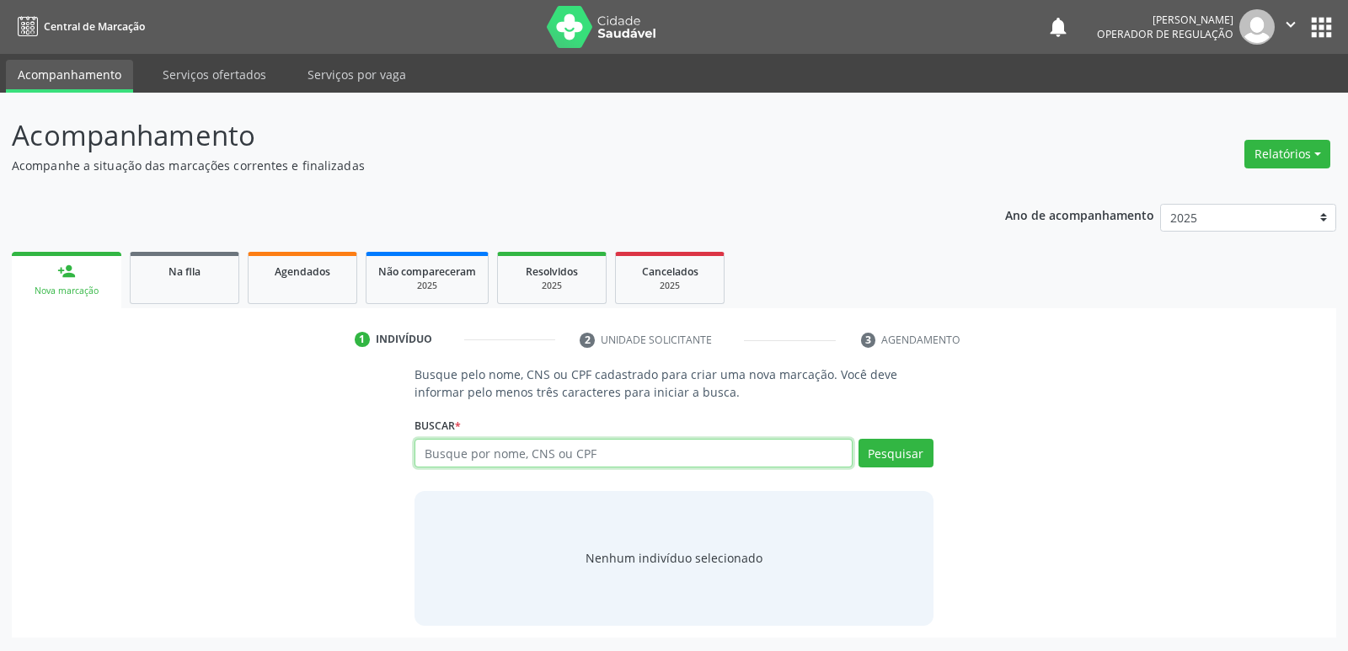
click at [448, 457] on input "text" at bounding box center [633, 453] width 437 height 29
type input "700500730122956"
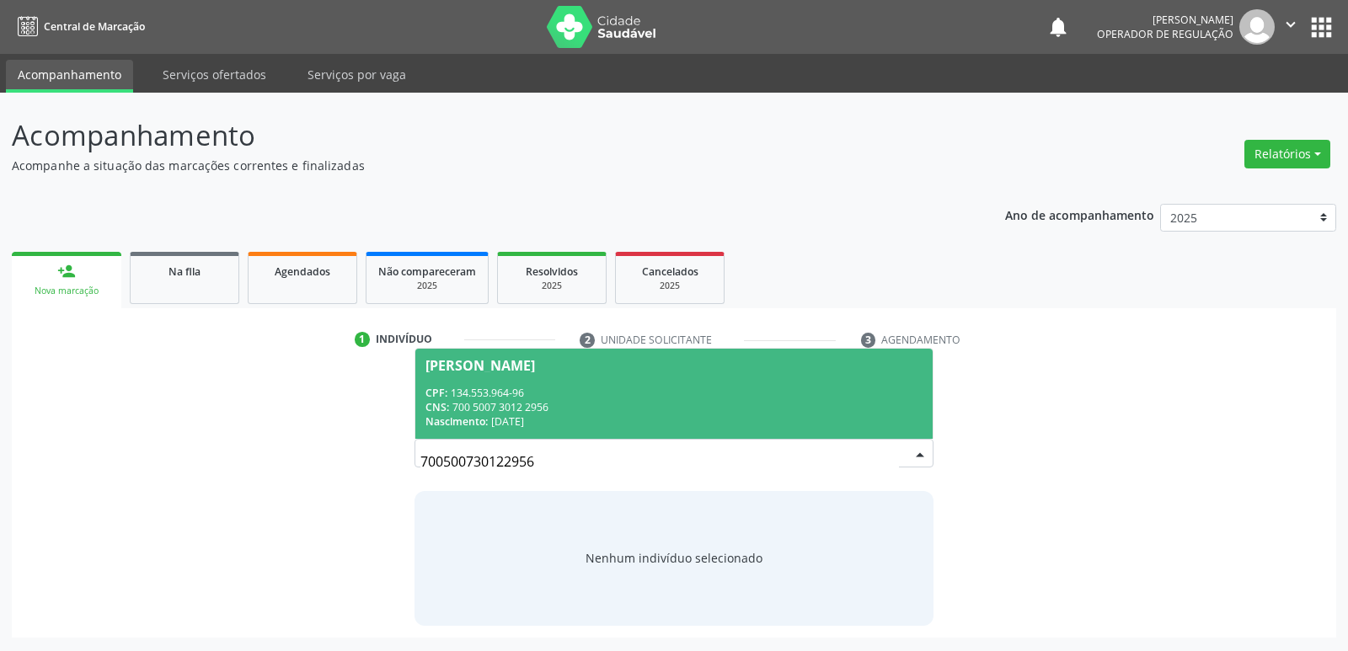
click at [468, 375] on span "Jose Miguel Freire da Silva CPF: 134.553.964-96 CNS: 700 5007 3012 2956 Nascime…" at bounding box center [673, 394] width 517 height 90
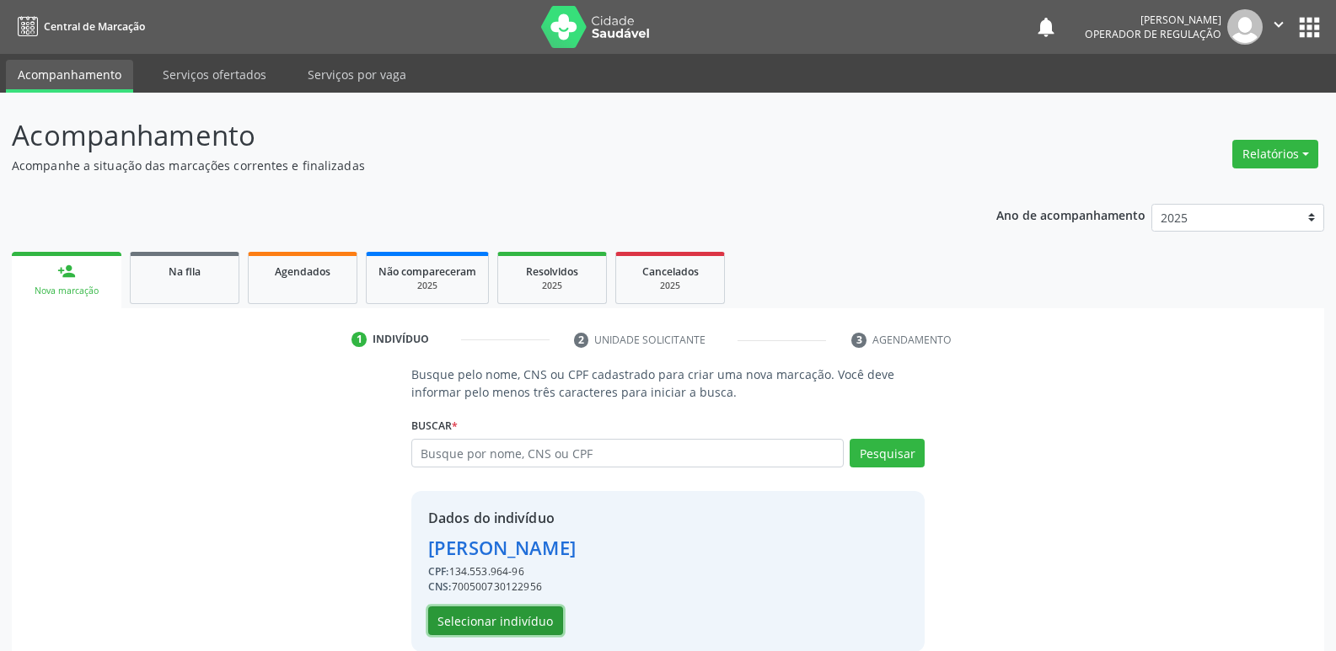
click at [508, 616] on button "Selecionar indivíduo" at bounding box center [495, 621] width 135 height 29
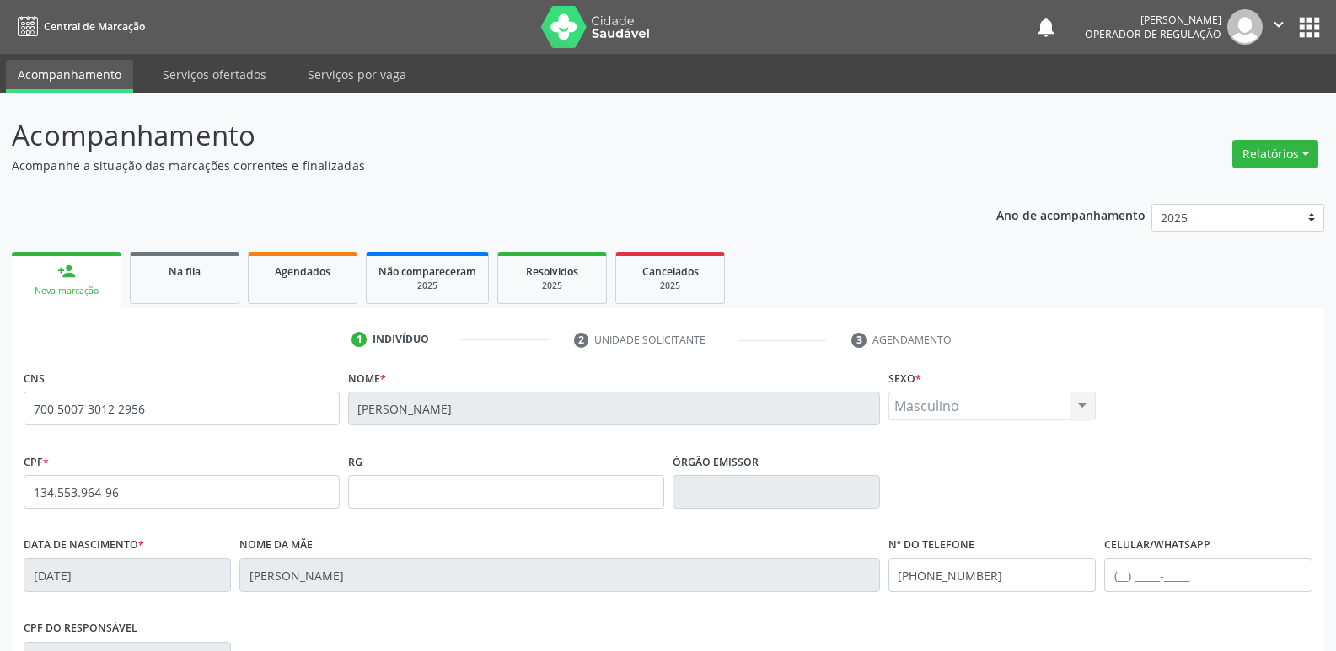
scroll to position [262, 0]
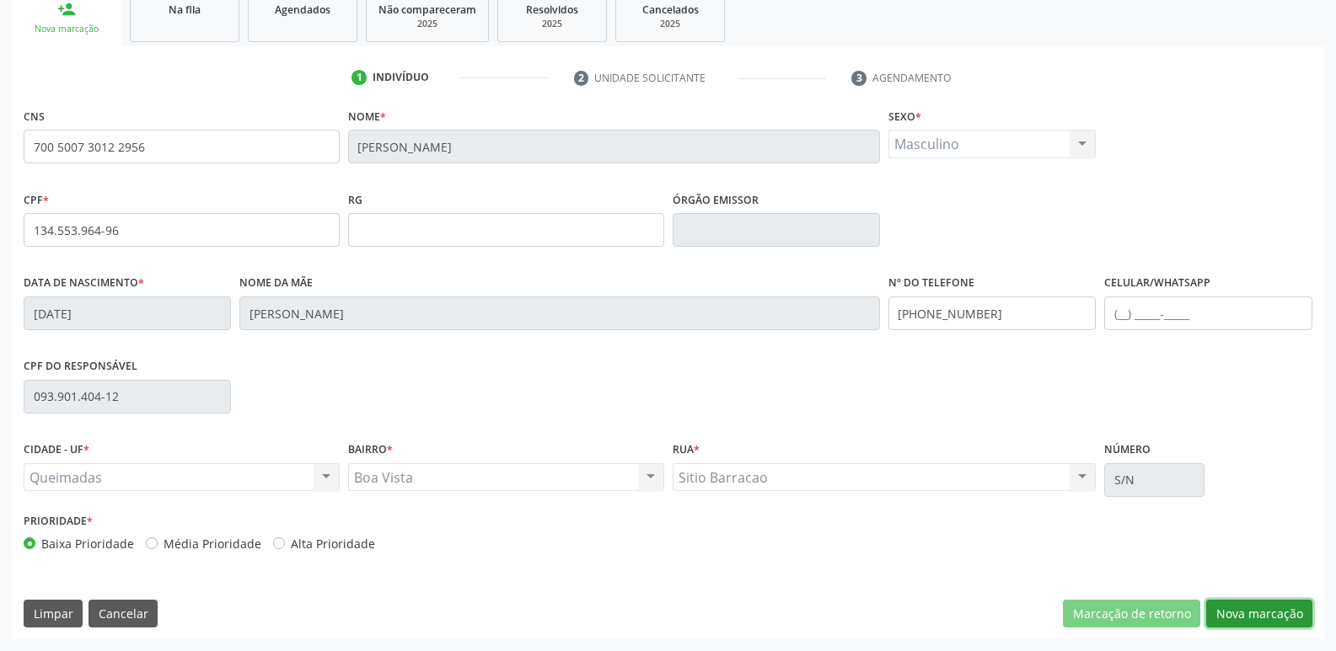
click at [1284, 611] on button "Nova marcação" at bounding box center [1259, 614] width 106 height 29
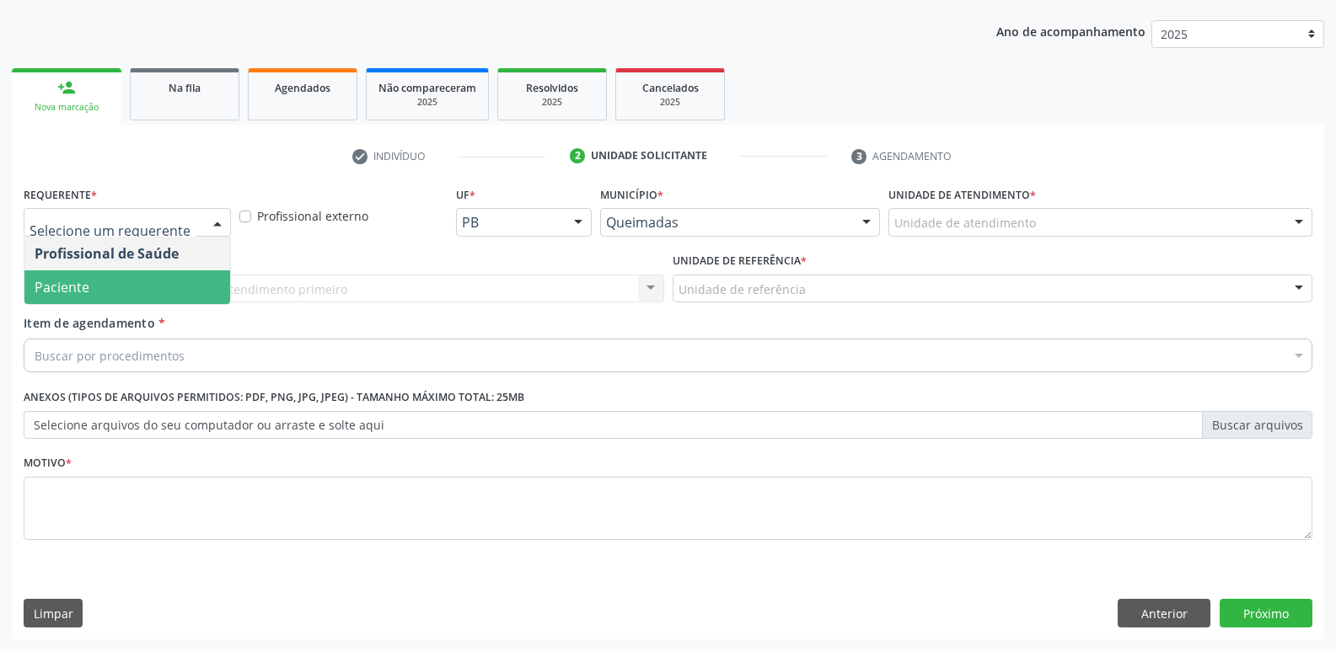
click at [116, 276] on span "Paciente" at bounding box center [127, 288] width 206 height 34
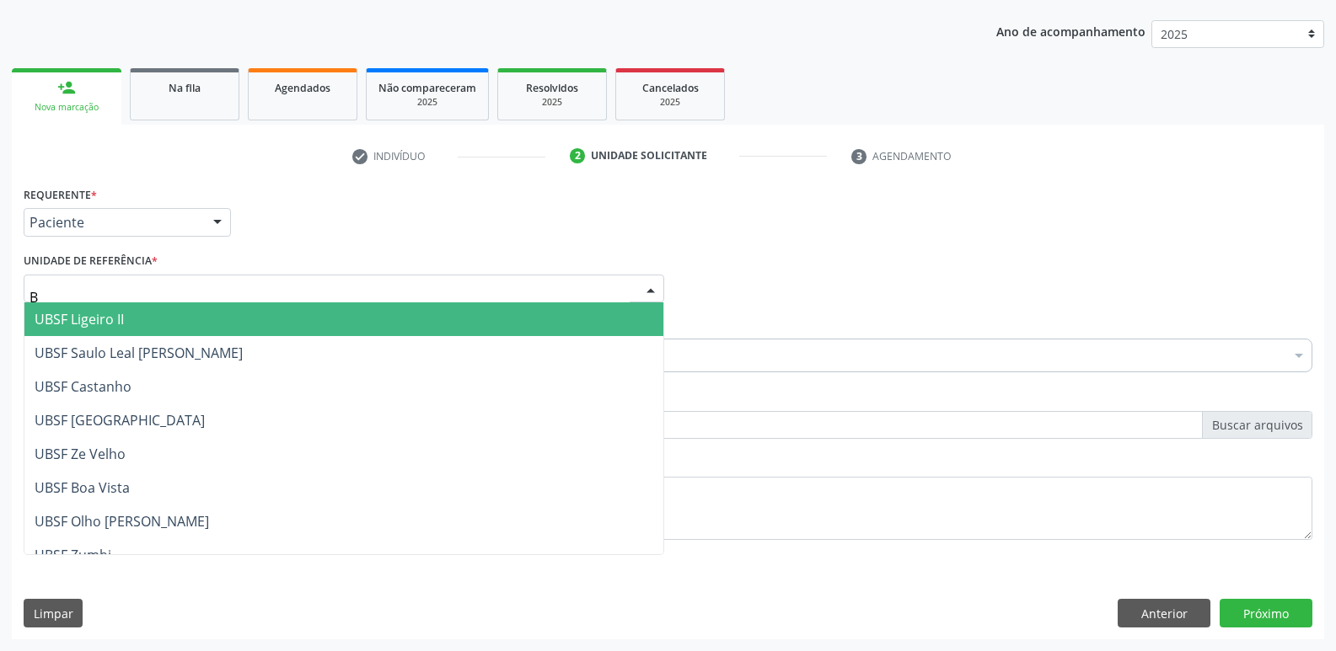
type input "BO"
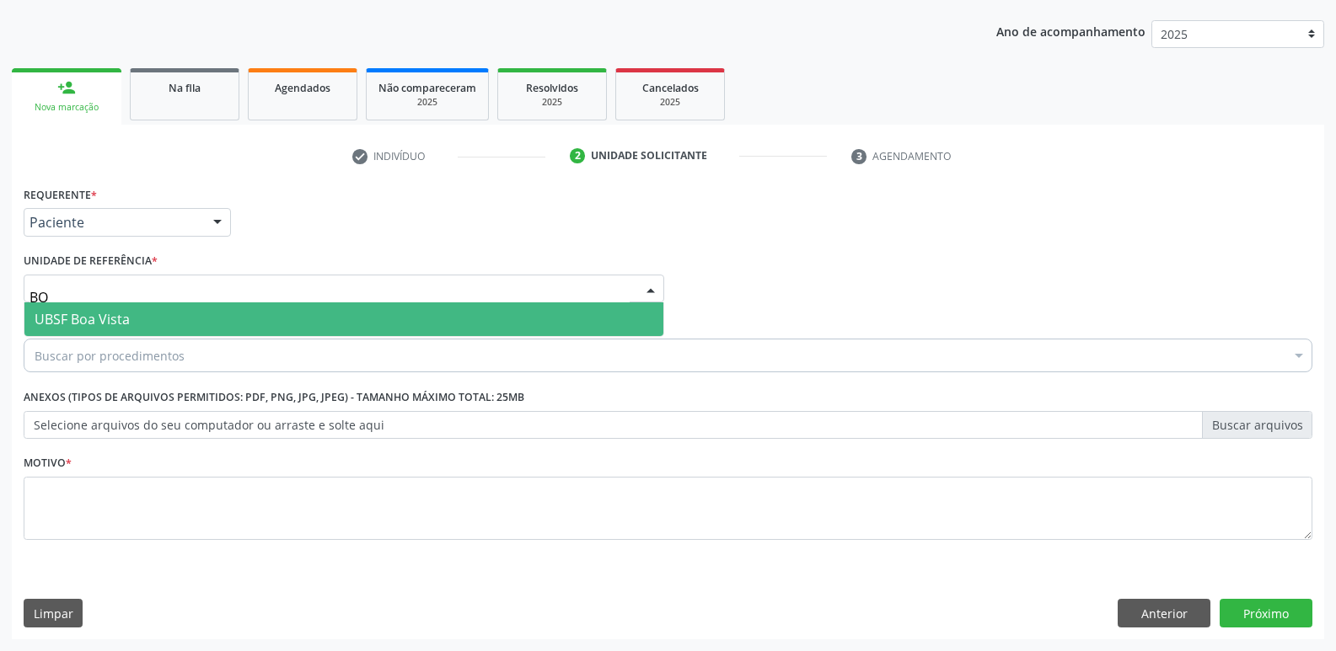
click at [110, 317] on span "UBSF Boa Vista" at bounding box center [82, 319] width 95 height 19
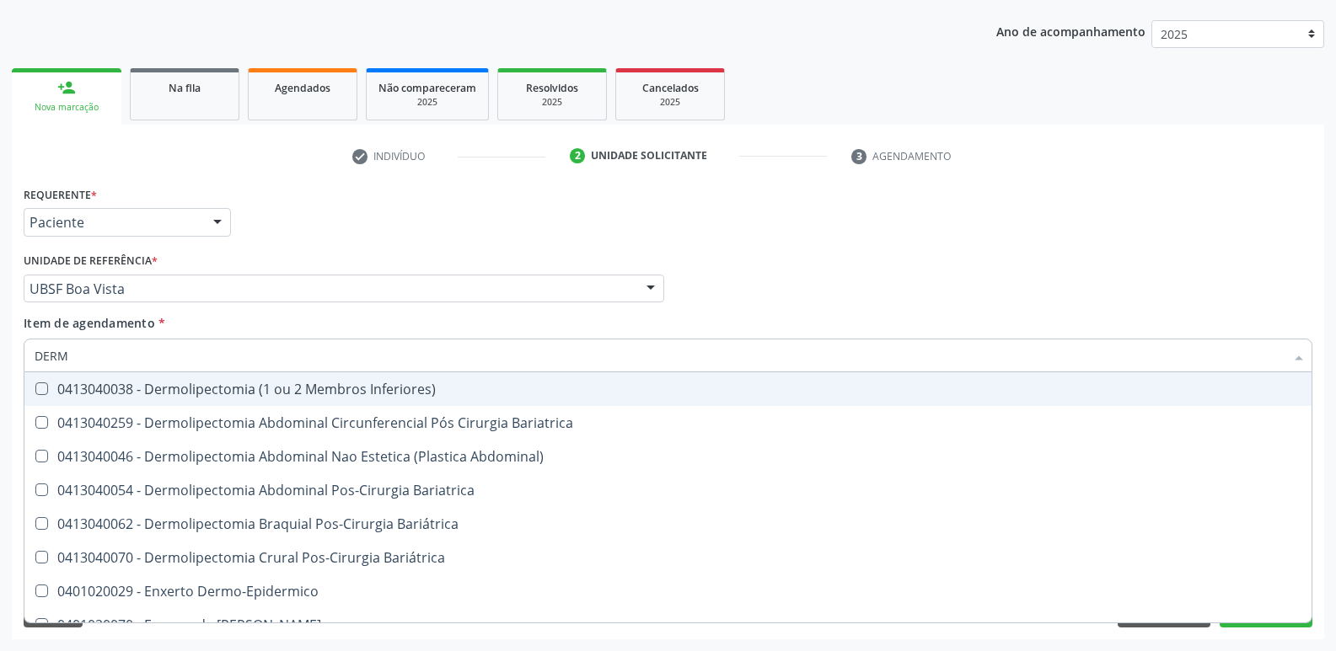
type input "DERMA"
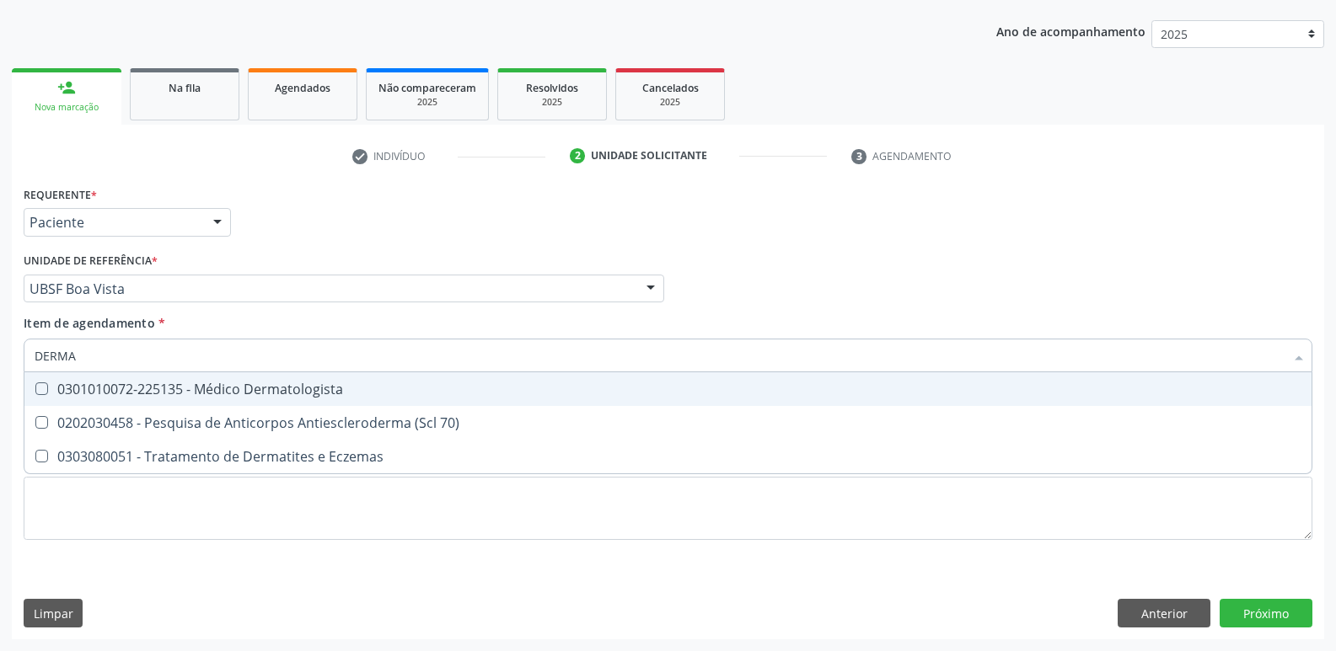
click at [136, 396] on div "0301010072-225135 - Médico Dermatologista" at bounding box center [668, 389] width 1267 height 13
checkbox Dermatologista "true"
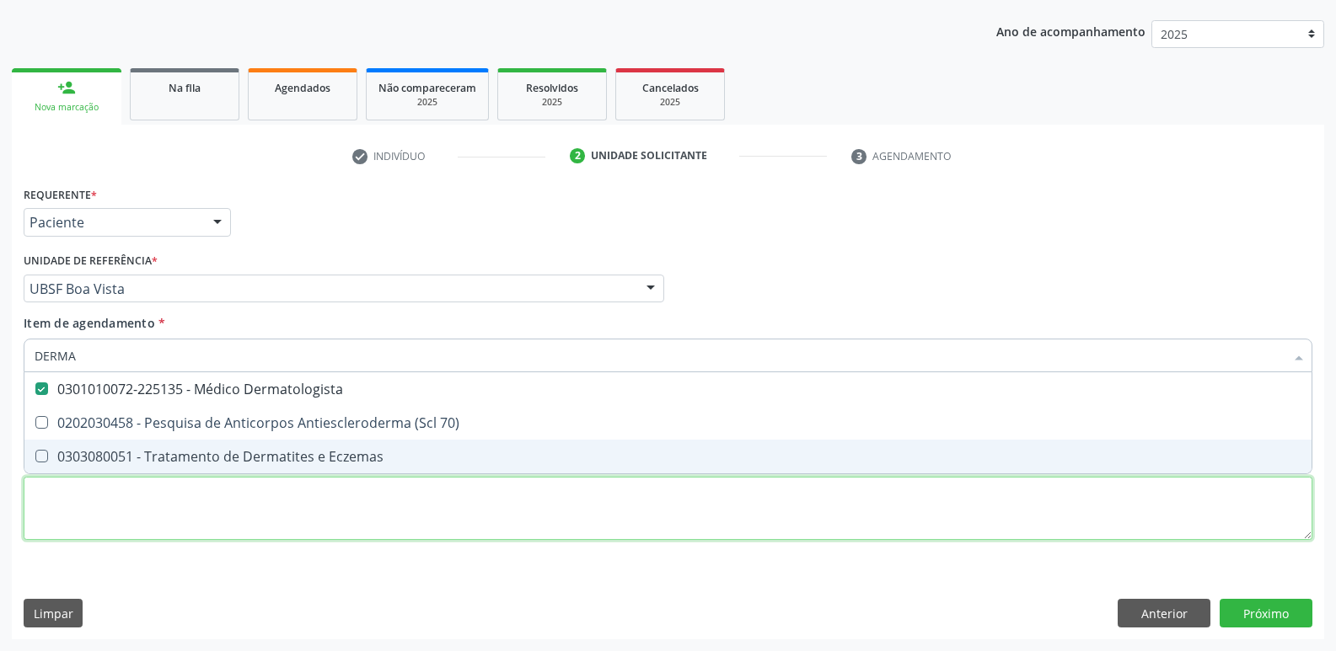
click at [124, 499] on div "Requerente * Paciente Profissional de Saúde Paciente Nenhum resultado encontrad…" at bounding box center [668, 373] width 1289 height 382
paste textarea "avaliação"
checkbox 70\) "true"
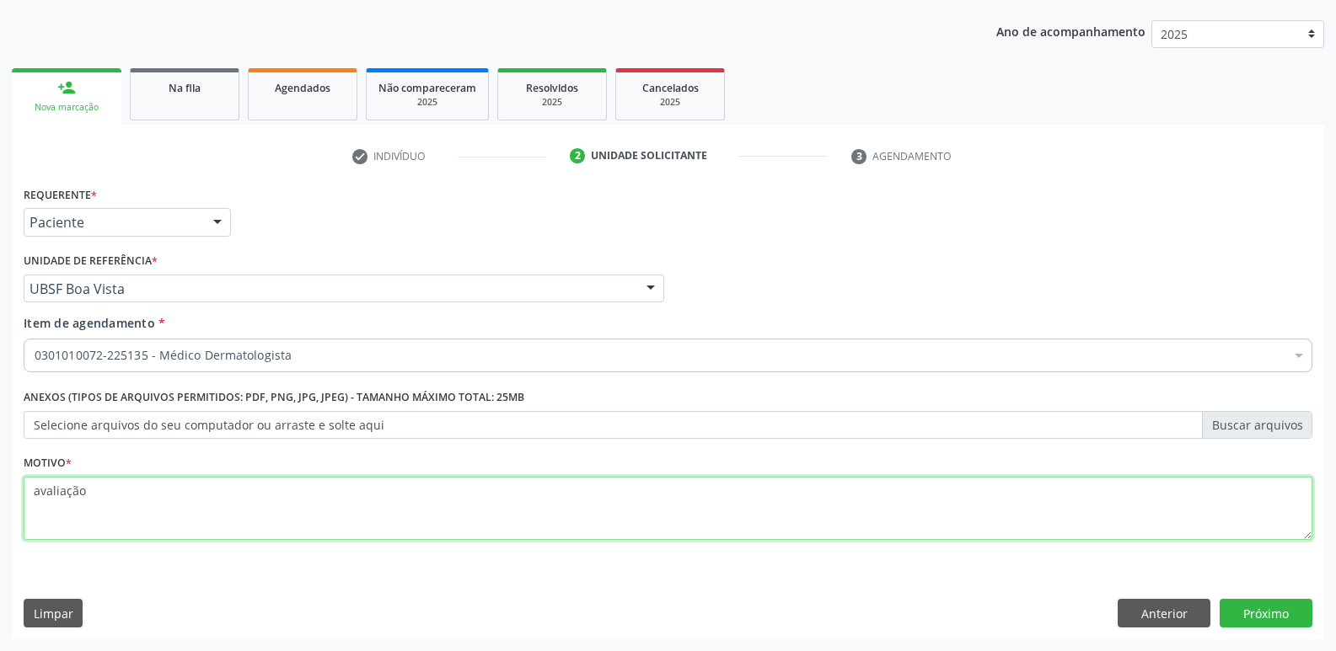
type textarea "avaliação"
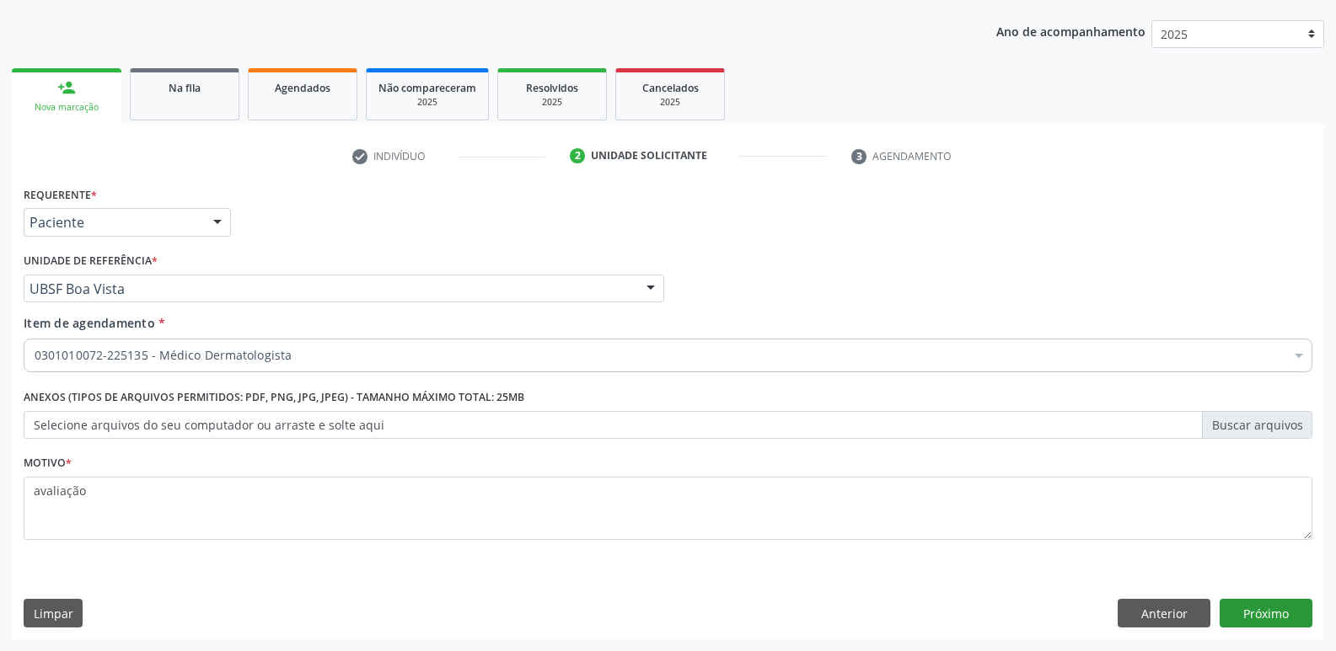
drag, startPoint x: 1256, startPoint y: 597, endPoint x: 1251, endPoint y: 622, distance: 25.6
click at [1252, 616] on div "Requerente * Paciente Profissional de Saúde Paciente Nenhum resultado encontrad…" at bounding box center [668, 411] width 1312 height 458
click at [1251, 622] on button "Próximo" at bounding box center [1265, 613] width 93 height 29
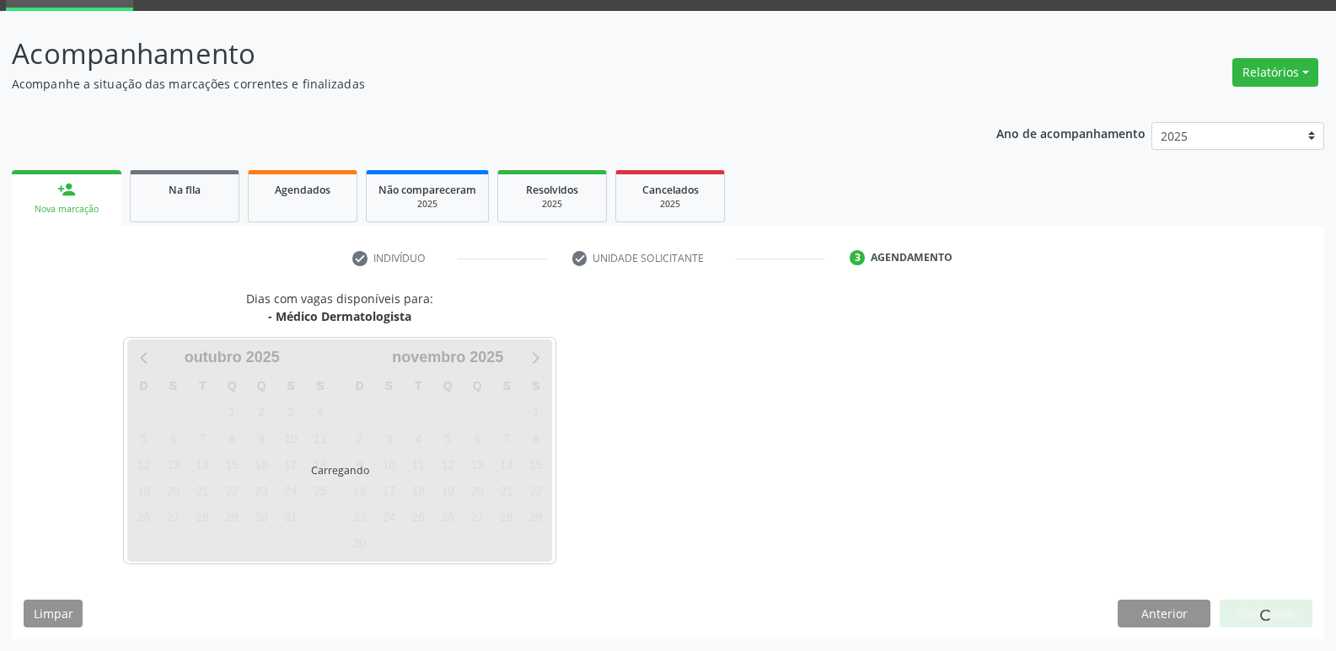
scroll to position [82, 0]
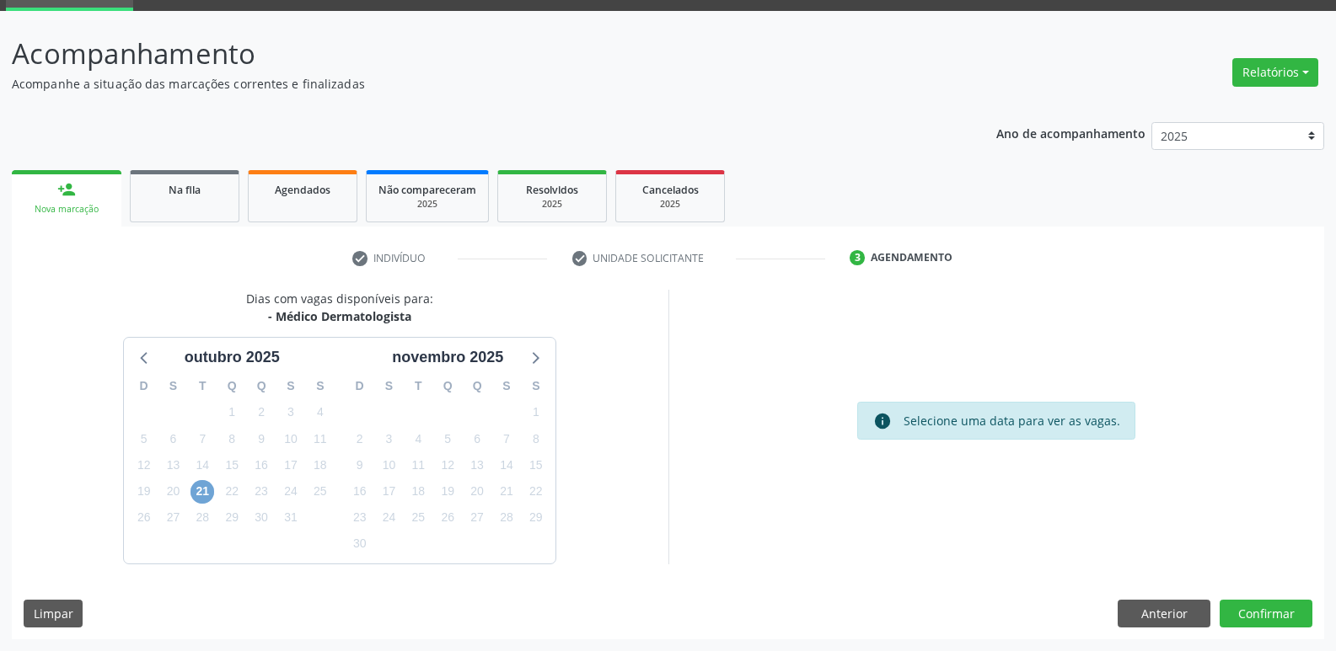
click at [199, 495] on span "21" at bounding box center [202, 492] width 24 height 24
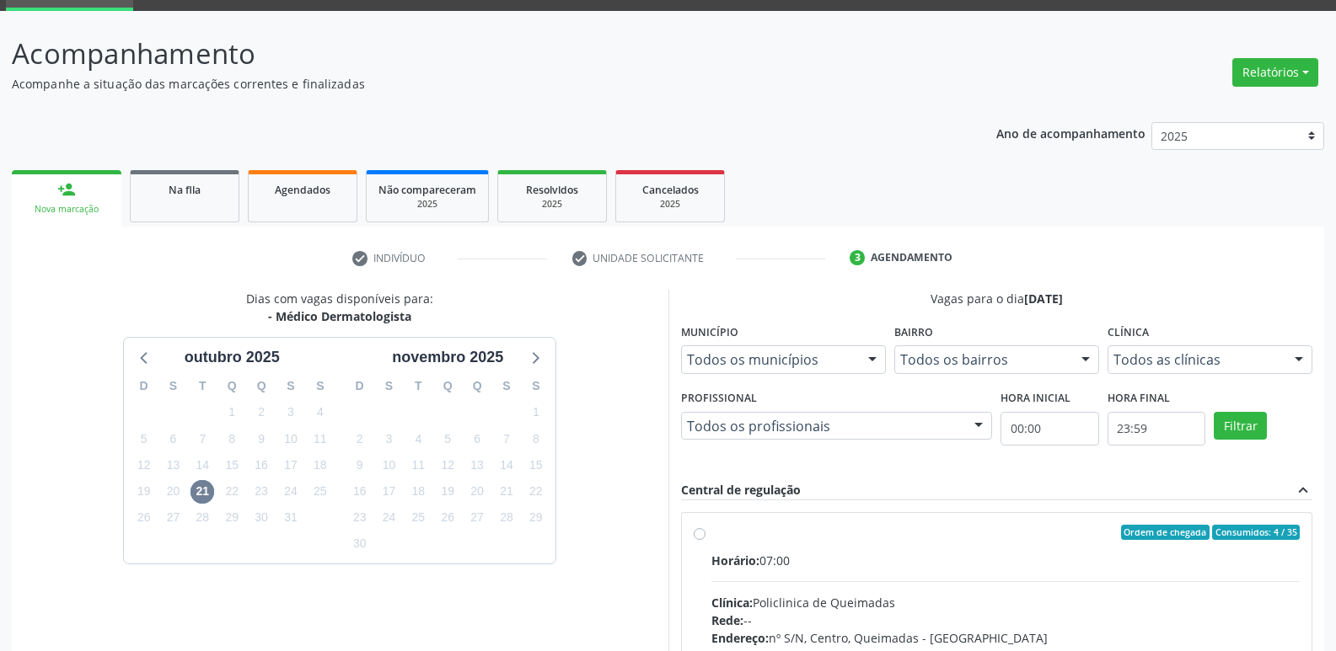
drag, startPoint x: 1004, startPoint y: 555, endPoint x: 1299, endPoint y: 368, distance: 349.5
click at [1006, 555] on div "Horário: 07:00" at bounding box center [1005, 561] width 589 height 18
click at [705, 540] on input "Ordem de chegada Consumidos: 4 / 35 Horário: 07:00 Clínica: Policlinica de Quei…" at bounding box center [700, 532] width 12 height 15
radio input "true"
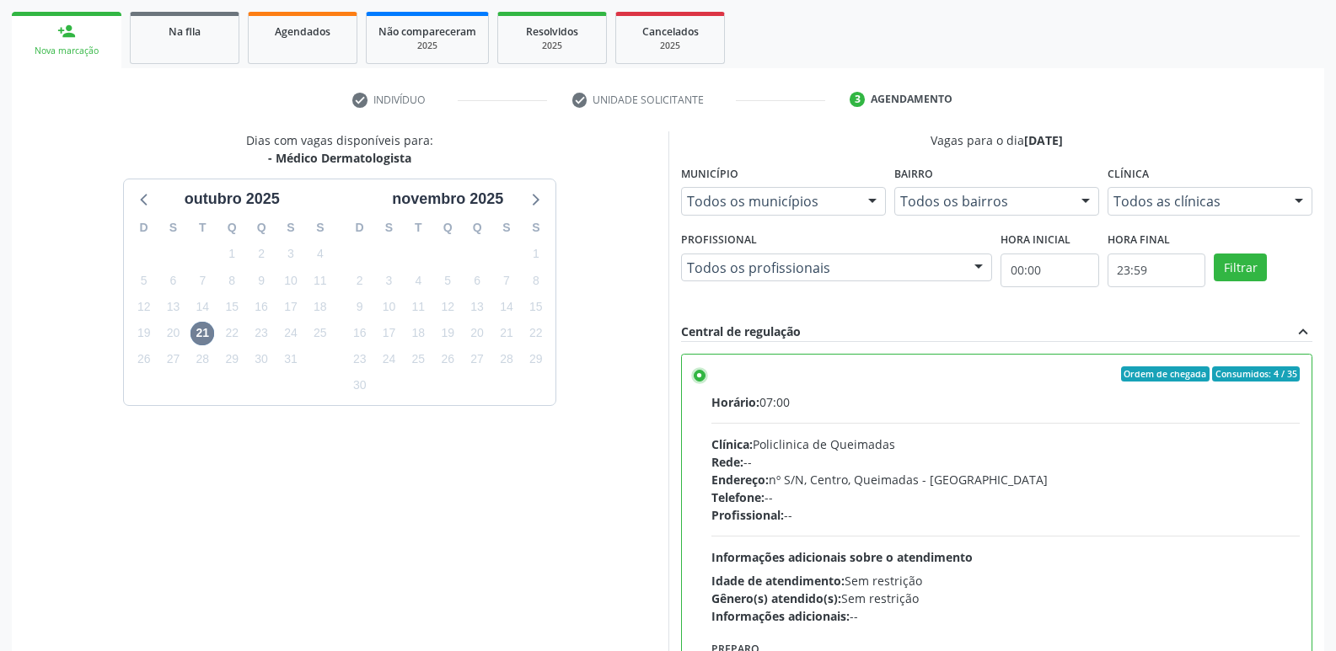
scroll to position [356, 0]
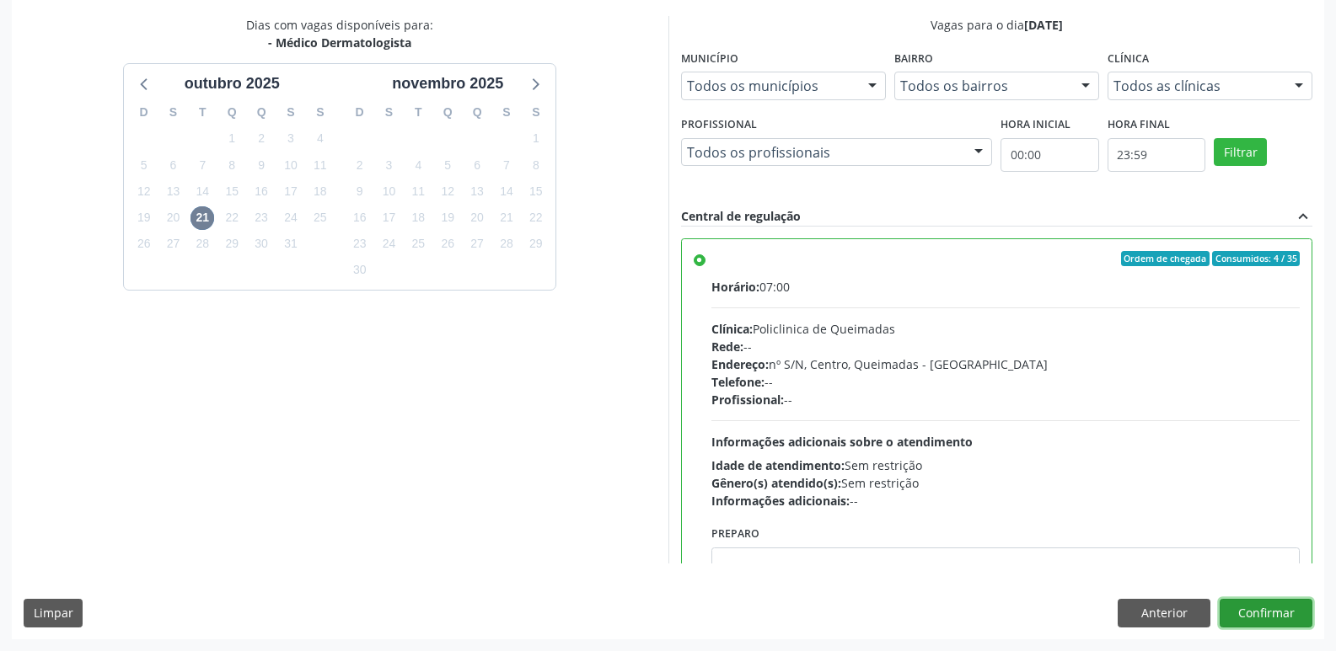
click at [1263, 609] on button "Confirmar" at bounding box center [1265, 613] width 93 height 29
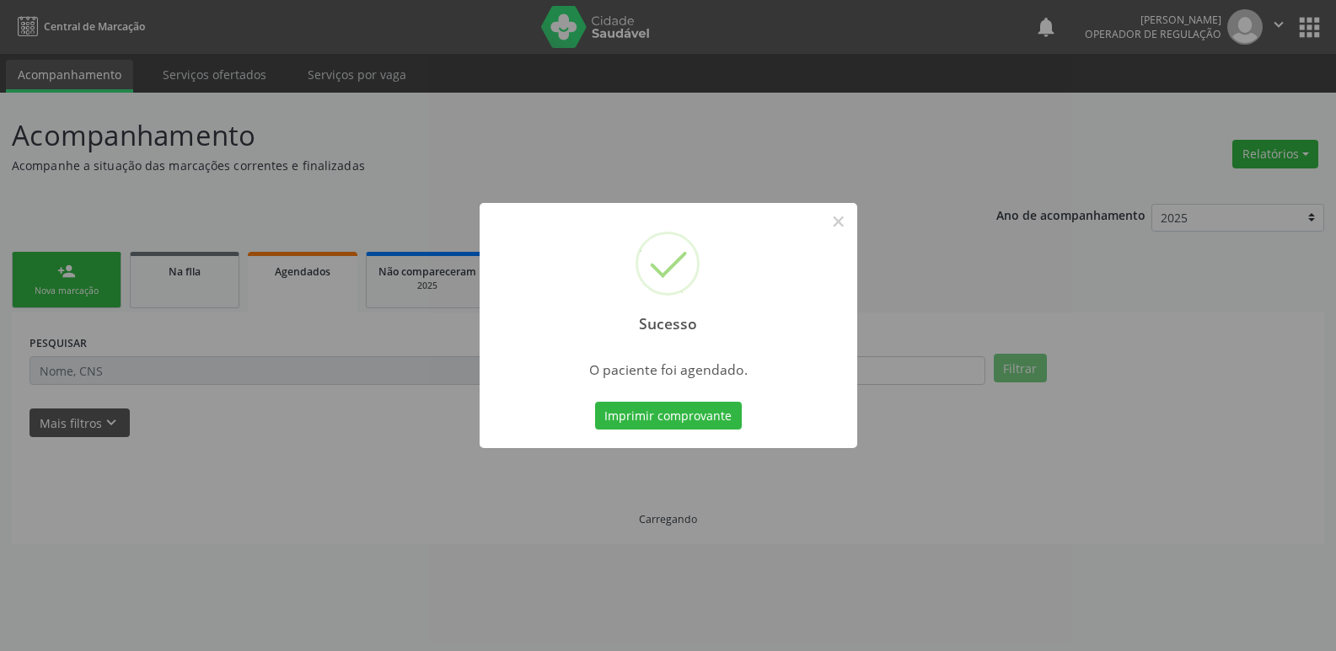
scroll to position [0, 0]
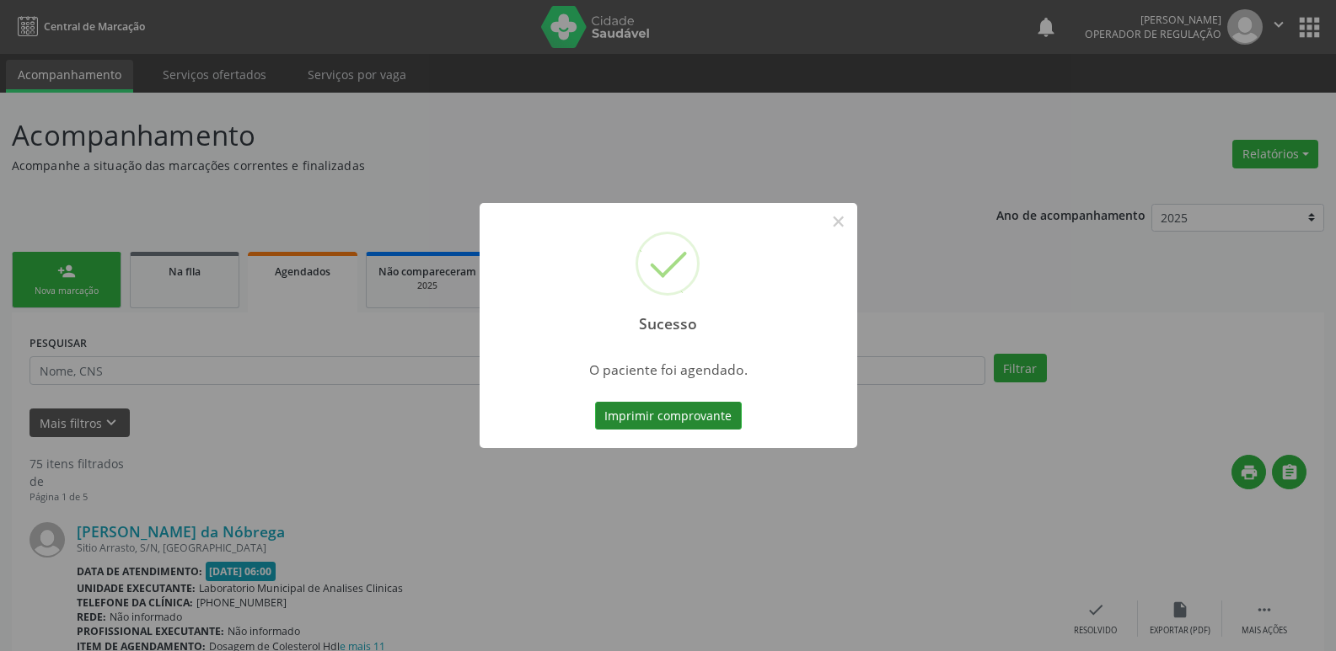
click at [693, 412] on button "Imprimir comprovante" at bounding box center [668, 416] width 147 height 29
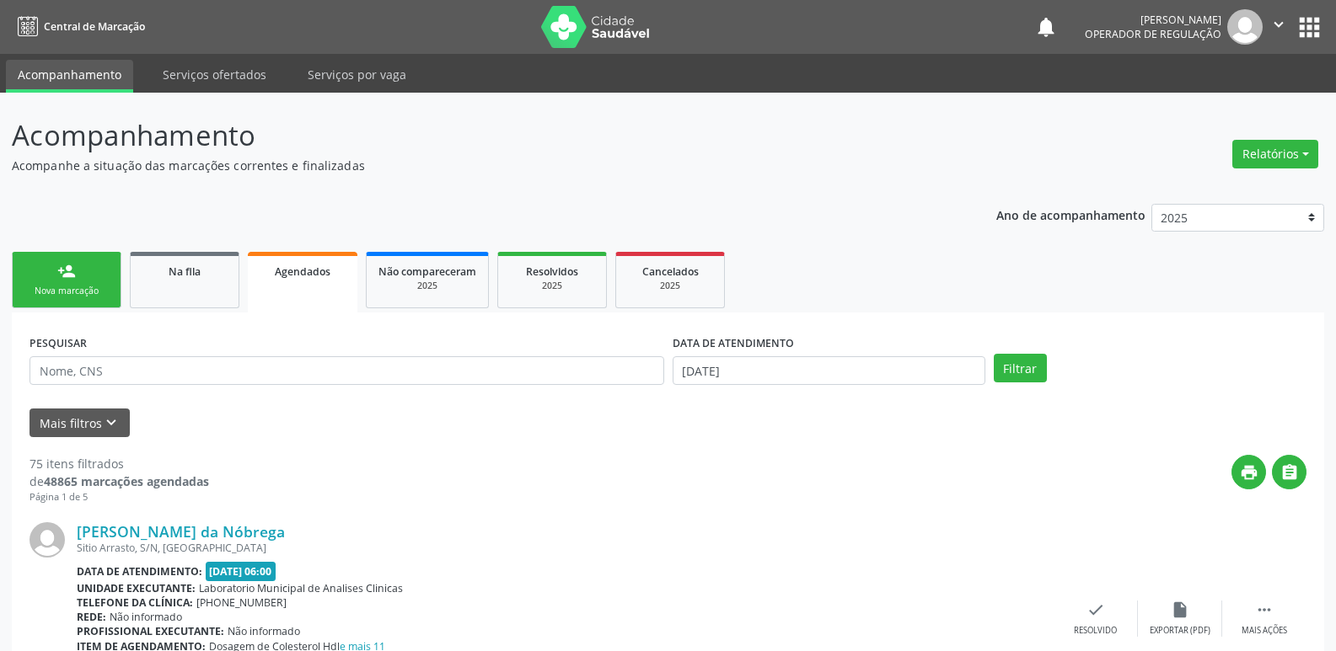
click at [64, 285] on div "Nova marcação" at bounding box center [66, 291] width 84 height 13
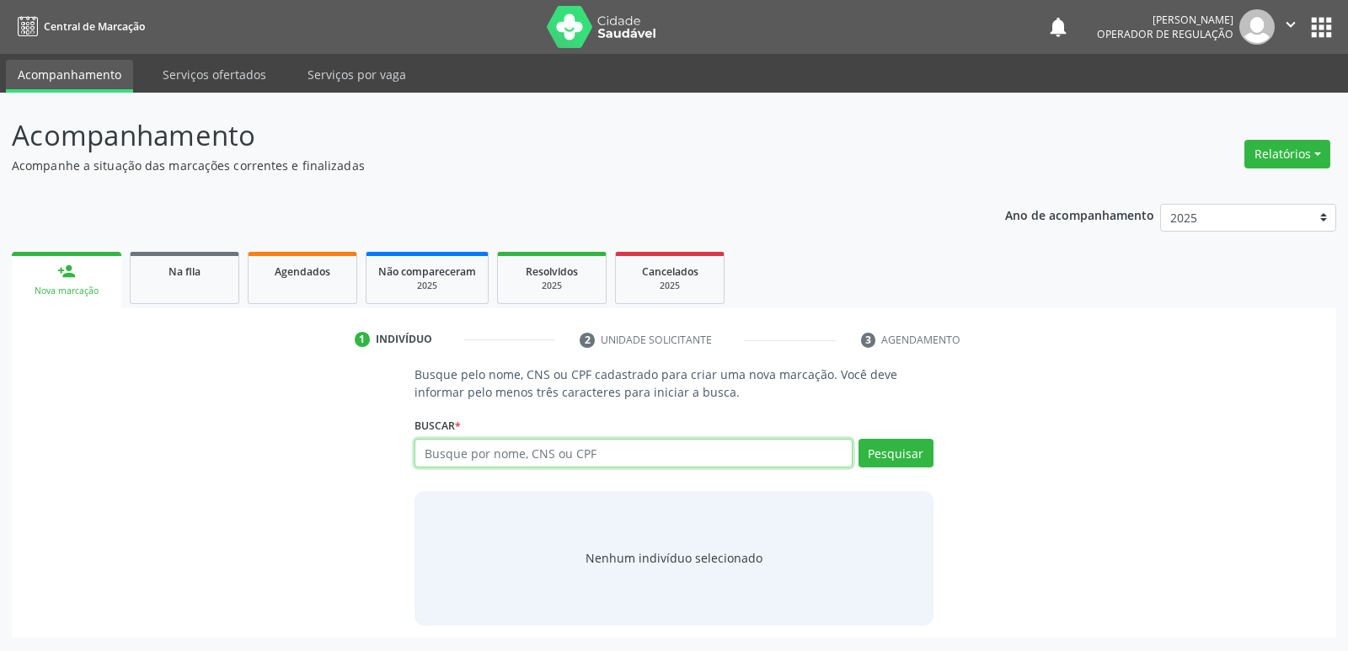
click at [694, 461] on input "text" at bounding box center [633, 453] width 437 height 29
type input "706808799102524"
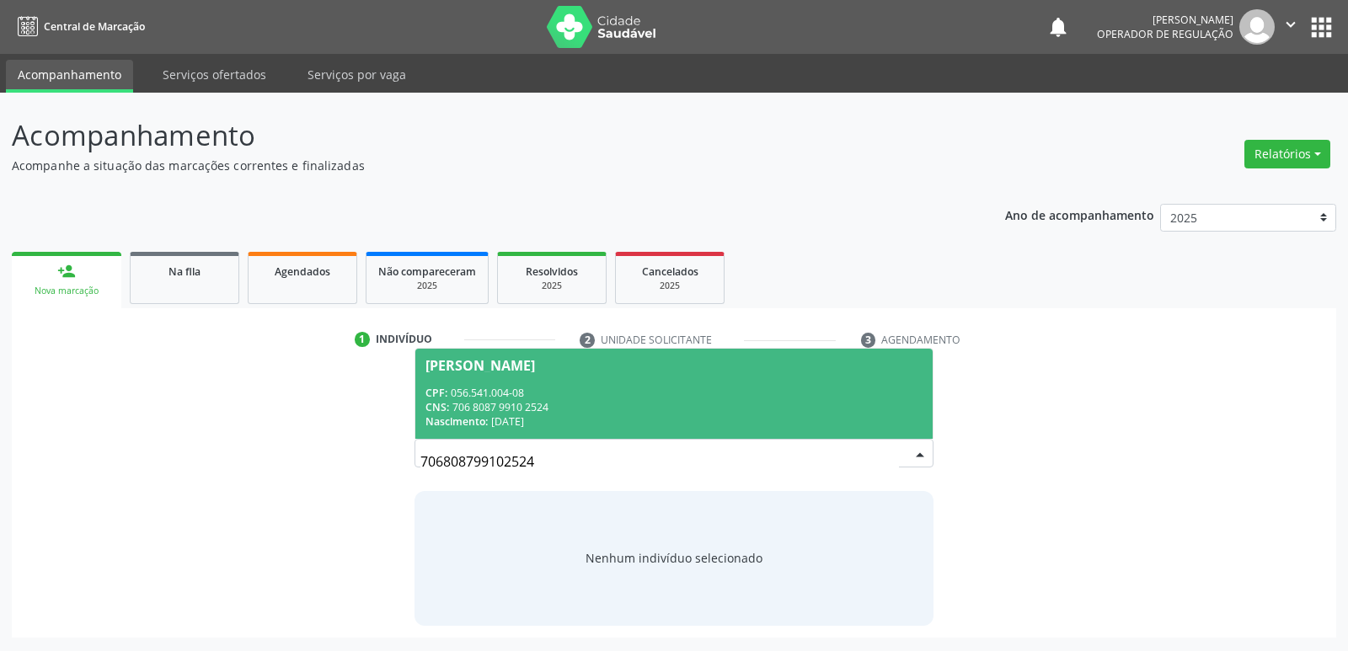
click at [533, 412] on div "CNS: 706 8087 9910 2524" at bounding box center [674, 407] width 496 height 14
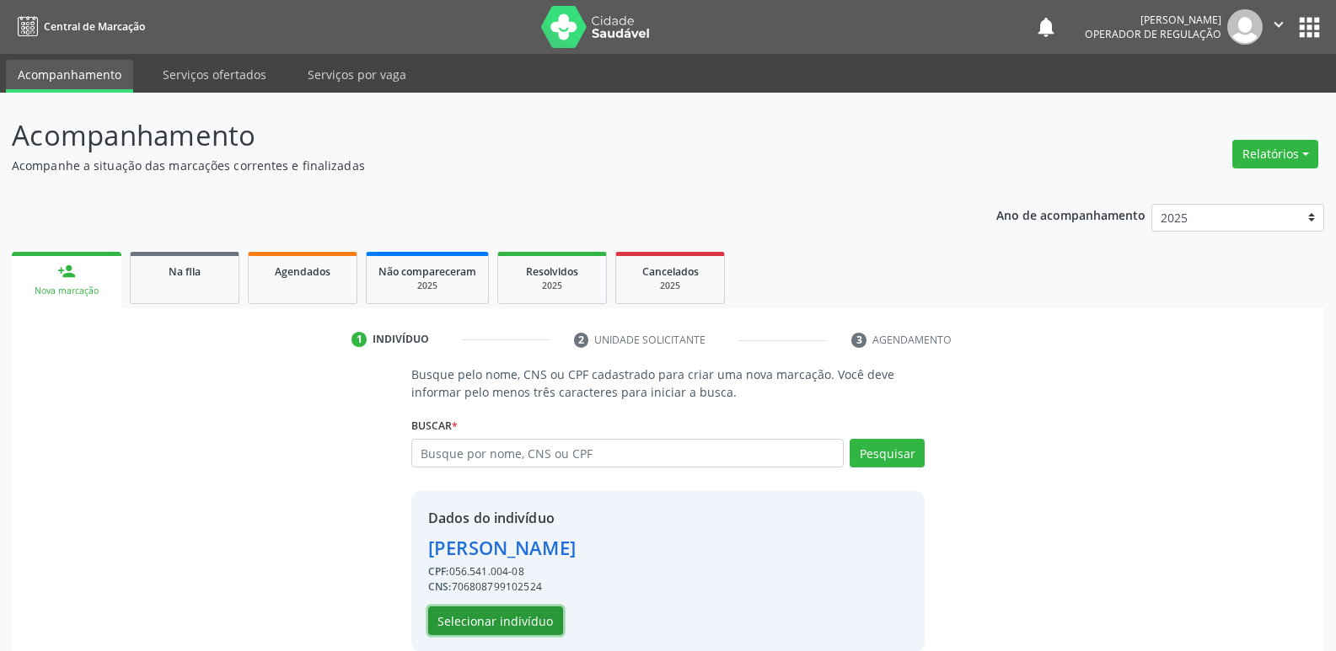
click at [515, 633] on button "Selecionar indivíduo" at bounding box center [495, 621] width 135 height 29
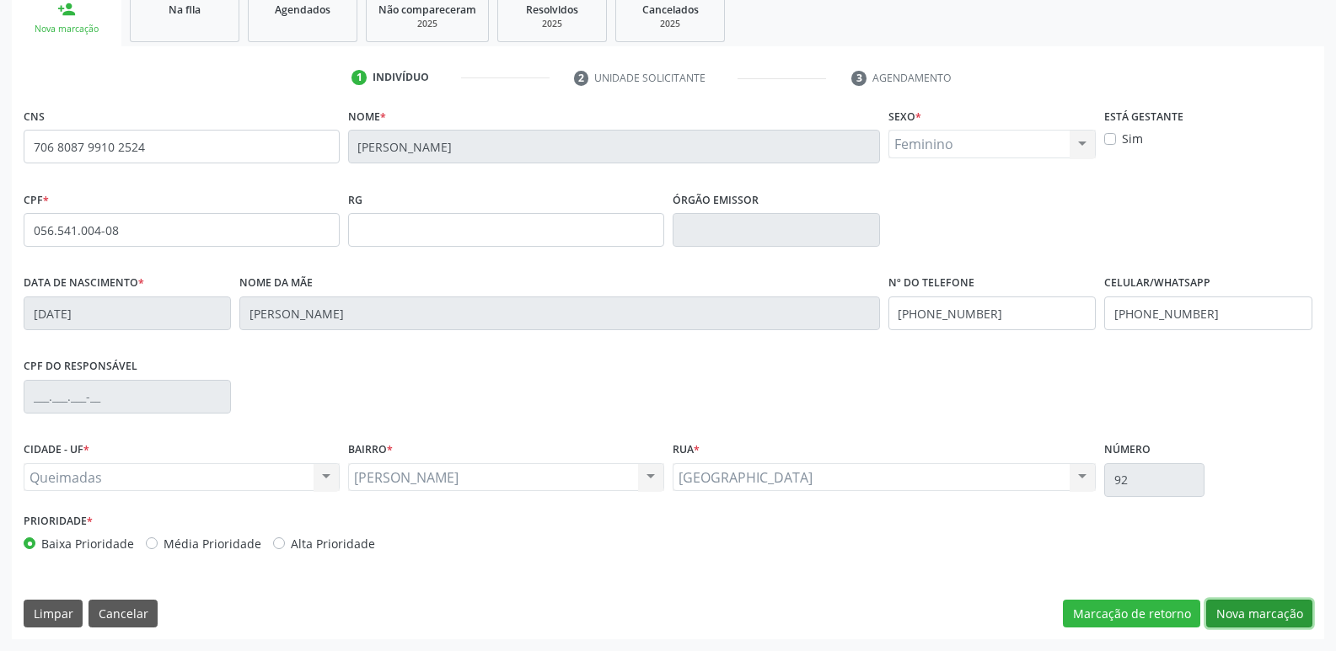
drag, startPoint x: 1297, startPoint y: 606, endPoint x: 982, endPoint y: 574, distance: 316.8
click at [1280, 602] on button "Nova marcação" at bounding box center [1259, 614] width 106 height 29
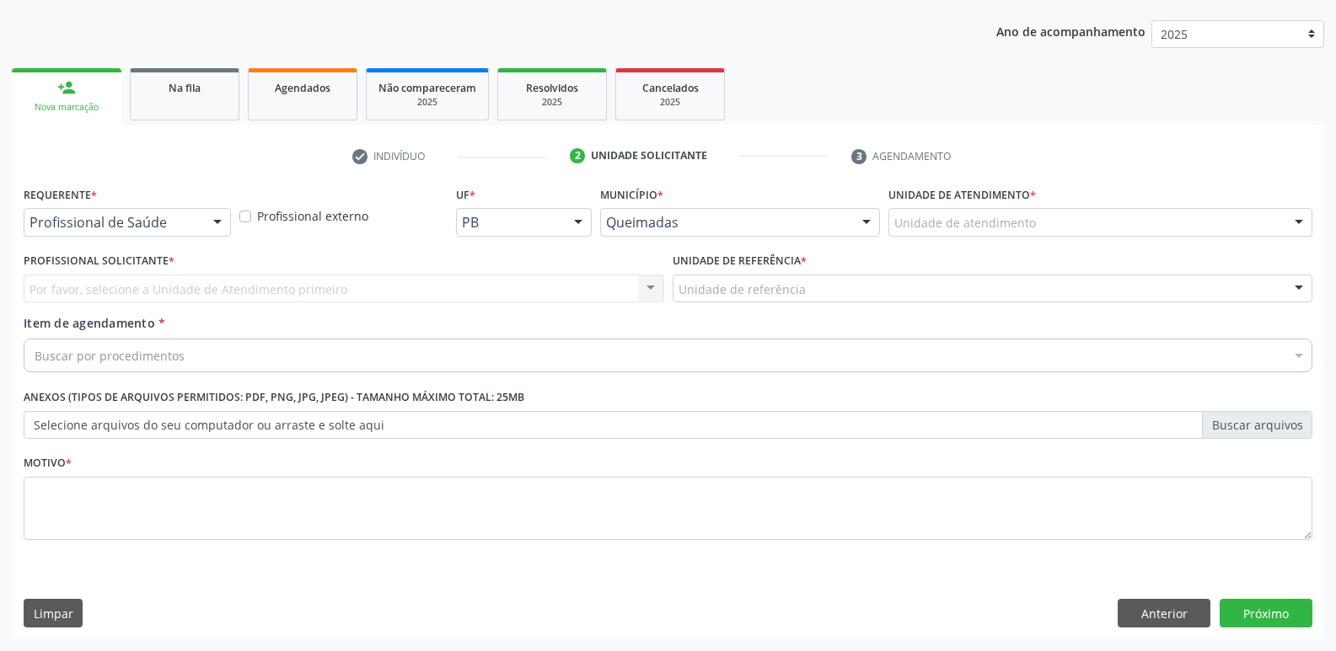
drag, startPoint x: 121, startPoint y: 219, endPoint x: 114, endPoint y: 239, distance: 21.6
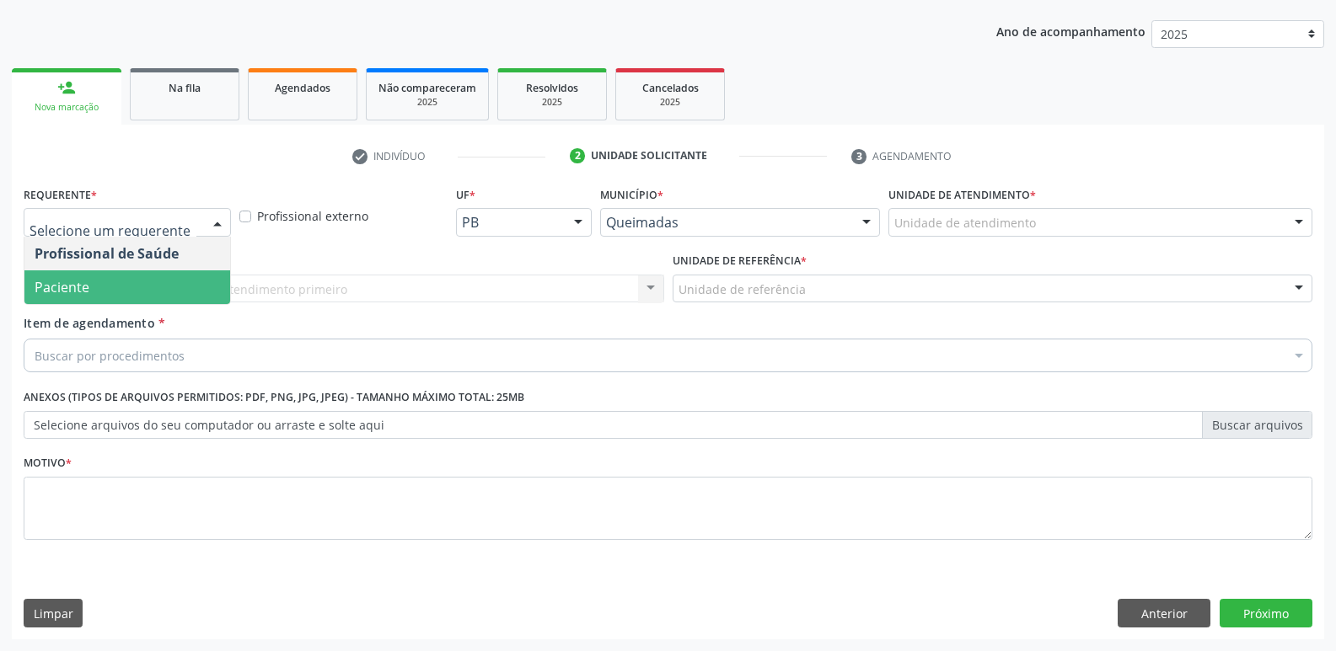
click at [104, 290] on span "Paciente" at bounding box center [127, 288] width 206 height 34
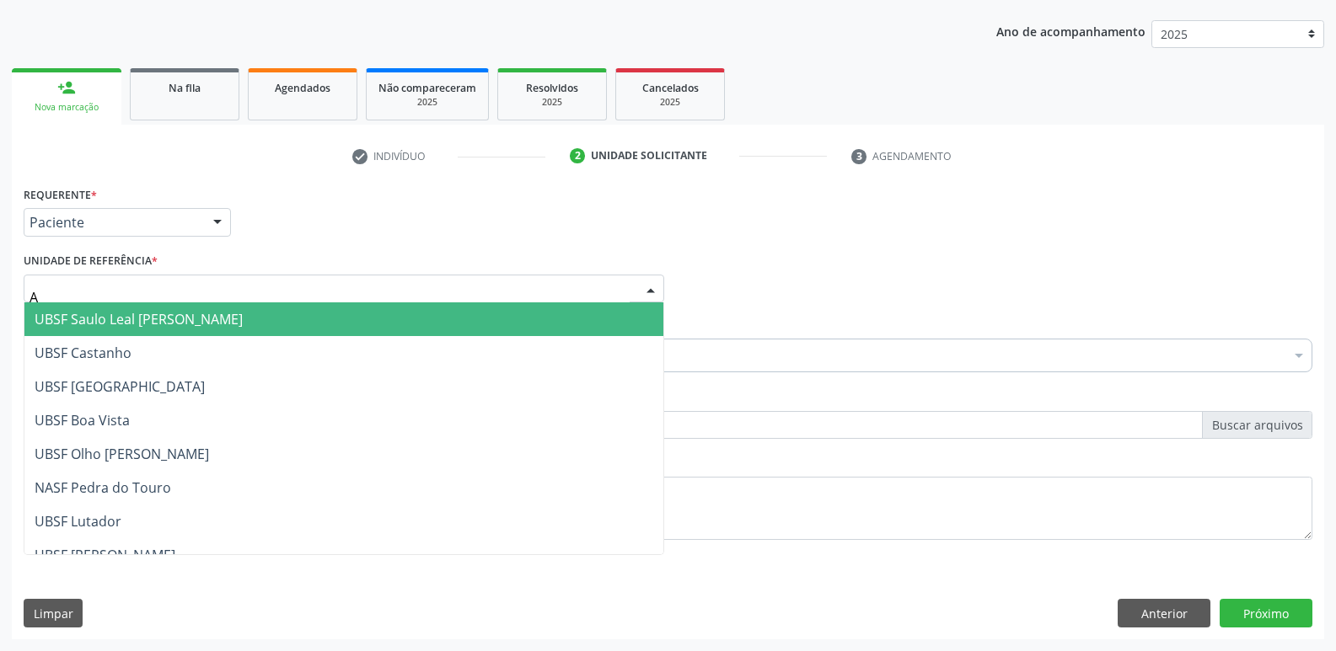
type input "AN"
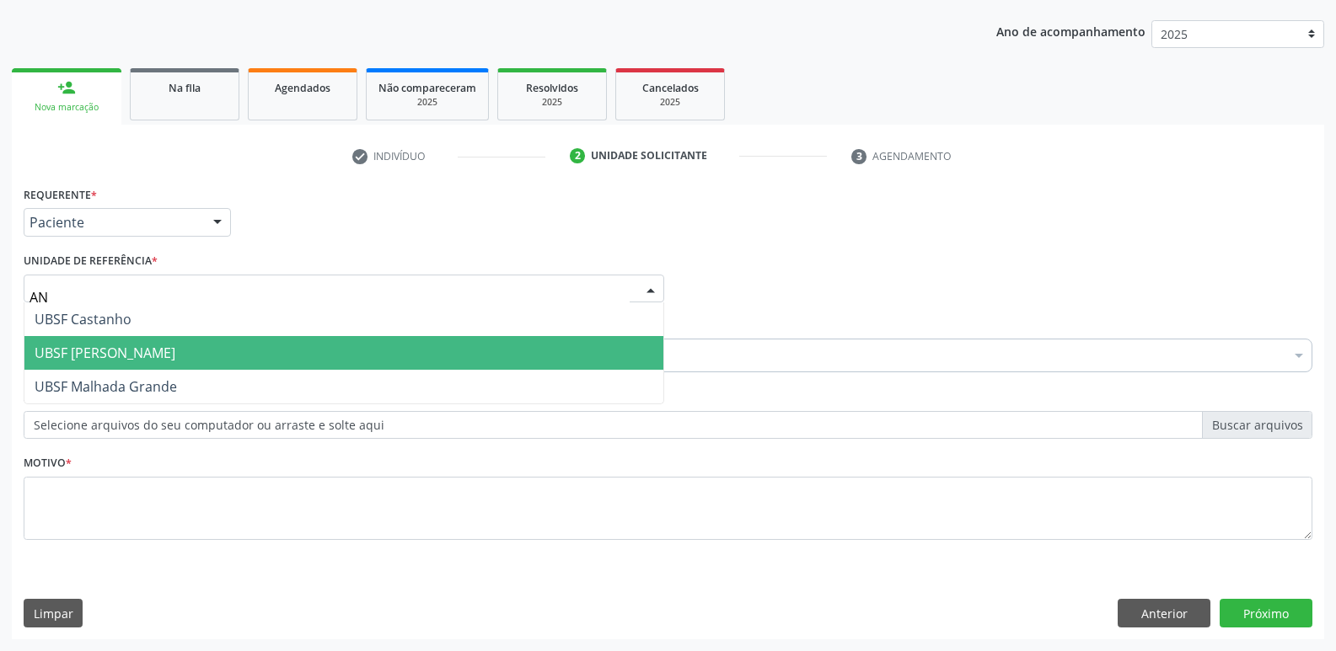
click at [122, 351] on span "UBSF [PERSON_NAME]" at bounding box center [105, 353] width 141 height 19
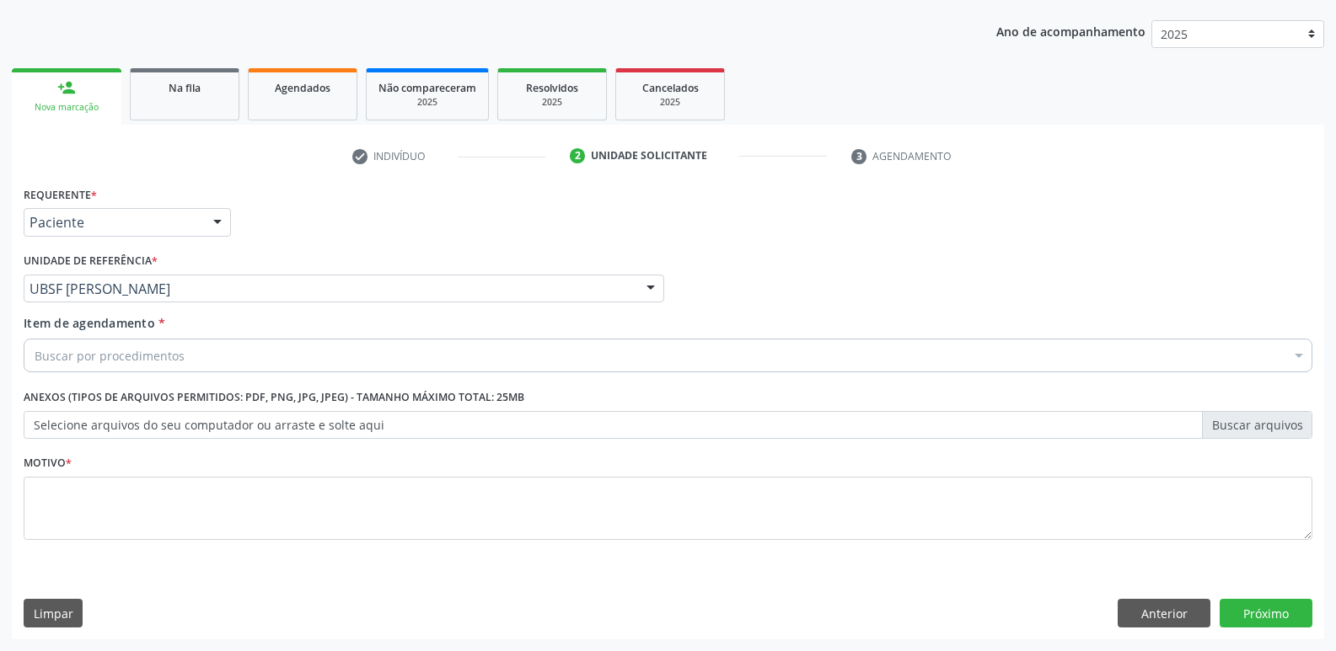
click at [126, 368] on div "Buscar por procedimentos" at bounding box center [668, 356] width 1289 height 34
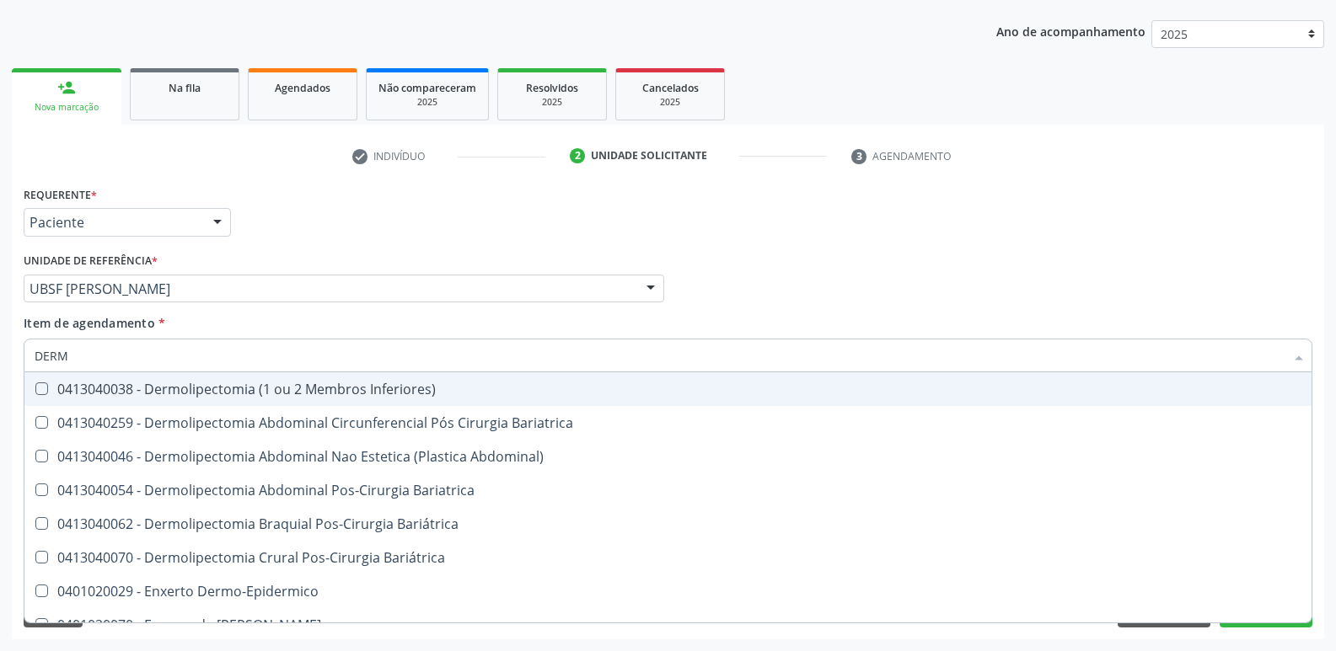
type input "DERMA"
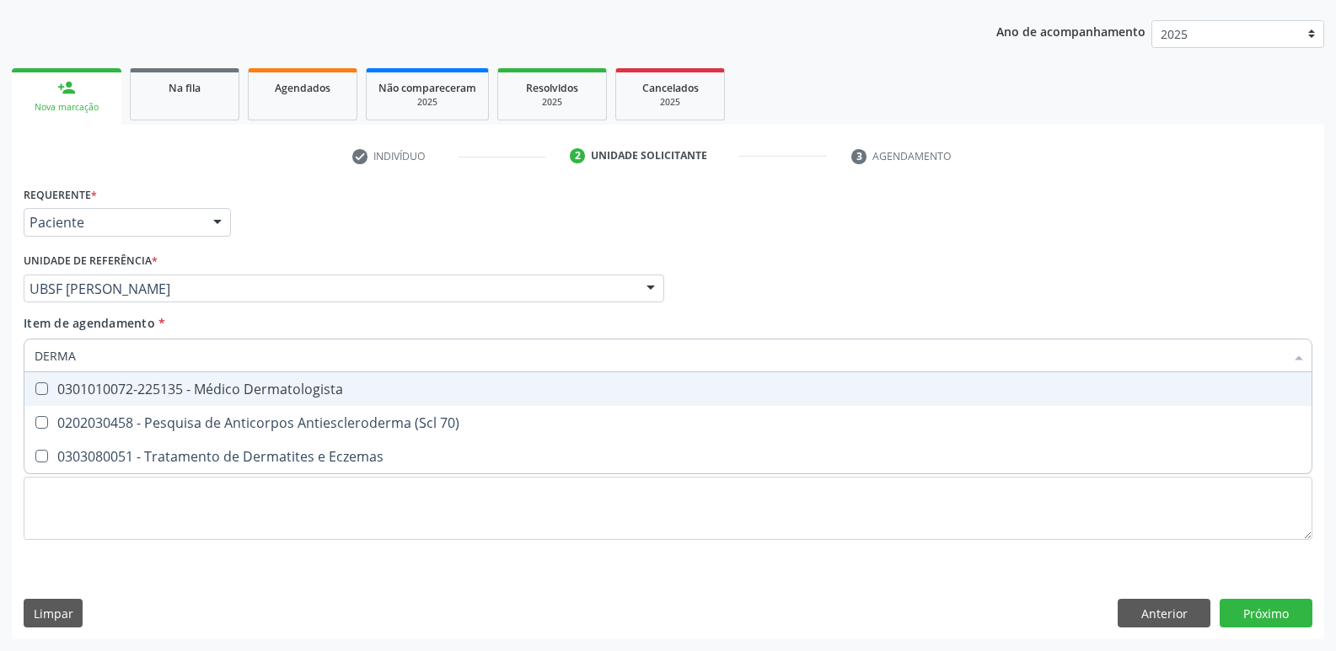
click at [145, 386] on div "0301010072-225135 - Médico Dermatologista" at bounding box center [668, 389] width 1267 height 13
checkbox Dermatologista "true"
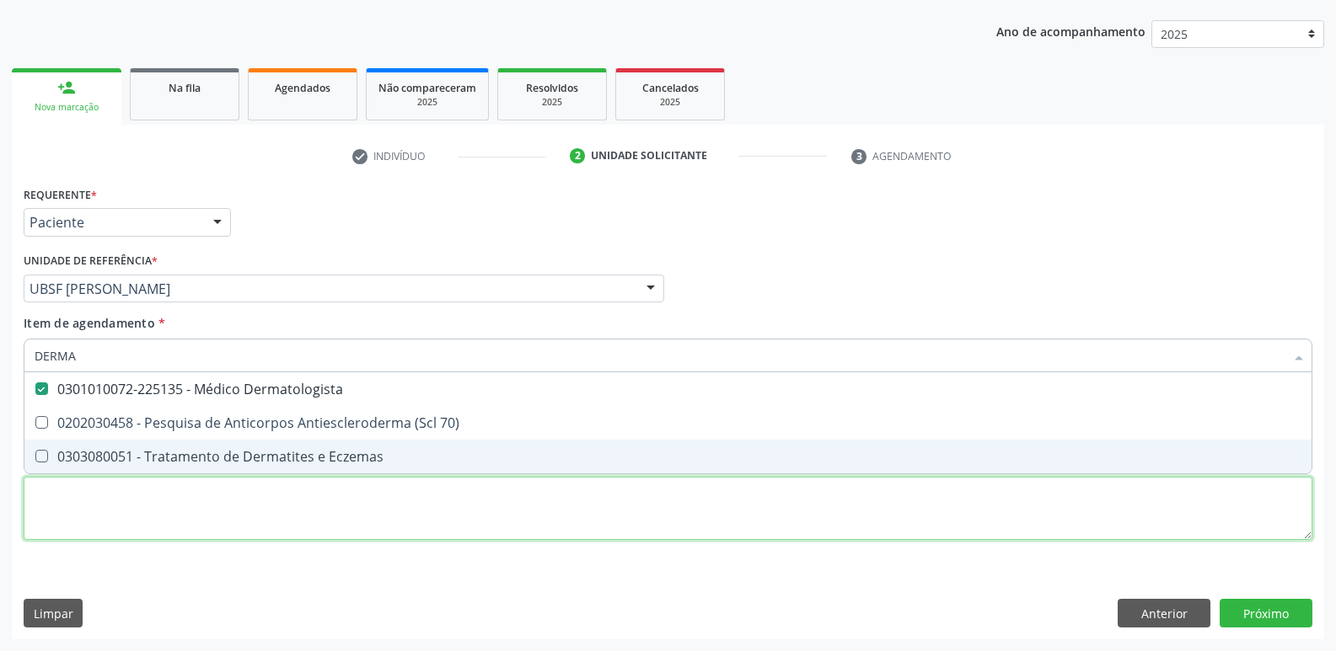
drag, startPoint x: 73, startPoint y: 508, endPoint x: 65, endPoint y: 447, distance: 61.3
click at [72, 503] on div "Requerente * Paciente Profissional de Saúde Paciente Nenhum resultado encontrad…" at bounding box center [668, 373] width 1289 height 382
paste textarea "avaliação"
checkbox 70\) "true"
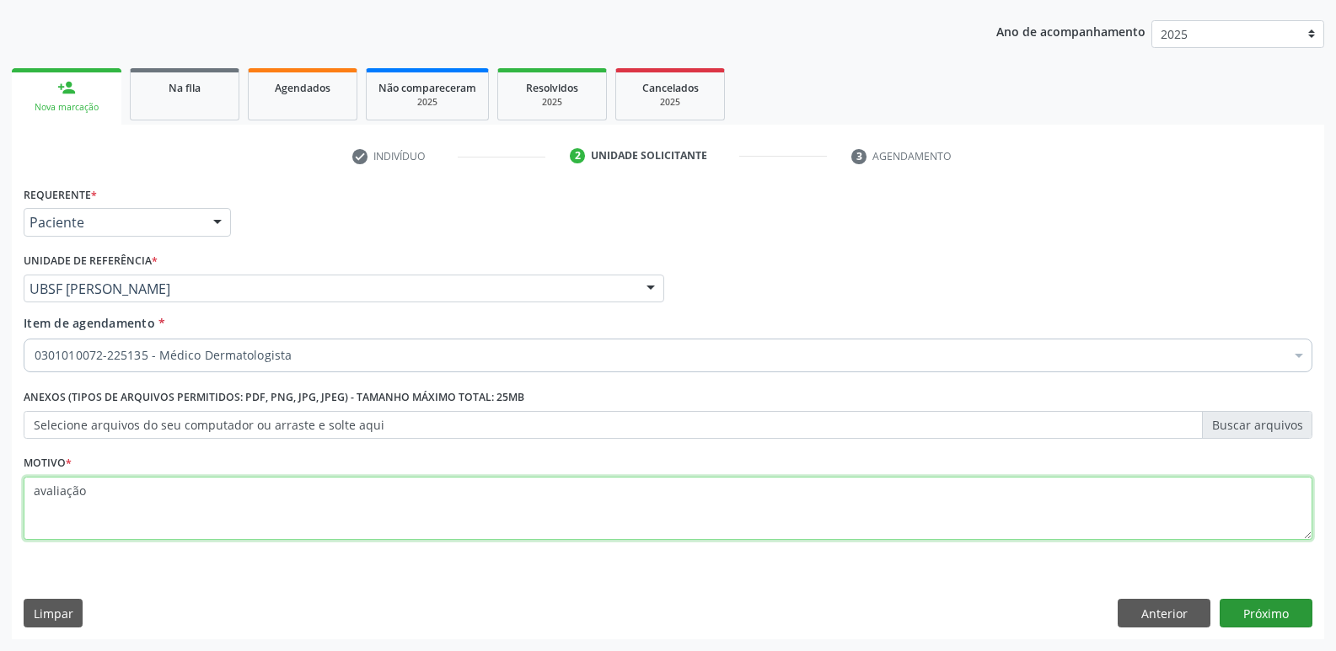
type textarea "avaliação"
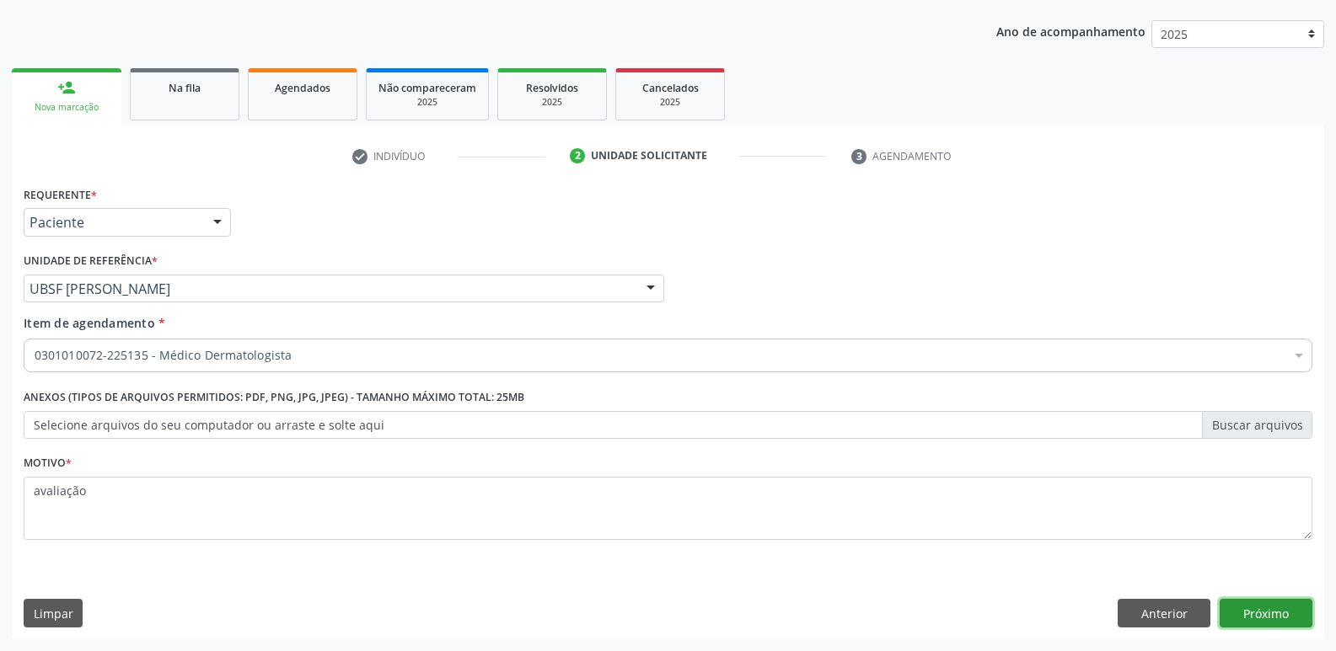
click at [1230, 604] on button "Próximo" at bounding box center [1265, 613] width 93 height 29
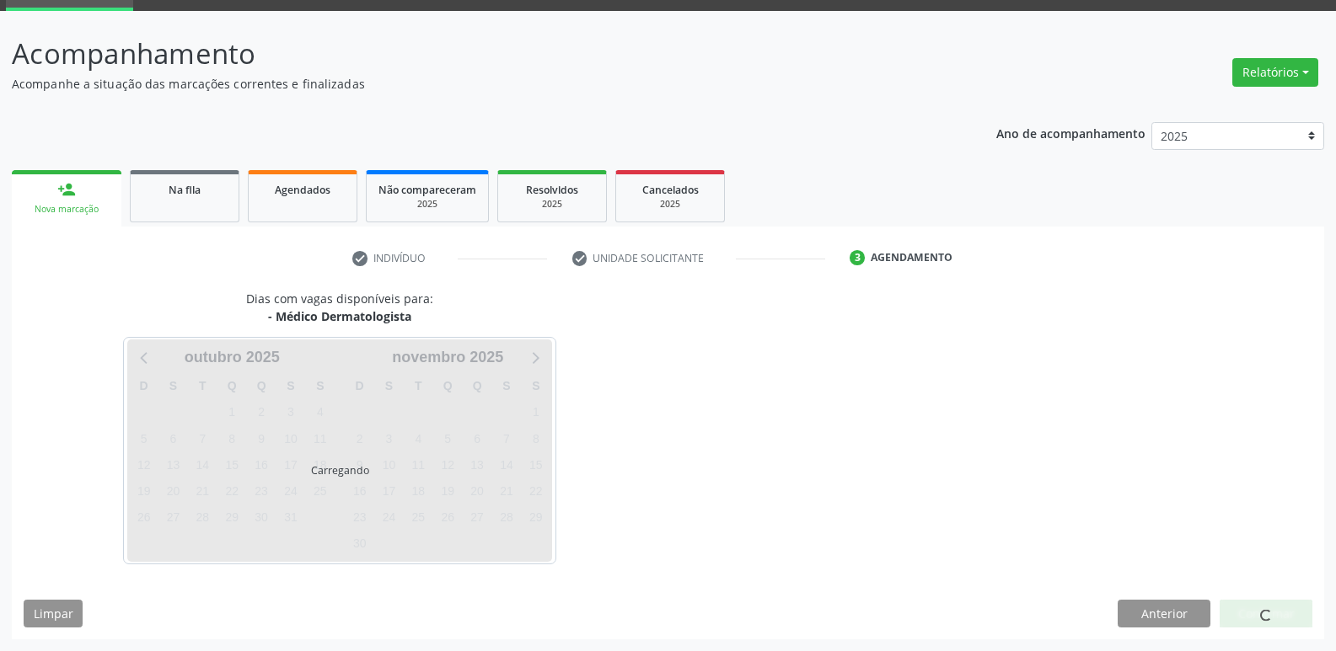
scroll to position [82, 0]
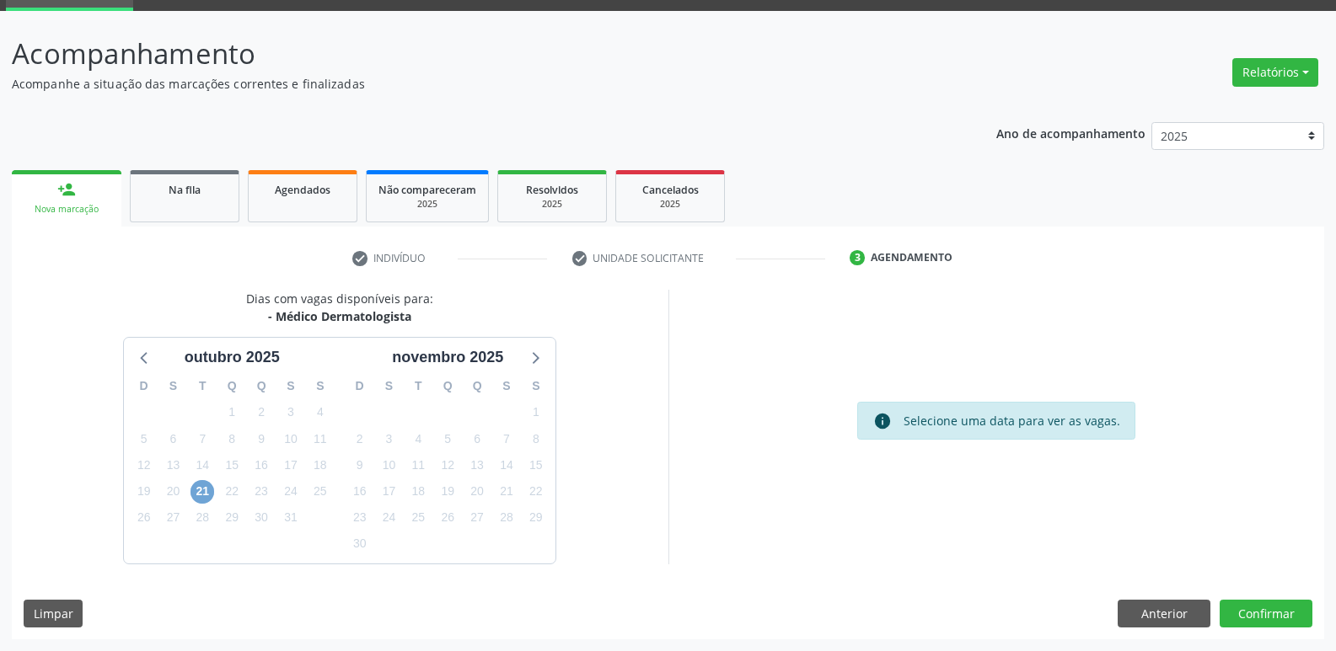
click at [205, 489] on span "21" at bounding box center [202, 492] width 24 height 24
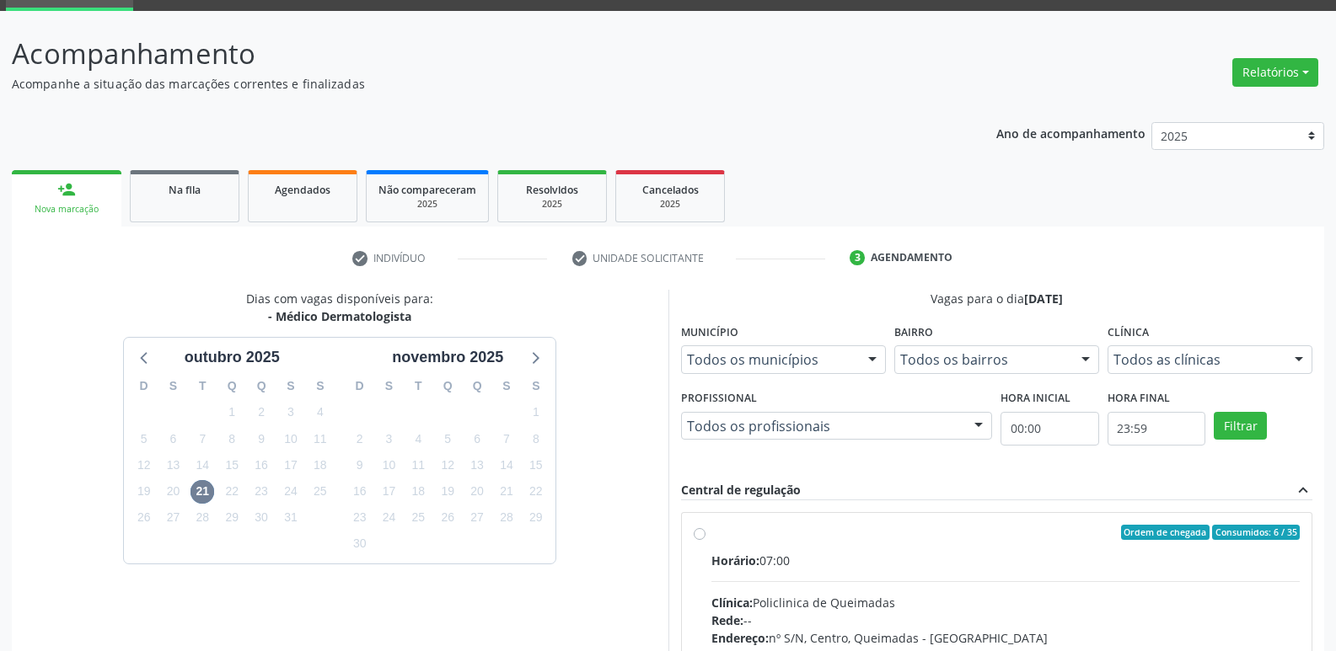
drag, startPoint x: 1048, startPoint y: 528, endPoint x: 1267, endPoint y: 400, distance: 253.1
click at [1058, 527] on div "Ordem de chegada Consumidos: 6 / 35" at bounding box center [1005, 532] width 589 height 15
click at [705, 527] on input "Ordem de chegada Consumidos: 6 / 35 Horário: 07:00 Clínica: Policlinica de Quei…" at bounding box center [700, 532] width 12 height 15
radio input "true"
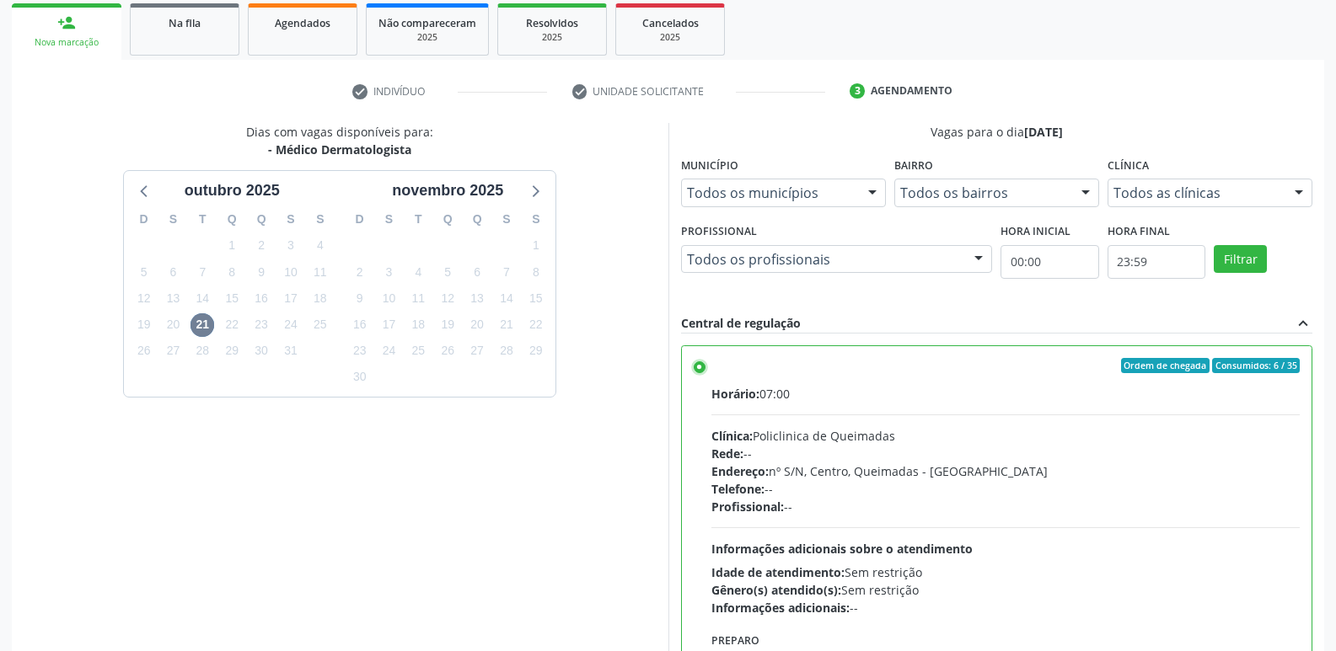
scroll to position [356, 0]
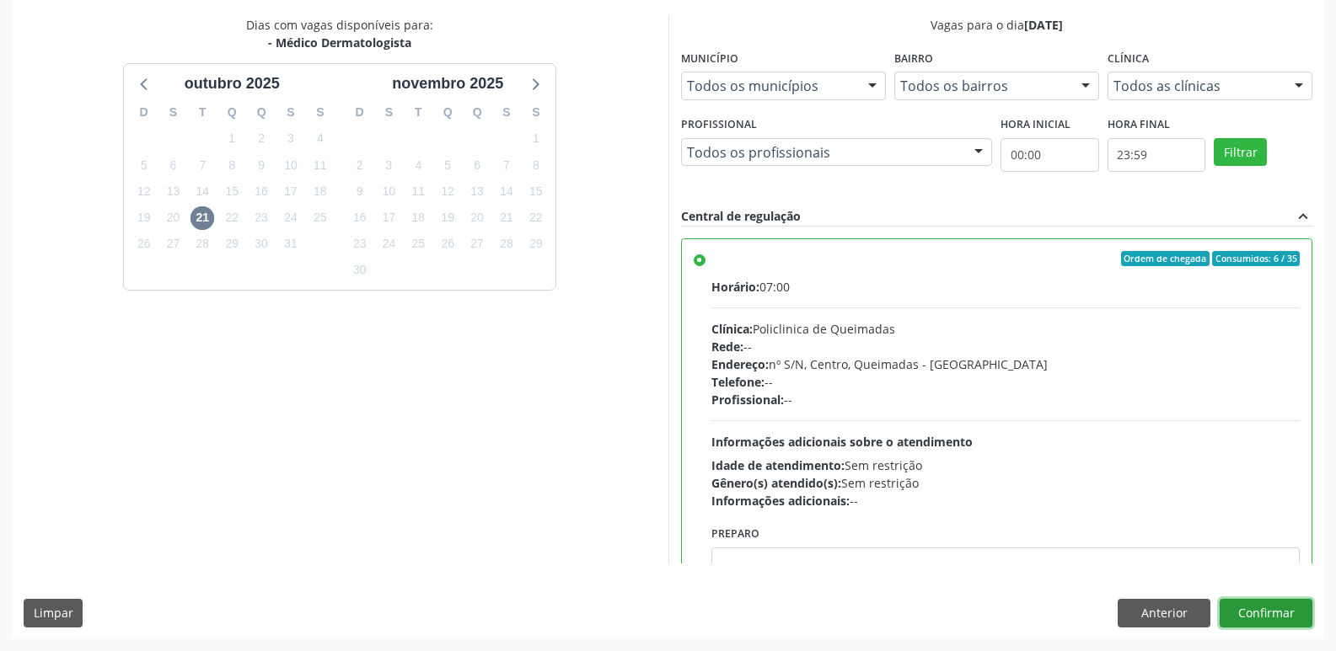
click at [1267, 618] on button "Confirmar" at bounding box center [1265, 613] width 93 height 29
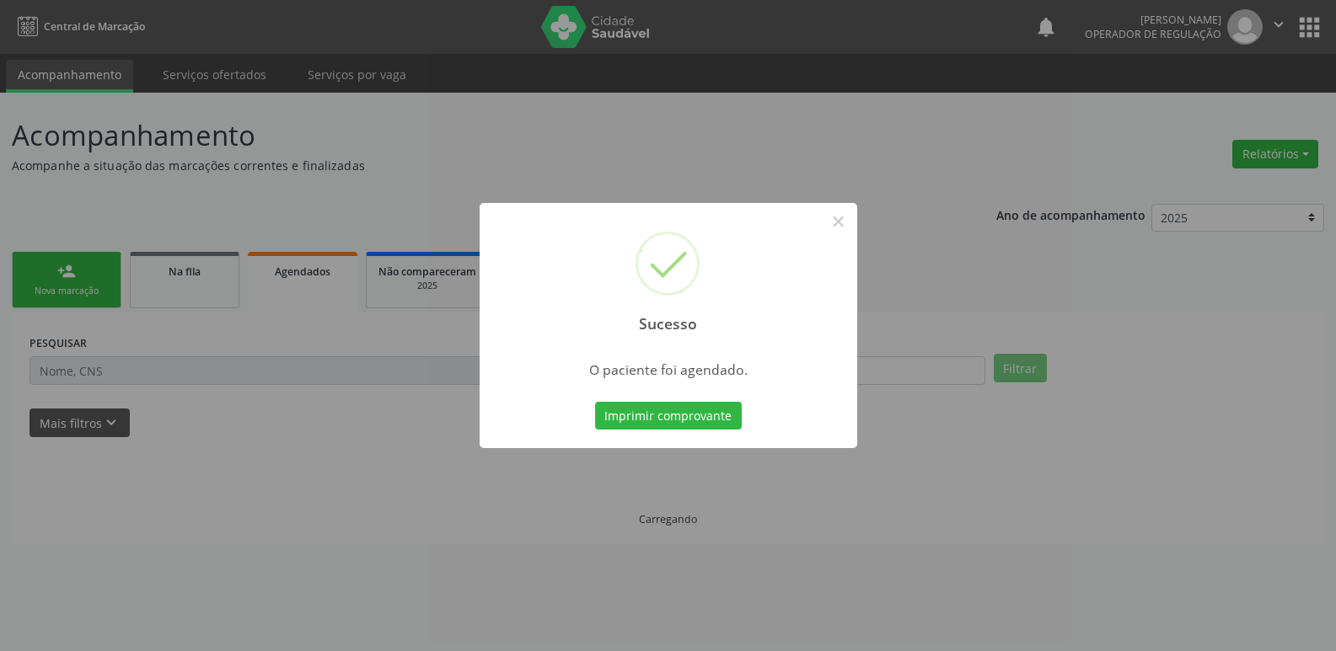
scroll to position [0, 0]
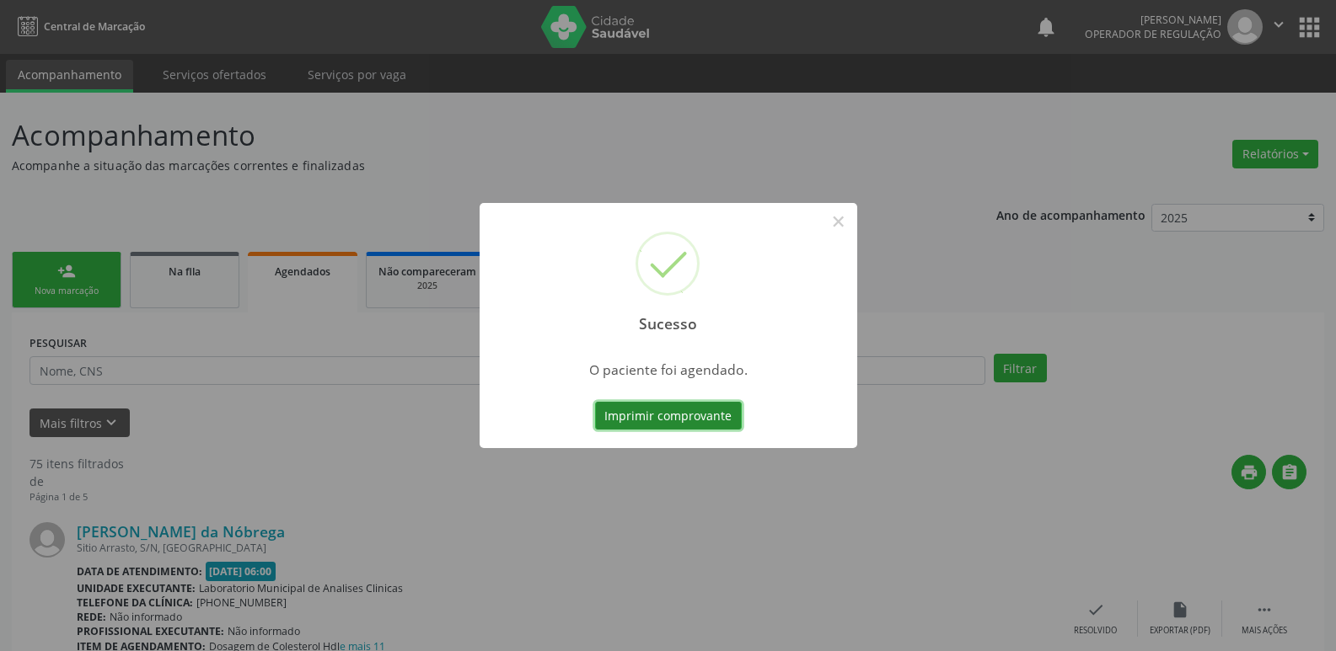
click at [699, 405] on button "Imprimir comprovante" at bounding box center [668, 416] width 147 height 29
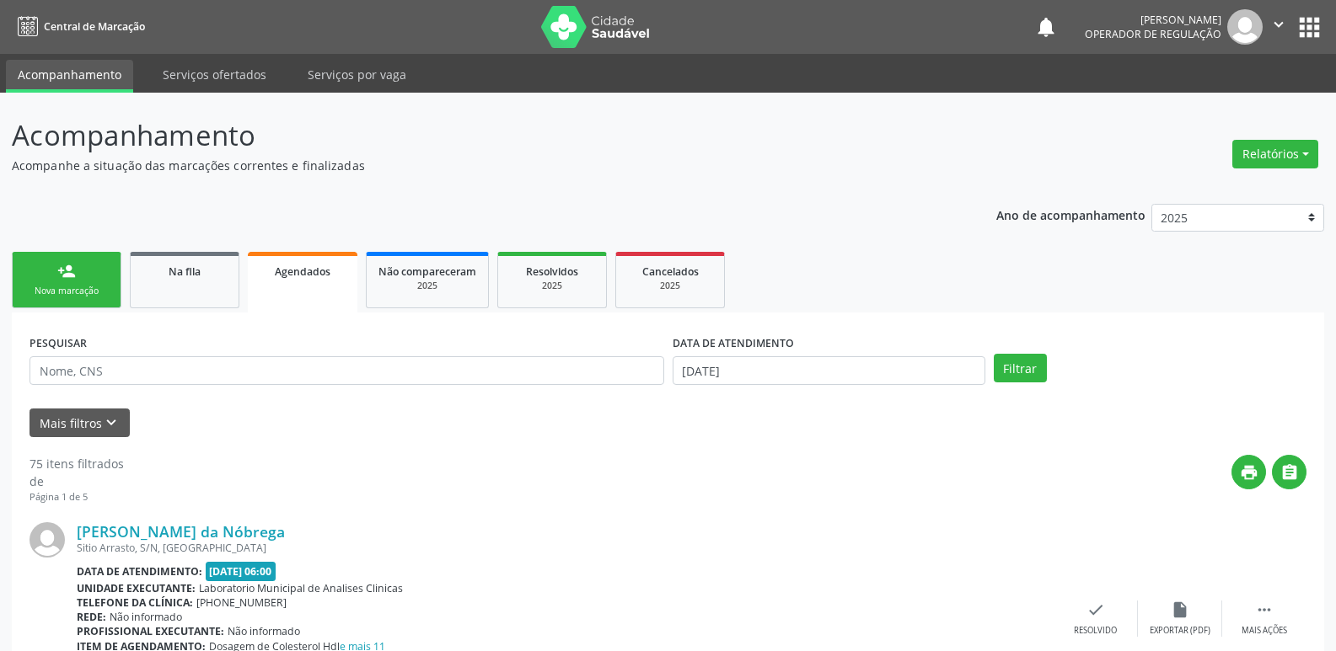
click at [94, 274] on link "person_add Nova marcação" at bounding box center [67, 280] width 110 height 56
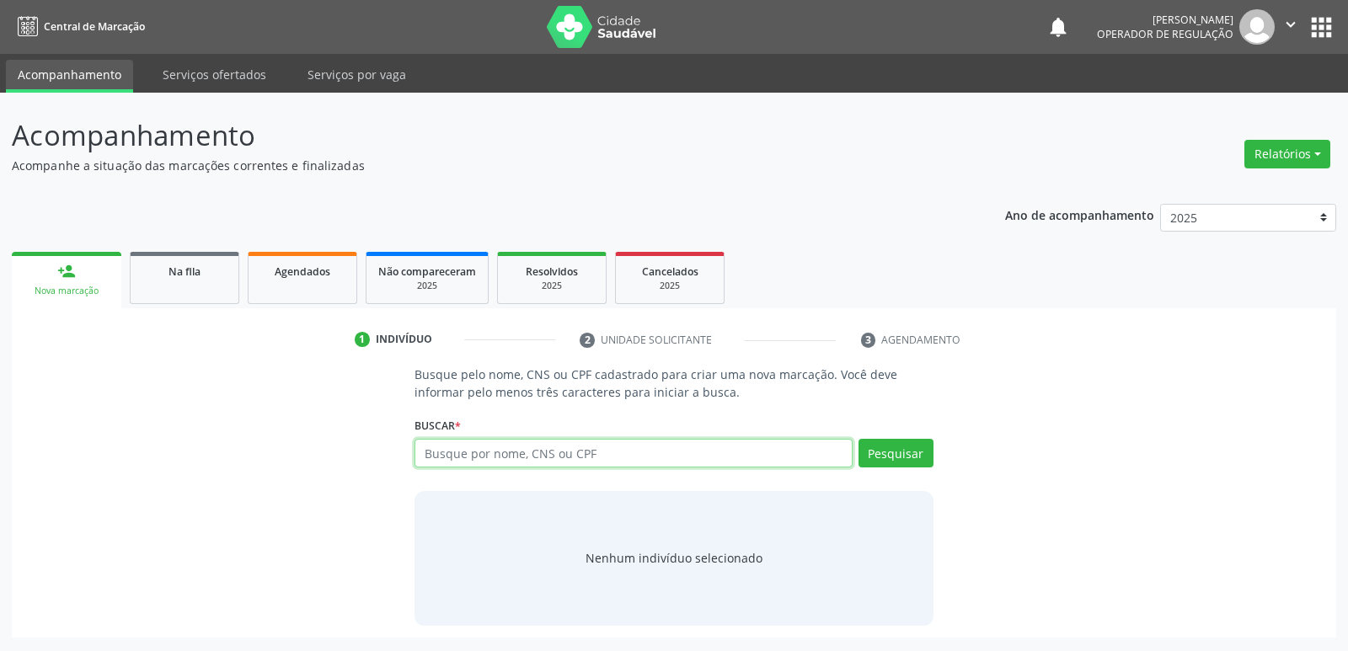
drag, startPoint x: 565, startPoint y: 453, endPoint x: 505, endPoint y: 415, distance: 71.1
click at [561, 450] on input "text" at bounding box center [633, 453] width 437 height 29
type input "707402093590075"
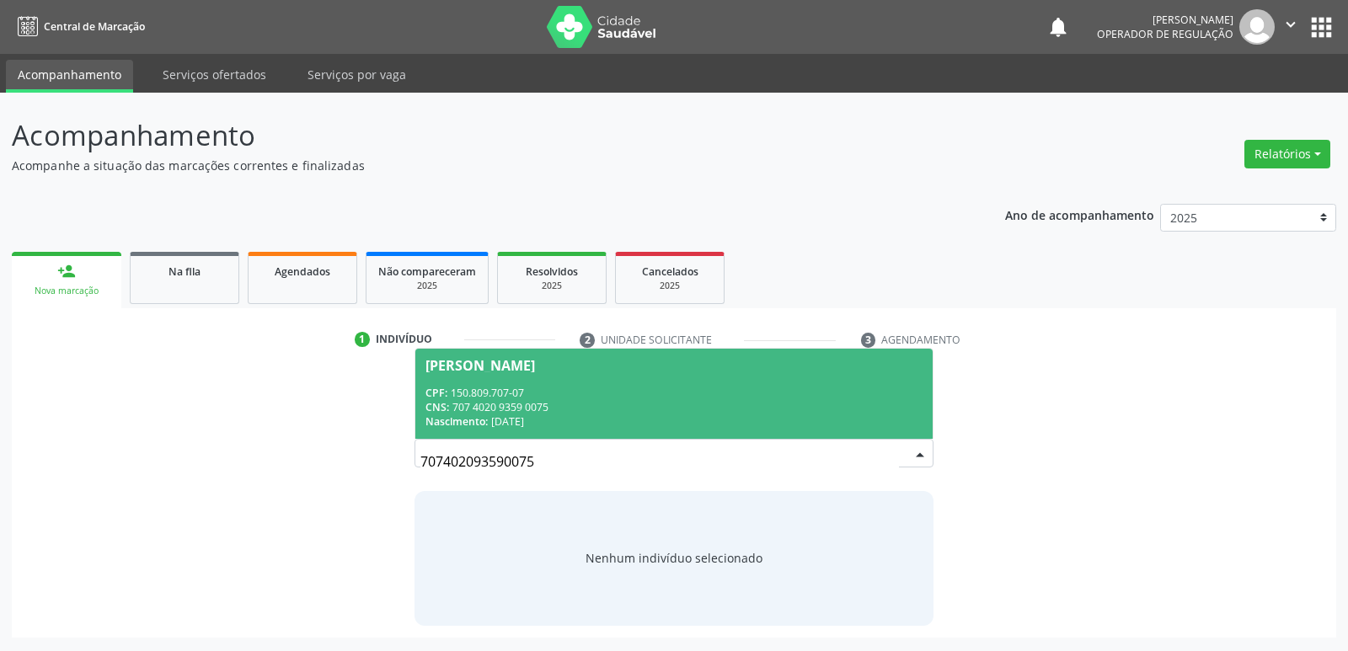
click at [520, 400] on div "CNS: 707 4020 9359 0075" at bounding box center [674, 407] width 496 height 14
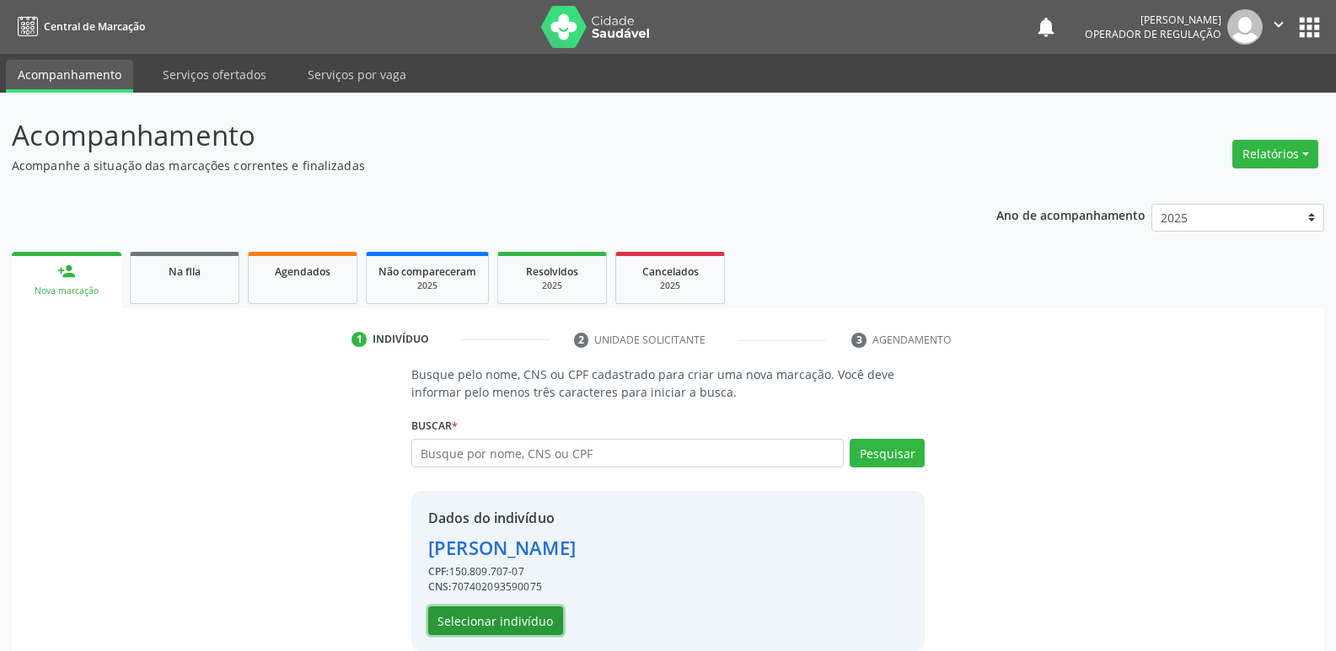
click at [492, 615] on button "Selecionar indivíduo" at bounding box center [495, 621] width 135 height 29
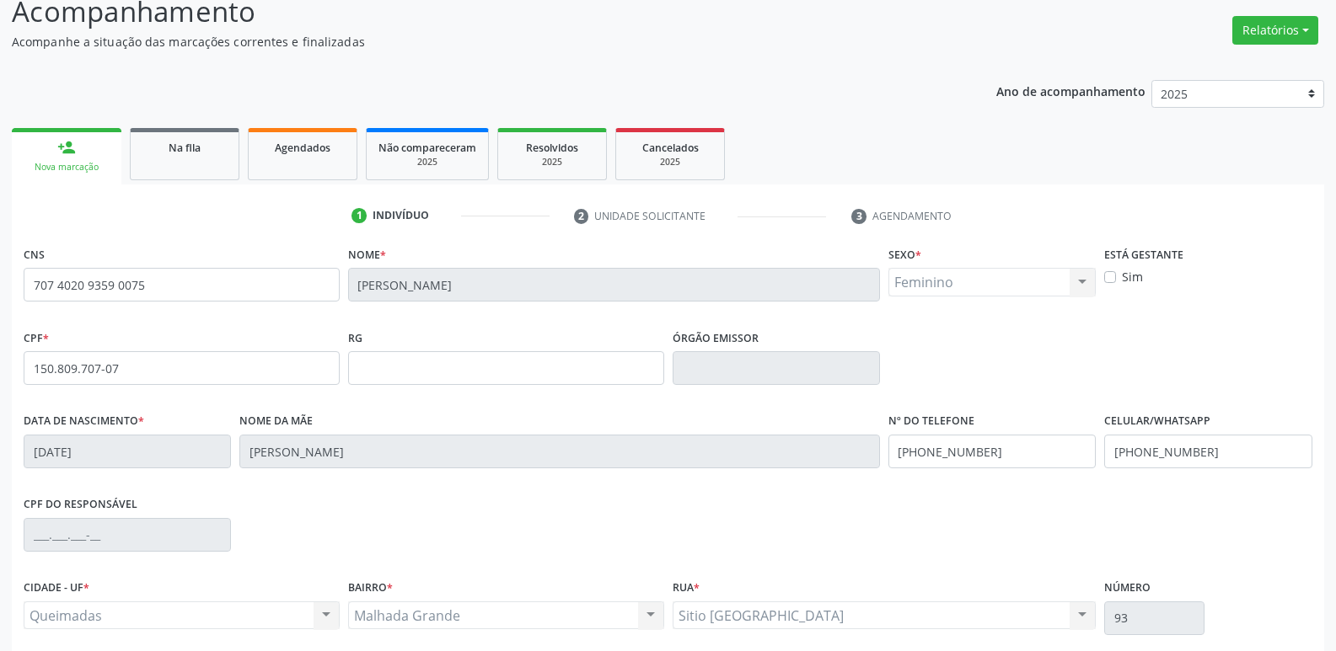
scroll to position [262, 0]
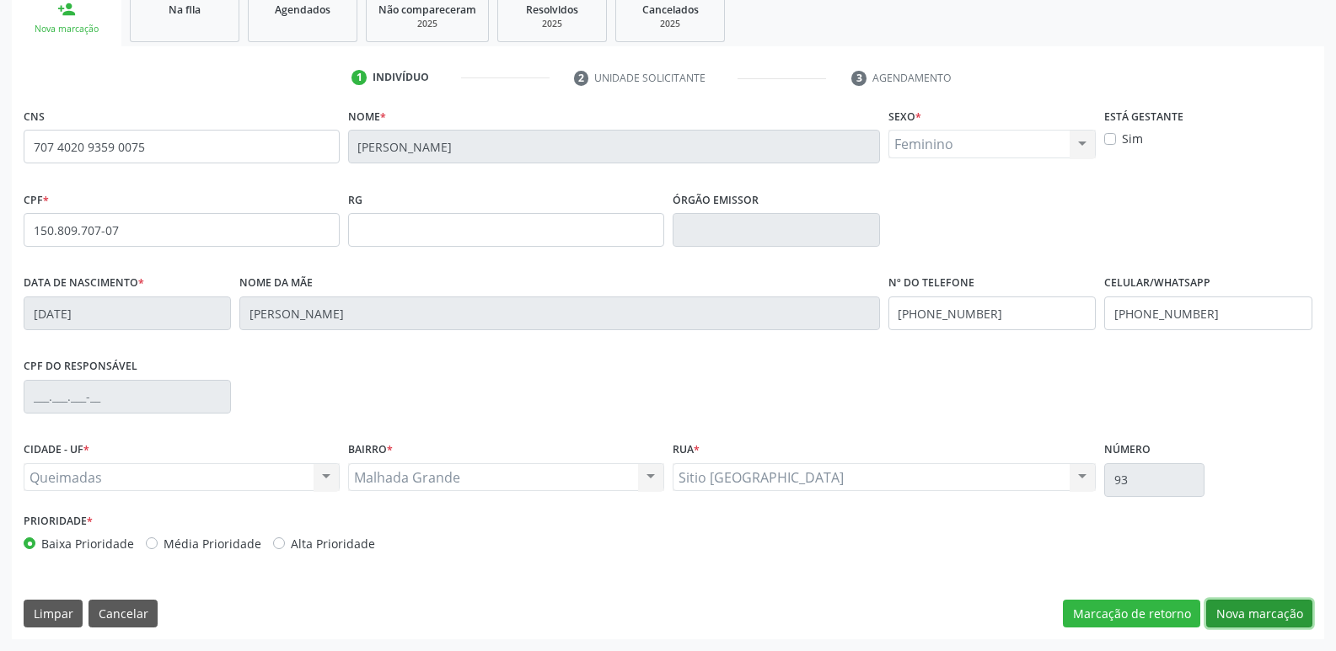
drag, startPoint x: 1284, startPoint y: 614, endPoint x: 887, endPoint y: 581, distance: 398.3
click at [1283, 612] on button "Nova marcação" at bounding box center [1259, 614] width 106 height 29
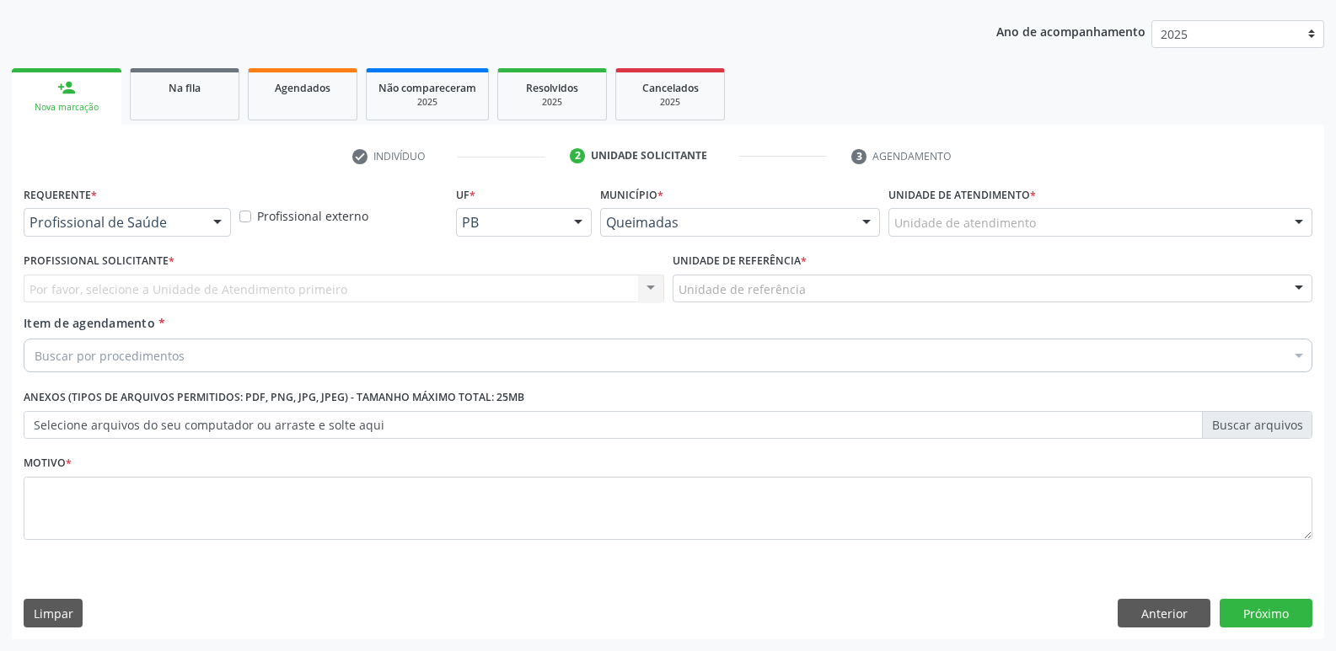
drag, startPoint x: 85, startPoint y: 217, endPoint x: 94, endPoint y: 311, distance: 94.8
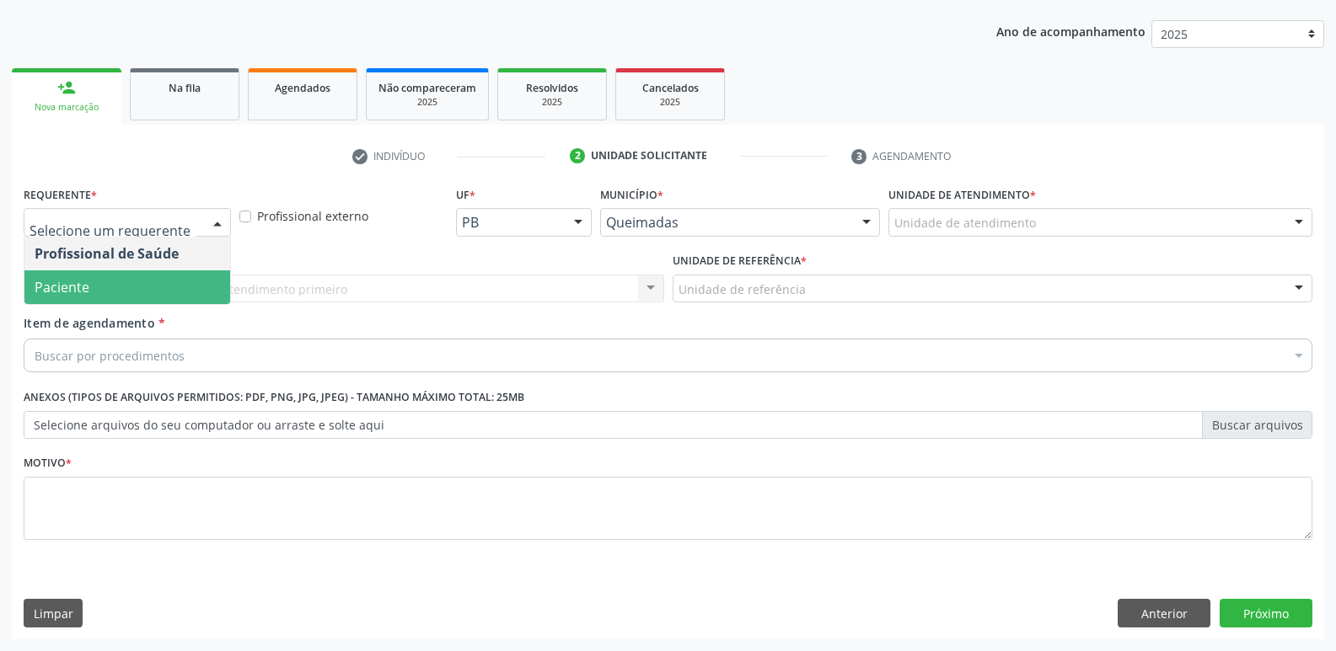
click at [107, 284] on span "Paciente" at bounding box center [127, 288] width 206 height 34
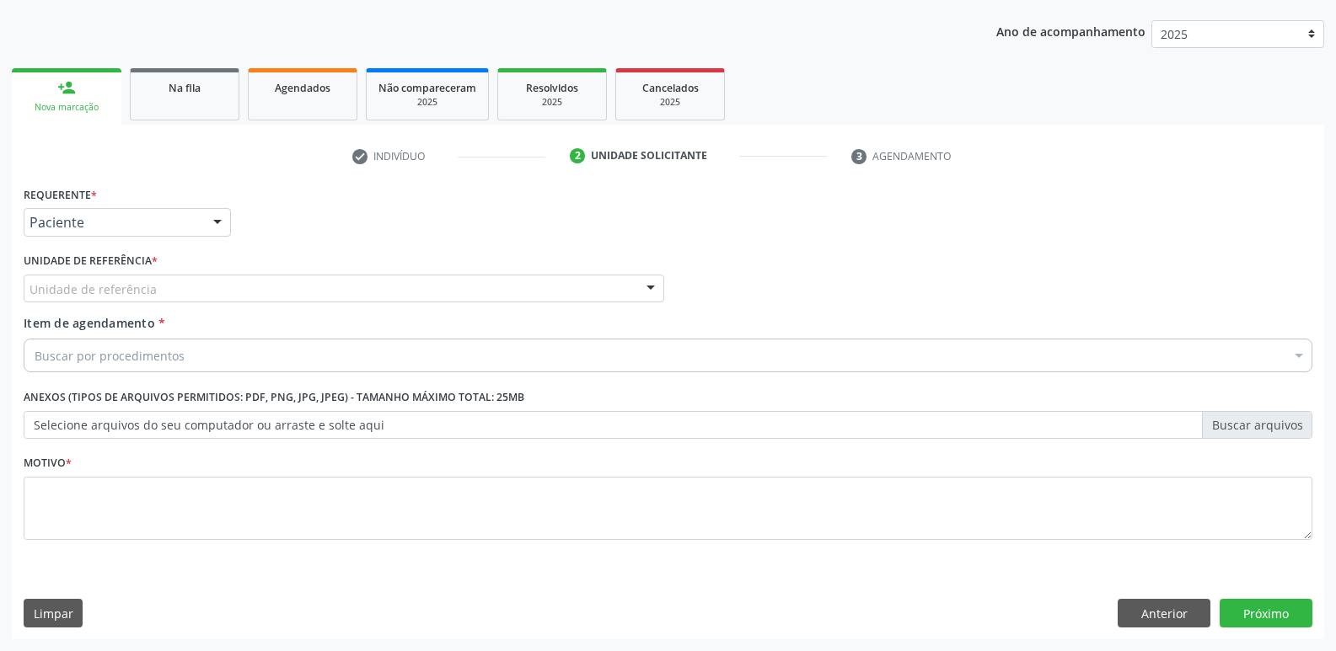
click at [159, 289] on div "Unidade de referência" at bounding box center [344, 289] width 640 height 29
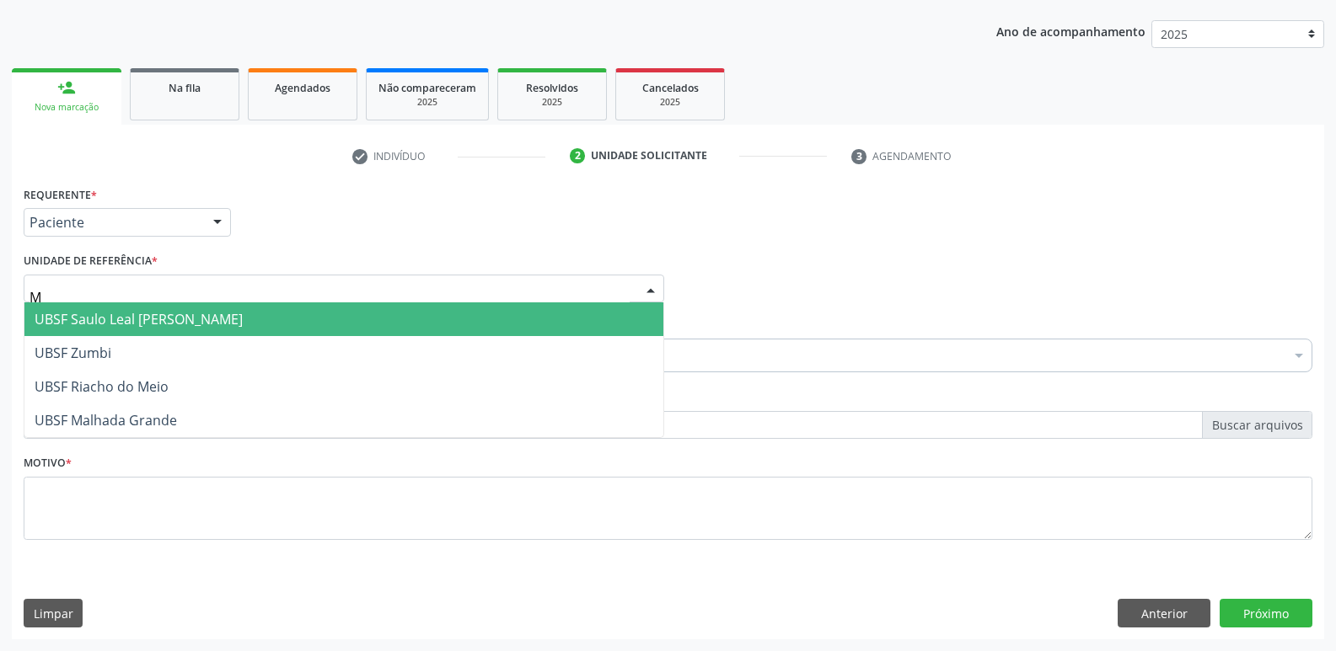
type input "MA"
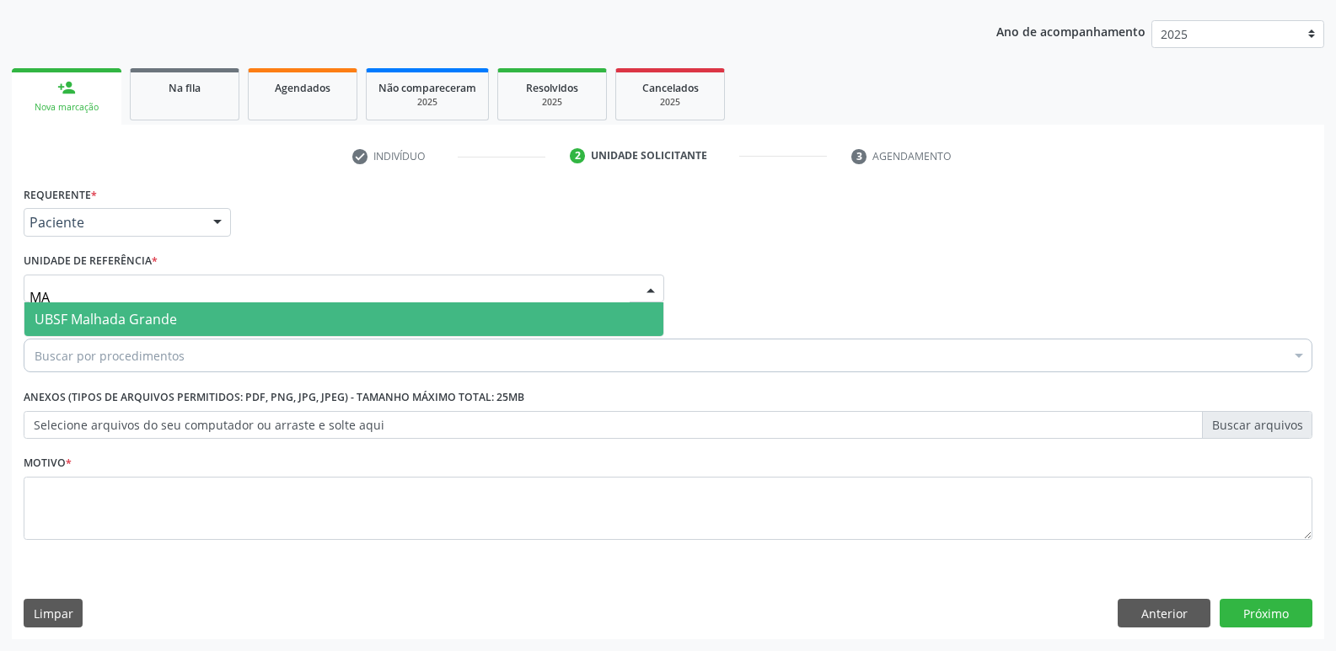
drag, startPoint x: 147, startPoint y: 305, endPoint x: 139, endPoint y: 332, distance: 28.0
click at [143, 308] on span "UBSF Malhada Grande" at bounding box center [343, 320] width 639 height 34
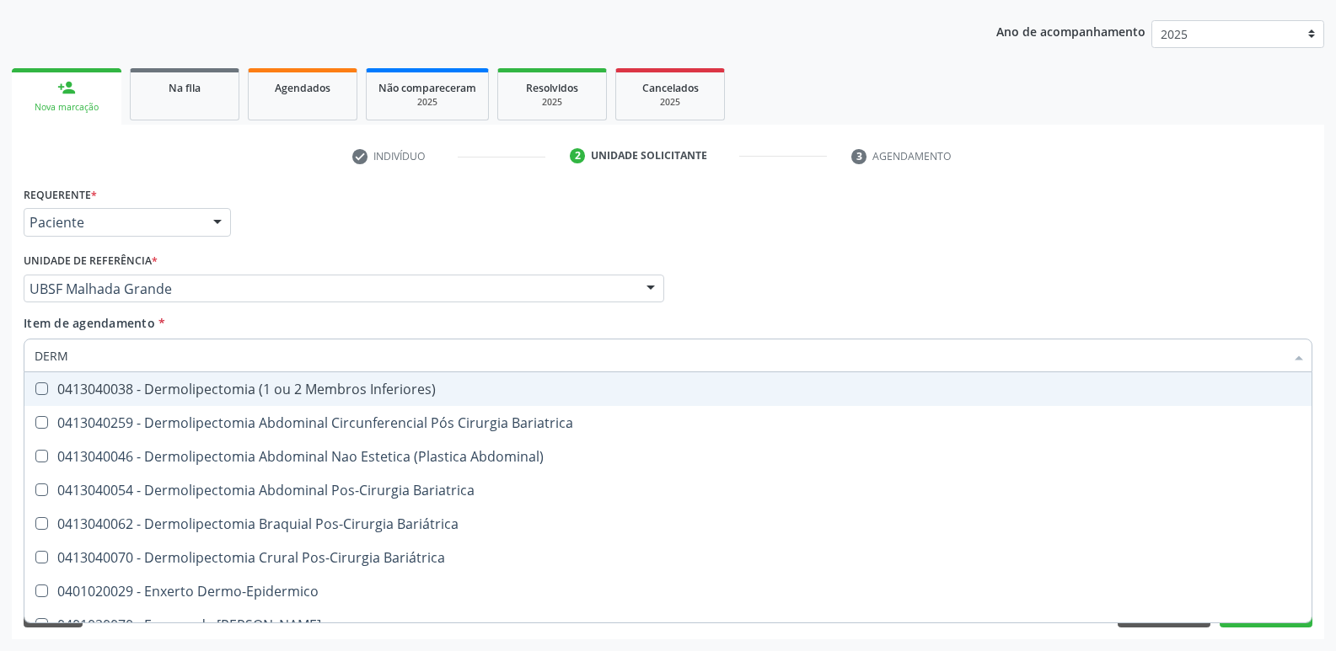
type input "DERMA"
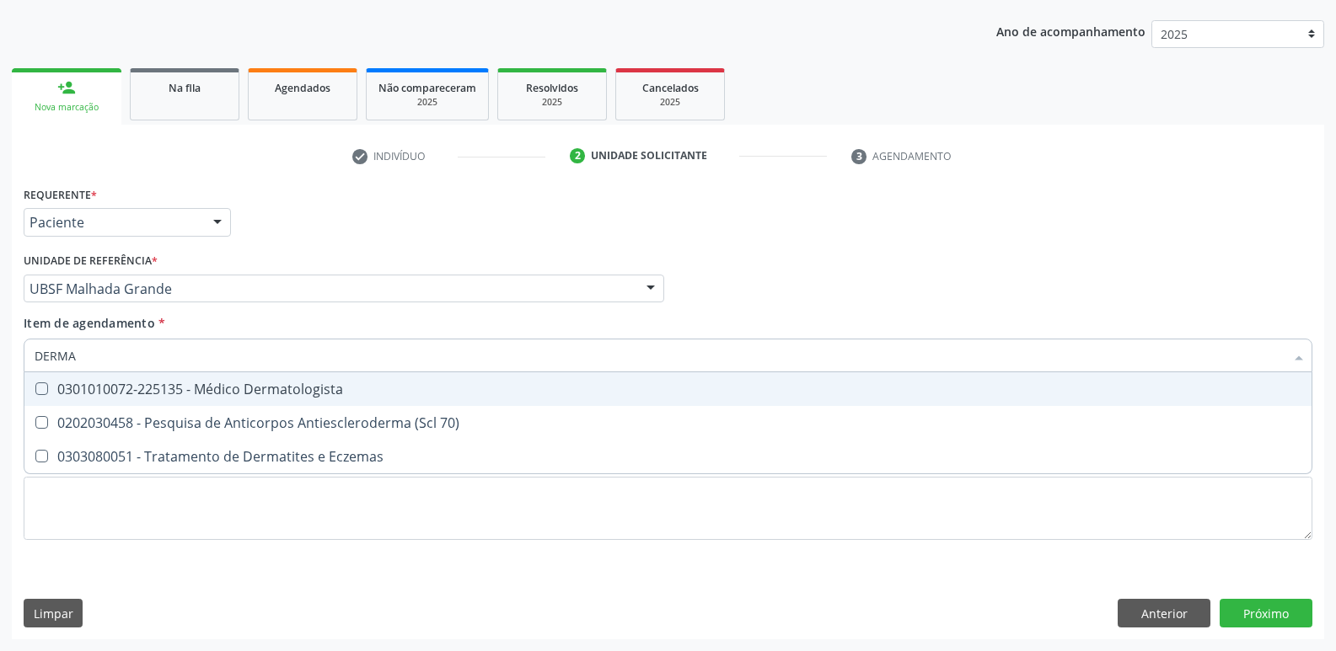
click at [181, 401] on span "0301010072-225135 - Médico Dermatologista" at bounding box center [667, 389] width 1287 height 34
checkbox Dermatologista "true"
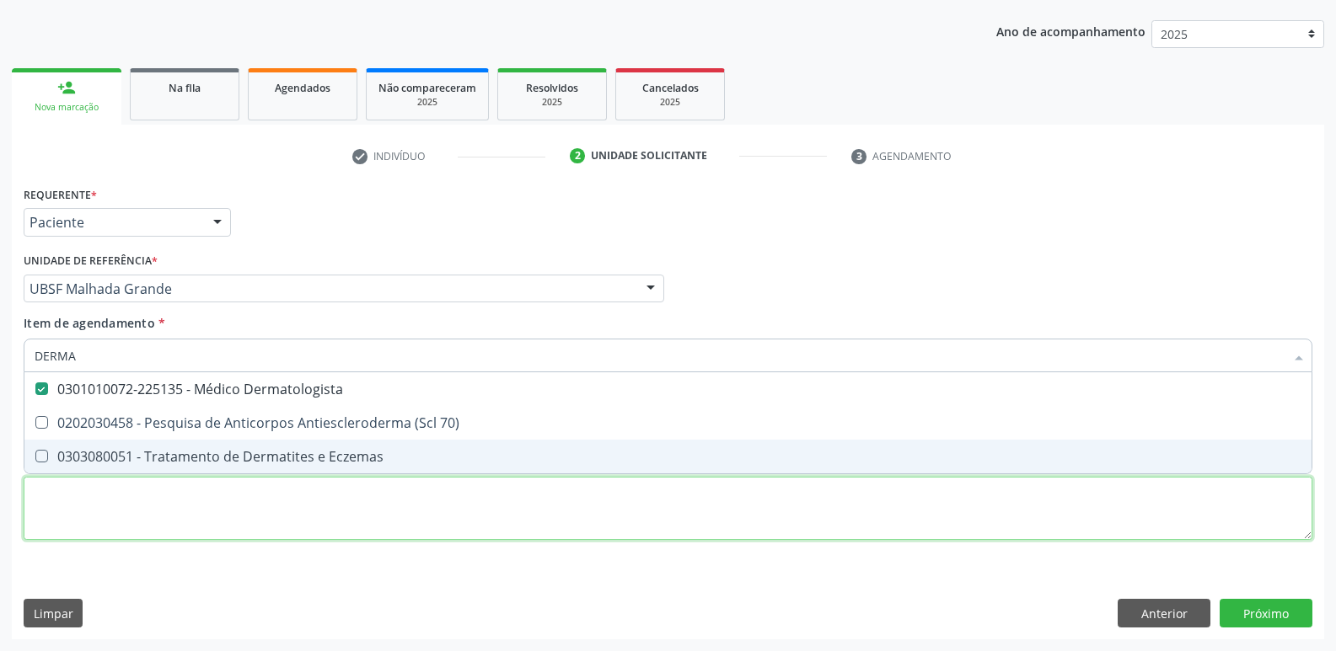
drag, startPoint x: 176, startPoint y: 508, endPoint x: 147, endPoint y: 475, distance: 43.6
click at [174, 506] on div "Requerente * Paciente Profissional de Saúde Paciente Nenhum resultado encontrad…" at bounding box center [668, 373] width 1289 height 382
paste textarea "avaliação"
checkbox 70\) "true"
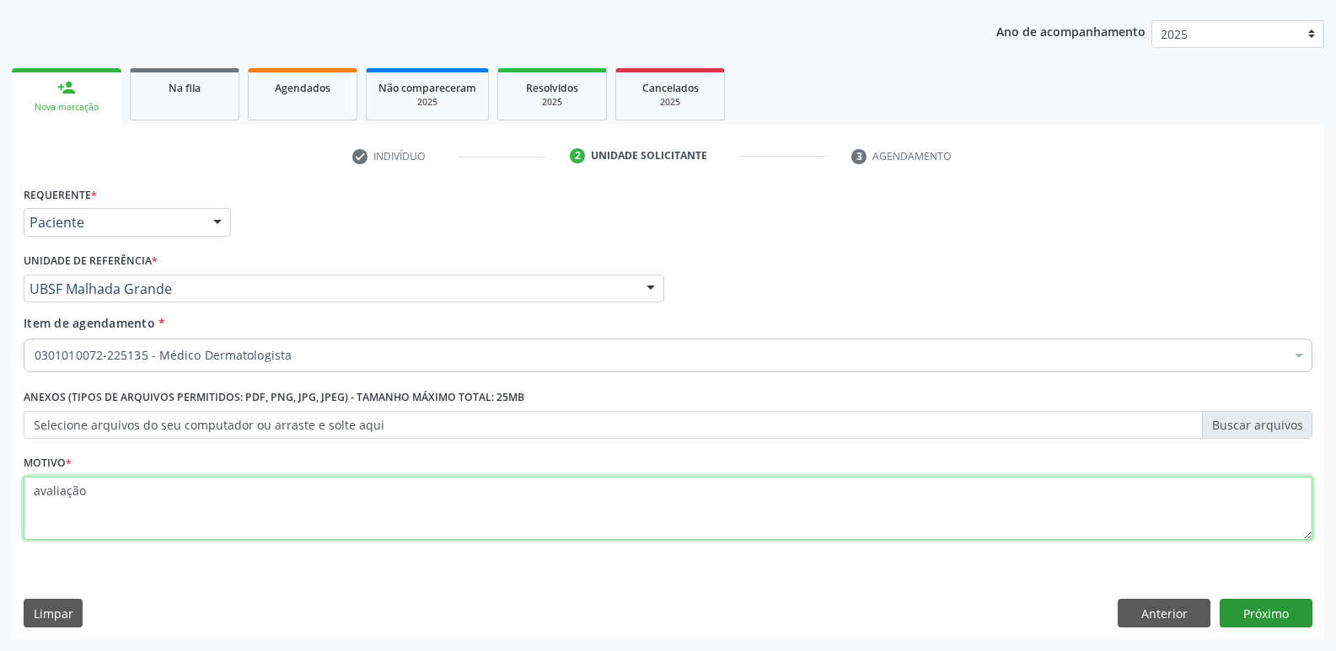
type textarea "avaliação"
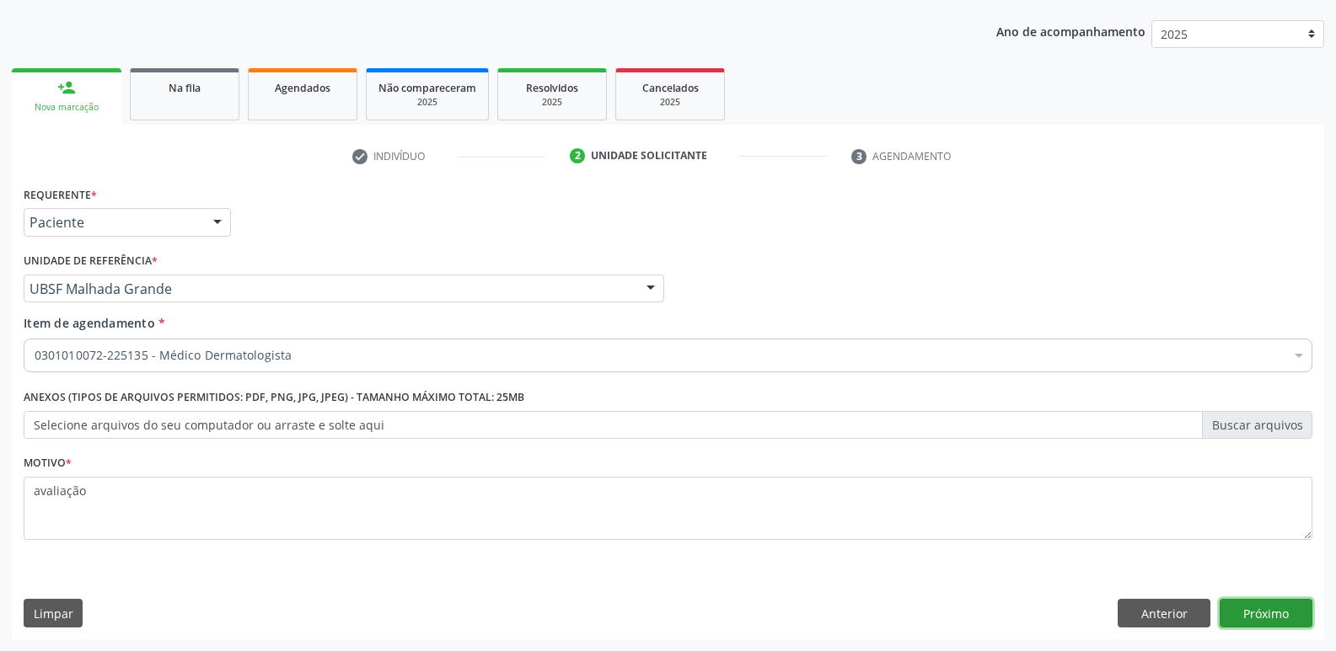
click at [1257, 612] on button "Próximo" at bounding box center [1265, 613] width 93 height 29
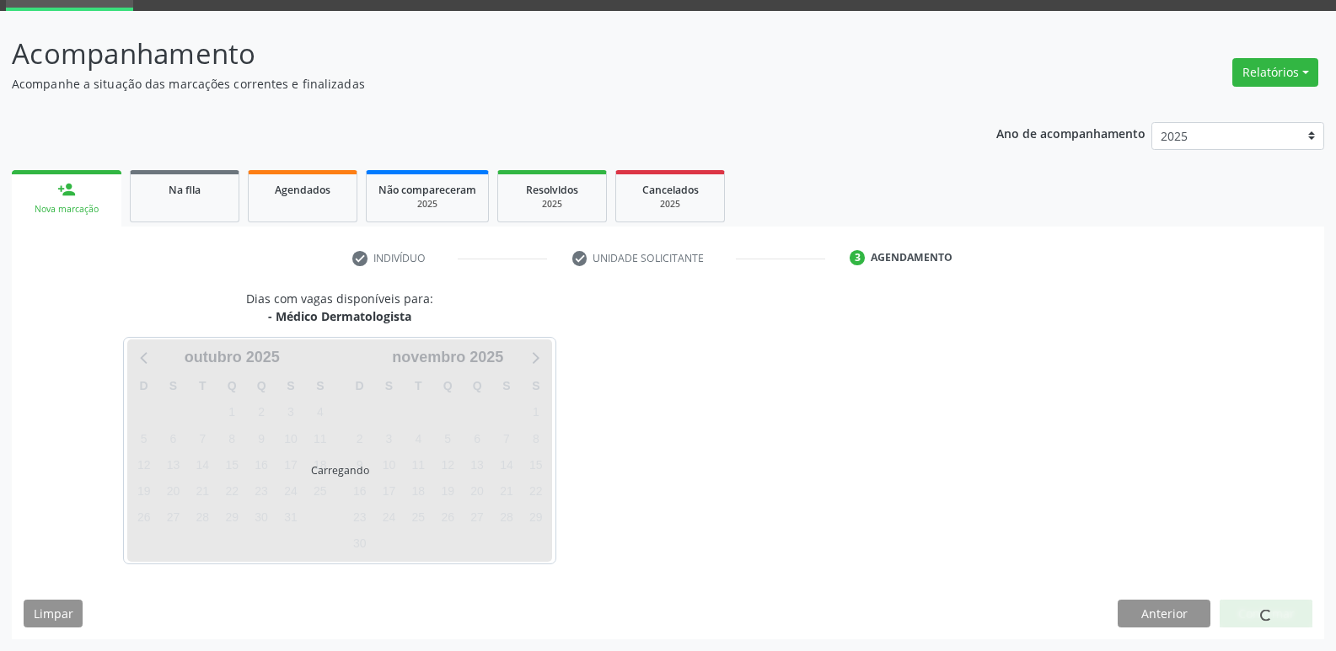
scroll to position [82, 0]
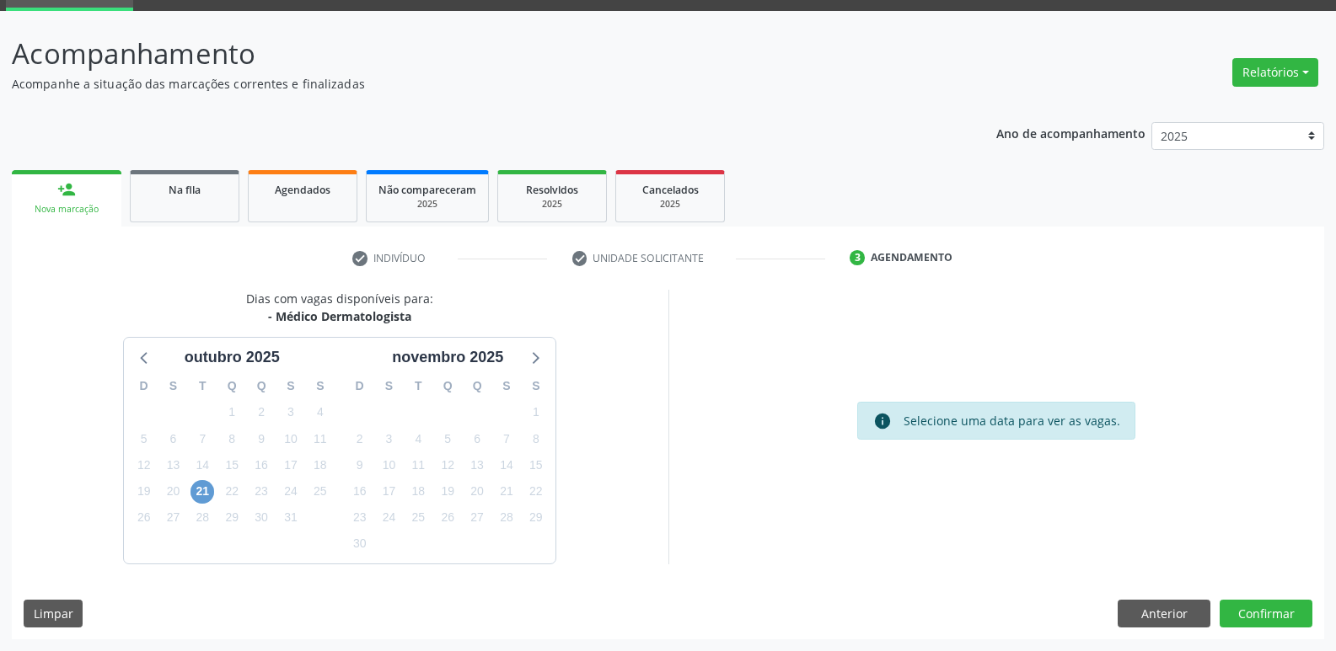
scroll to position [82, 0]
click at [200, 498] on span "21" at bounding box center [202, 492] width 24 height 24
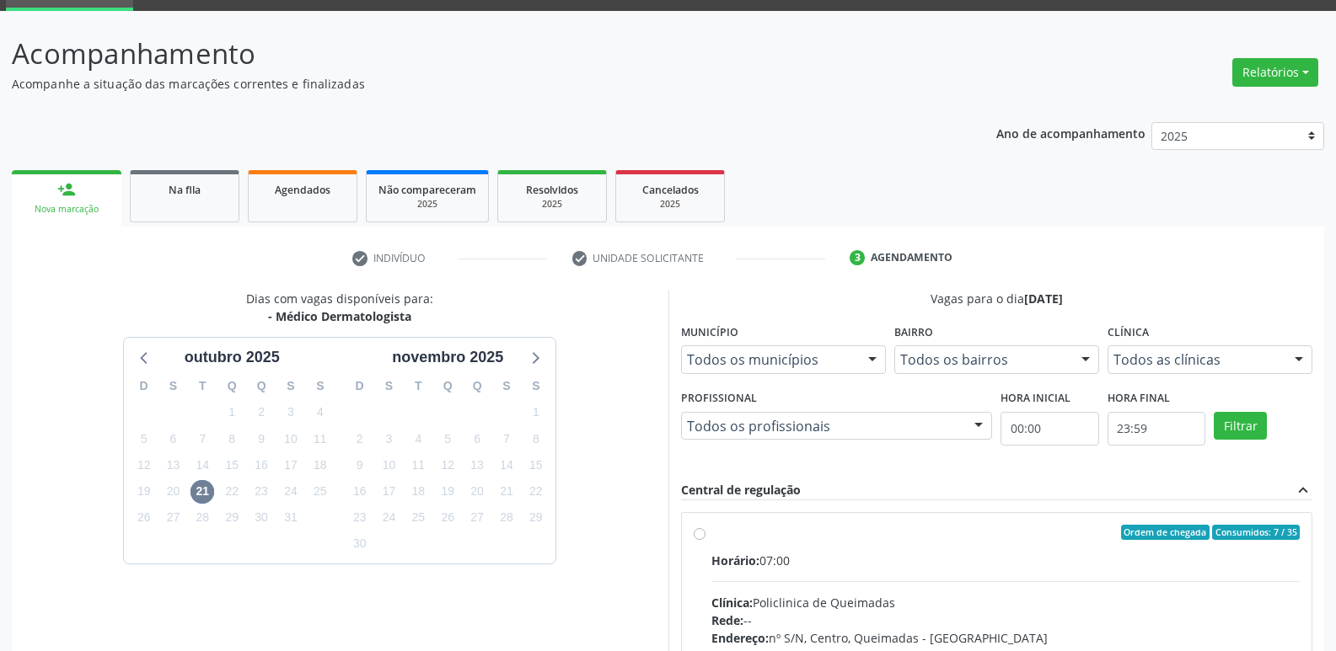
drag, startPoint x: 678, startPoint y: 539, endPoint x: 1082, endPoint y: 526, distance: 404.7
click at [705, 540] on input "Ordem de chegada Consumidos: 7 / 35 Horário: 07:00 Clínica: Policlinica de Quei…" at bounding box center [700, 532] width 12 height 15
radio input "true"
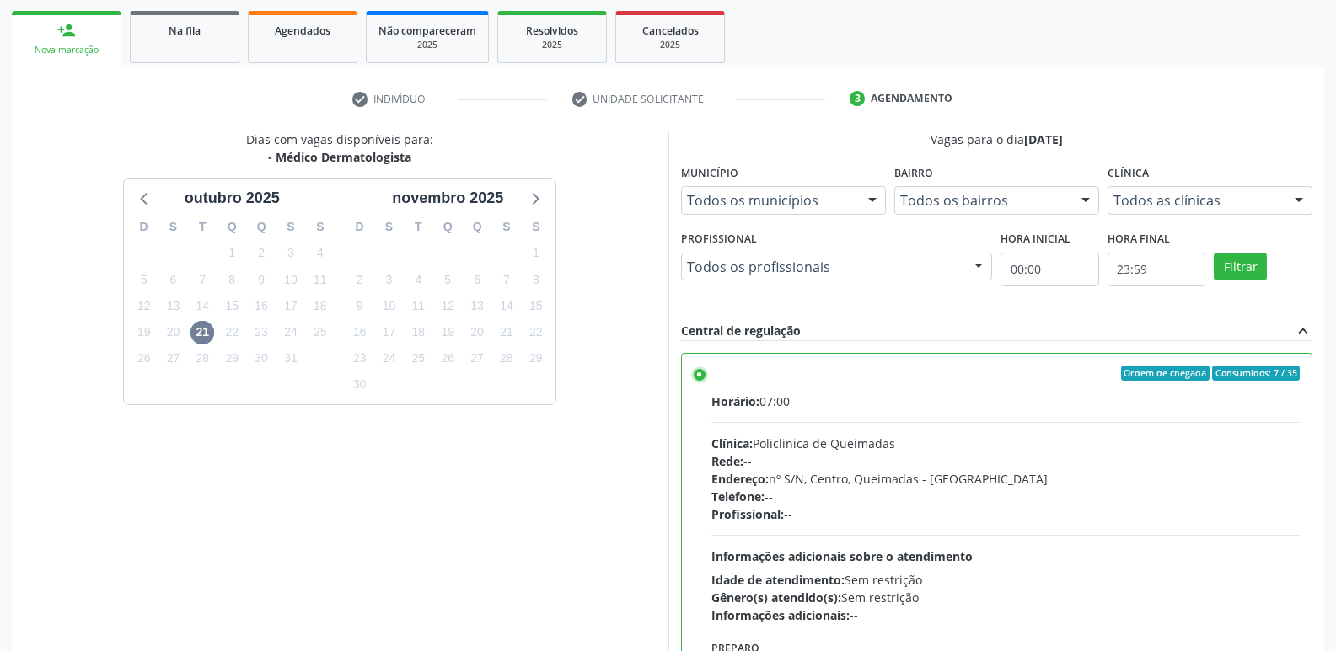
scroll to position [356, 0]
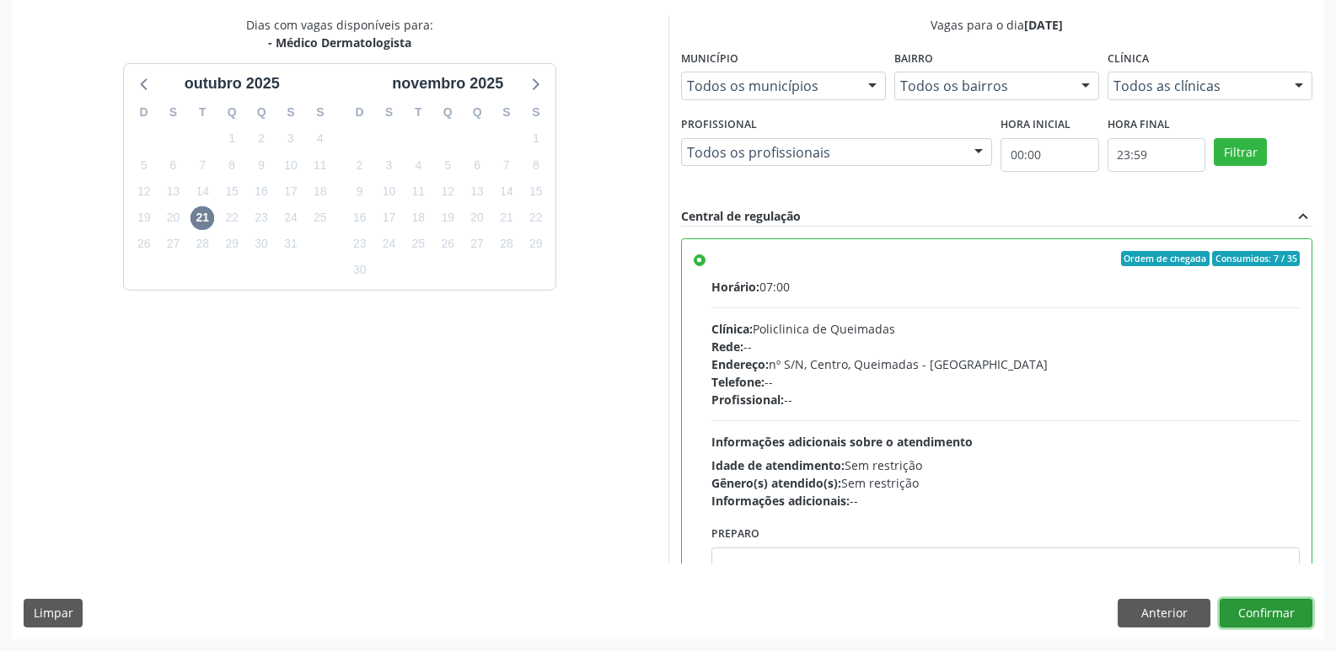
click at [1247, 612] on button "Confirmar" at bounding box center [1265, 613] width 93 height 29
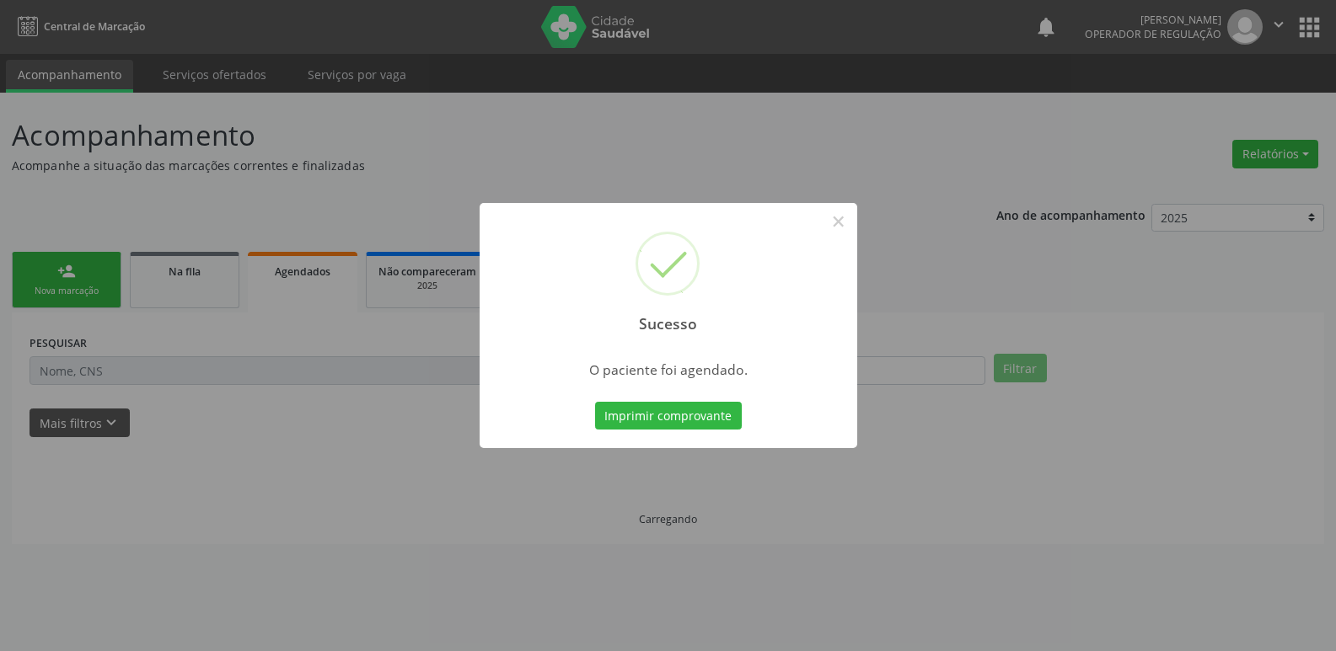
scroll to position [0, 0]
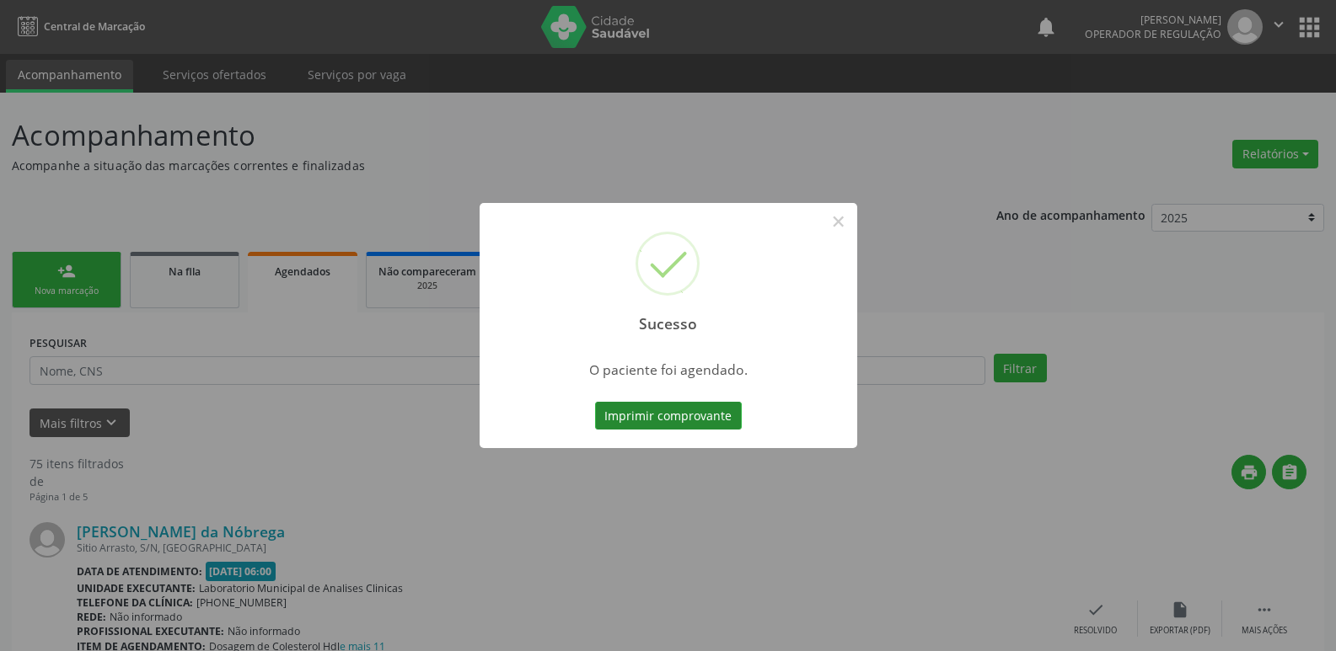
click at [616, 402] on button "Imprimir comprovante" at bounding box center [668, 416] width 147 height 29
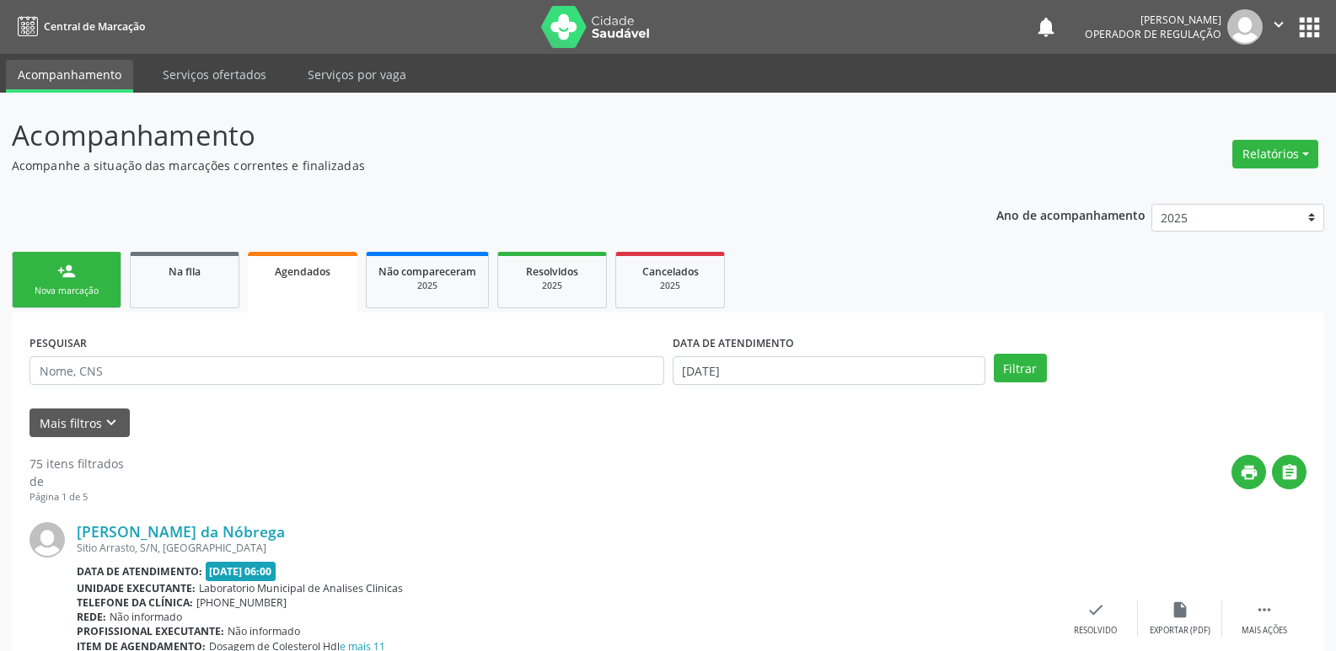
click at [51, 273] on link "person_add Nova marcação" at bounding box center [67, 280] width 110 height 56
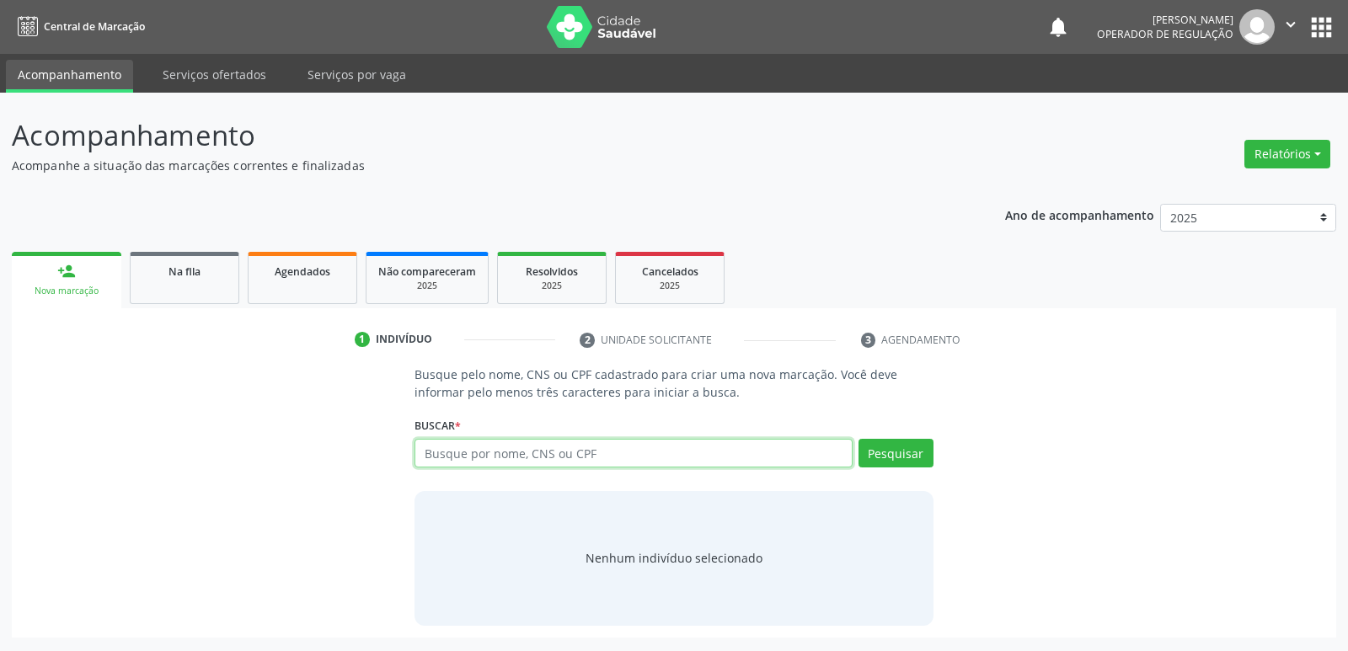
click at [509, 446] on input "text" at bounding box center [633, 453] width 437 height 29
type input "703603052453835"
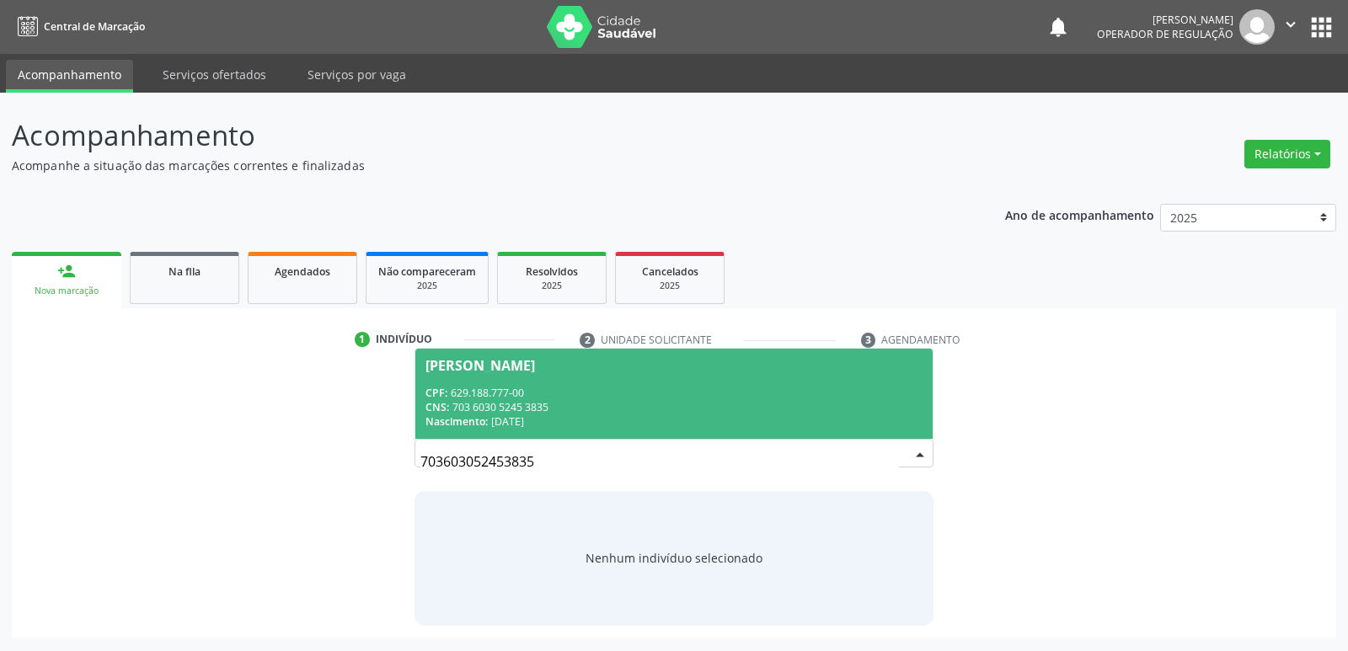
click at [457, 407] on div "CNS: 703 6030 5245 3835" at bounding box center [674, 407] width 496 height 14
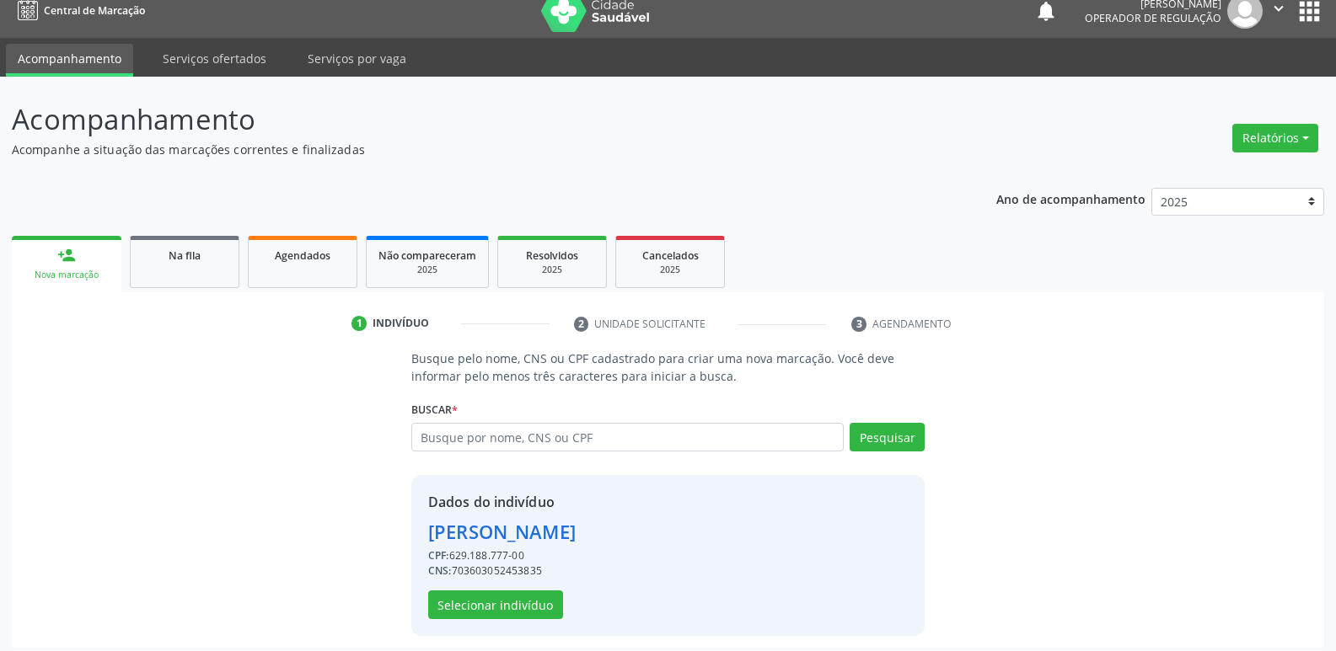
scroll to position [24, 0]
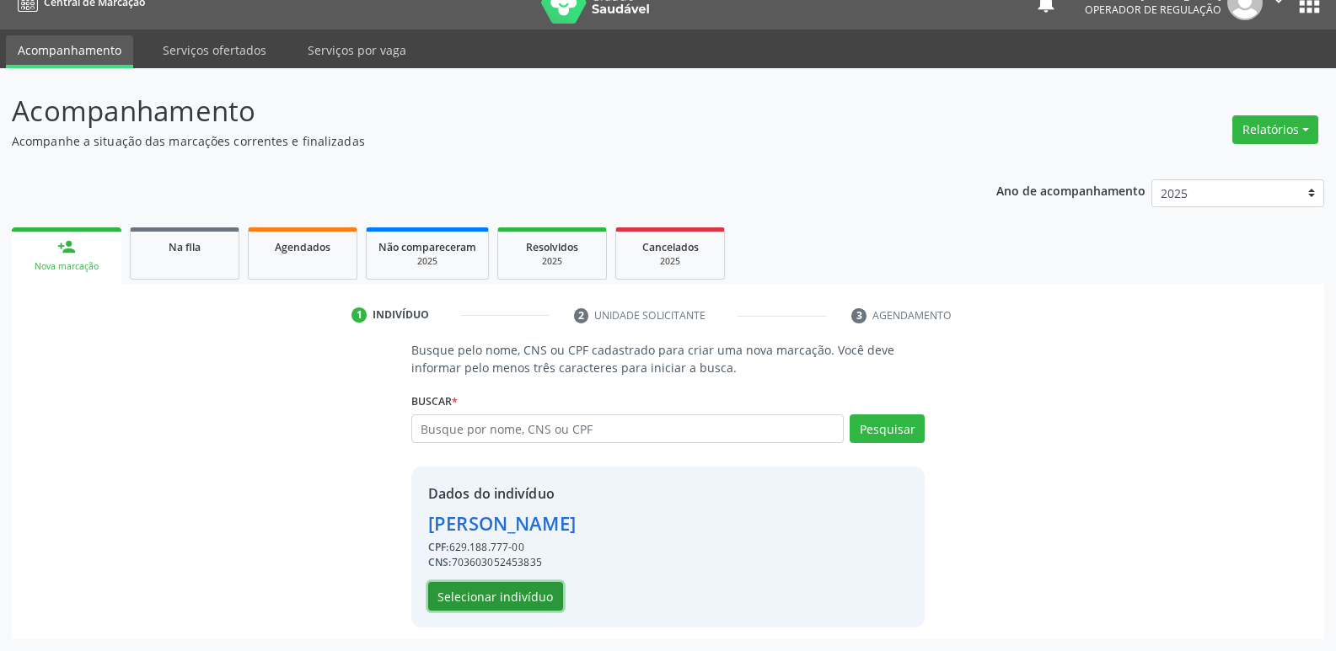
click at [471, 597] on button "Selecionar indivíduo" at bounding box center [495, 596] width 135 height 29
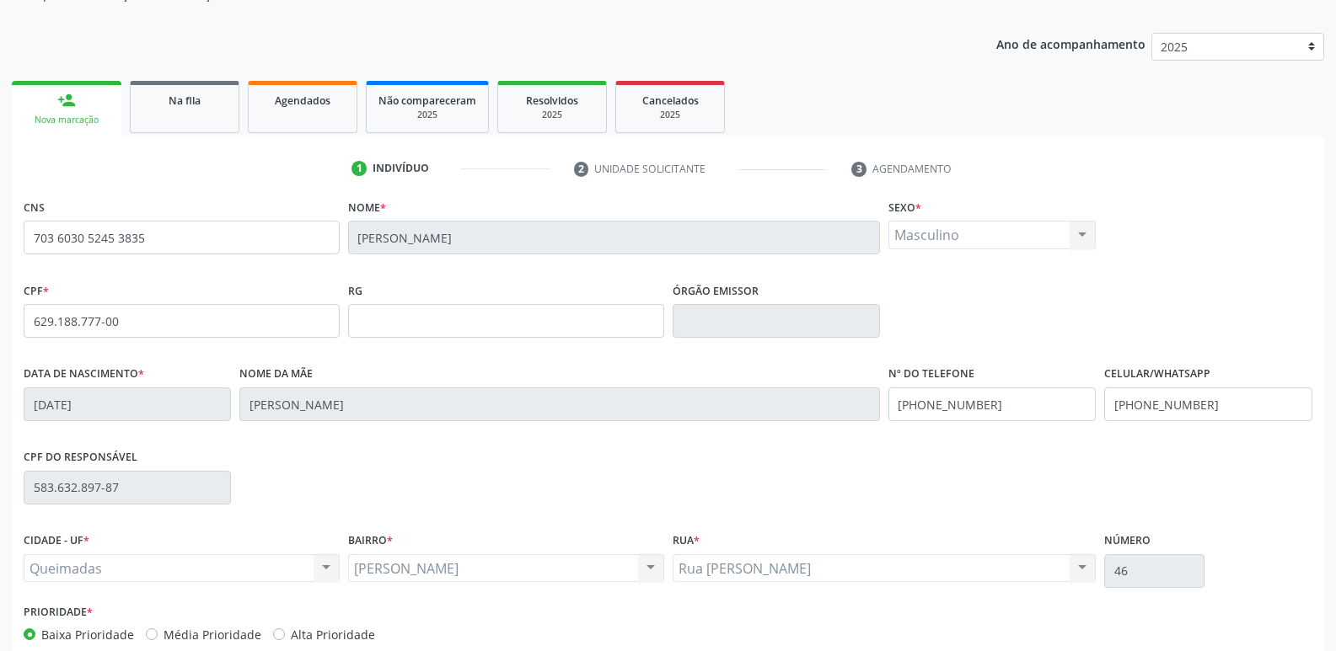
scroll to position [262, 0]
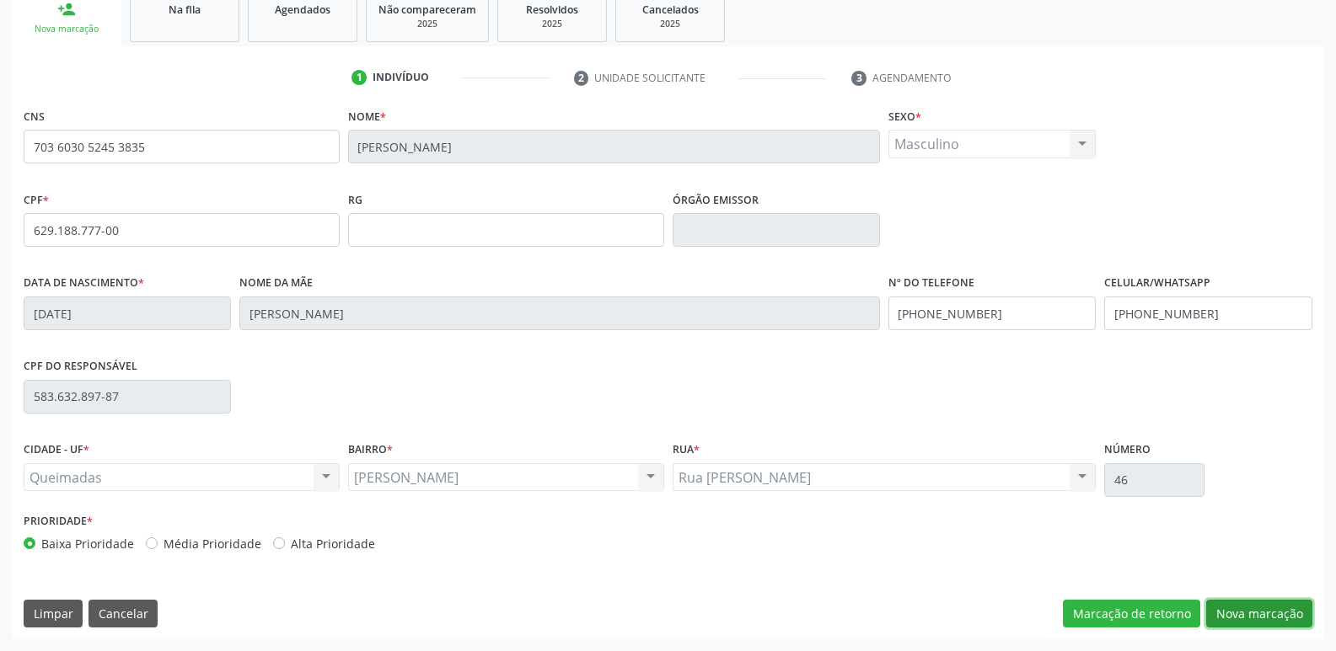
click at [1251, 613] on button "Nova marcação" at bounding box center [1259, 614] width 106 height 29
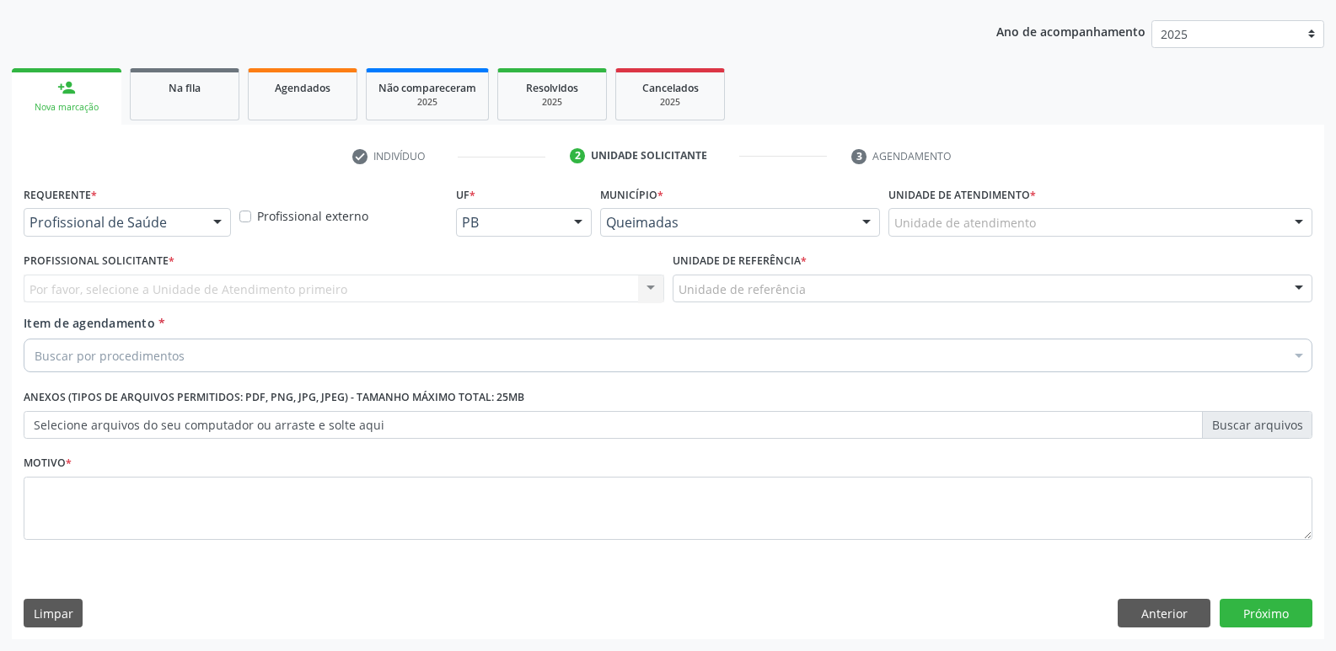
scroll to position [184, 0]
drag, startPoint x: 78, startPoint y: 229, endPoint x: 82, endPoint y: 263, distance: 34.0
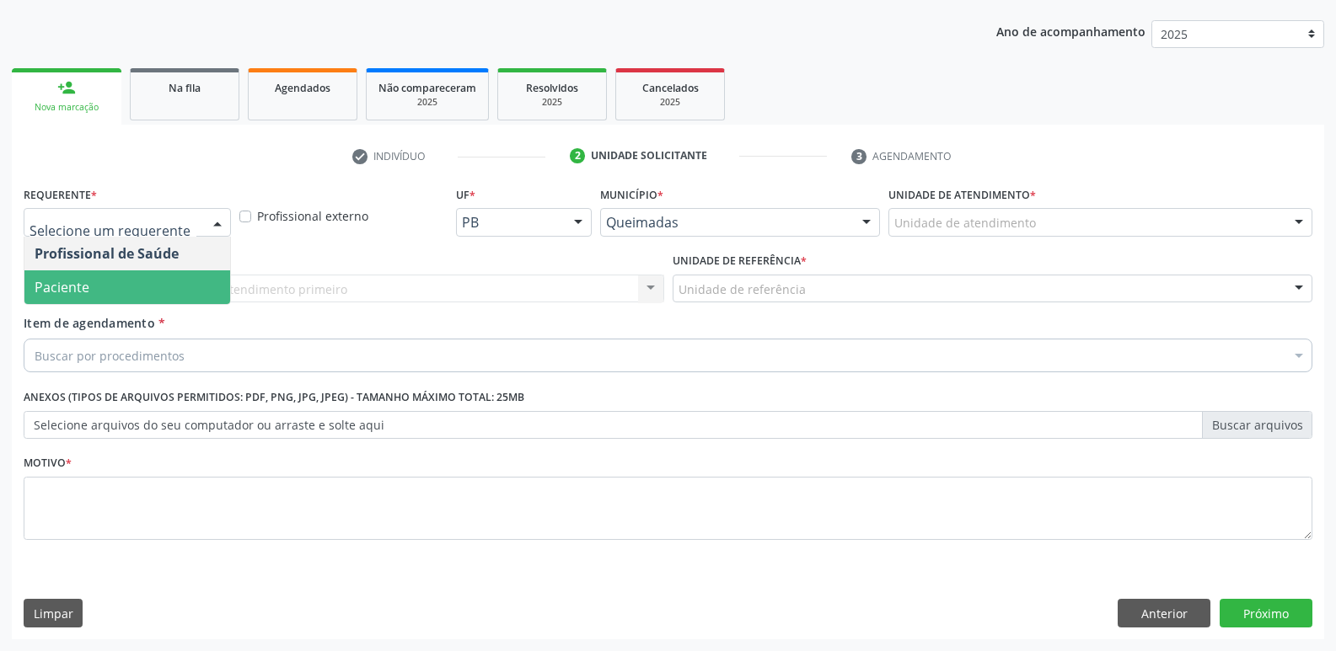
click at [83, 280] on span "Paciente" at bounding box center [62, 287] width 55 height 19
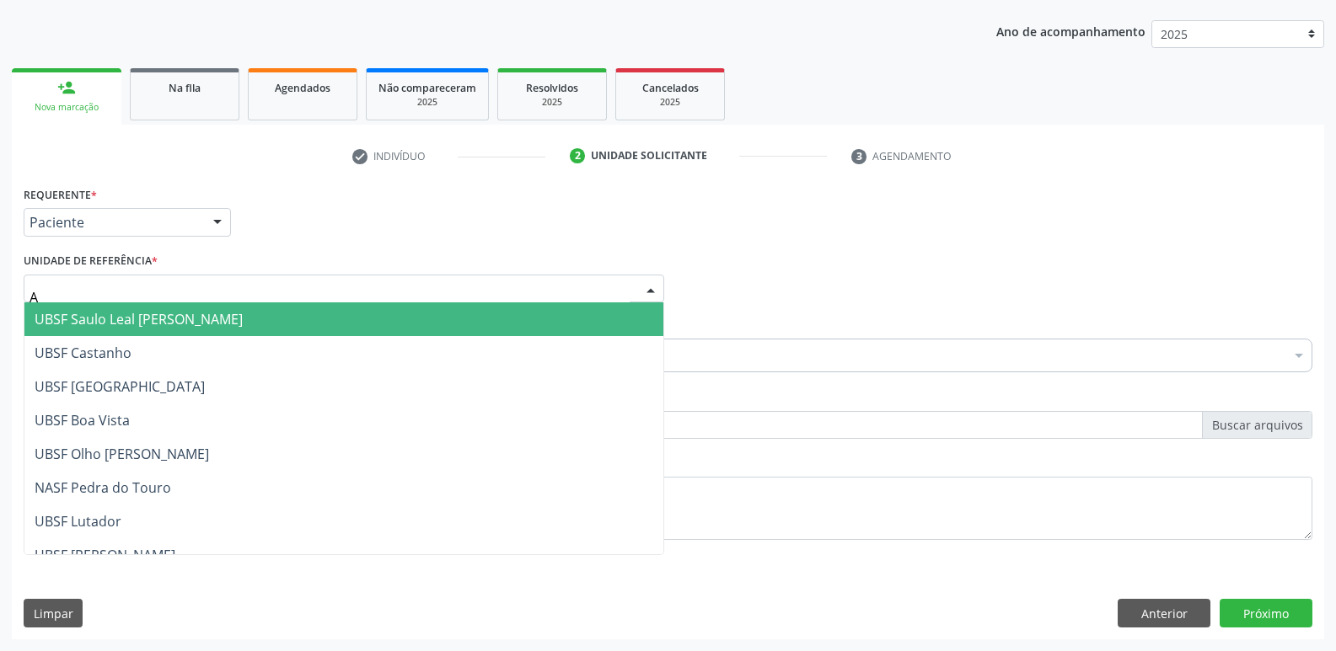
type input "AN"
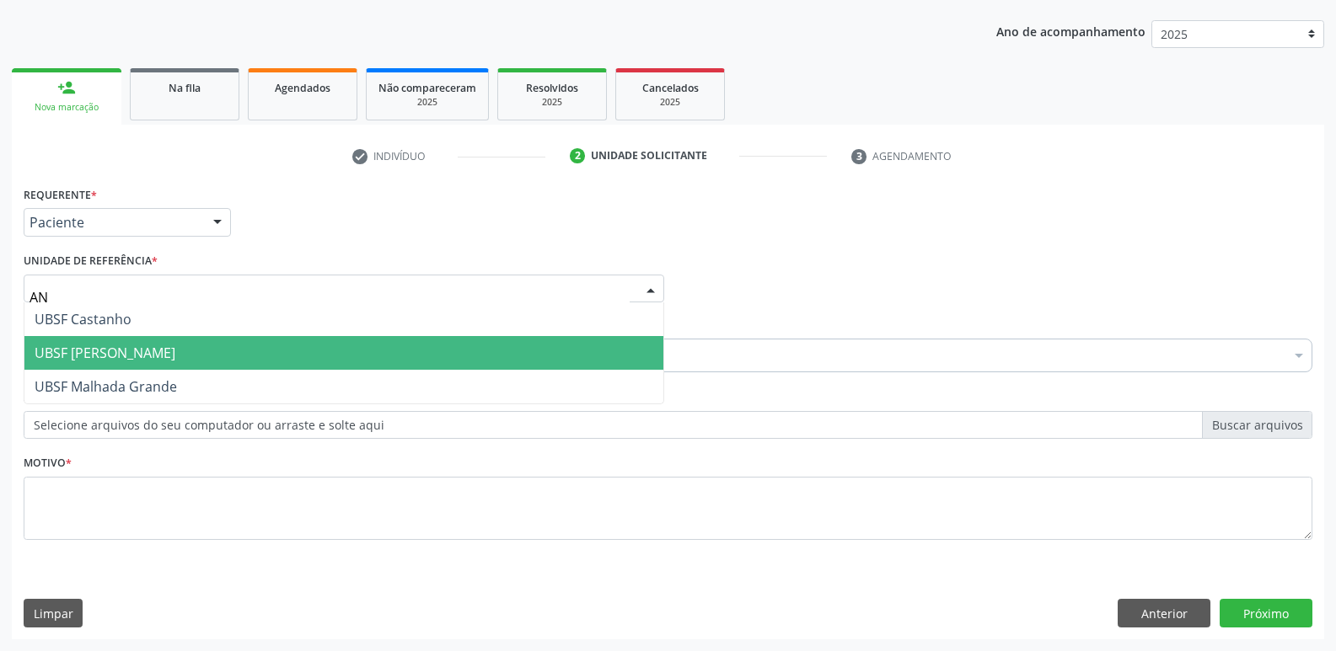
click at [106, 355] on span "UBSF [PERSON_NAME]" at bounding box center [105, 353] width 141 height 19
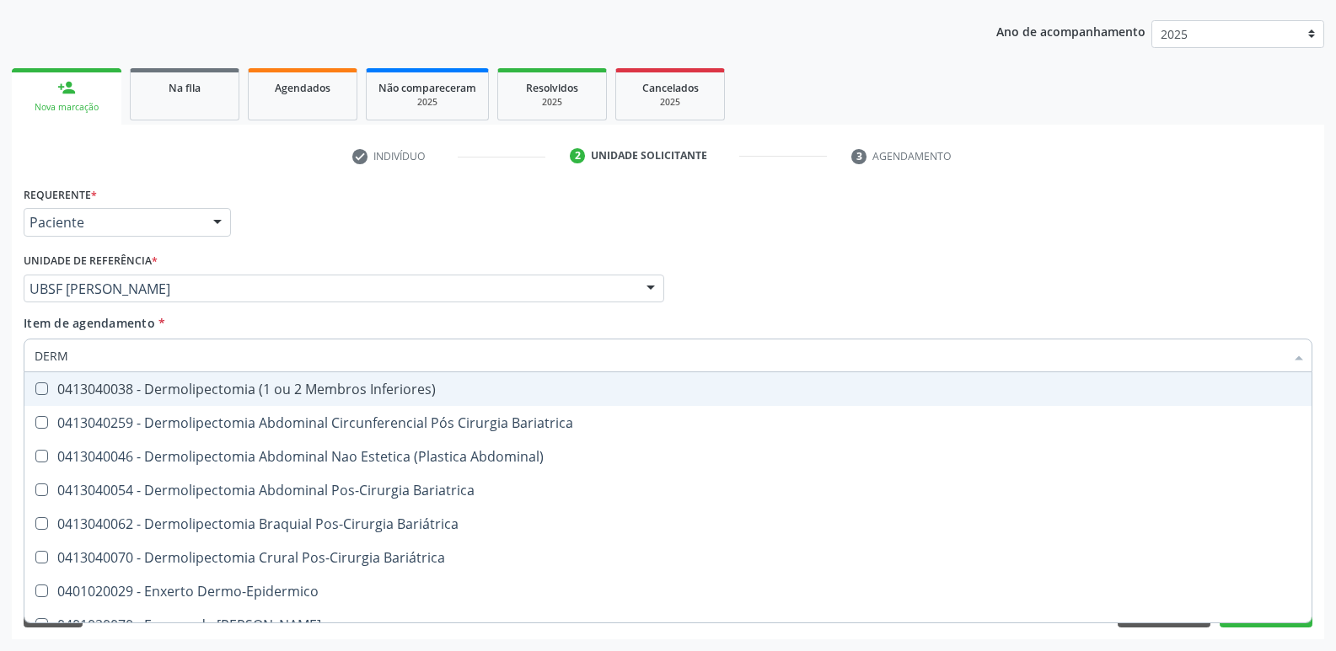
type input "DERMA"
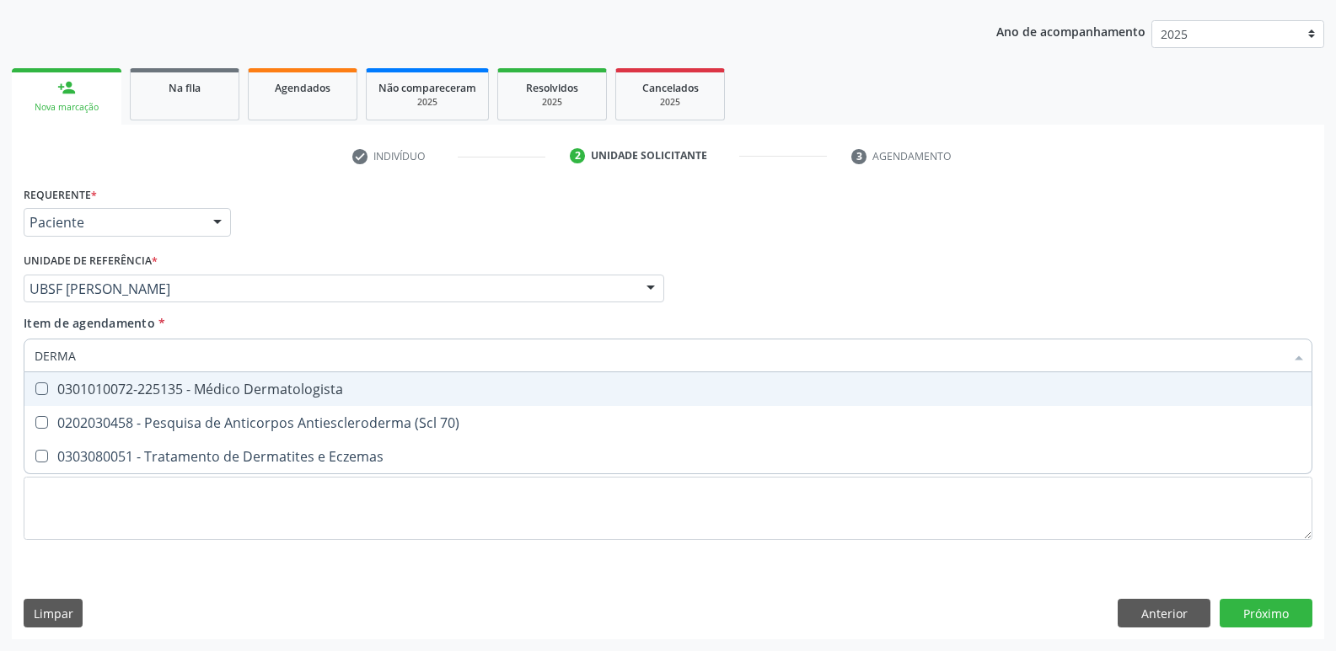
drag, startPoint x: 210, startPoint y: 382, endPoint x: 205, endPoint y: 406, distance: 25.0
click at [208, 399] on span "0301010072-225135 - Médico Dermatologista" at bounding box center [667, 389] width 1287 height 34
checkbox Dermatologista "true"
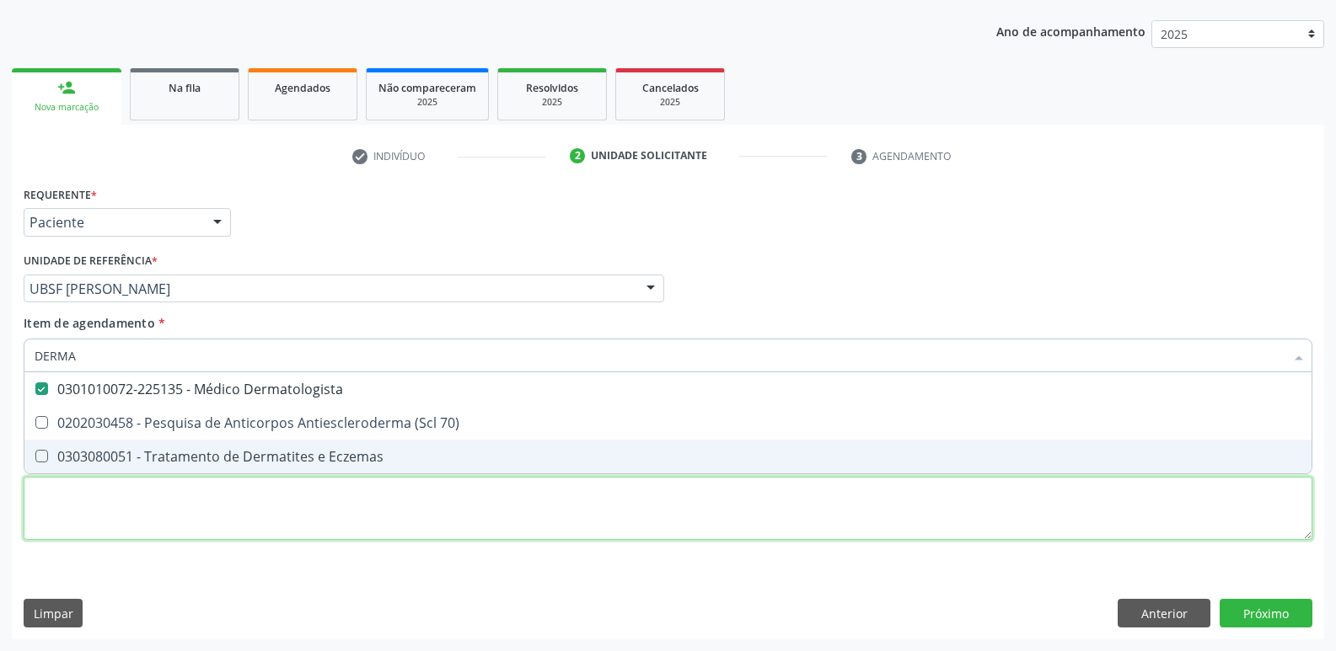
click at [190, 528] on div "Requerente * Paciente Profissional de Saúde Paciente Nenhum resultado encontrad…" at bounding box center [668, 373] width 1289 height 382
paste textarea "avaliação"
checkbox 70\) "true"
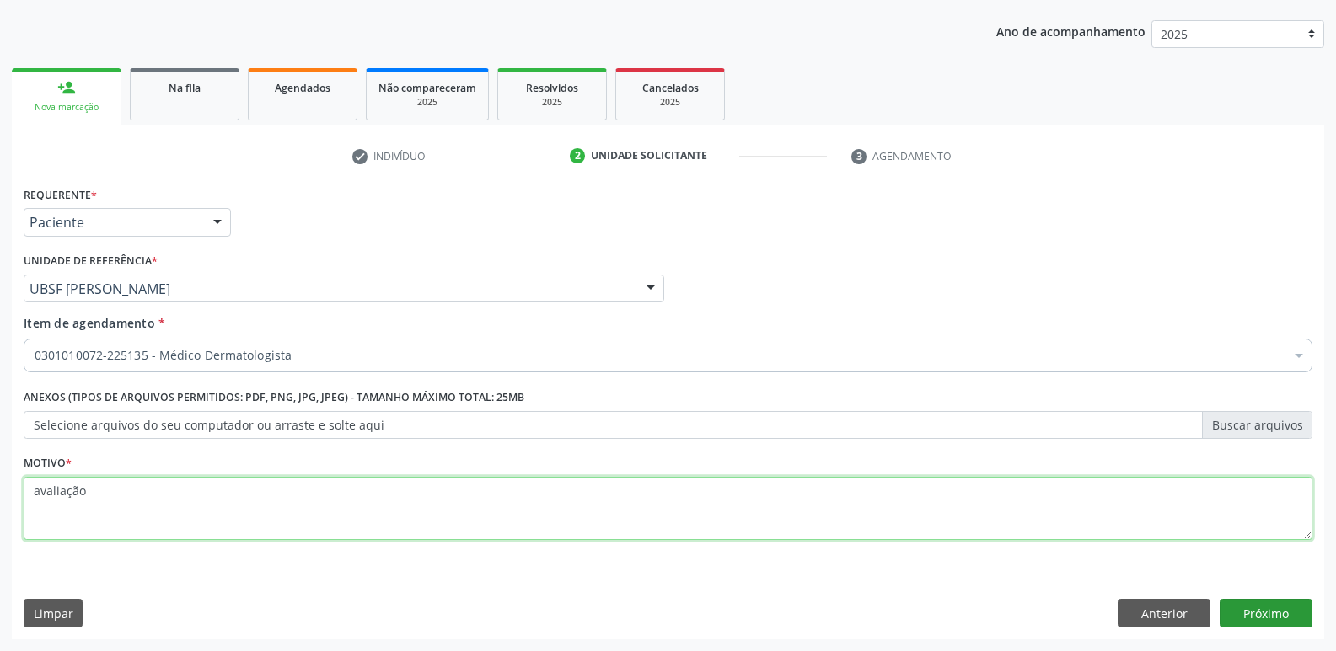
type textarea "avaliação"
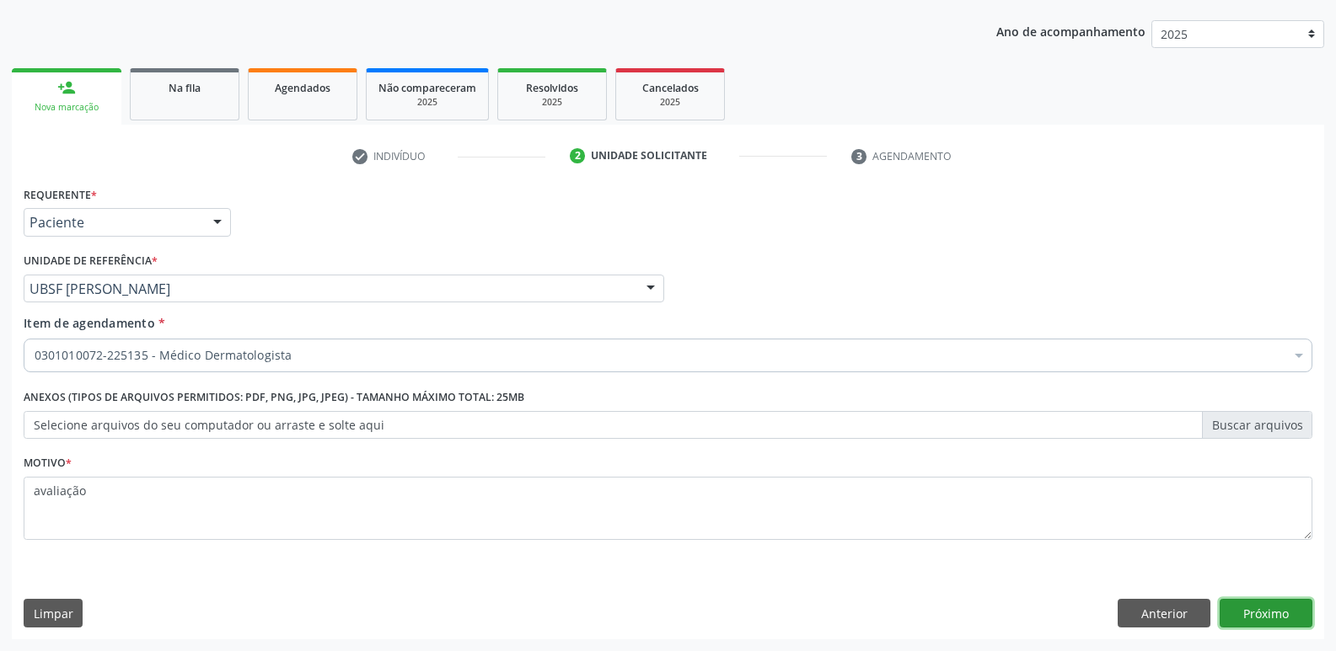
click at [1283, 615] on button "Próximo" at bounding box center [1265, 613] width 93 height 29
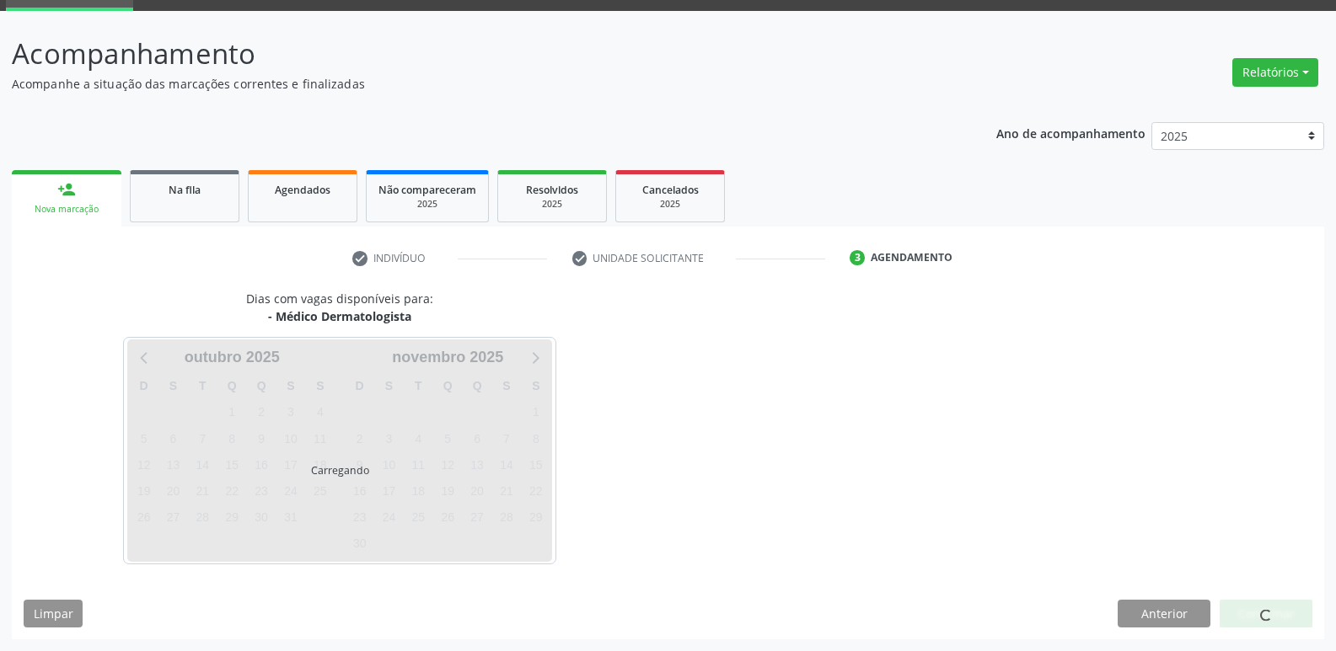
scroll to position [82, 0]
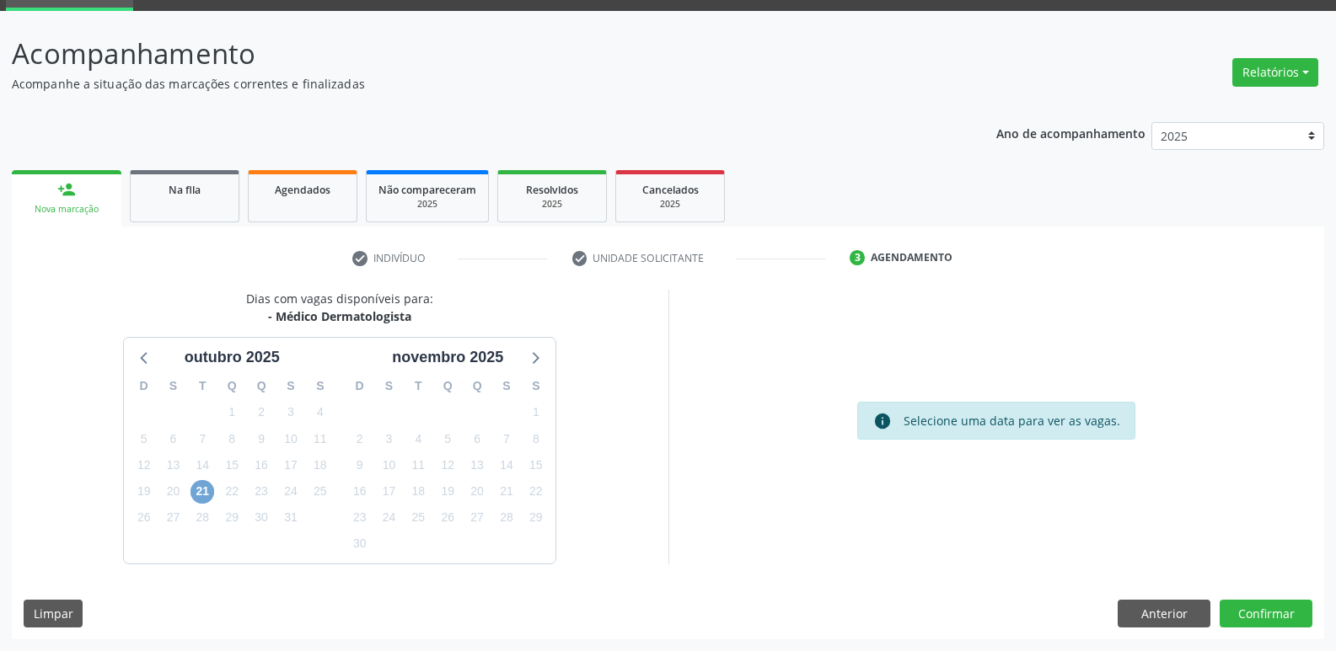
click at [201, 488] on span "21" at bounding box center [202, 492] width 24 height 24
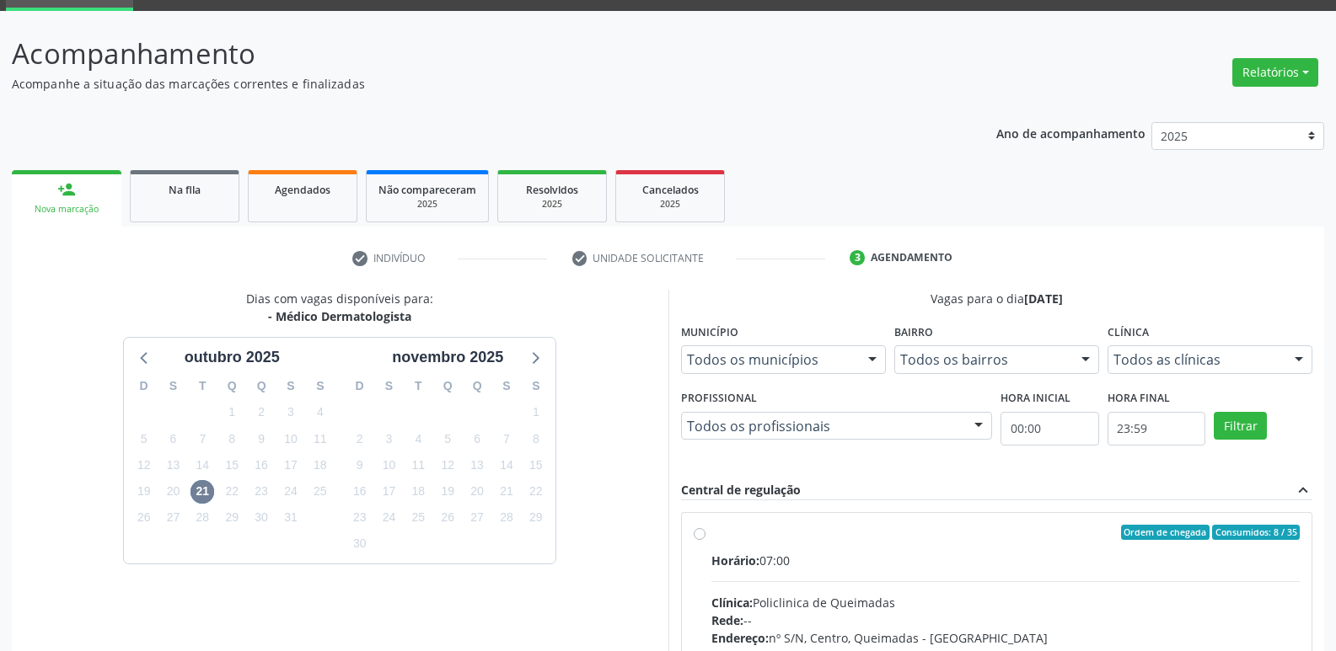
drag, startPoint x: 1231, startPoint y: 570, endPoint x: 1227, endPoint y: 488, distance: 81.9
click at [1228, 548] on label "Ordem de chegada Consumidos: 8 / 35 Horário: 07:00 Clínica: Policlinica de Quei…" at bounding box center [1005, 654] width 589 height 259
radio input "true"
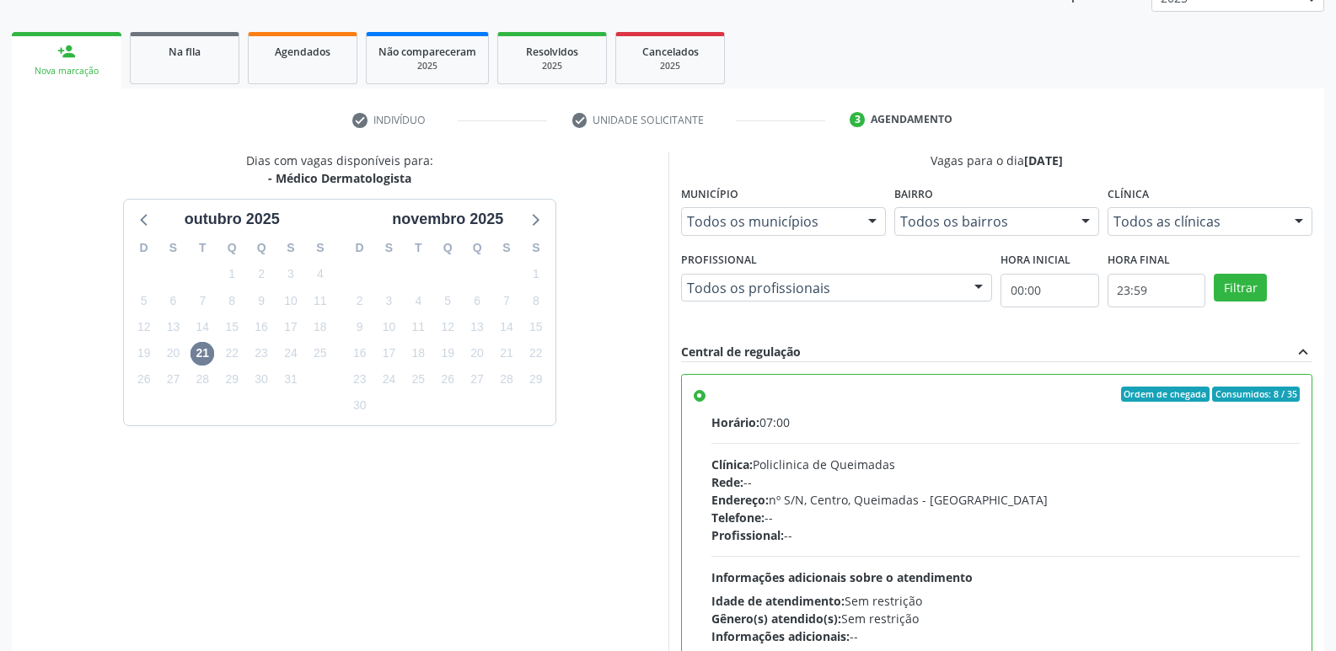
scroll to position [356, 0]
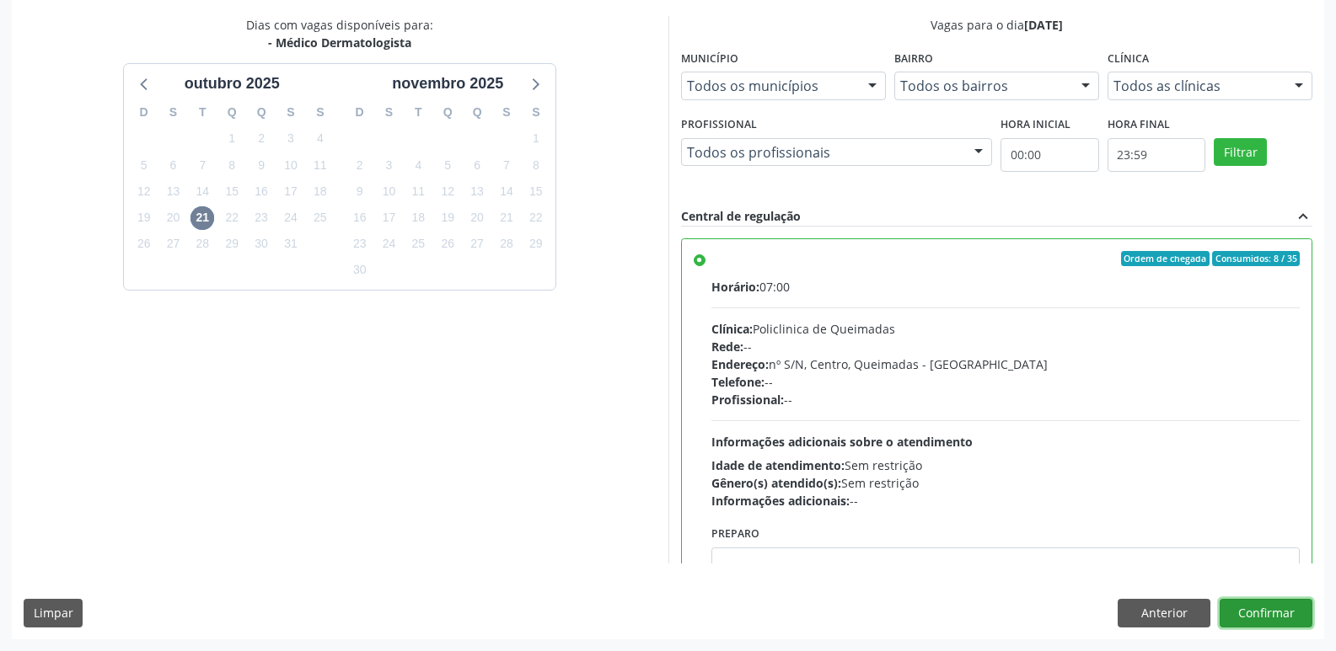
click at [1257, 610] on button "Confirmar" at bounding box center [1265, 613] width 93 height 29
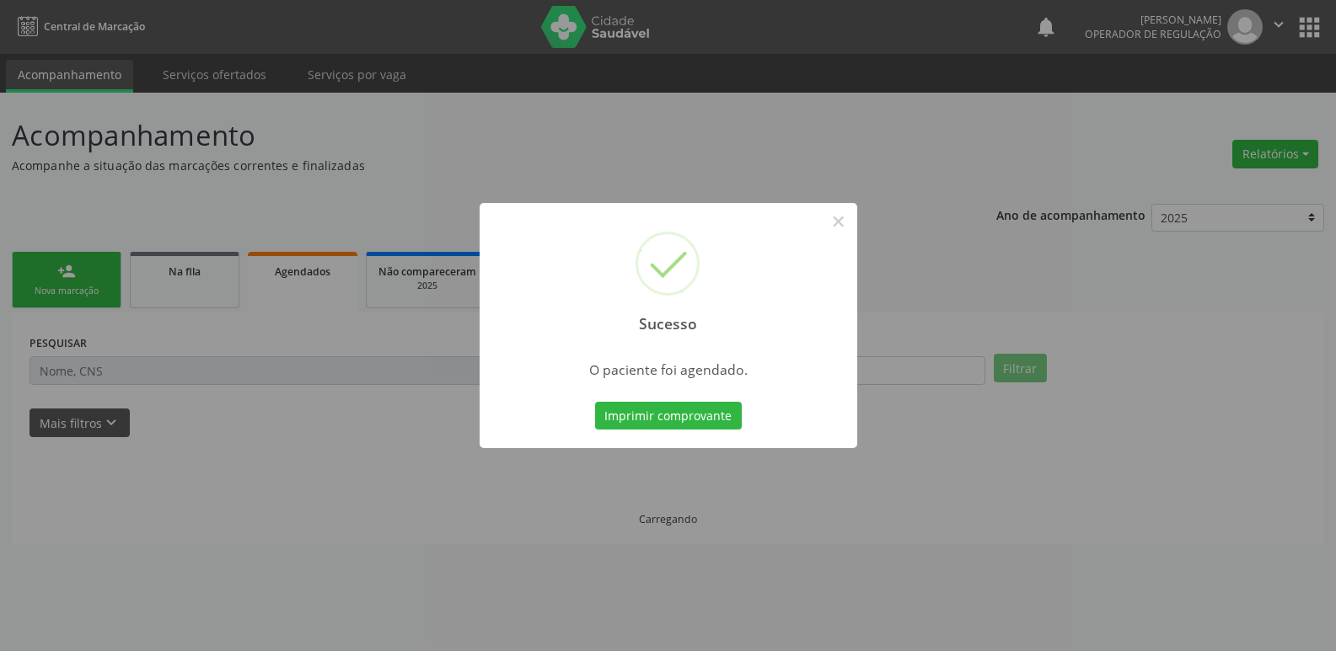
scroll to position [0, 0]
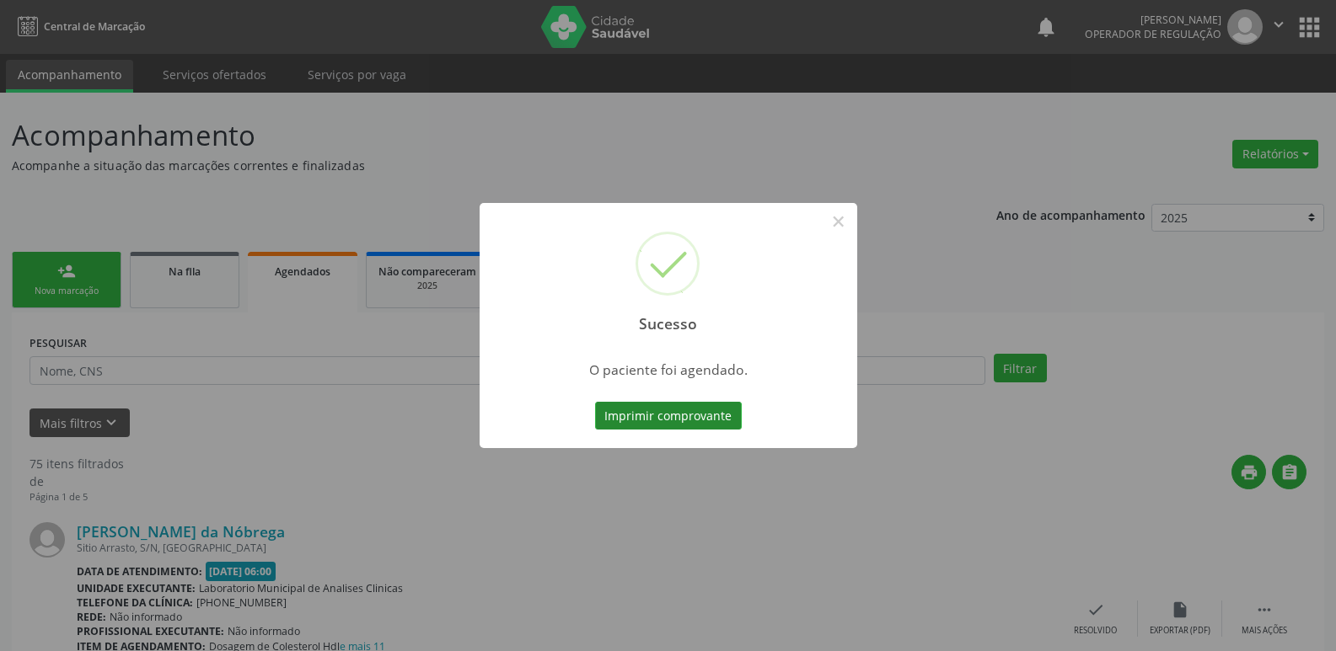
click at [704, 415] on button "Imprimir comprovante" at bounding box center [668, 416] width 147 height 29
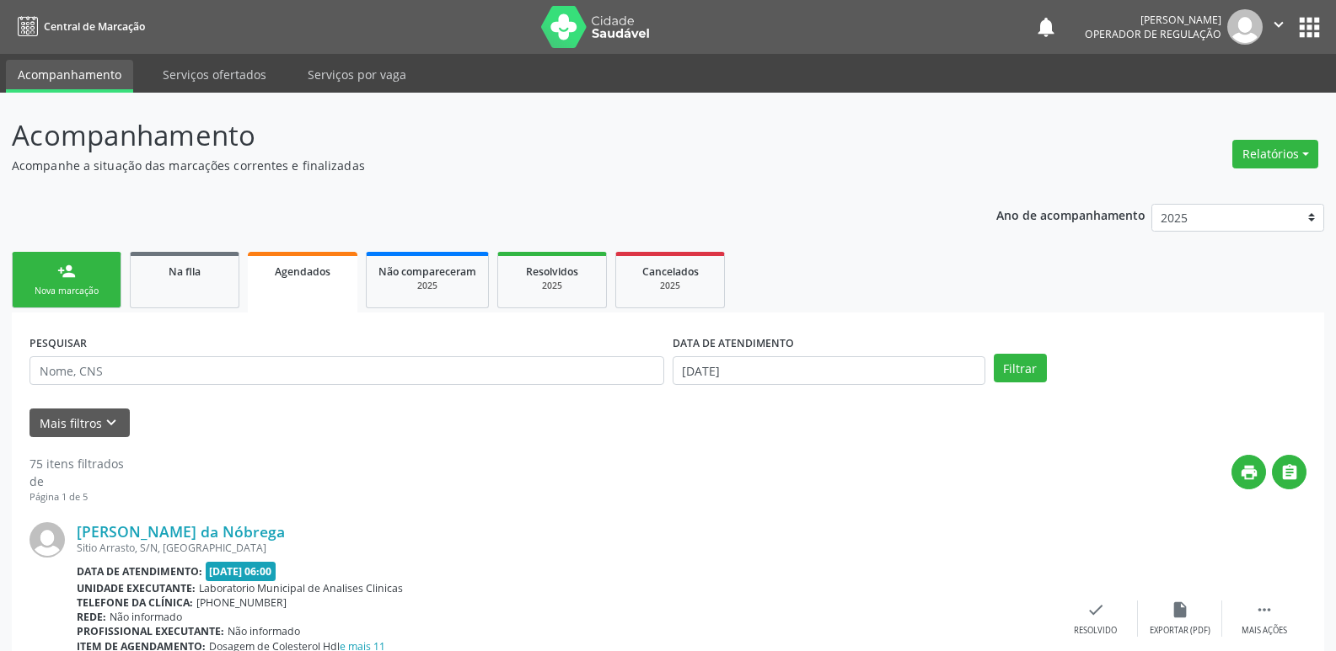
click at [59, 268] on div "person_add" at bounding box center [66, 271] width 19 height 19
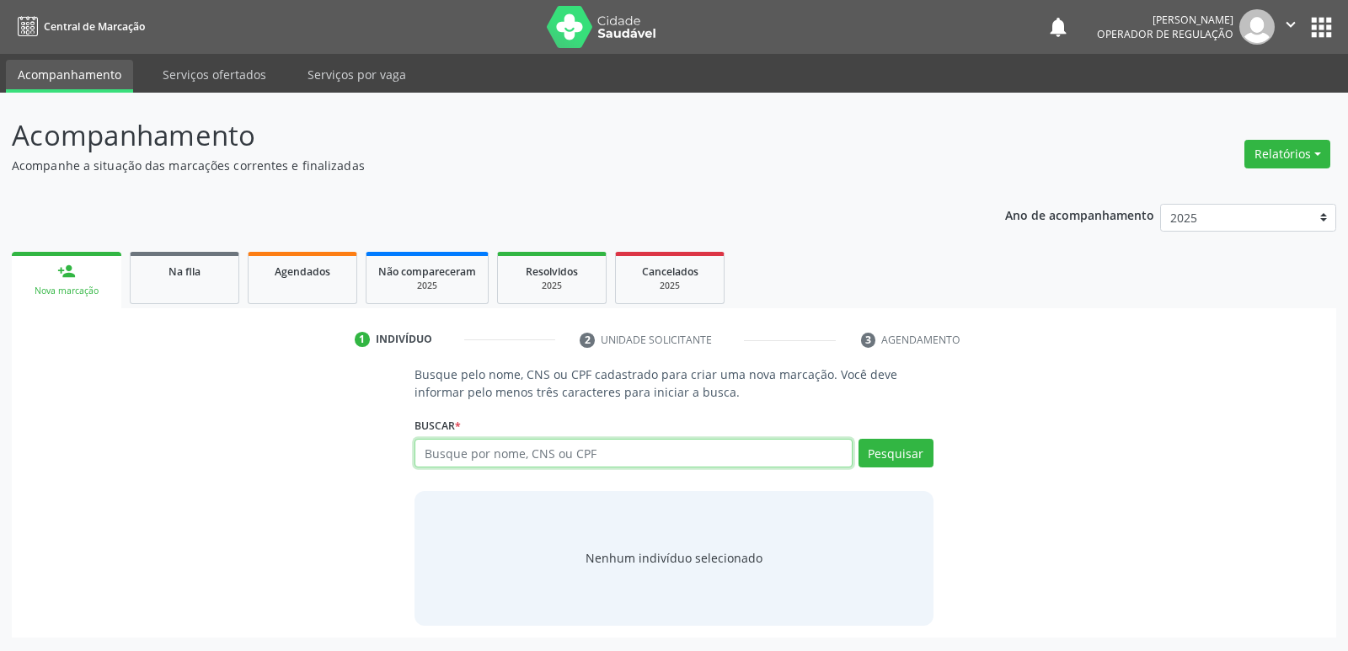
click at [516, 457] on input "text" at bounding box center [633, 453] width 437 height 29
click at [161, 274] on div "Na fila" at bounding box center [184, 271] width 84 height 18
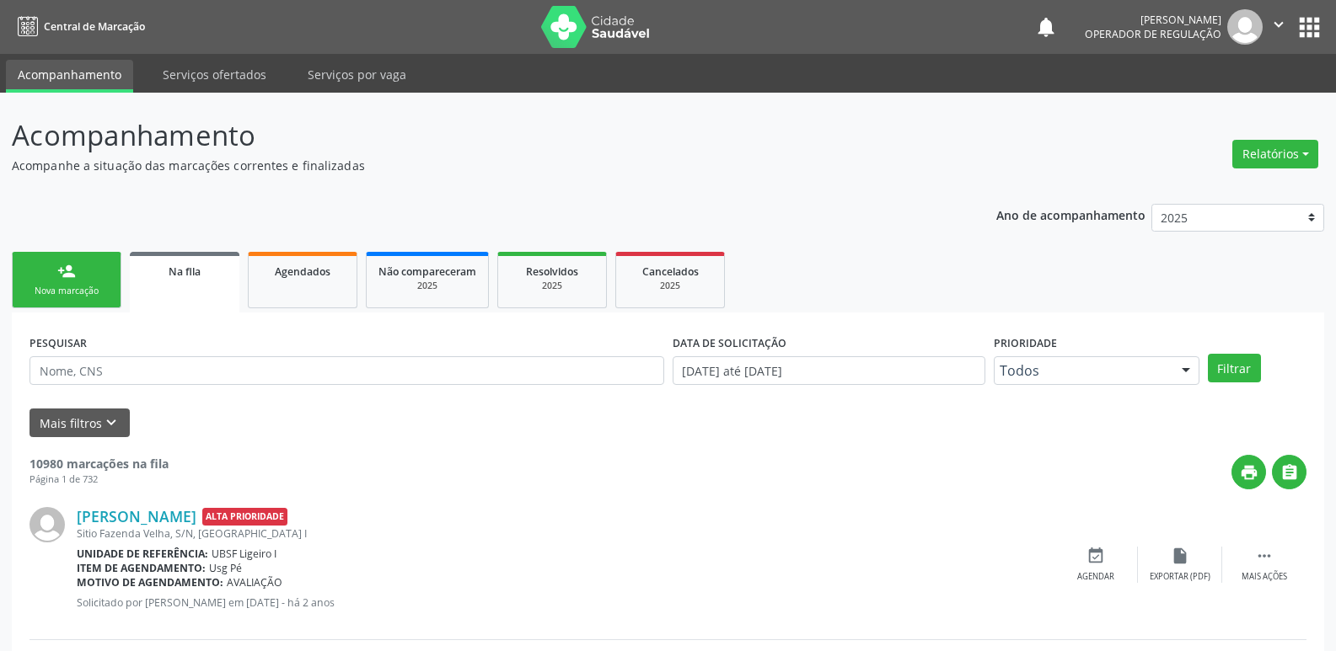
click at [118, 388] on div "PESQUISAR" at bounding box center [346, 363] width 643 height 66
click at [111, 379] on input "text" at bounding box center [346, 370] width 635 height 29
click at [1208, 354] on button "Filtrar" at bounding box center [1234, 368] width 53 height 29
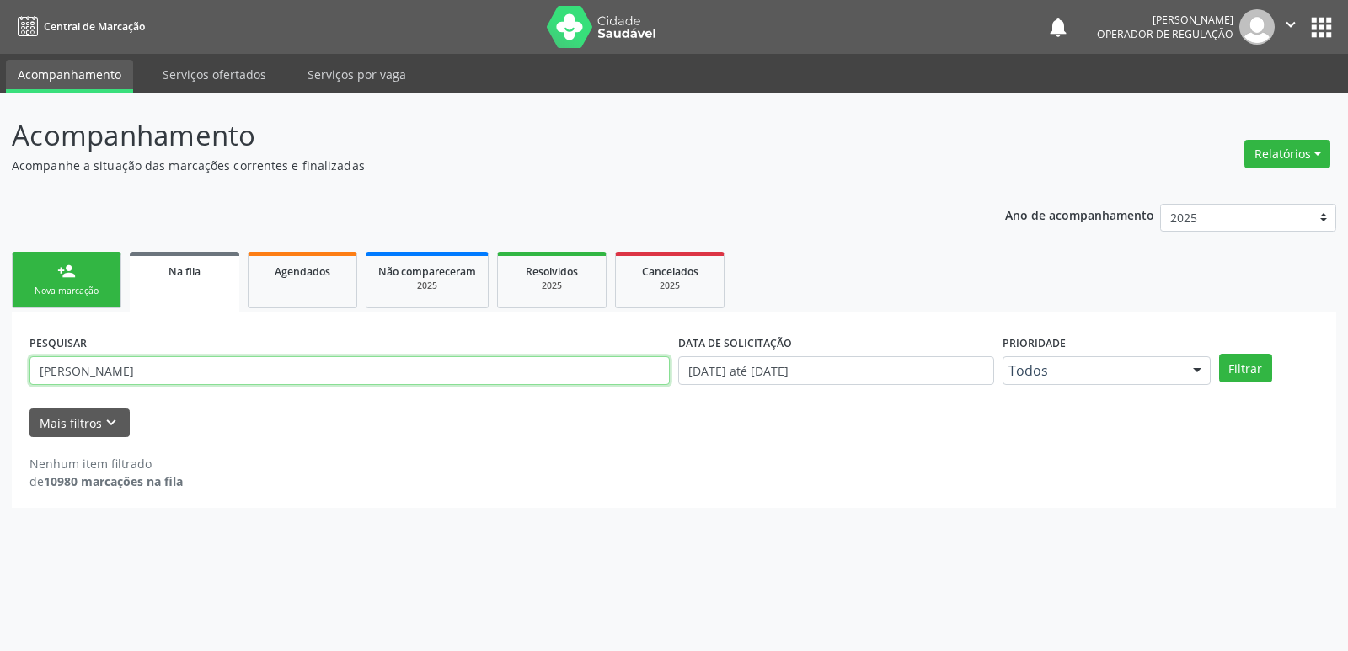
drag, startPoint x: 0, startPoint y: 333, endPoint x: 0, endPoint y: 305, distance: 27.8
click at [0, 305] on div "Acompanhamento Acompanhe a situação das marcações correntes e finalizadas Relat…" at bounding box center [674, 372] width 1348 height 559
type input "703109823938960"
click at [1219, 354] on button "Filtrar" at bounding box center [1245, 368] width 53 height 29
click at [82, 264] on link "person_add Nova marcação" at bounding box center [67, 280] width 110 height 56
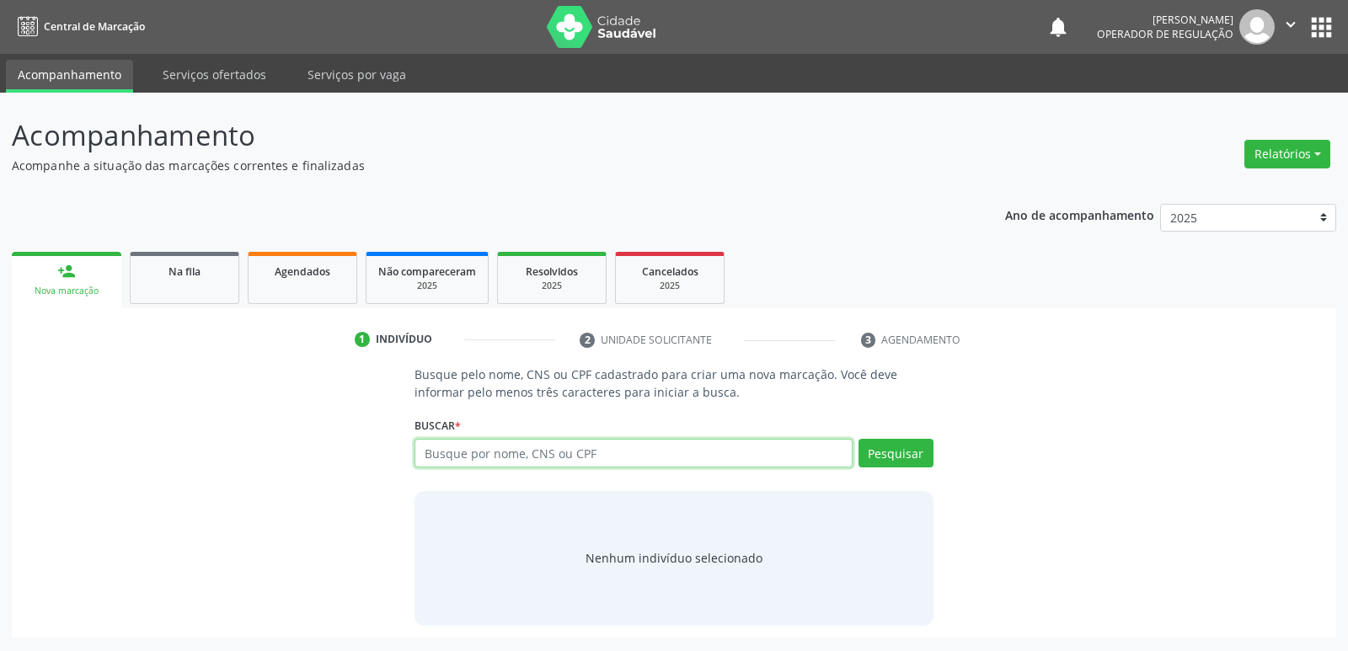
click at [444, 448] on input "text" at bounding box center [633, 453] width 437 height 29
type input "703109823938960"
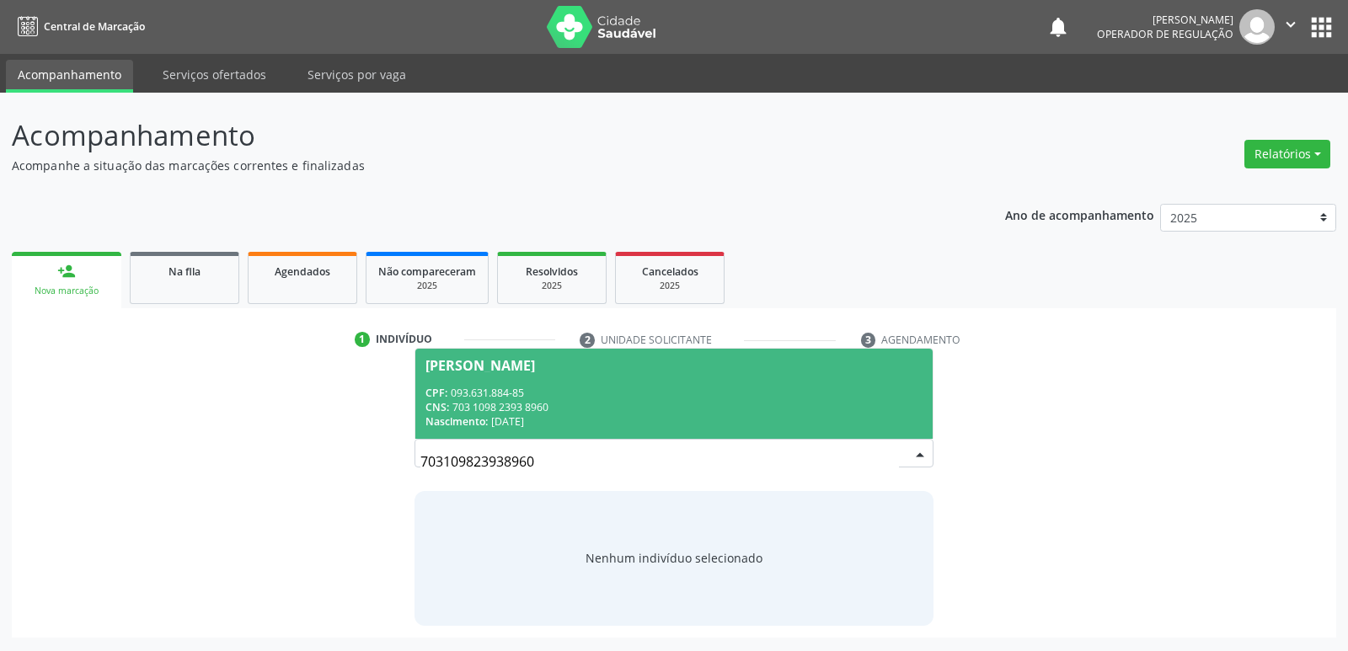
click at [458, 366] on div "[PERSON_NAME]" at bounding box center [481, 365] width 110 height 13
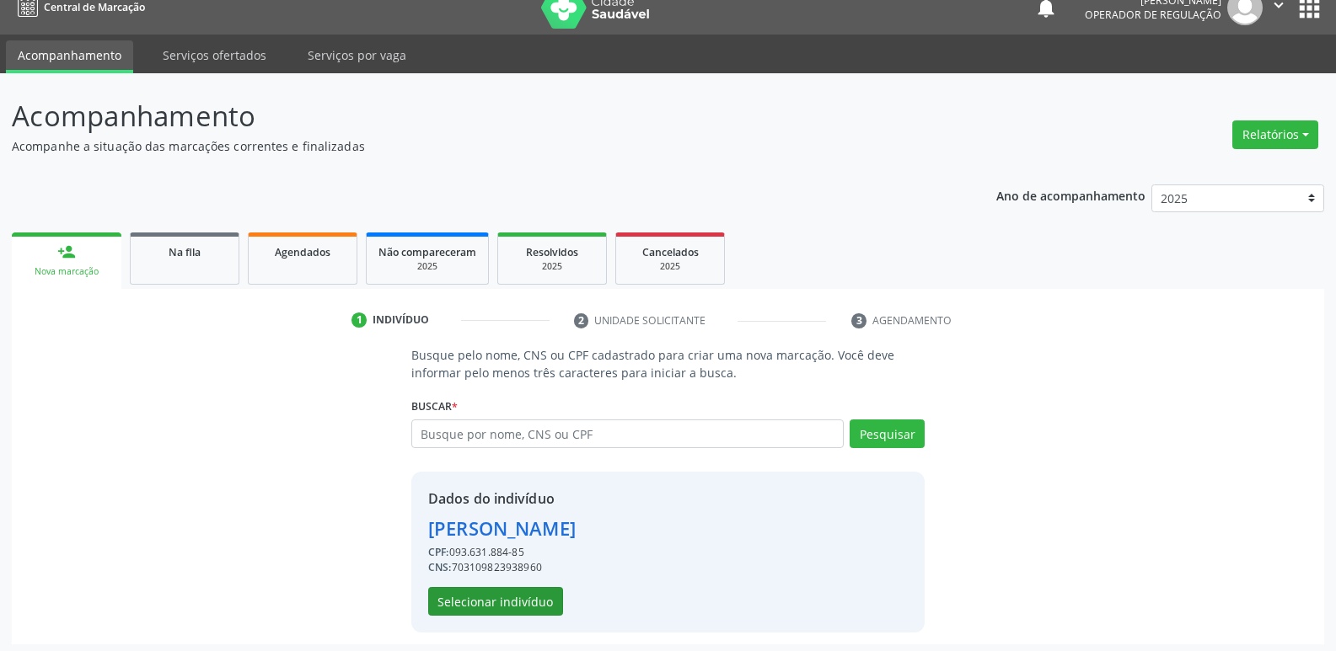
scroll to position [24, 0]
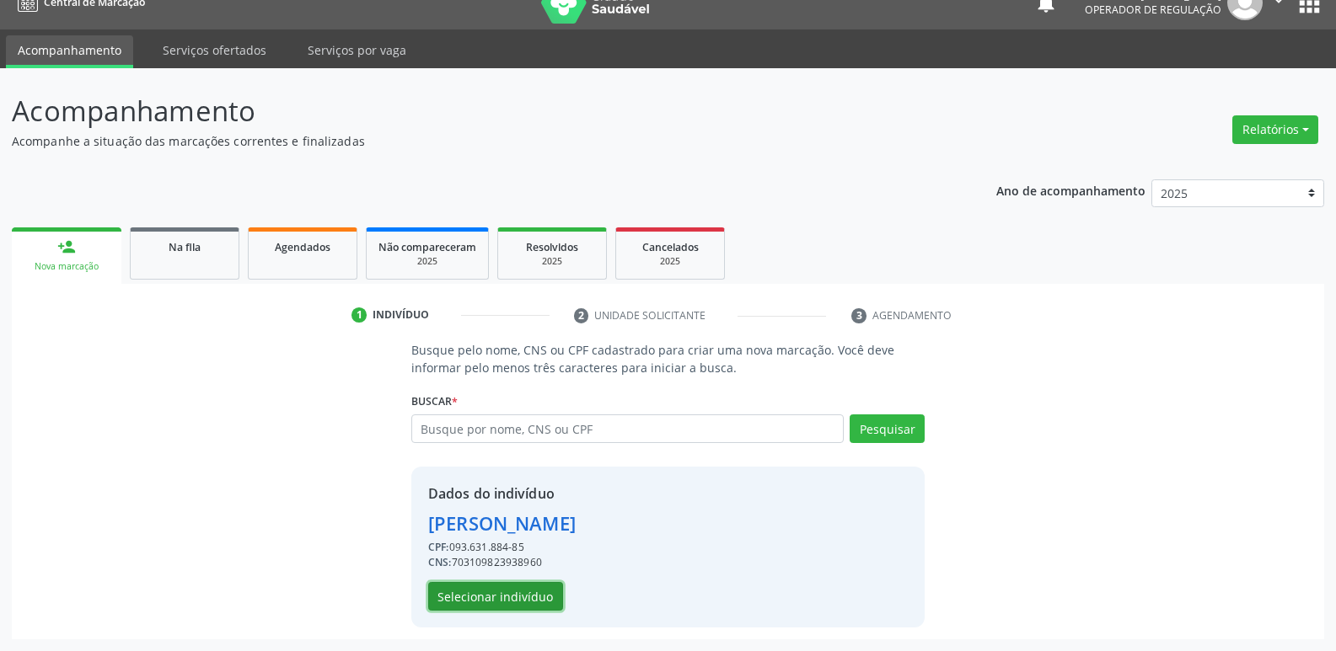
click at [522, 583] on button "Selecionar indivíduo" at bounding box center [495, 596] width 135 height 29
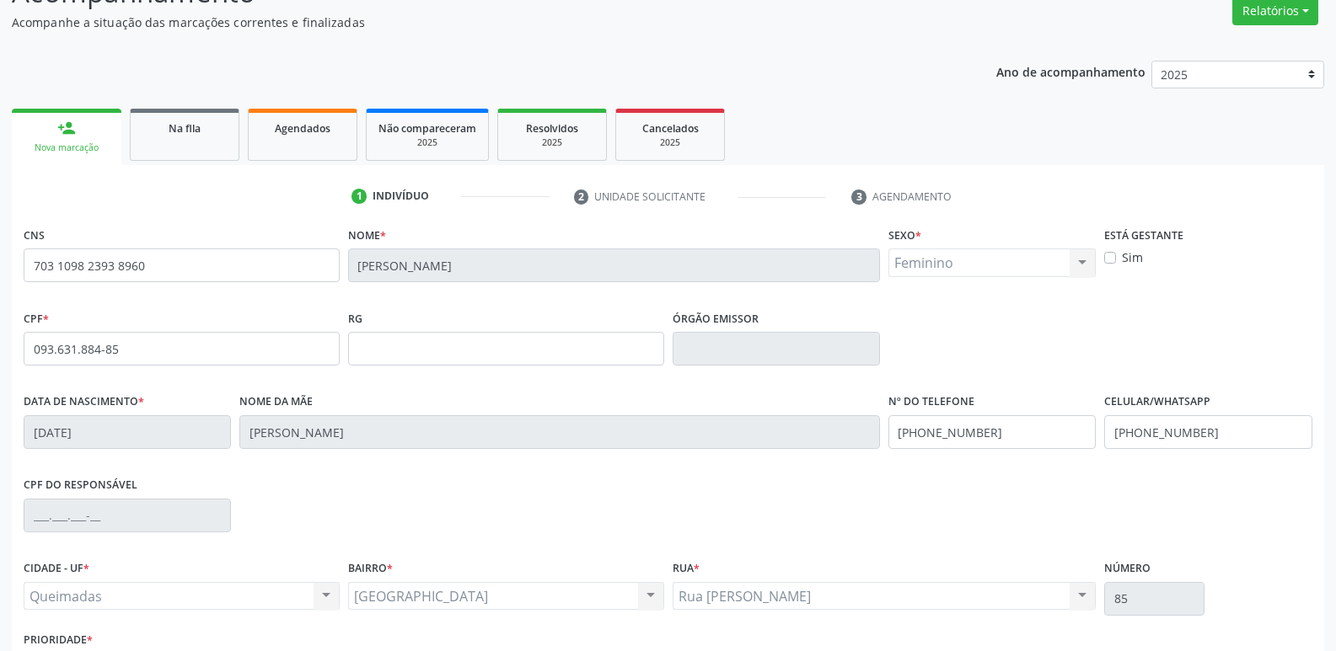
scroll to position [262, 0]
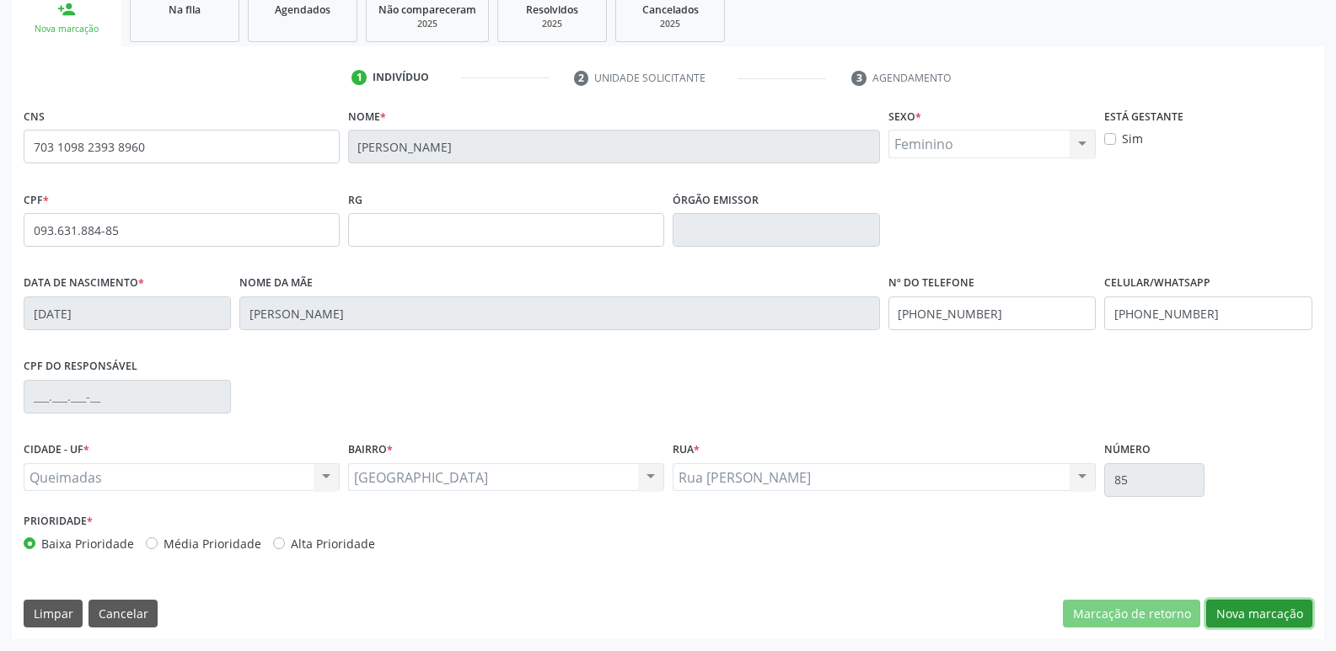
click at [1241, 610] on button "Nova marcação" at bounding box center [1259, 614] width 106 height 29
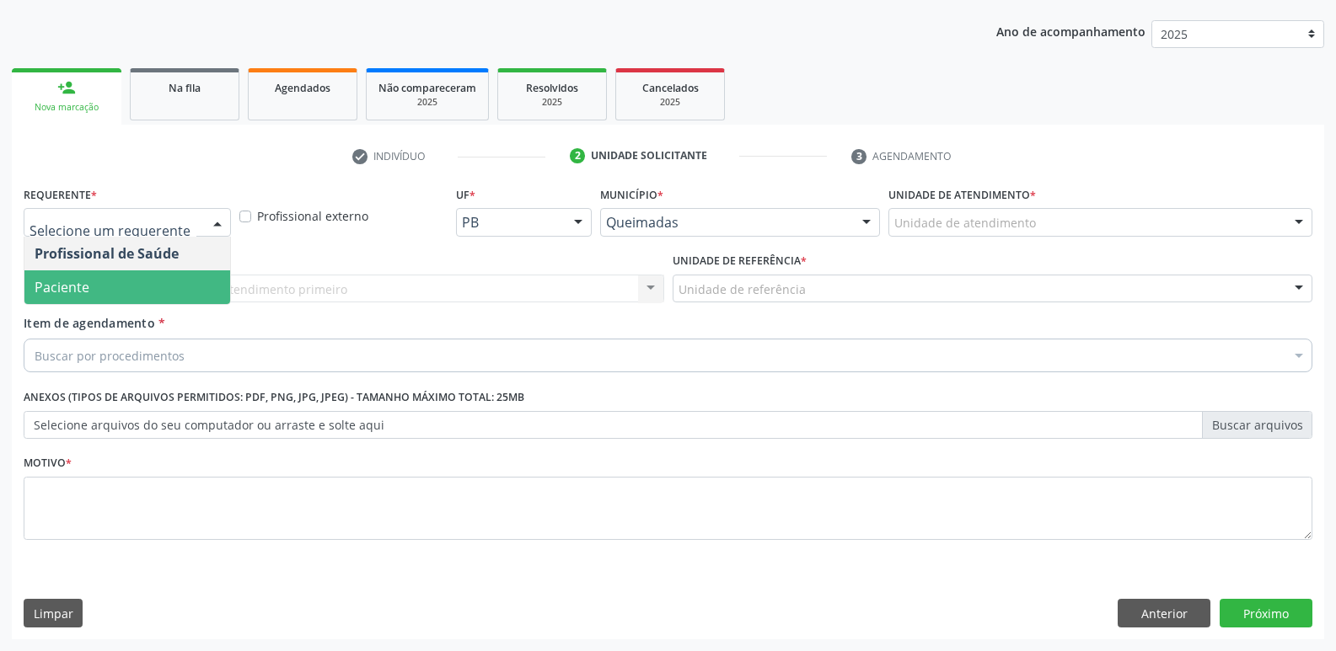
drag, startPoint x: 153, startPoint y: 288, endPoint x: 182, endPoint y: 283, distance: 29.9
click at [158, 288] on span "Paciente" at bounding box center [127, 288] width 206 height 34
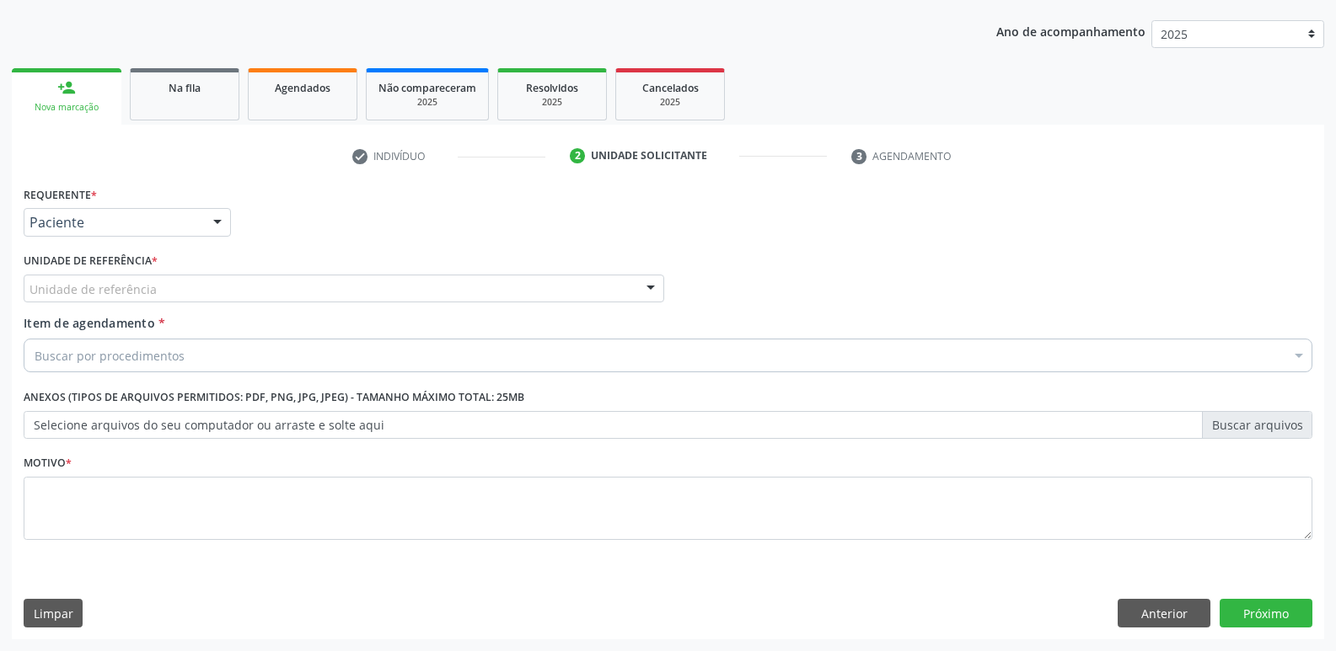
click at [202, 287] on div "Unidade de referência" at bounding box center [344, 289] width 640 height 29
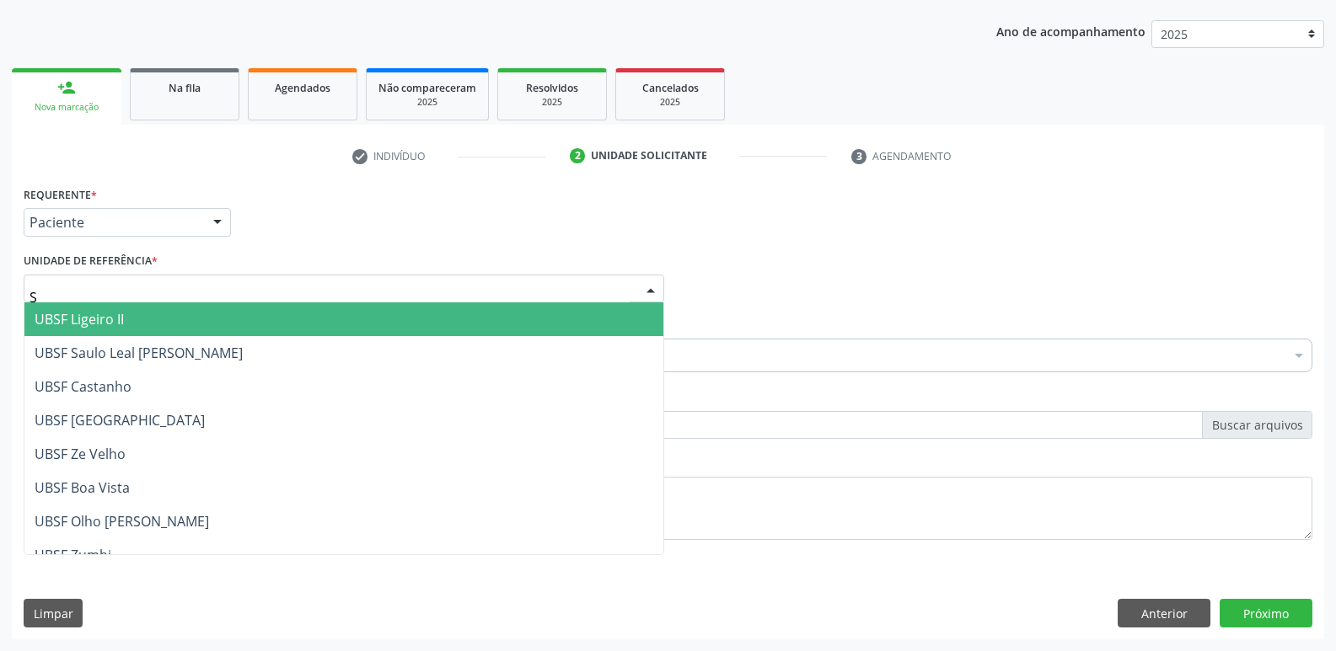
type input "SA"
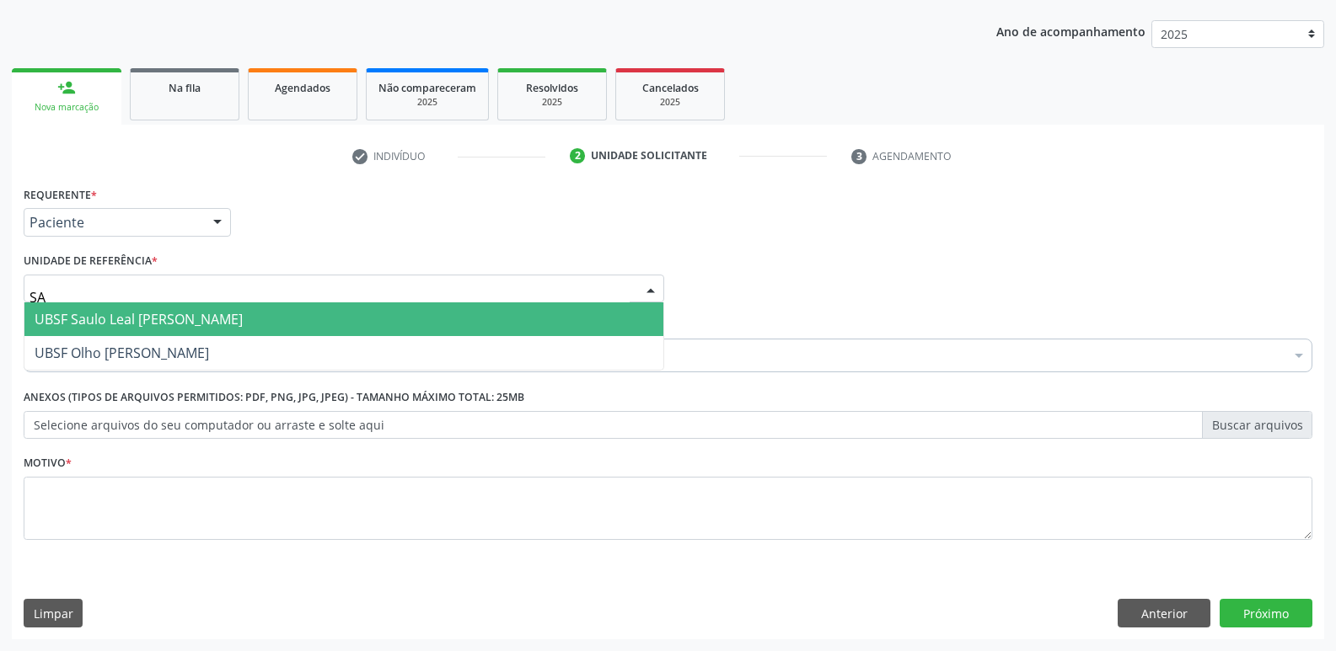
click at [145, 316] on span "UBSF Saulo Leal [PERSON_NAME]" at bounding box center [139, 319] width 208 height 19
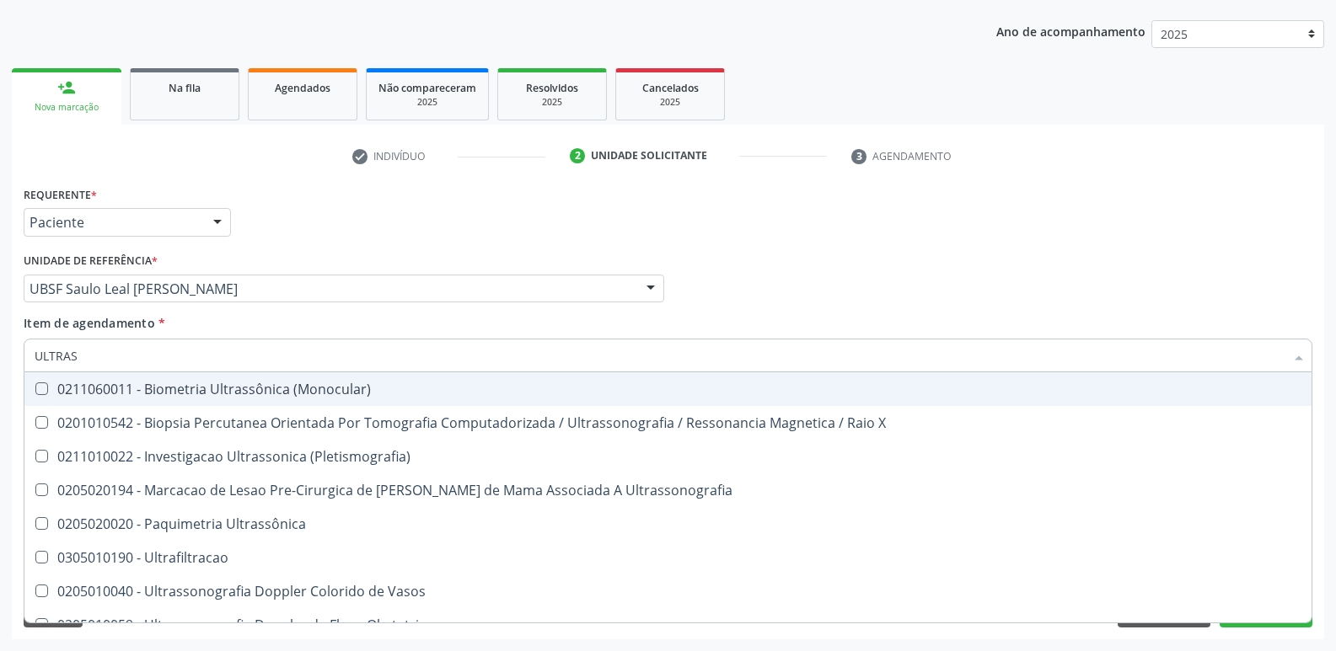
type input "ULTRASS"
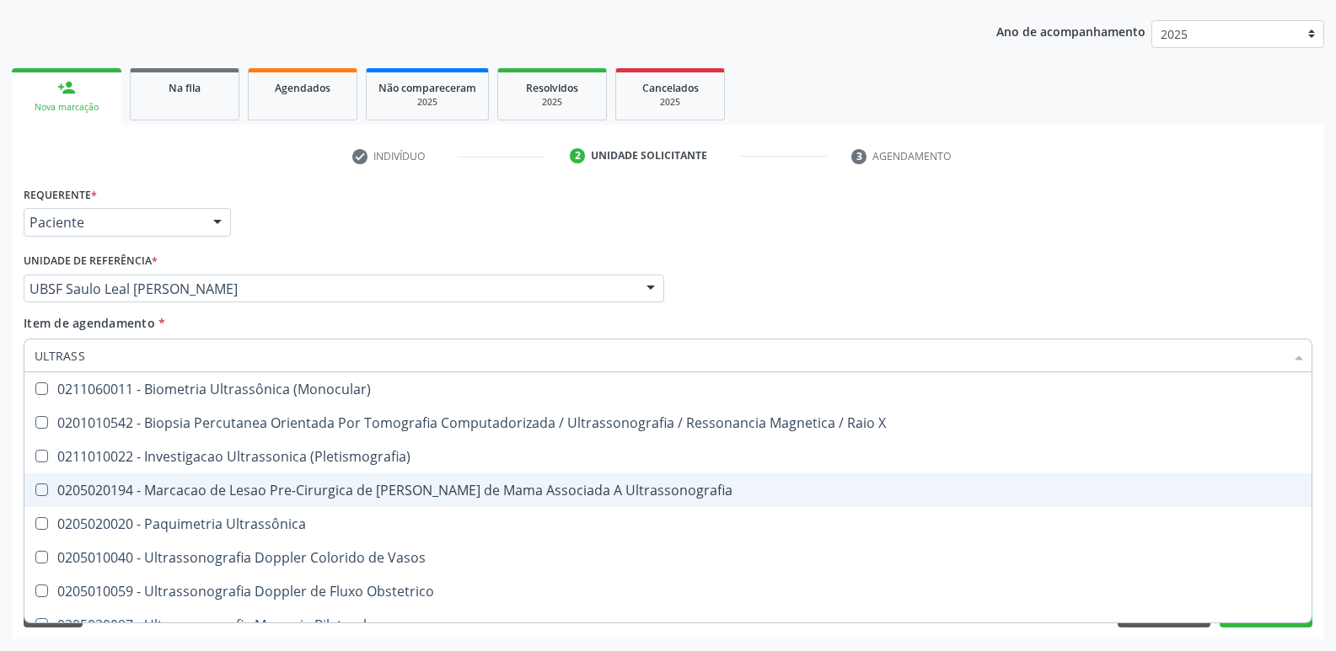
scroll to position [84, 0]
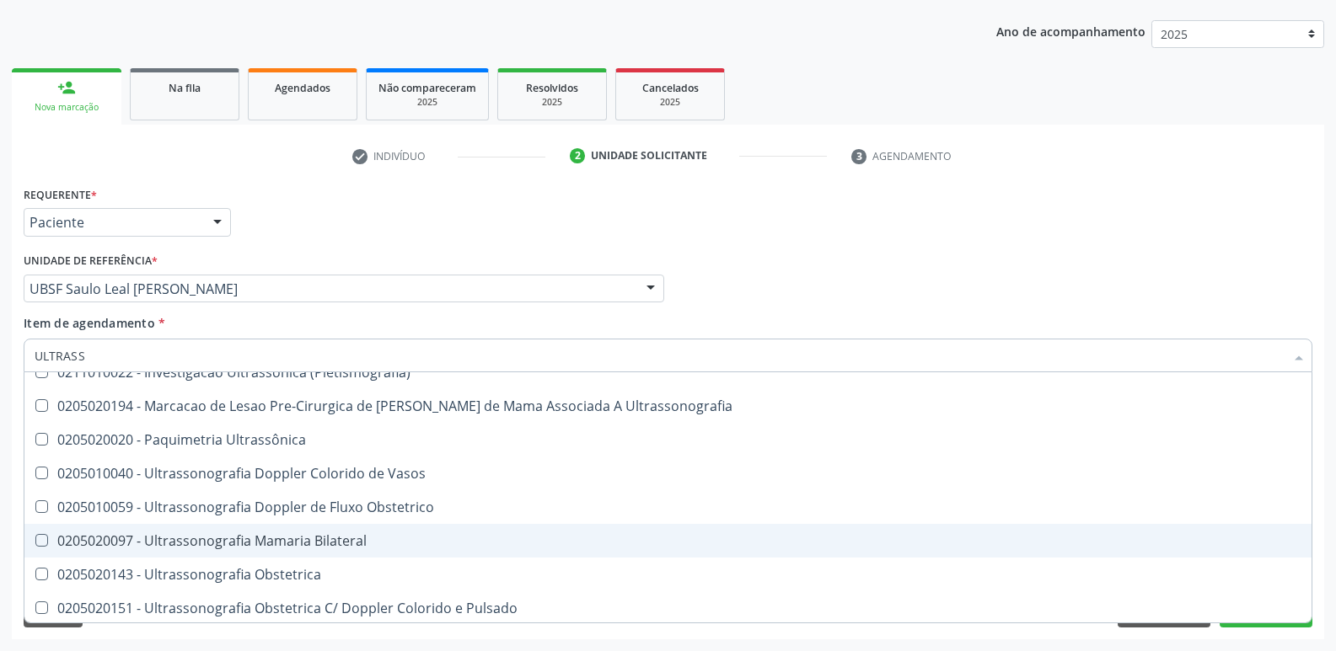
click at [238, 541] on div "0205020097 - Ultrassonografia Mamaria Bilateral" at bounding box center [668, 540] width 1267 height 13
checkbox Bilateral "true"
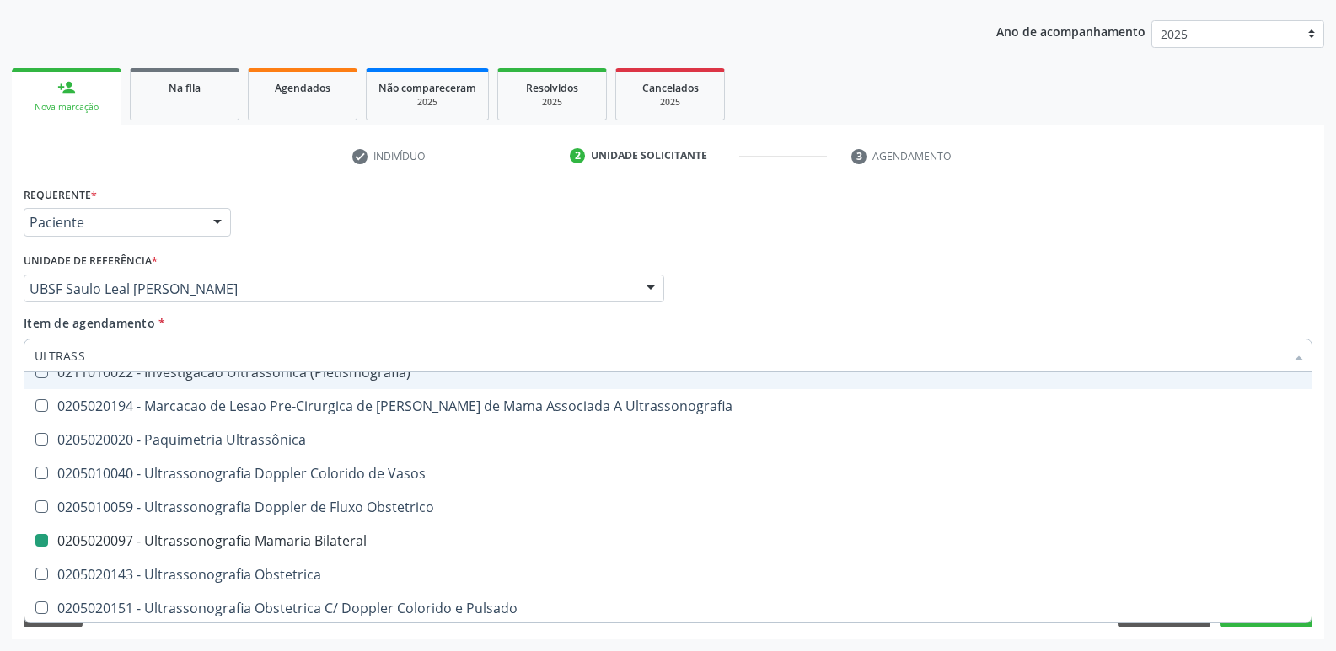
click at [574, 229] on div "Requerente * Paciente Profissional de Saúde Paciente Nenhum resultado encontrad…" at bounding box center [667, 215] width 1297 height 66
checkbox X "true"
checkbox Bilateral "false"
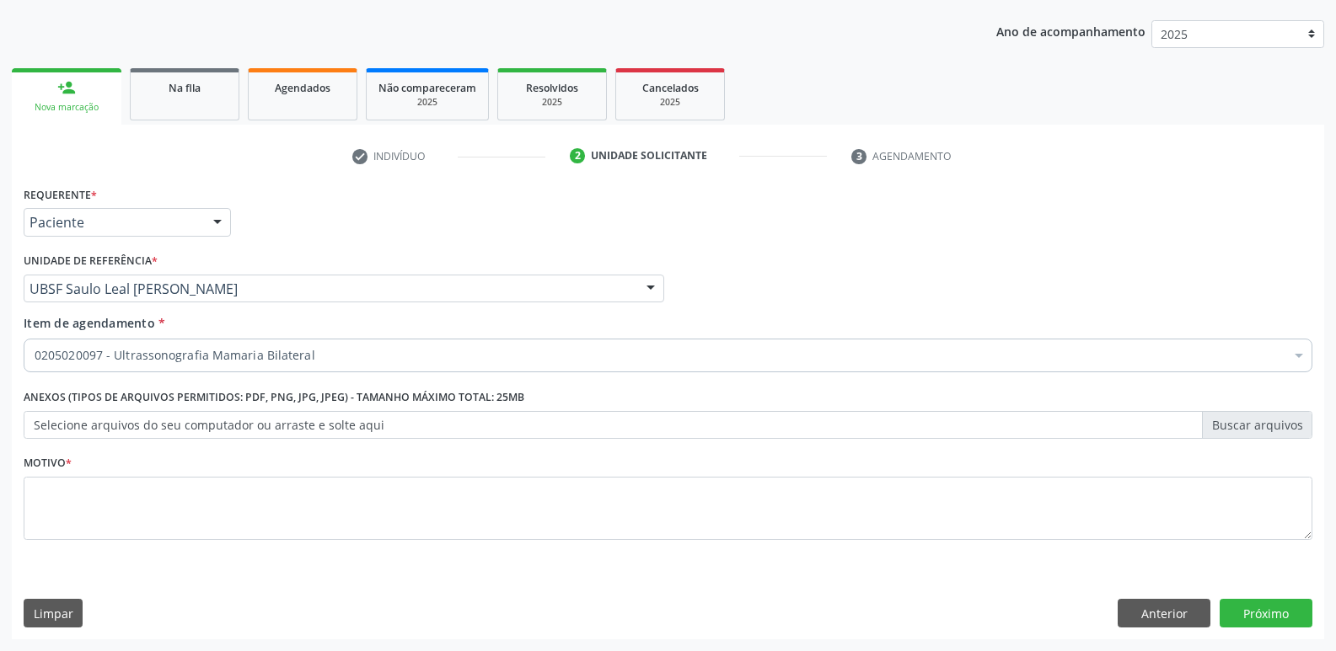
scroll to position [0, 0]
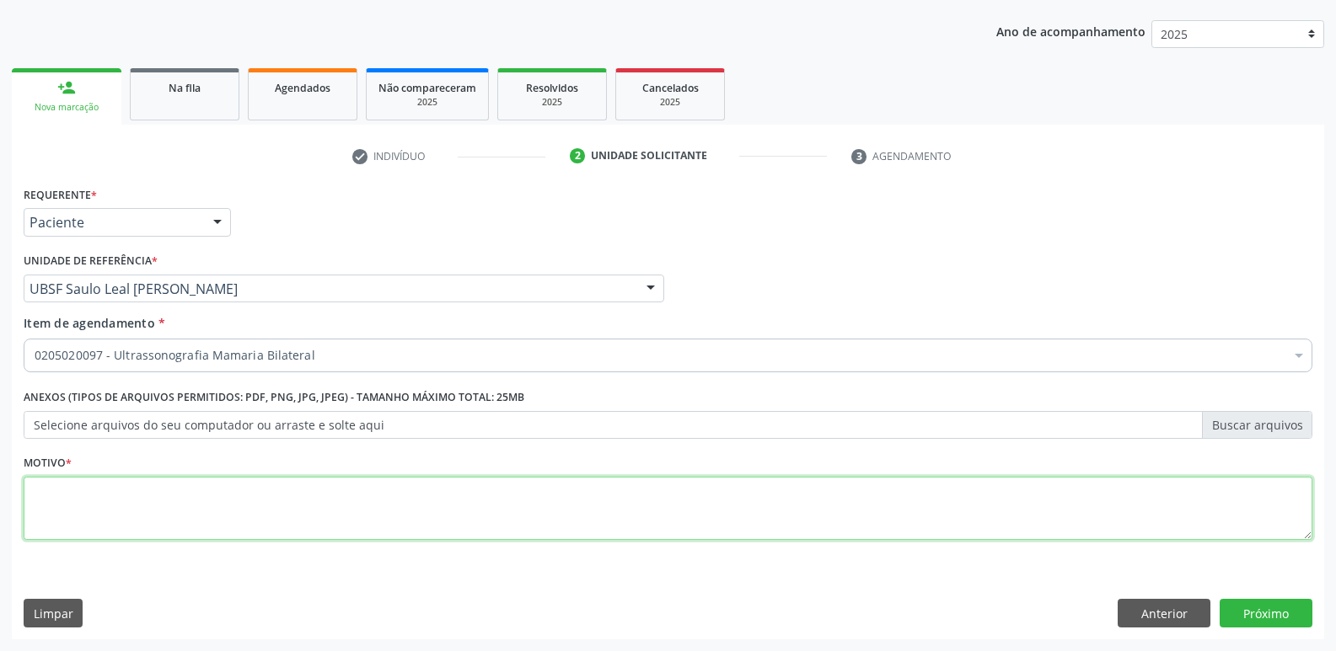
click at [319, 509] on textarea at bounding box center [668, 509] width 1289 height 64
paste textarea "avaliação"
type textarea "avaliação"
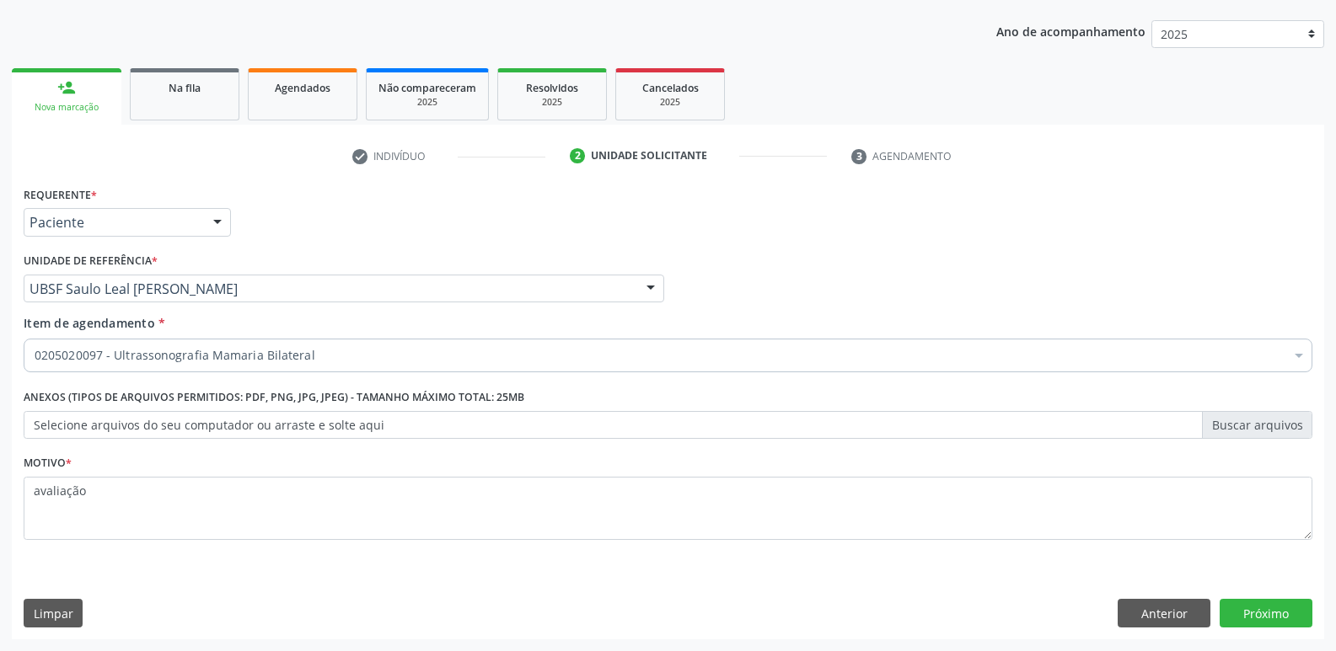
click at [1262, 631] on div "Requerente * Paciente Profissional de Saúde Paciente Nenhum resultado encontrad…" at bounding box center [668, 411] width 1312 height 458
click at [1267, 609] on button "Próximo" at bounding box center [1265, 613] width 93 height 29
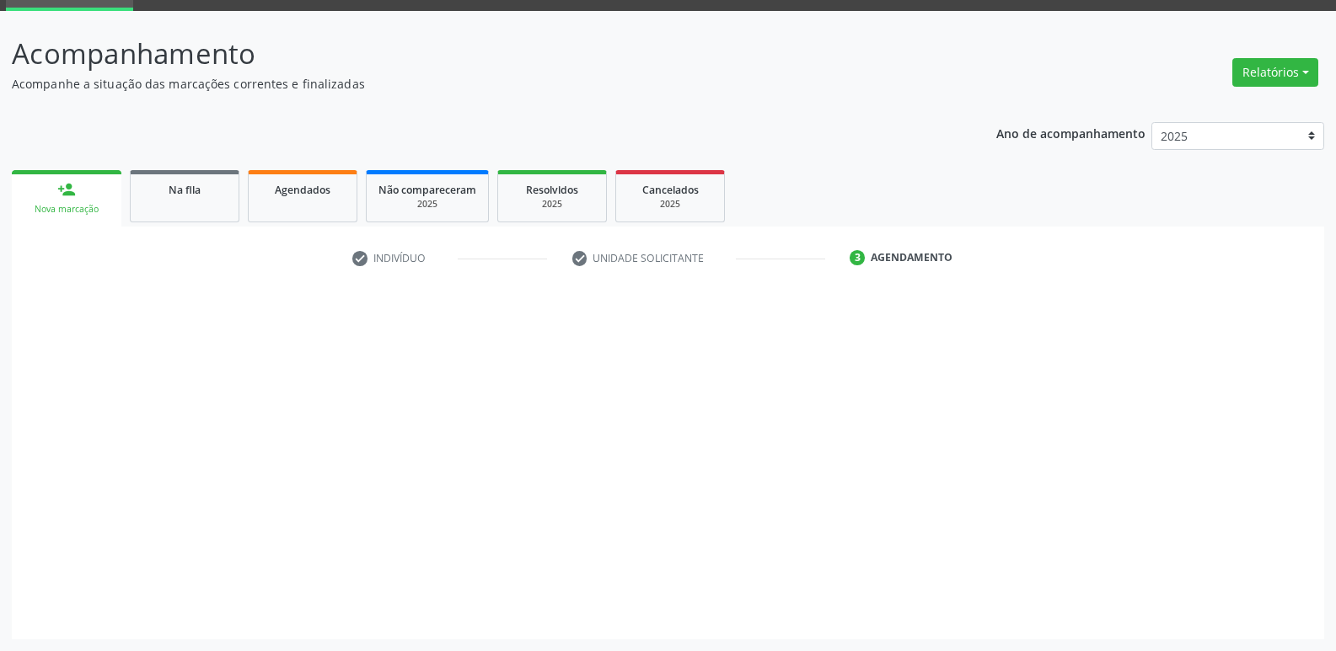
scroll to position [82, 0]
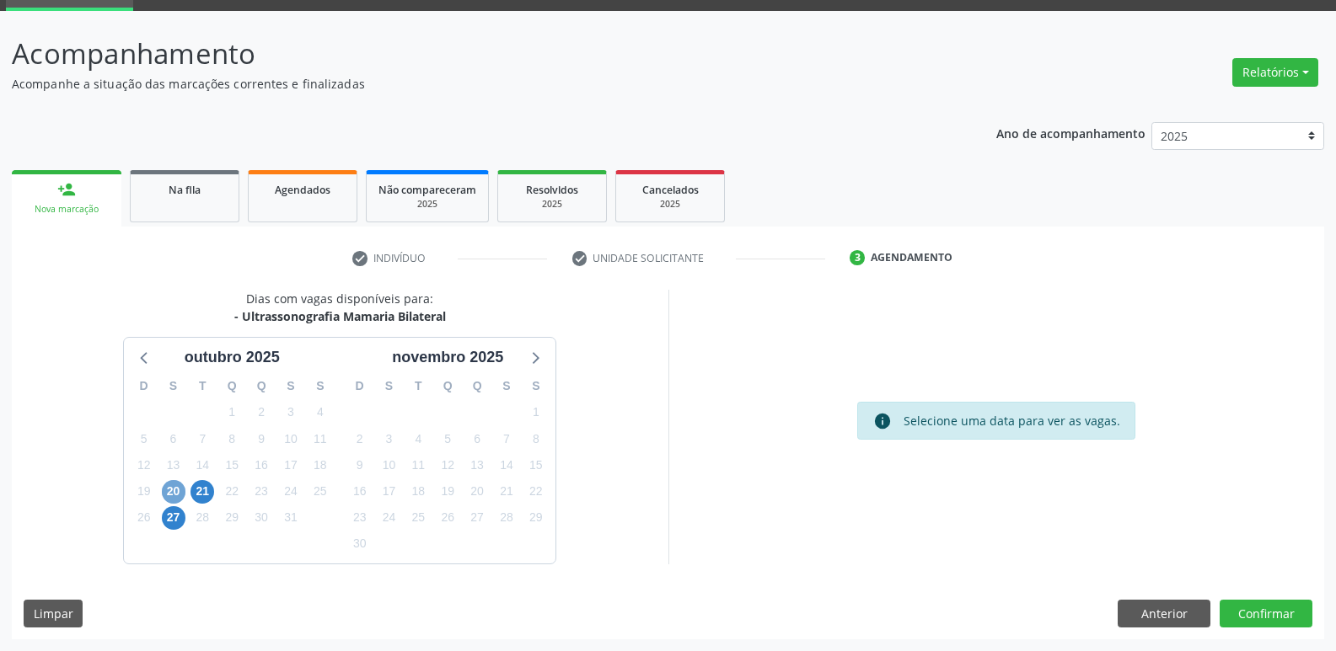
click at [170, 496] on span "20" at bounding box center [174, 492] width 24 height 24
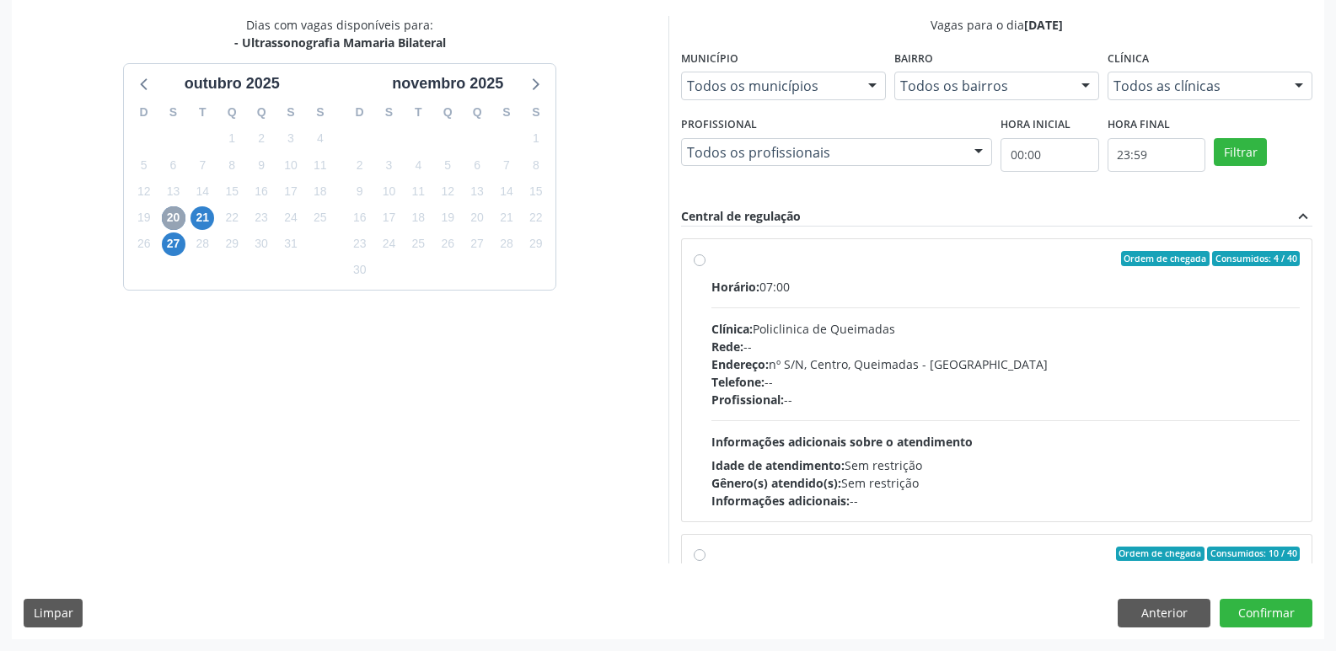
scroll to position [265, 0]
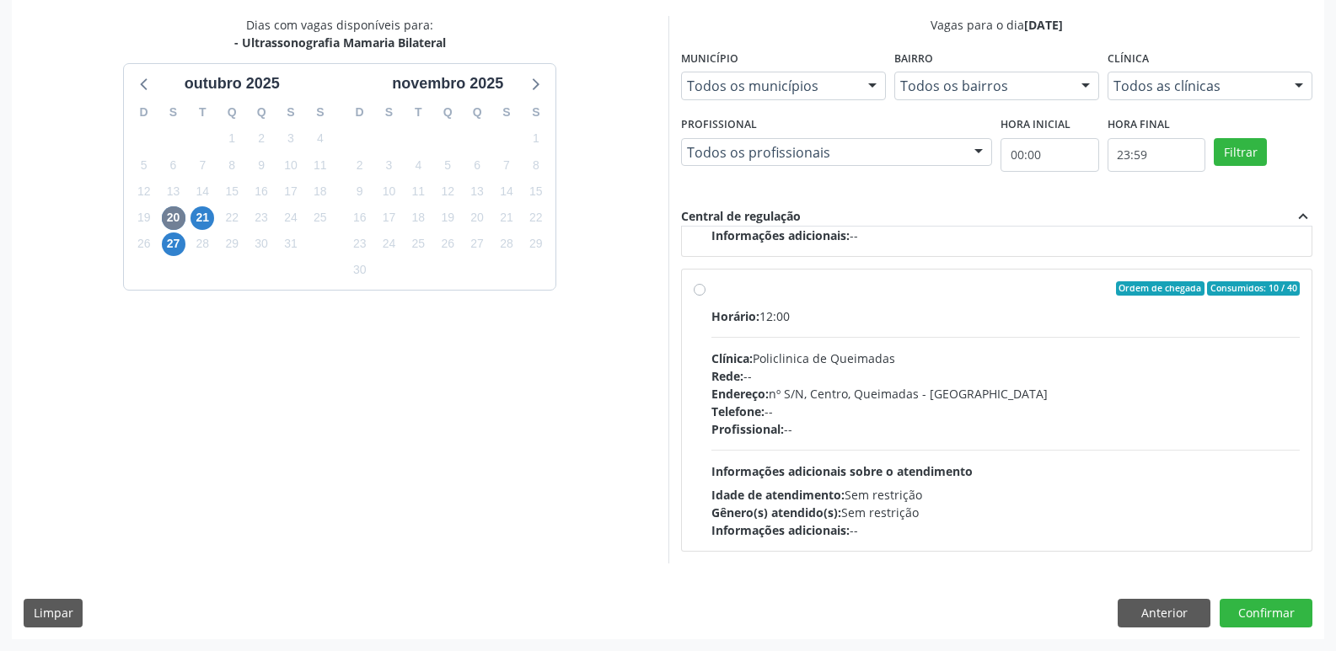
drag, startPoint x: 1123, startPoint y: 393, endPoint x: 1169, endPoint y: 436, distance: 62.6
click at [1124, 399] on div "Endereço: nº S/N, Centro, Queimadas - [GEOGRAPHIC_DATA]" at bounding box center [1005, 394] width 589 height 18
click at [705, 297] on input "Ordem de chegada Consumidos: 10 / 40 Horário: 12:00 Clínica: Policlinica de Que…" at bounding box center [700, 288] width 12 height 15
radio input "true"
click at [1252, 619] on button "Confirmar" at bounding box center [1265, 613] width 93 height 29
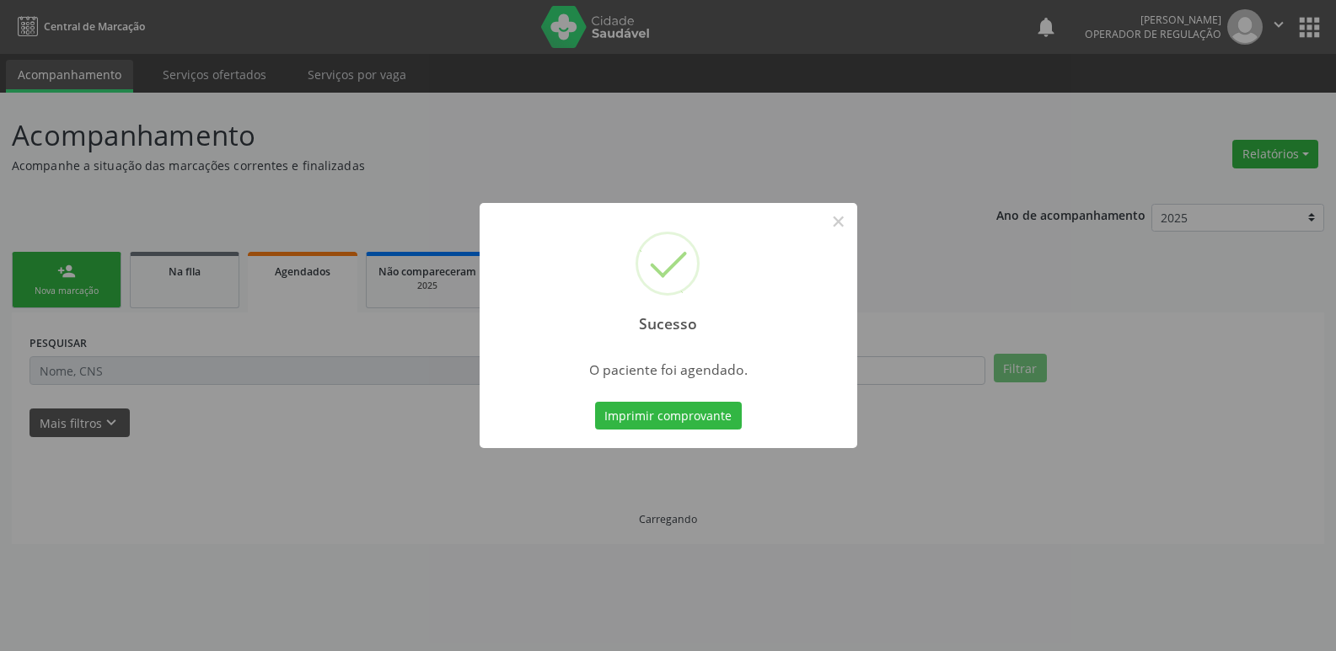
scroll to position [0, 0]
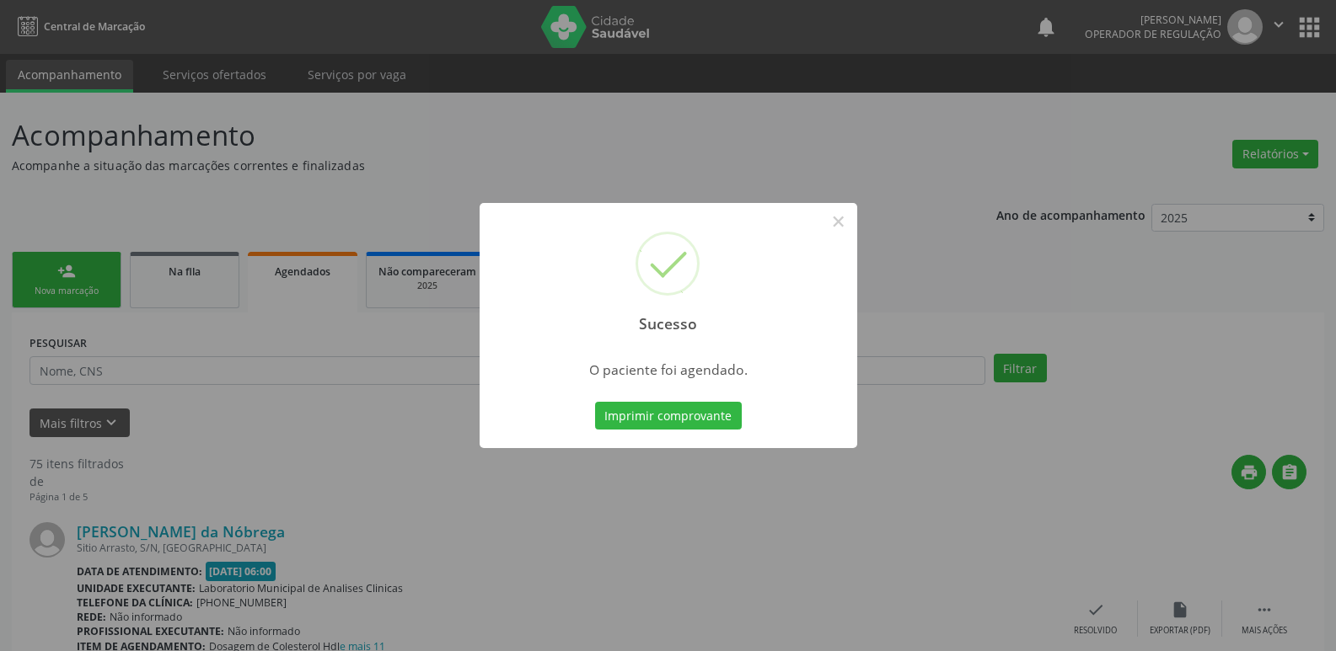
click at [595, 402] on button "Imprimir comprovante" at bounding box center [668, 416] width 147 height 29
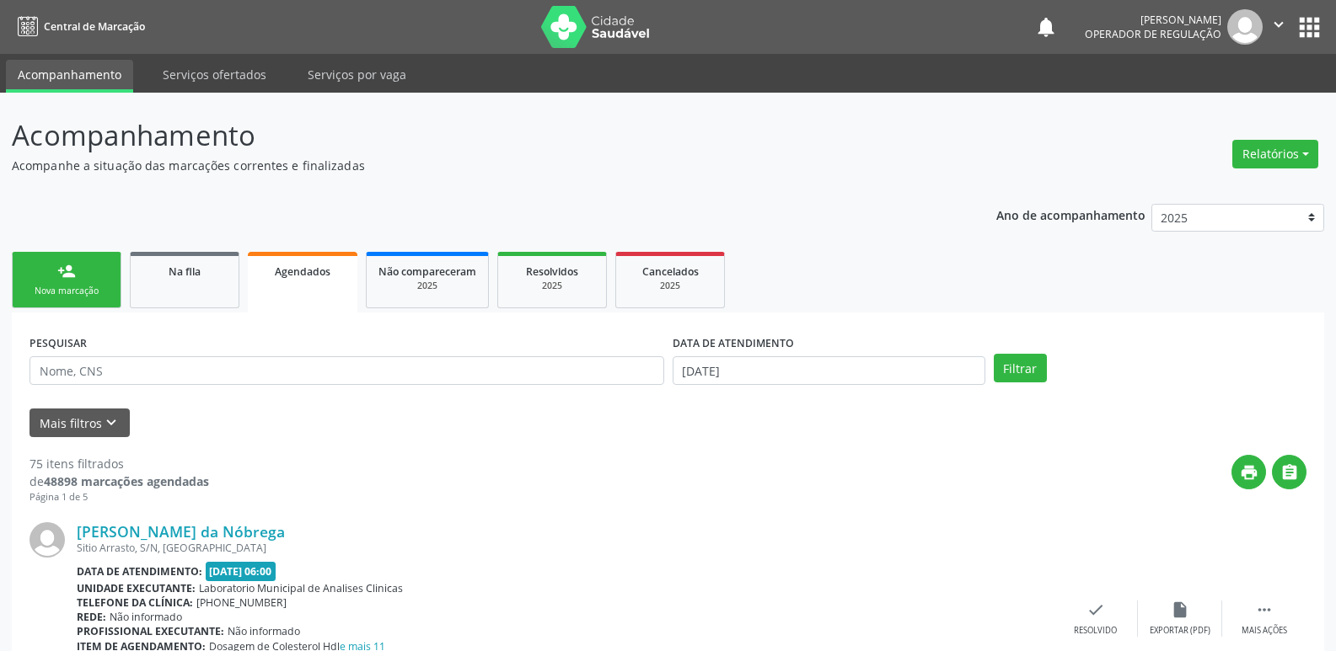
click at [1313, 24] on button "apps" at bounding box center [1308, 27] width 29 height 29
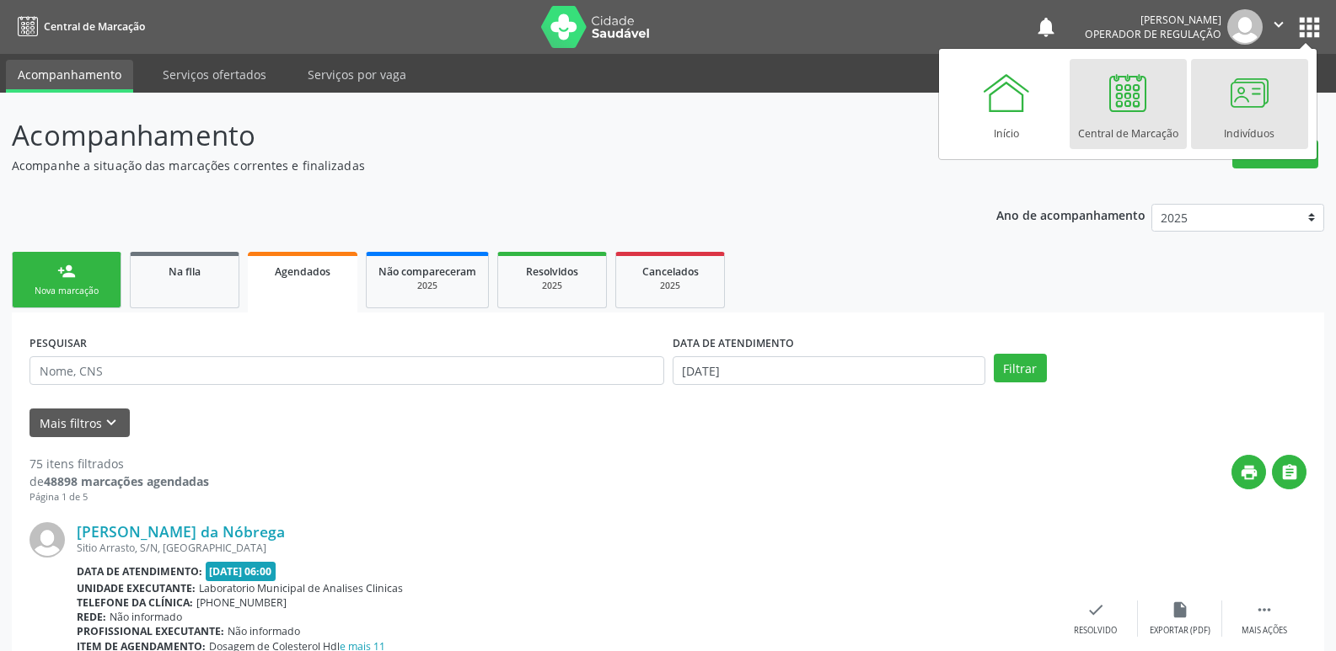
click at [1266, 116] on div at bounding box center [1249, 92] width 51 height 51
